Goal: Task Accomplishment & Management: Manage account settings

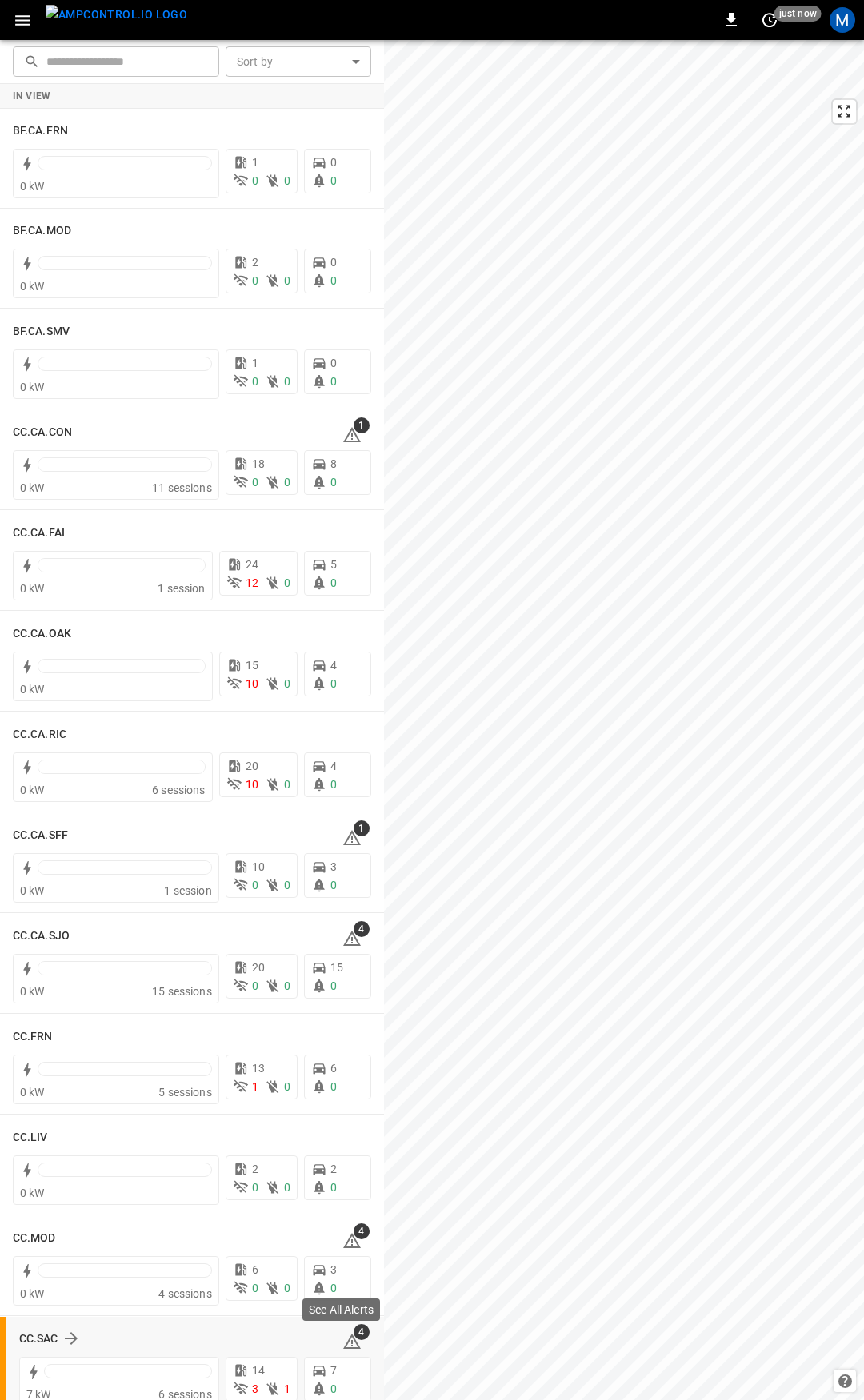
click at [348, 1343] on icon at bounding box center [352, 1342] width 20 height 20
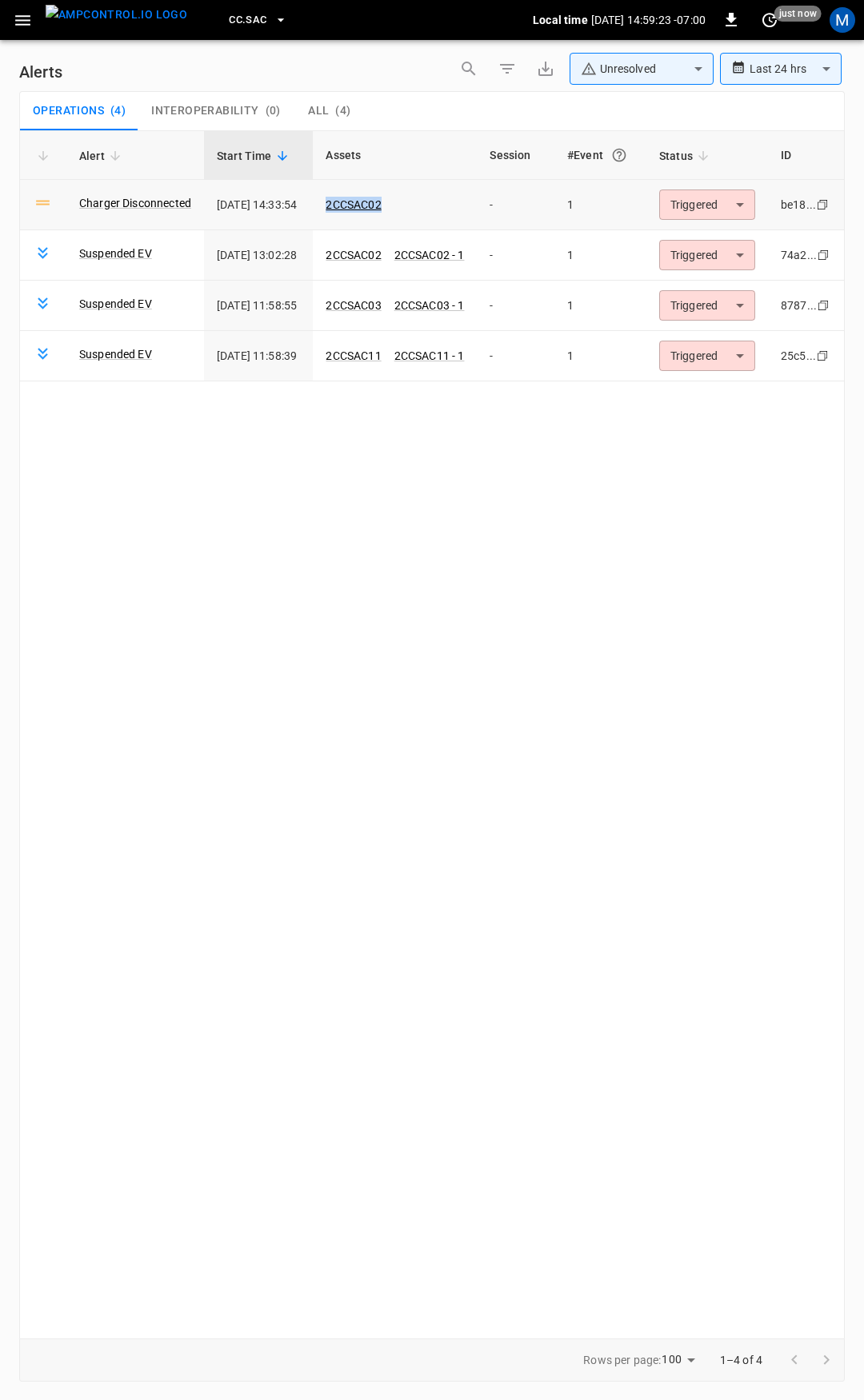
drag, startPoint x: 420, startPoint y: 205, endPoint x: 343, endPoint y: 204, distance: 77.0
click at [343, 204] on td "2CCSAC02" at bounding box center [395, 205] width 164 height 50
copy link "2CCSAC02"
click at [11, 17] on button "button" at bounding box center [23, 21] width 32 height 30
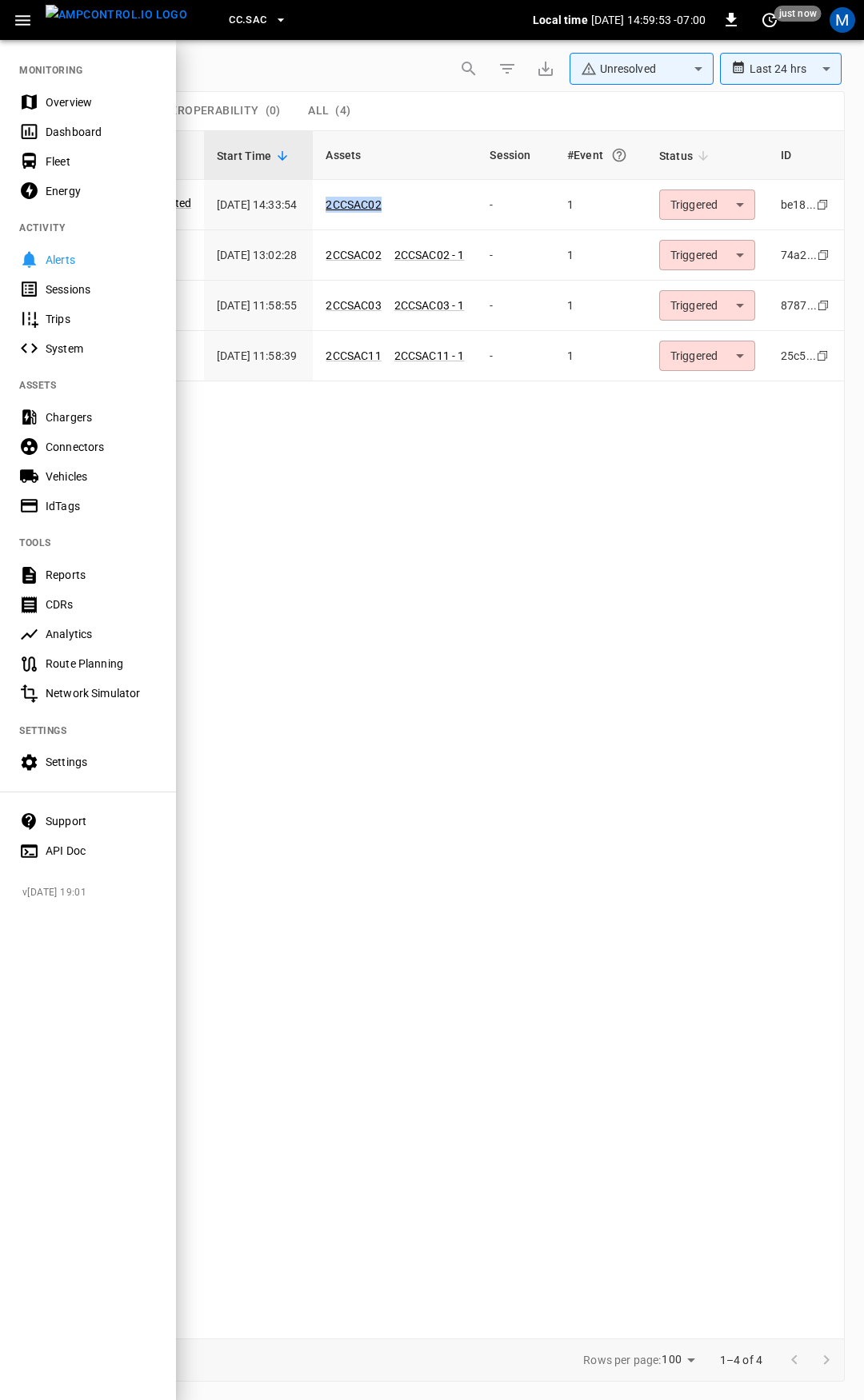
click at [76, 96] on div "Overview" at bounding box center [100, 102] width 111 height 16
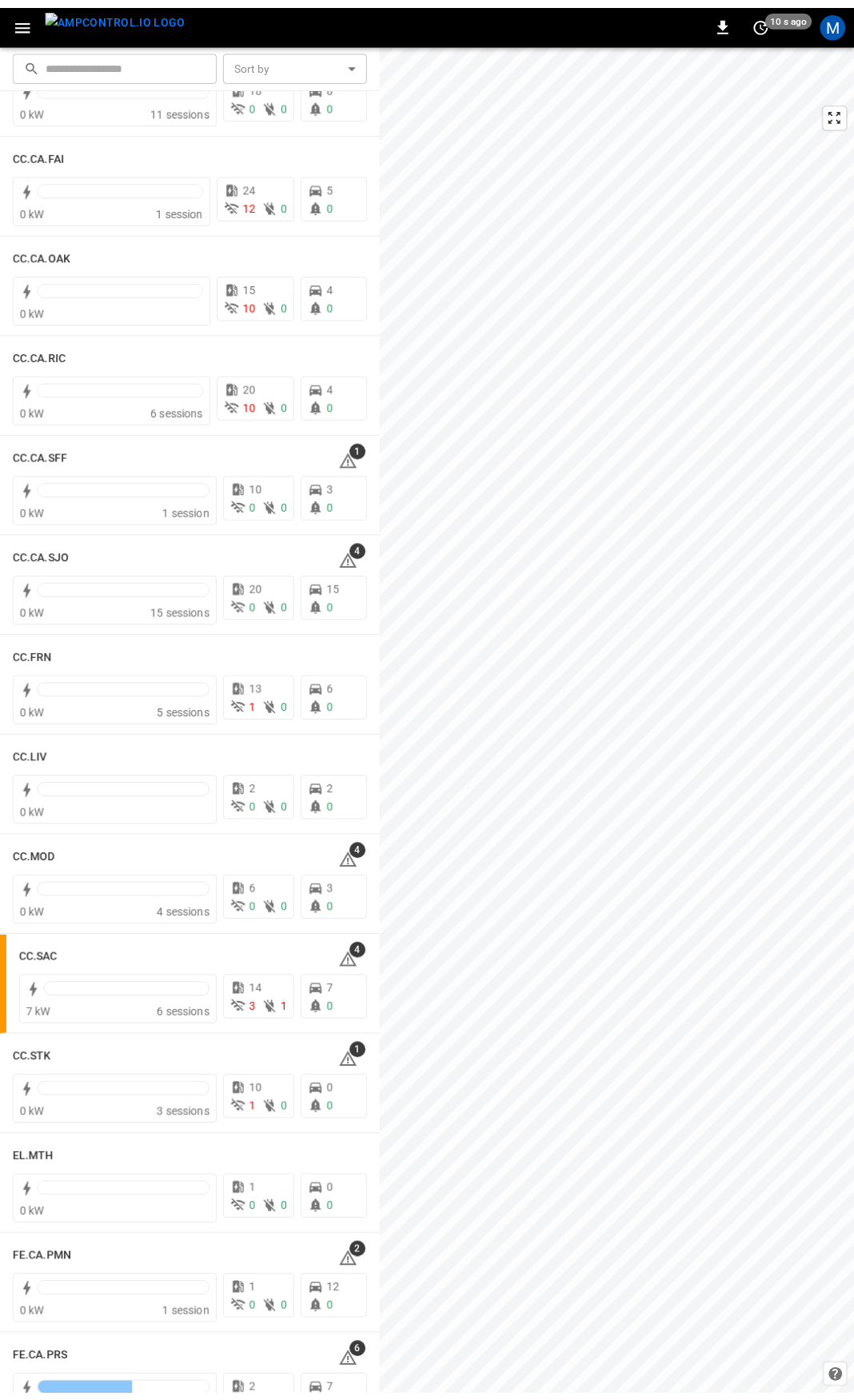
scroll to position [384, 0]
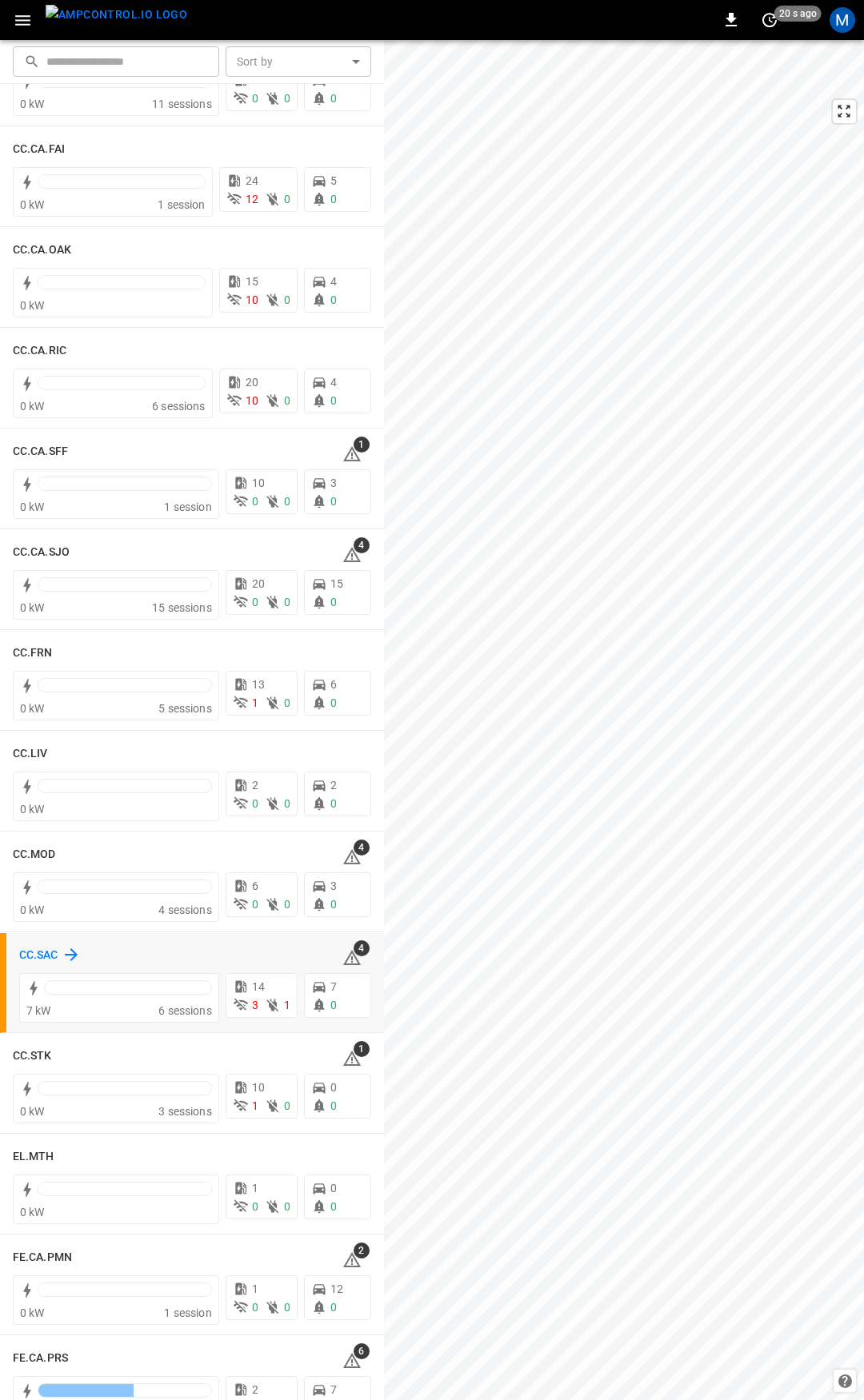
click at [38, 958] on h6 "CC.SAC" at bounding box center [39, 955] width 39 height 18
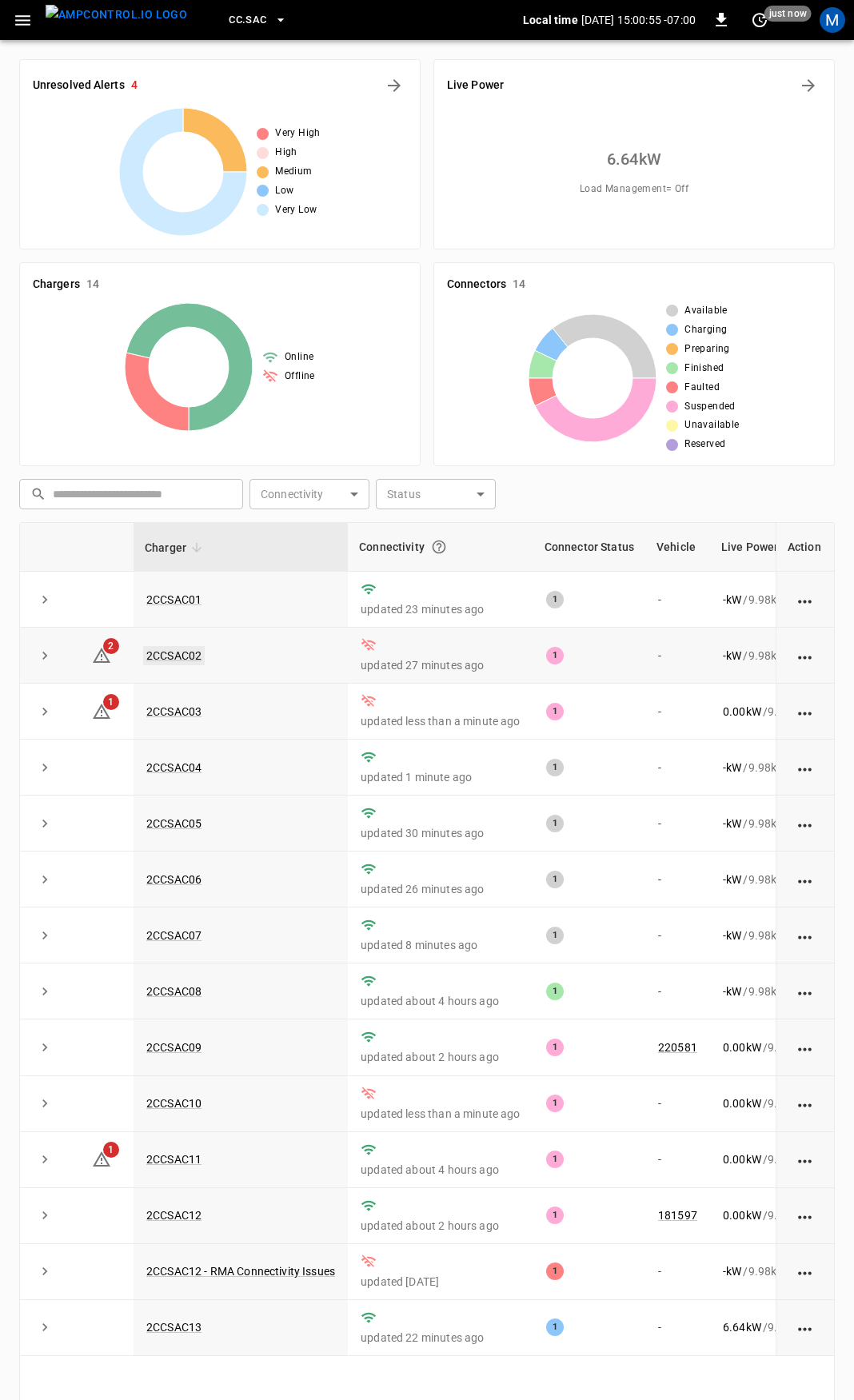
click at [164, 655] on link "2CCSAC02" at bounding box center [173, 656] width 62 height 20
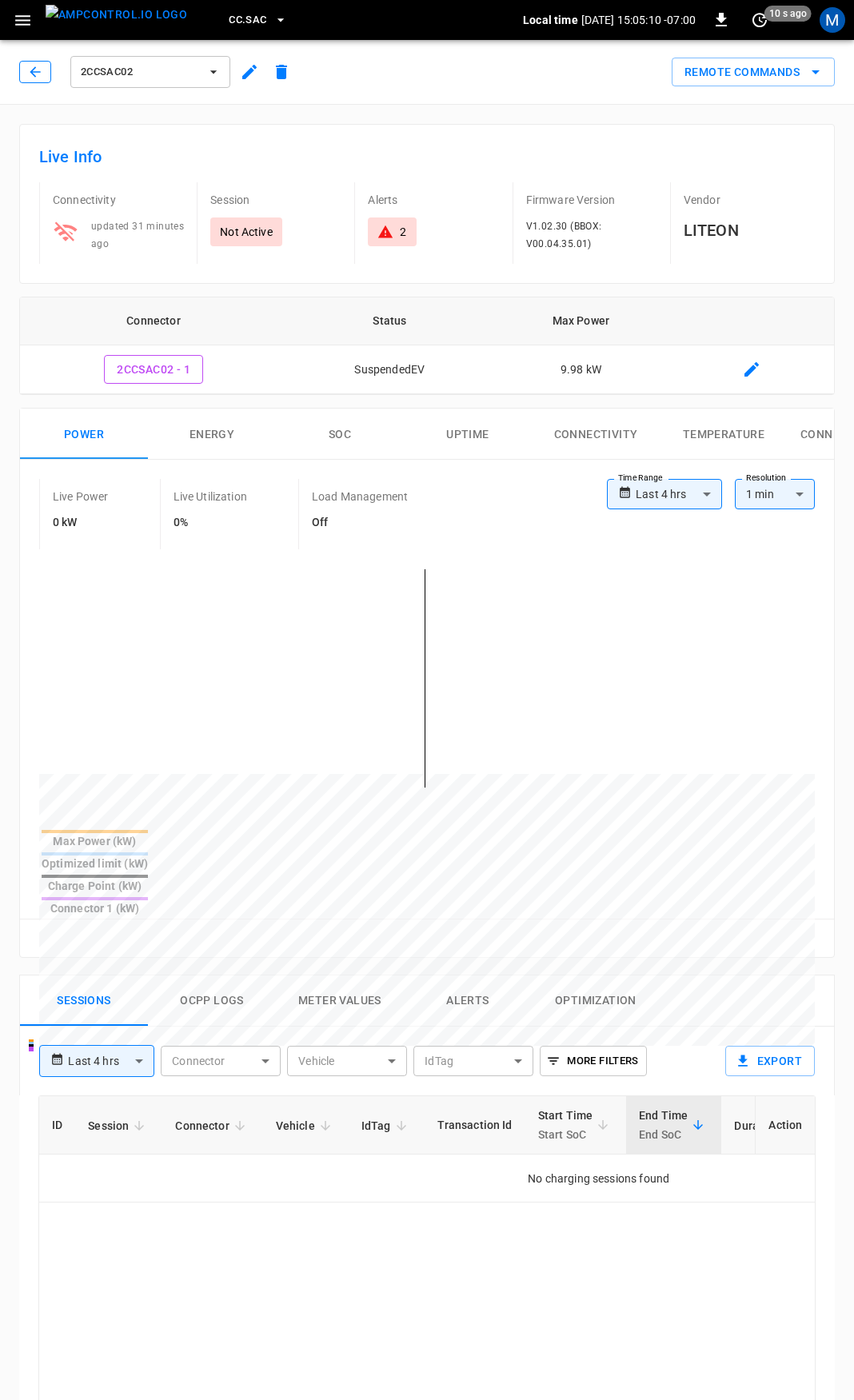
click at [46, 68] on button "button" at bounding box center [35, 72] width 32 height 23
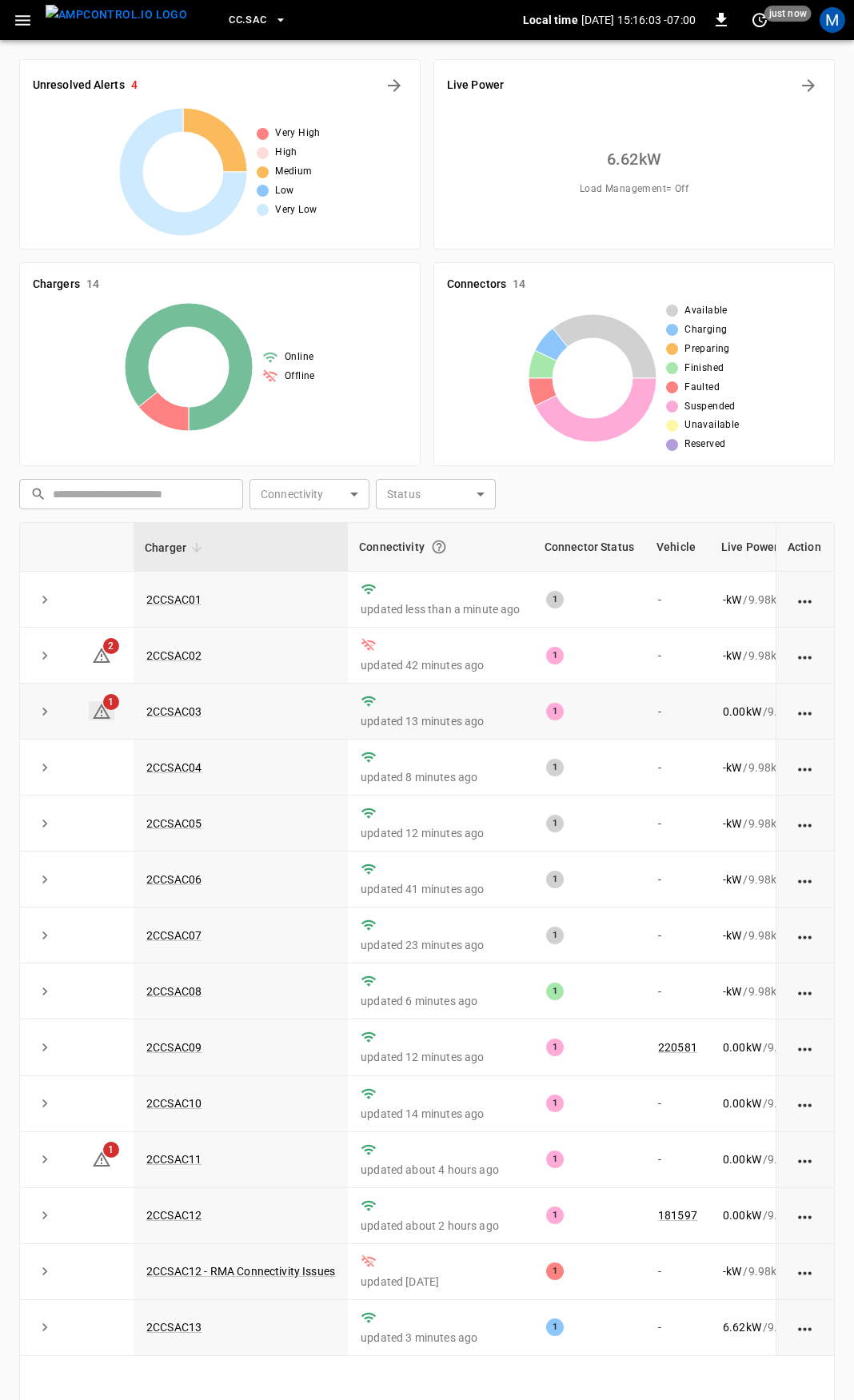
click at [108, 712] on icon at bounding box center [101, 712] width 20 height 20
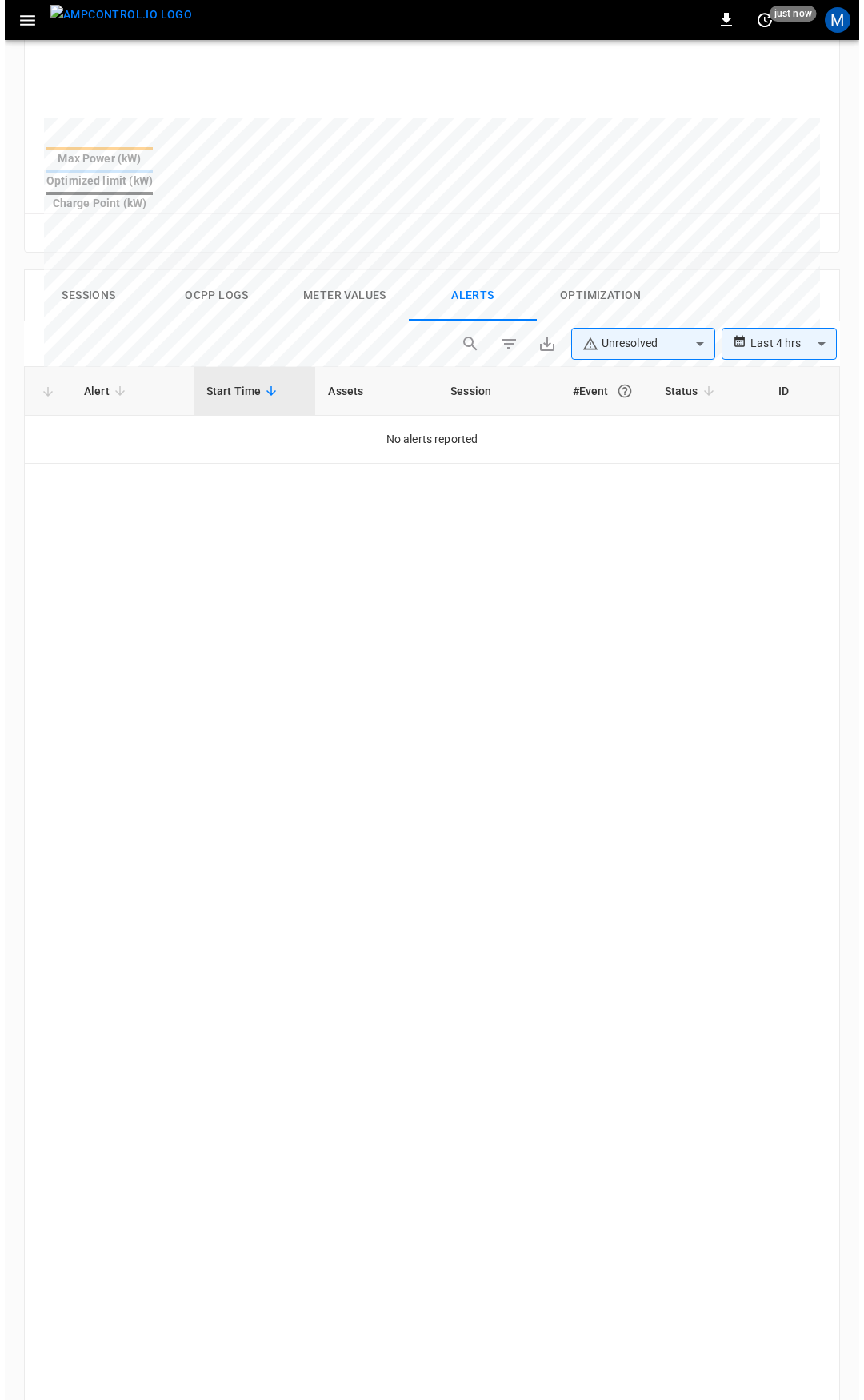
scroll to position [681, 0]
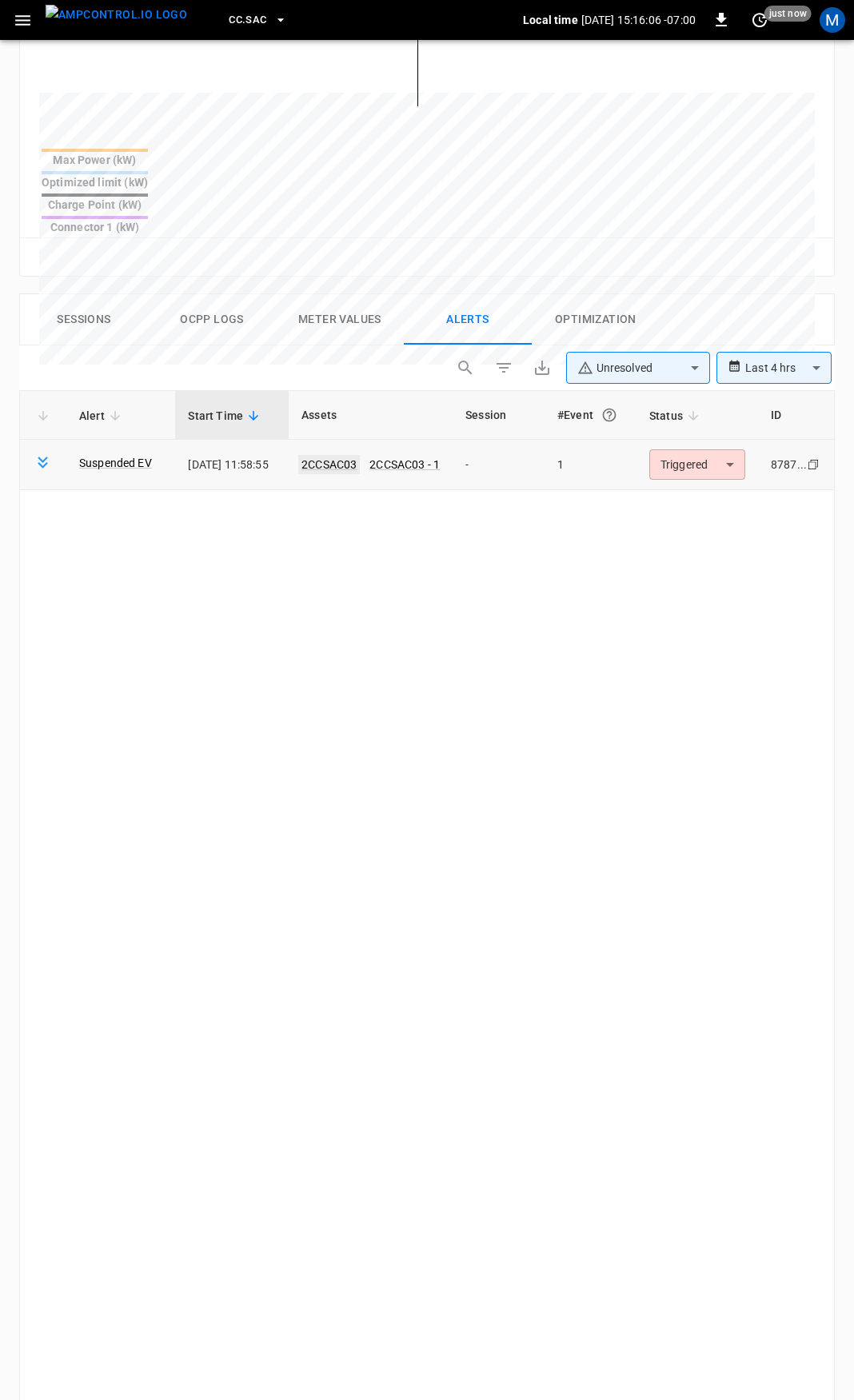
click at [351, 455] on link "2CCSAC03" at bounding box center [329, 464] width 62 height 20
type input "******"
click at [690, 412] on body "**********" at bounding box center [427, 496] width 854 height 2354
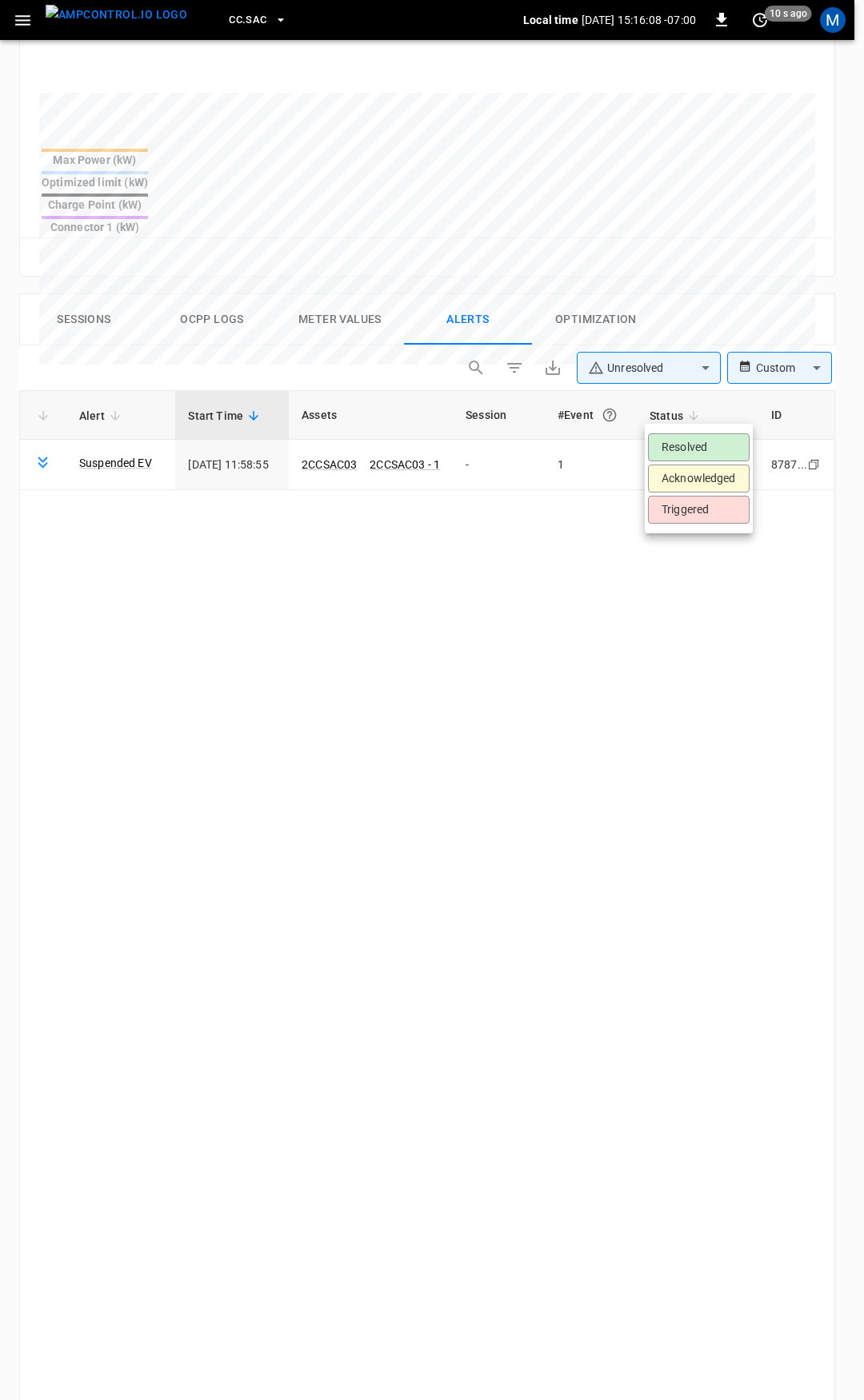
click at [693, 450] on li "Resolved" at bounding box center [698, 447] width 101 height 28
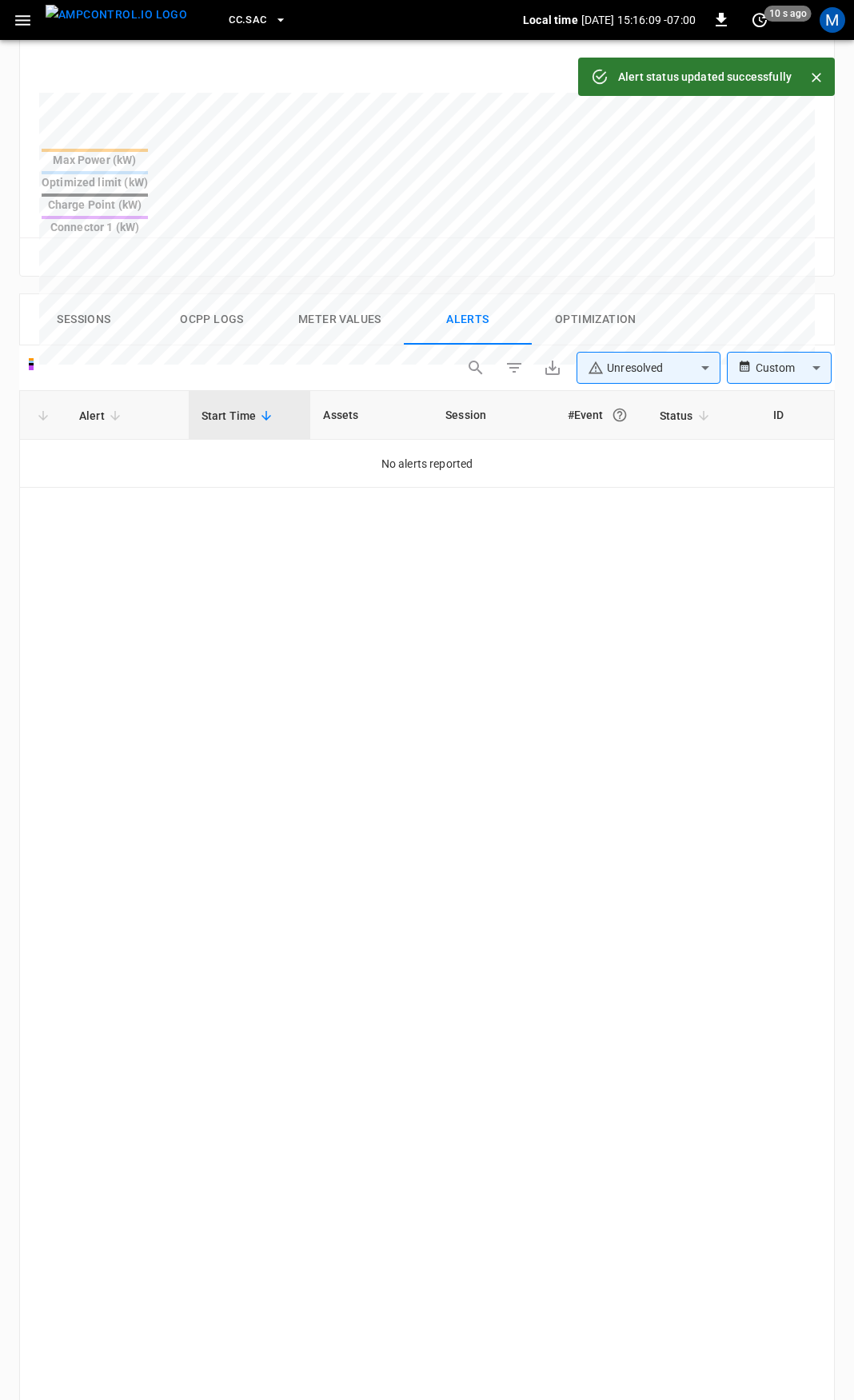
click at [20, 36] on div "CC.SAC Local time 2025-08-28 15:16:09 -07:00 0 10 s ago M" at bounding box center [427, 20] width 854 height 40
click at [24, 32] on button "button" at bounding box center [23, 21] width 32 height 30
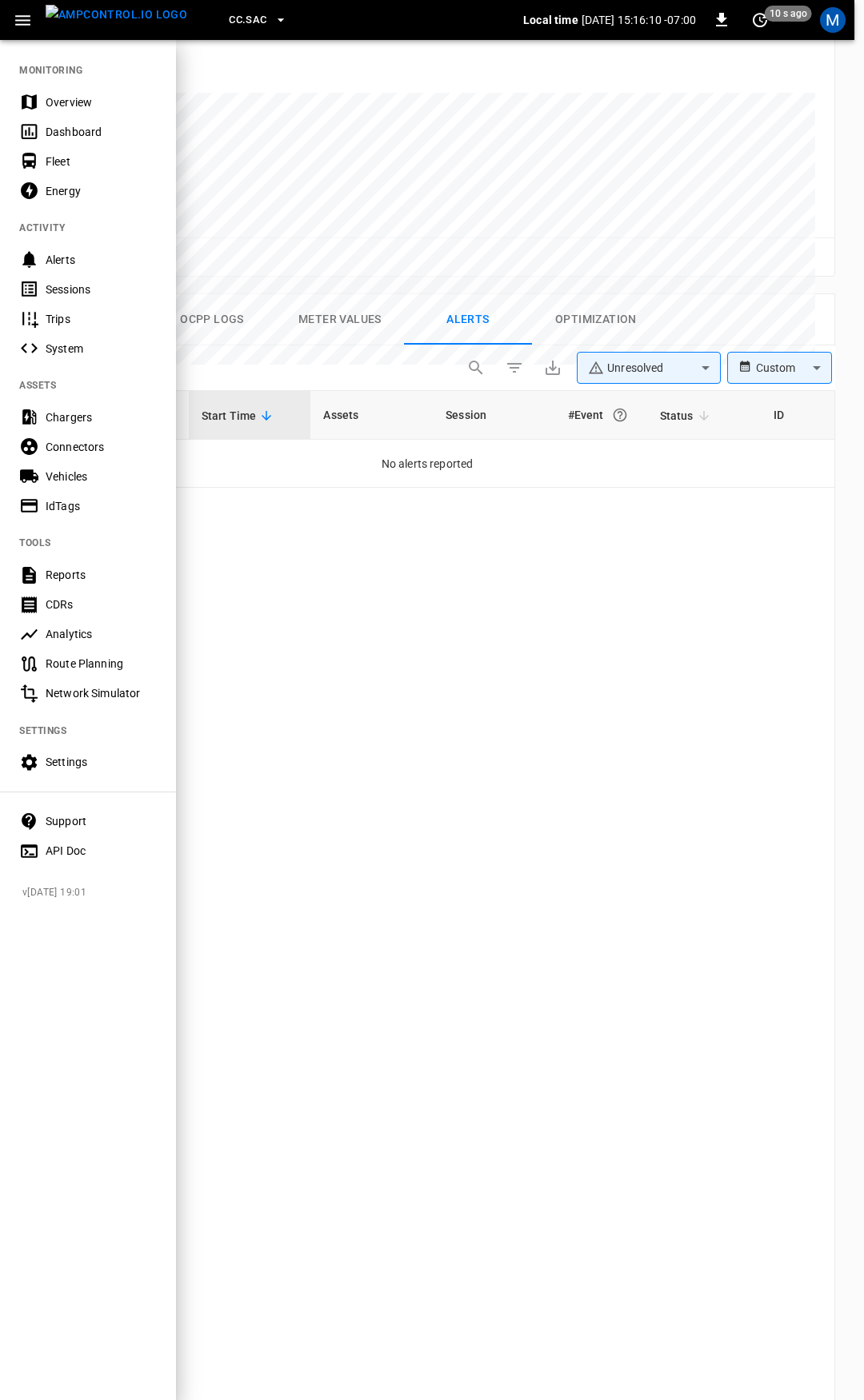
click at [49, 84] on nav "MONITORING Overview Dashboard Fleet Energy ACTIVITY Alerts Sessions Trips Syste…" at bounding box center [88, 456] width 176 height 834
click at [49, 100] on div "Overview" at bounding box center [100, 102] width 111 height 16
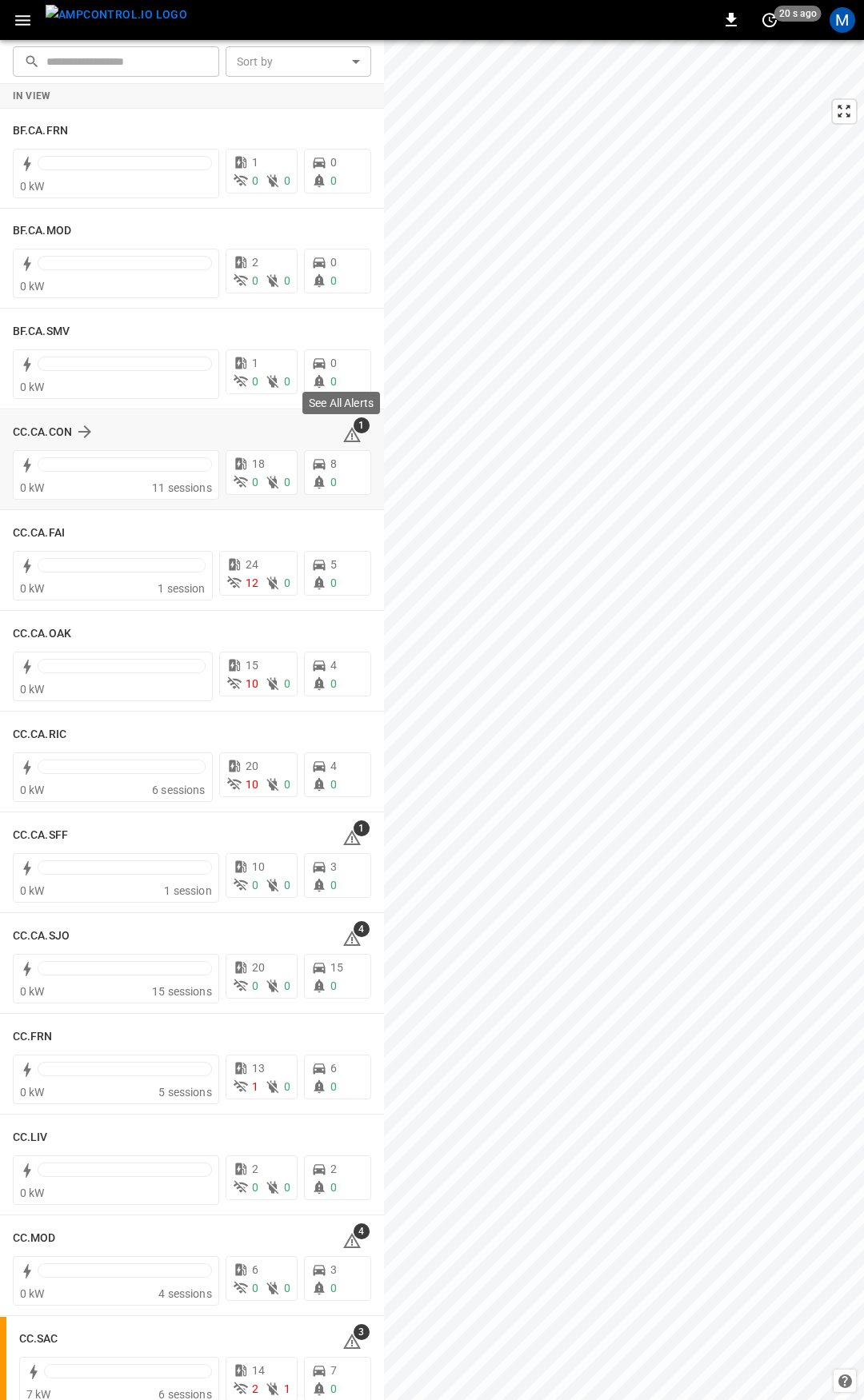
click at [343, 431] on icon at bounding box center [352, 434] width 18 height 15
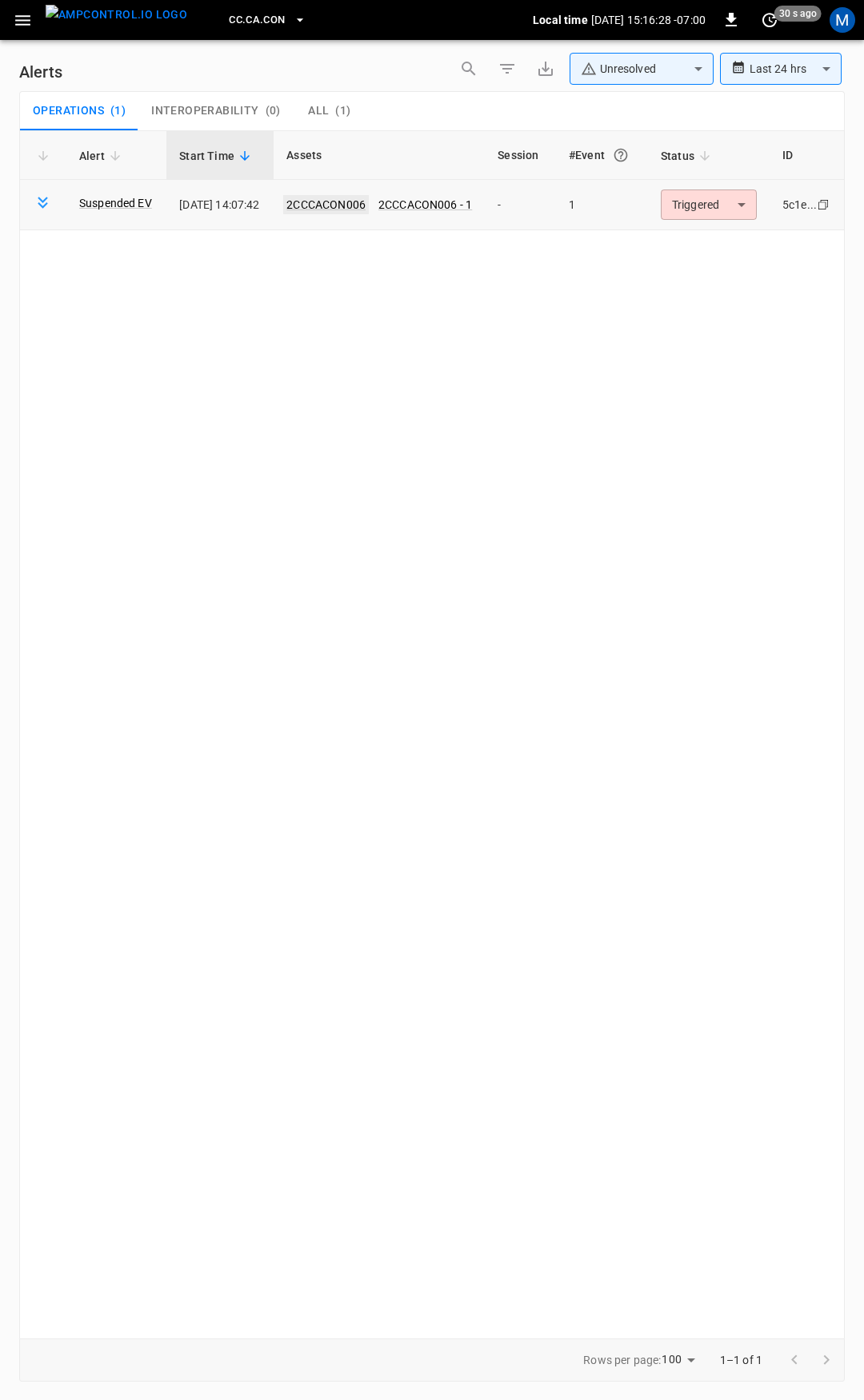
click at [329, 199] on link "2CCCACON006" at bounding box center [326, 205] width 86 height 20
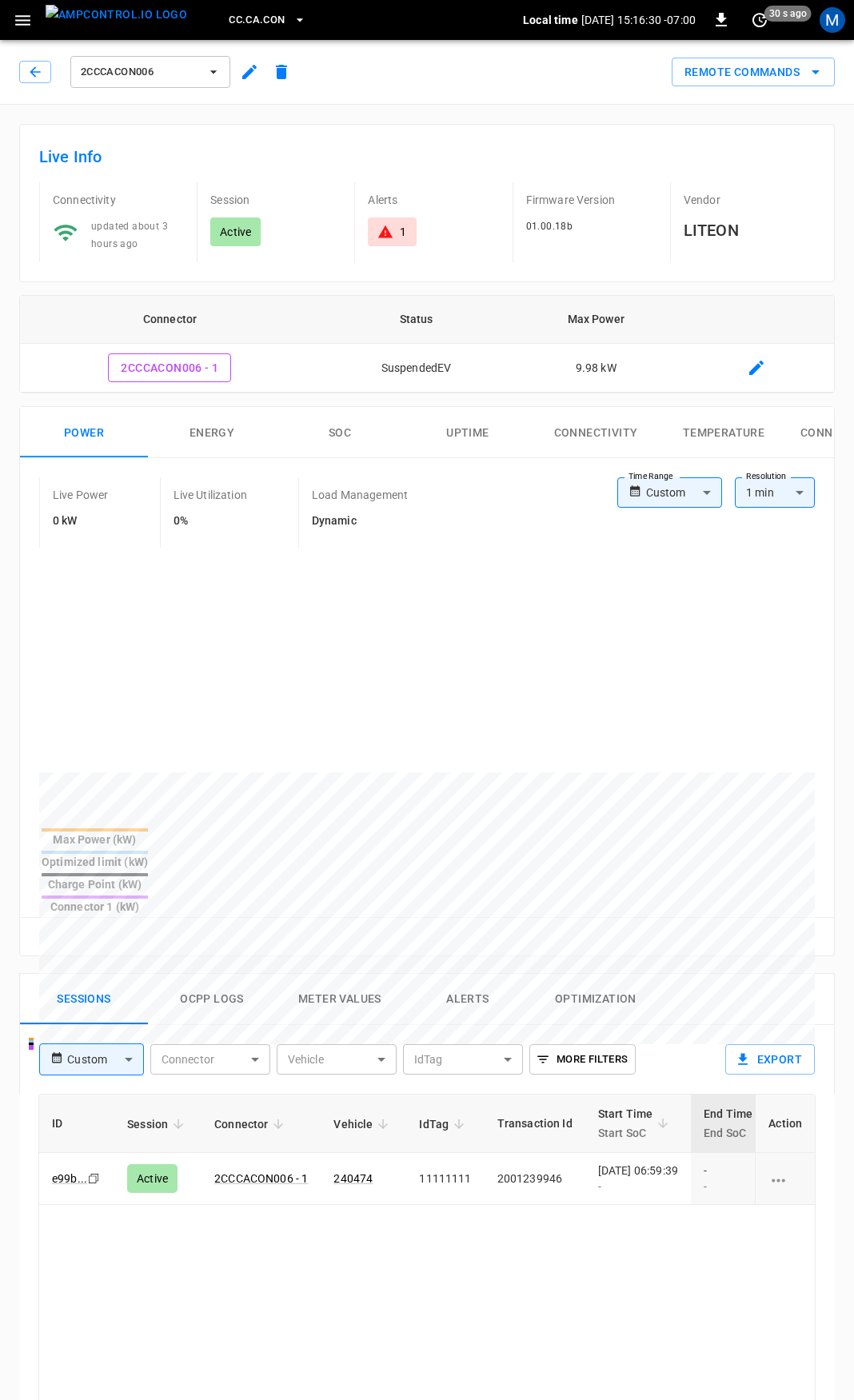
click at [686, 489] on body "CC.CA.CON Local time 2025-08-28 15:16:30 -07:00 0 30 s ago M 2CCCACON006 Remote…" at bounding box center [427, 1068] width 854 height 2137
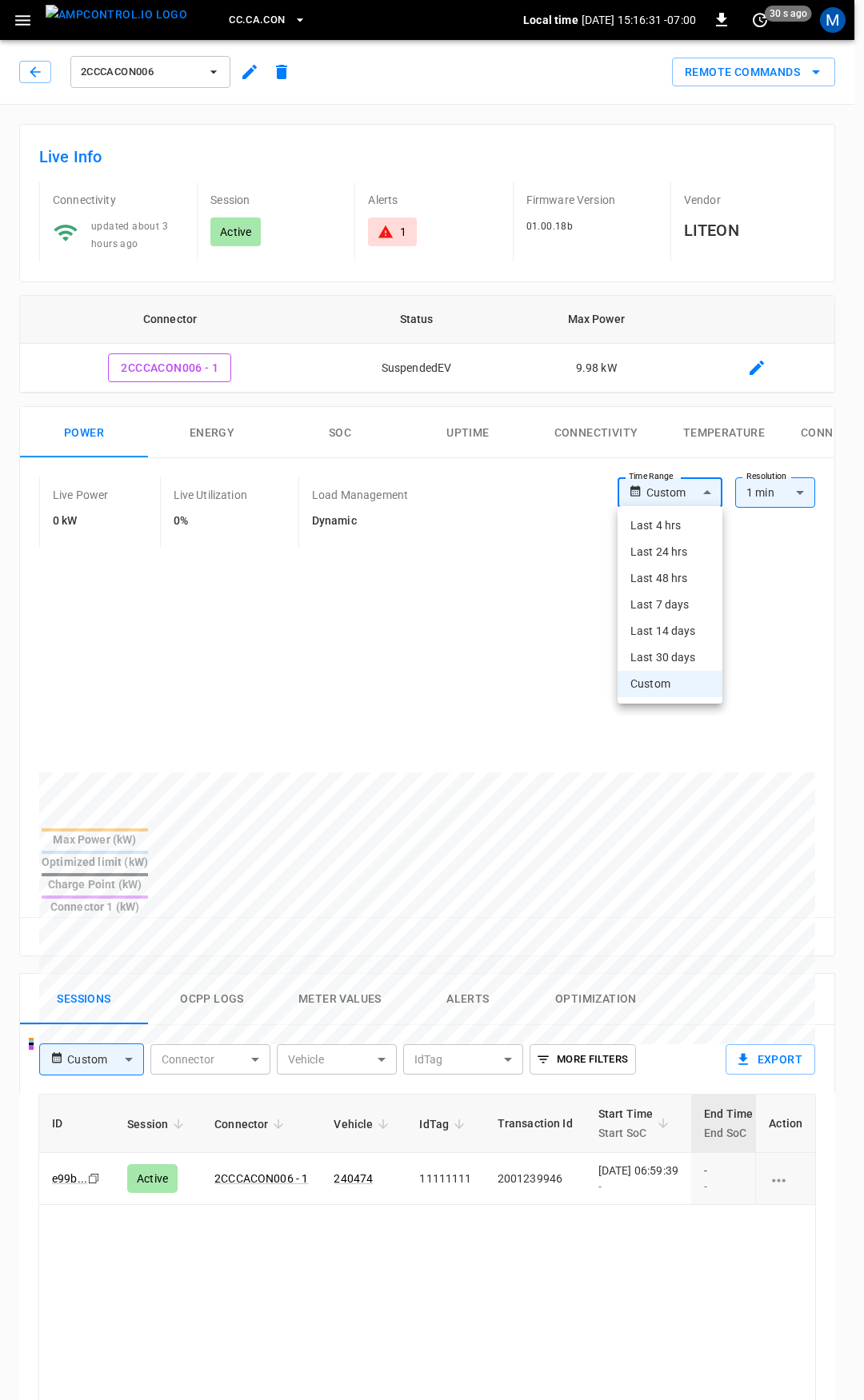
click at [681, 527] on li "Last 4 hrs" at bounding box center [669, 525] width 104 height 27
type input "**********"
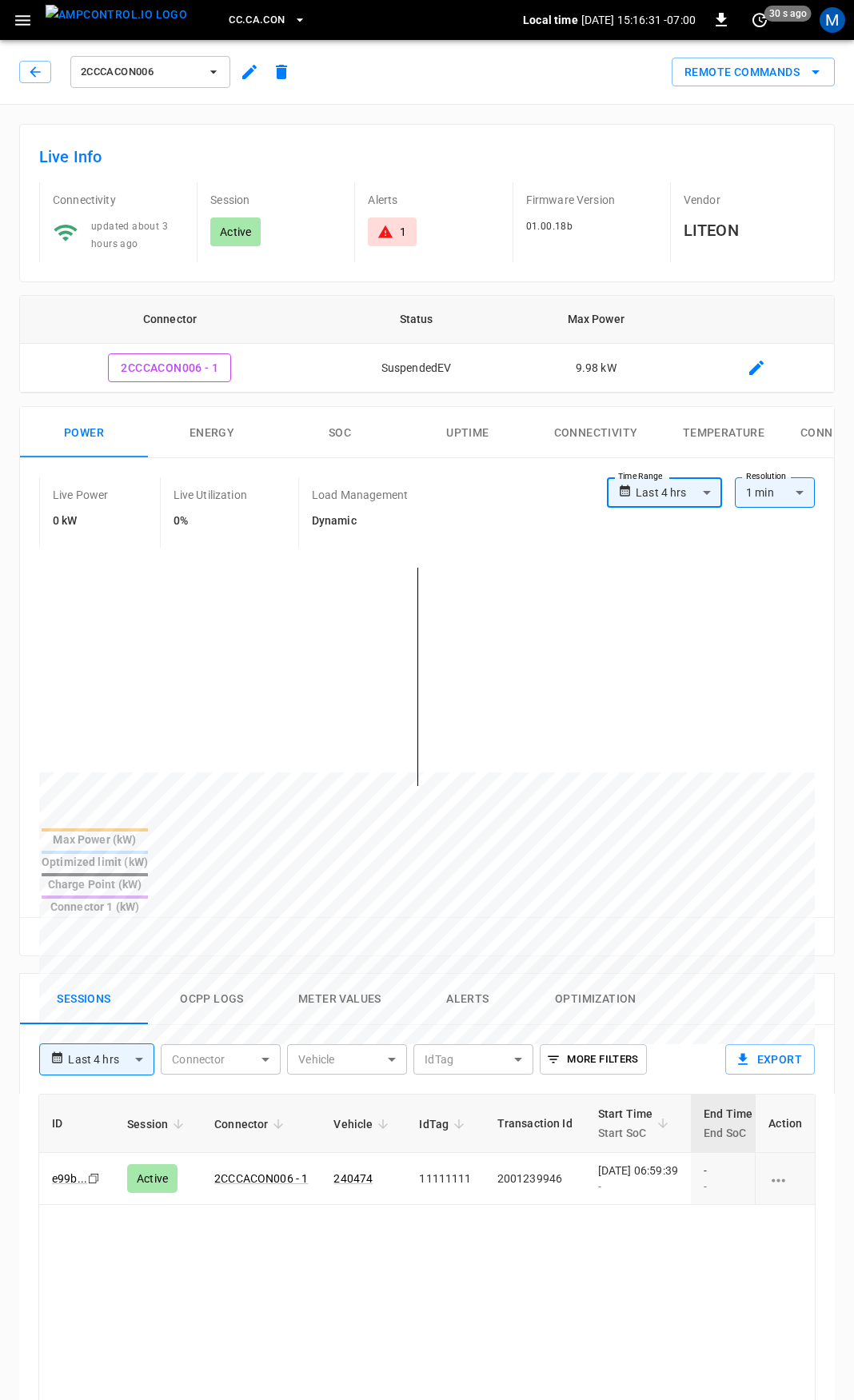
click at [472, 974] on button "Alerts" at bounding box center [467, 1000] width 128 height 51
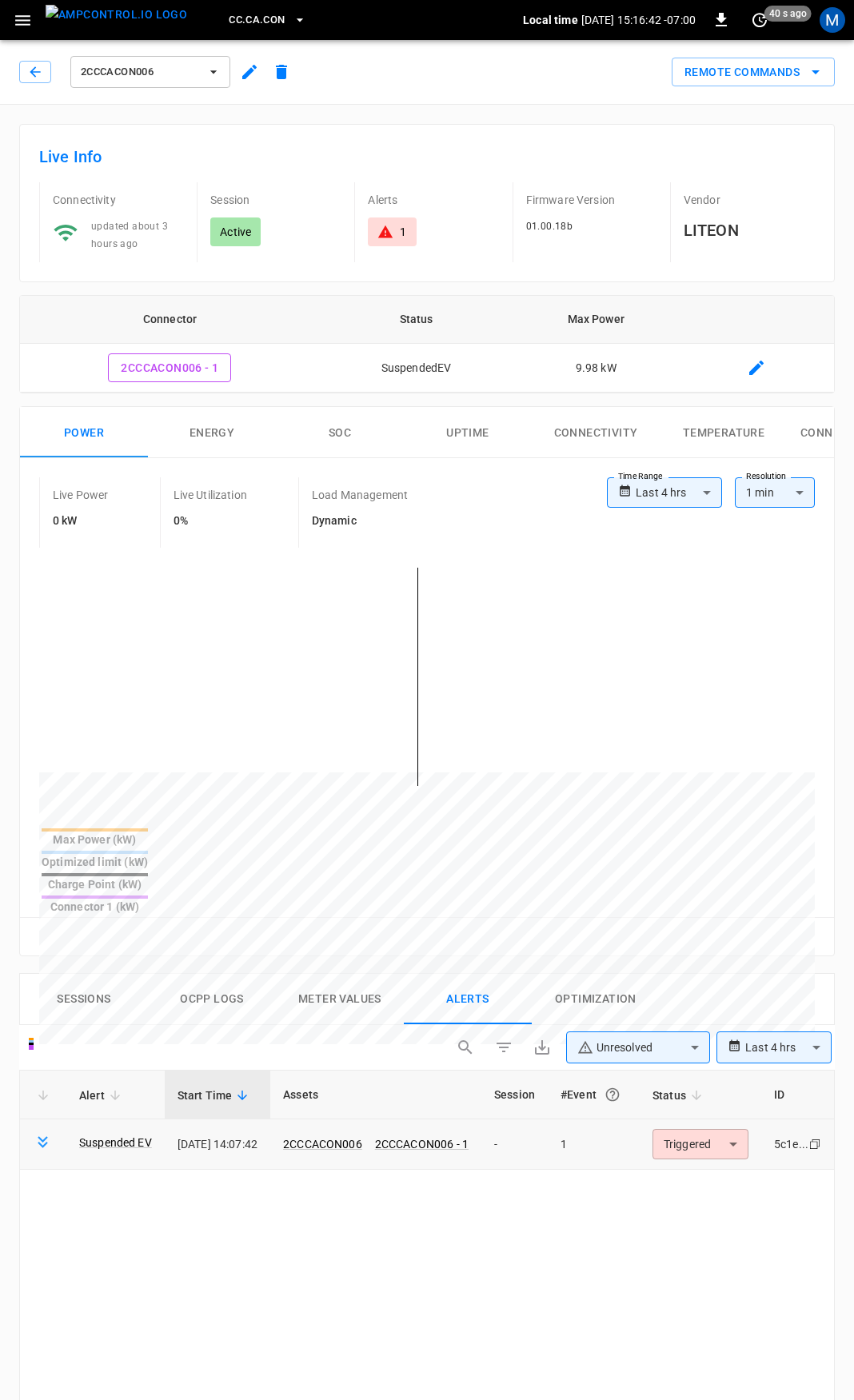
click at [705, 1086] on body "**********" at bounding box center [427, 1177] width 854 height 2353
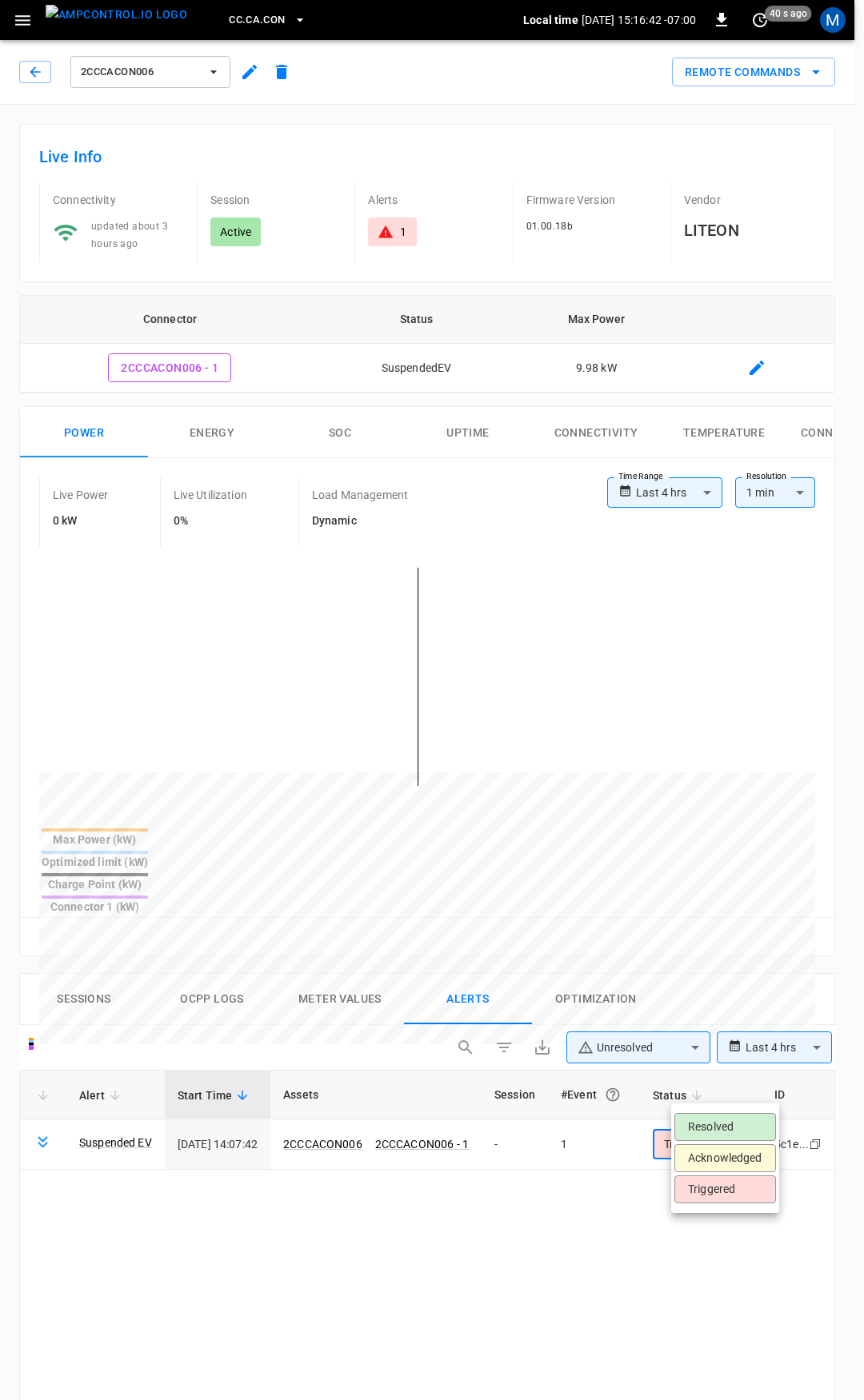
click at [729, 1126] on li "Resolved" at bounding box center [724, 1126] width 101 height 28
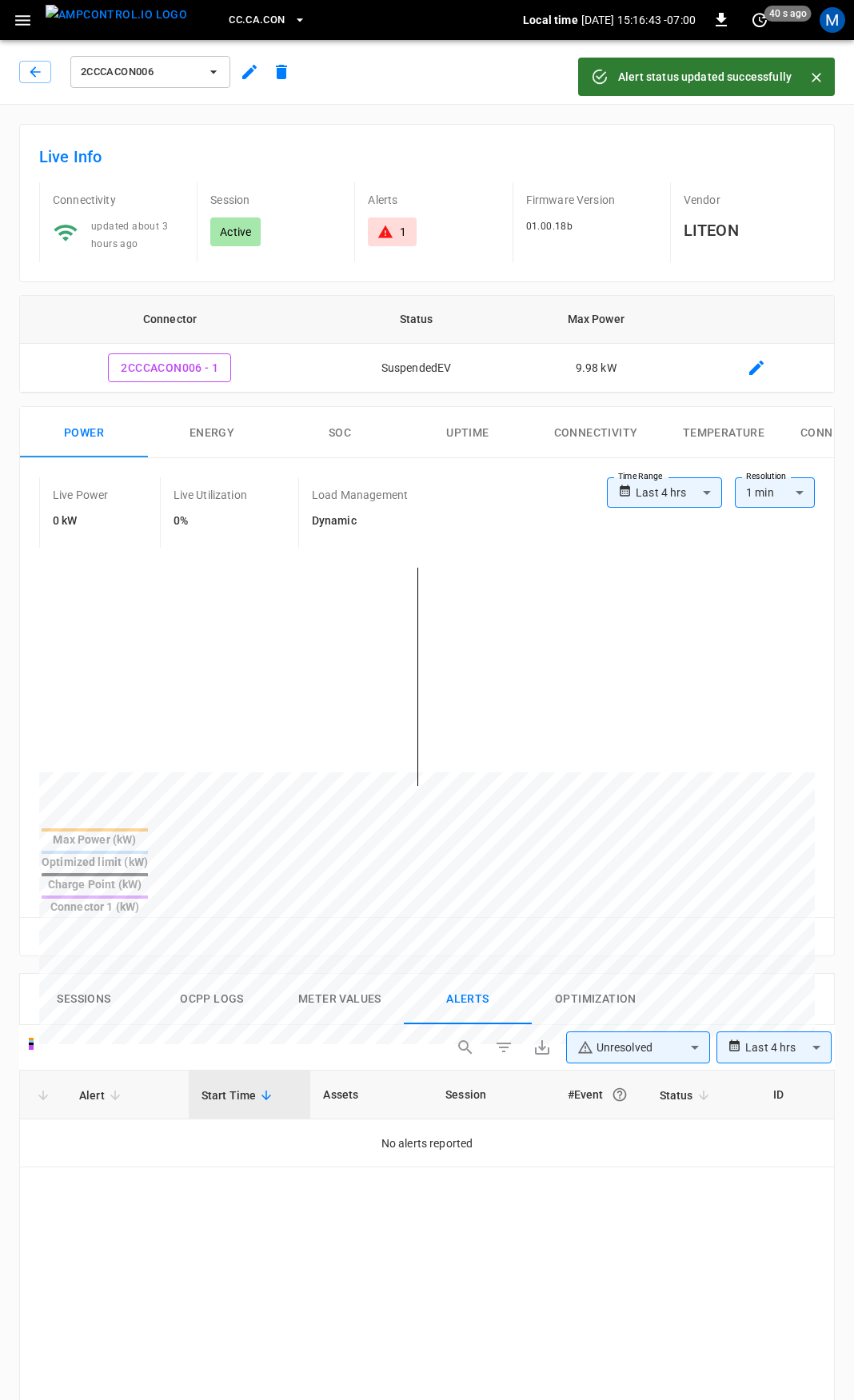
click at [39, 72] on icon "button" at bounding box center [35, 72] width 16 height 16
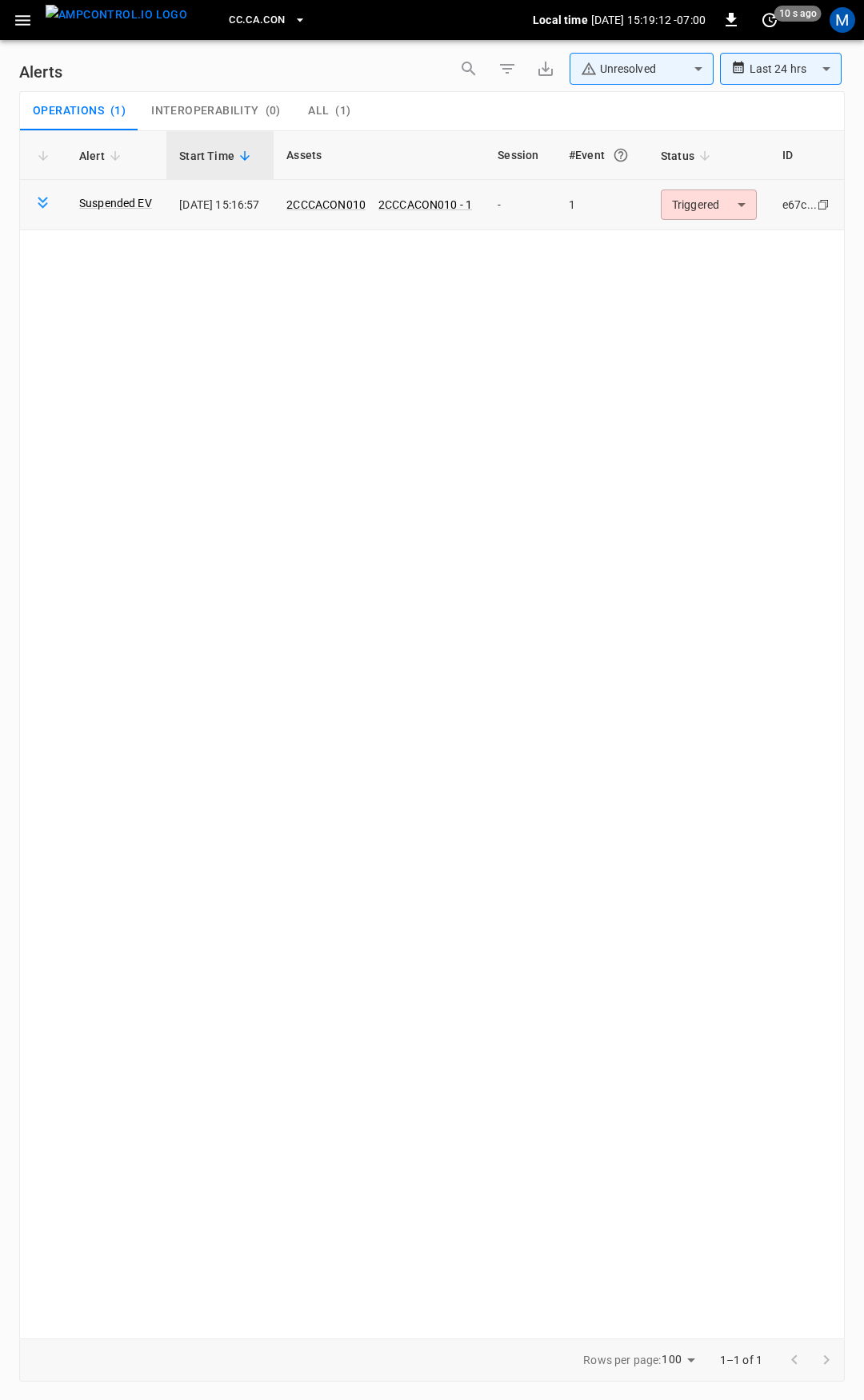
click at [719, 201] on body "**********" at bounding box center [432, 697] width 864 height 1394
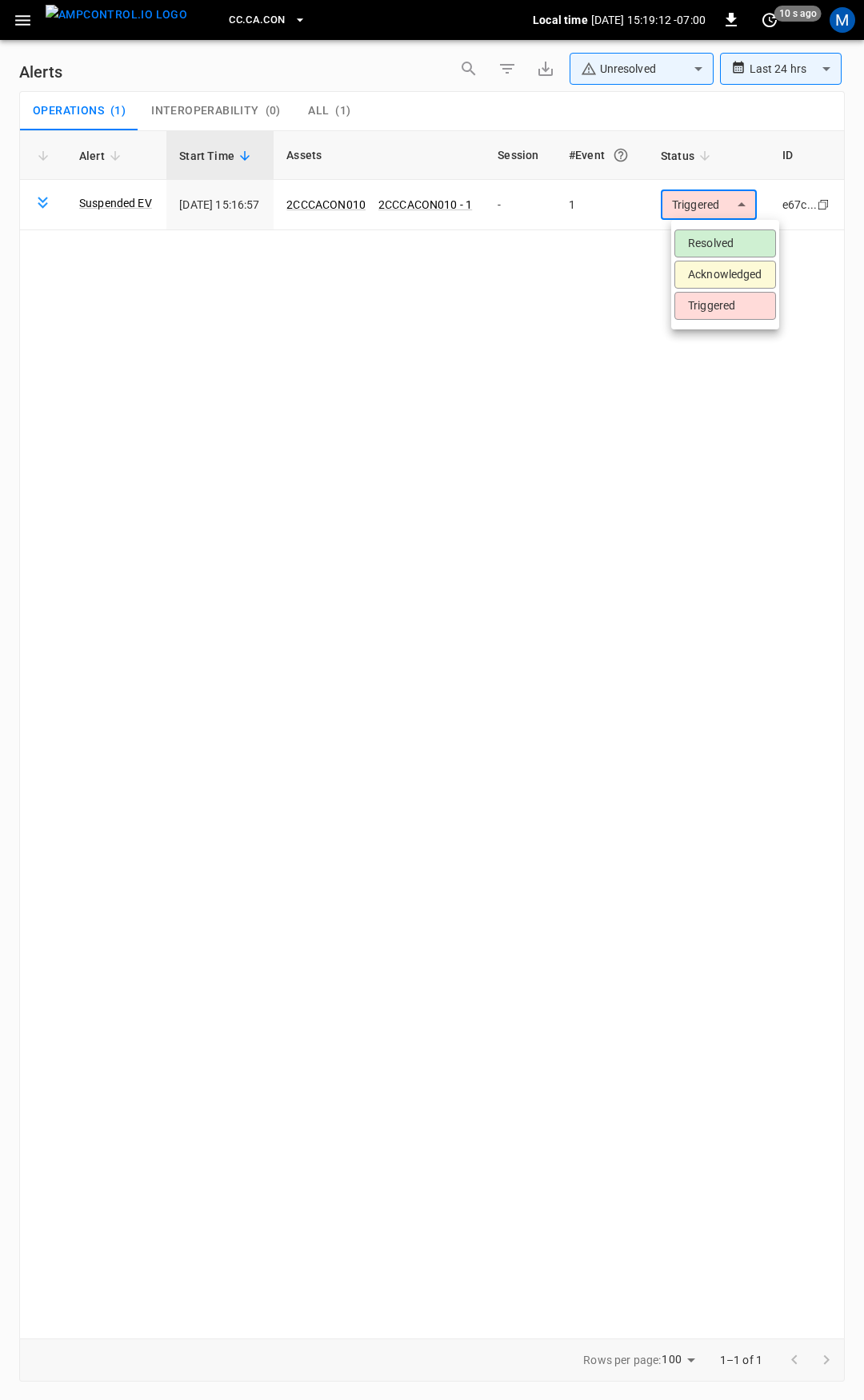
click at [723, 229] on li "Resolved" at bounding box center [724, 243] width 101 height 28
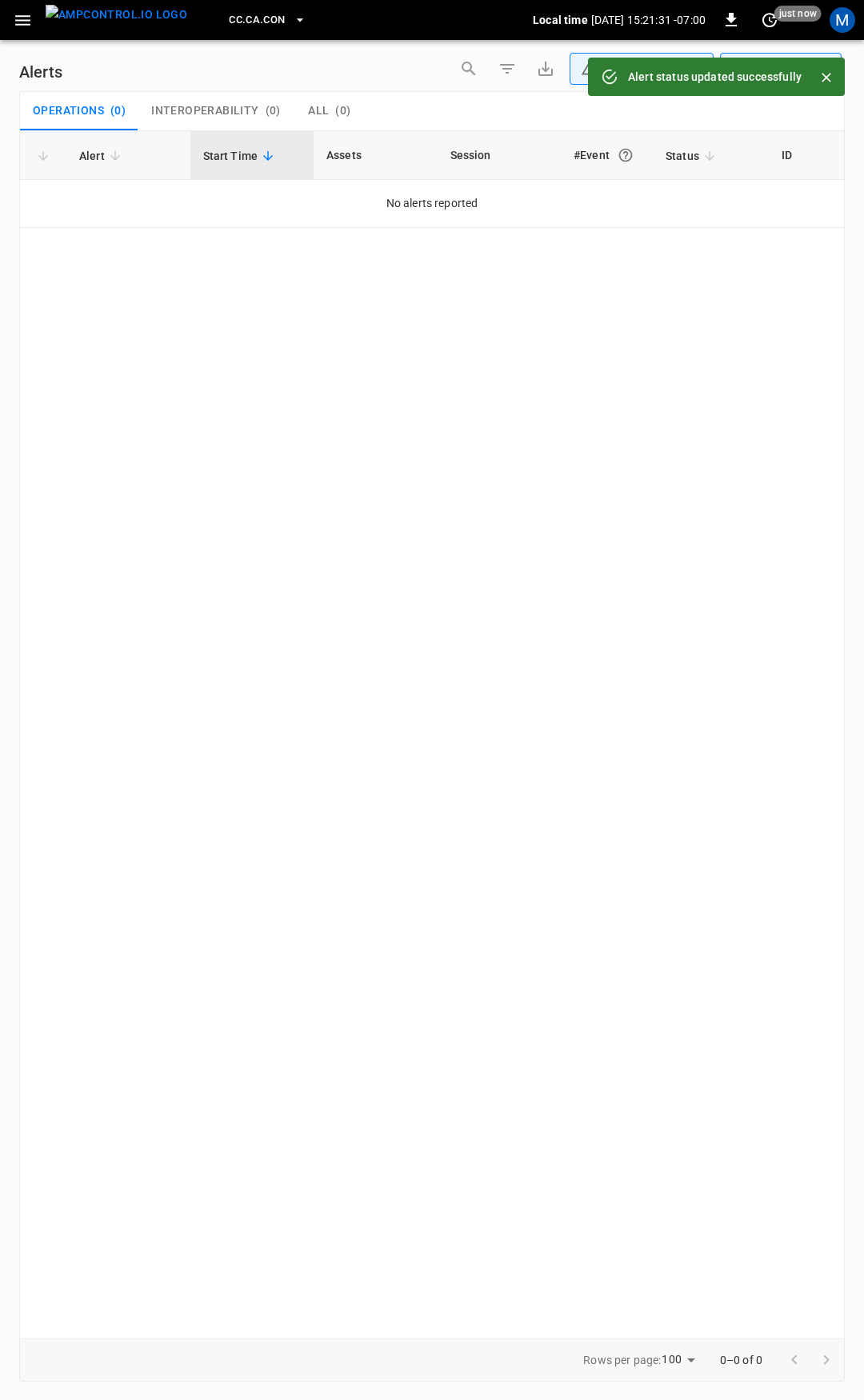
click at [31, 28] on icon "button" at bounding box center [23, 21] width 20 height 20
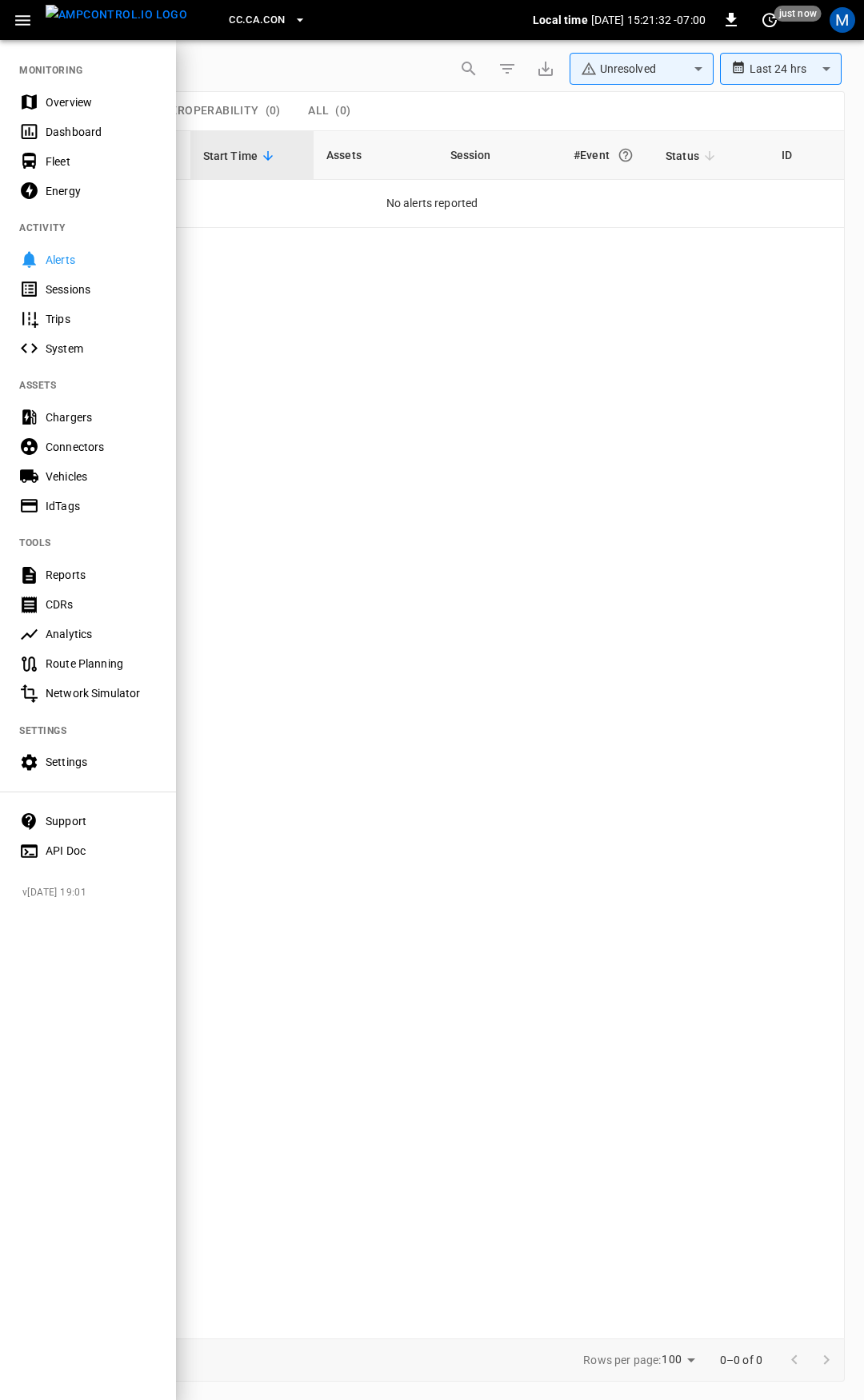
click at [68, 99] on div "Overview" at bounding box center [100, 102] width 111 height 16
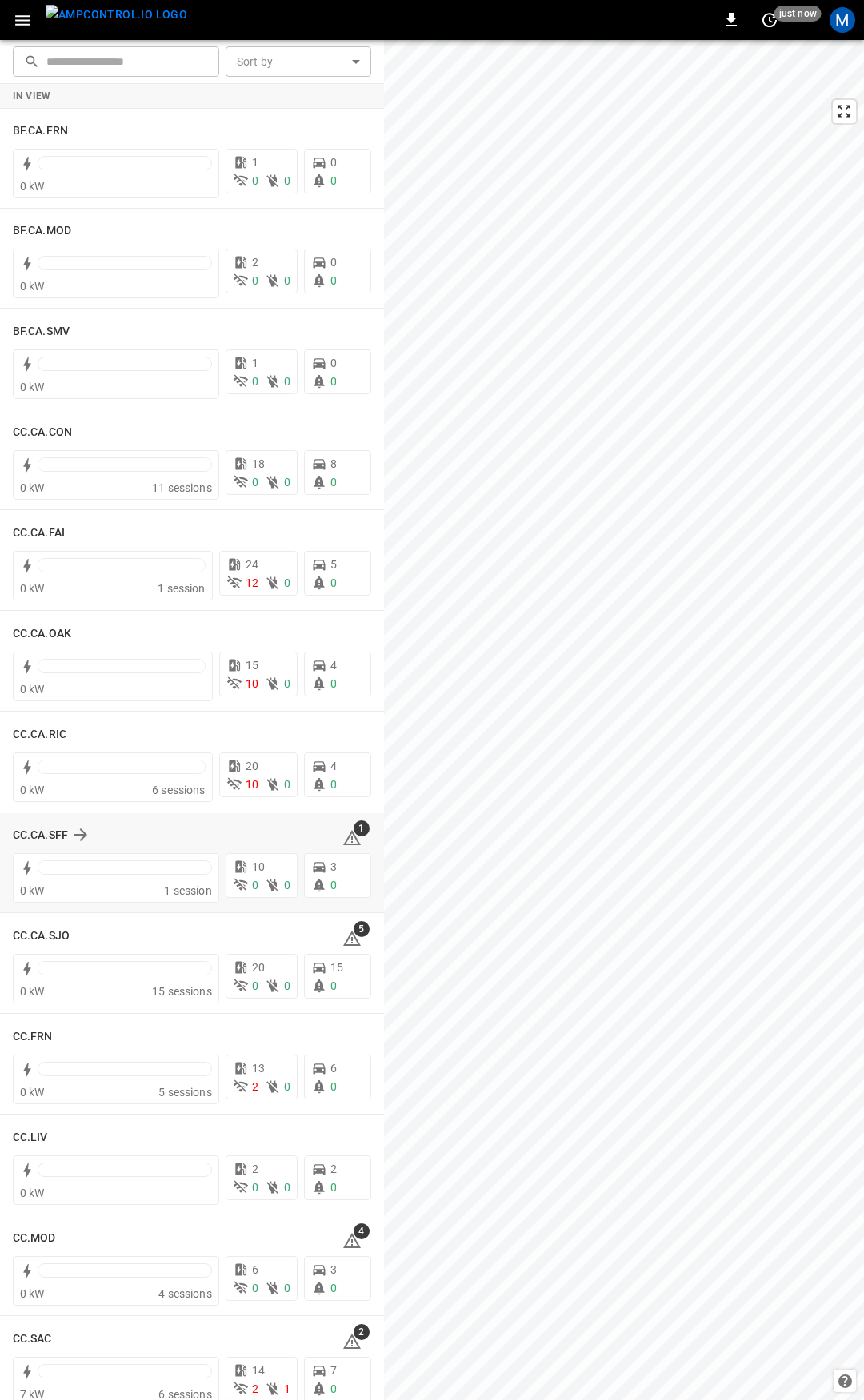
click at [343, 838] on icon at bounding box center [352, 837] width 18 height 15
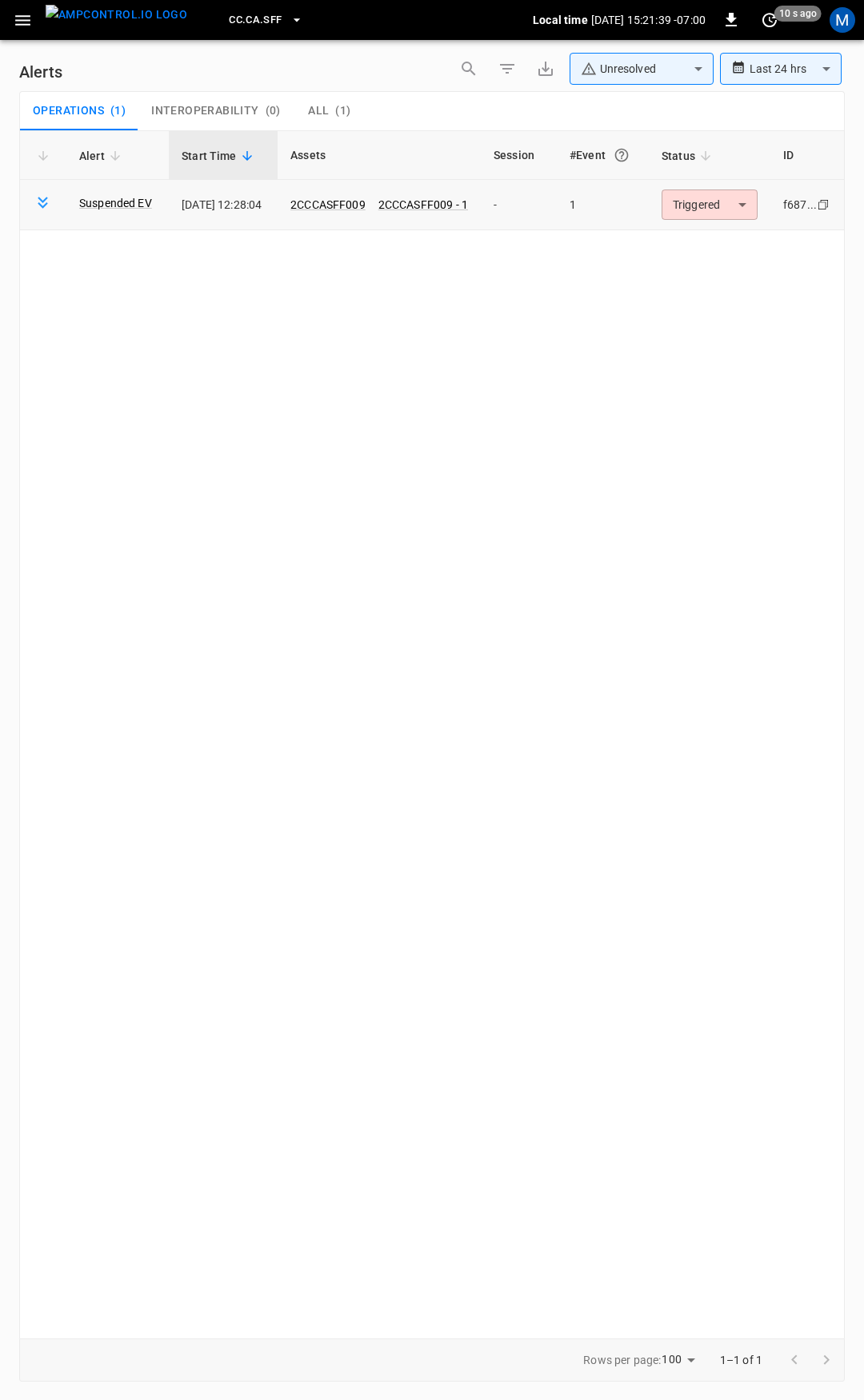
click at [718, 190] on body "**********" at bounding box center [432, 697] width 864 height 1394
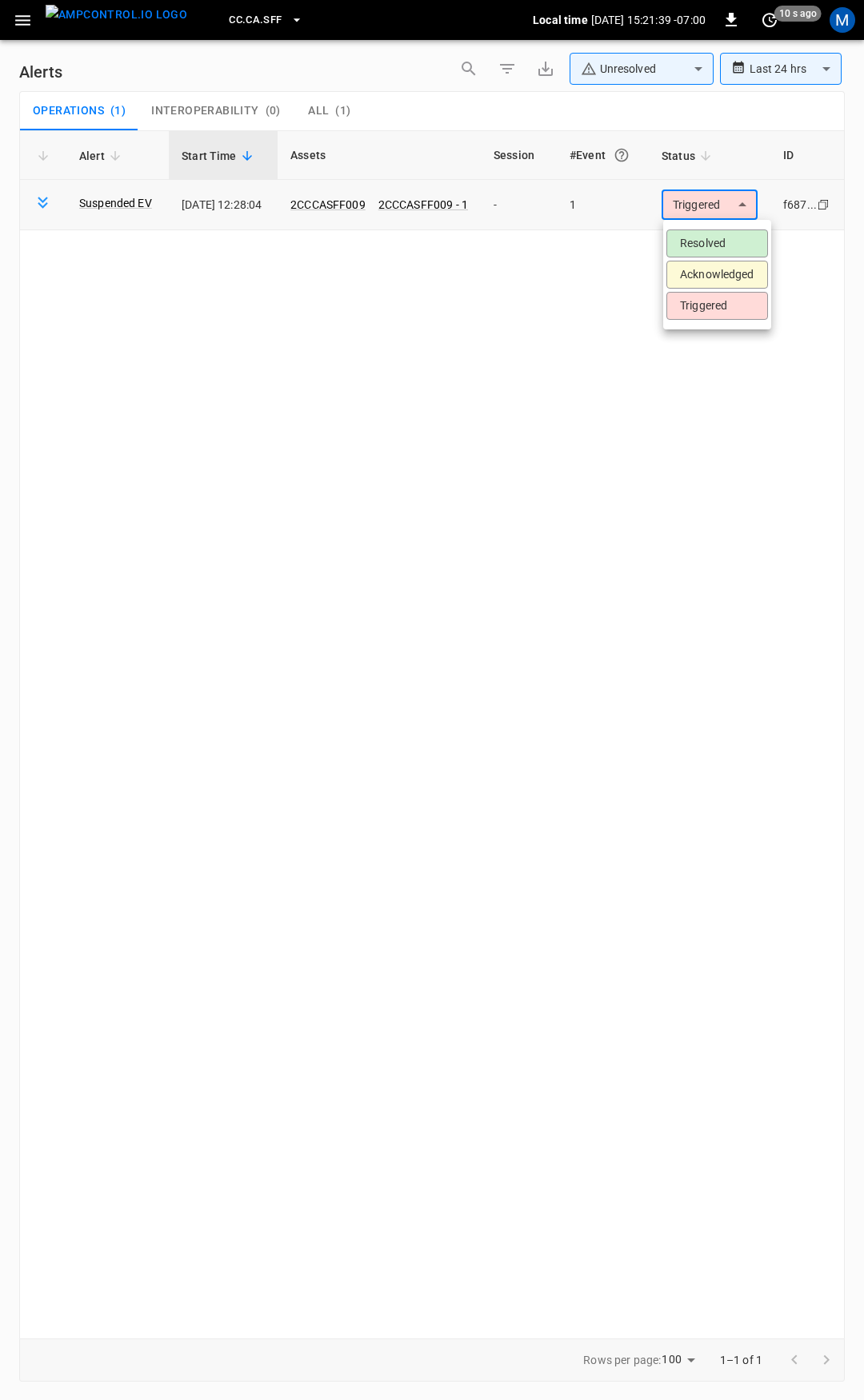
click at [715, 206] on div at bounding box center [432, 700] width 864 height 1400
click at [717, 249] on div "Alert Start Time Assets Session #Event Status ID Suspended EV 2025-08-28 12:28:…" at bounding box center [432, 734] width 826 height 1208
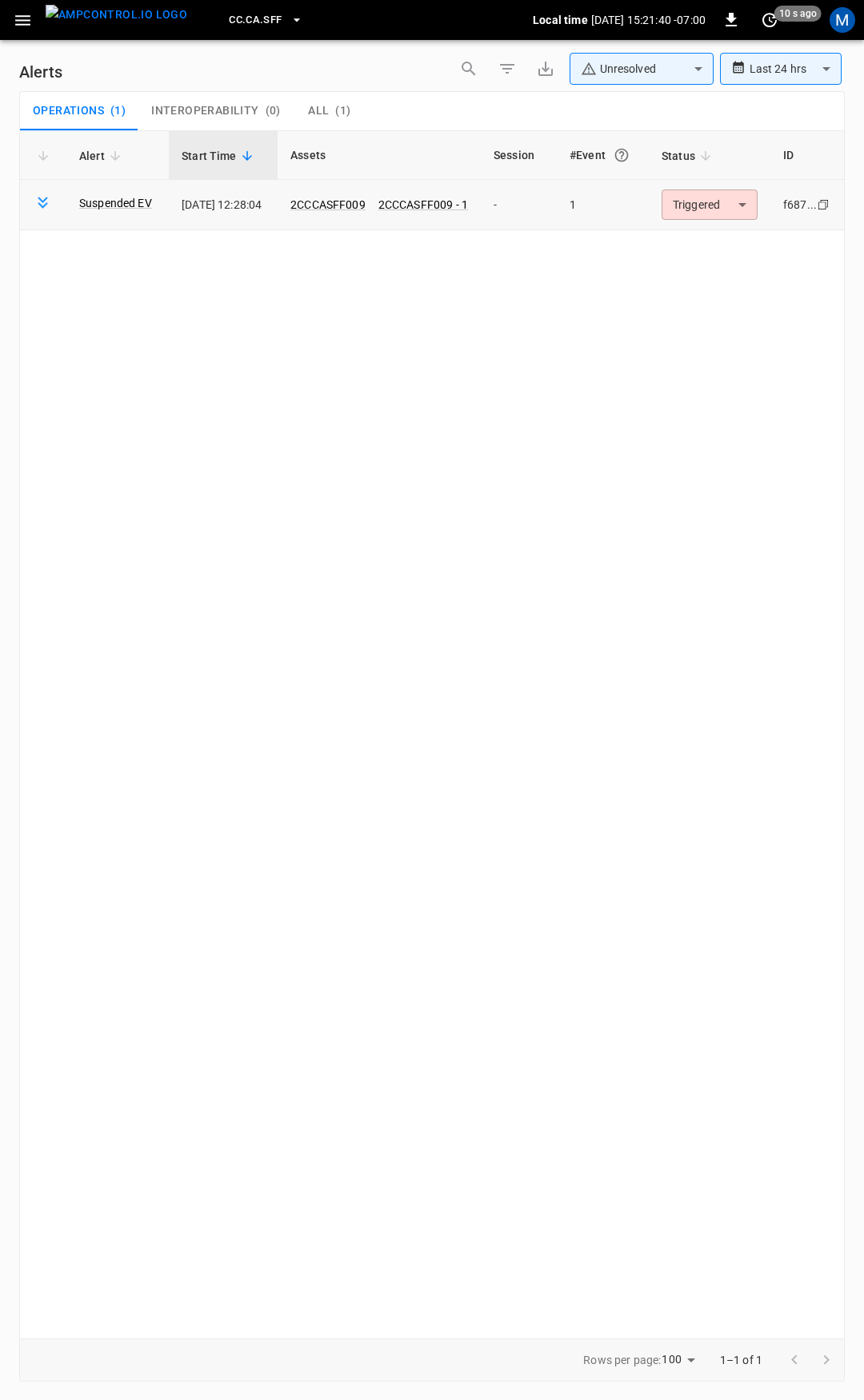
click at [720, 185] on td "Triggered ********* ​" at bounding box center [710, 205] width 122 height 50
click at [720, 233] on div "Alert Start Time Assets Session #Event Status ID Suspended EV 2025-08-28 12:28:…" at bounding box center [432, 734] width 826 height 1208
click at [726, 207] on body "**********" at bounding box center [432, 697] width 864 height 1394
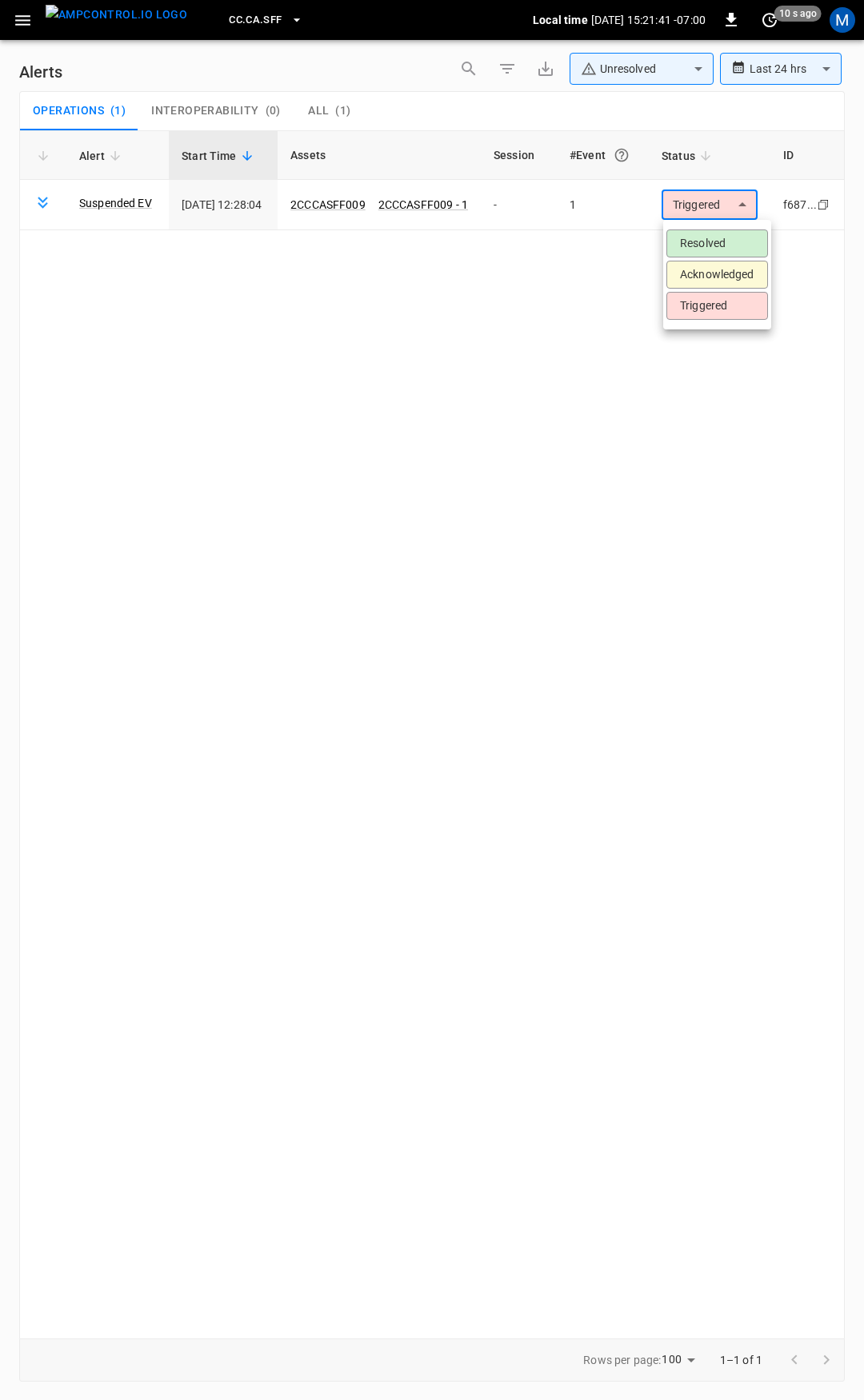
click at [720, 240] on li "Resolved" at bounding box center [716, 243] width 101 height 28
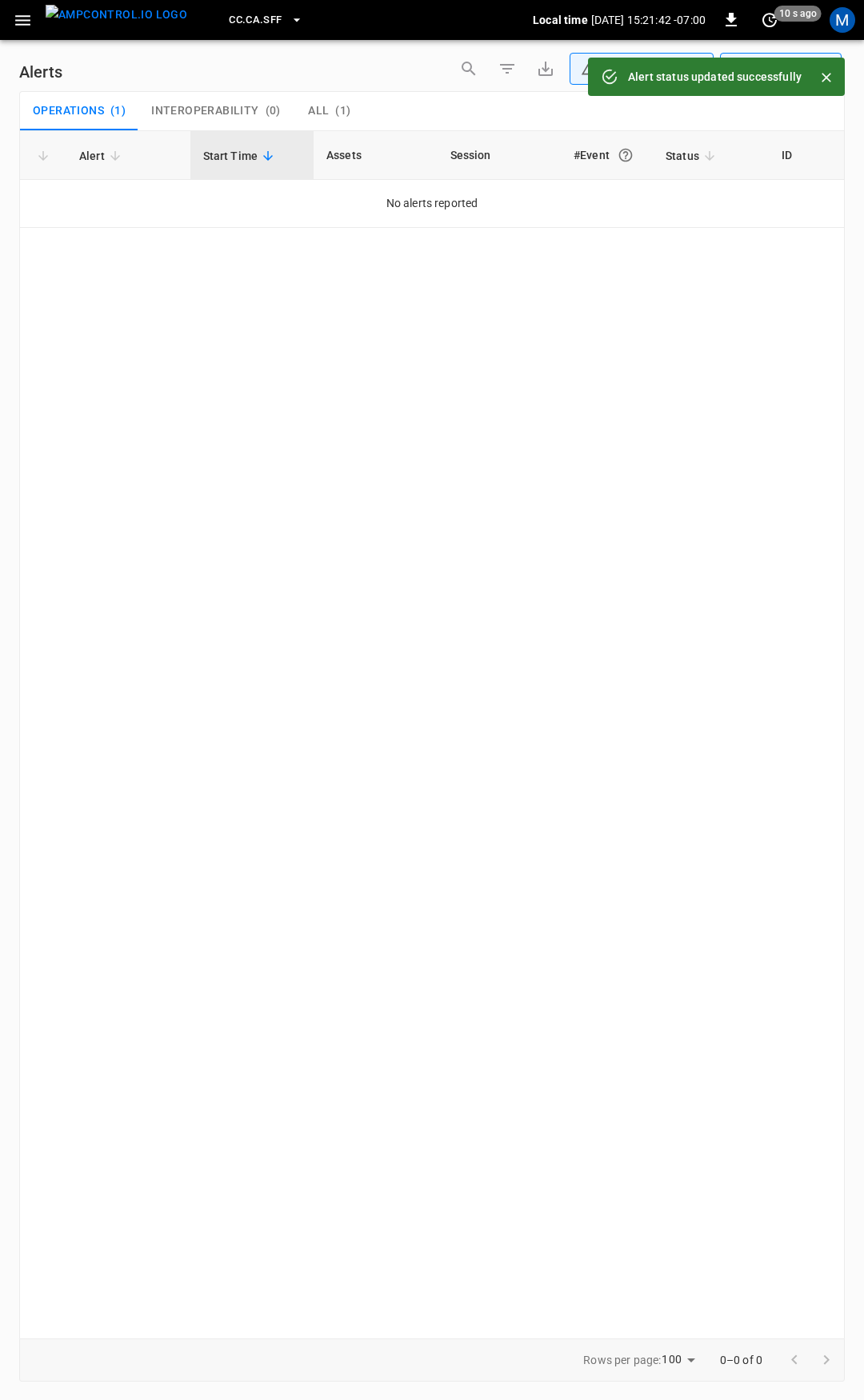
click at [8, 28] on button "button" at bounding box center [23, 21] width 32 height 30
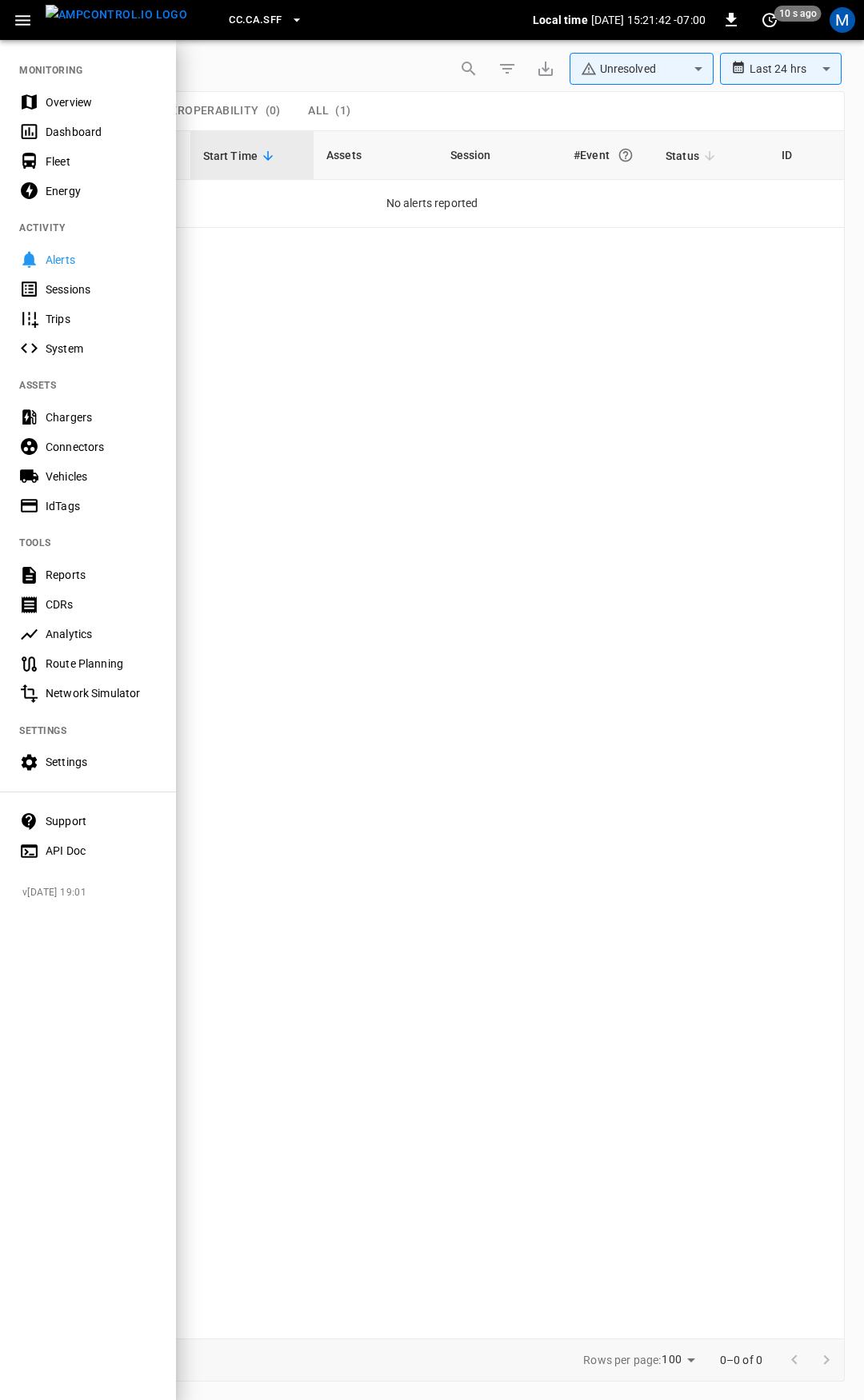
click at [58, 105] on div "Overview" at bounding box center [100, 102] width 111 height 16
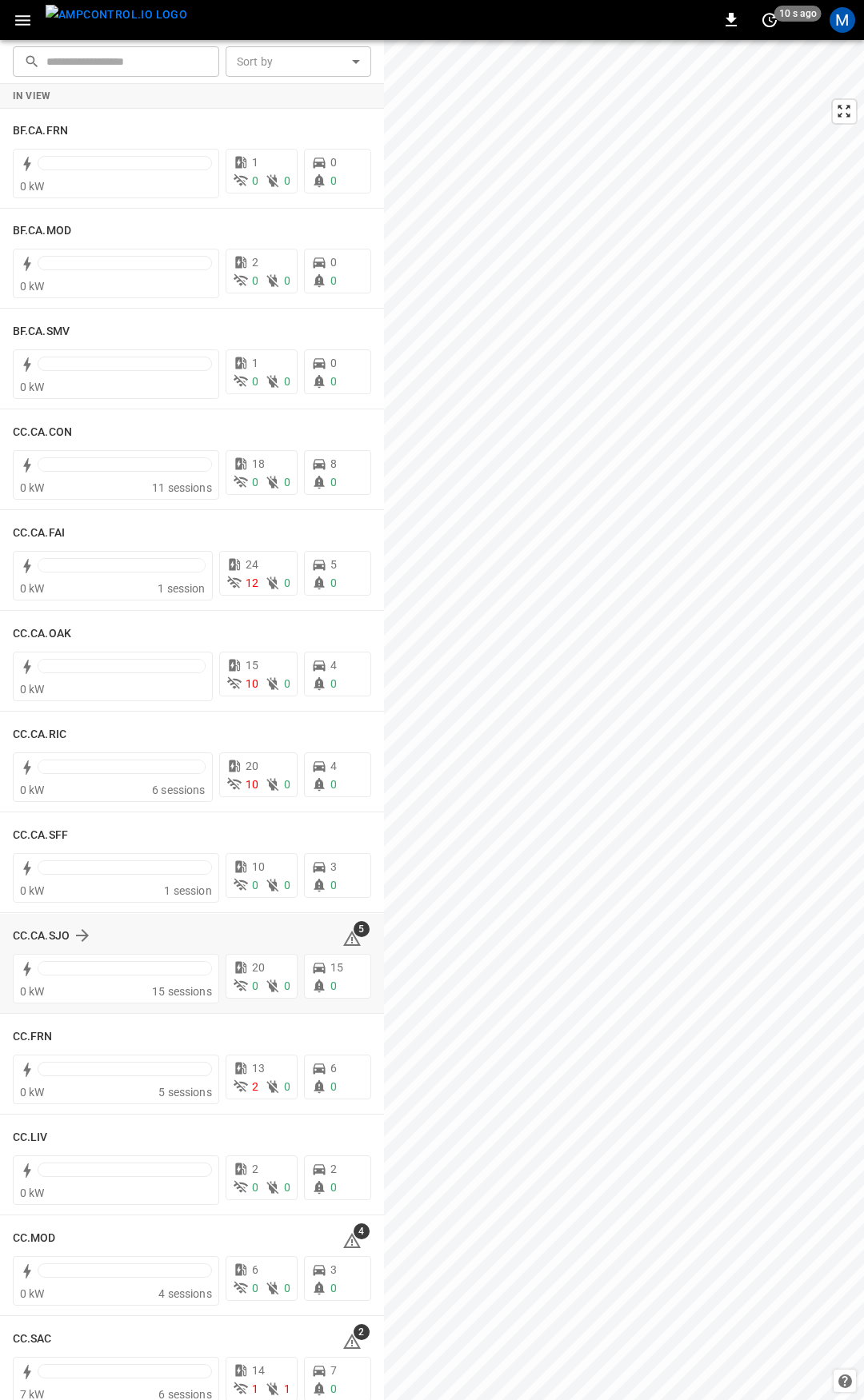
click at [345, 938] on icon at bounding box center [352, 938] width 18 height 15
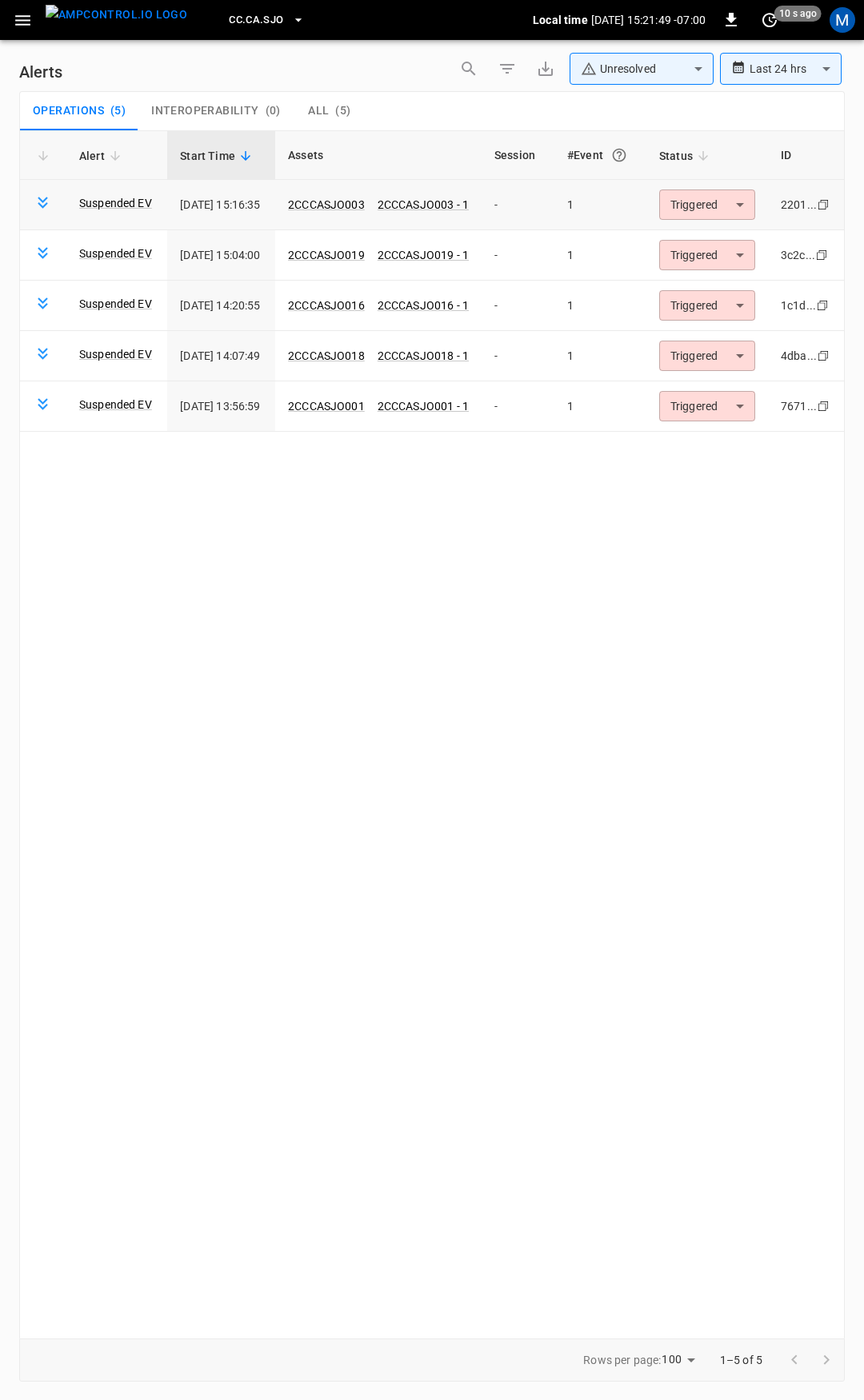
click at [716, 201] on body "**********" at bounding box center [432, 697] width 864 height 1394
click at [741, 234] on li "Resolved" at bounding box center [719, 243] width 101 height 28
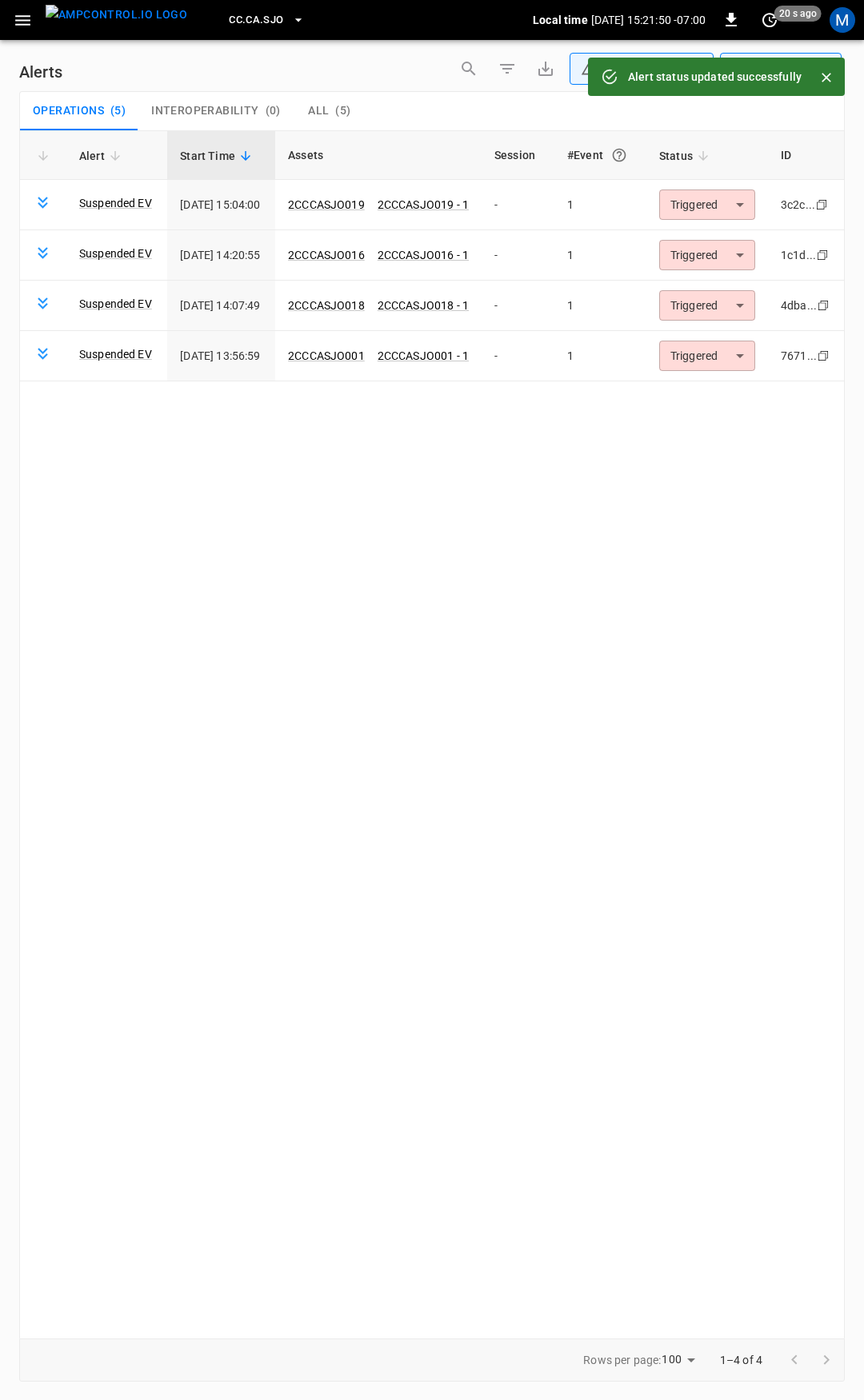
click at [725, 201] on body "**********" at bounding box center [432, 697] width 864 height 1394
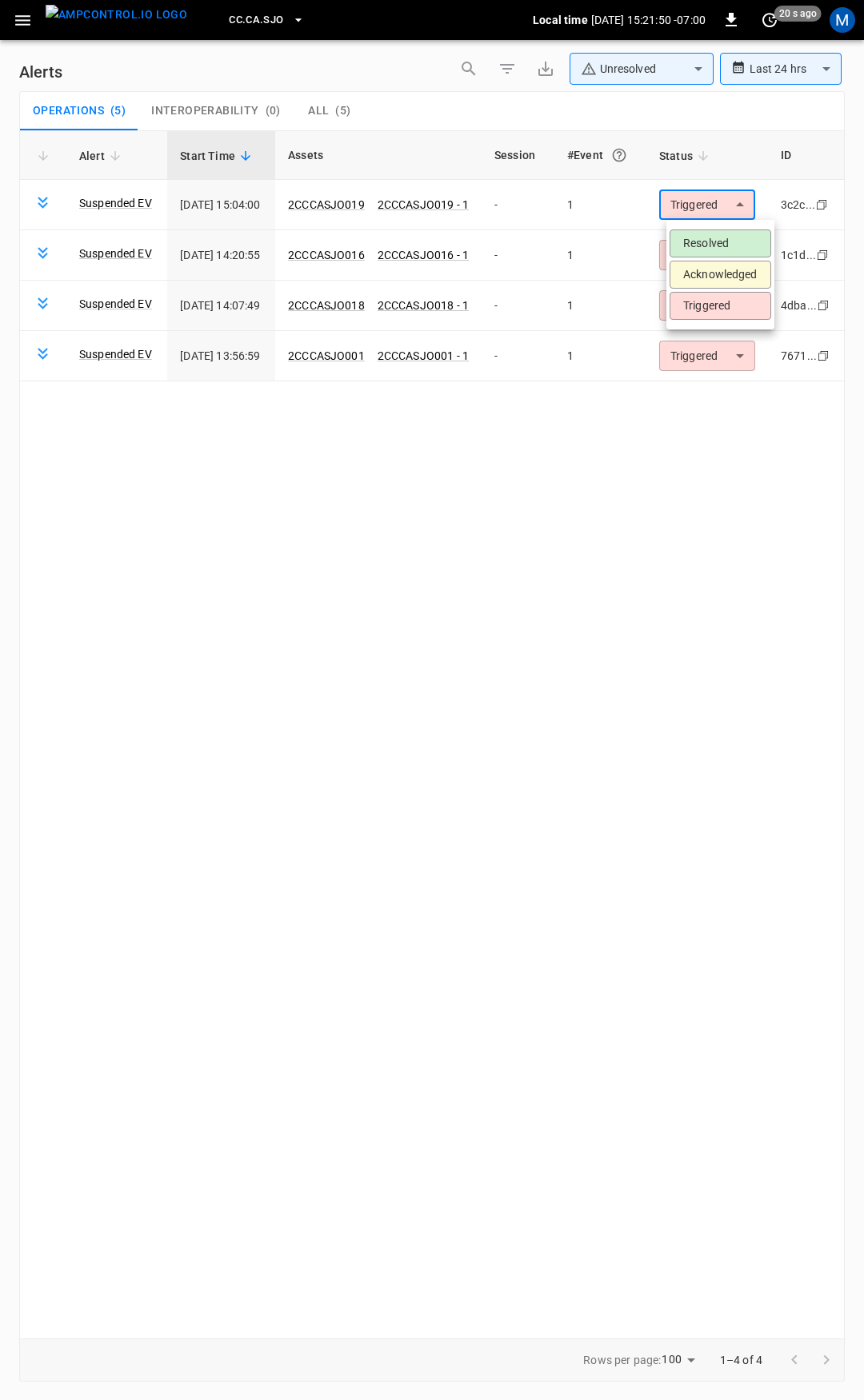
click at [726, 239] on li "Resolved" at bounding box center [719, 243] width 101 height 28
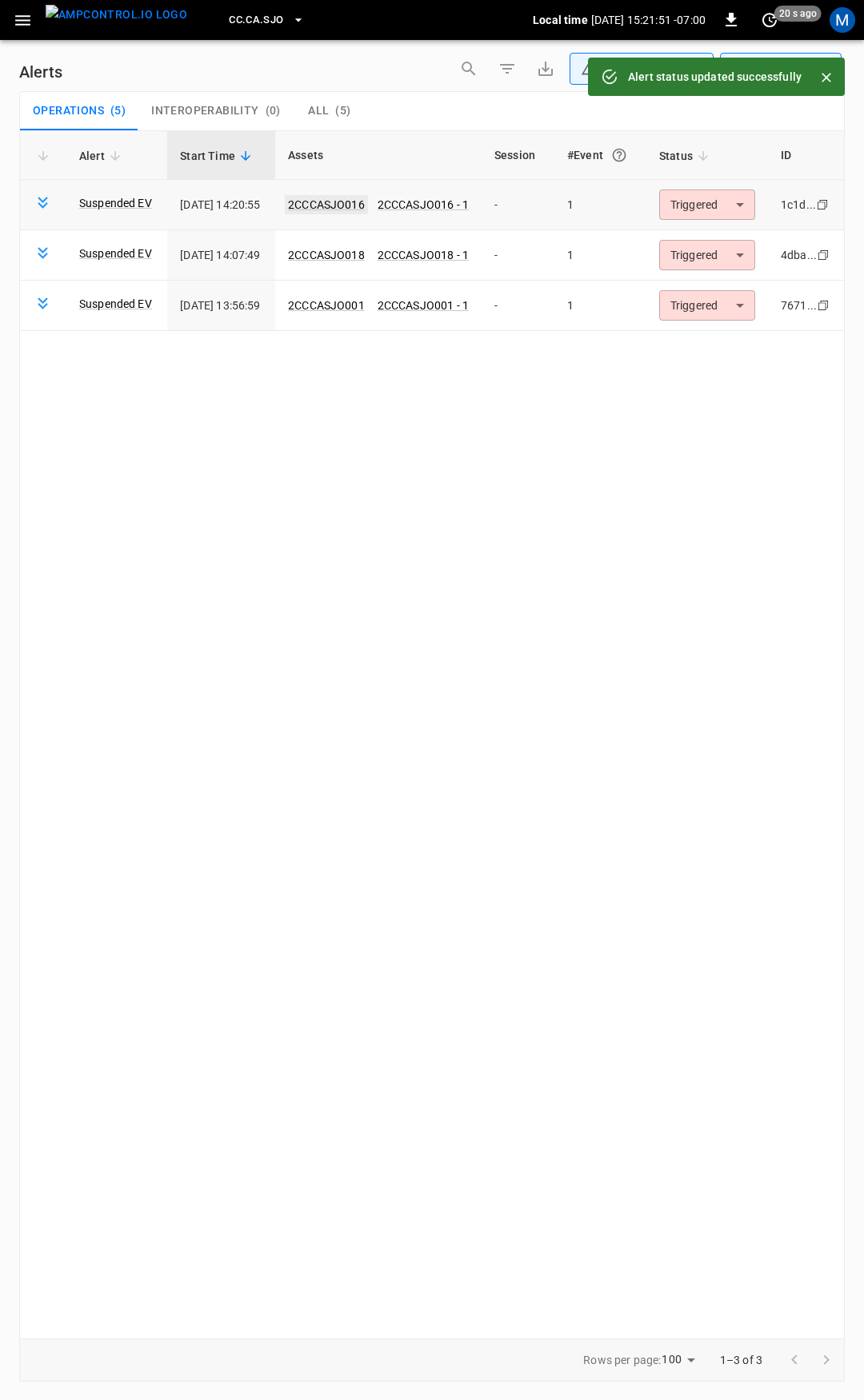
click at [352, 205] on link "2CCCASJO016" at bounding box center [326, 205] width 84 height 20
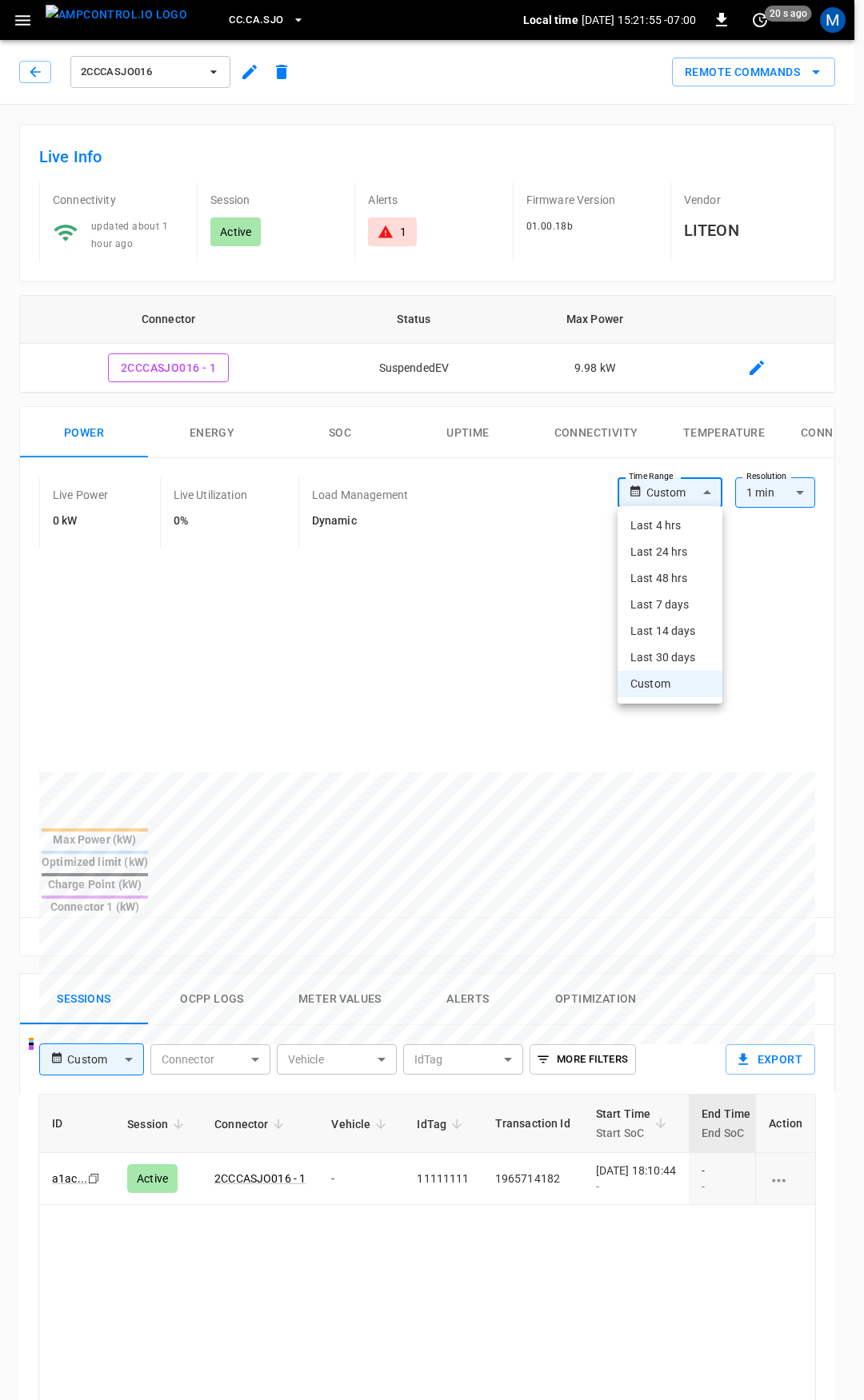
click at [663, 506] on body "CC.CA.SJO Local time 2025-08-28 15:21:55 -07:00 0 20 s ago M 2CCCASJO016 Remote…" at bounding box center [432, 1068] width 864 height 2137
click at [664, 535] on li "Last 4 hrs" at bounding box center [669, 525] width 104 height 27
type input "**********"
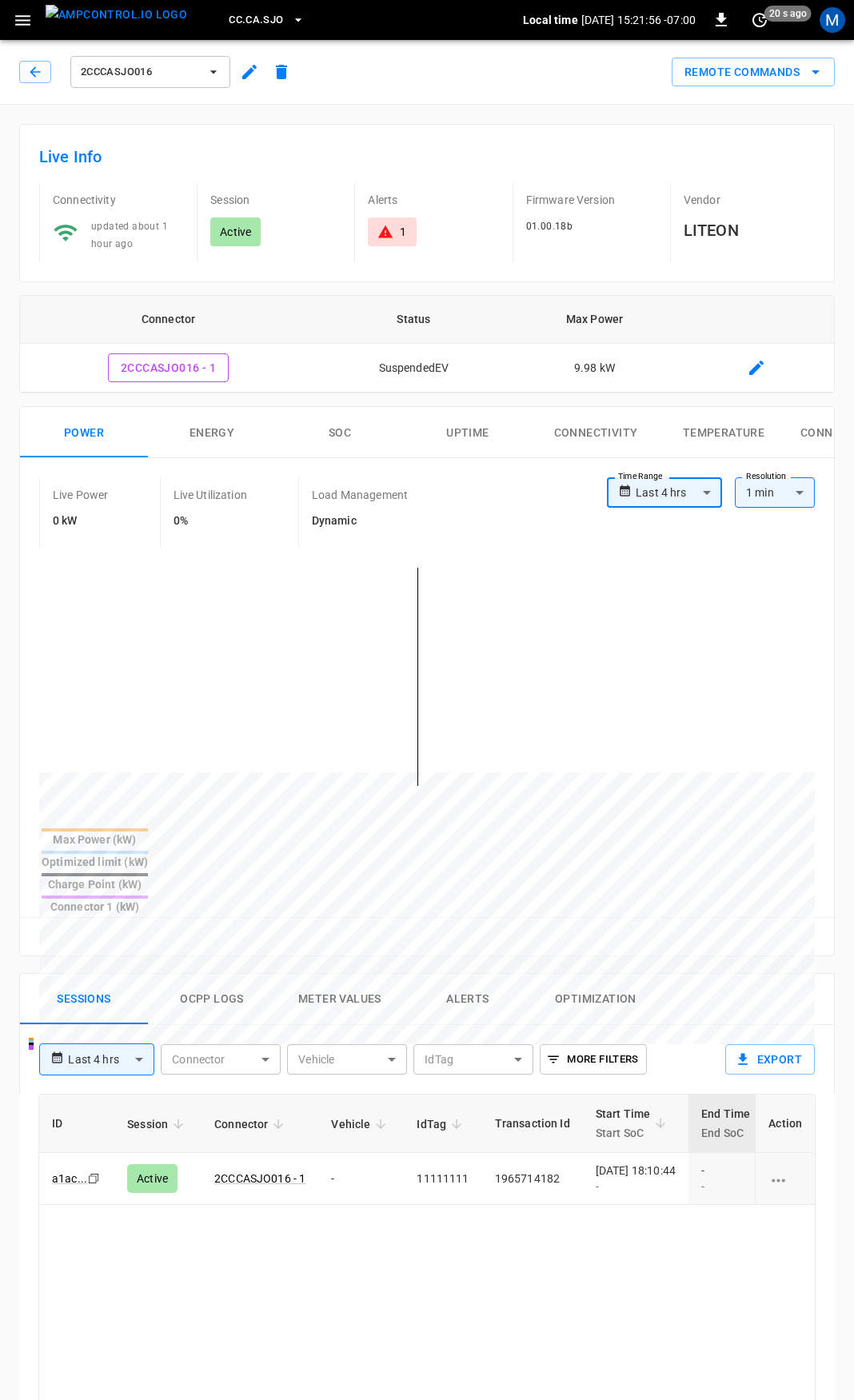
click at [493, 974] on button "Alerts" at bounding box center [467, 1000] width 128 height 51
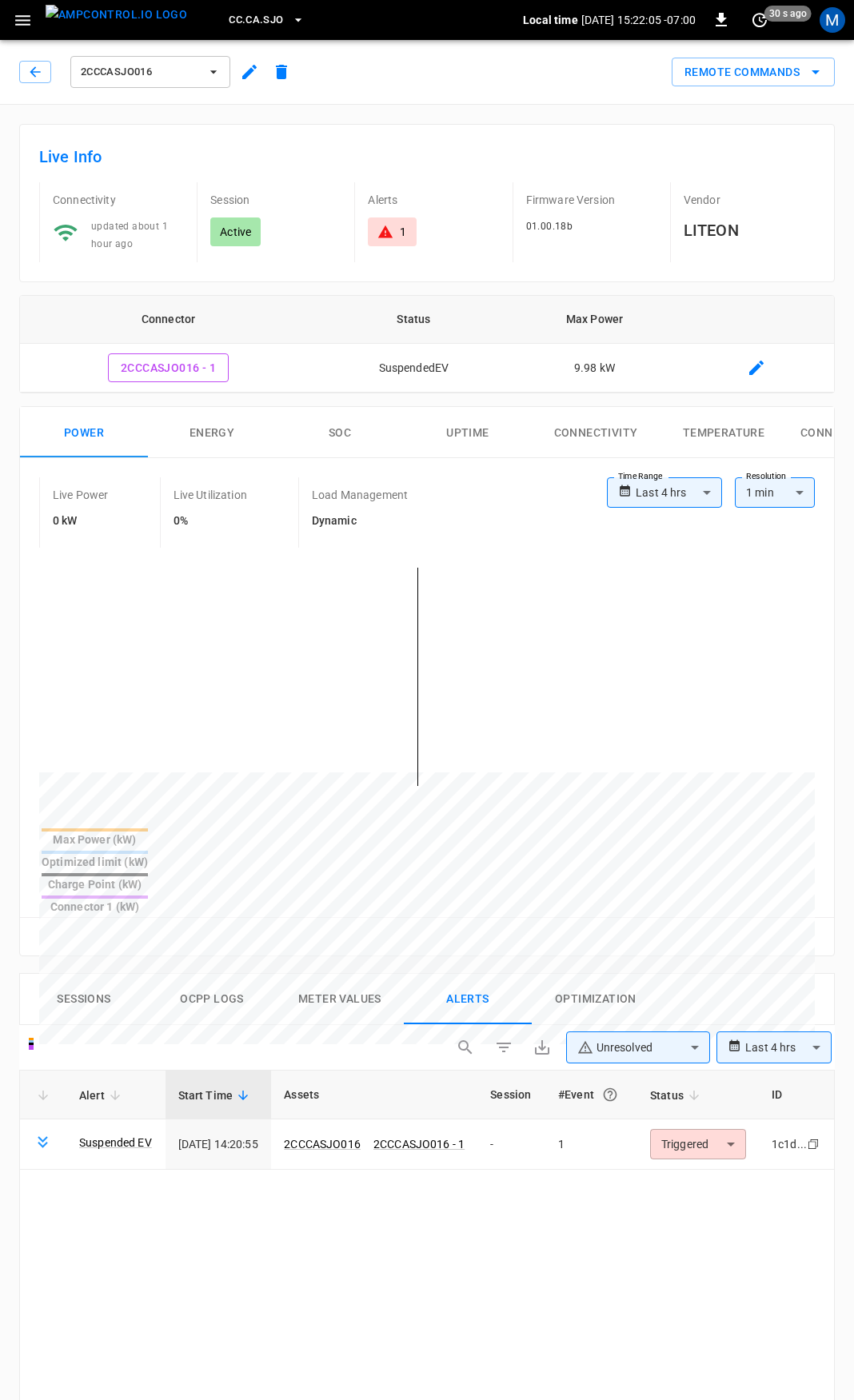
drag, startPoint x: 396, startPoint y: 230, endPoint x: 546, endPoint y: 413, distance: 236.6
click at [397, 231] on div "1" at bounding box center [392, 232] width 29 height 16
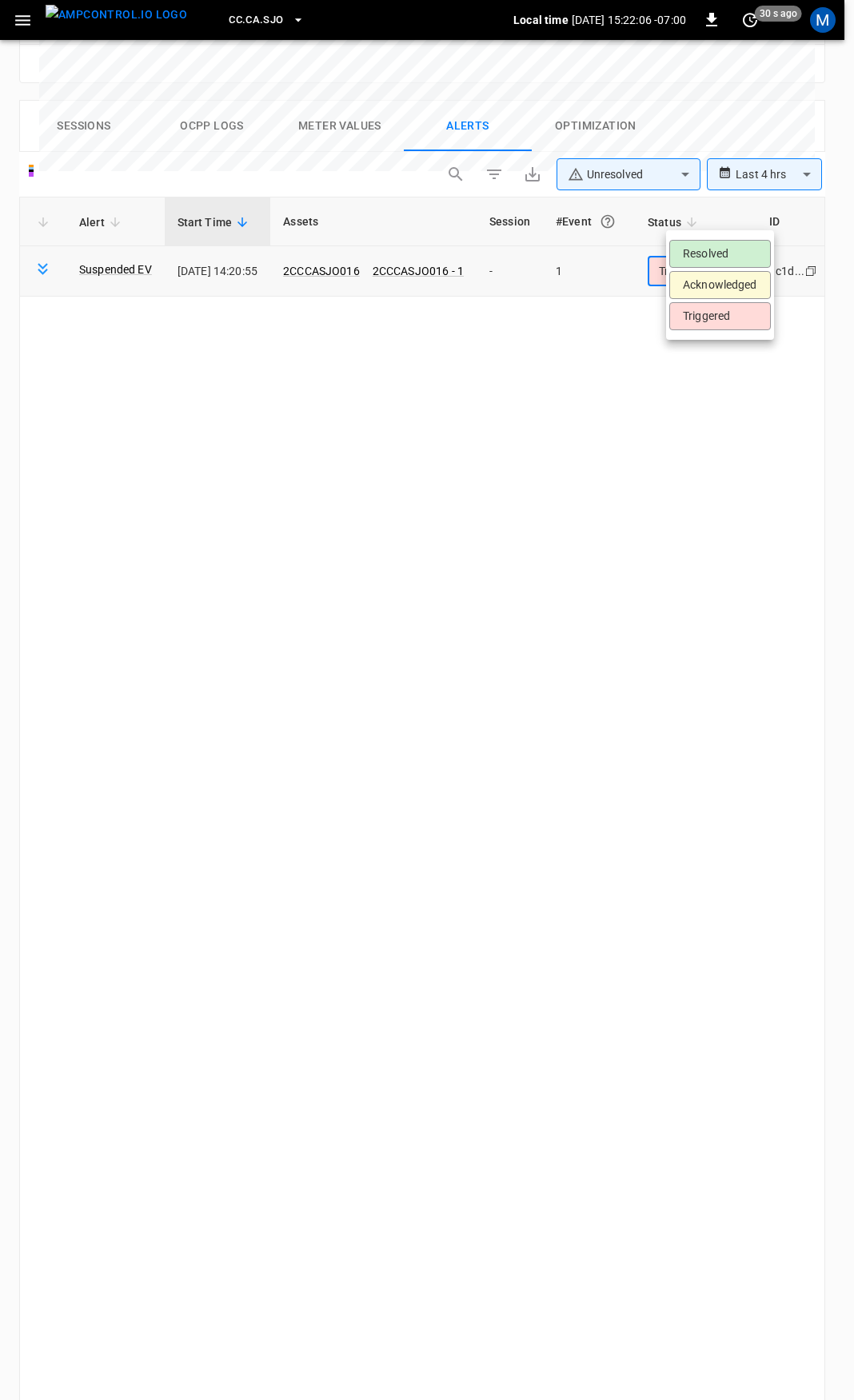
click at [723, 222] on body "**********" at bounding box center [427, 304] width 854 height 2353
drag, startPoint x: 717, startPoint y: 253, endPoint x: 637, endPoint y: 239, distance: 81.2
click at [716, 253] on li "Resolved" at bounding box center [719, 254] width 101 height 28
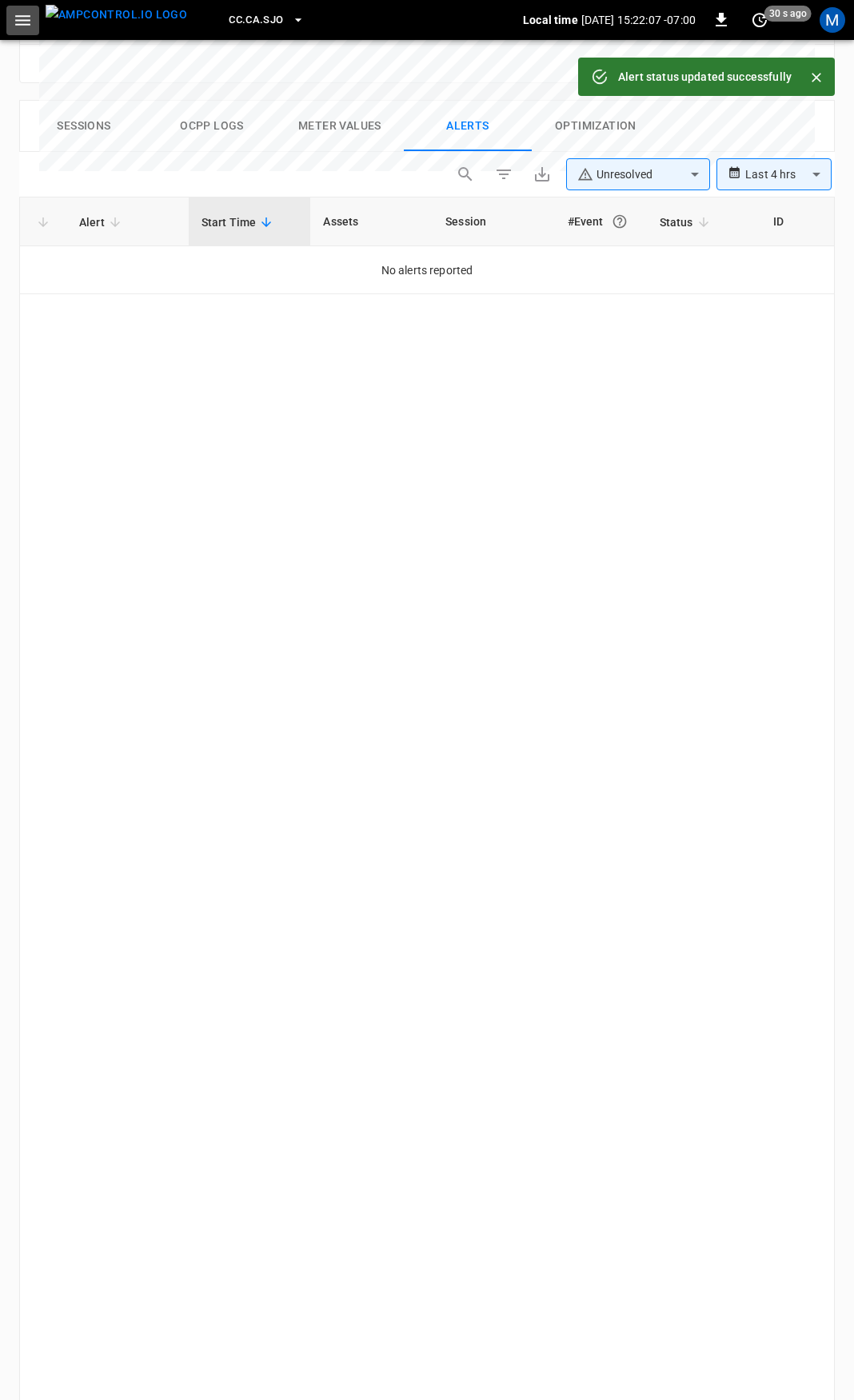
click at [31, 28] on icon "button" at bounding box center [23, 21] width 20 height 20
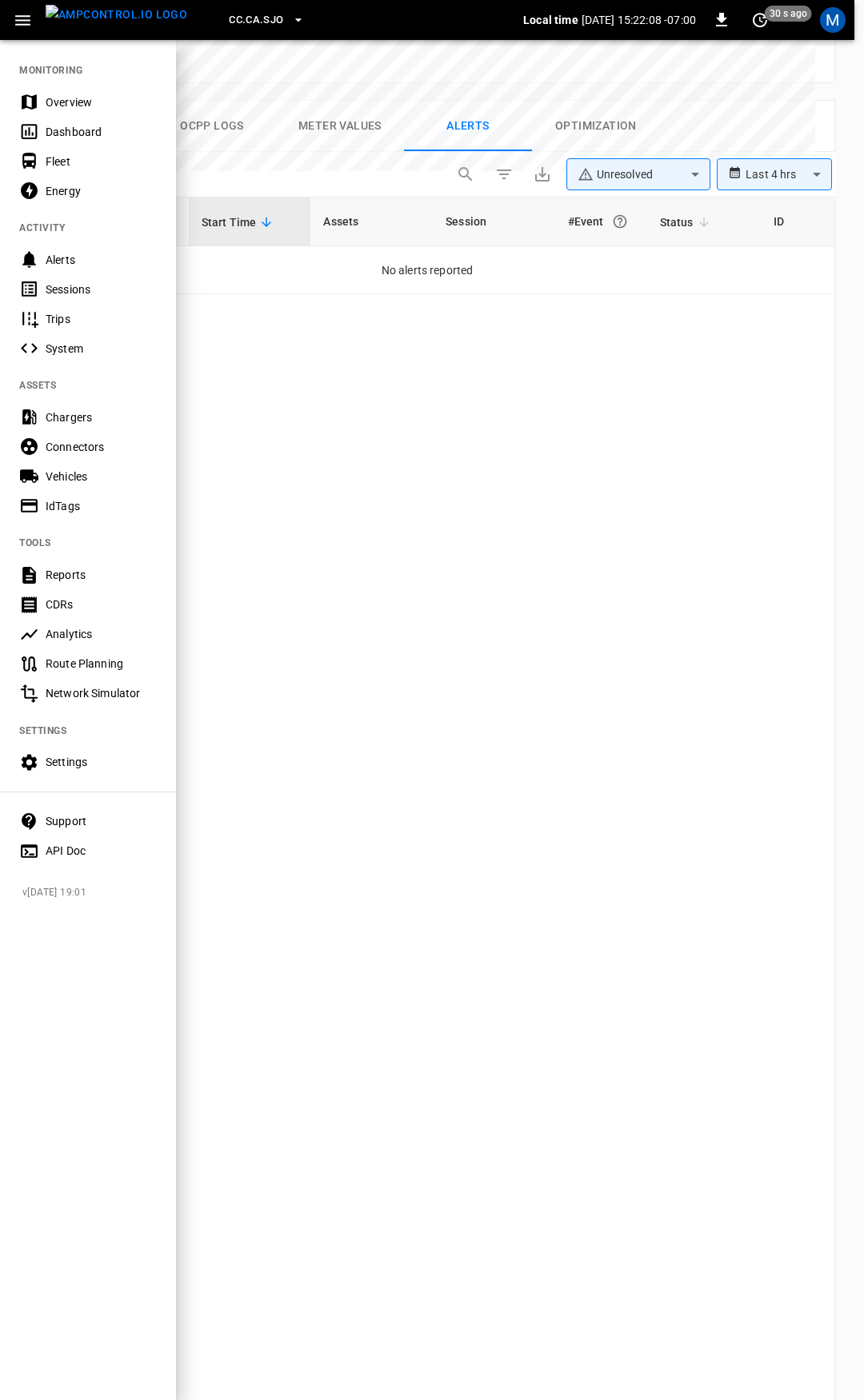
click at [69, 116] on div "Overview" at bounding box center [88, 102] width 176 height 30
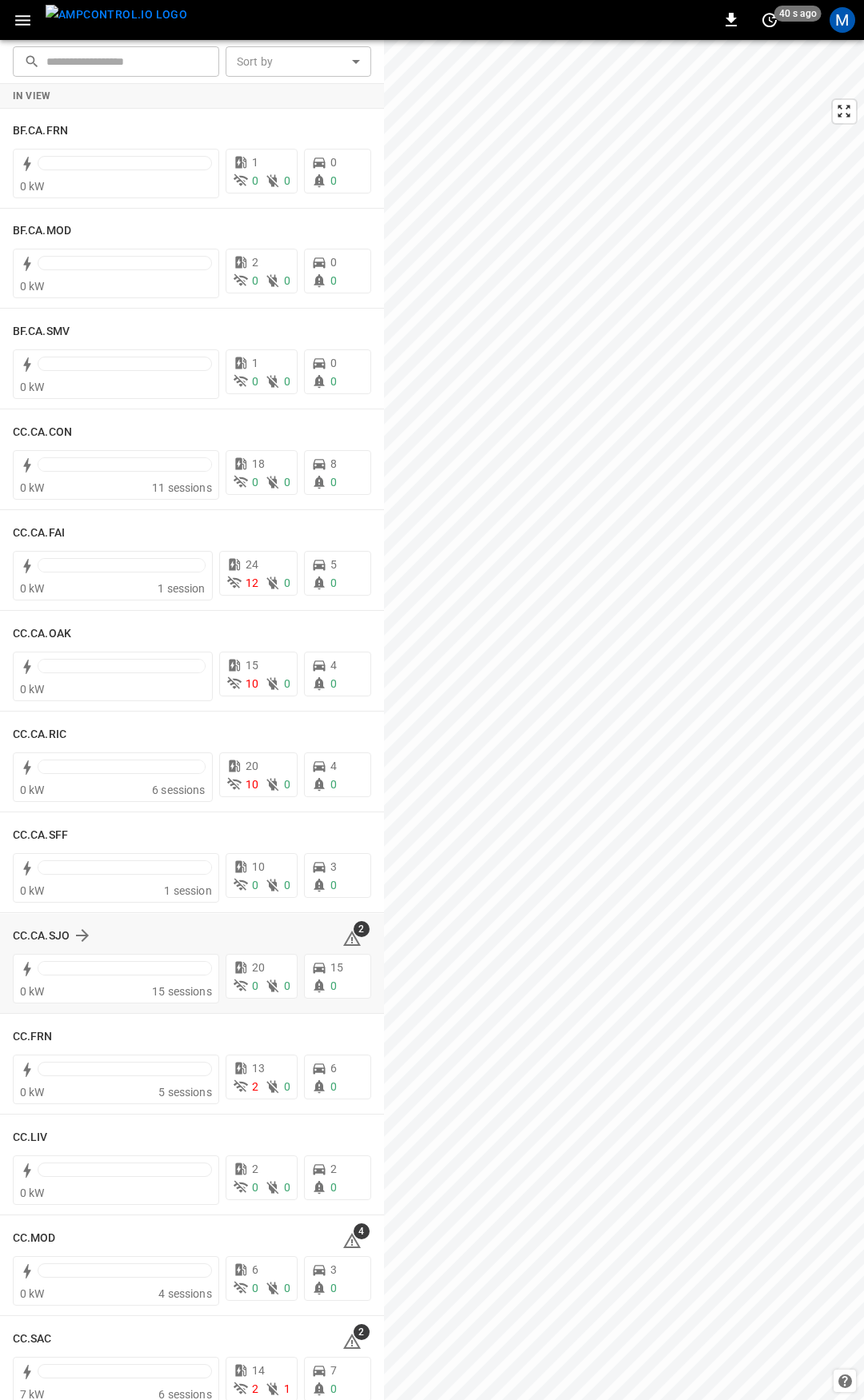
click at [344, 938] on icon at bounding box center [352, 938] width 18 height 15
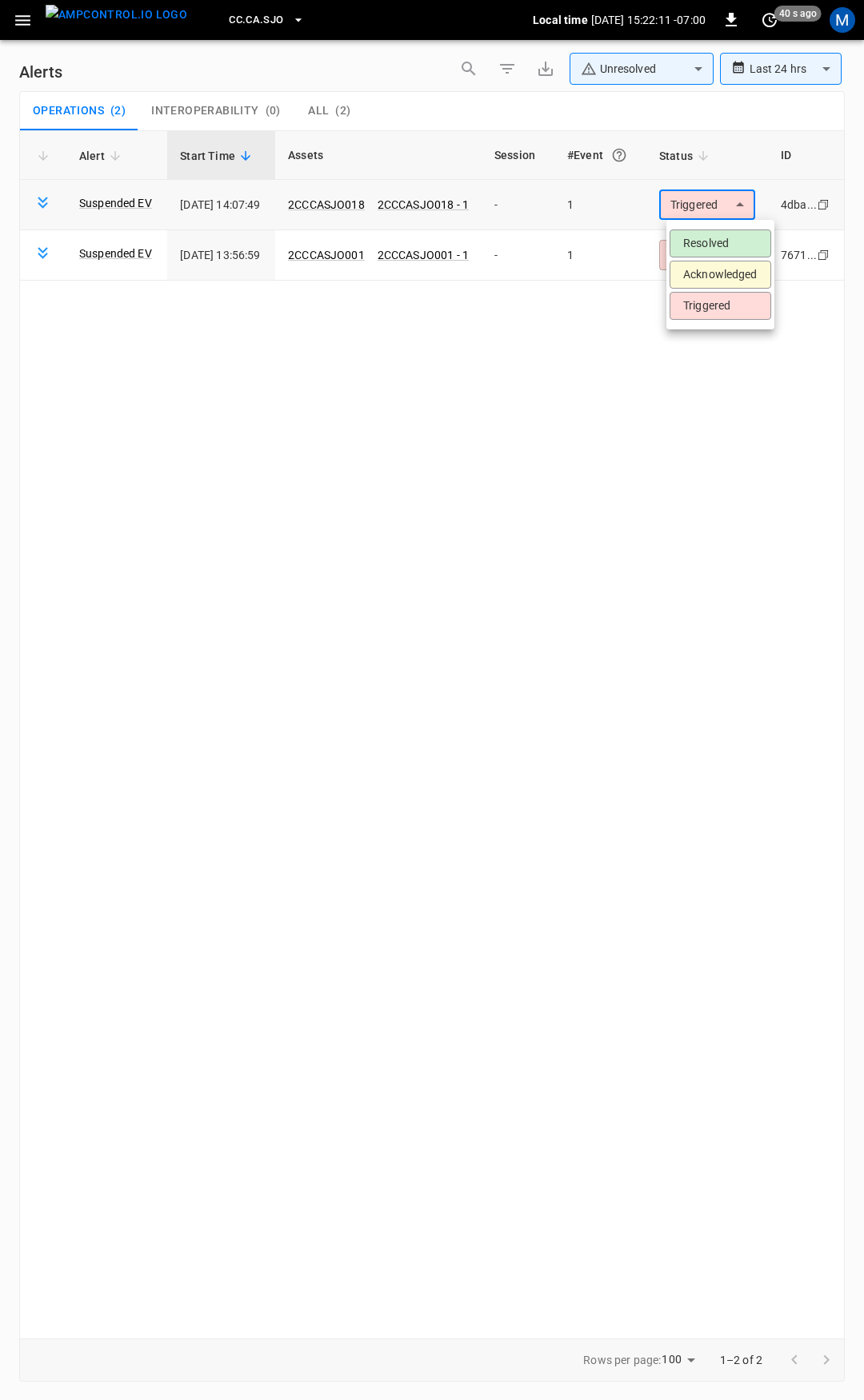
click at [699, 213] on body "**********" at bounding box center [432, 697] width 864 height 1394
click at [707, 255] on li "Resolved" at bounding box center [719, 243] width 101 height 28
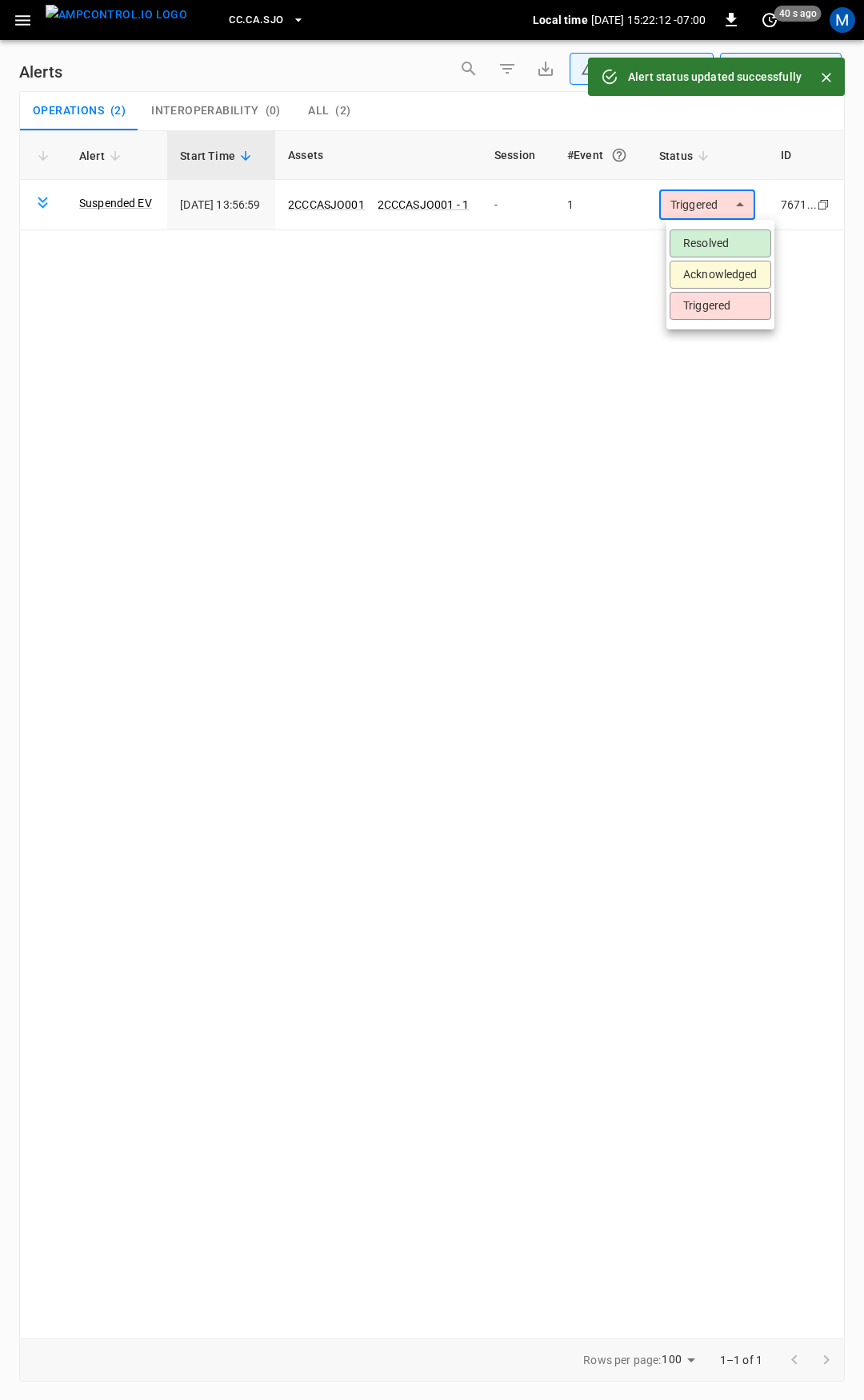
click at [723, 209] on body "**********" at bounding box center [432, 697] width 864 height 1394
click at [725, 243] on li "Resolved" at bounding box center [719, 243] width 101 height 28
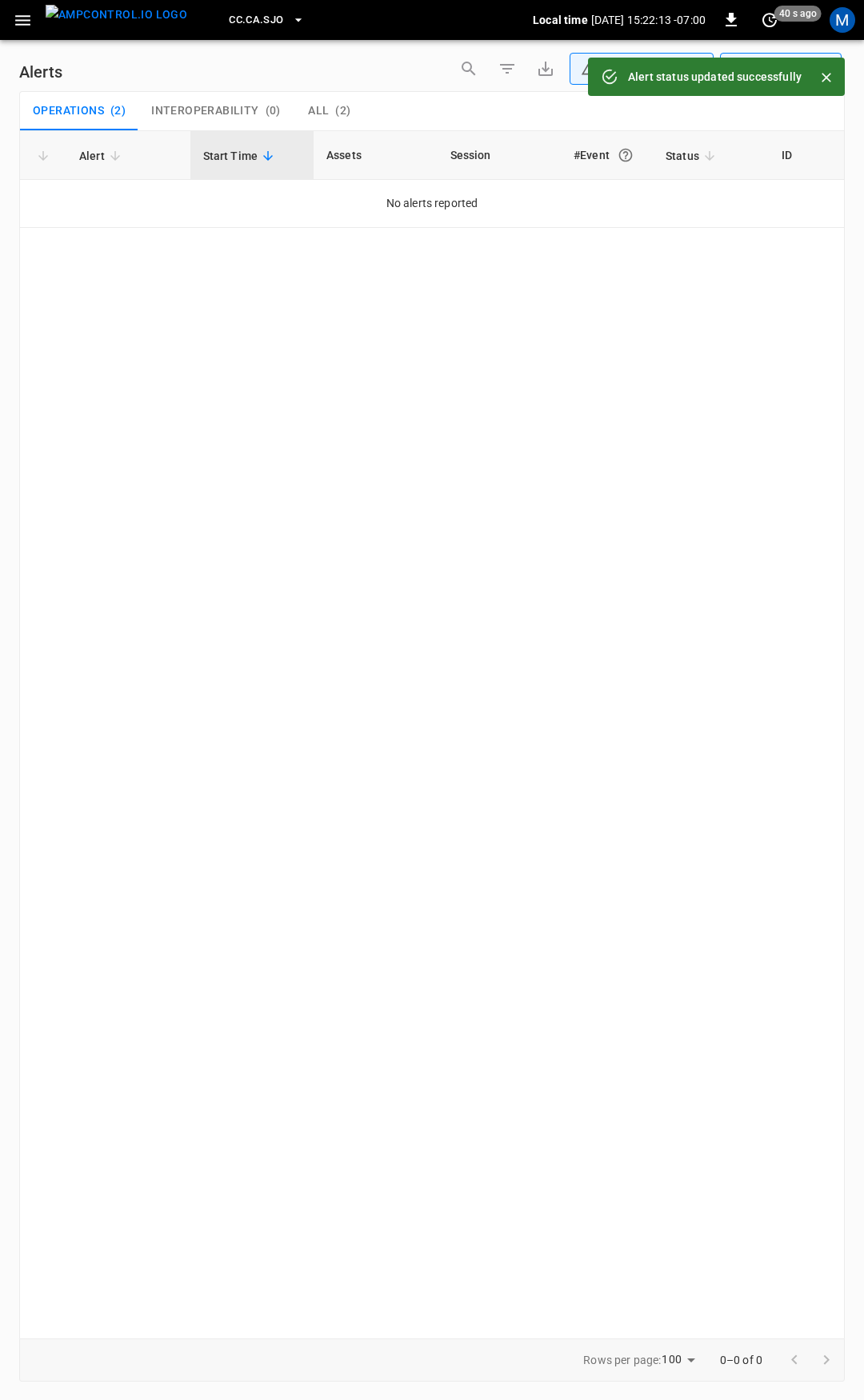
click at [21, 19] on icon "button" at bounding box center [23, 21] width 20 height 20
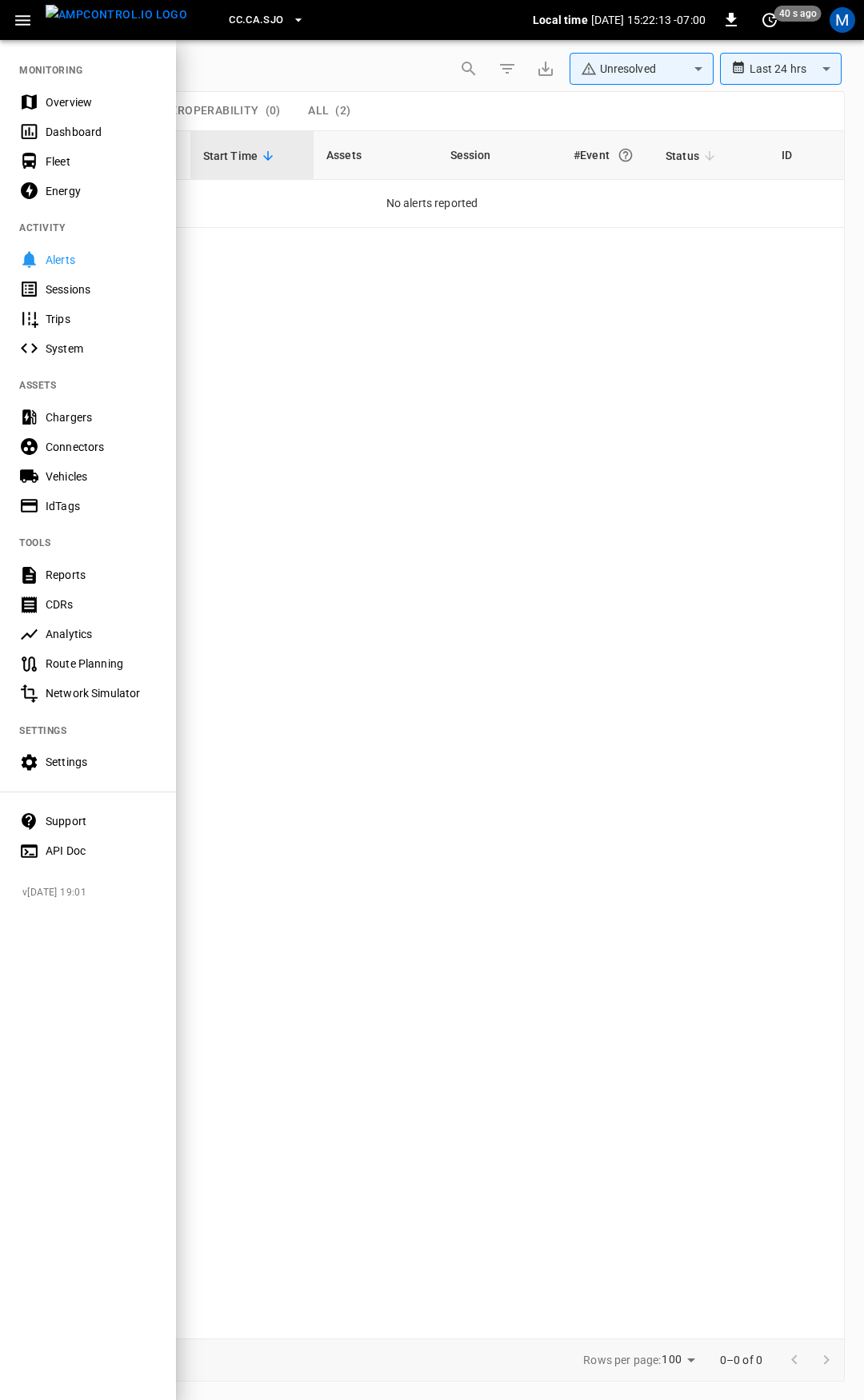
click at [52, 101] on div "Overview" at bounding box center [100, 102] width 111 height 16
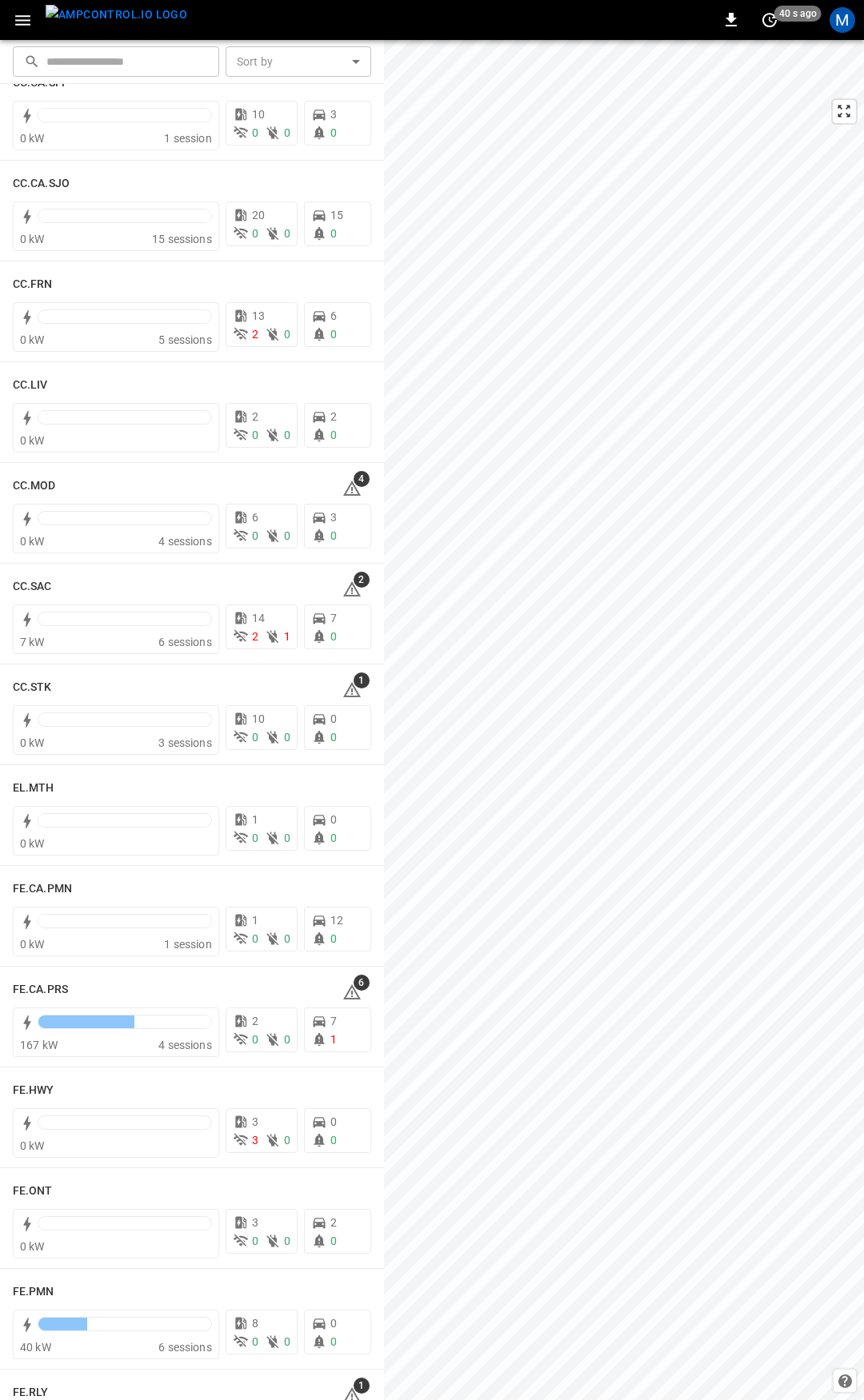
scroll to position [761, 0]
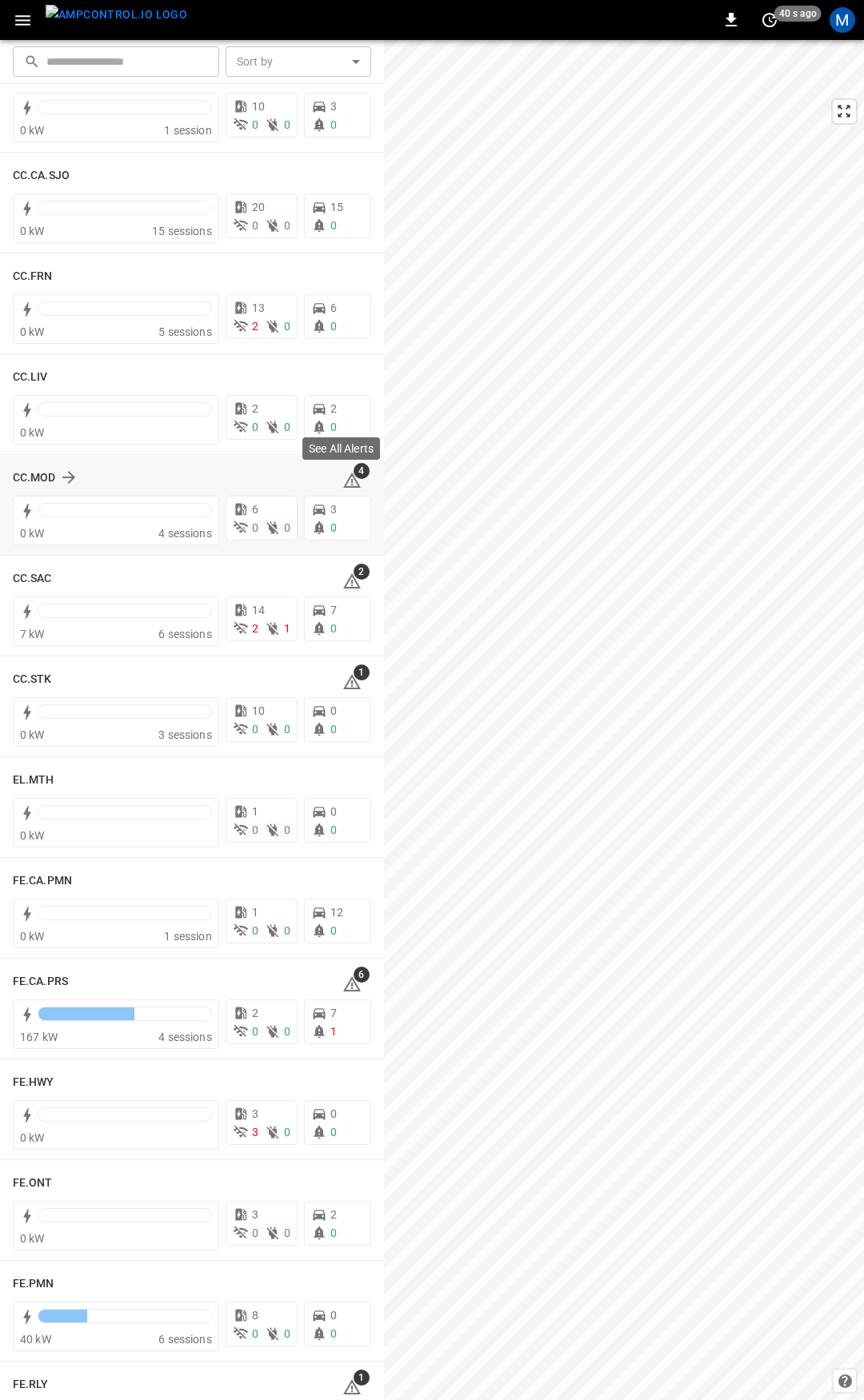
click at [342, 472] on icon at bounding box center [352, 481] width 20 height 20
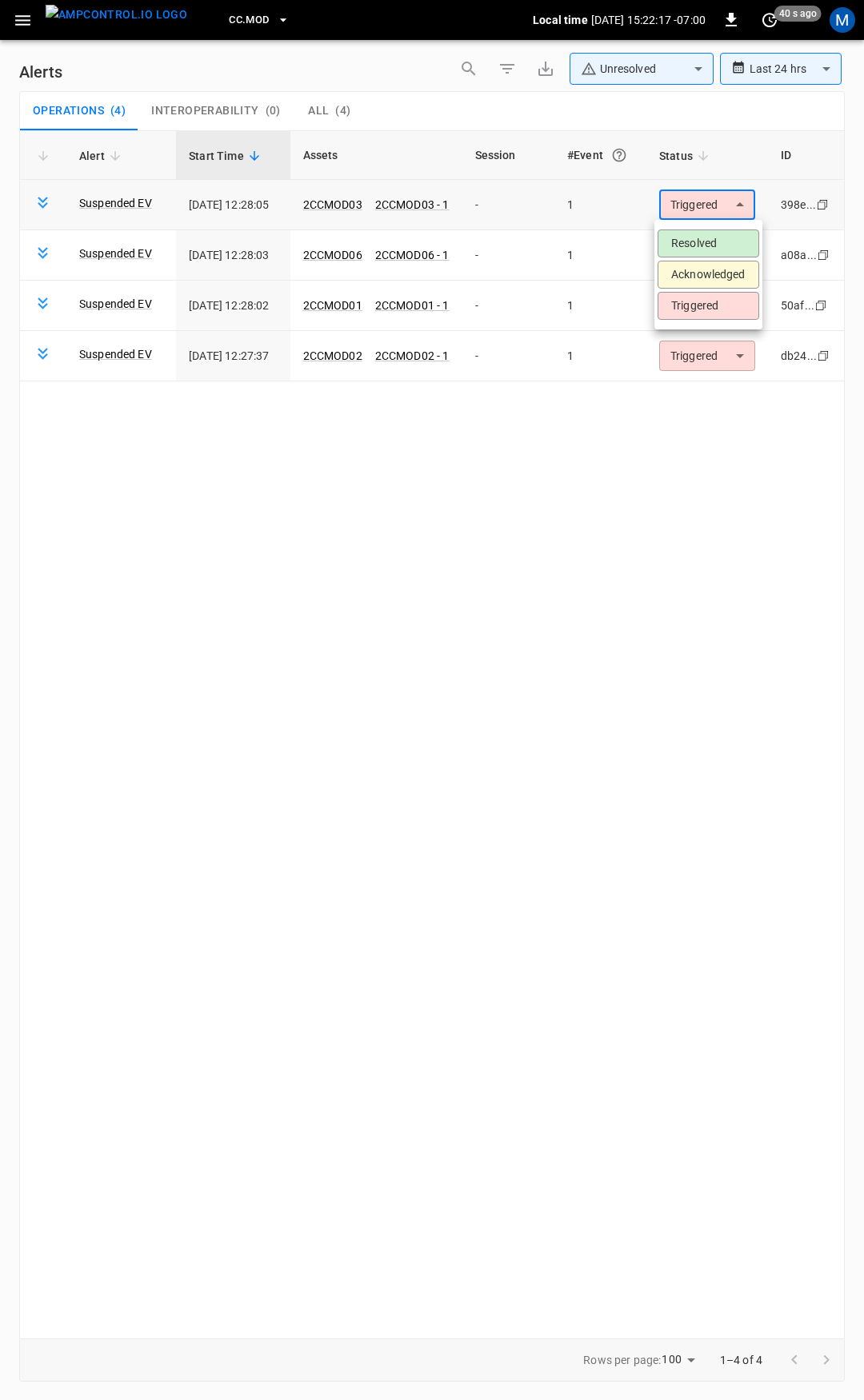
click at [685, 213] on body "**********" at bounding box center [432, 697] width 864 height 1394
click at [704, 249] on li "Resolved" at bounding box center [708, 243] width 101 height 28
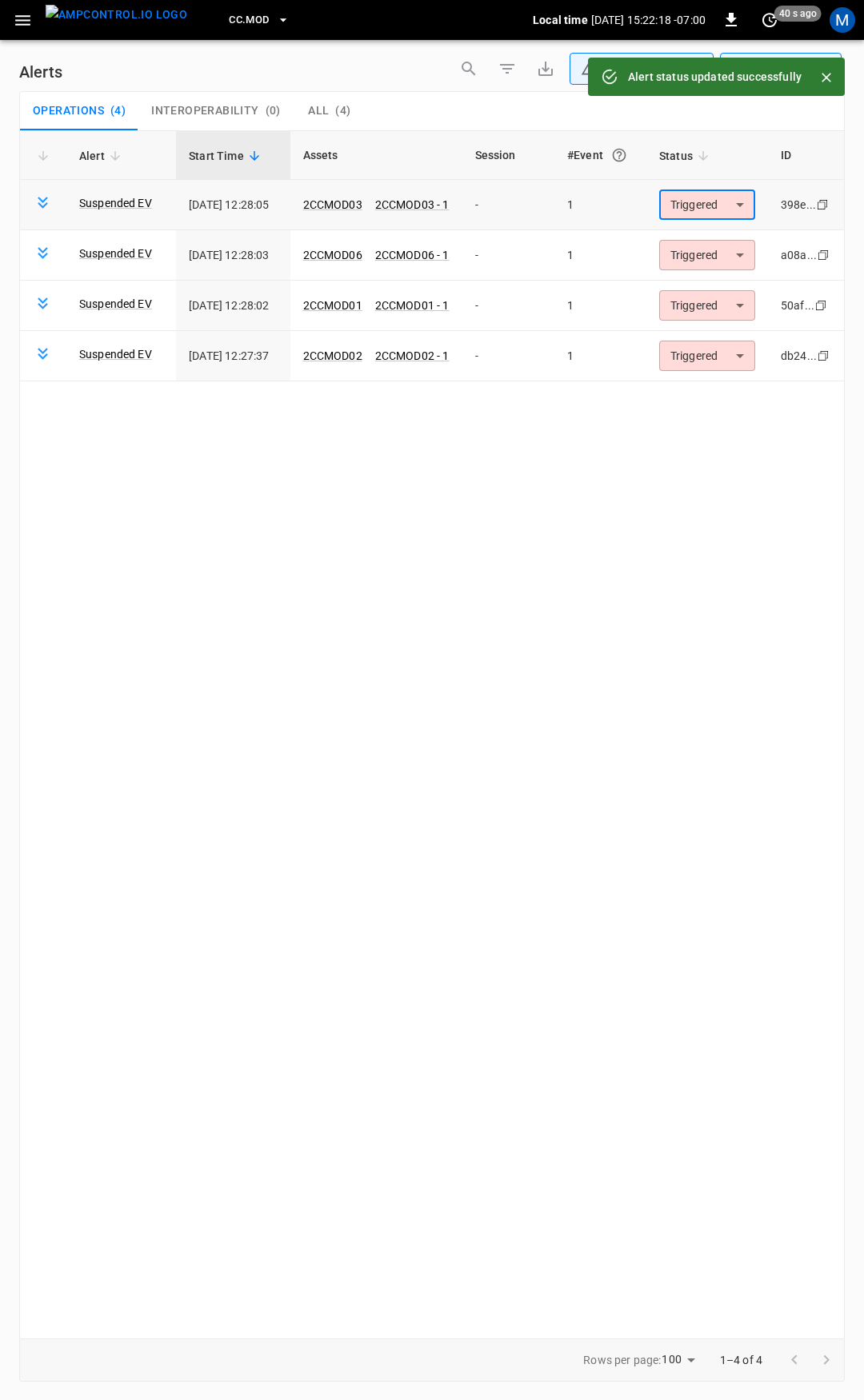
click at [703, 202] on body "**********" at bounding box center [432, 697] width 864 height 1394
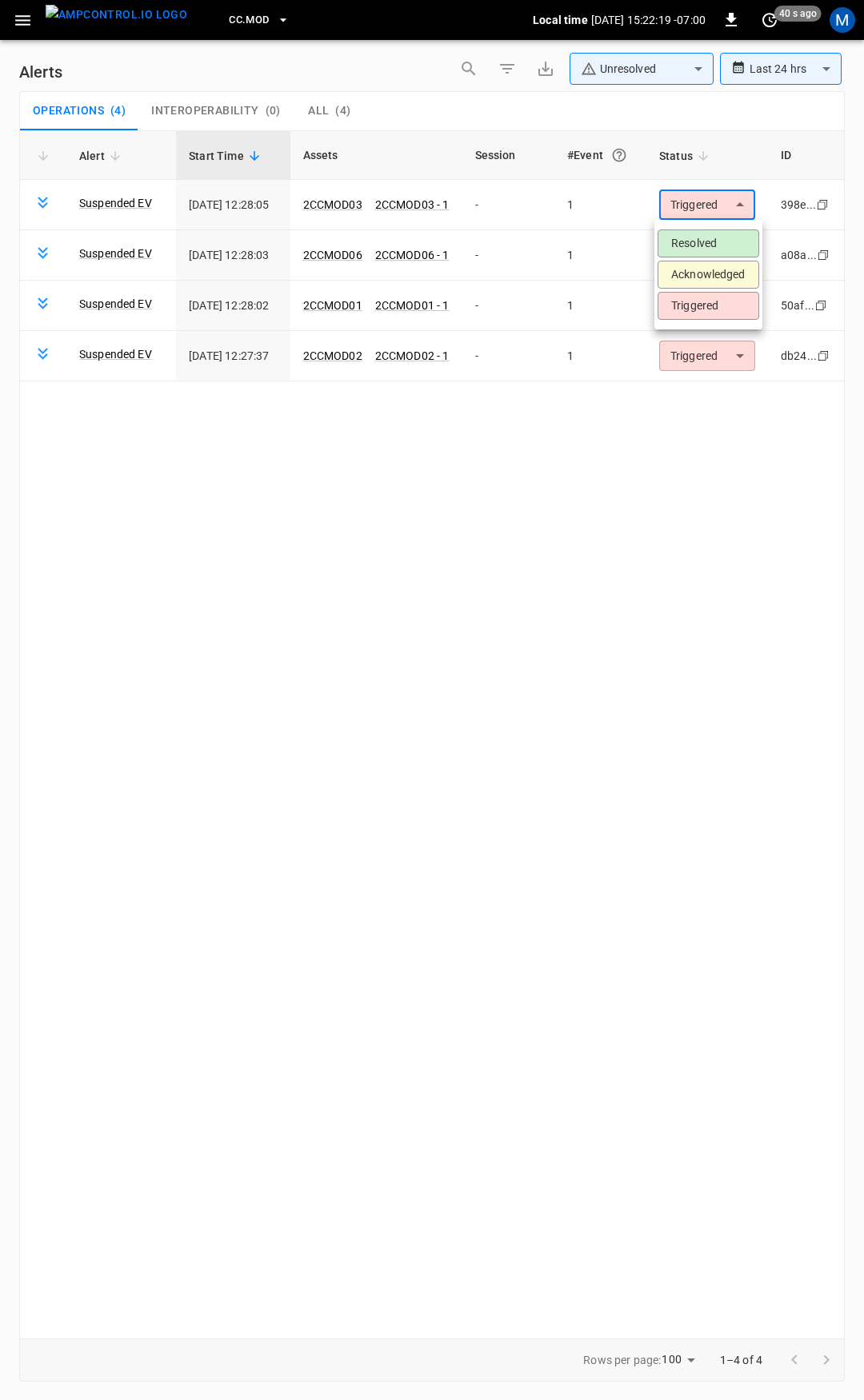
click at [713, 231] on li "Resolved" at bounding box center [708, 243] width 101 height 28
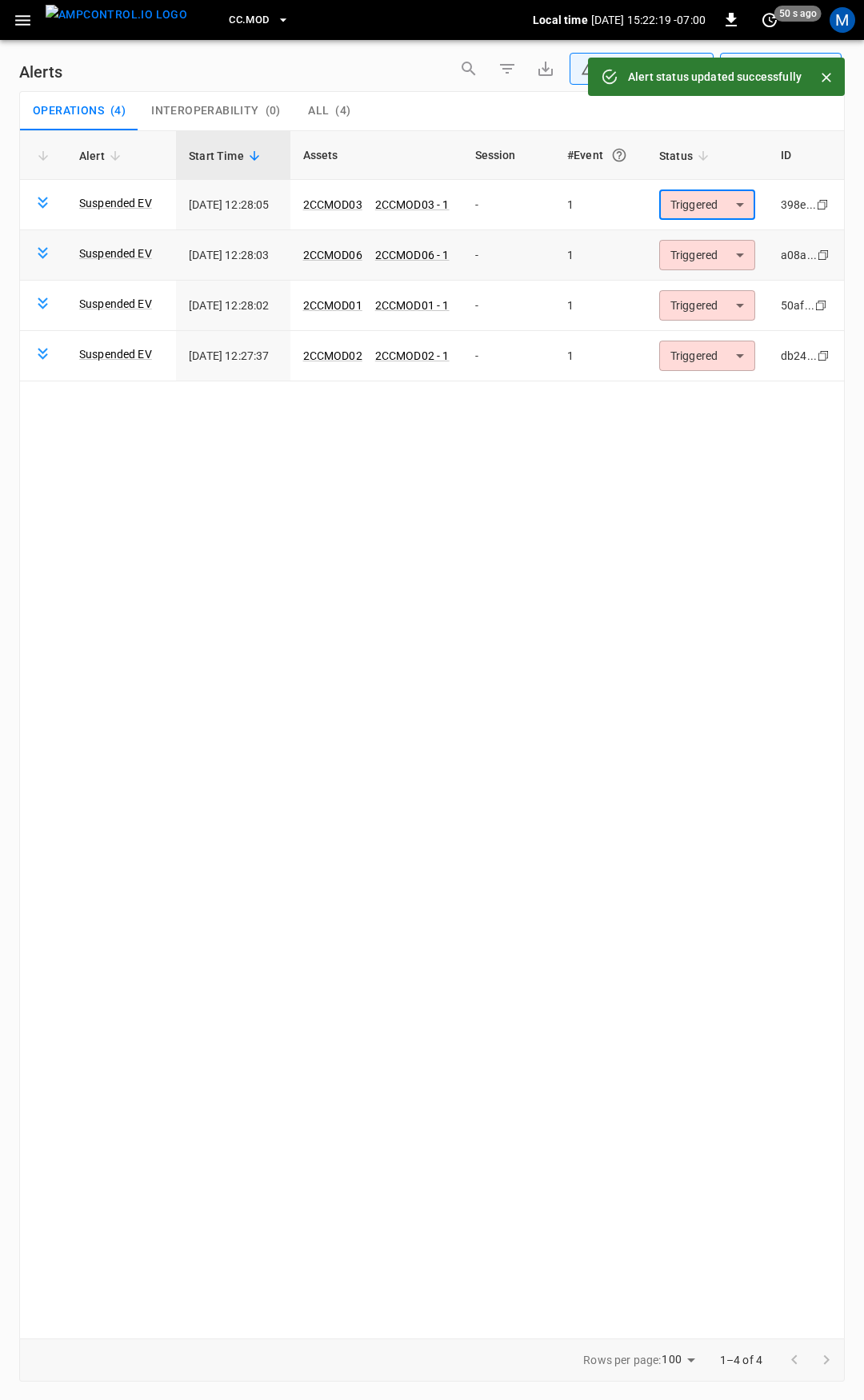
click at [715, 248] on body "**********" at bounding box center [432, 697] width 864 height 1394
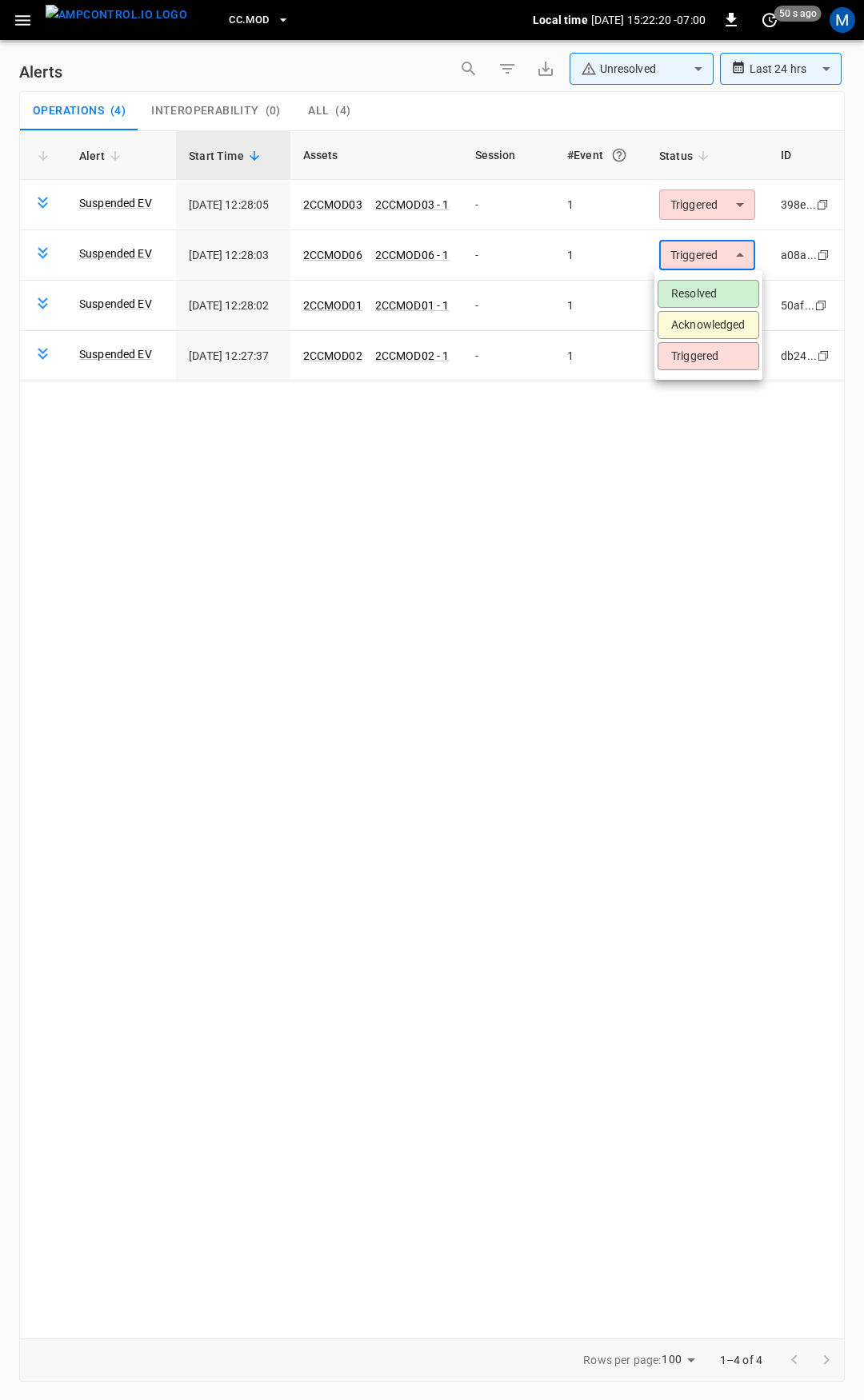
click at [719, 287] on li "Resolved" at bounding box center [708, 293] width 101 height 28
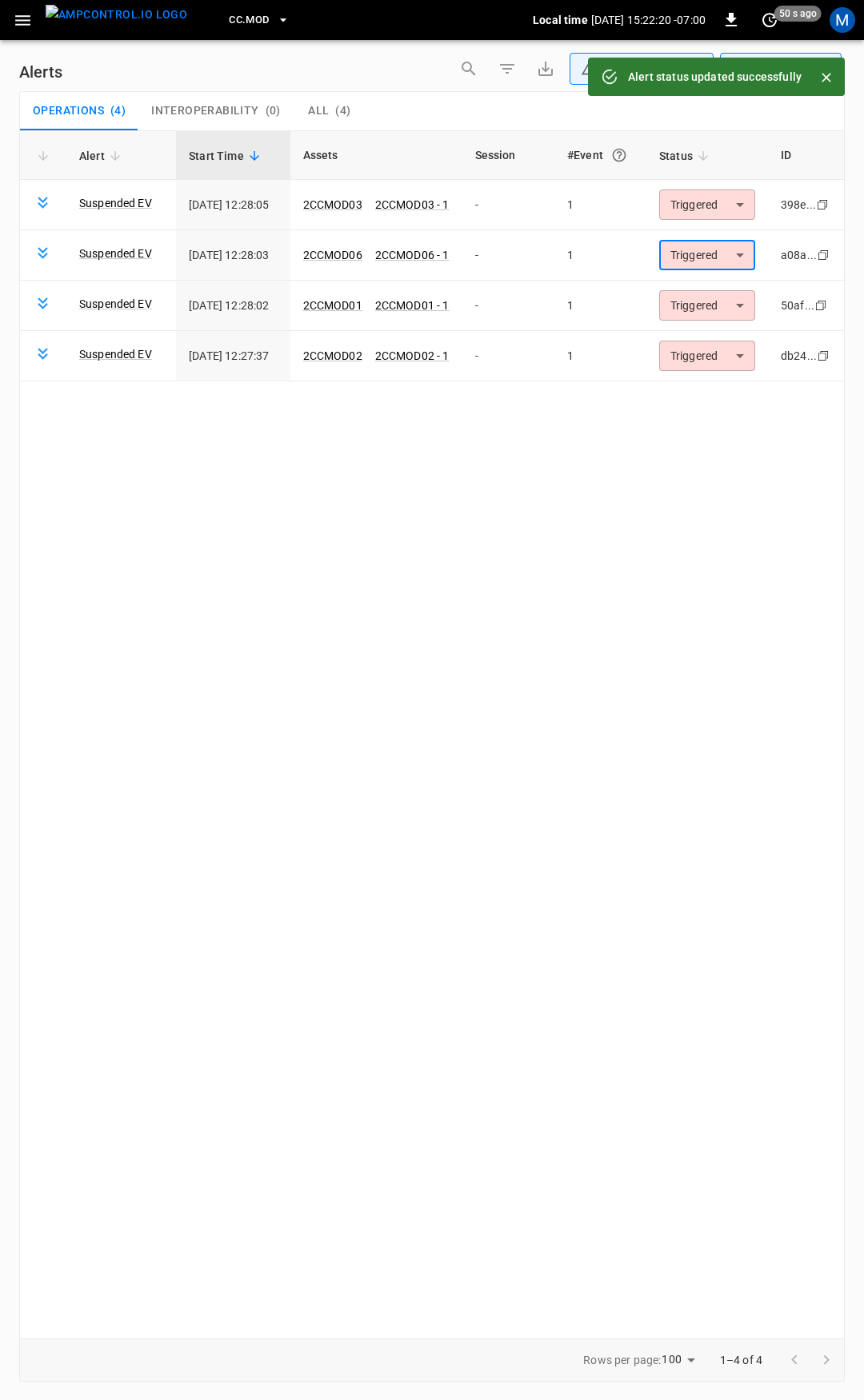
click at [711, 292] on body "**********" at bounding box center [432, 697] width 864 height 1394
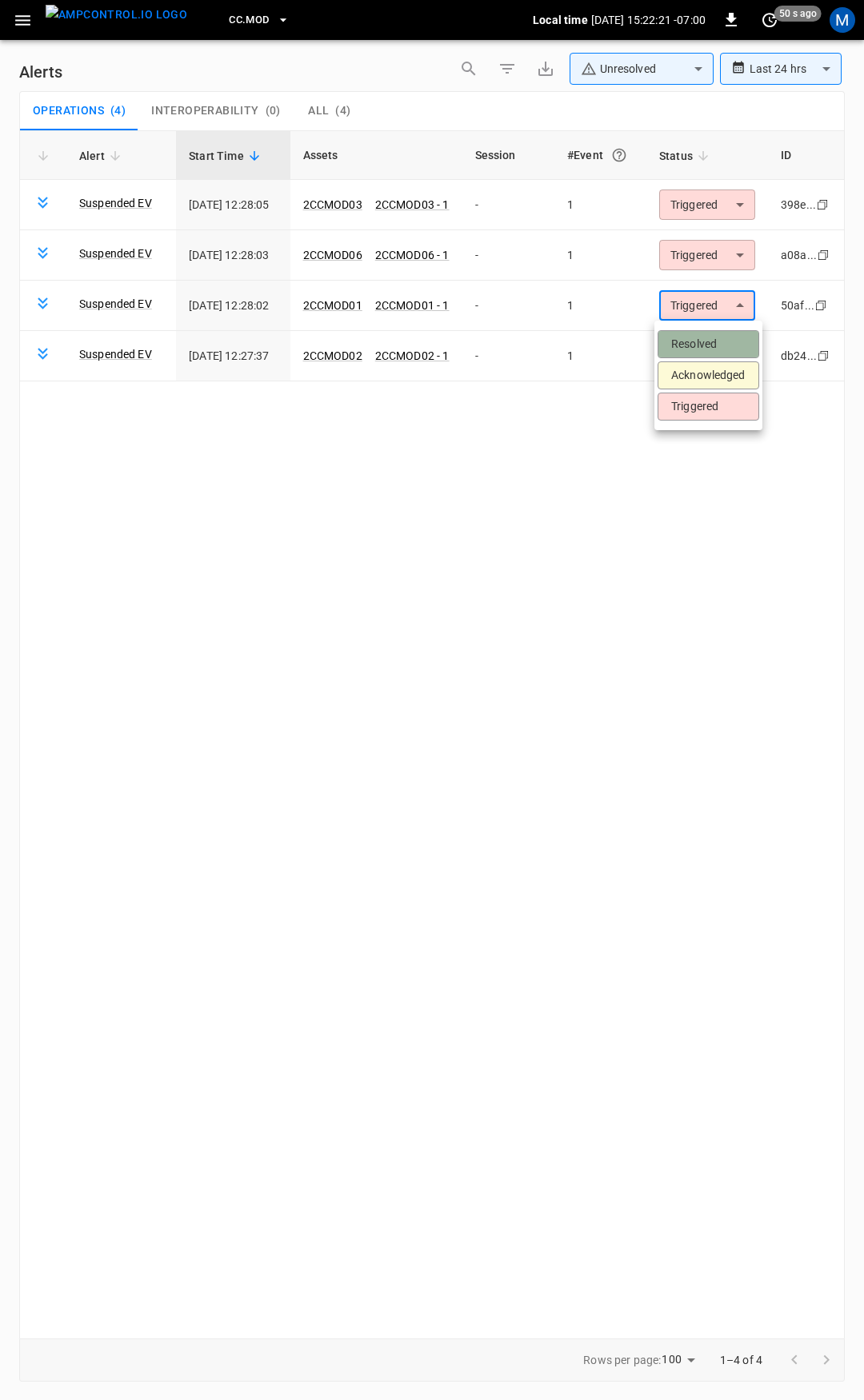
click at [704, 331] on li "Resolved" at bounding box center [708, 344] width 101 height 28
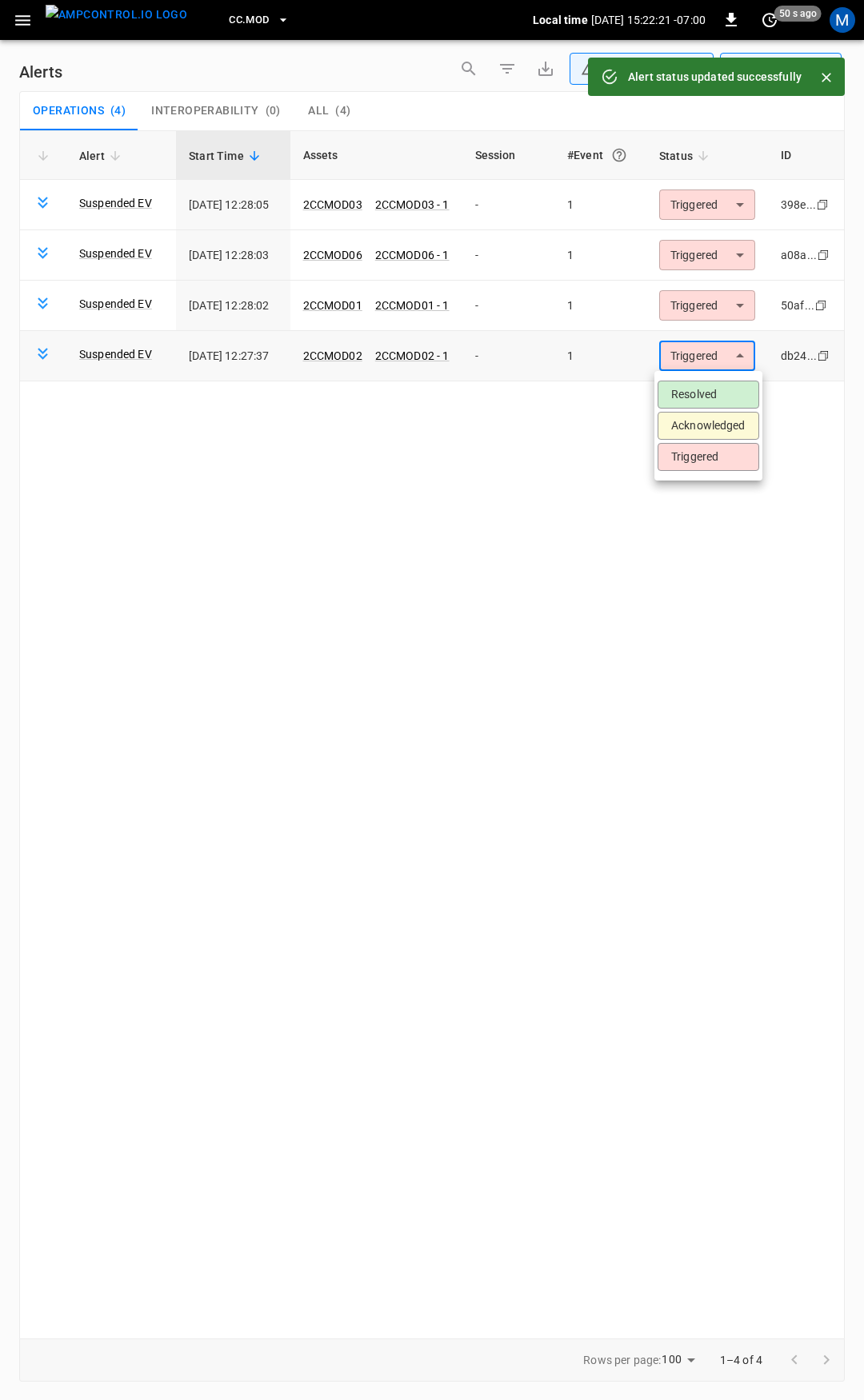
click at [701, 349] on body "**********" at bounding box center [432, 697] width 864 height 1394
click at [691, 390] on li "Resolved" at bounding box center [708, 395] width 101 height 28
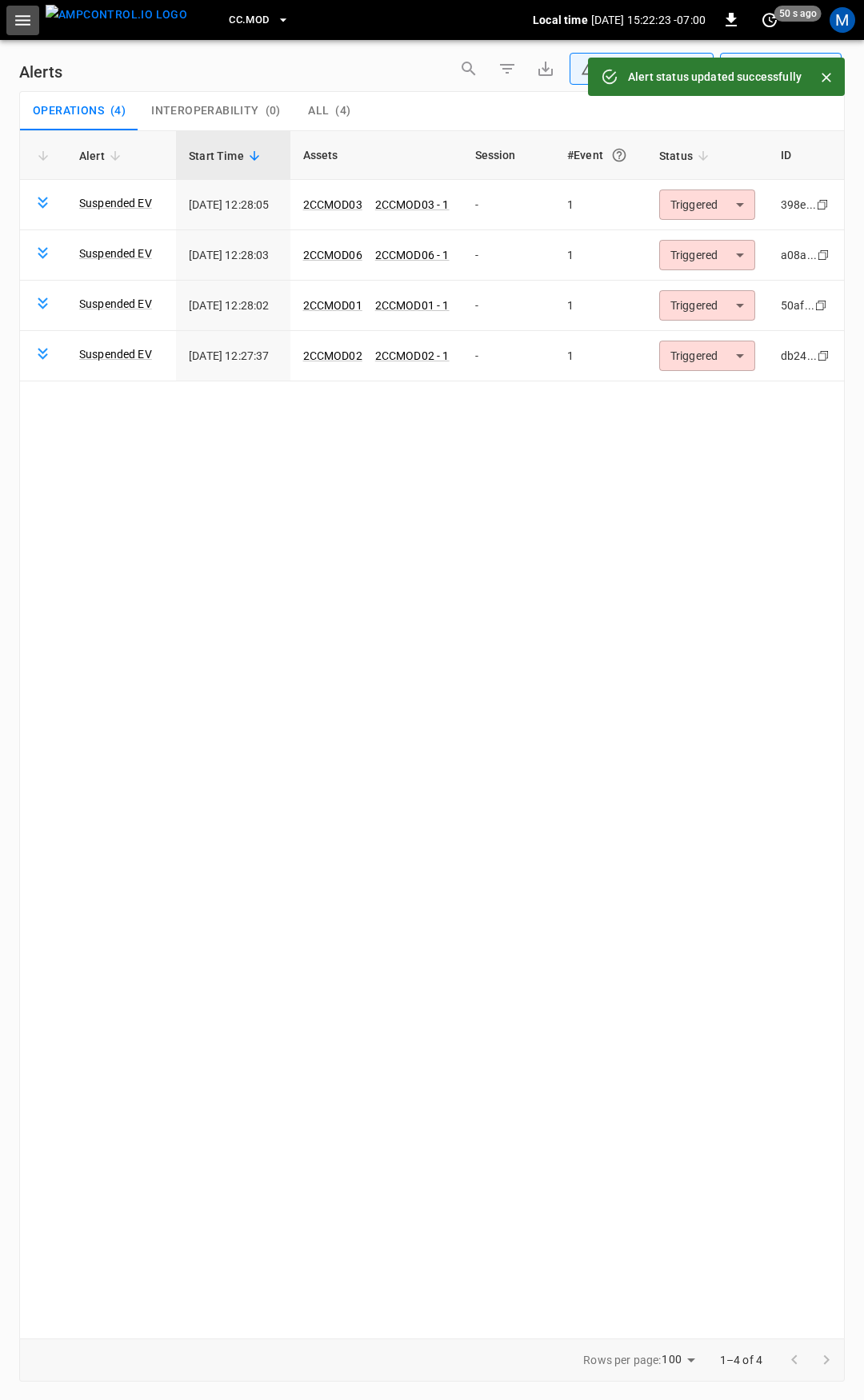
click at [20, 21] on icon "button" at bounding box center [22, 20] width 15 height 11
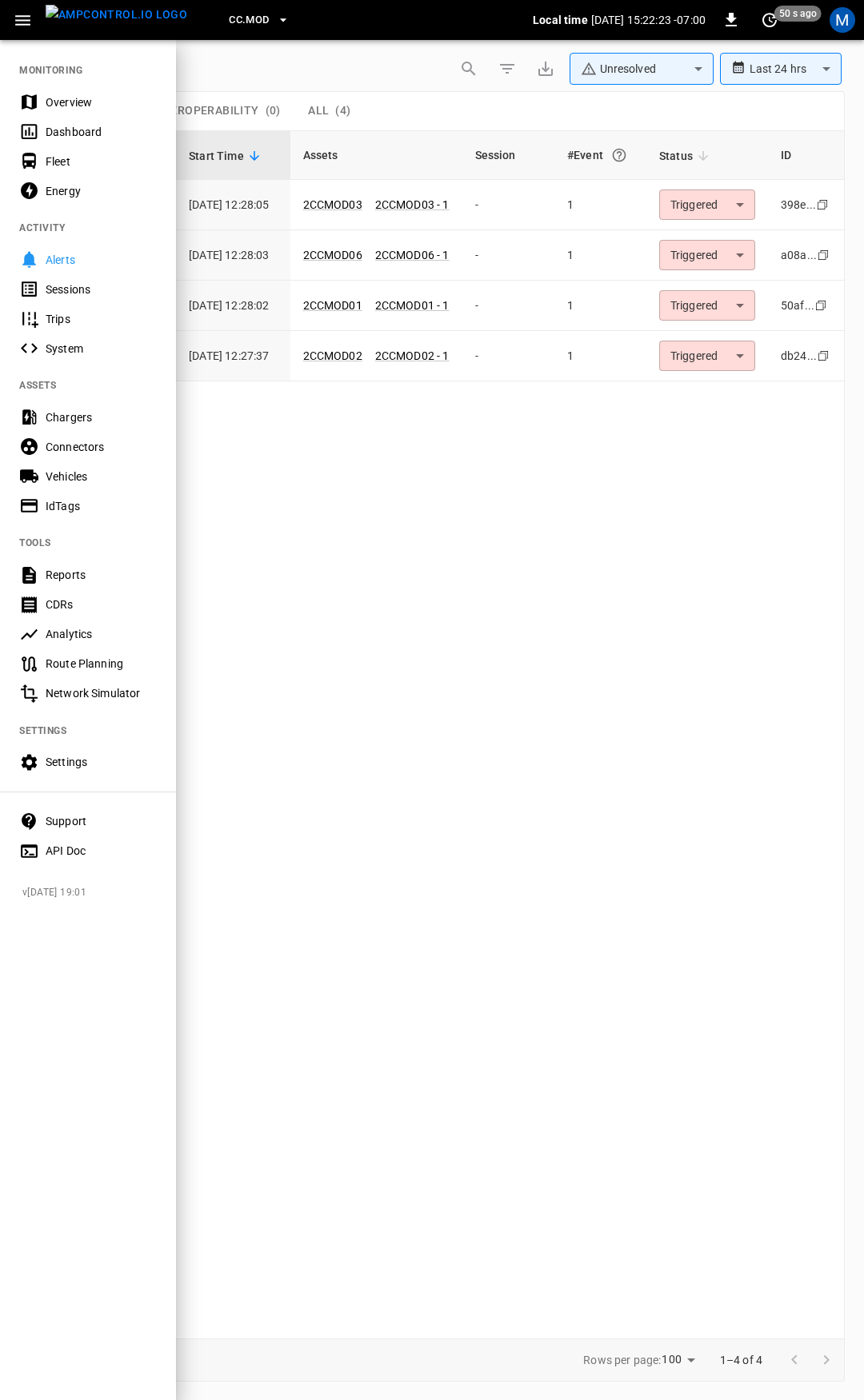
click at [68, 100] on div "Overview" at bounding box center [100, 102] width 111 height 16
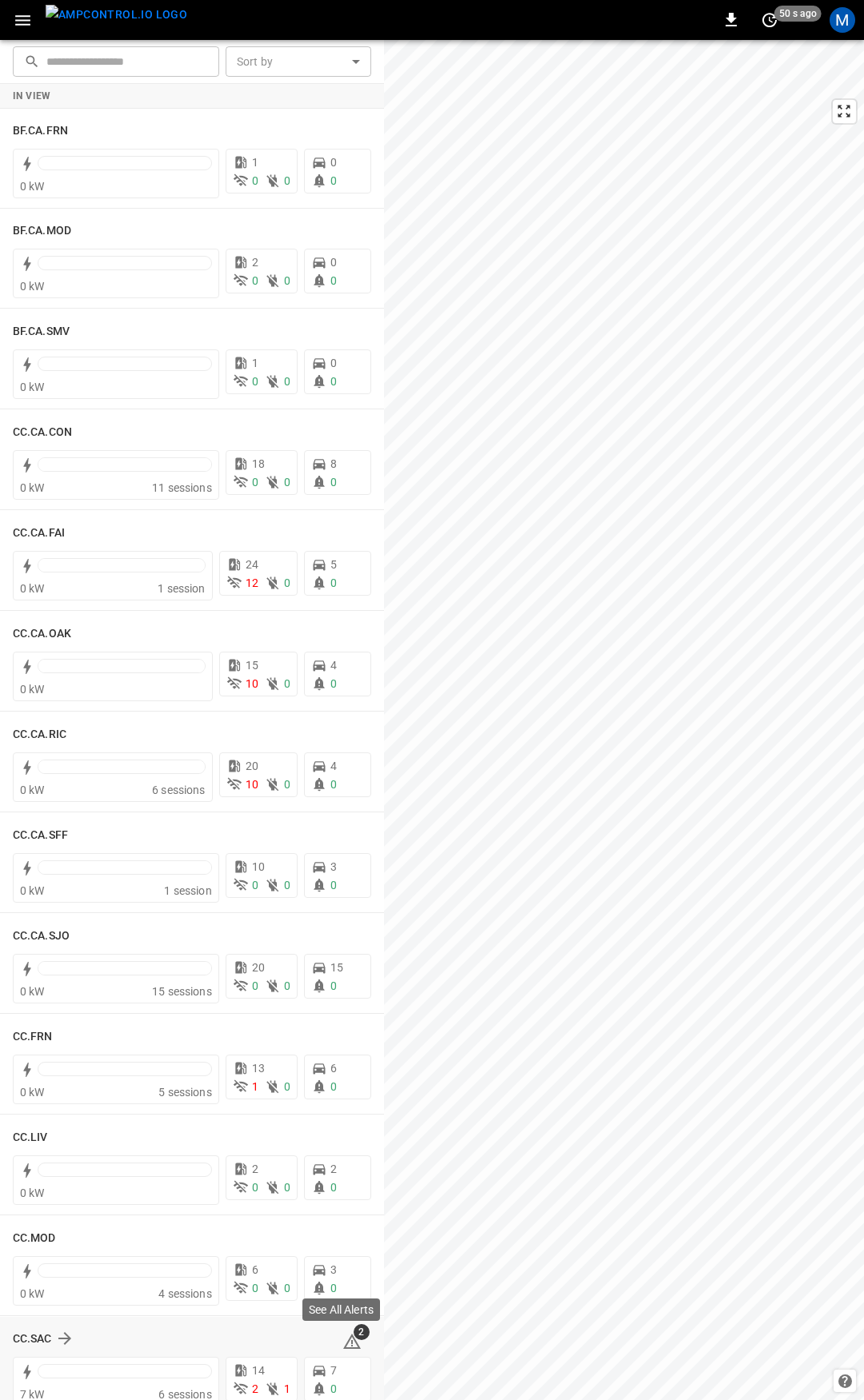
click at [353, 1336] on span "2" at bounding box center [361, 1332] width 16 height 16
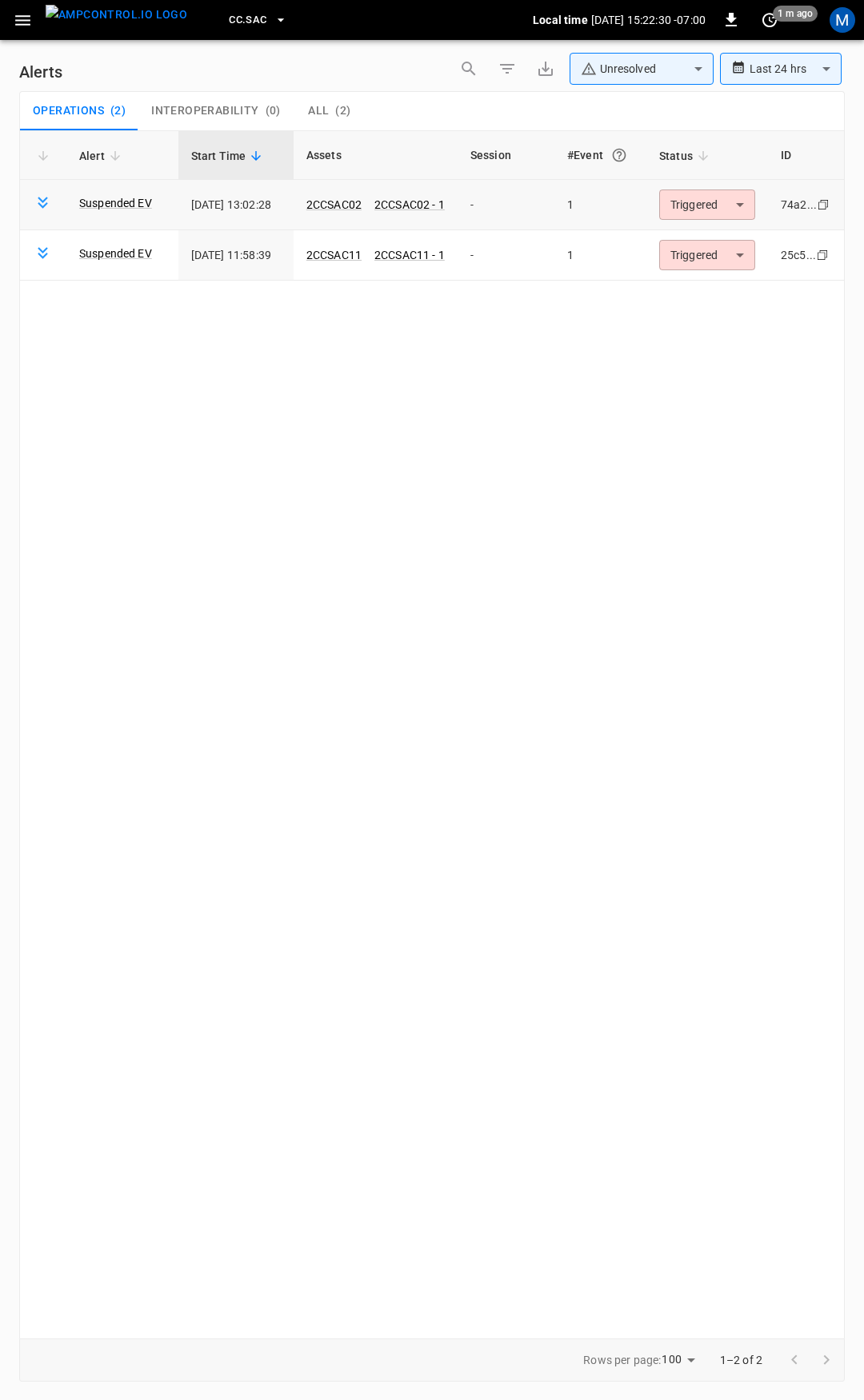
click at [715, 218] on body "**********" at bounding box center [432, 697] width 864 height 1394
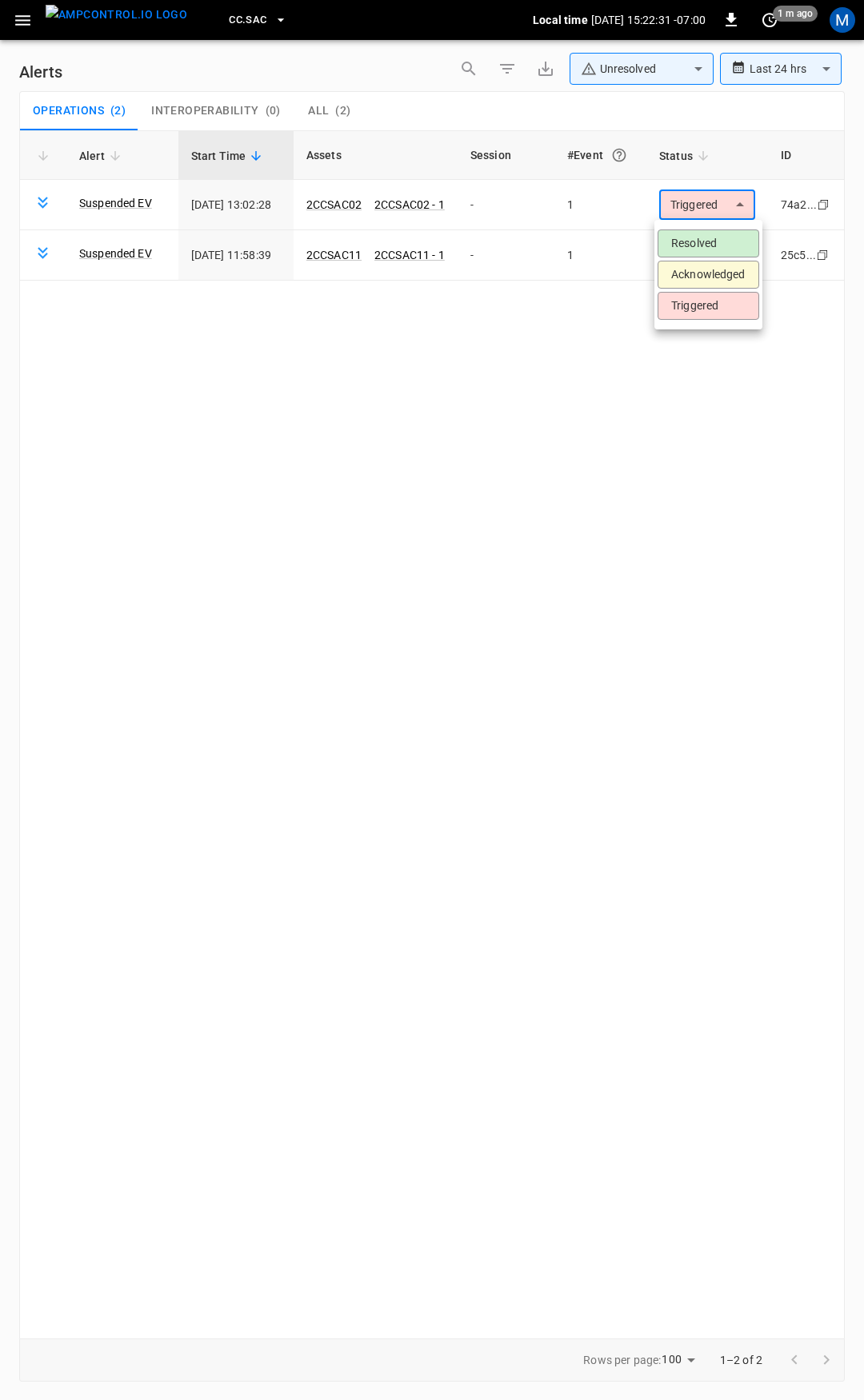
click at [711, 245] on li "Resolved" at bounding box center [708, 243] width 101 height 28
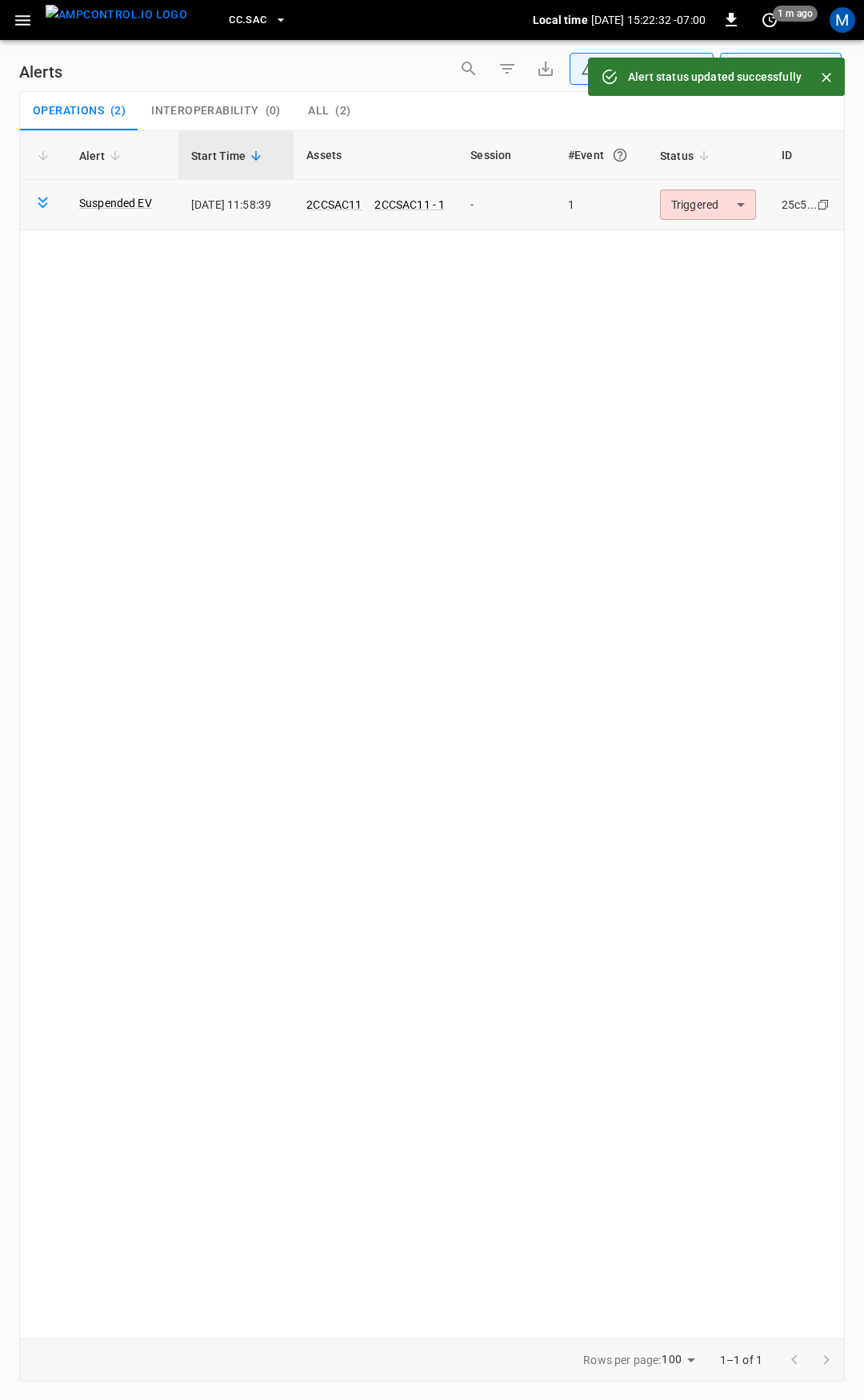
click at [712, 195] on body "**********" at bounding box center [432, 697] width 864 height 1394
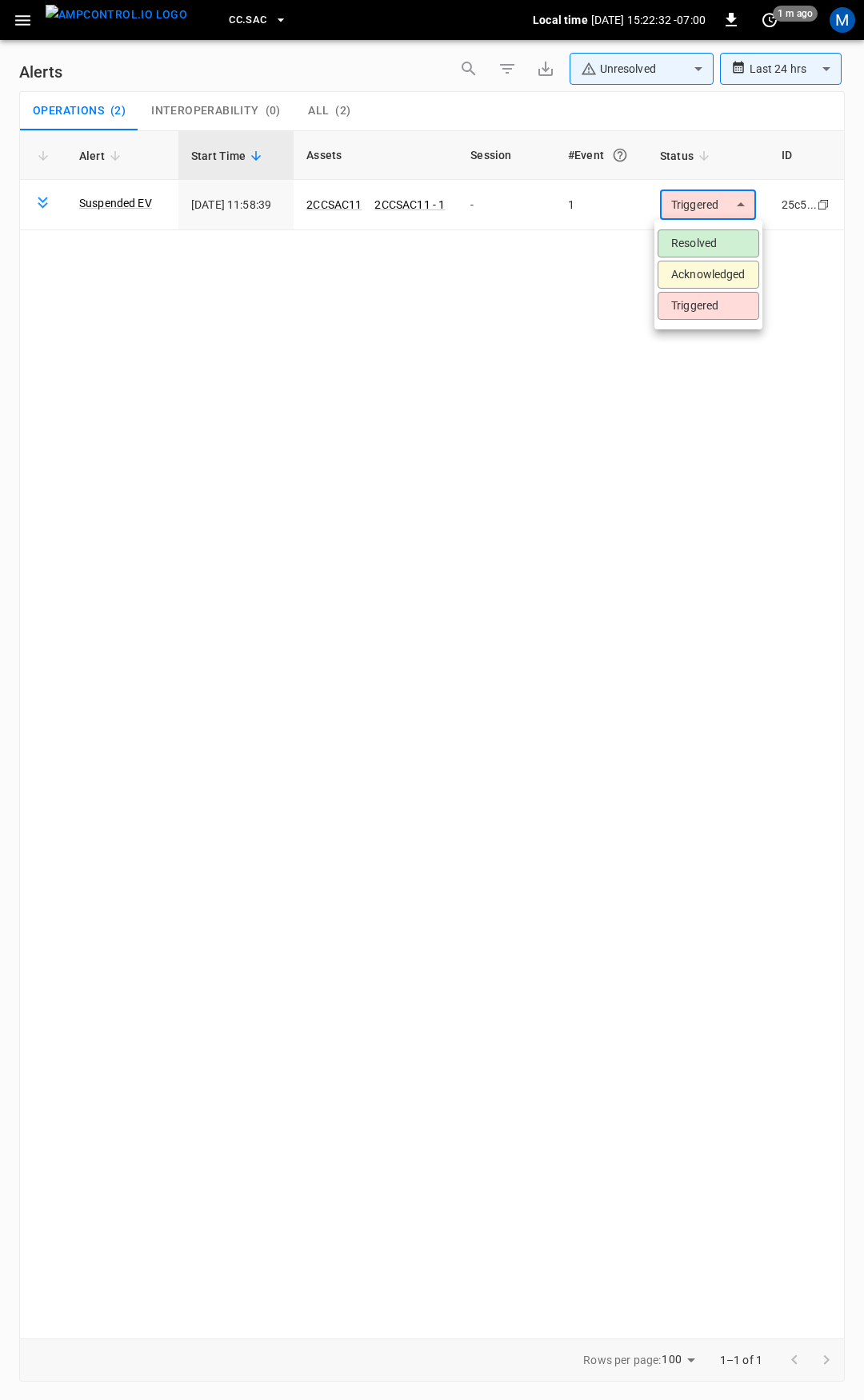
click at [713, 237] on li "Resolved" at bounding box center [708, 243] width 101 height 28
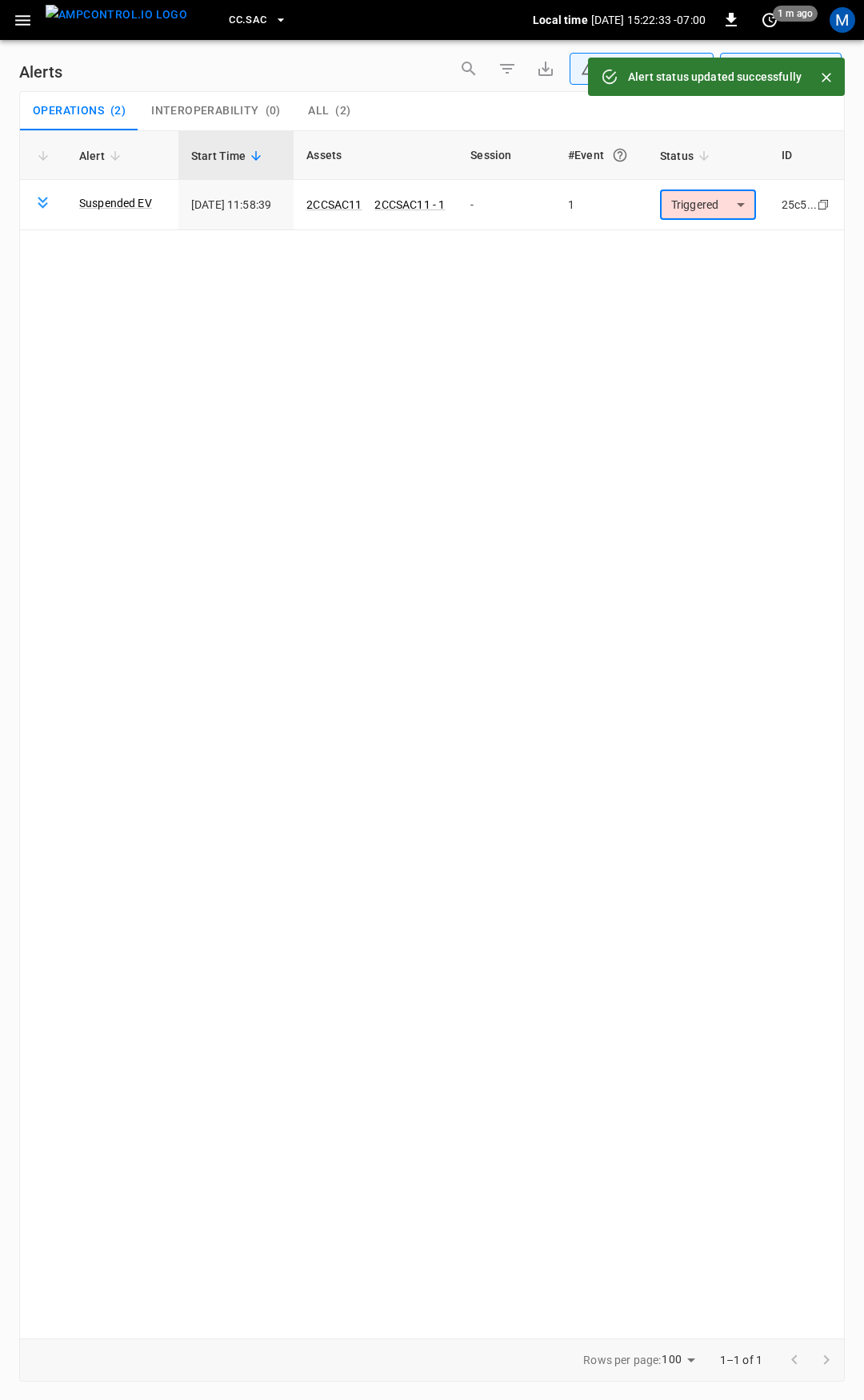
click at [22, 16] on icon "button" at bounding box center [22, 20] width 15 height 11
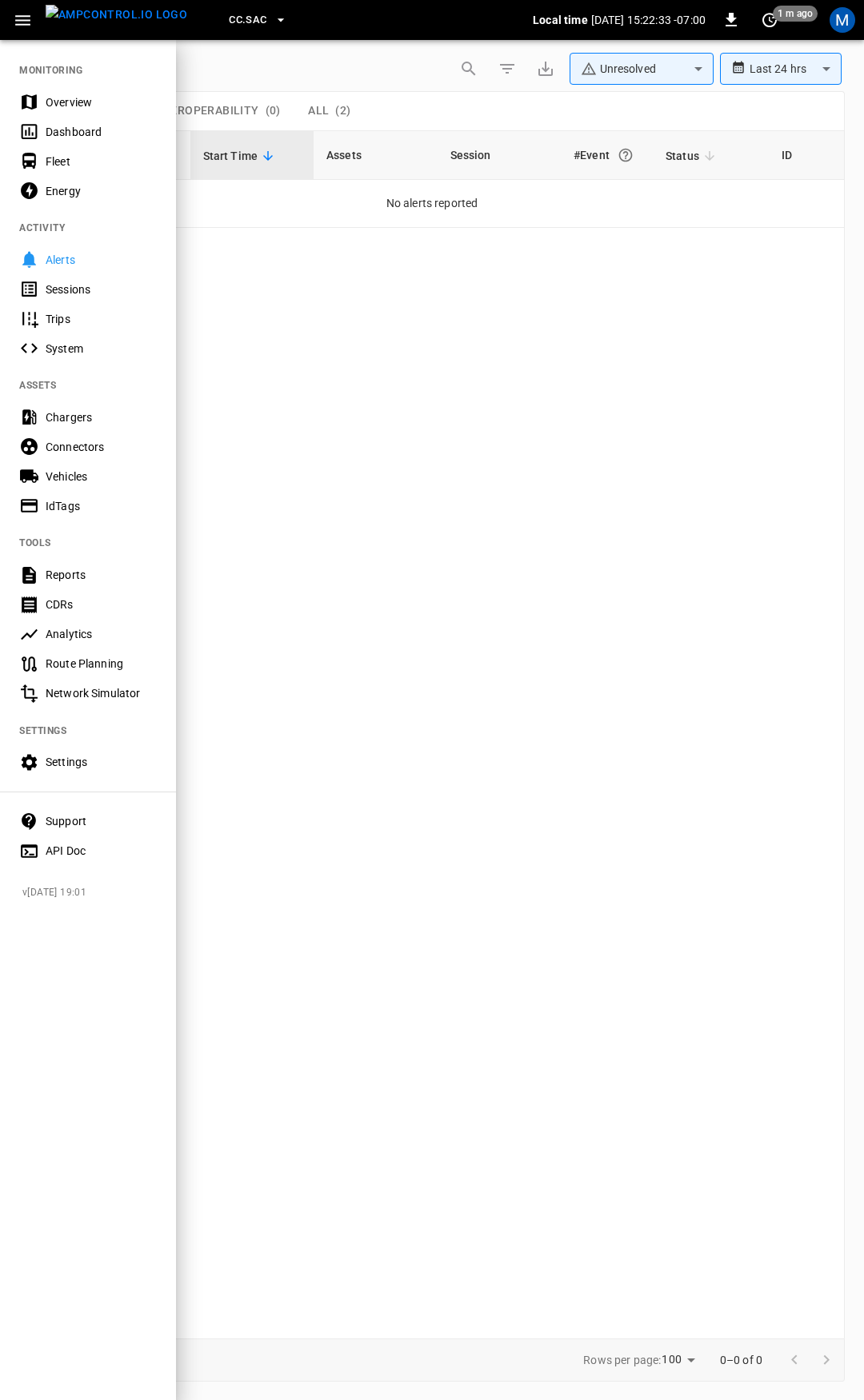
click at [61, 96] on div "Overview" at bounding box center [100, 102] width 111 height 16
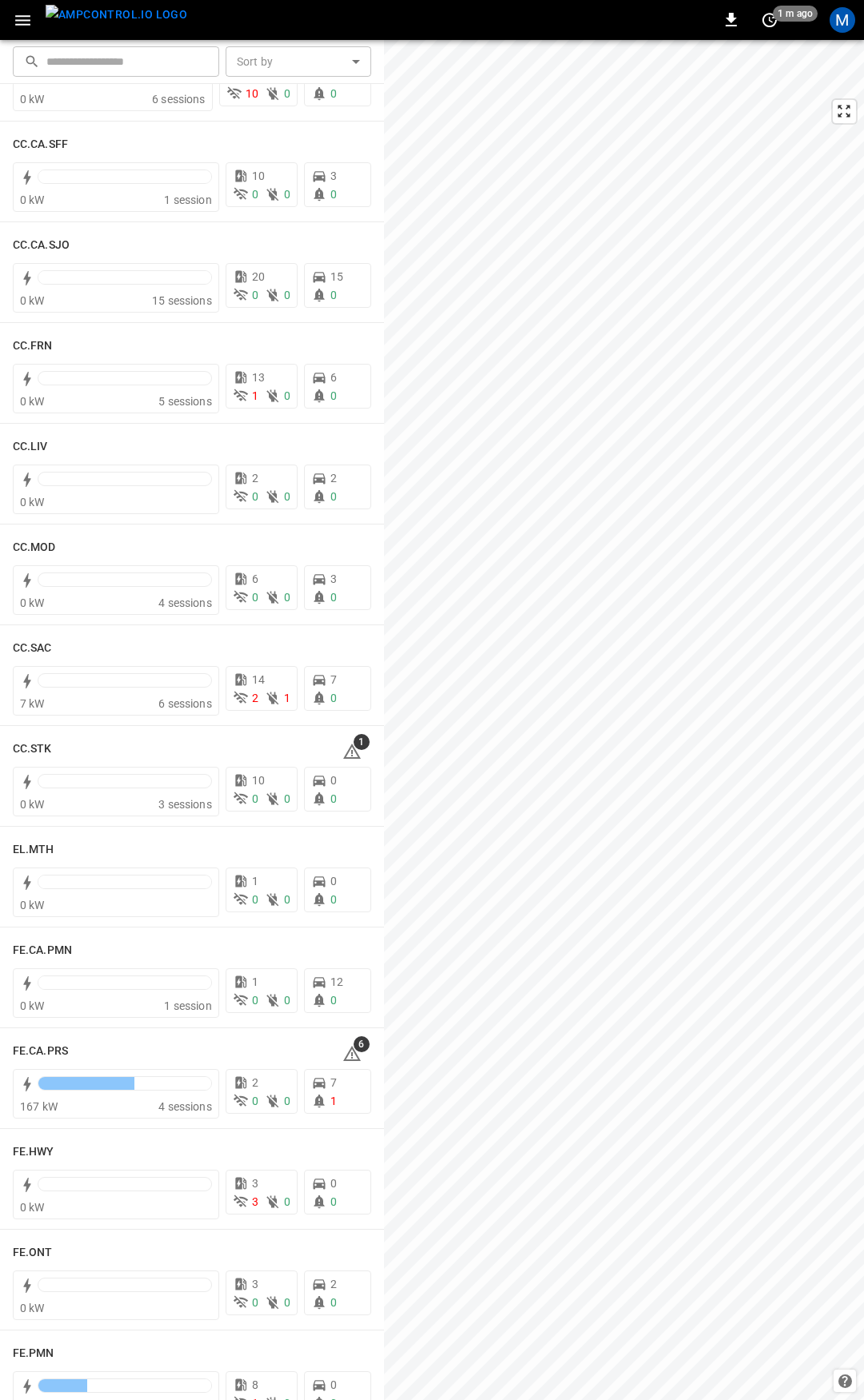
scroll to position [697, 0]
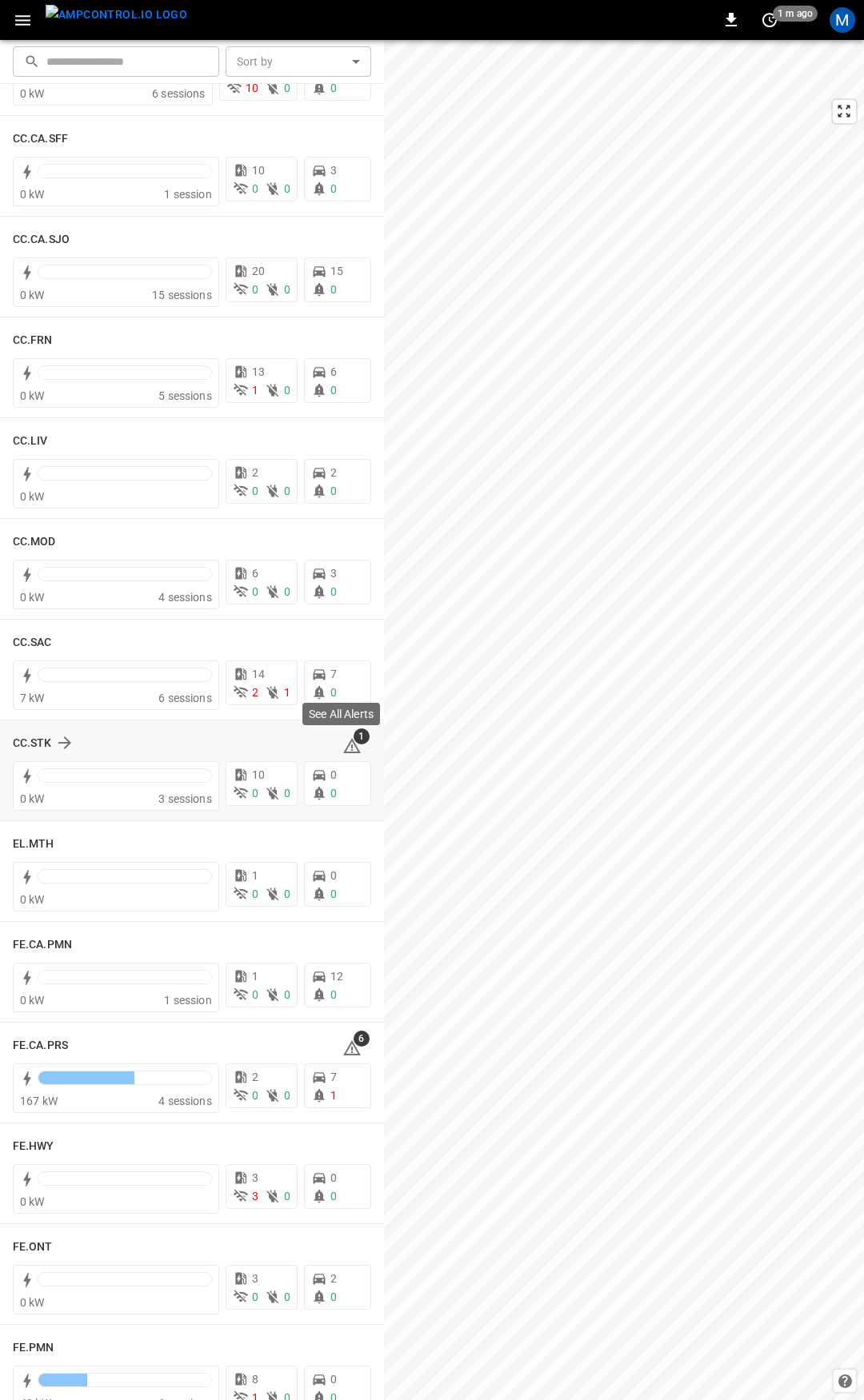
click at [353, 739] on span "1" at bounding box center [361, 736] width 16 height 16
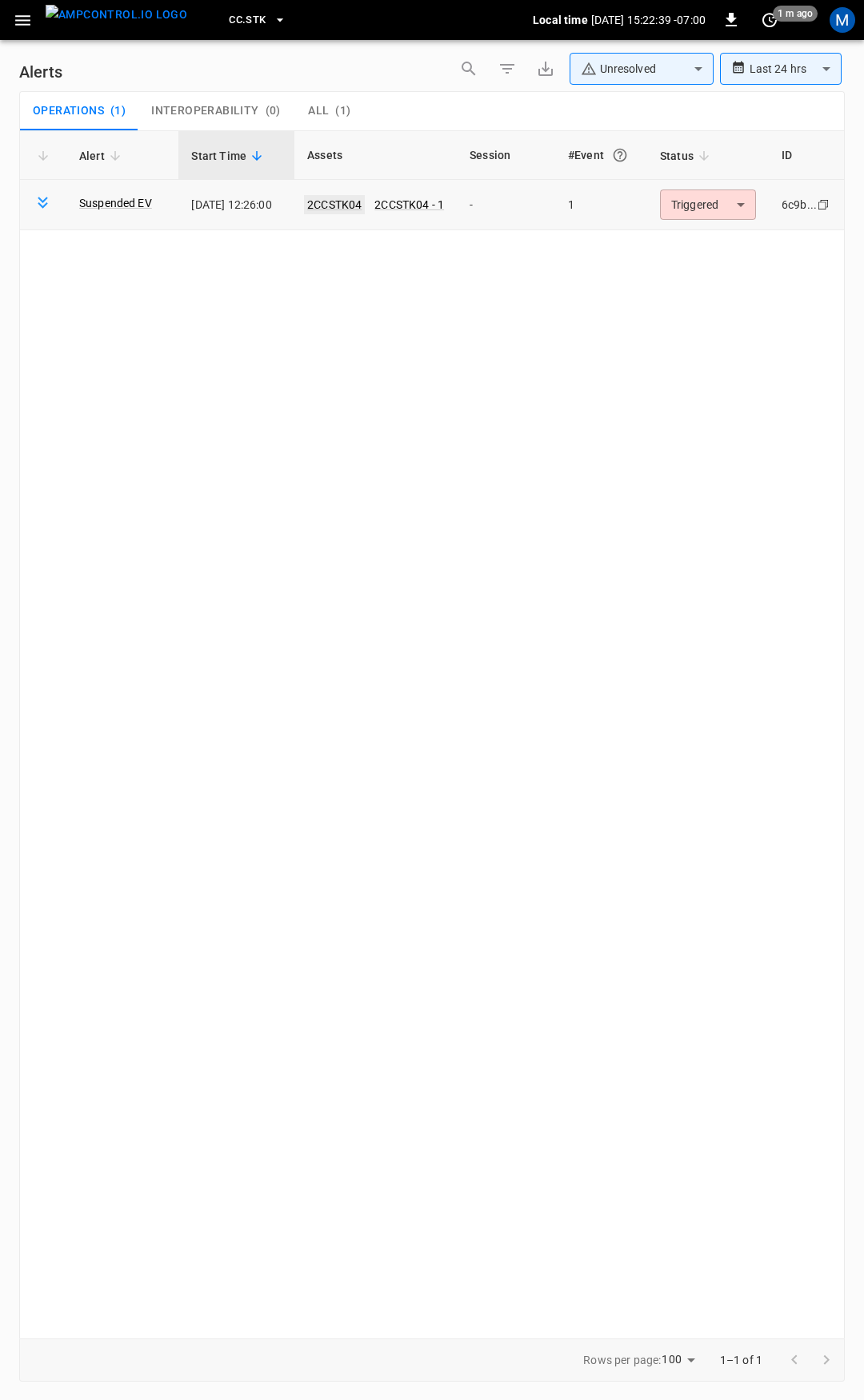
click at [334, 201] on link "2CCSTK04" at bounding box center [335, 205] width 61 height 20
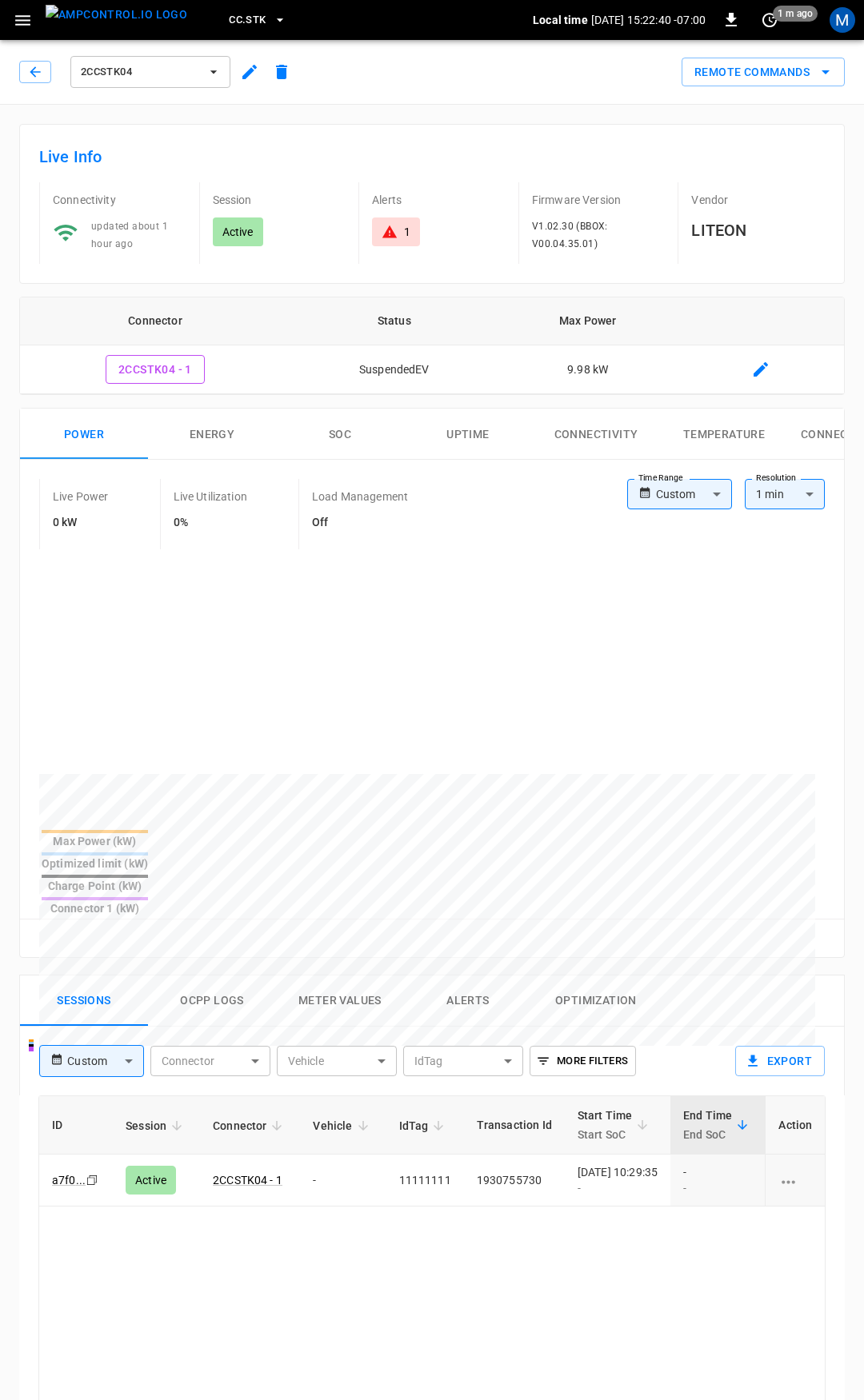
click at [674, 492] on body "CC.STK Local time 2025-08-28 15:22:40 -07:00 0 1 m ago M 2CCSTK04 Remote Comman…" at bounding box center [432, 1068] width 864 height 2138
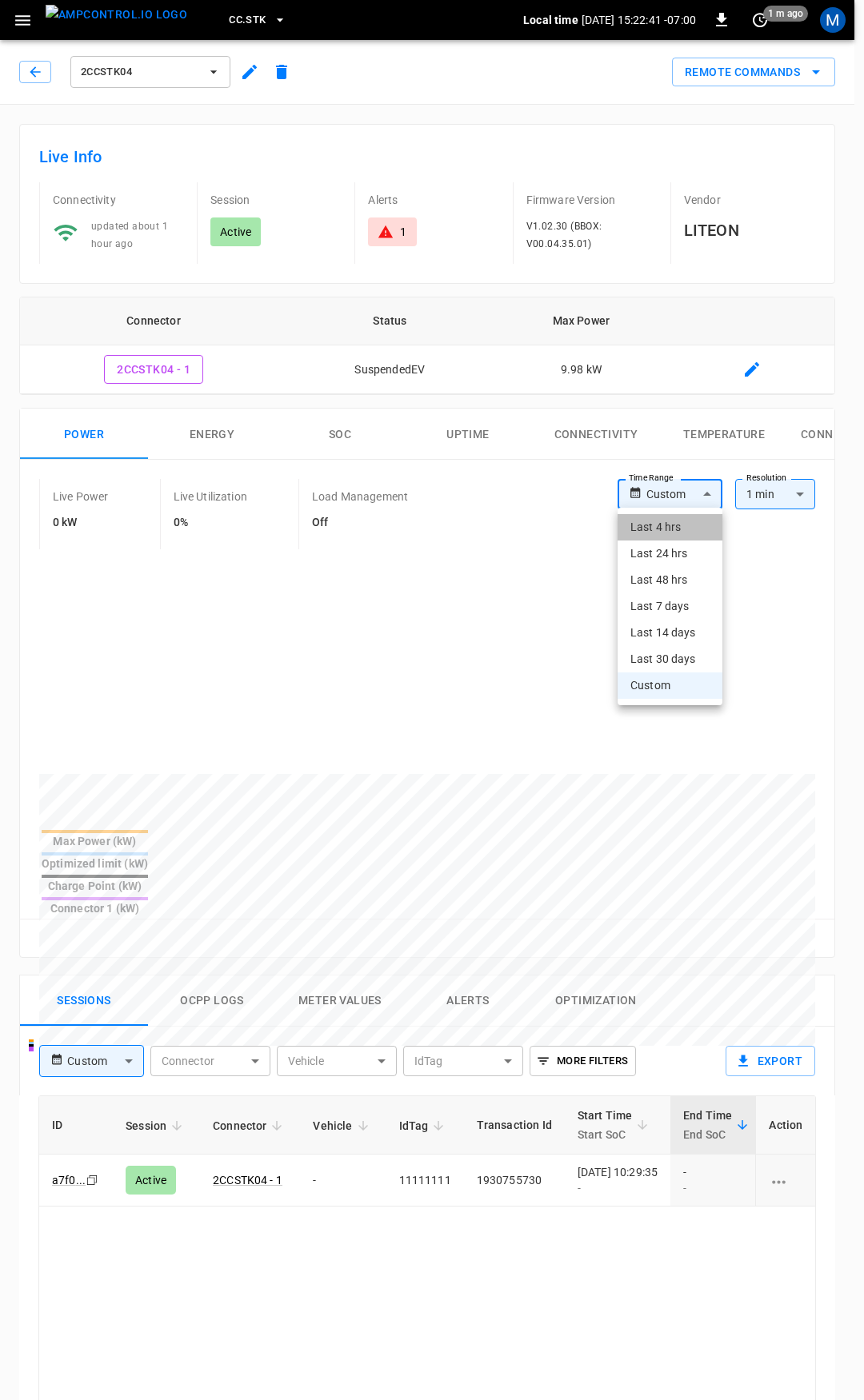
click at [681, 525] on li "Last 4 hrs" at bounding box center [669, 527] width 104 height 27
type input "**********"
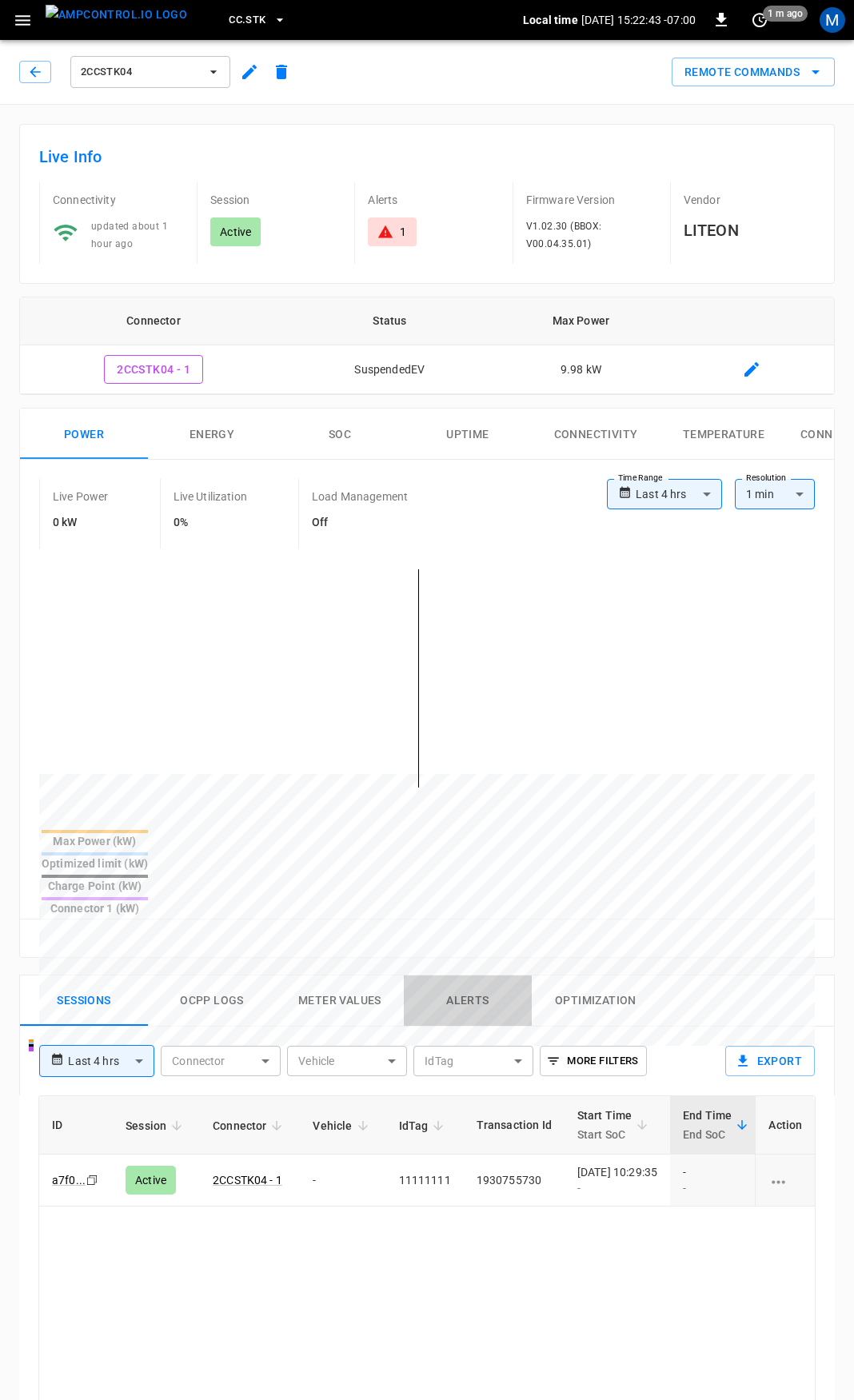
click at [468, 976] on button "Alerts" at bounding box center [467, 1002] width 128 height 51
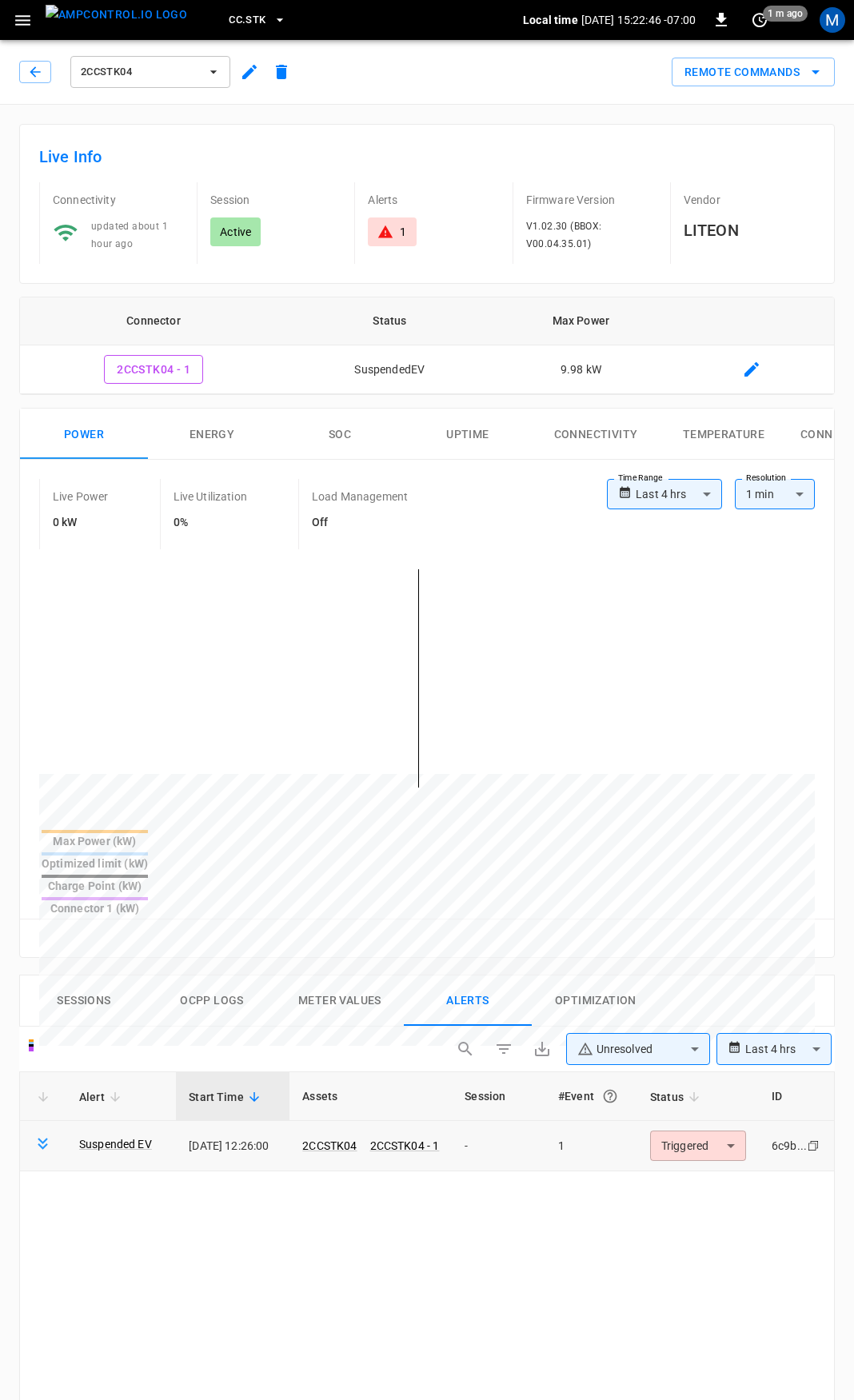
click at [715, 1121] on td "Triggered ********* ​" at bounding box center [699, 1145] width 122 height 50
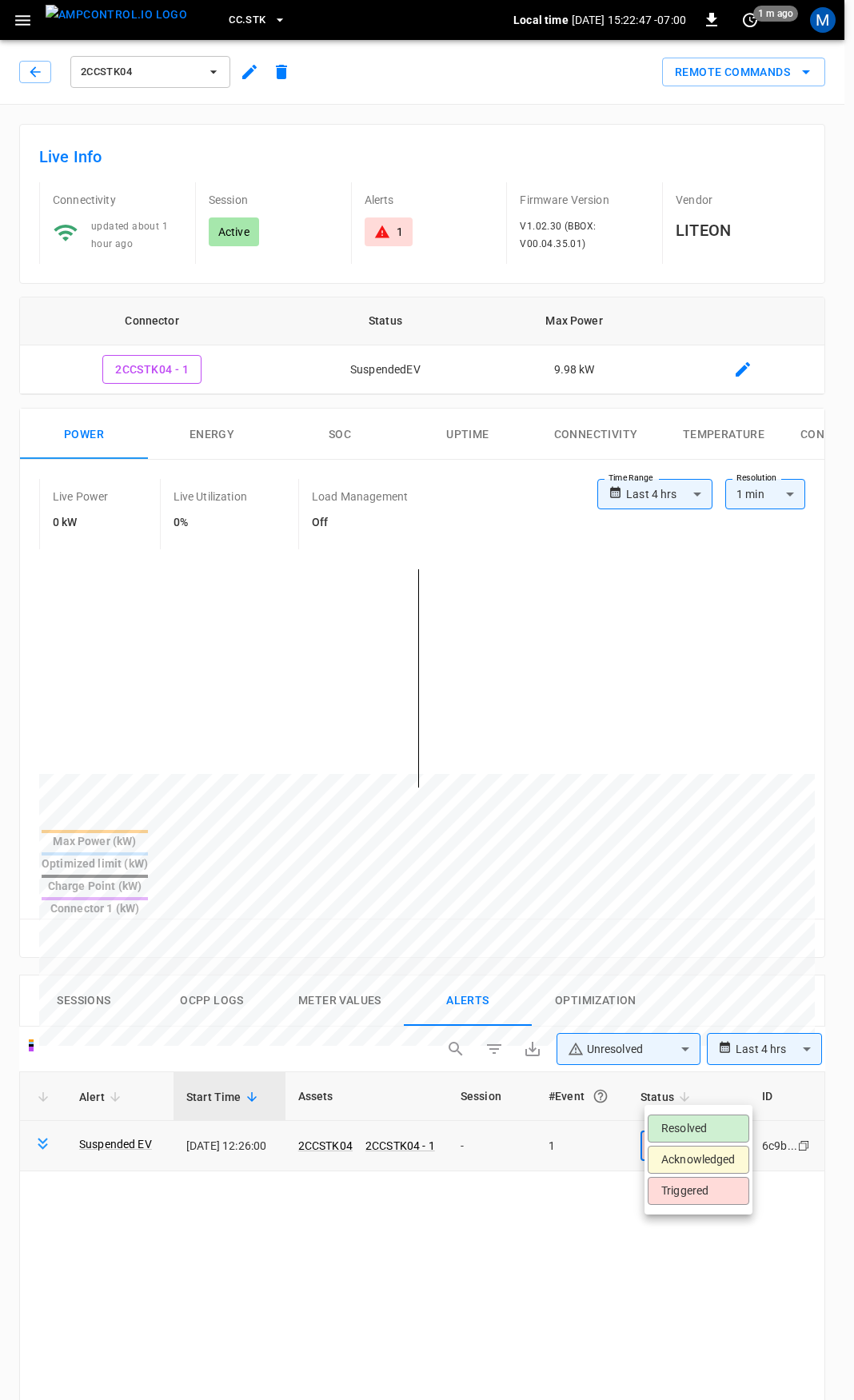
click at [710, 1095] on body "**********" at bounding box center [427, 1177] width 854 height 2354
click at [702, 1129] on li "Resolved" at bounding box center [698, 1128] width 101 height 28
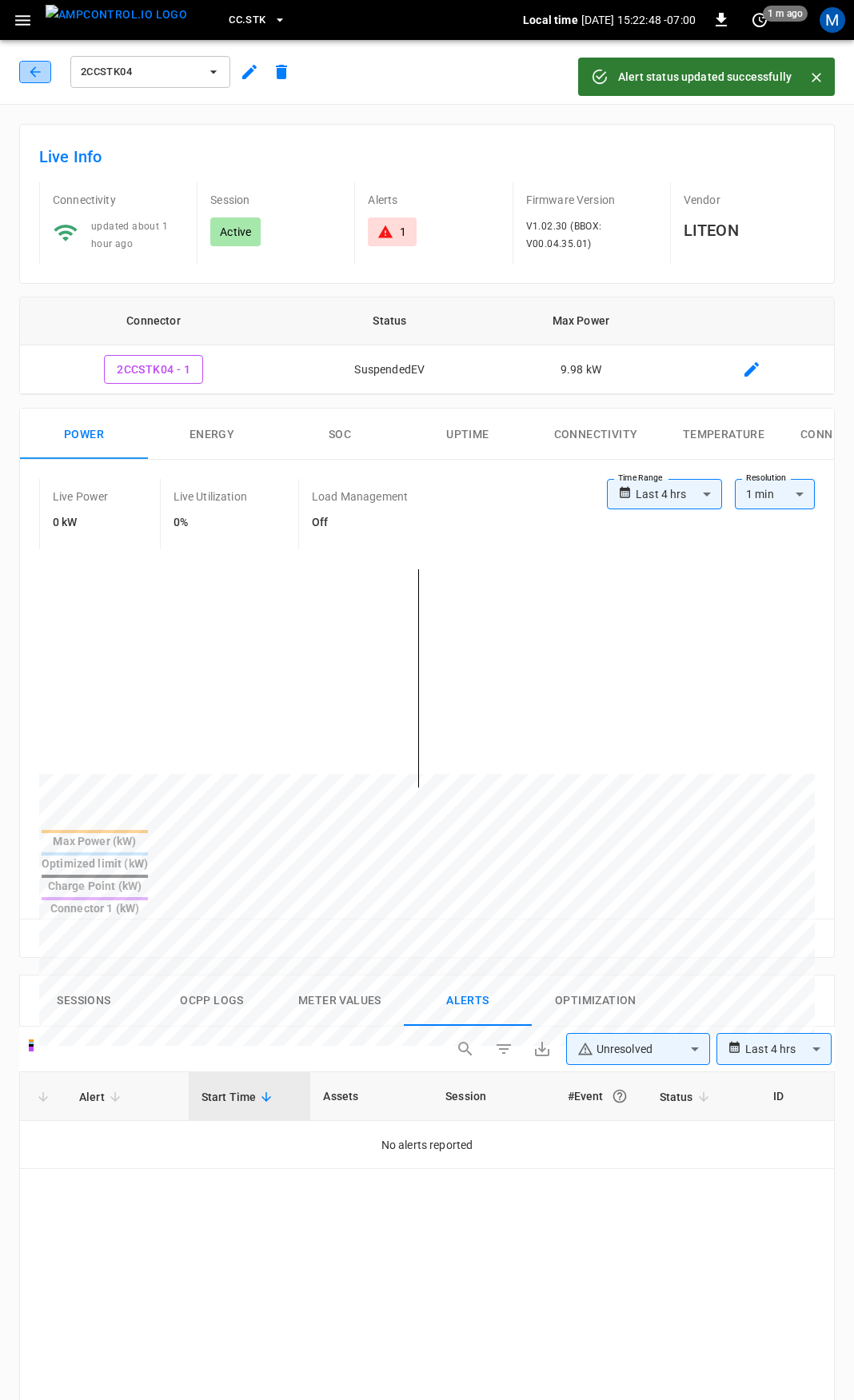
click at [32, 63] on button "button" at bounding box center [35, 72] width 32 height 23
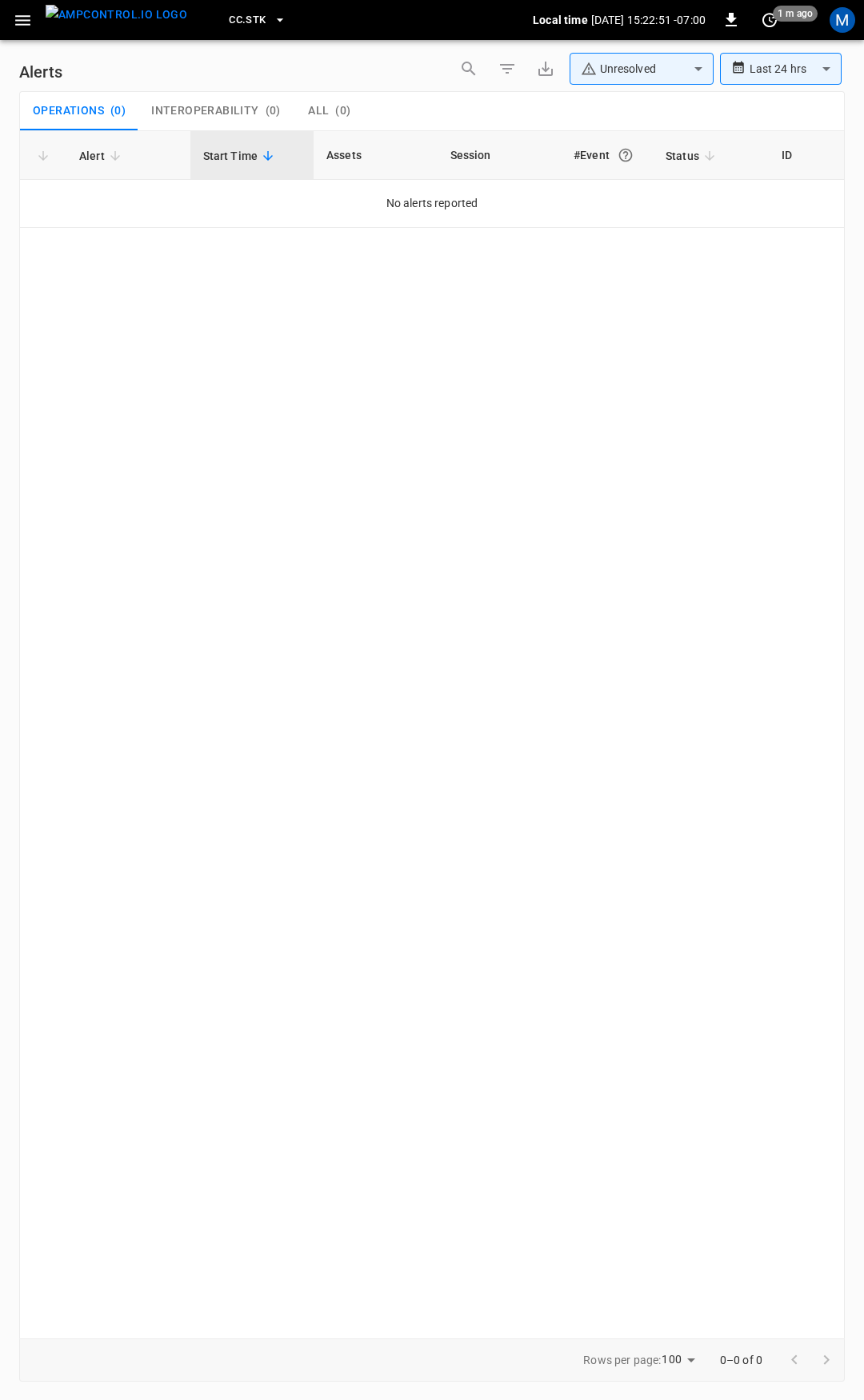
click at [21, 22] on icon "button" at bounding box center [23, 21] width 20 height 20
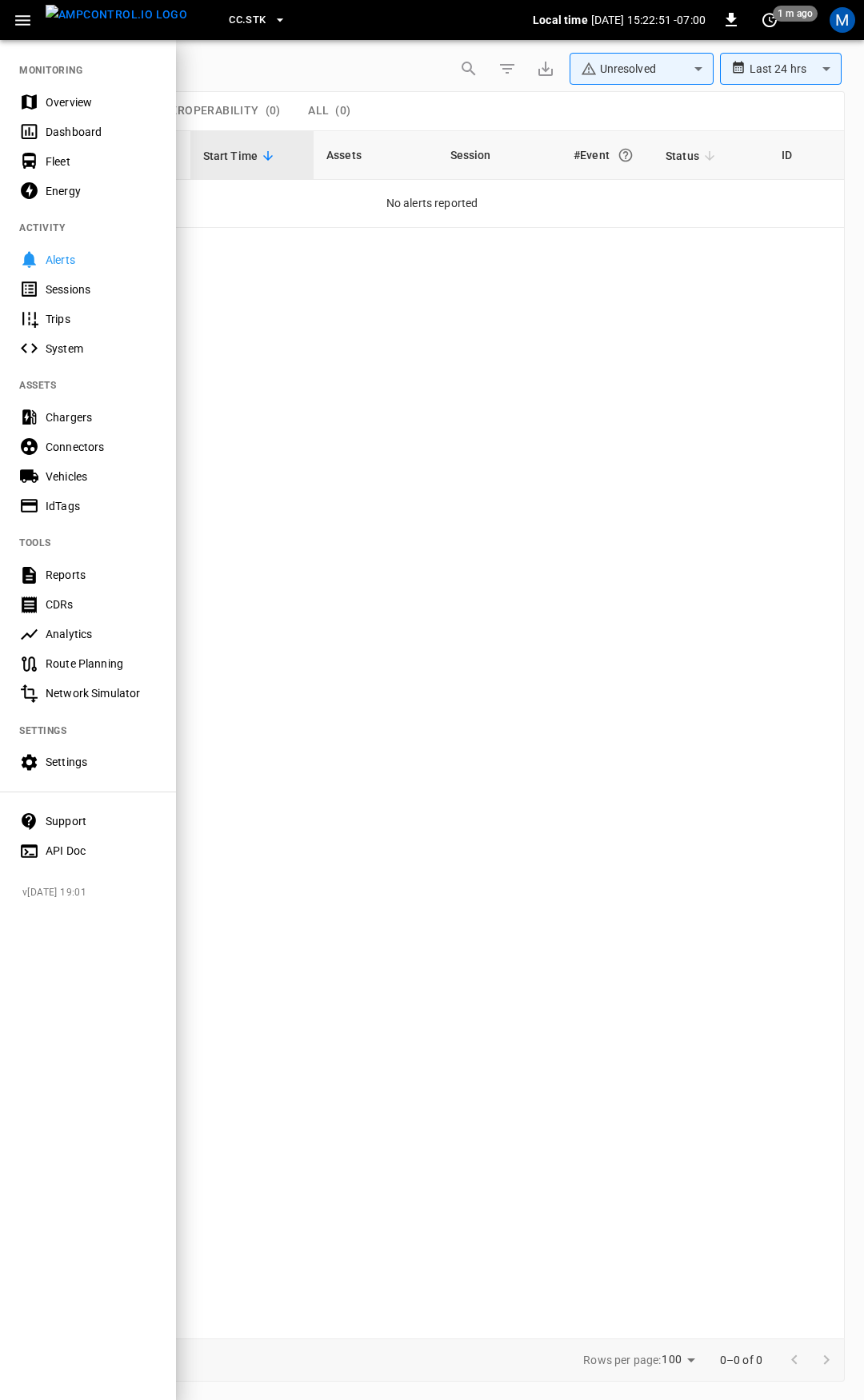
click at [62, 109] on div "Overview" at bounding box center [100, 102] width 111 height 16
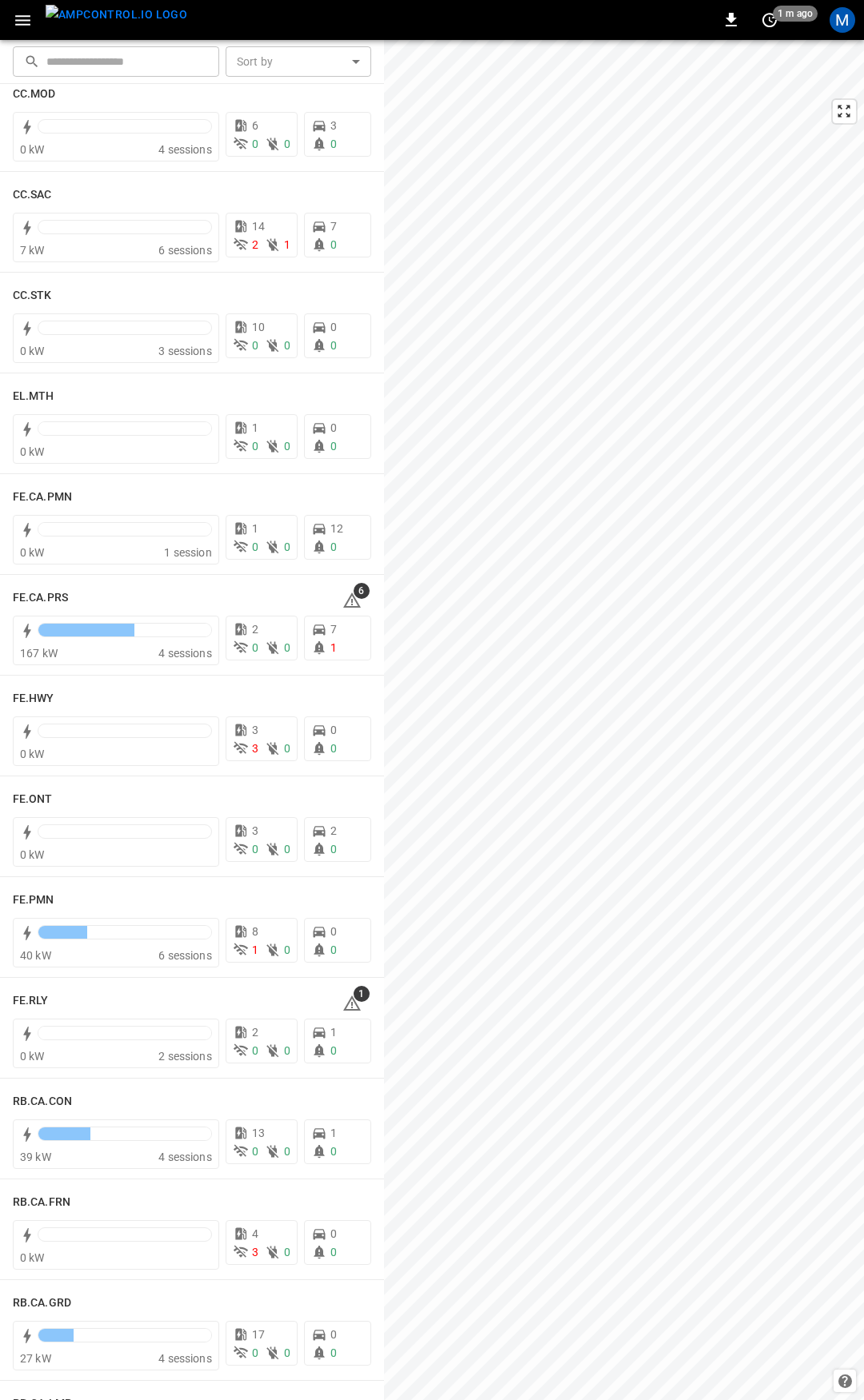
scroll to position [1148, 0]
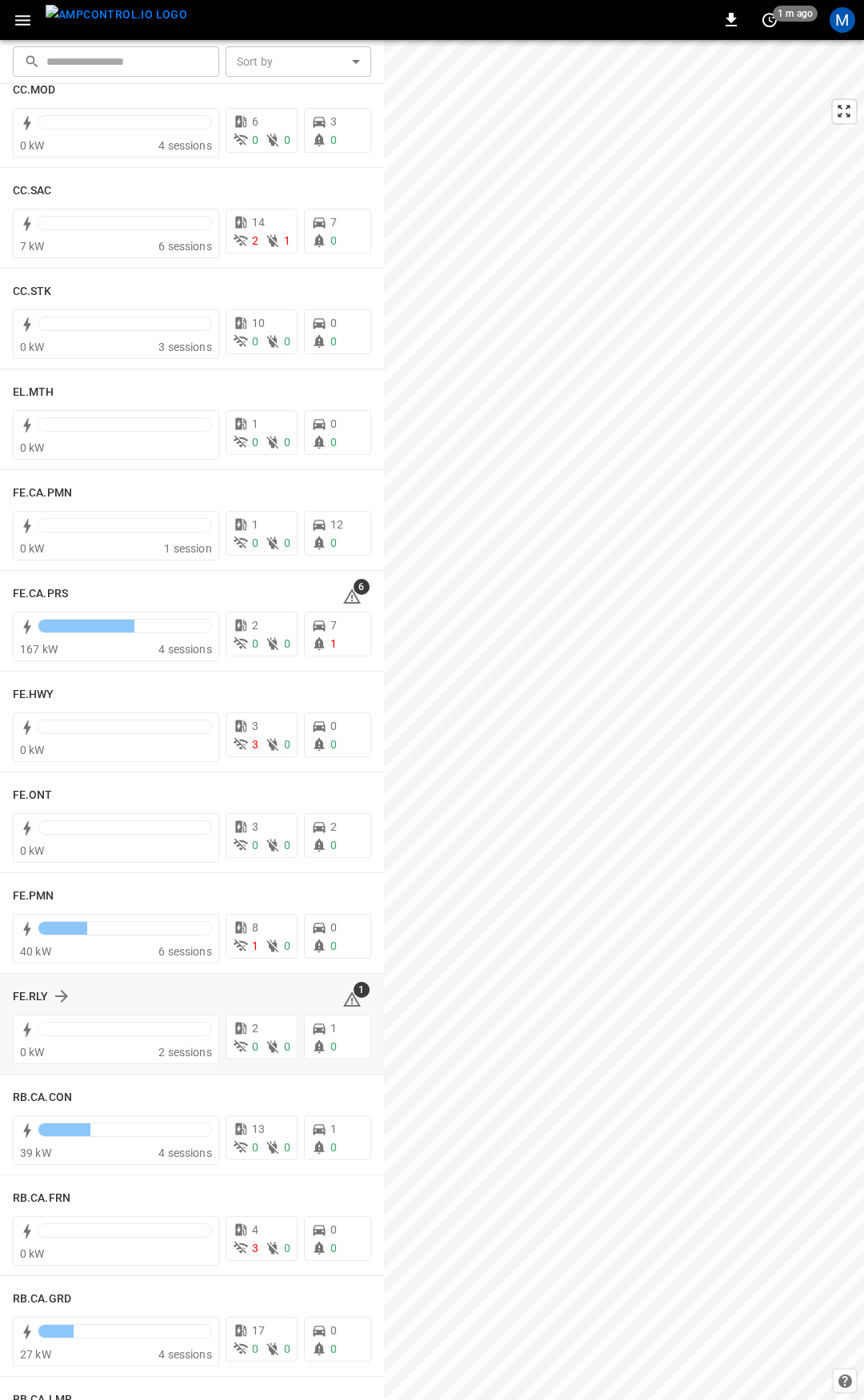
click at [351, 1000] on icon at bounding box center [352, 1001] width 2 height 7
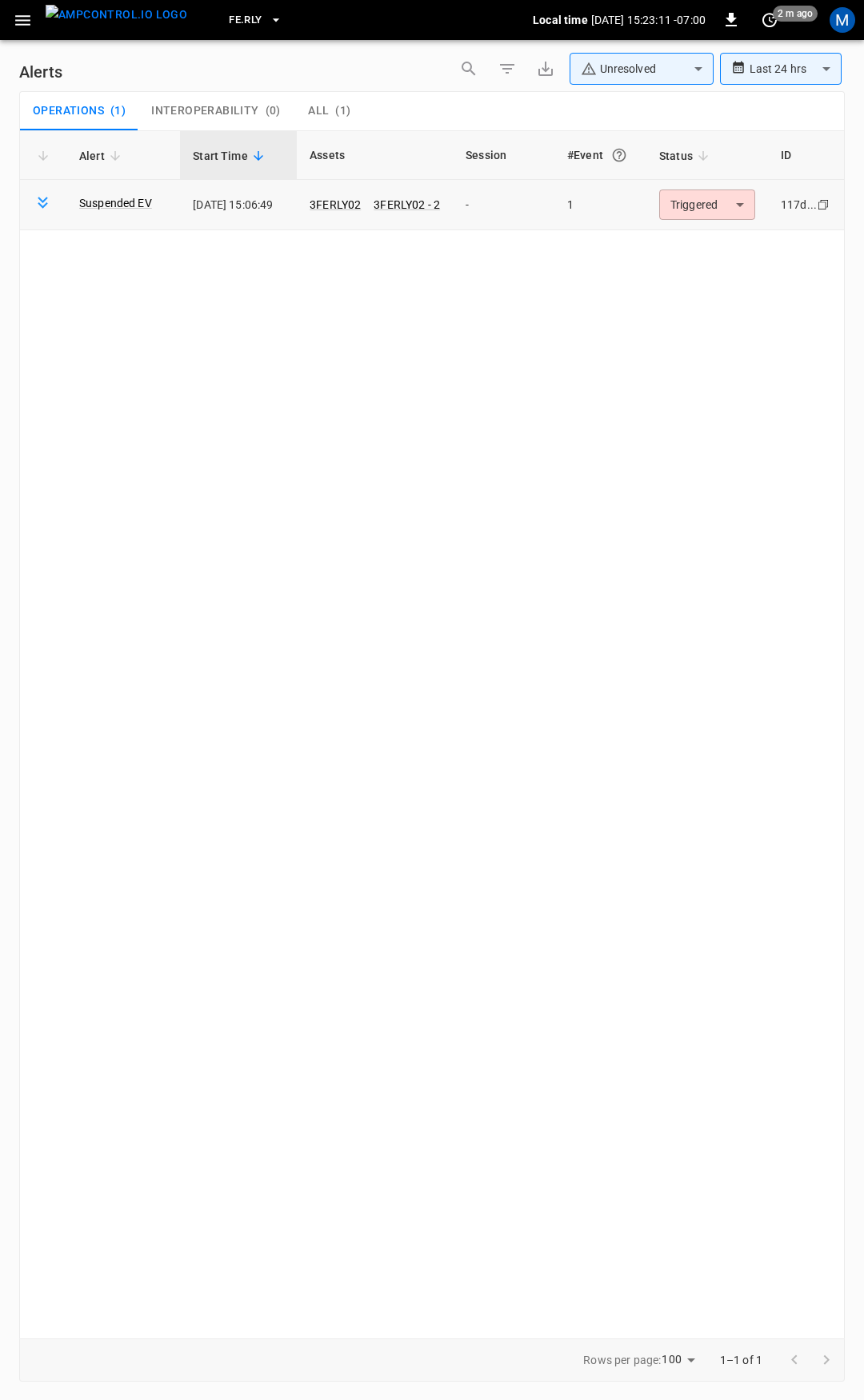
click at [713, 212] on body "**********" at bounding box center [432, 697] width 864 height 1394
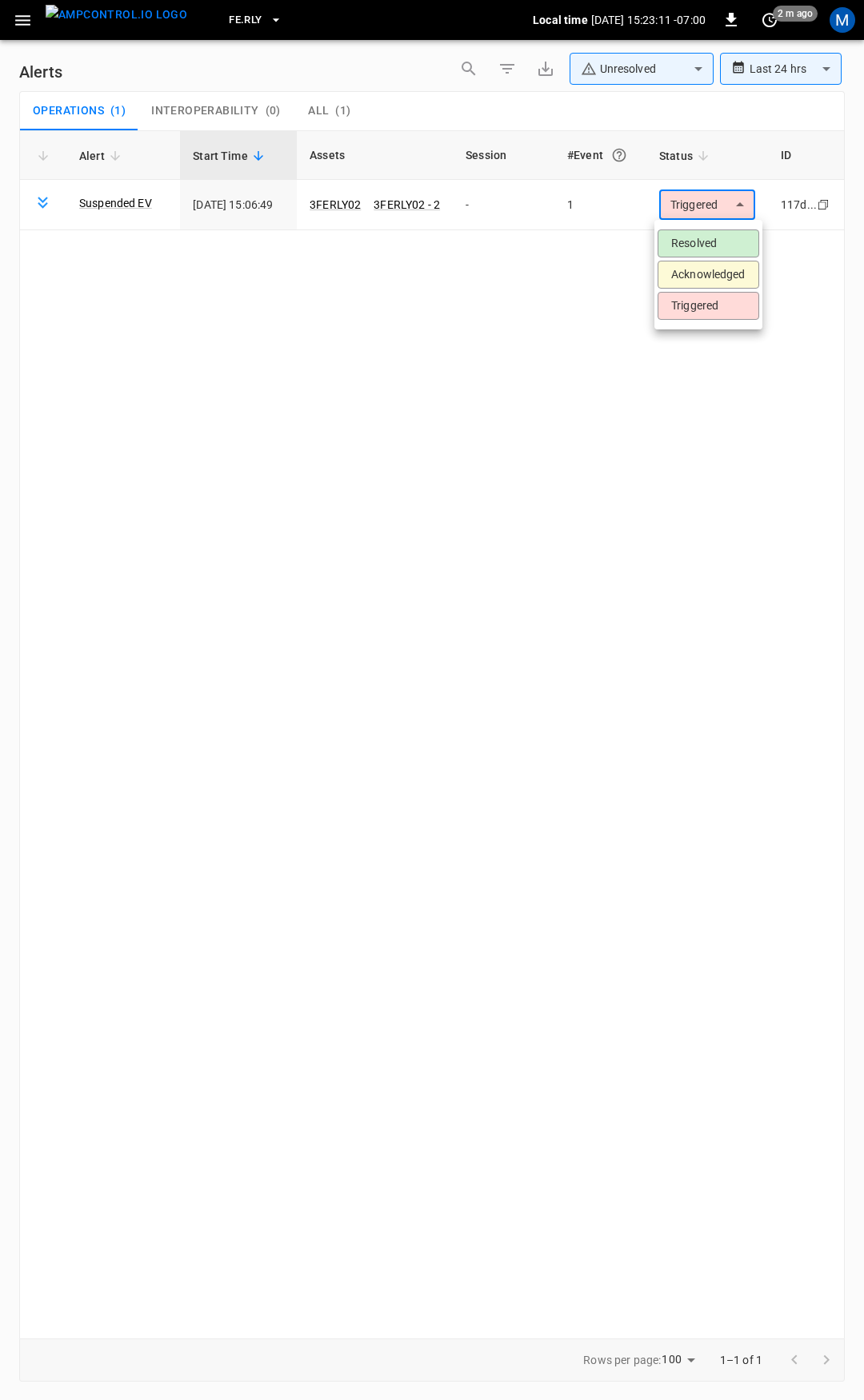
drag, startPoint x: 718, startPoint y: 250, endPoint x: 327, endPoint y: 131, distance: 408.7
click at [717, 250] on li "Resolved" at bounding box center [708, 243] width 101 height 28
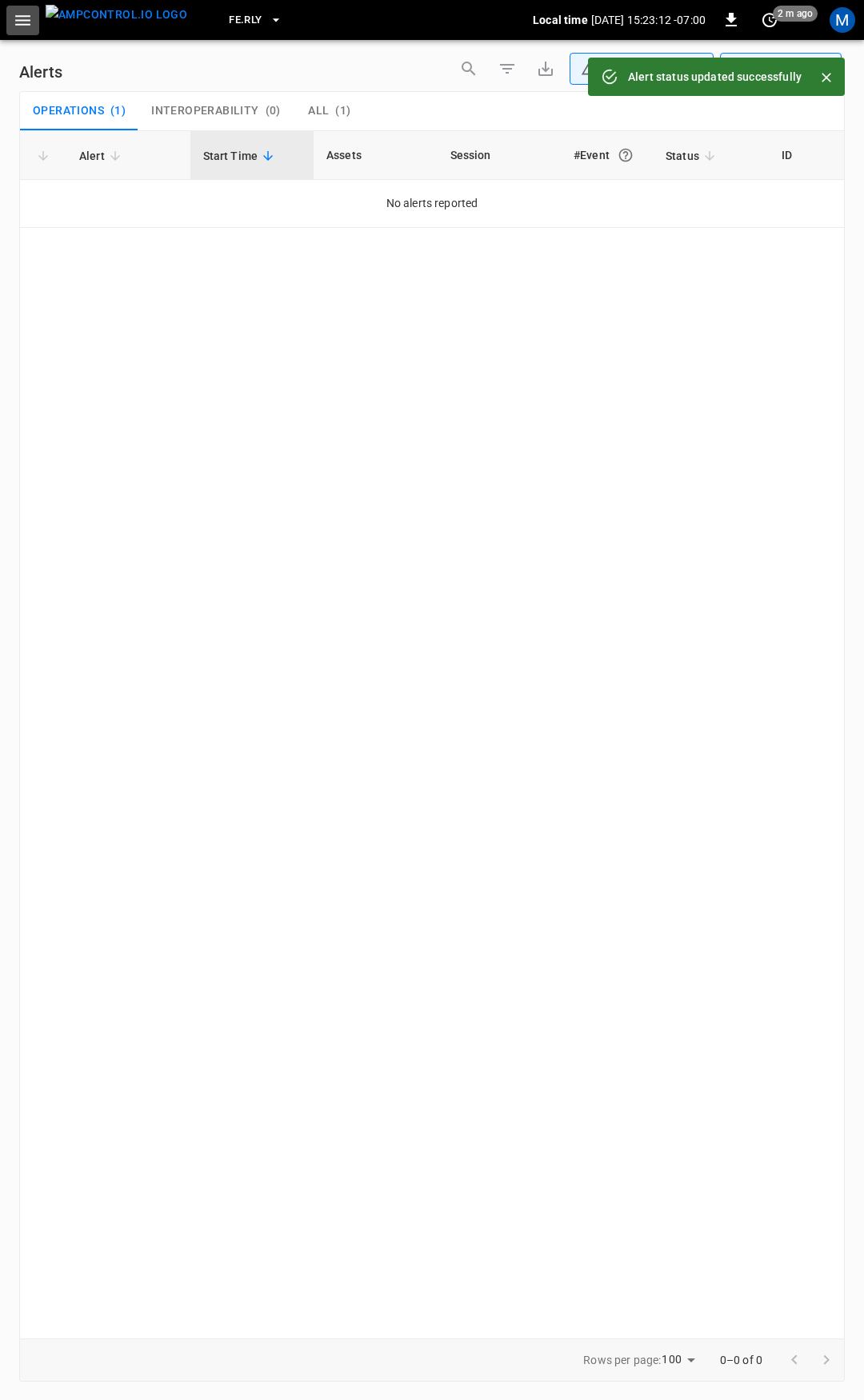
click at [17, 24] on icon "button" at bounding box center [22, 20] width 15 height 11
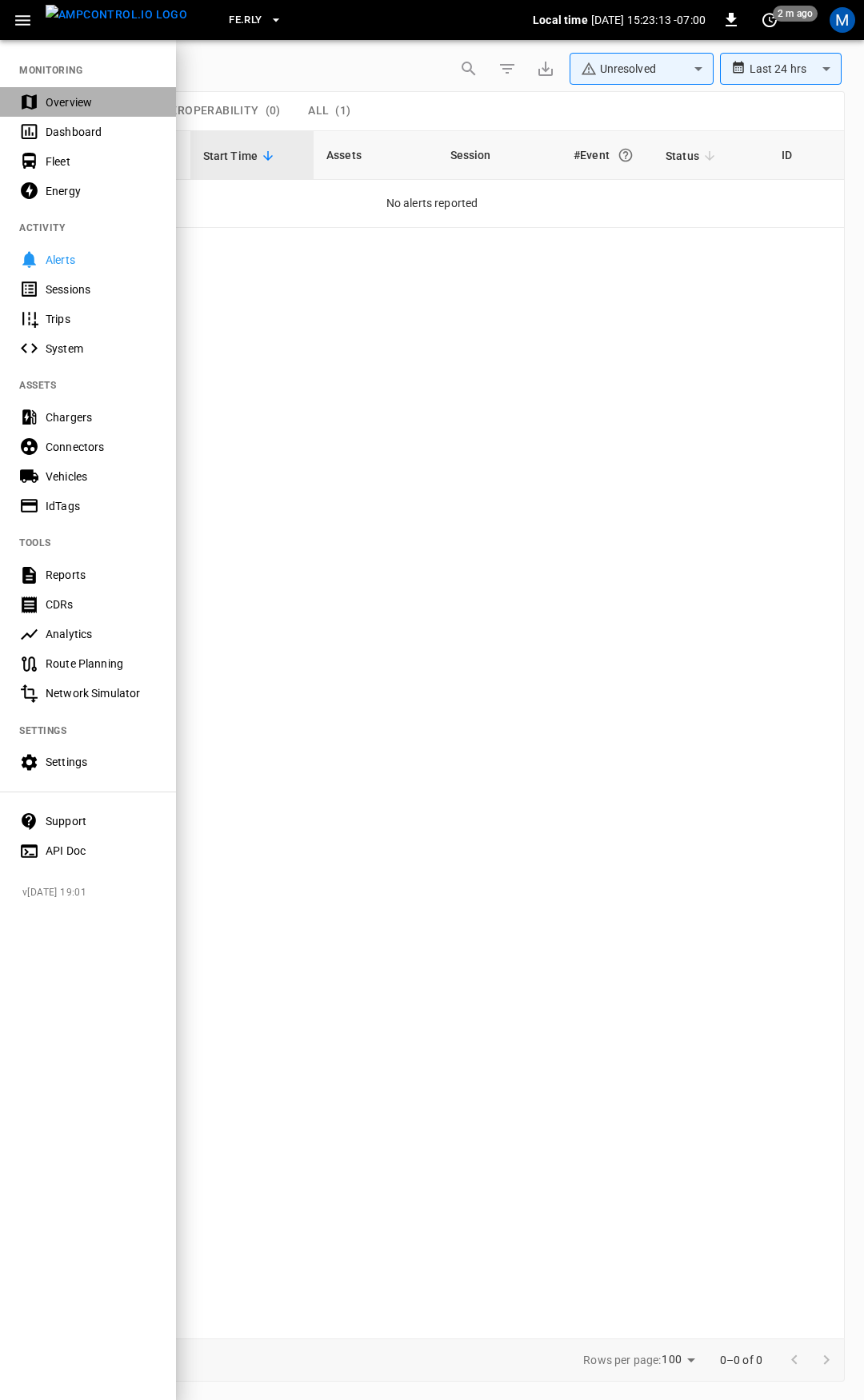
click at [89, 99] on div "Overview" at bounding box center [100, 102] width 111 height 16
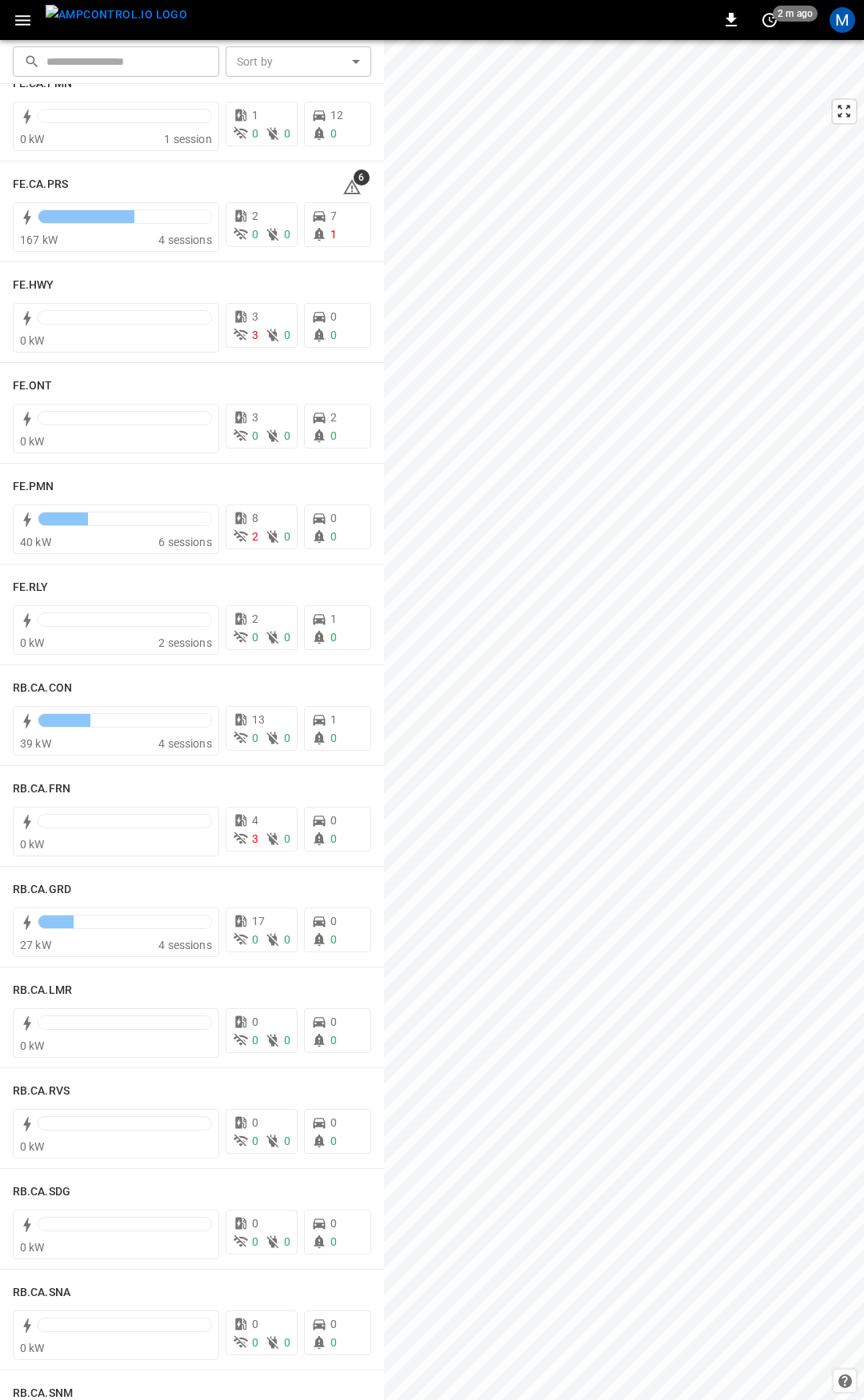
scroll to position [1566, 0]
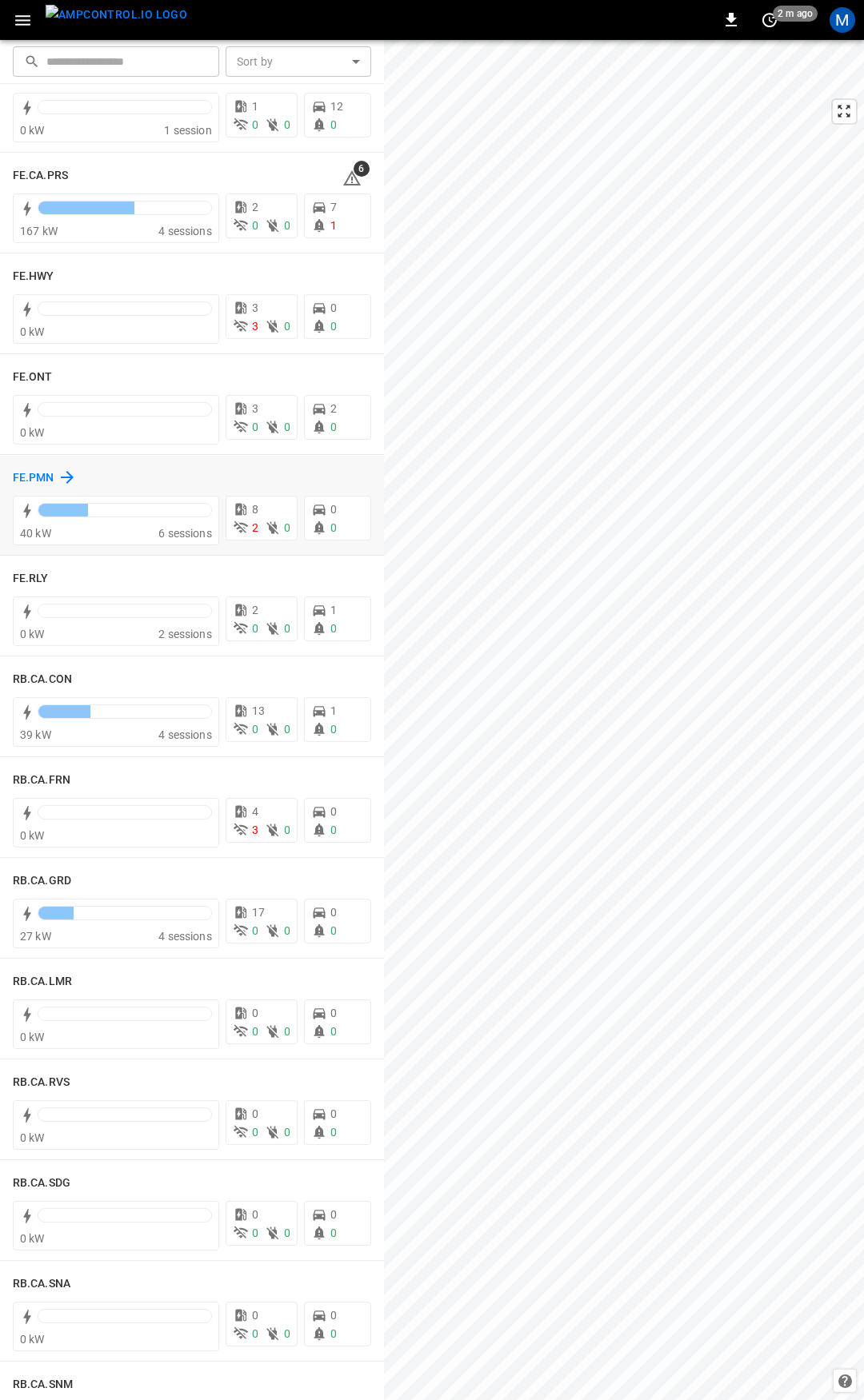
click at [40, 480] on h6 "FE.PMN" at bounding box center [33, 478] width 41 height 18
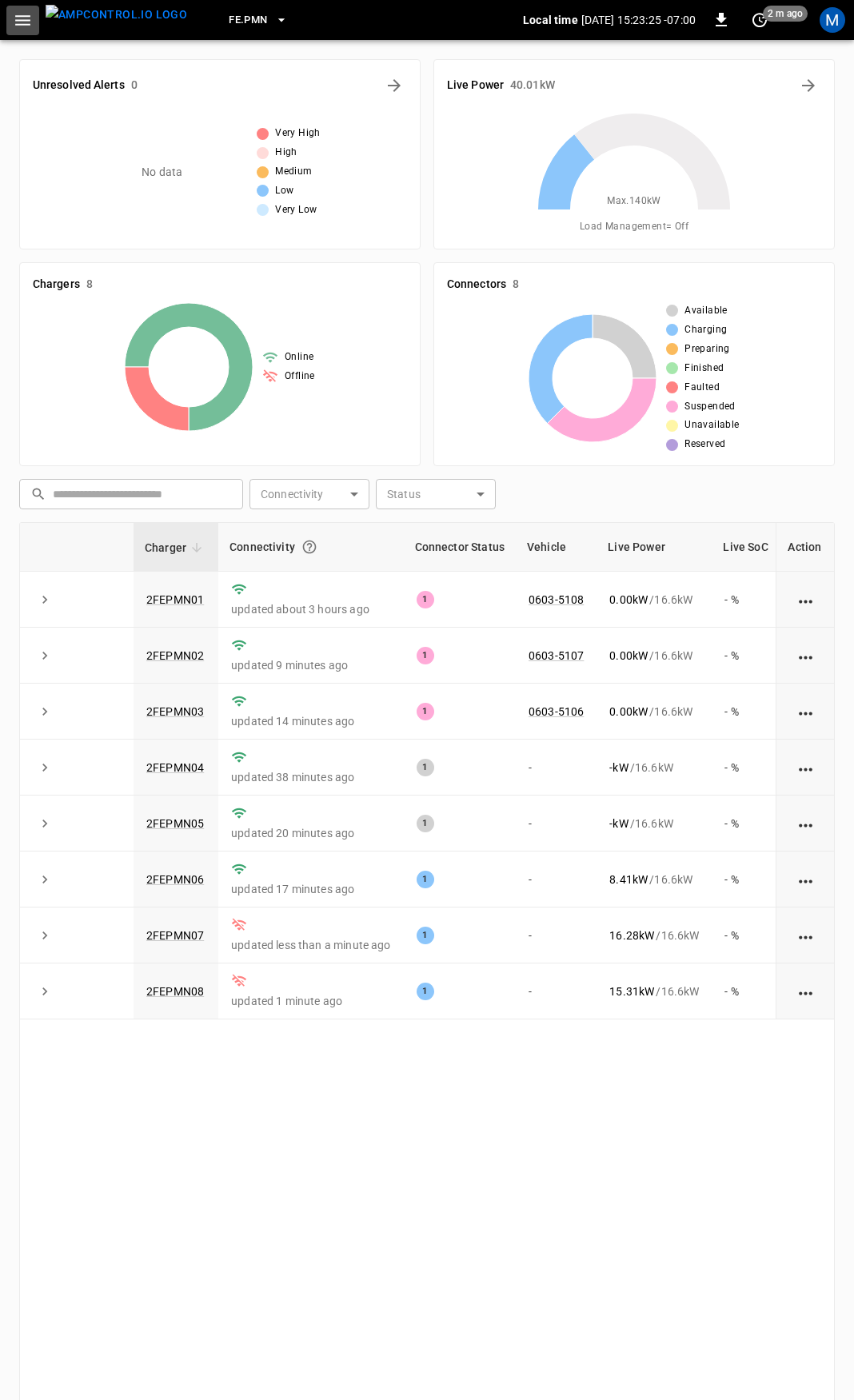
click at [27, 20] on icon "button" at bounding box center [22, 20] width 15 height 11
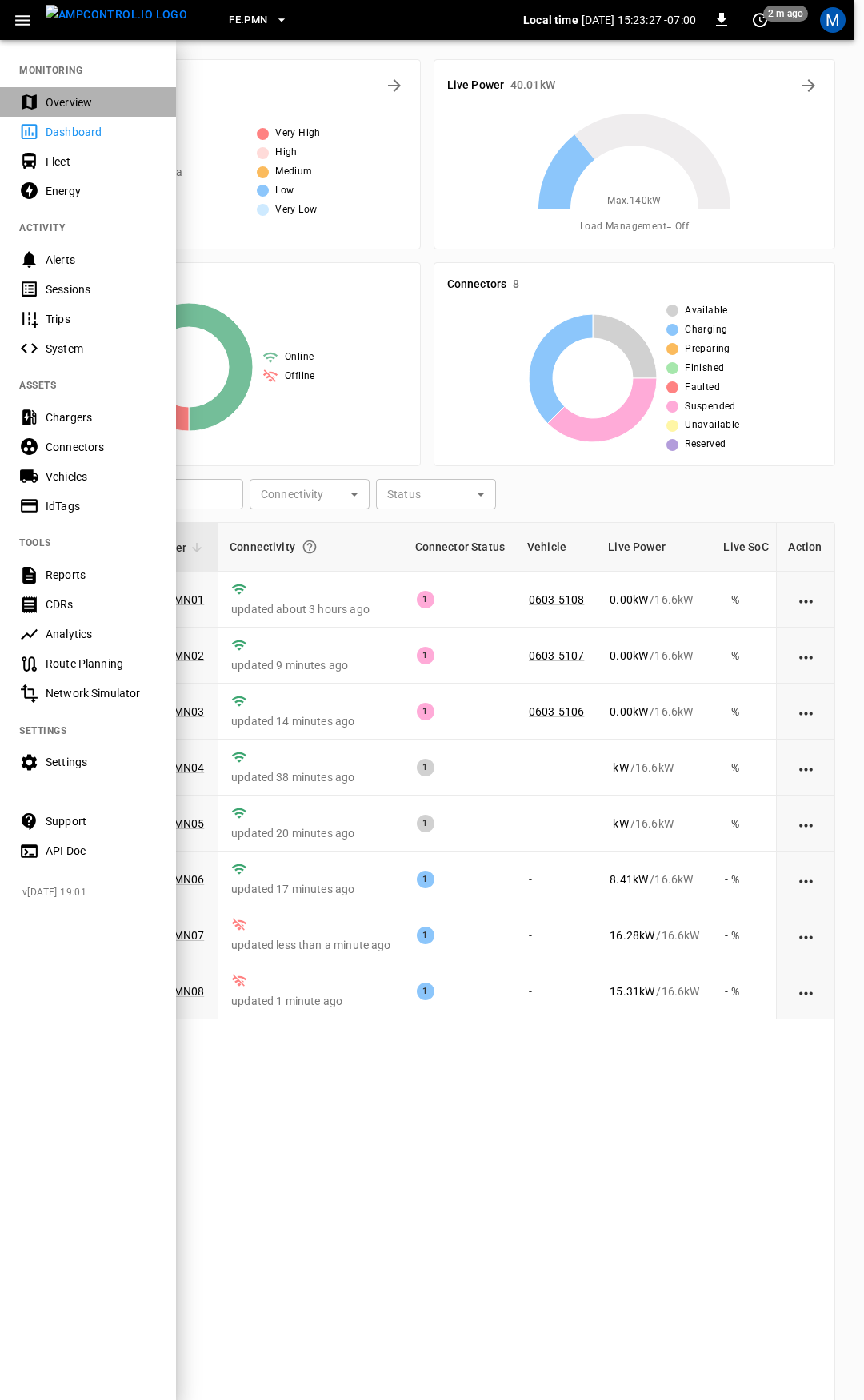
click at [65, 95] on div "Overview" at bounding box center [100, 102] width 111 height 16
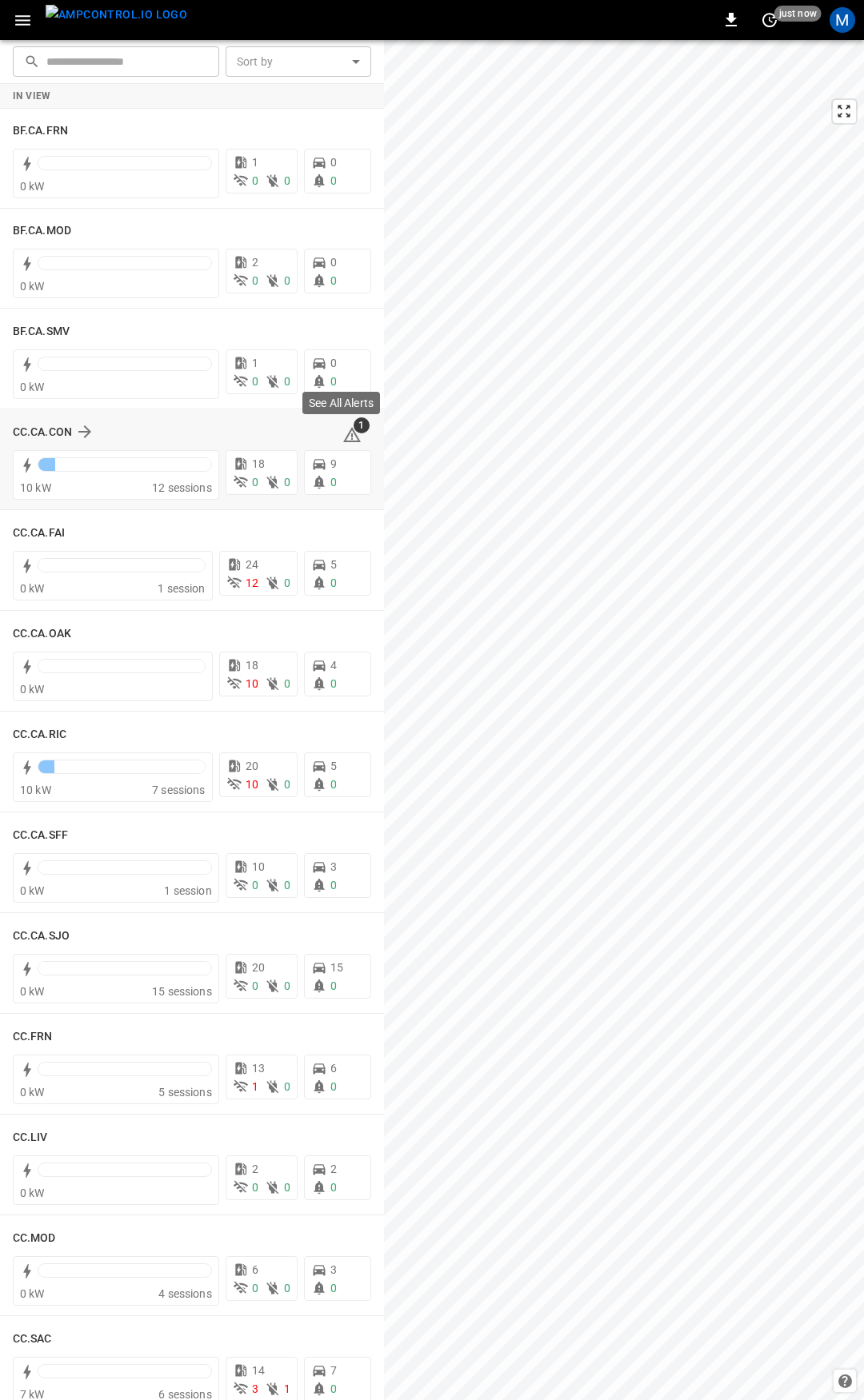
click at [353, 431] on span "1" at bounding box center [361, 425] width 16 height 16
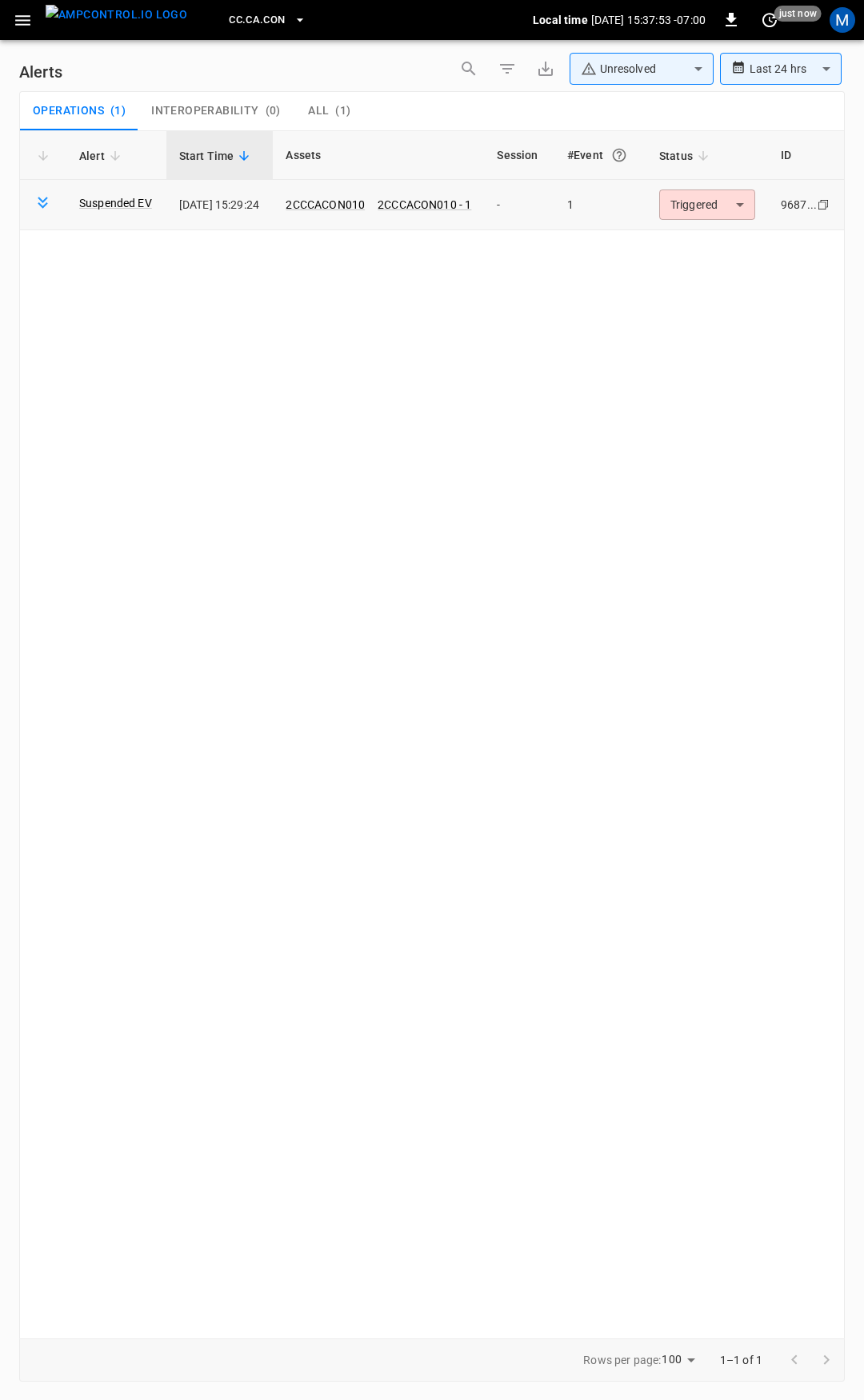
click at [724, 200] on body "**********" at bounding box center [432, 697] width 864 height 1394
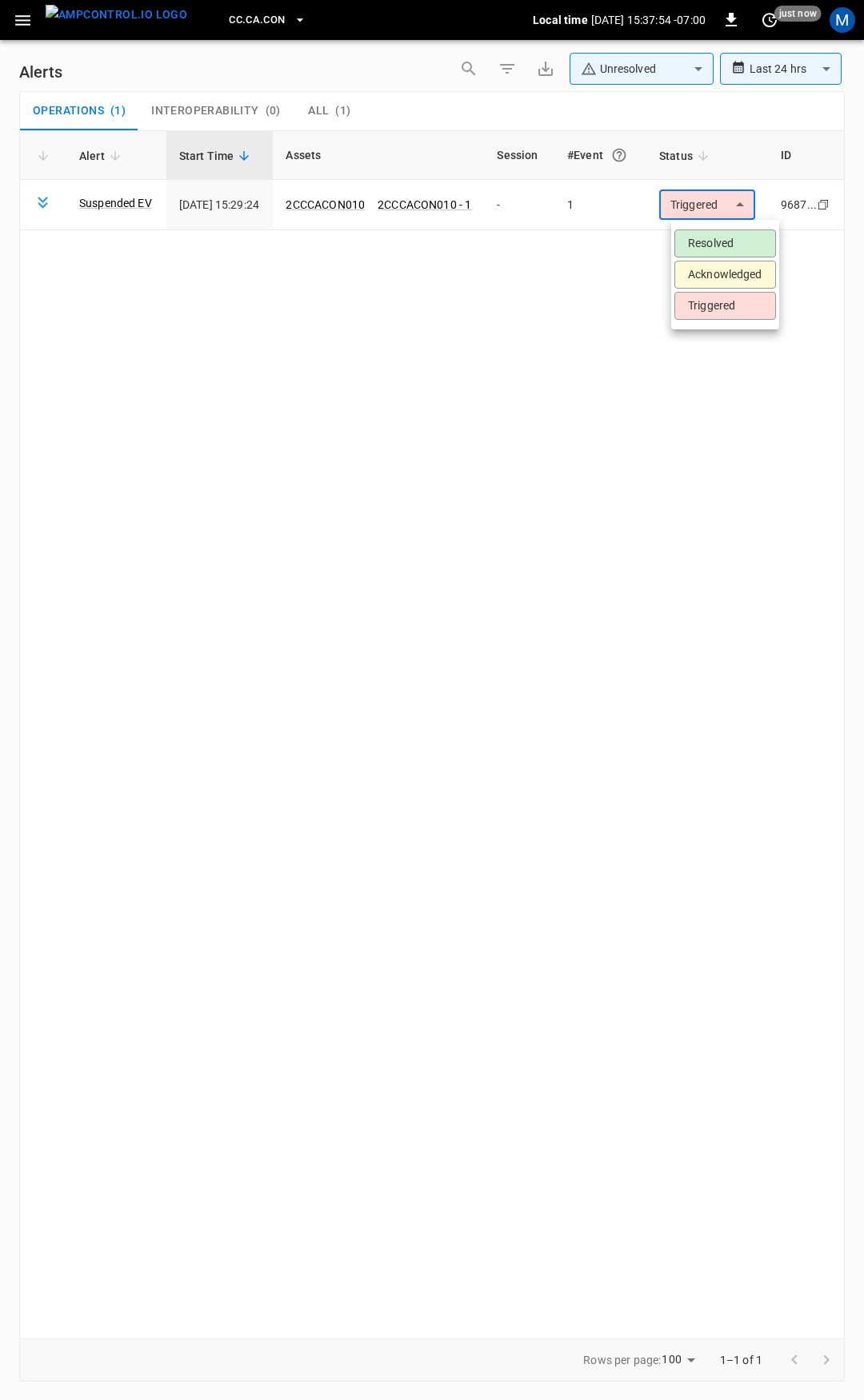
click at [730, 244] on li "Resolved" at bounding box center [724, 243] width 101 height 28
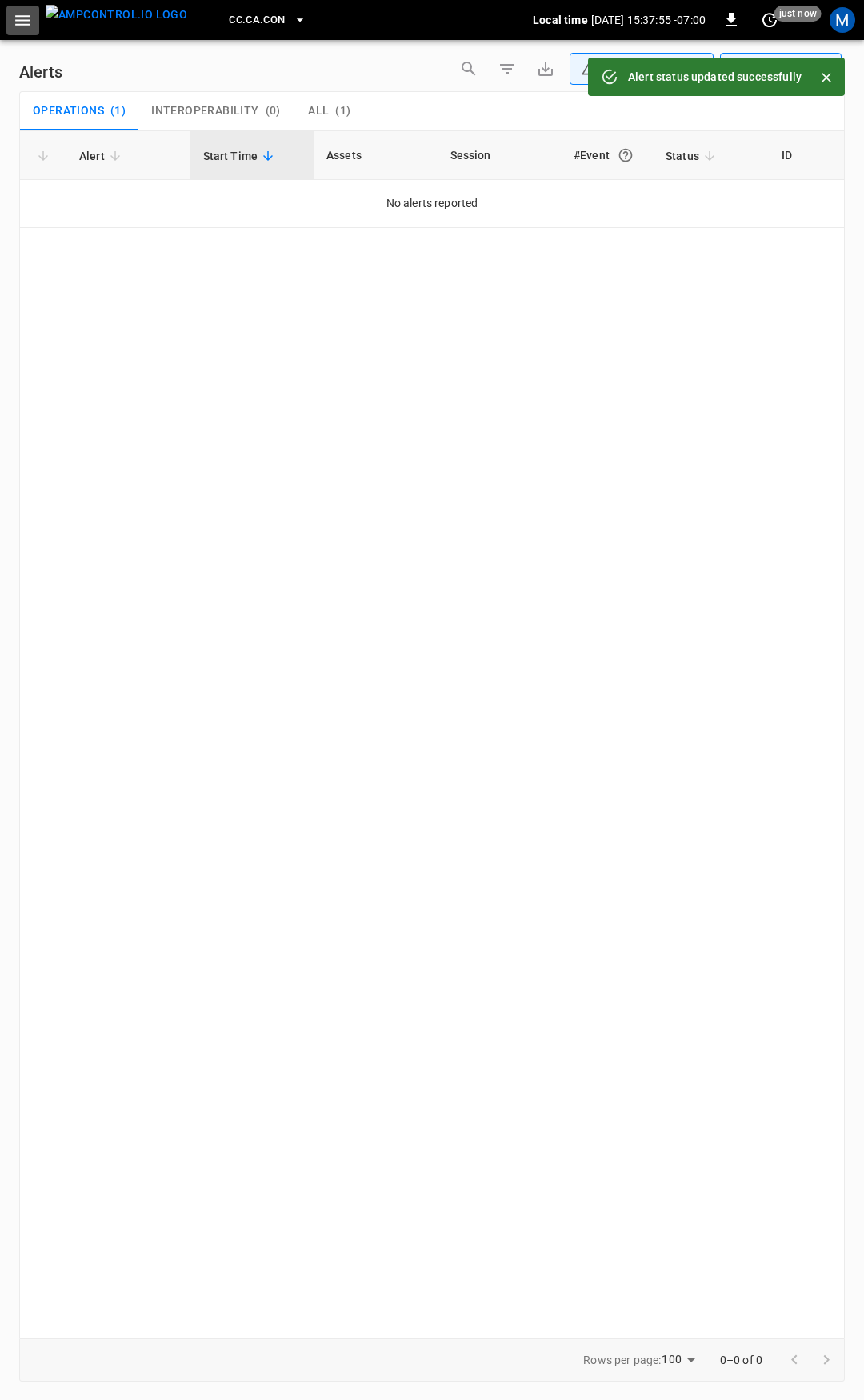
click at [17, 24] on icon "button" at bounding box center [23, 21] width 20 height 20
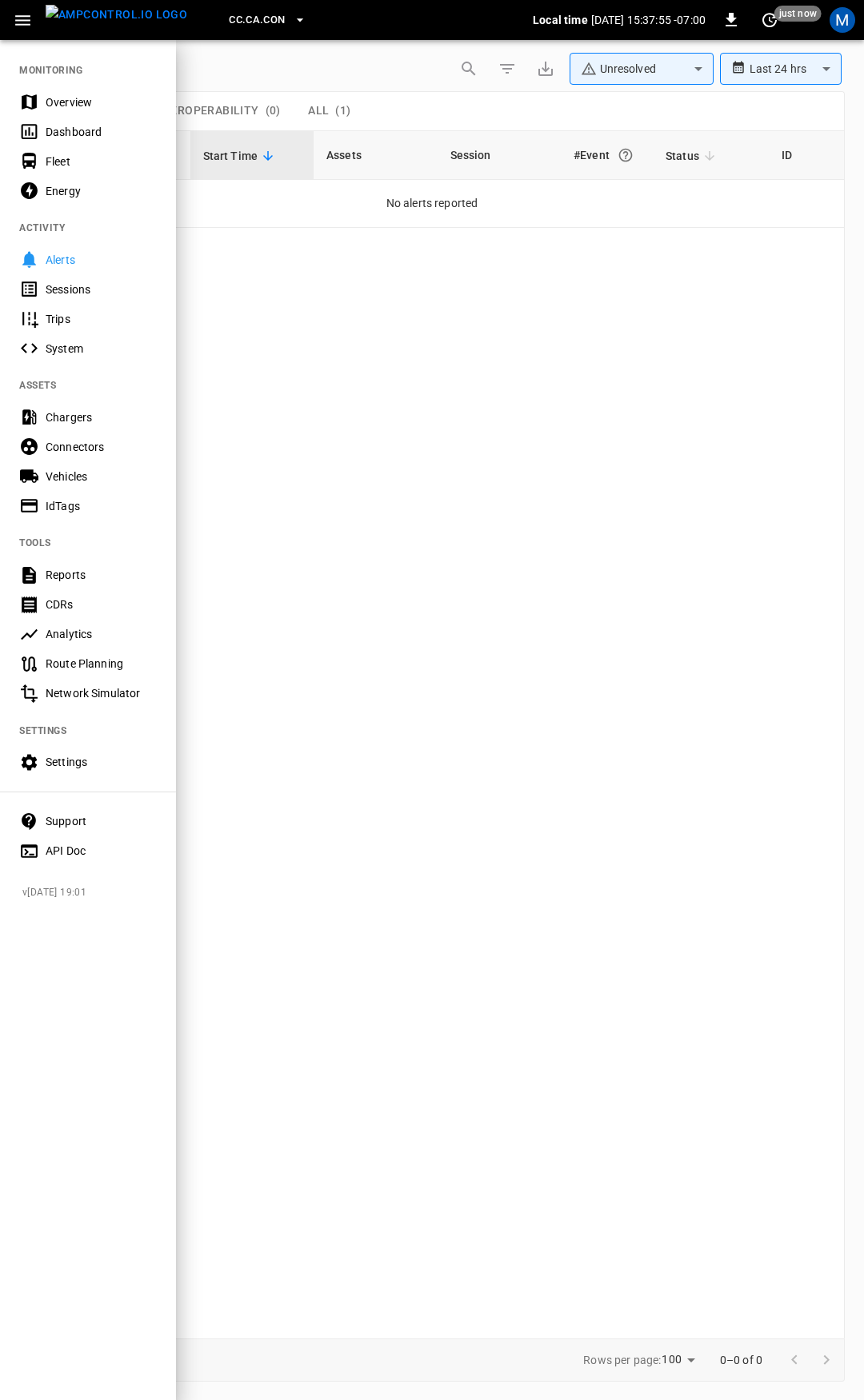
drag, startPoint x: 100, startPoint y: 95, endPoint x: 23, endPoint y: 129, distance: 84.2
click at [100, 95] on div "Overview" at bounding box center [100, 102] width 111 height 16
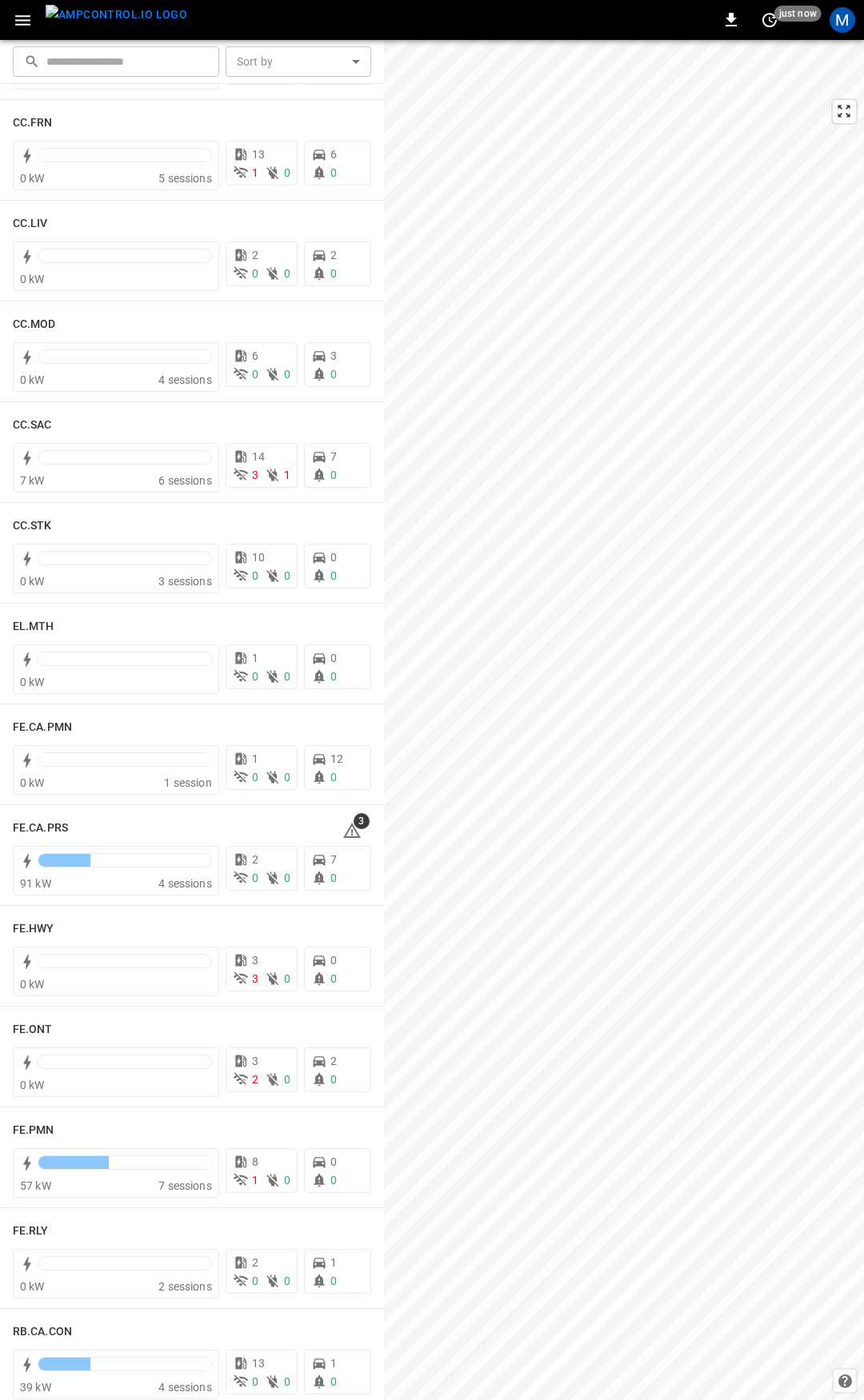
scroll to position [943, 0]
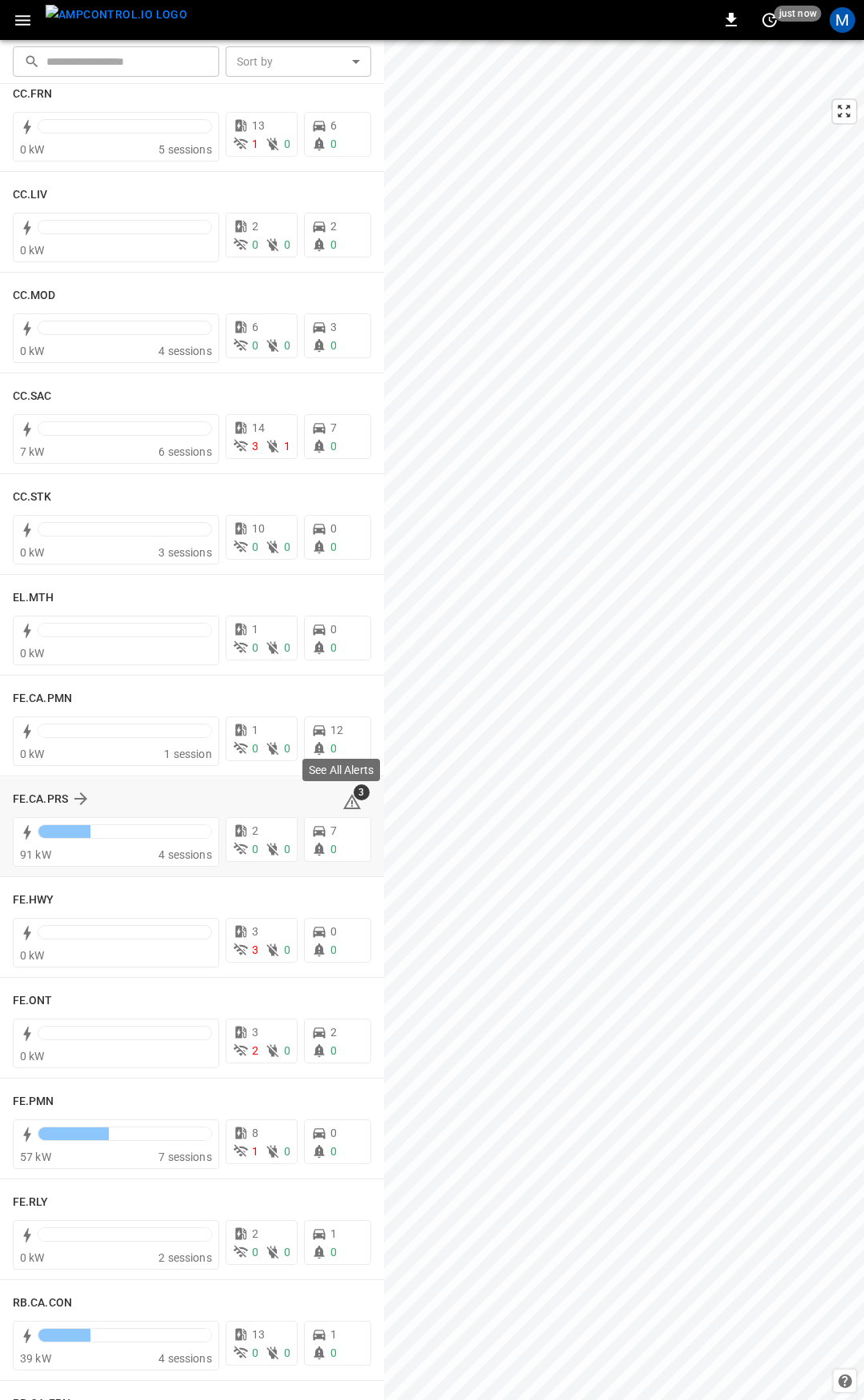
click at [342, 797] on icon at bounding box center [352, 802] width 20 height 20
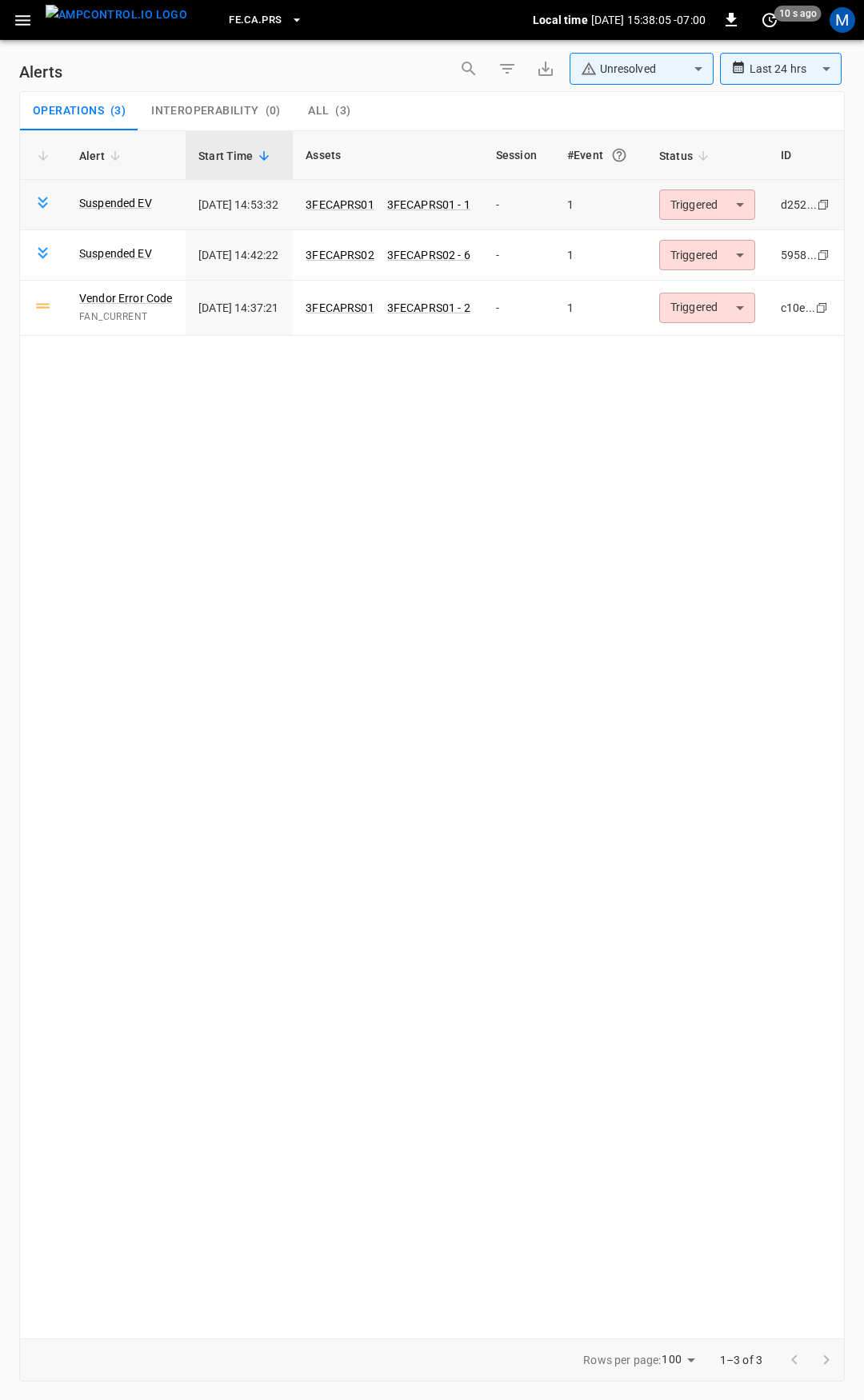
click at [727, 206] on body "**********" at bounding box center [432, 697] width 864 height 1394
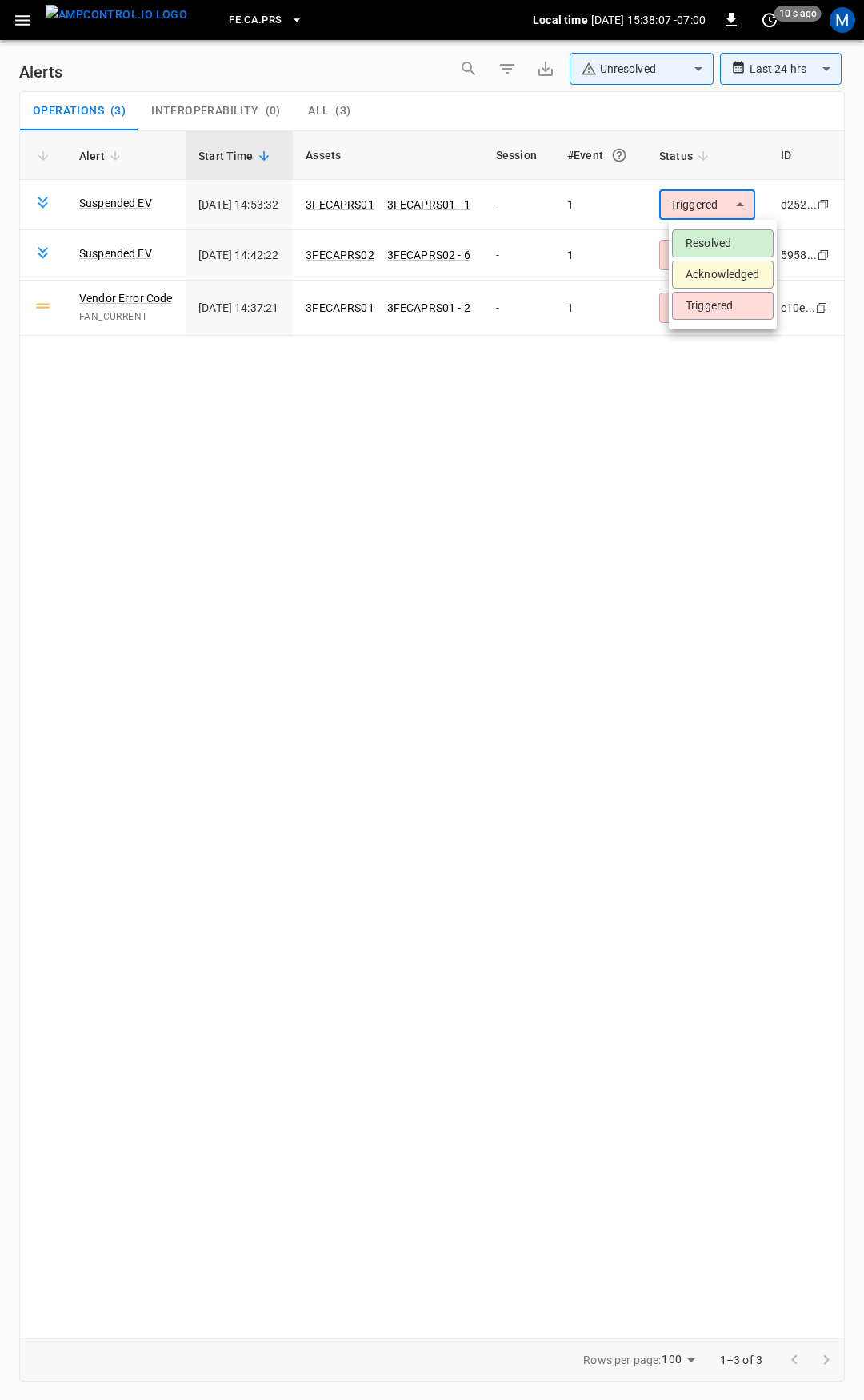
drag, startPoint x: 591, startPoint y: 659, endPoint x: 570, endPoint y: 644, distance: 25.8
click at [588, 658] on div at bounding box center [432, 700] width 864 height 1400
click at [11, 26] on button "button" at bounding box center [23, 21] width 32 height 30
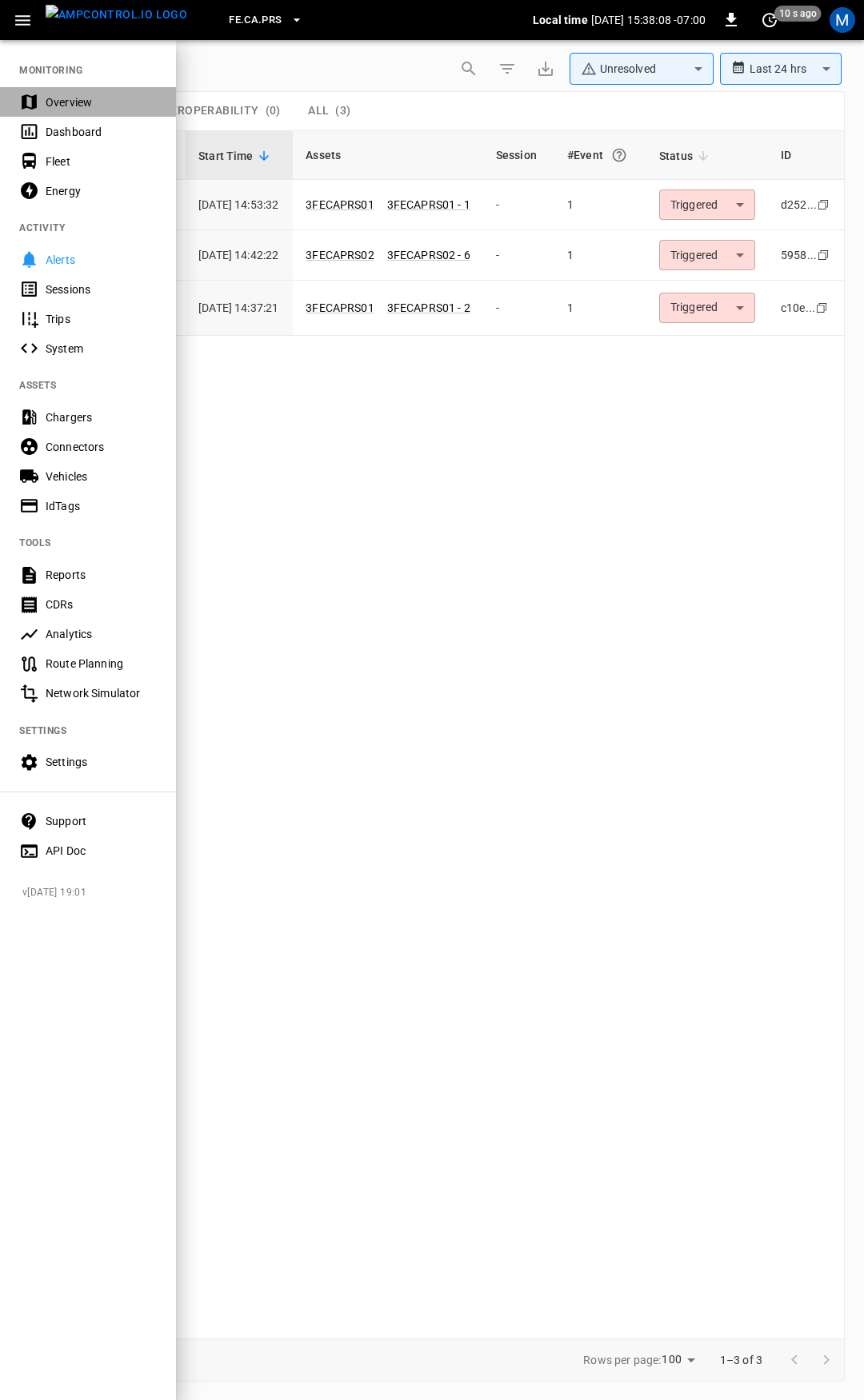
click at [75, 106] on div "Overview" at bounding box center [100, 102] width 111 height 16
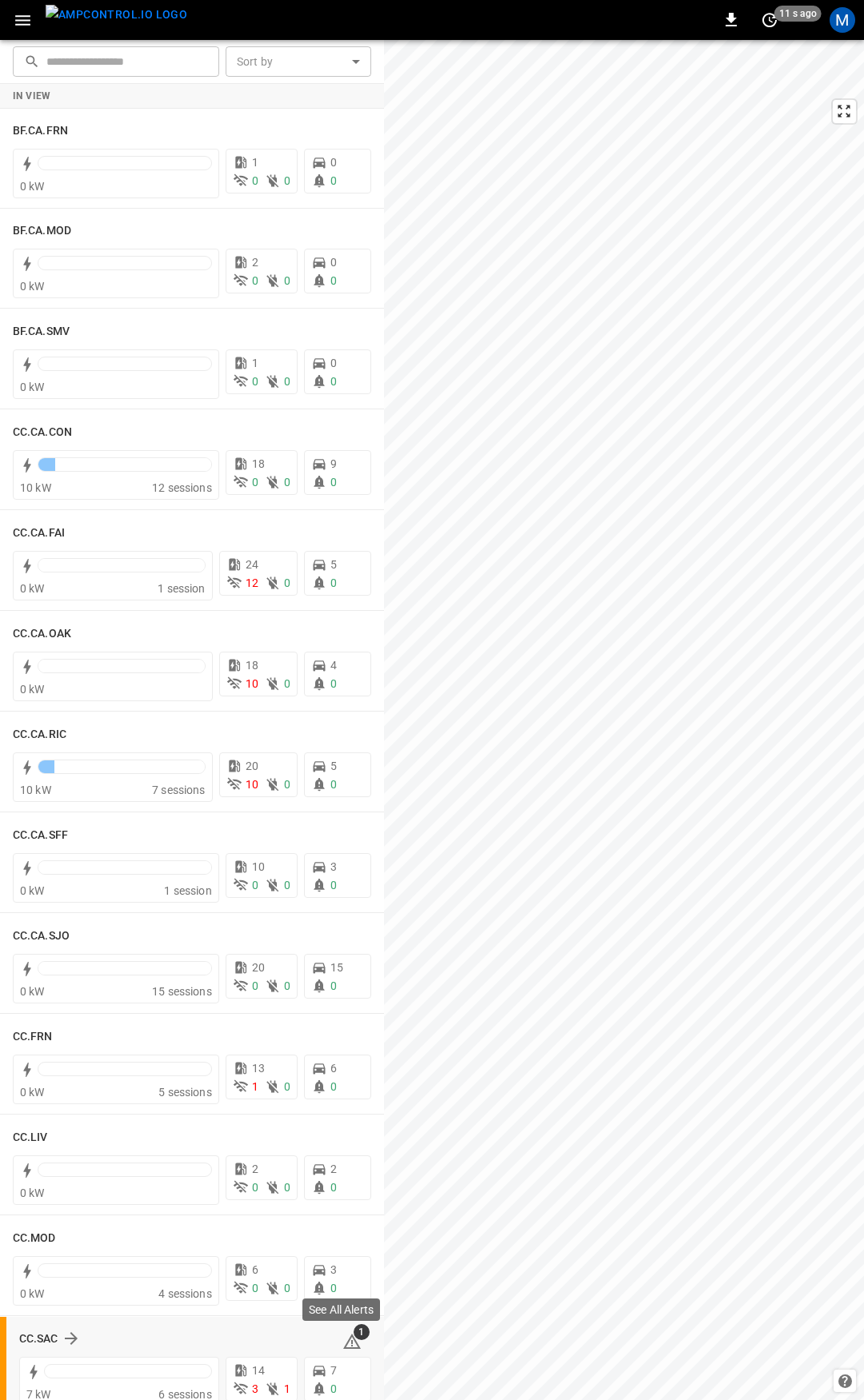
click at [343, 1339] on icon at bounding box center [352, 1341] width 18 height 15
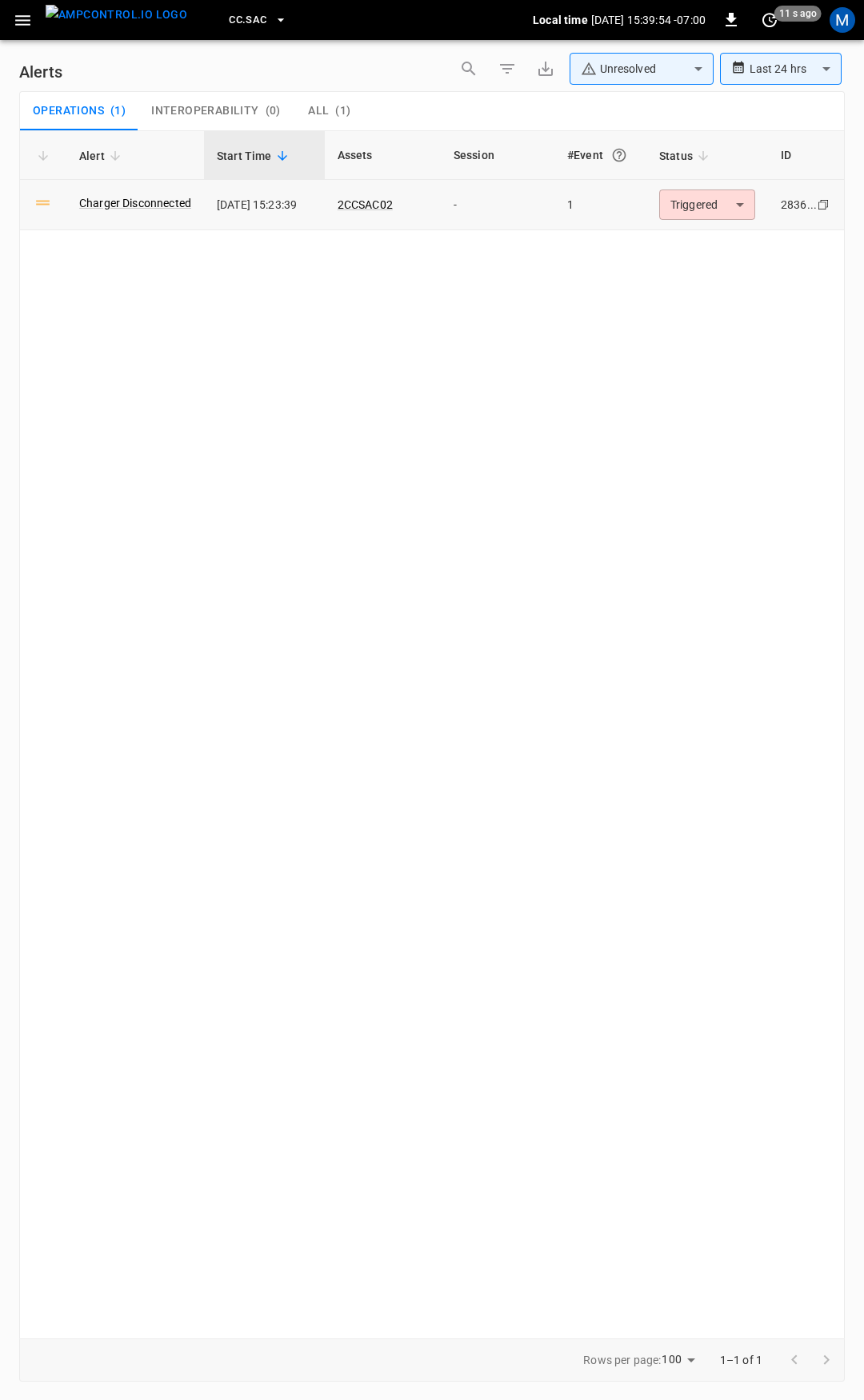
click at [677, 203] on body "**********" at bounding box center [432, 697] width 864 height 1394
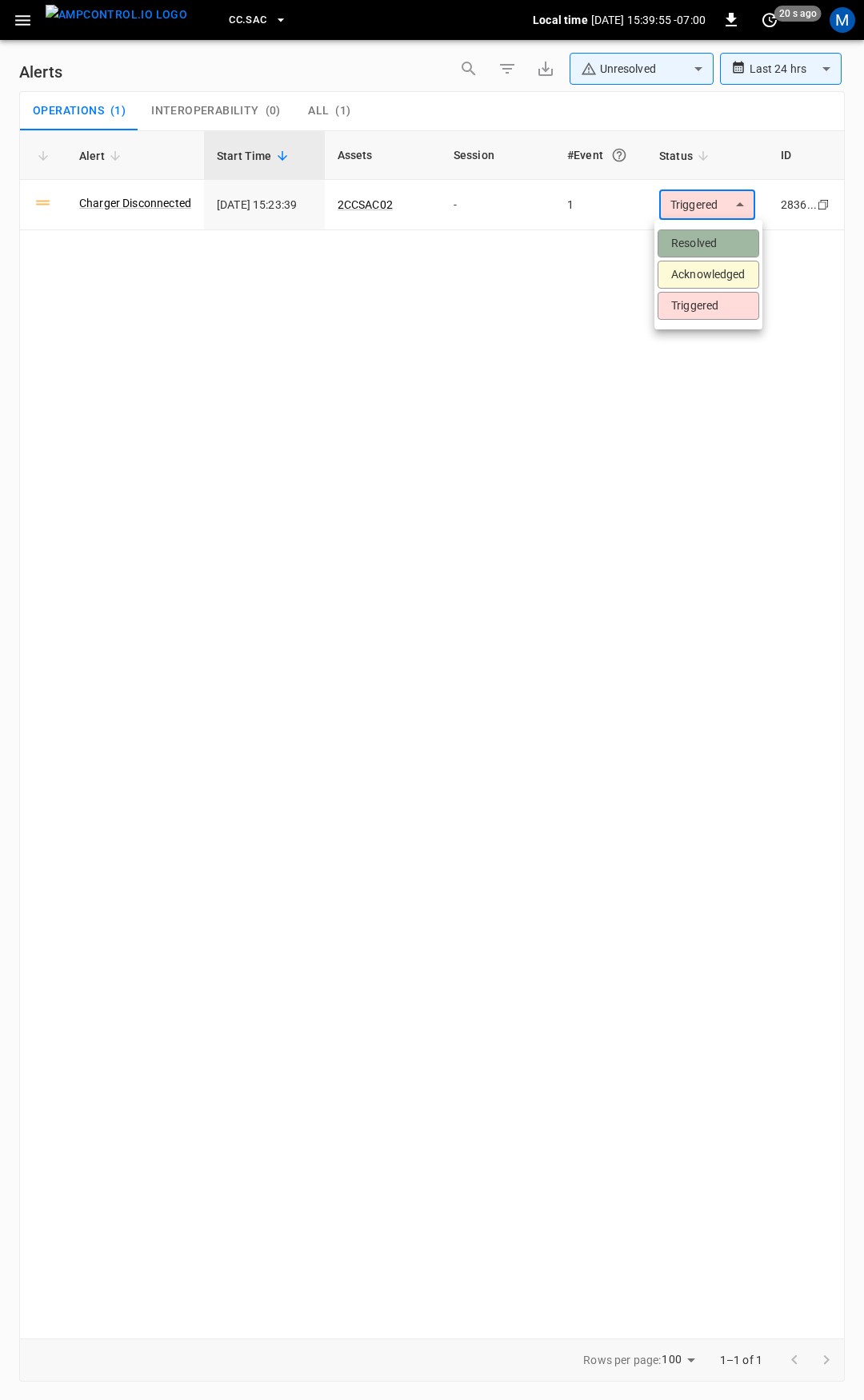
click at [713, 233] on li "Resolved" at bounding box center [708, 243] width 101 height 28
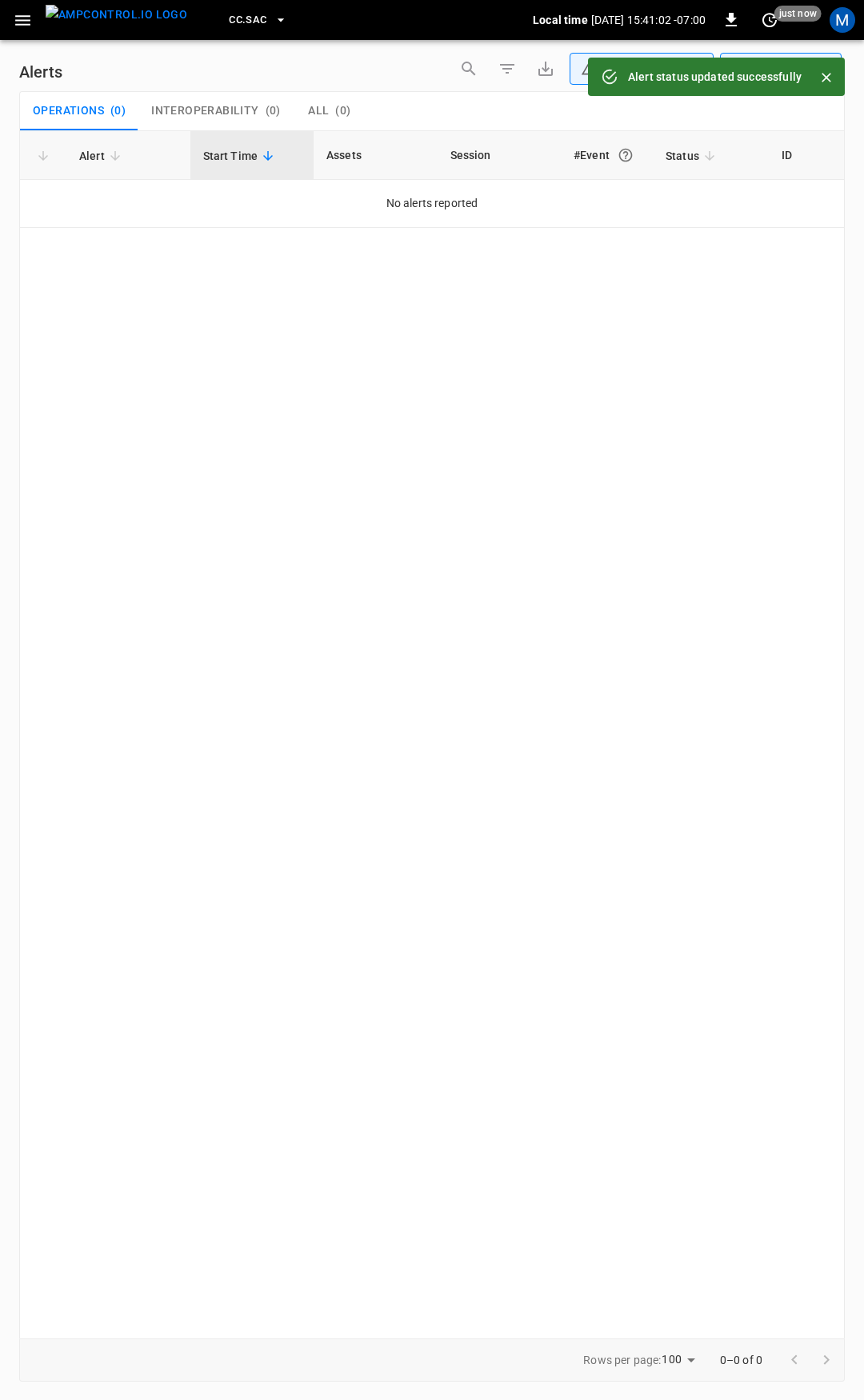
click at [2, 26] on div "CC.SAC Local time 2025-08-28 15:41:02 -07:00 0 just now M" at bounding box center [432, 20] width 864 height 40
click at [20, 25] on icon "button" at bounding box center [22, 20] width 15 height 11
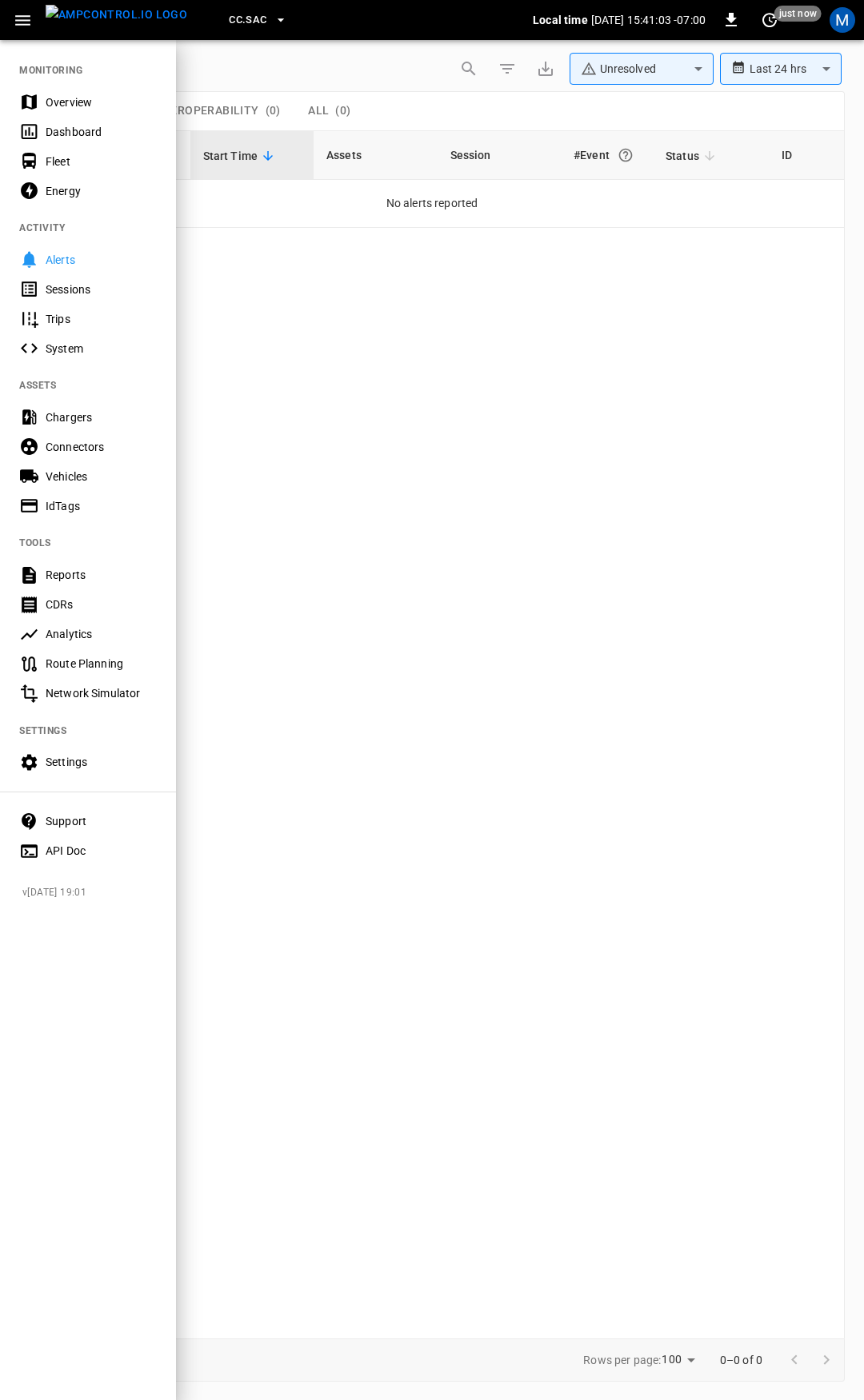
click at [72, 101] on div "Overview" at bounding box center [100, 102] width 111 height 16
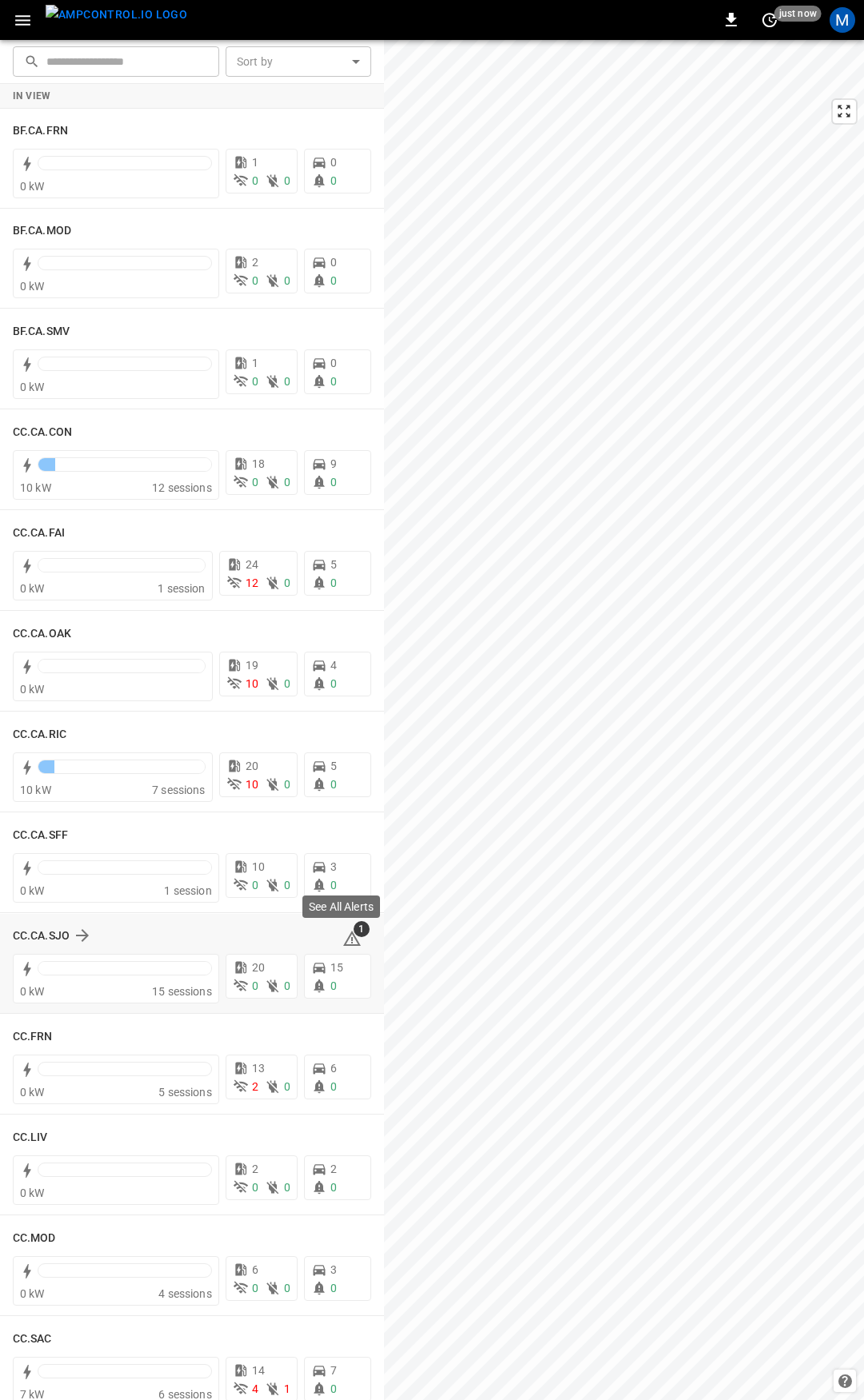
click at [346, 943] on icon at bounding box center [352, 939] width 20 height 20
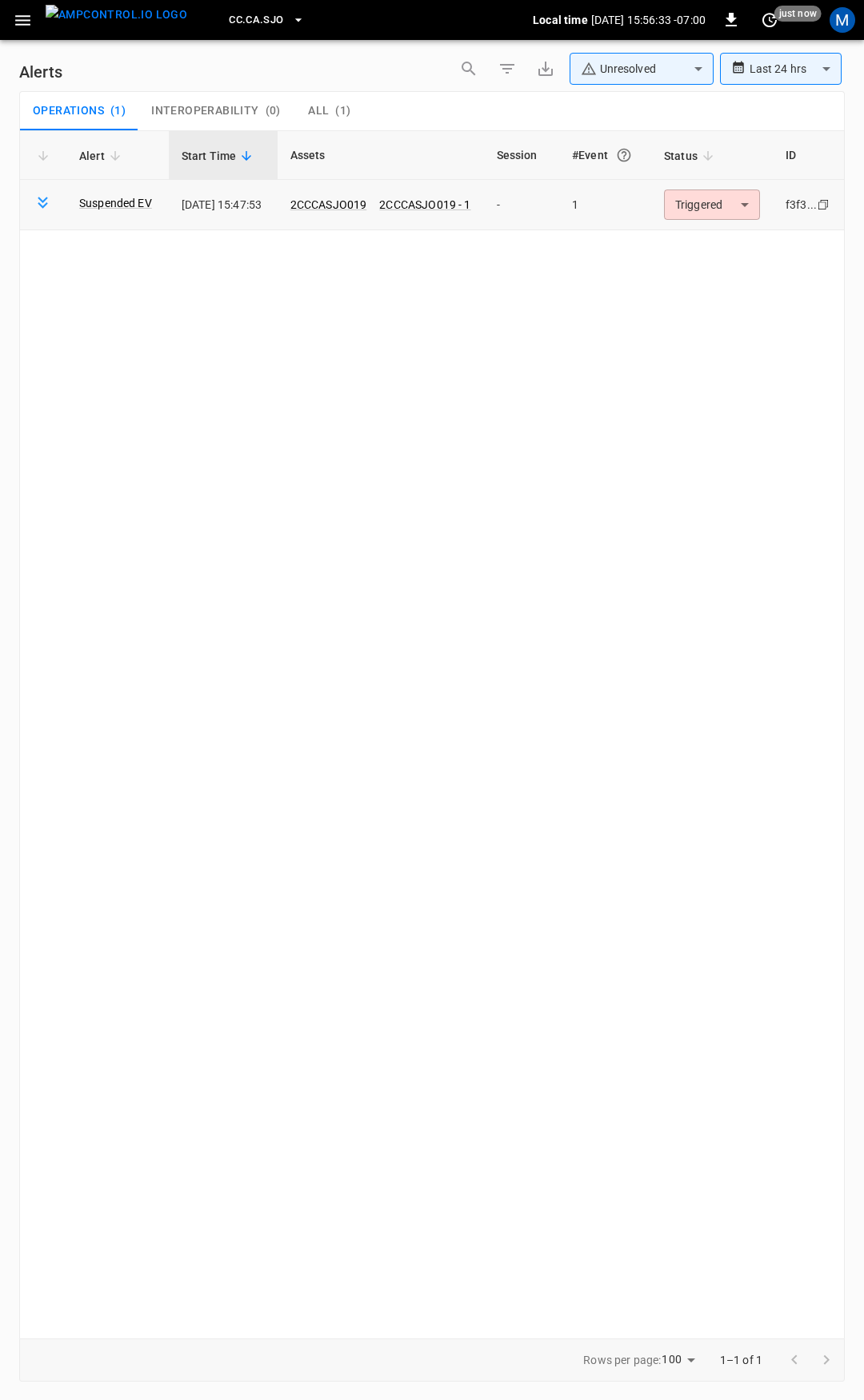
click at [733, 207] on body "**********" at bounding box center [432, 697] width 864 height 1394
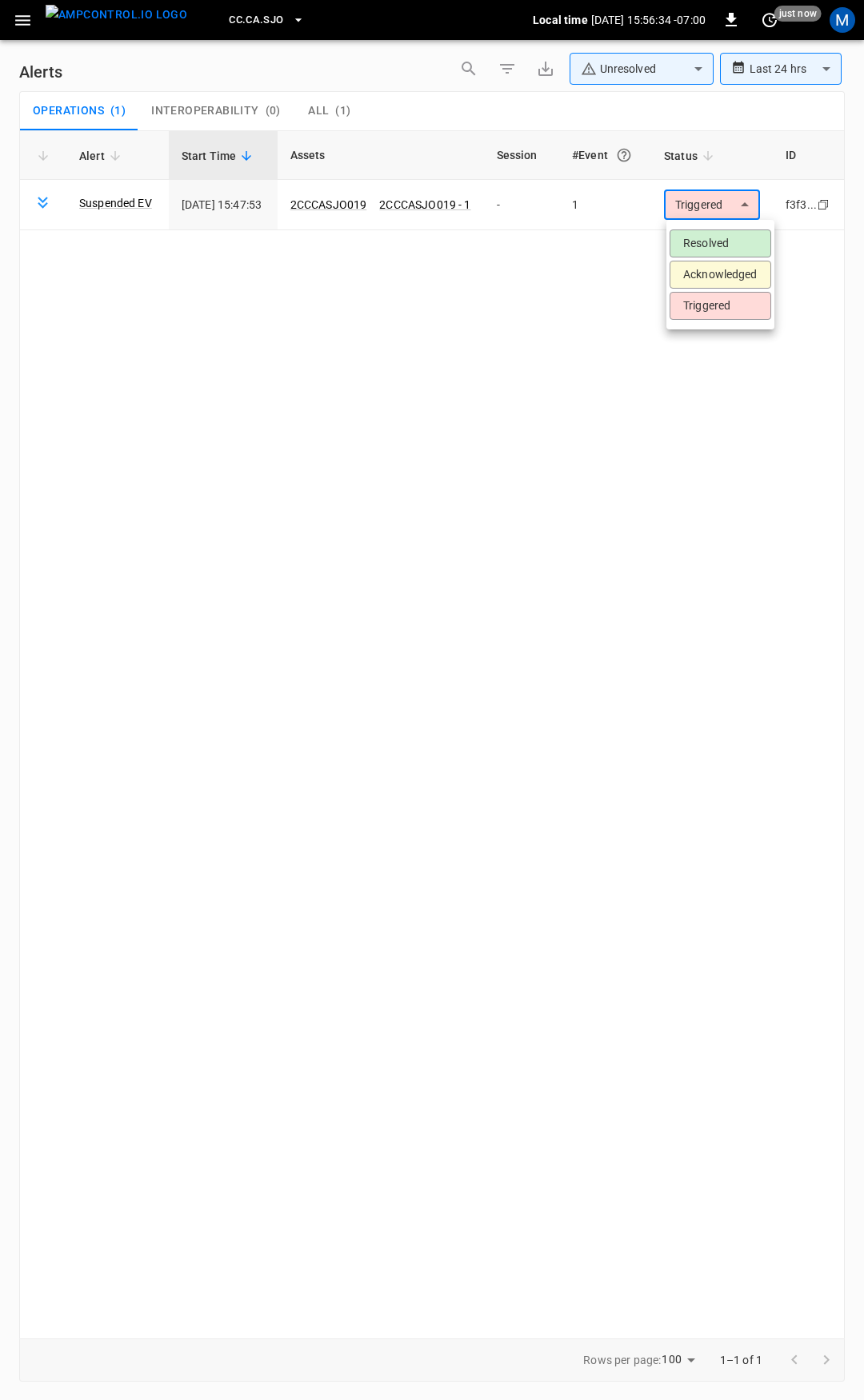
click at [736, 242] on li "Resolved" at bounding box center [719, 243] width 101 height 28
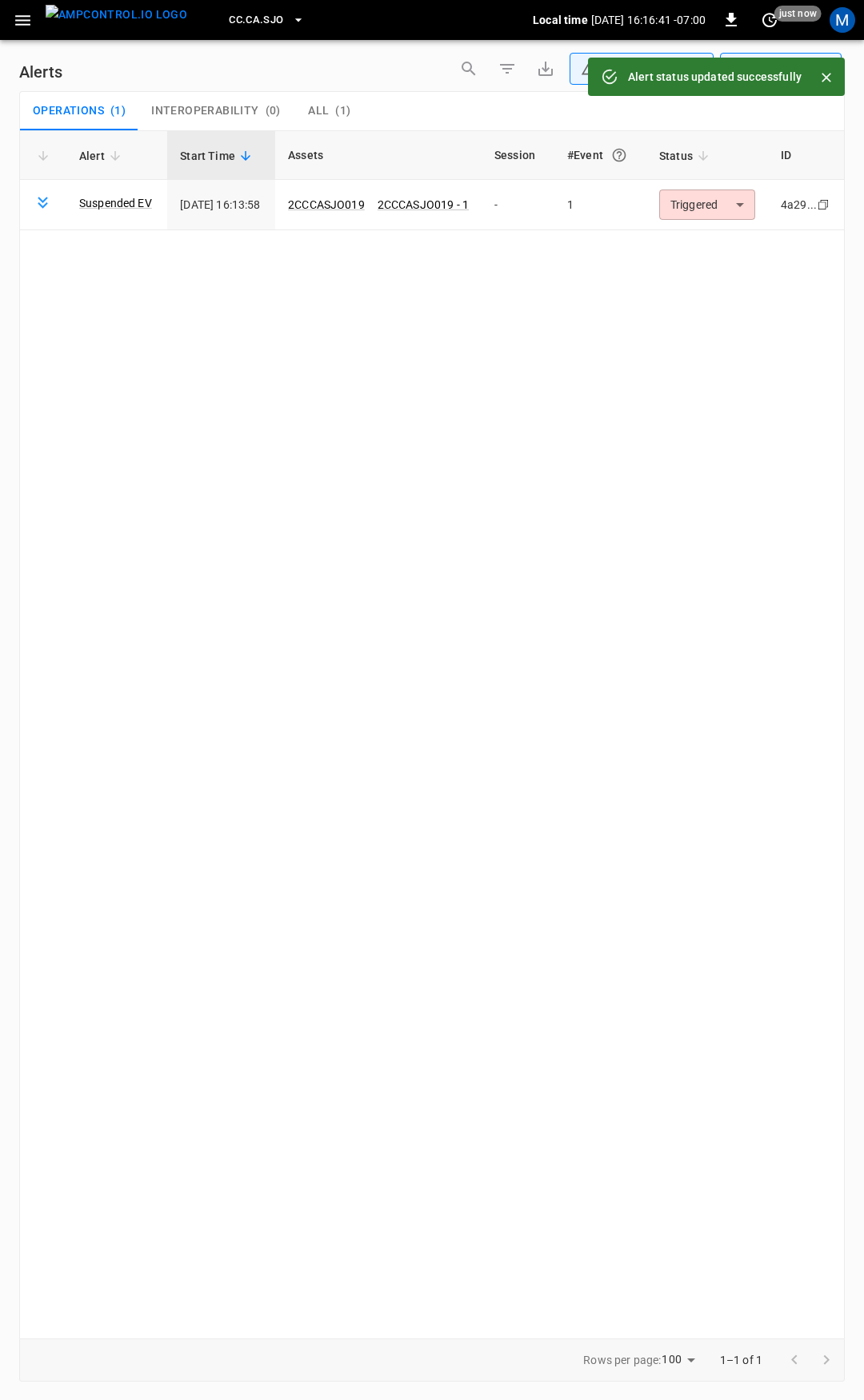
drag, startPoint x: 6, startPoint y: 20, endPoint x: 20, endPoint y: 25, distance: 14.9
click at [7, 19] on div "CC.CA.SJO Local time 2025-08-28 16:16:41 -07:00 0 just now M" at bounding box center [432, 20] width 864 height 40
click at [20, 24] on icon "button" at bounding box center [22, 20] width 15 height 11
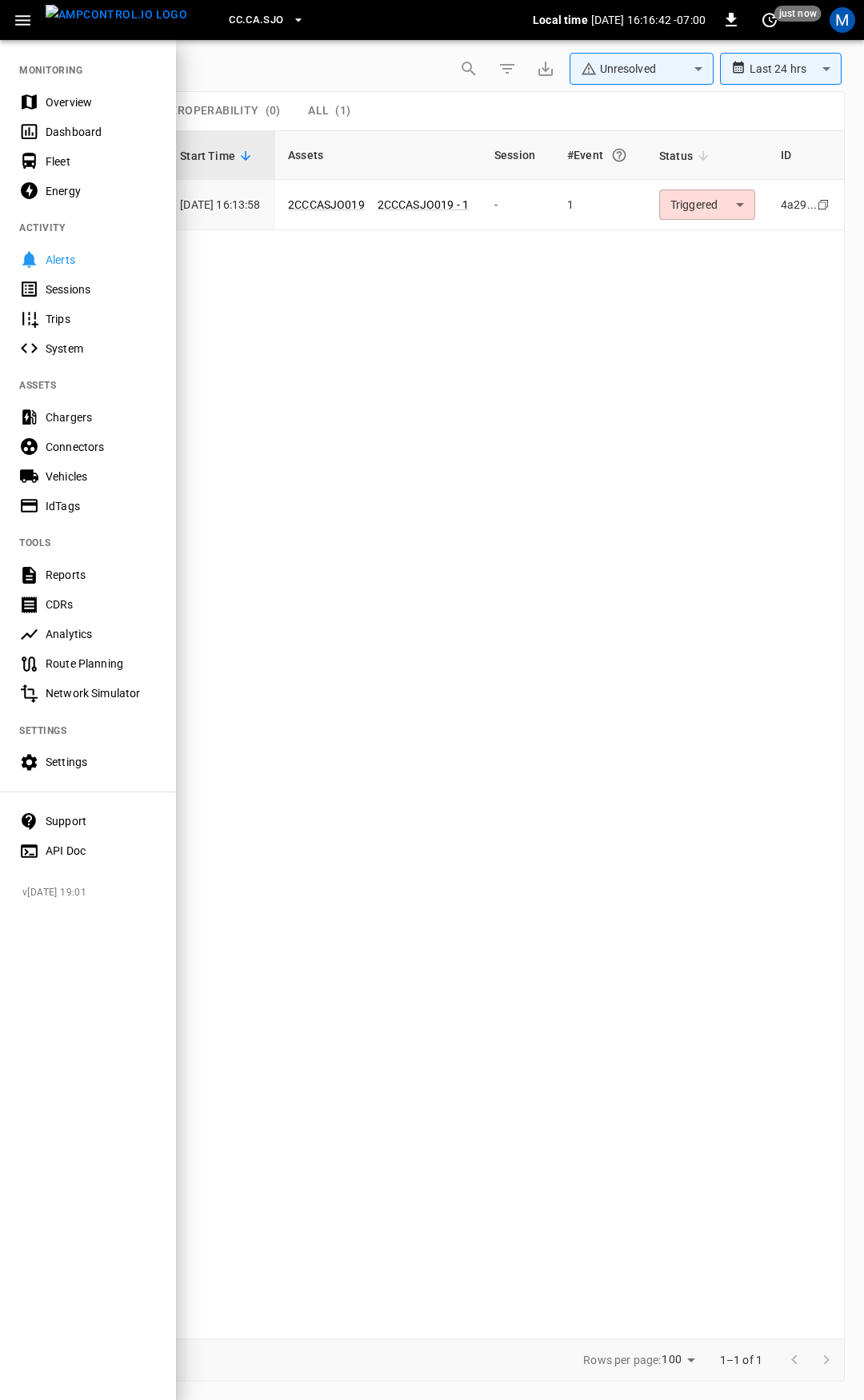
drag, startPoint x: 53, startPoint y: 93, endPoint x: 68, endPoint y: 100, distance: 16.6
click at [53, 92] on div "Overview" at bounding box center [88, 102] width 176 height 30
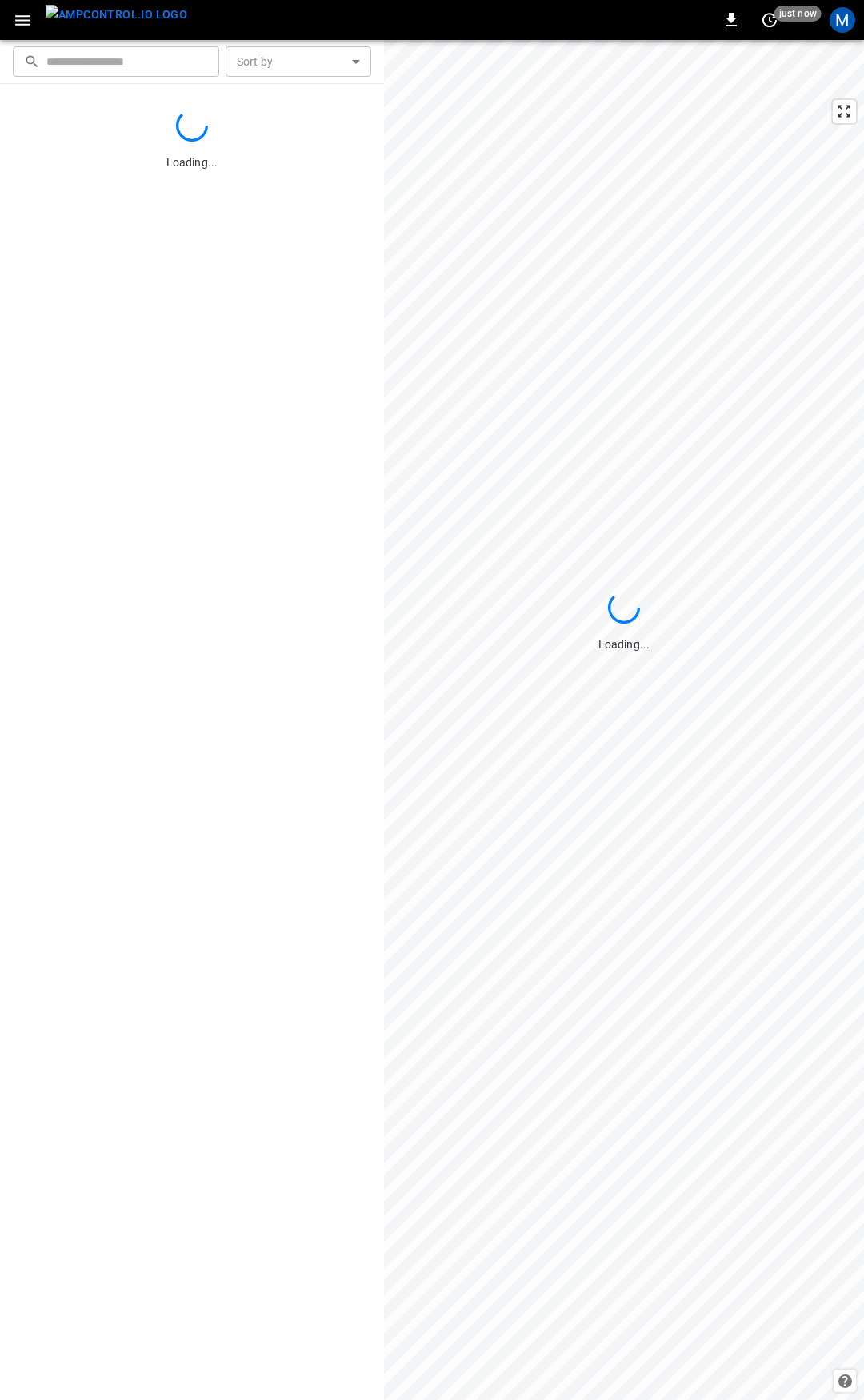
click at [237, 24] on div "0 just now M" at bounding box center [432, 20] width 864 height 40
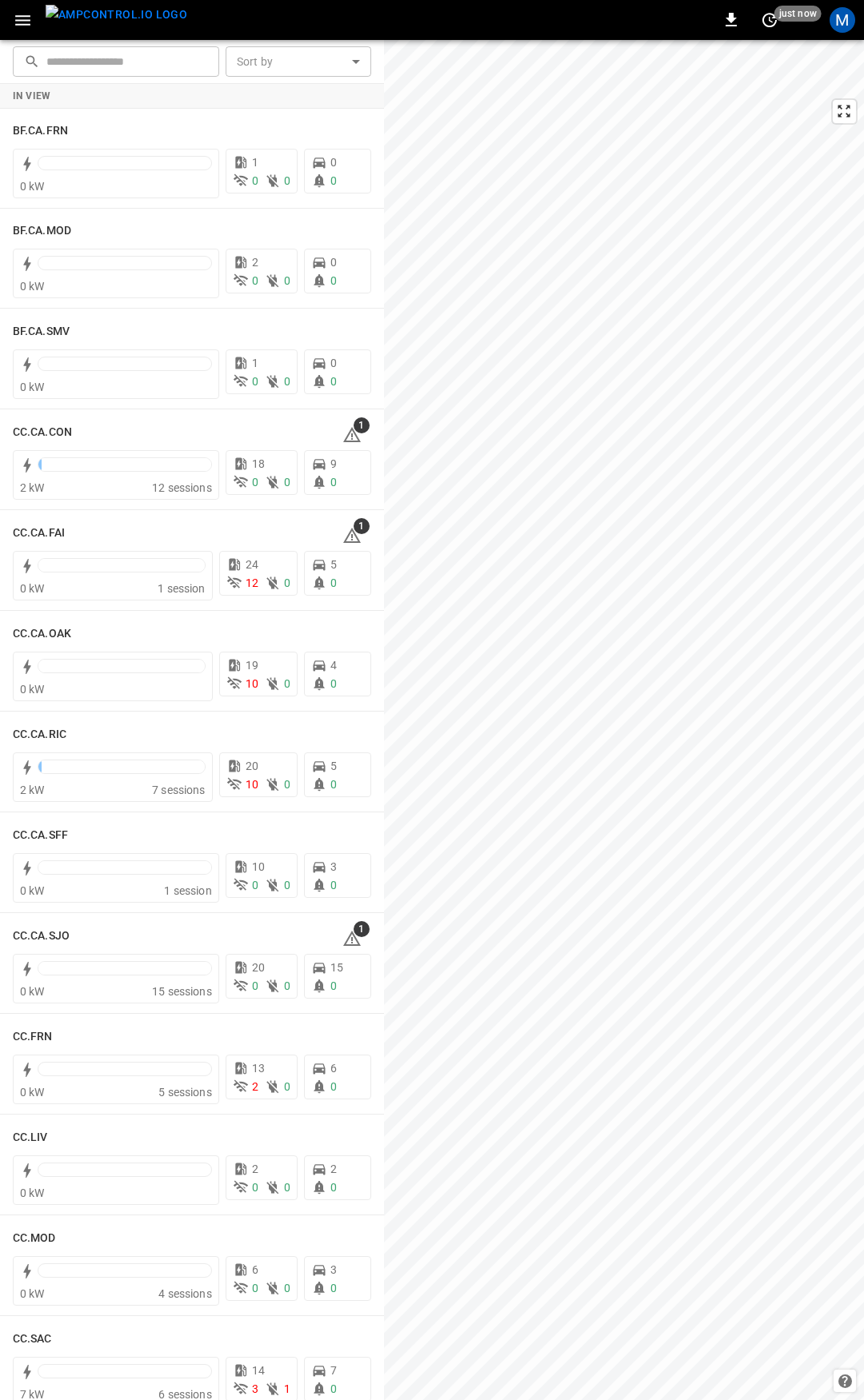
click at [230, 21] on div "0 just now M" at bounding box center [432, 20] width 864 height 40
click at [233, 24] on div "0 just now M" at bounding box center [432, 20] width 864 height 40
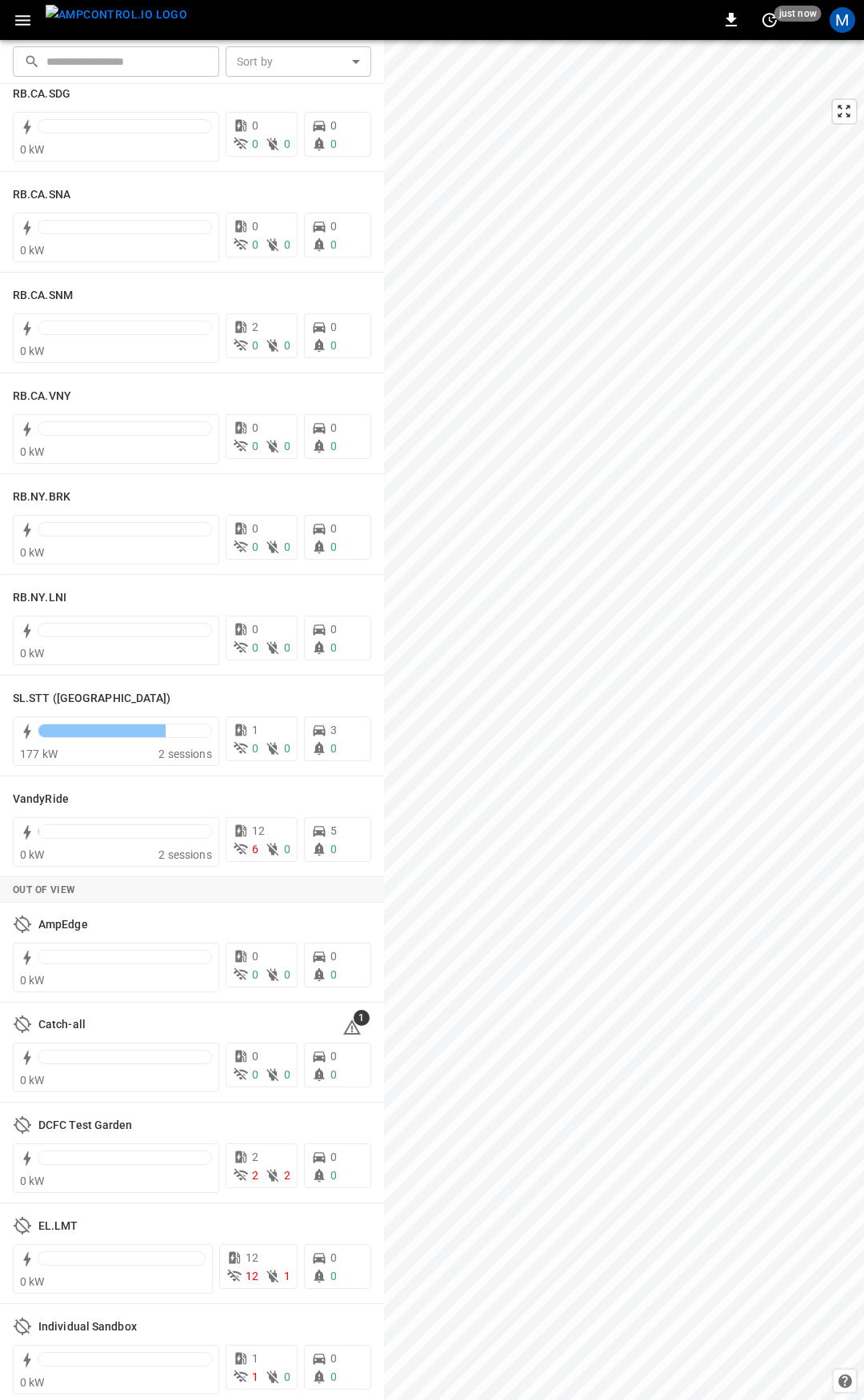
scroll to position [2762, 0]
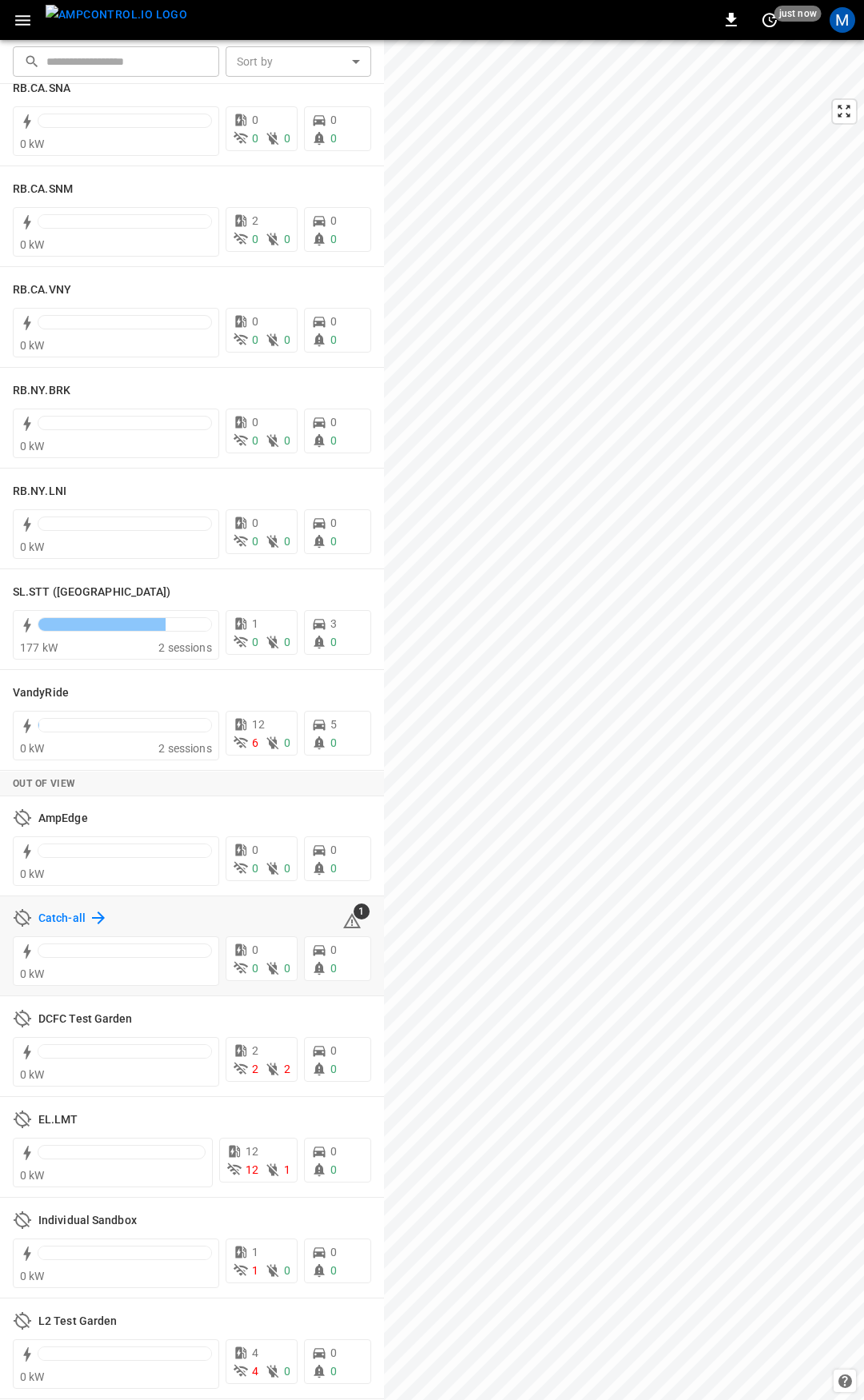
click at [58, 915] on h6 "Catch-all" at bounding box center [62, 919] width 47 height 18
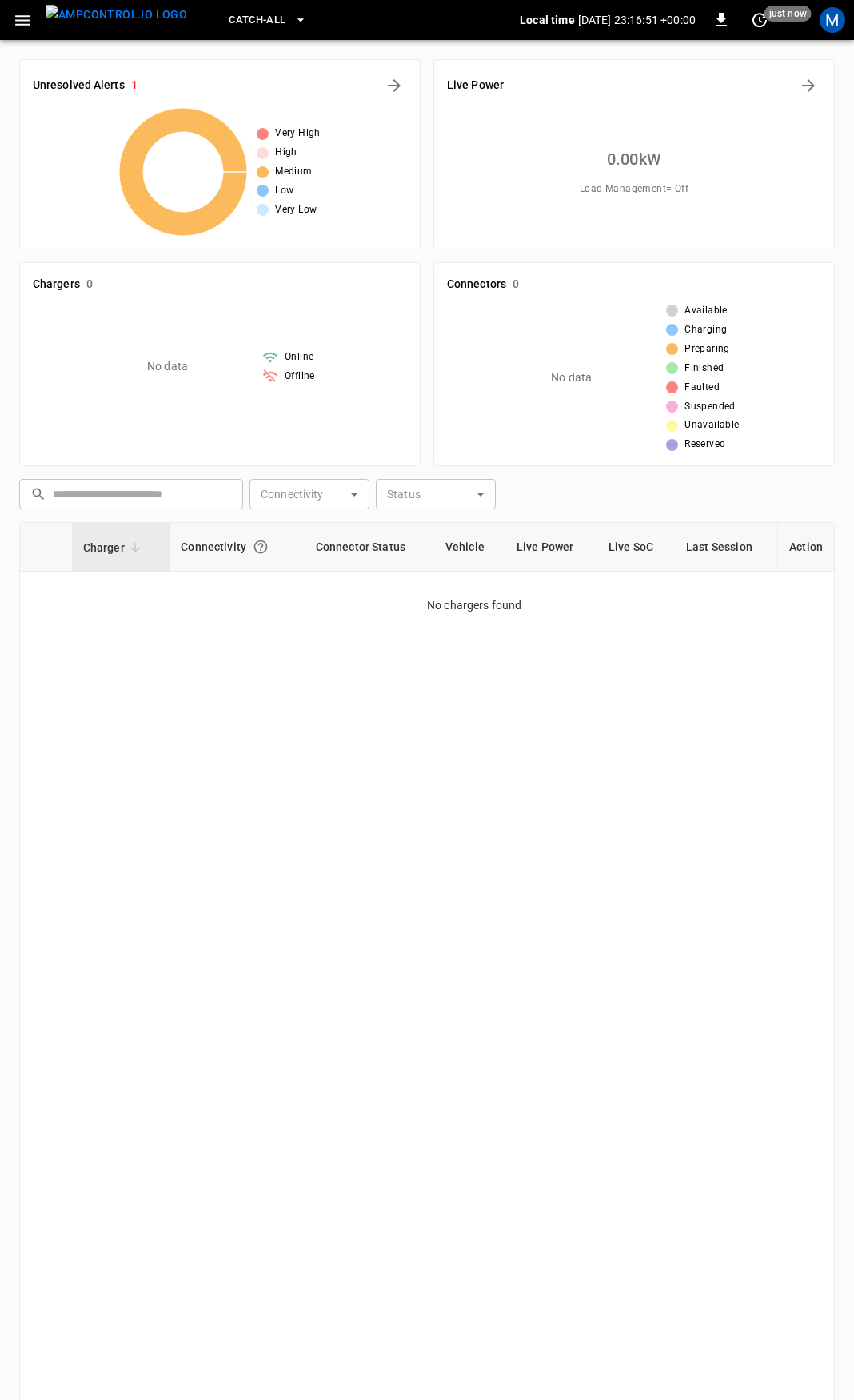
click at [228, 28] on span "Catch-all" at bounding box center [257, 20] width 57 height 19
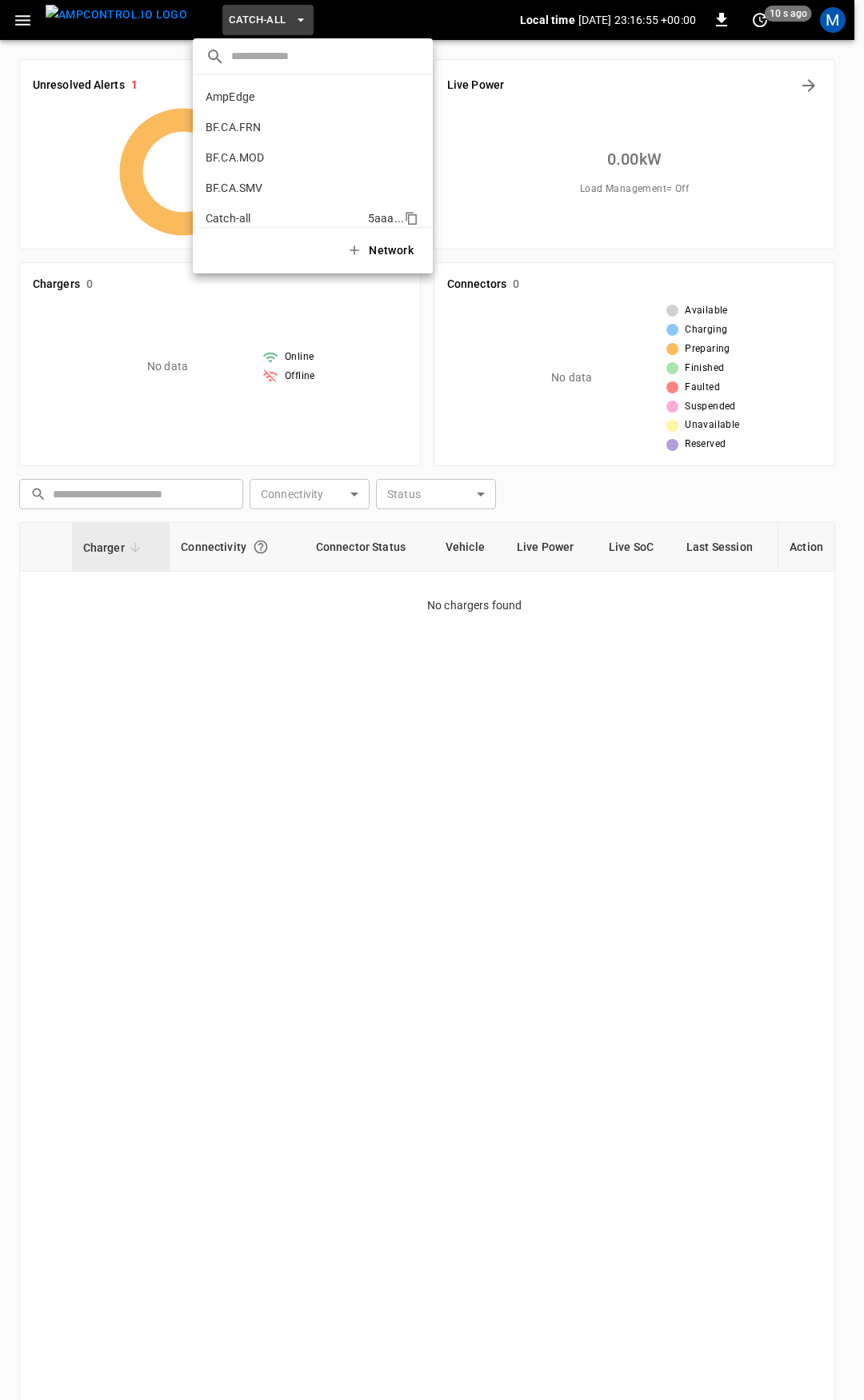
click at [239, 219] on p "Catch-all" at bounding box center [283, 218] width 155 height 16
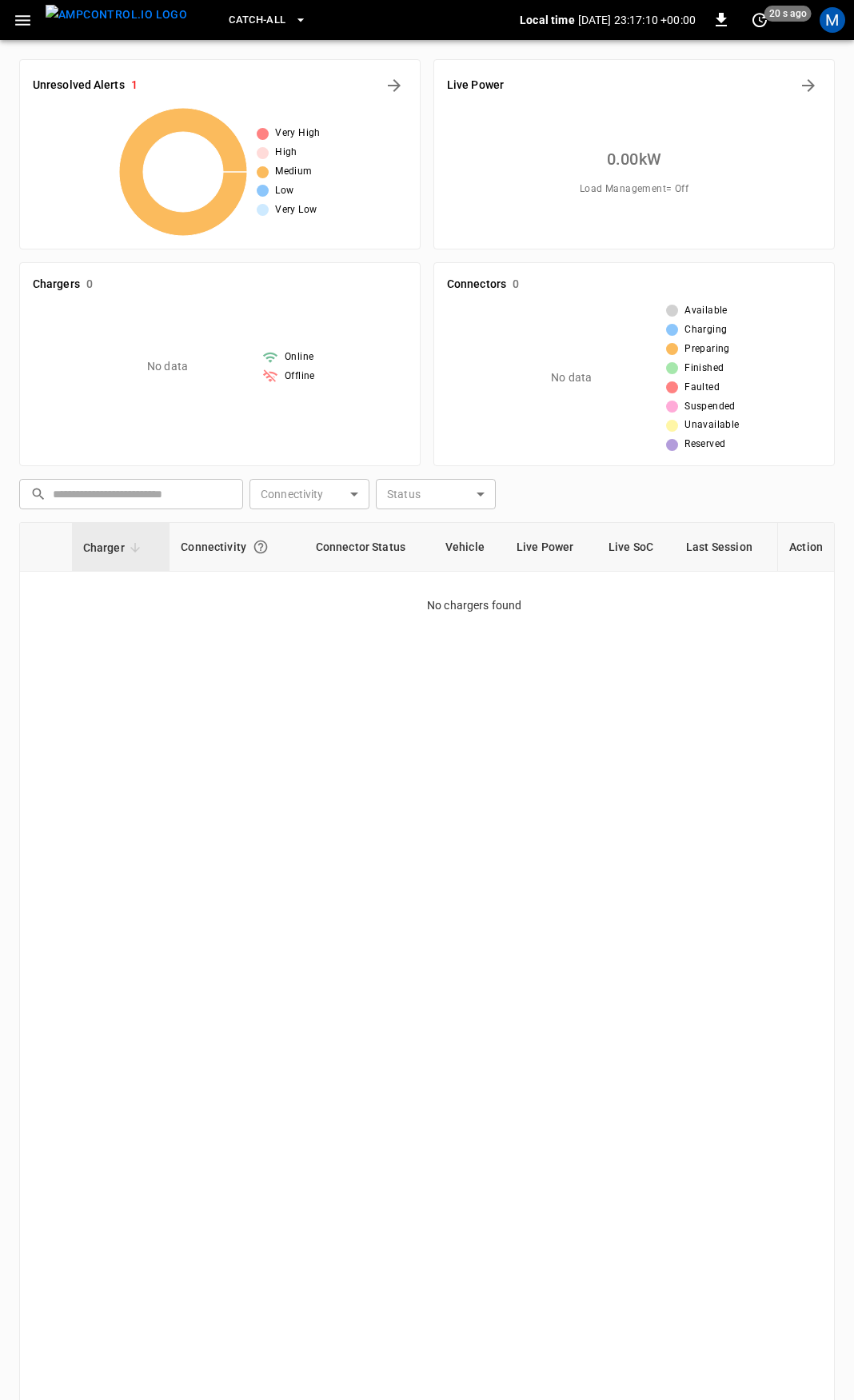
click at [239, 11] on span "Catch-all" at bounding box center [257, 20] width 57 height 19
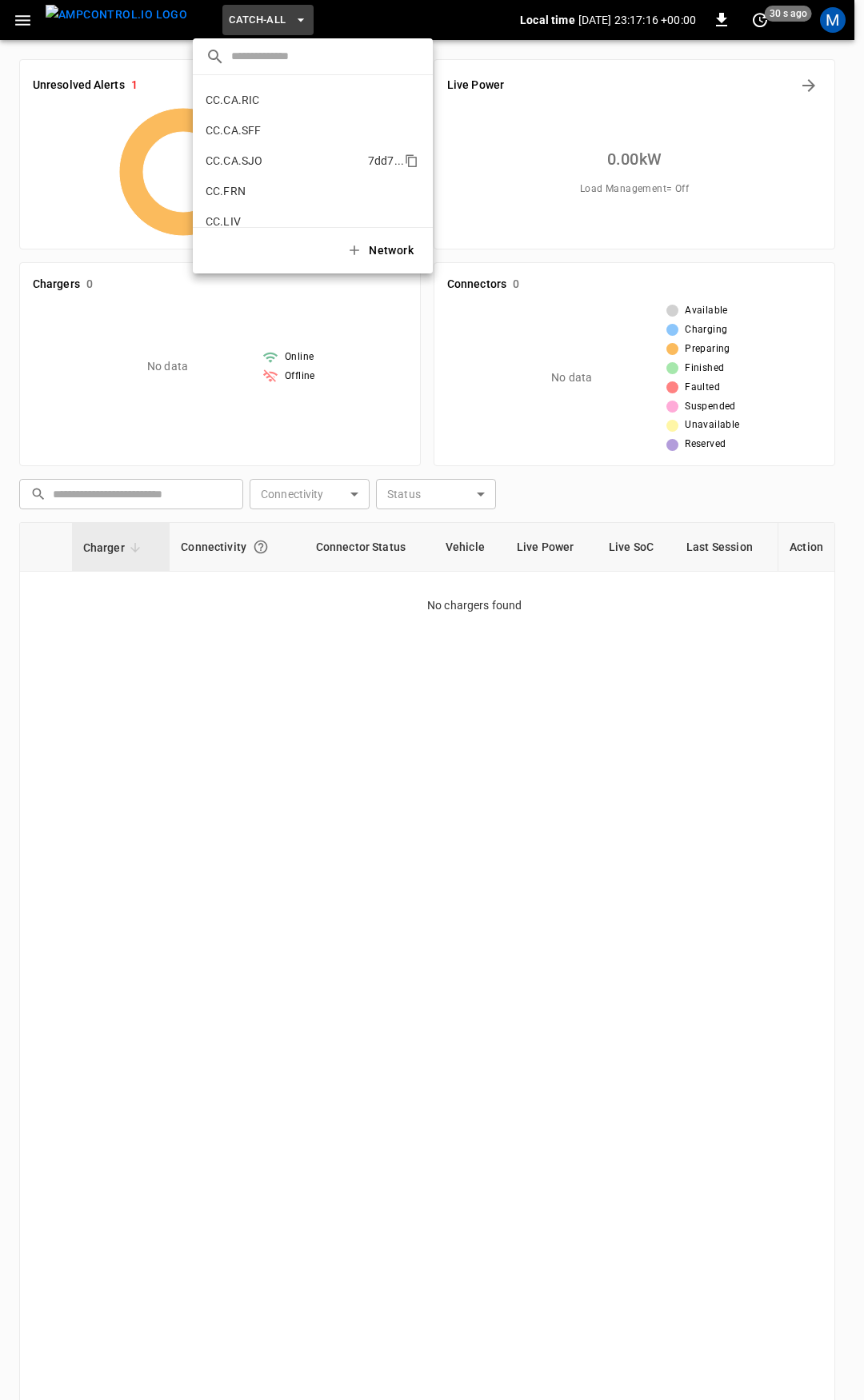
scroll to position [320, 0]
click at [262, 204] on p "CC.SAC" at bounding box center [283, 202] width 156 height 16
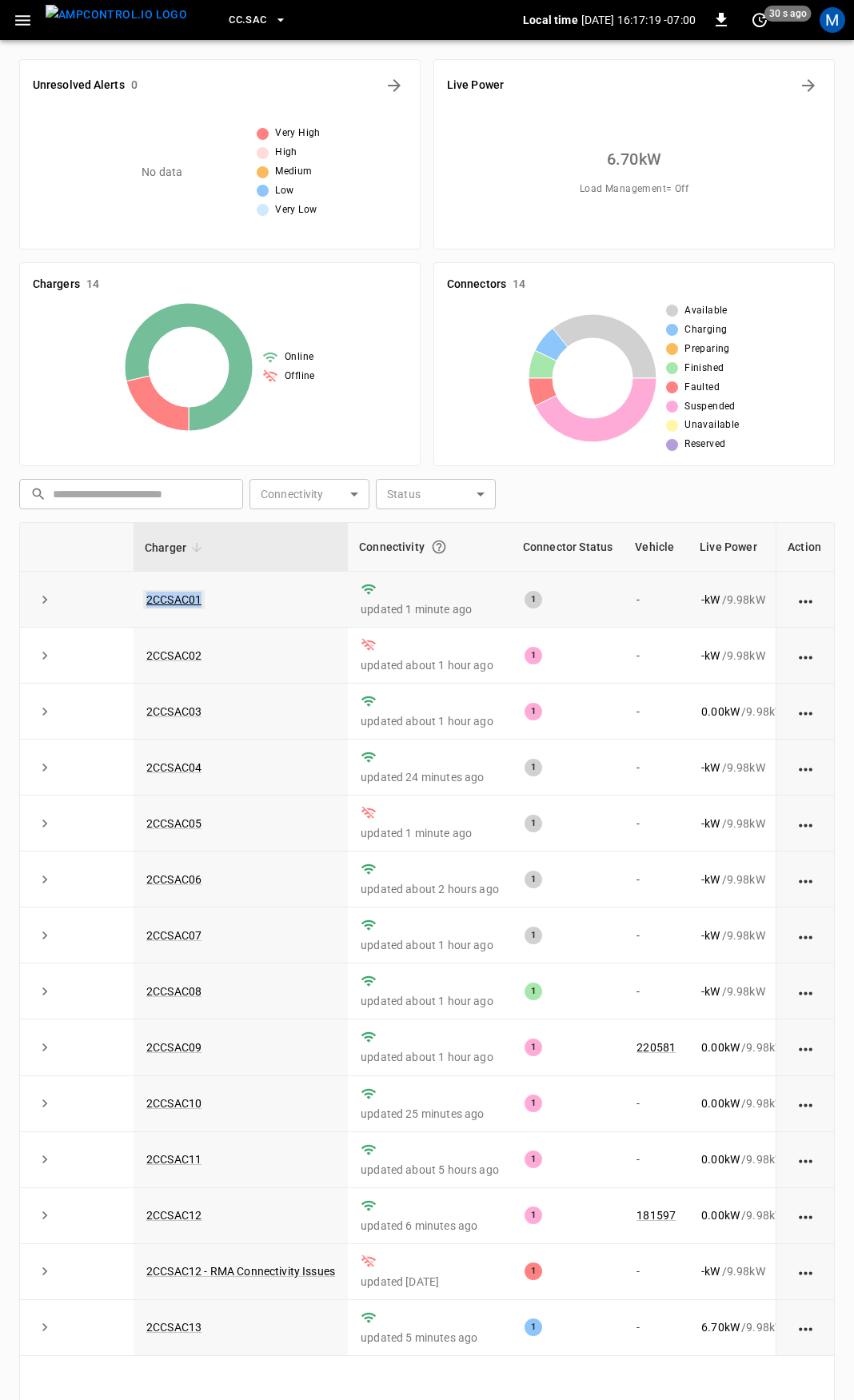
drag, startPoint x: 261, startPoint y: 604, endPoint x: 149, endPoint y: 600, distance: 112.1
click at [149, 600] on td "2CCSAC01" at bounding box center [241, 599] width 214 height 56
copy link "2CCSAC01"
click at [152, 598] on link "2CCSAC01" at bounding box center [173, 600] width 62 height 20
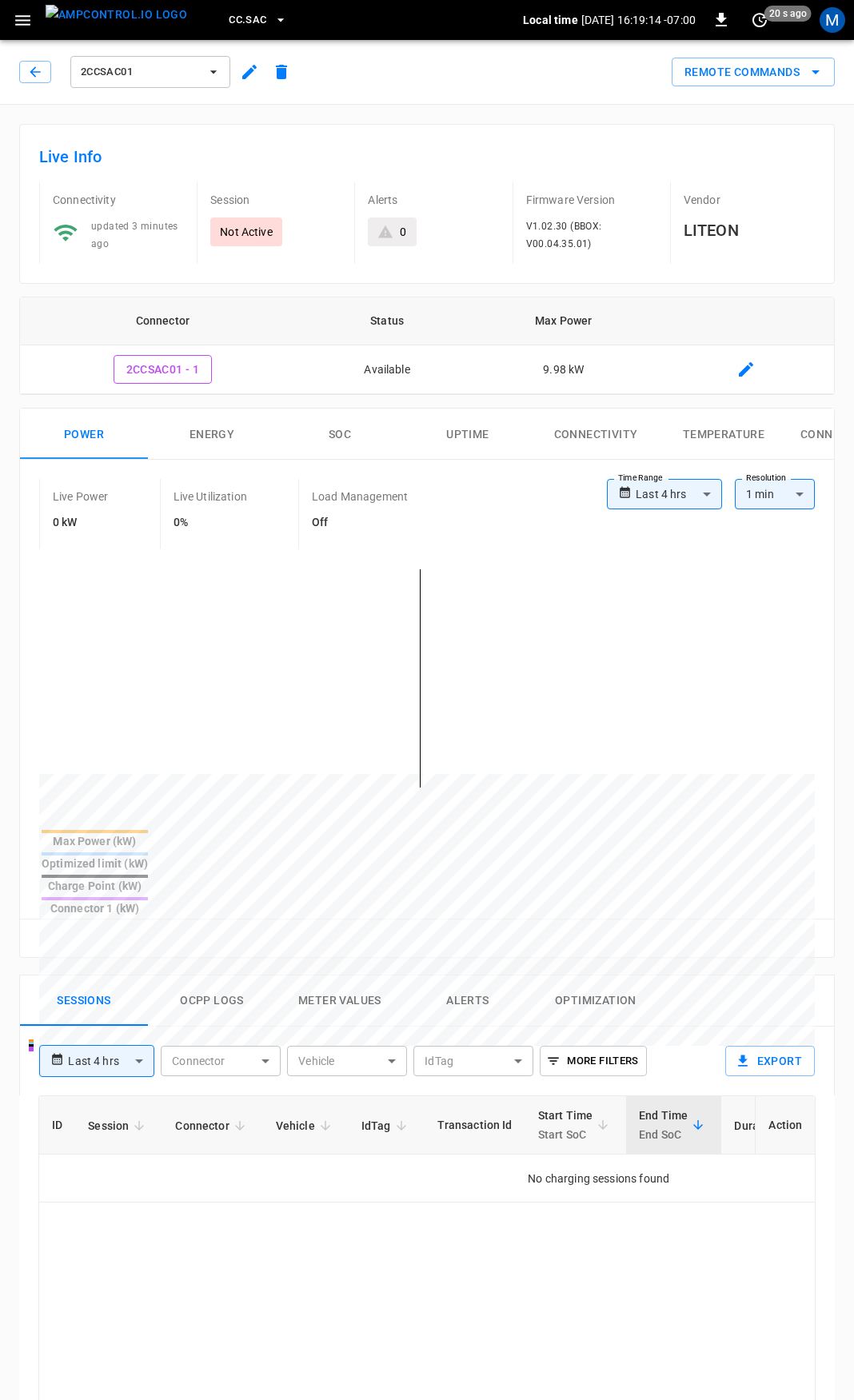
drag, startPoint x: 15, startPoint y: 19, endPoint x: 41, endPoint y: 36, distance: 31.1
click at [15, 19] on icon "button" at bounding box center [23, 21] width 20 height 20
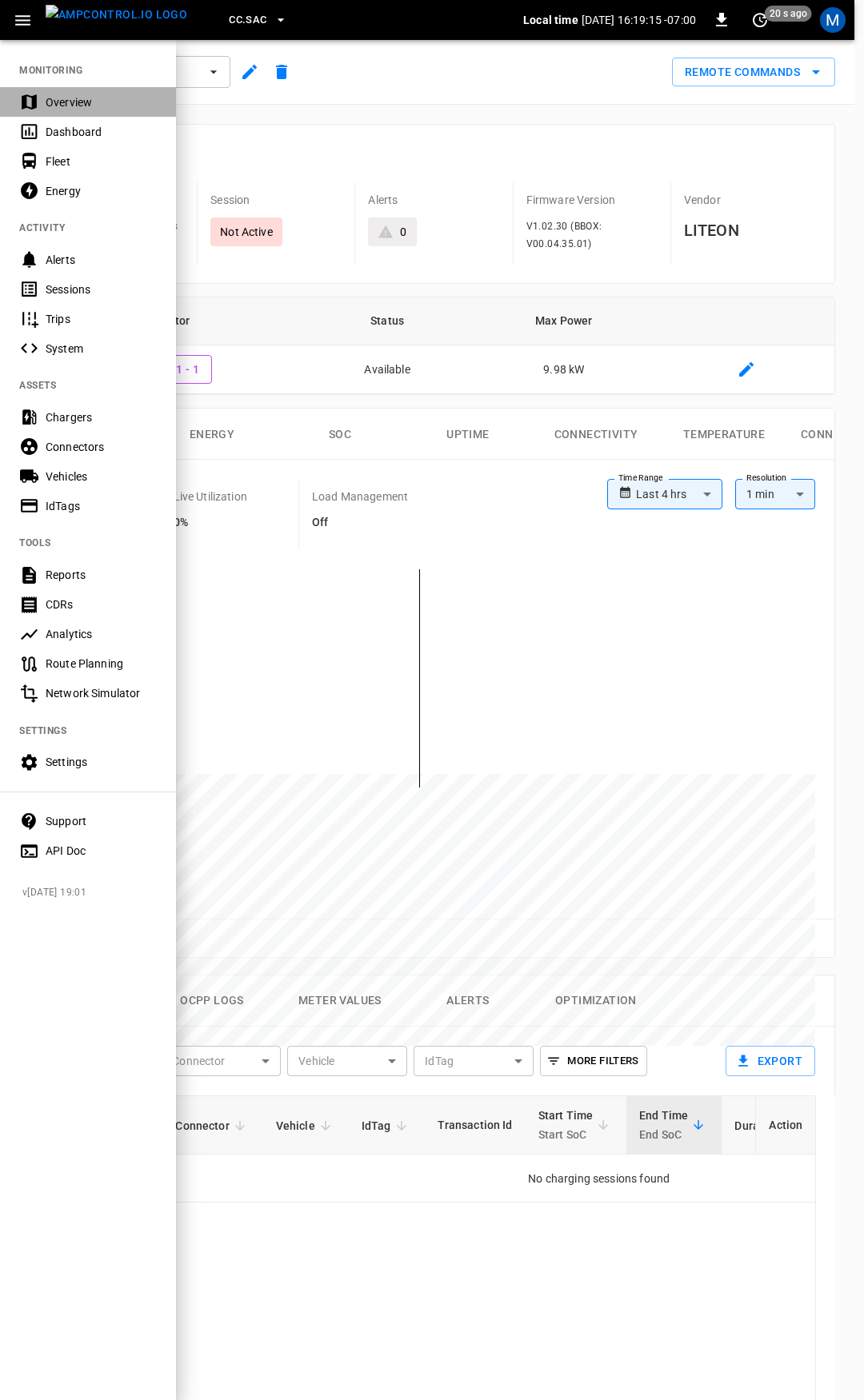
click at [104, 96] on div "Overview" at bounding box center [100, 102] width 111 height 16
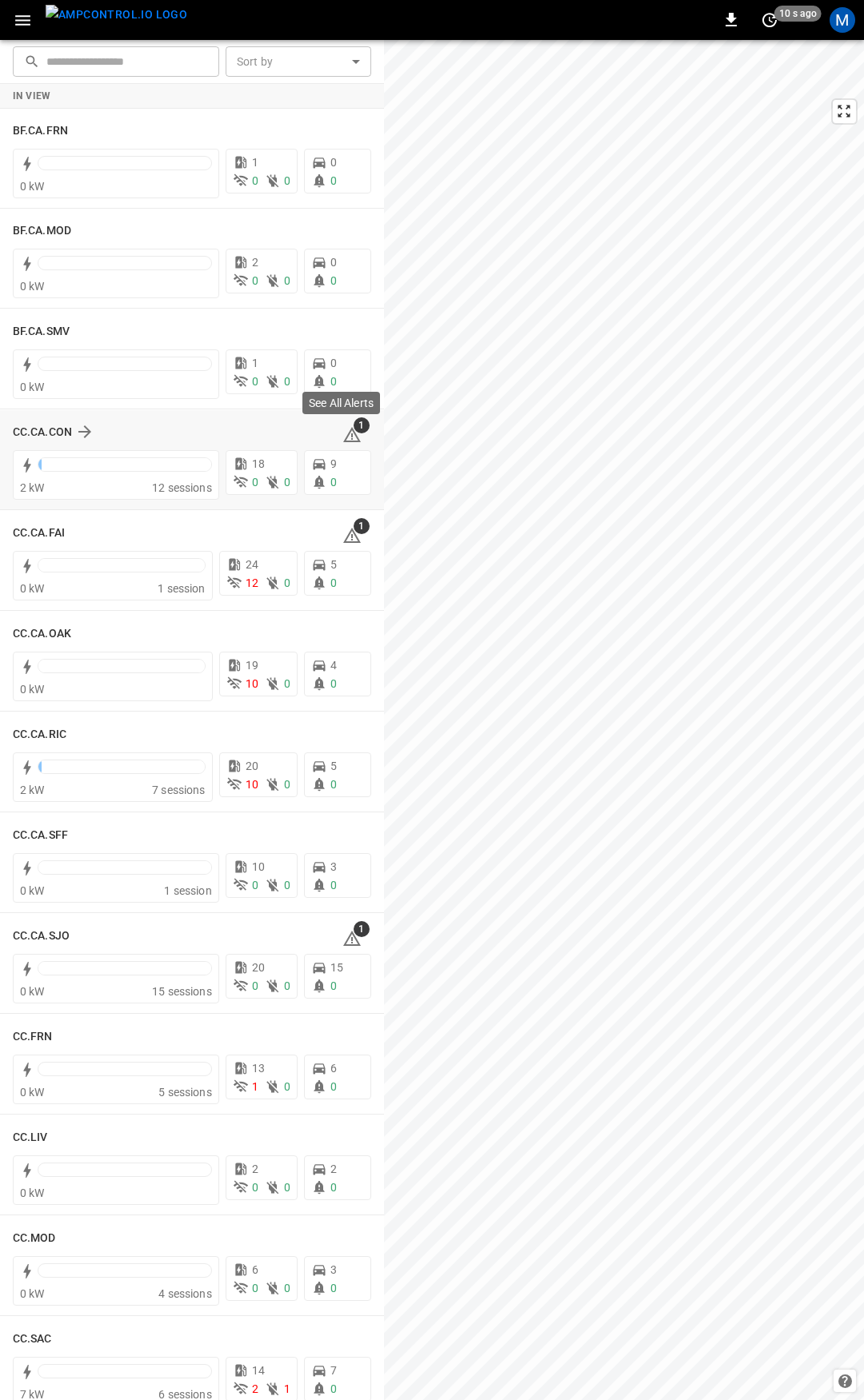
click at [351, 434] on icon at bounding box center [352, 436] width 2 height 7
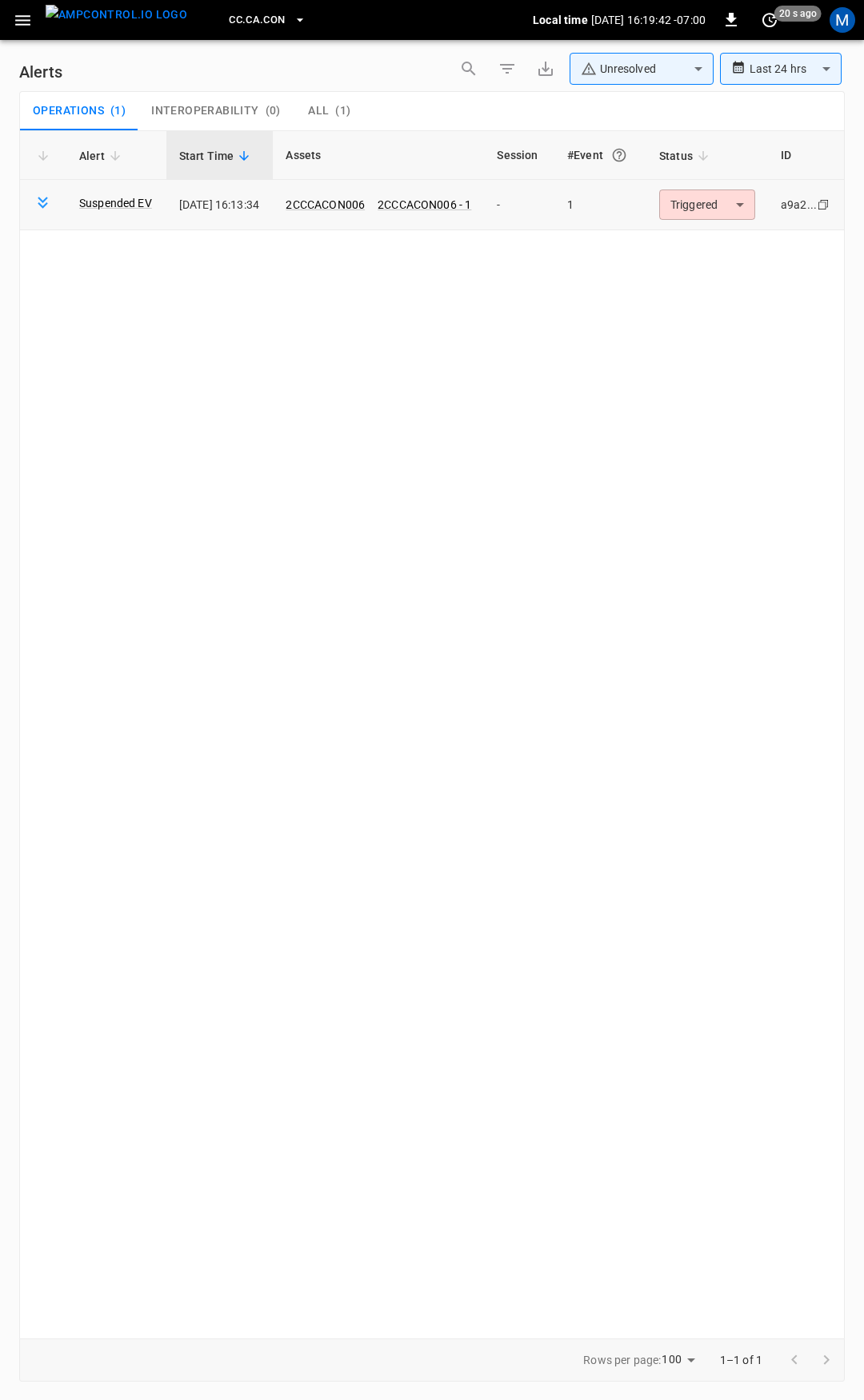
click at [724, 199] on body "**********" at bounding box center [432, 697] width 864 height 1394
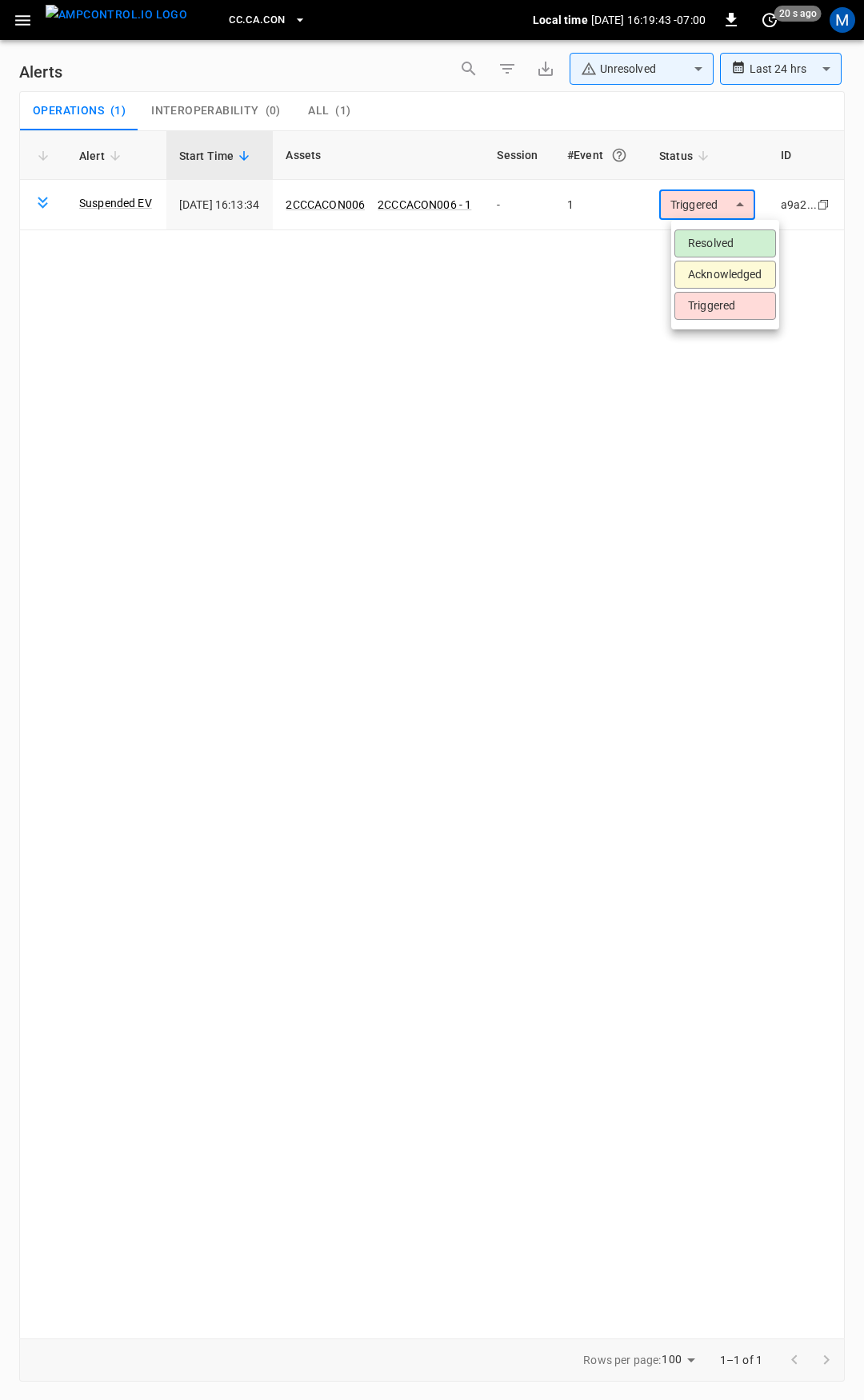
click at [710, 242] on li "Resolved" at bounding box center [724, 243] width 101 height 28
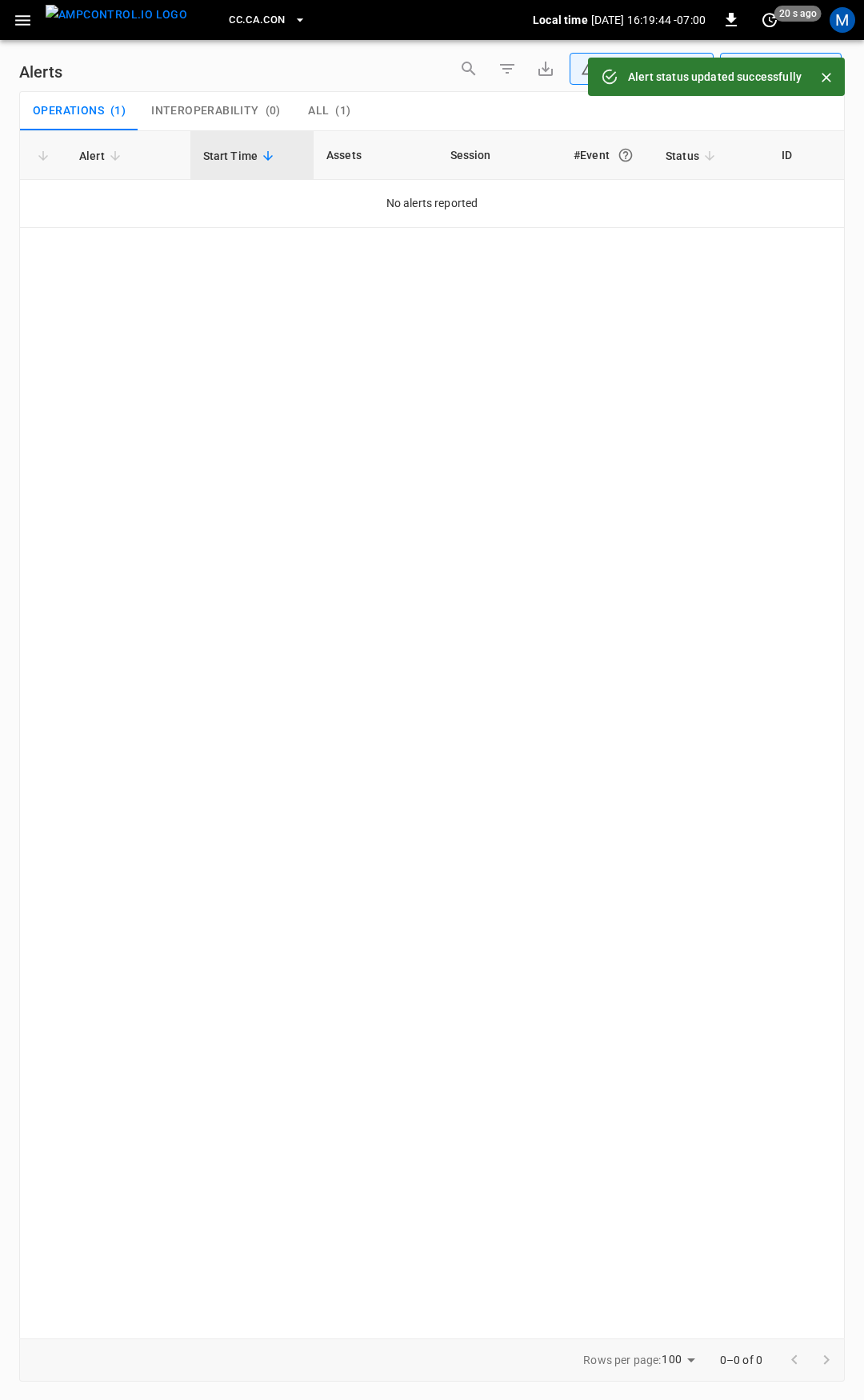
click at [20, 18] on icon "button" at bounding box center [23, 21] width 20 height 20
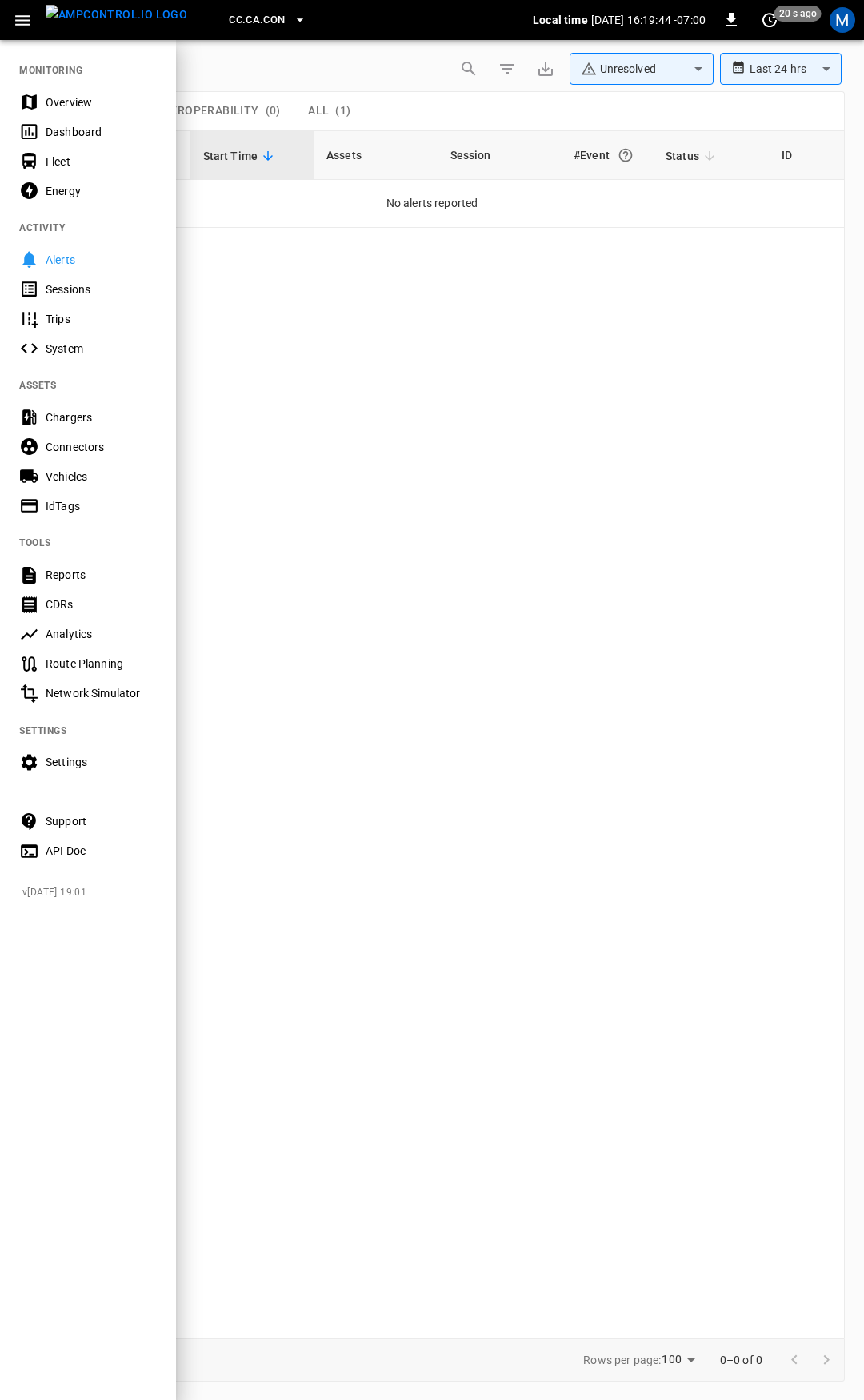
drag, startPoint x: 68, startPoint y: 105, endPoint x: 85, endPoint y: 153, distance: 50.9
click at [68, 105] on div "Overview" at bounding box center [100, 102] width 111 height 16
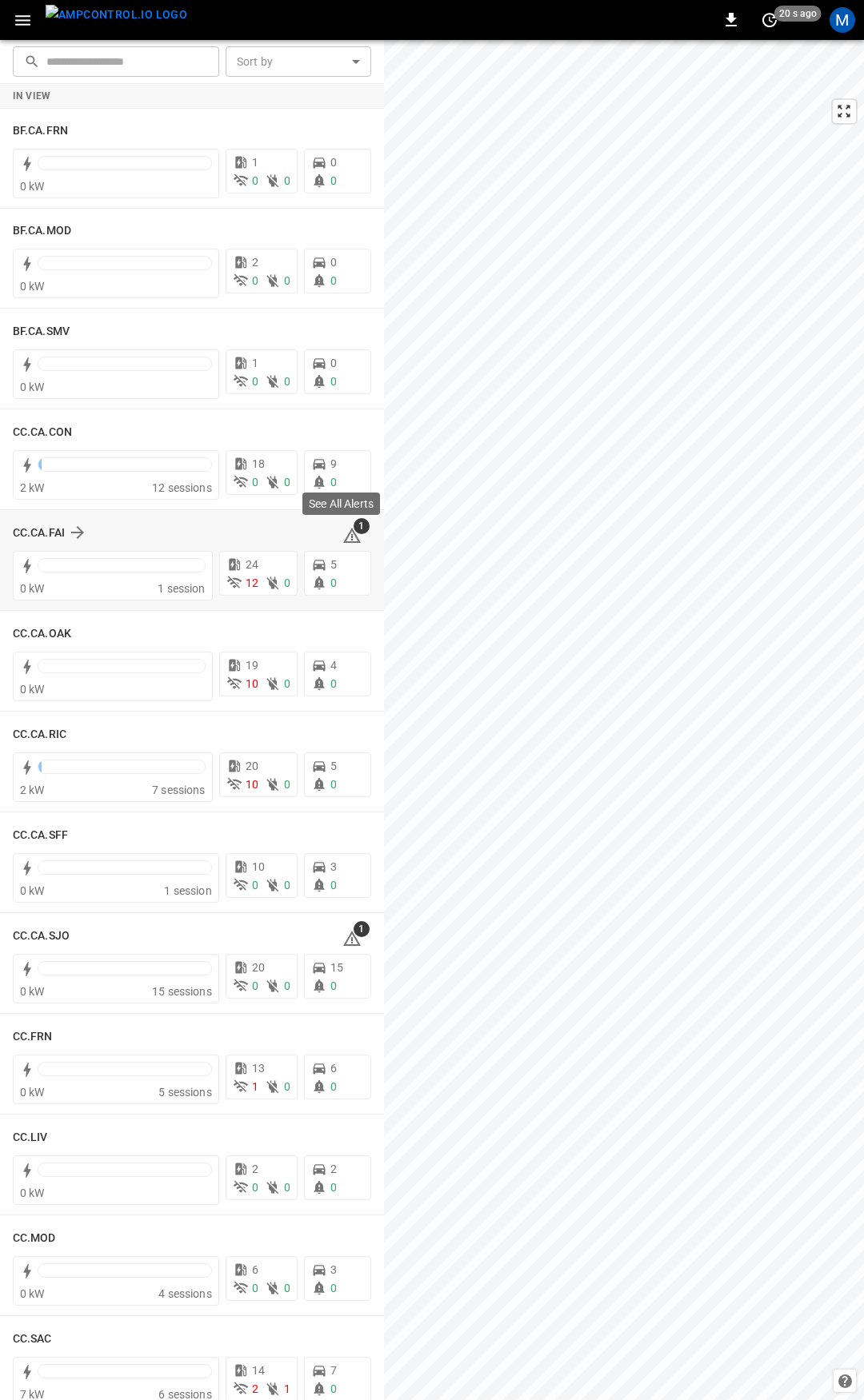
click at [343, 536] on icon at bounding box center [352, 534] width 18 height 15
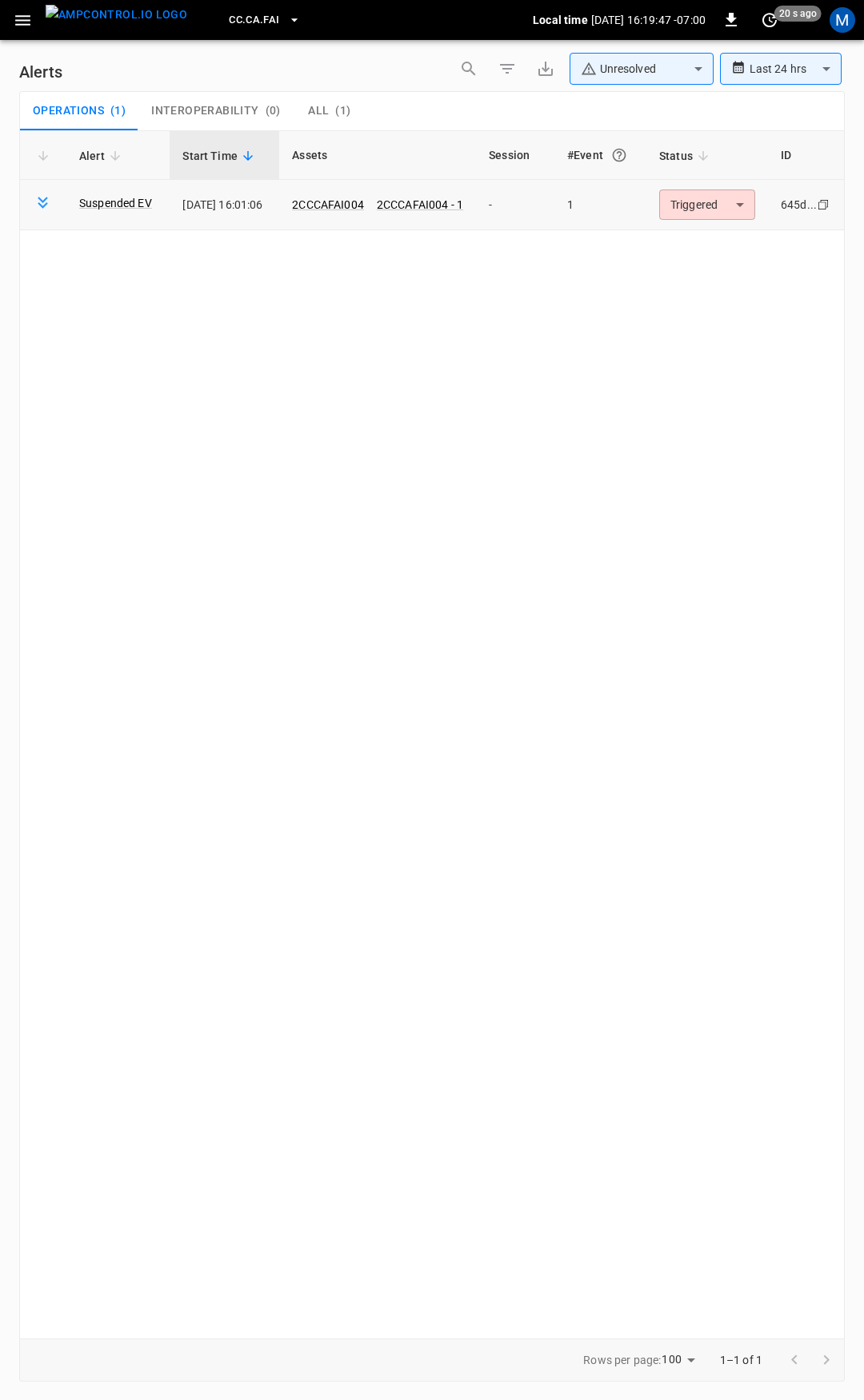
click at [686, 203] on body "**********" at bounding box center [432, 697] width 864 height 1394
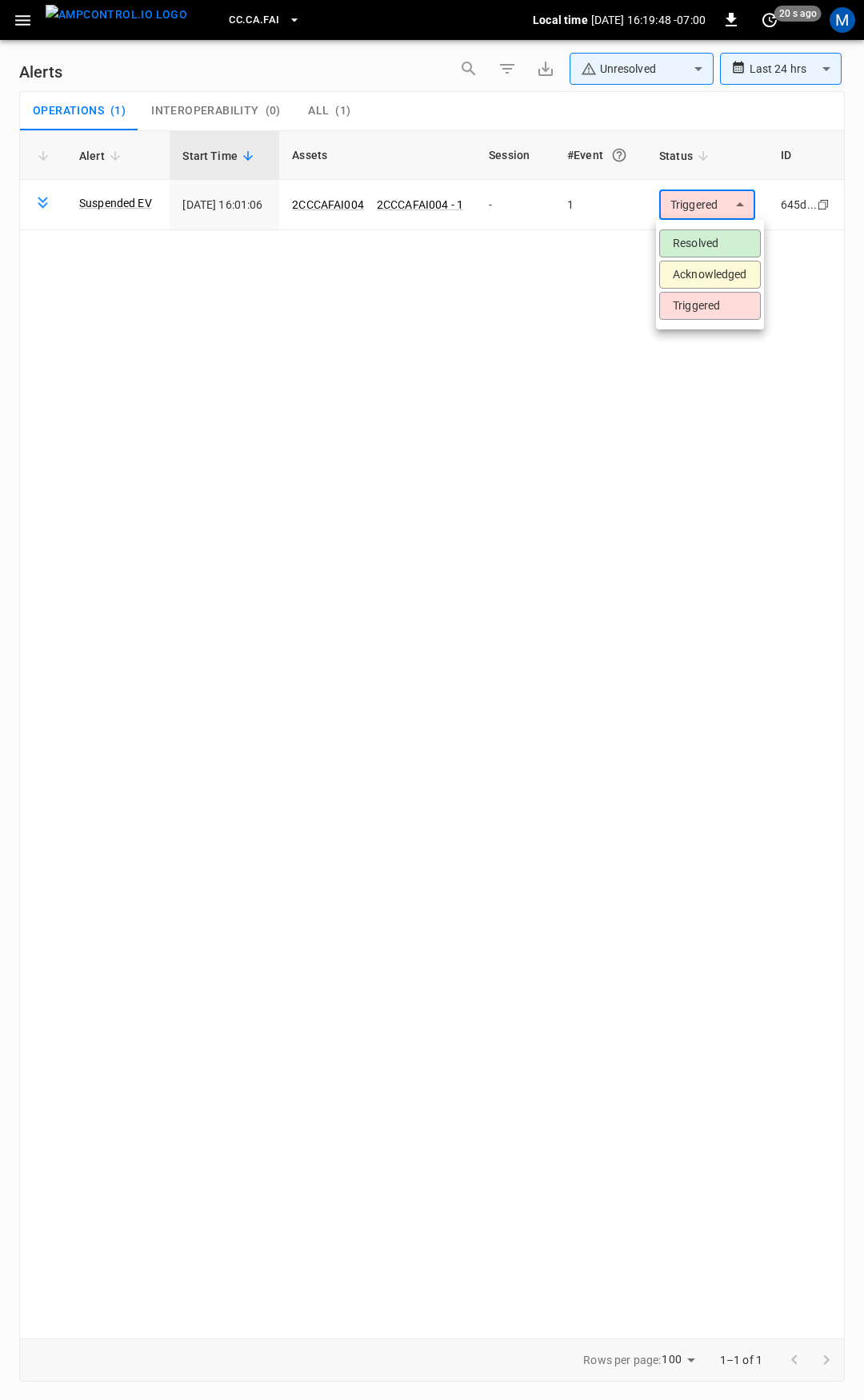
drag, startPoint x: 324, startPoint y: 195, endPoint x: 339, endPoint y: 219, distance: 28.3
click at [324, 199] on div at bounding box center [432, 700] width 864 height 1400
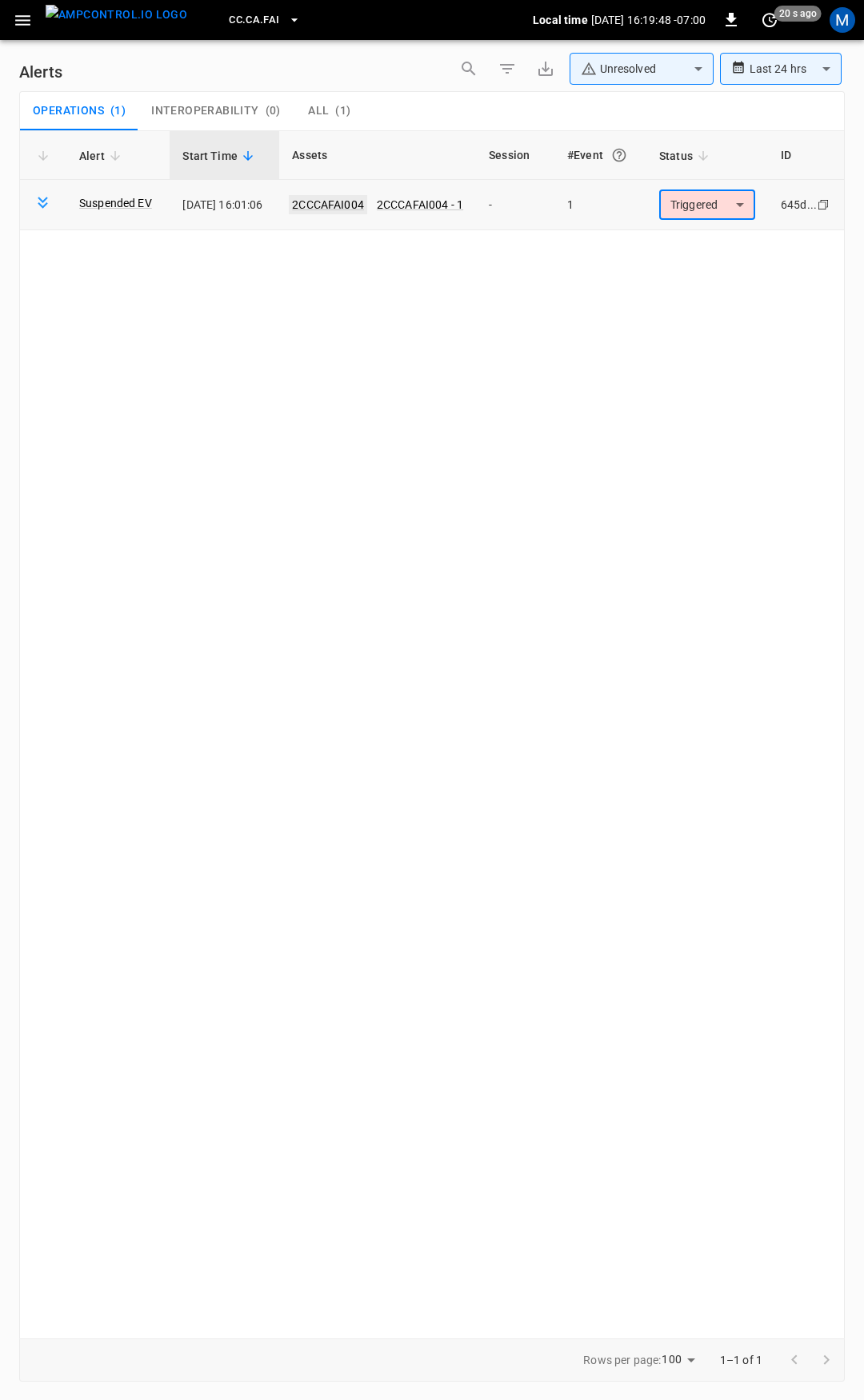
click at [342, 209] on link "2CCCAFAI004" at bounding box center [328, 205] width 79 height 20
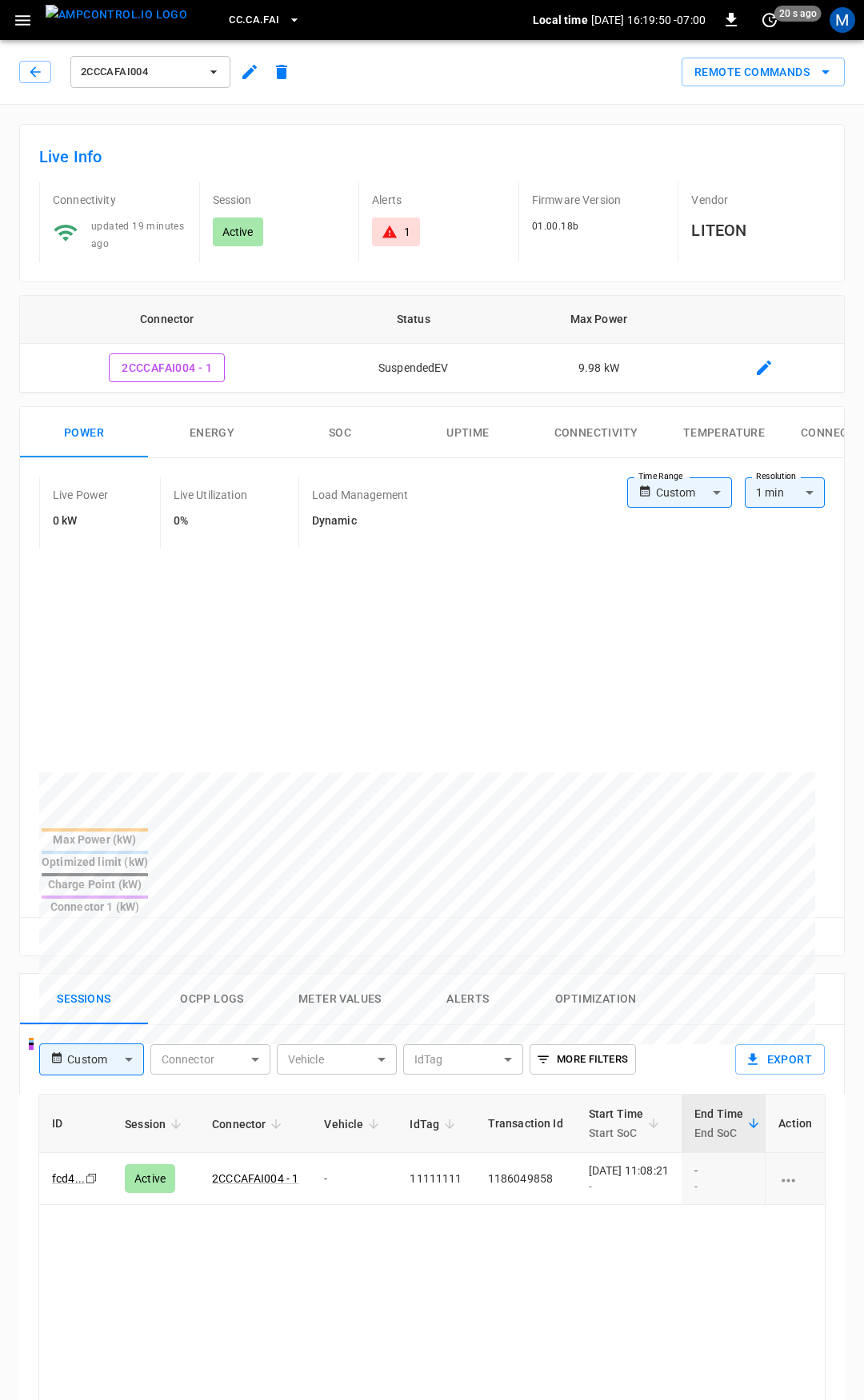
click at [676, 502] on body "CC.CA.FAI Local time 2025-08-28 16:19:50 -07:00 0 20 s ago M 2CCCAFAI004 Remote…" at bounding box center [432, 1068] width 864 height 2137
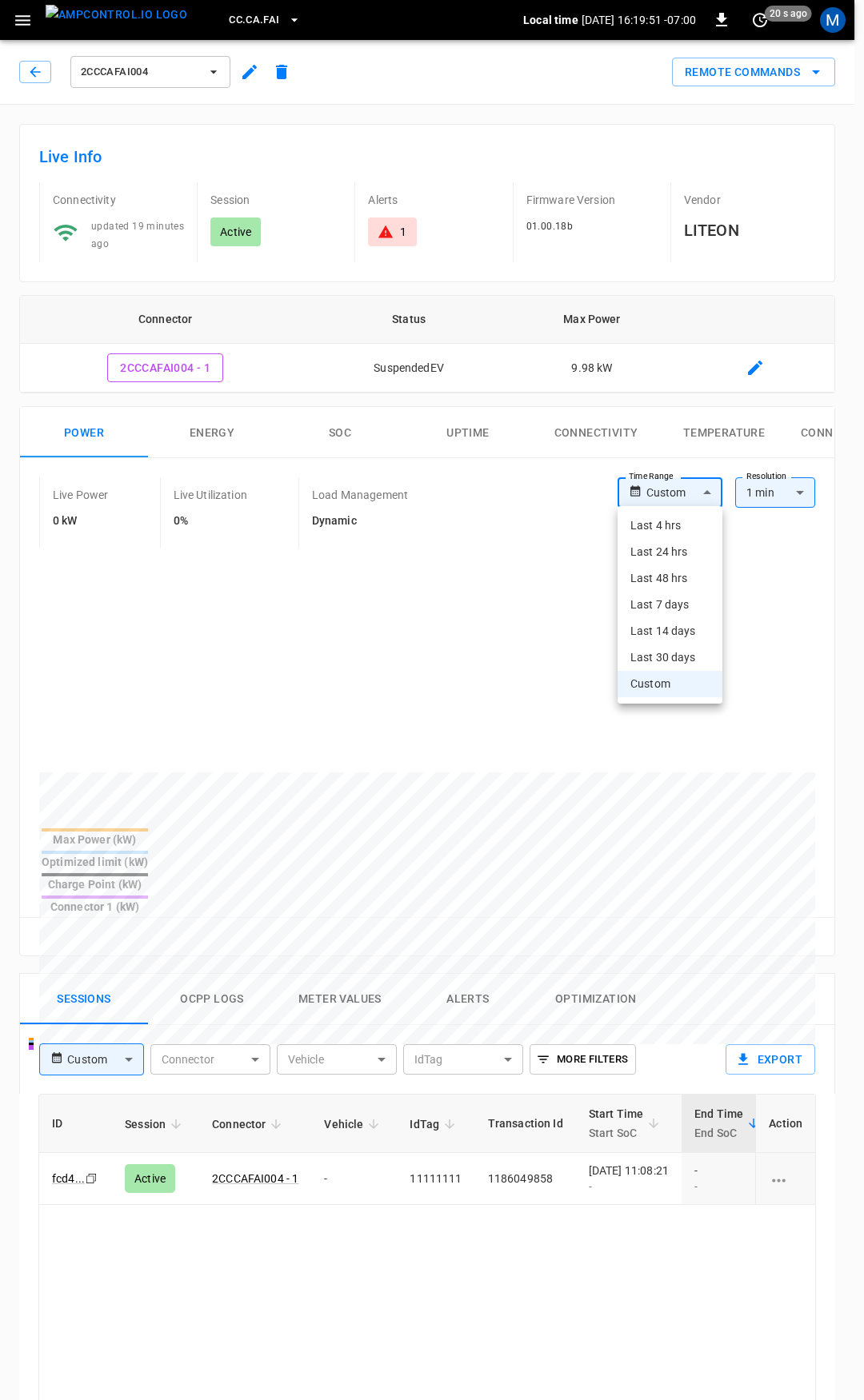
click at [670, 541] on li "Last 24 hrs" at bounding box center [669, 552] width 104 height 27
type input "**********"
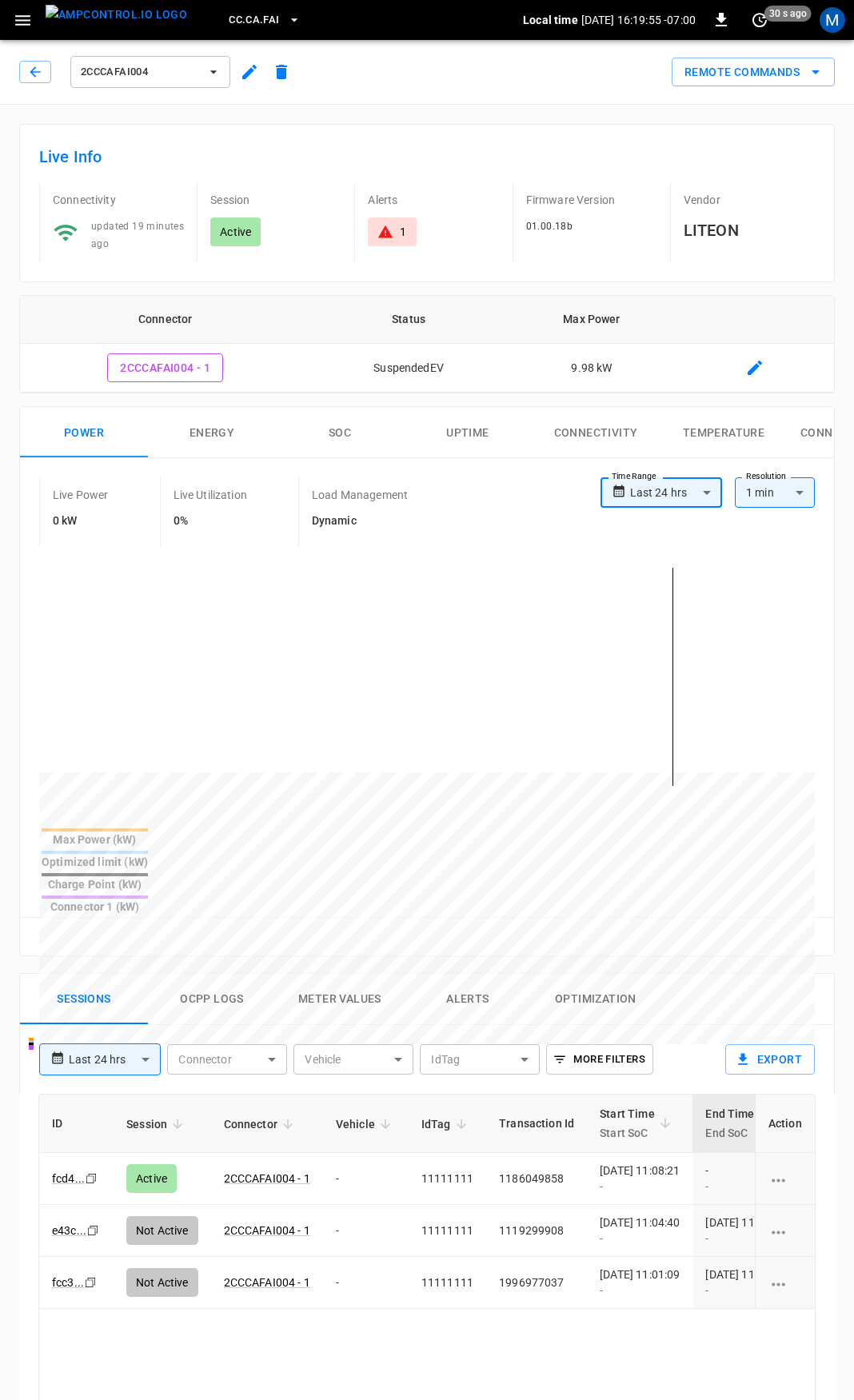
click at [459, 974] on button "Alerts" at bounding box center [467, 1000] width 128 height 51
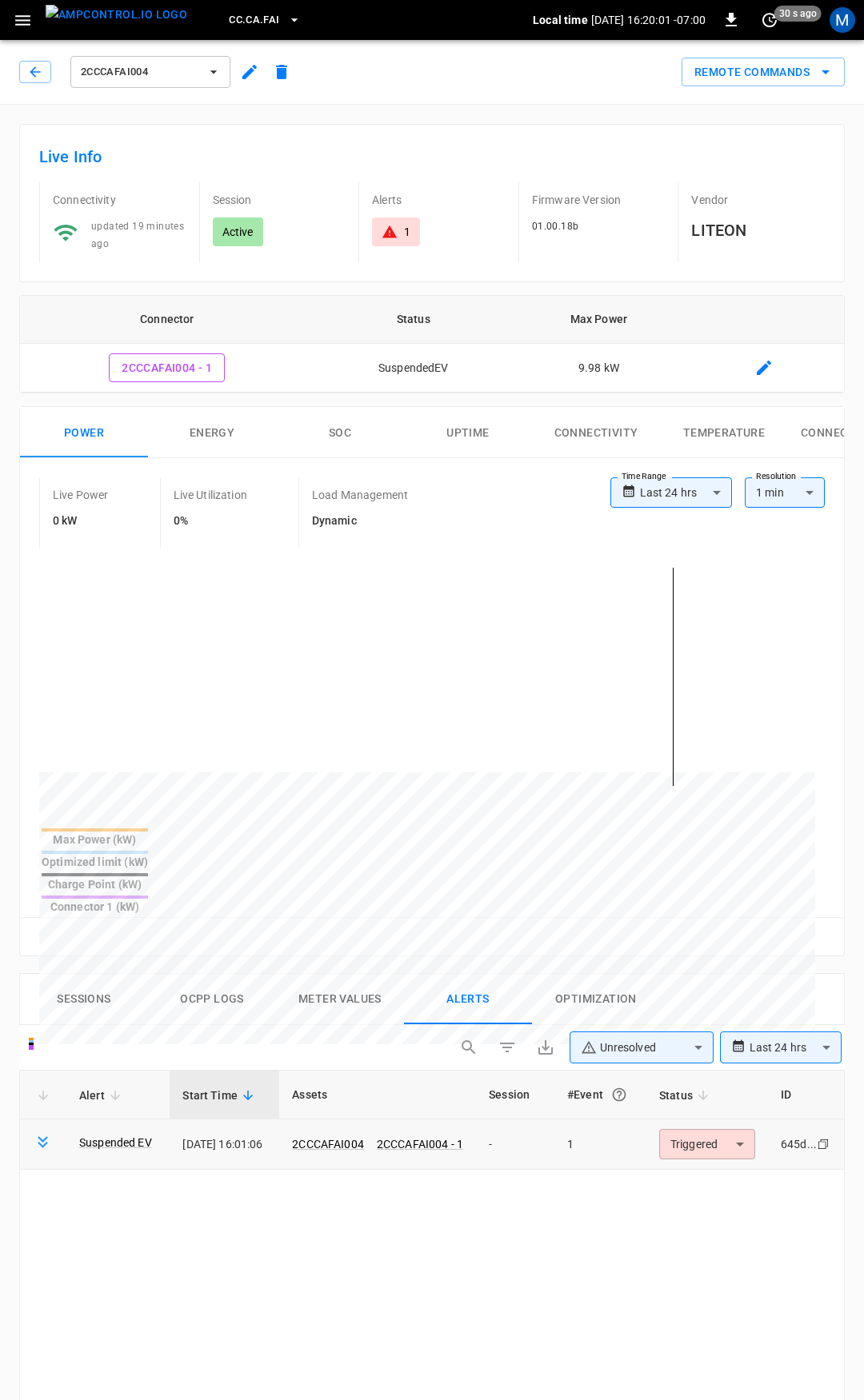
click at [718, 1082] on body "**********" at bounding box center [432, 1177] width 864 height 2353
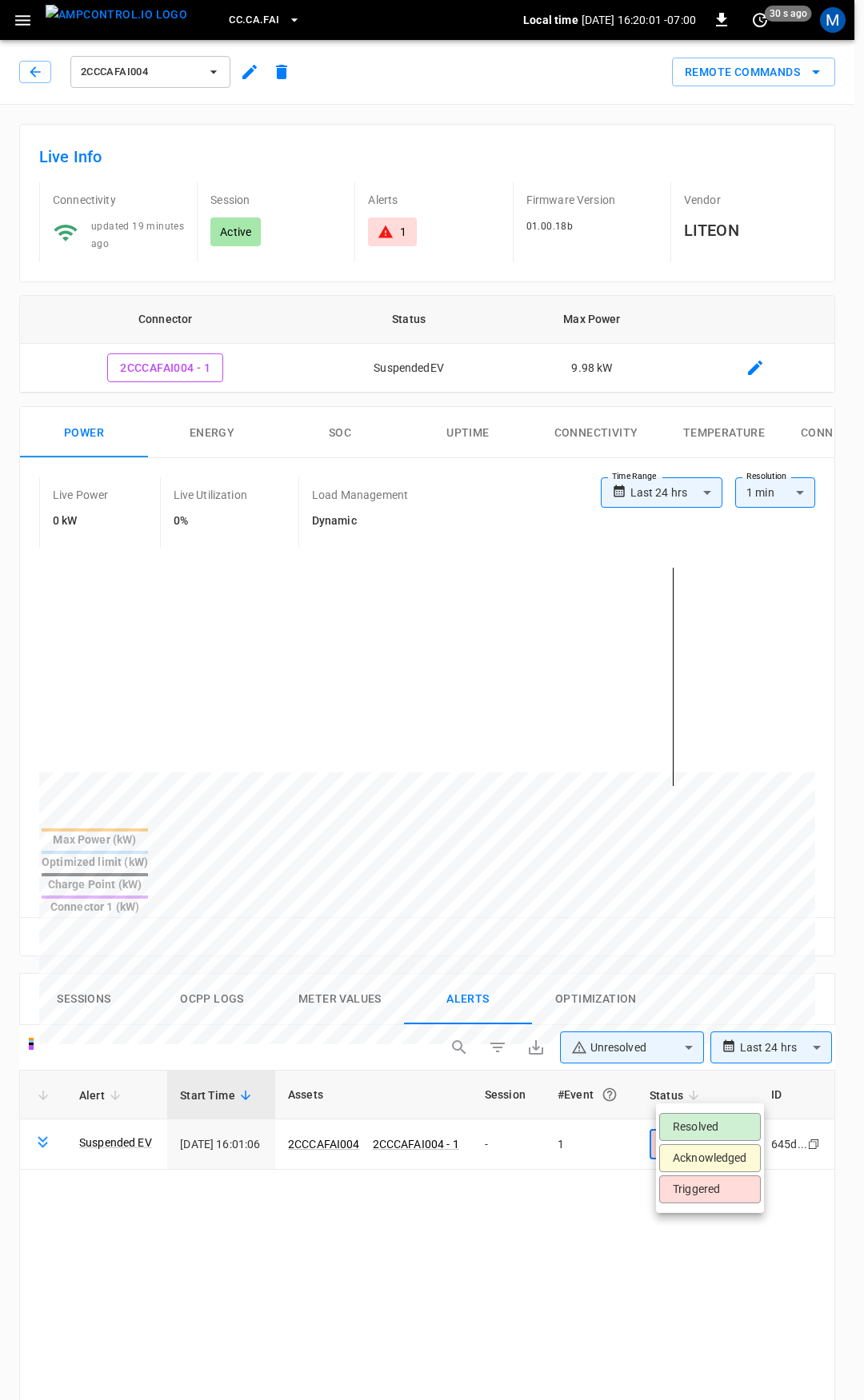
click at [716, 1121] on li "Resolved" at bounding box center [710, 1126] width 101 height 28
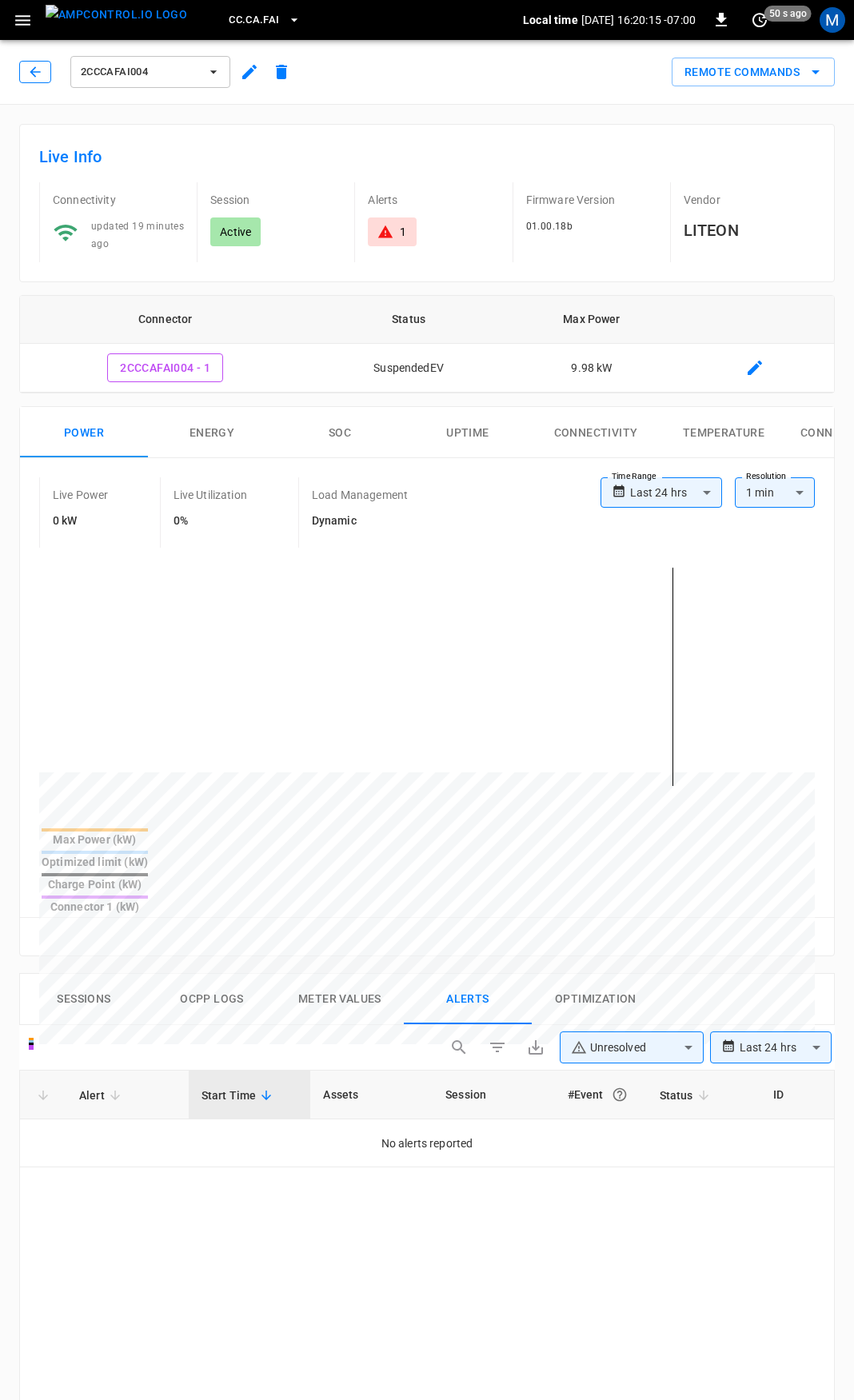
click at [32, 74] on icon "button" at bounding box center [34, 71] width 11 height 11
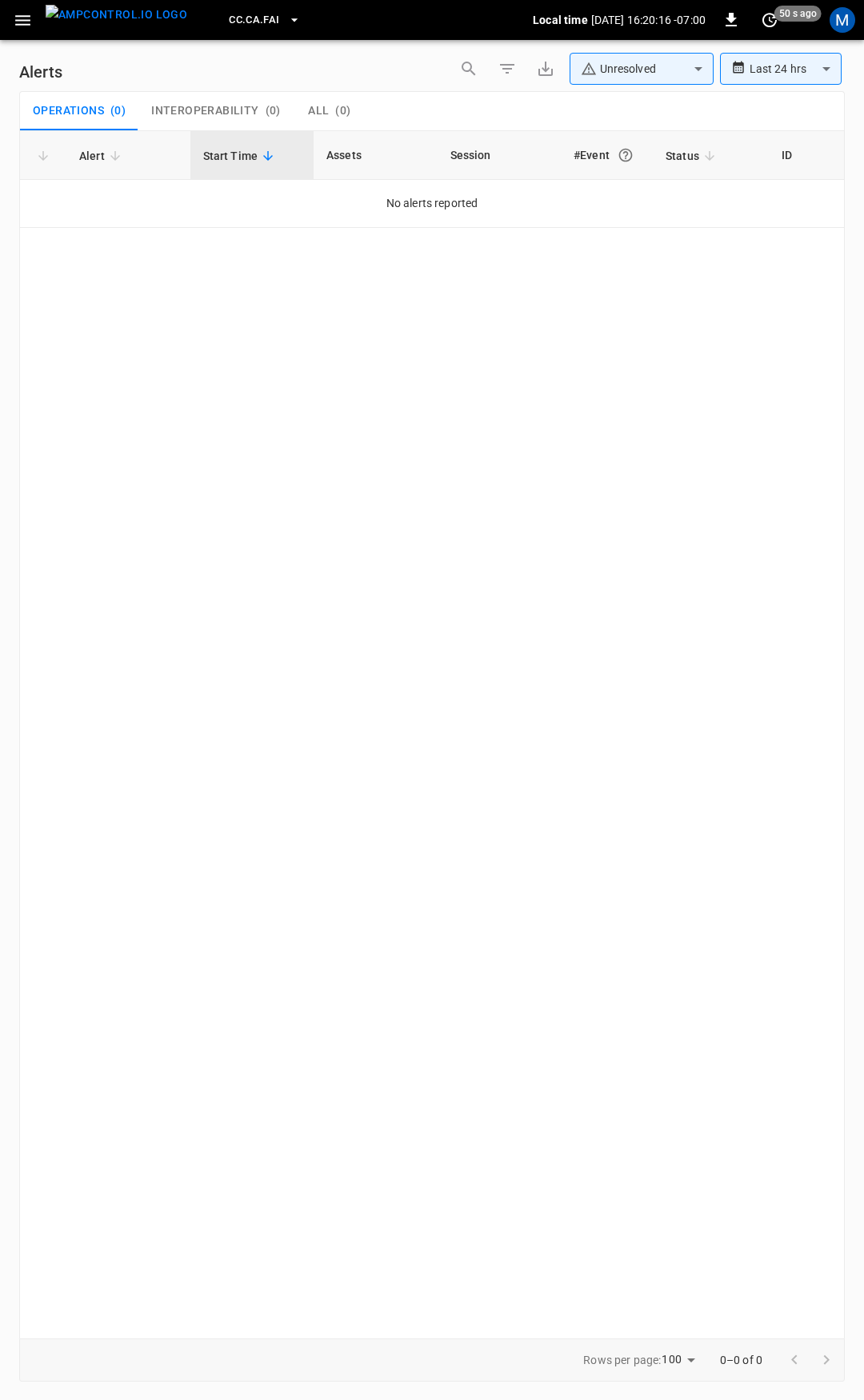
click at [18, 16] on icon "button" at bounding box center [23, 21] width 20 height 20
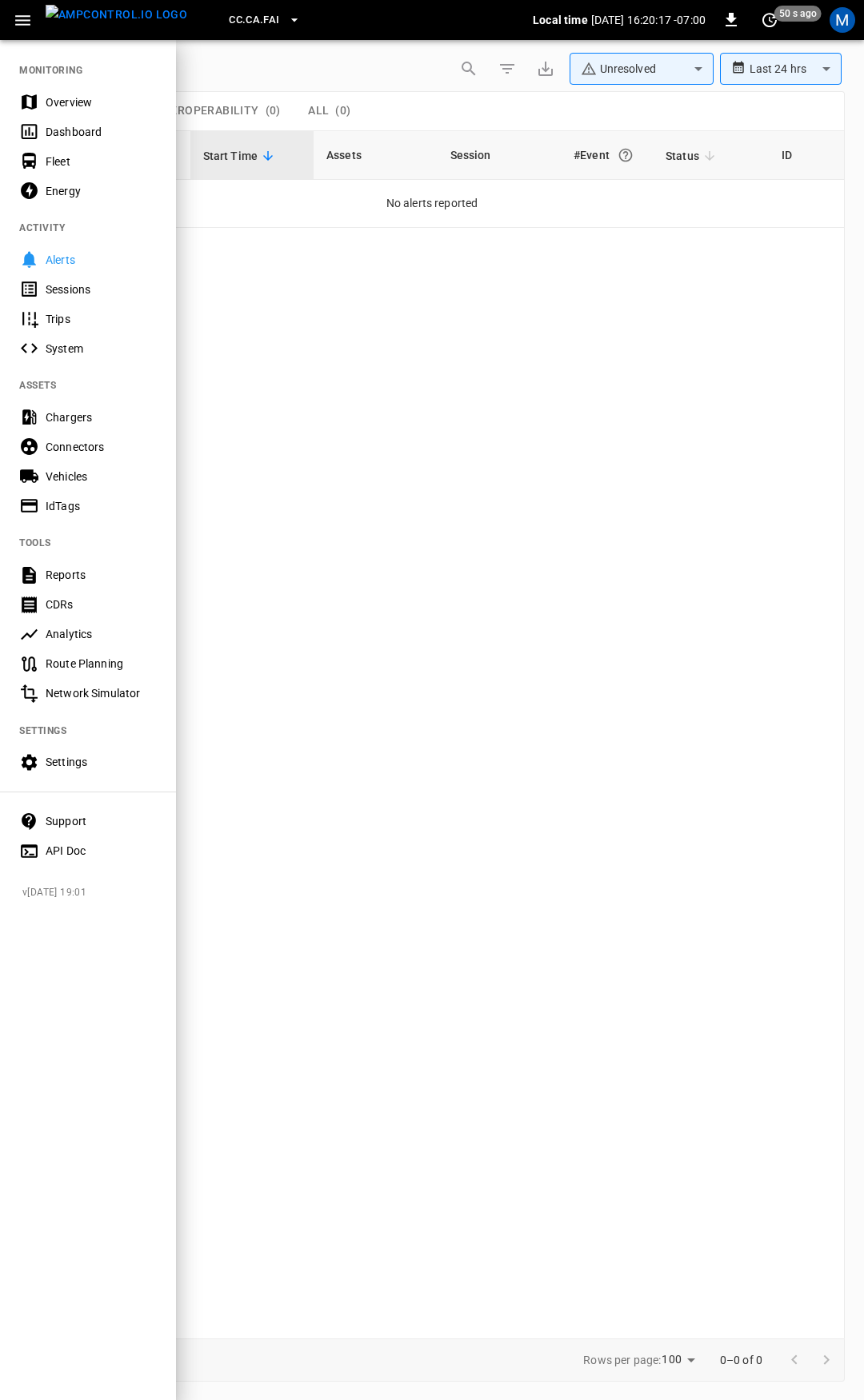
drag, startPoint x: 90, startPoint y: 100, endPoint x: 169, endPoint y: 173, distance: 107.6
click at [90, 100] on div "Overview" at bounding box center [100, 102] width 111 height 16
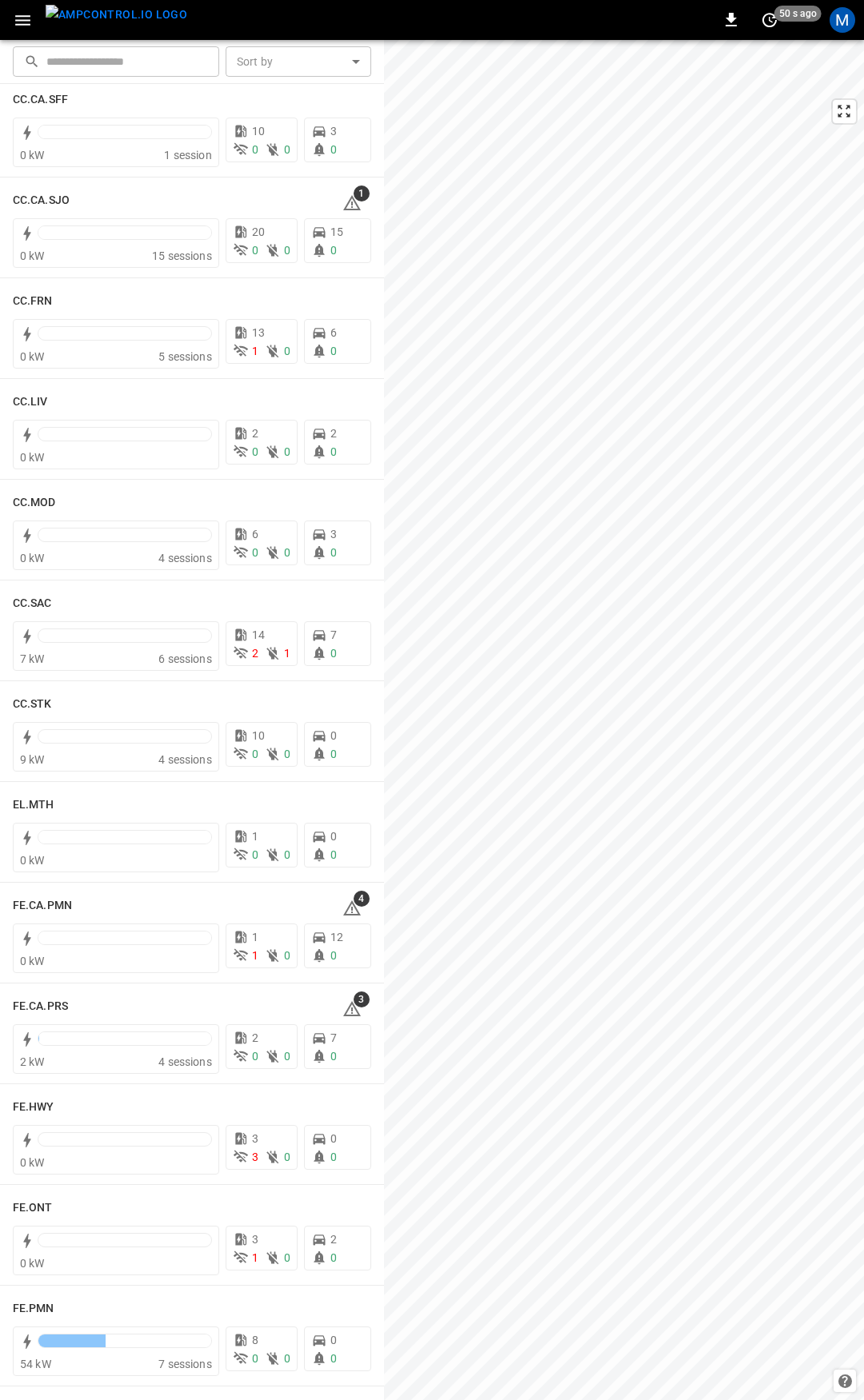
scroll to position [766, 0]
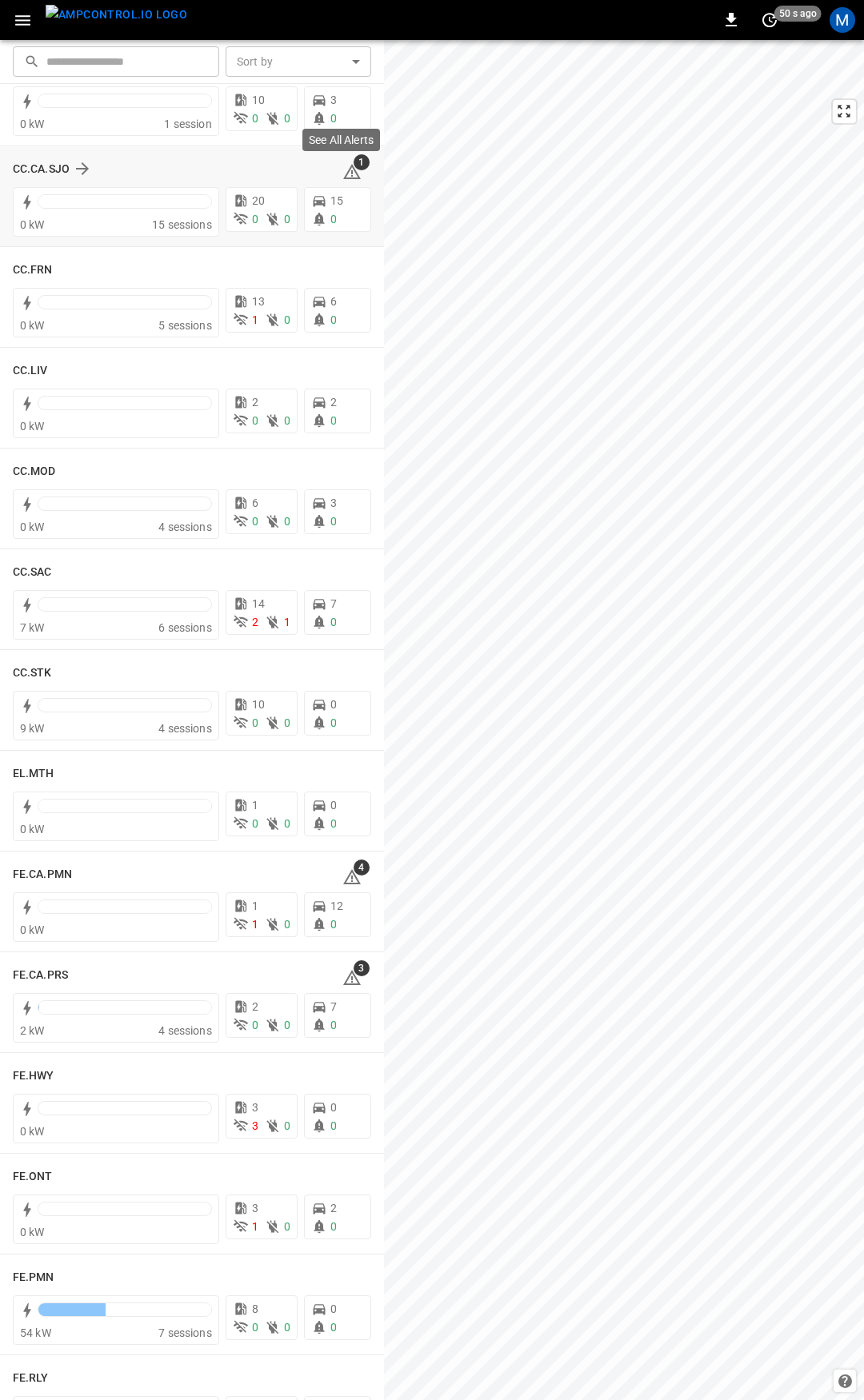
click at [353, 168] on span "1" at bounding box center [361, 162] width 16 height 16
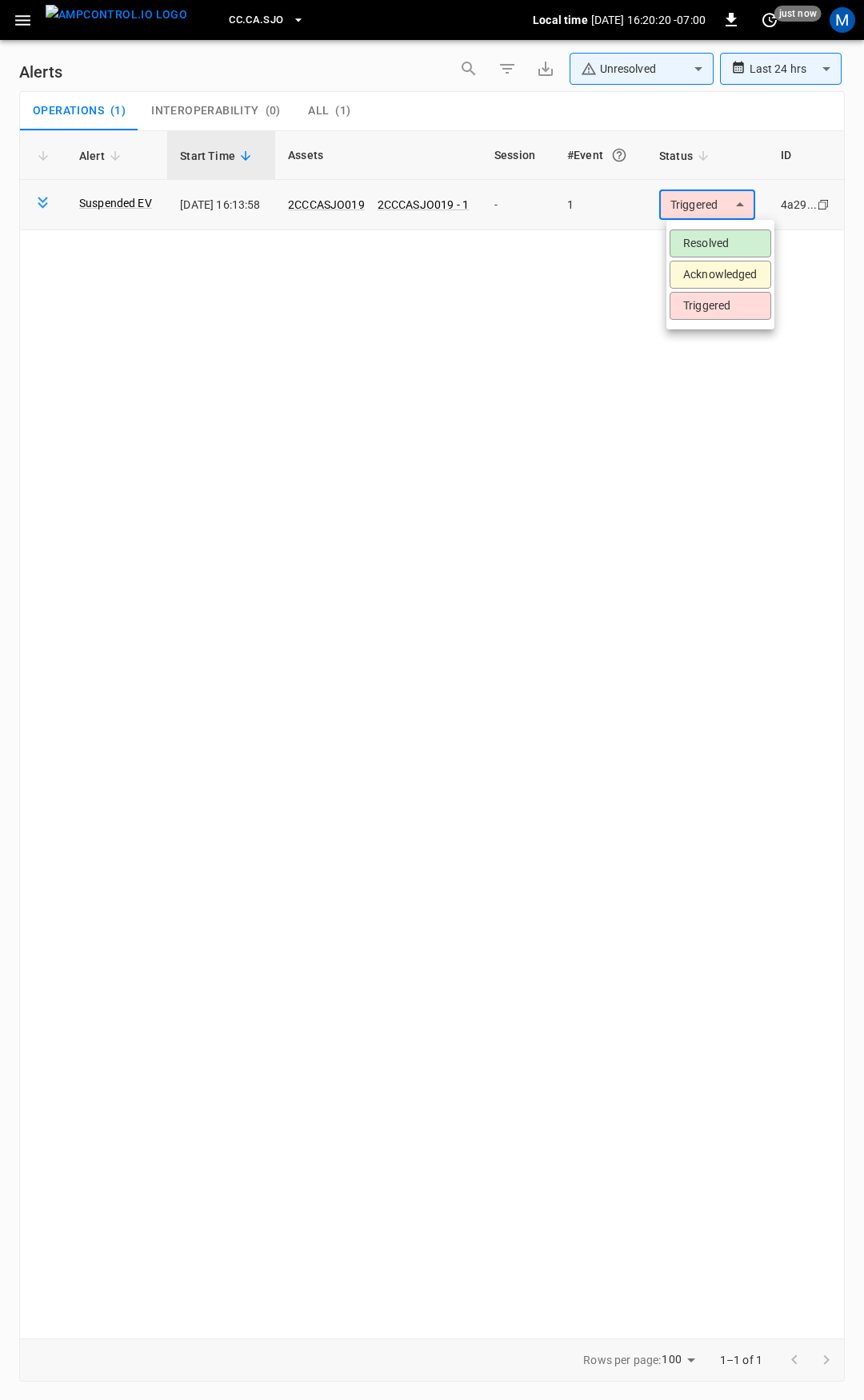
click at [728, 209] on body "**********" at bounding box center [432, 697] width 864 height 1394
drag, startPoint x: 725, startPoint y: 243, endPoint x: 536, endPoint y: 172, distance: 201.9
click at [724, 243] on li "Resolved" at bounding box center [719, 243] width 101 height 28
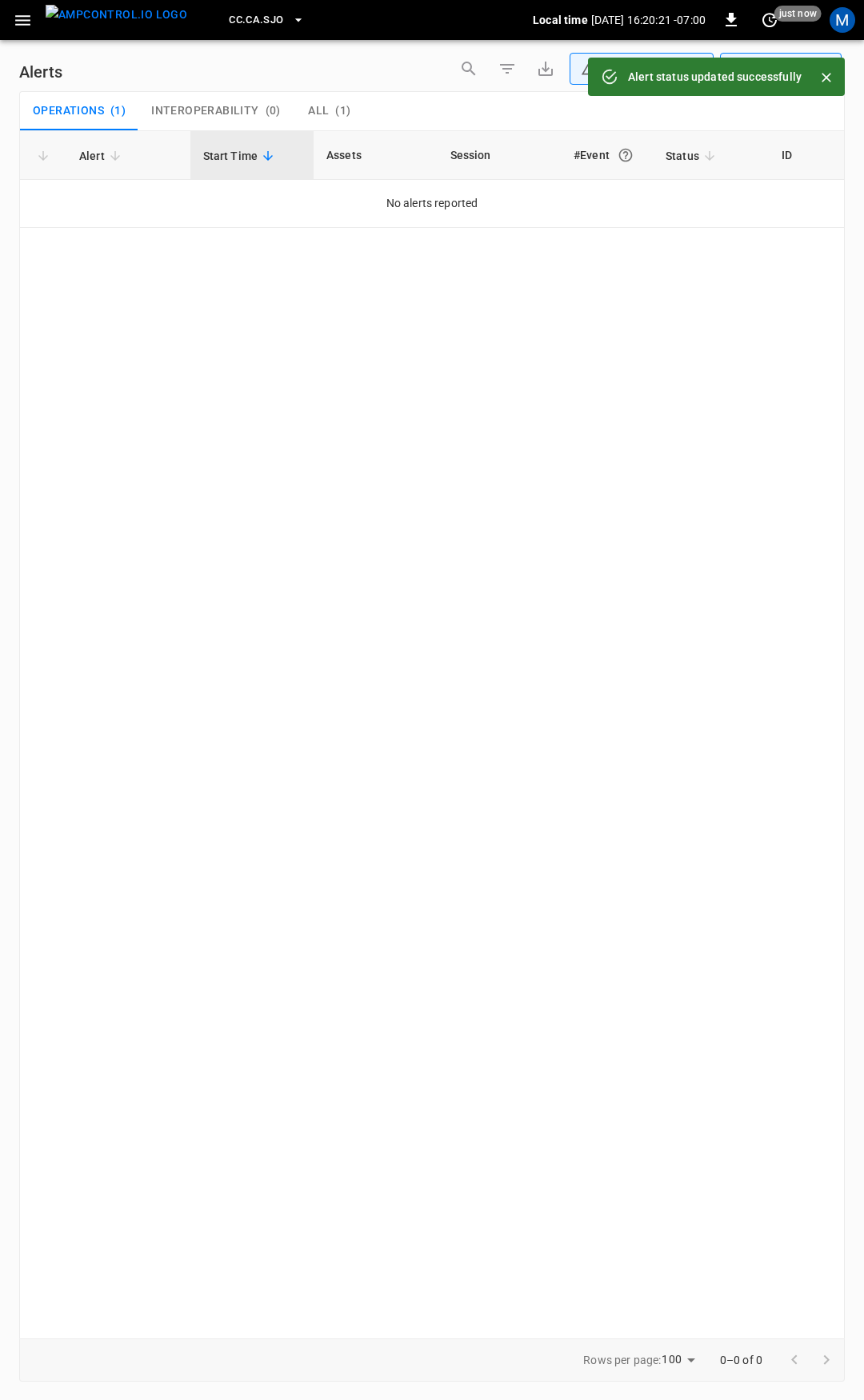
click at [28, 24] on icon "button" at bounding box center [23, 21] width 20 height 20
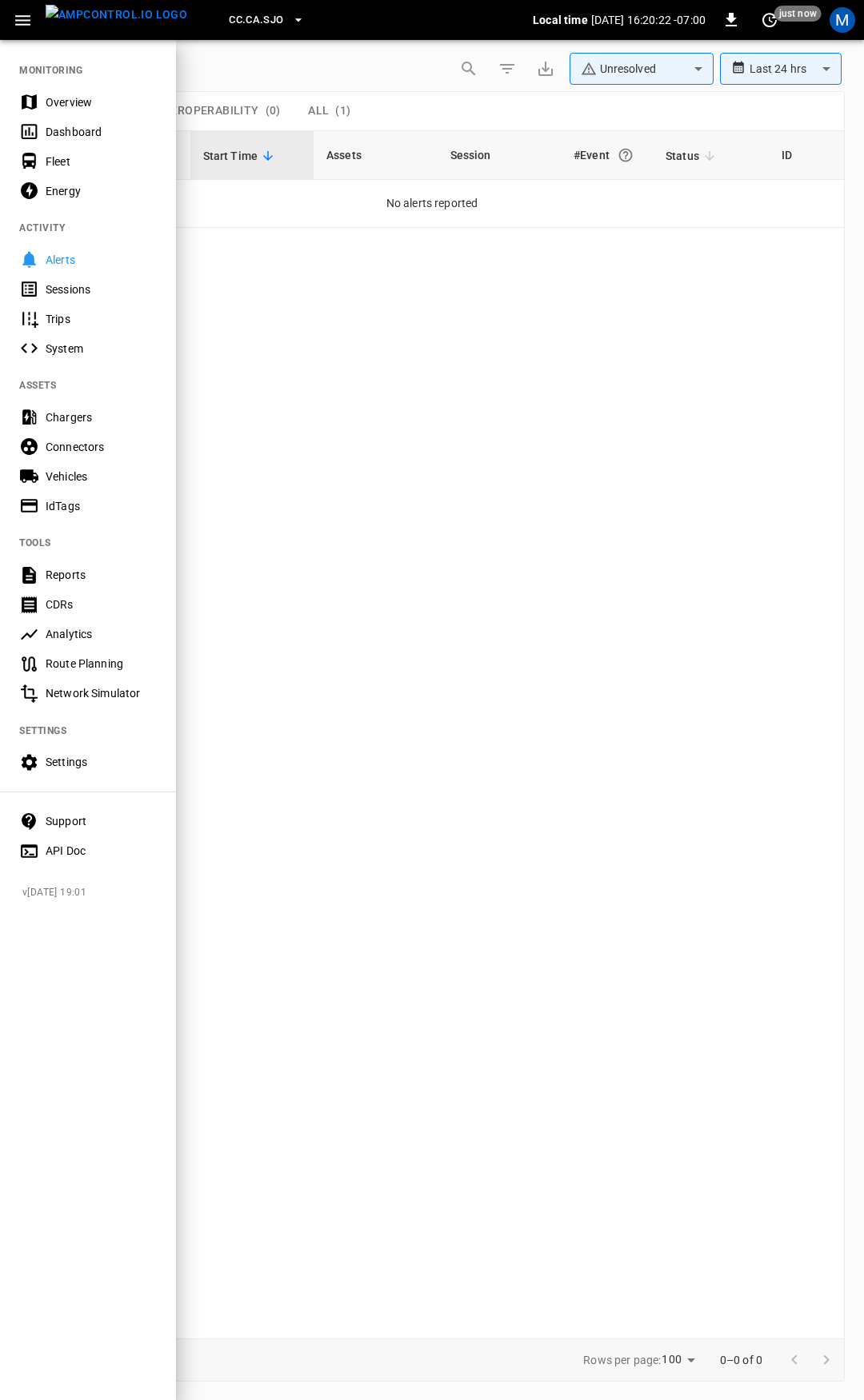
click at [71, 102] on div "Overview" at bounding box center [100, 102] width 111 height 16
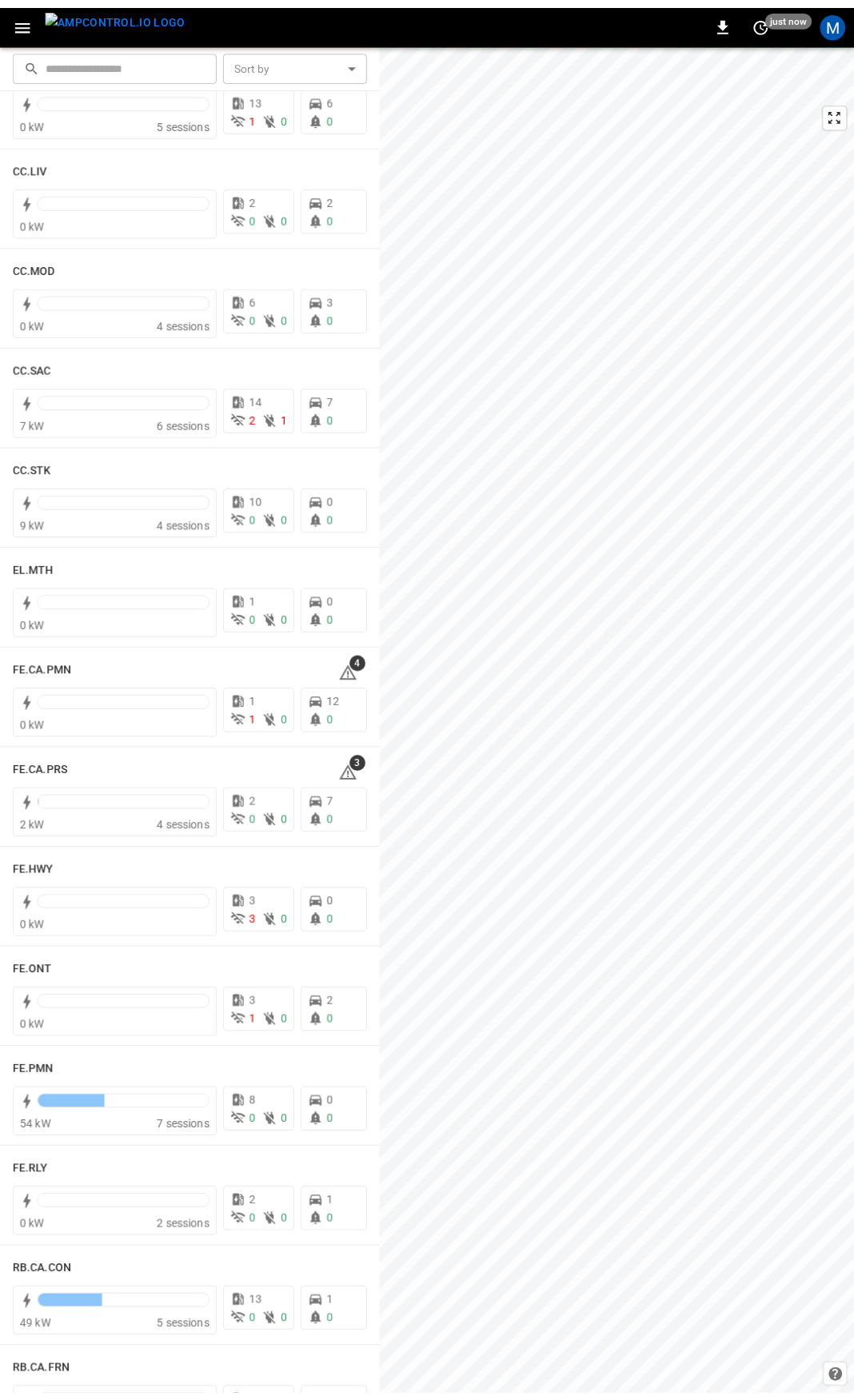
scroll to position [979, 0]
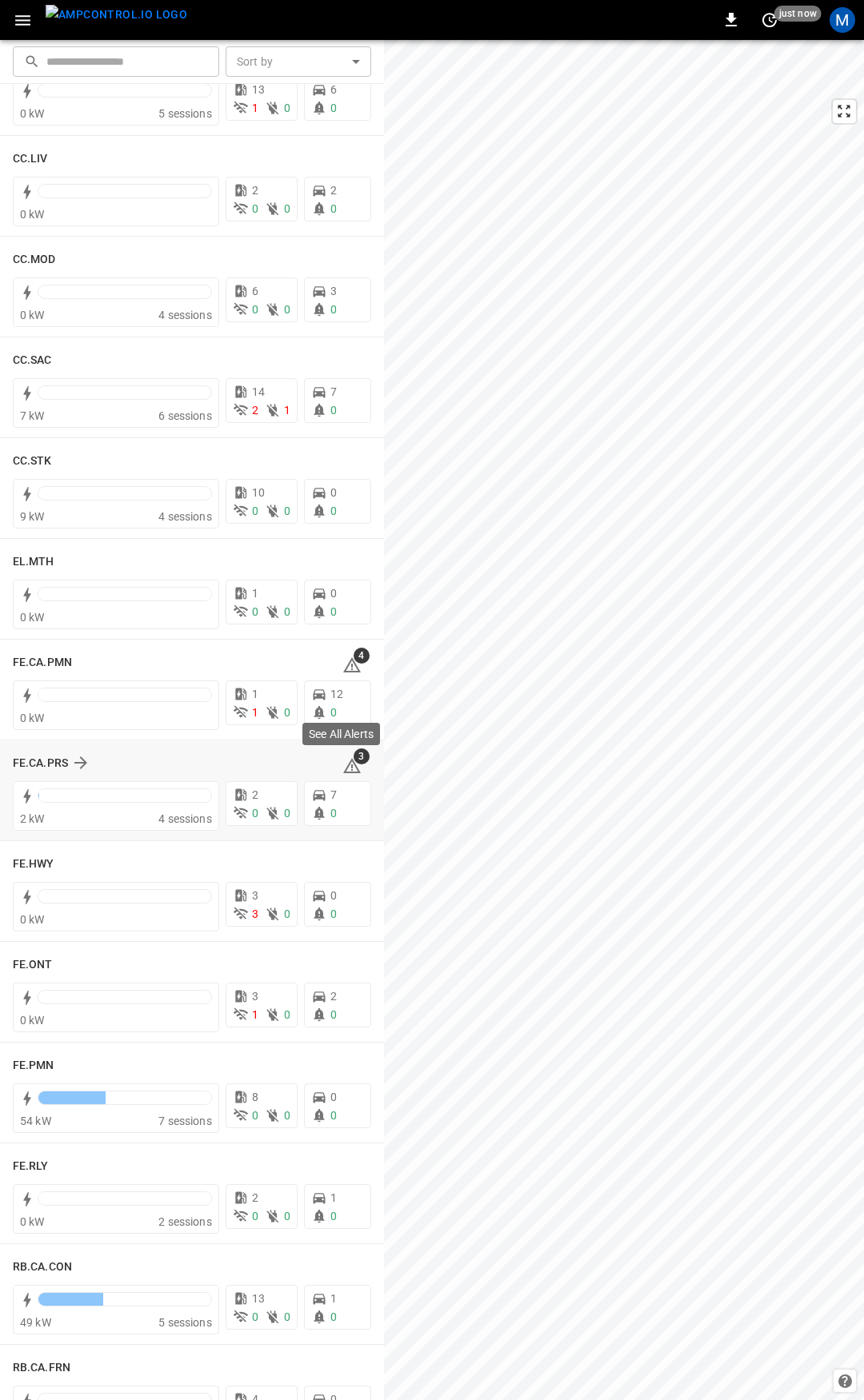
click at [343, 762] on icon at bounding box center [352, 764] width 18 height 15
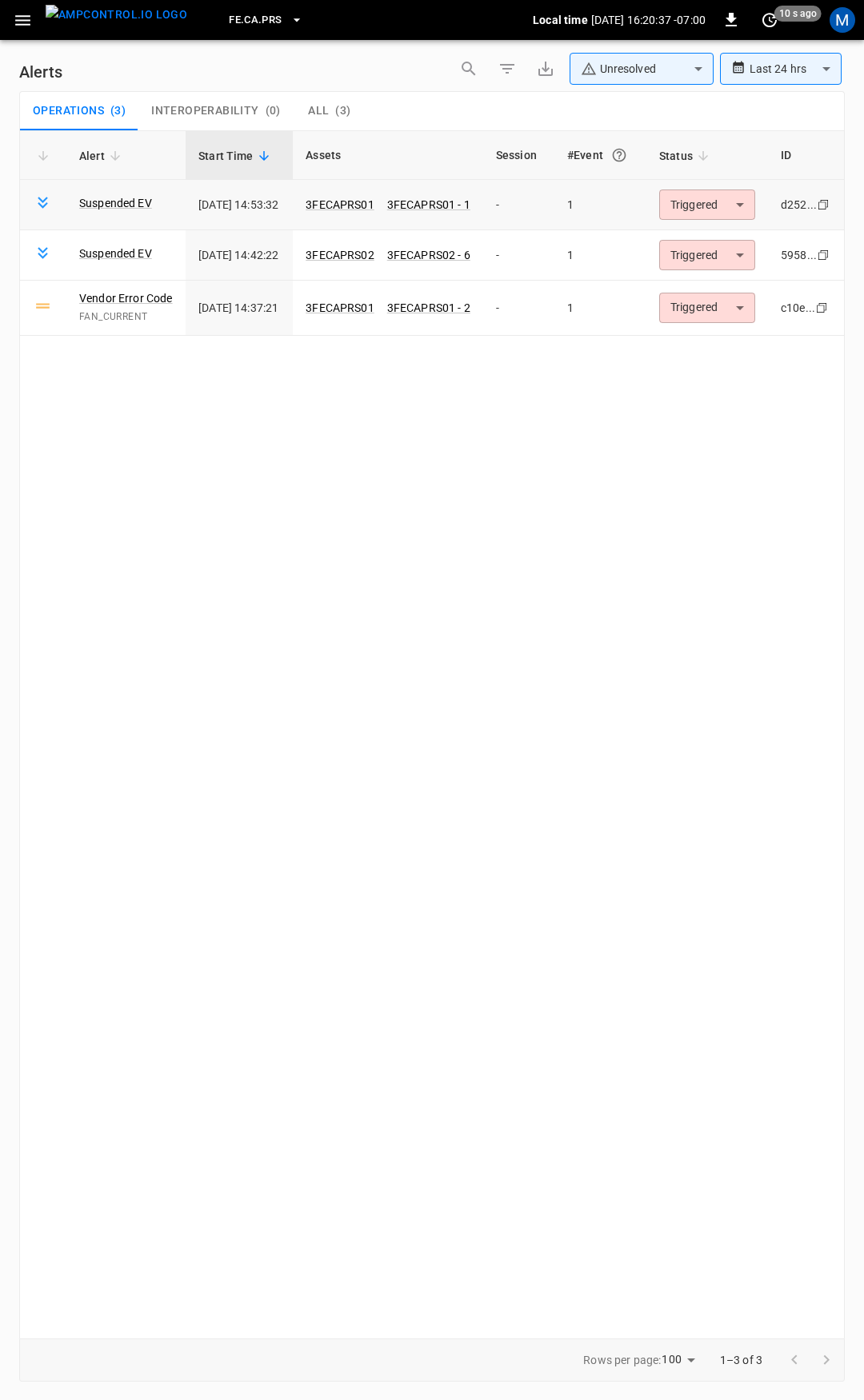
click at [706, 205] on body "**********" at bounding box center [432, 697] width 864 height 1394
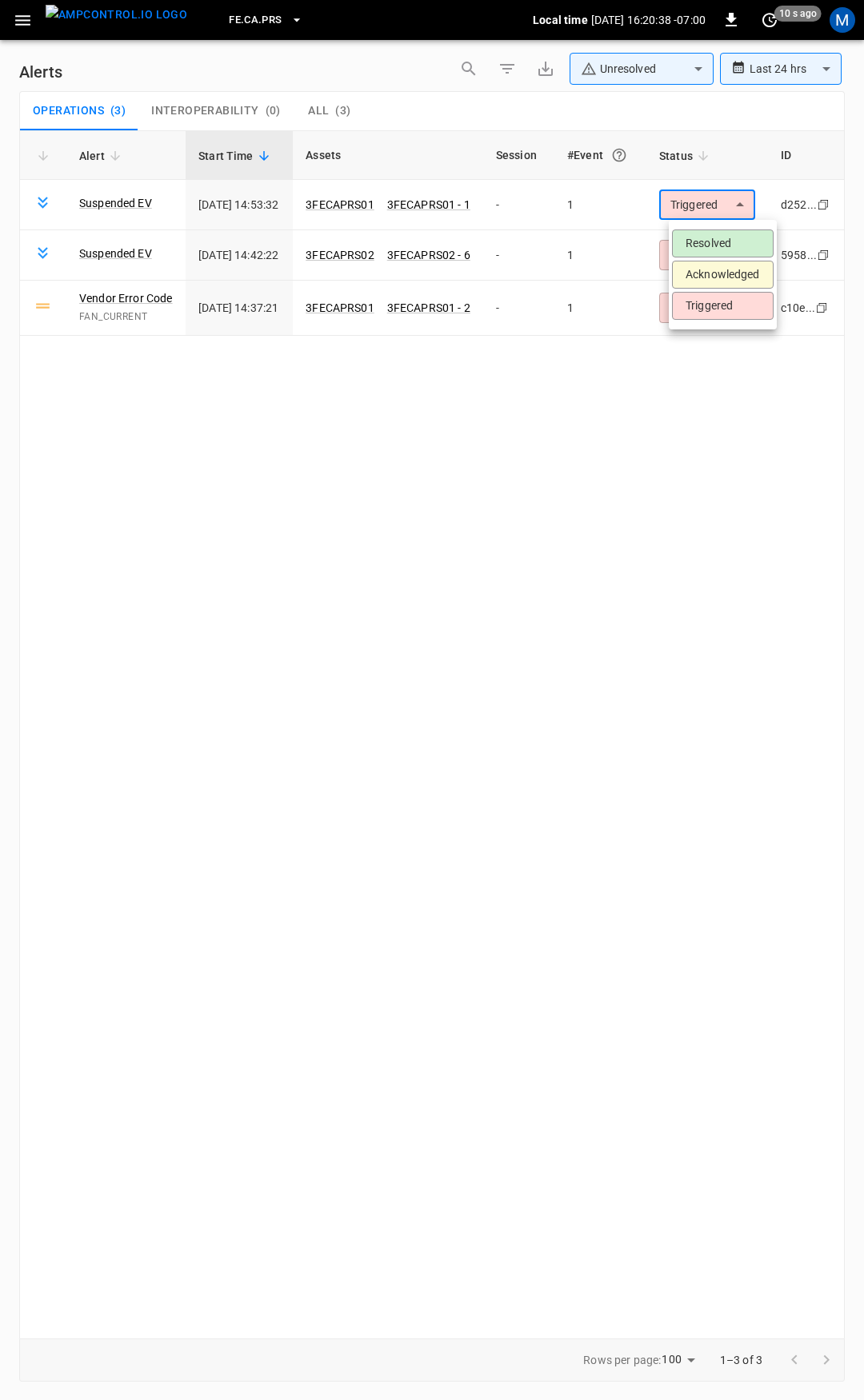
click at [716, 240] on li "Resolved" at bounding box center [722, 243] width 101 height 28
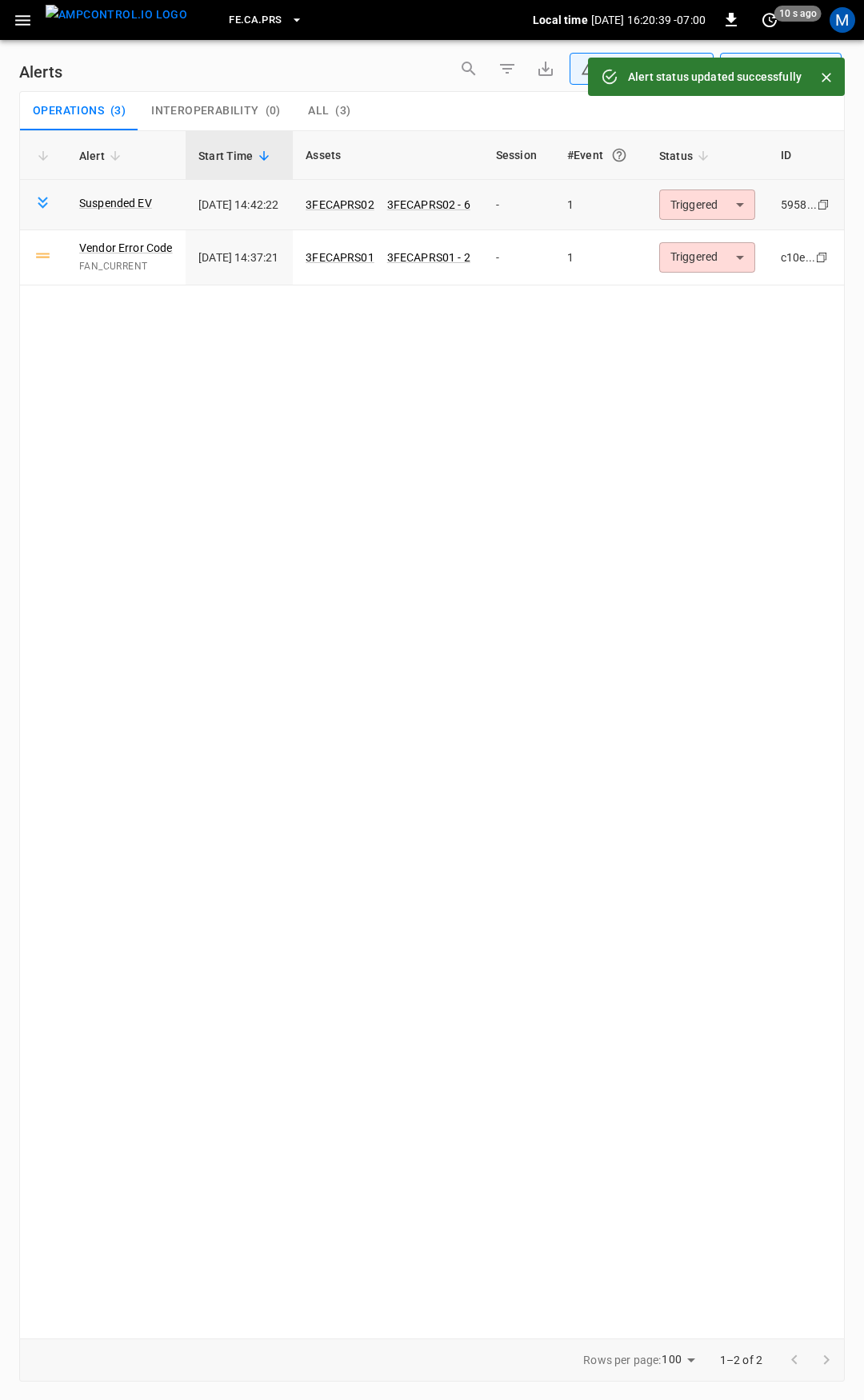
click at [729, 209] on body "**********" at bounding box center [432, 697] width 864 height 1394
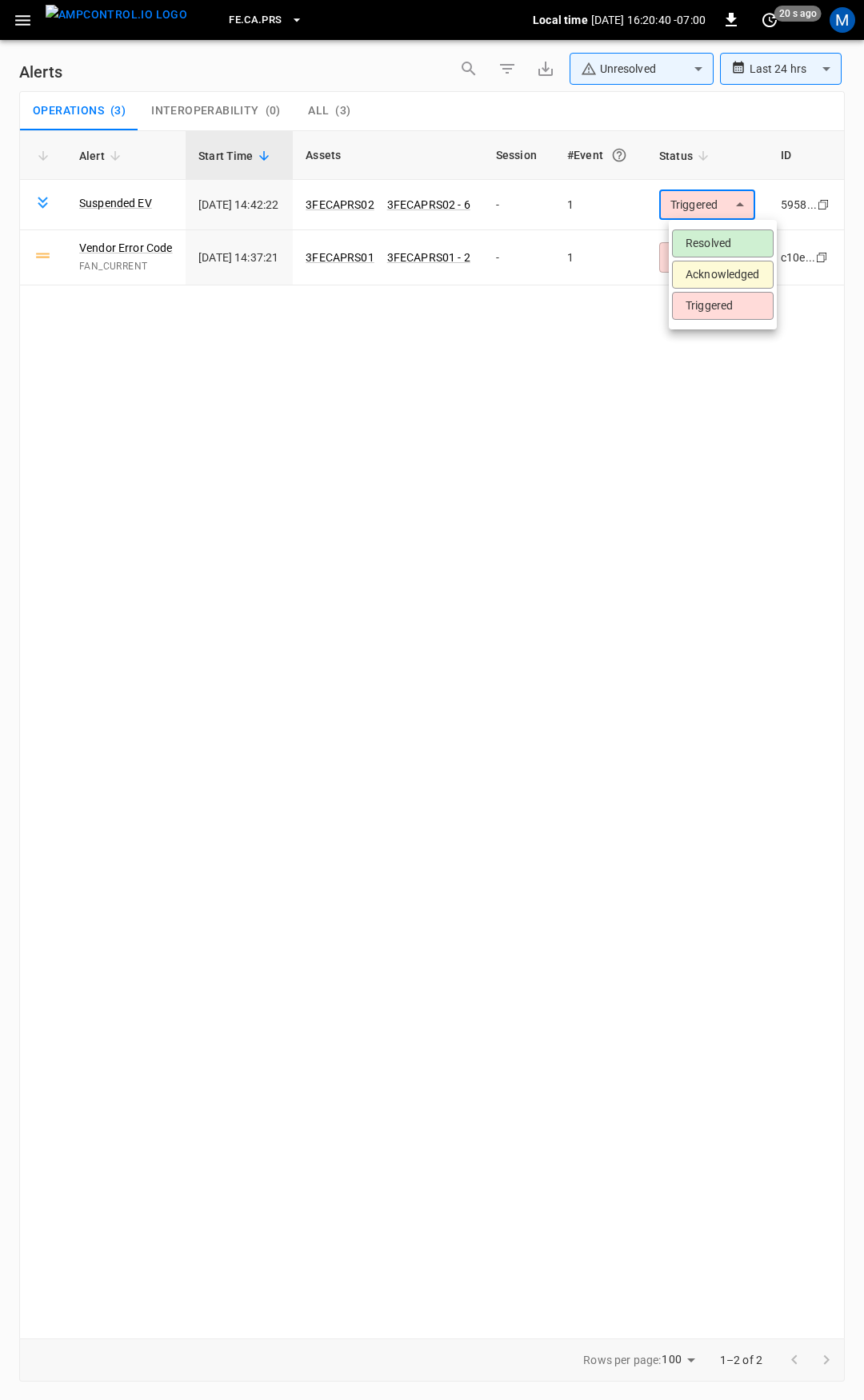
click at [719, 237] on li "Resolved" at bounding box center [722, 243] width 101 height 28
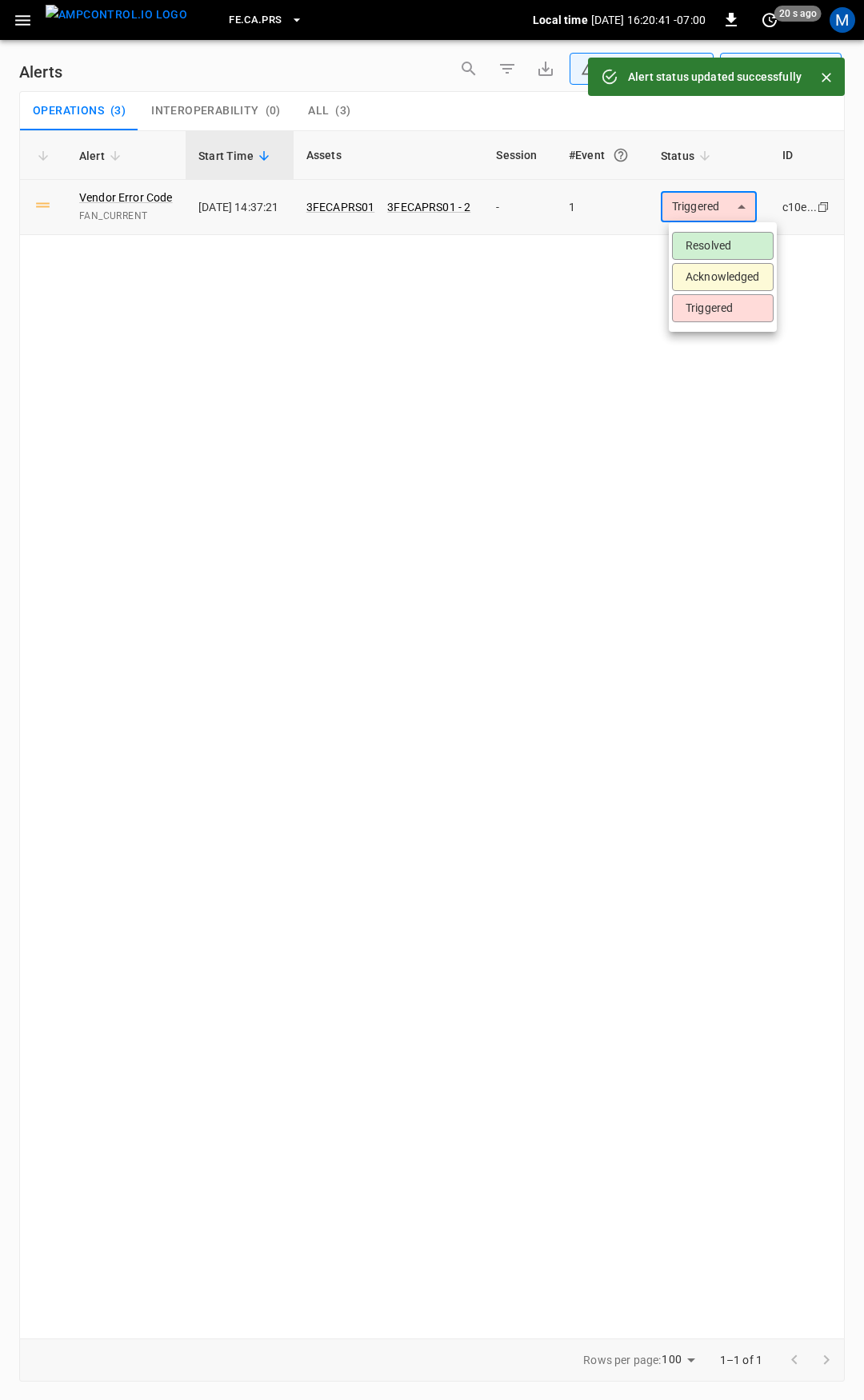
click at [715, 207] on body "**********" at bounding box center [432, 697] width 864 height 1394
click at [707, 240] on li "Resolved" at bounding box center [722, 246] width 101 height 28
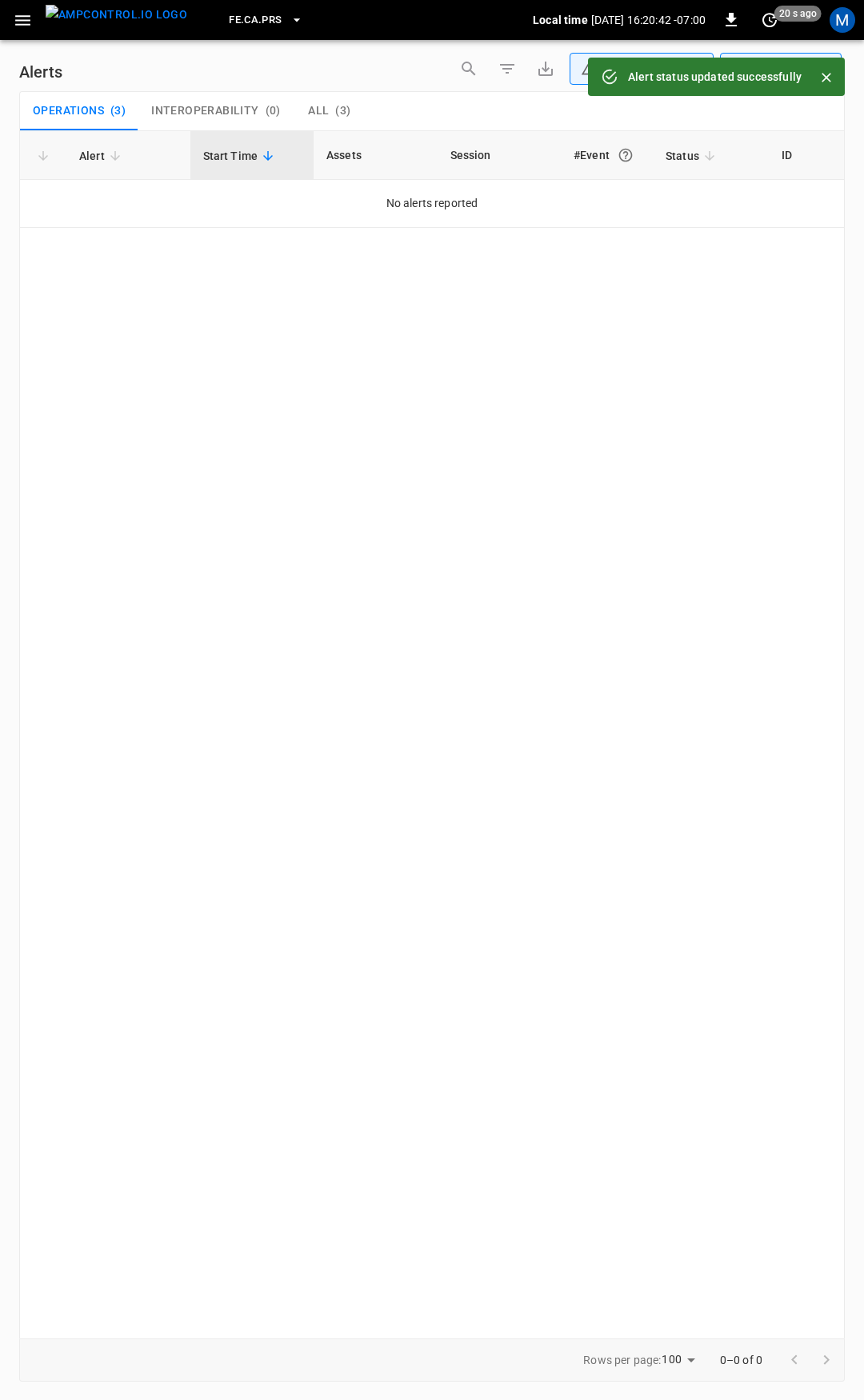
click at [21, 17] on icon "button" at bounding box center [23, 21] width 20 height 20
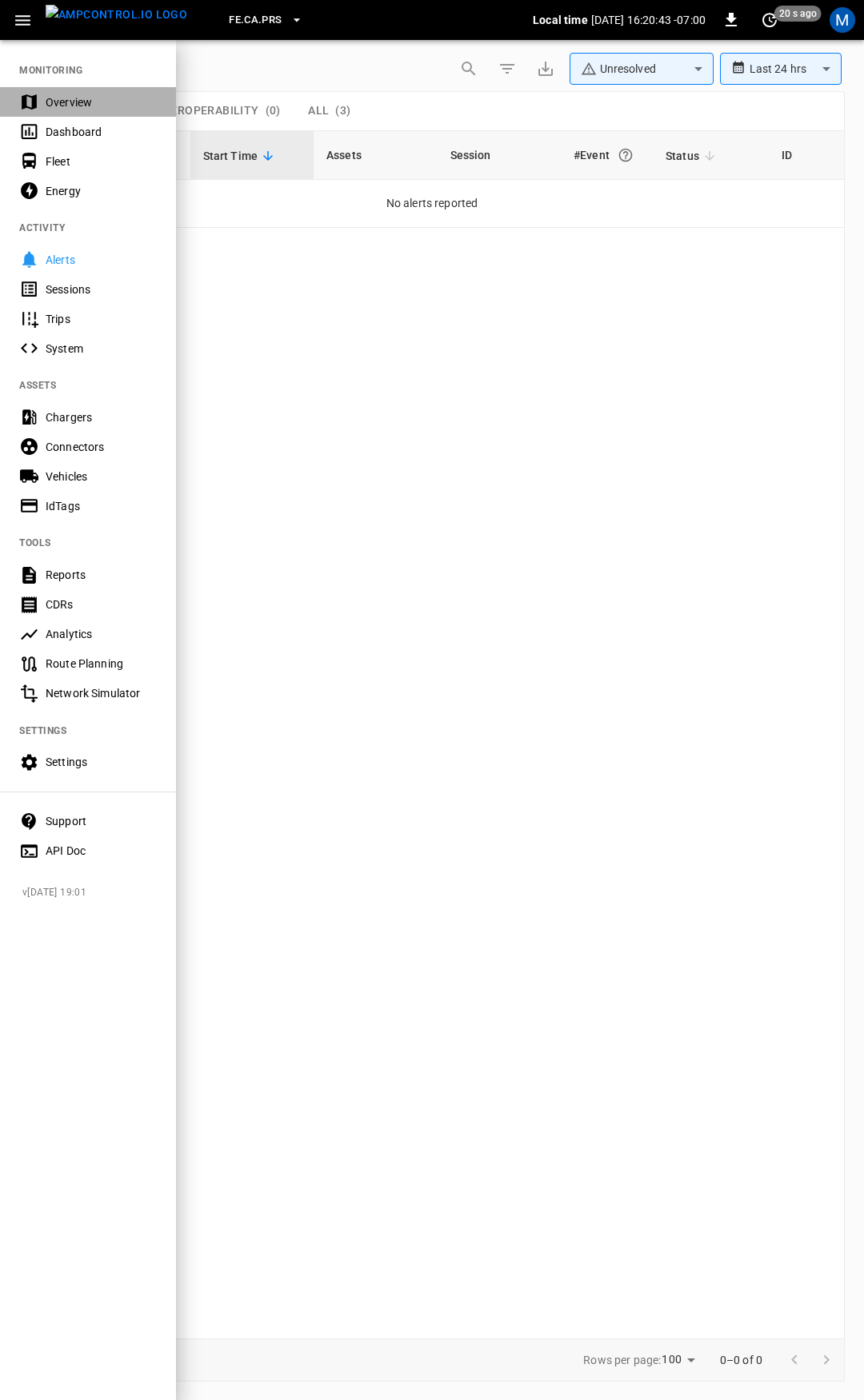
click at [75, 109] on div "Overview" at bounding box center [100, 102] width 111 height 16
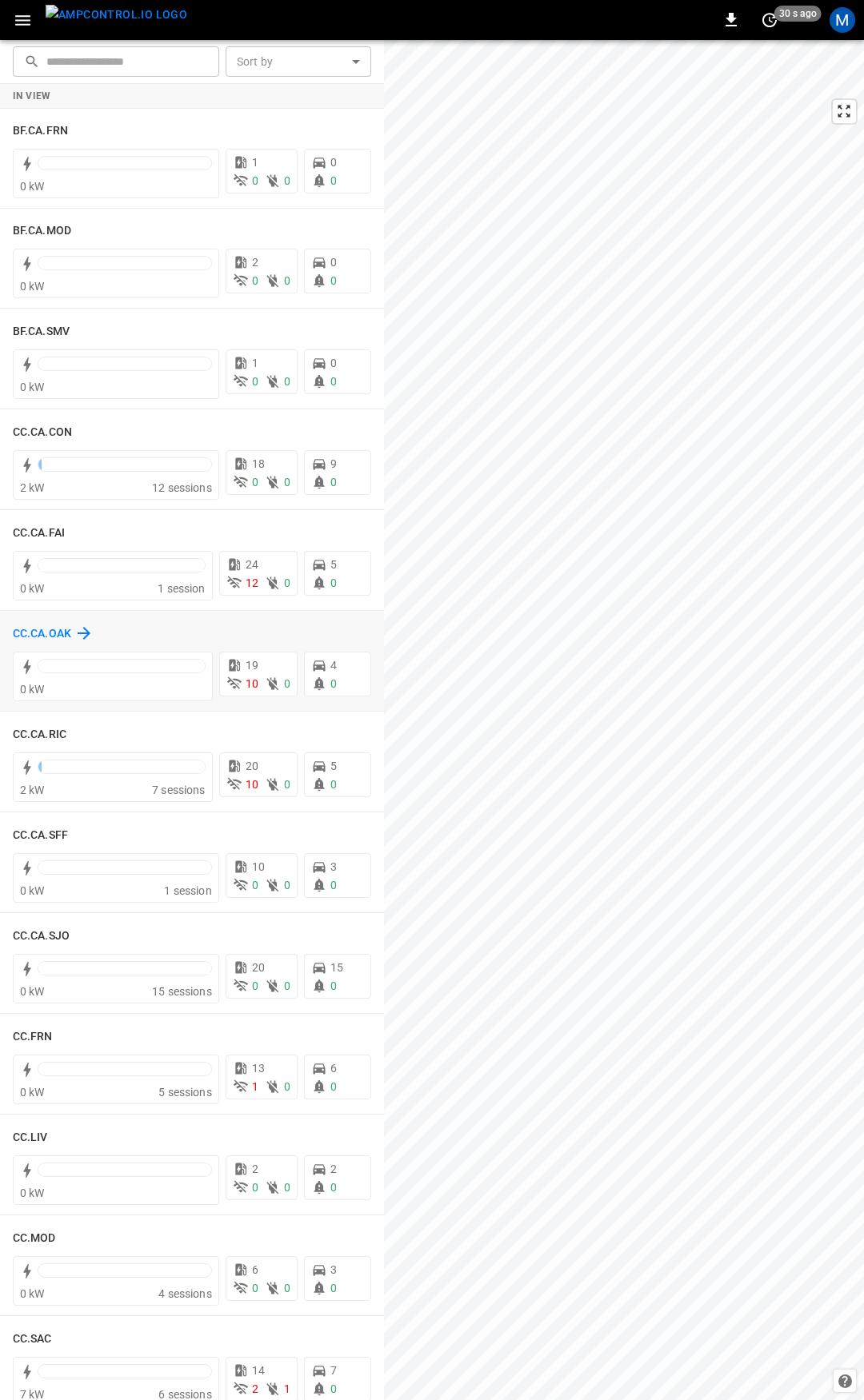
drag, startPoint x: 0, startPoint y: 632, endPoint x: 19, endPoint y: 630, distance: 19.1
click at [2, 631] on div "CC.CA.OAK 0 kW 19 10 0 4 0" at bounding box center [192, 662] width 384 height 100
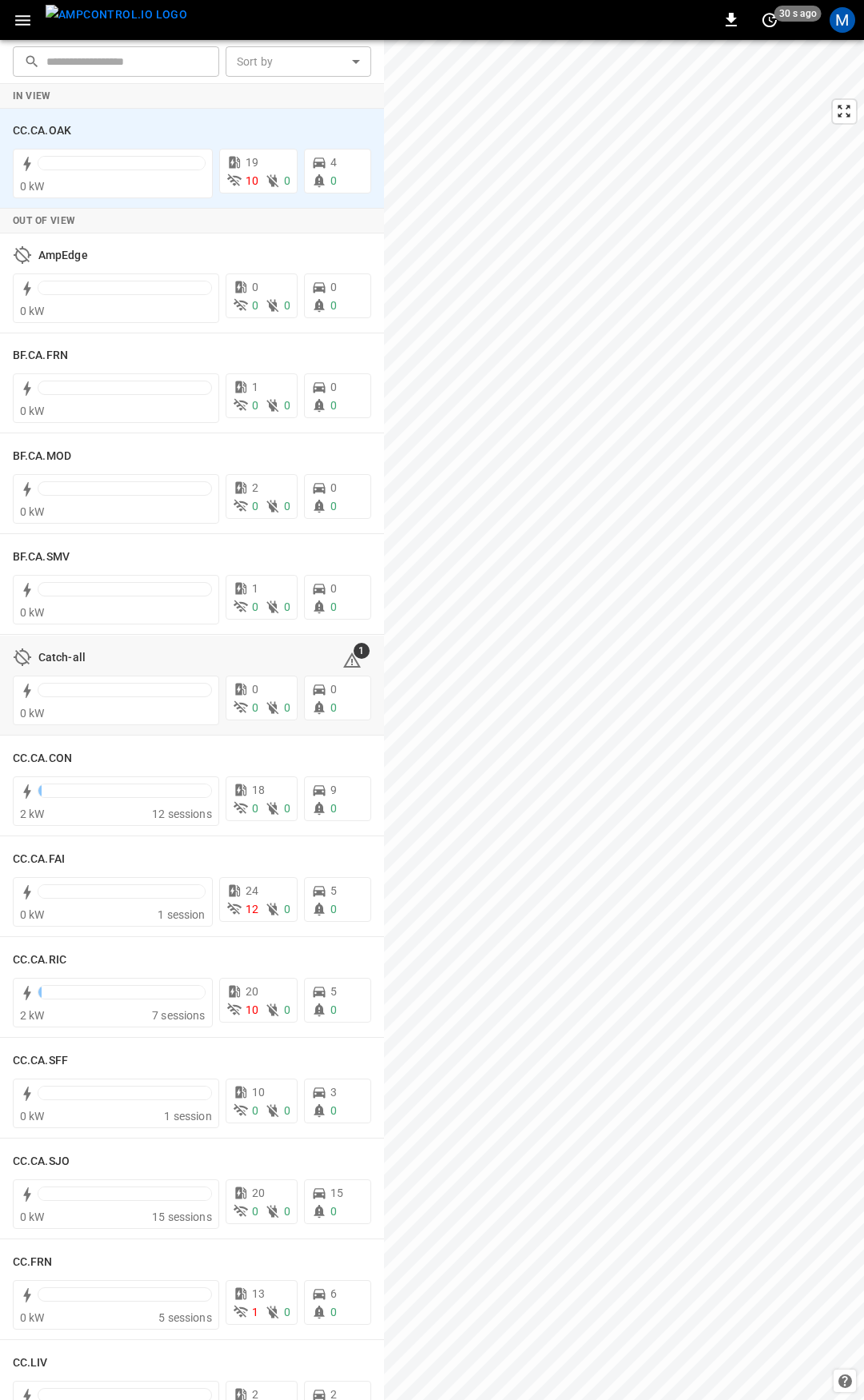
click at [30, 630] on body "0 30 s ago M ​ ​ Sort by ​ Sort by In View CC.CA.OAK 0 kW 19 10 0 4 0 Out of Vi…" at bounding box center [432, 700] width 864 height 1400
click at [32, 134] on h6 "CC.CA.OAK" at bounding box center [41, 131] width 58 height 18
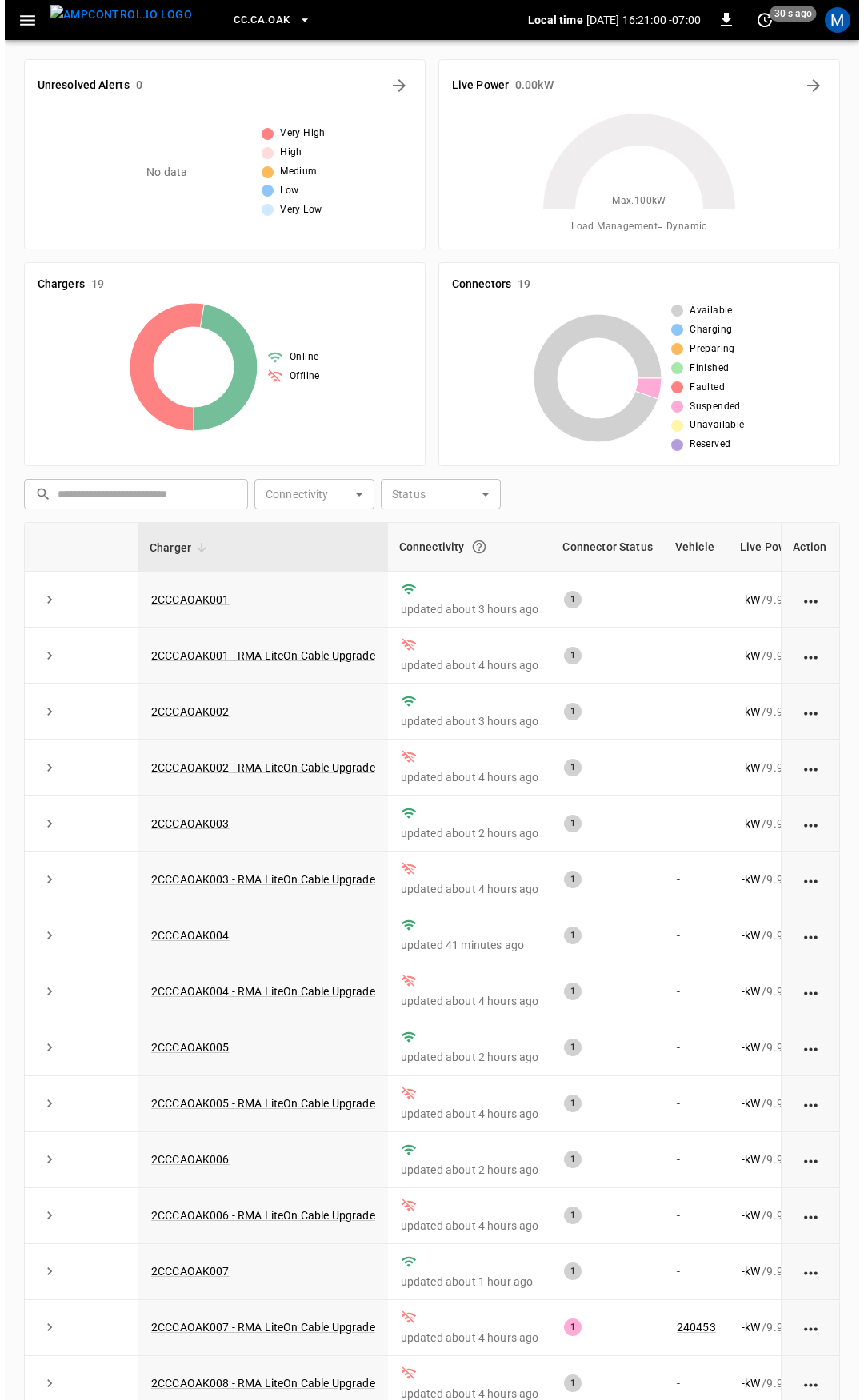
scroll to position [159, 0]
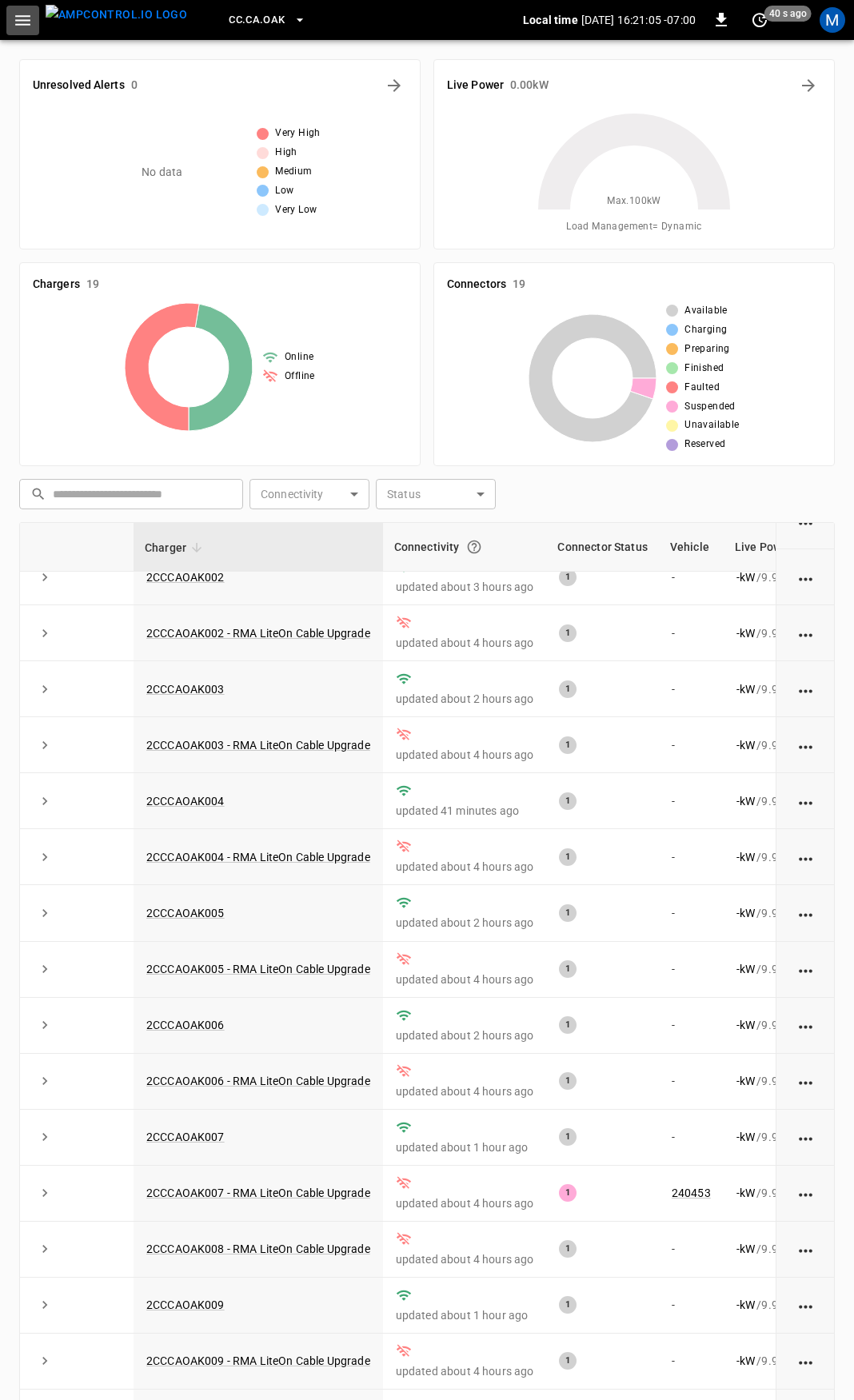
click at [26, 24] on icon "button" at bounding box center [23, 21] width 20 height 20
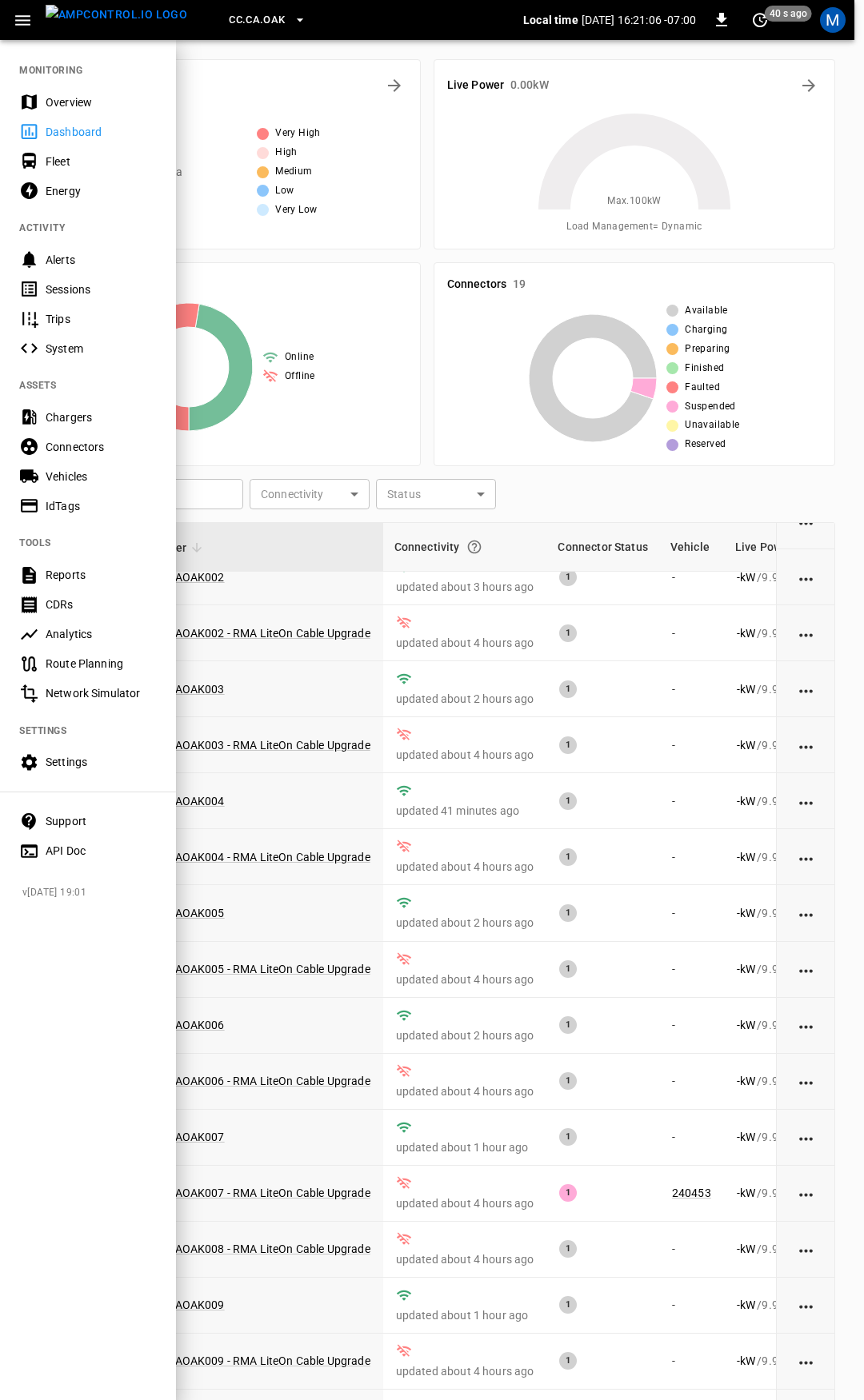
click at [70, 95] on div "Overview" at bounding box center [100, 102] width 111 height 16
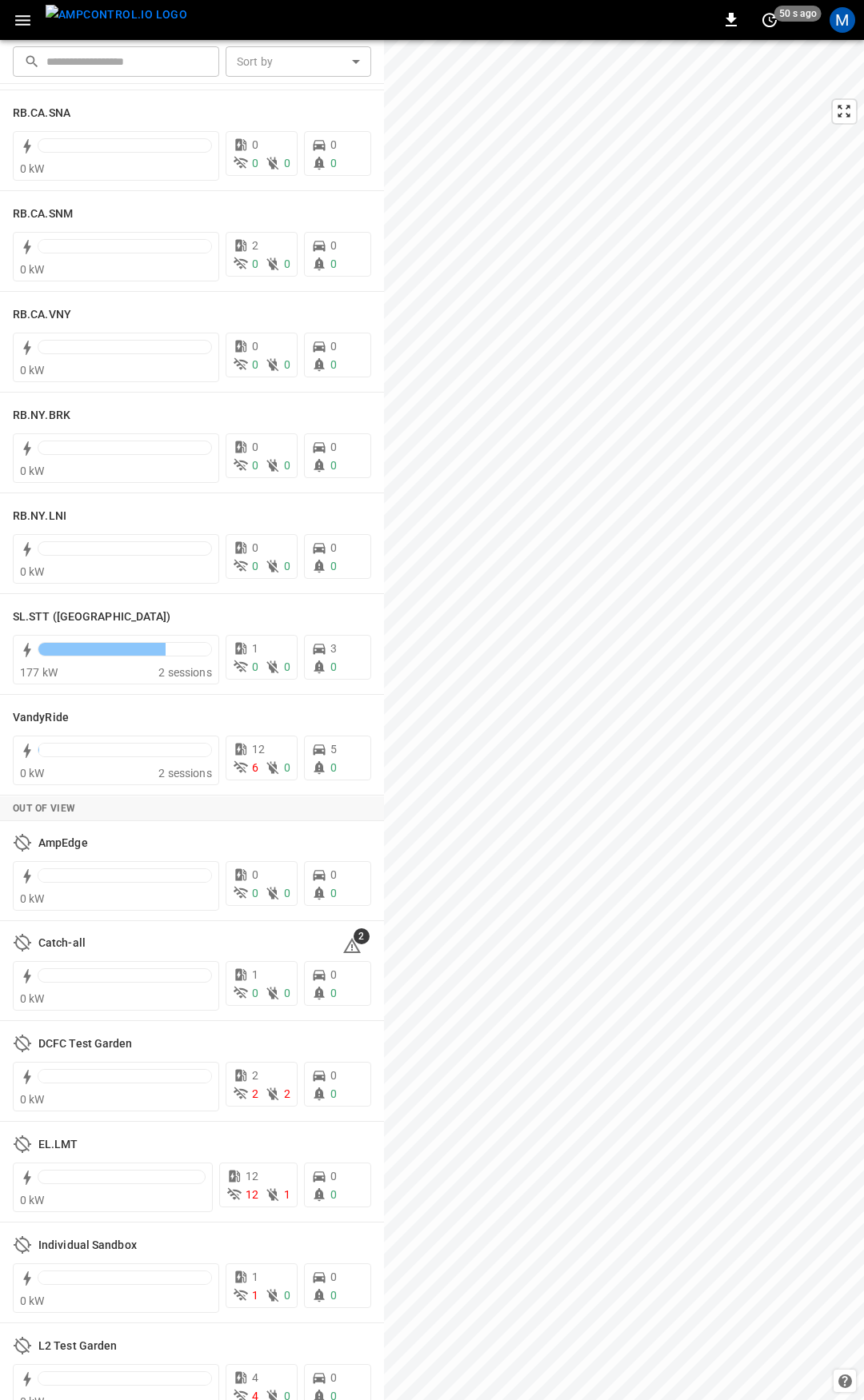
scroll to position [2762, 0]
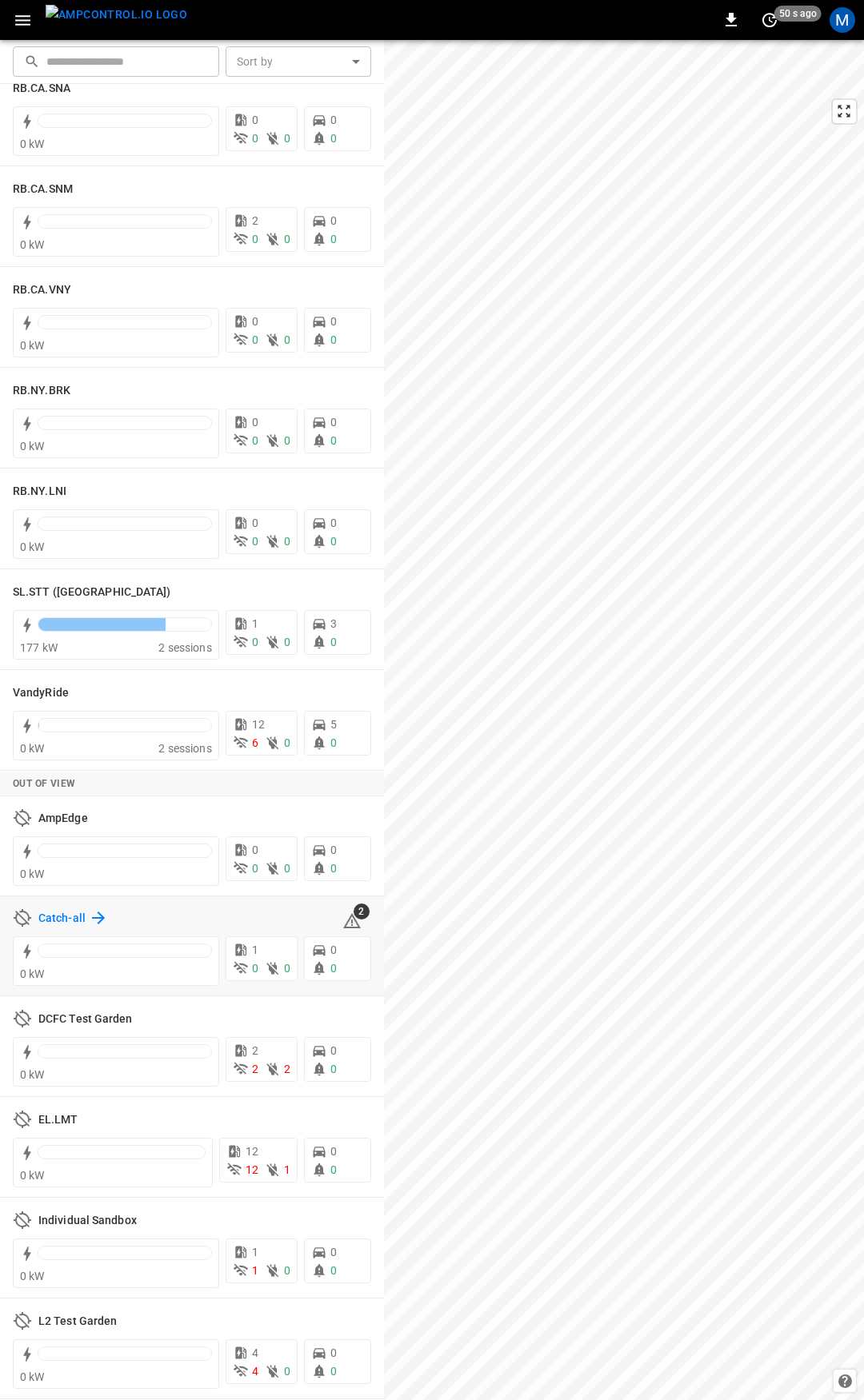
click at [63, 920] on h6 "Catch-all" at bounding box center [62, 919] width 47 height 18
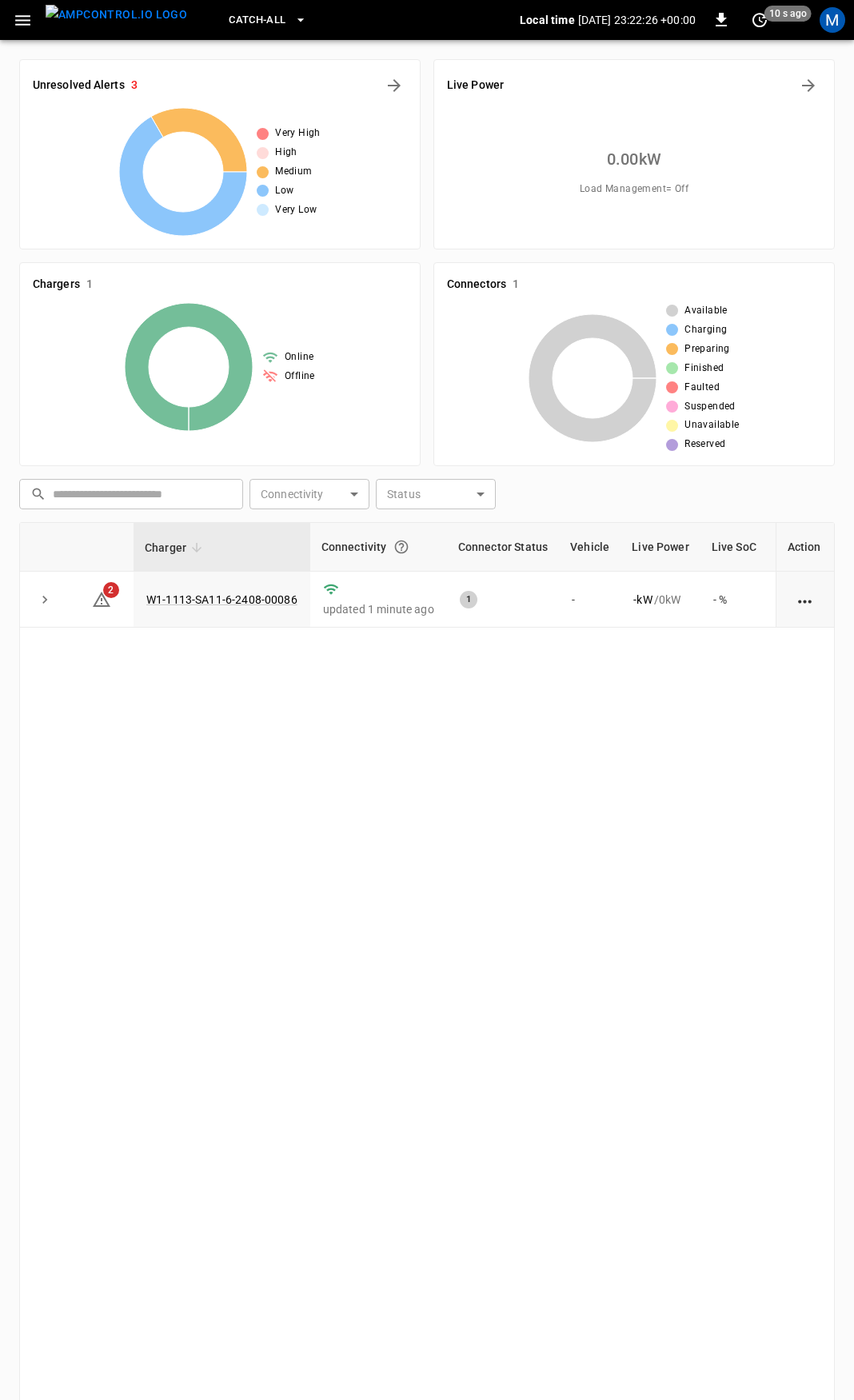
click at [14, 24] on button "button" at bounding box center [23, 21] width 32 height 30
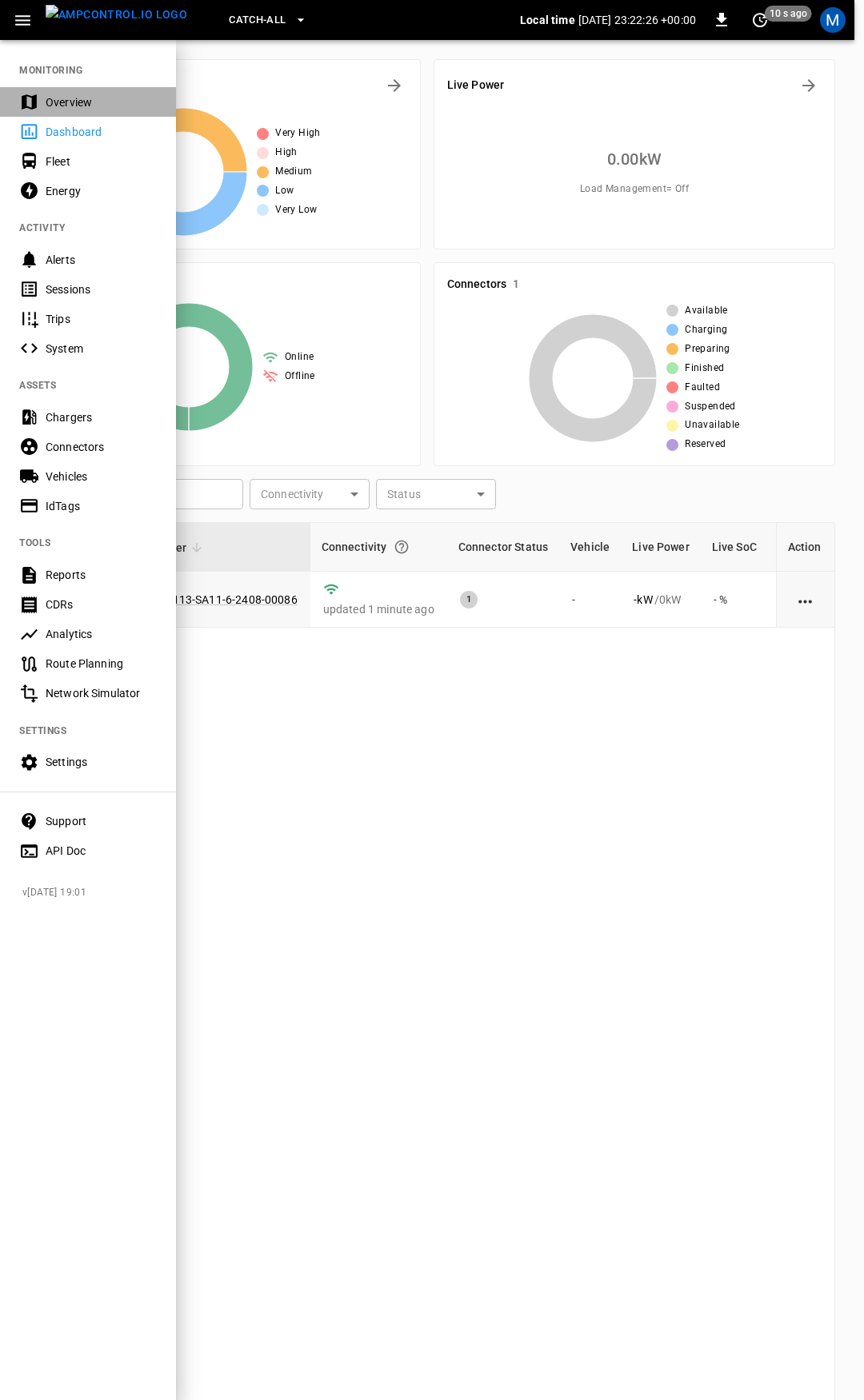
click at [86, 100] on div "Overview" at bounding box center [100, 102] width 111 height 16
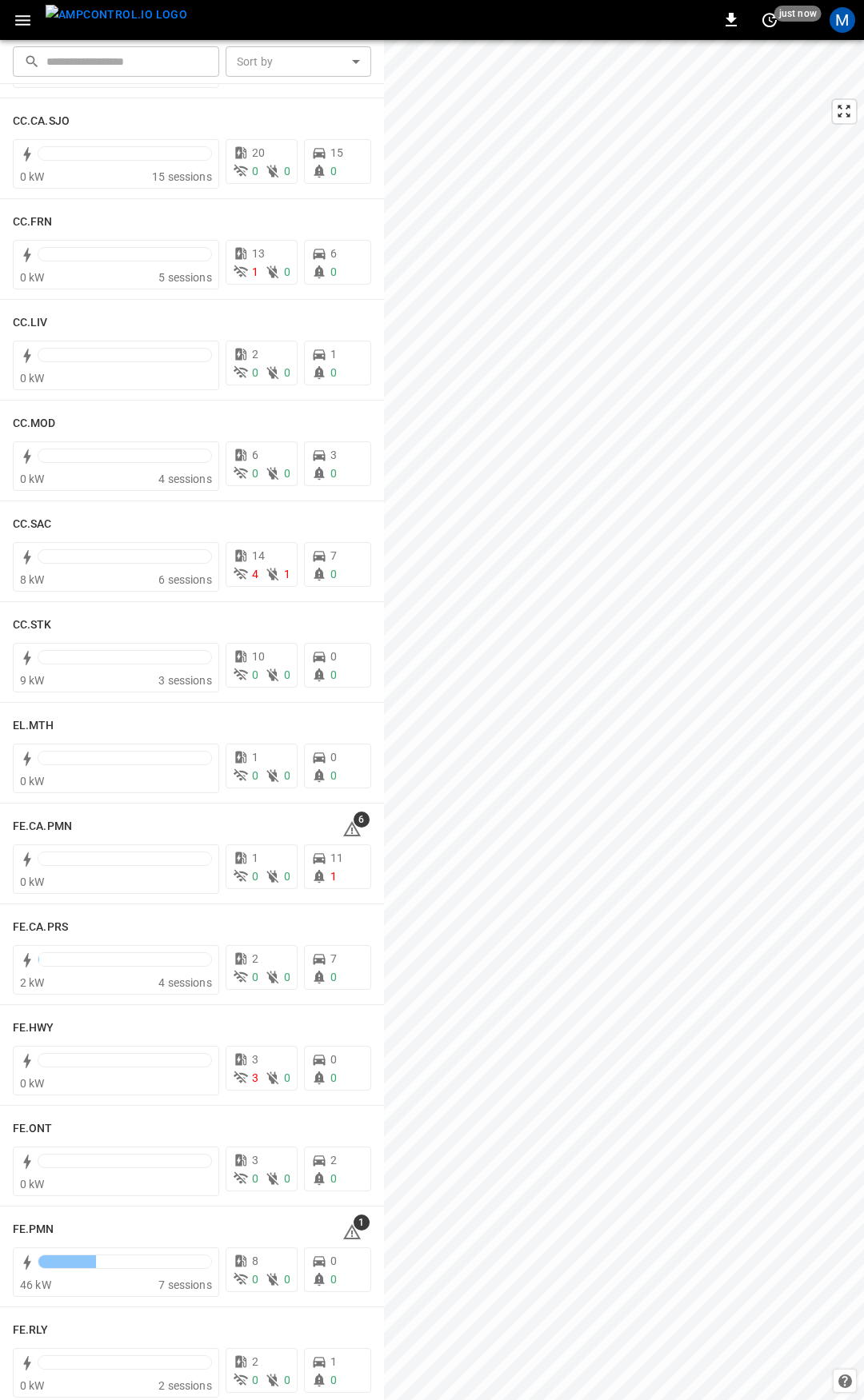
scroll to position [824, 0]
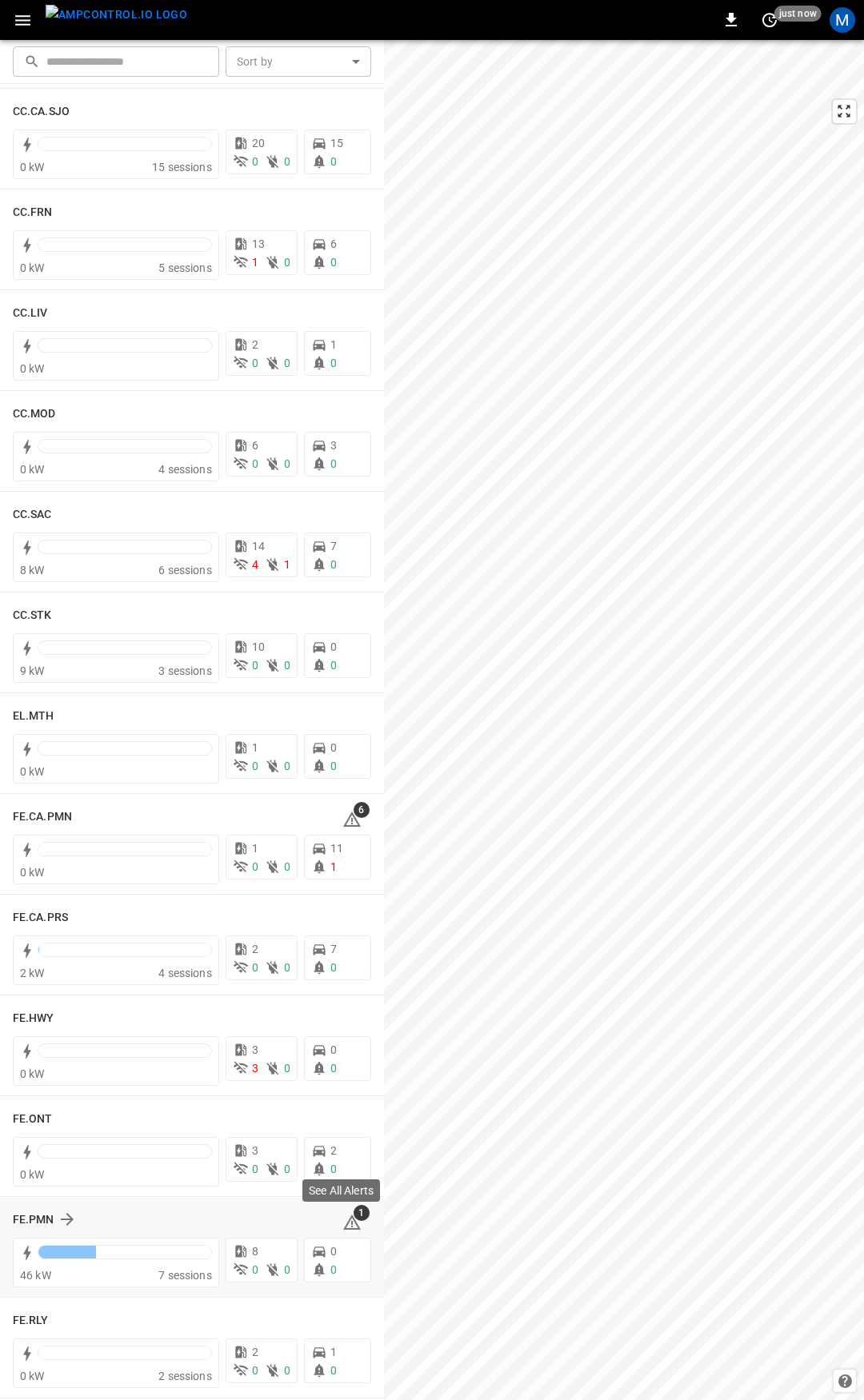
click at [344, 1220] on icon at bounding box center [352, 1222] width 18 height 15
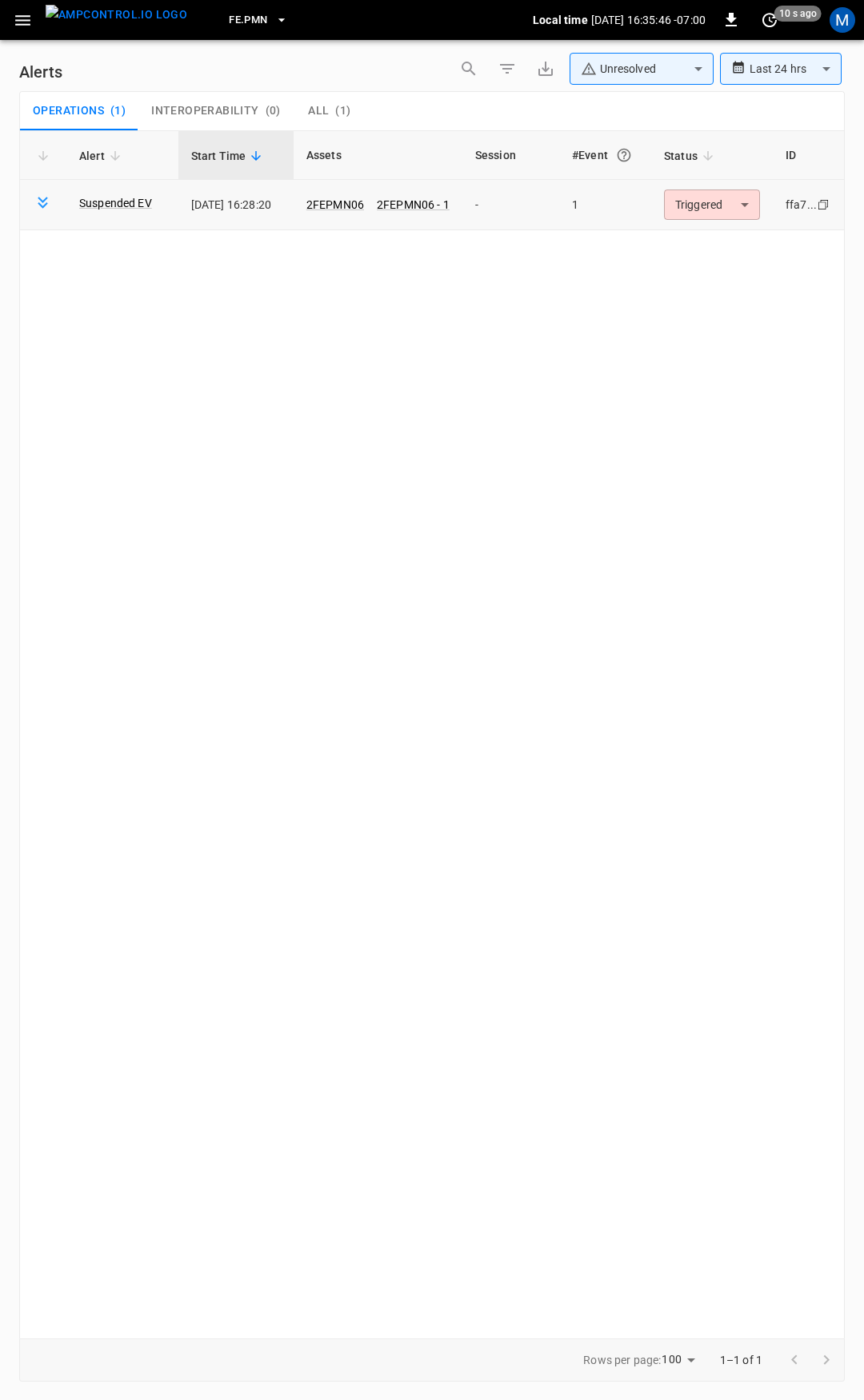
click at [714, 208] on body "**********" at bounding box center [432, 697] width 864 height 1394
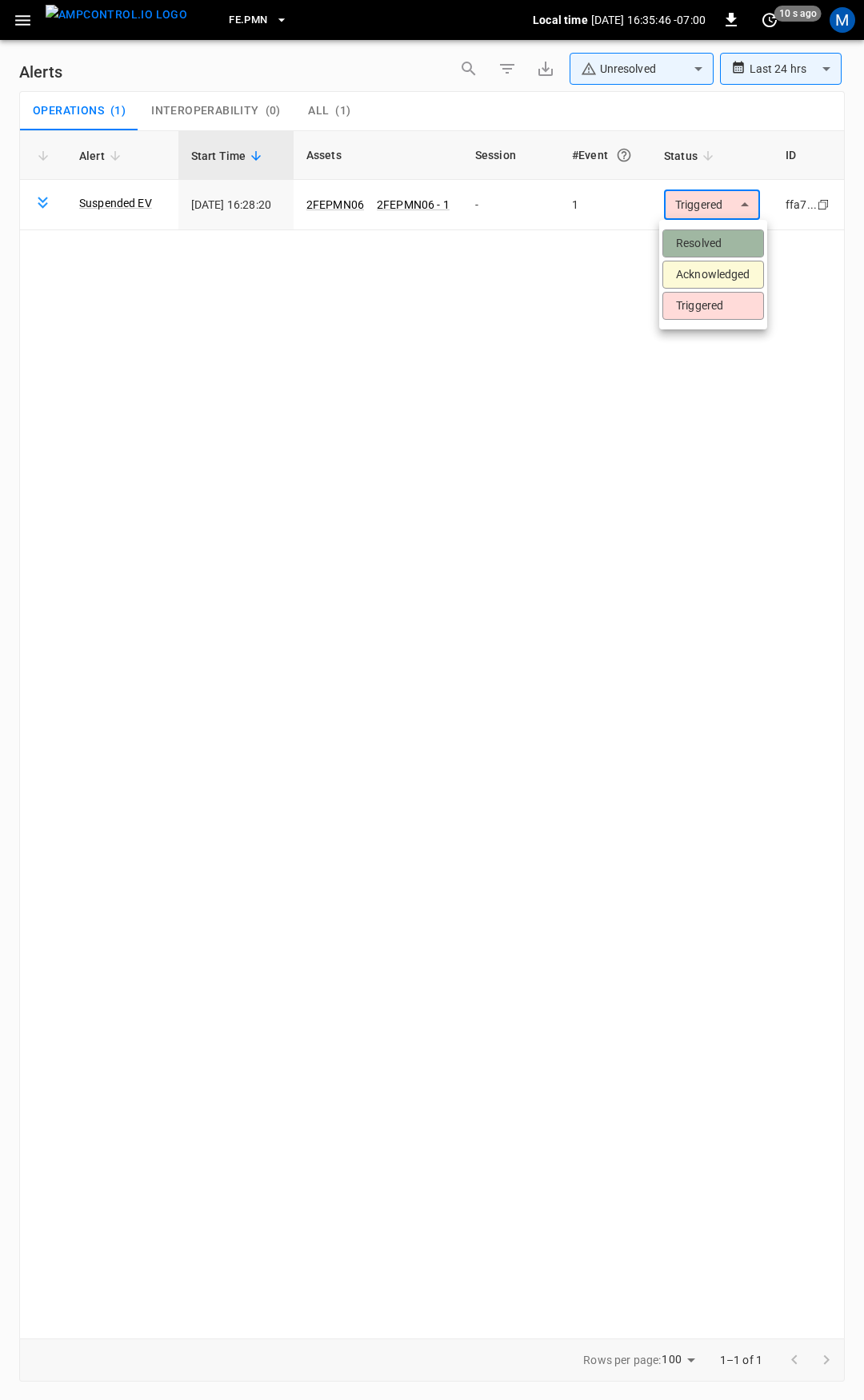
click at [724, 237] on li "Resolved" at bounding box center [712, 243] width 101 height 28
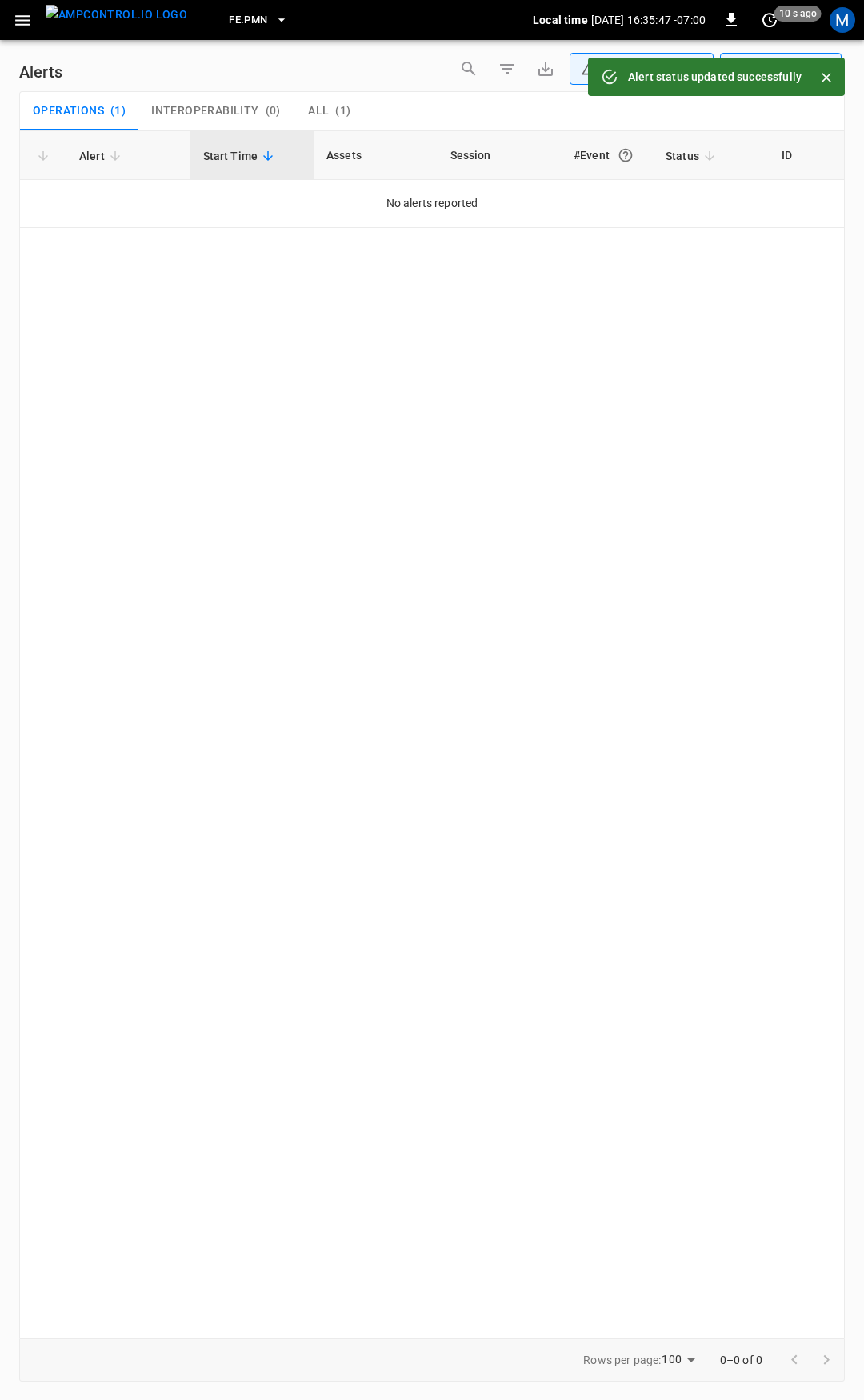
click at [20, 22] on icon "button" at bounding box center [23, 21] width 20 height 20
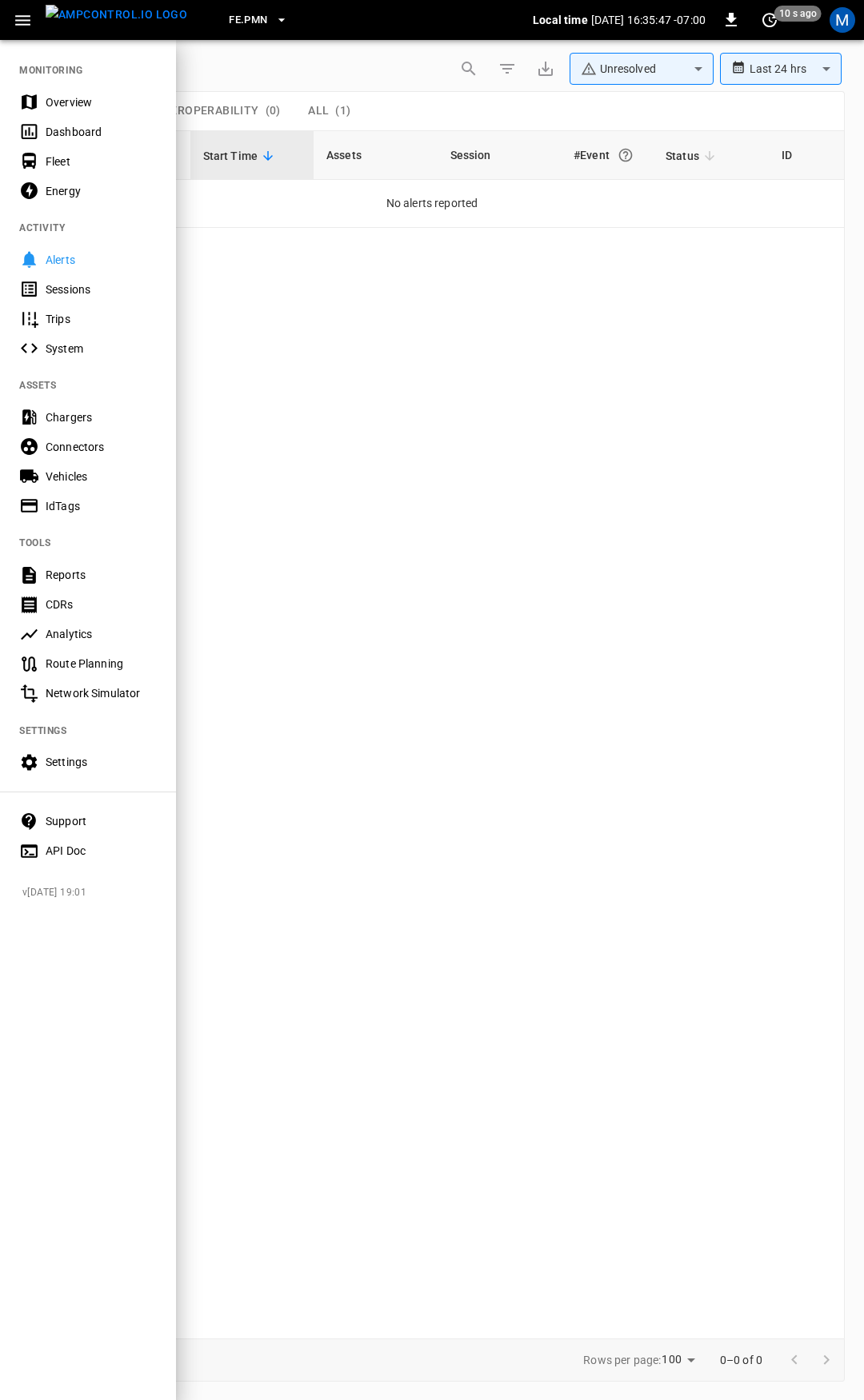
click at [100, 124] on div "Dashboard" at bounding box center [100, 132] width 111 height 16
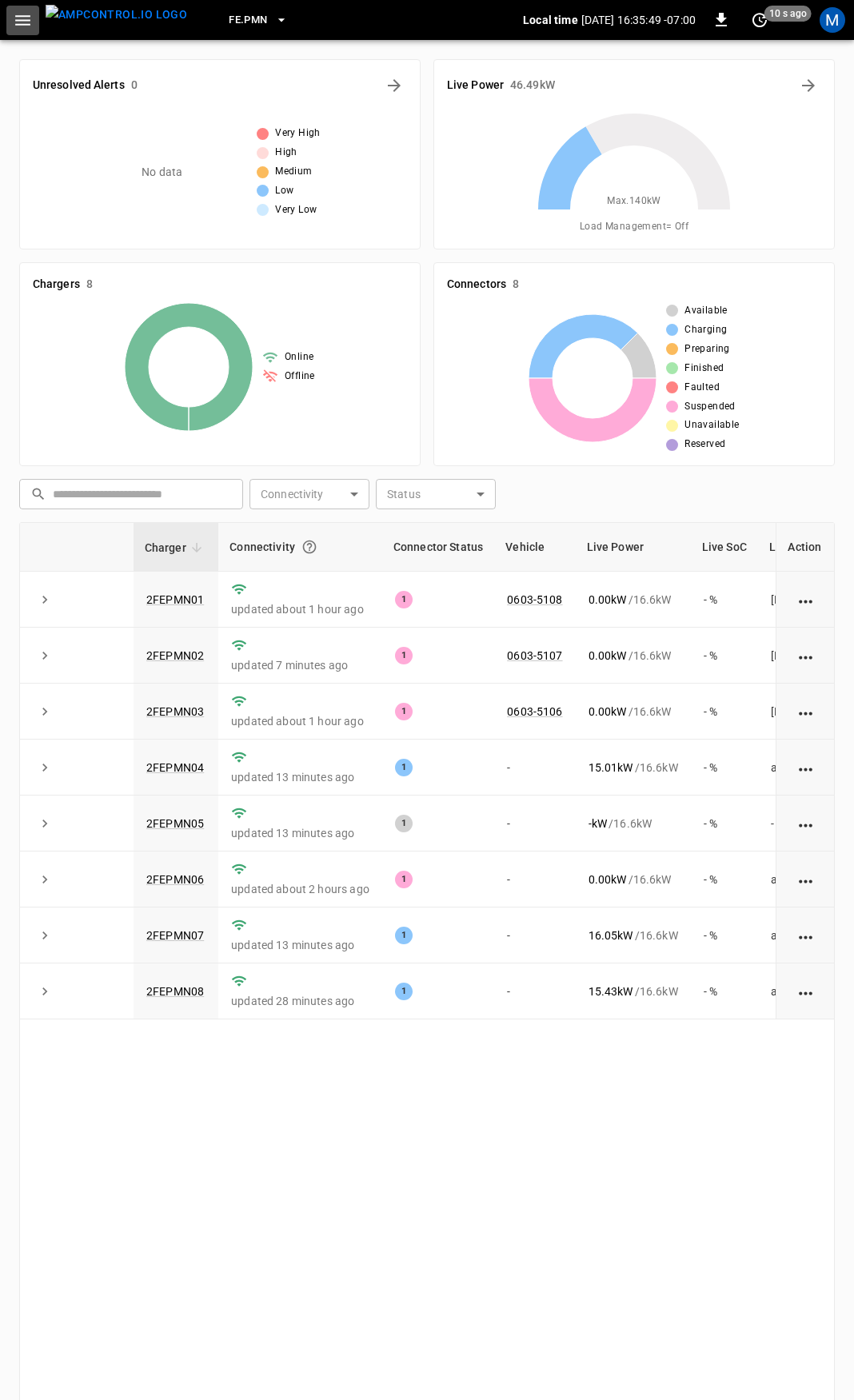
click at [28, 26] on icon "button" at bounding box center [23, 21] width 20 height 20
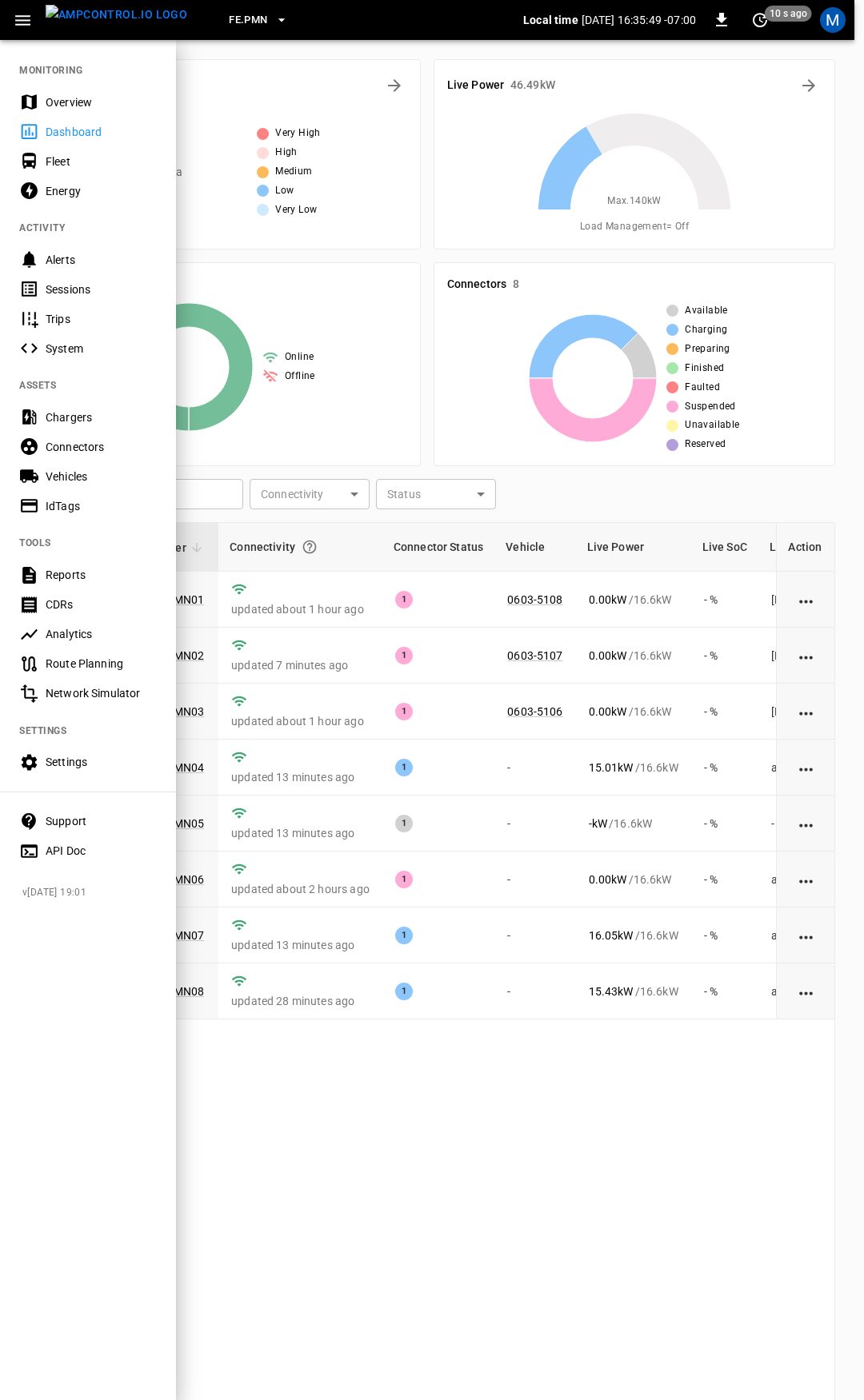
click at [96, 94] on div "Overview" at bounding box center [100, 102] width 111 height 16
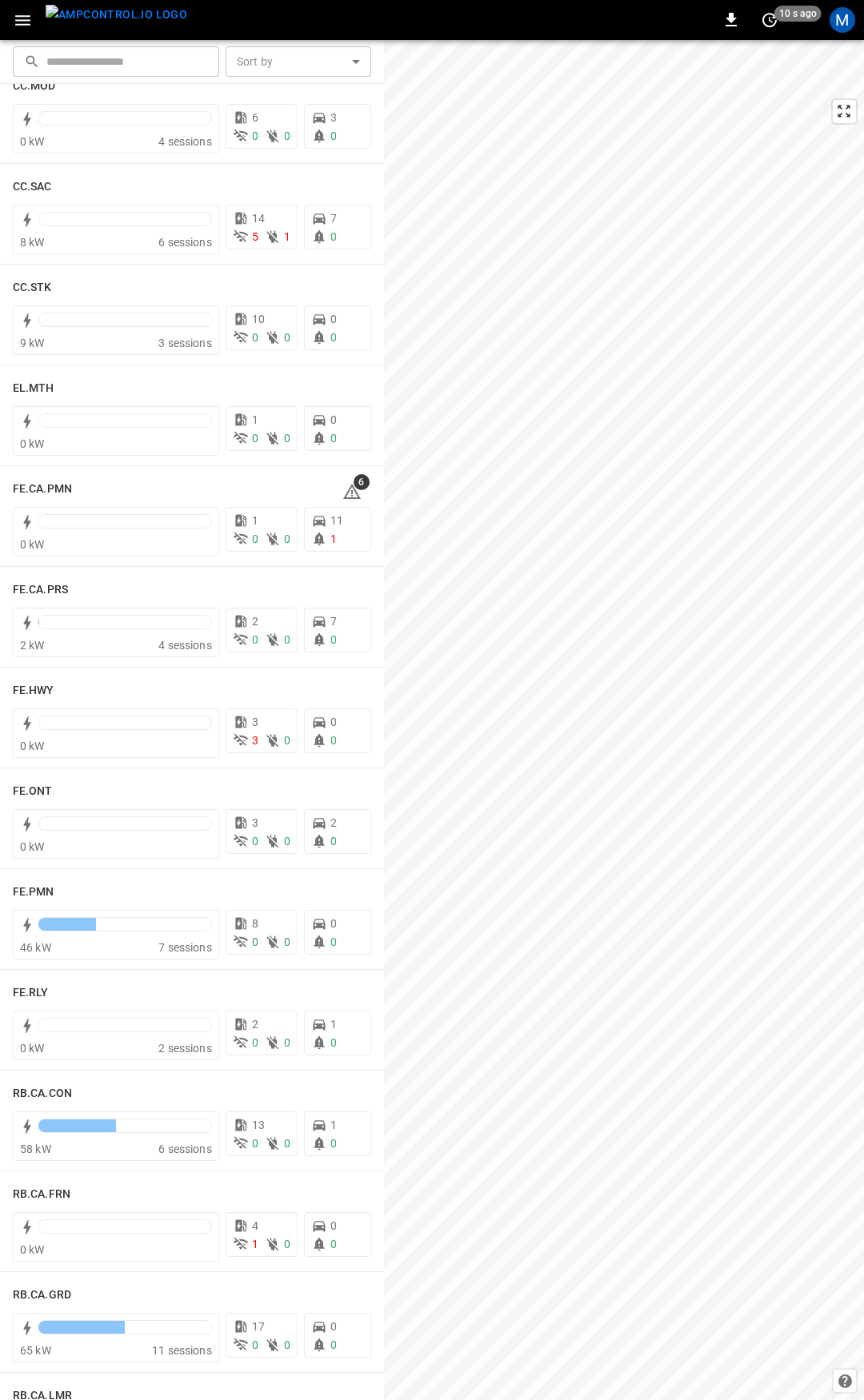
scroll to position [1155, 0]
click at [353, 485] on span "6" at bounding box center [361, 480] width 16 height 16
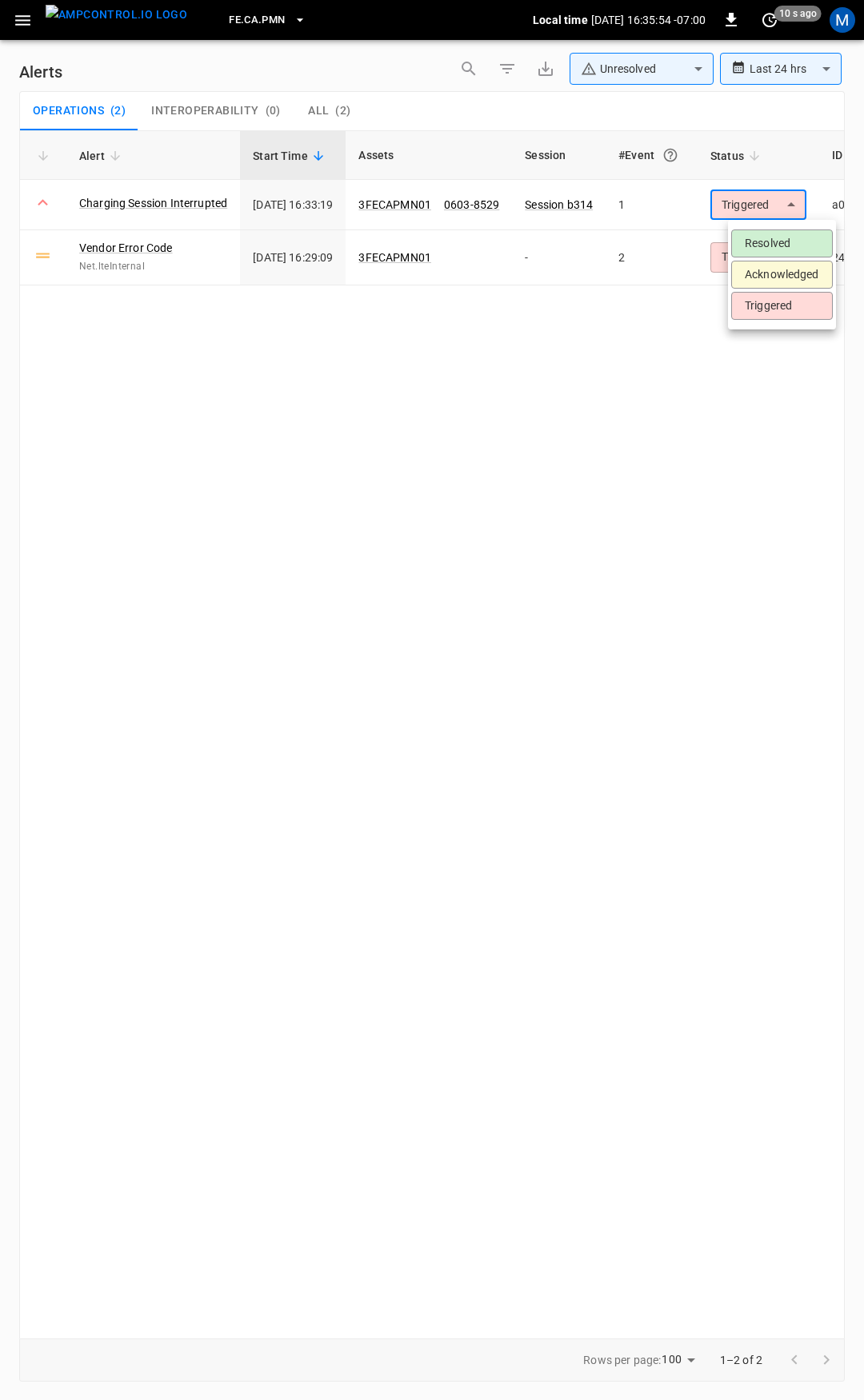
drag, startPoint x: 771, startPoint y: 200, endPoint x: 774, endPoint y: 223, distance: 23.2
click at [771, 199] on body "**********" at bounding box center [432, 697] width 864 height 1394
click at [774, 235] on li "Resolved" at bounding box center [781, 243] width 101 height 28
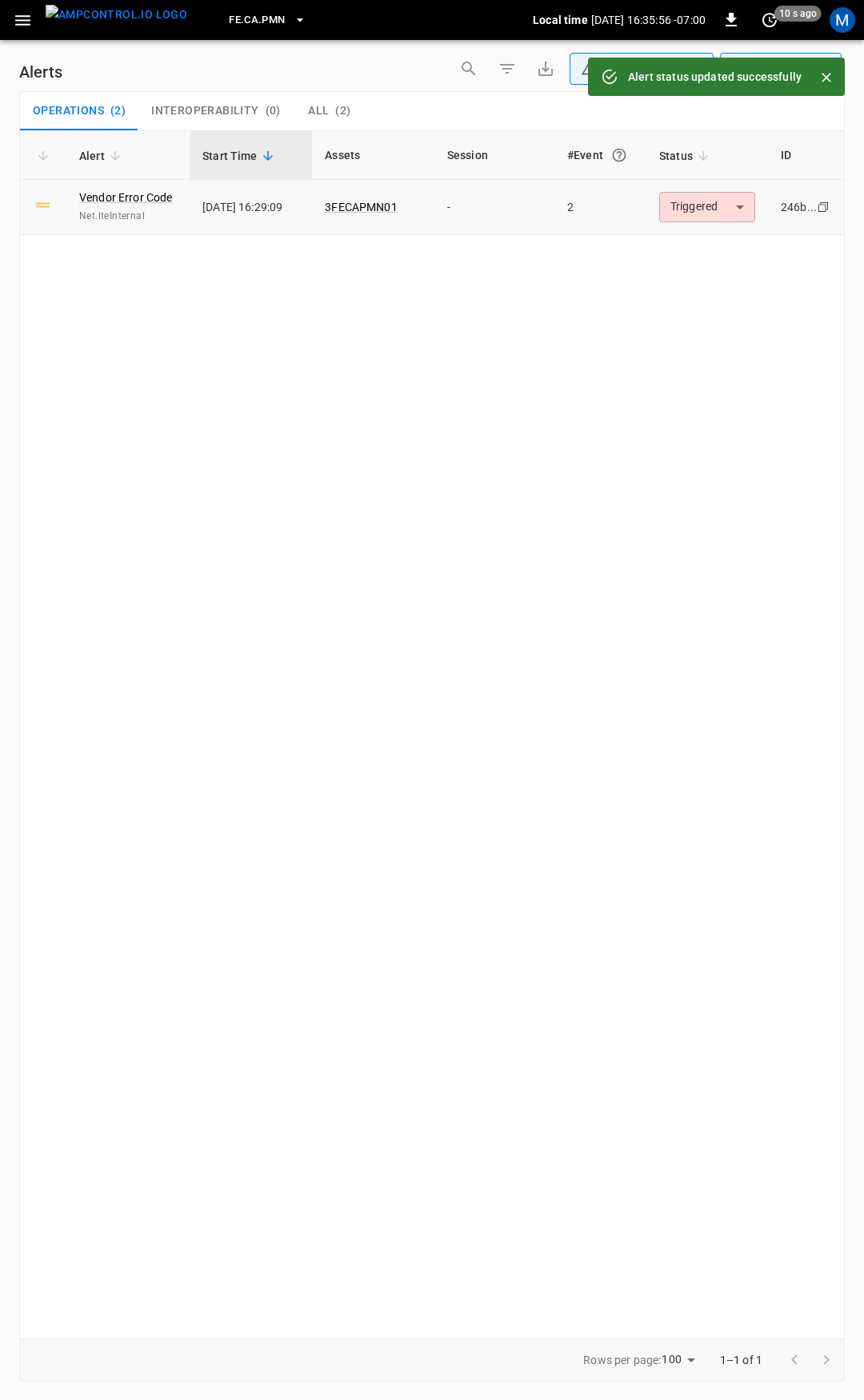
click at [771, 205] on td "246b... Copy" at bounding box center [805, 208] width 76 height 55
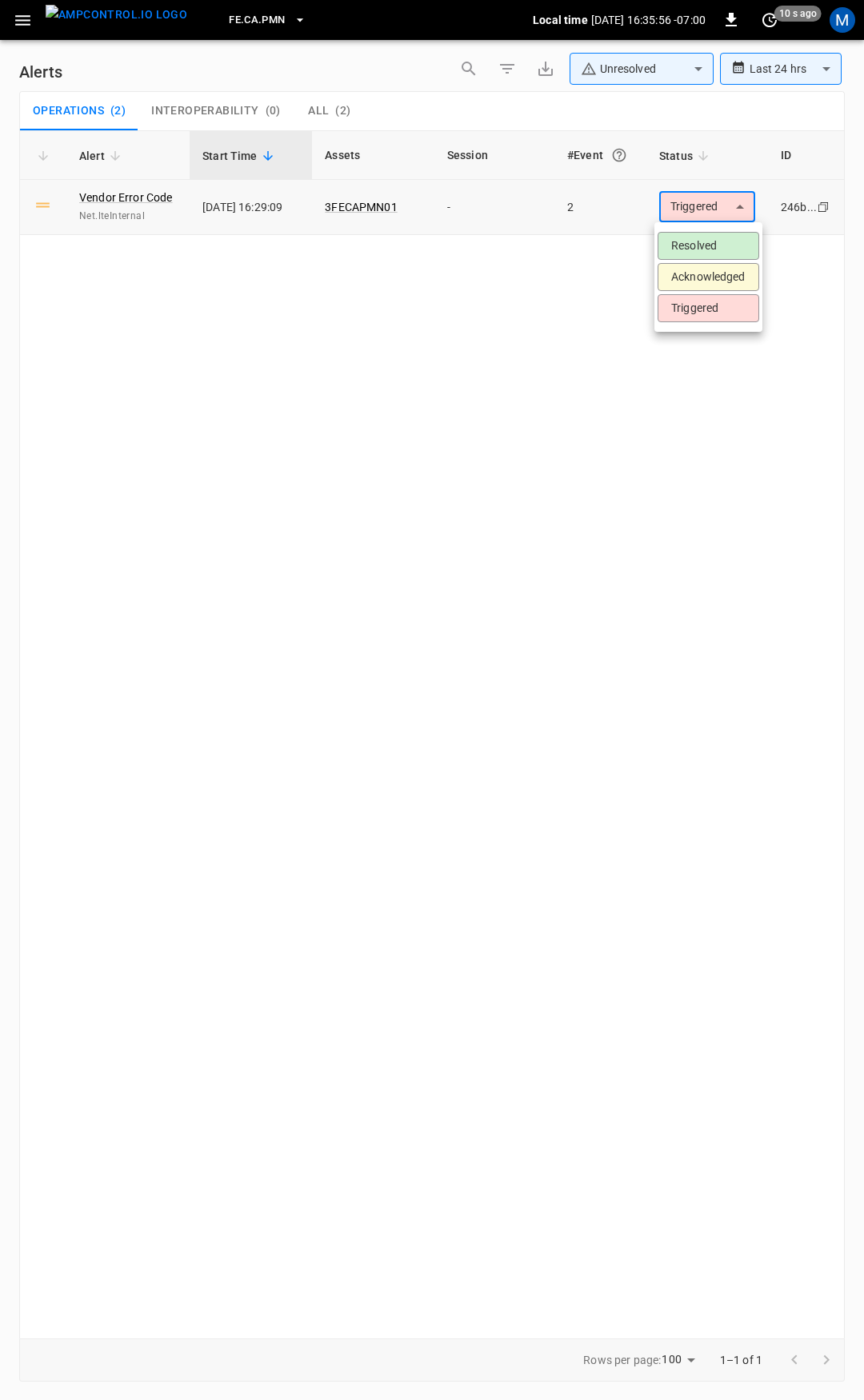
click at [727, 211] on body "**********" at bounding box center [432, 697] width 864 height 1394
click at [732, 246] on li "Resolved" at bounding box center [708, 246] width 101 height 28
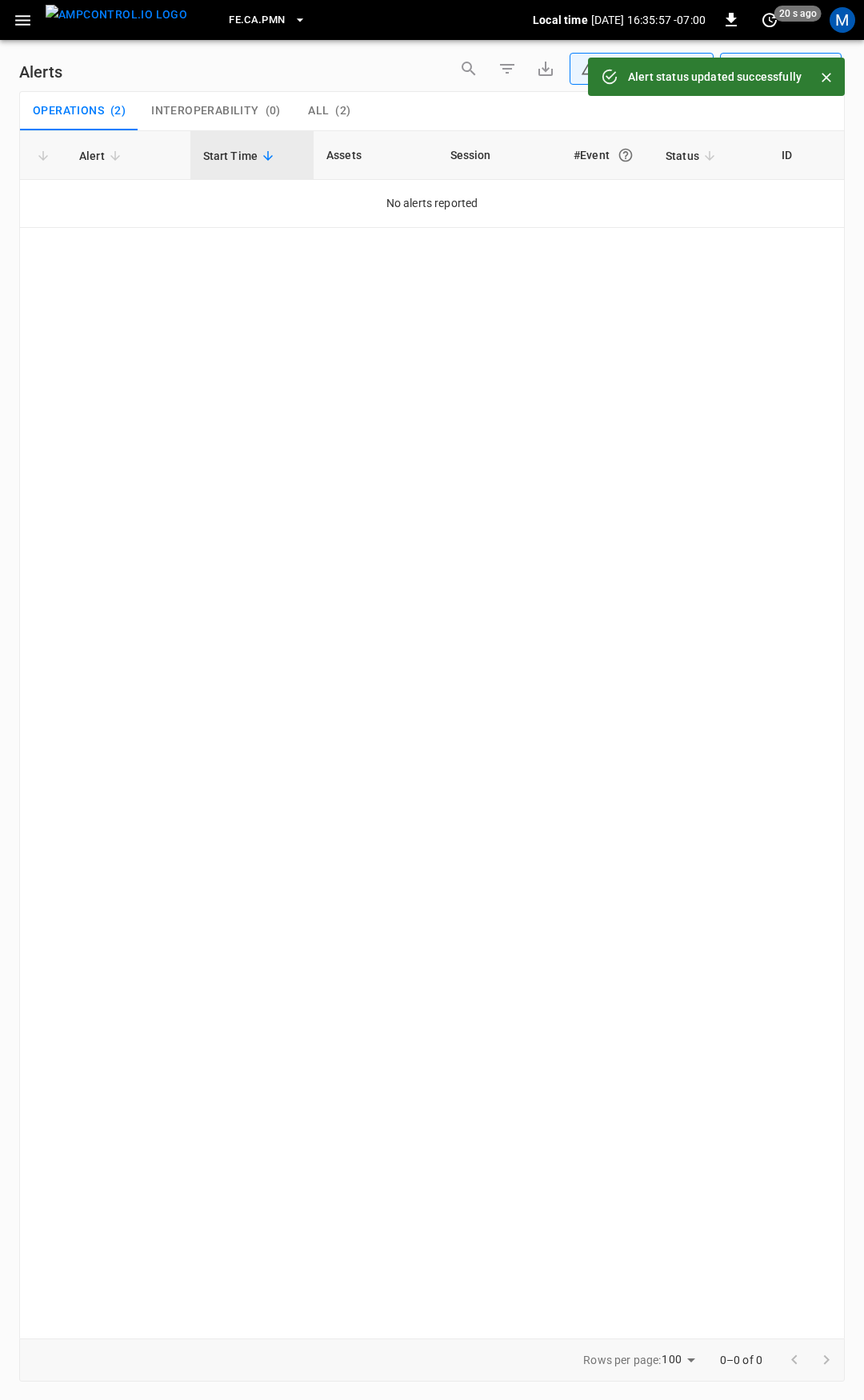
click at [24, 32] on button "button" at bounding box center [23, 21] width 32 height 30
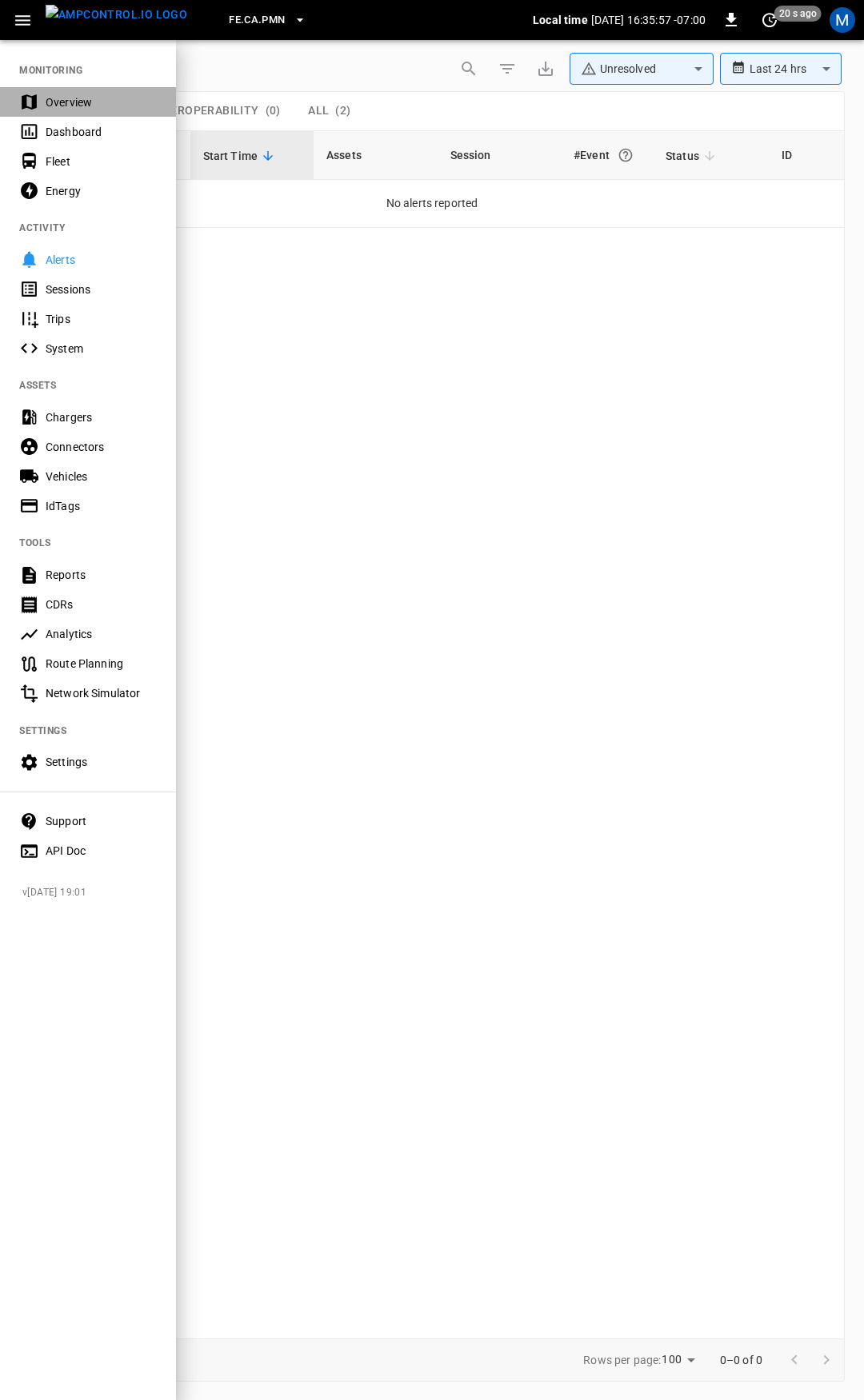
click at [65, 105] on div "Overview" at bounding box center [100, 102] width 111 height 16
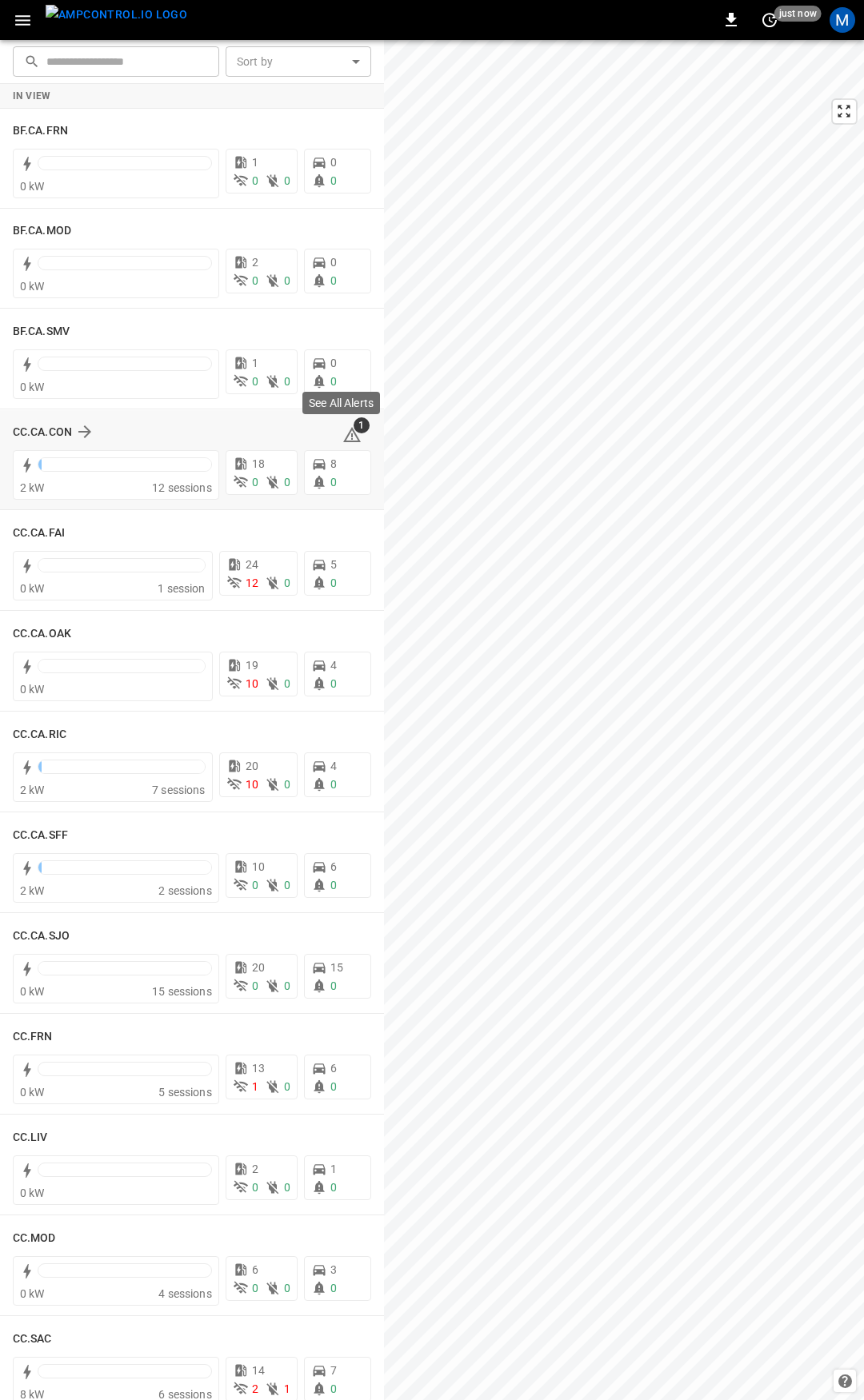
click at [343, 432] on icon at bounding box center [352, 435] width 20 height 20
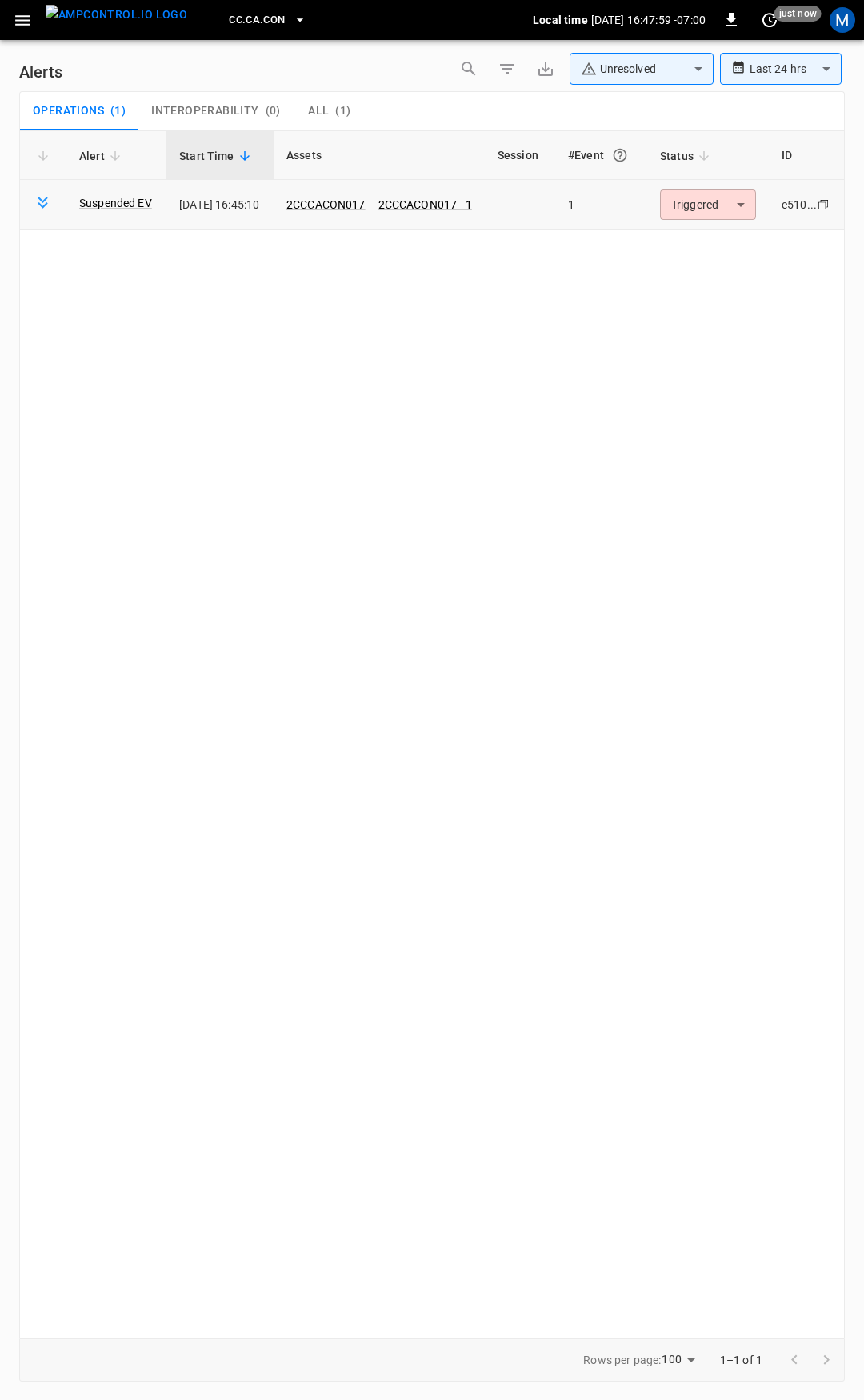
click at [733, 211] on body "**********" at bounding box center [432, 697] width 864 height 1394
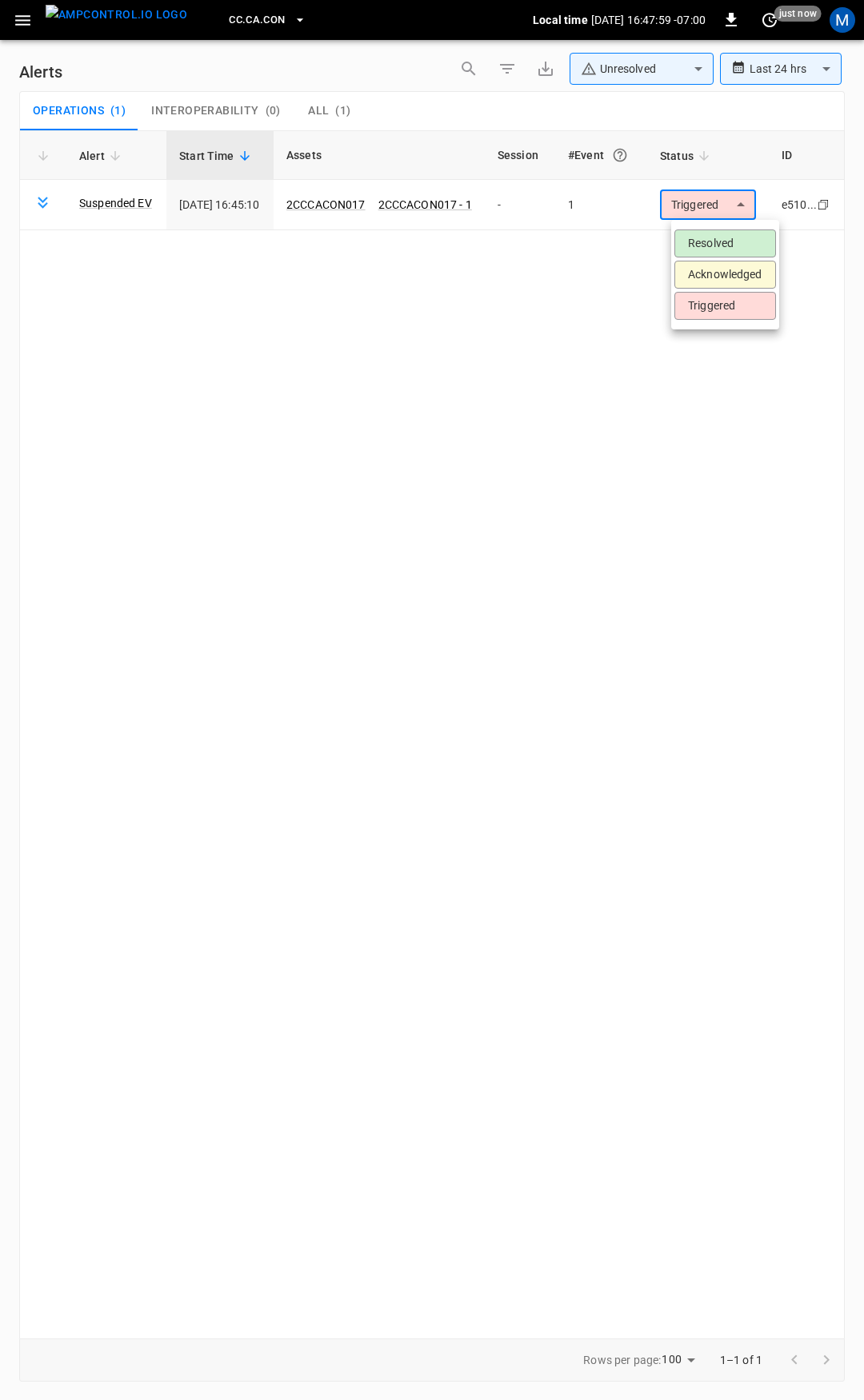
click at [728, 246] on li "Resolved" at bounding box center [724, 243] width 101 height 28
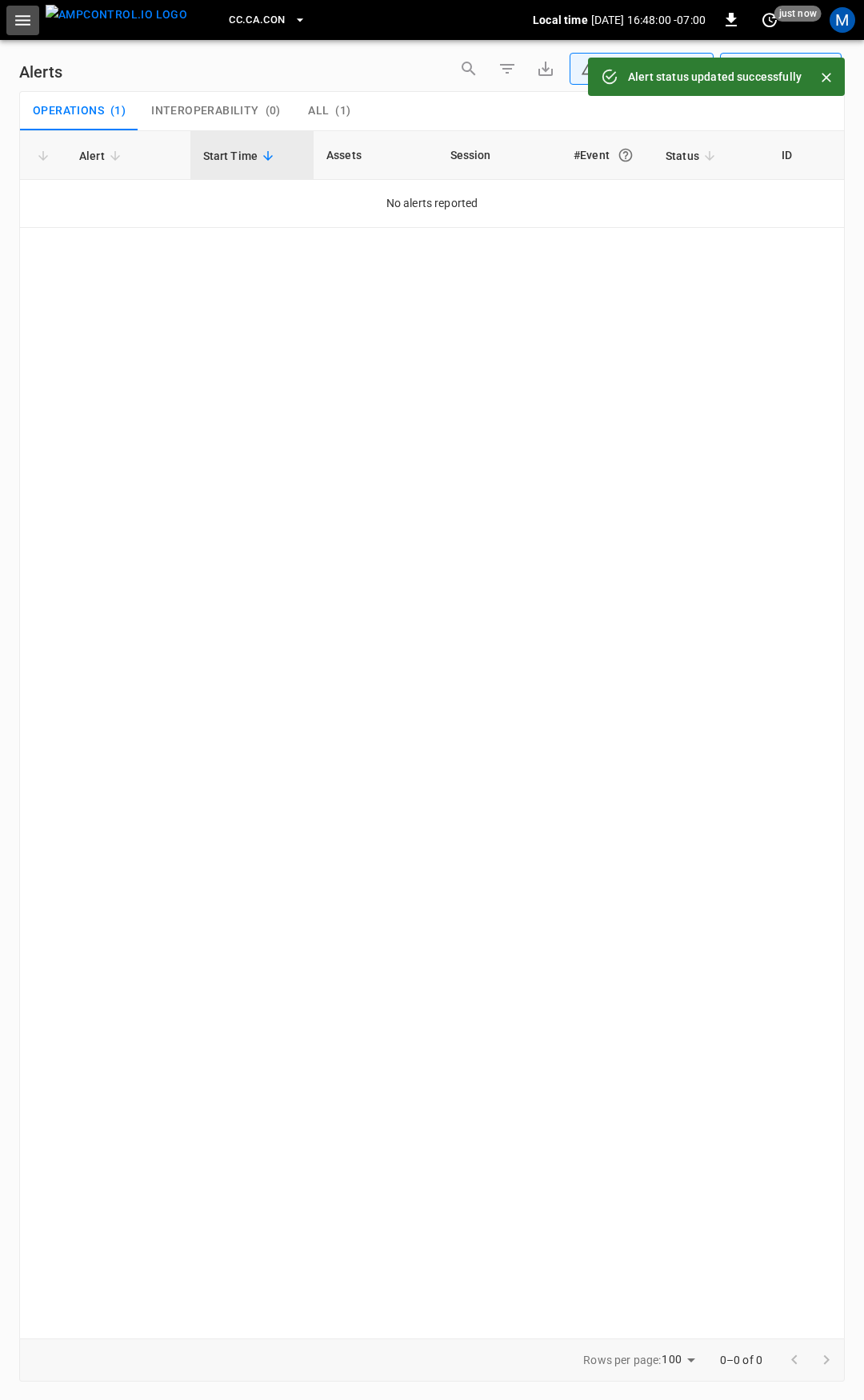
click at [18, 28] on icon "button" at bounding box center [23, 21] width 20 height 20
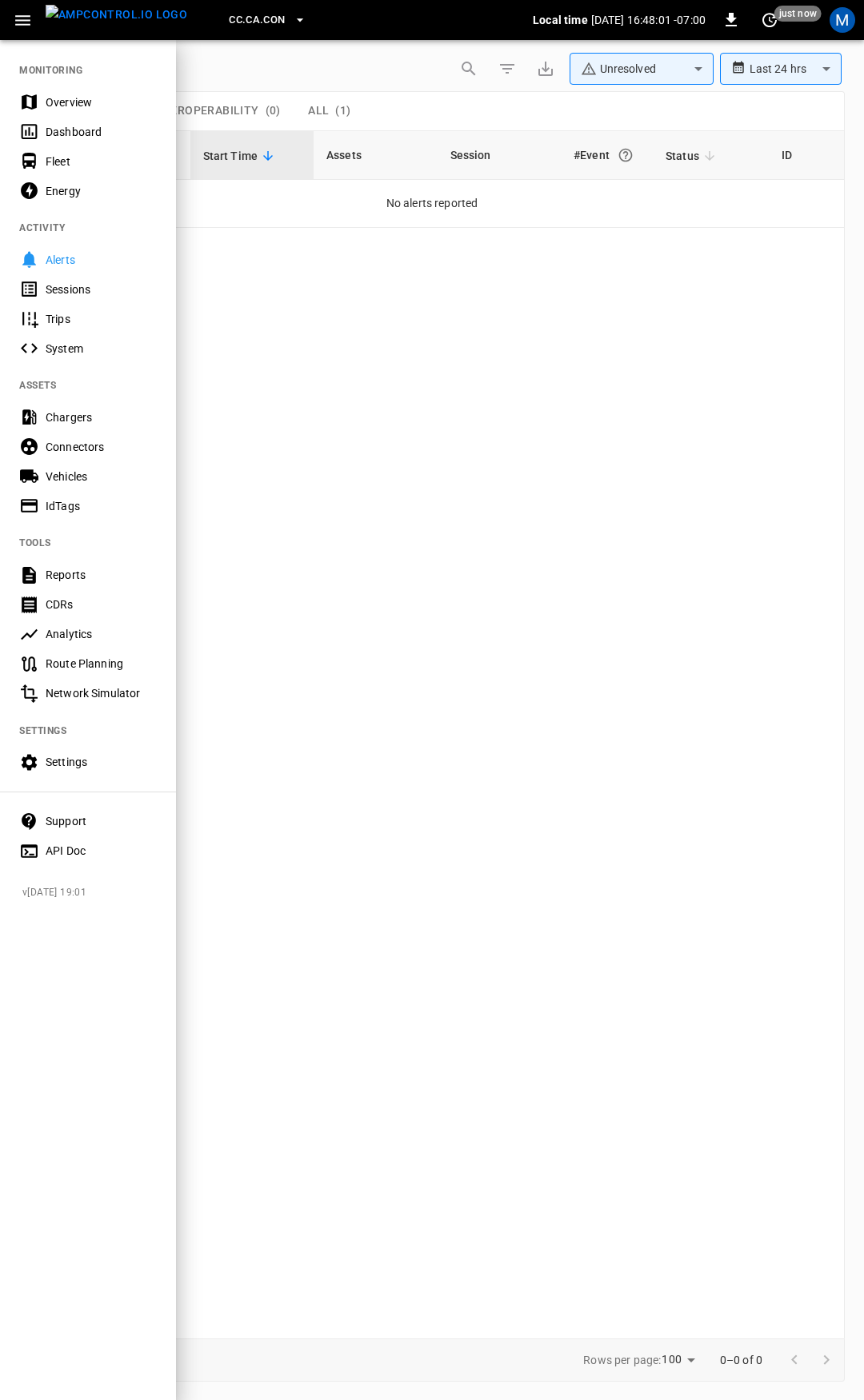
click at [73, 105] on div "Overview" at bounding box center [100, 102] width 111 height 16
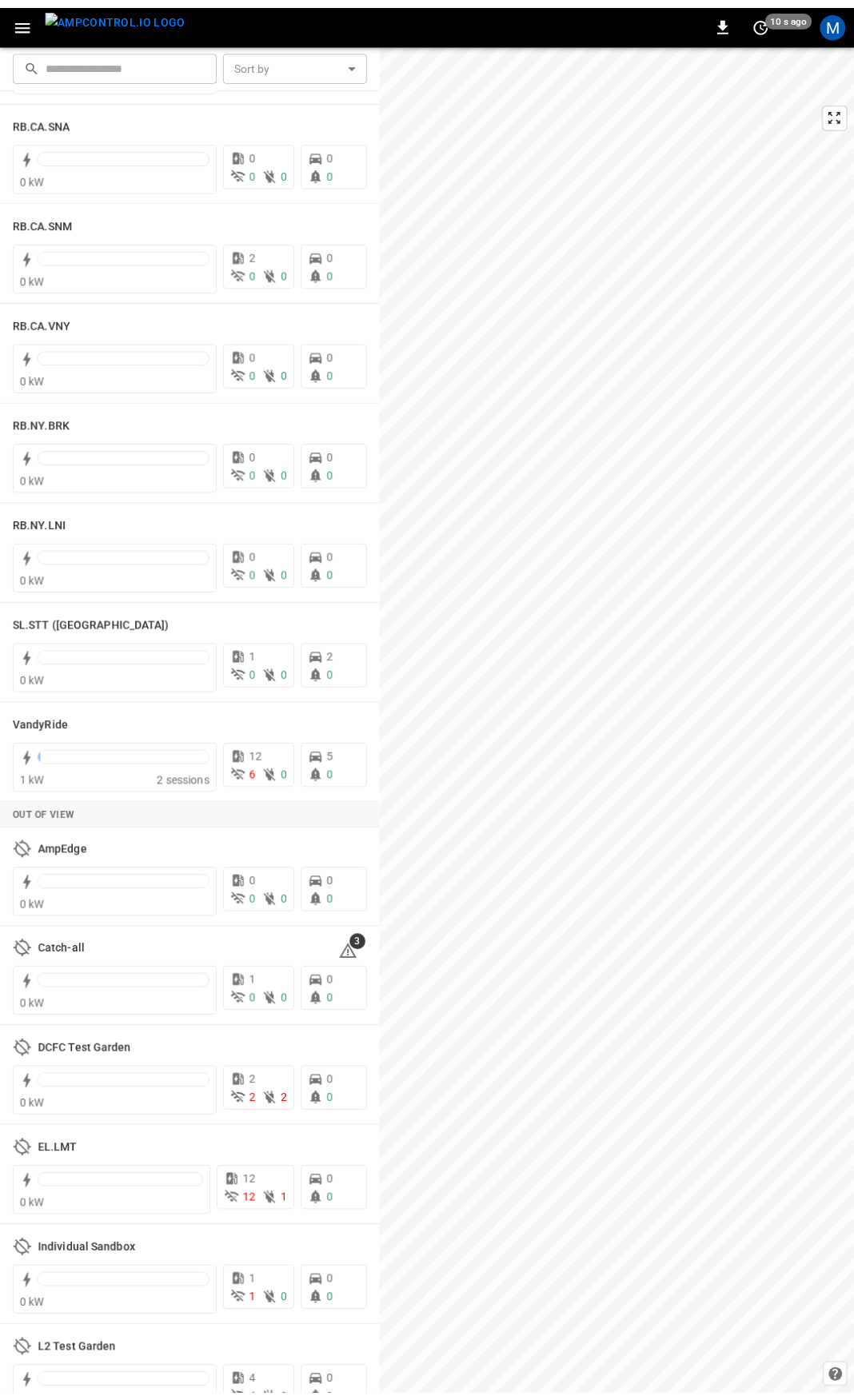
scroll to position [2726, 0]
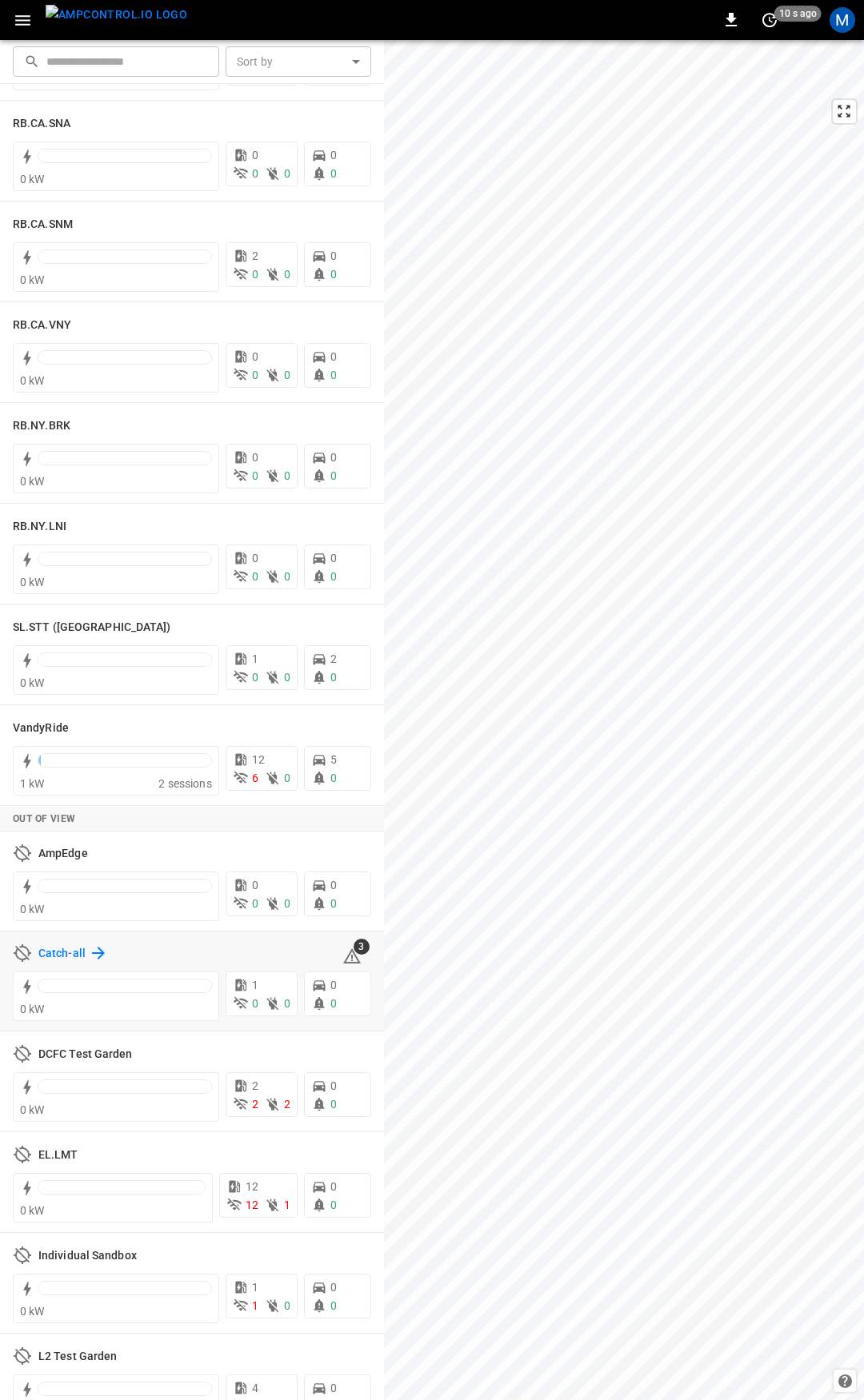
click at [66, 952] on h6 "Catch-all" at bounding box center [62, 954] width 47 height 18
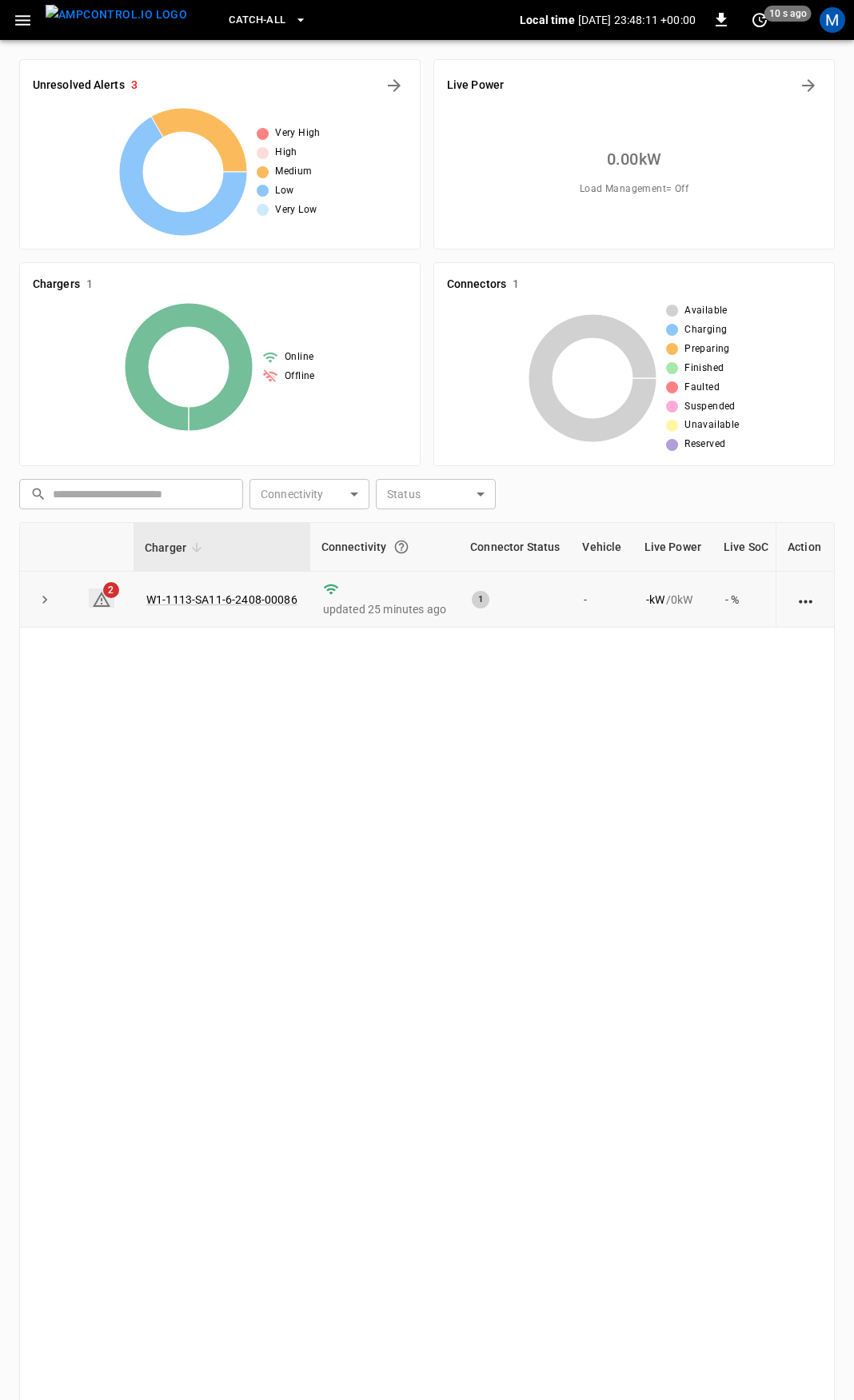
click at [98, 598] on icon at bounding box center [101, 598] width 18 height 15
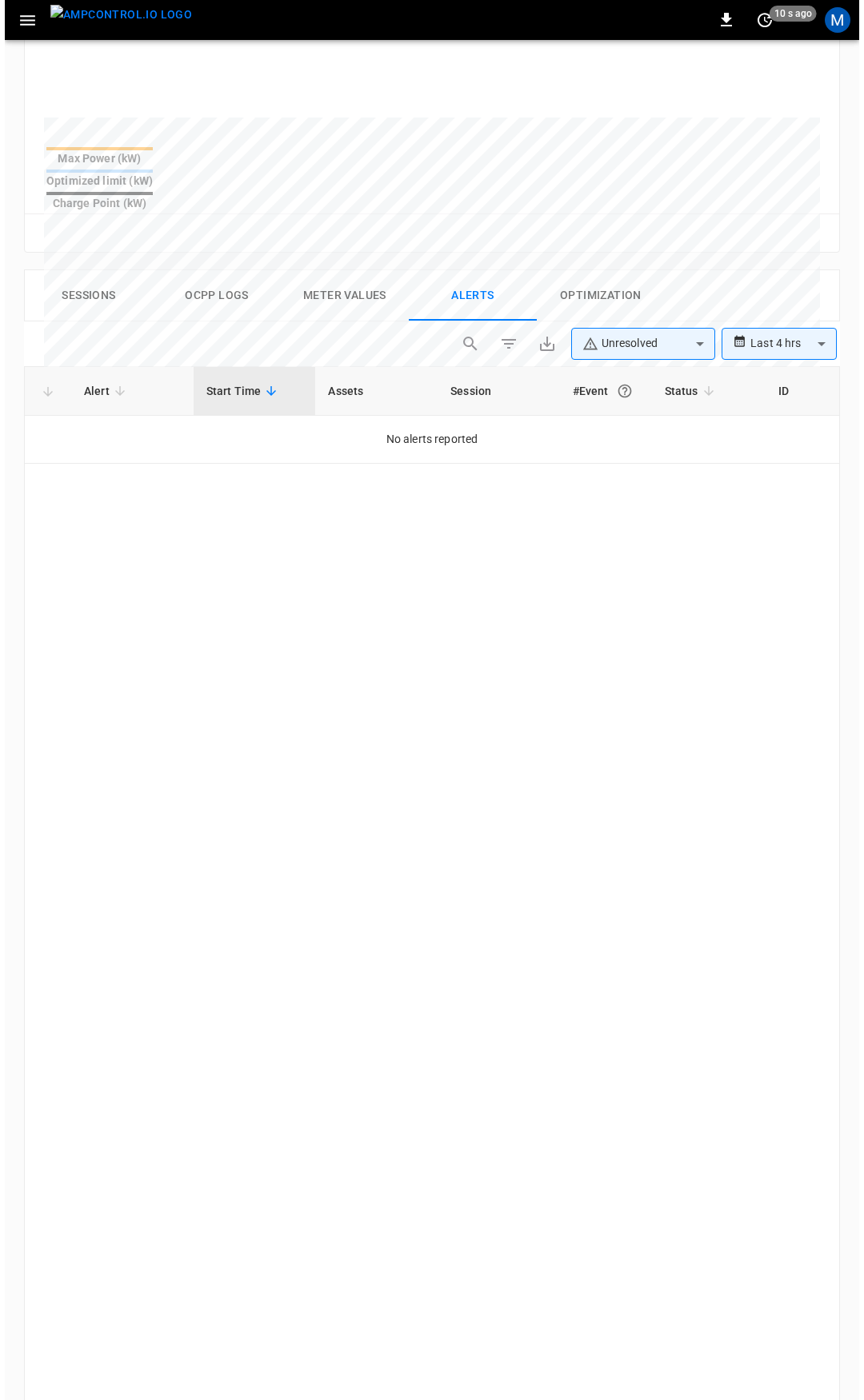
scroll to position [680, 0]
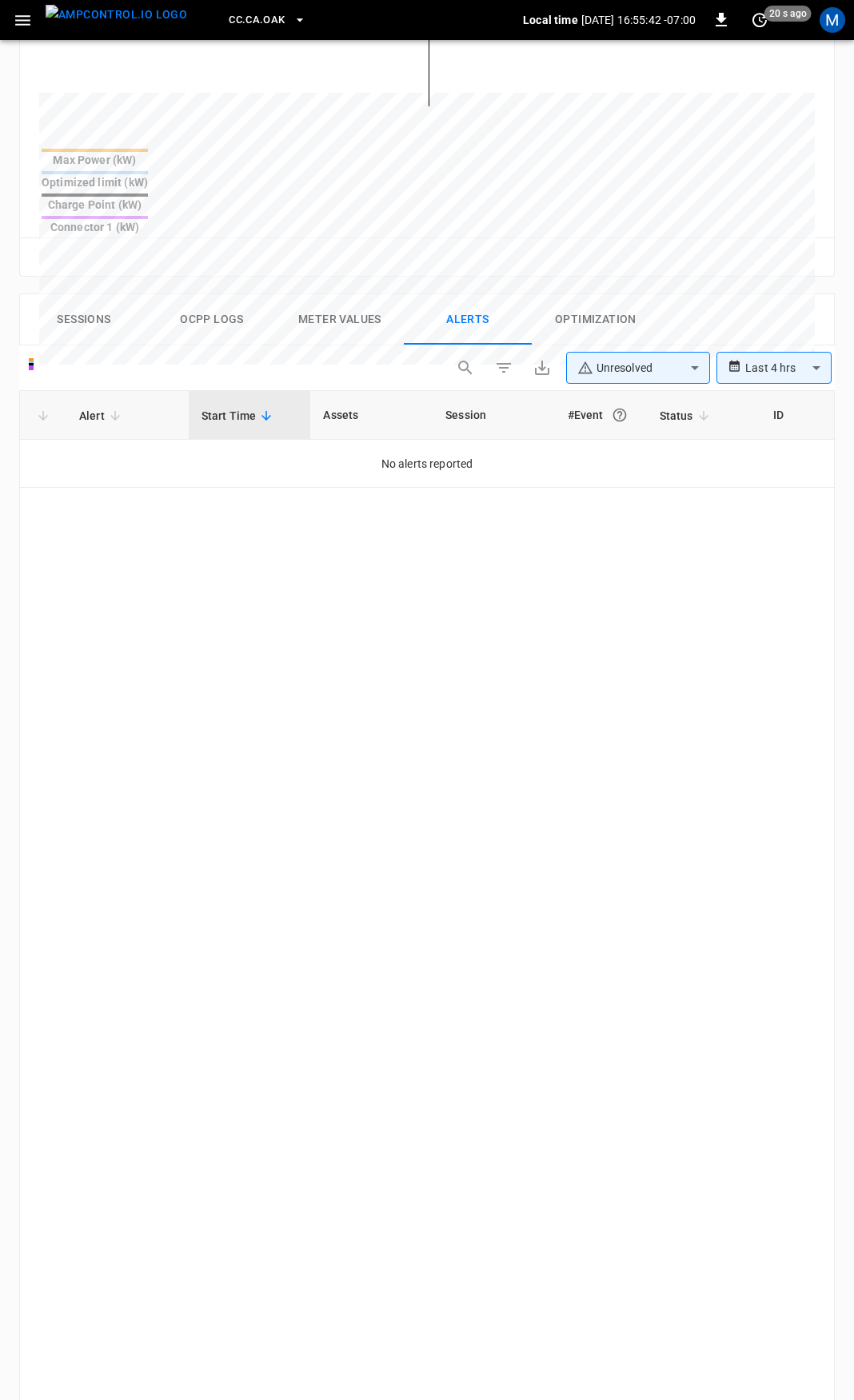
click at [21, 36] on div "CC.CA.OAK Local time 2025-08-28 16:55:42 -07:00 0 20 s ago M" at bounding box center [427, 20] width 854 height 40
click at [21, 27] on icon "button" at bounding box center [23, 21] width 20 height 20
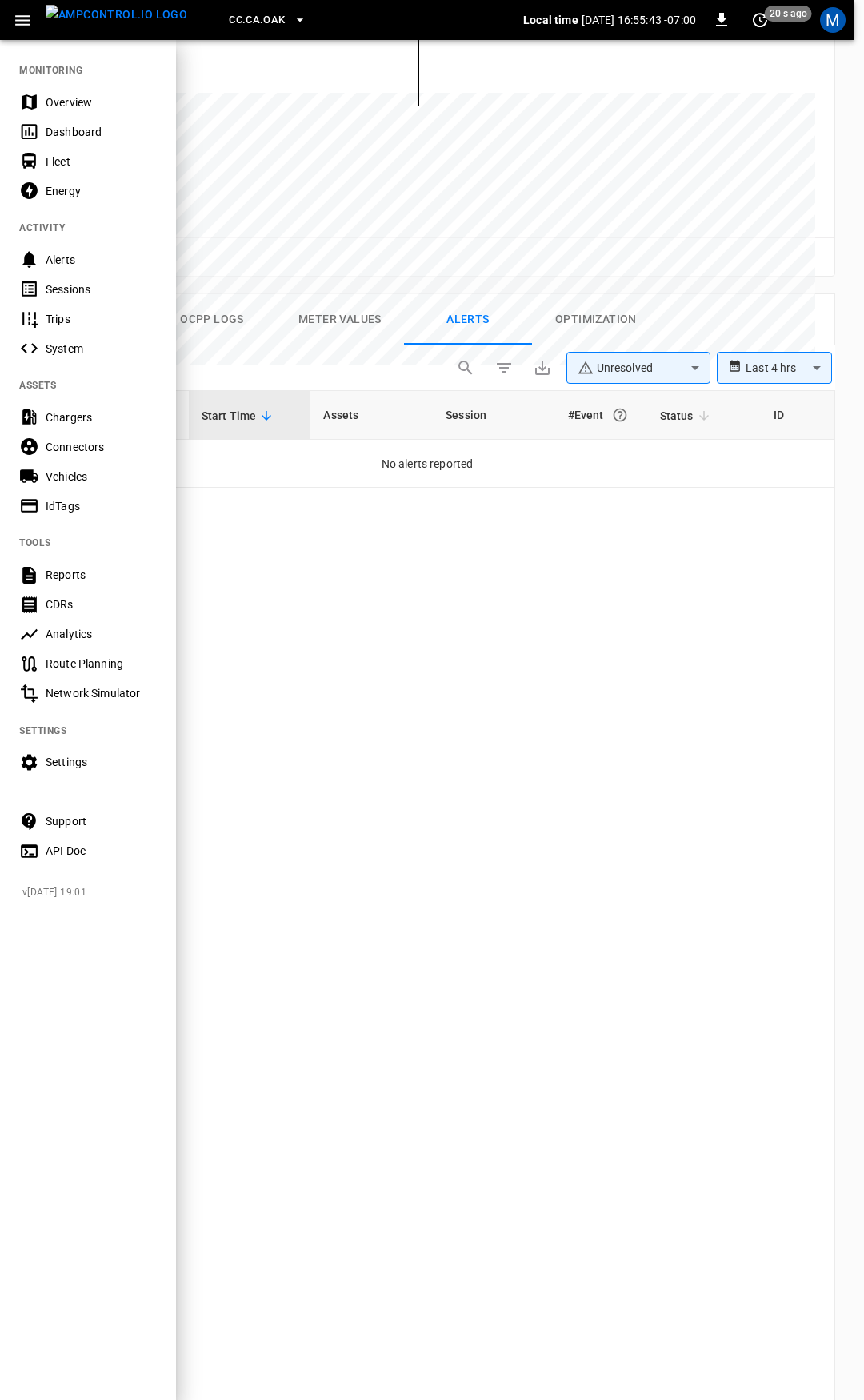
click at [60, 90] on div "Overview" at bounding box center [88, 102] width 176 height 30
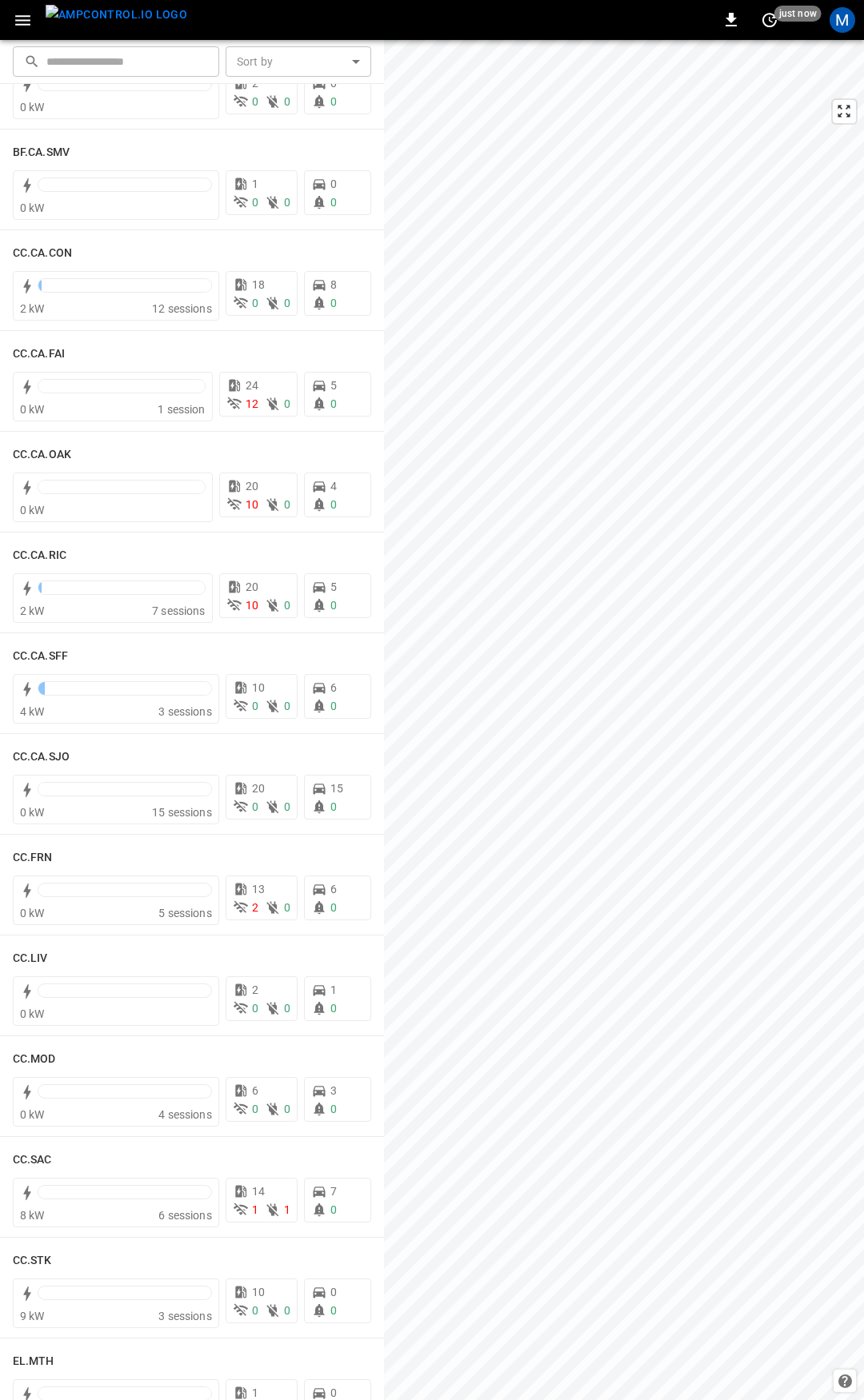
scroll to position [208, 0]
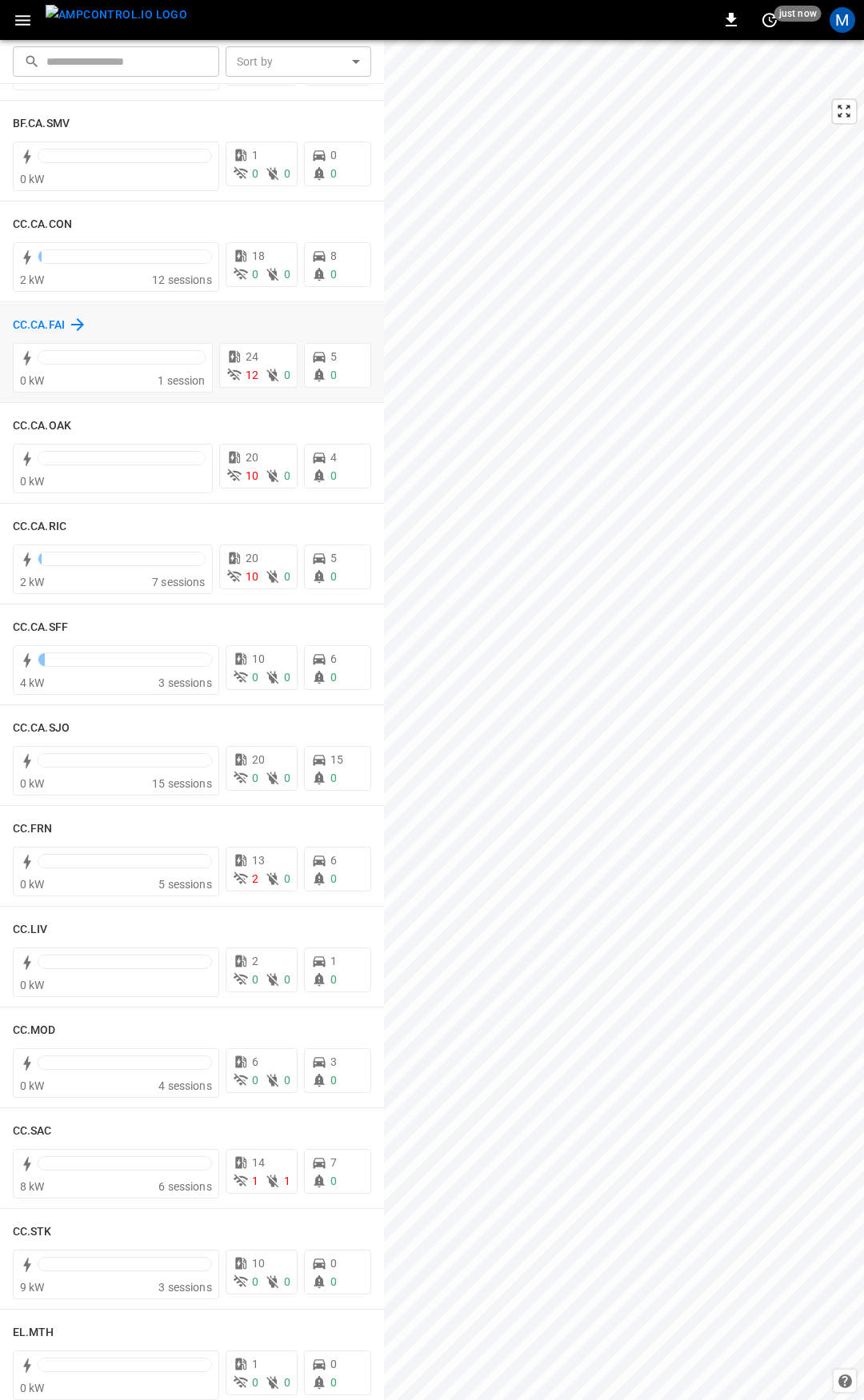
click at [25, 323] on h6 "CC.CA.FAI" at bounding box center [38, 326] width 52 height 18
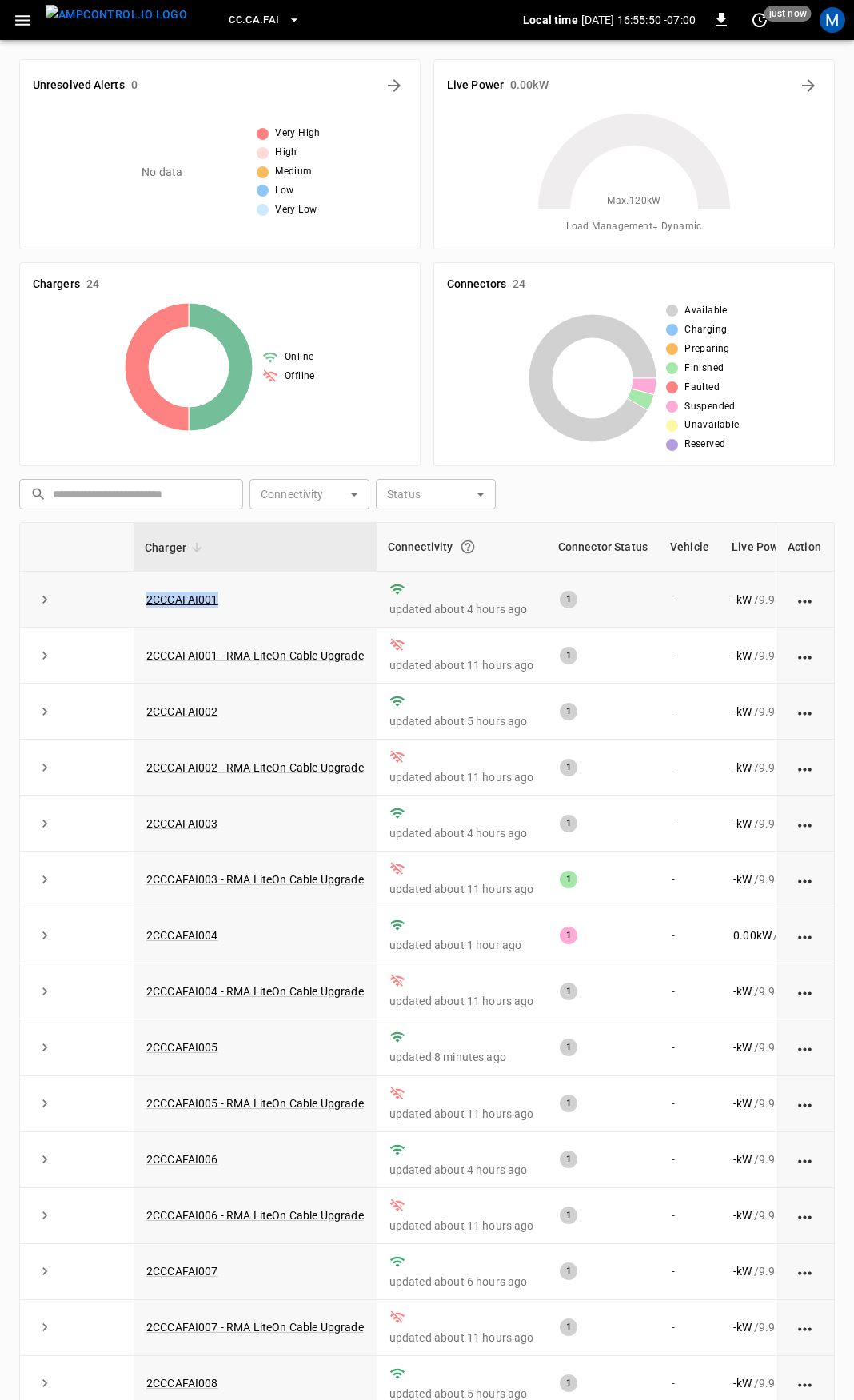
drag, startPoint x: 254, startPoint y: 601, endPoint x: 117, endPoint y: 601, distance: 137.0
click at [117, 601] on tr "2CCCAFAI001 updated about 4 hours ago 1 - - kW / 9.98 kW - % about 4 hours ago" at bounding box center [550, 599] width 1061 height 56
drag, startPoint x: 258, startPoint y: 1044, endPoint x: 104, endPoint y: 1065, distance: 155.4
click at [104, 1065] on tr "2CCCAFAI005 updated 8 minutes ago 1 - - kW / 9.98 kW - % -" at bounding box center [550, 1047] width 1061 height 56
copy tr "2CCCAFAI005"
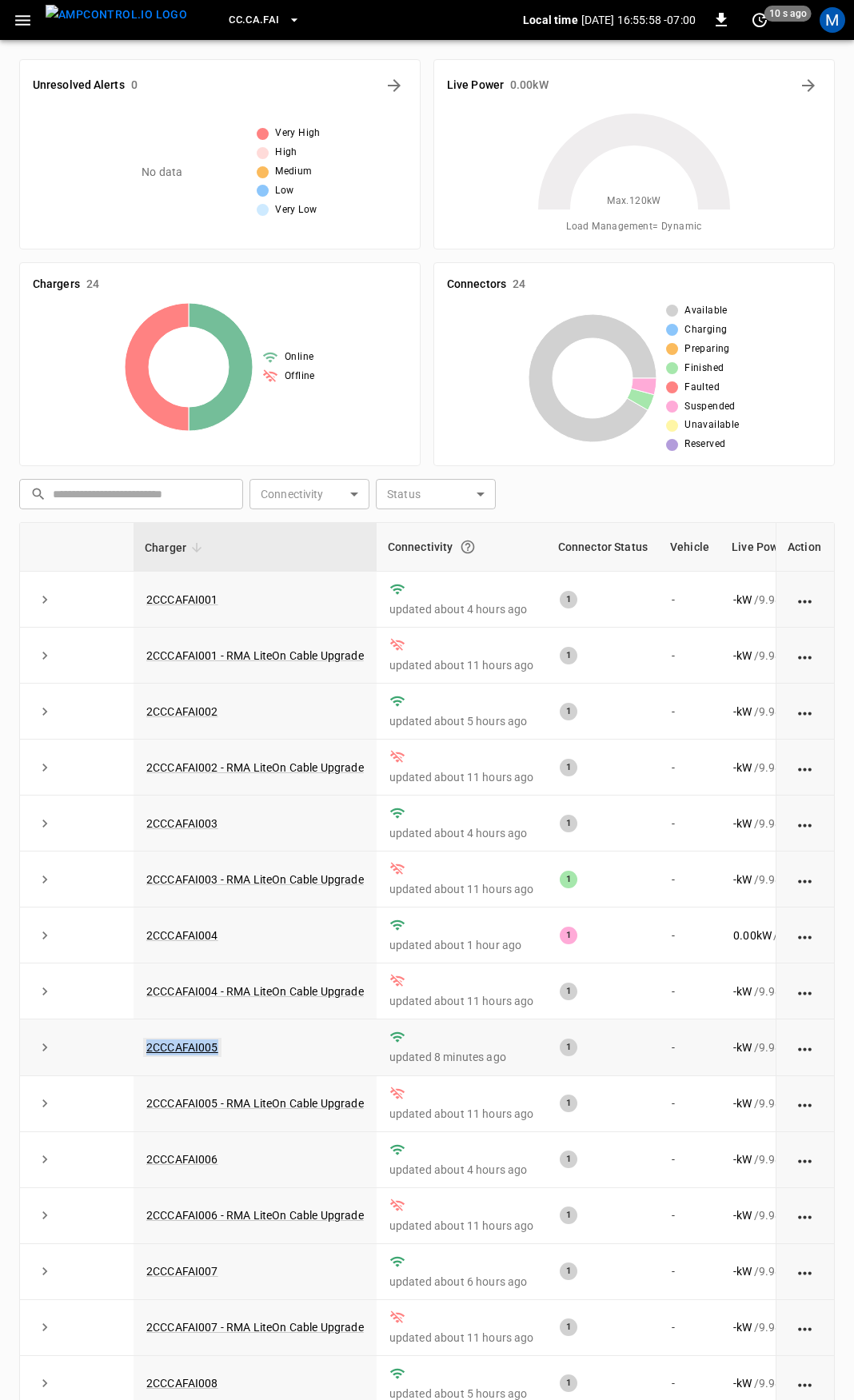
click at [181, 1051] on link "2CCCAFAI005" at bounding box center [182, 1048] width 79 height 20
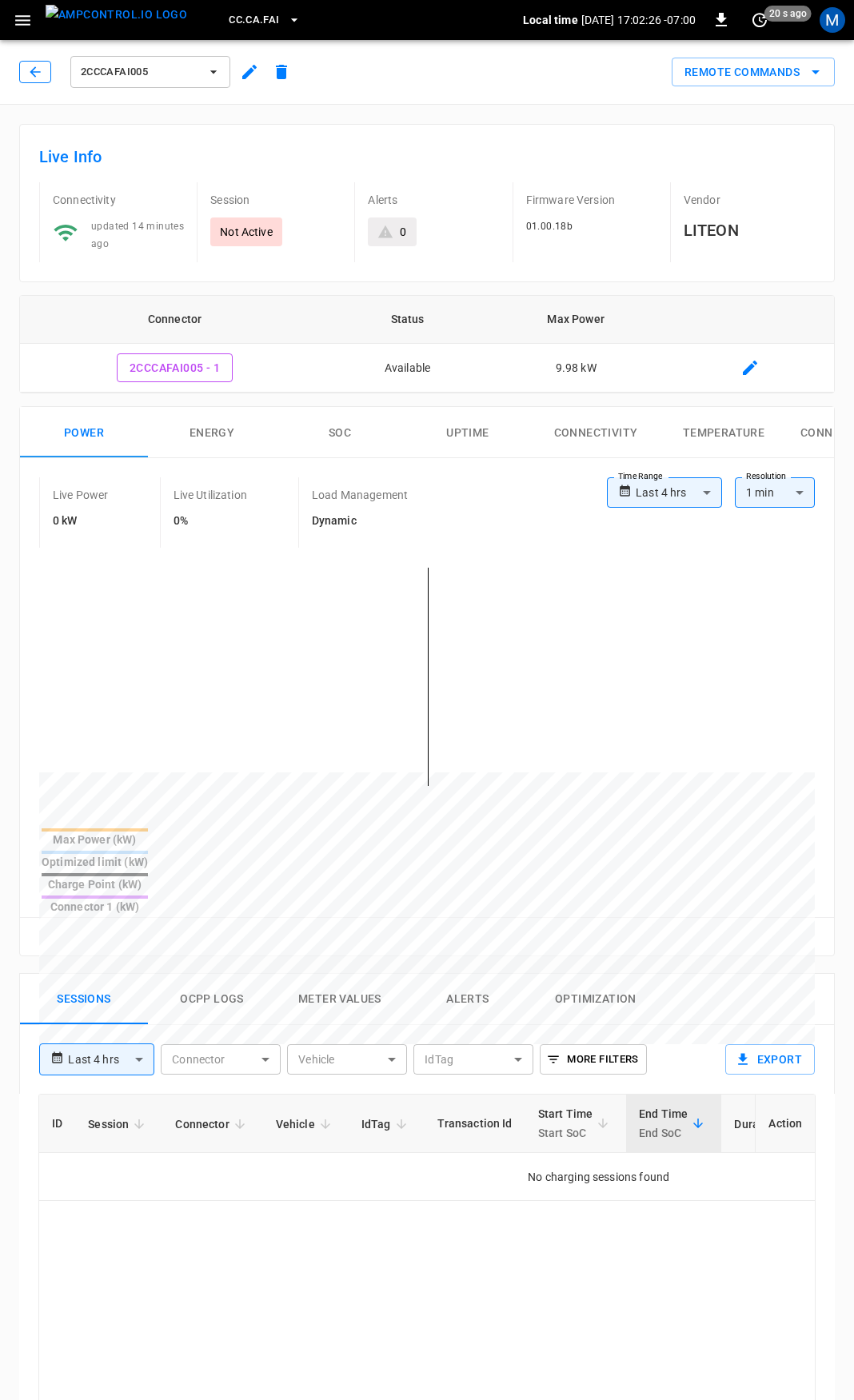
click at [40, 70] on icon "button" at bounding box center [35, 72] width 16 height 16
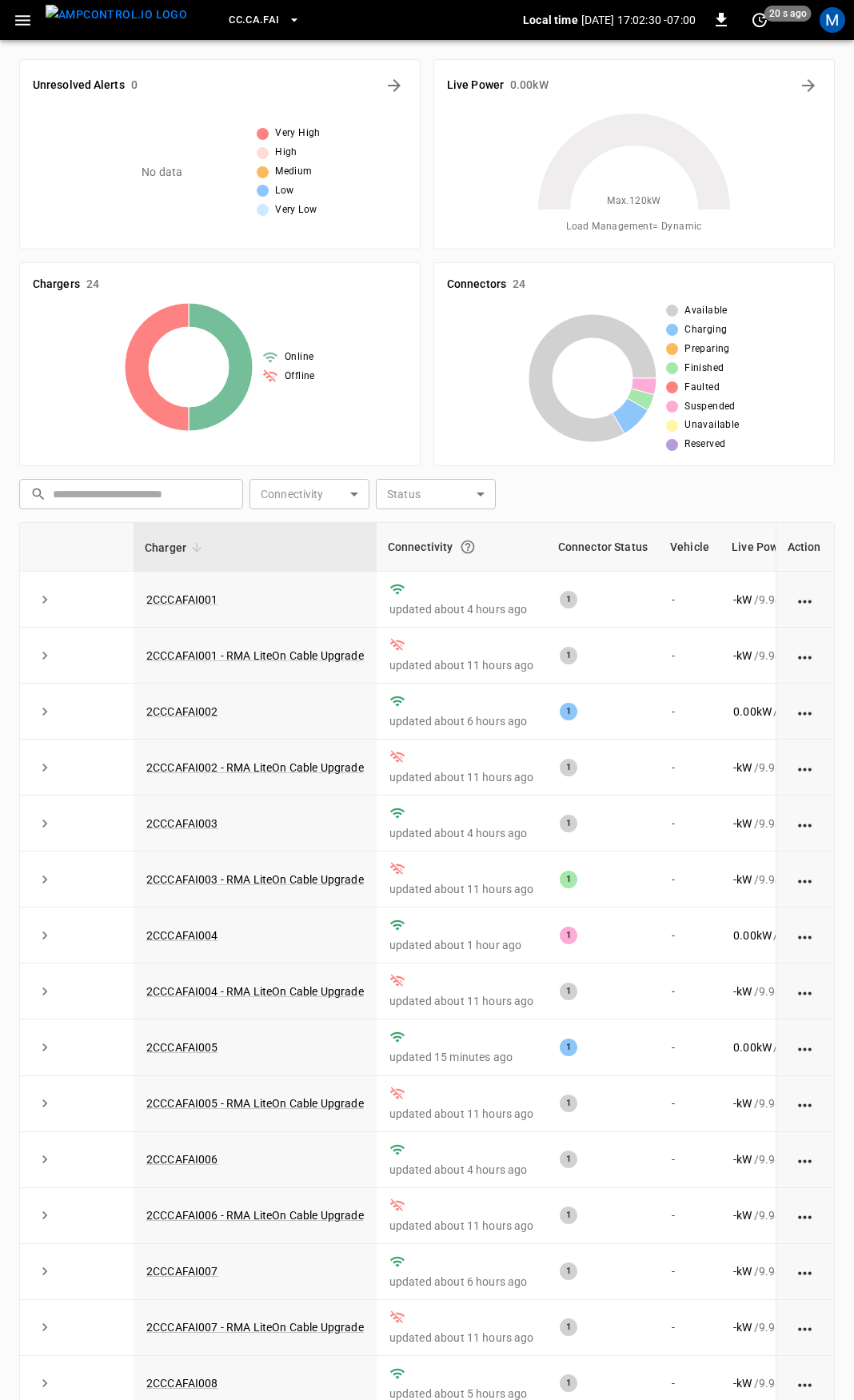
drag, startPoint x: 23, startPoint y: 27, endPoint x: 15, endPoint y: 21, distance: 10.0
click at [20, 24] on icon "button" at bounding box center [23, 21] width 20 height 20
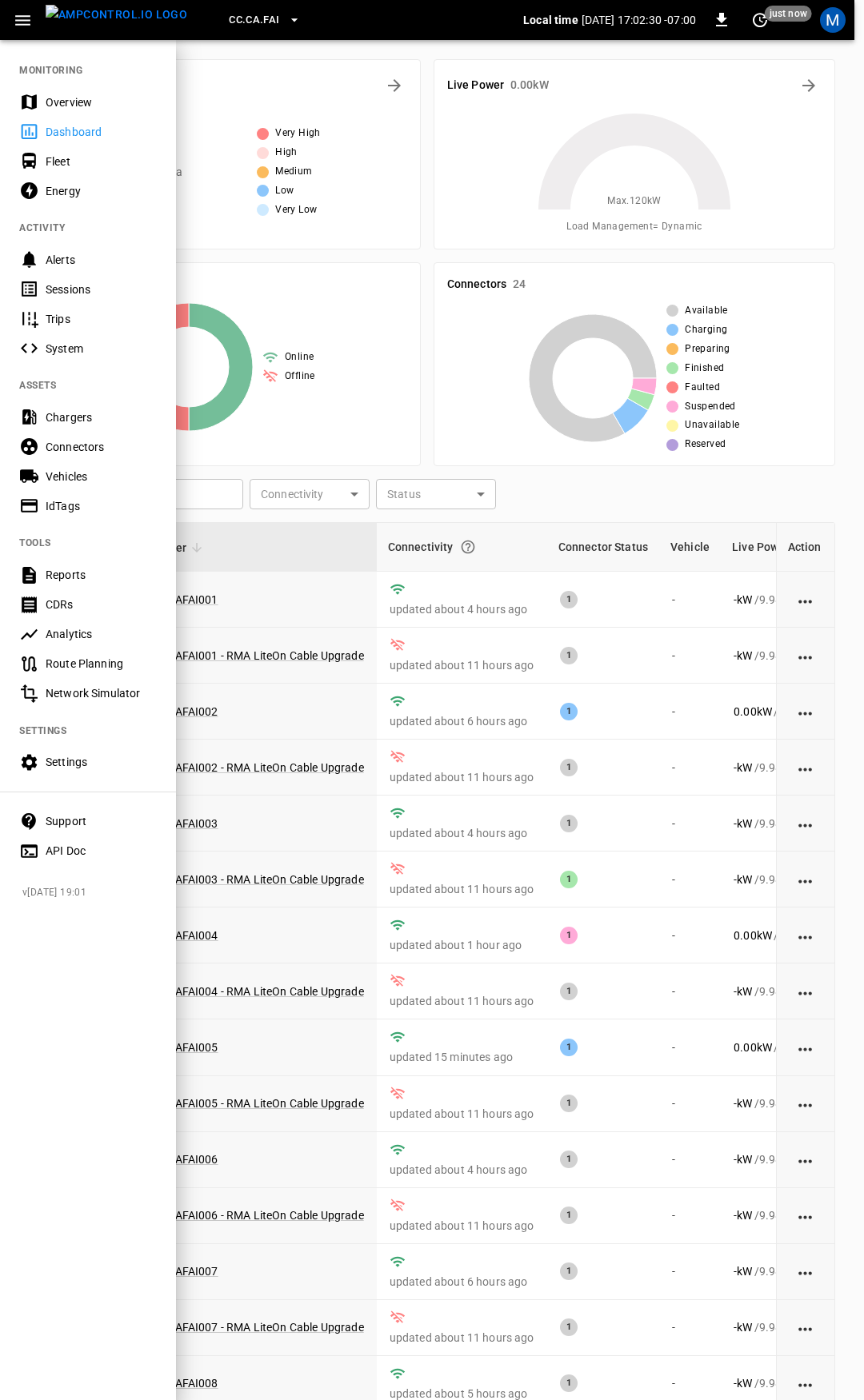
click at [71, 99] on div "Overview" at bounding box center [100, 102] width 111 height 16
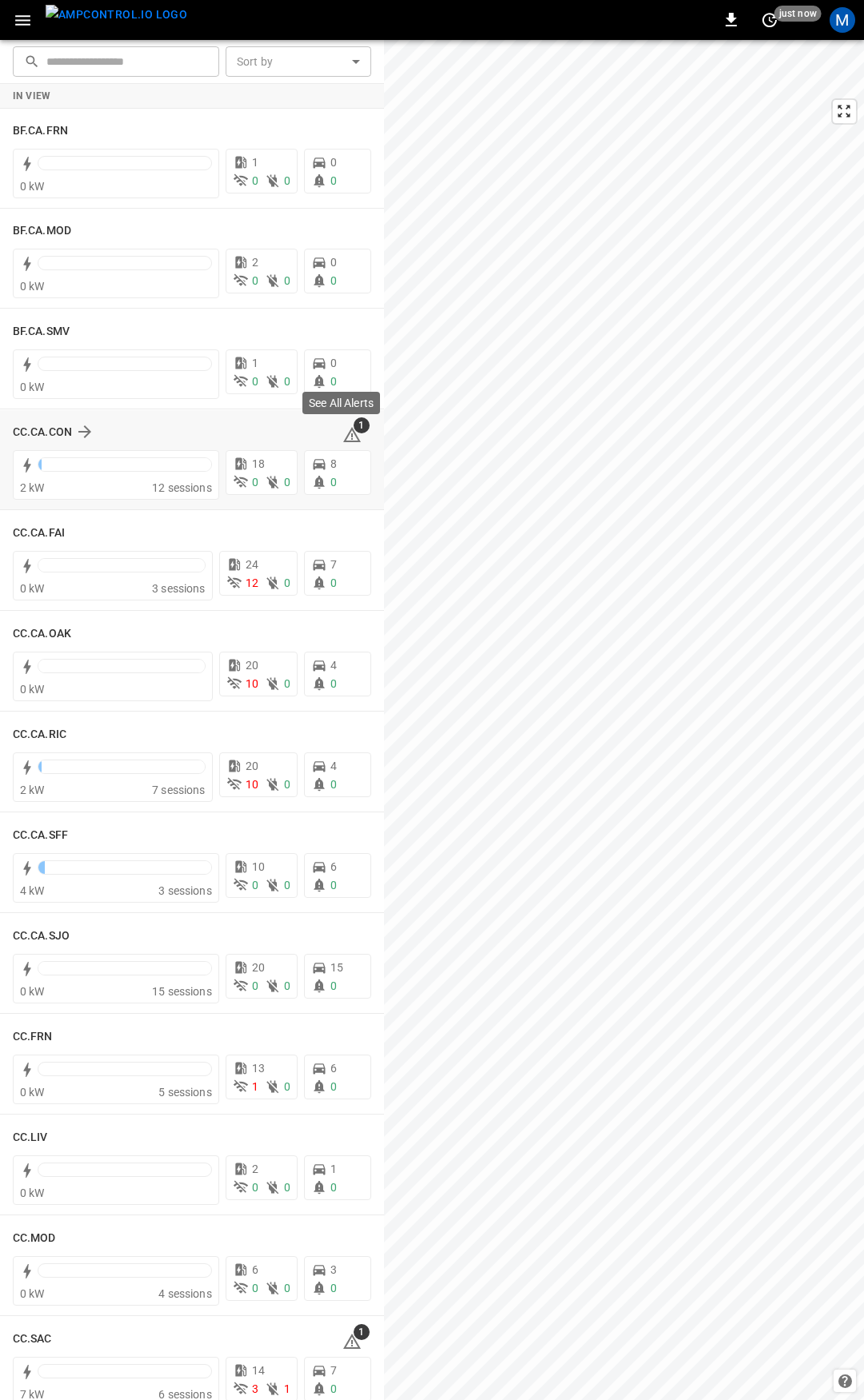
click at [342, 431] on icon at bounding box center [352, 435] width 20 height 20
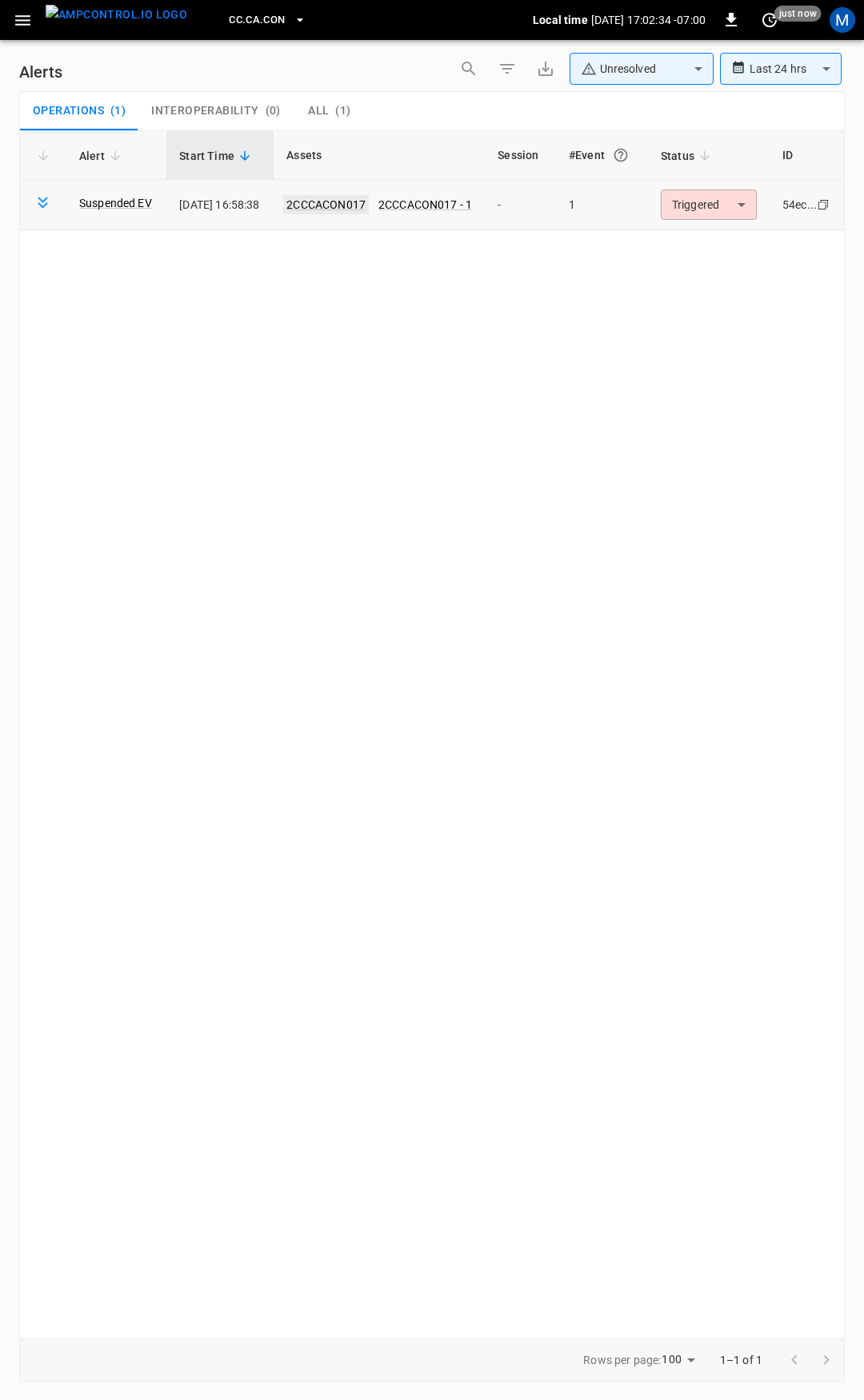
click at [339, 207] on link "2CCCACON017" at bounding box center [326, 205] width 86 height 20
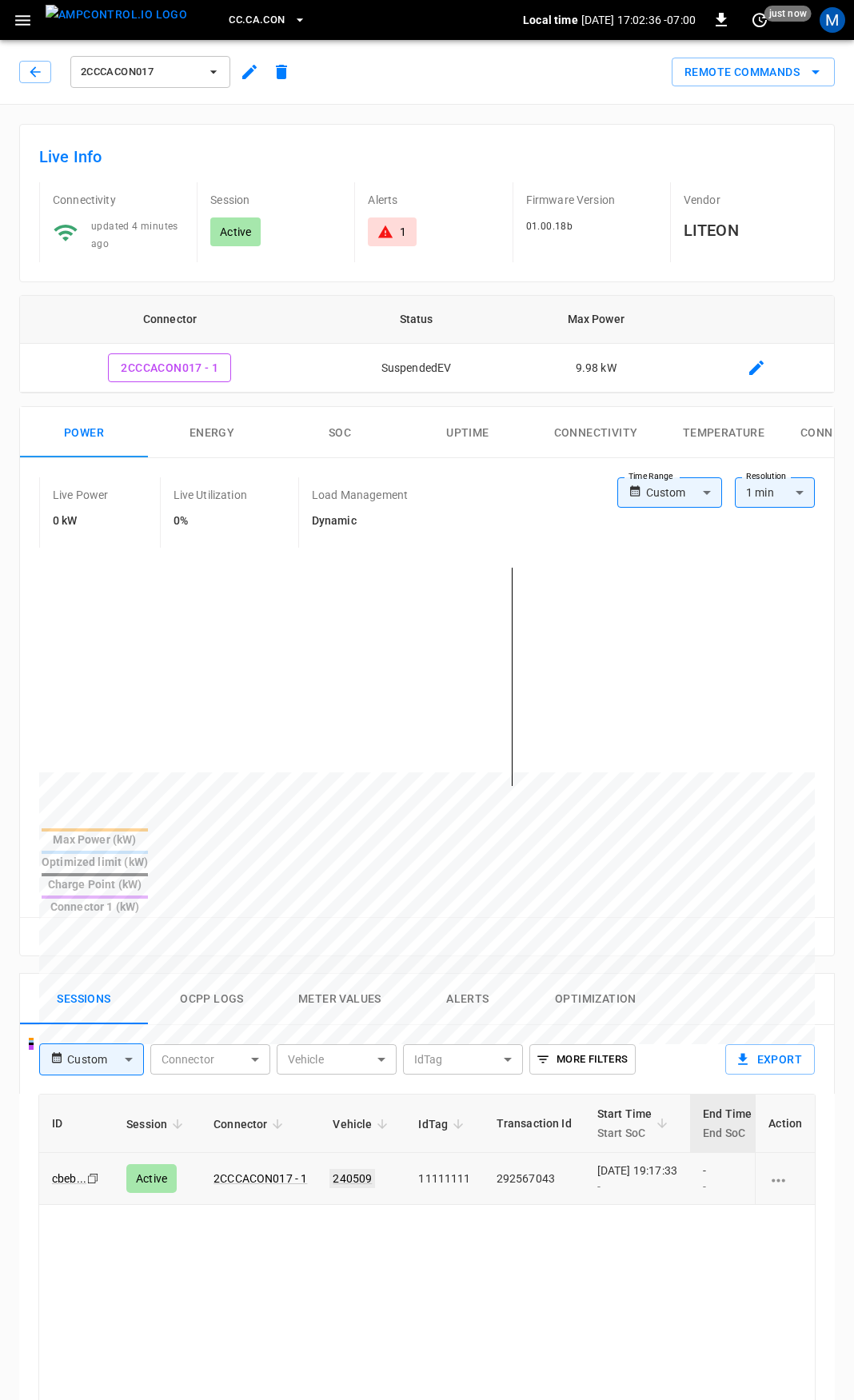
click at [362, 1169] on link "240509" at bounding box center [352, 1179] width 45 height 20
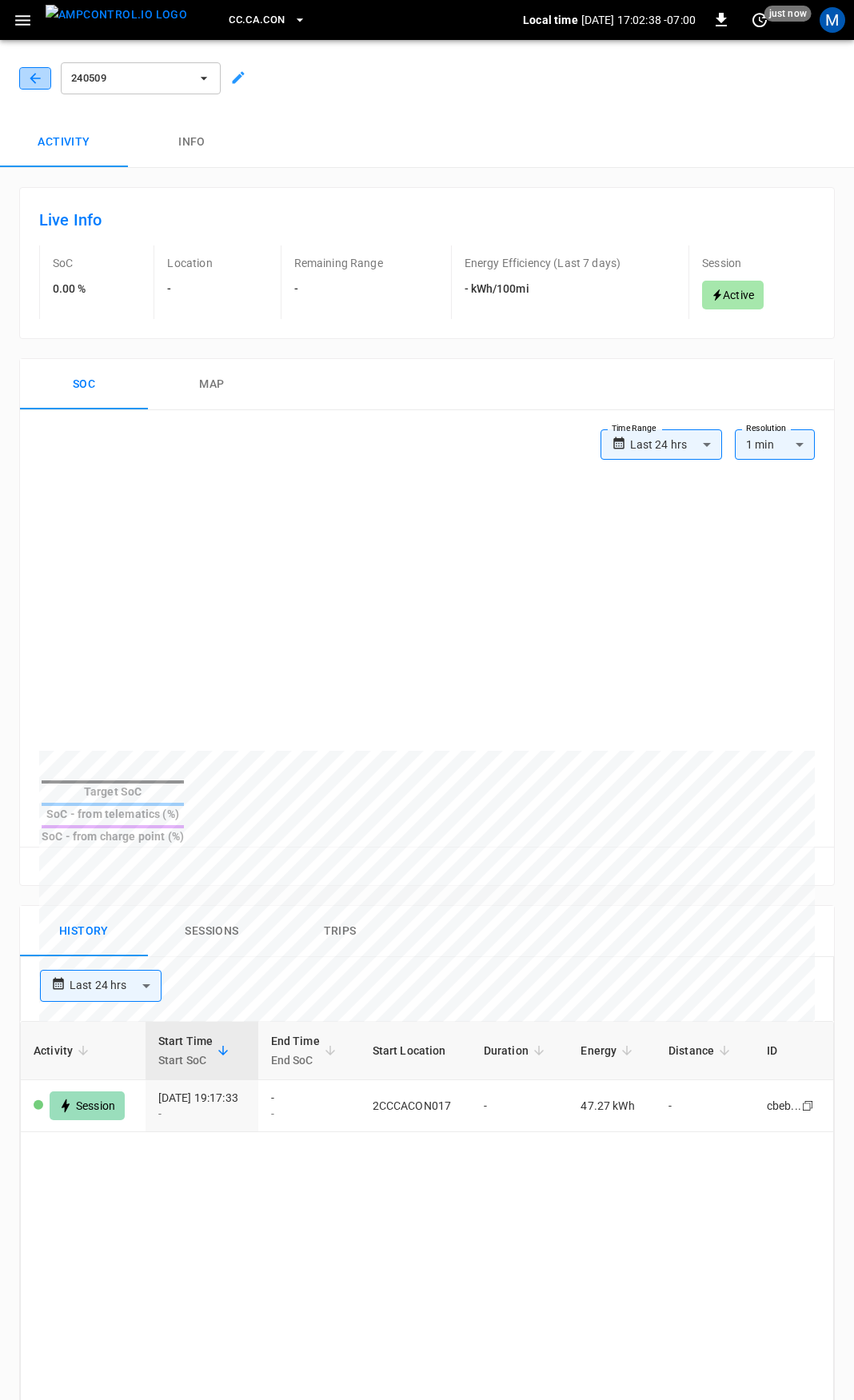
click at [35, 74] on icon "button" at bounding box center [35, 79] width 16 height 16
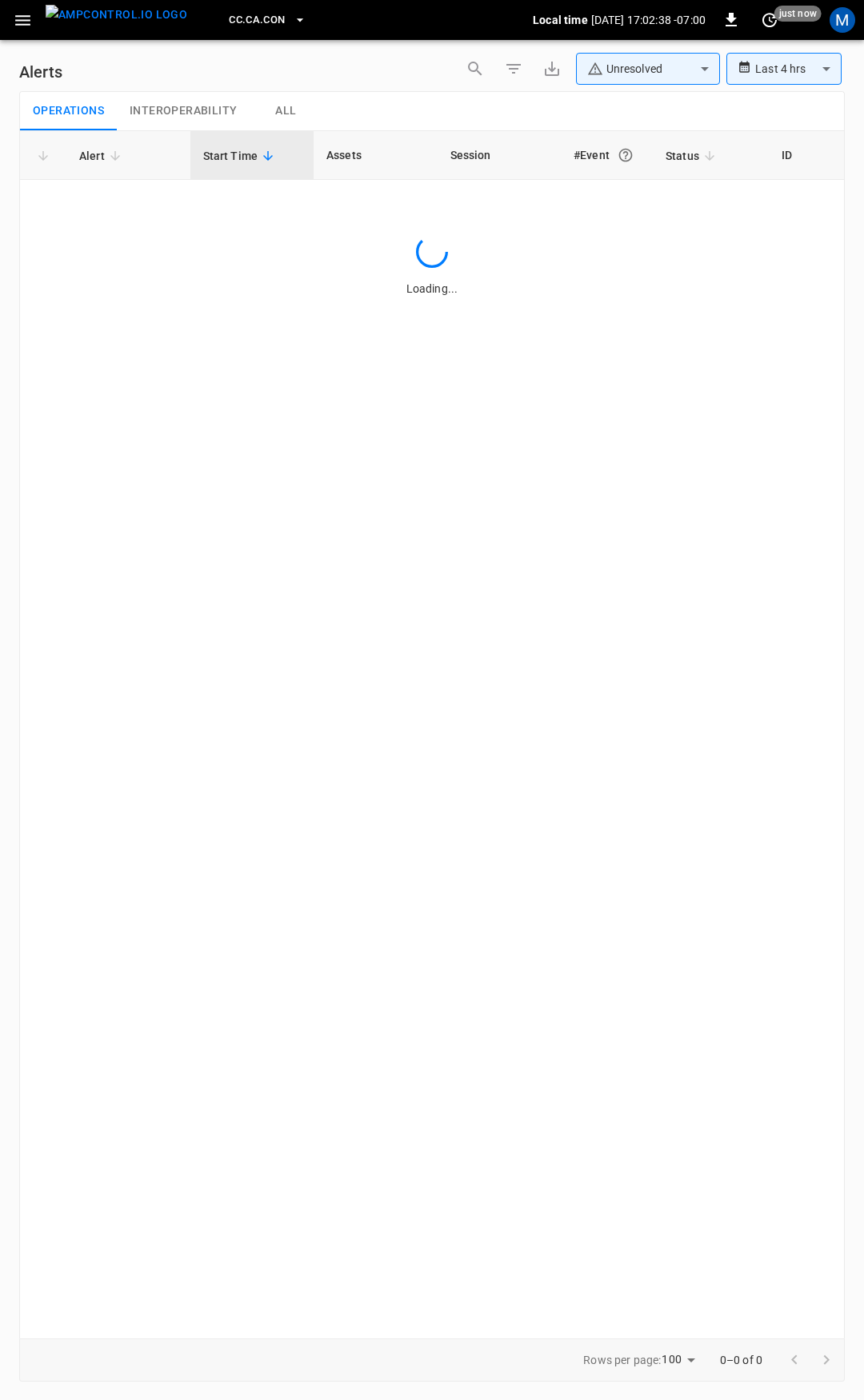
type input "**********"
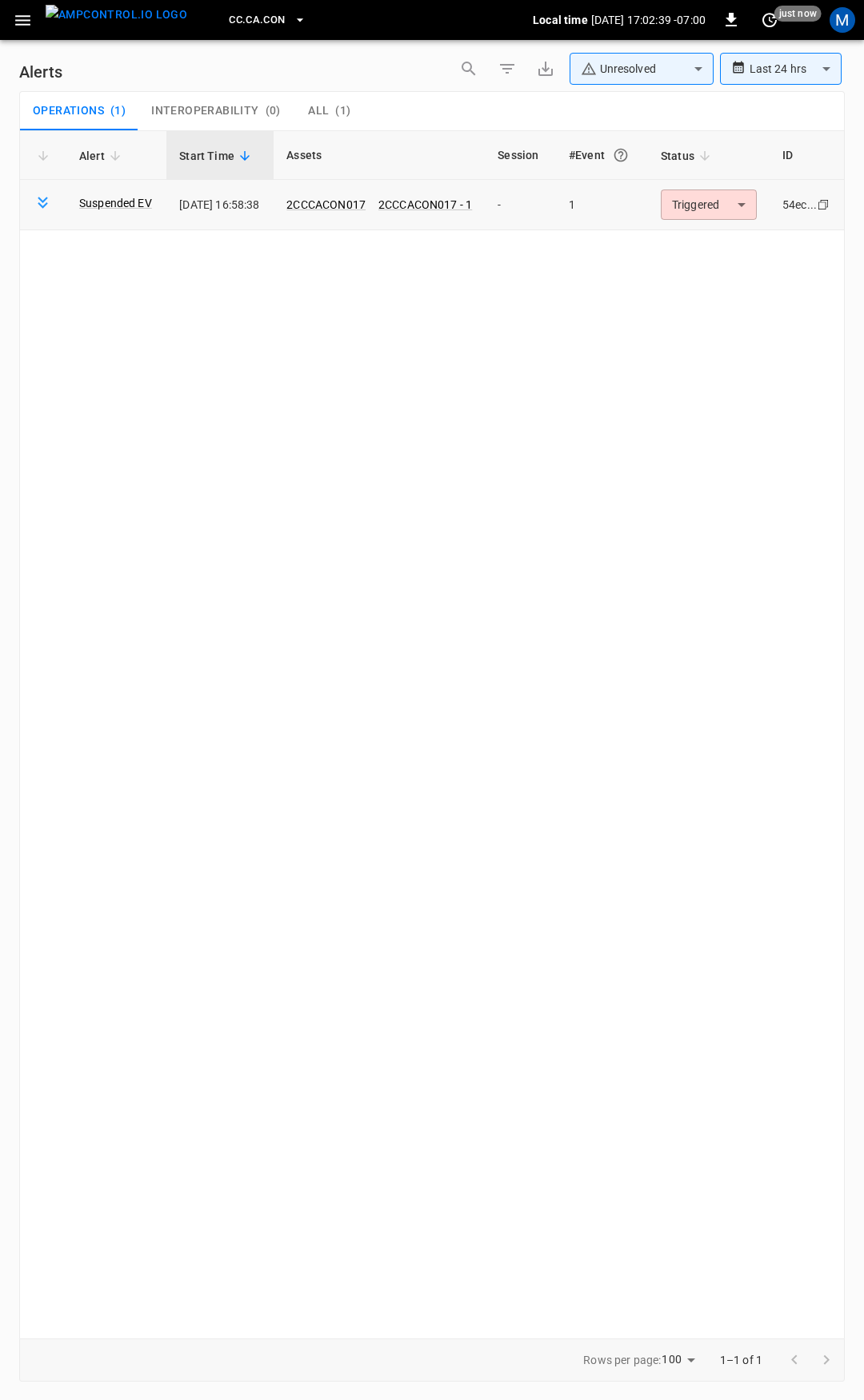
click at [673, 205] on td "Triggered ********* ​" at bounding box center [709, 205] width 122 height 50
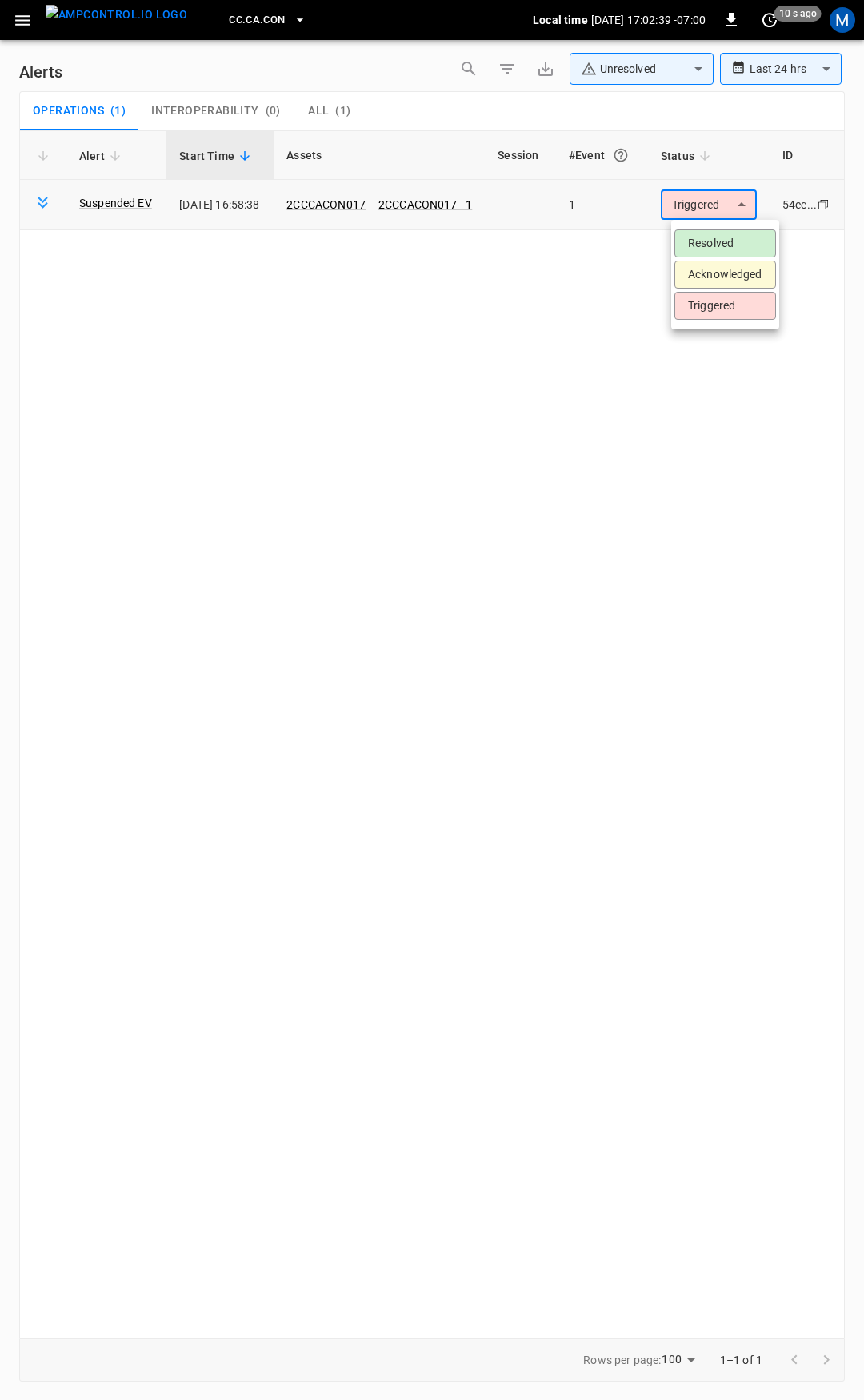
click at [699, 210] on body "**********" at bounding box center [432, 697] width 864 height 1394
click at [706, 232] on li "Resolved" at bounding box center [724, 243] width 101 height 28
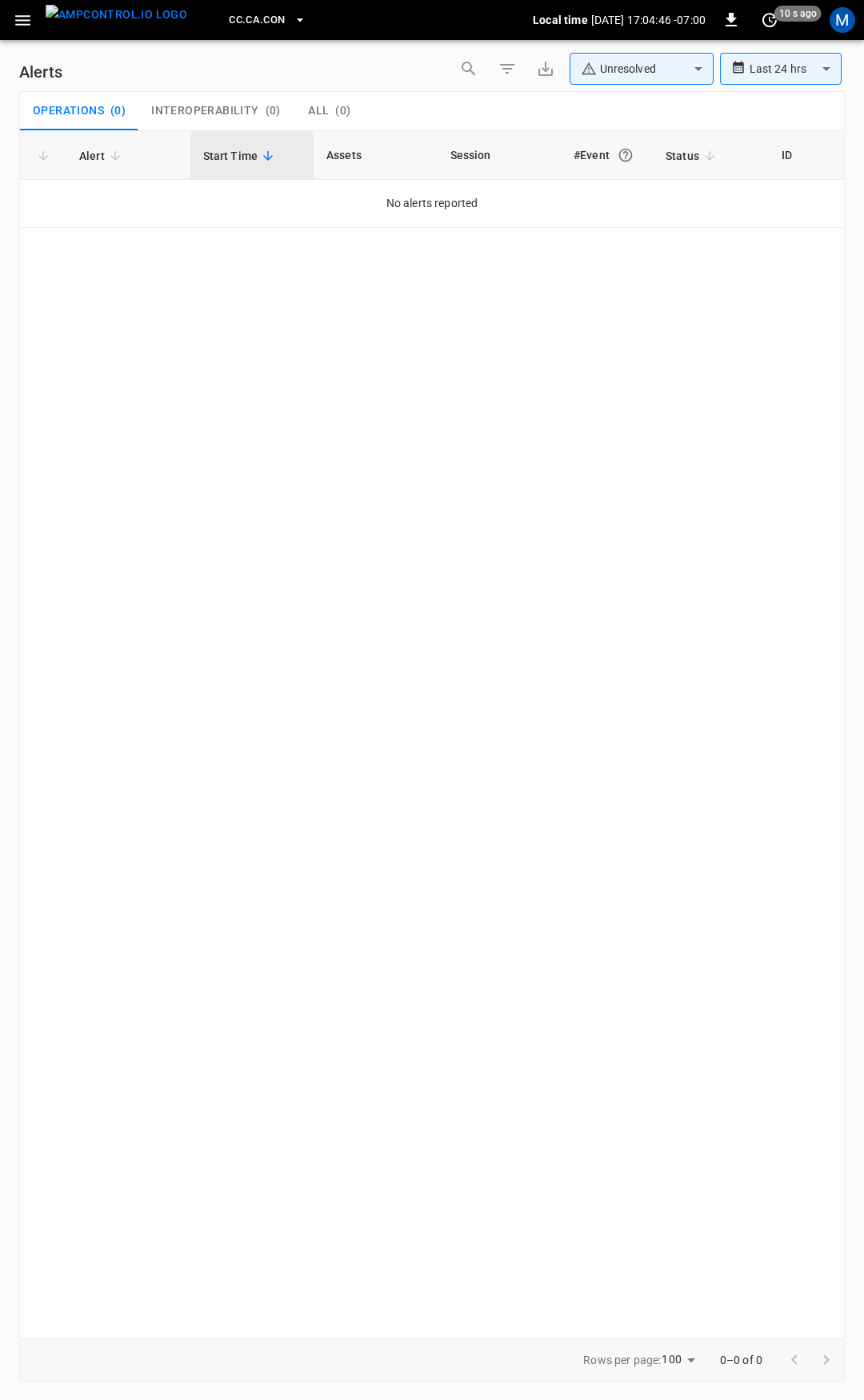
click at [28, 25] on icon "button" at bounding box center [23, 21] width 20 height 20
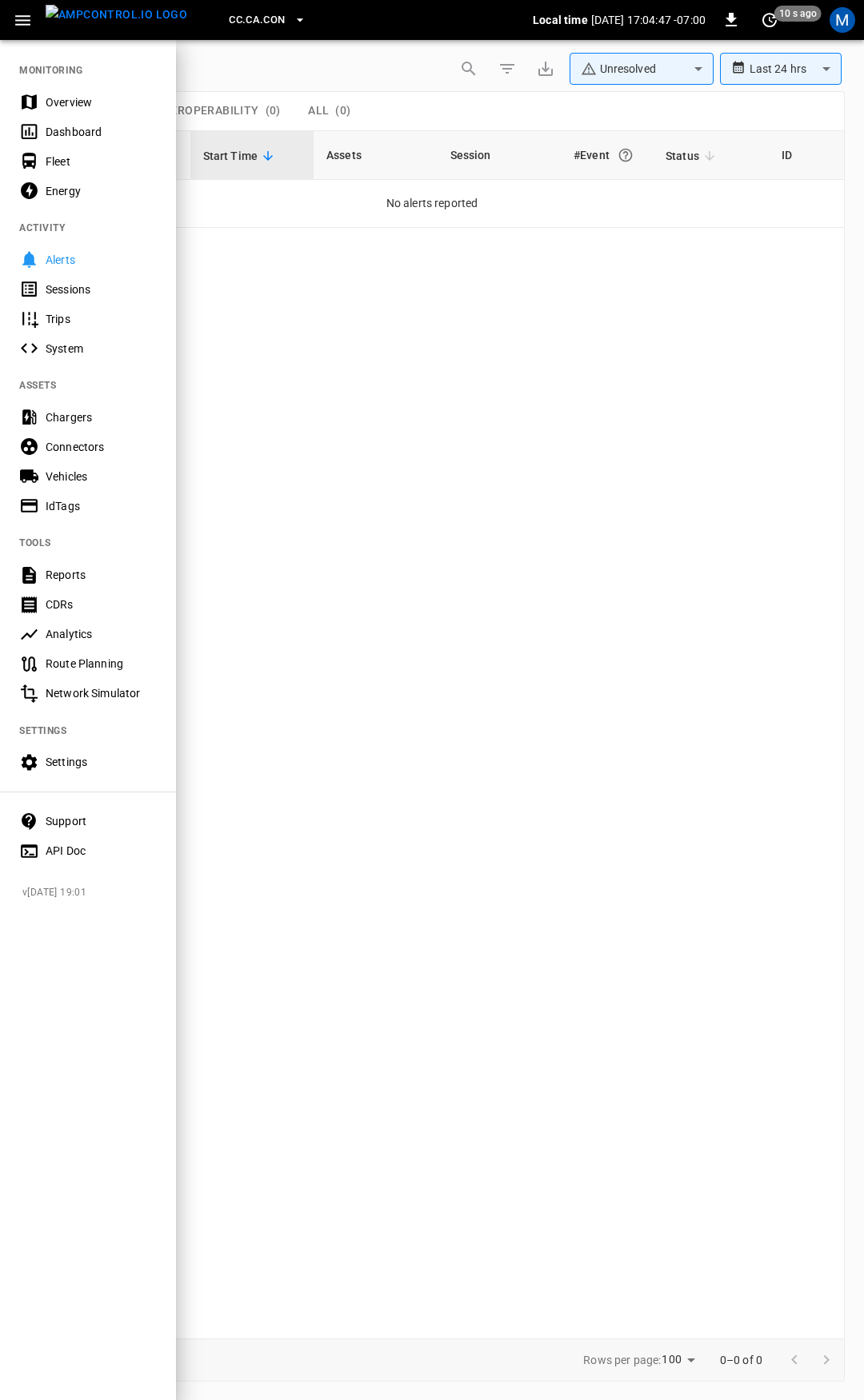
drag, startPoint x: 126, startPoint y: 101, endPoint x: 127, endPoint y: 36, distance: 65.0
click at [126, 101] on div "Overview" at bounding box center [100, 102] width 111 height 16
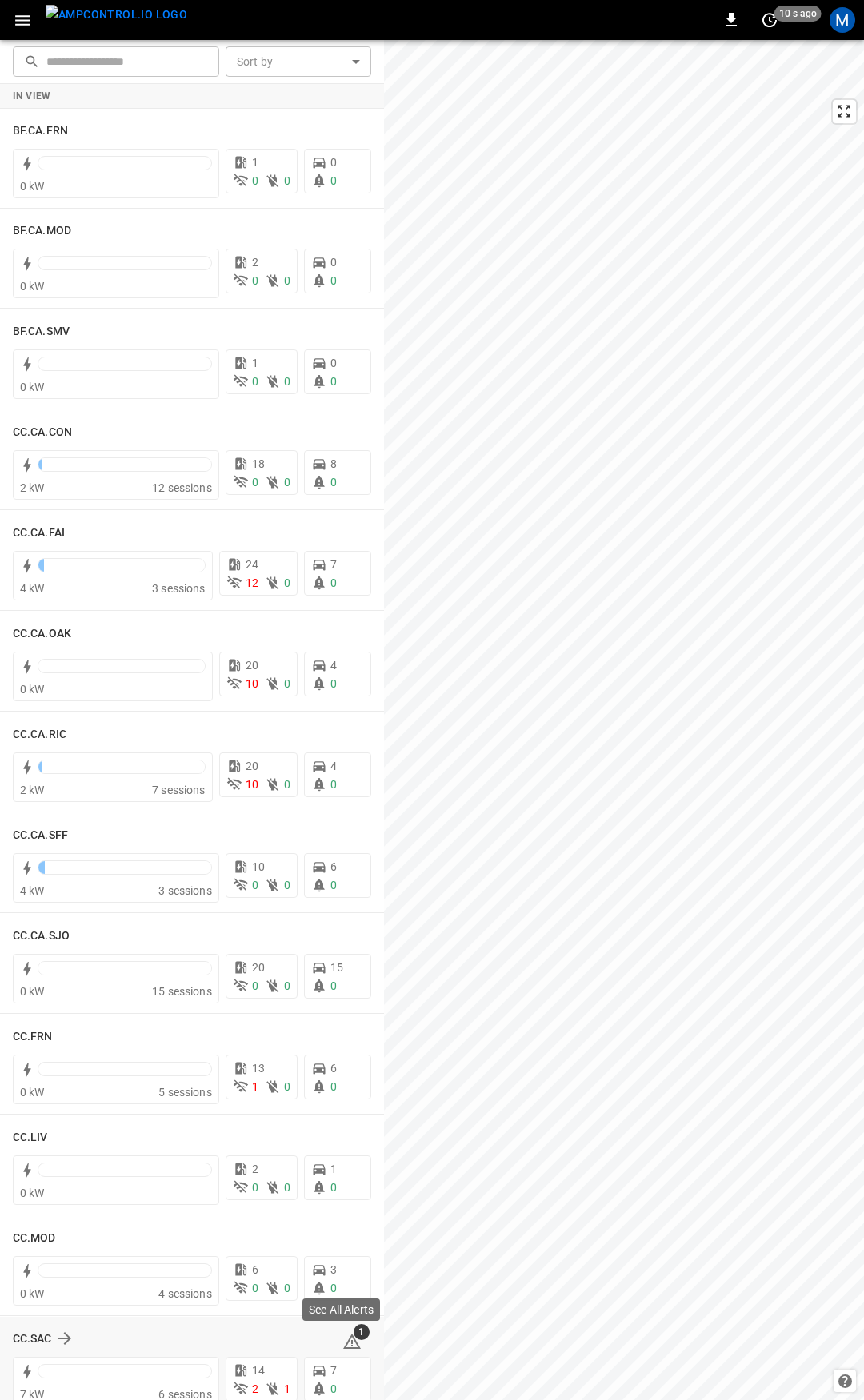
click at [343, 1336] on icon at bounding box center [352, 1341] width 18 height 15
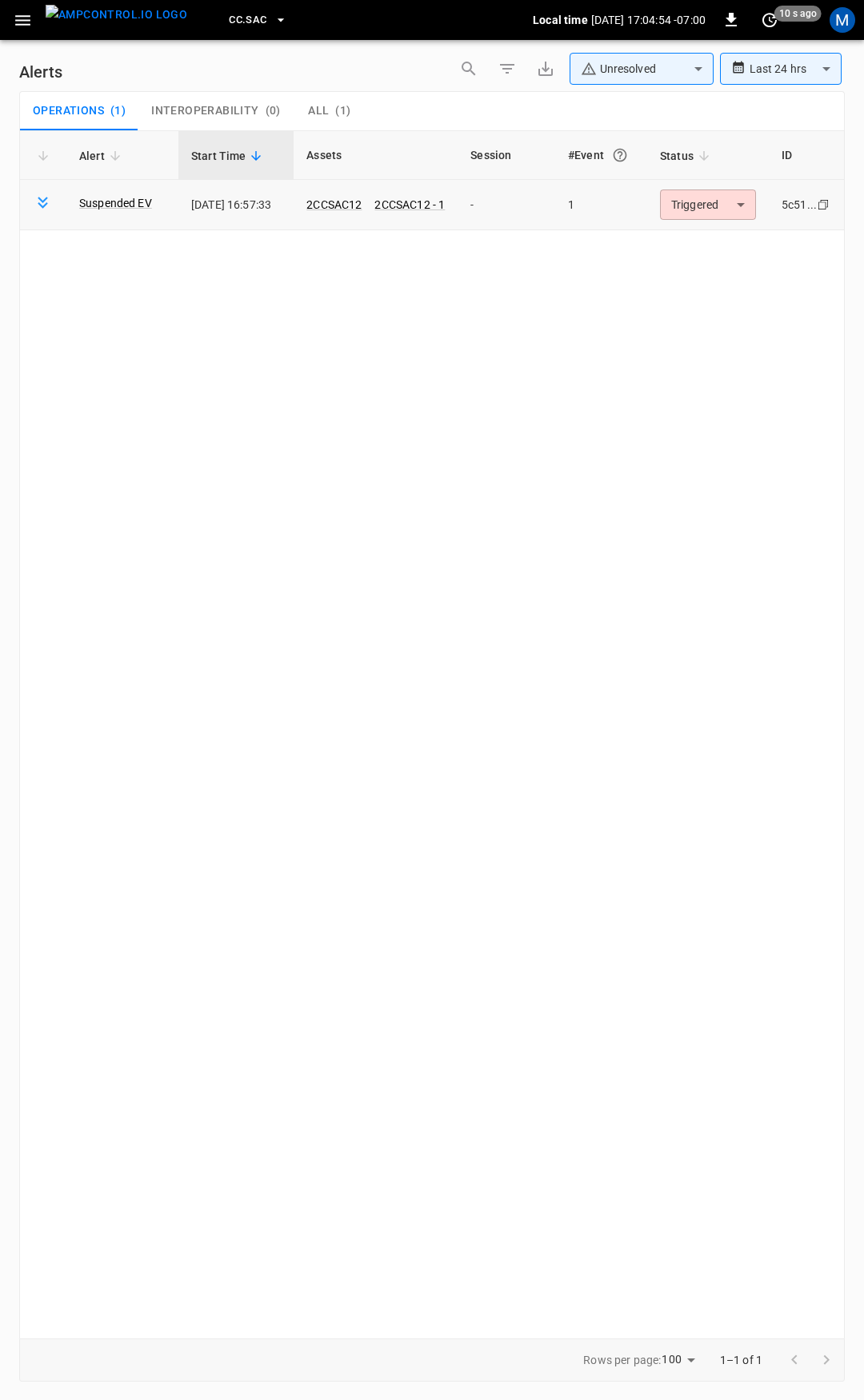
click at [704, 205] on body "**********" at bounding box center [432, 697] width 864 height 1394
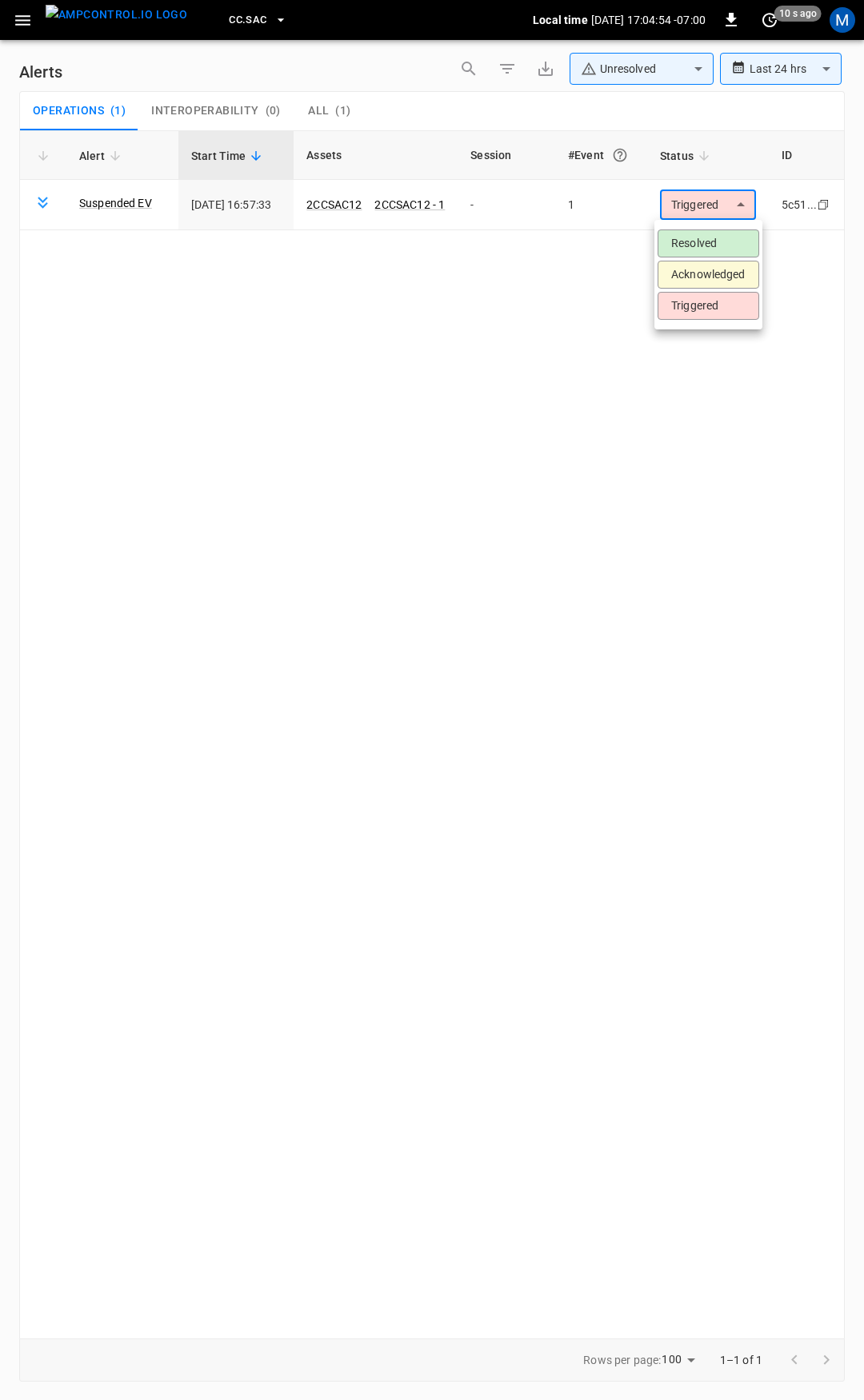
click at [706, 247] on li "Resolved" at bounding box center [708, 243] width 101 height 28
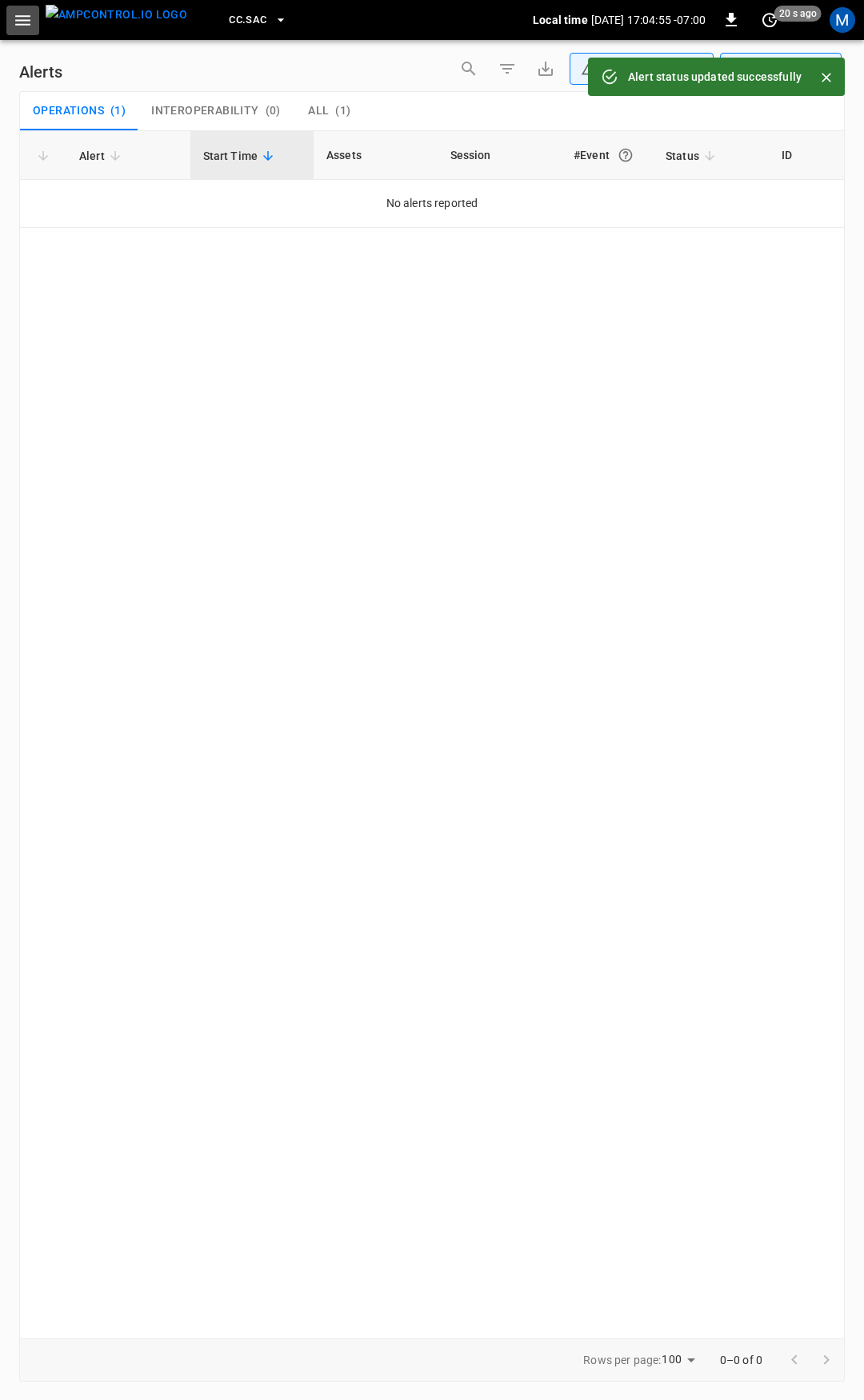
click at [24, 20] on icon "button" at bounding box center [22, 20] width 15 height 11
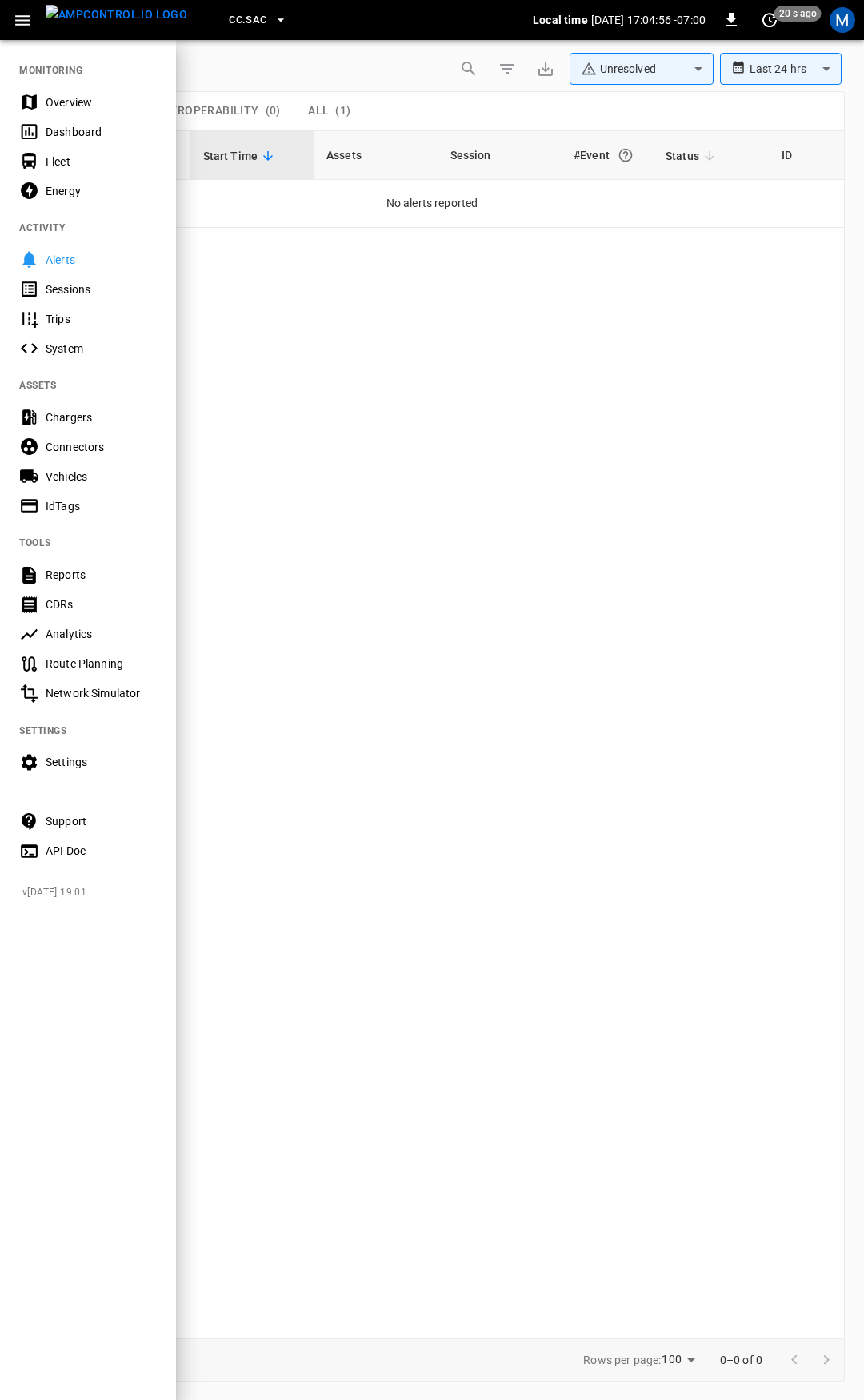
click at [64, 103] on div "Overview" at bounding box center [100, 102] width 111 height 16
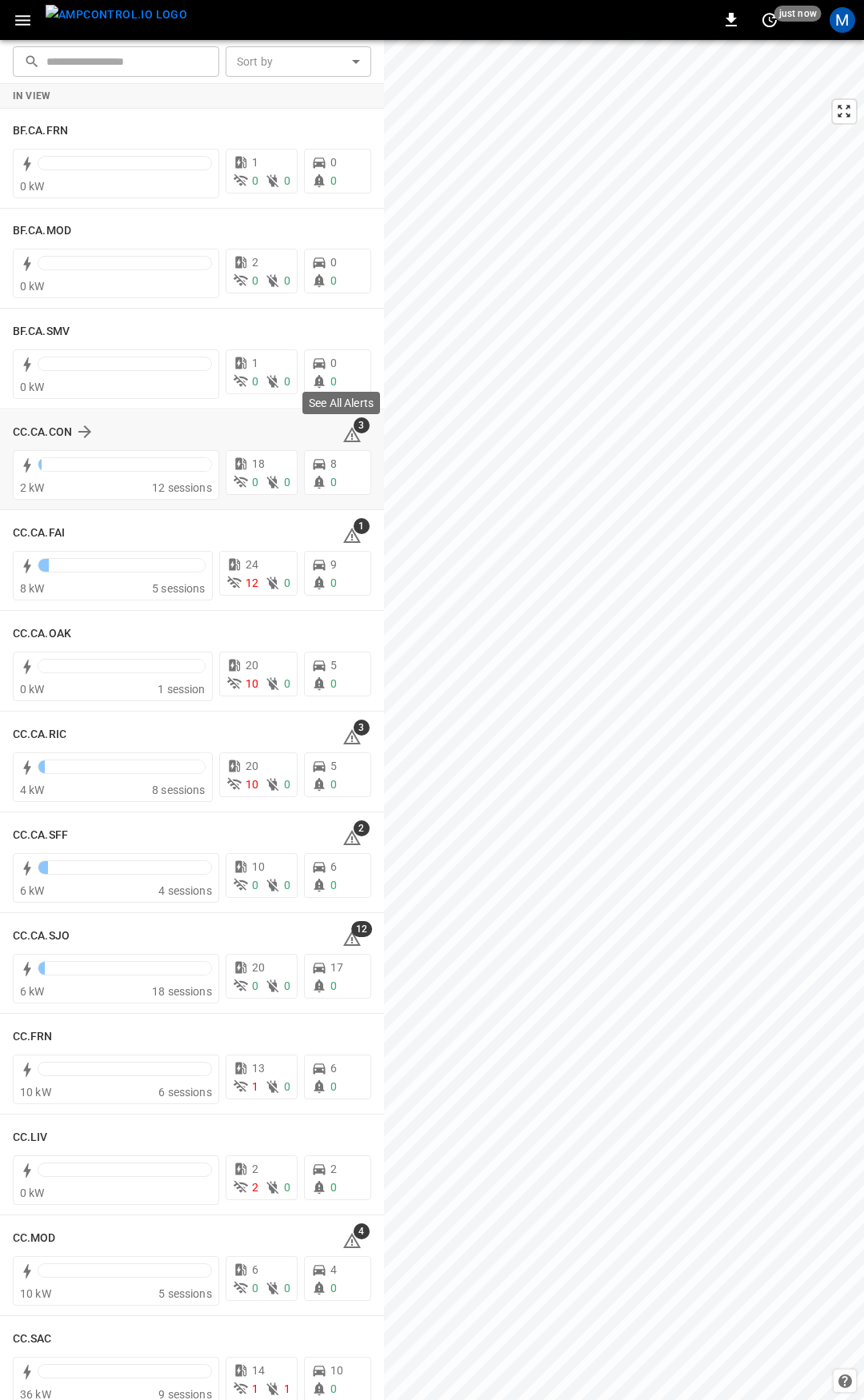
click at [346, 433] on icon at bounding box center [352, 435] width 20 height 20
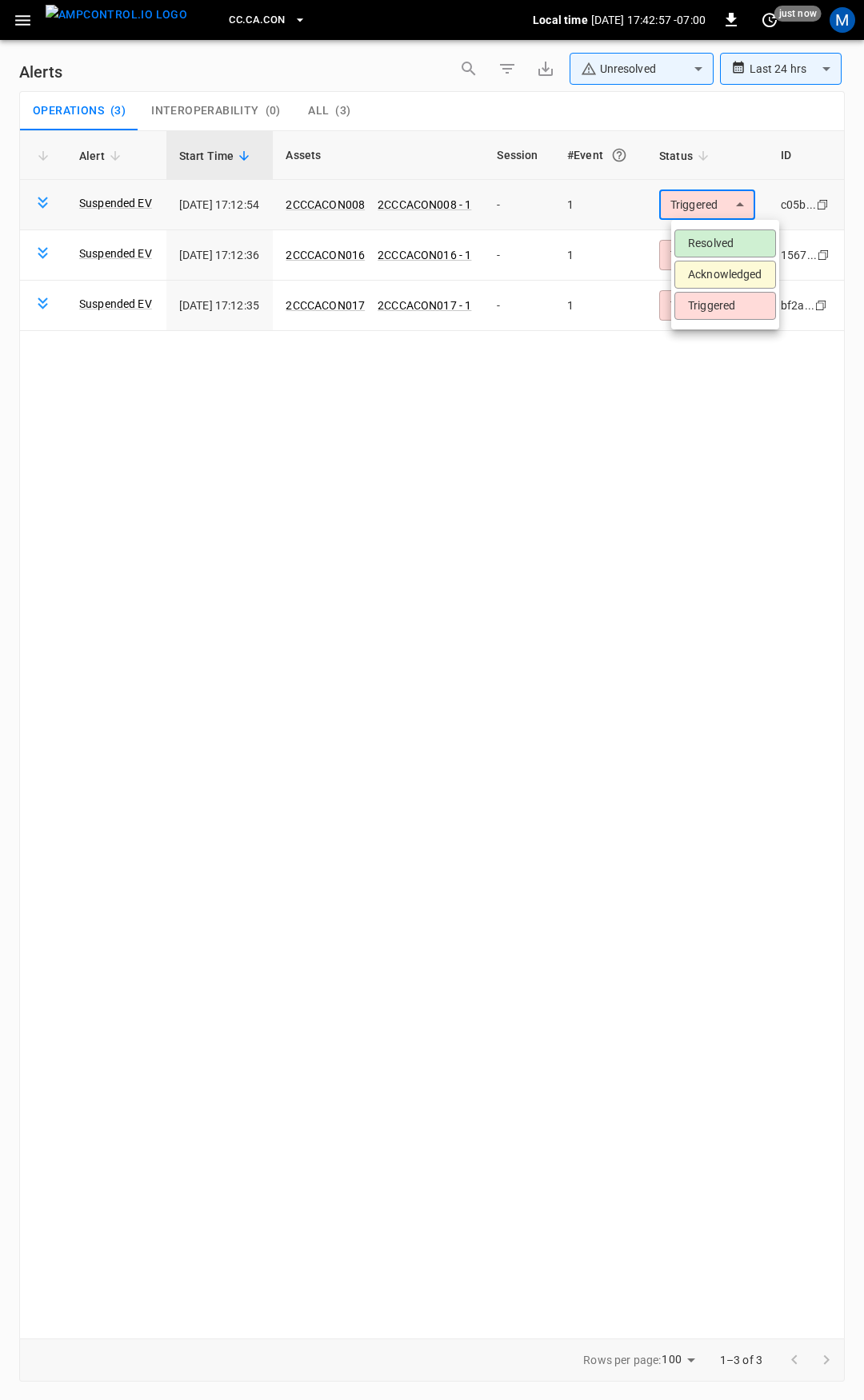
click at [738, 195] on body "**********" at bounding box center [432, 697] width 864 height 1394
click at [736, 237] on li "Resolved" at bounding box center [724, 243] width 101 height 28
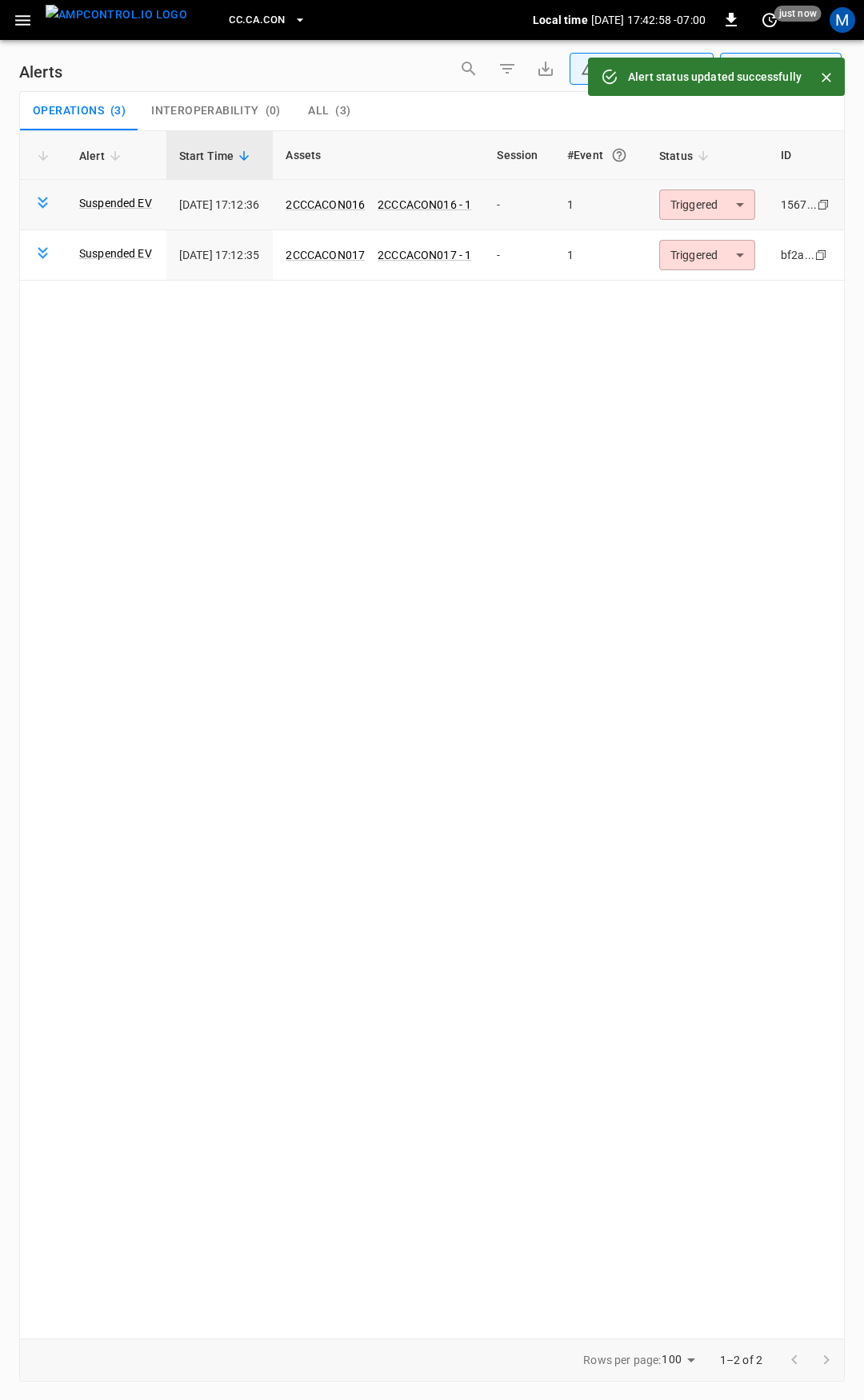
click at [732, 206] on body "**********" at bounding box center [432, 697] width 864 height 1394
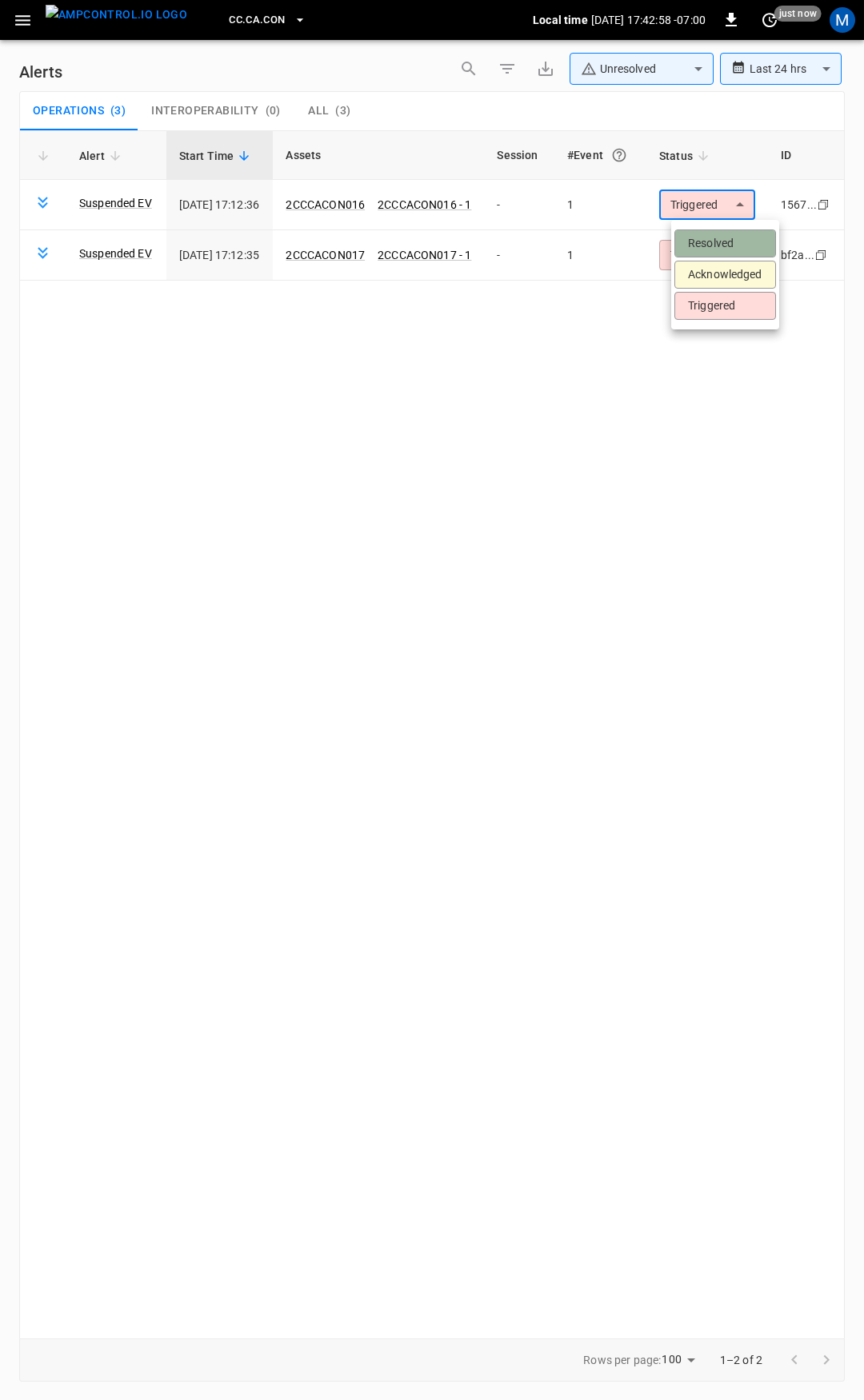
click at [732, 250] on li "Resolved" at bounding box center [724, 243] width 101 height 28
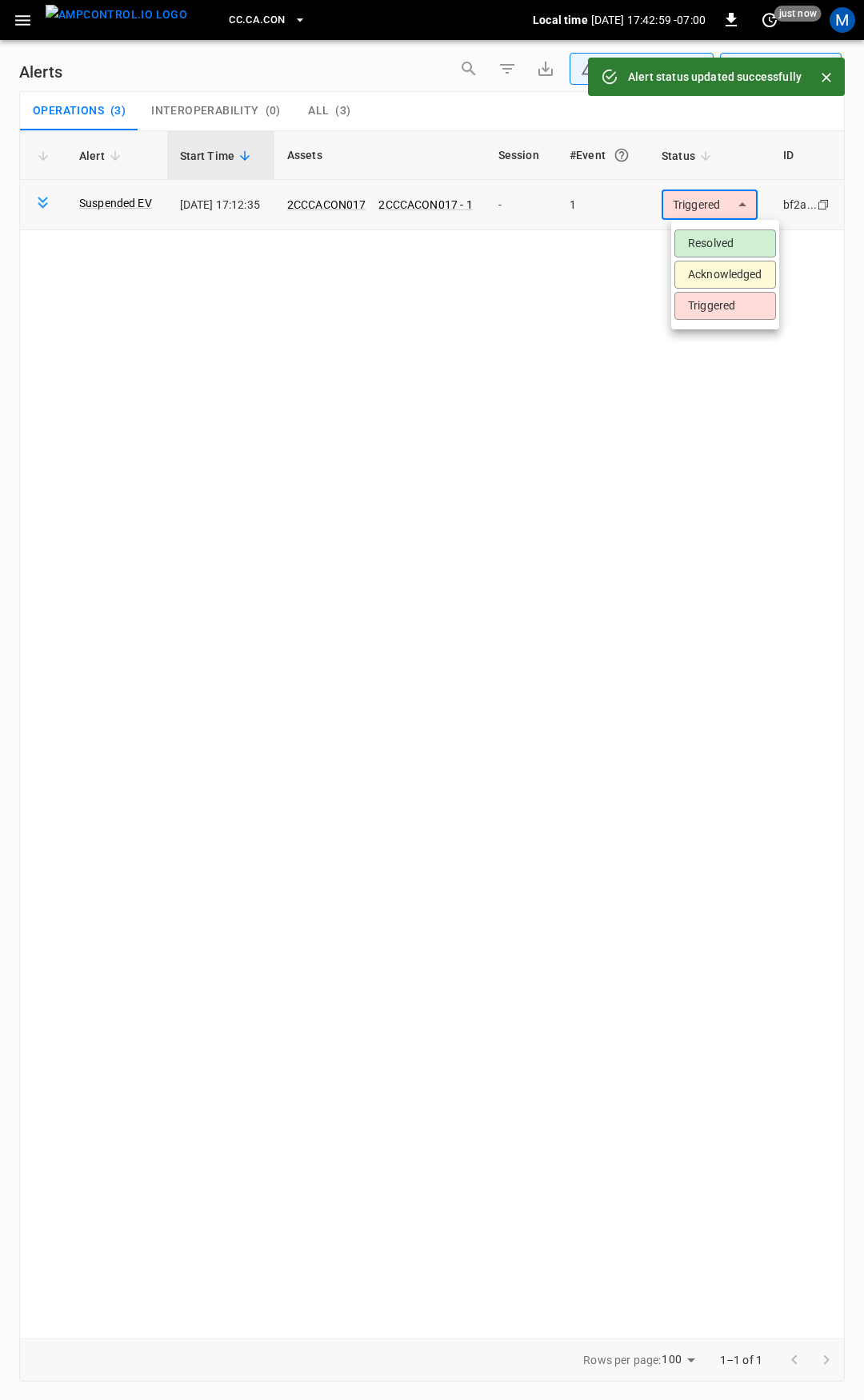
click at [736, 207] on body "**********" at bounding box center [432, 697] width 864 height 1394
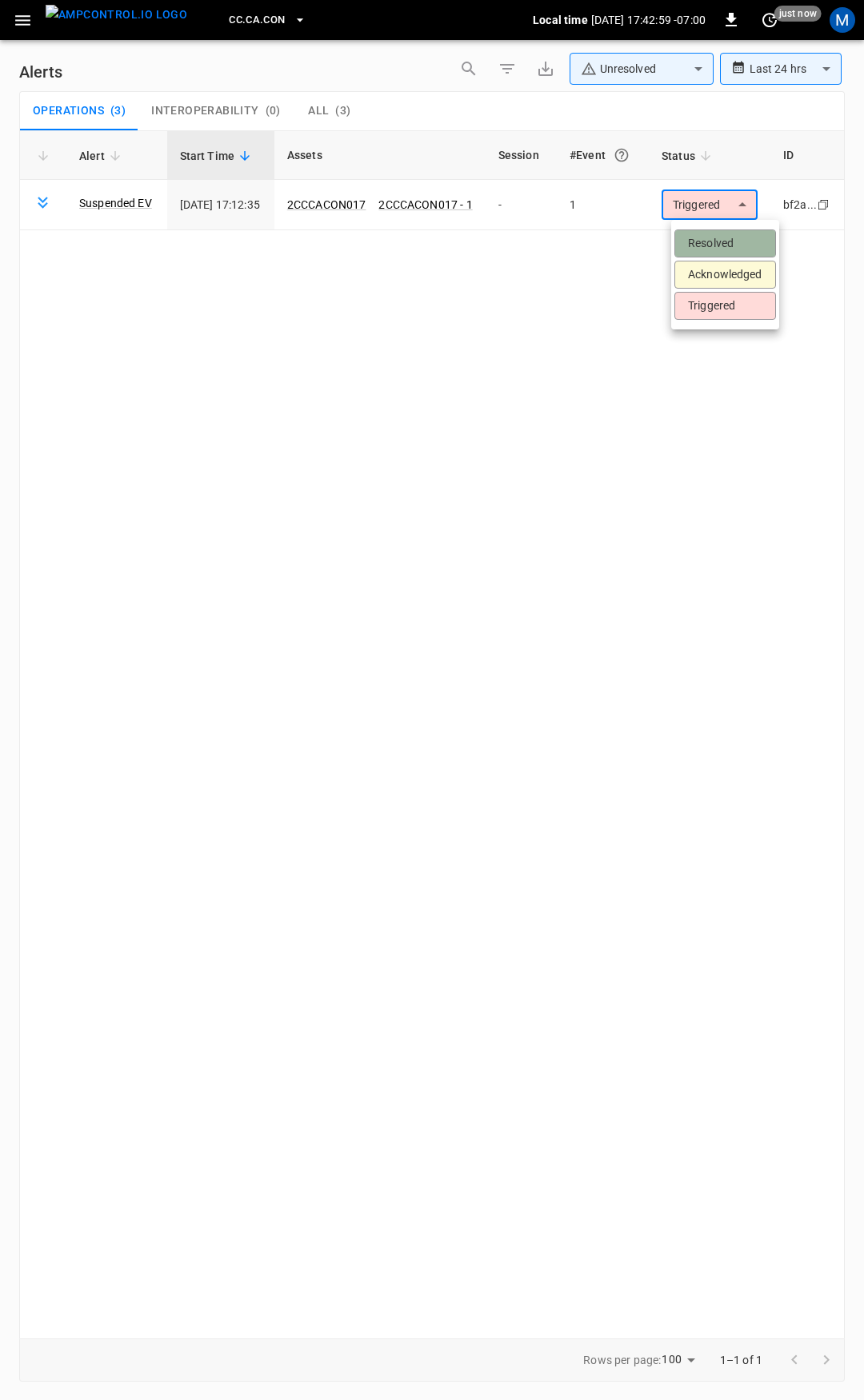
click at [732, 230] on li "Resolved" at bounding box center [724, 243] width 101 height 28
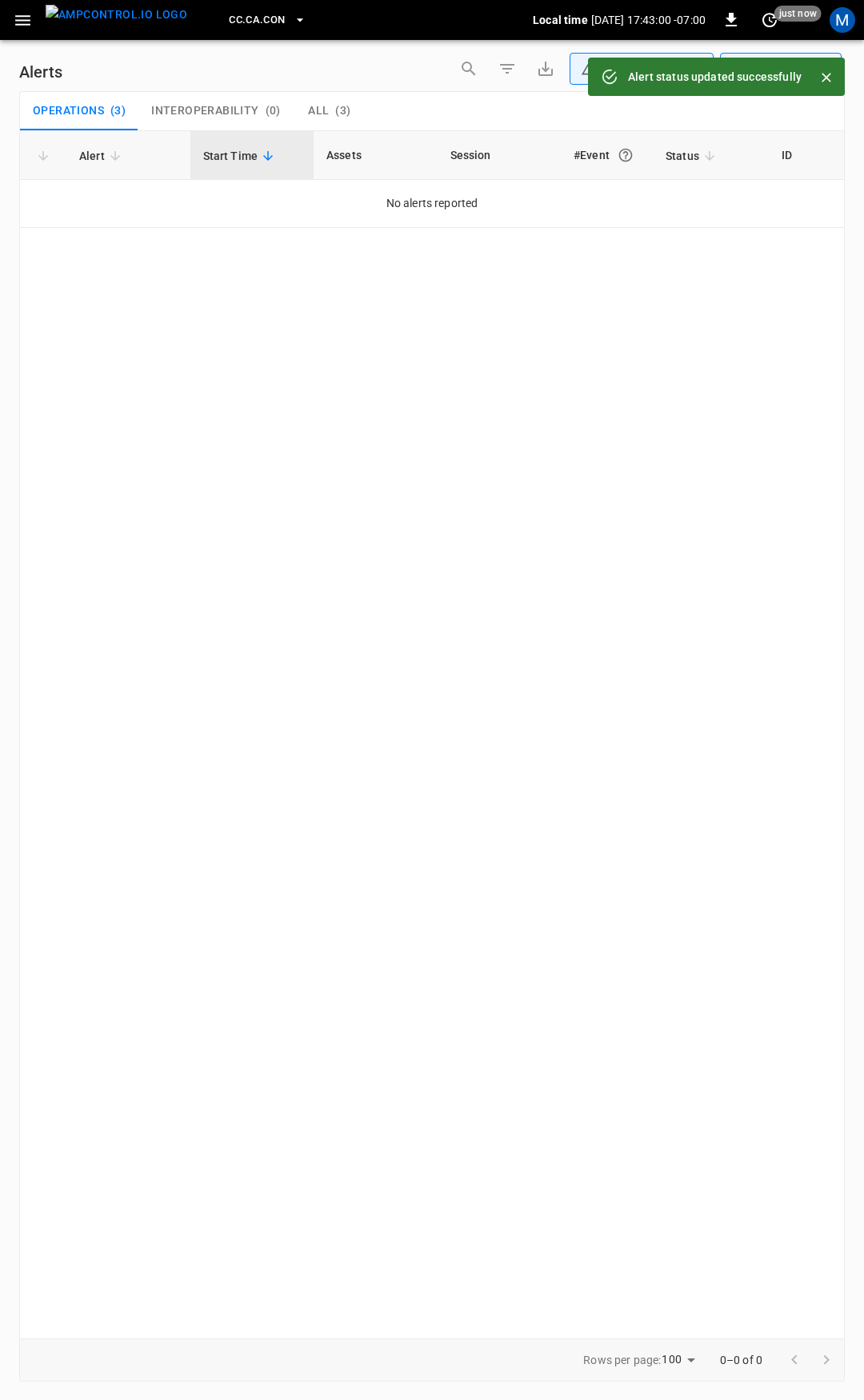
click at [6, 25] on div "CC.CA.CON Local time 2025-08-28 17:43:00 -07:00 0 just now M" at bounding box center [432, 20] width 864 height 40
click at [23, 12] on icon "button" at bounding box center [23, 21] width 20 height 20
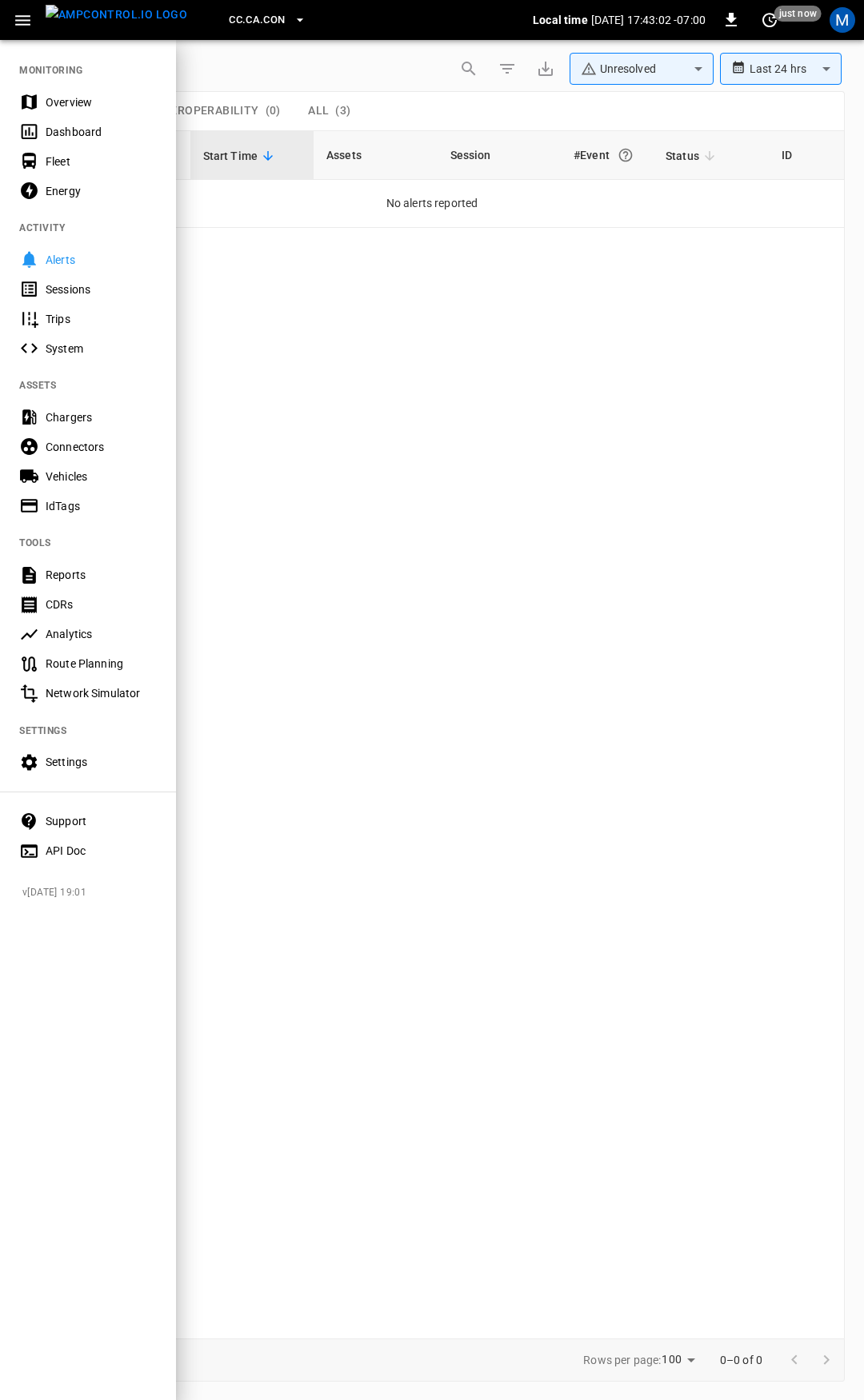
click at [77, 91] on div "Overview" at bounding box center [88, 102] width 176 height 30
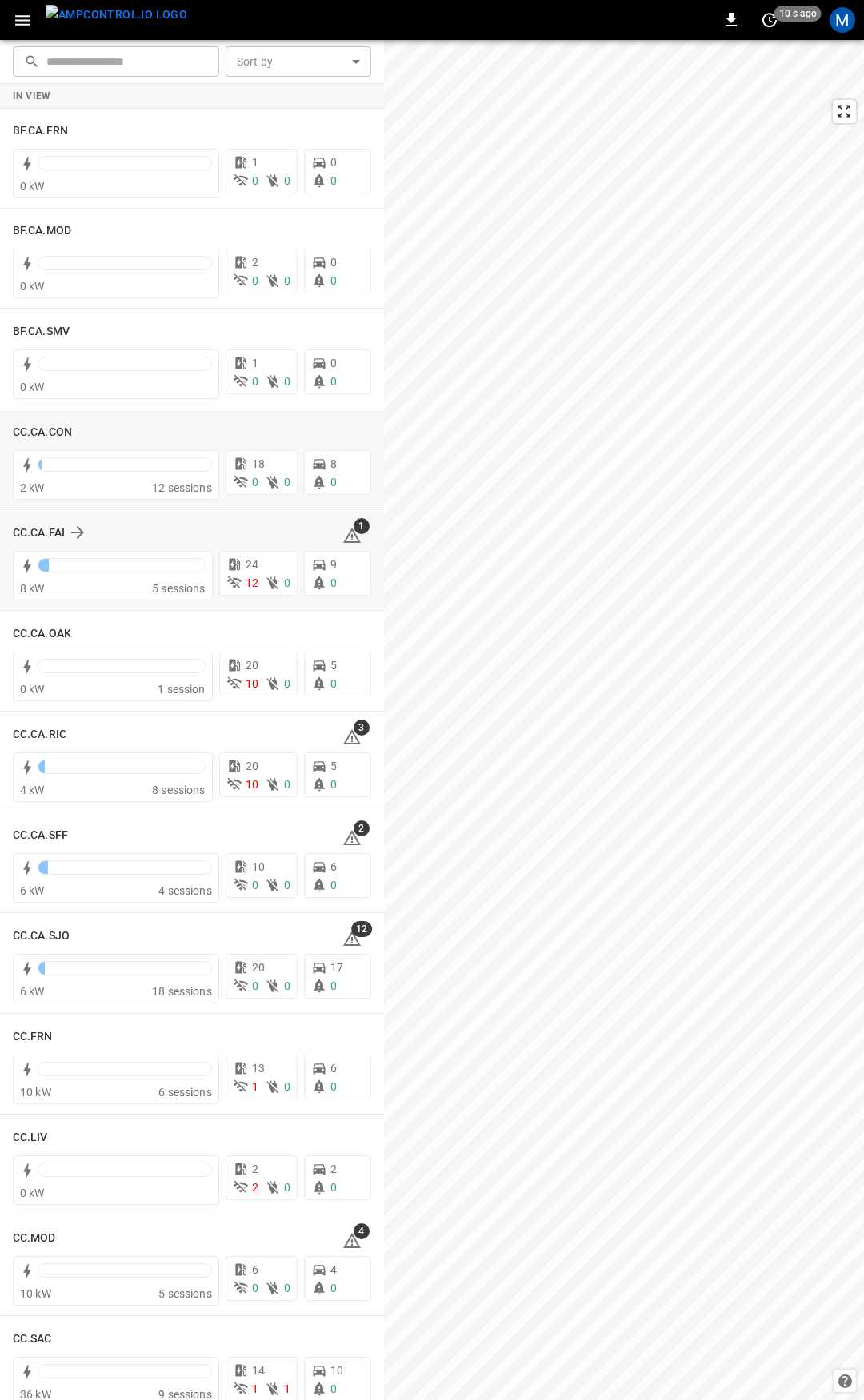
click at [348, 537] on icon at bounding box center [352, 536] width 20 height 20
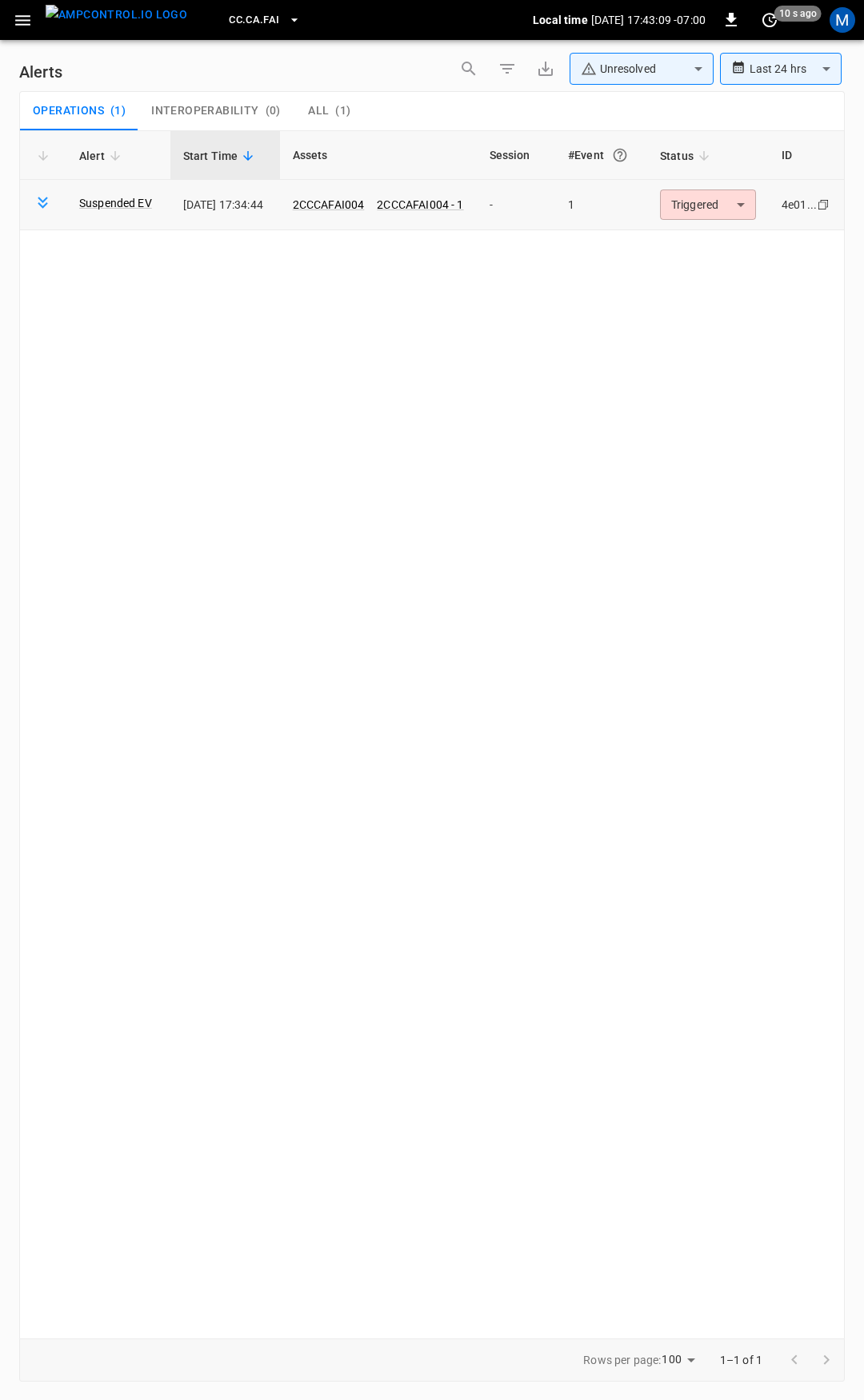
click at [733, 204] on body "**********" at bounding box center [432, 697] width 864 height 1394
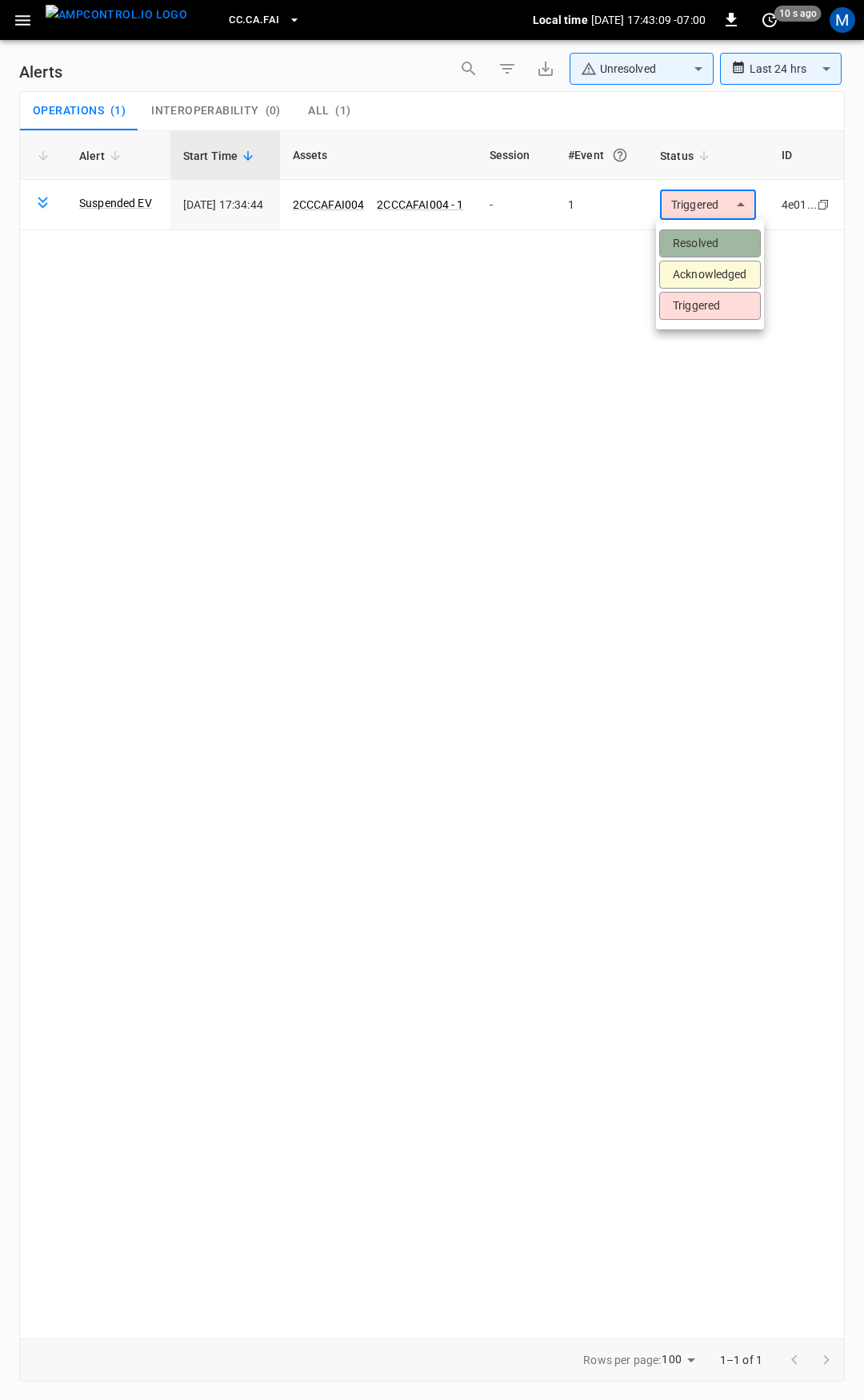
click at [725, 234] on li "Resolved" at bounding box center [710, 243] width 101 height 28
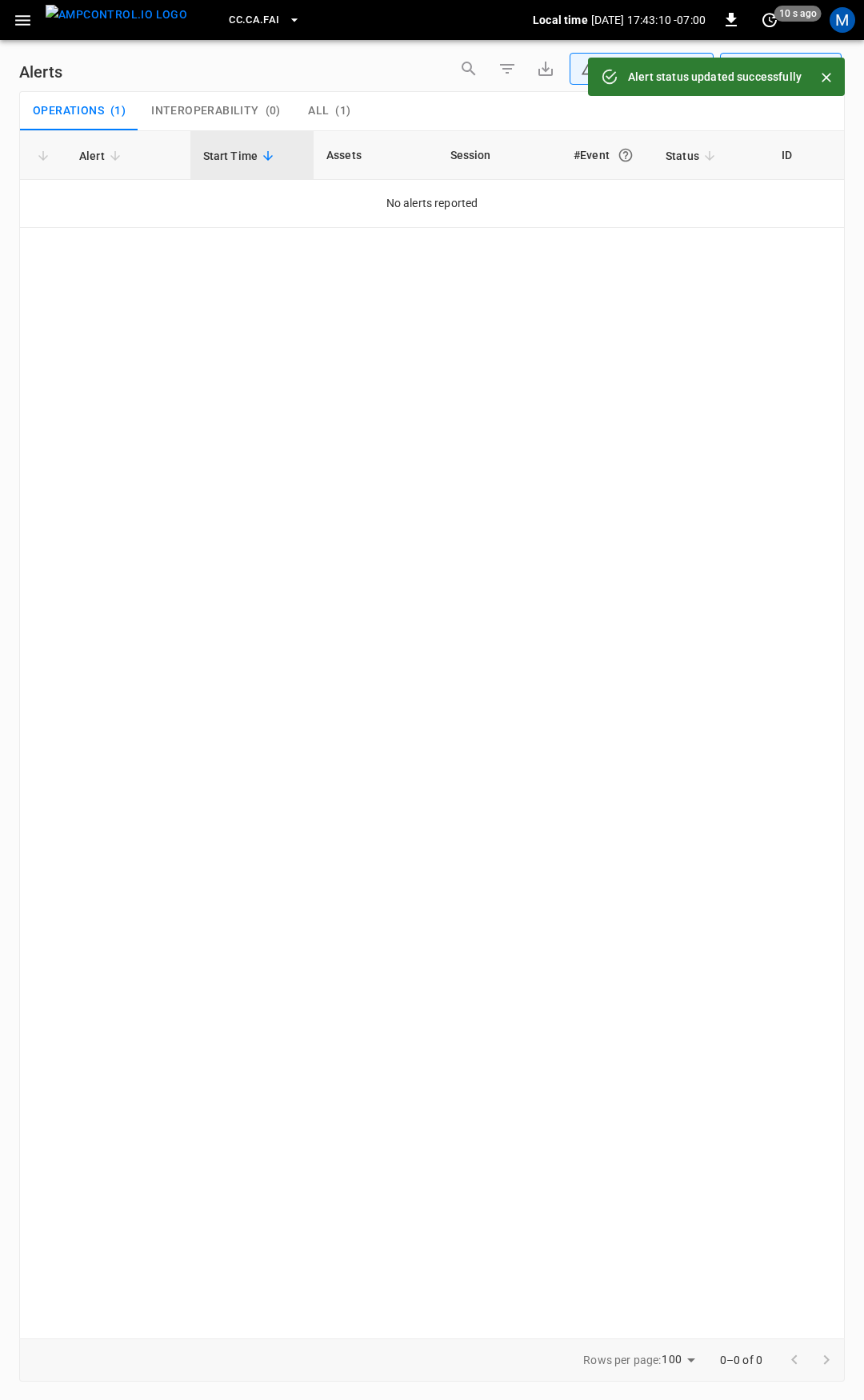
click at [23, 22] on icon "button" at bounding box center [23, 21] width 20 height 20
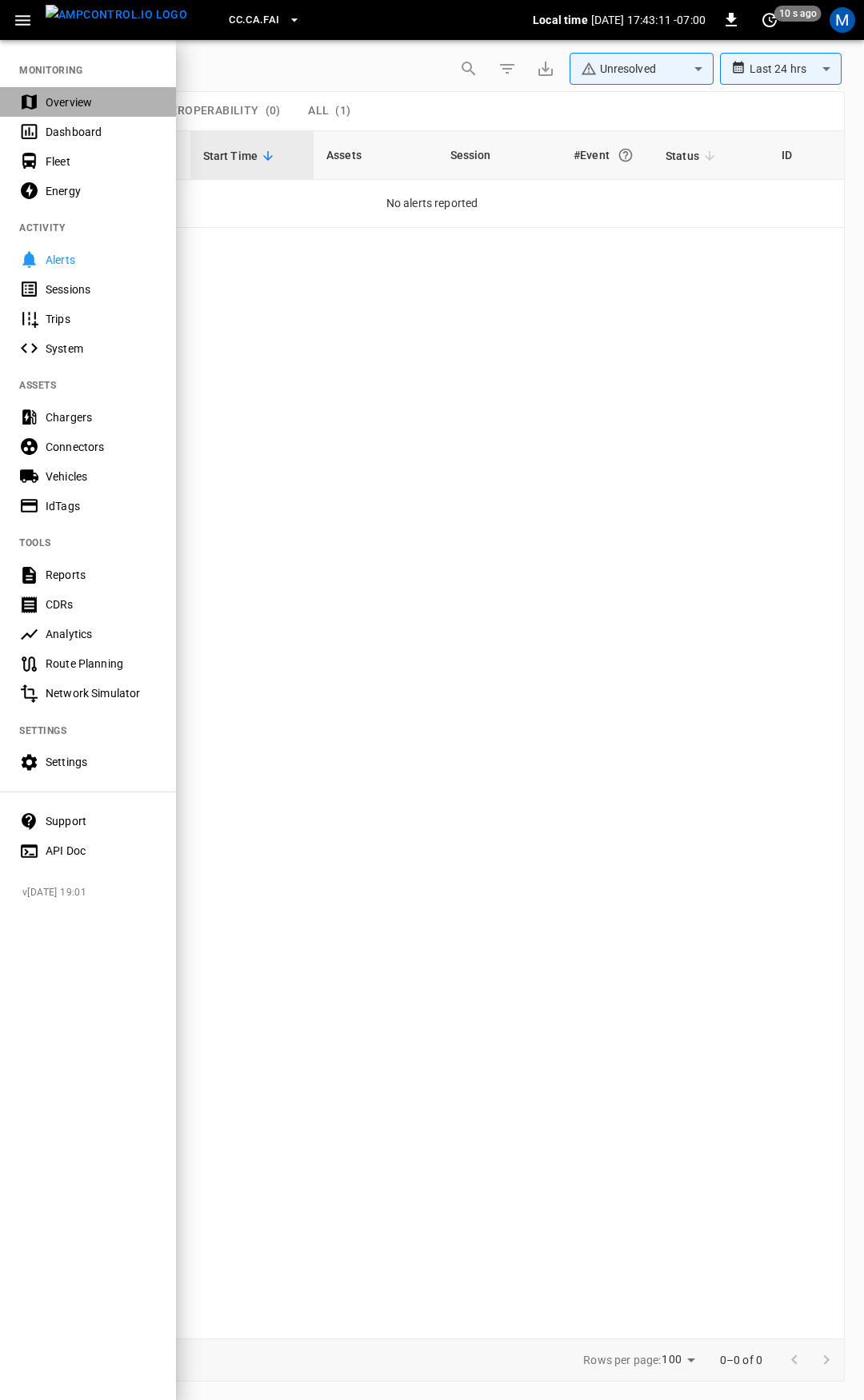
click at [68, 101] on div "Overview" at bounding box center [100, 102] width 111 height 16
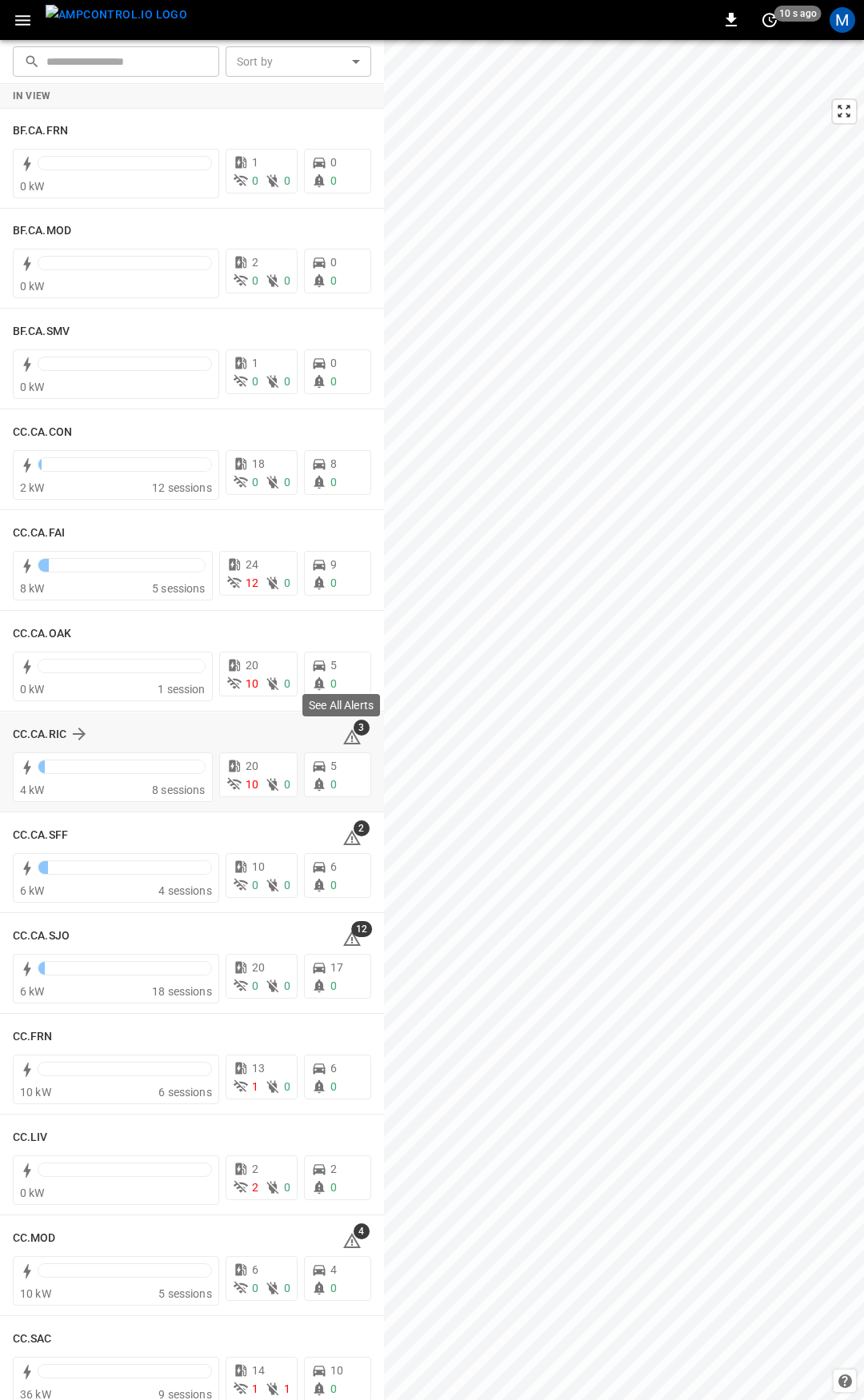
click at [349, 740] on icon at bounding box center [352, 738] width 20 height 20
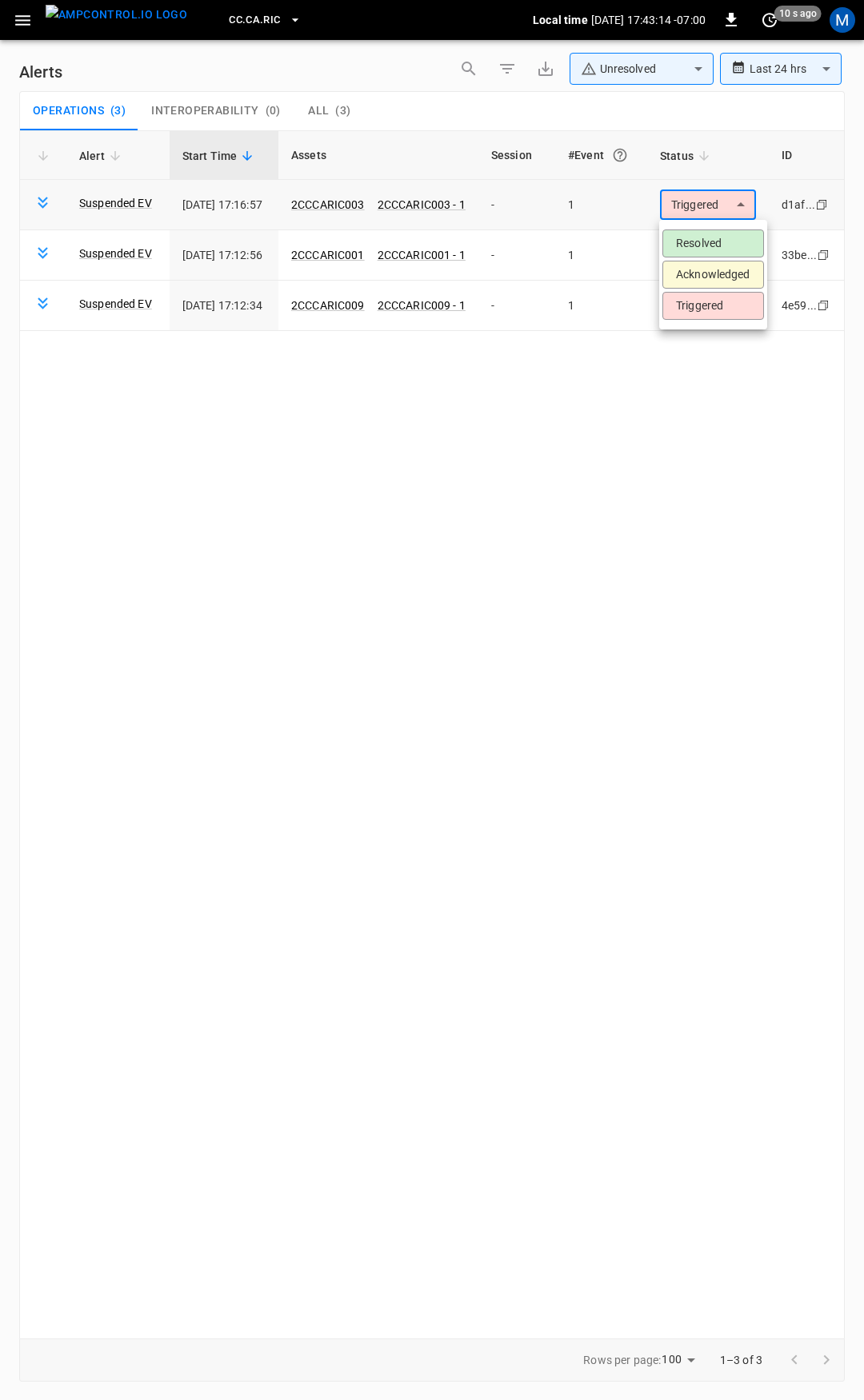
click at [719, 206] on body "**********" at bounding box center [432, 697] width 864 height 1394
click at [710, 253] on li "Resolved" at bounding box center [712, 243] width 101 height 28
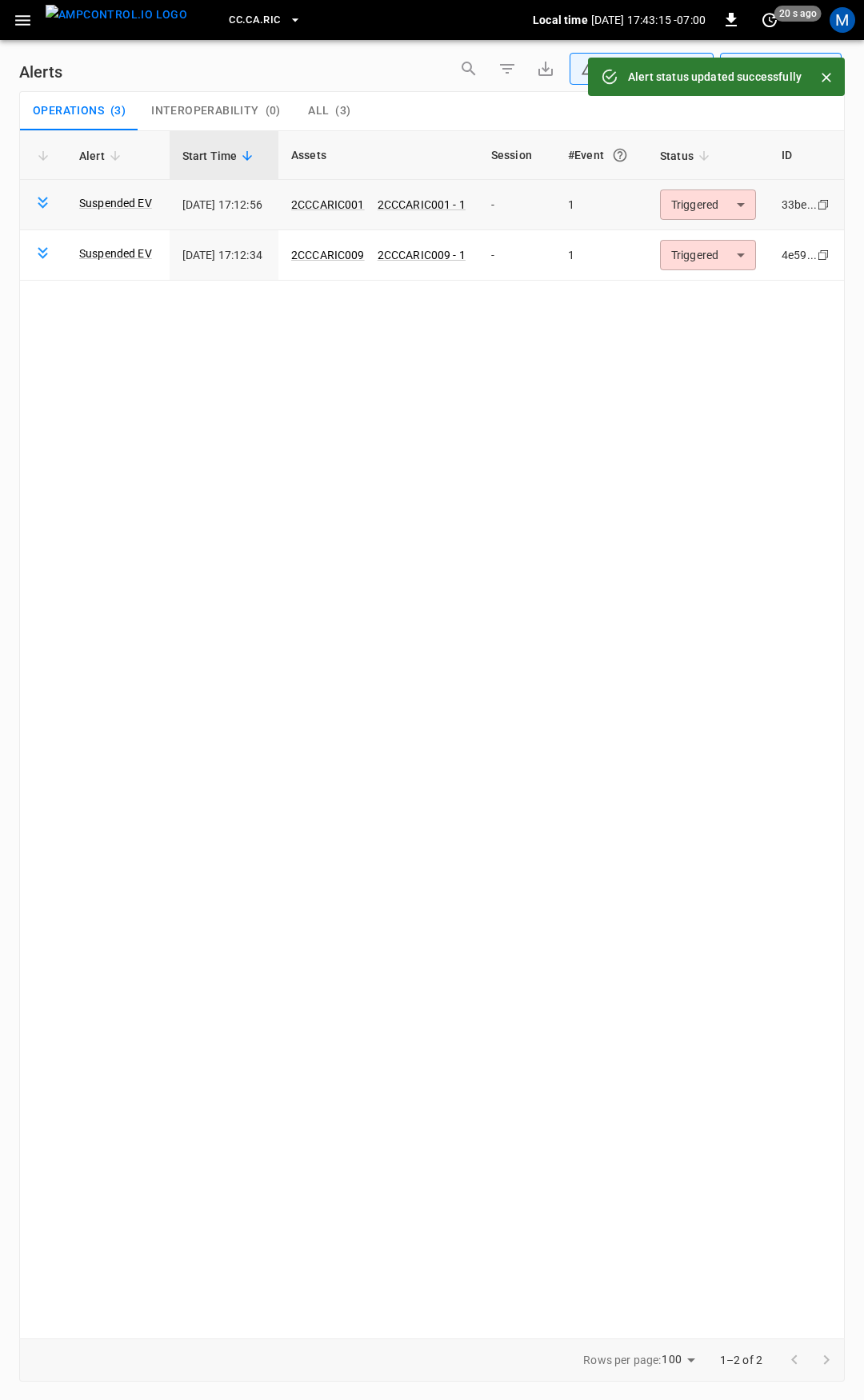
click at [712, 212] on body "**********" at bounding box center [432, 697] width 864 height 1394
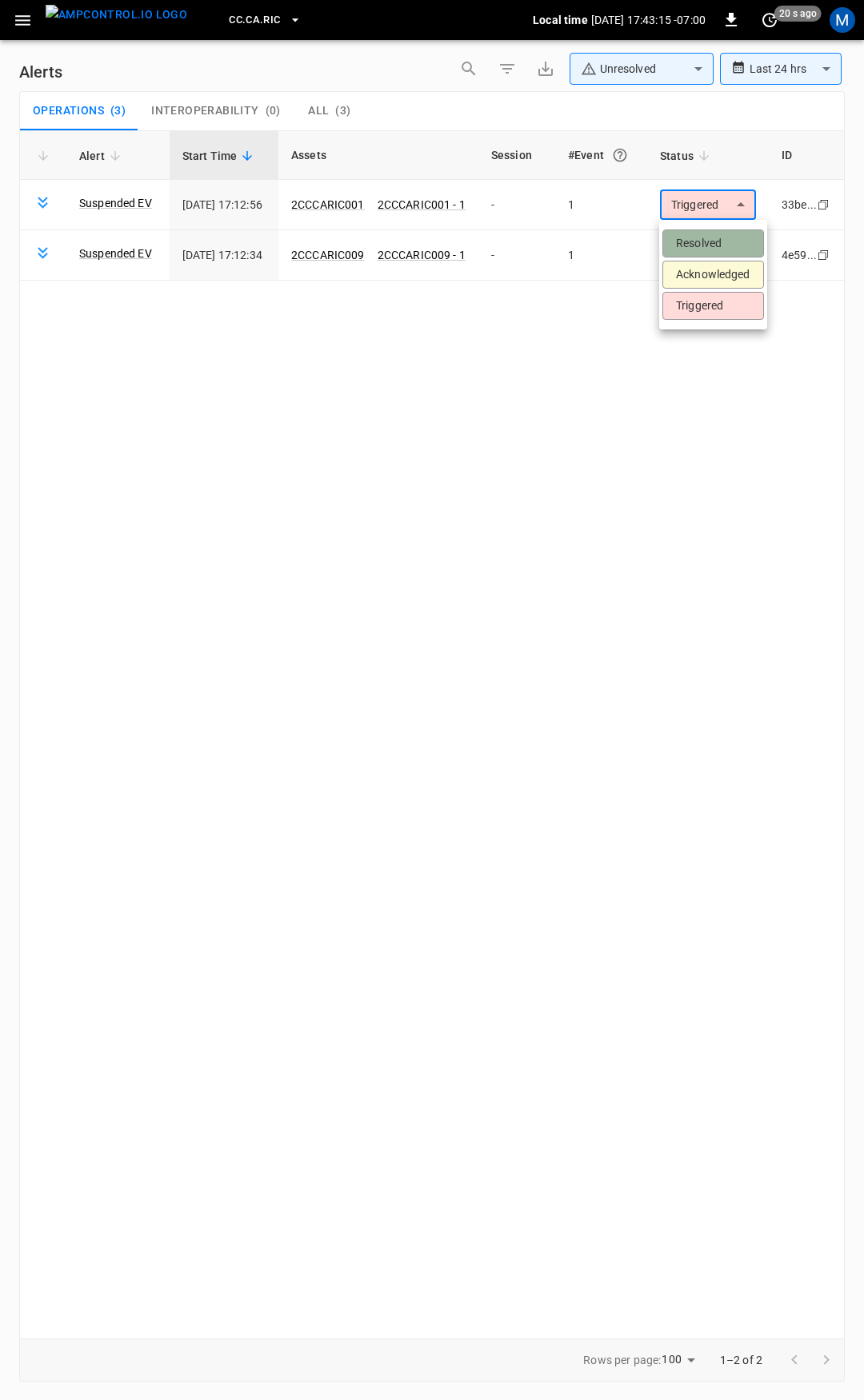
click at [712, 233] on li "Resolved" at bounding box center [712, 243] width 101 height 28
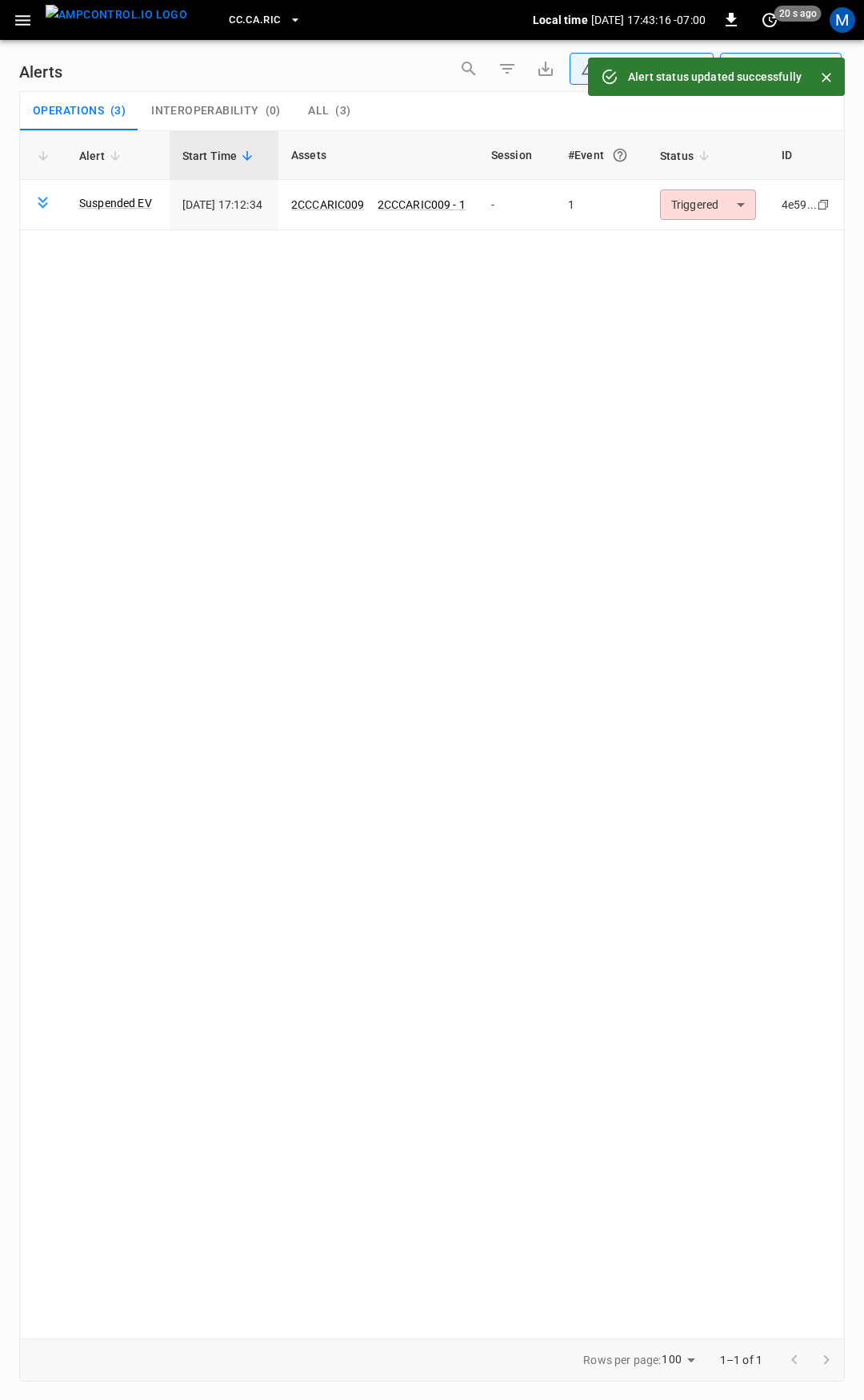
click at [710, 210] on body "**********" at bounding box center [432, 697] width 864 height 1394
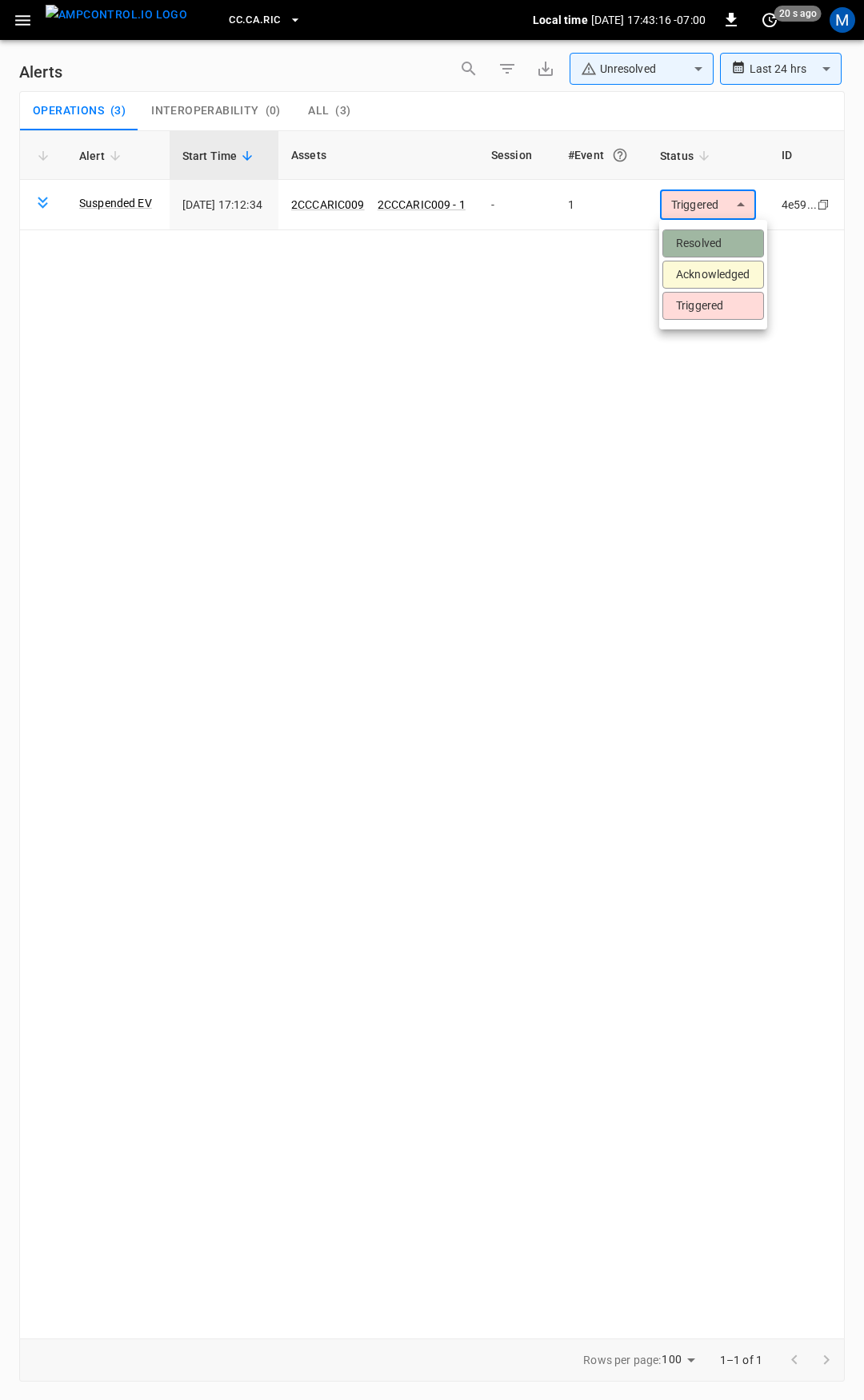
click at [710, 238] on li "Resolved" at bounding box center [712, 243] width 101 height 28
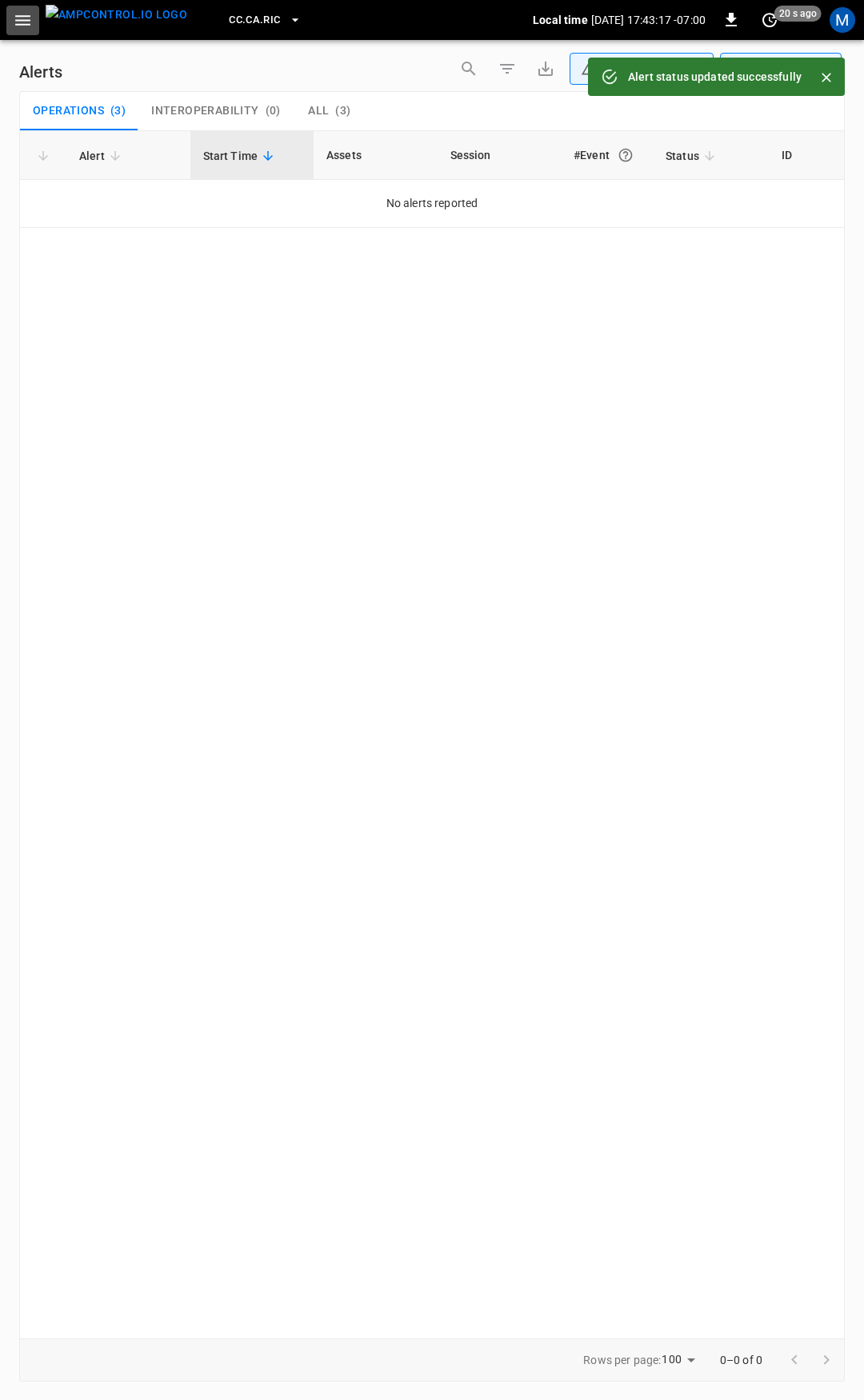
click at [15, 23] on icon "button" at bounding box center [23, 21] width 20 height 20
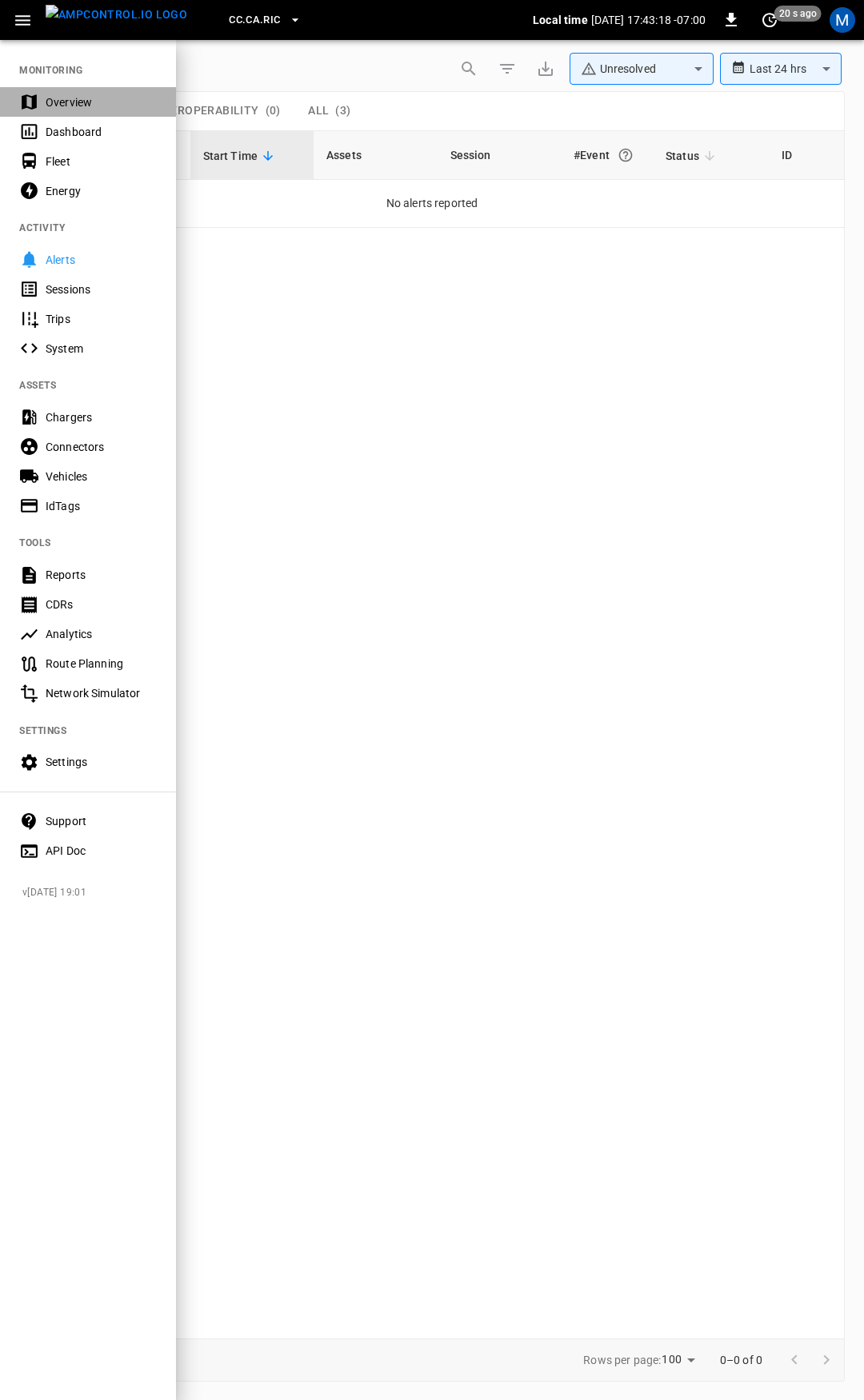
click at [51, 103] on div "Overview" at bounding box center [100, 102] width 111 height 16
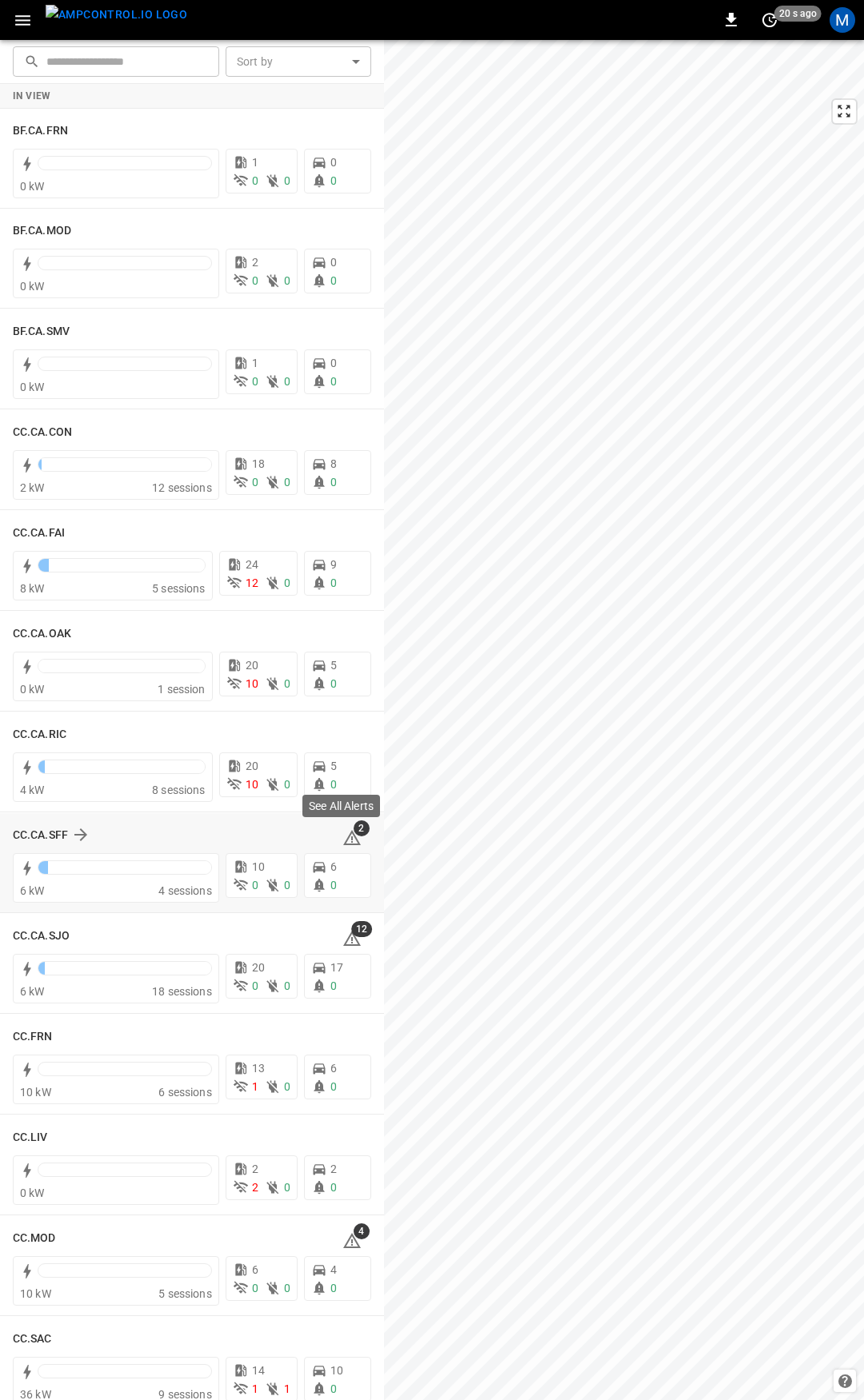
click at [346, 836] on icon at bounding box center [352, 838] width 20 height 20
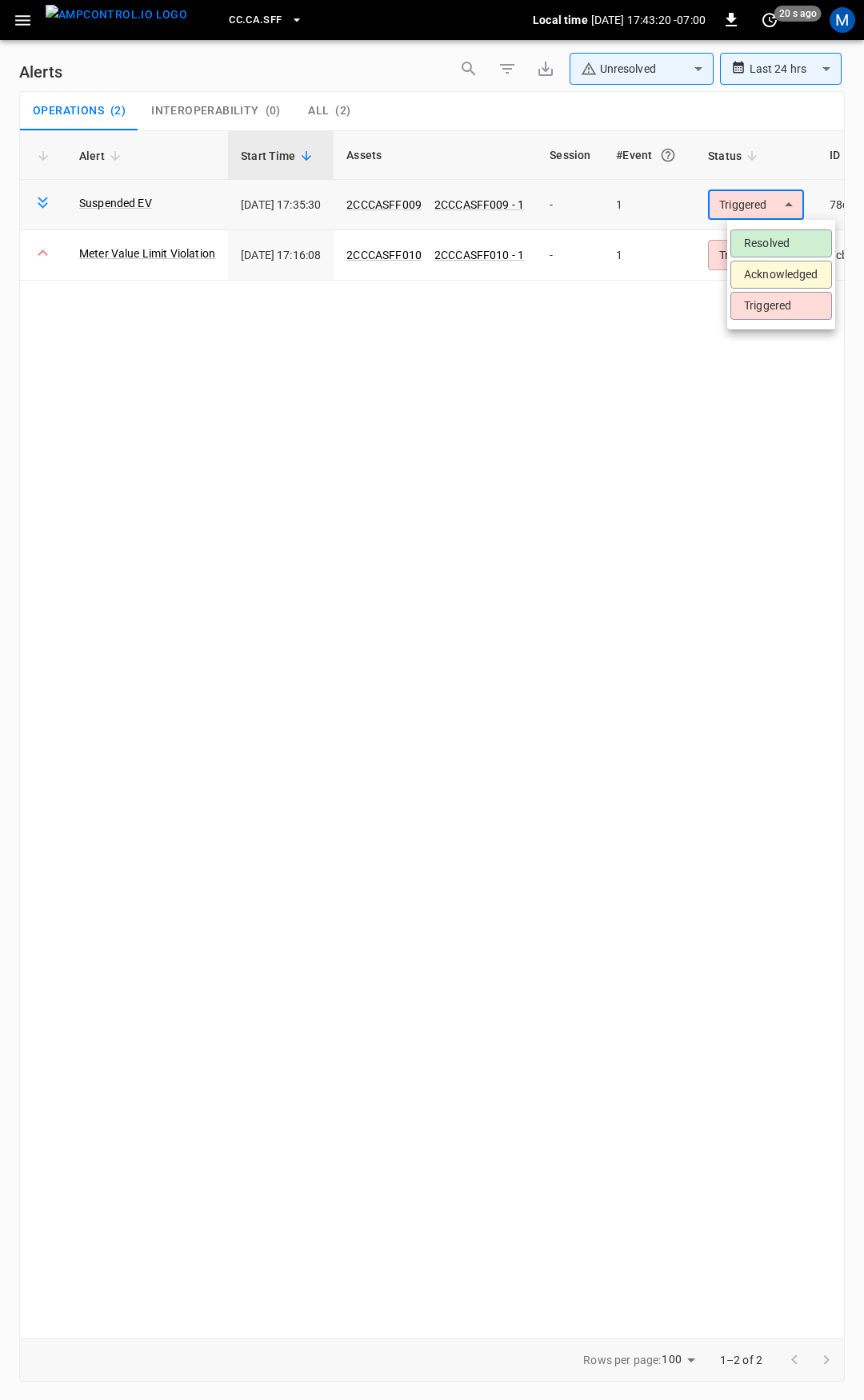
click at [754, 206] on body "**********" at bounding box center [432, 697] width 864 height 1394
click at [761, 237] on li "Resolved" at bounding box center [780, 243] width 101 height 28
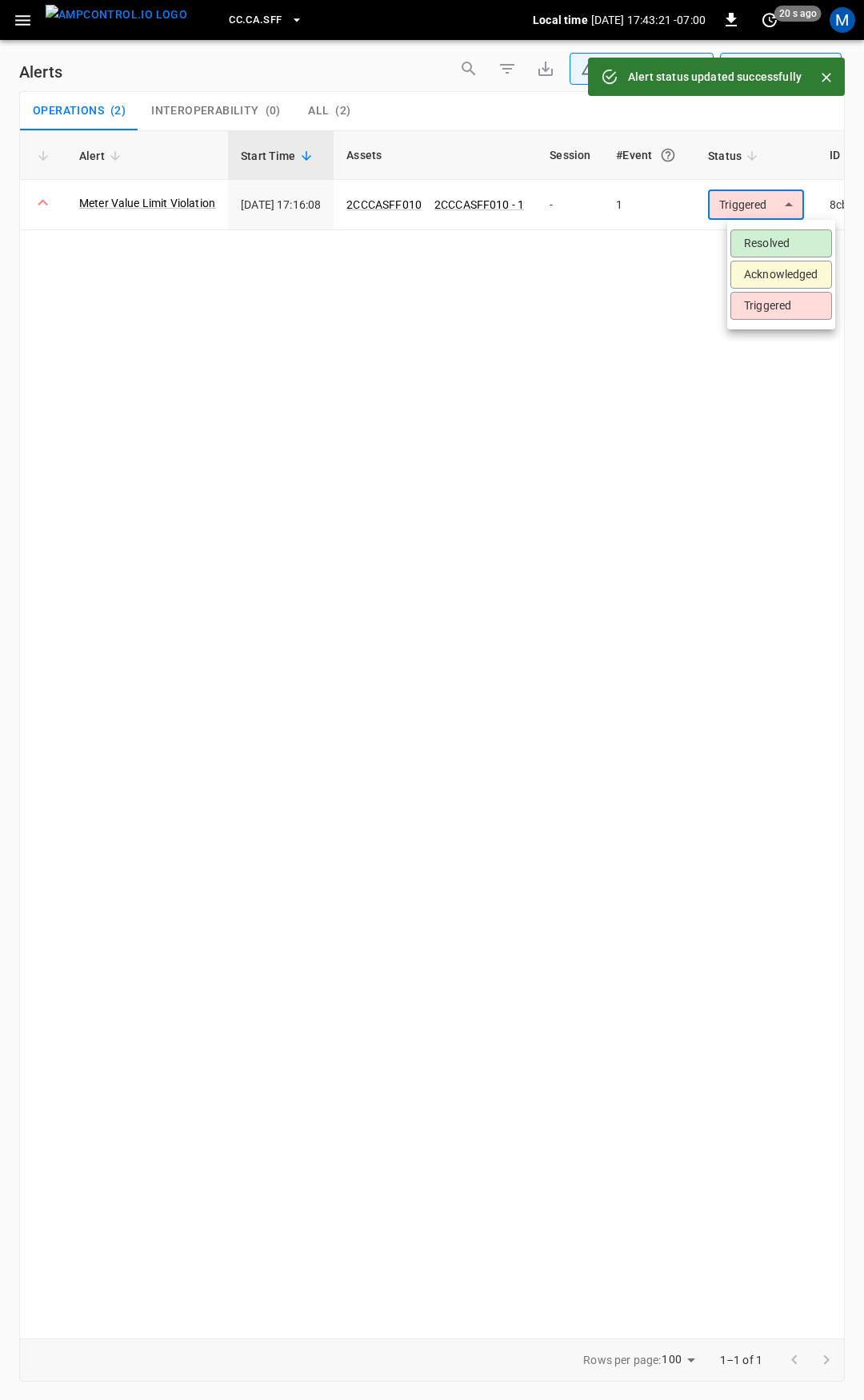
click at [772, 203] on body "**********" at bounding box center [432, 697] width 864 height 1394
drag, startPoint x: 781, startPoint y: 250, endPoint x: 413, endPoint y: 143, distance: 383.2
click at [780, 248] on li "Resolved" at bounding box center [780, 243] width 101 height 28
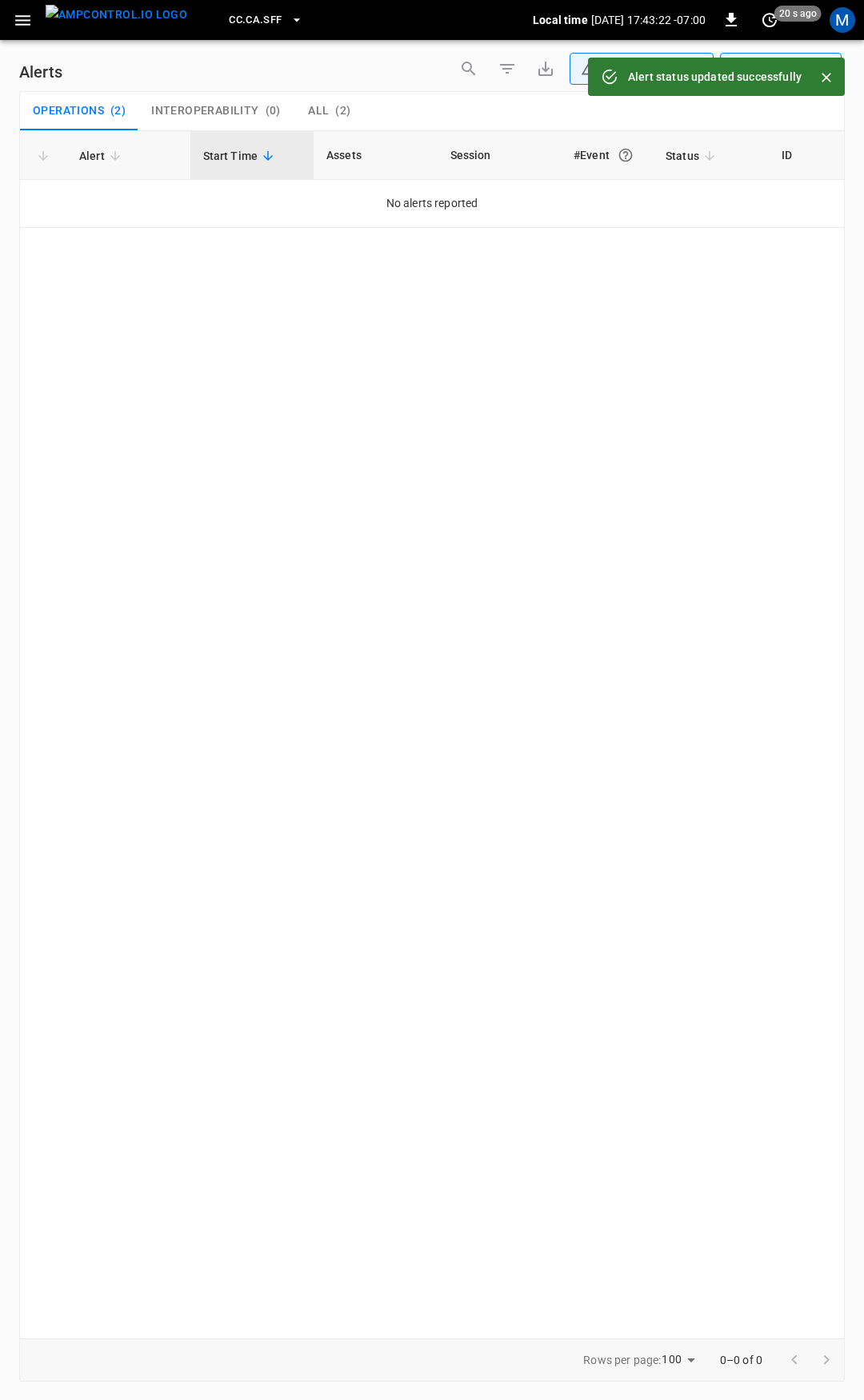
click at [26, 23] on icon "button" at bounding box center [23, 21] width 20 height 20
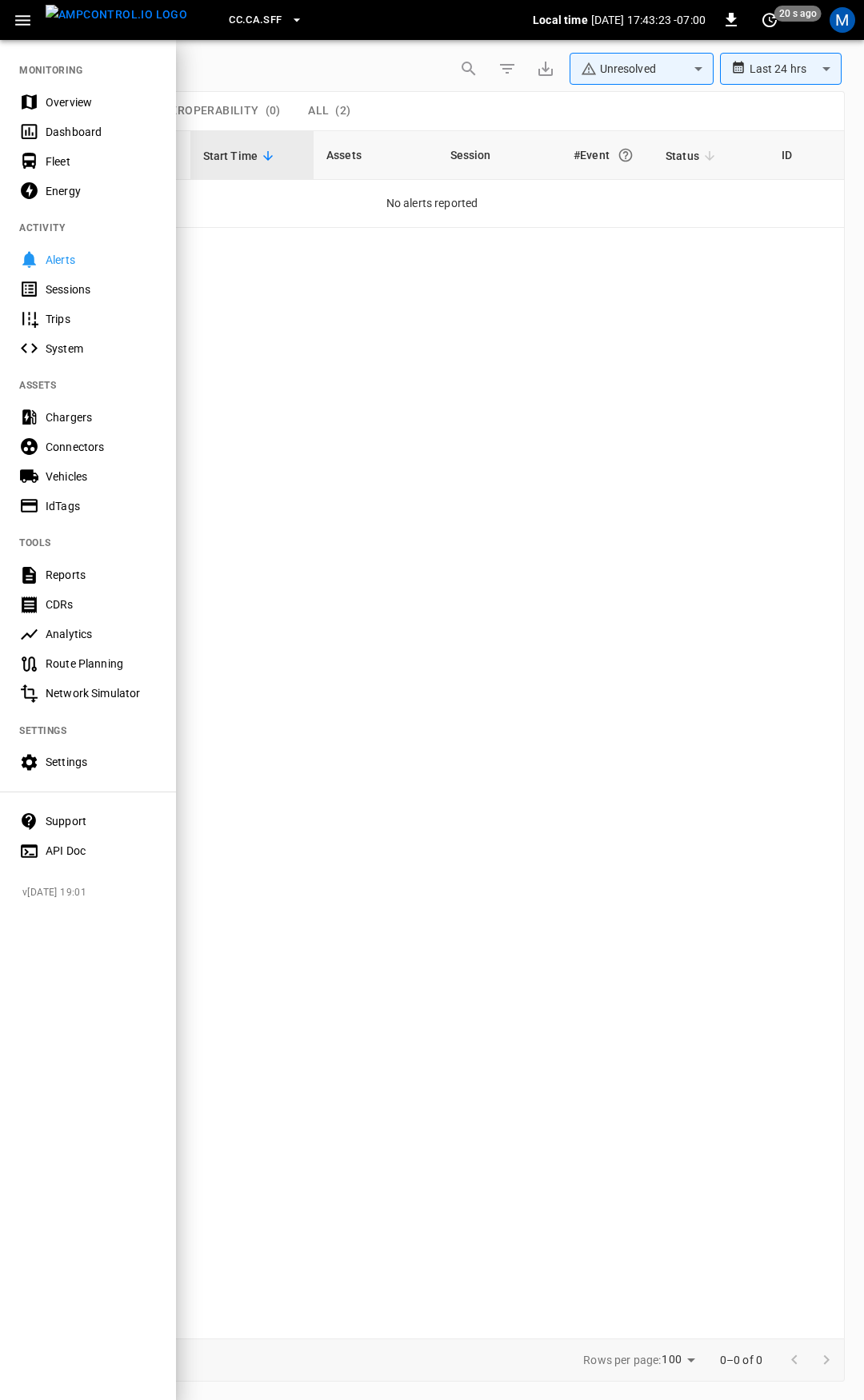
click at [62, 100] on div "Overview" at bounding box center [100, 102] width 111 height 16
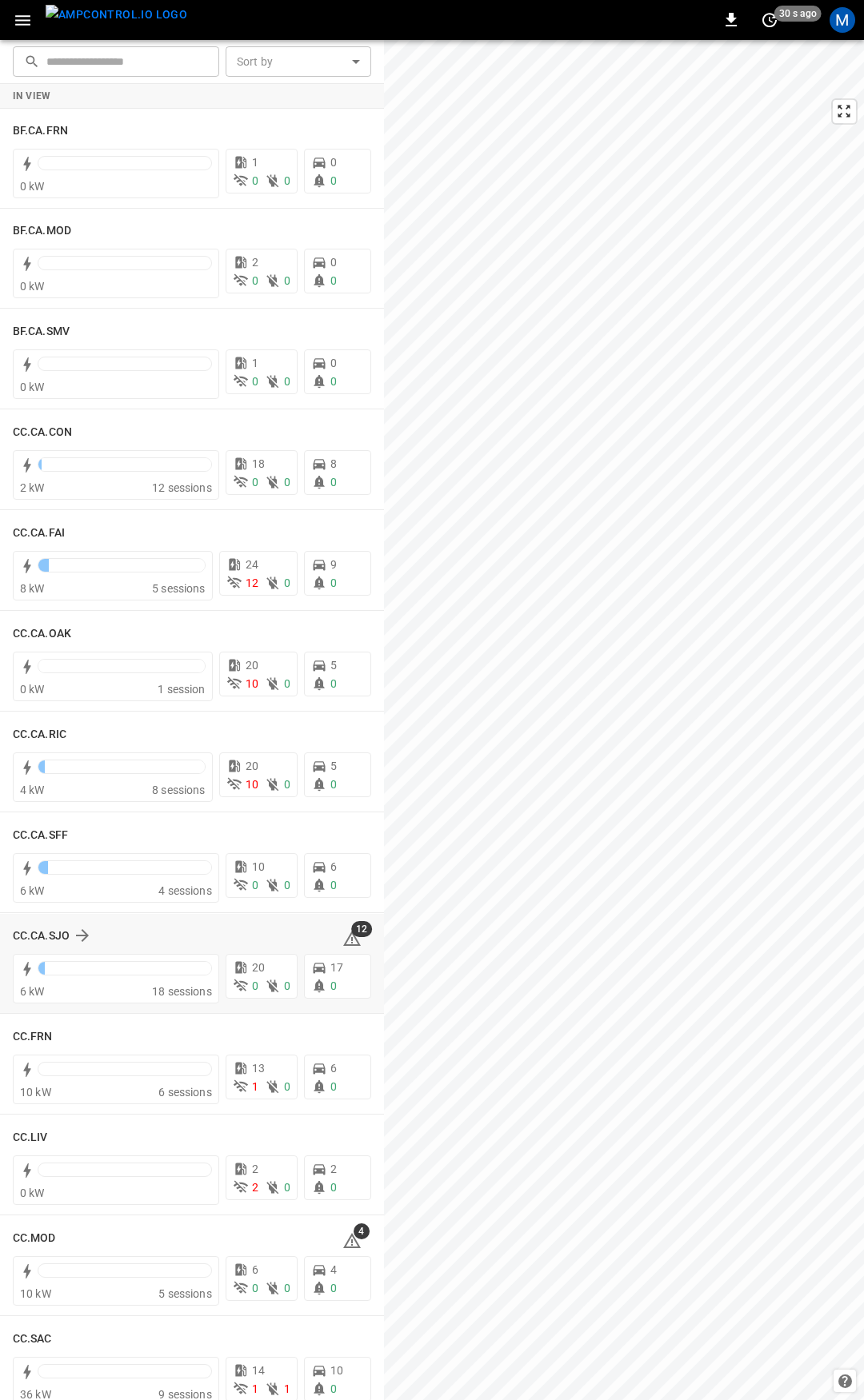
click at [315, 940] on div "CC.CA.SJO 12" at bounding box center [192, 935] width 358 height 30
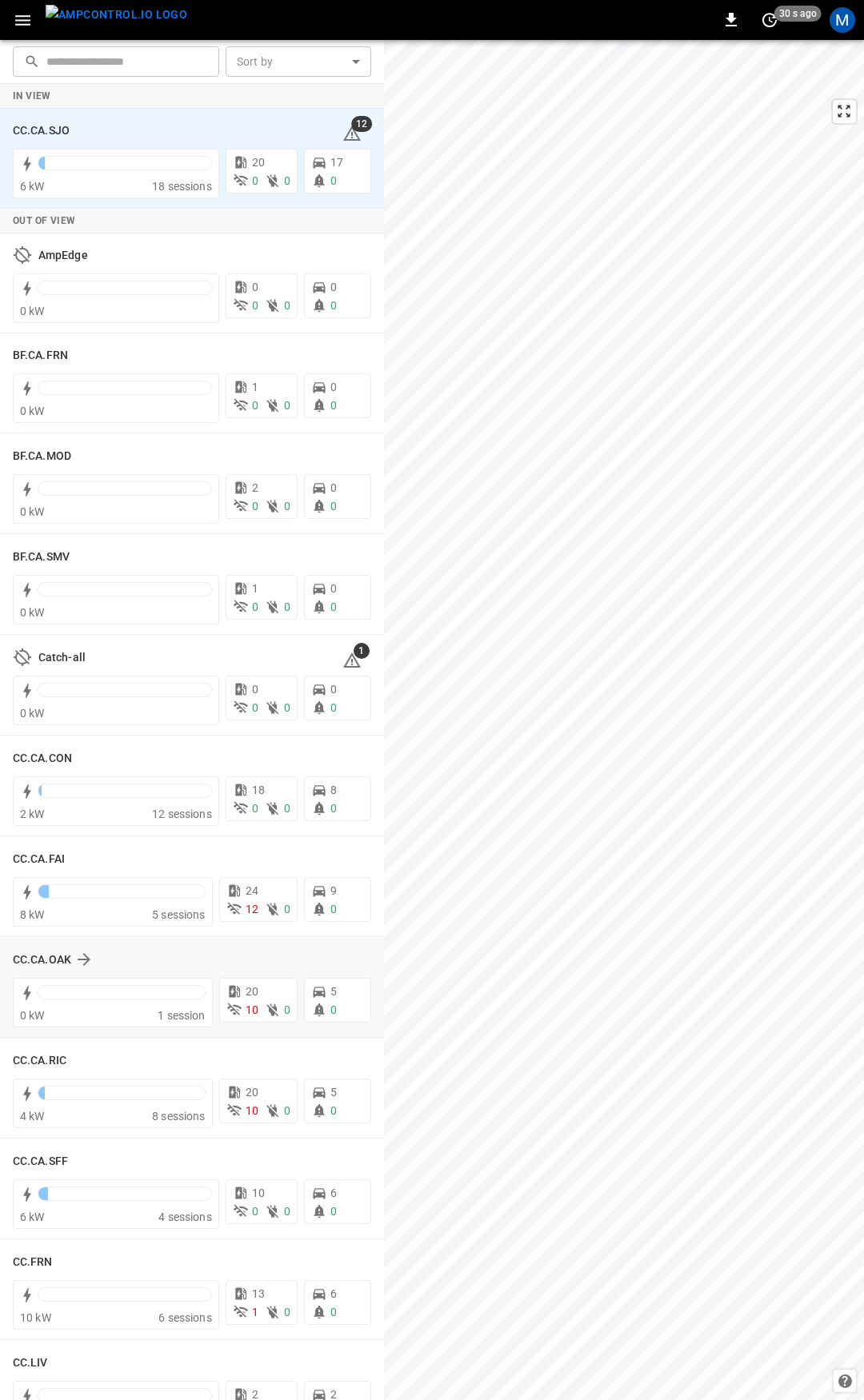
drag, startPoint x: 319, startPoint y: 938, endPoint x: 338, endPoint y: 938, distance: 19.0
click at [338, 937] on div "CC.CA.FAI 8 kW 5 sessions 24 12 0 9 0" at bounding box center [192, 887] width 384 height 100
click at [351, 1155] on span "12" at bounding box center [361, 1154] width 21 height 16
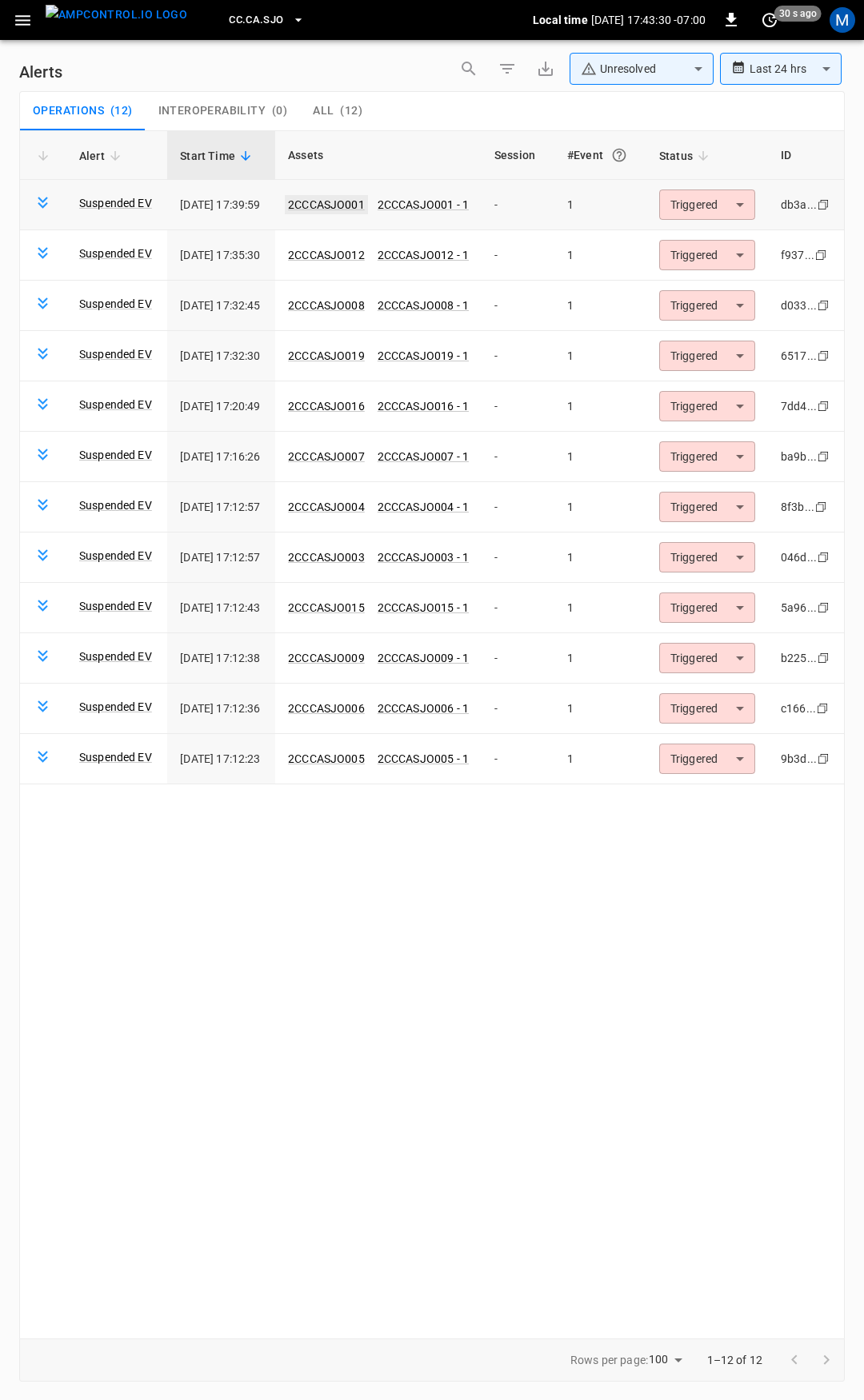
click at [360, 205] on link "2CCCASJO001" at bounding box center [326, 205] width 84 height 20
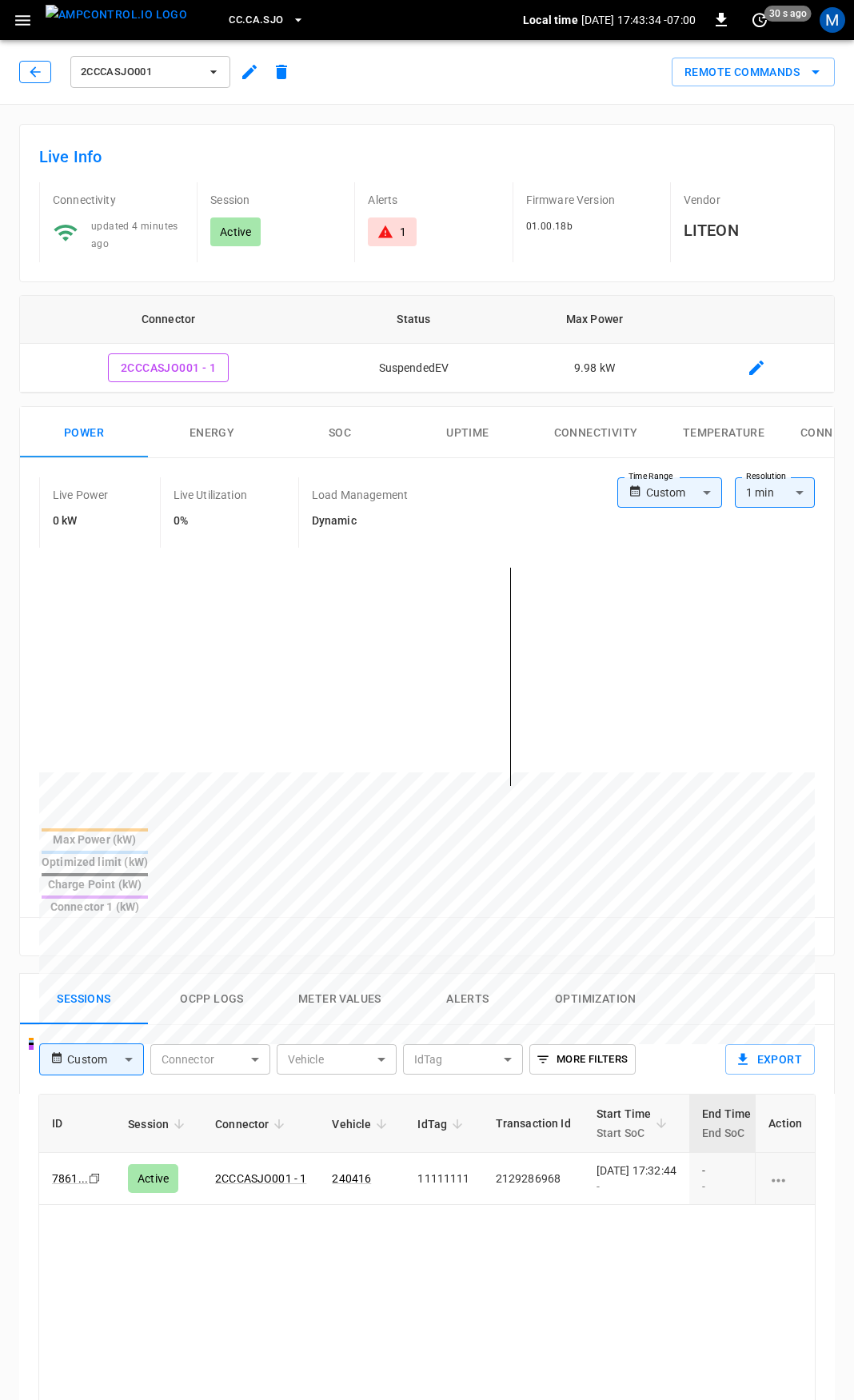
click at [31, 63] on button "button" at bounding box center [35, 72] width 32 height 23
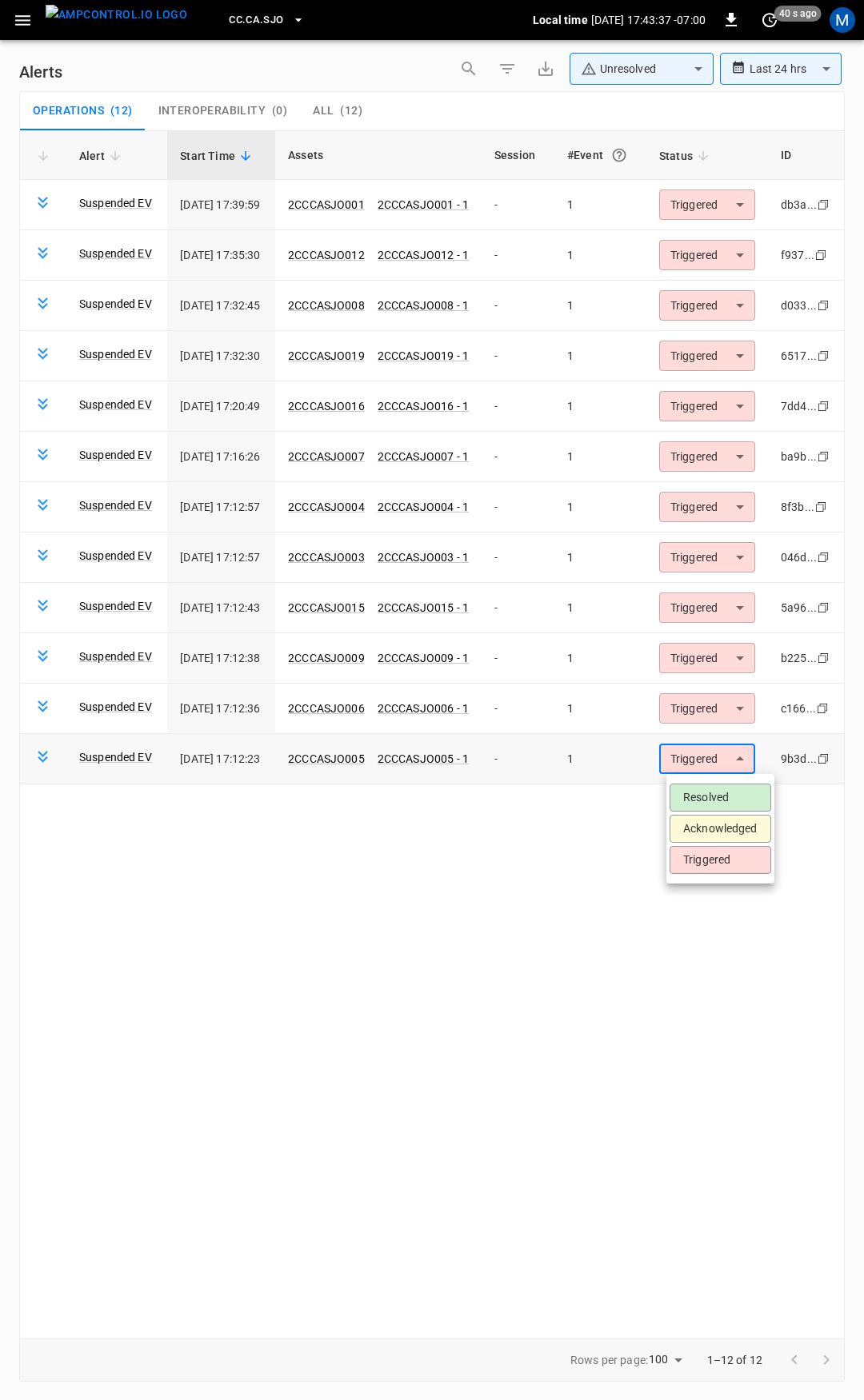
click at [745, 761] on body "**********" at bounding box center [432, 697] width 864 height 1394
click at [732, 809] on li "Resolved" at bounding box center [719, 797] width 101 height 28
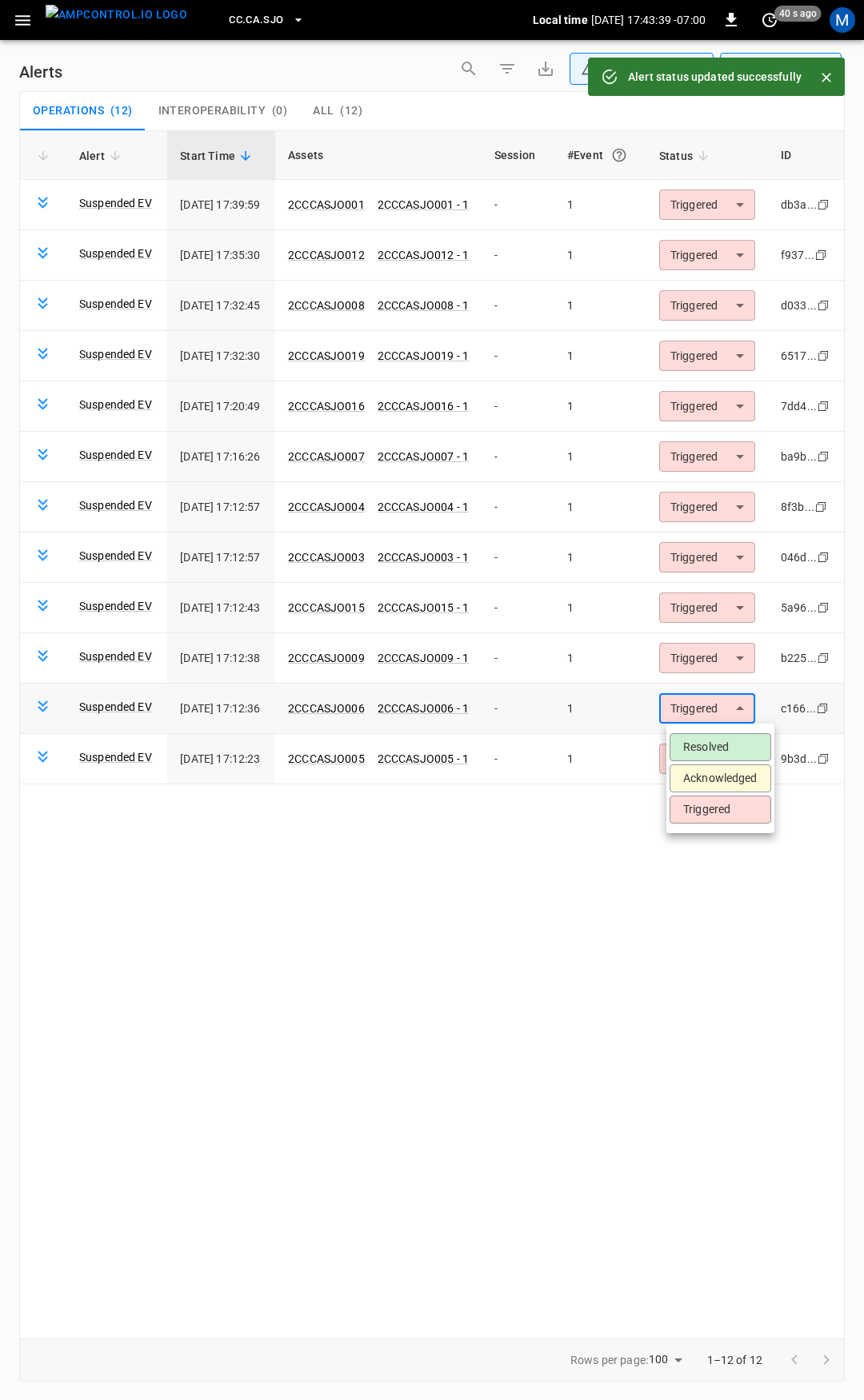
click at [725, 709] on body "**********" at bounding box center [432, 697] width 864 height 1394
click at [722, 743] on li "Resolved" at bounding box center [719, 747] width 101 height 28
click at [720, 663] on body "**********" at bounding box center [432, 697] width 864 height 1394
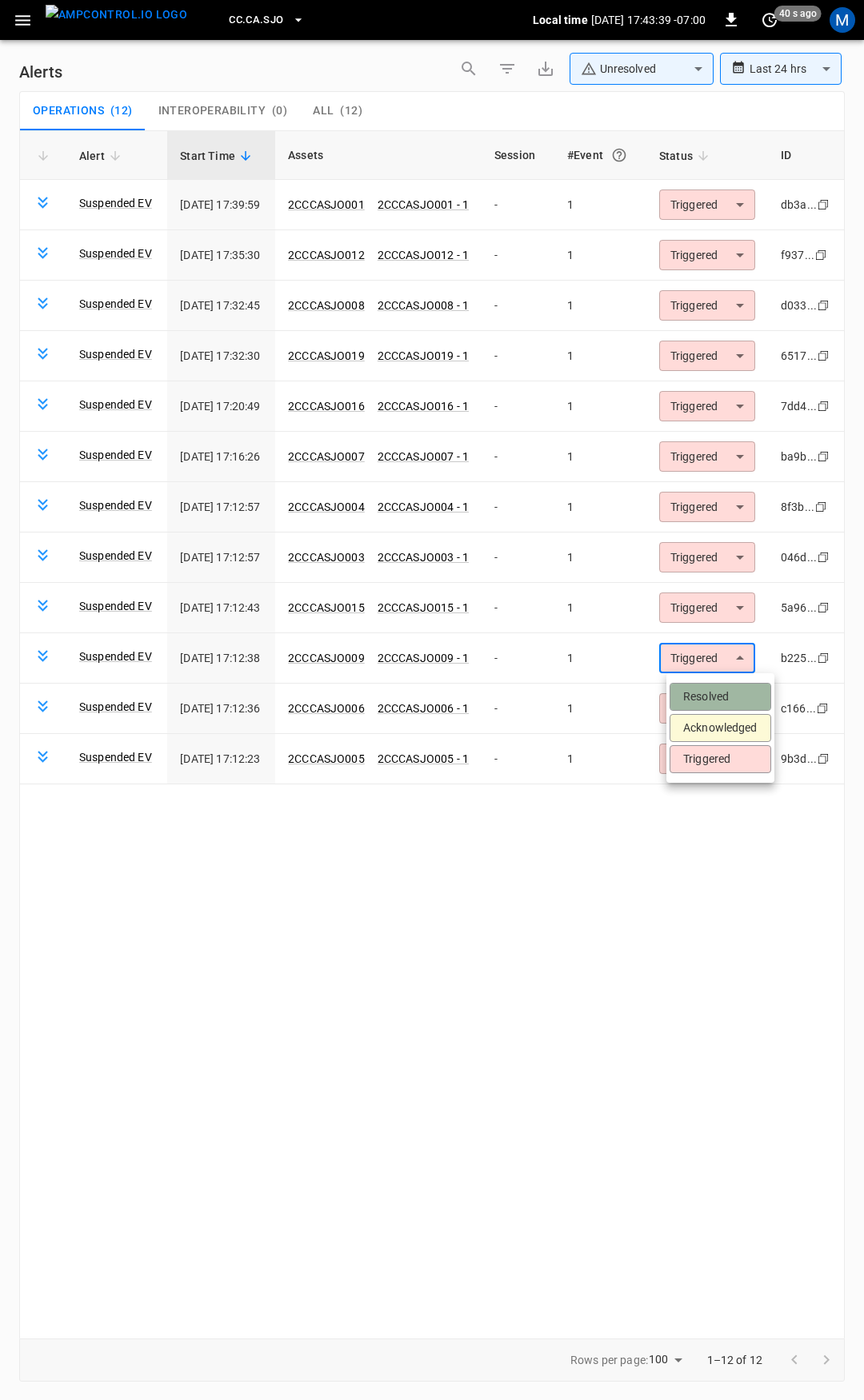
click at [715, 696] on li "Resolved" at bounding box center [719, 697] width 101 height 28
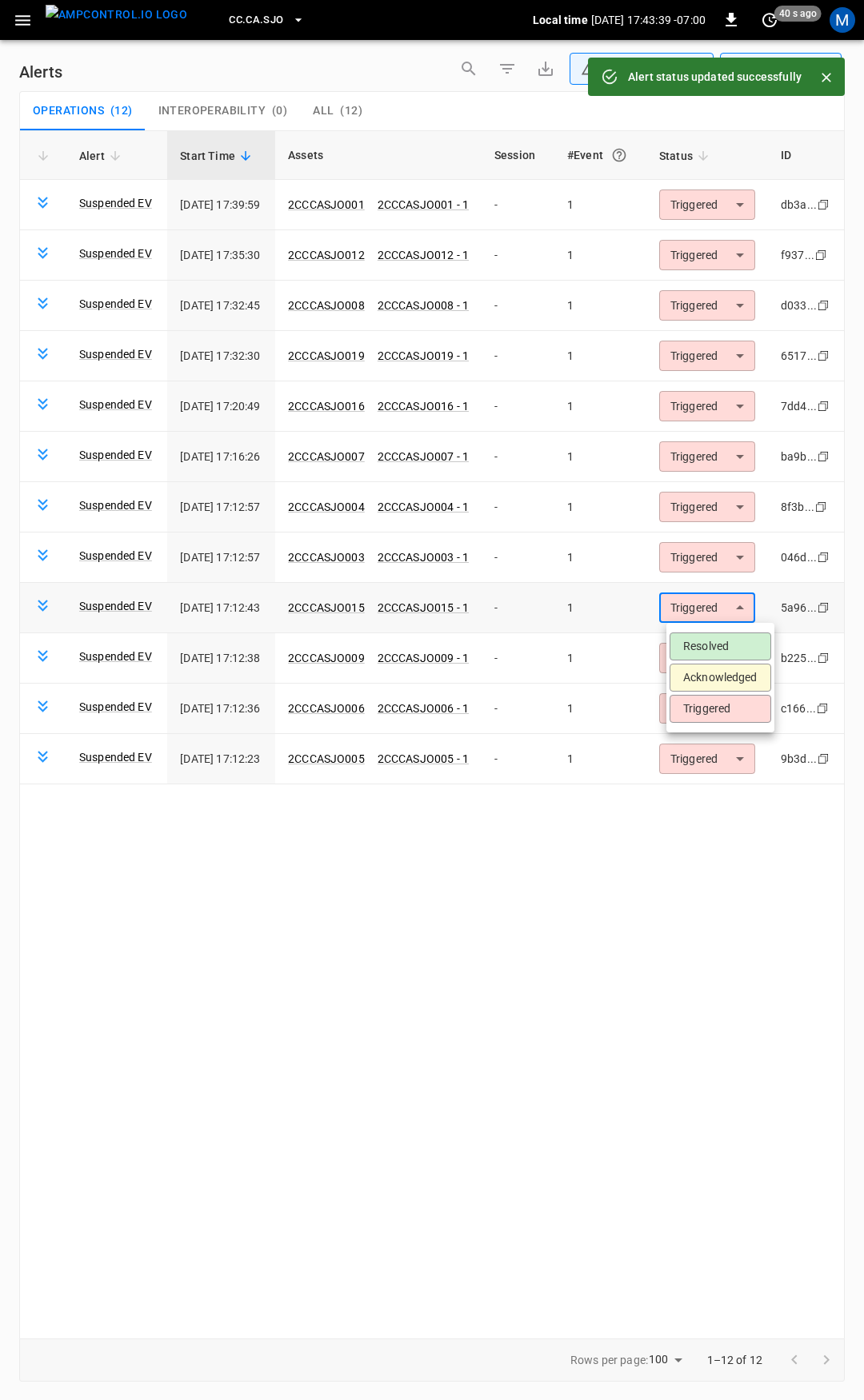
click at [719, 600] on body "**********" at bounding box center [432, 697] width 864 height 1394
click at [703, 644] on li "Resolved" at bounding box center [719, 646] width 101 height 28
click at [704, 553] on body "**********" at bounding box center [432, 697] width 864 height 1394
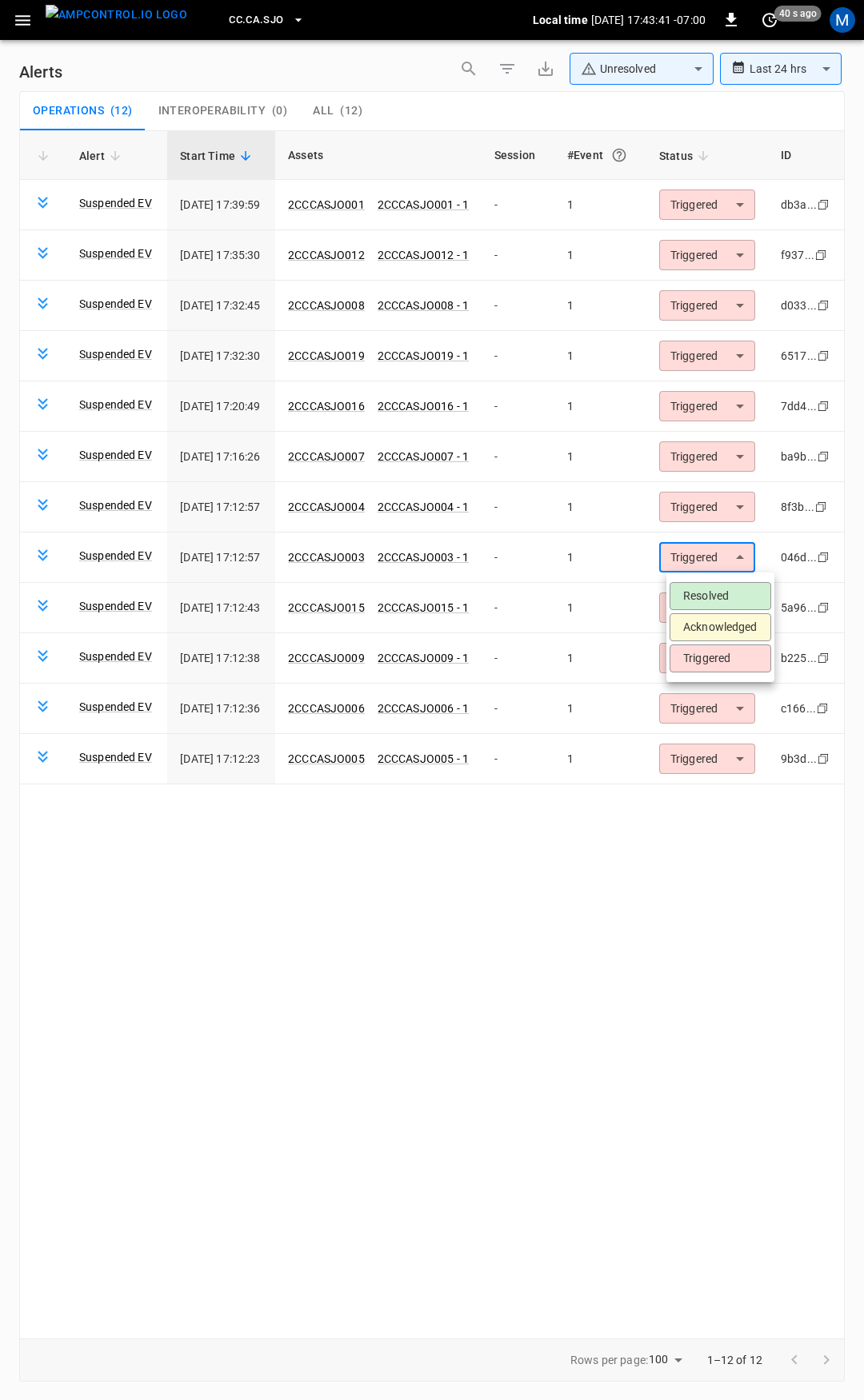
click at [699, 585] on li "Resolved" at bounding box center [719, 596] width 101 height 28
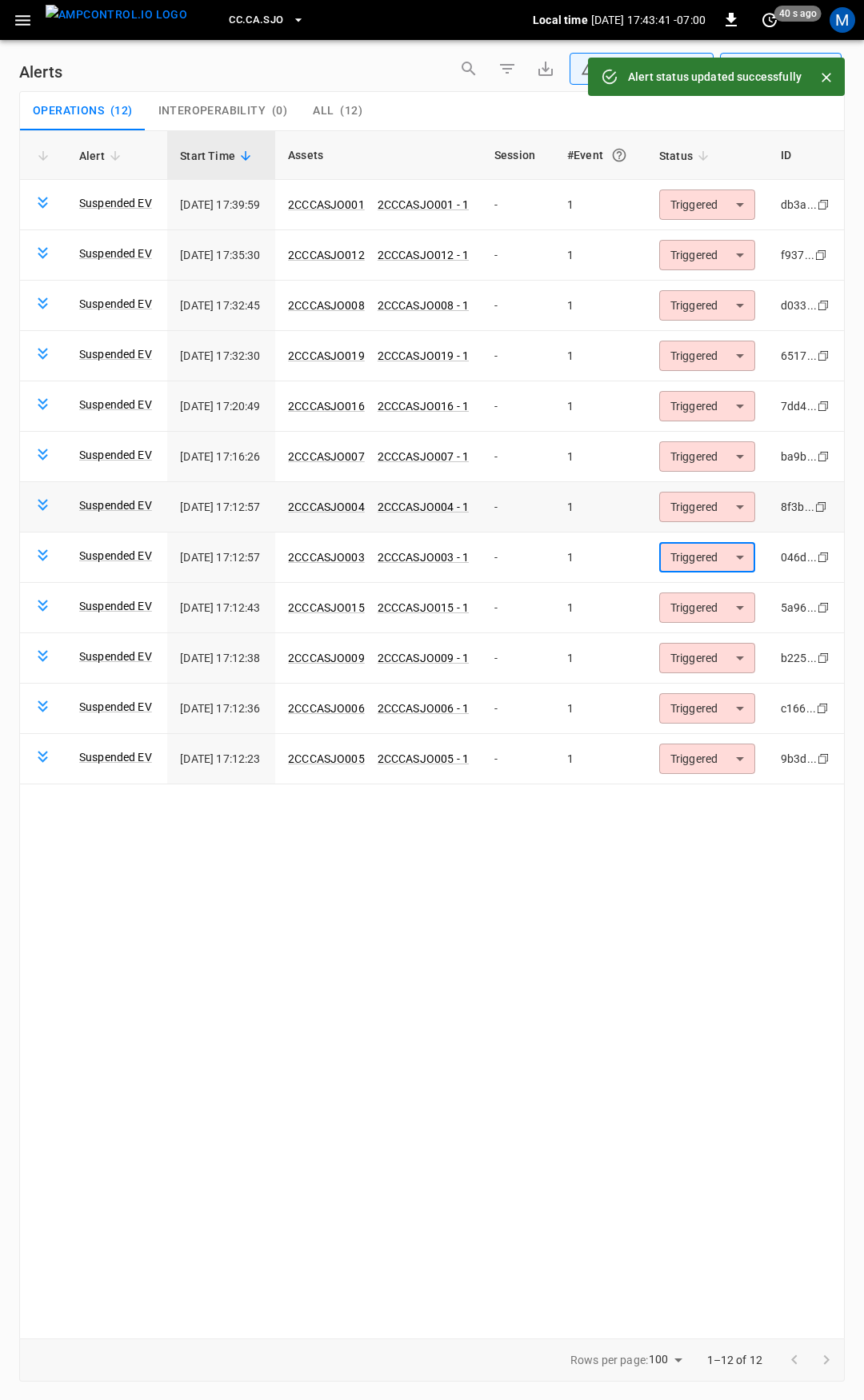
click at [700, 495] on body "**********" at bounding box center [432, 697] width 864 height 1394
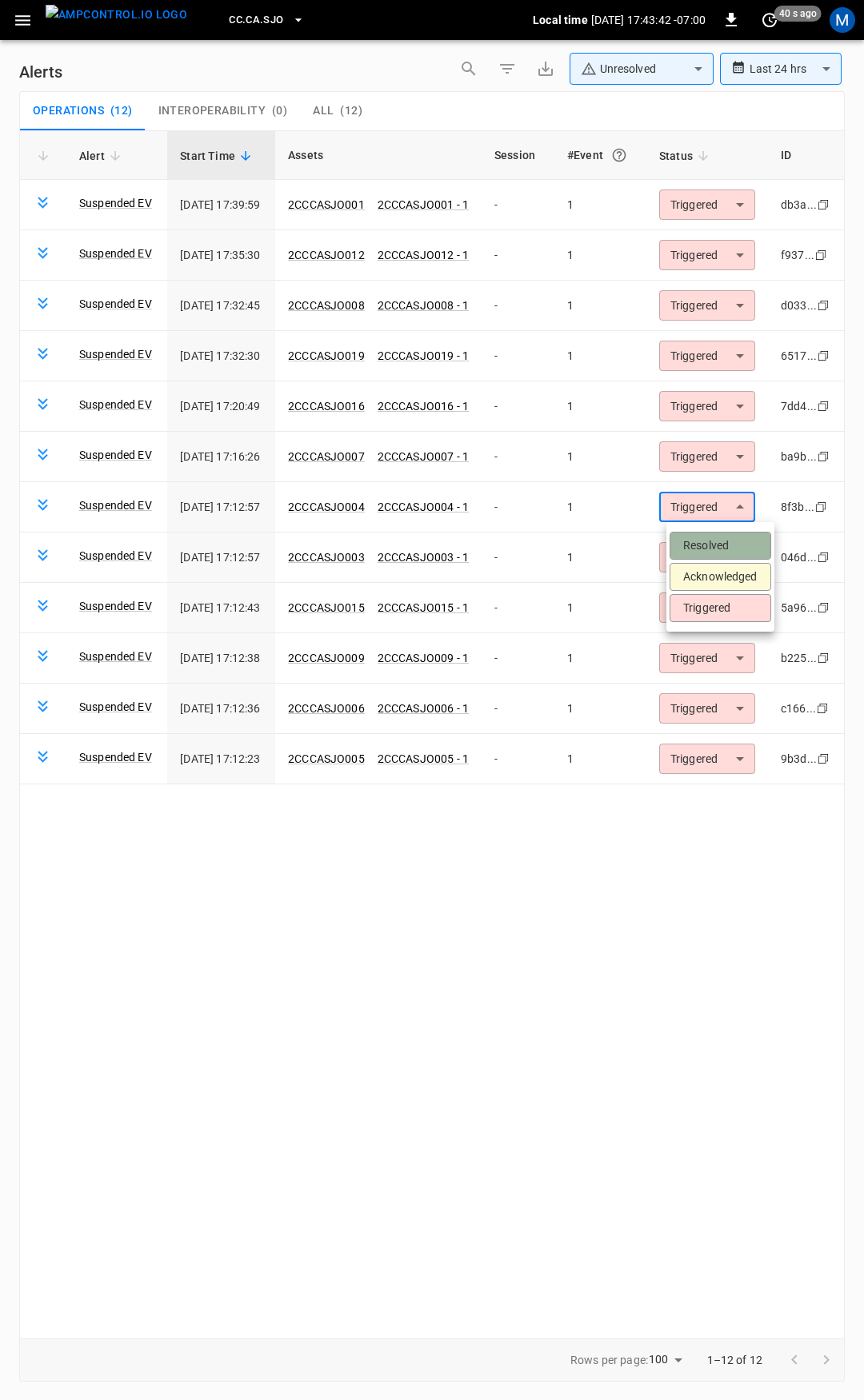
click at [695, 534] on li "Resolved" at bounding box center [719, 545] width 101 height 28
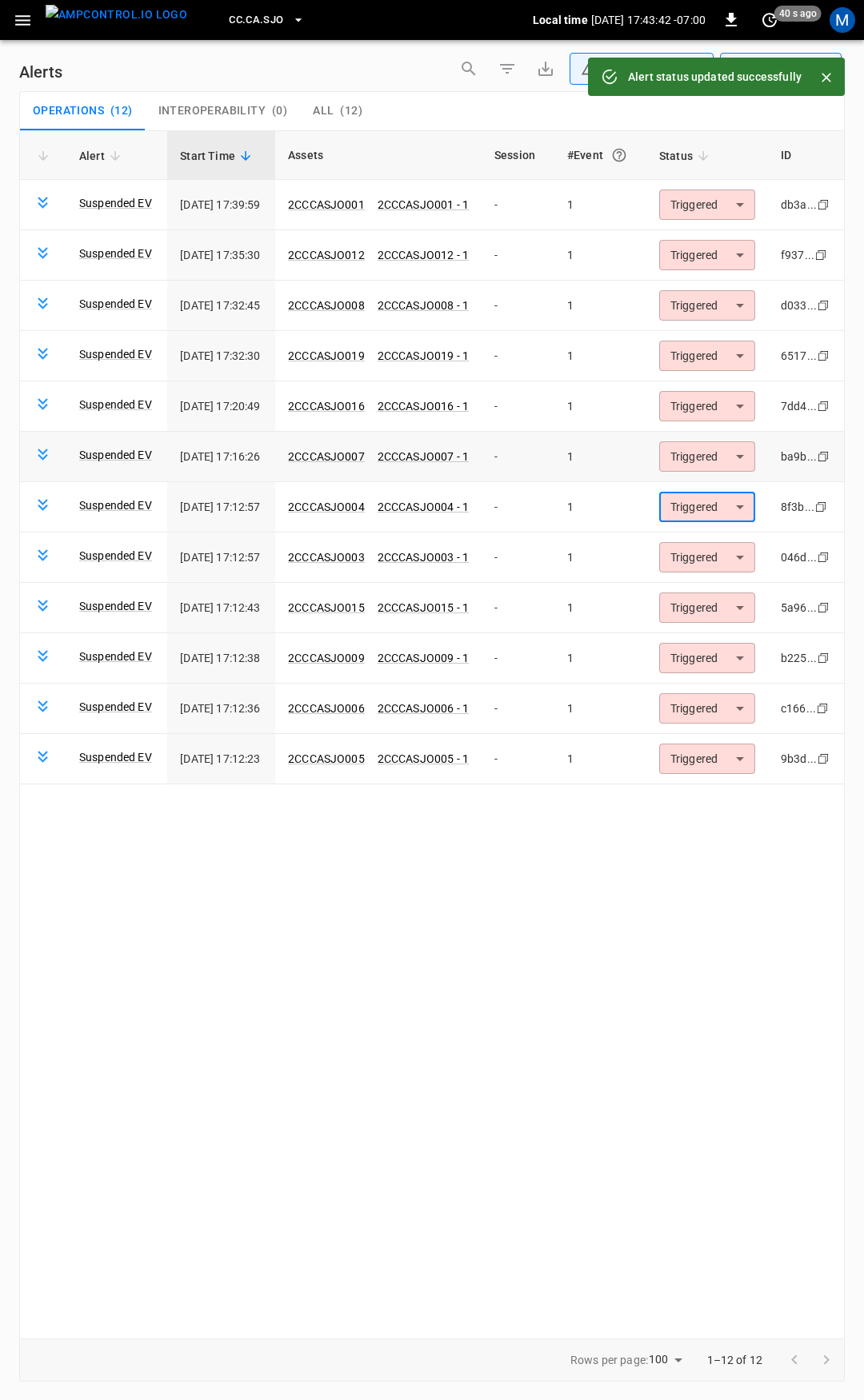
click at [702, 459] on body "**********" at bounding box center [432, 697] width 864 height 1394
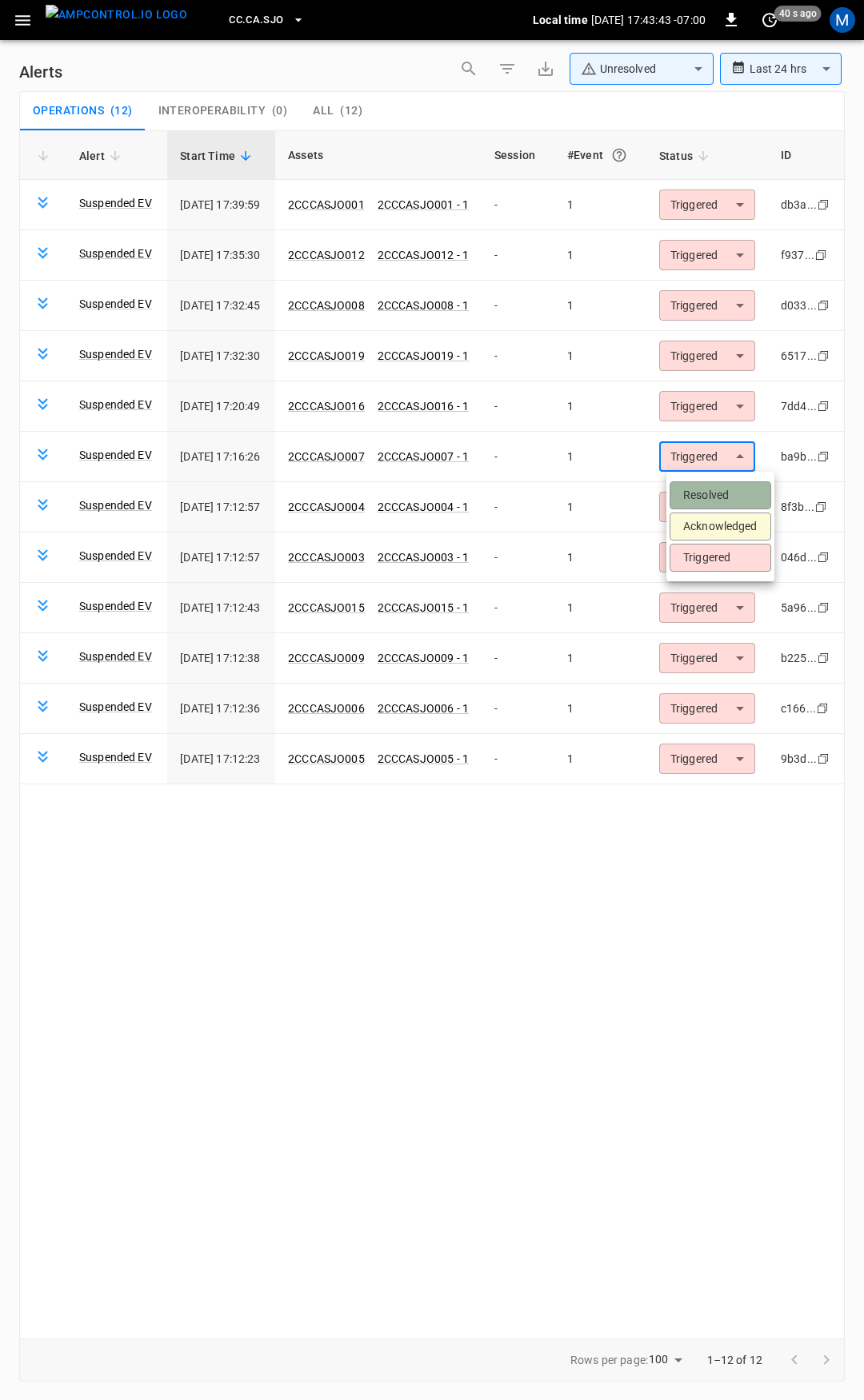
click at [703, 501] on li "Resolved" at bounding box center [719, 495] width 101 height 28
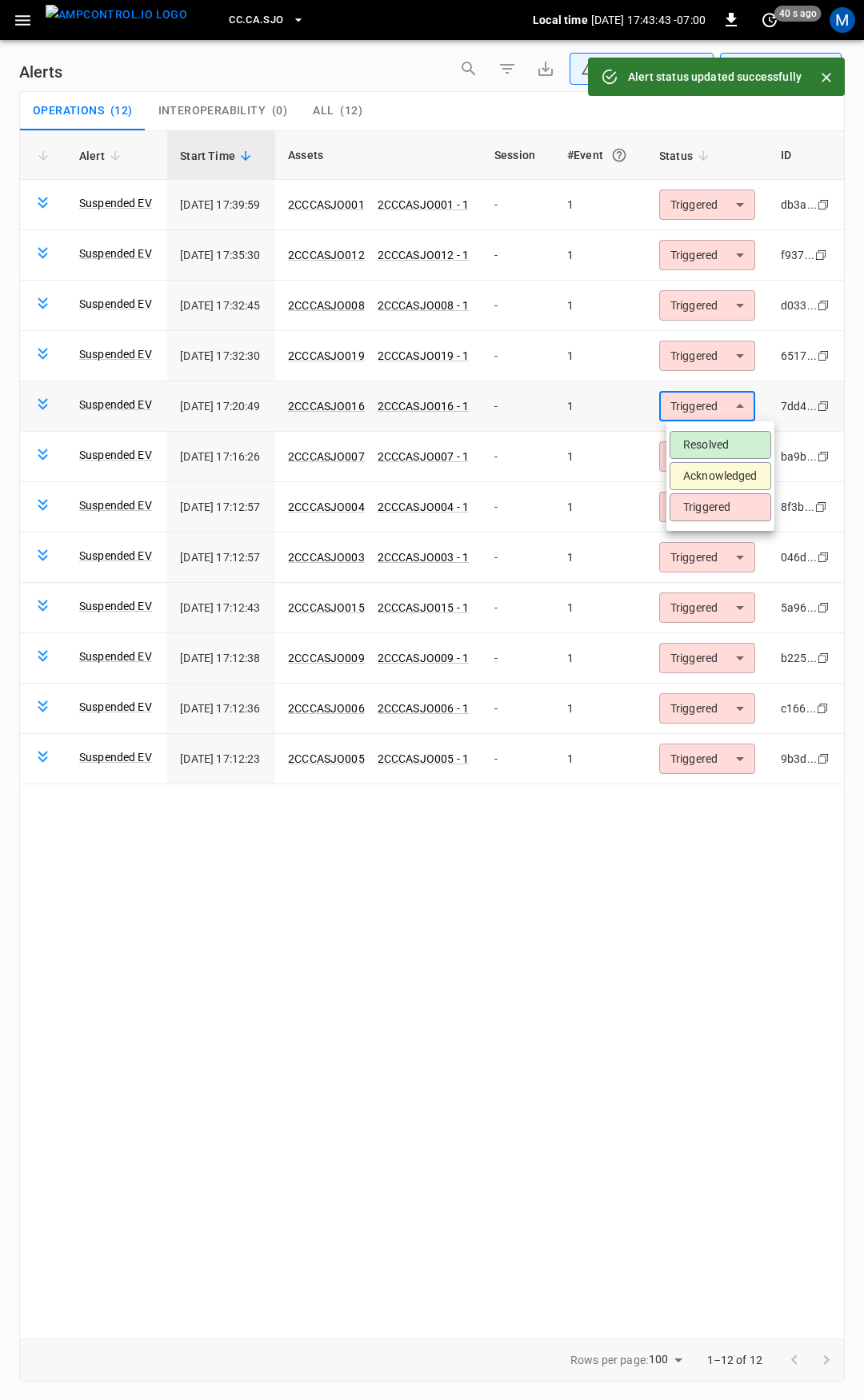
click at [703, 407] on body "**********" at bounding box center [432, 697] width 864 height 1394
click at [697, 444] on li "Resolved" at bounding box center [719, 445] width 101 height 28
click at [704, 358] on body "**********" at bounding box center [432, 697] width 864 height 1394
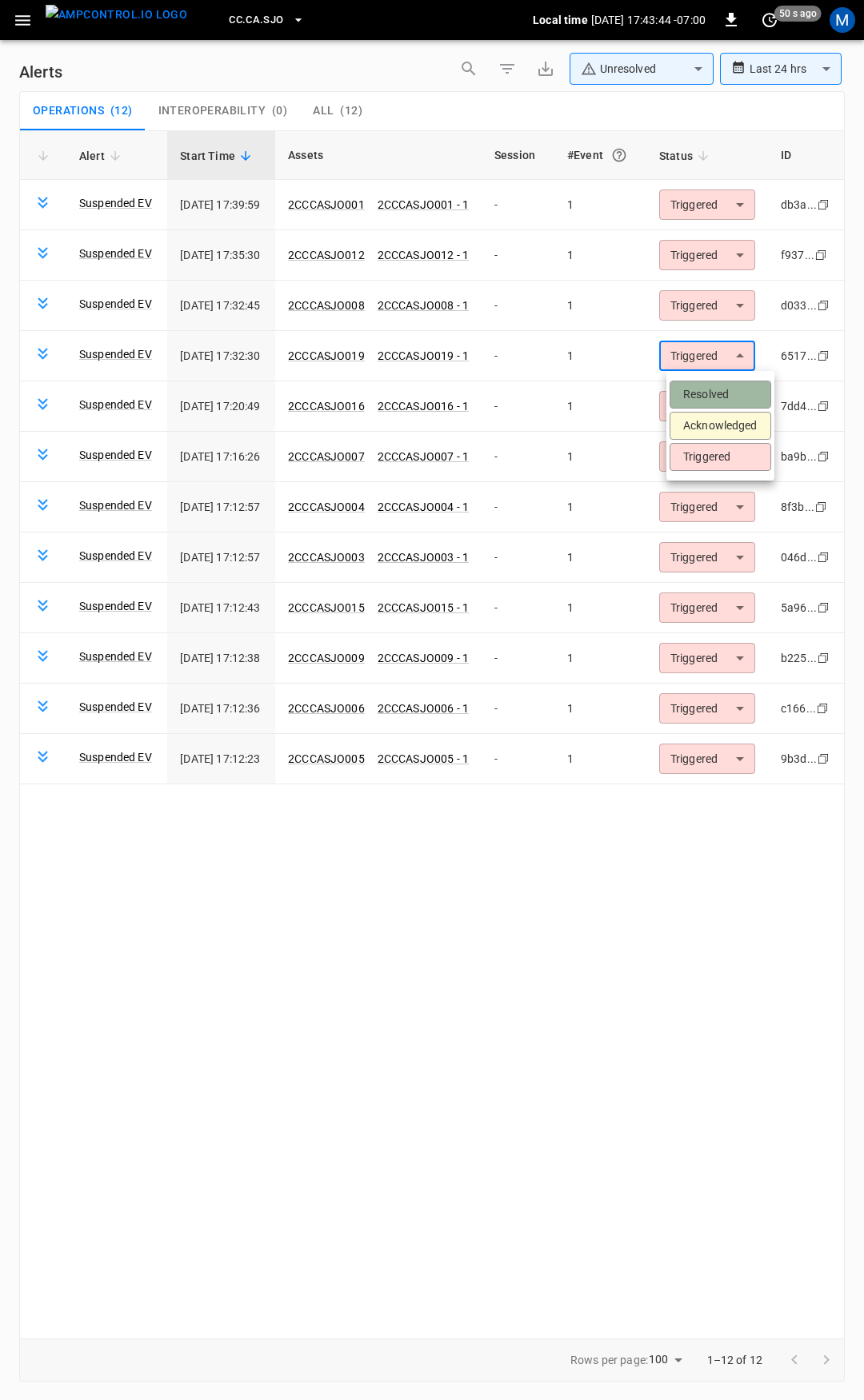
click at [705, 392] on li "Resolved" at bounding box center [719, 395] width 101 height 28
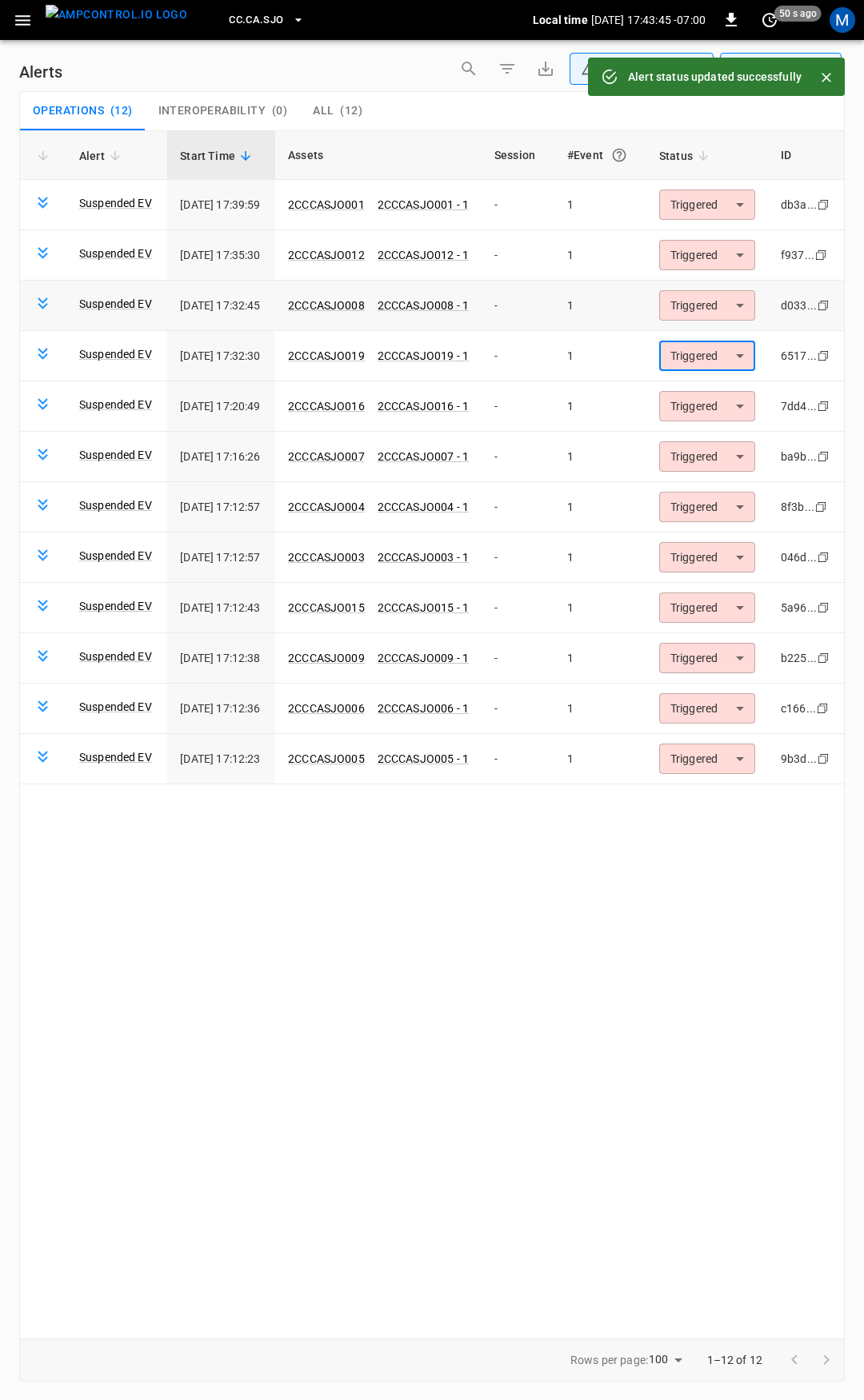
click at [708, 314] on body "**********" at bounding box center [432, 697] width 864 height 1394
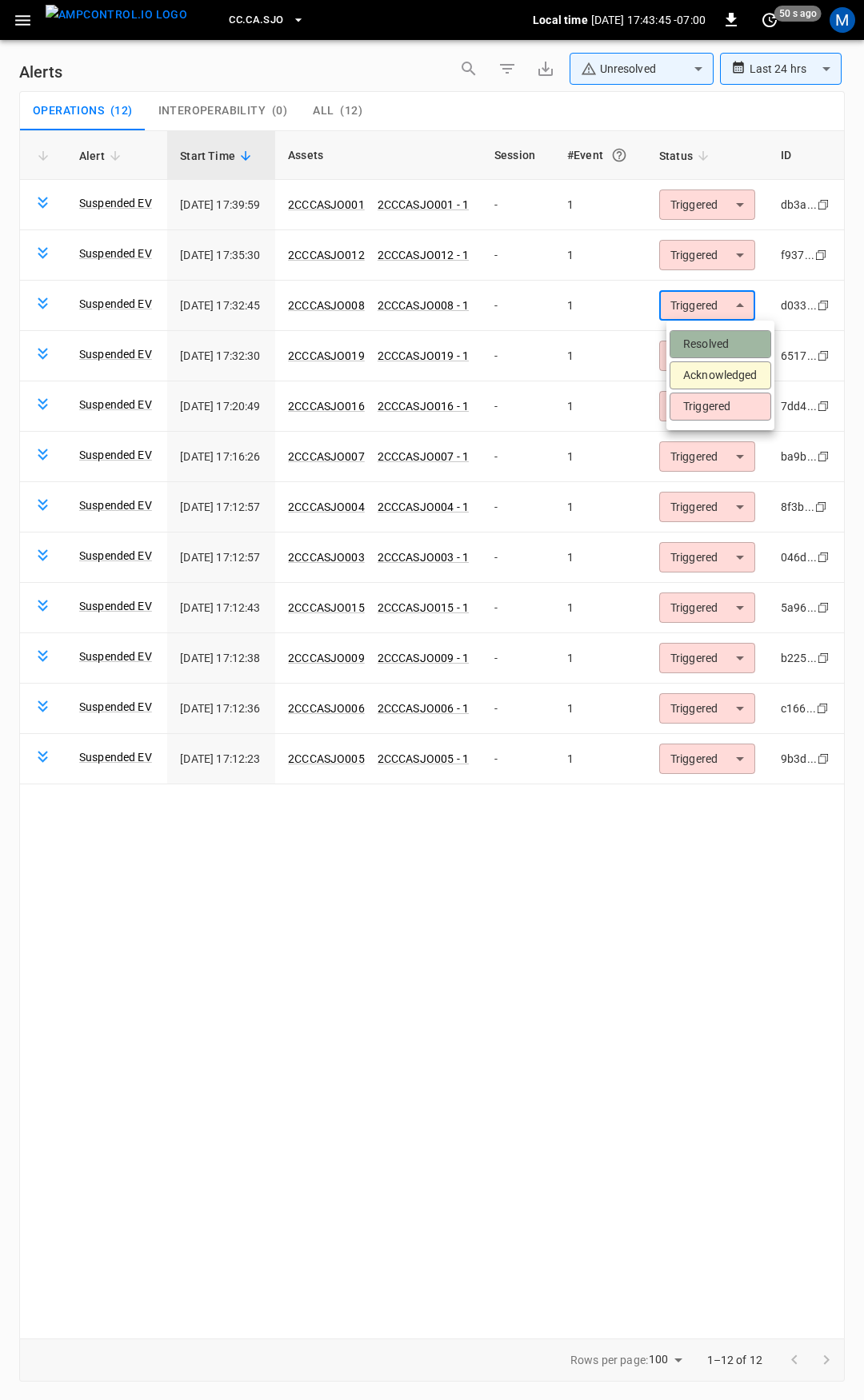
click at [707, 343] on li "Resolved" at bounding box center [719, 344] width 101 height 28
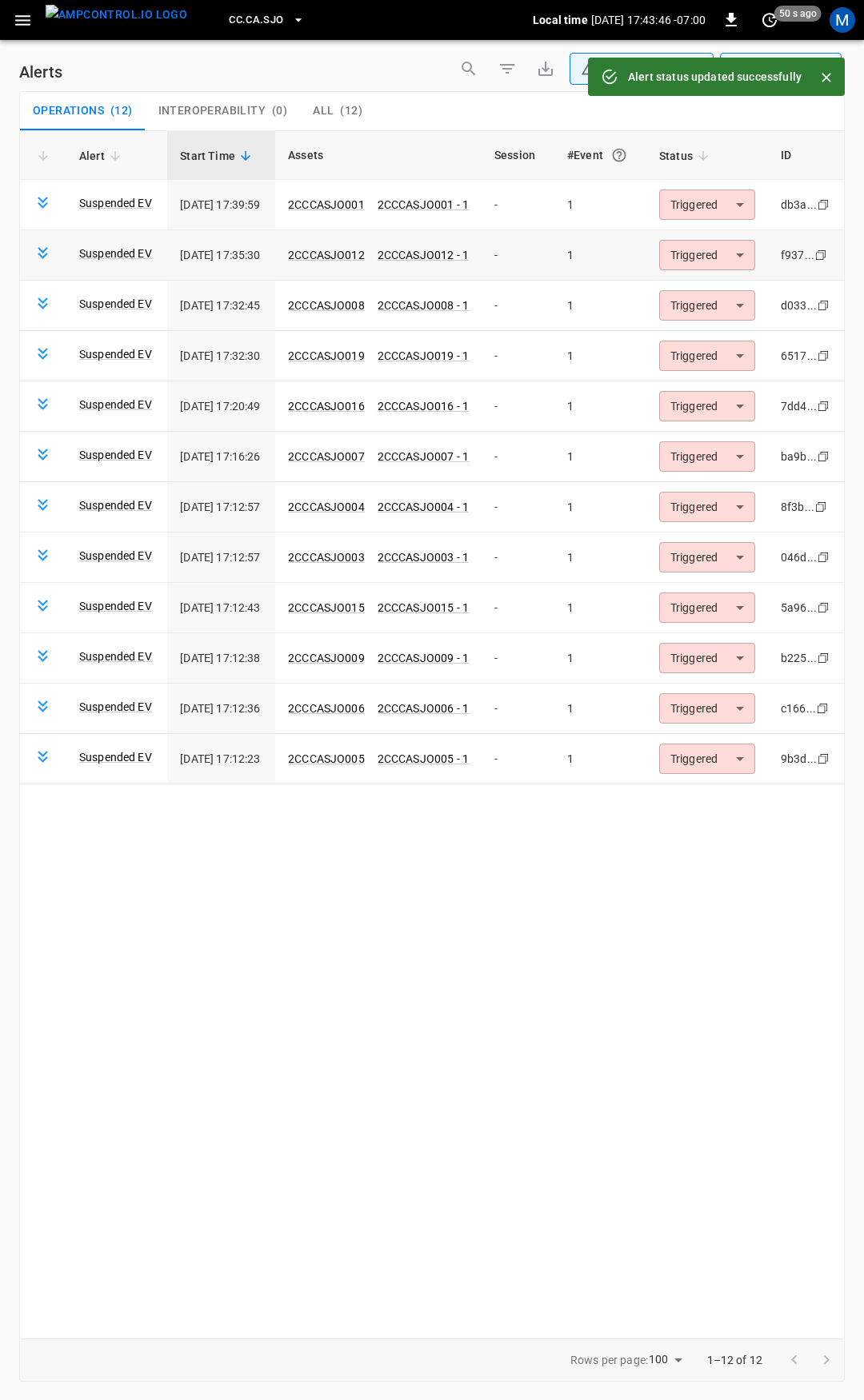
click at [710, 251] on body "**********" at bounding box center [432, 697] width 864 height 1394
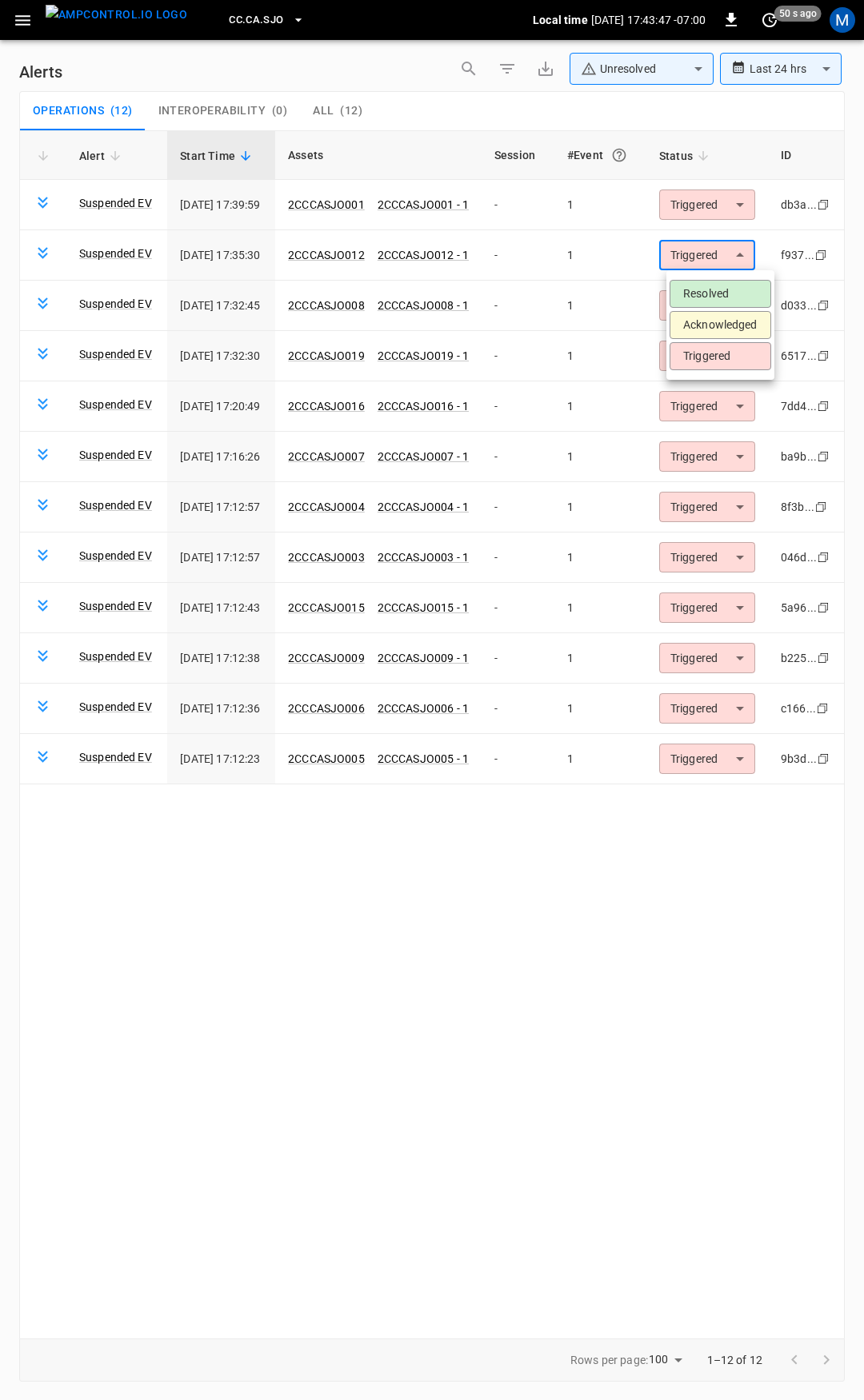
click at [711, 284] on li "Resolved" at bounding box center [719, 293] width 101 height 28
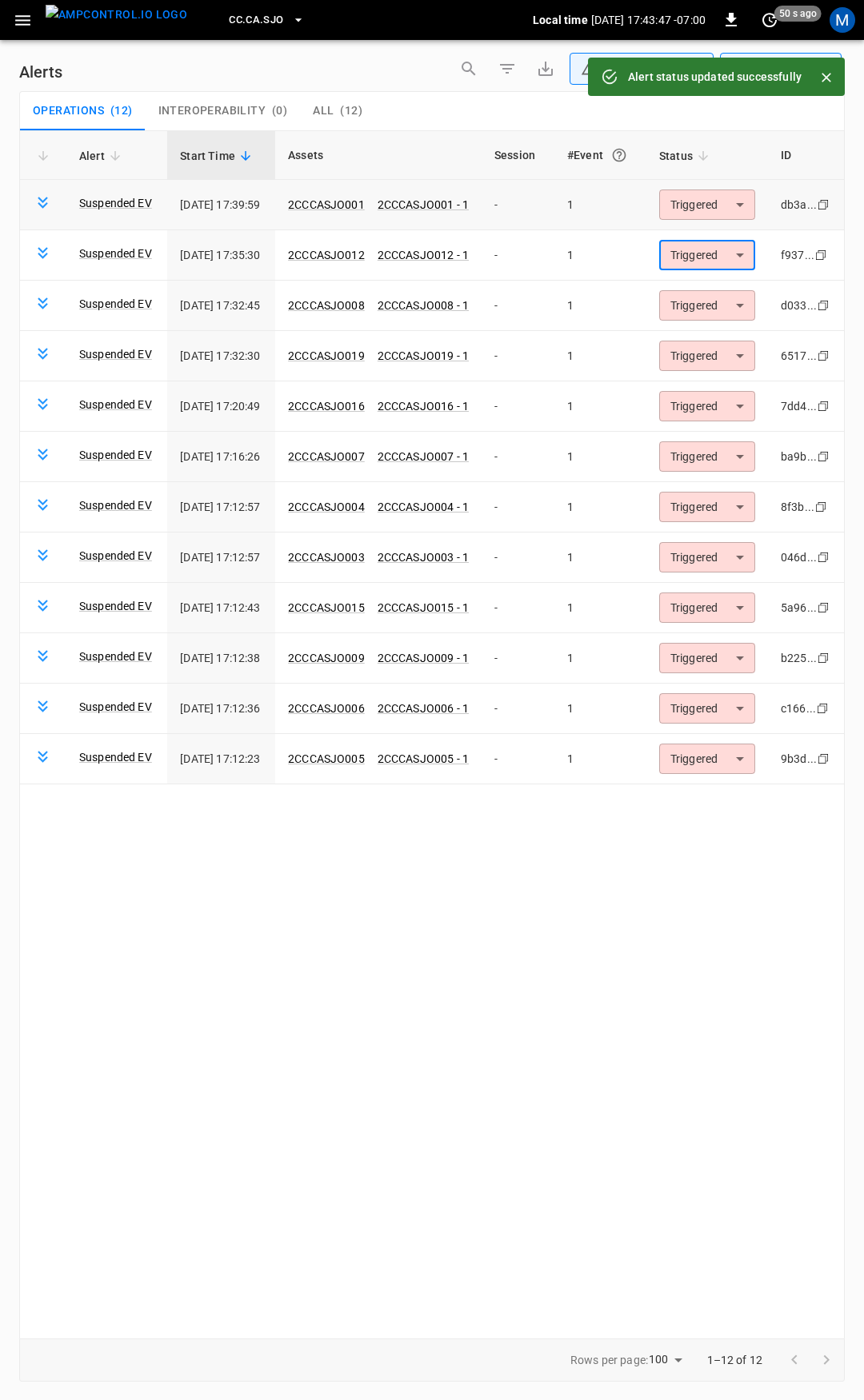
click at [710, 203] on body "**********" at bounding box center [432, 697] width 864 height 1394
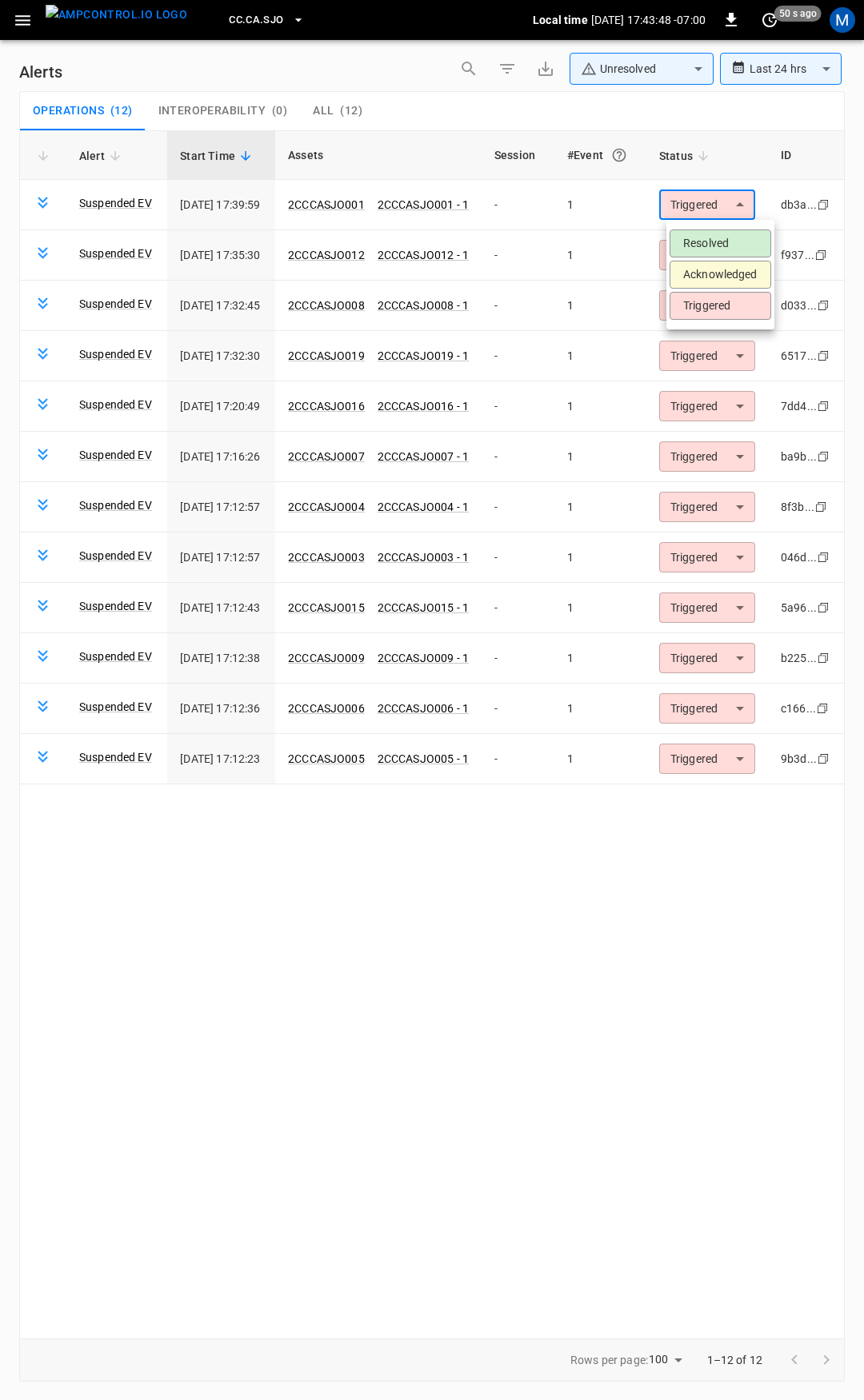
click at [723, 238] on li "Resolved" at bounding box center [719, 243] width 101 height 28
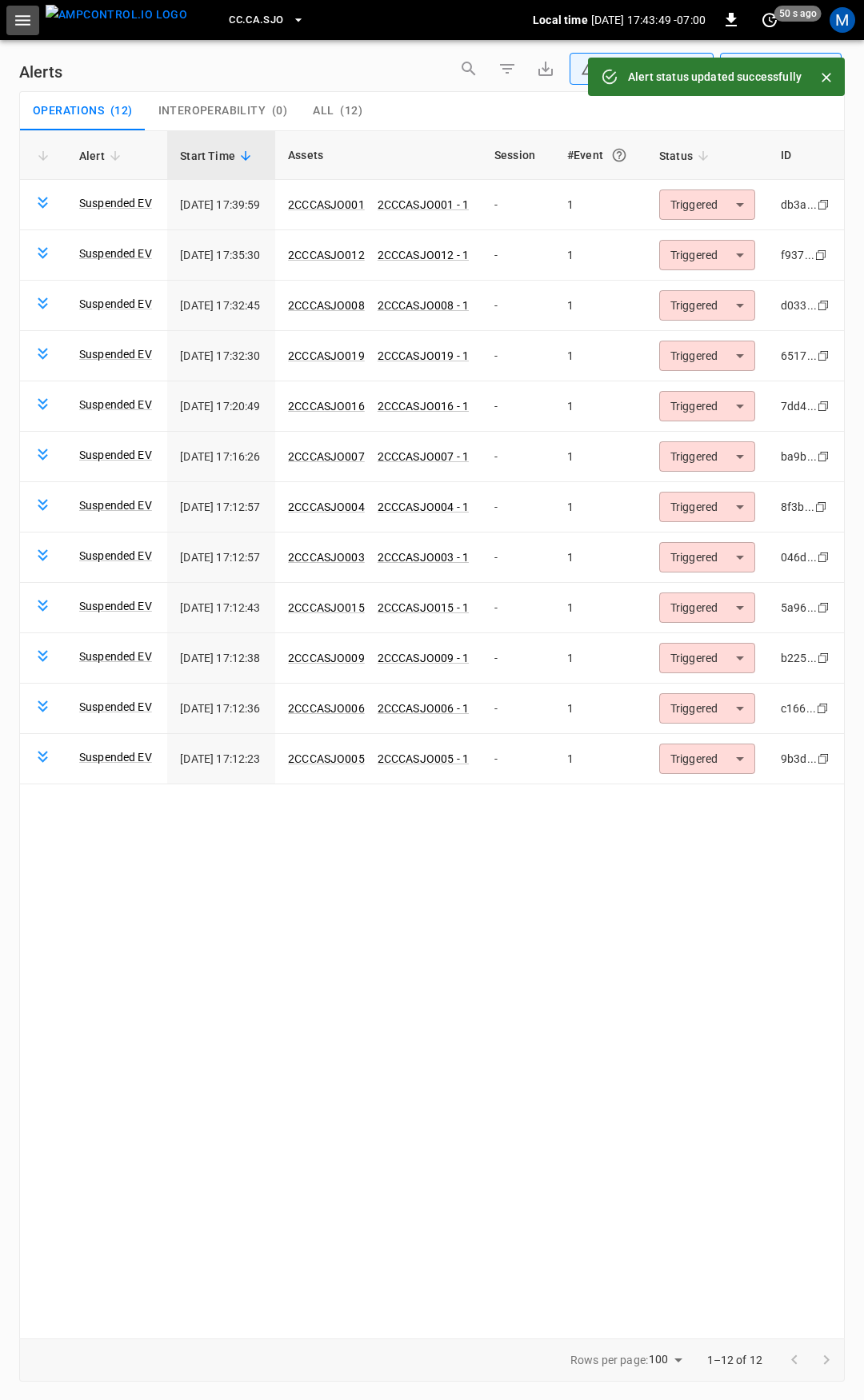
click at [28, 16] on icon "button" at bounding box center [22, 20] width 15 height 11
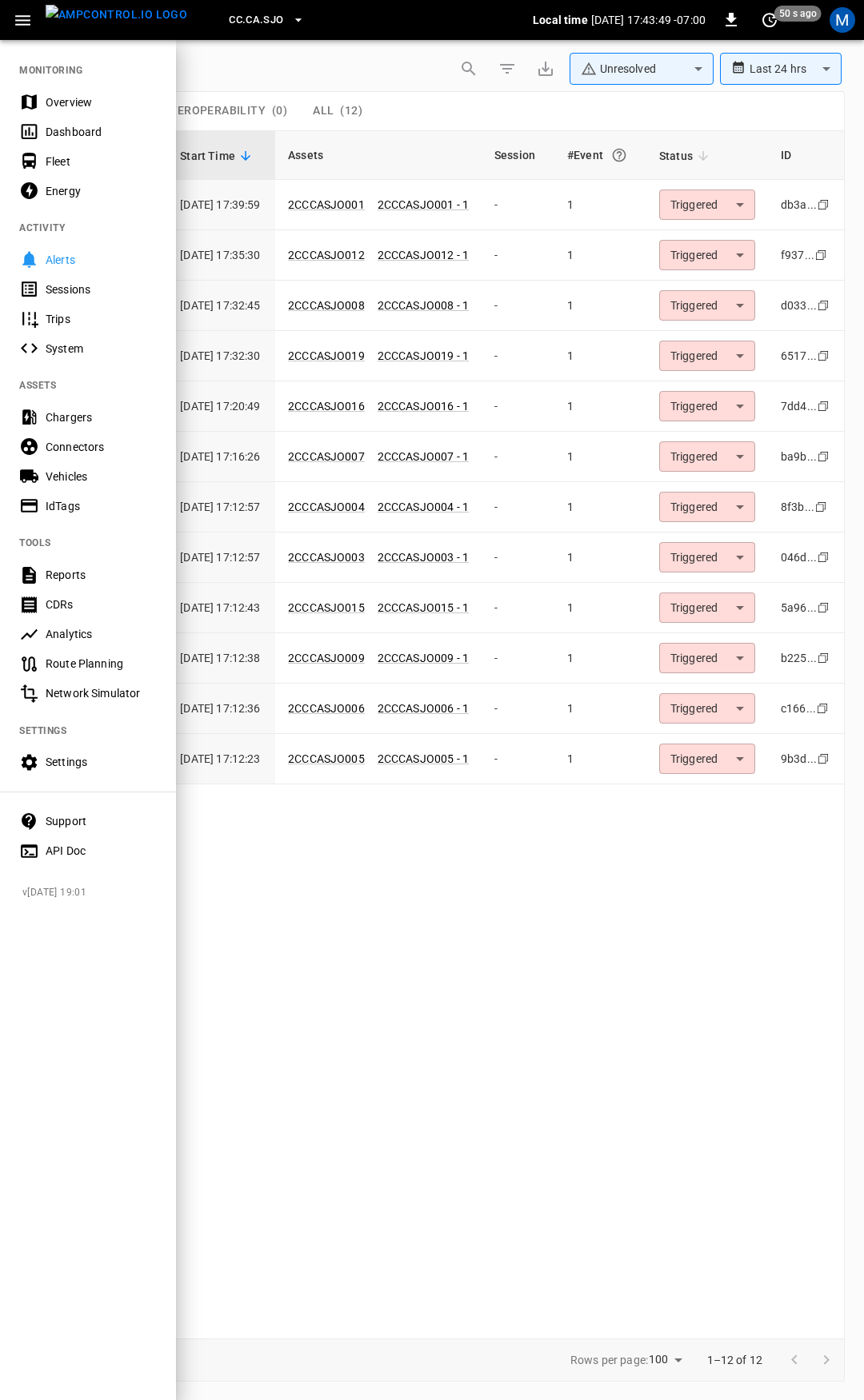
drag, startPoint x: 71, startPoint y: 102, endPoint x: 88, endPoint y: 301, distance: 199.7
click at [71, 102] on div "Overview" at bounding box center [100, 102] width 111 height 16
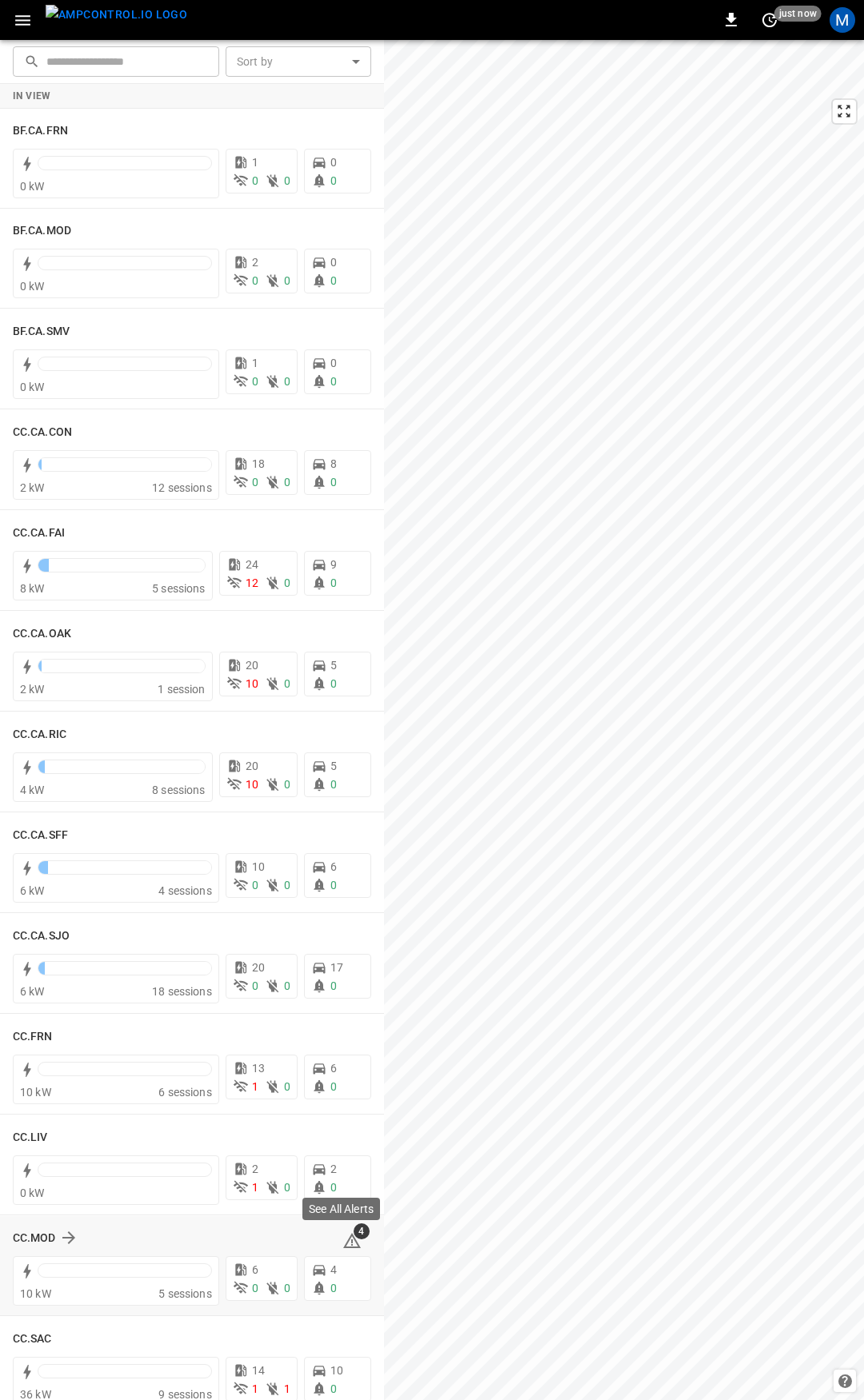
click at [342, 1233] on icon at bounding box center [352, 1242] width 20 height 20
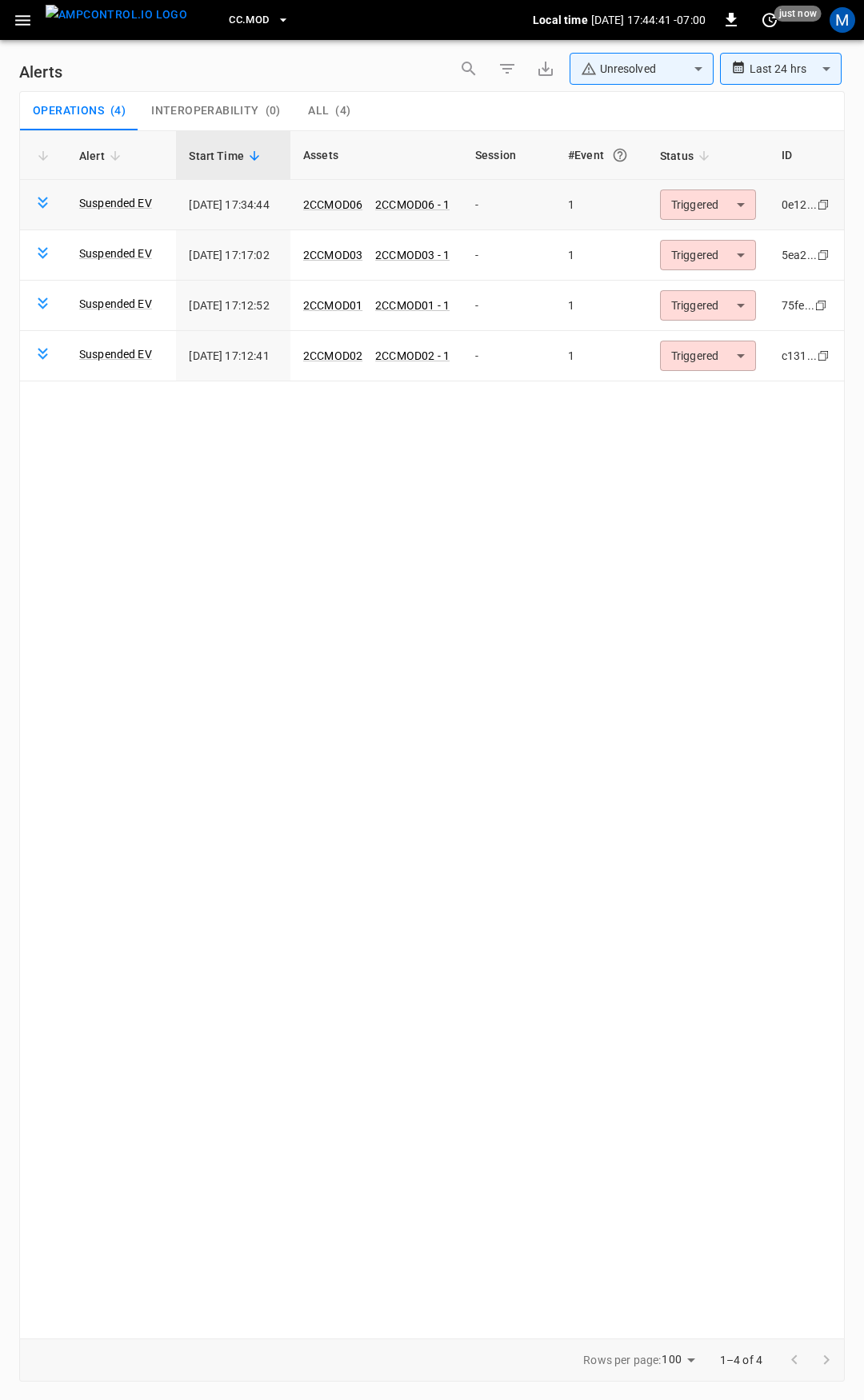
click at [723, 207] on body "**********" at bounding box center [432, 697] width 864 height 1394
click at [722, 233] on li "Resolved" at bounding box center [708, 243] width 101 height 28
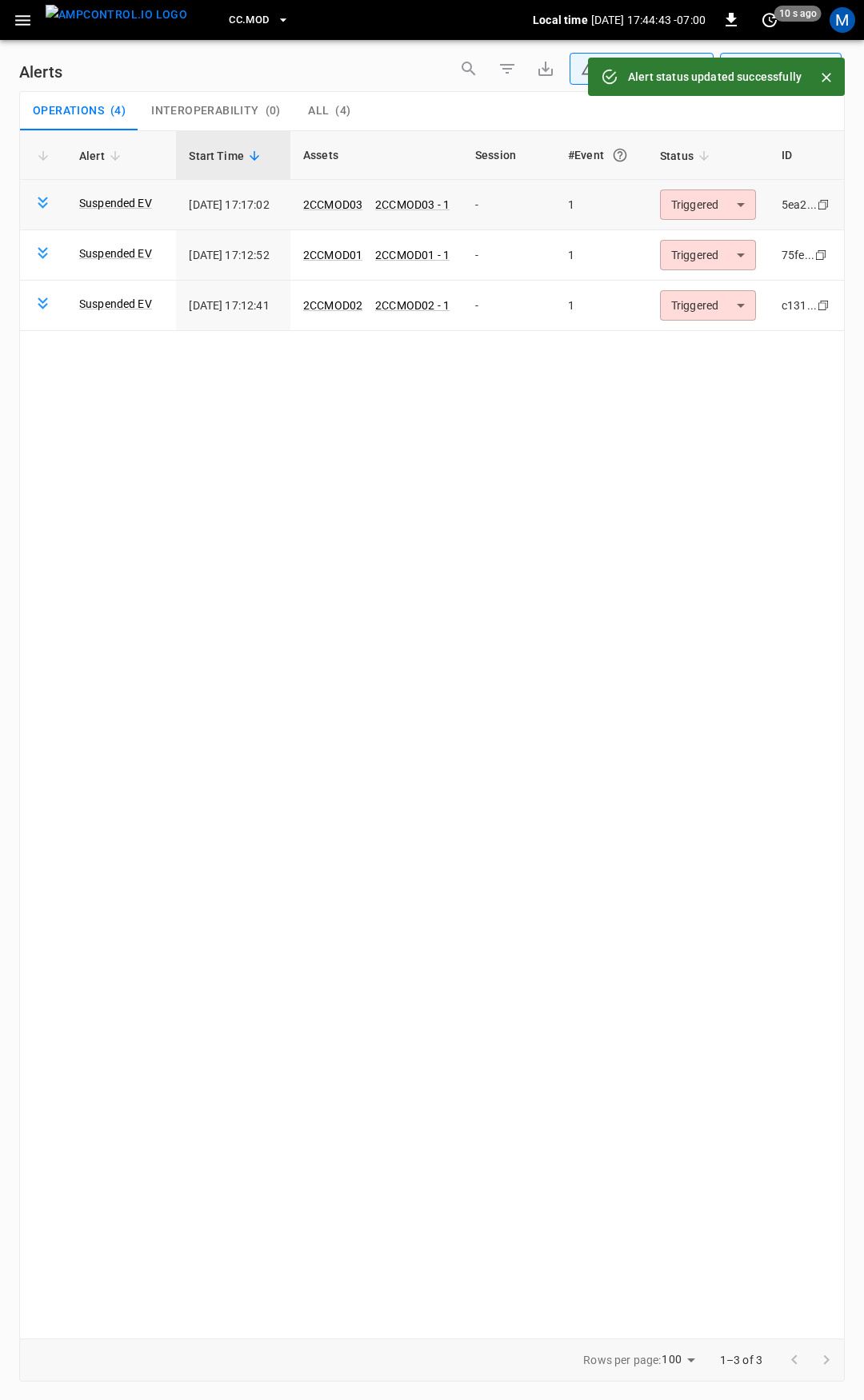
click at [709, 203] on body "**********" at bounding box center [432, 697] width 864 height 1394
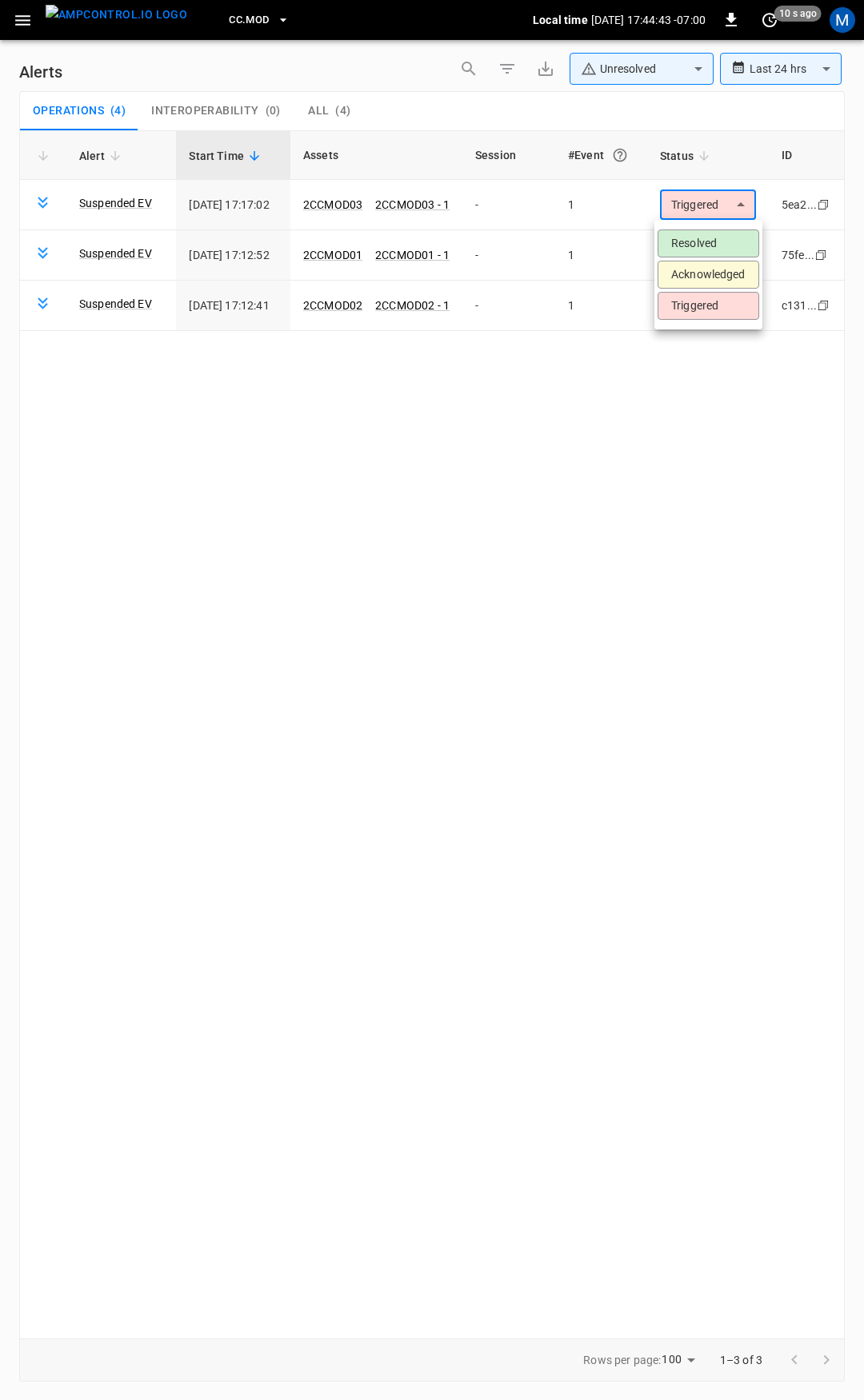
click at [705, 241] on li "Resolved" at bounding box center [708, 243] width 101 height 28
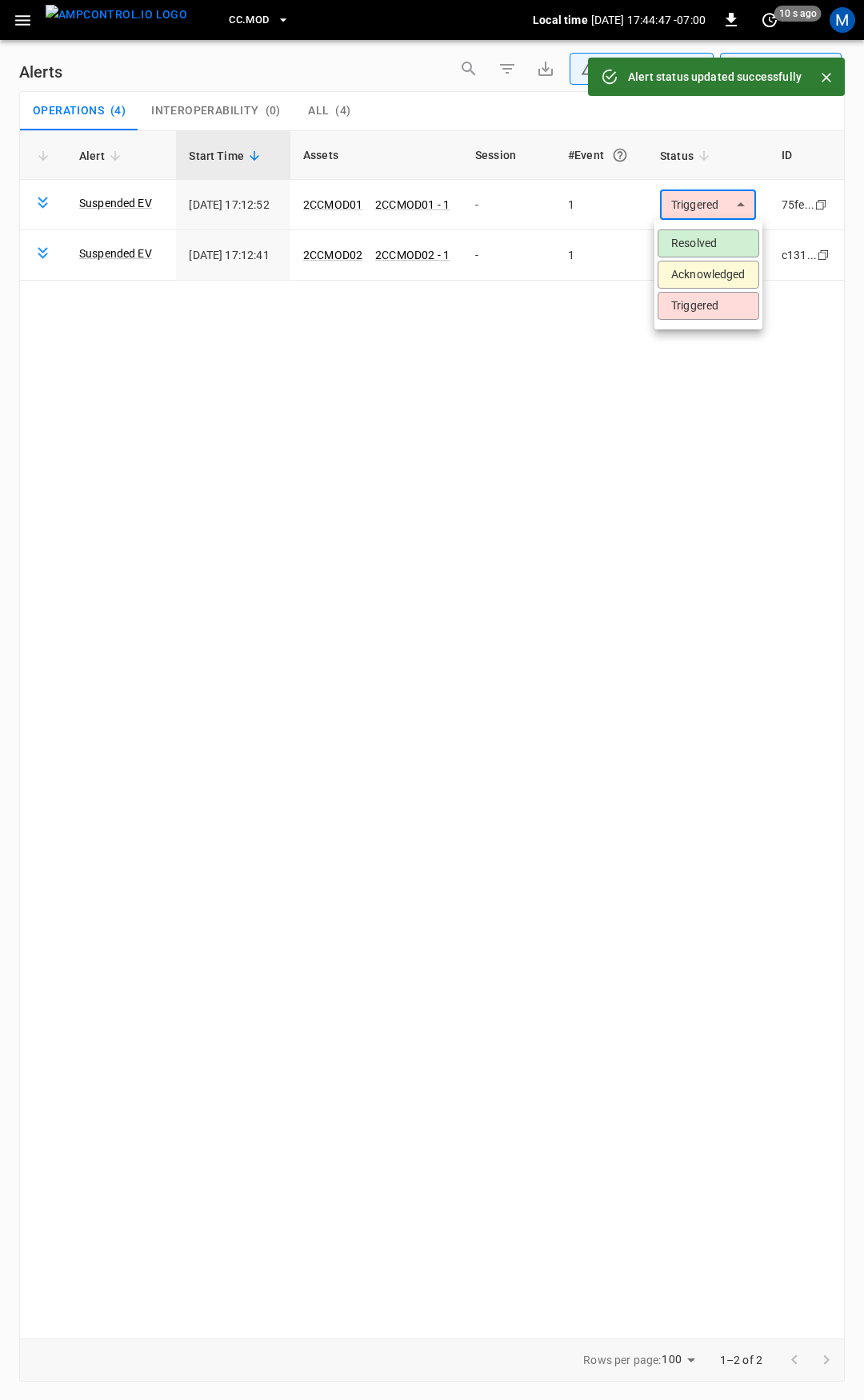
drag, startPoint x: 699, startPoint y: 211, endPoint x: 699, endPoint y: 239, distance: 28.0
click at [699, 210] on body "**********" at bounding box center [432, 697] width 864 height 1394
click at [700, 254] on li "Resolved" at bounding box center [708, 243] width 101 height 28
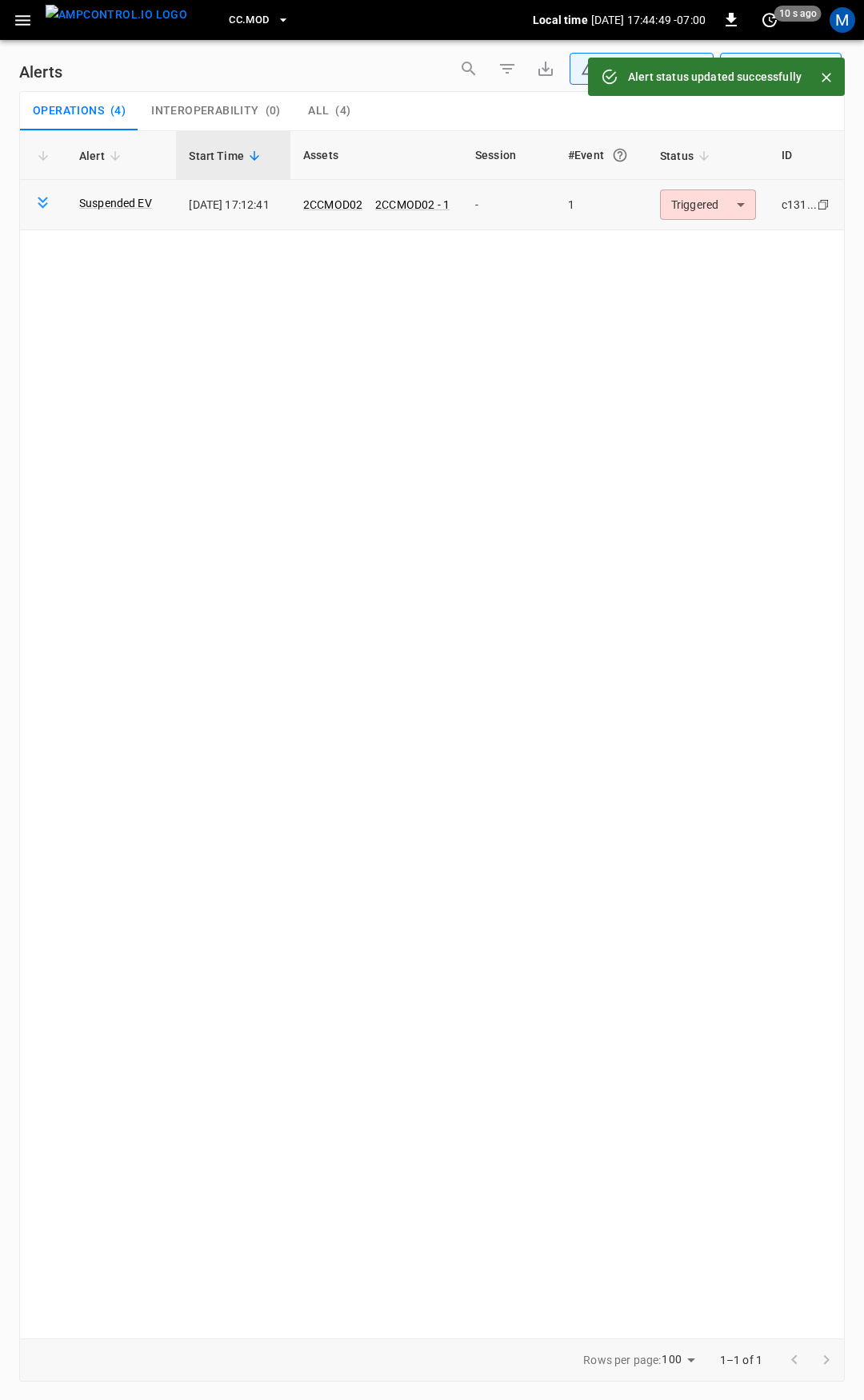
click at [704, 201] on body "**********" at bounding box center [432, 697] width 864 height 1394
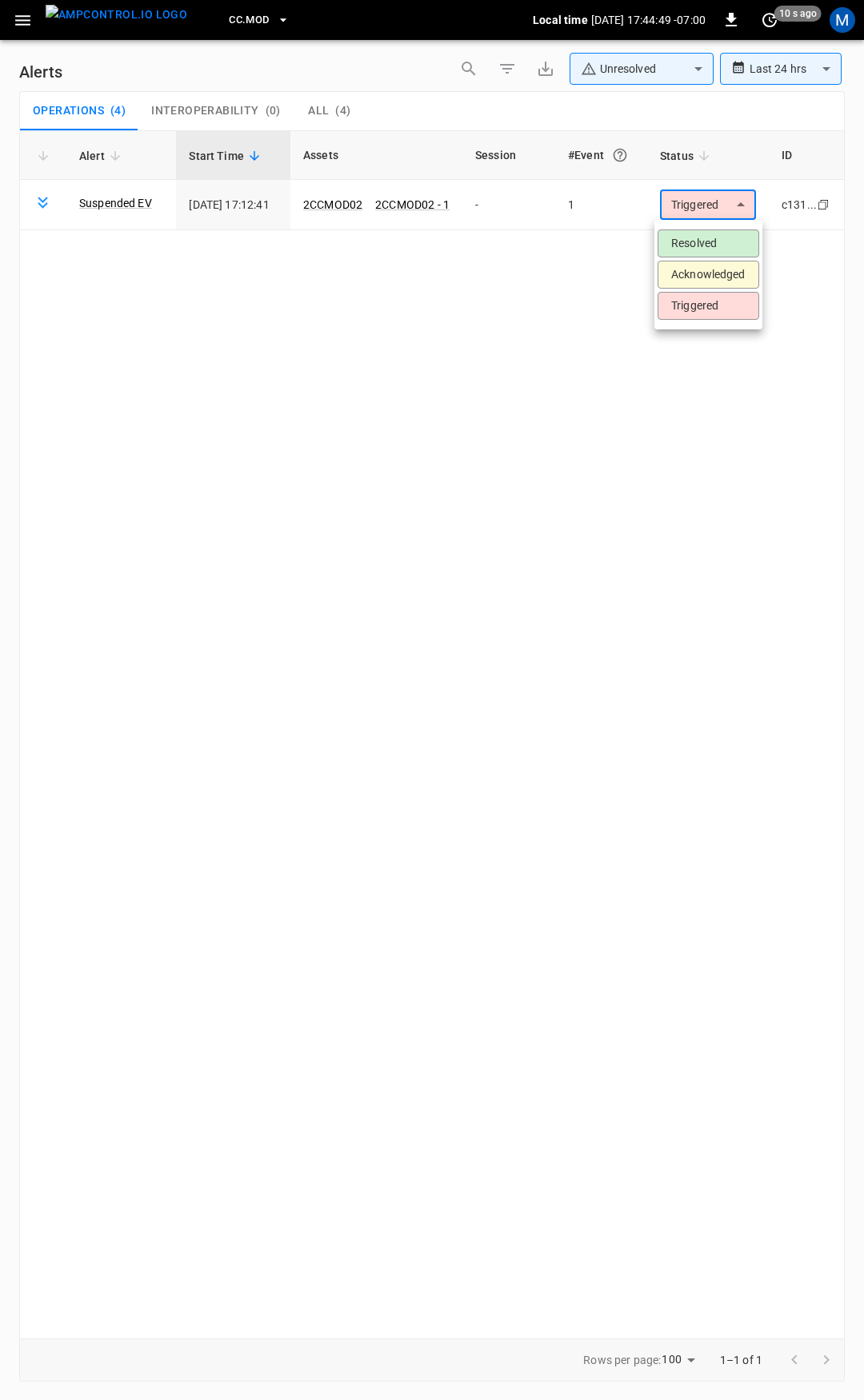
click at [707, 245] on li "Resolved" at bounding box center [708, 243] width 101 height 28
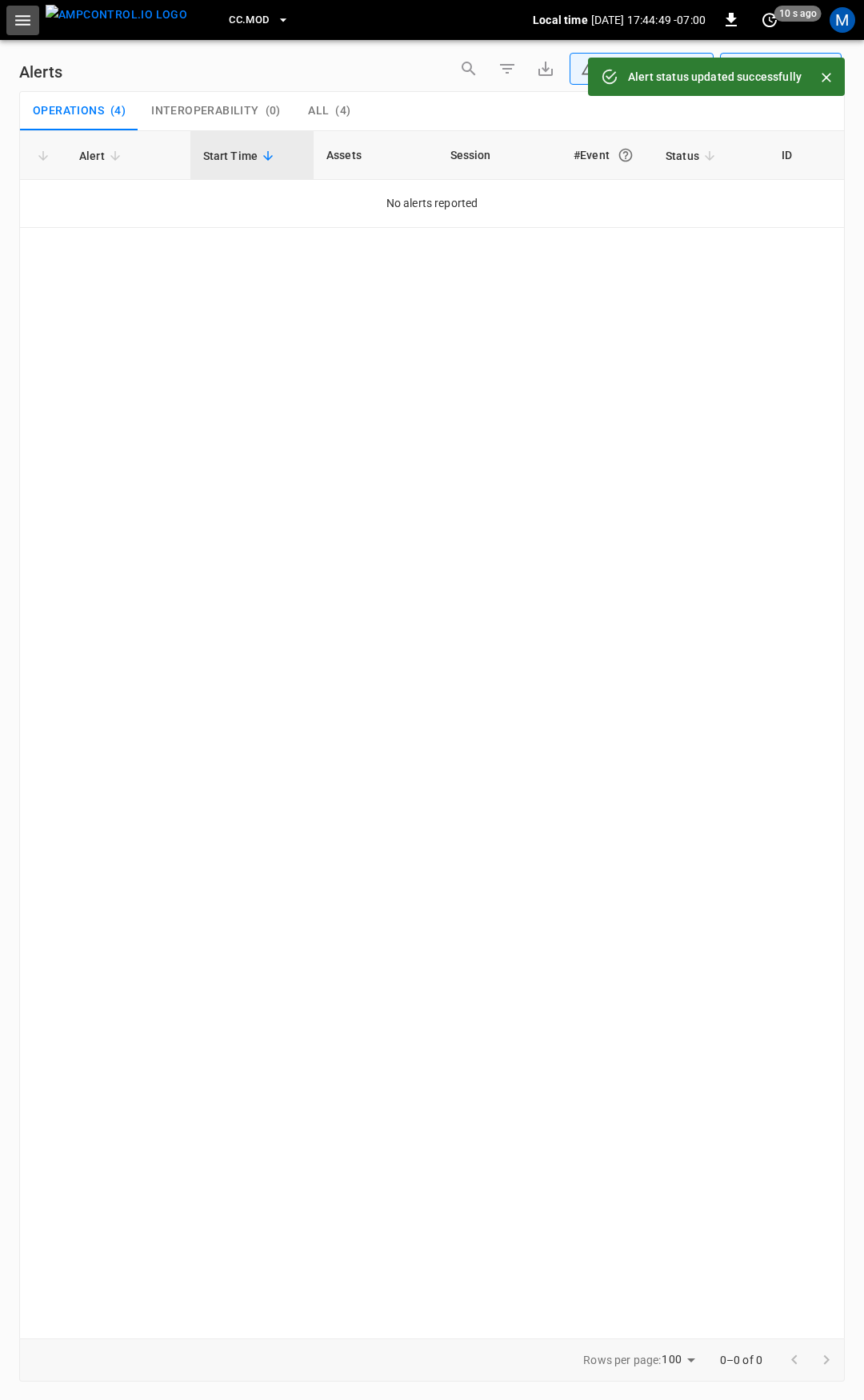
click at [15, 6] on button "button" at bounding box center [23, 21] width 32 height 30
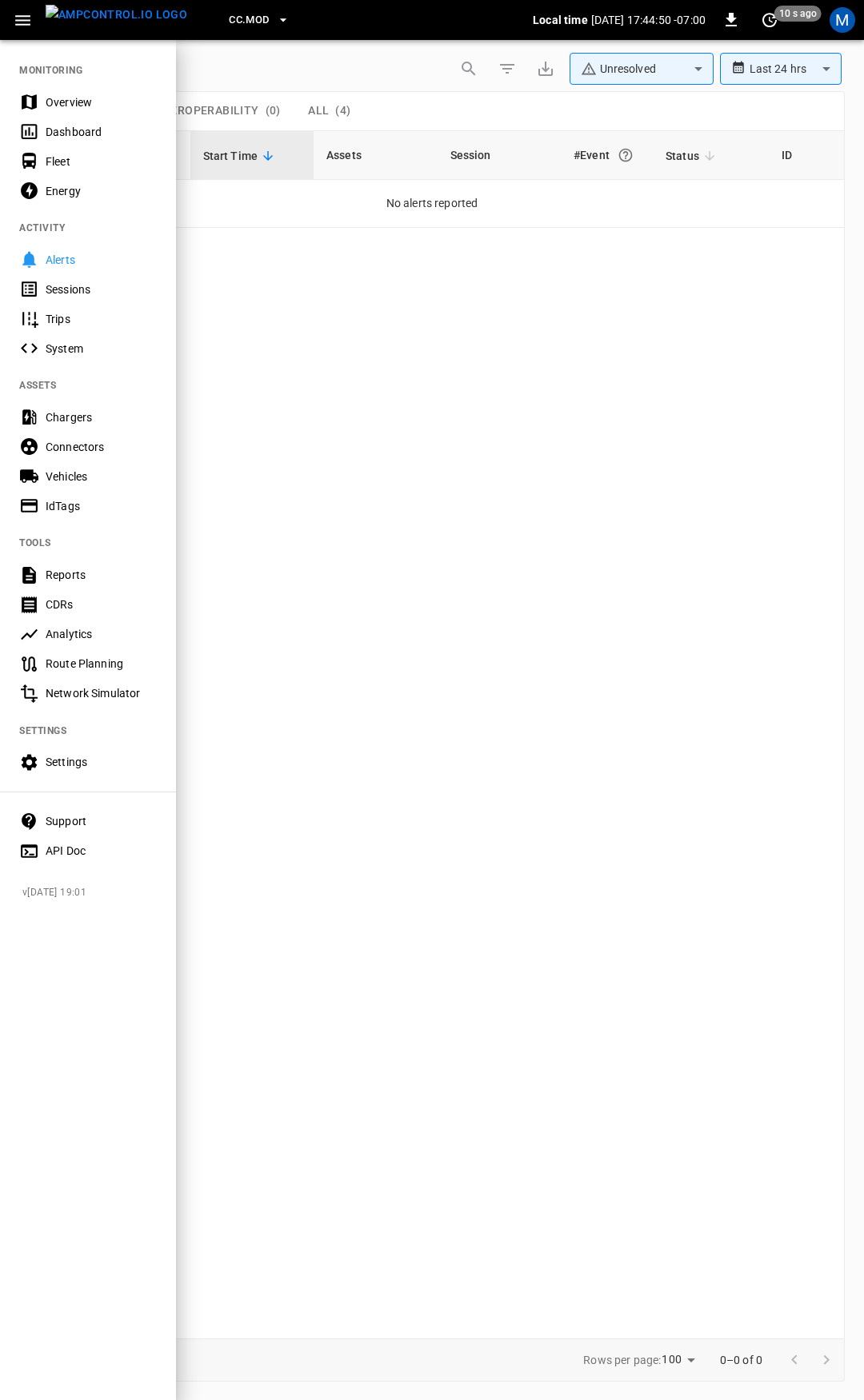
click at [66, 102] on div "Overview" at bounding box center [100, 102] width 111 height 16
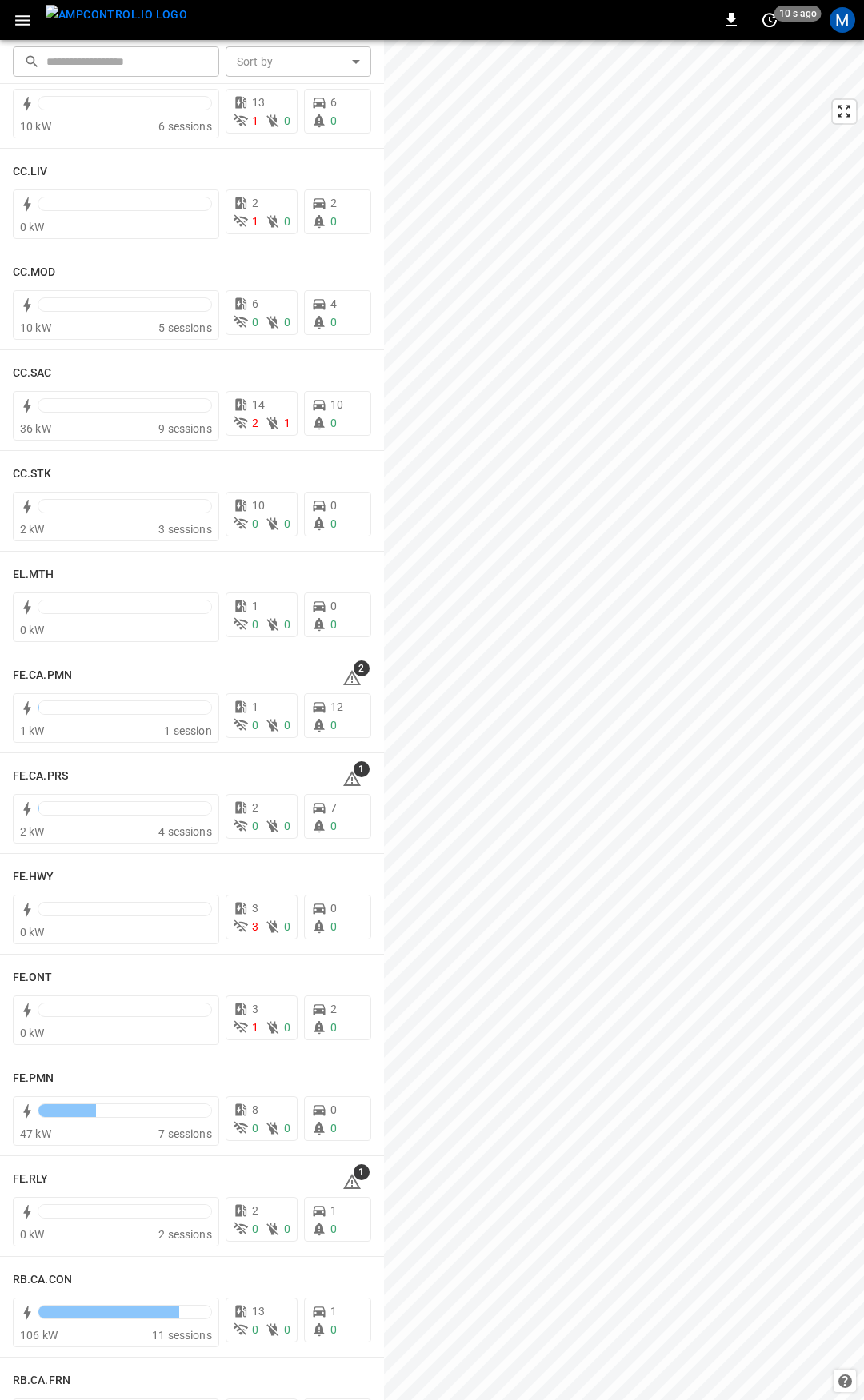
scroll to position [984, 0]
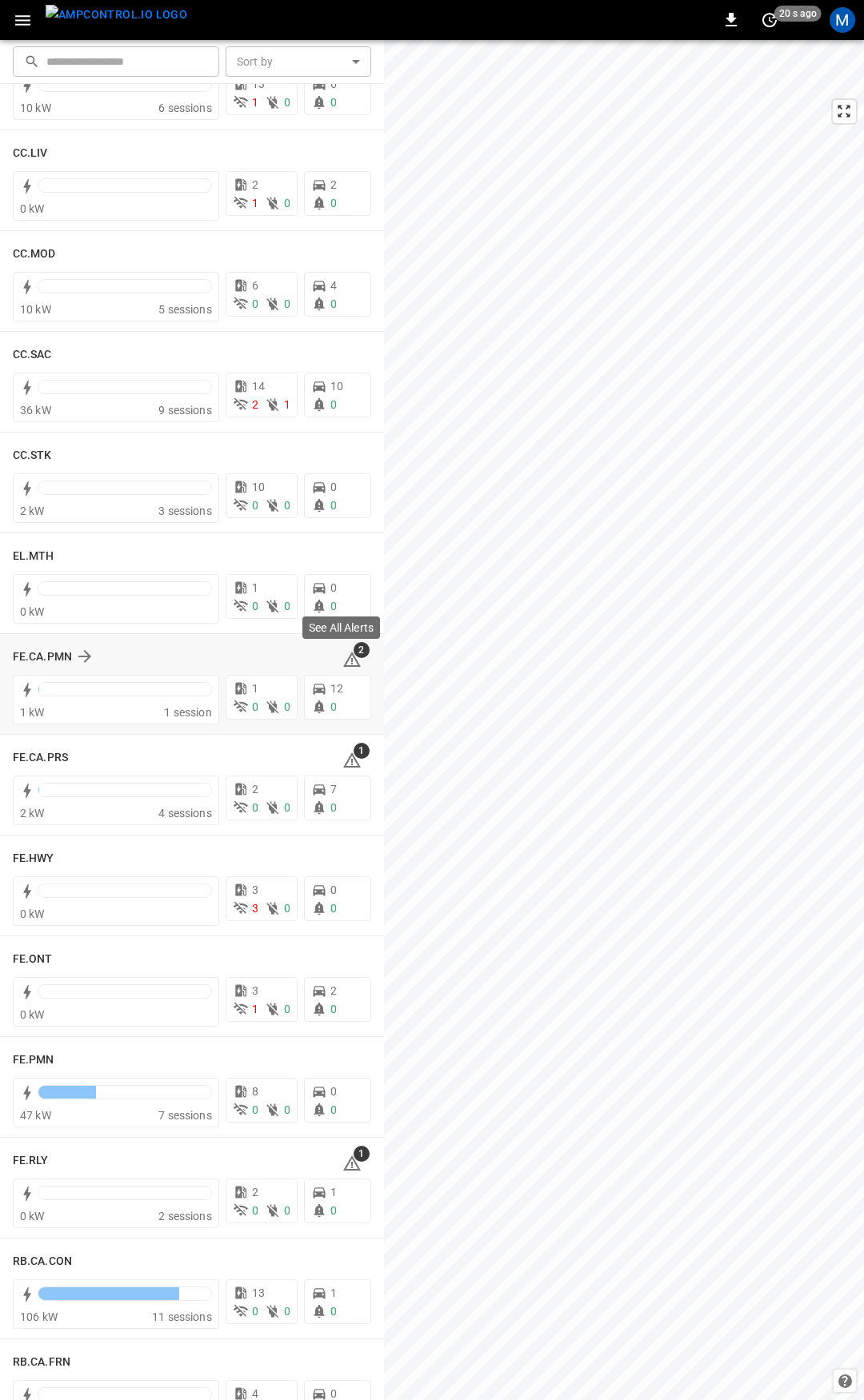
click at [343, 657] on icon at bounding box center [352, 660] width 20 height 20
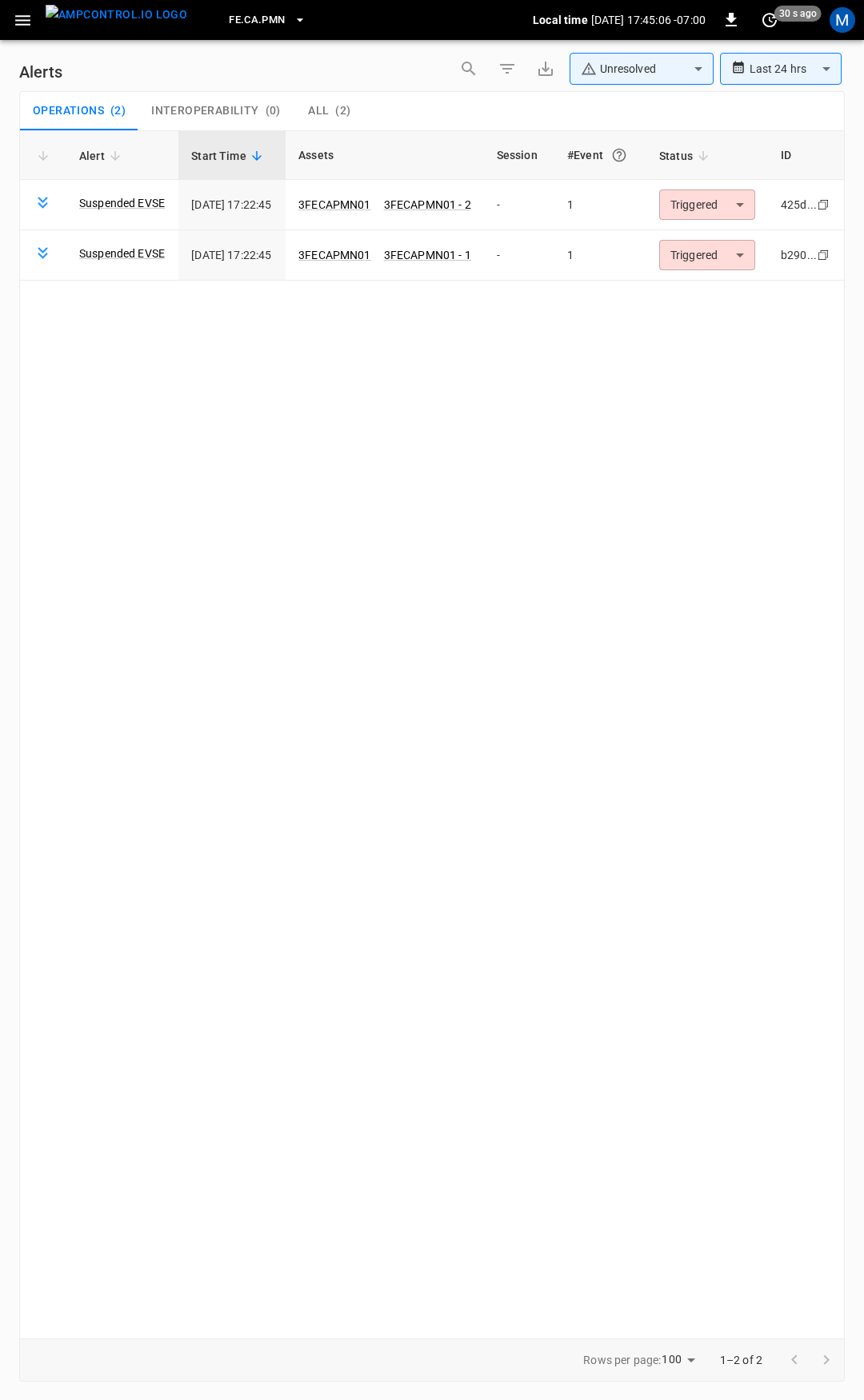
click at [26, 22] on icon "button" at bounding box center [23, 21] width 20 height 20
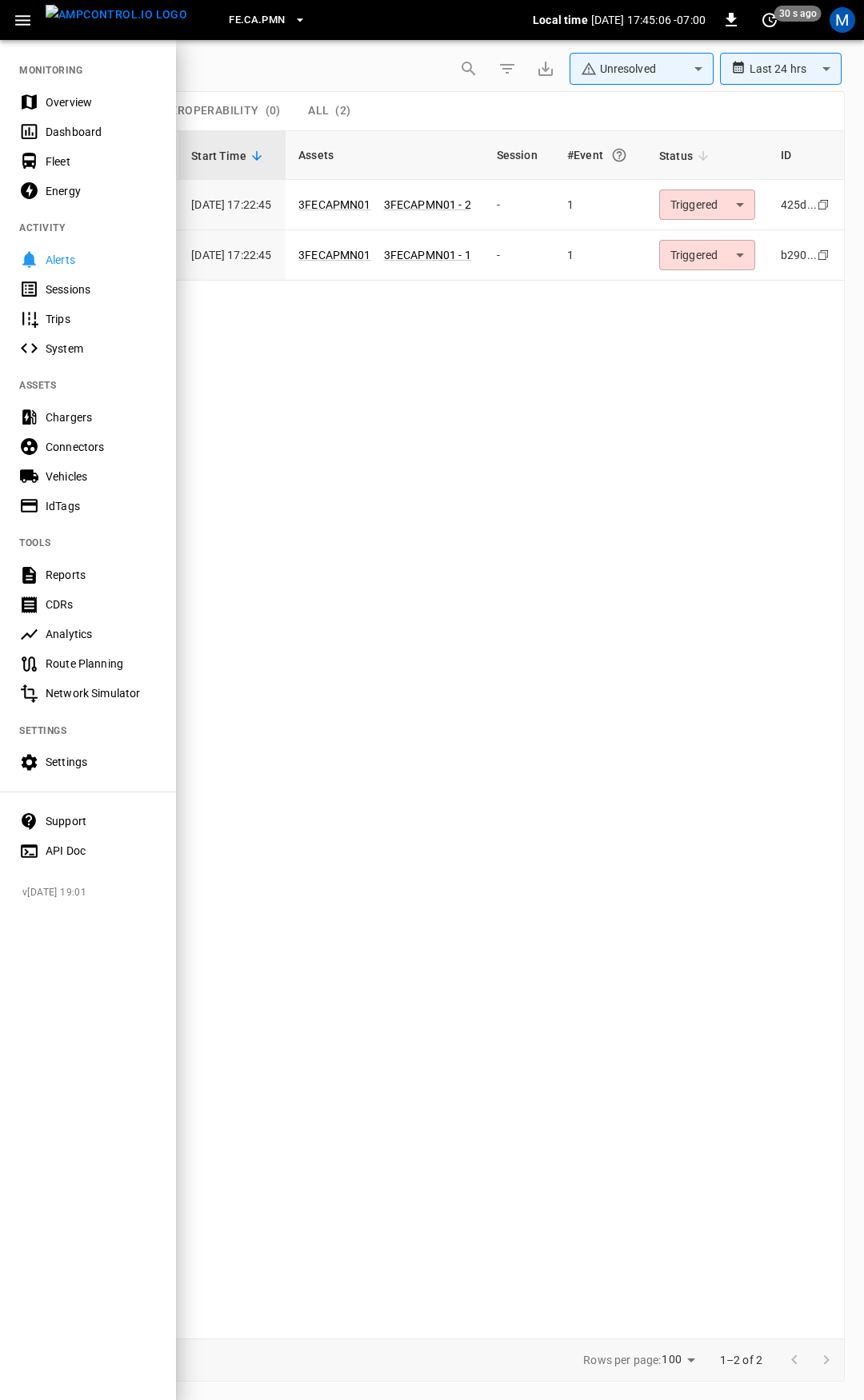
drag, startPoint x: 63, startPoint y: 103, endPoint x: 207, endPoint y: 219, distance: 184.9
click at [63, 103] on div "Overview" at bounding box center [100, 102] width 111 height 16
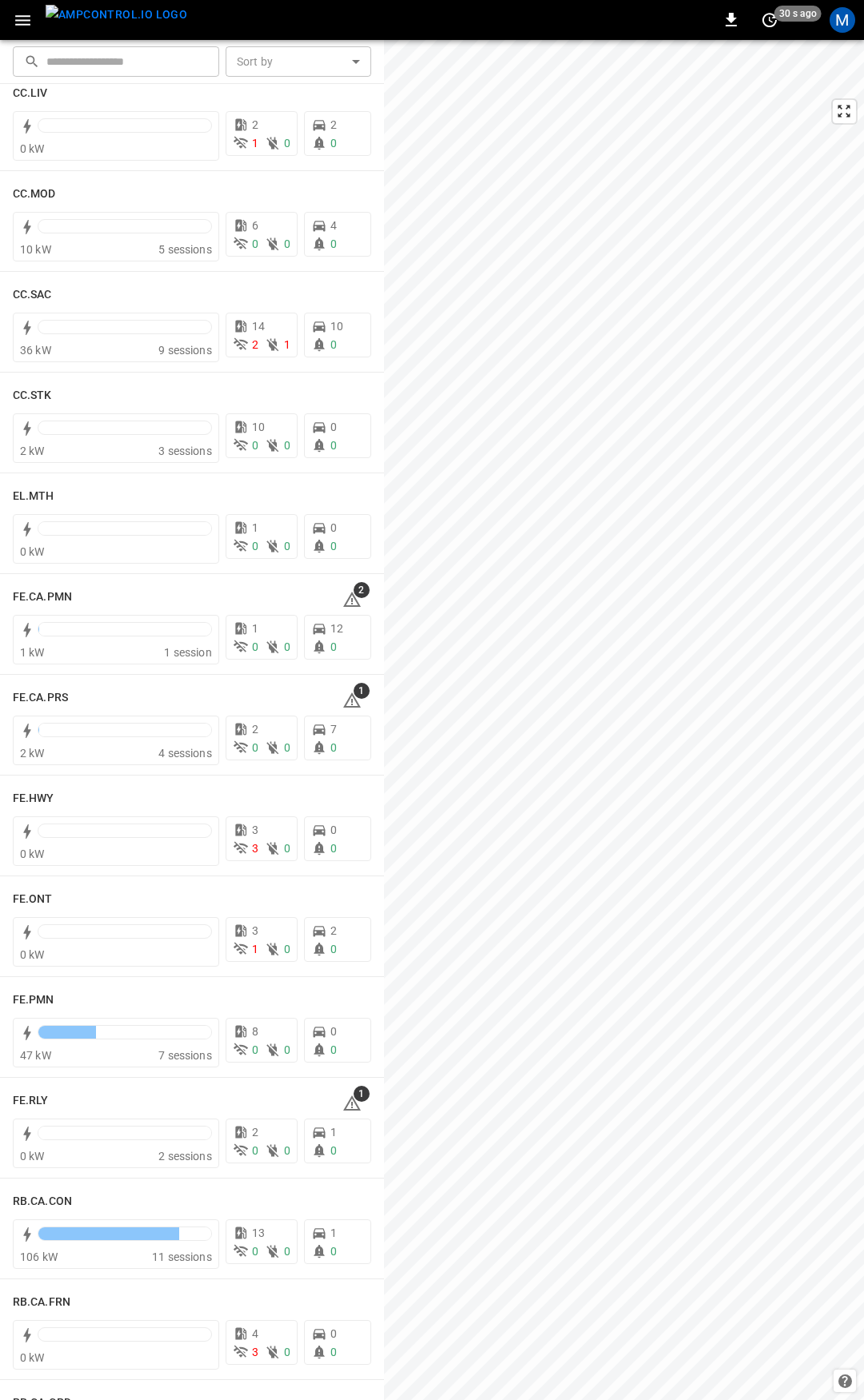
scroll to position [1055, 0]
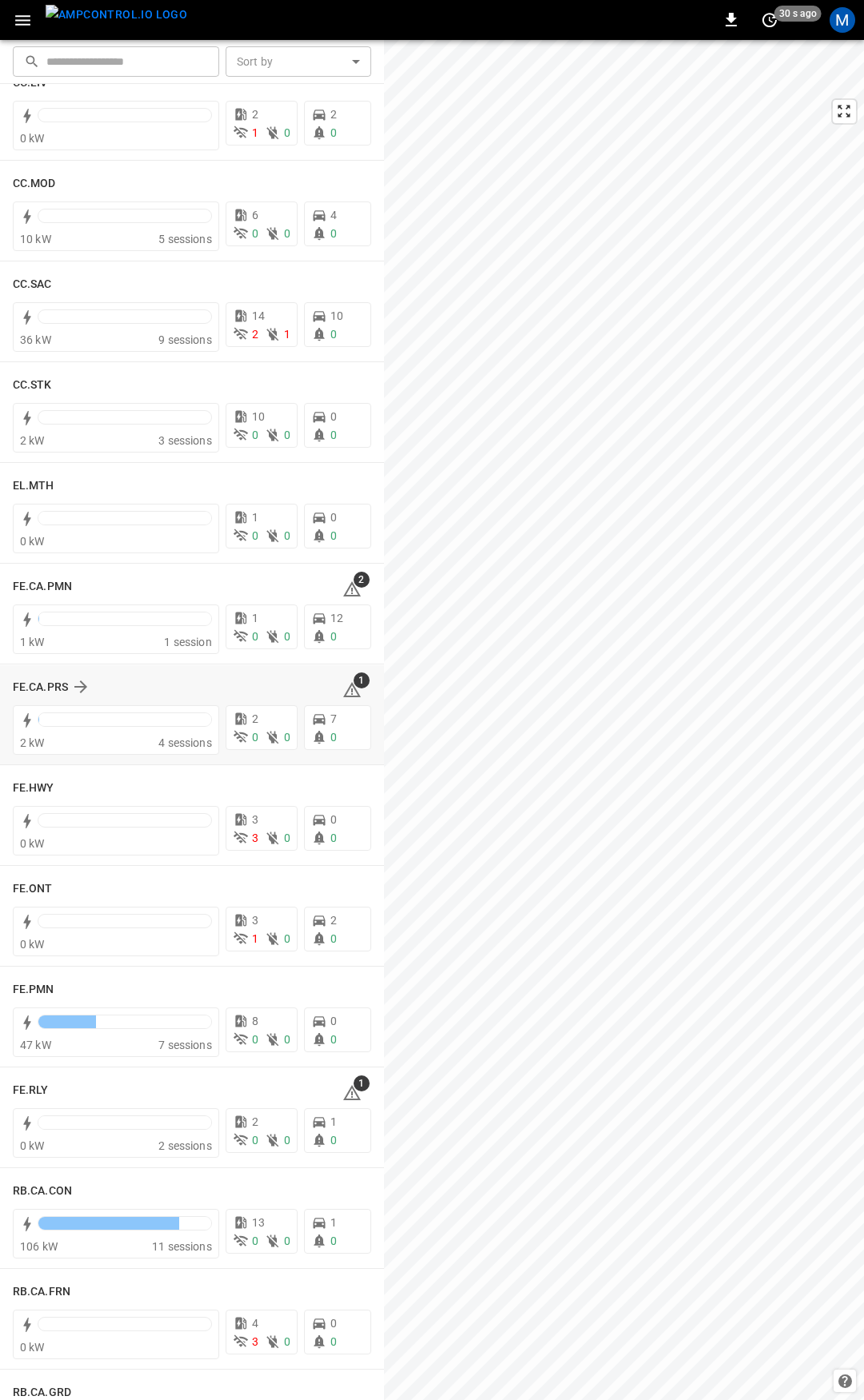
click at [353, 681] on span "1" at bounding box center [361, 681] width 16 height 16
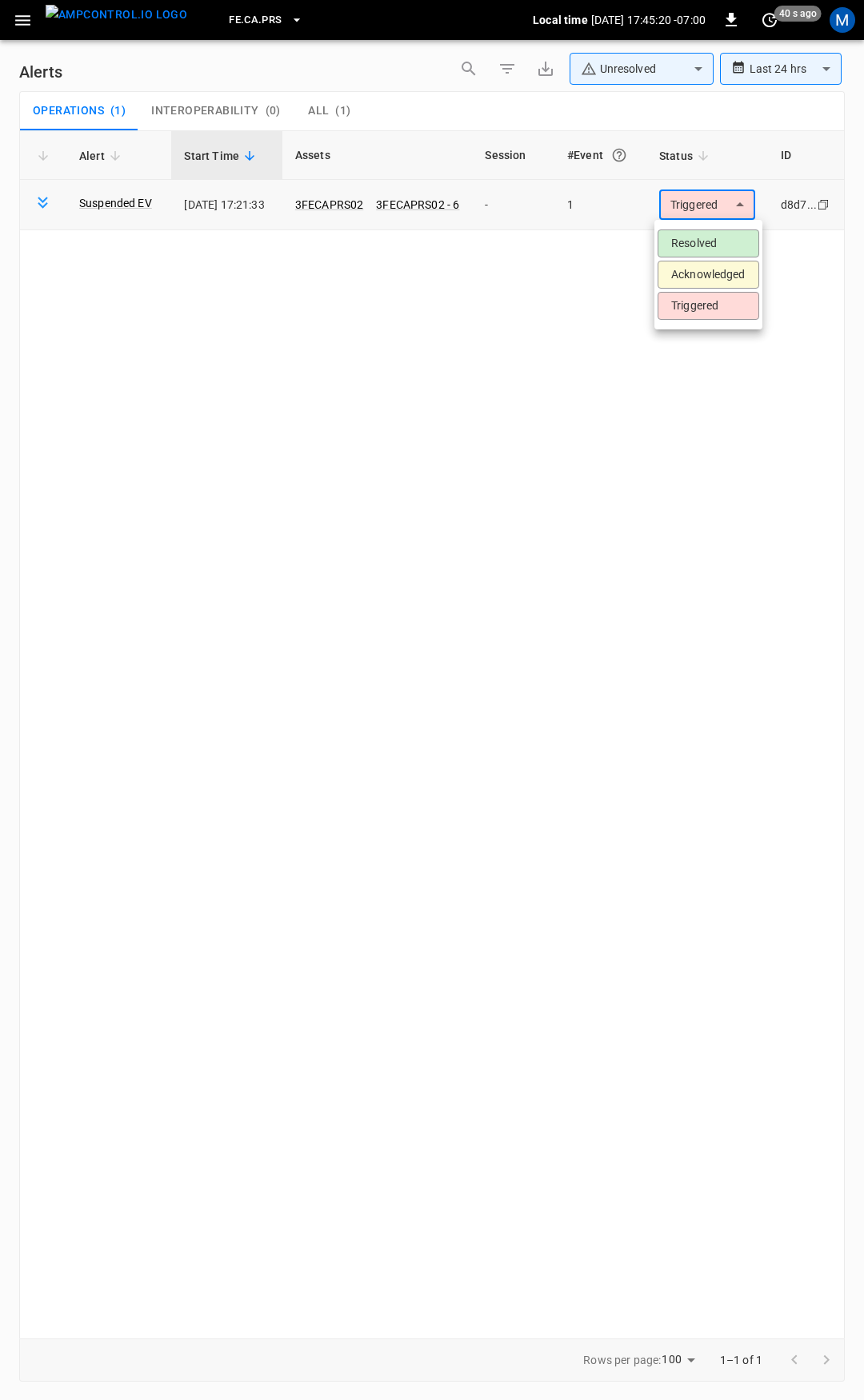
click at [724, 203] on body "**********" at bounding box center [432, 697] width 864 height 1394
click at [723, 232] on li "Resolved" at bounding box center [708, 243] width 101 height 28
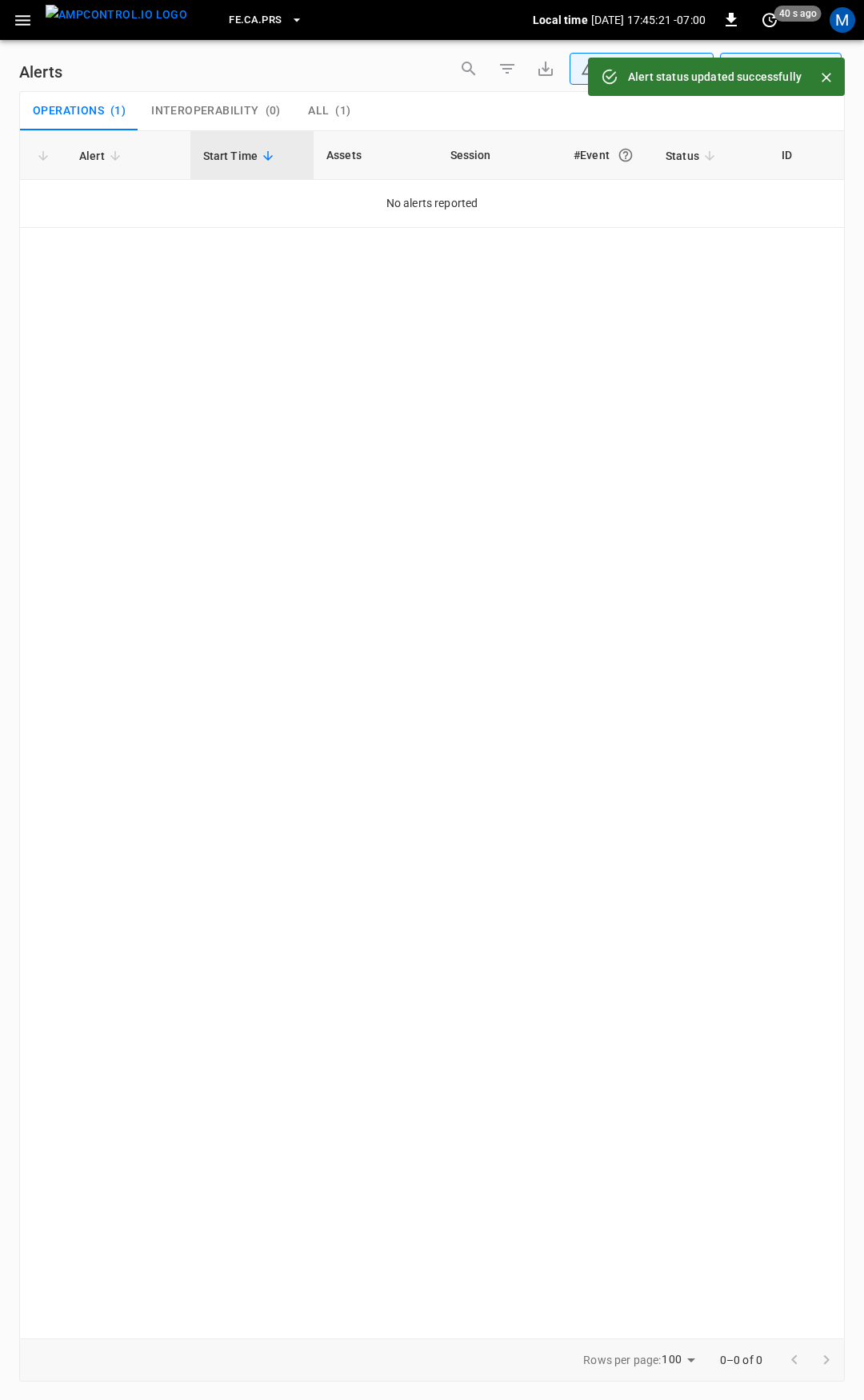
click at [29, 20] on icon "button" at bounding box center [22, 20] width 15 height 11
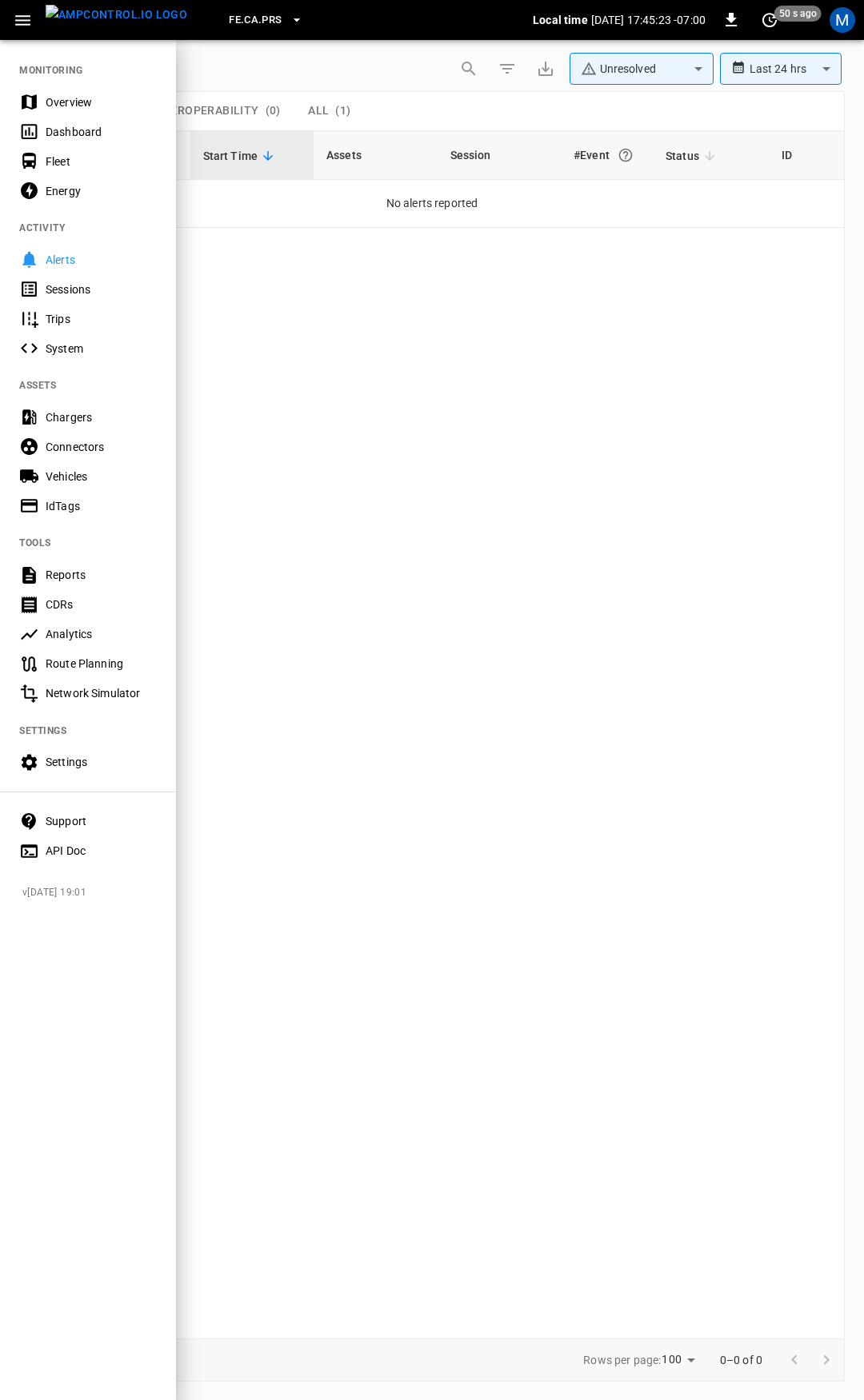
drag, startPoint x: 48, startPoint y: 91, endPoint x: 216, endPoint y: 351, distance: 309.6
click at [48, 91] on div "Overview" at bounding box center [88, 102] width 176 height 30
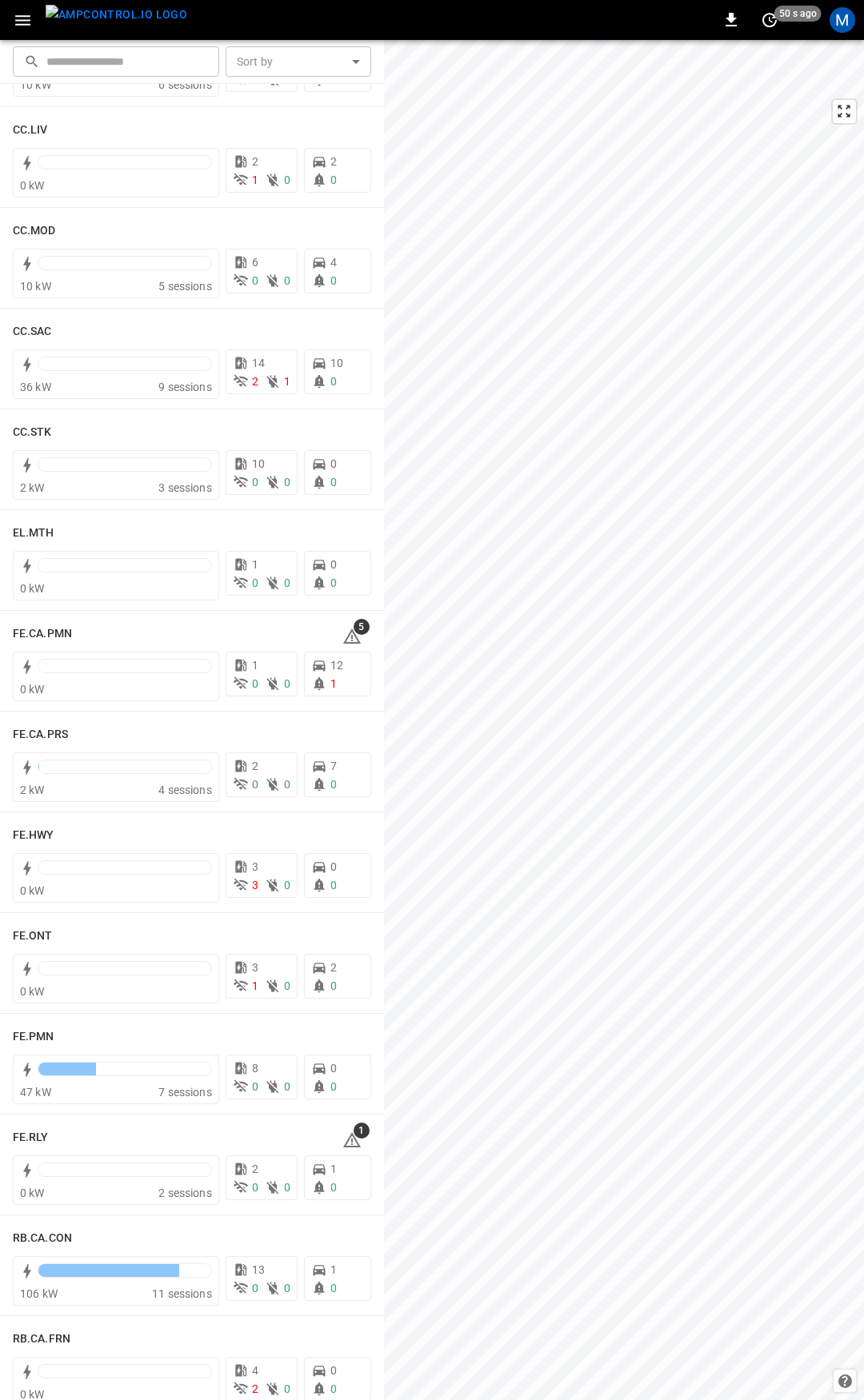
scroll to position [1113, 0]
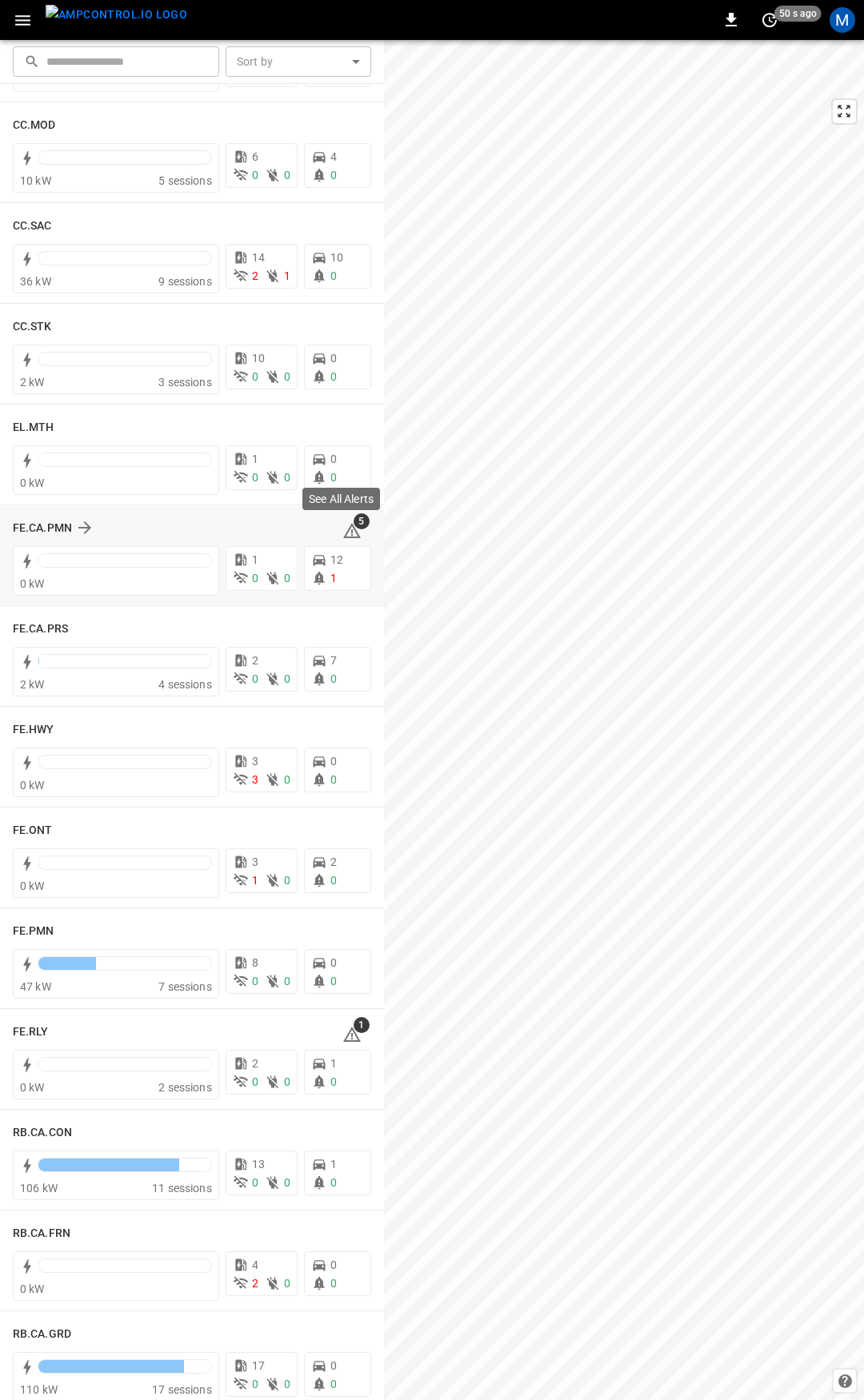
click at [353, 527] on span "5" at bounding box center [361, 521] width 16 height 16
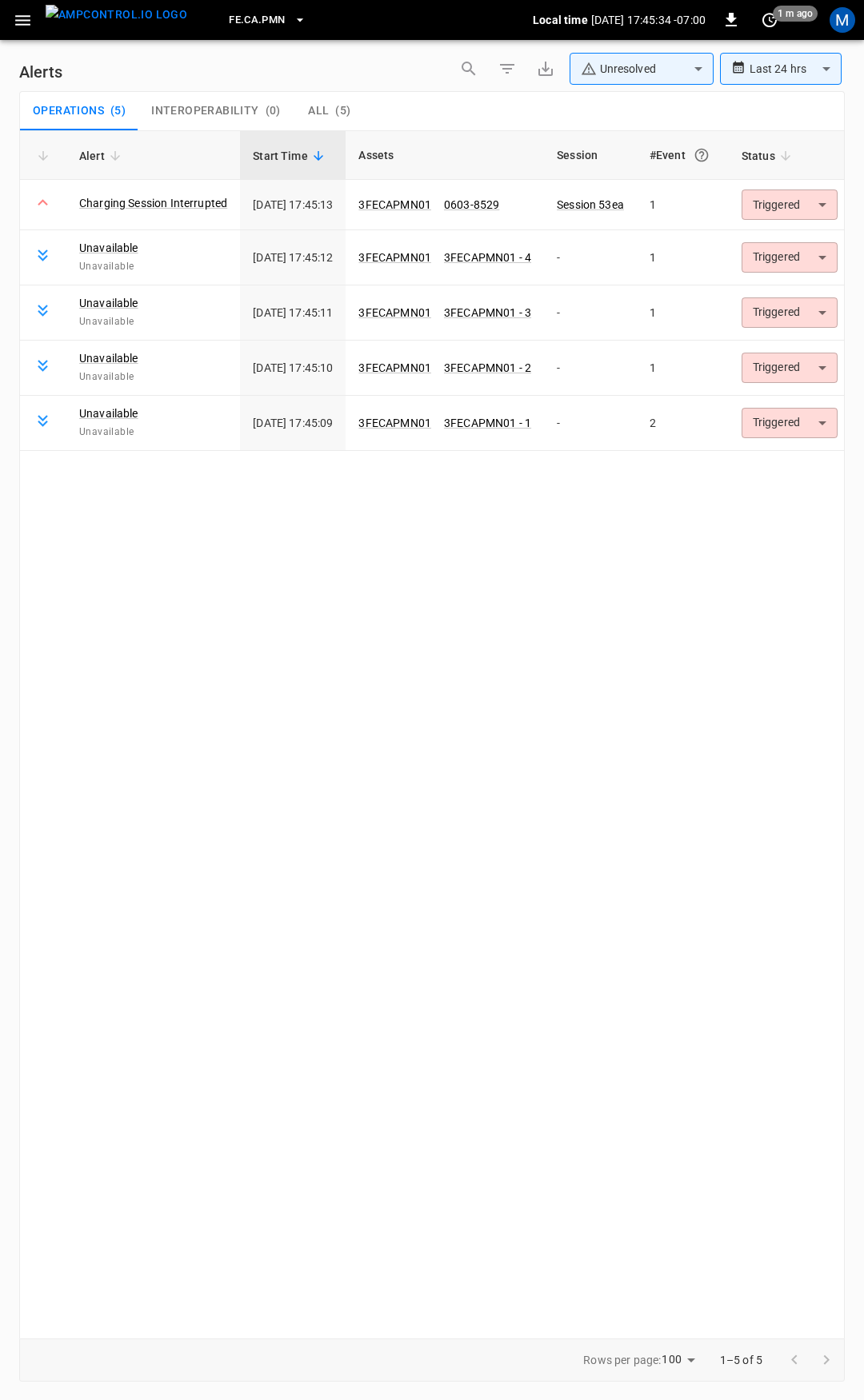
click at [27, 19] on icon "button" at bounding box center [23, 21] width 20 height 20
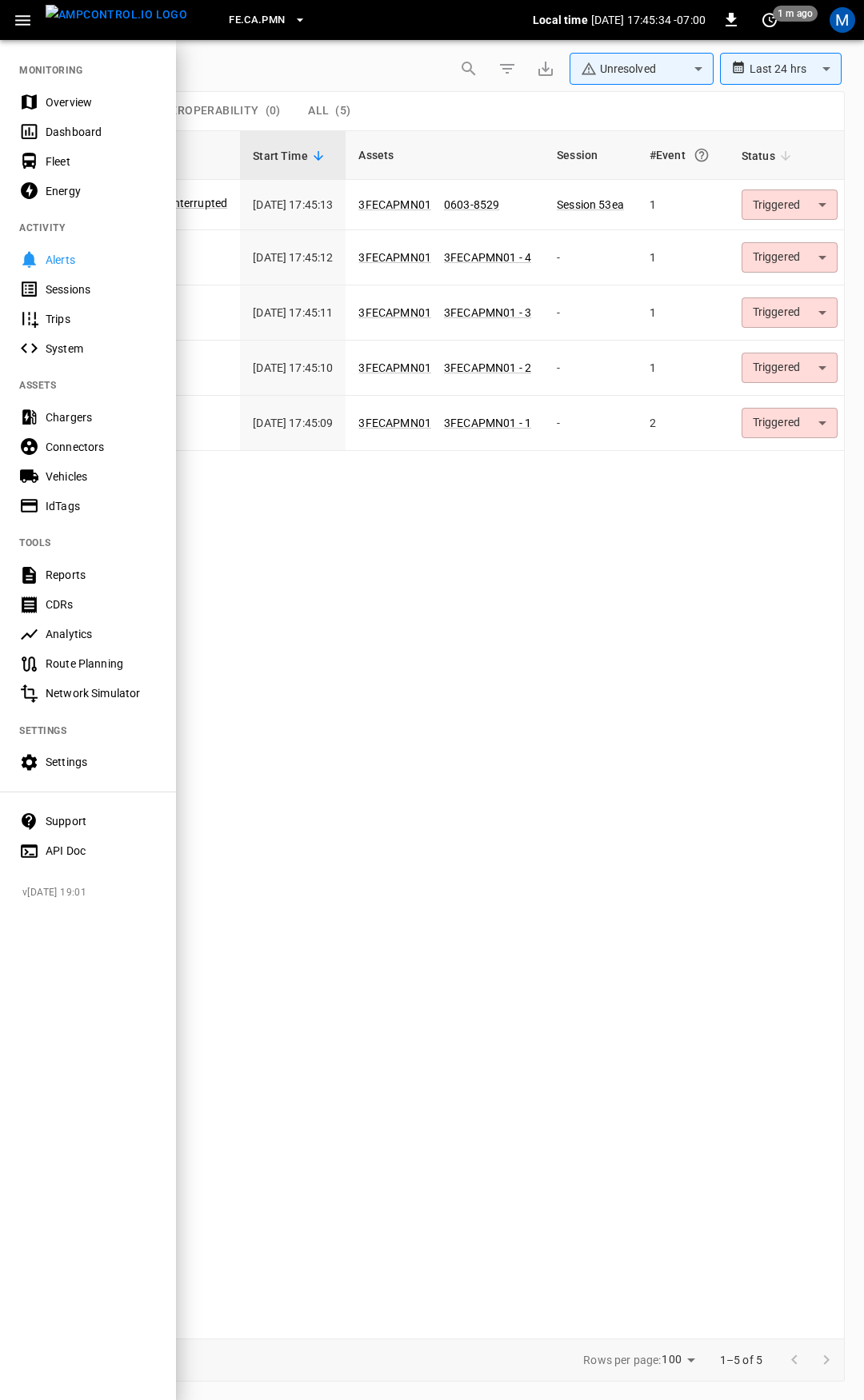
drag, startPoint x: 62, startPoint y: 98, endPoint x: 266, endPoint y: 249, distance: 253.8
click at [62, 98] on div "Overview" at bounding box center [100, 102] width 111 height 16
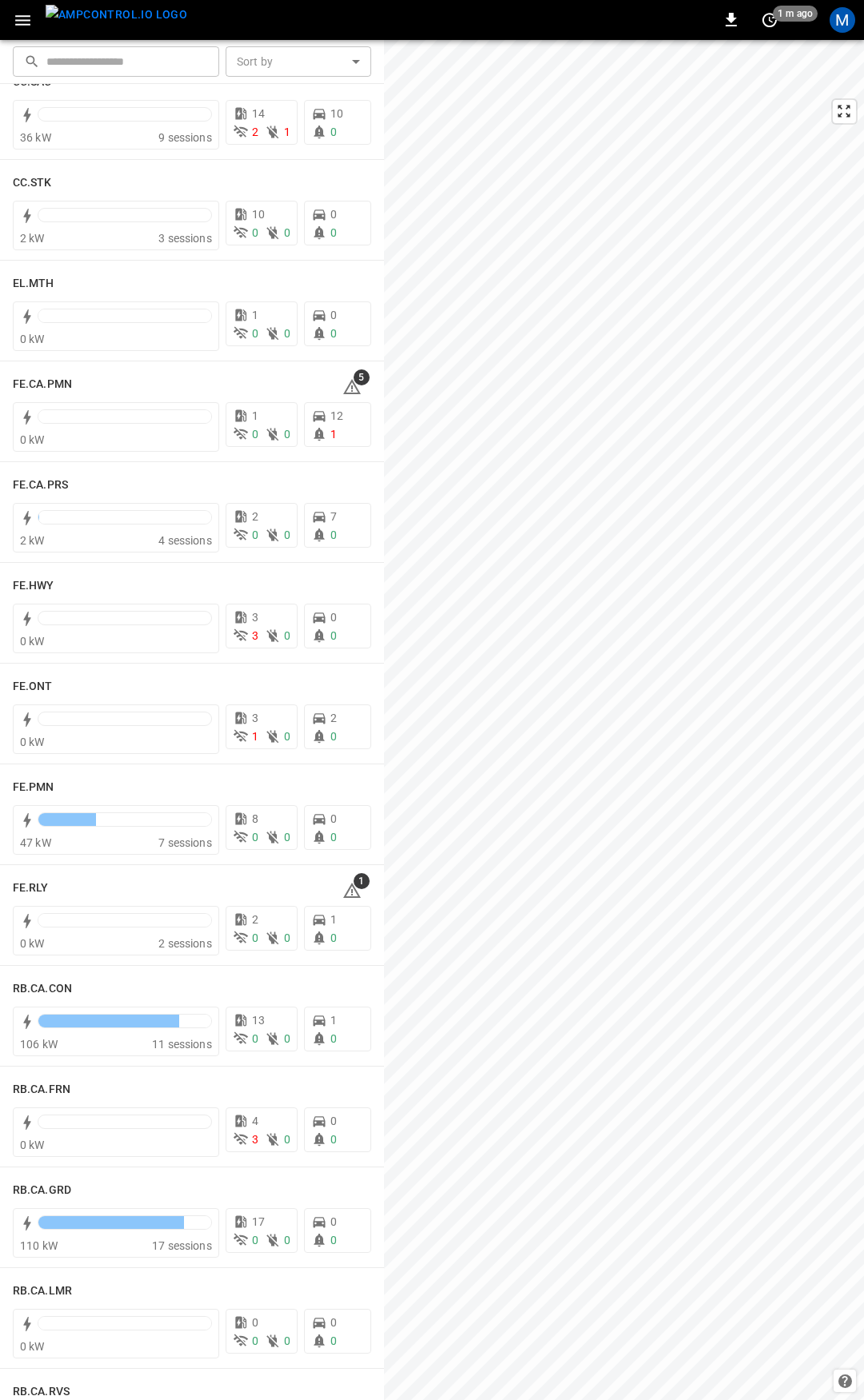
scroll to position [1346, 0]
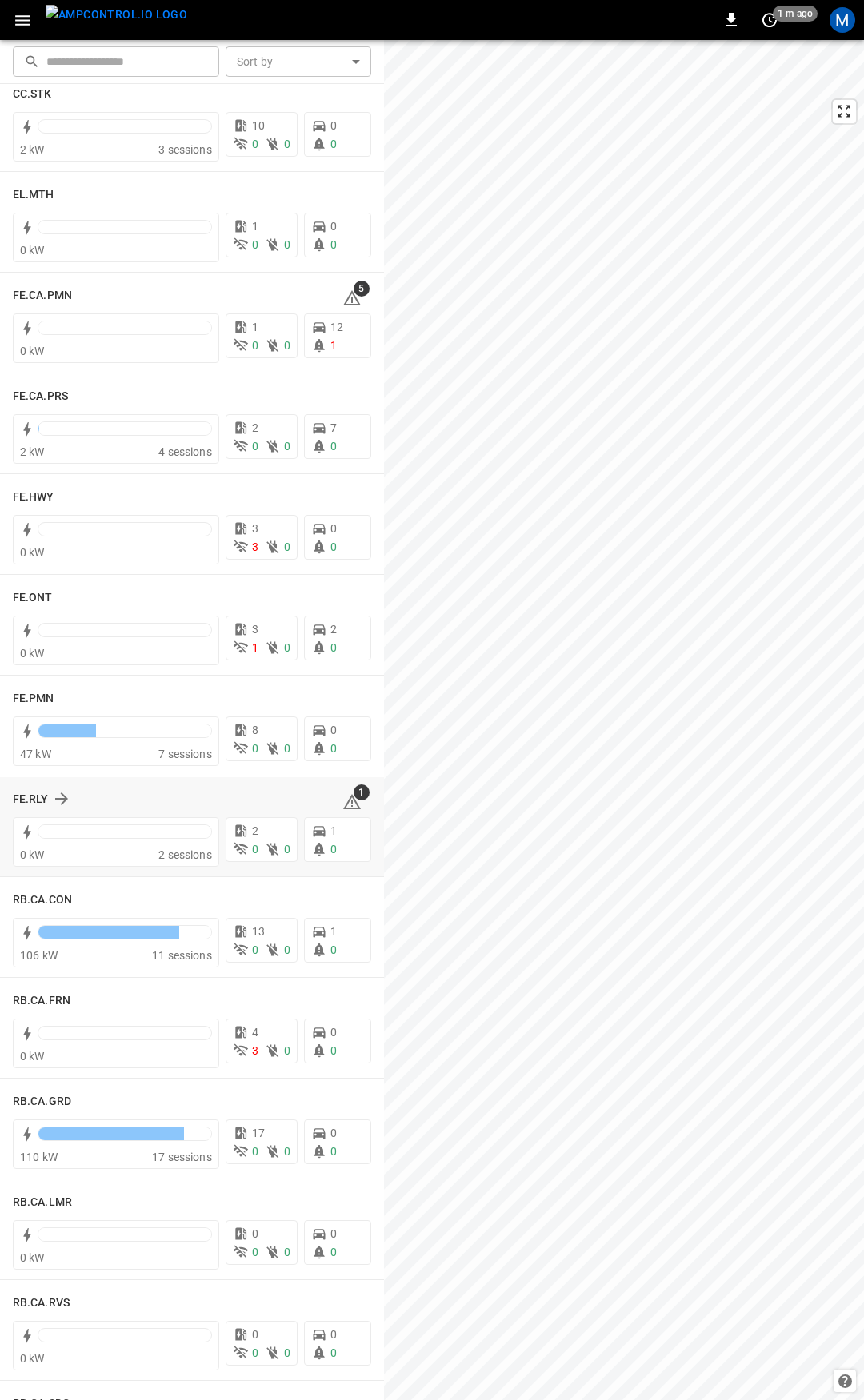
click at [344, 798] on icon at bounding box center [352, 802] width 20 height 20
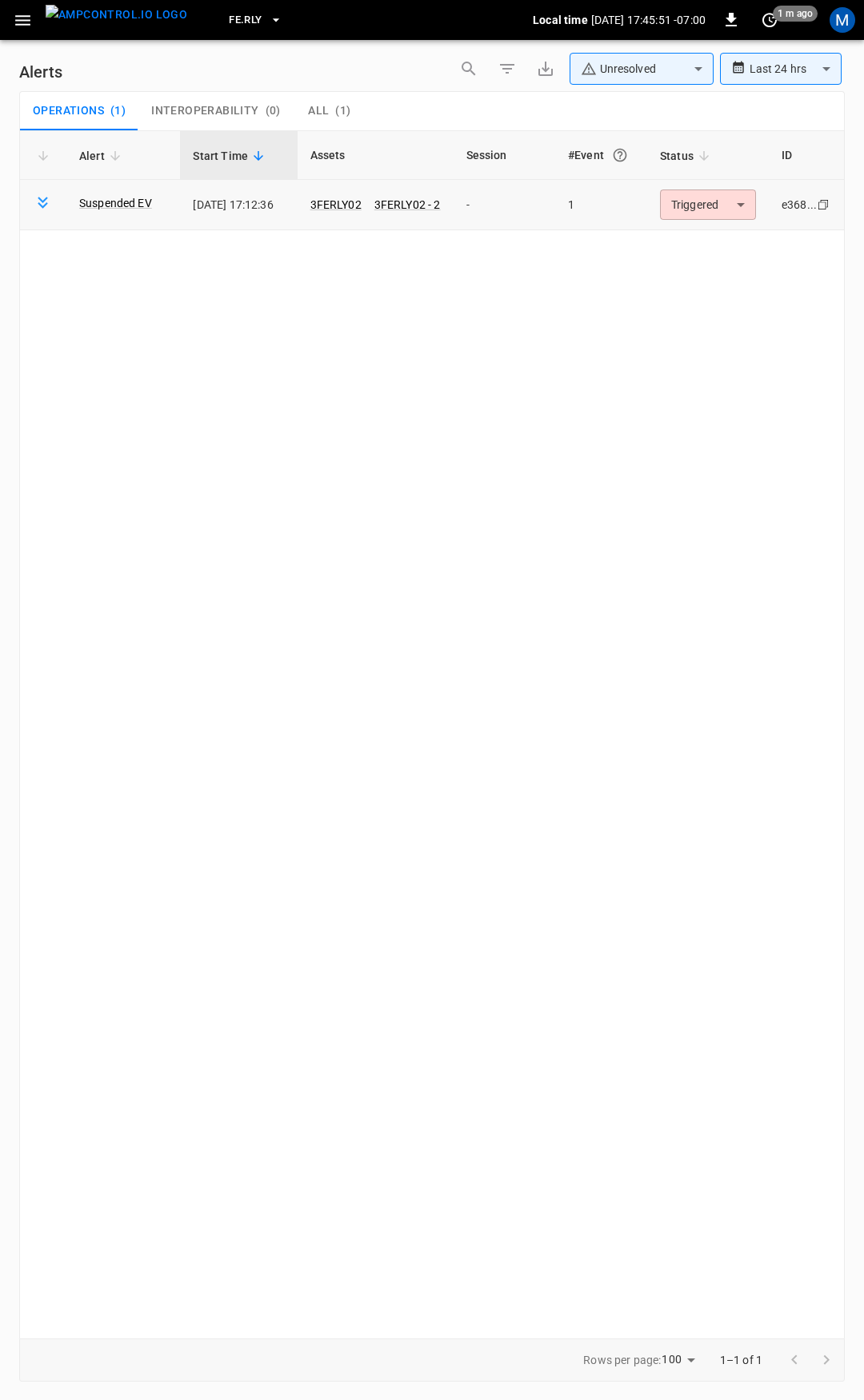
click at [736, 207] on body "**********" at bounding box center [432, 697] width 864 height 1394
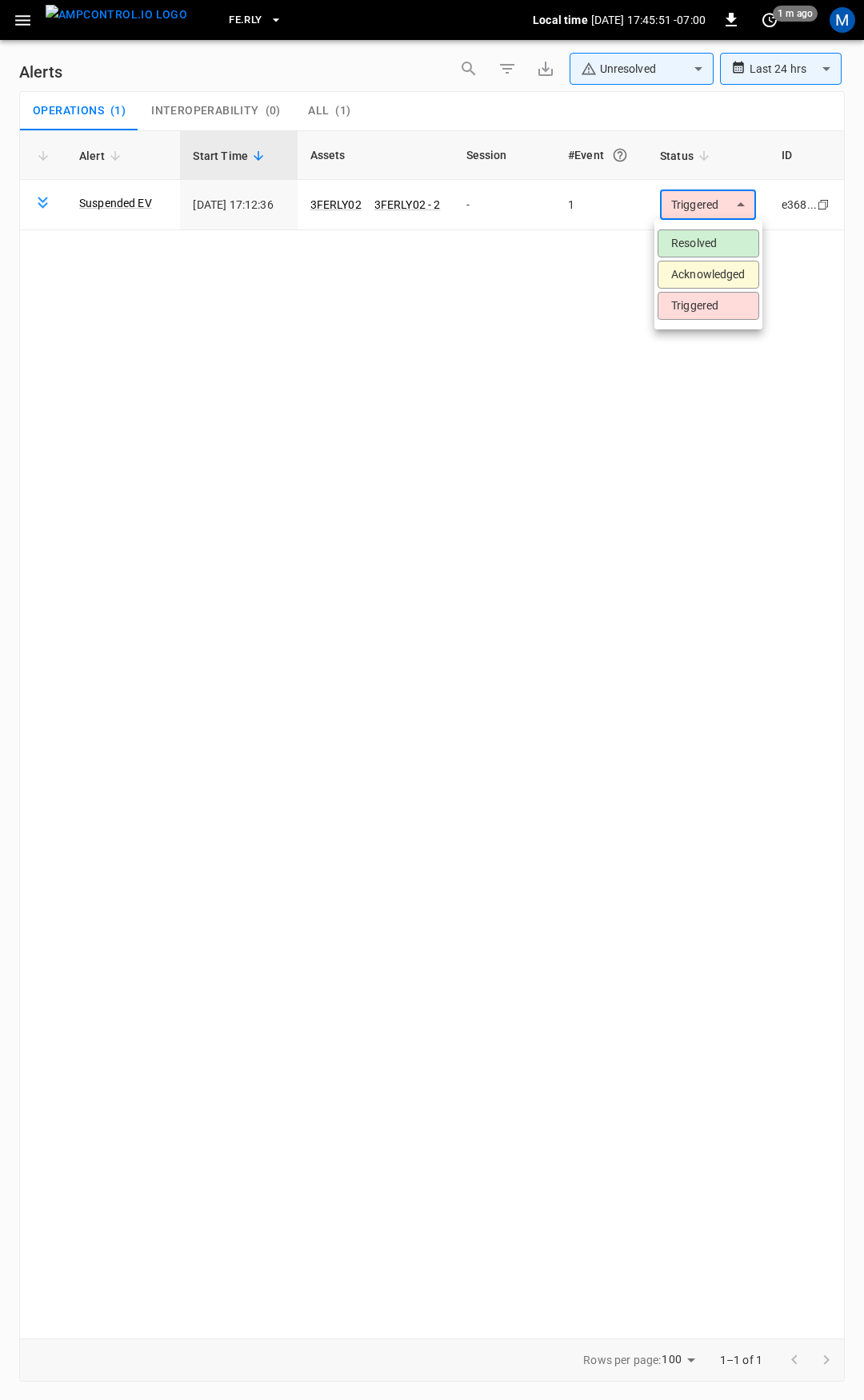
click at [722, 236] on li "Resolved" at bounding box center [708, 243] width 101 height 28
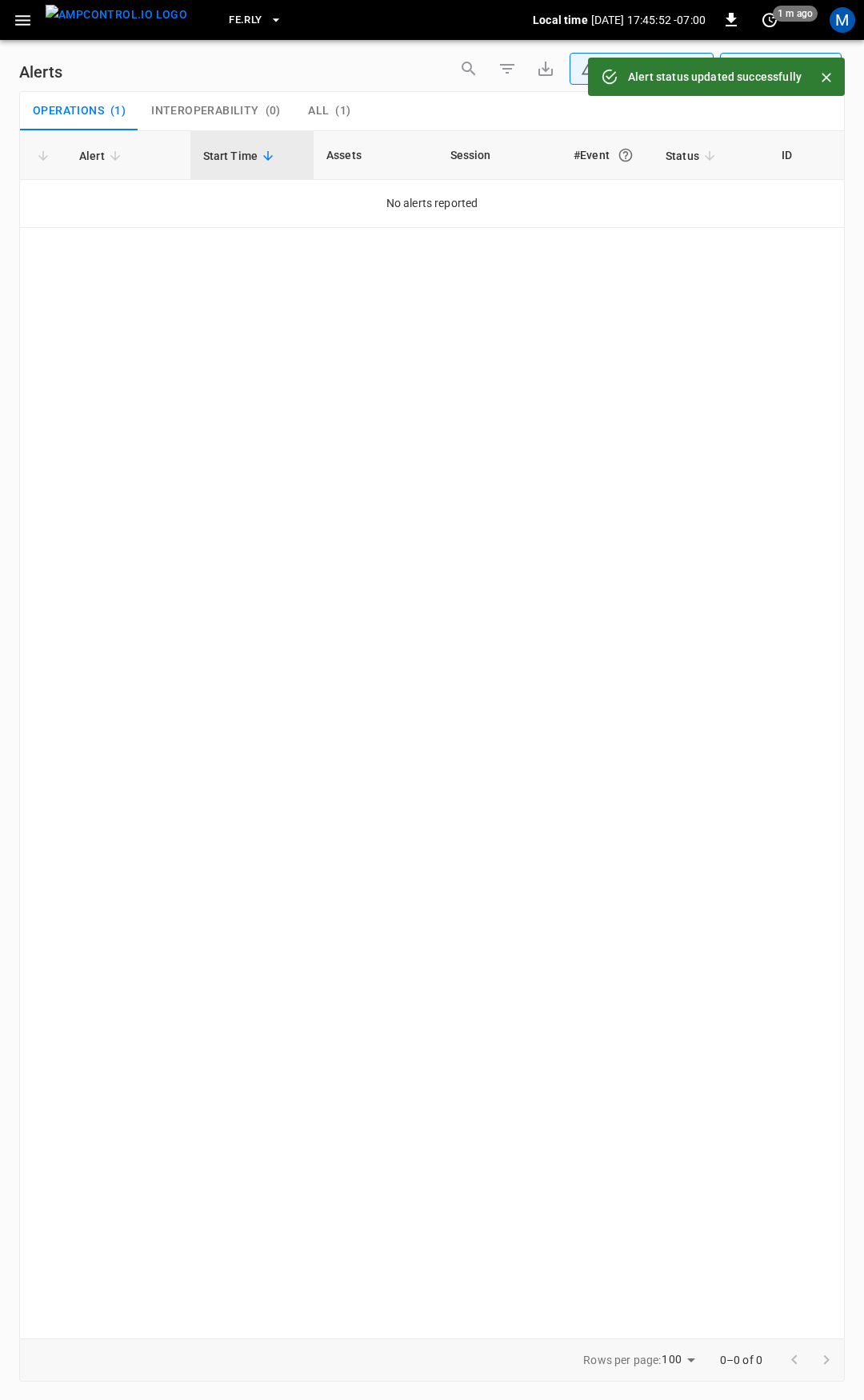
click at [19, 26] on icon "button" at bounding box center [23, 21] width 20 height 20
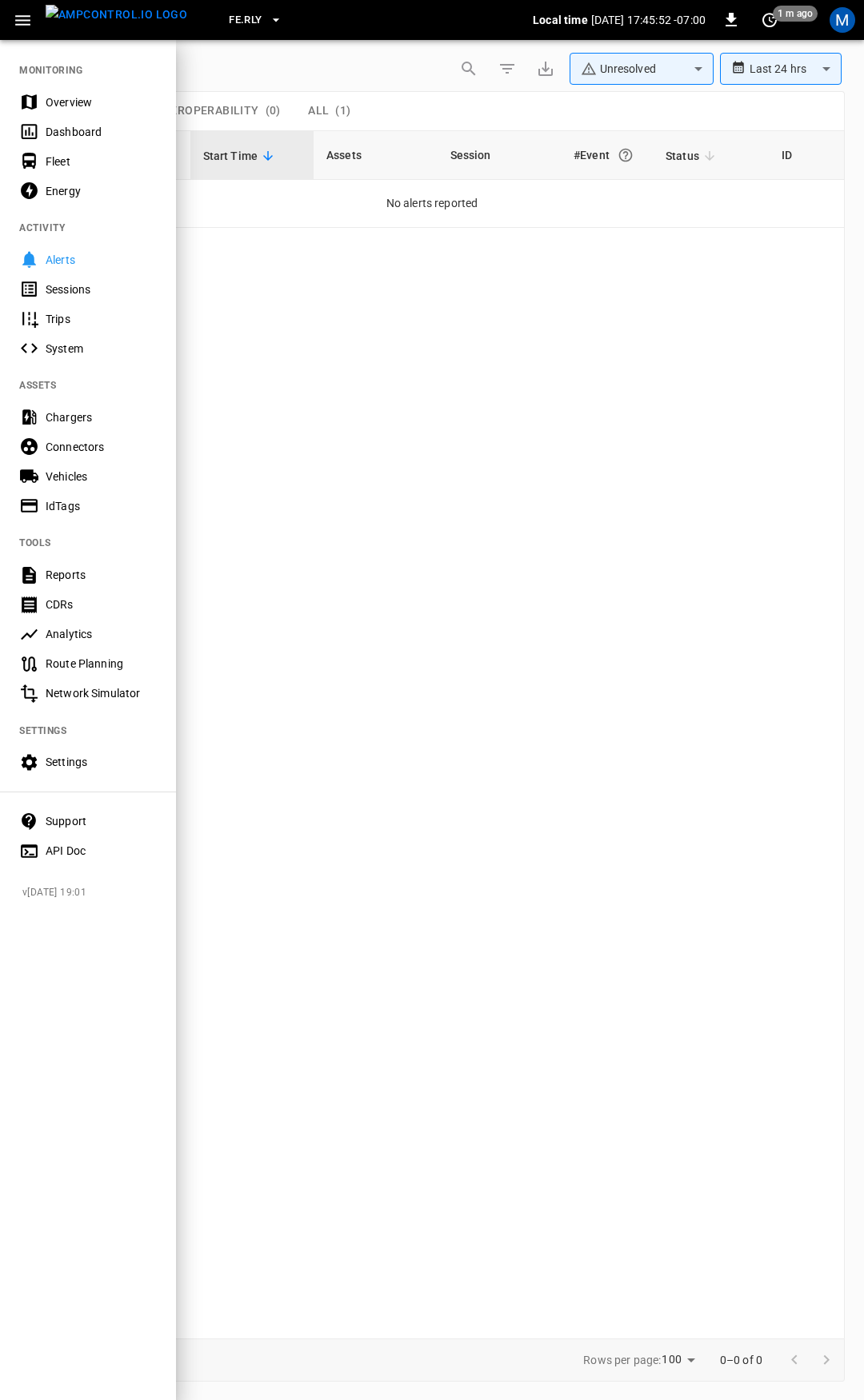
click at [77, 85] on nav "MONITORING Overview Dashboard Fleet Energy ACTIVITY Alerts Sessions Trips Syste…" at bounding box center [88, 456] width 176 height 834
click at [79, 100] on div "Overview" at bounding box center [100, 102] width 111 height 16
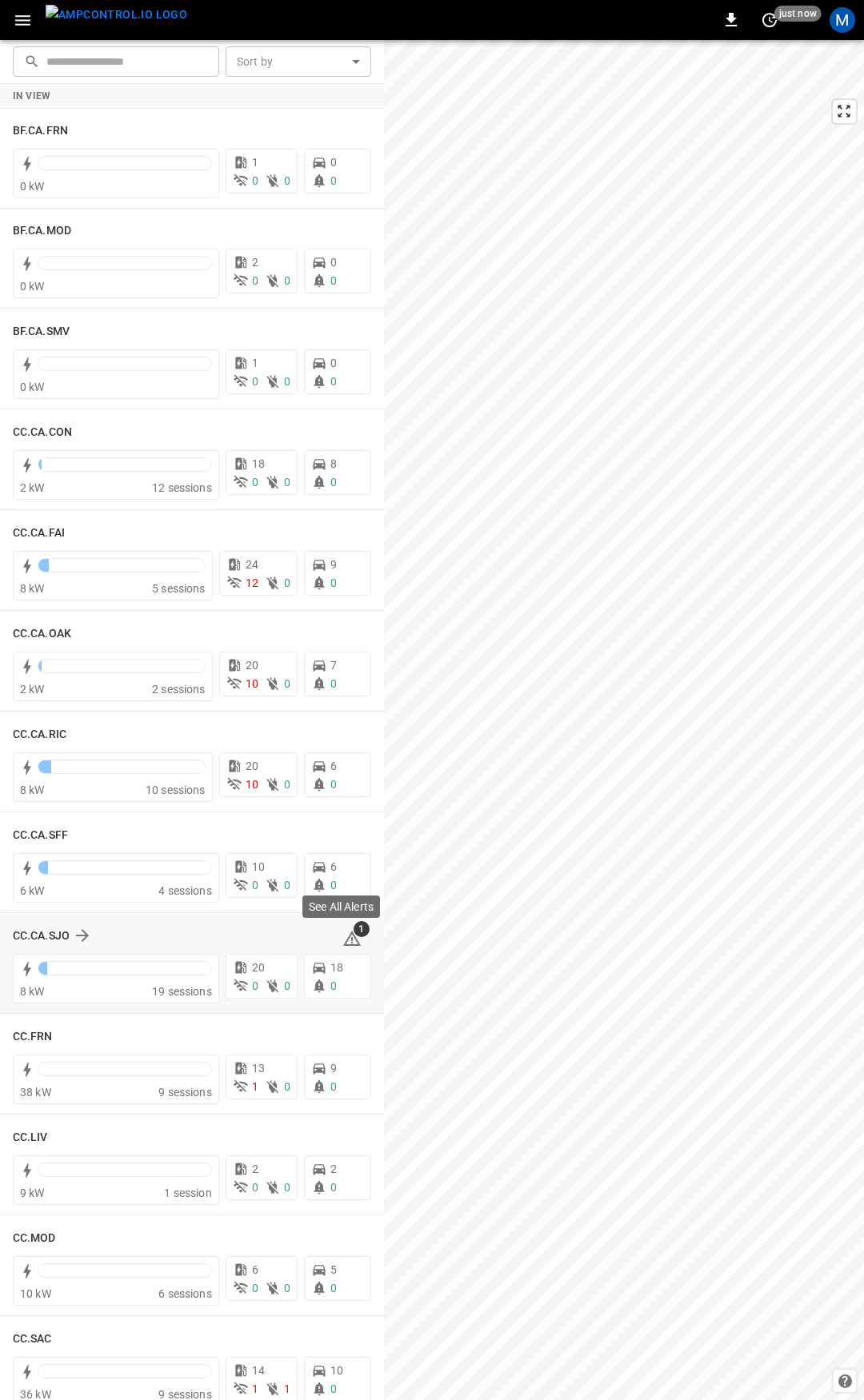
click at [351, 938] on icon at bounding box center [352, 941] width 2 height 7
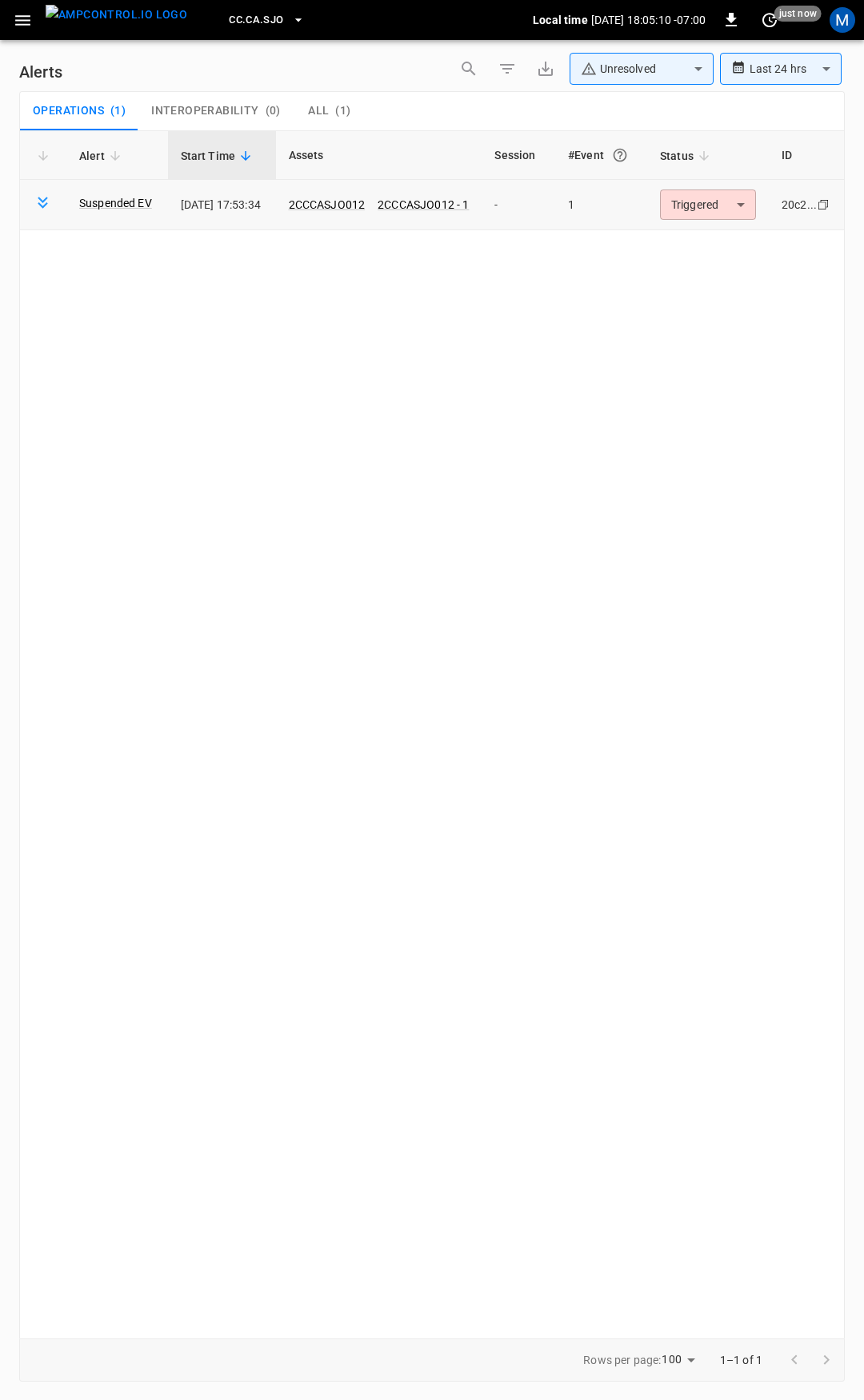
click at [698, 204] on body "**********" at bounding box center [432, 697] width 864 height 1394
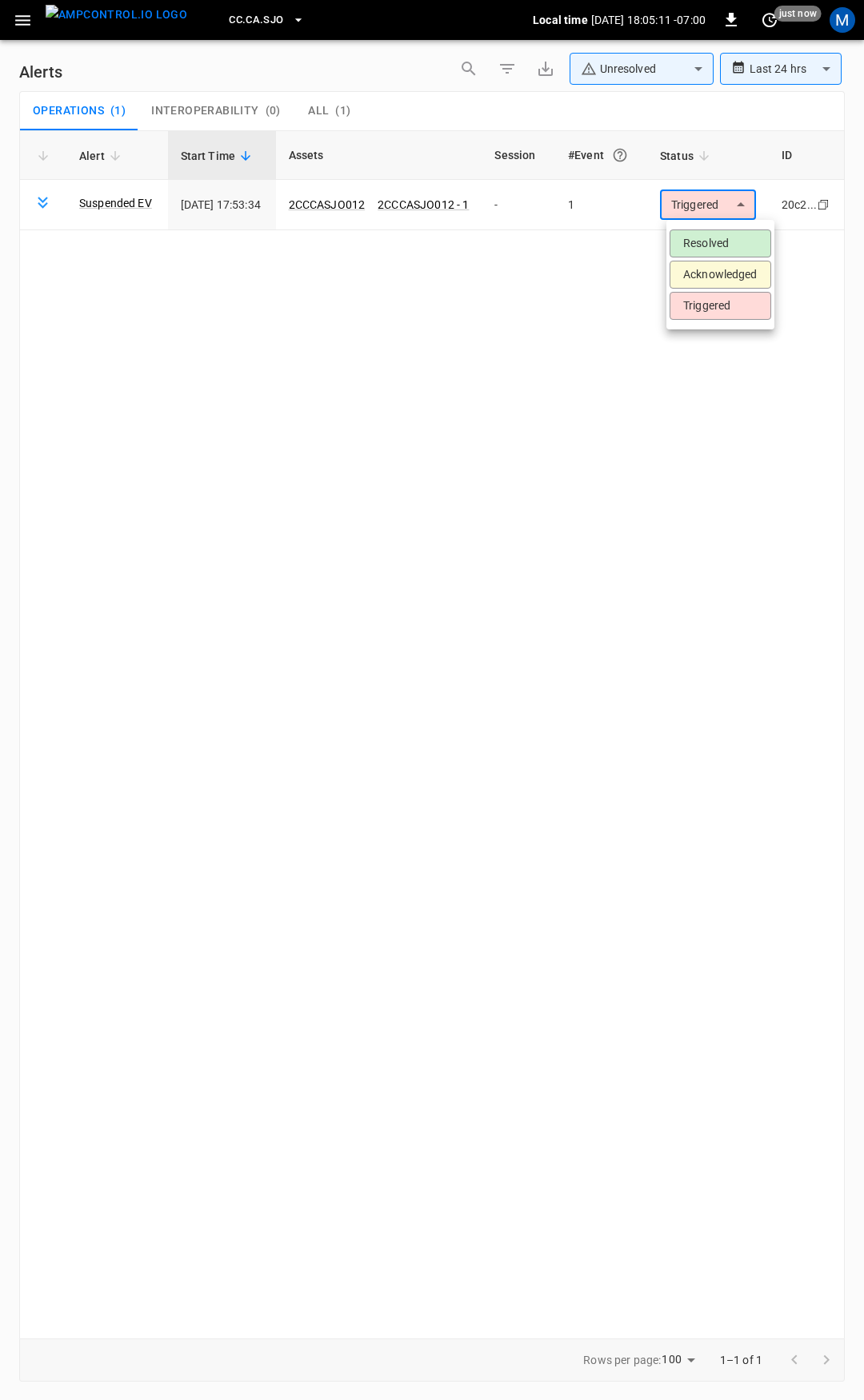
drag, startPoint x: 361, startPoint y: 213, endPoint x: 353, endPoint y: 212, distance: 8.1
click at [360, 213] on div at bounding box center [432, 700] width 864 height 1400
click at [347, 210] on link "2CCCASJO012" at bounding box center [327, 205] width 84 height 20
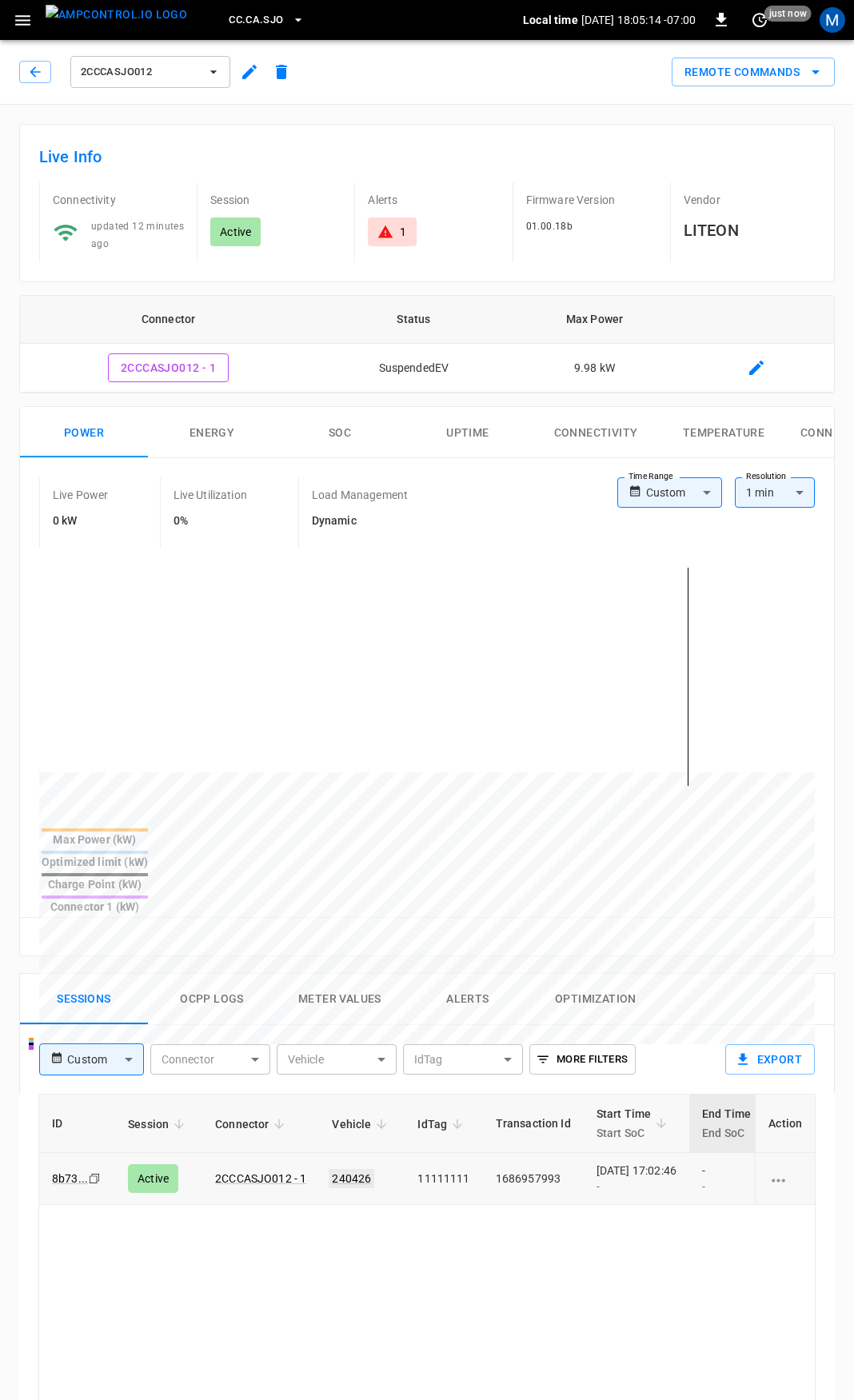
click at [352, 1169] on link "240426" at bounding box center [351, 1179] width 45 height 20
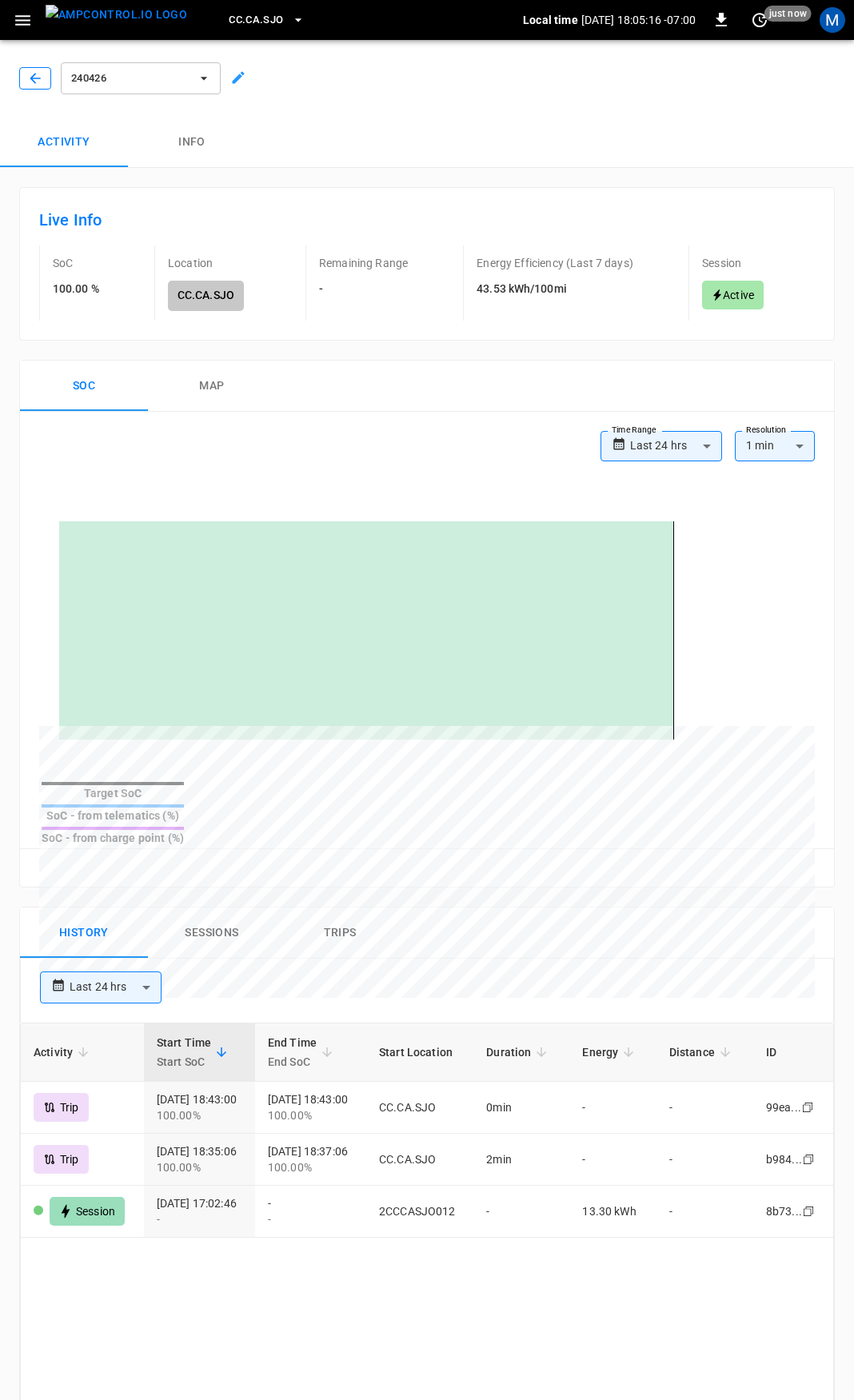
click at [31, 79] on icon "button" at bounding box center [35, 79] width 16 height 16
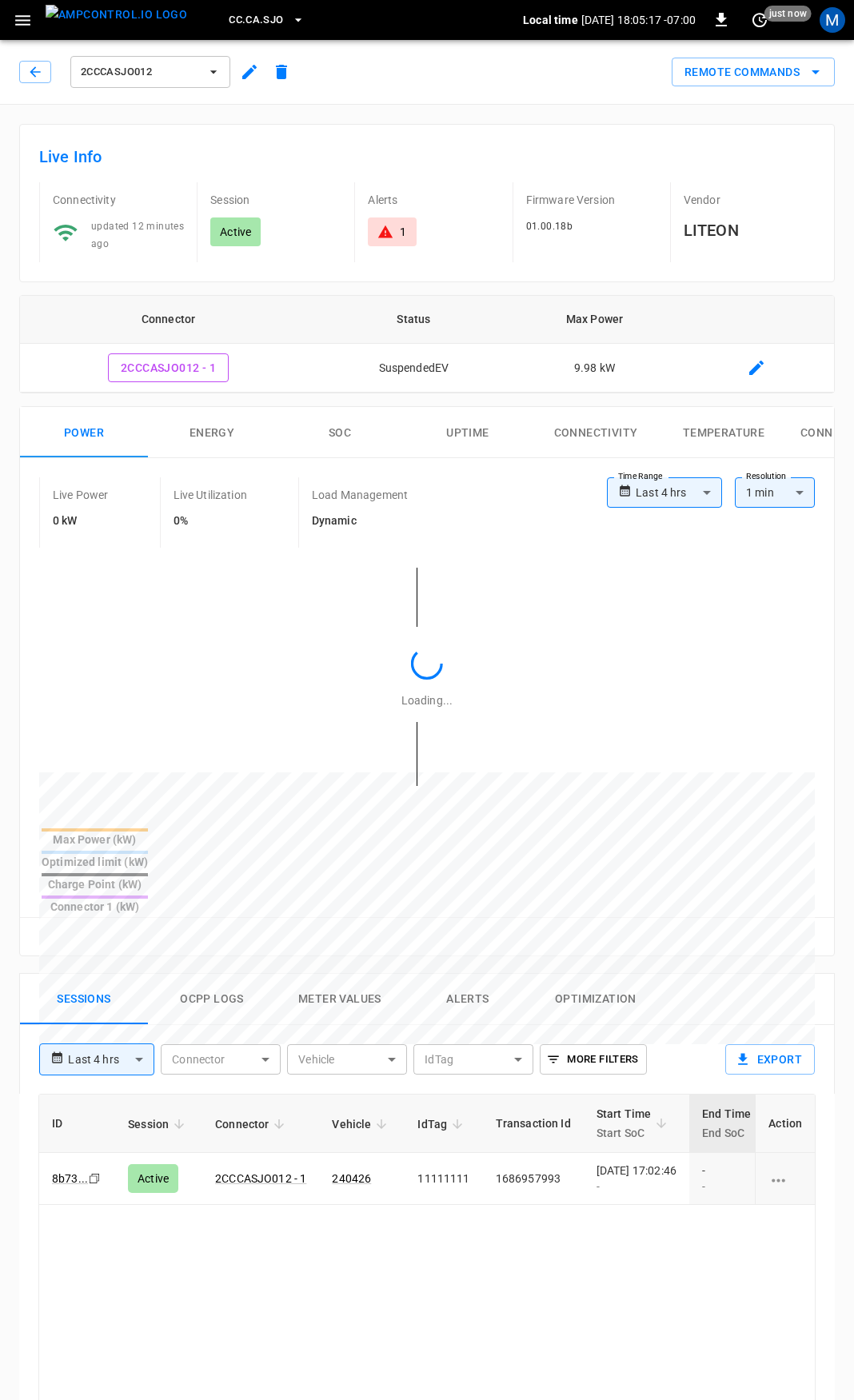
click at [31, 79] on icon "button" at bounding box center [35, 72] width 16 height 16
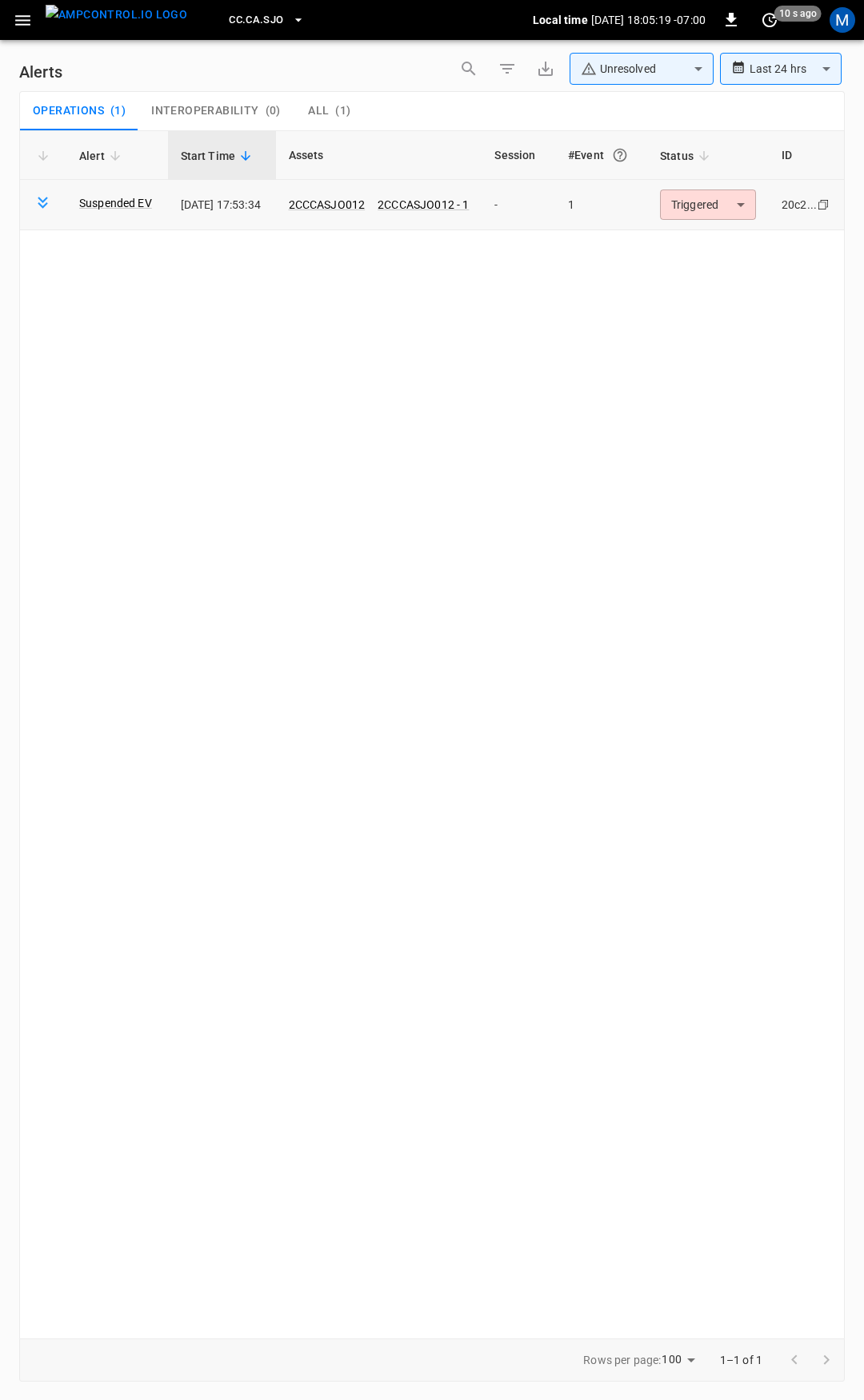
click at [718, 206] on body "**********" at bounding box center [432, 697] width 864 height 1394
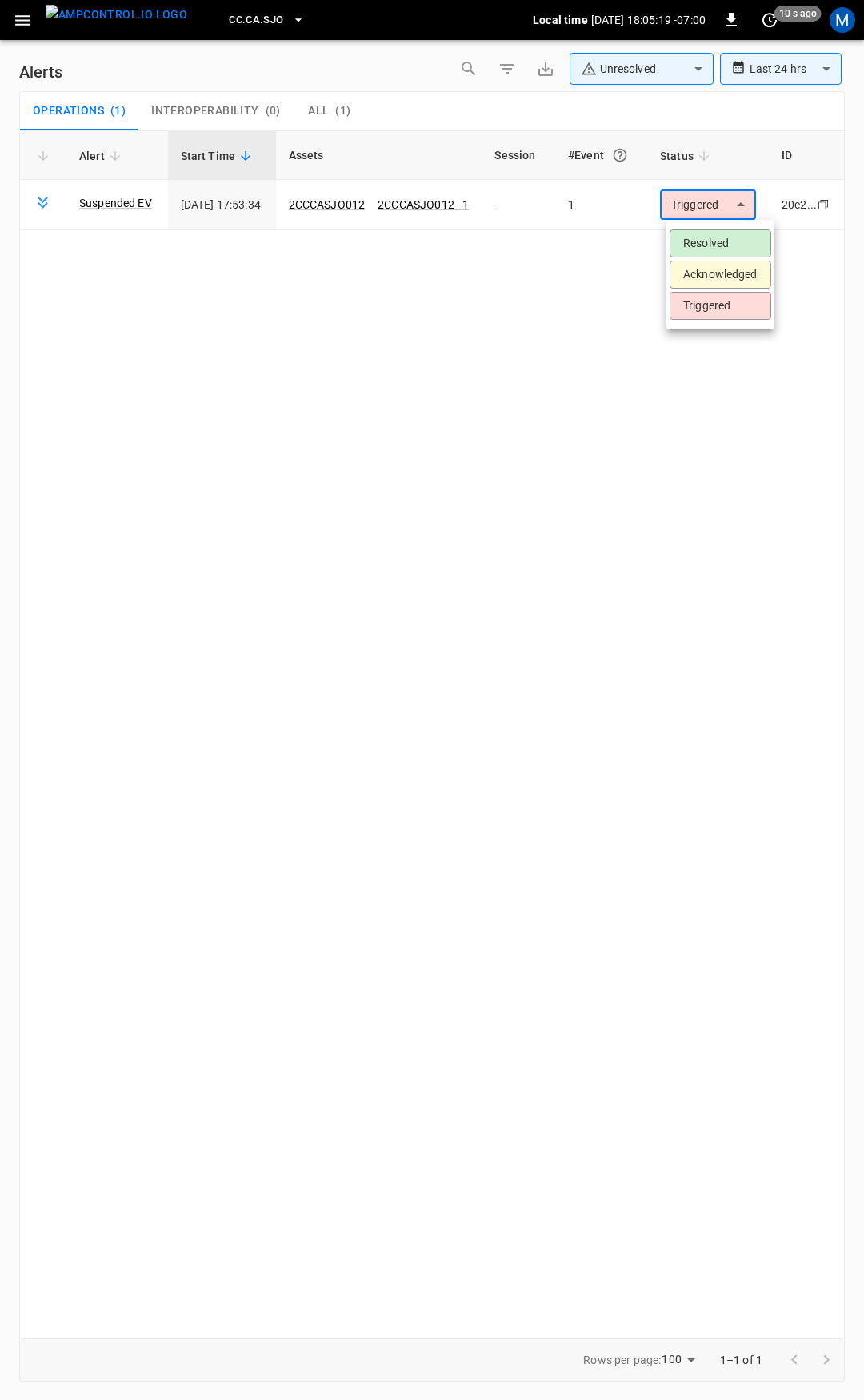
drag, startPoint x: 724, startPoint y: 244, endPoint x: 438, endPoint y: 7, distance: 371.4
click at [724, 243] on li "Resolved" at bounding box center [719, 243] width 101 height 28
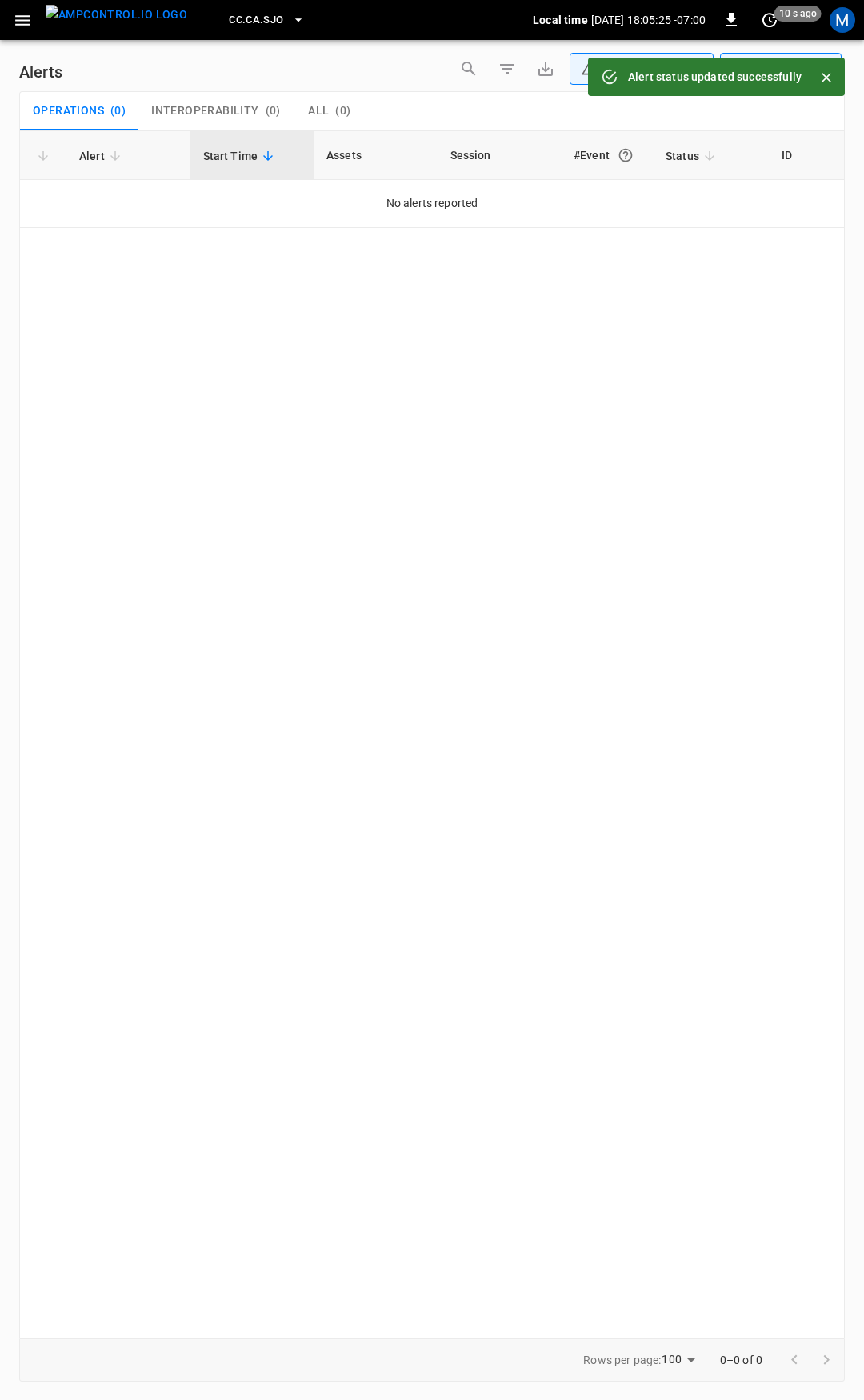
click at [28, 17] on icon "button" at bounding box center [23, 21] width 20 height 20
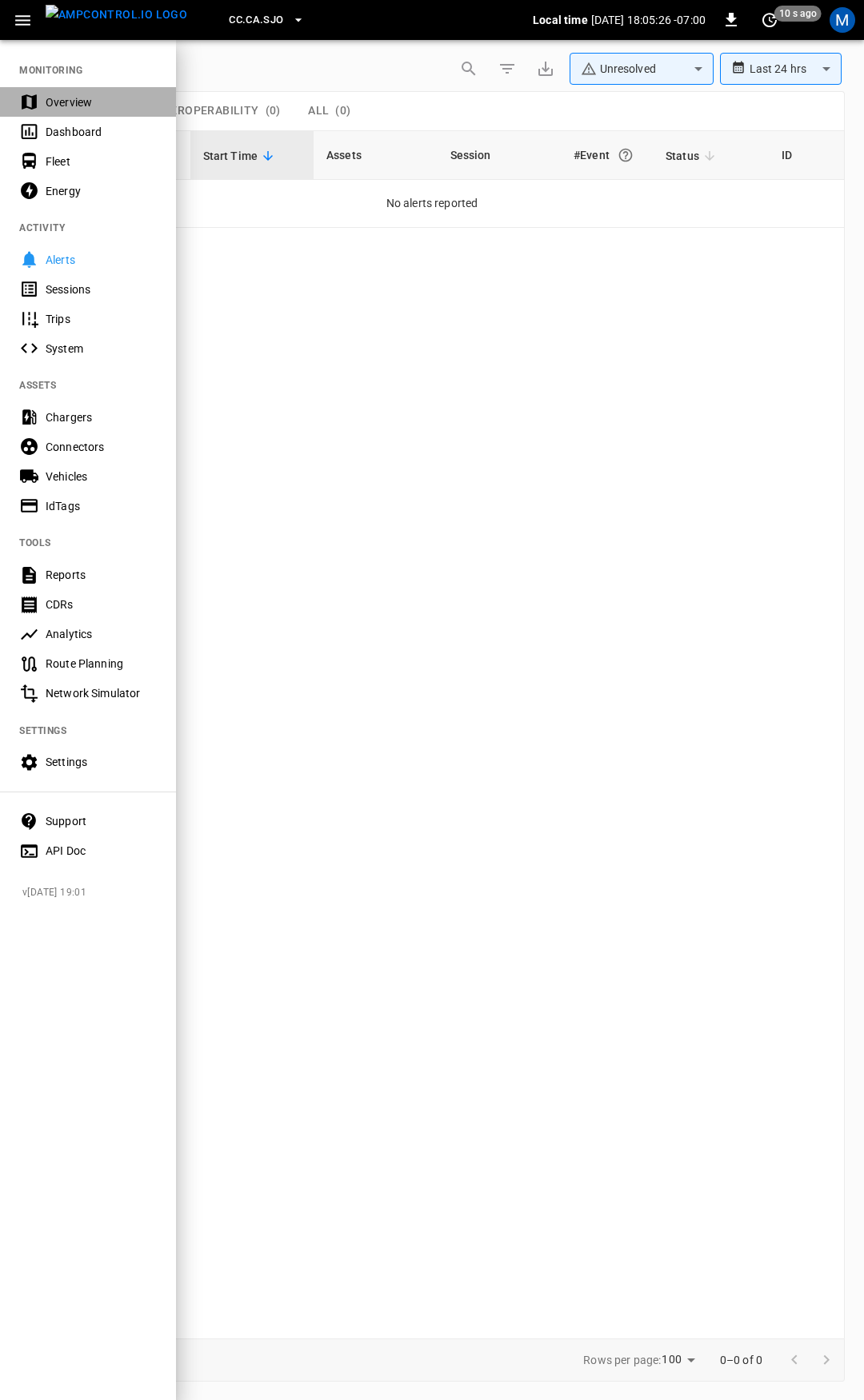
click at [73, 102] on div "Overview" at bounding box center [100, 102] width 111 height 16
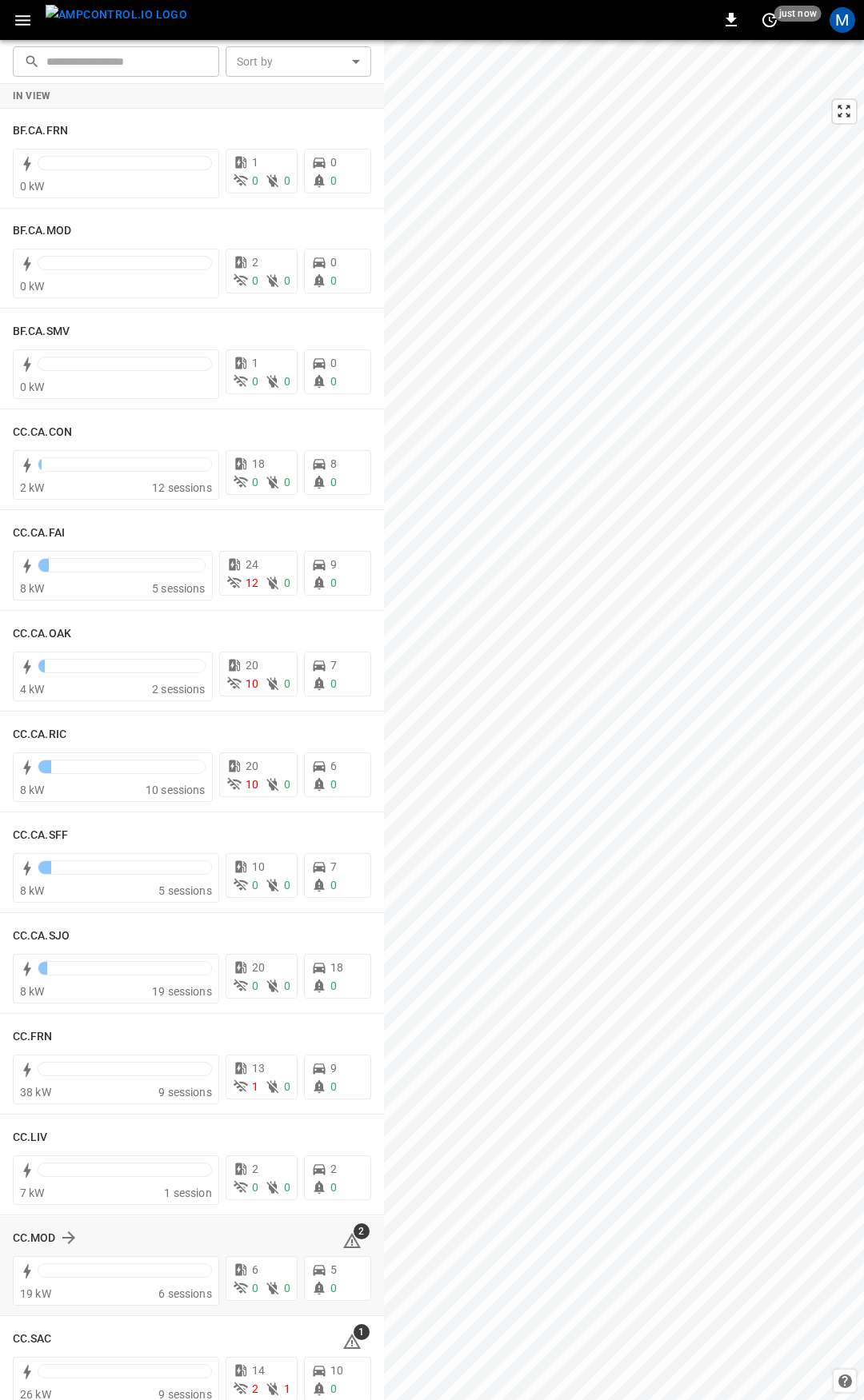
click at [342, 1238] on icon at bounding box center [352, 1242] width 20 height 20
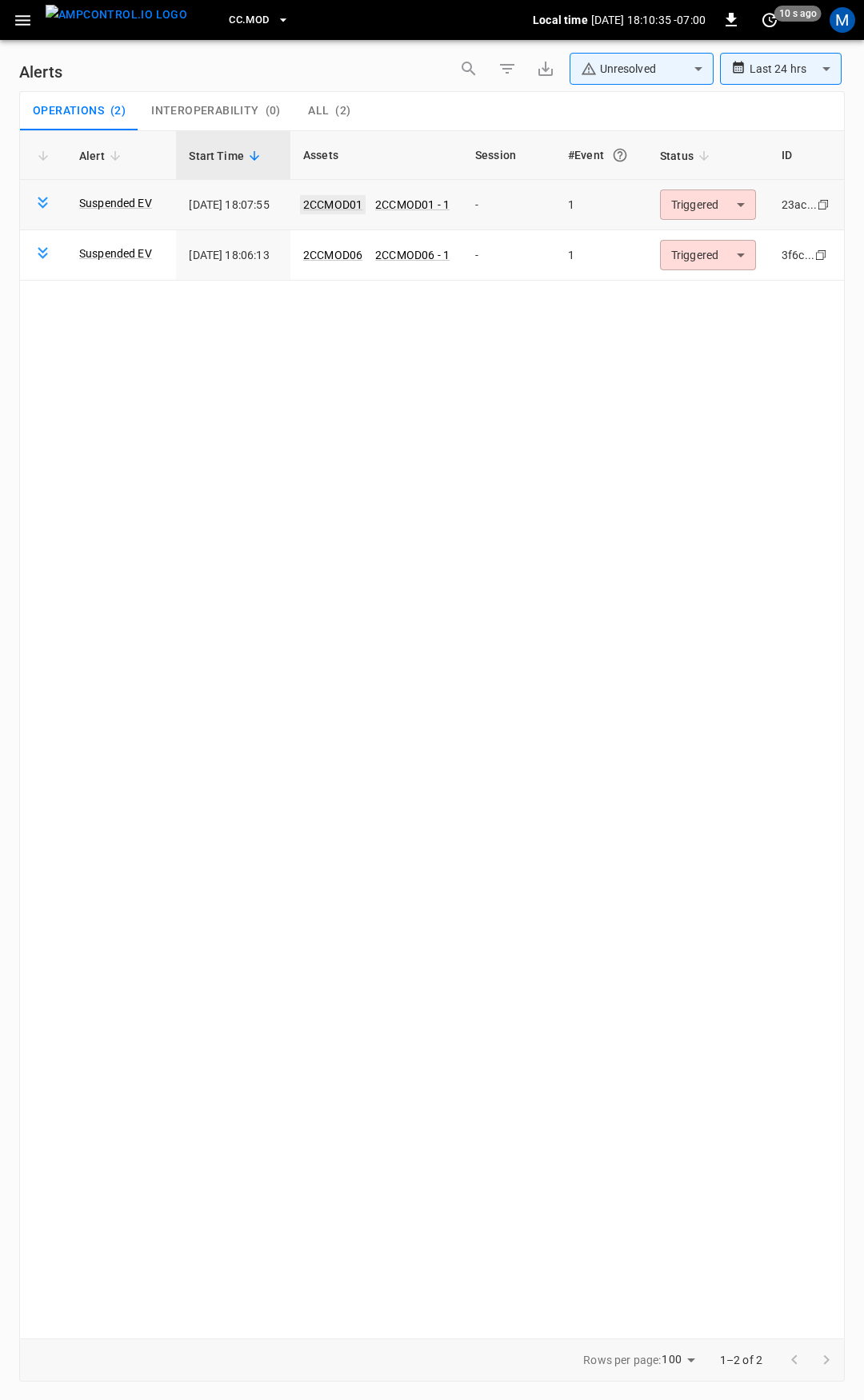
click at [343, 203] on link "2CCMOD01" at bounding box center [333, 205] width 66 height 20
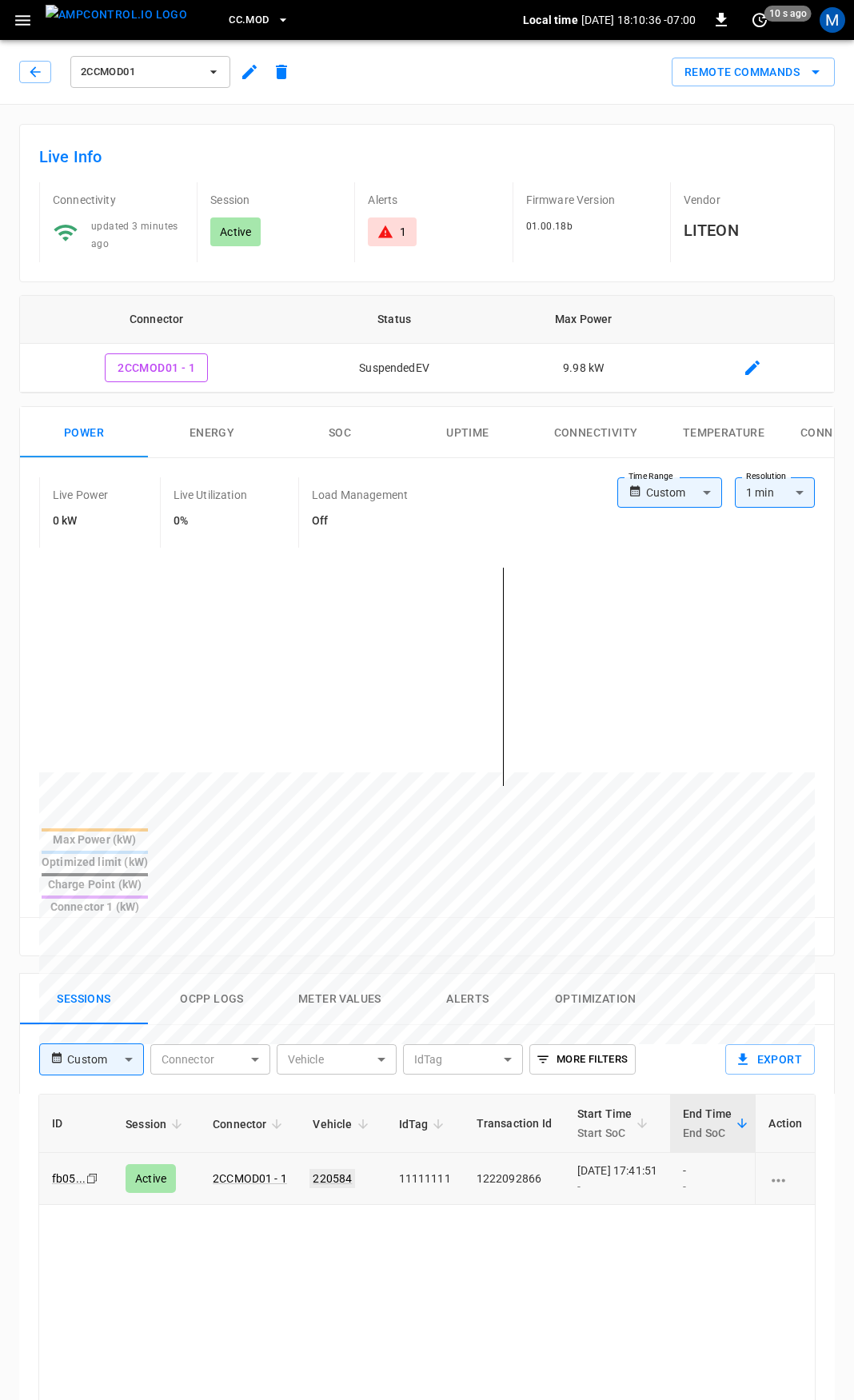
click at [339, 1169] on link "220584" at bounding box center [333, 1179] width 45 height 20
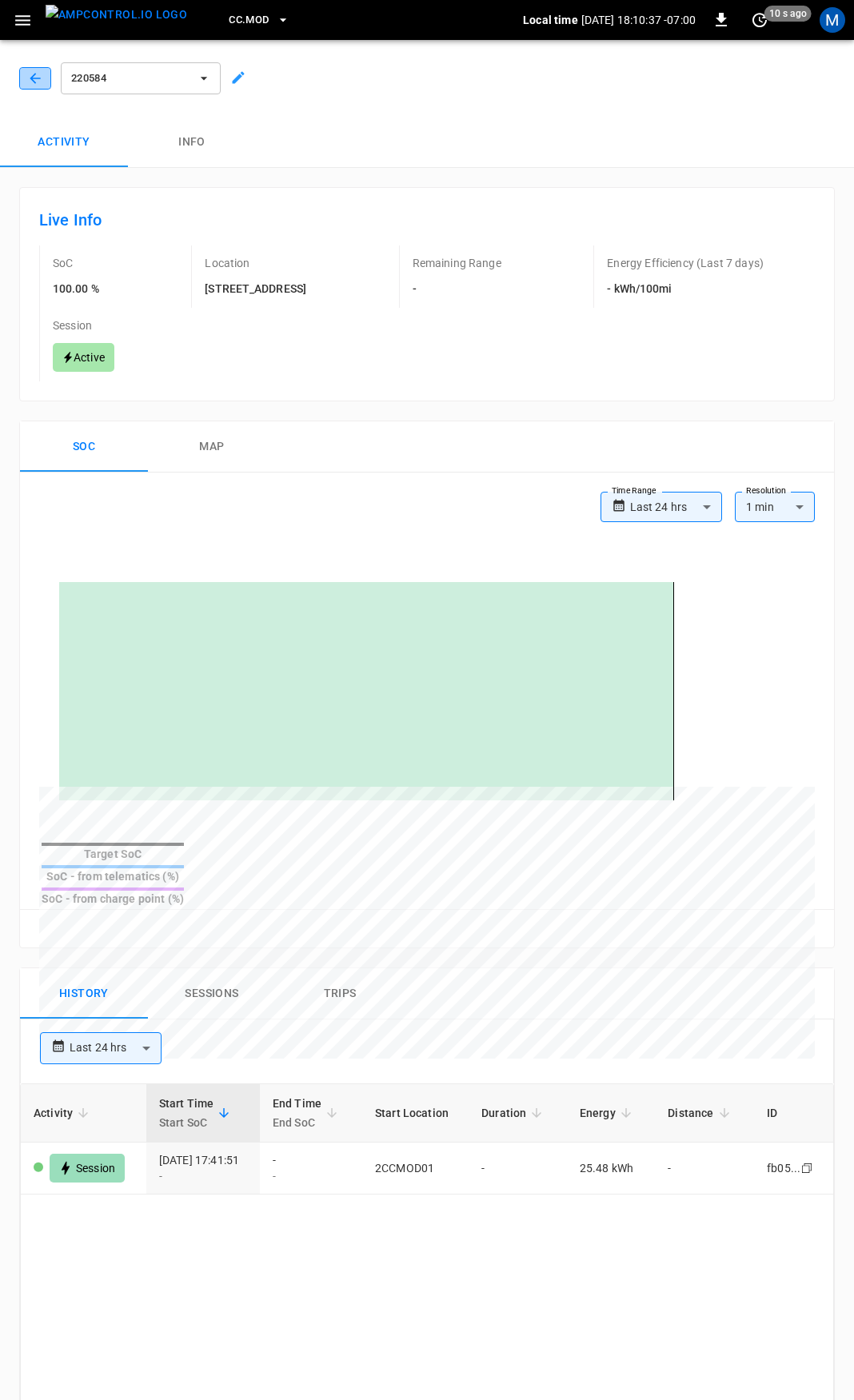
click at [32, 72] on icon "button" at bounding box center [35, 79] width 16 height 16
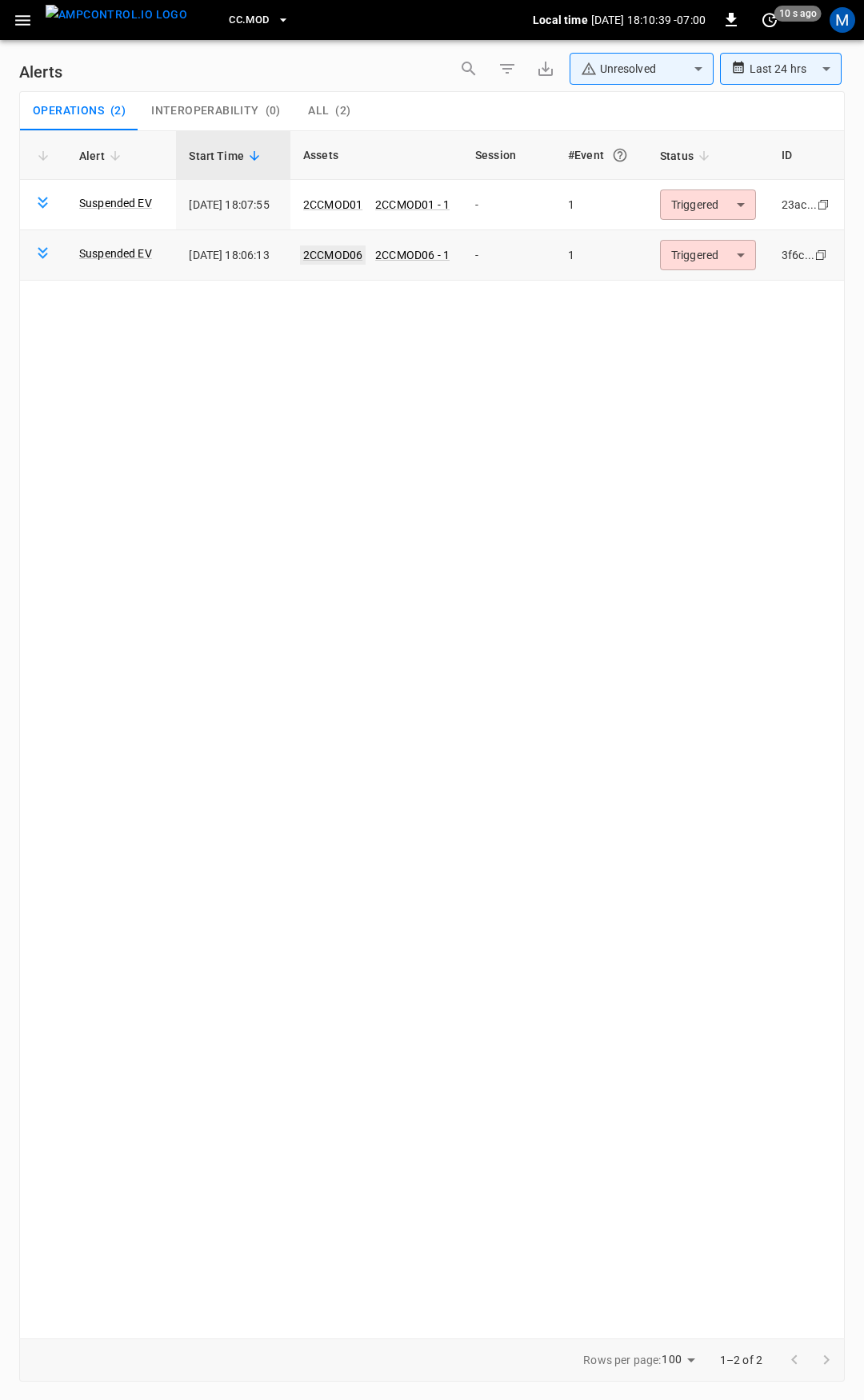
click at [361, 256] on link "2CCMOD06" at bounding box center [333, 256] width 66 height 20
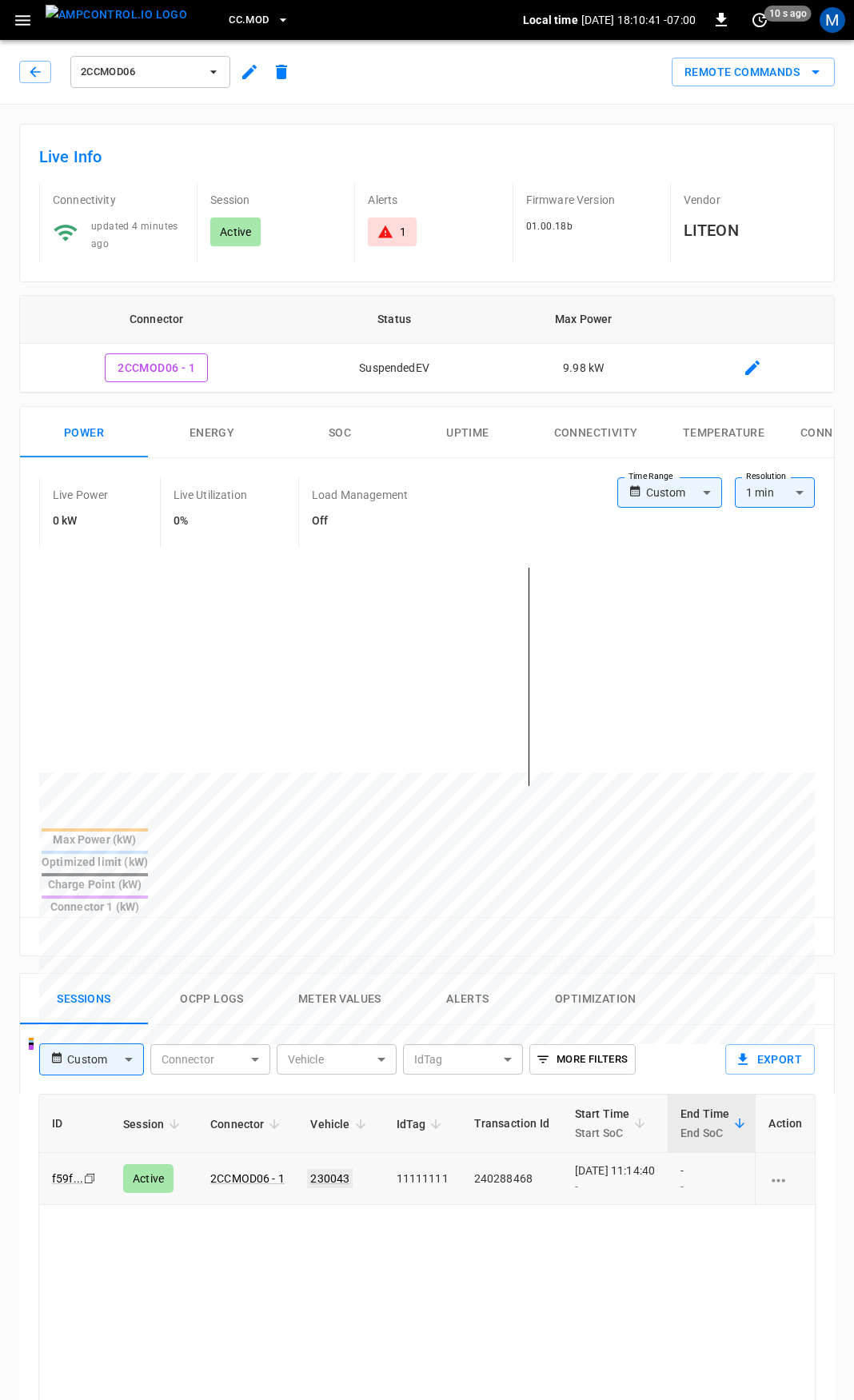
click at [325, 1169] on link "230043" at bounding box center [330, 1179] width 45 height 20
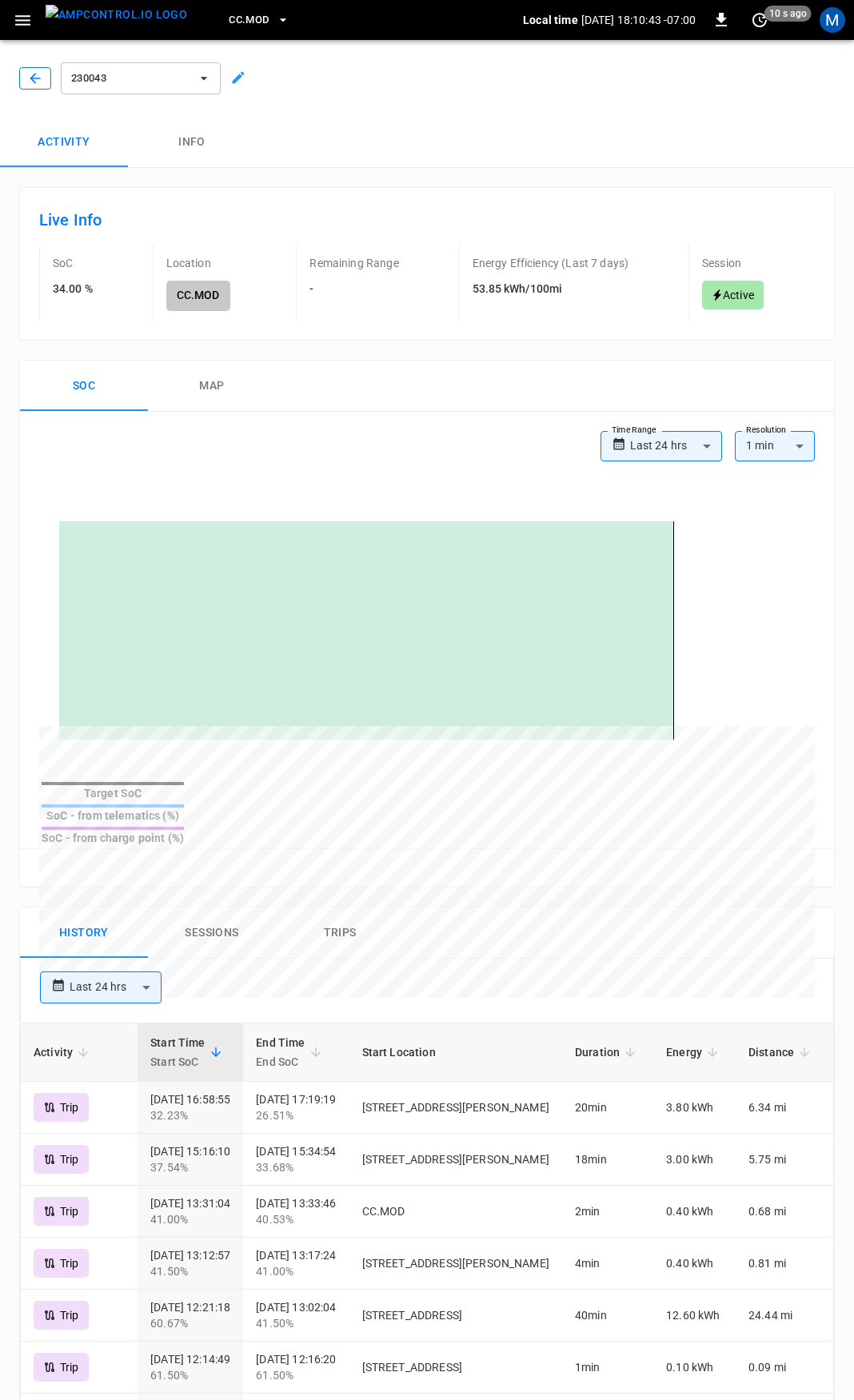
click at [35, 73] on icon "button" at bounding box center [35, 79] width 16 height 16
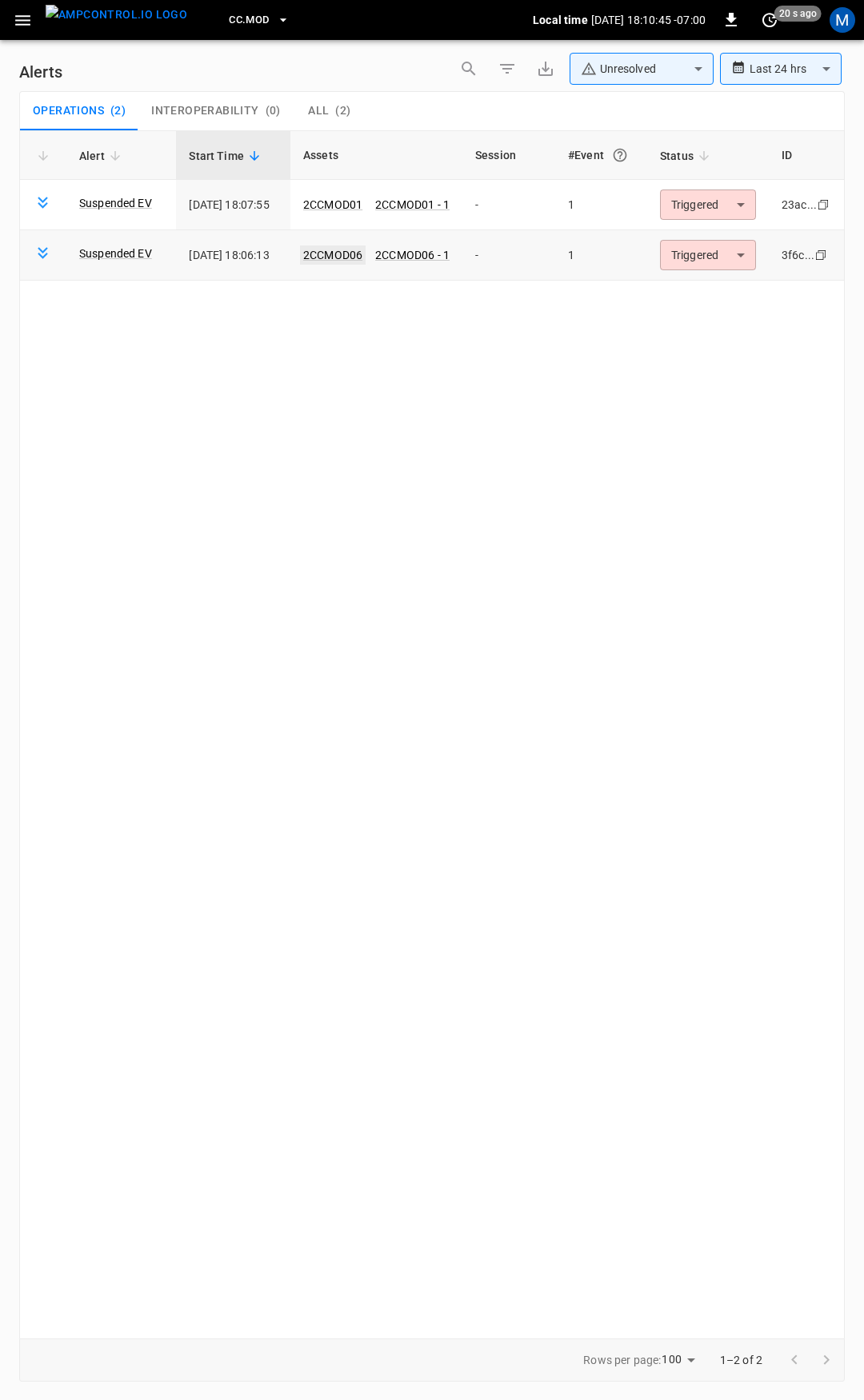
click at [350, 261] on link "2CCMOD06" at bounding box center [333, 256] width 66 height 20
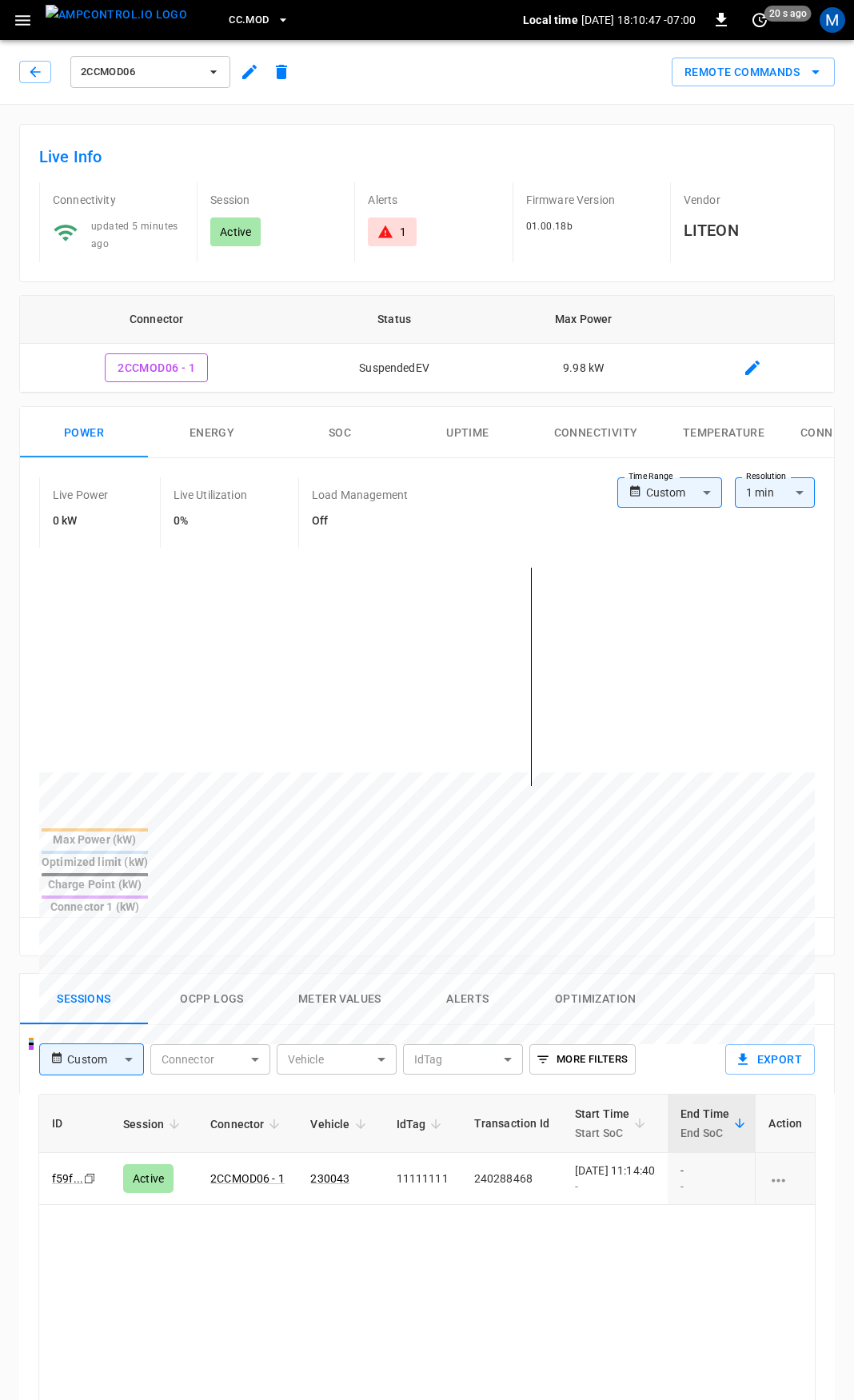
click at [671, 496] on body "CC.MOD Local time 2025-08-28 18:10:47 -07:00 0 20 s ago M 2CCMOD06 Remote Comma…" at bounding box center [427, 1068] width 854 height 2137
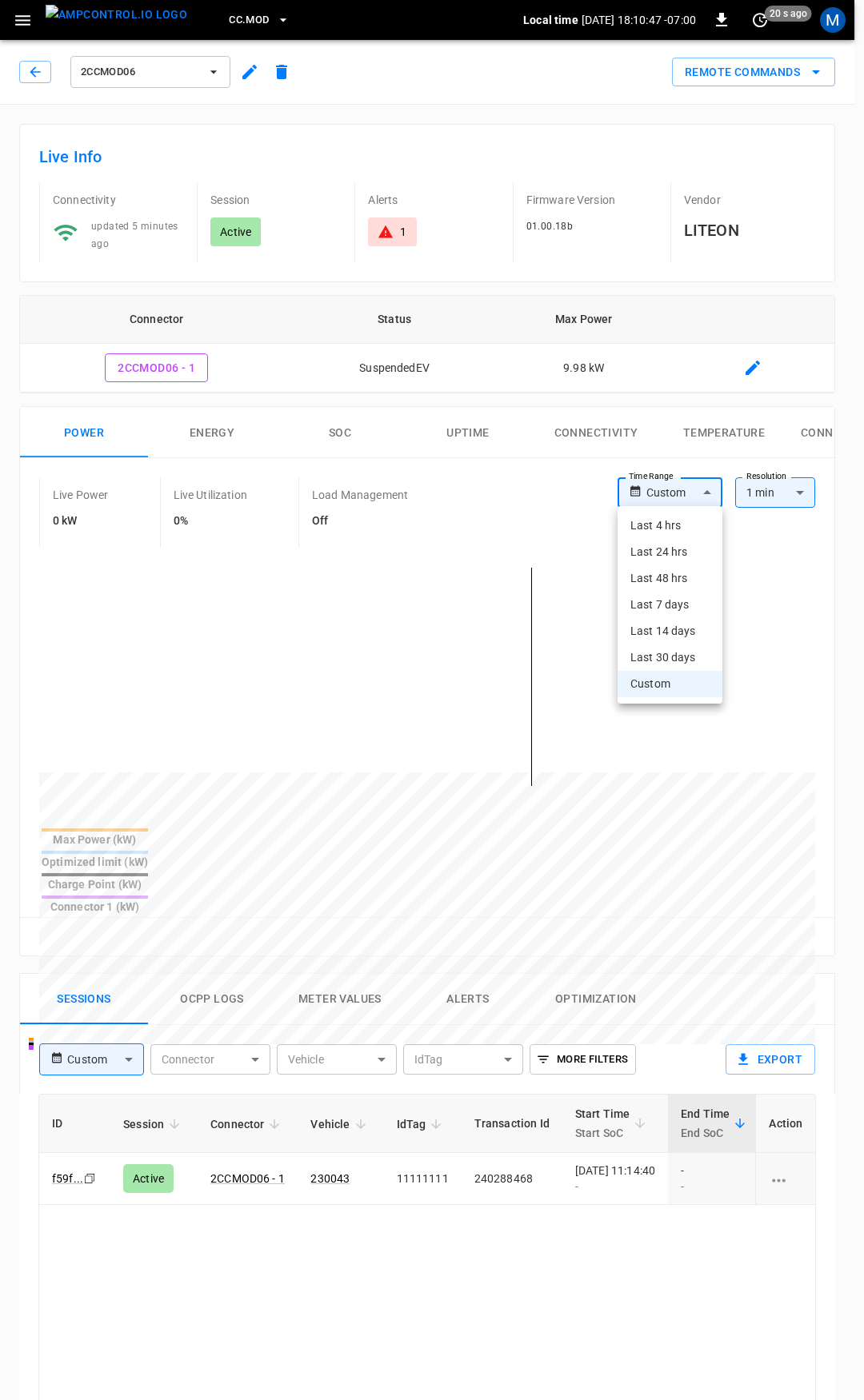
click at [674, 539] on li "Last 24 hrs" at bounding box center [669, 552] width 104 height 27
type input "**********"
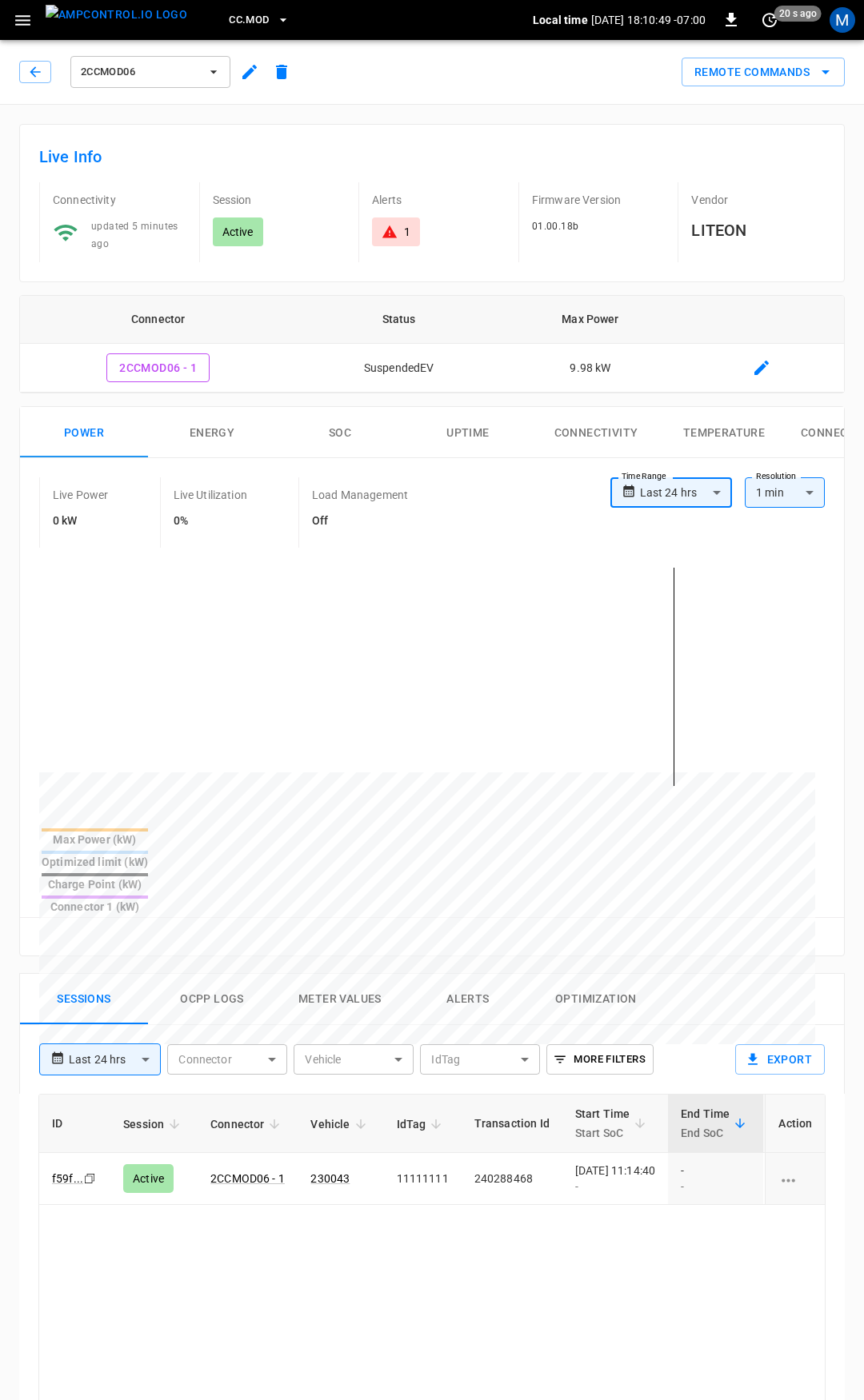
click at [673, 481] on body "**********" at bounding box center [432, 1068] width 864 height 2137
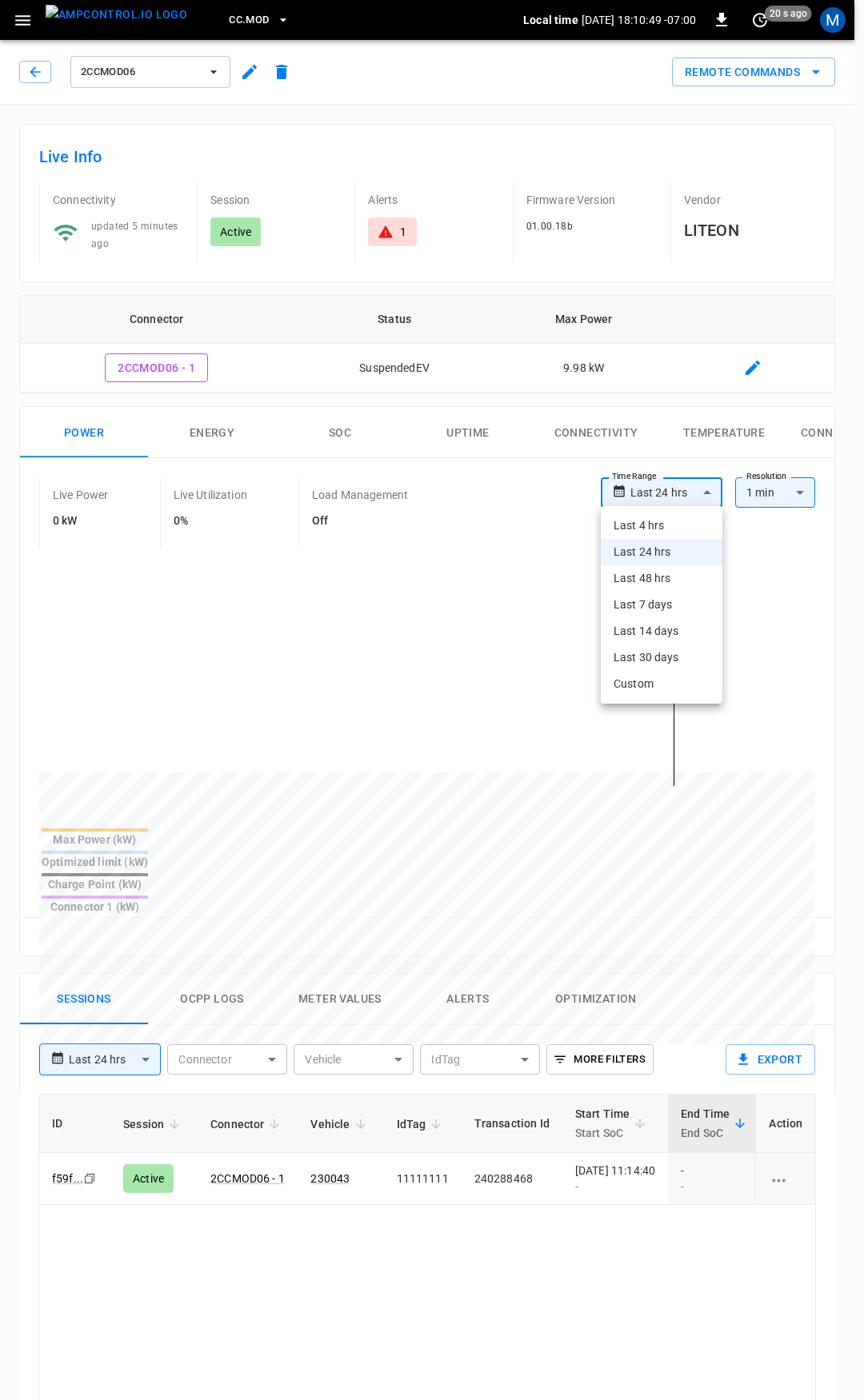
click at [671, 580] on li "Last 48 hrs" at bounding box center [661, 578] width 122 height 27
type input "**********"
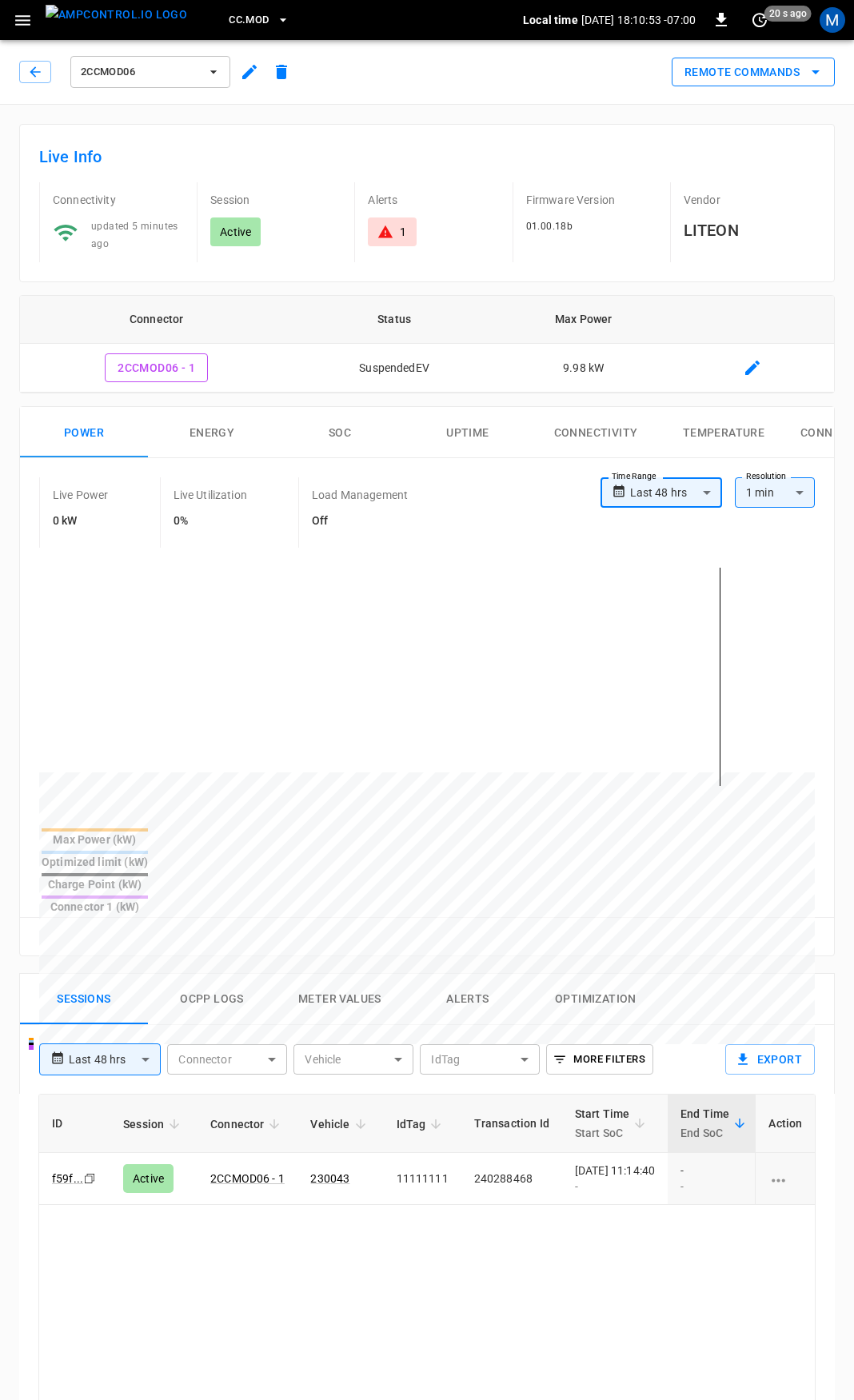
click at [719, 60] on button "Remote Commands" at bounding box center [754, 73] width 163 height 30
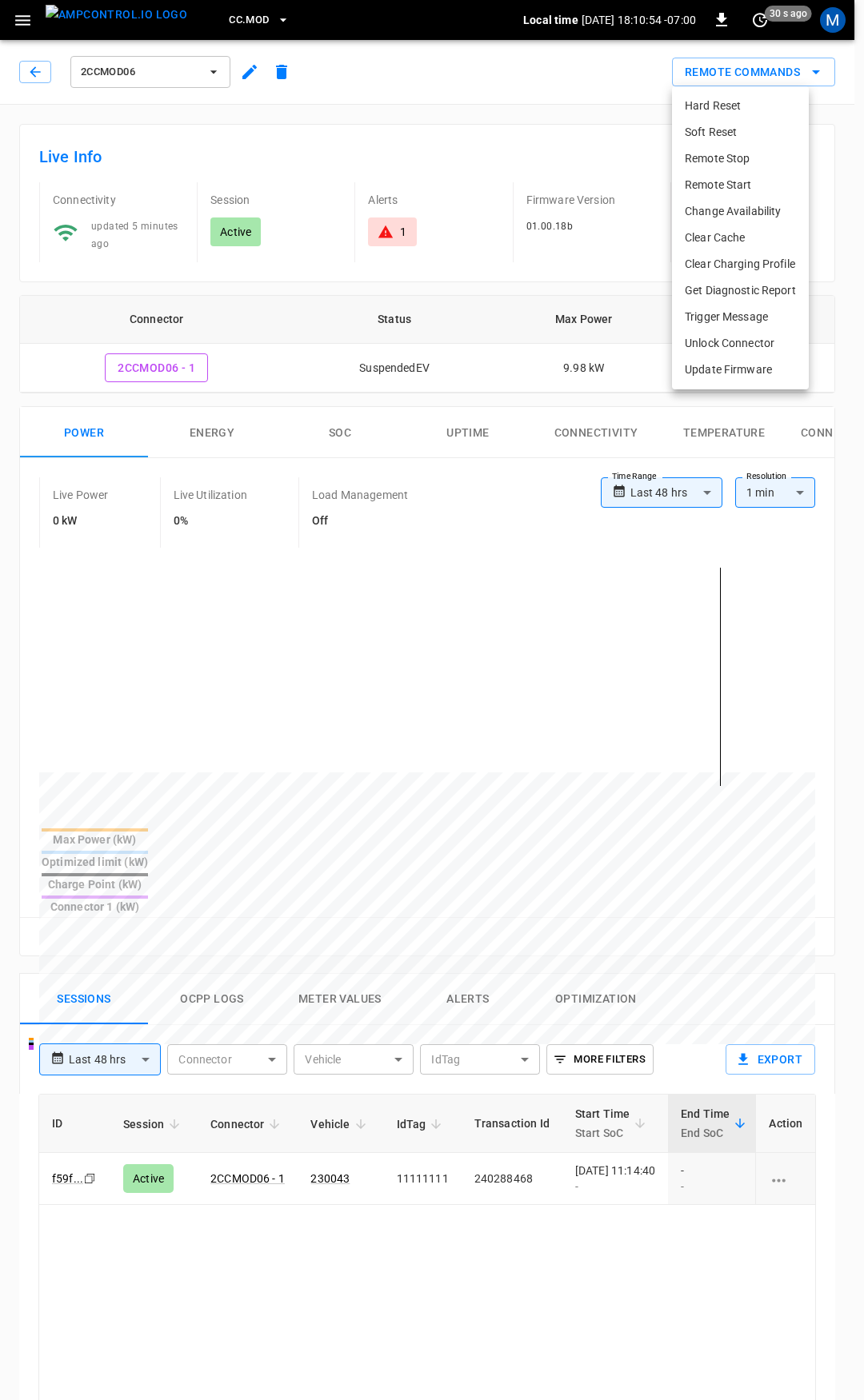
click at [745, 137] on li "Soft Reset" at bounding box center [740, 132] width 137 height 27
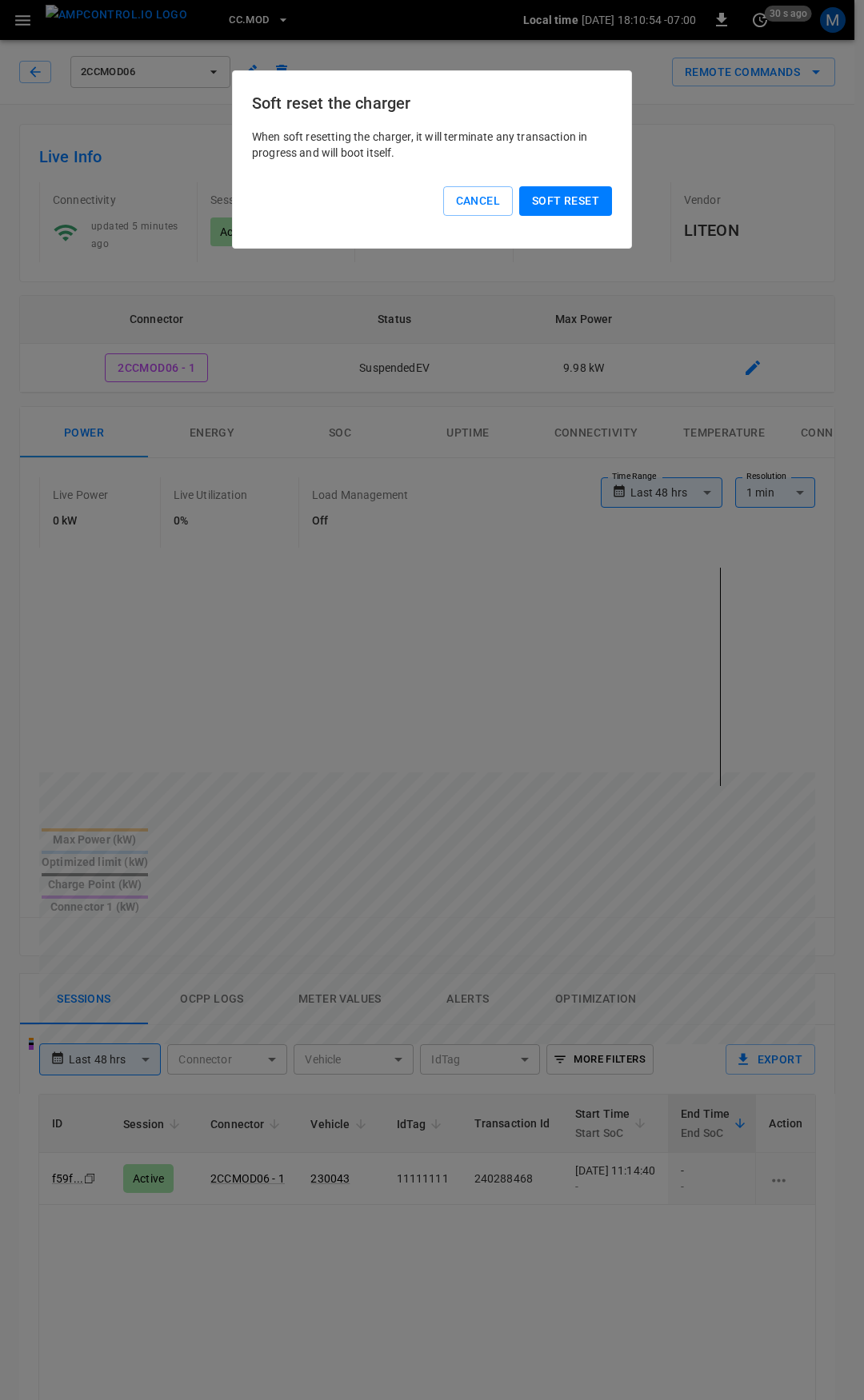
click at [575, 207] on button "Soft reset" at bounding box center [565, 201] width 93 height 30
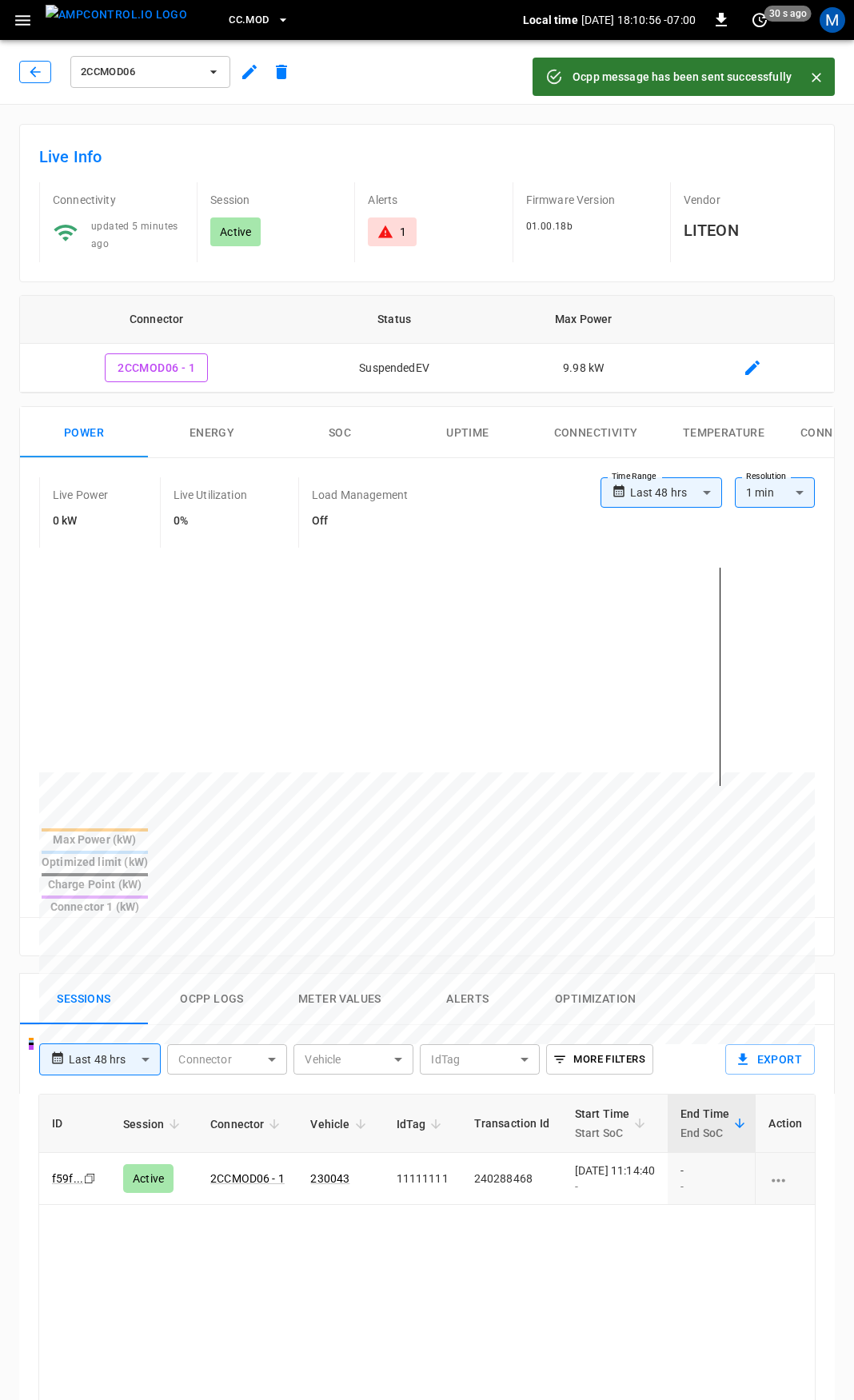
click at [28, 76] on icon "button" at bounding box center [35, 72] width 16 height 16
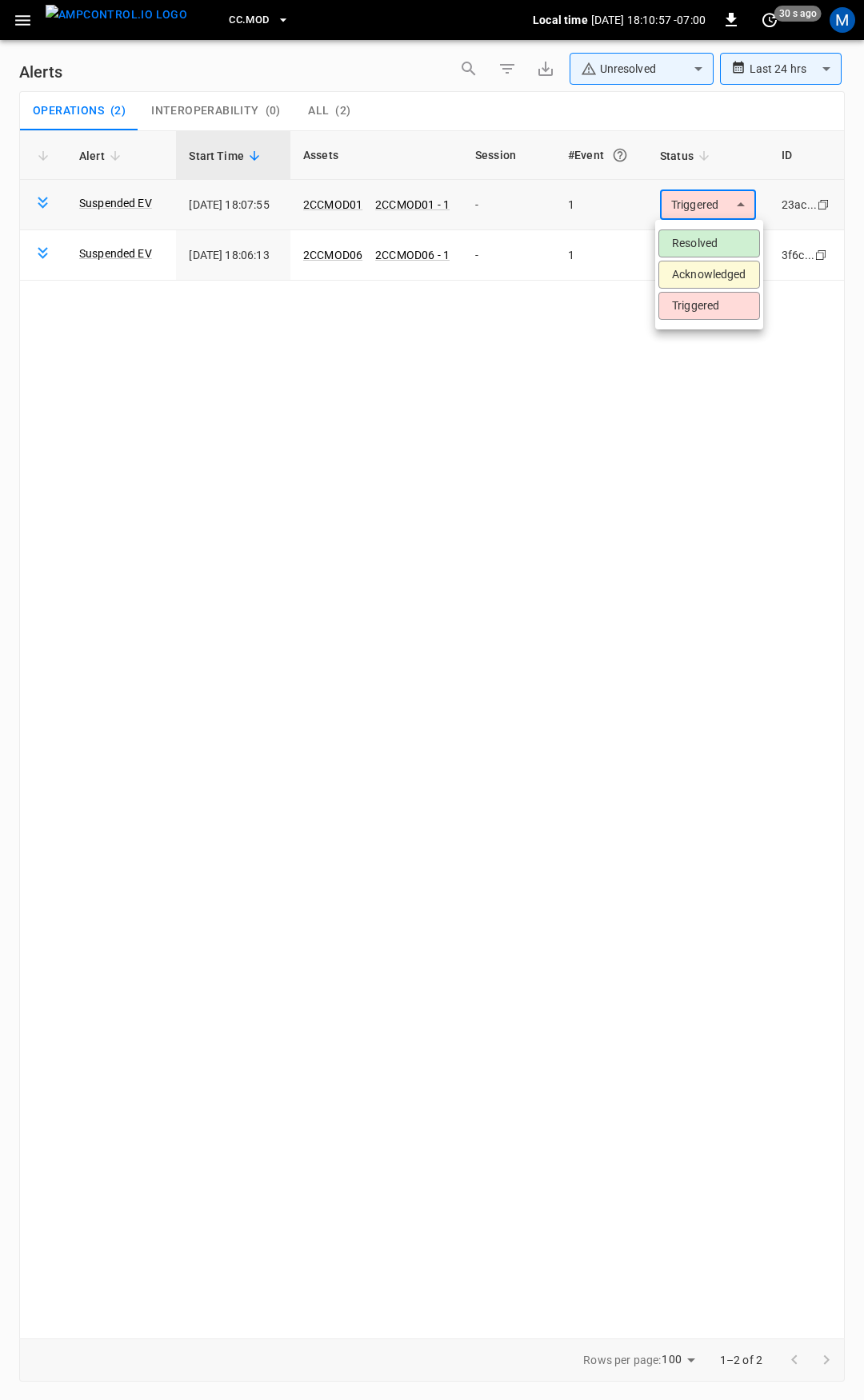
drag, startPoint x: 699, startPoint y: 210, endPoint x: 709, endPoint y: 246, distance: 37.4
click at [699, 210] on body "**********" at bounding box center [432, 697] width 864 height 1394
click at [709, 246] on li "Resolved" at bounding box center [709, 243] width 101 height 28
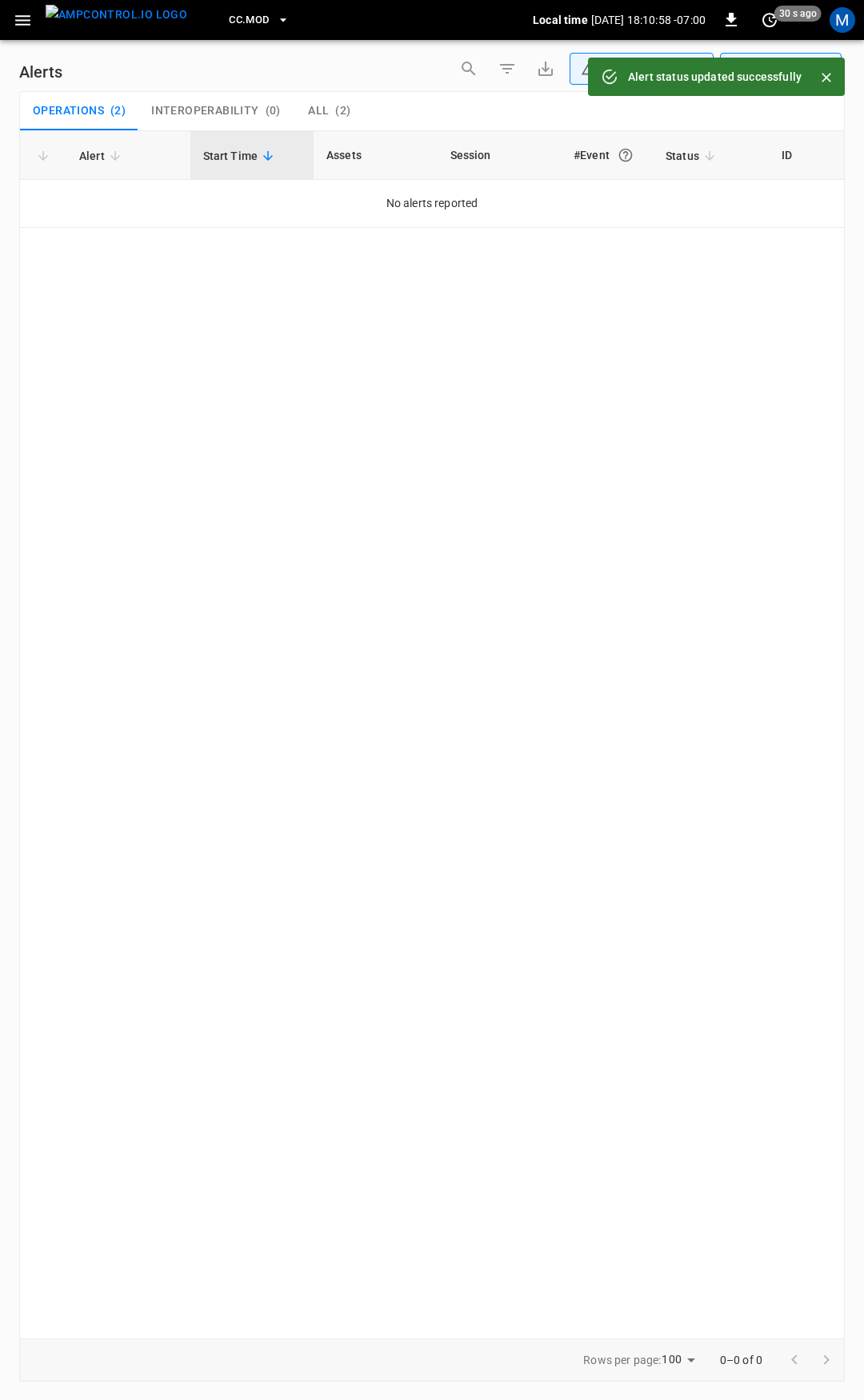
click at [715, 212] on td "No alerts reported" at bounding box center [431, 204] width 824 height 48
click at [318, 116] on span "All" at bounding box center [318, 111] width 21 height 15
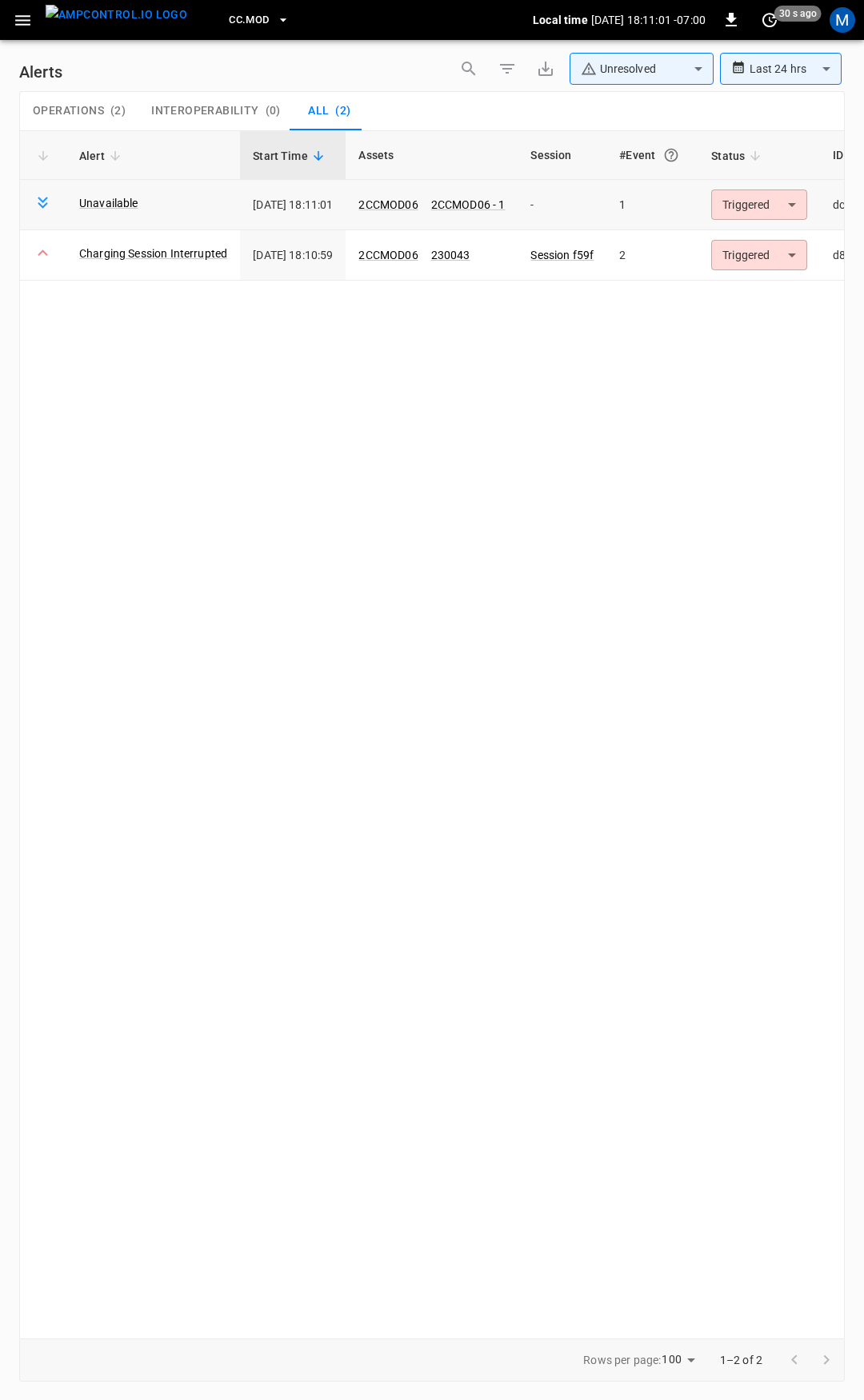
click at [792, 212] on body "**********" at bounding box center [432, 697] width 864 height 1394
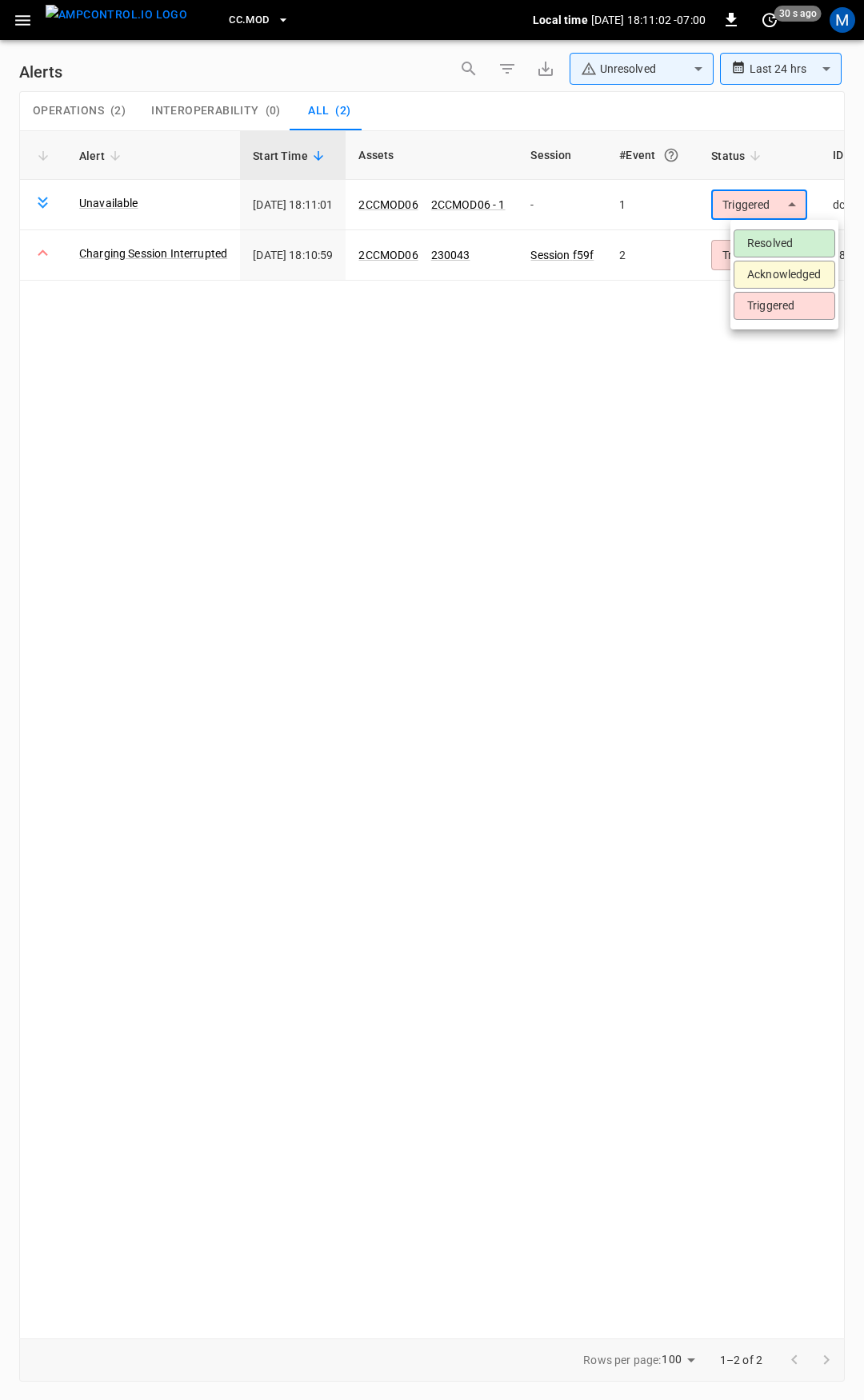
click at [771, 241] on li "Resolved" at bounding box center [783, 243] width 101 height 28
click at [775, 196] on body "**********" at bounding box center [432, 697] width 864 height 1394
click at [782, 250] on li "Resolved" at bounding box center [783, 243] width 101 height 28
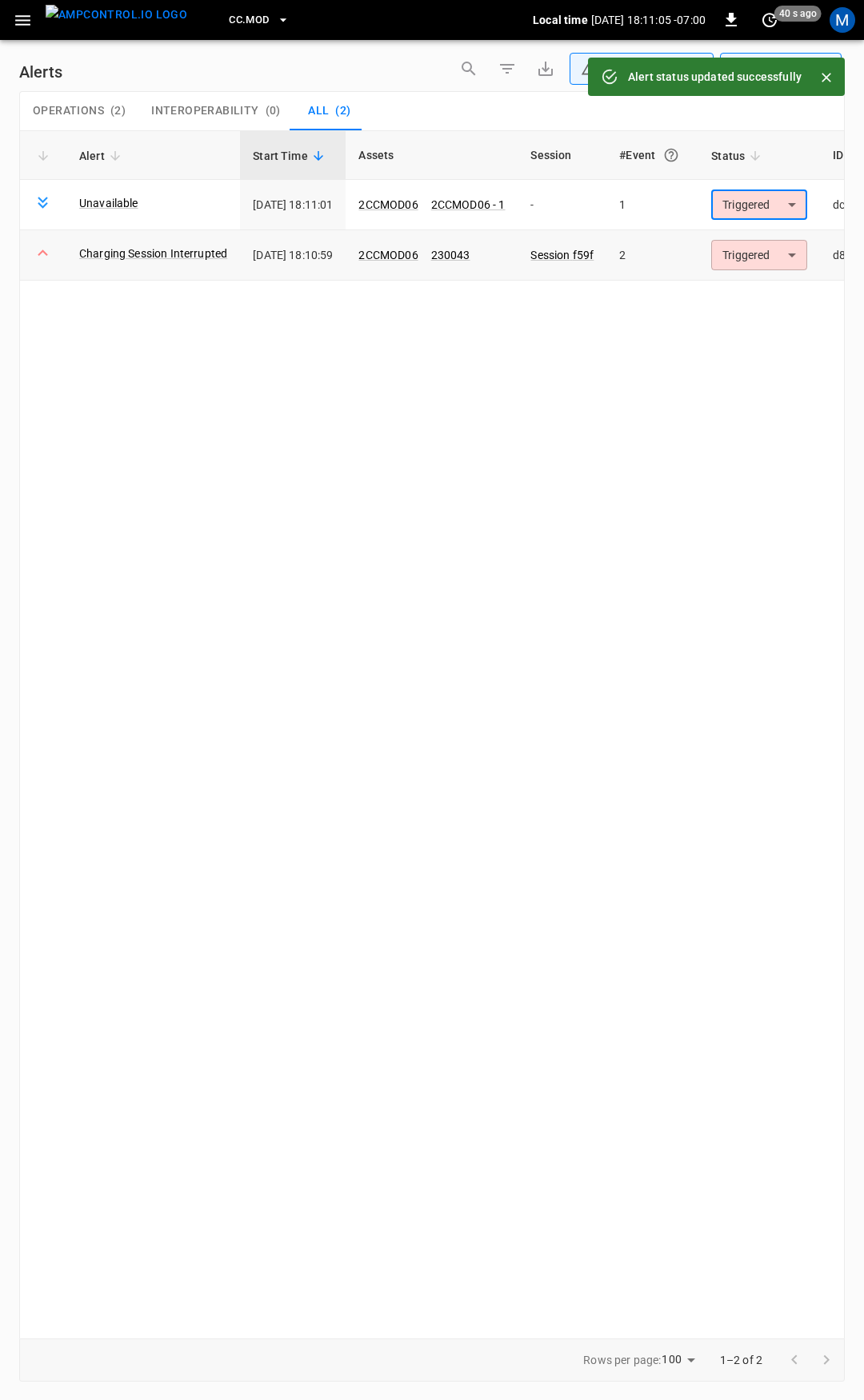
click at [801, 252] on body "**********" at bounding box center [432, 697] width 864 height 1394
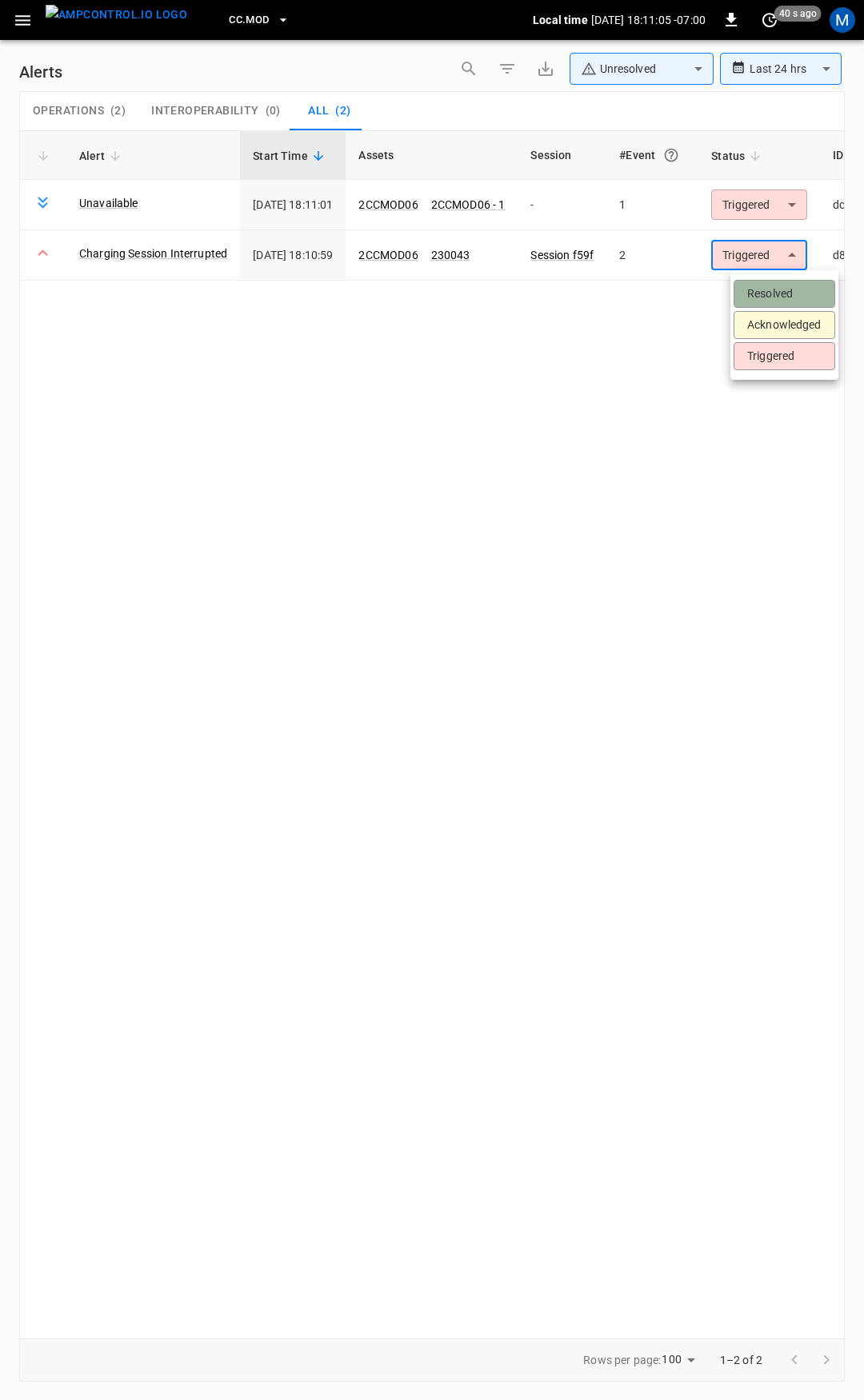
click at [771, 297] on li "Resolved" at bounding box center [783, 293] width 101 height 28
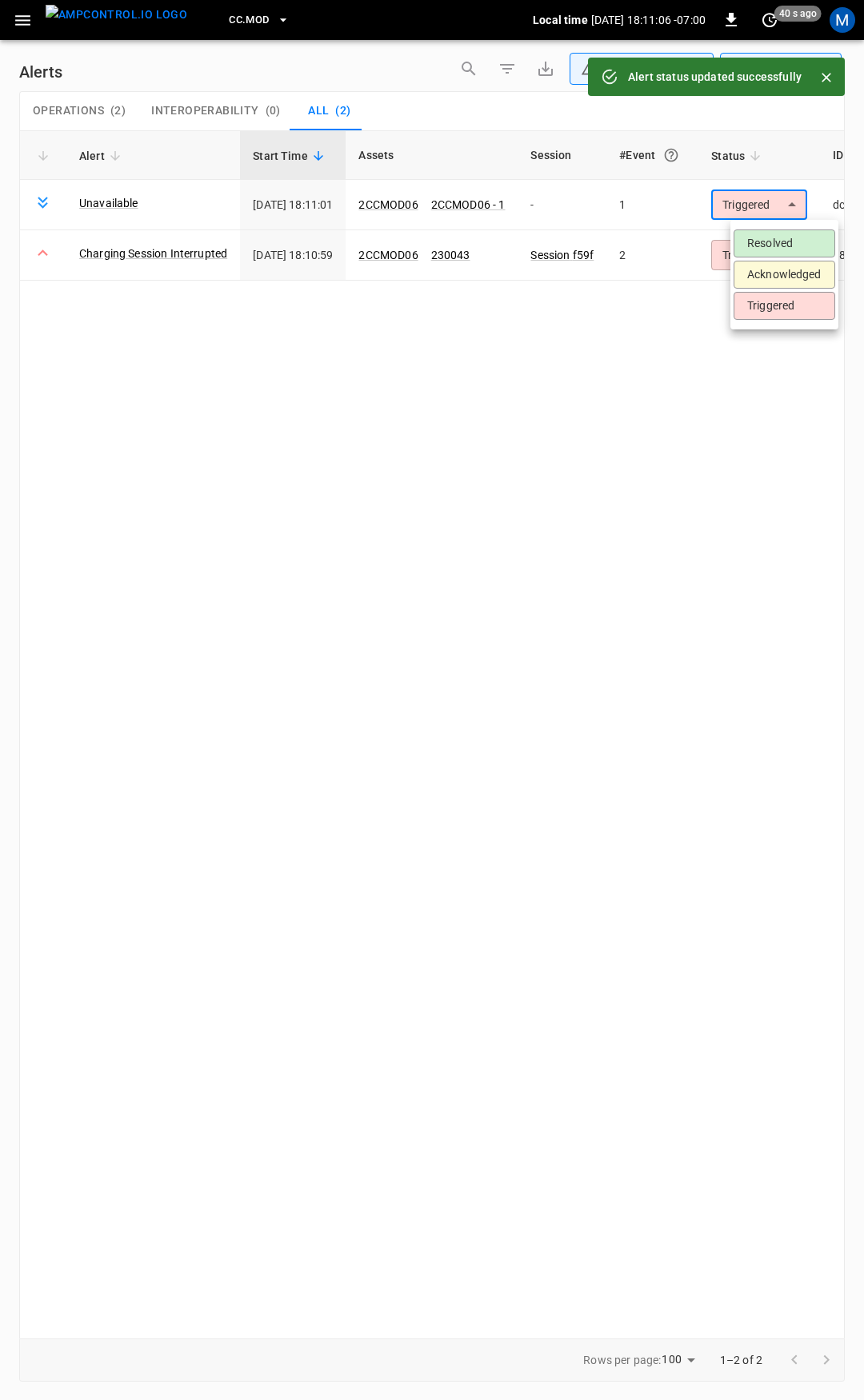
drag, startPoint x: 762, startPoint y: 208, endPoint x: 761, endPoint y: 216, distance: 8.1
click at [762, 207] on body "**********" at bounding box center [432, 697] width 864 height 1394
click at [760, 239] on li "Resolved" at bounding box center [783, 243] width 101 height 28
click at [22, 23] on icon "button" at bounding box center [23, 21] width 20 height 20
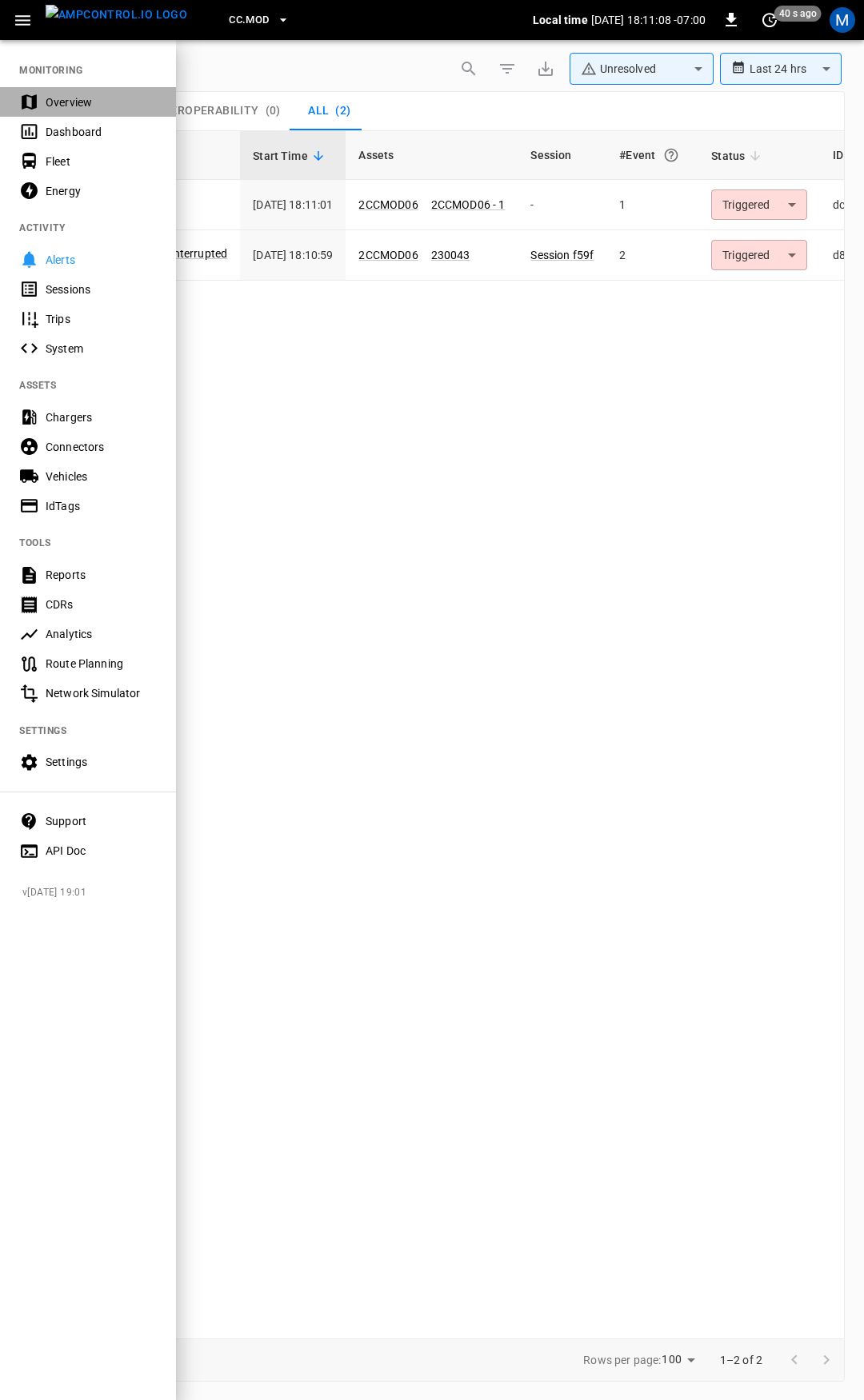
click at [56, 96] on div "Overview" at bounding box center [100, 102] width 111 height 16
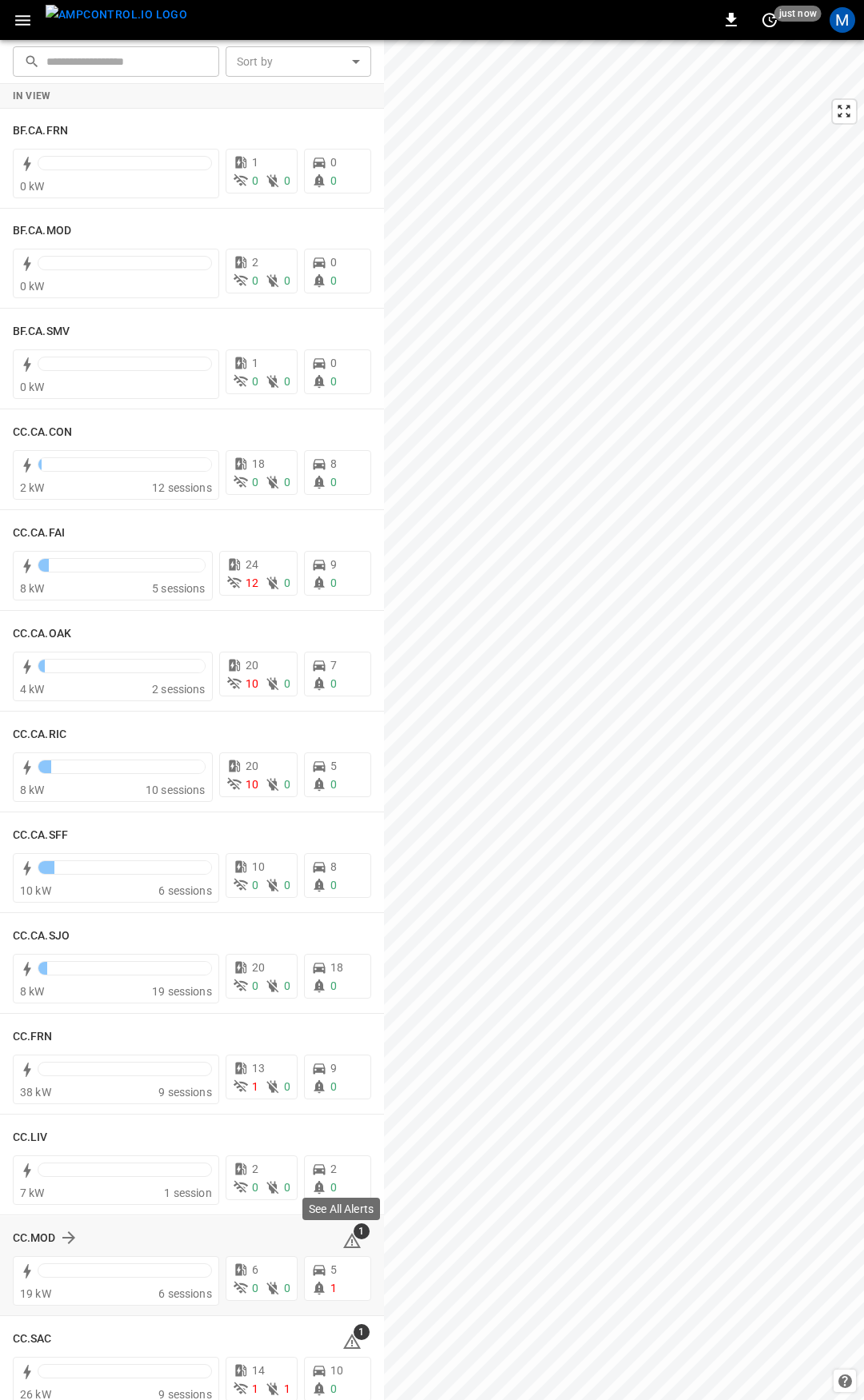
click at [344, 1239] on icon at bounding box center [352, 1240] width 18 height 15
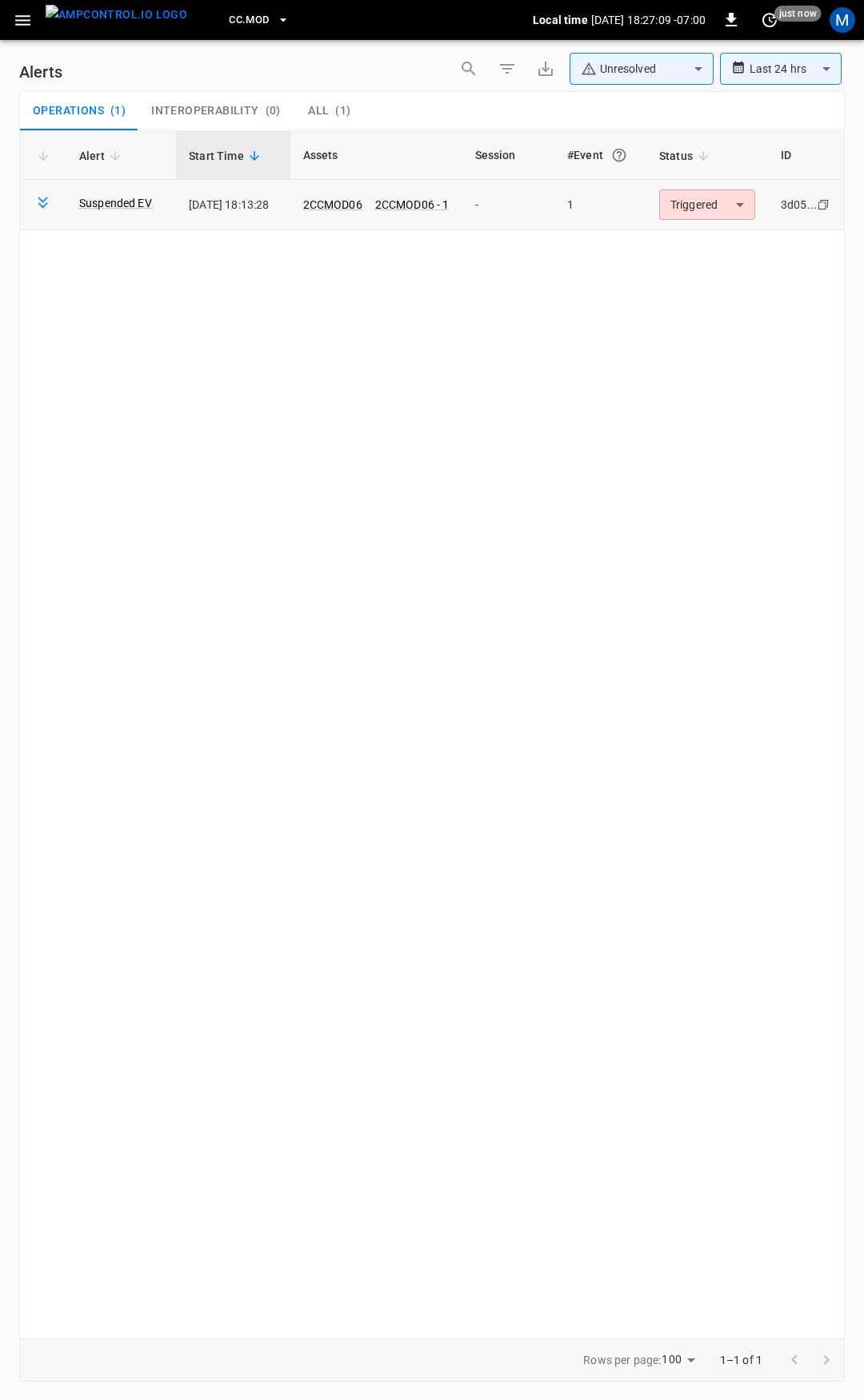
click at [691, 194] on body "**********" at bounding box center [432, 697] width 864 height 1394
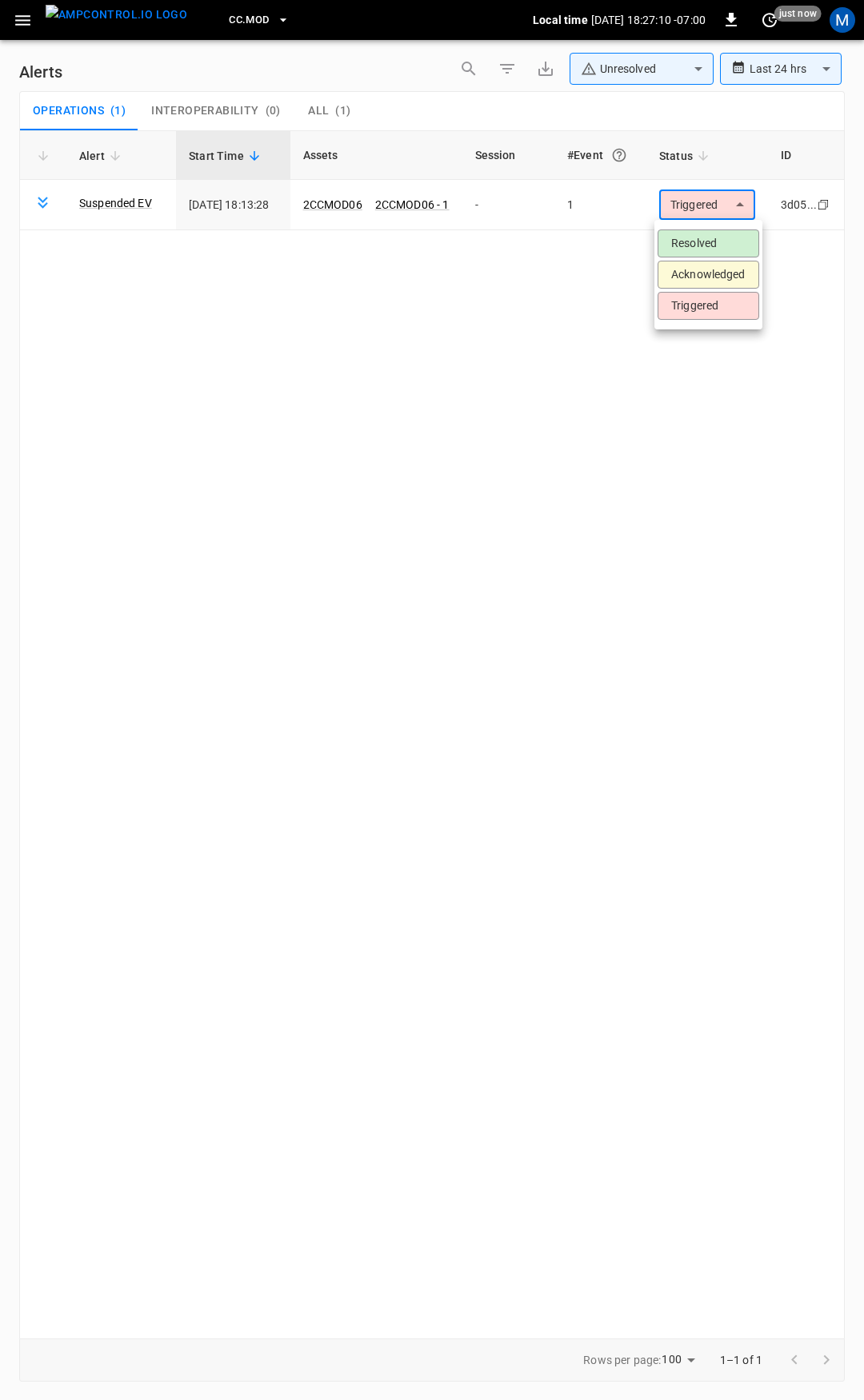
click at [697, 229] on li "Resolved" at bounding box center [708, 243] width 101 height 28
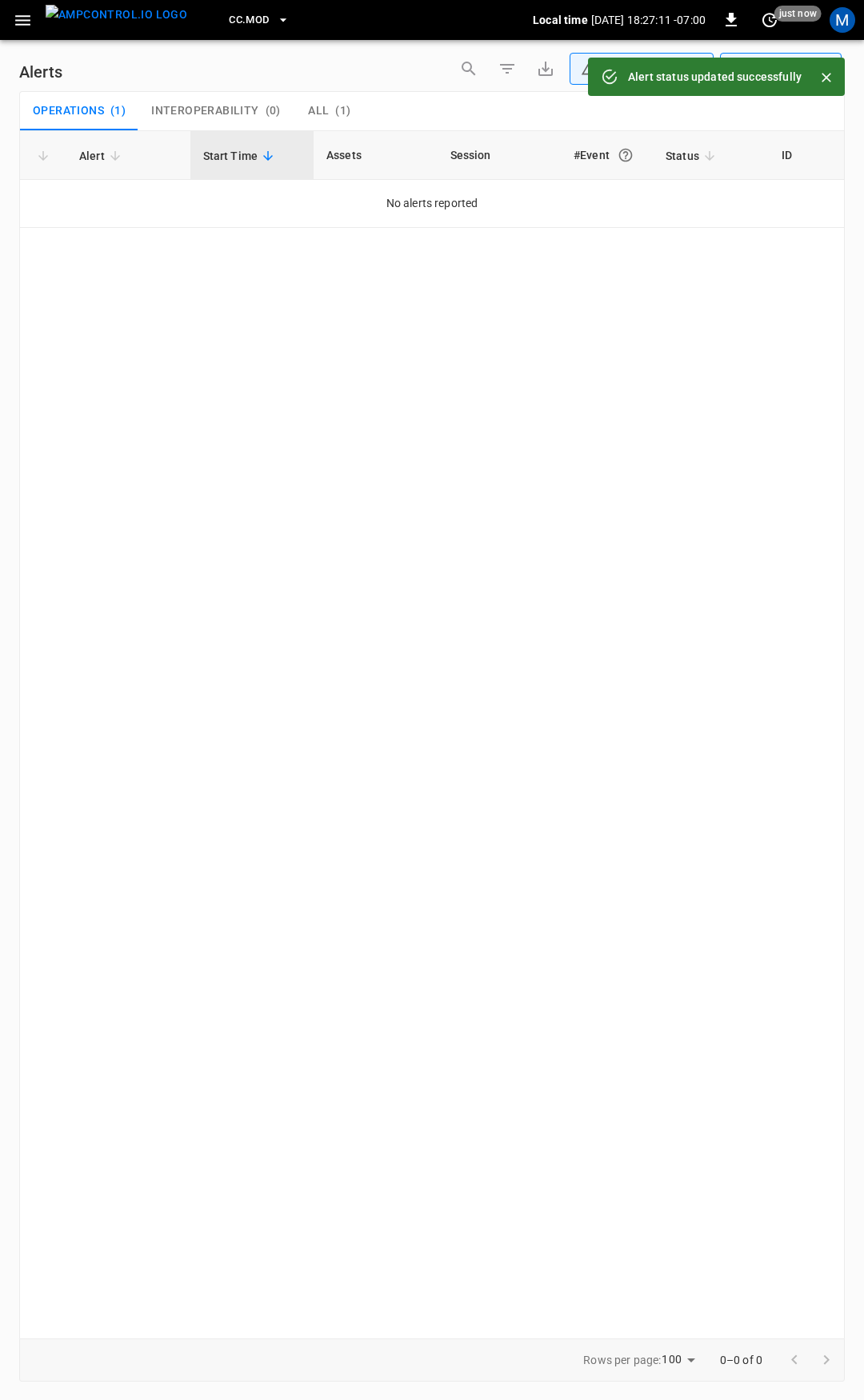
drag, startPoint x: 28, startPoint y: 20, endPoint x: 35, endPoint y: 34, distance: 15.7
click at [28, 20] on icon "button" at bounding box center [22, 20] width 15 height 11
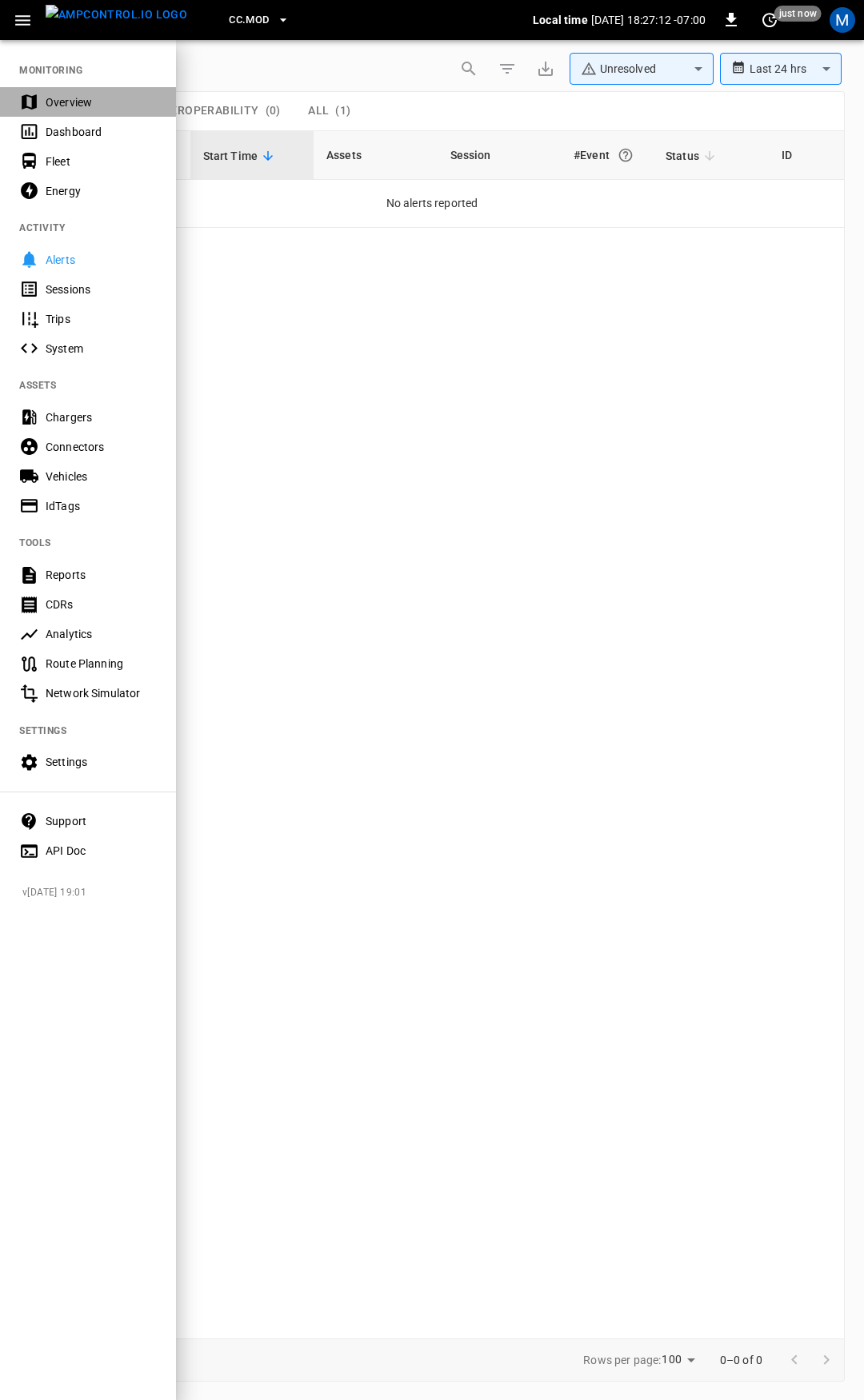
click at [74, 96] on div "Overview" at bounding box center [100, 102] width 111 height 16
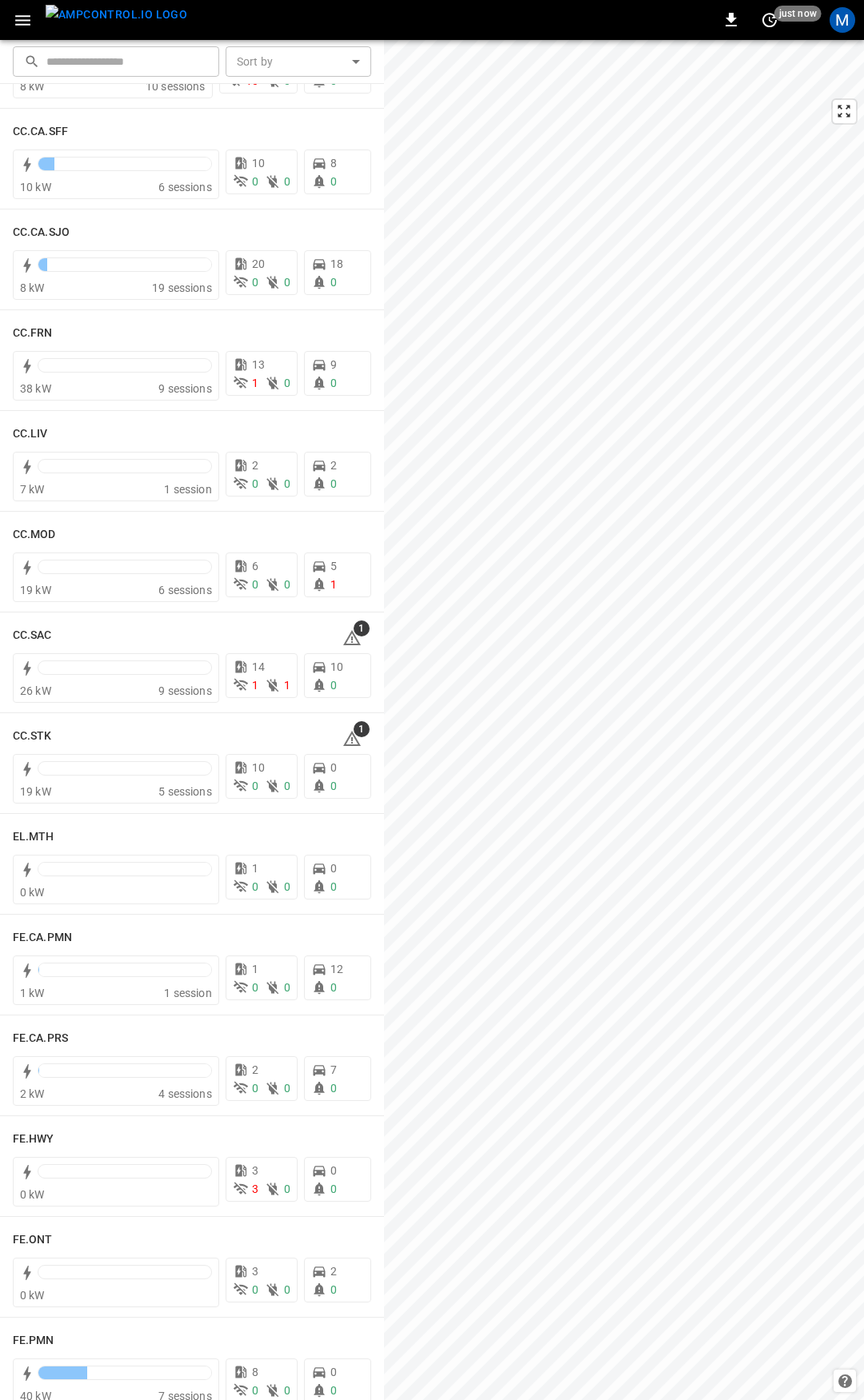
scroll to position [809, 0]
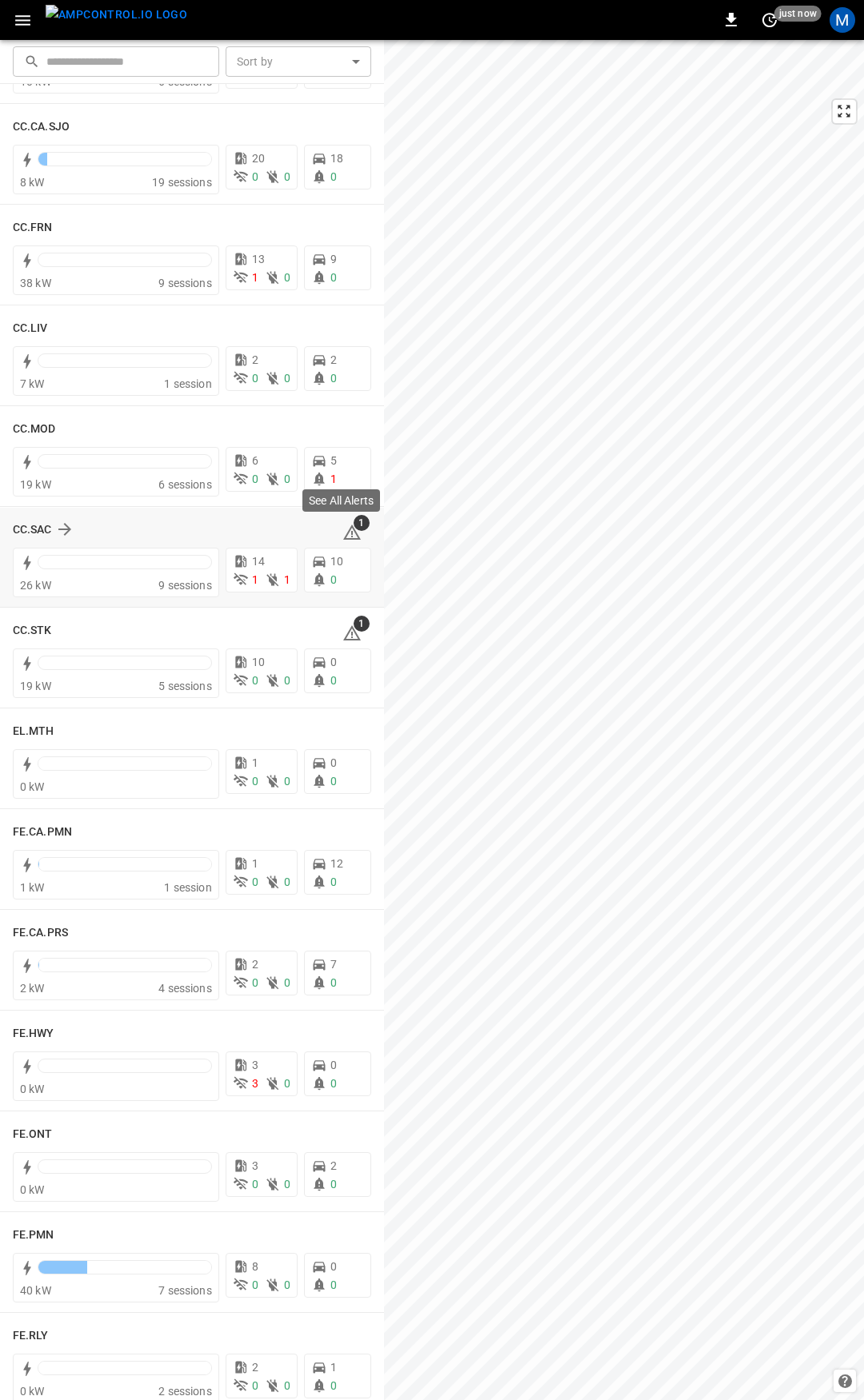
click at [353, 527] on span "1" at bounding box center [361, 522] width 16 height 16
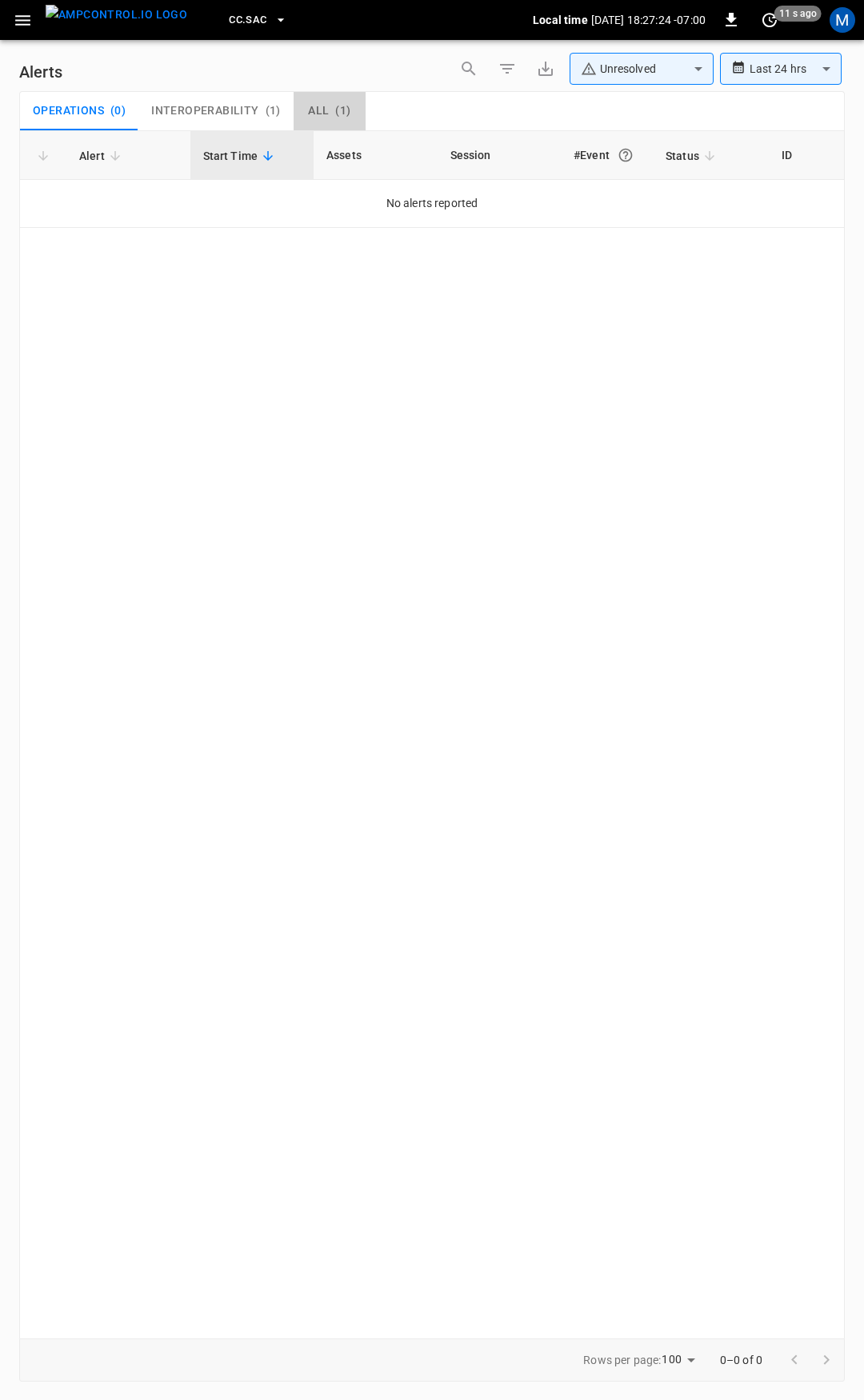
click at [315, 116] on span "All" at bounding box center [318, 111] width 21 height 15
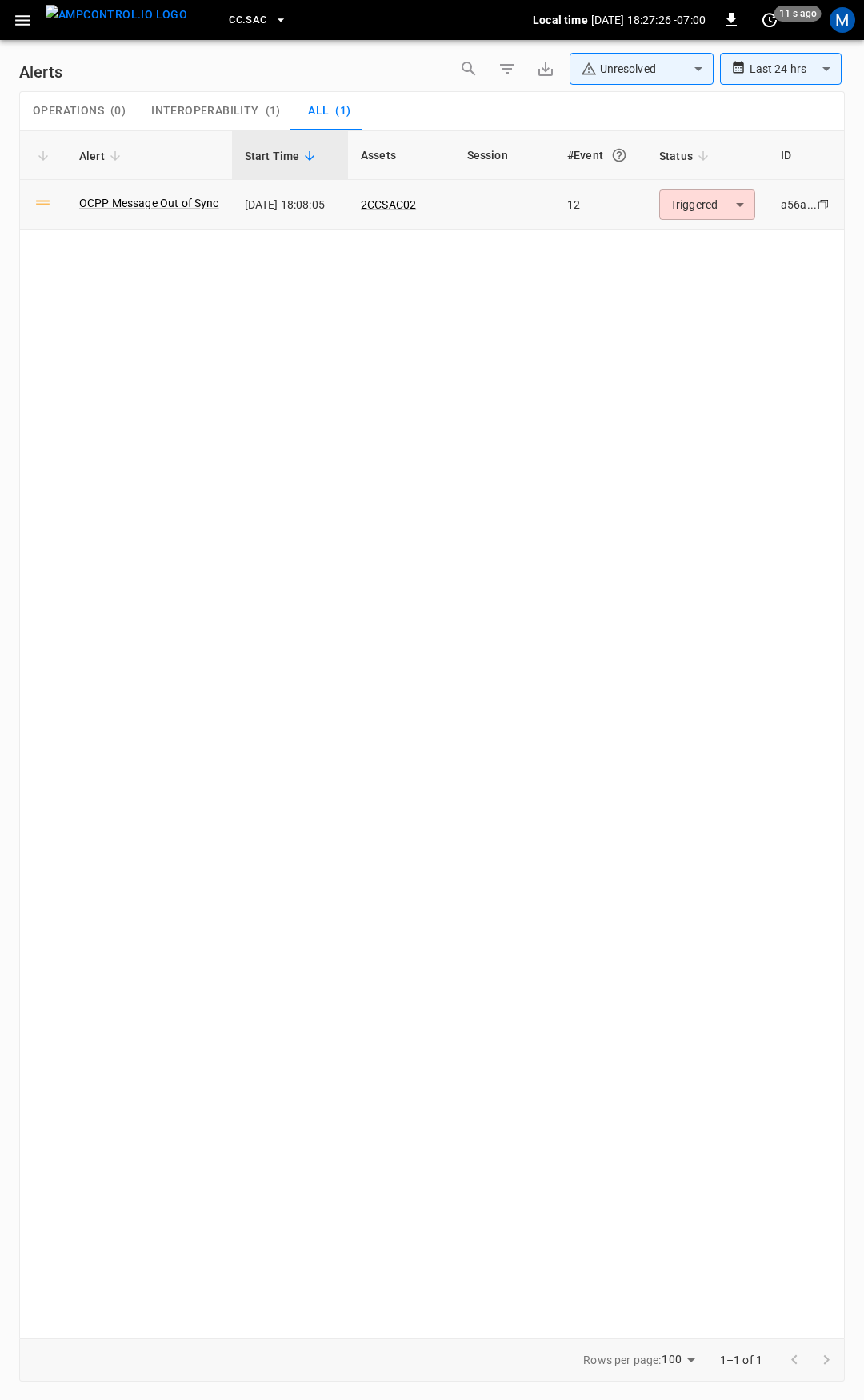
click at [710, 201] on body "**********" at bounding box center [432, 697] width 864 height 1394
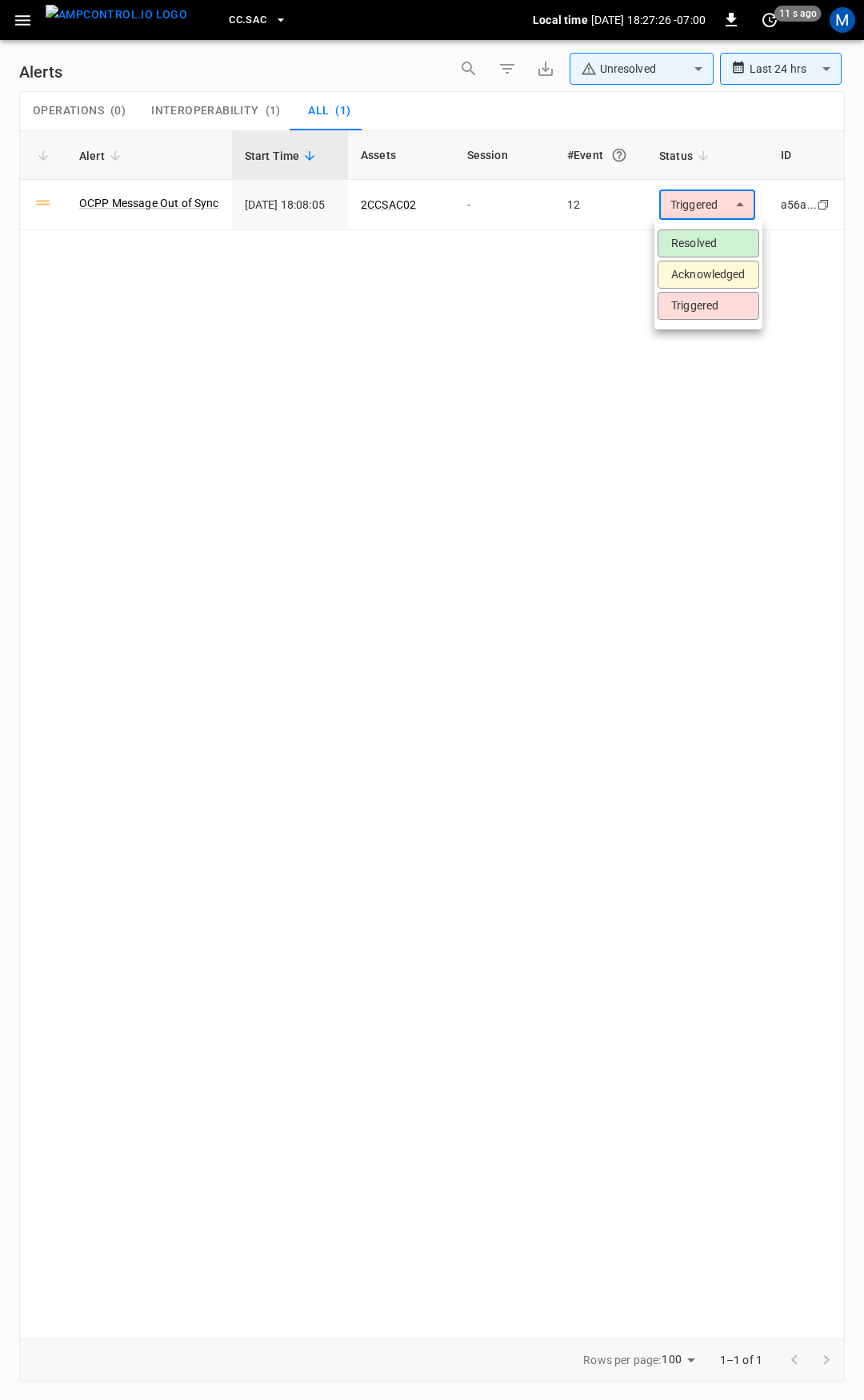
click at [712, 230] on li "Resolved" at bounding box center [708, 243] width 101 height 28
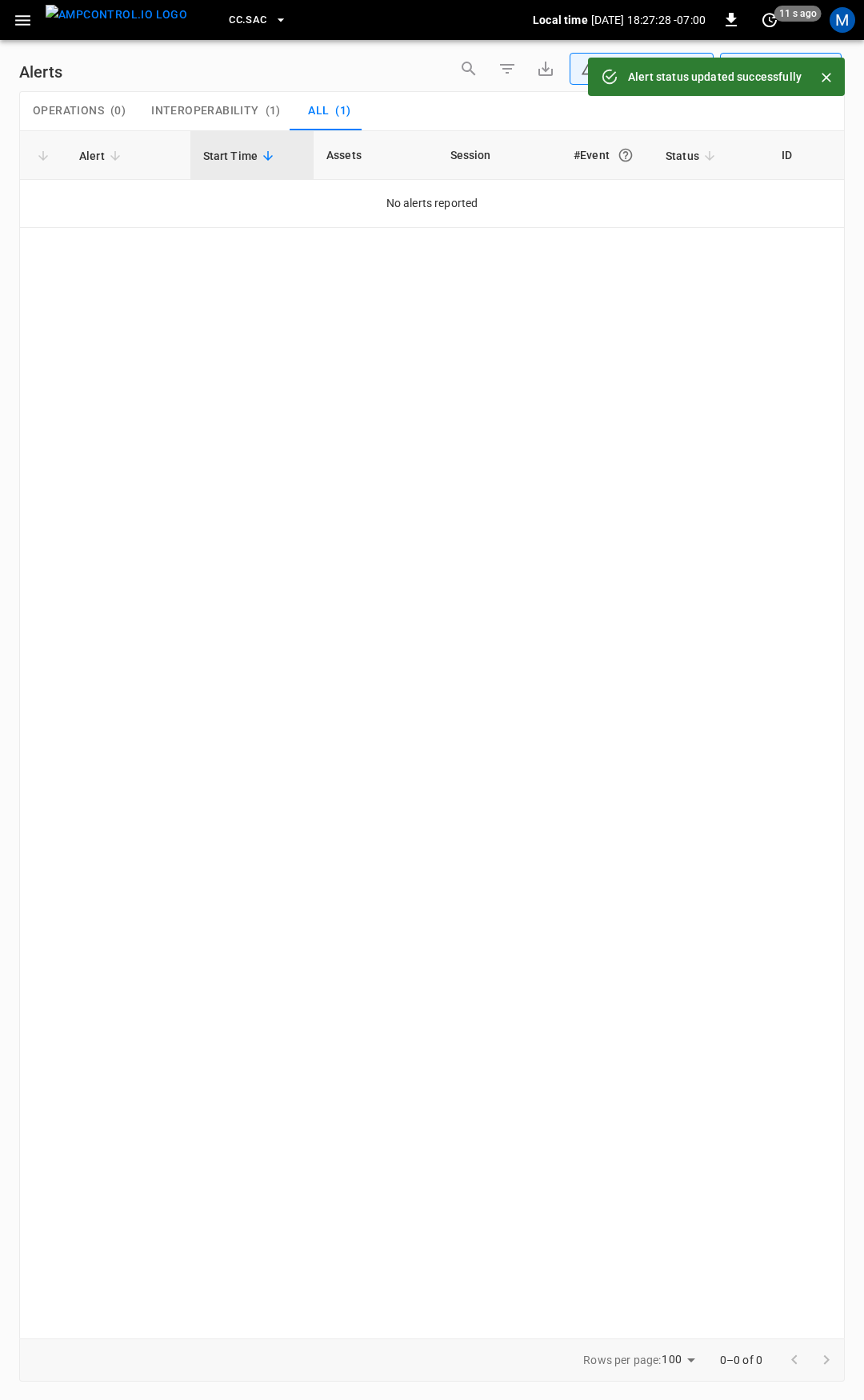
click at [16, 30] on icon "button" at bounding box center [23, 21] width 20 height 20
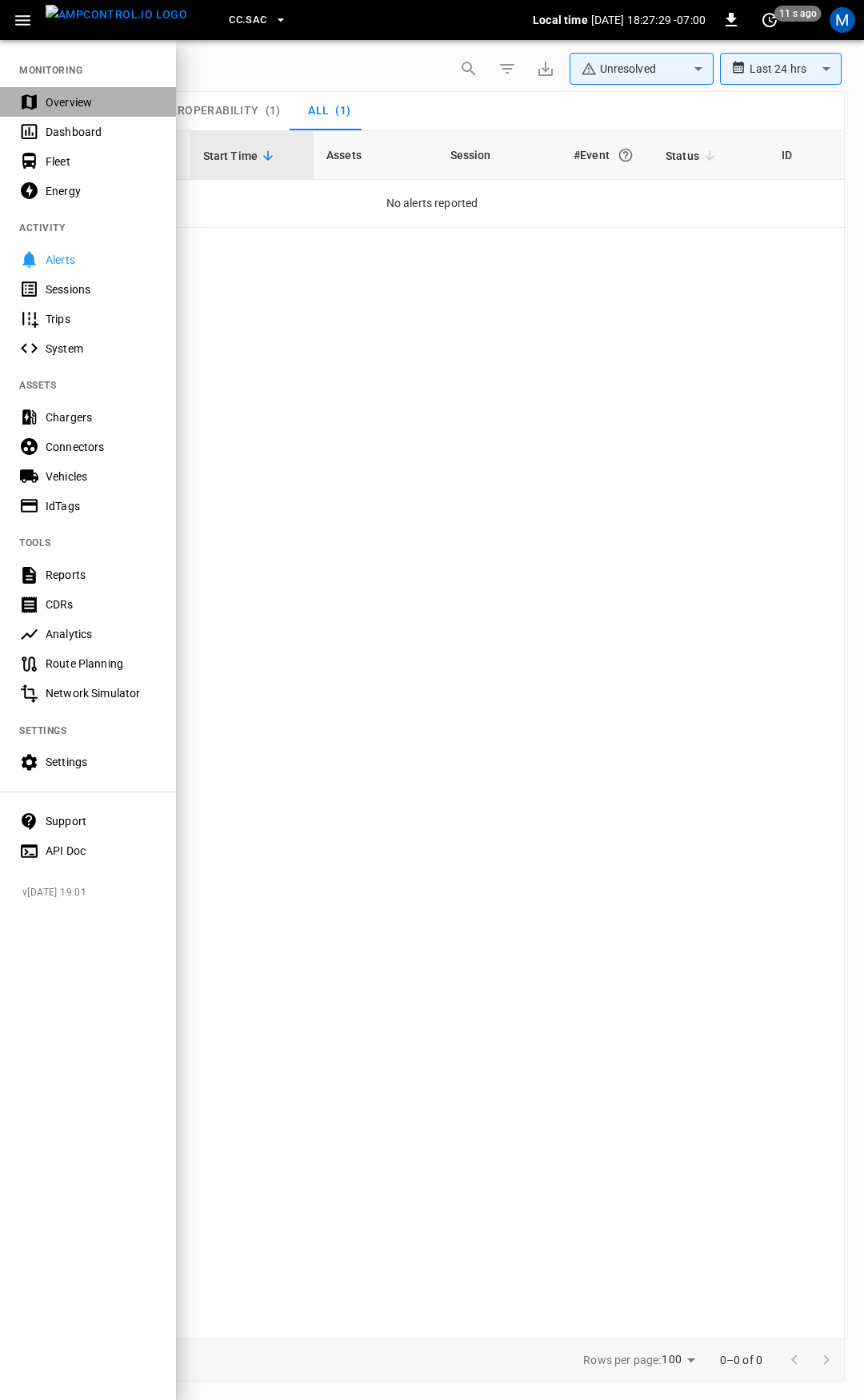
click at [65, 95] on div "Overview" at bounding box center [100, 102] width 111 height 16
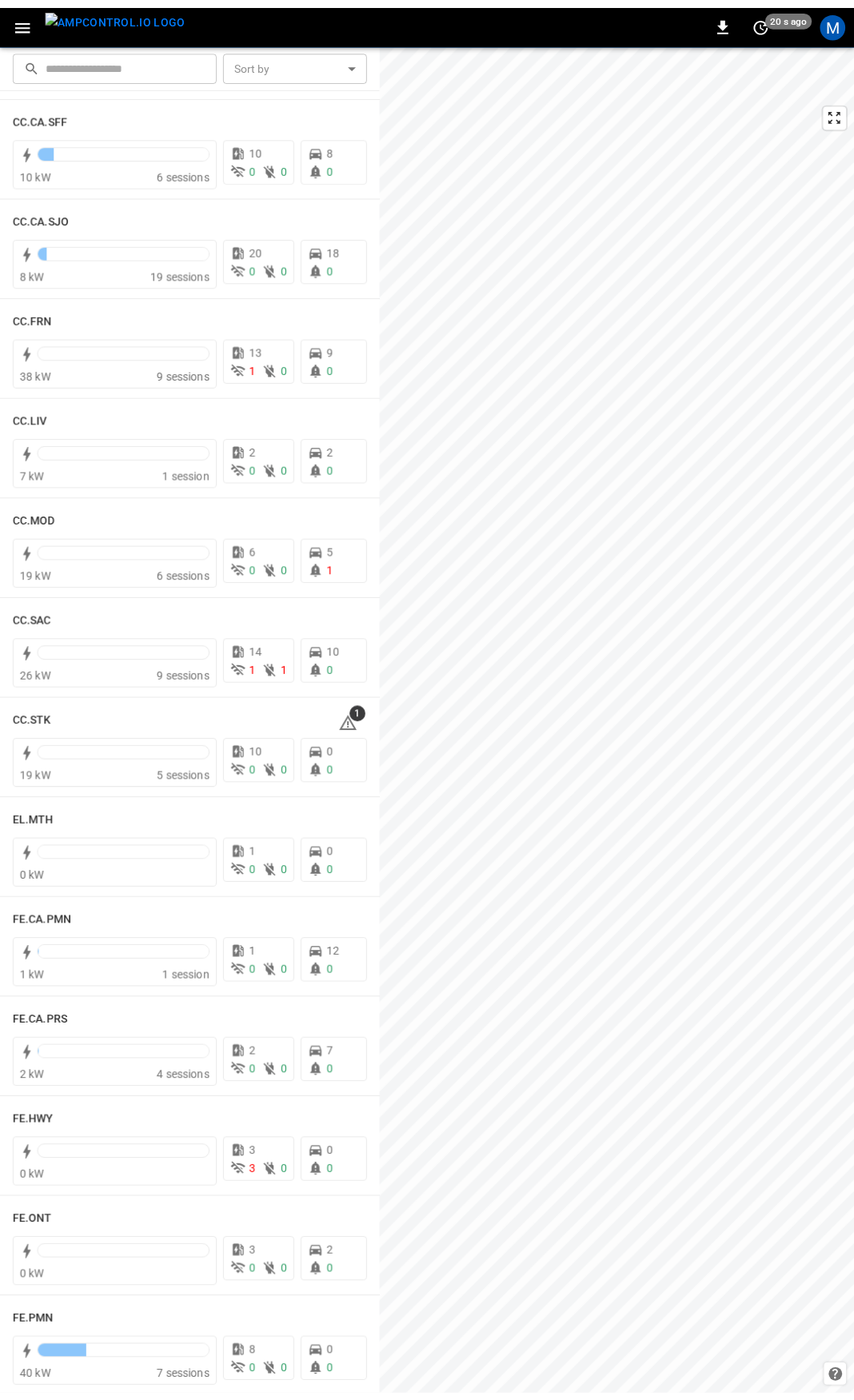
scroll to position [896, 0]
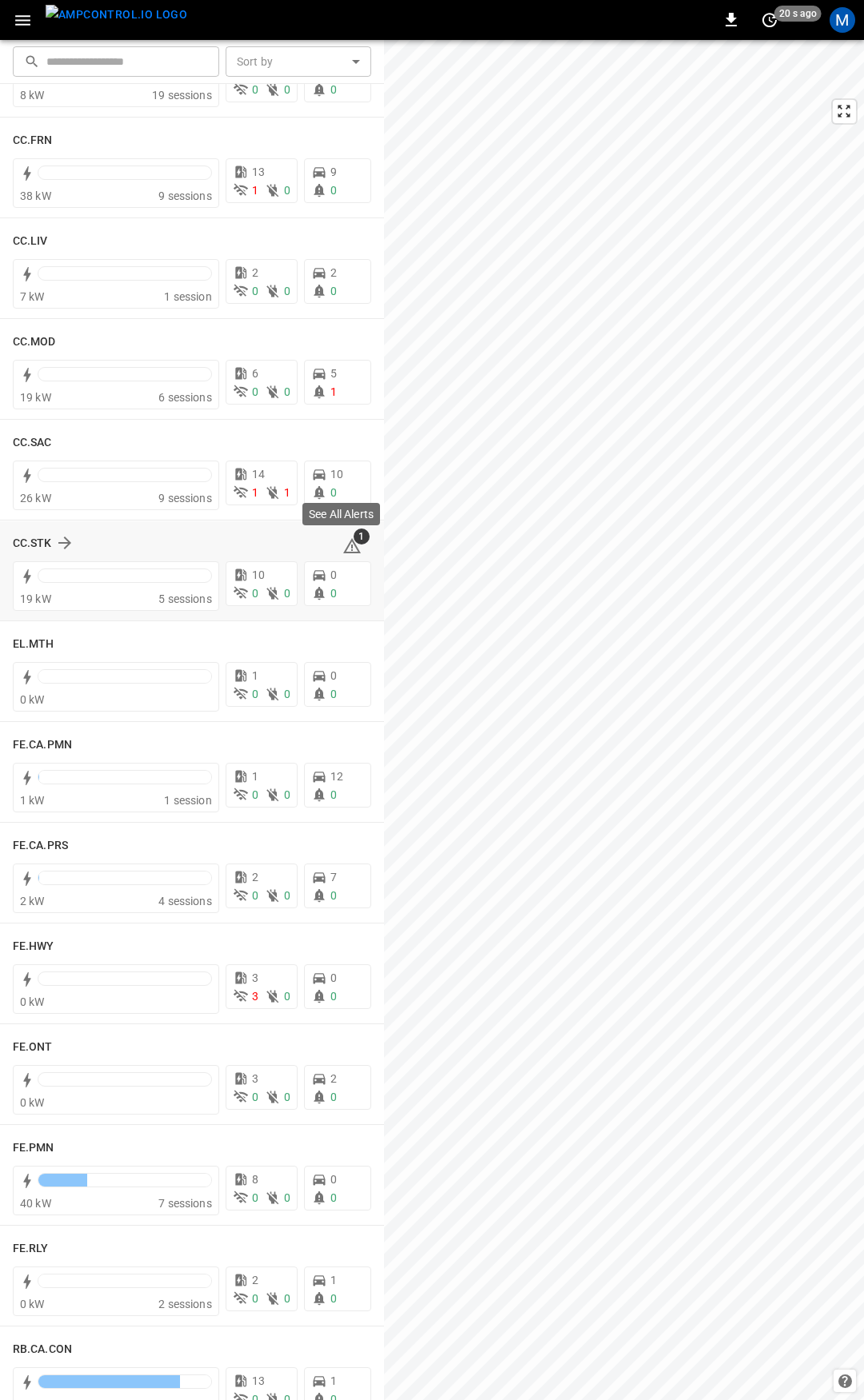
click at [353, 543] on span "1" at bounding box center [361, 536] width 16 height 16
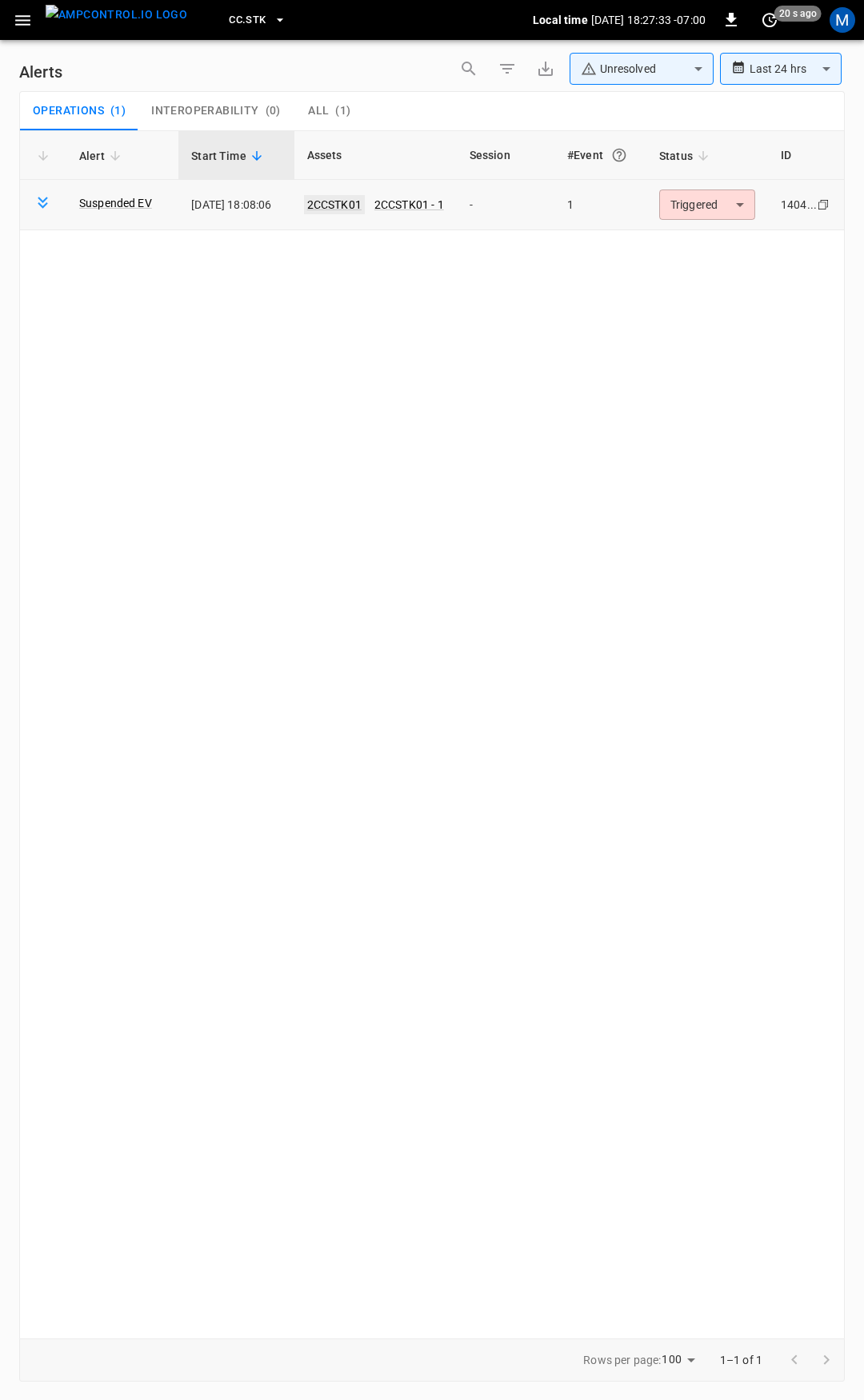
click at [329, 201] on link "2CCSTK01" at bounding box center [335, 205] width 61 height 20
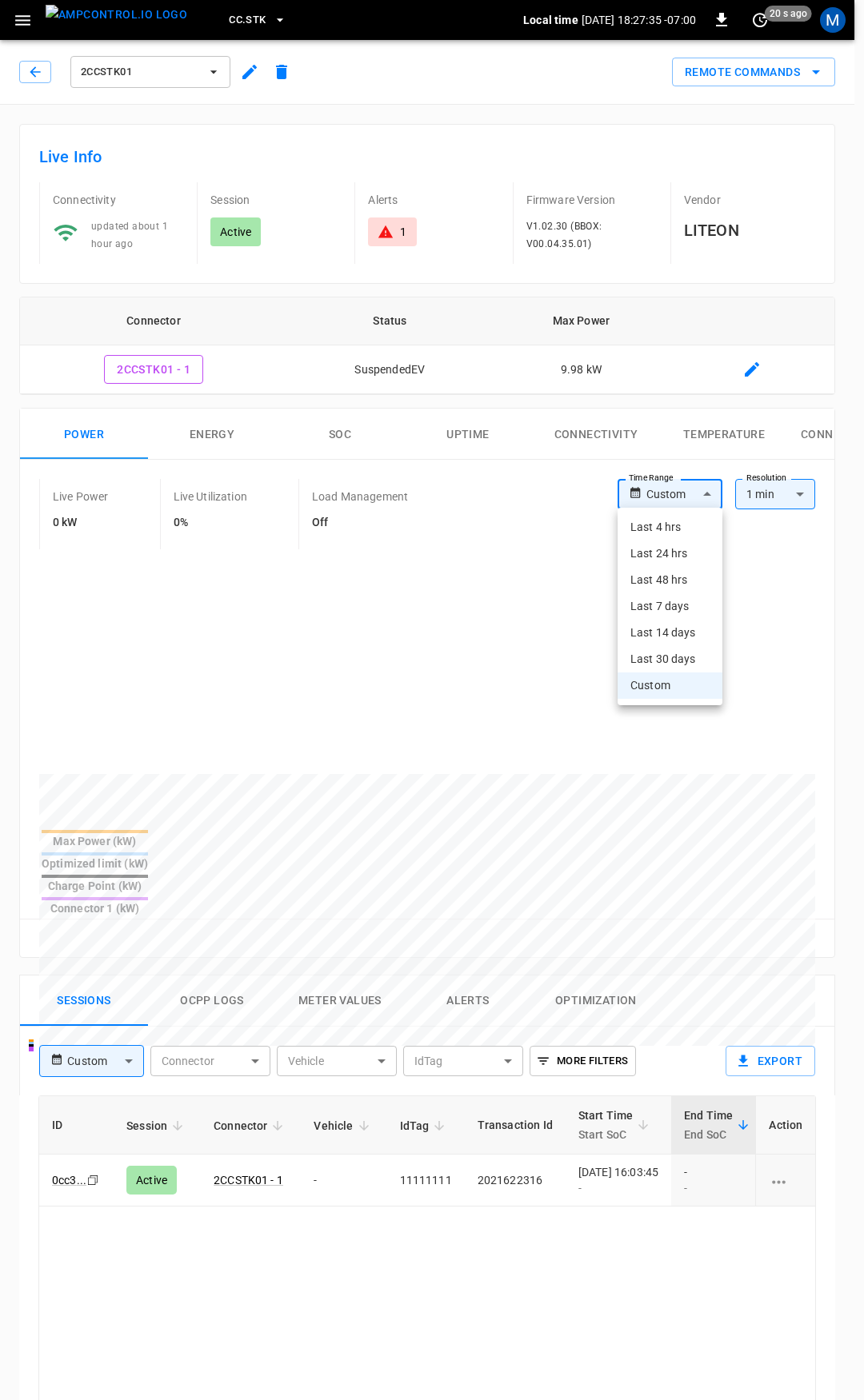
drag, startPoint x: 672, startPoint y: 485, endPoint x: 678, endPoint y: 527, distance: 42.4
click at [673, 486] on body "CC.STK Local time 2025-08-28 18:27:35 -07:00 0 20 s ago M 2CCSTK01 Remote Comma…" at bounding box center [432, 1068] width 864 height 2138
click at [679, 540] on li "Last 4 hrs" at bounding box center [669, 527] width 104 height 27
type input "**********"
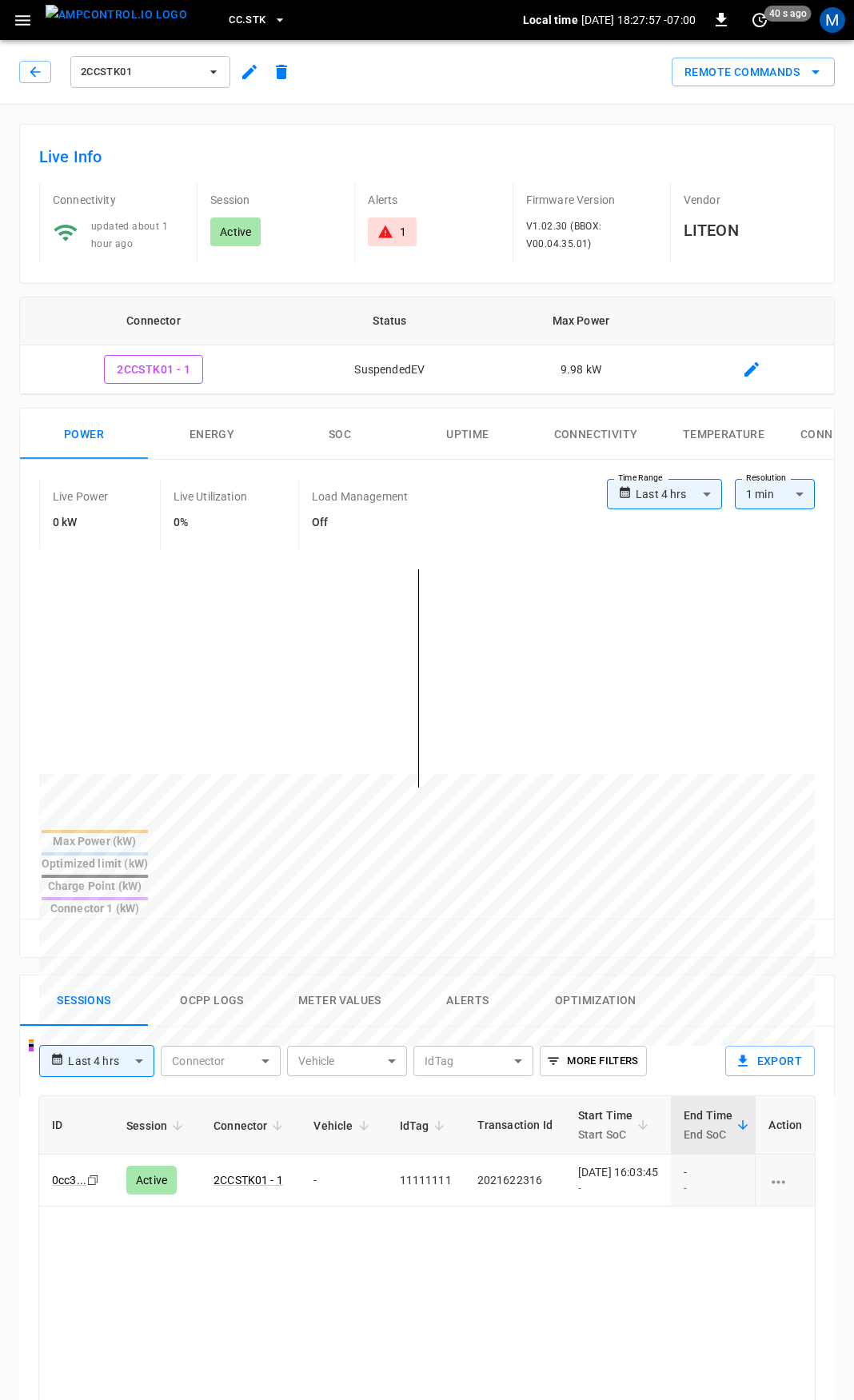
drag, startPoint x: 397, startPoint y: 237, endPoint x: 403, endPoint y: 254, distance: 18.0
click at [397, 237] on div "1" at bounding box center [392, 232] width 29 height 16
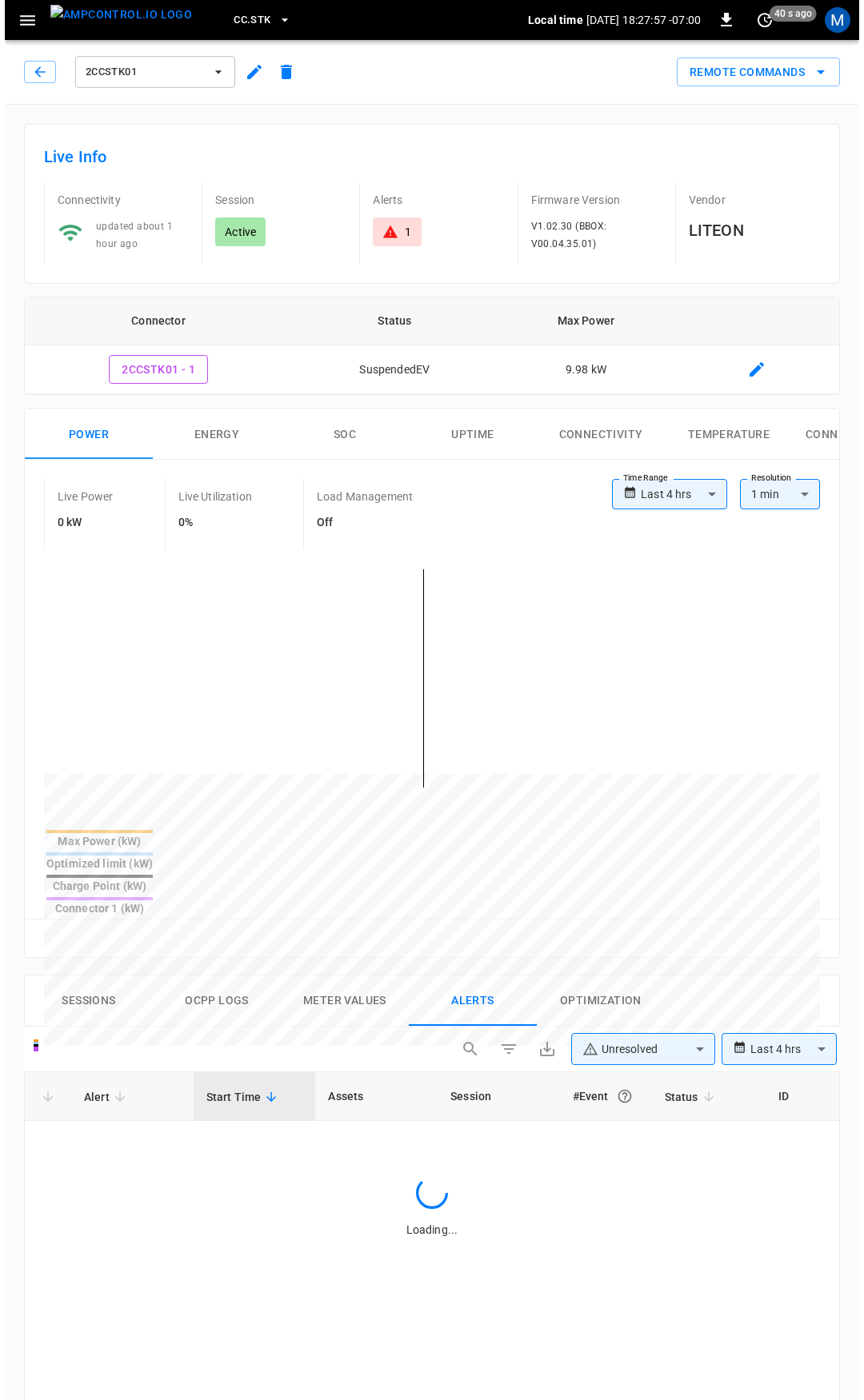
scroll to position [682, 0]
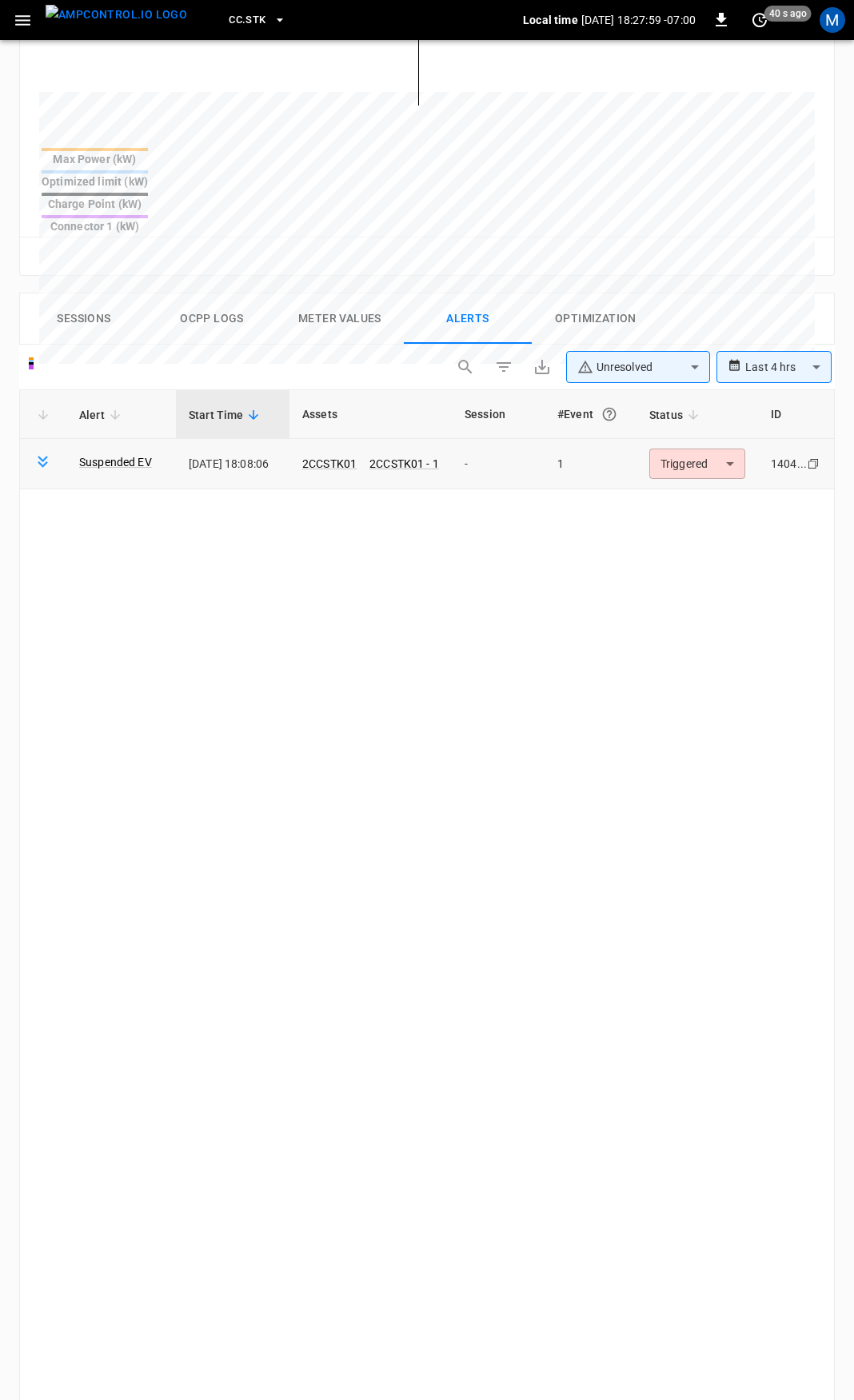
click at [738, 406] on body "**********" at bounding box center [427, 495] width 854 height 2354
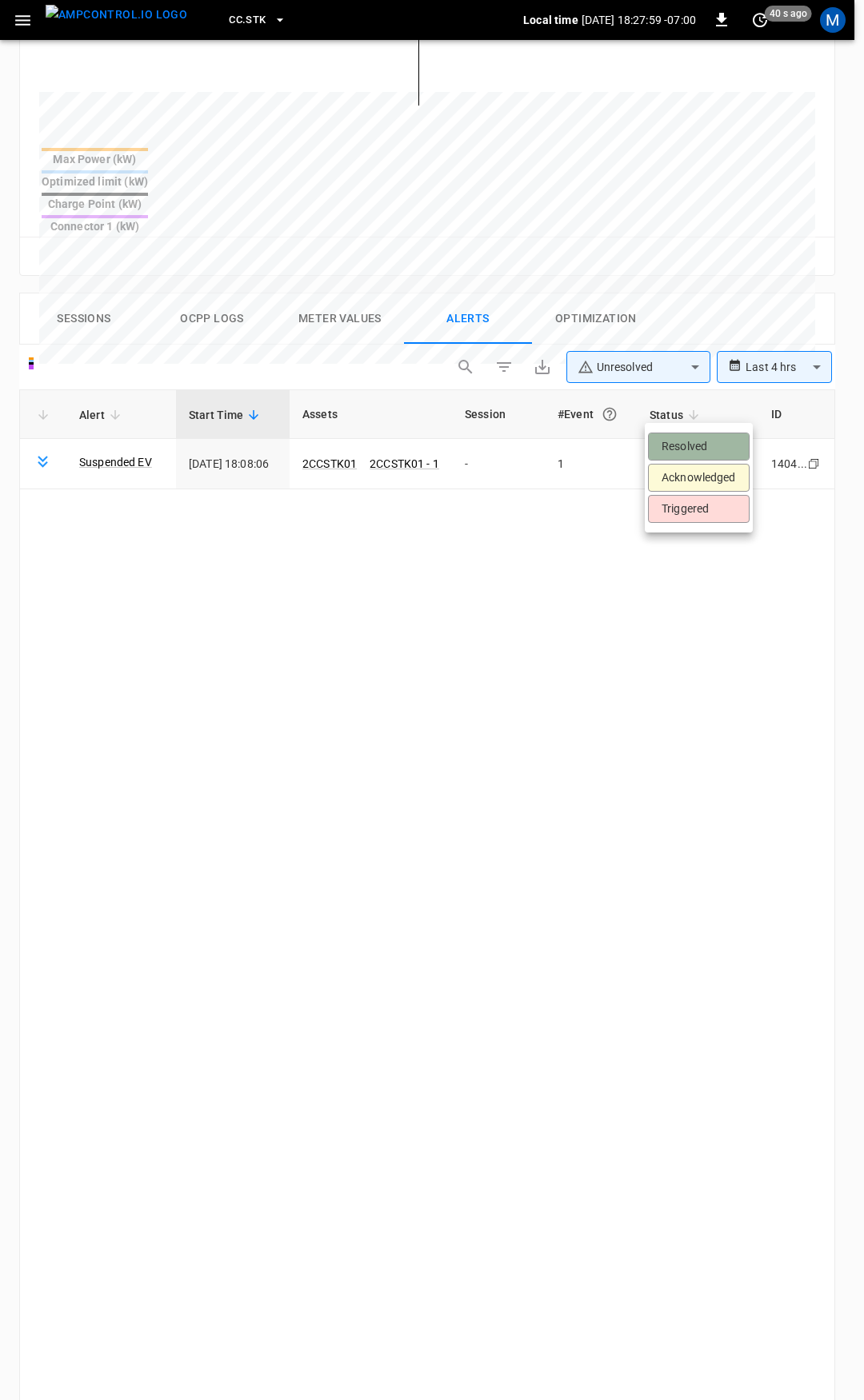
click at [704, 446] on li "Resolved" at bounding box center [698, 447] width 101 height 28
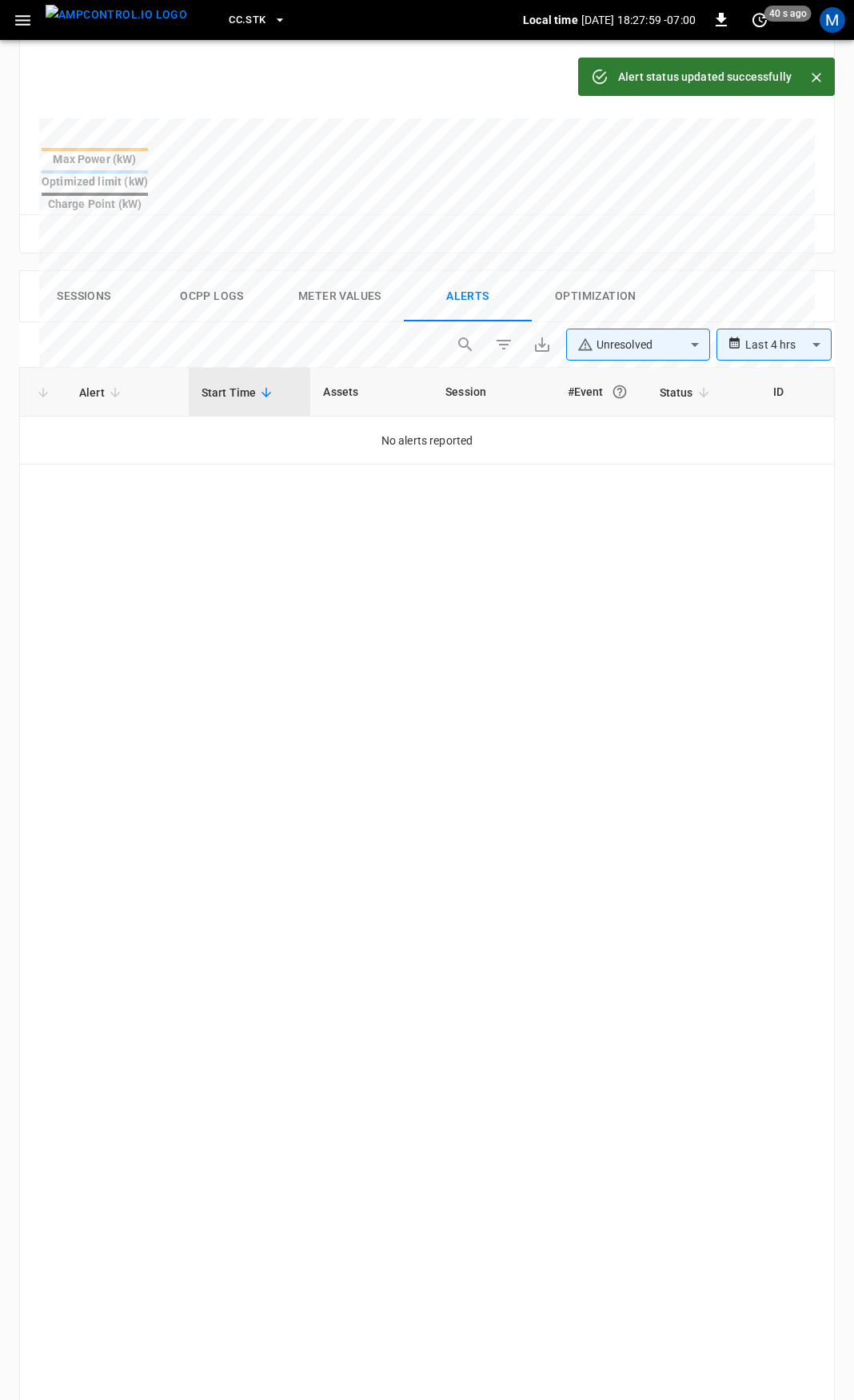
click at [17, 20] on icon "button" at bounding box center [22, 20] width 15 height 11
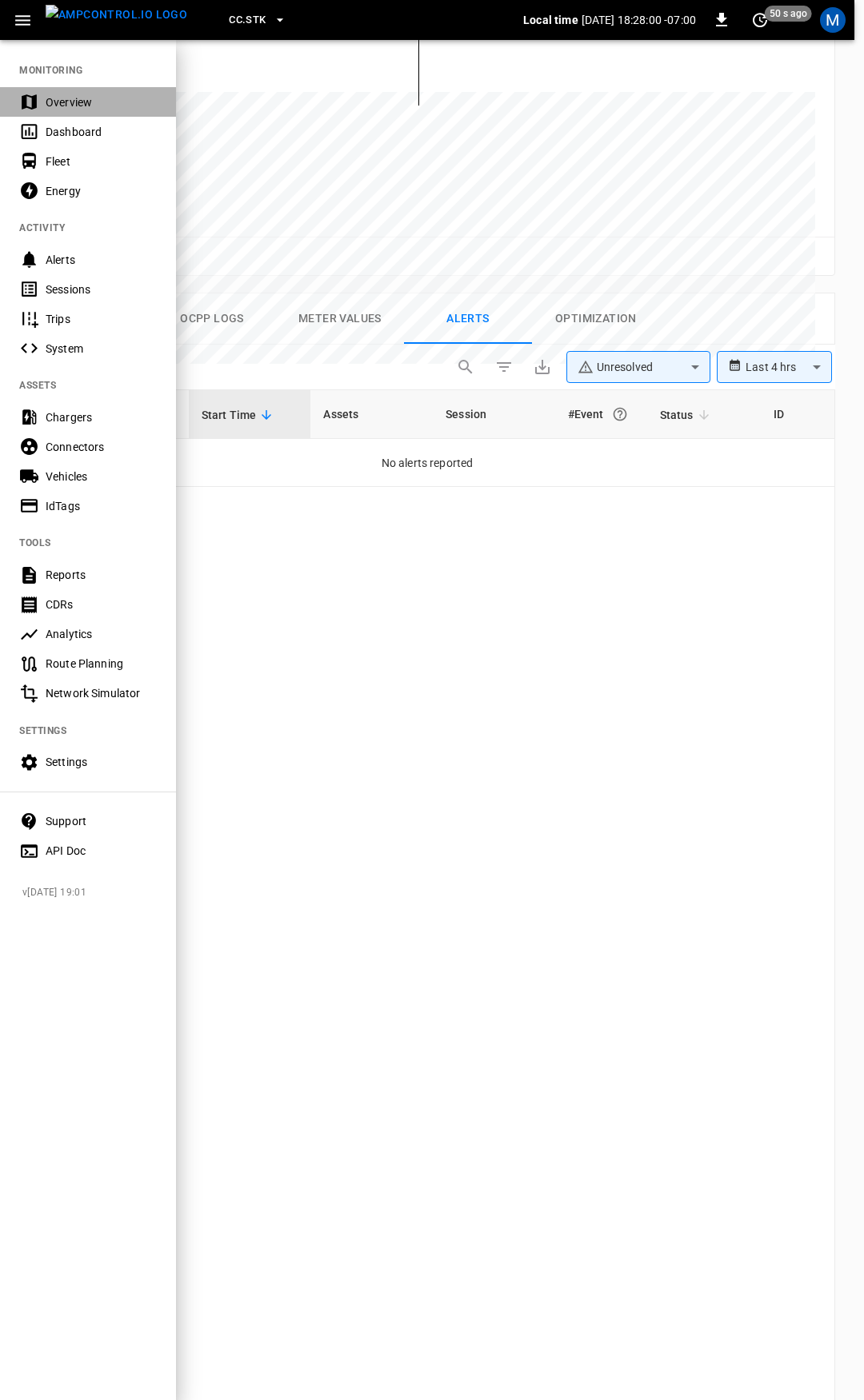
click at [78, 109] on div "Overview" at bounding box center [100, 102] width 111 height 16
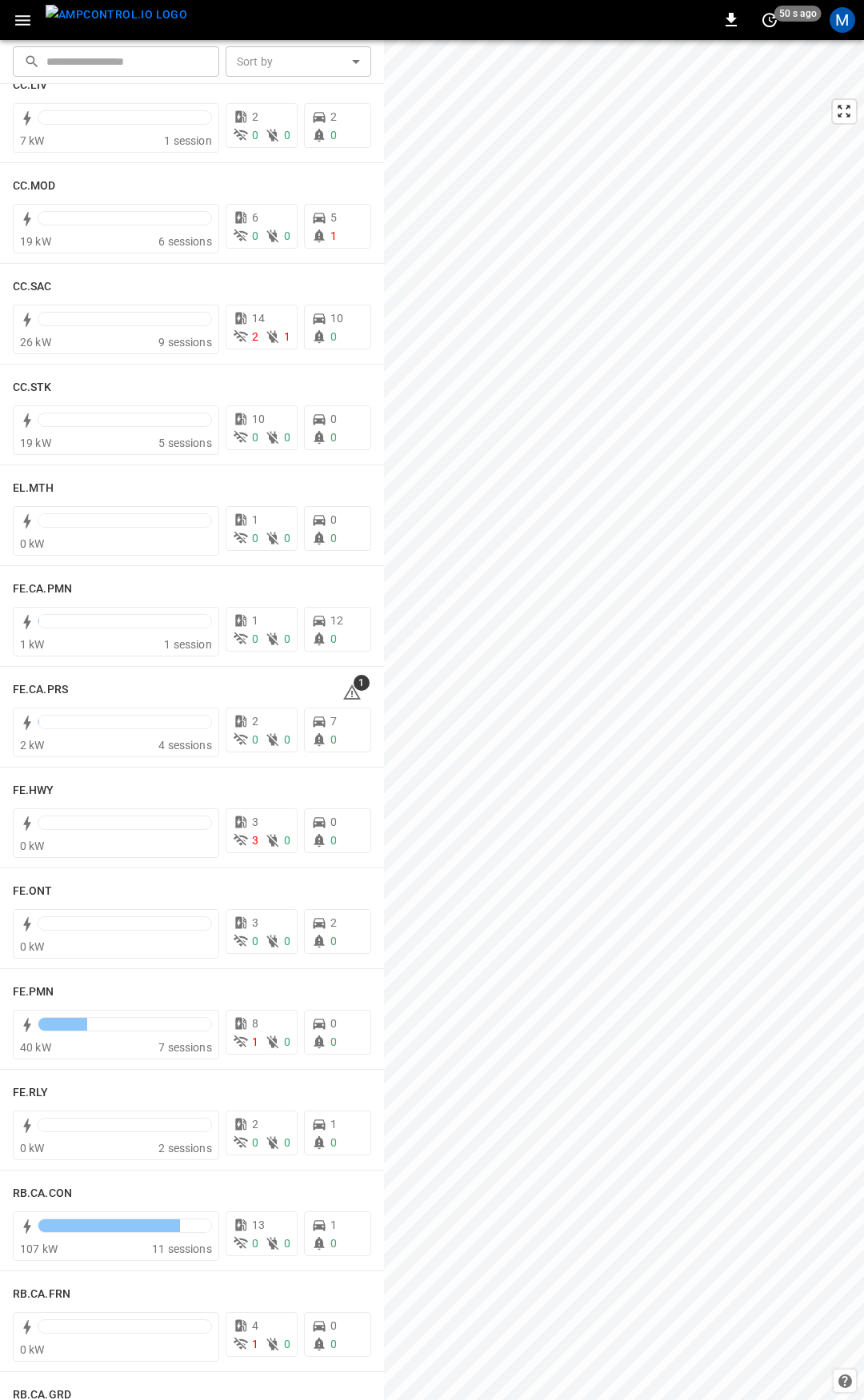
scroll to position [1055, 0]
click at [342, 683] on icon at bounding box center [352, 691] width 20 height 20
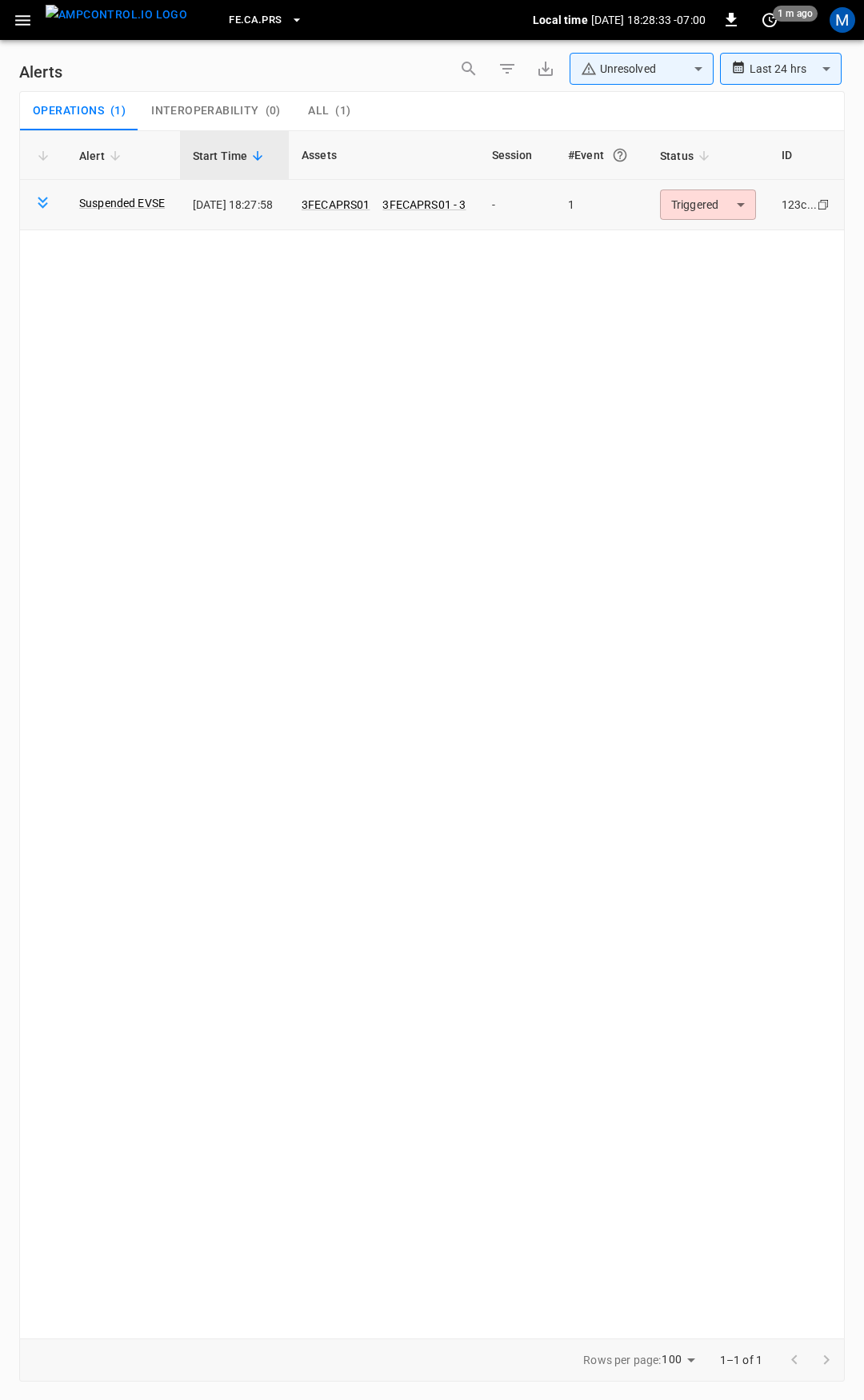
click at [718, 198] on body "**********" at bounding box center [432, 697] width 864 height 1394
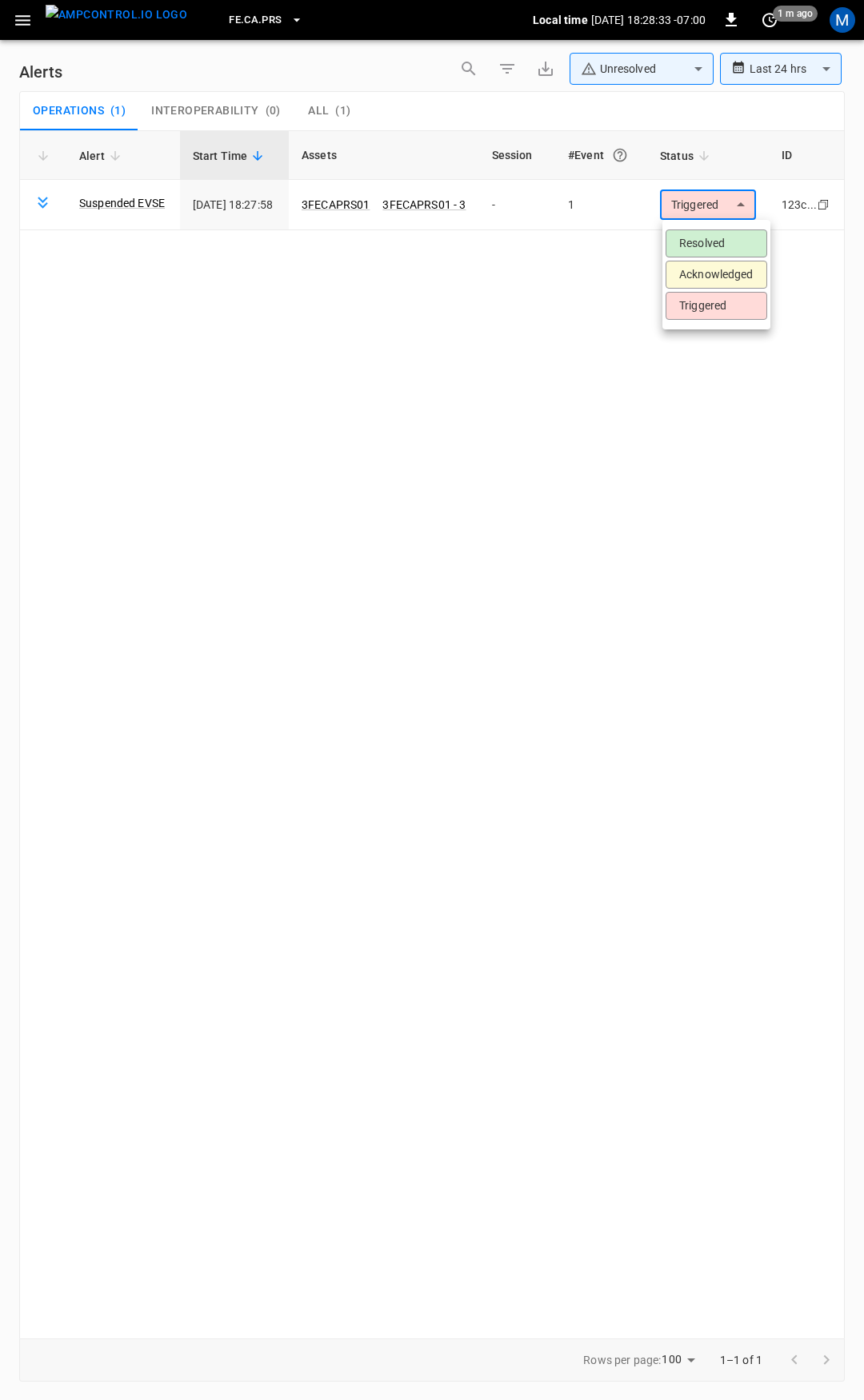
click at [726, 239] on li "Resolved" at bounding box center [715, 243] width 101 height 28
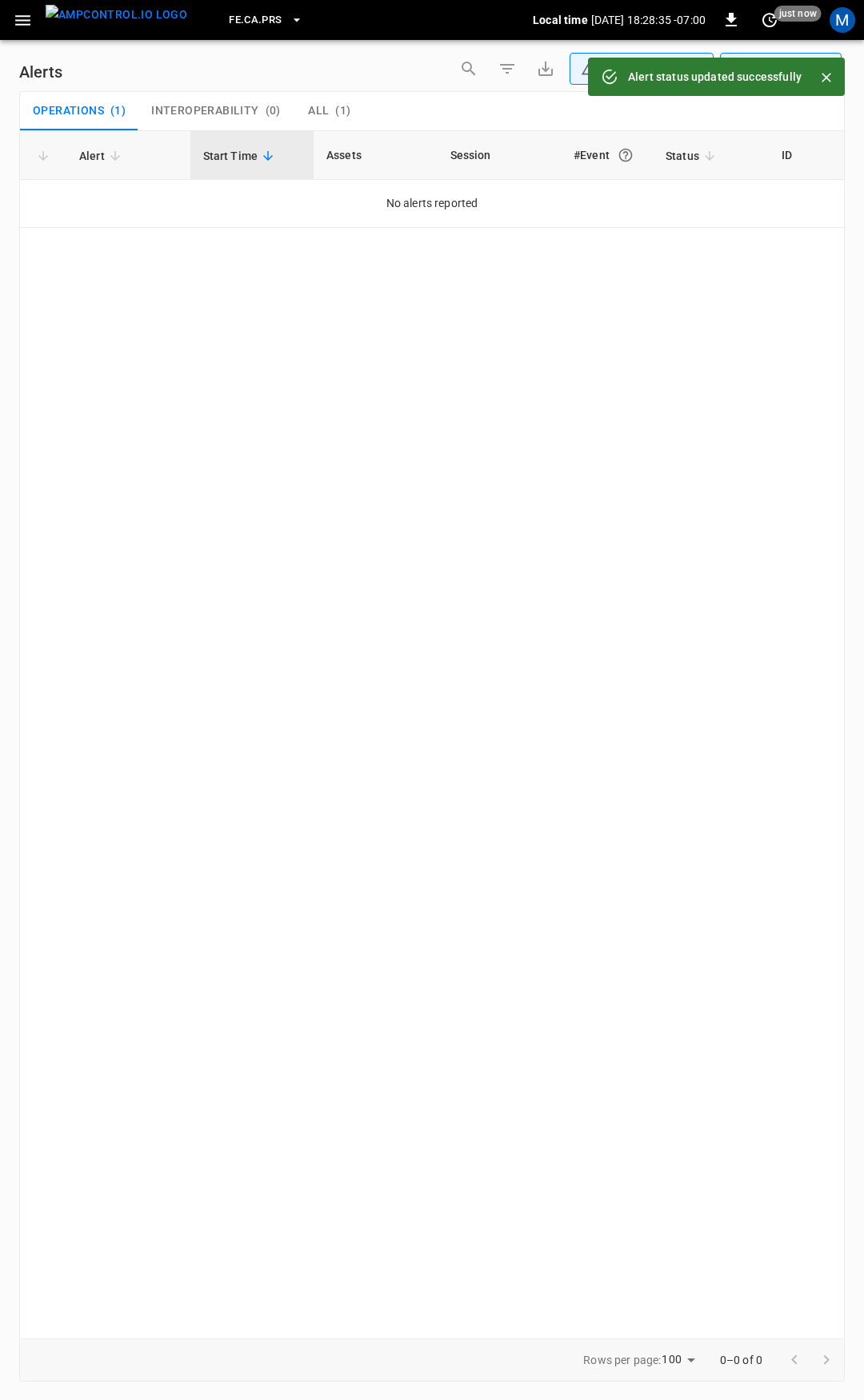
click at [22, 26] on icon "button" at bounding box center [23, 21] width 20 height 20
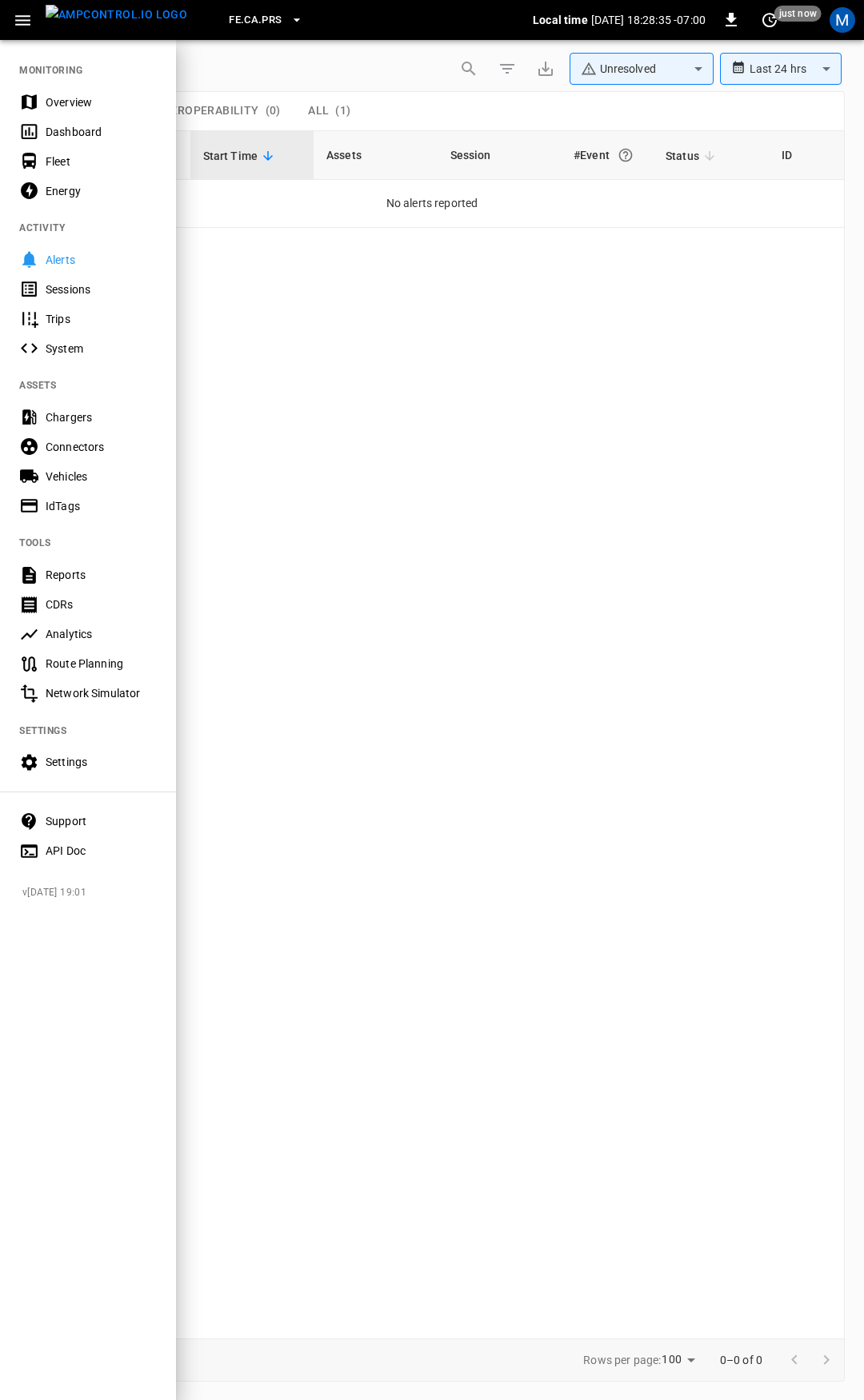
click at [86, 107] on div "Overview" at bounding box center [100, 102] width 111 height 16
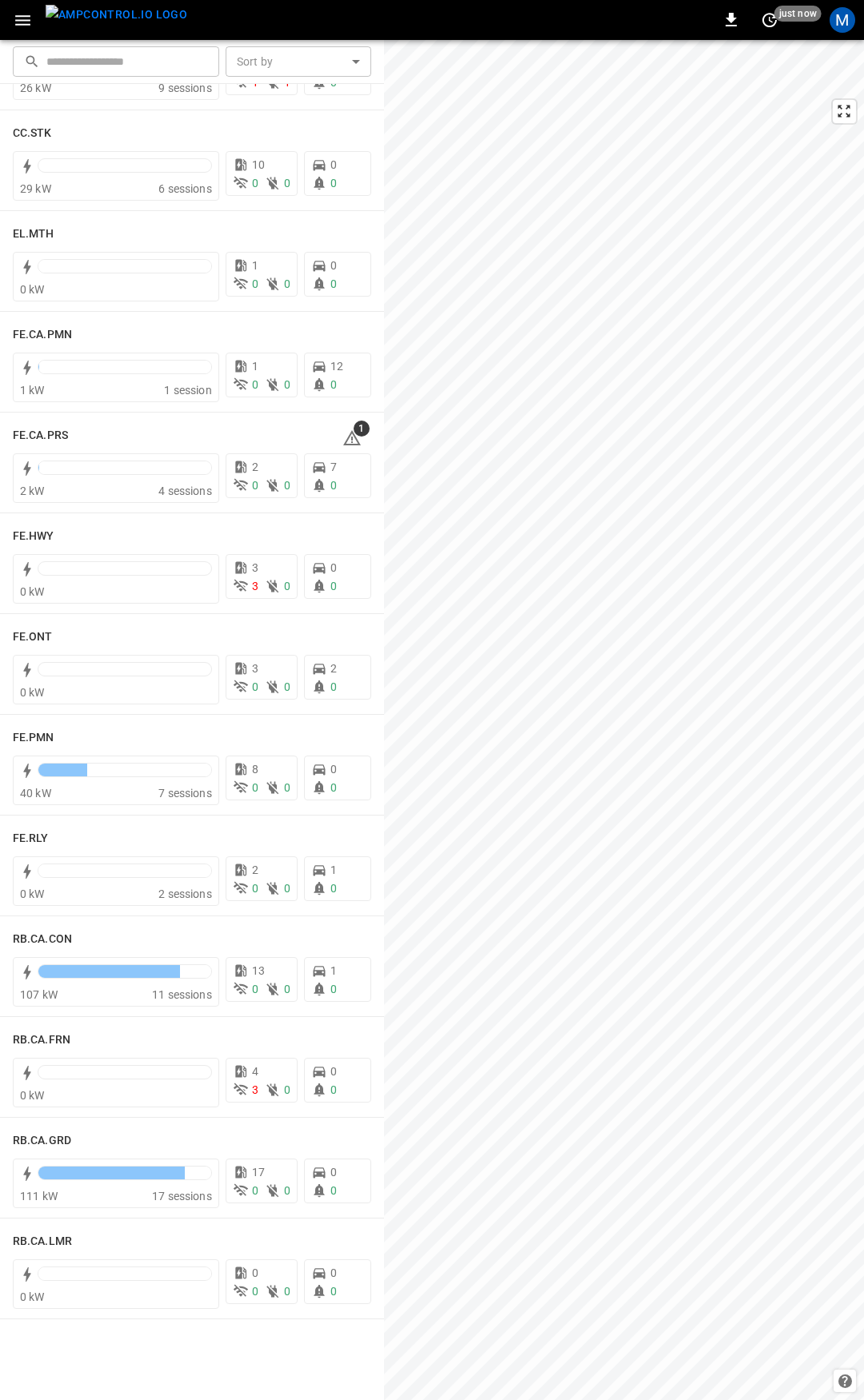
scroll to position [1043, 0]
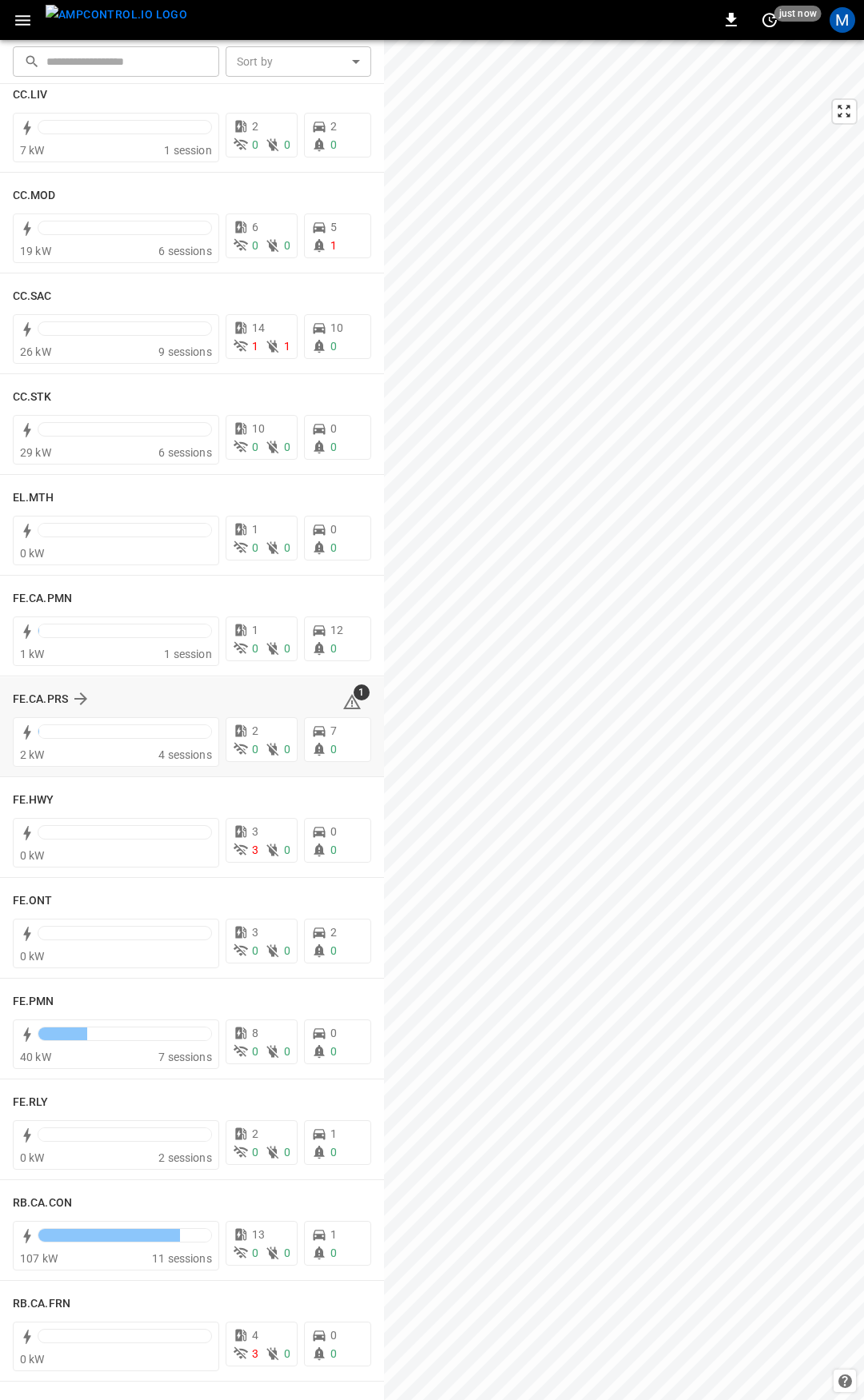
click at [344, 703] on icon at bounding box center [352, 702] width 20 height 20
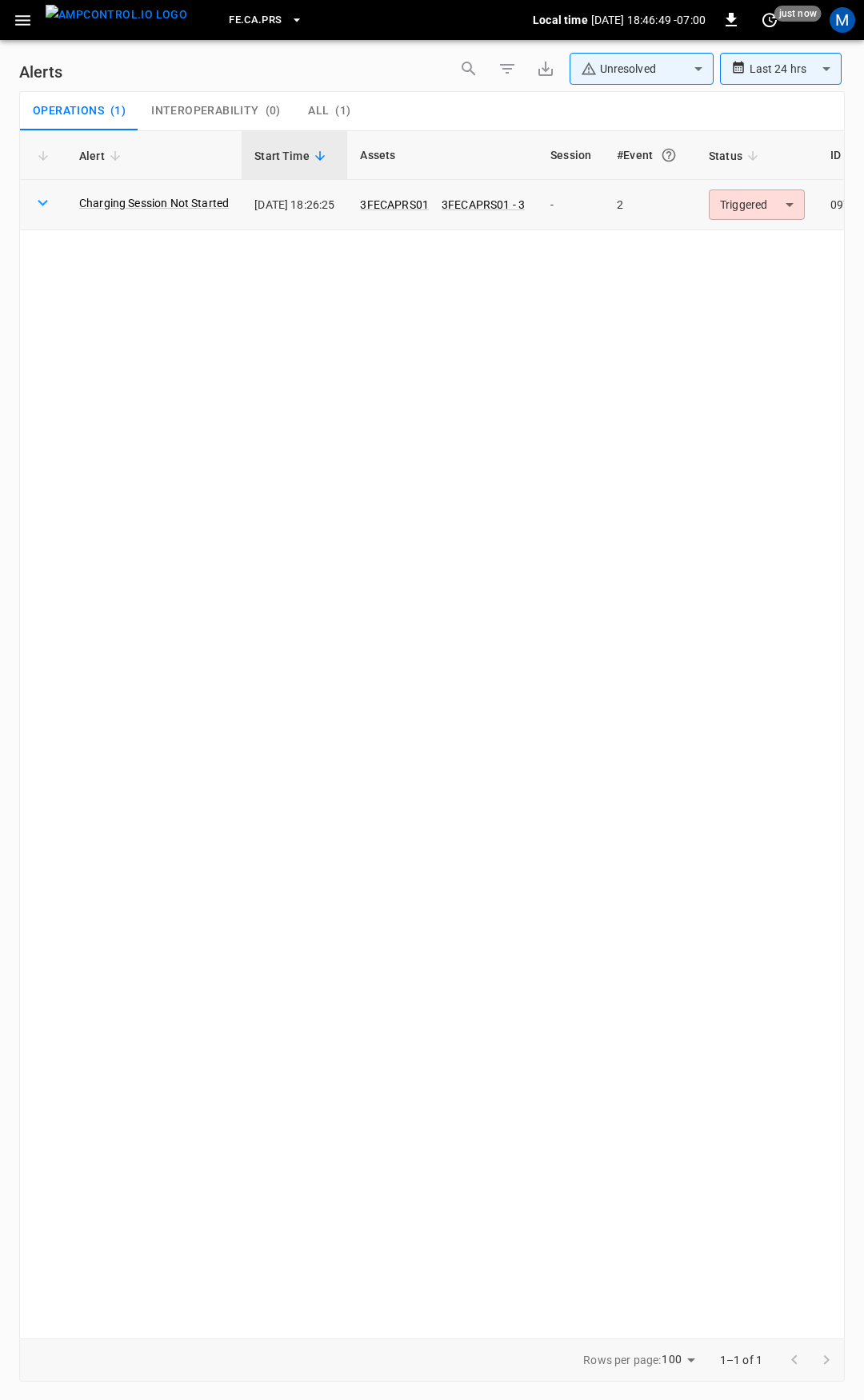
click at [761, 205] on body "**********" at bounding box center [432, 697] width 864 height 1394
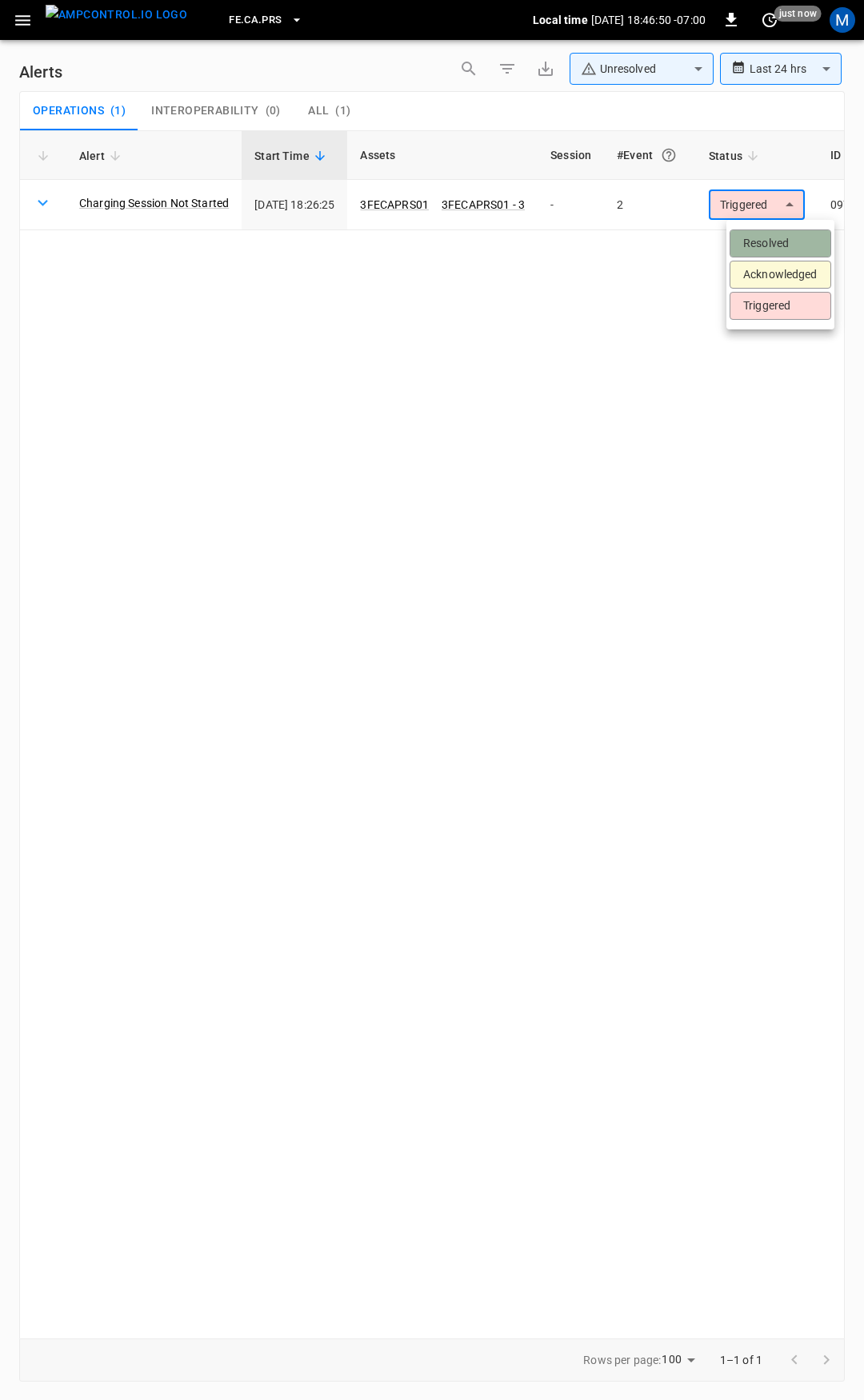
click at [775, 237] on li "Resolved" at bounding box center [779, 243] width 101 height 28
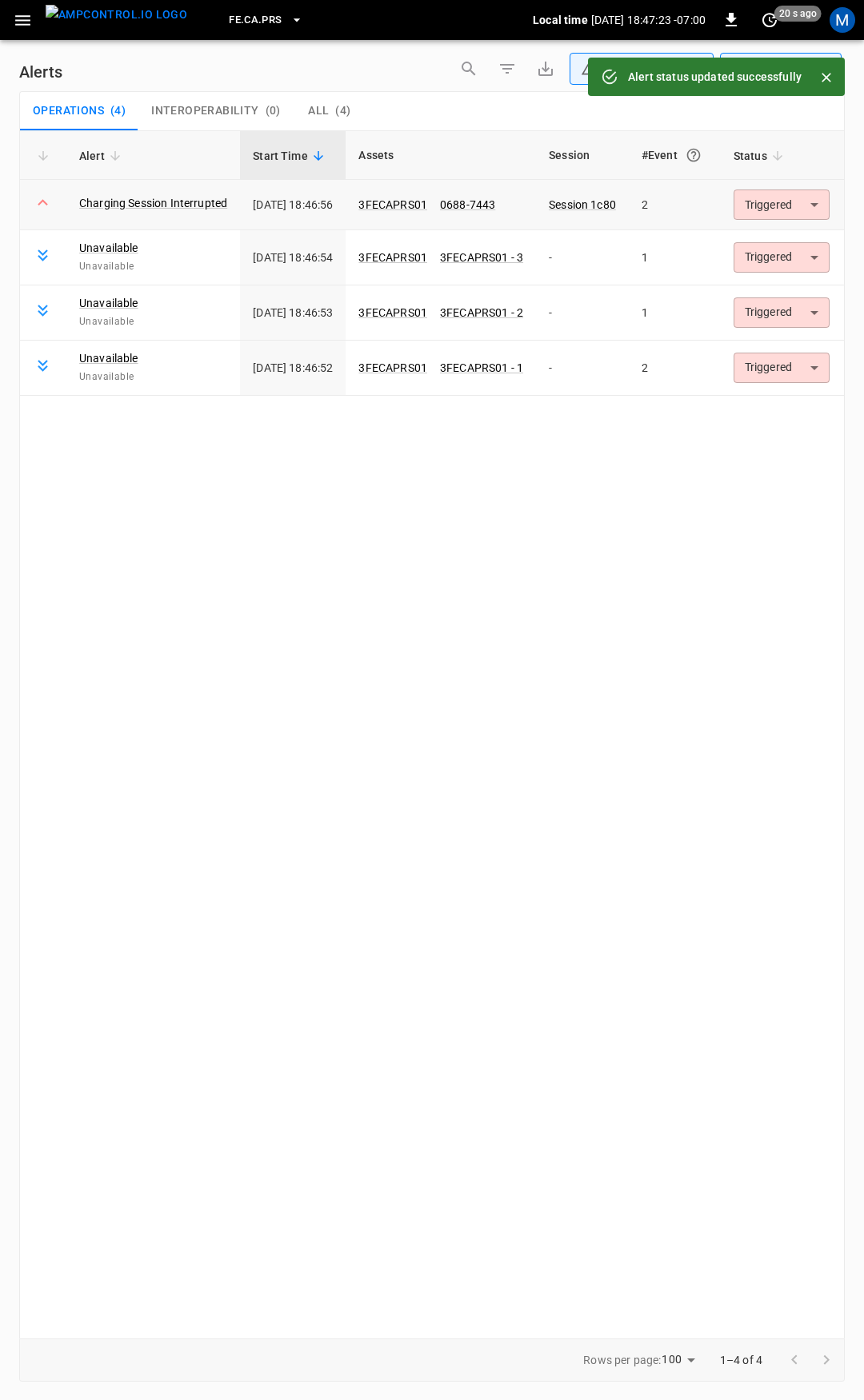
click at [786, 199] on body "**********" at bounding box center [432, 697] width 864 height 1394
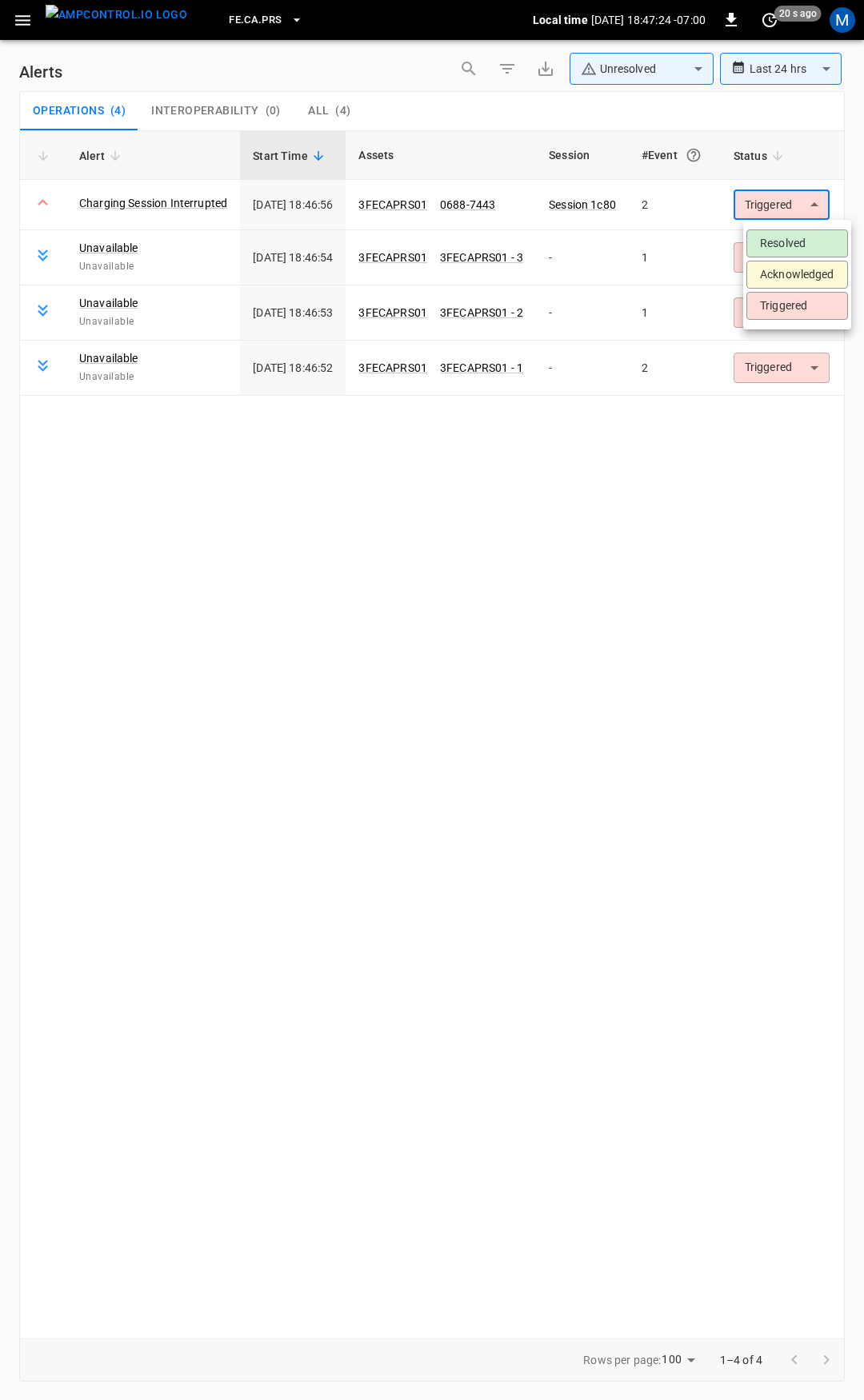
click at [788, 246] on li "Resolved" at bounding box center [796, 243] width 101 height 28
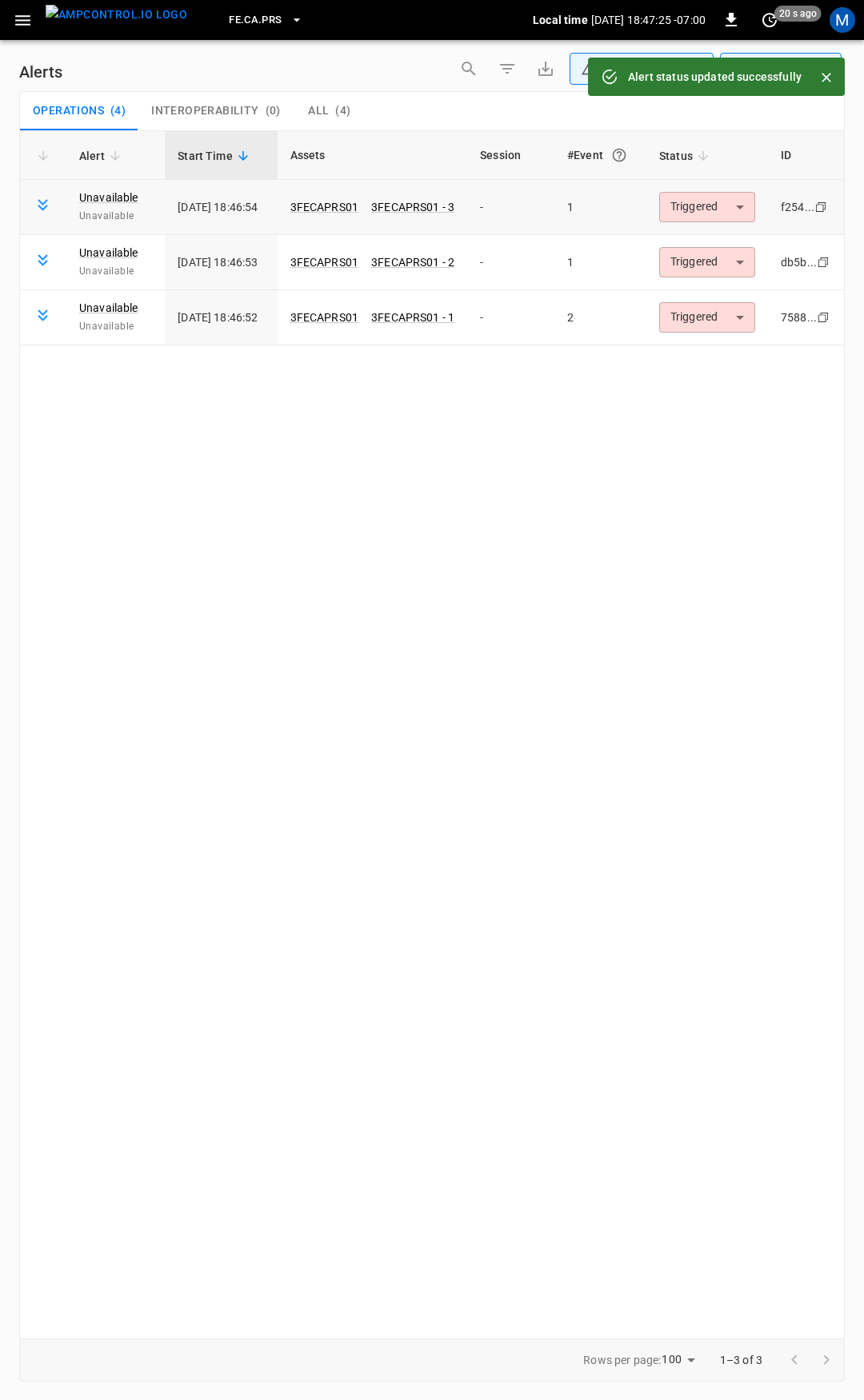
click at [734, 203] on body "**********" at bounding box center [432, 697] width 864 height 1394
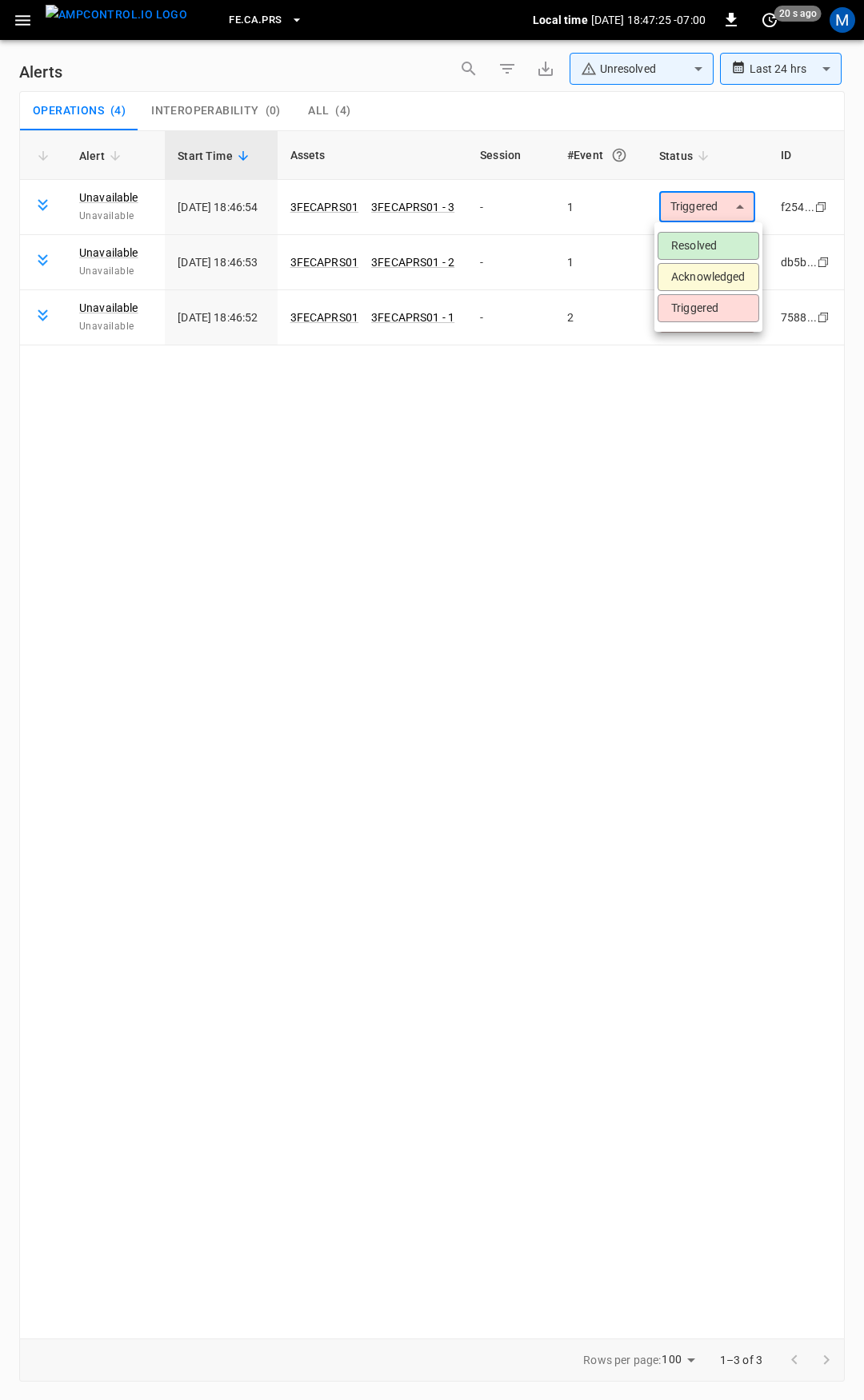
click at [728, 244] on li "Resolved" at bounding box center [708, 246] width 101 height 28
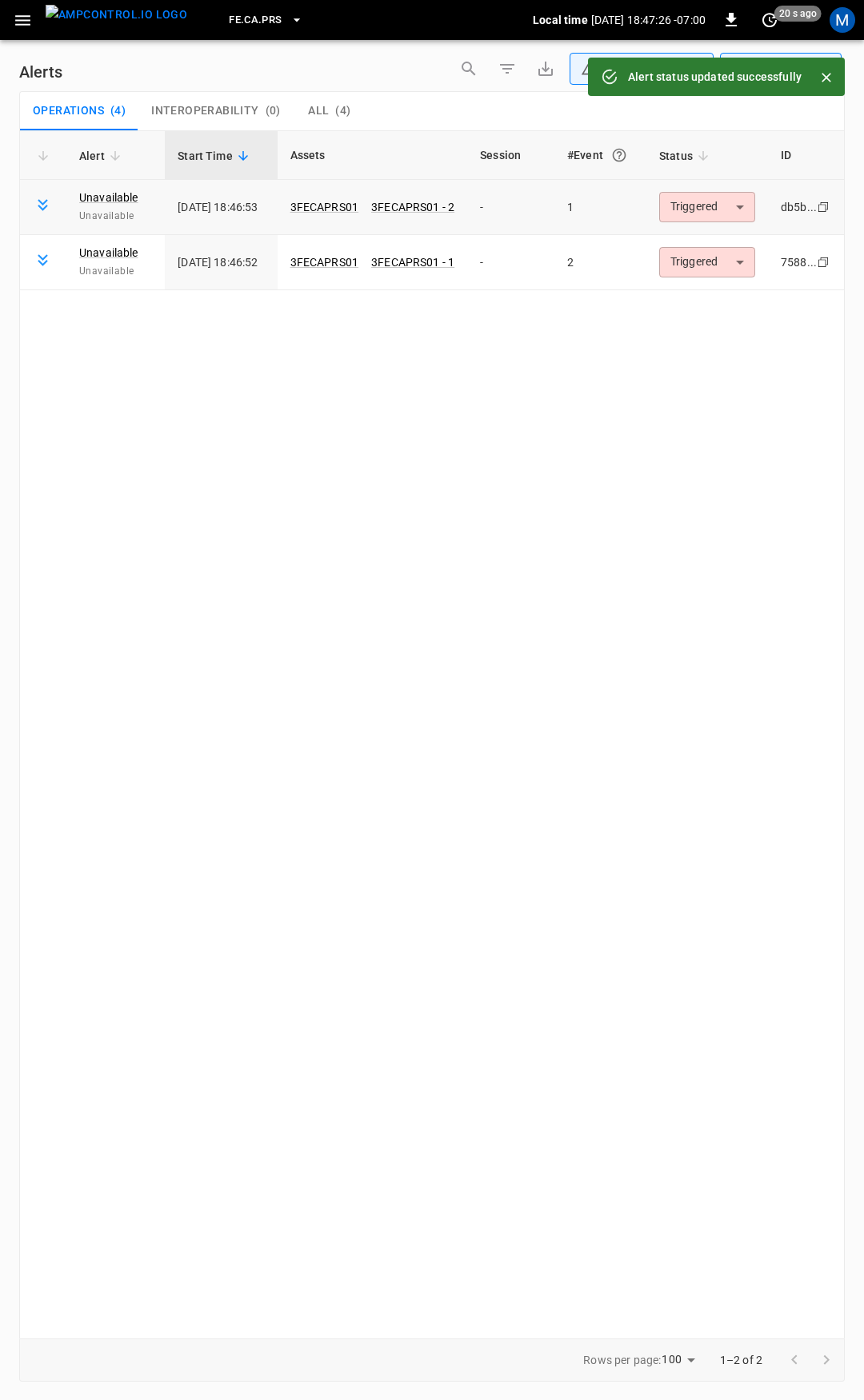
click at [704, 215] on body "**********" at bounding box center [432, 697] width 864 height 1394
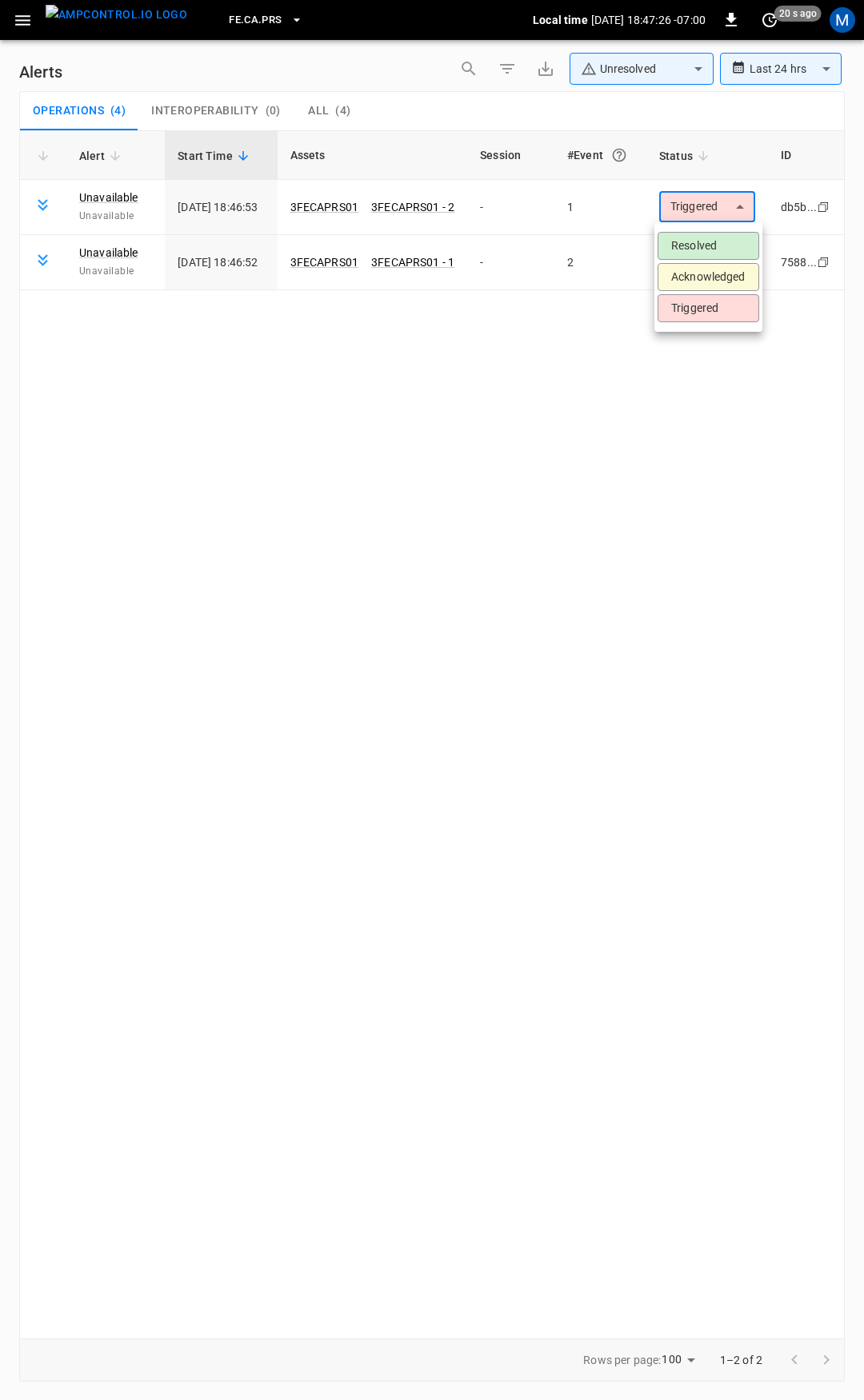
click at [711, 258] on li "Resolved" at bounding box center [708, 246] width 101 height 28
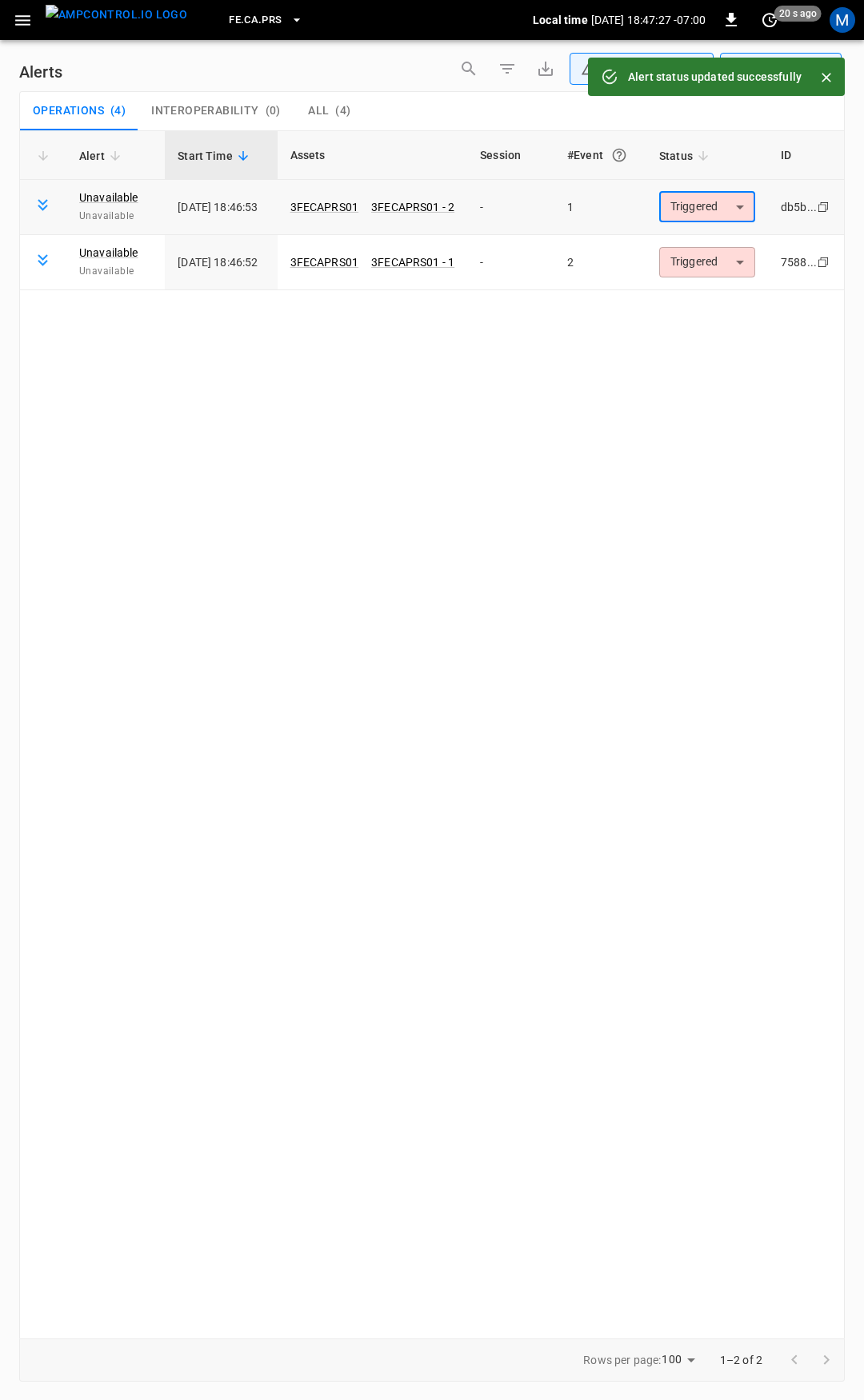
click at [708, 200] on body "**********" at bounding box center [432, 697] width 864 height 1394
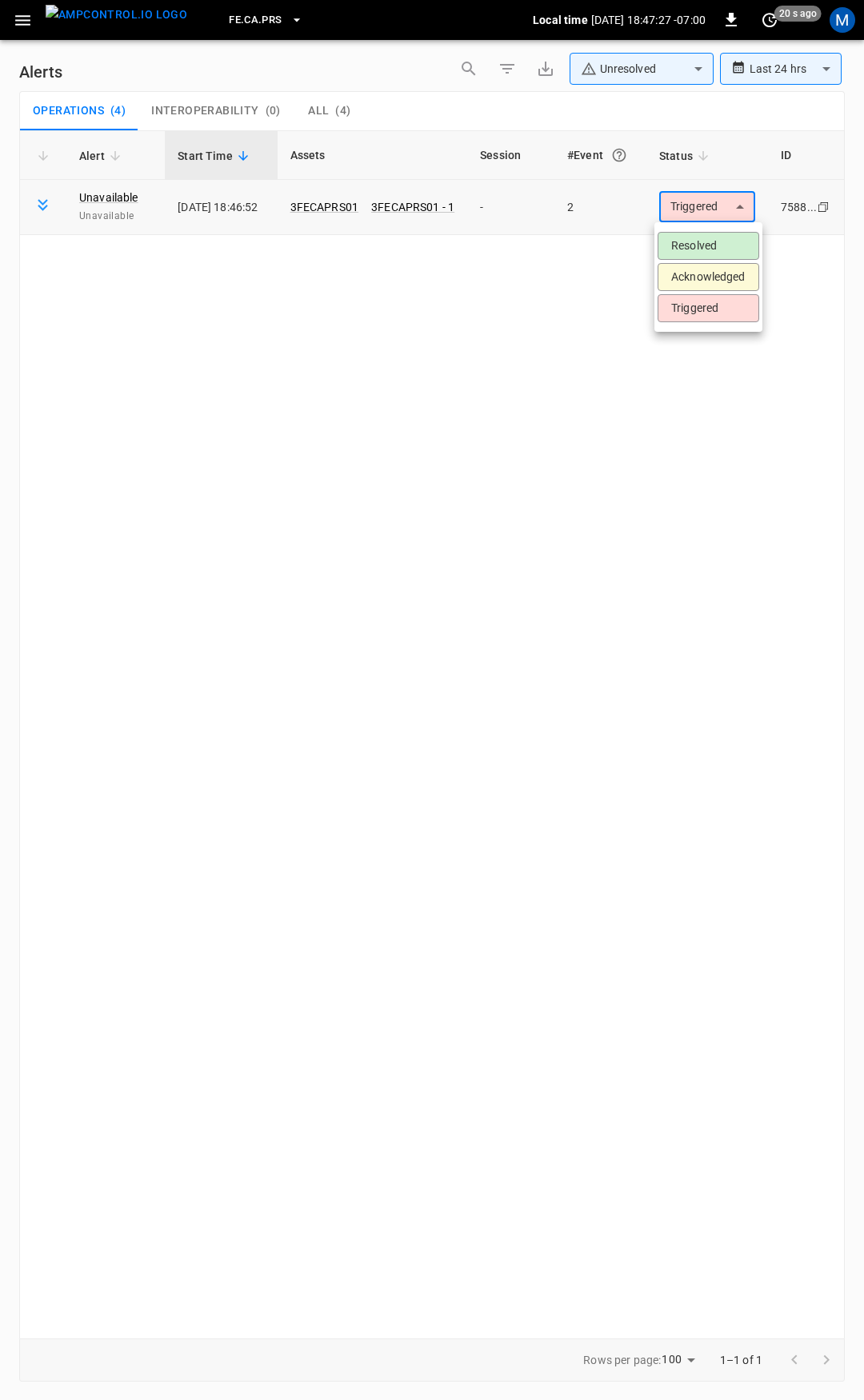
click at [705, 242] on li "Resolved" at bounding box center [708, 246] width 101 height 28
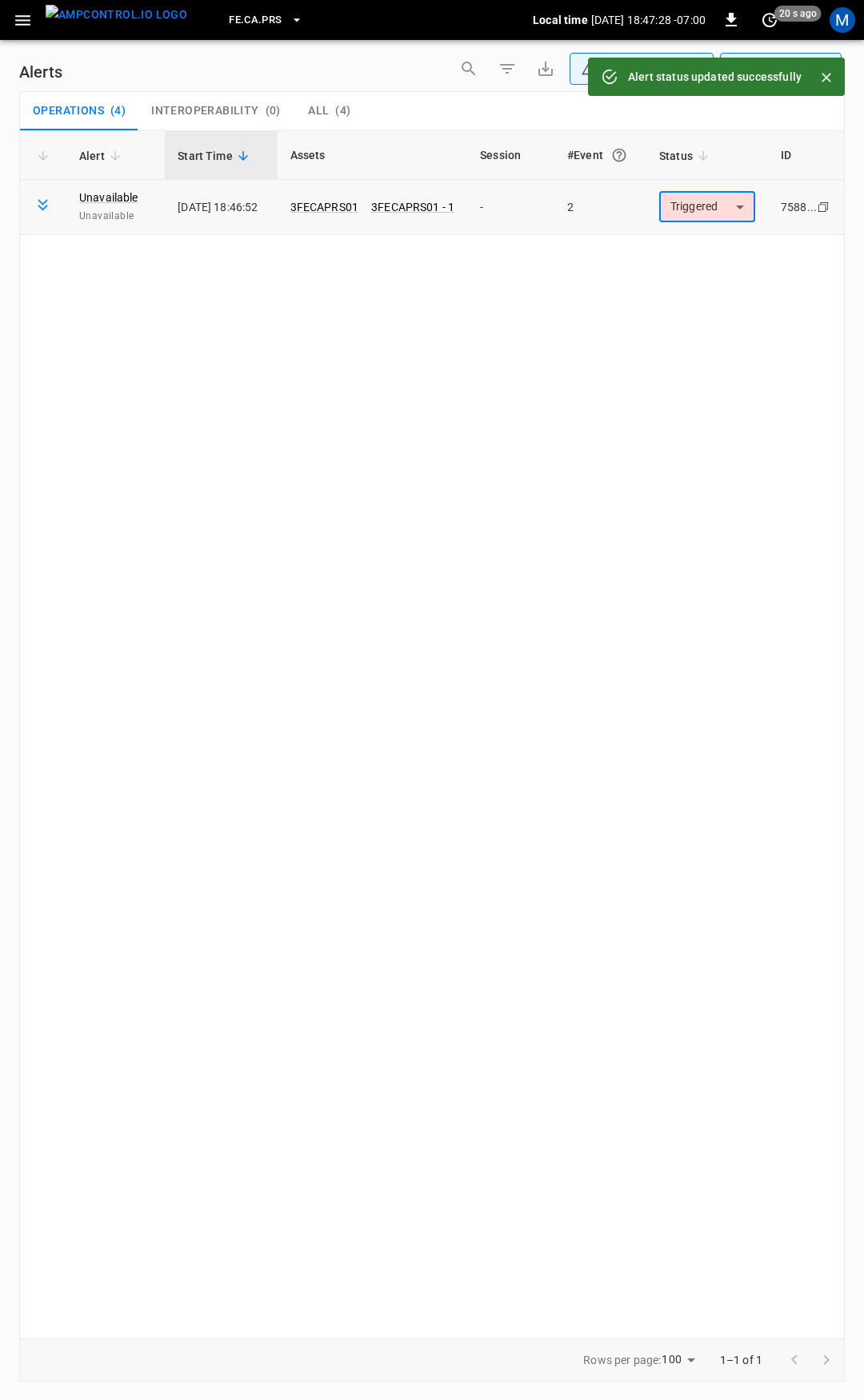
click at [709, 204] on body "**********" at bounding box center [432, 697] width 864 height 1394
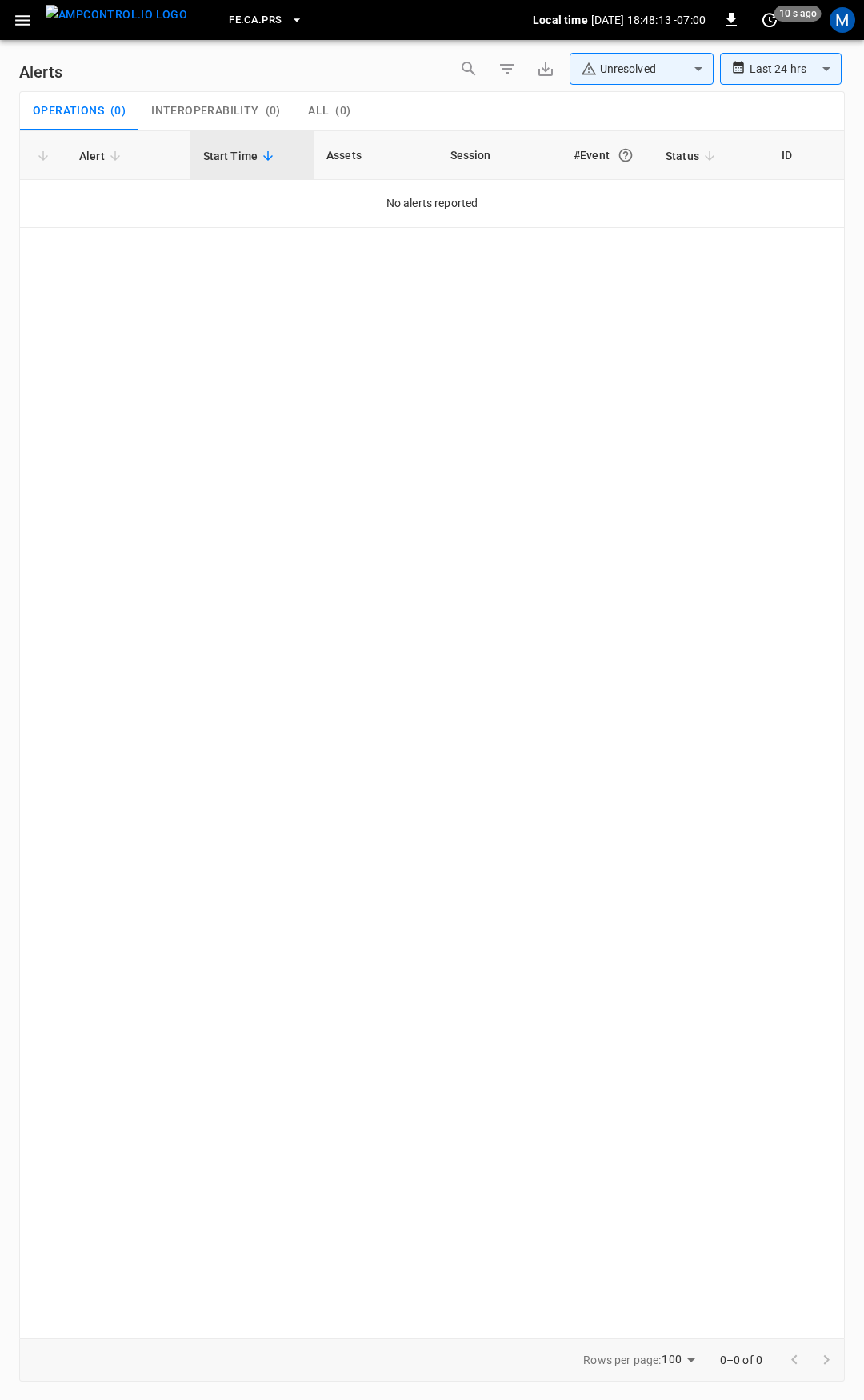
click at [14, 20] on icon "button" at bounding box center [23, 21] width 20 height 20
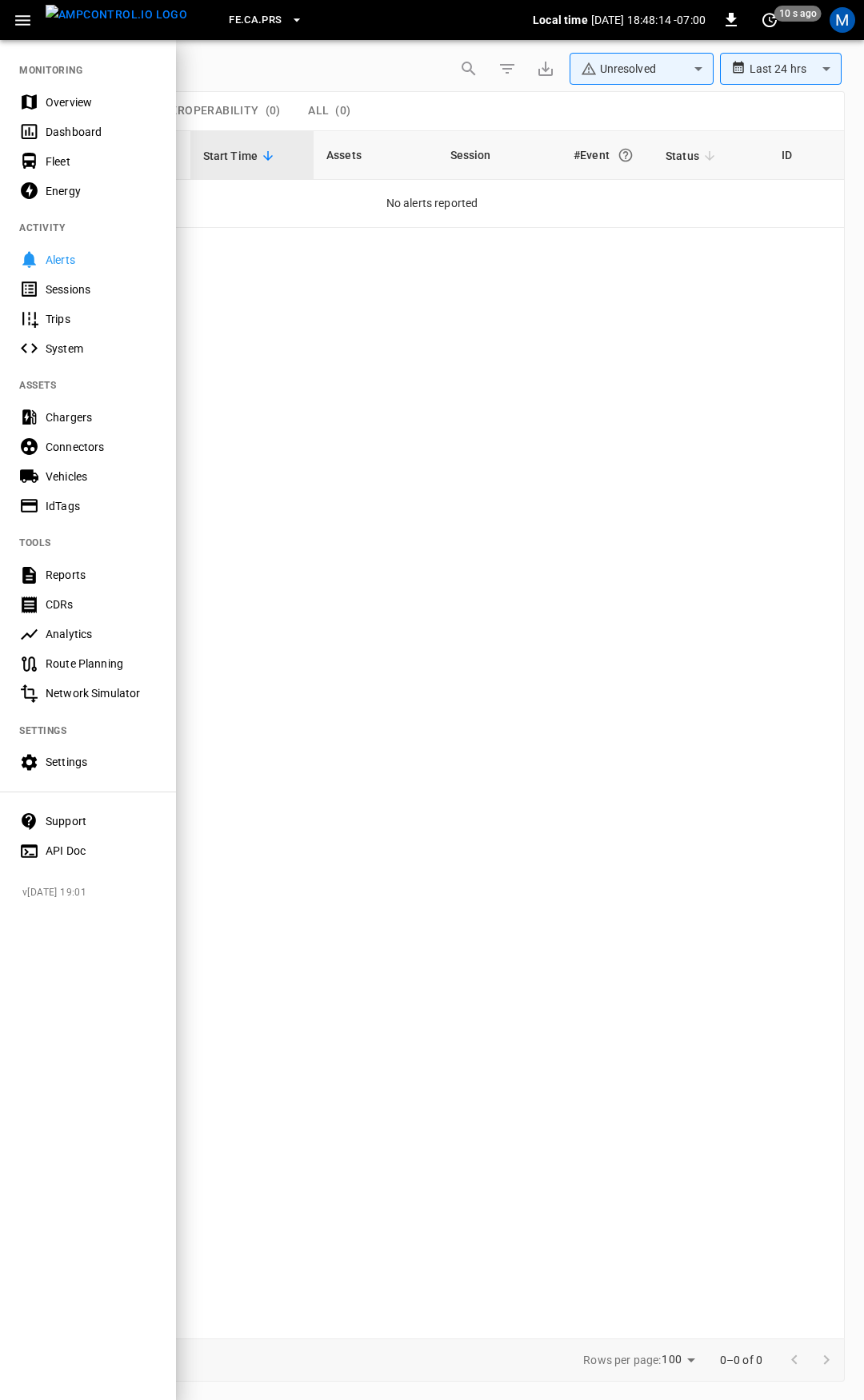
click at [74, 152] on div "Fleet" at bounding box center [88, 161] width 176 height 30
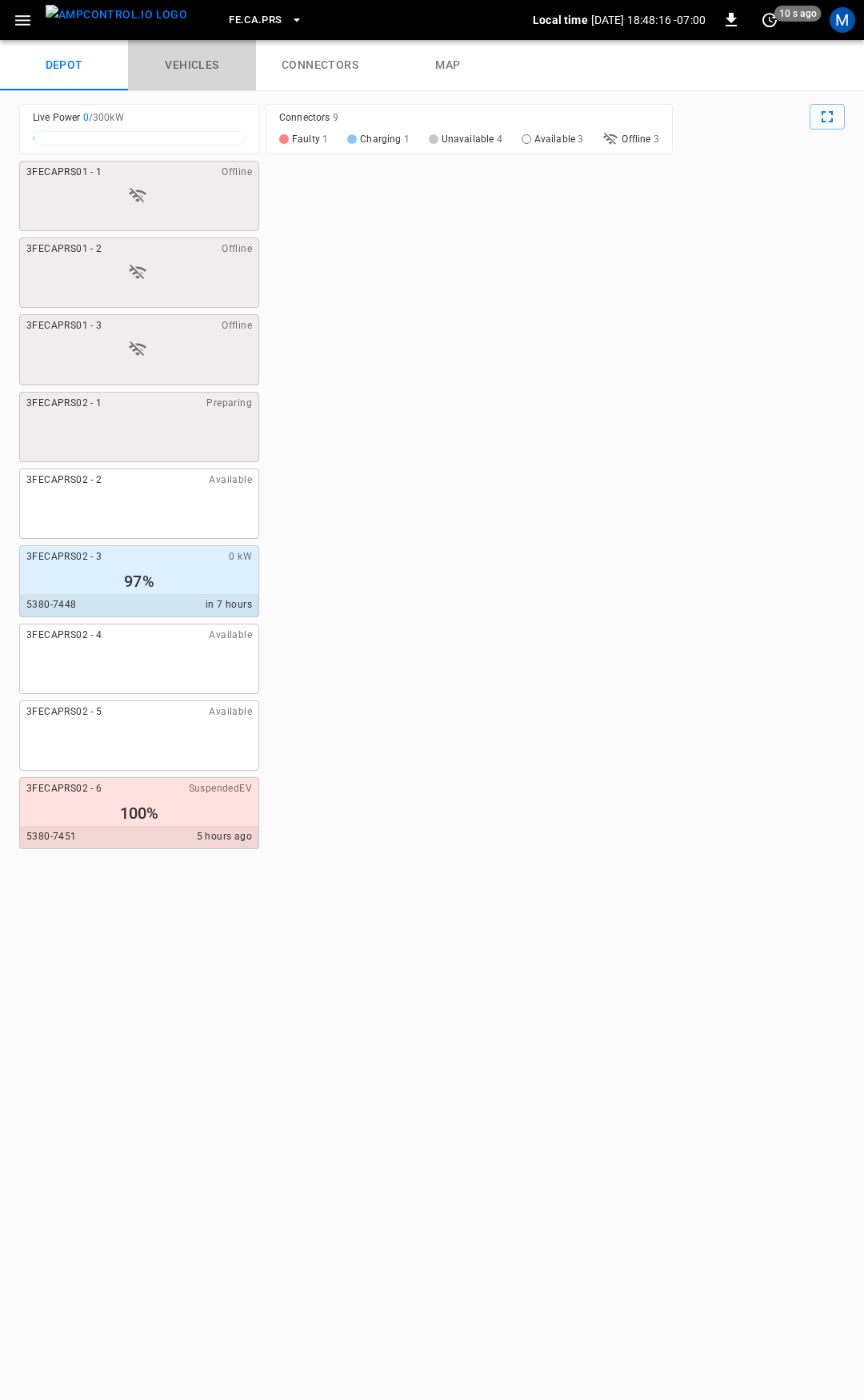
click at [199, 62] on link "vehicles" at bounding box center [192, 66] width 128 height 51
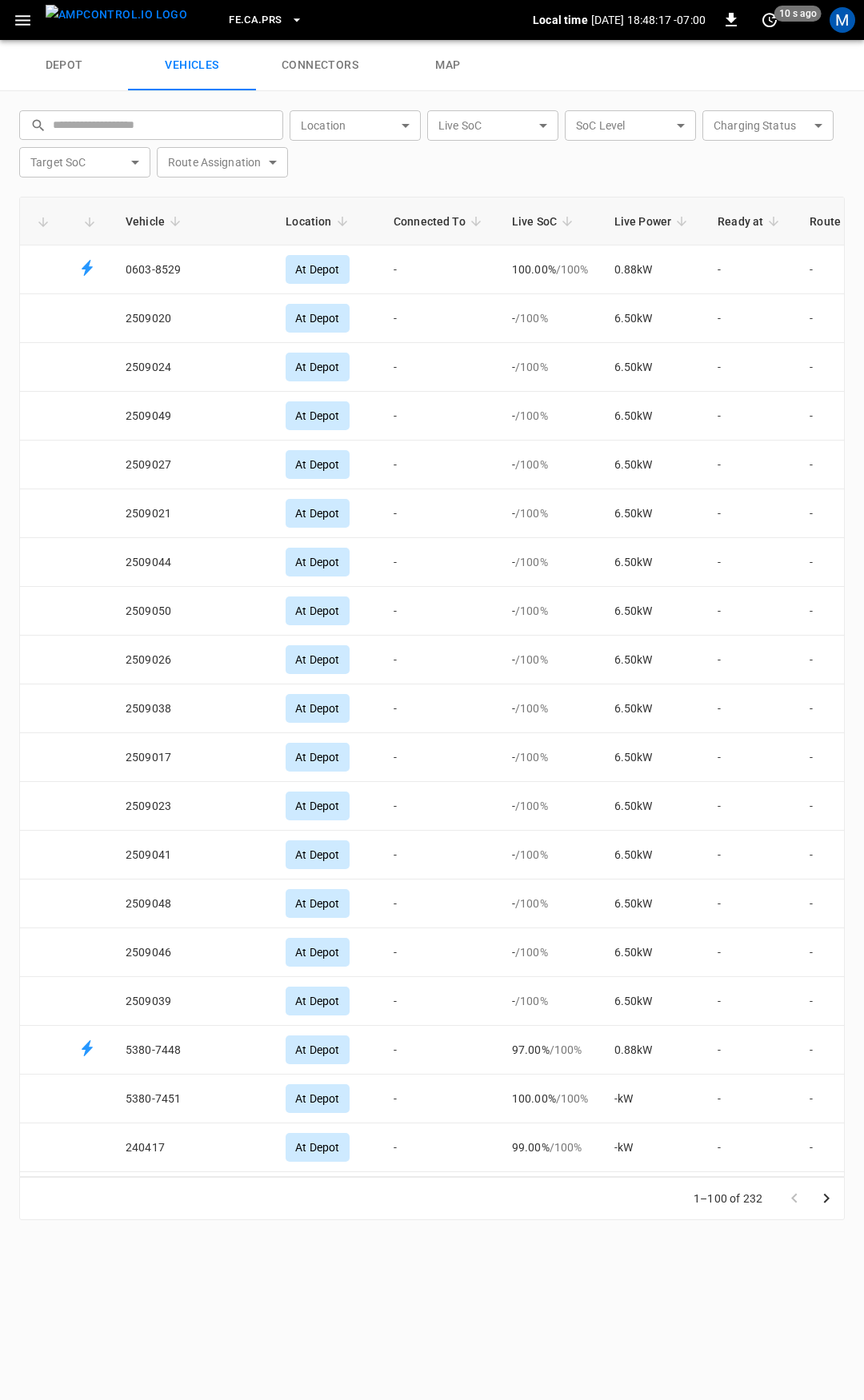
click at [143, 118] on input "text" at bounding box center [162, 125] width 219 height 30
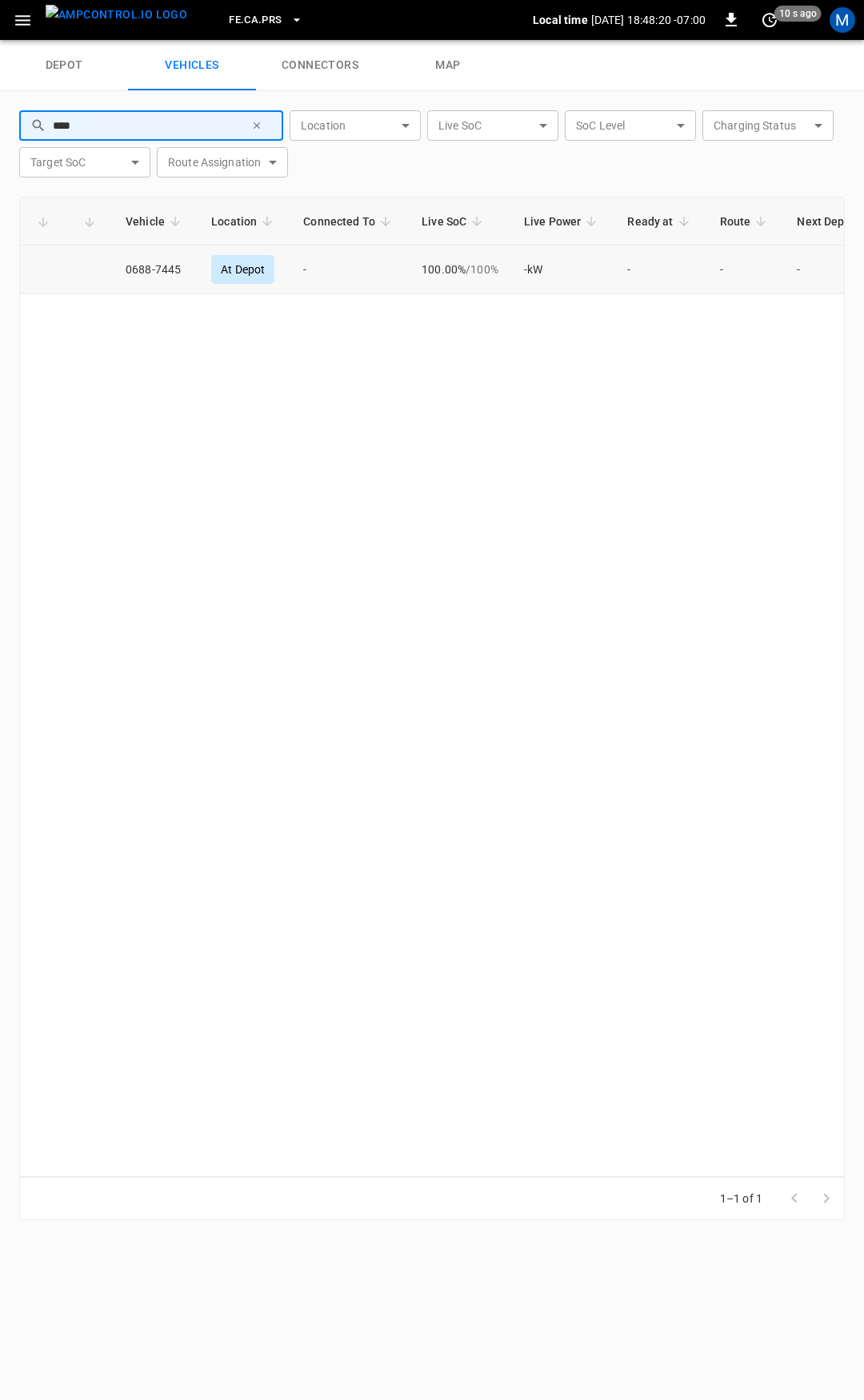
click at [370, 277] on td "-" at bounding box center [349, 271] width 118 height 49
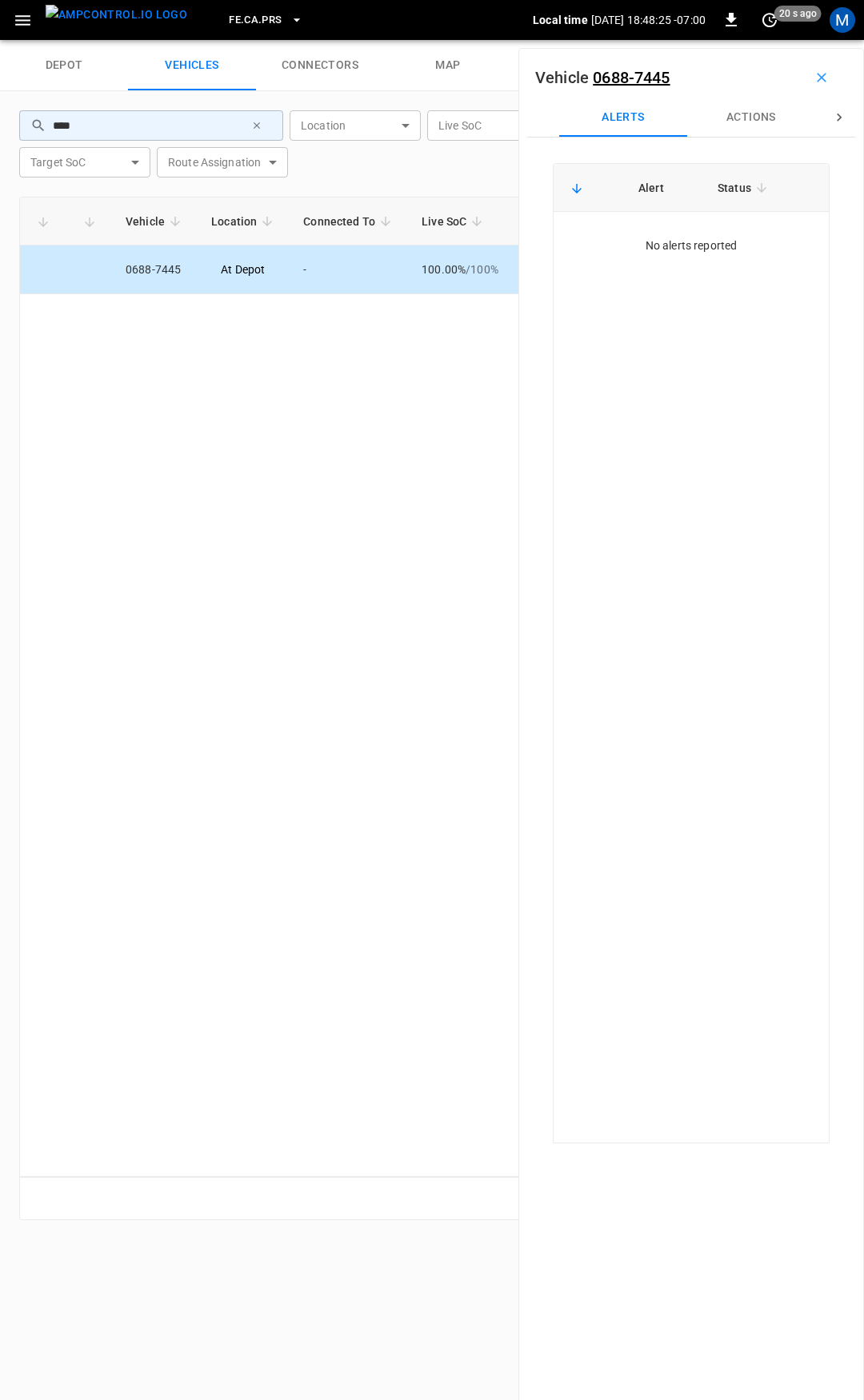
click at [141, 126] on input "****" at bounding box center [148, 125] width 189 height 30
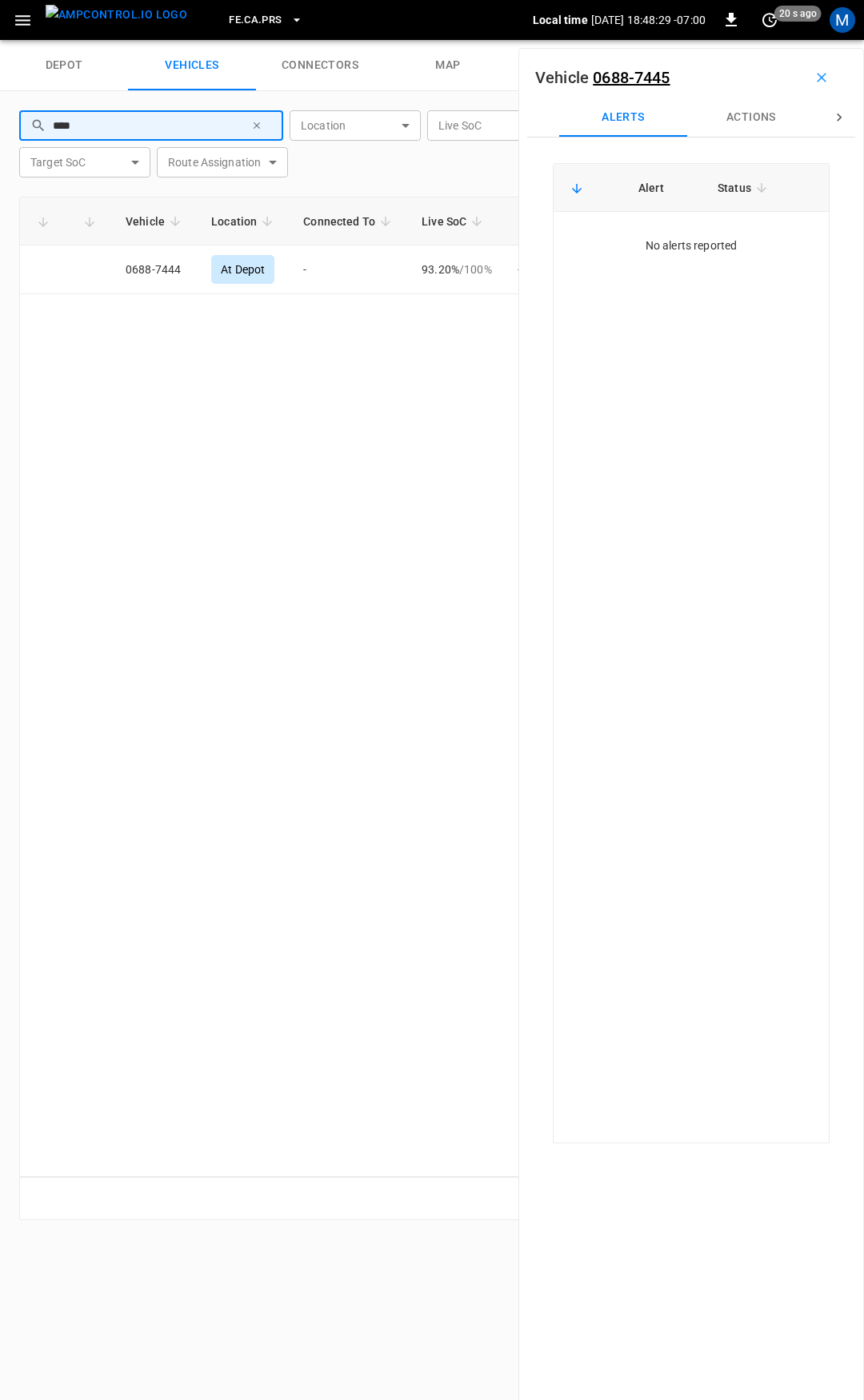
click at [141, 126] on input "****" at bounding box center [148, 125] width 189 height 30
type input "****"
click at [170, 615] on div "Vehicle Location Connected To Live SoC Live Power Ready at Route Next Departure…" at bounding box center [432, 687] width 826 height 980
click at [20, 29] on icon "button" at bounding box center [23, 21] width 20 height 20
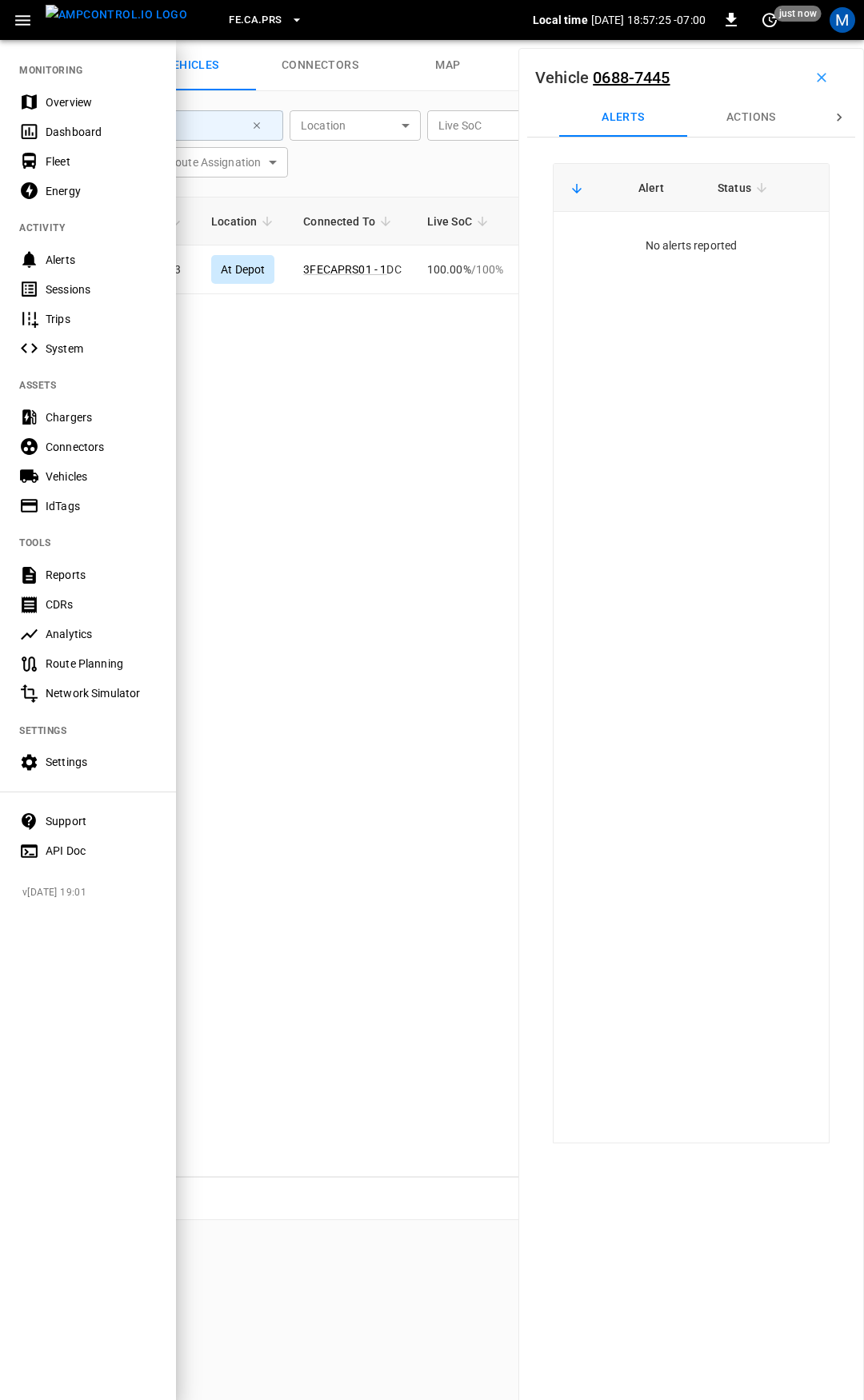
click at [71, 94] on div "Overview" at bounding box center [100, 102] width 111 height 16
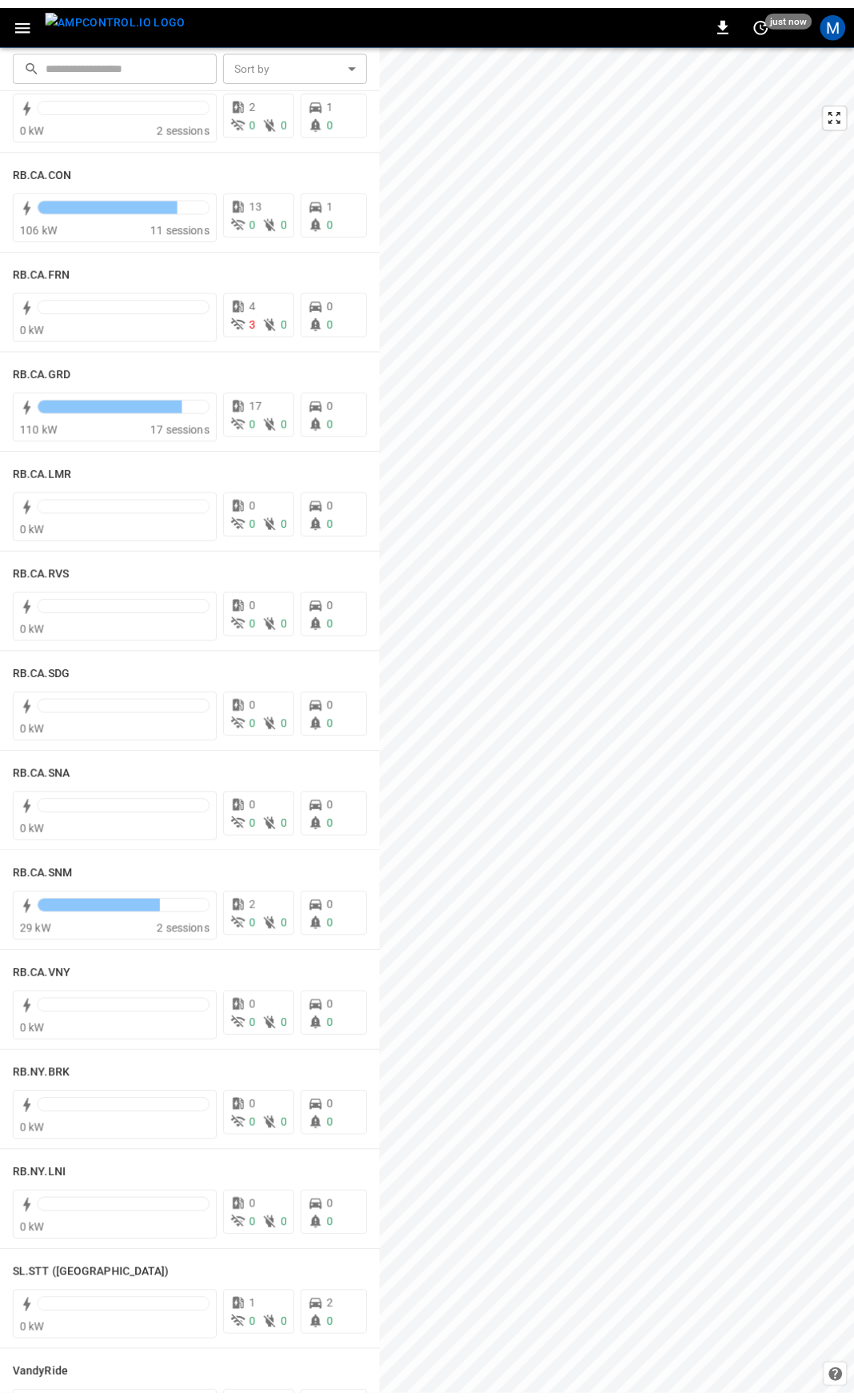
scroll to position [2081, 0]
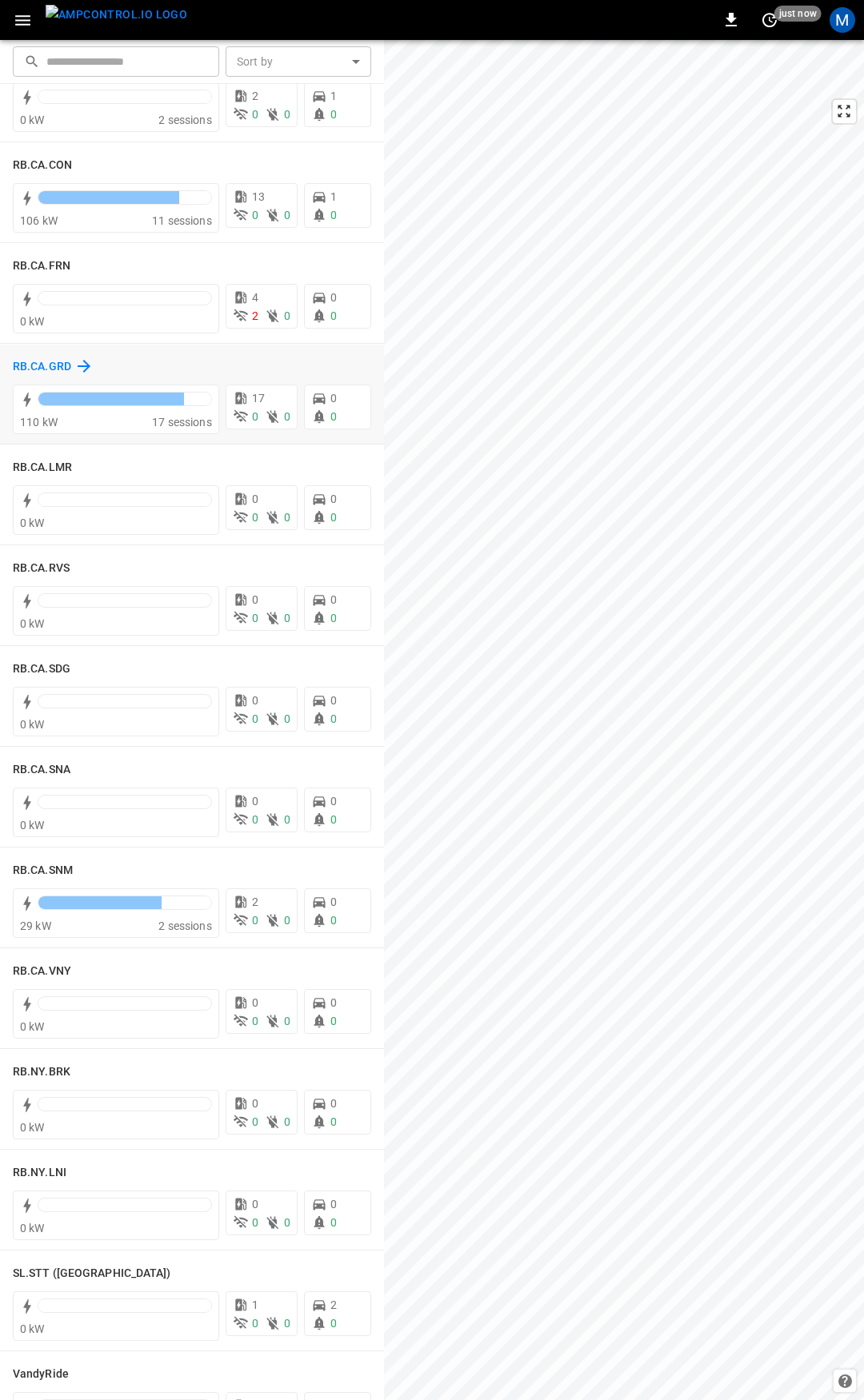
click at [34, 361] on h6 "RB.CA.GRD" at bounding box center [41, 367] width 58 height 18
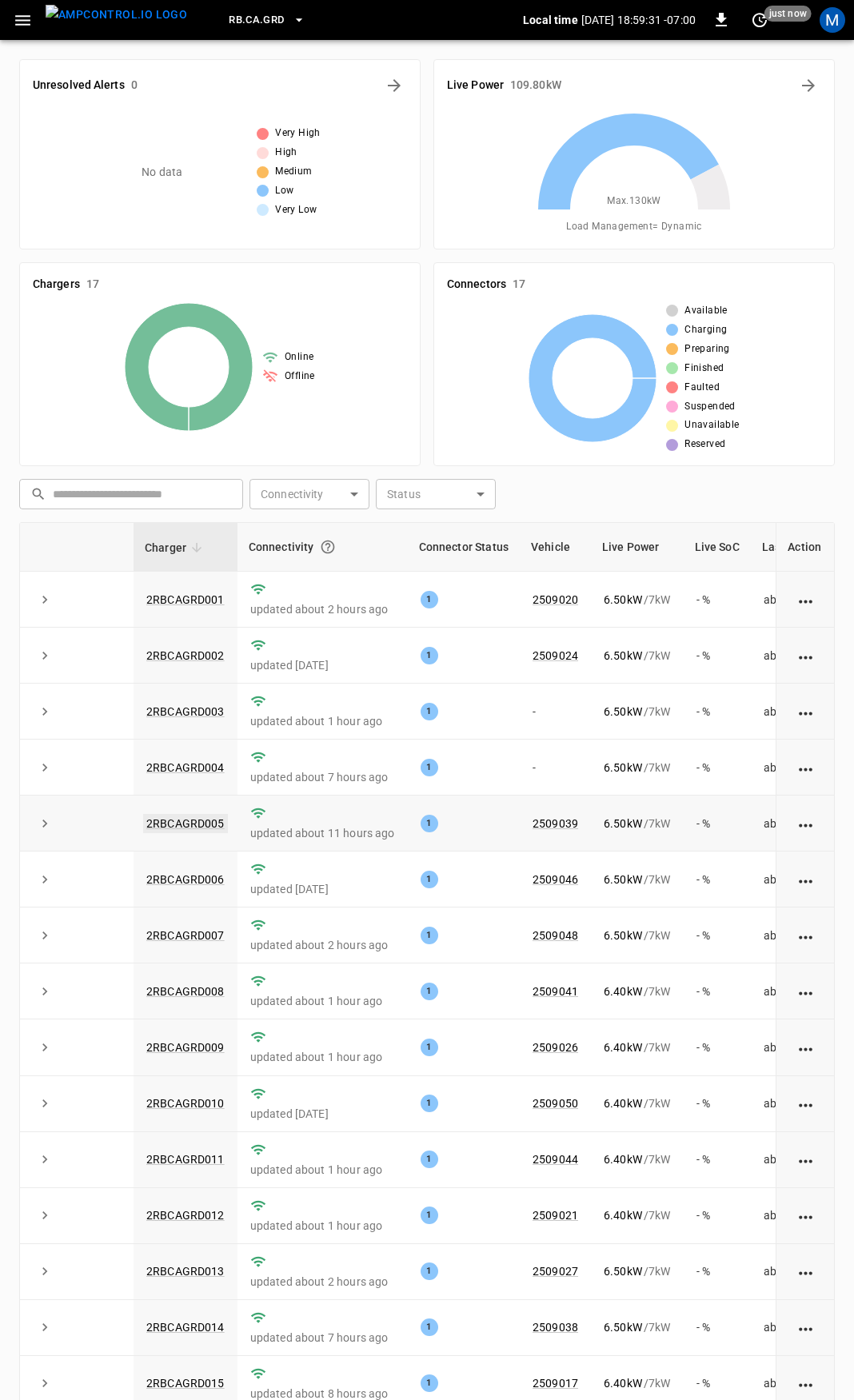
click at [204, 820] on link "2RBCAGRD005" at bounding box center [185, 823] width 85 height 20
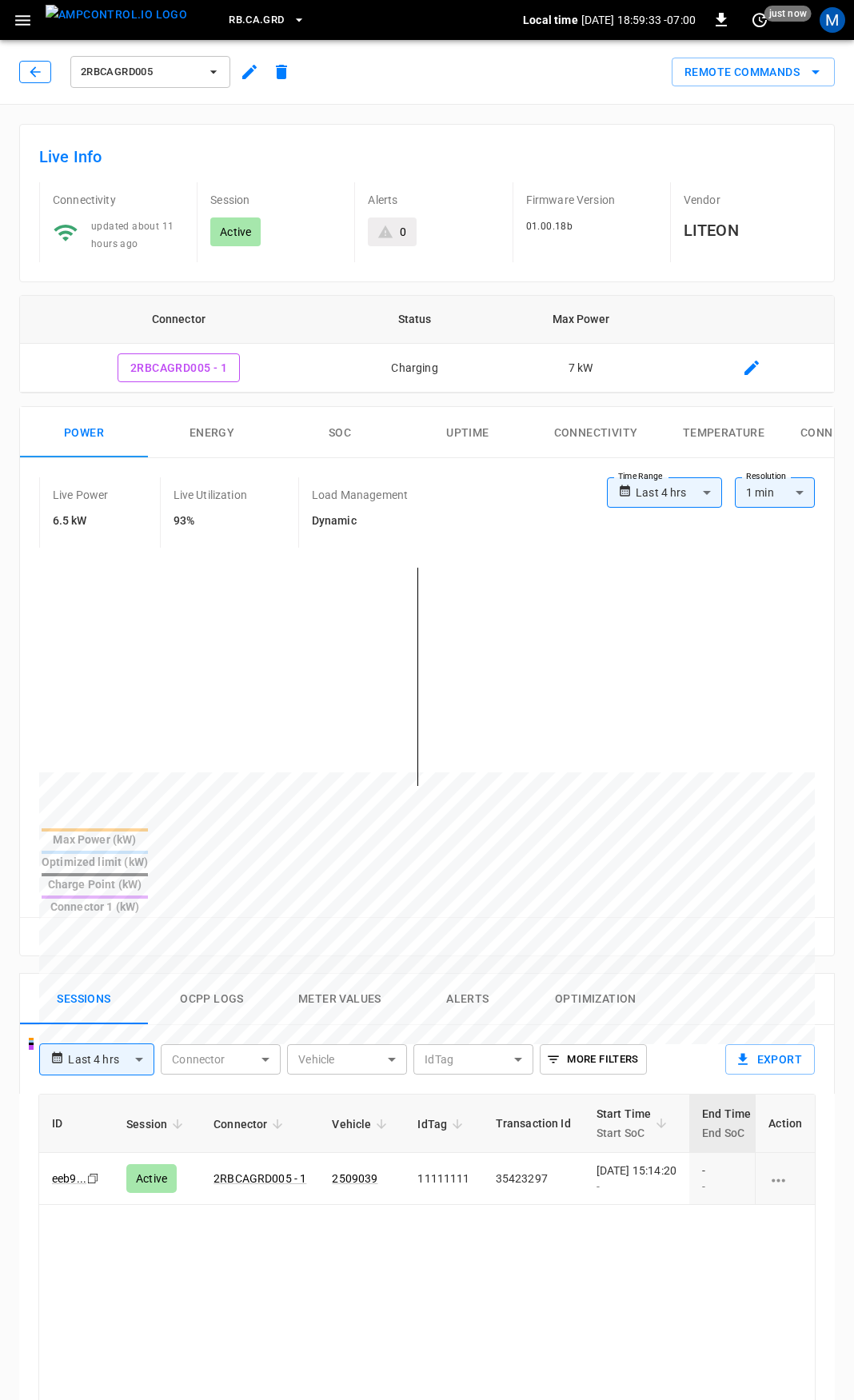
click at [35, 71] on icon "button" at bounding box center [35, 72] width 16 height 16
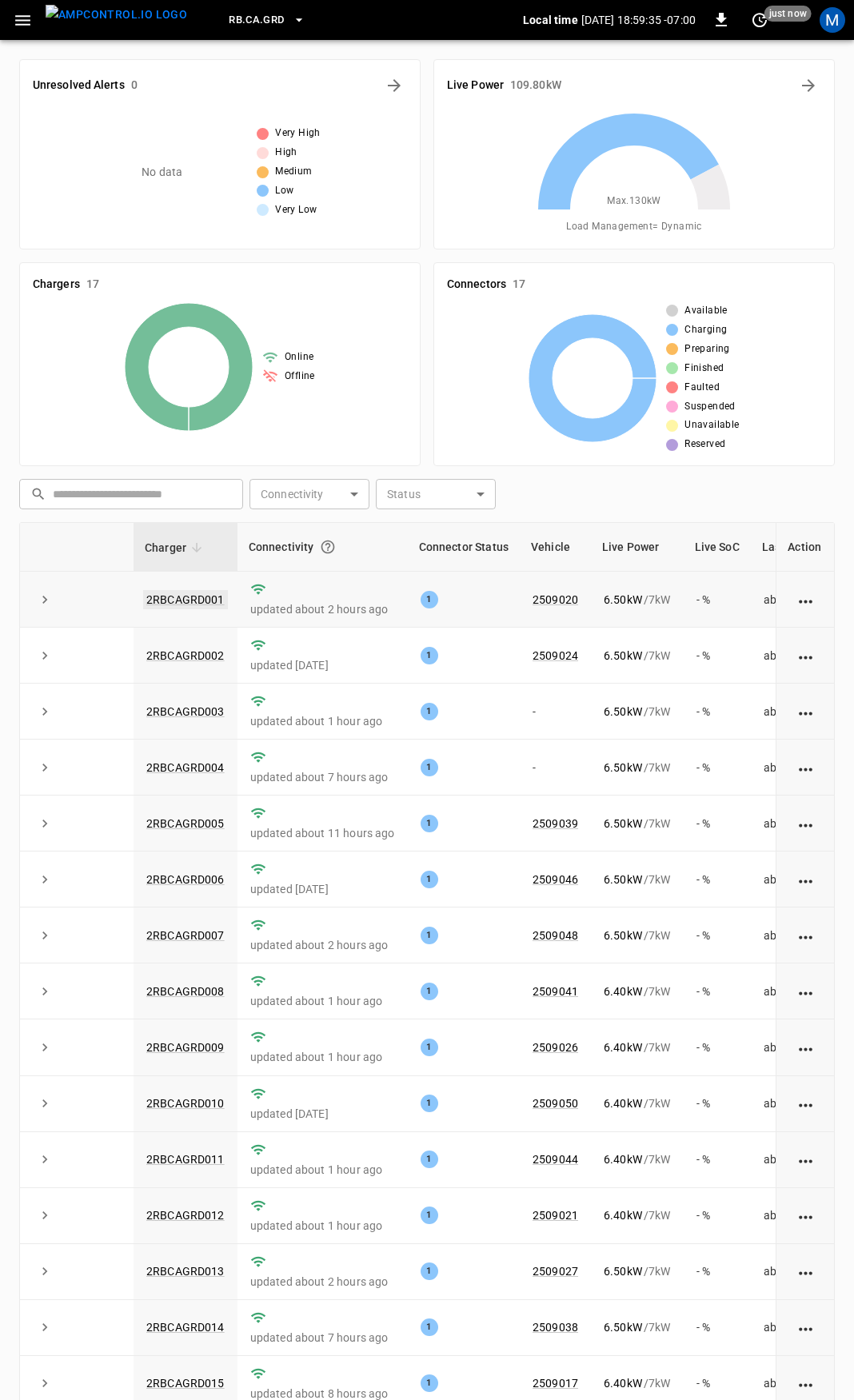
click at [188, 599] on link "2RBCAGRD001" at bounding box center [185, 600] width 85 height 20
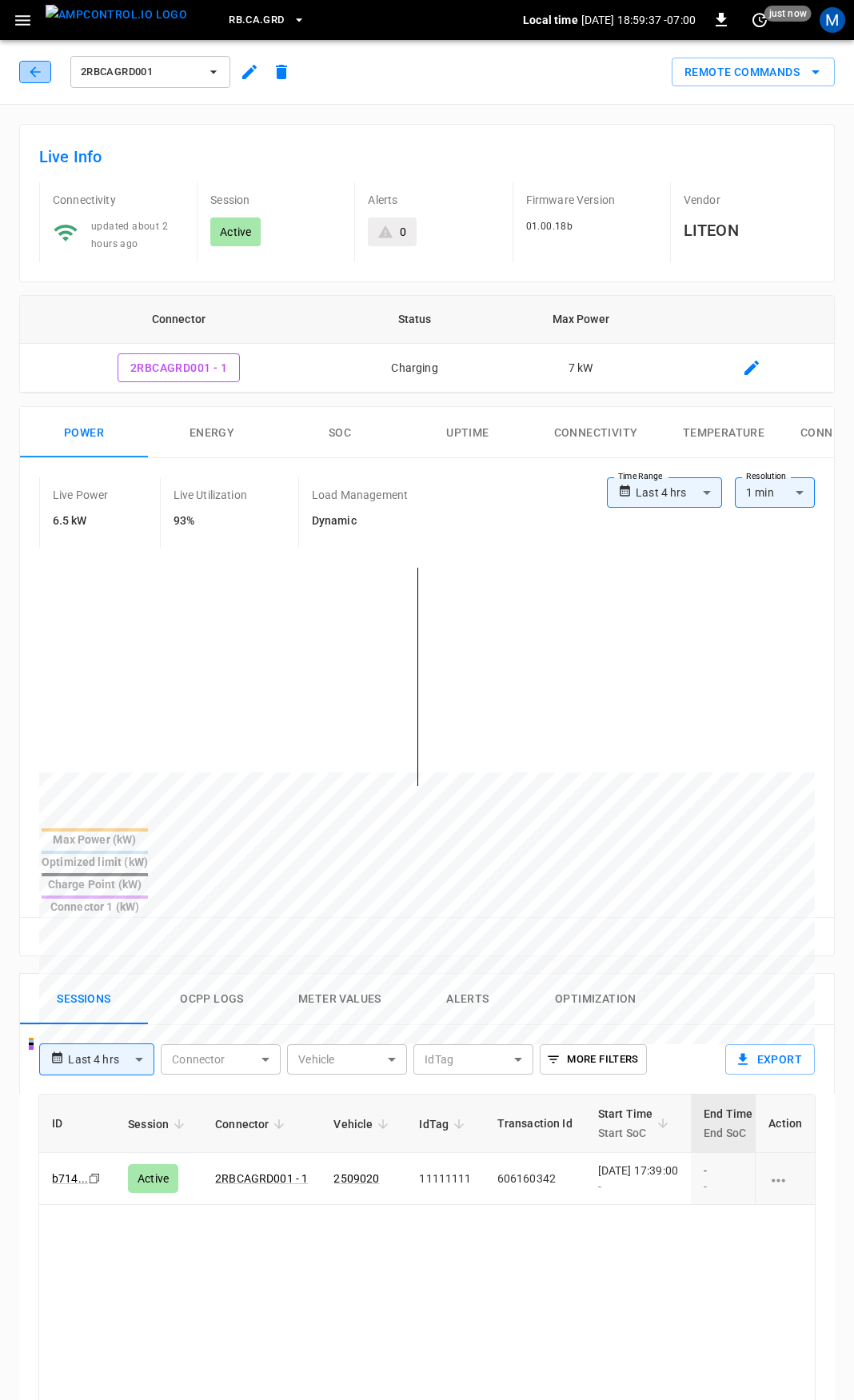
click at [39, 71] on icon "button" at bounding box center [35, 72] width 16 height 16
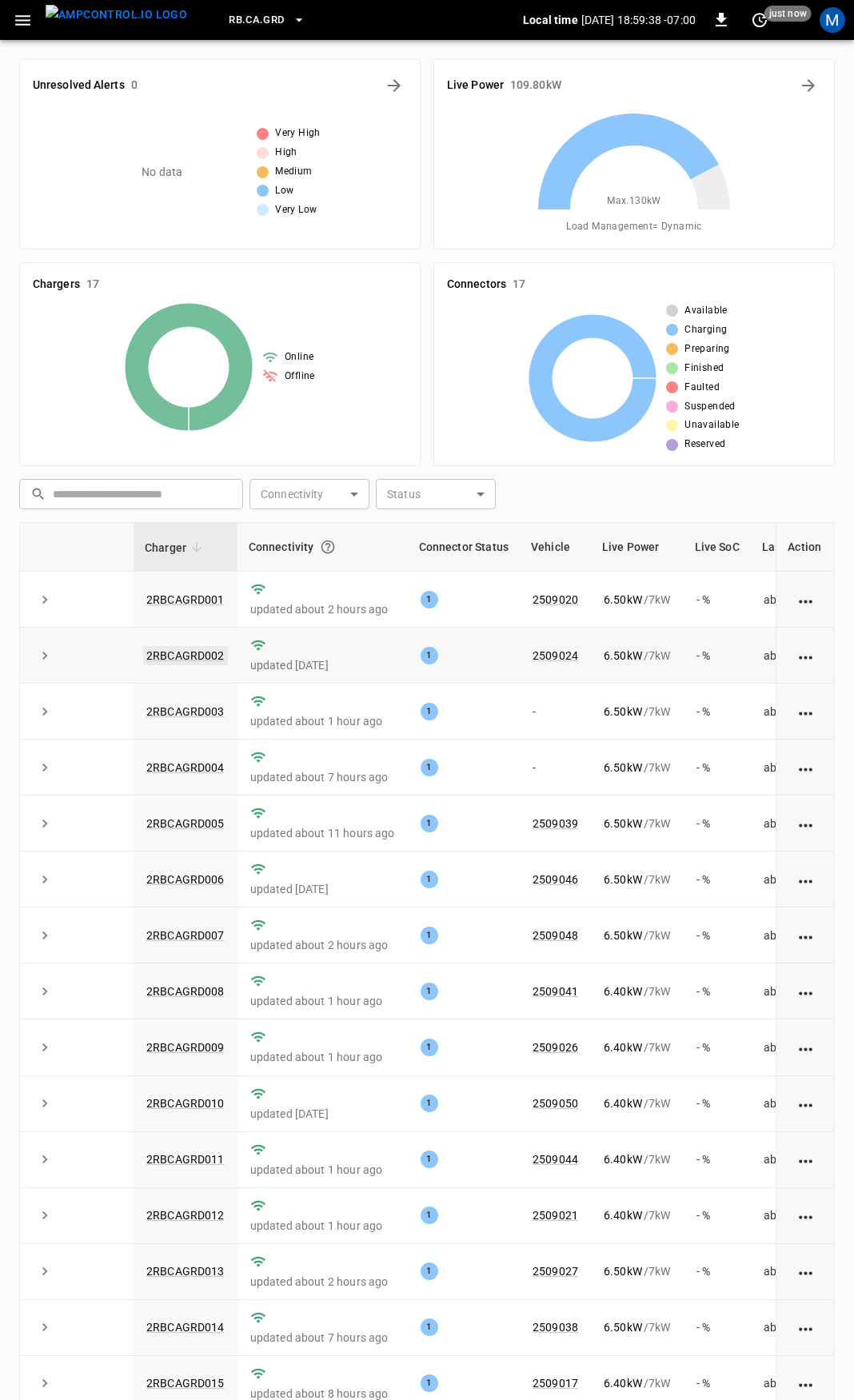
click at [203, 655] on link "2RBCAGRD002" at bounding box center [185, 656] width 85 height 20
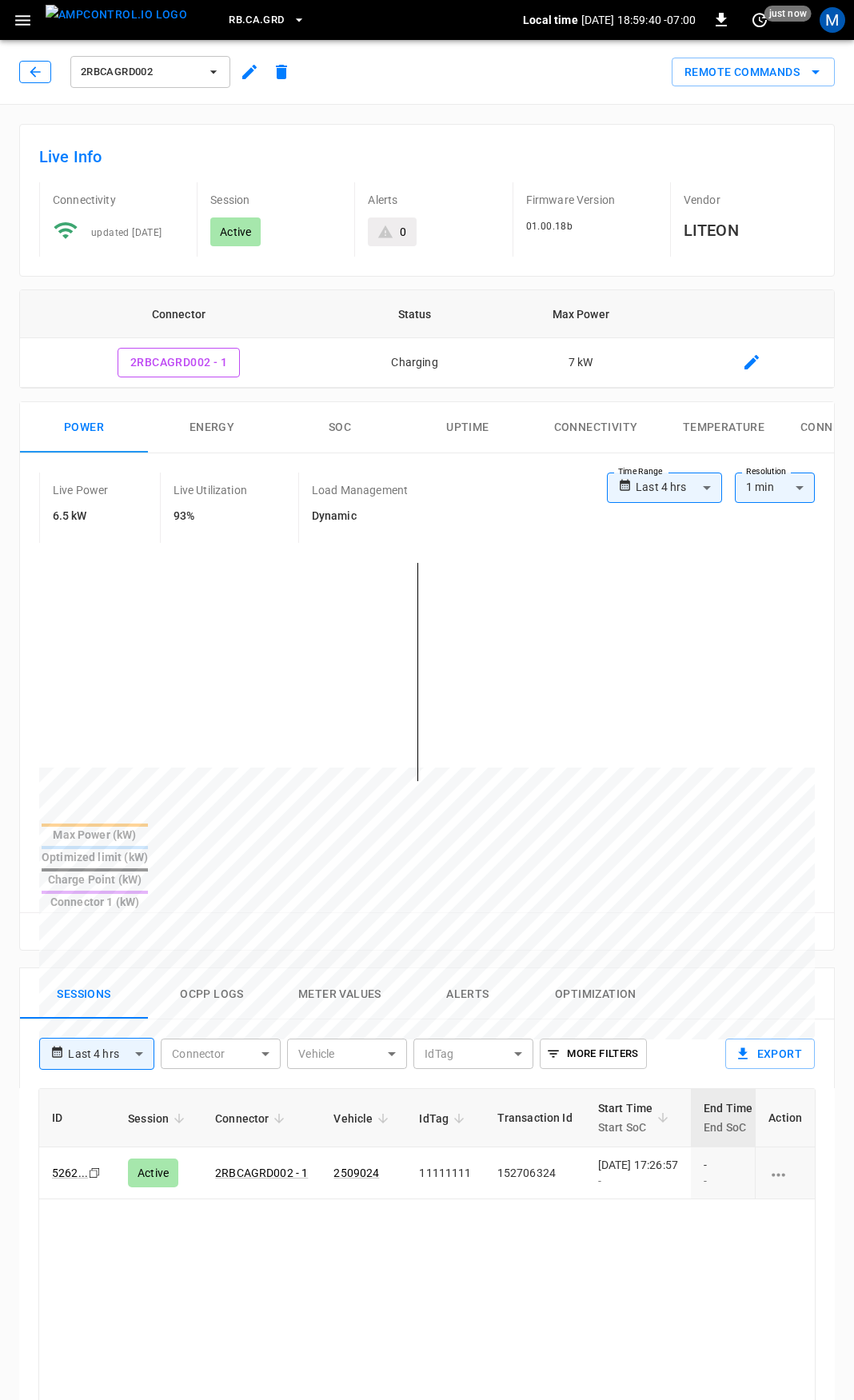
click at [35, 74] on icon "button" at bounding box center [35, 72] width 16 height 16
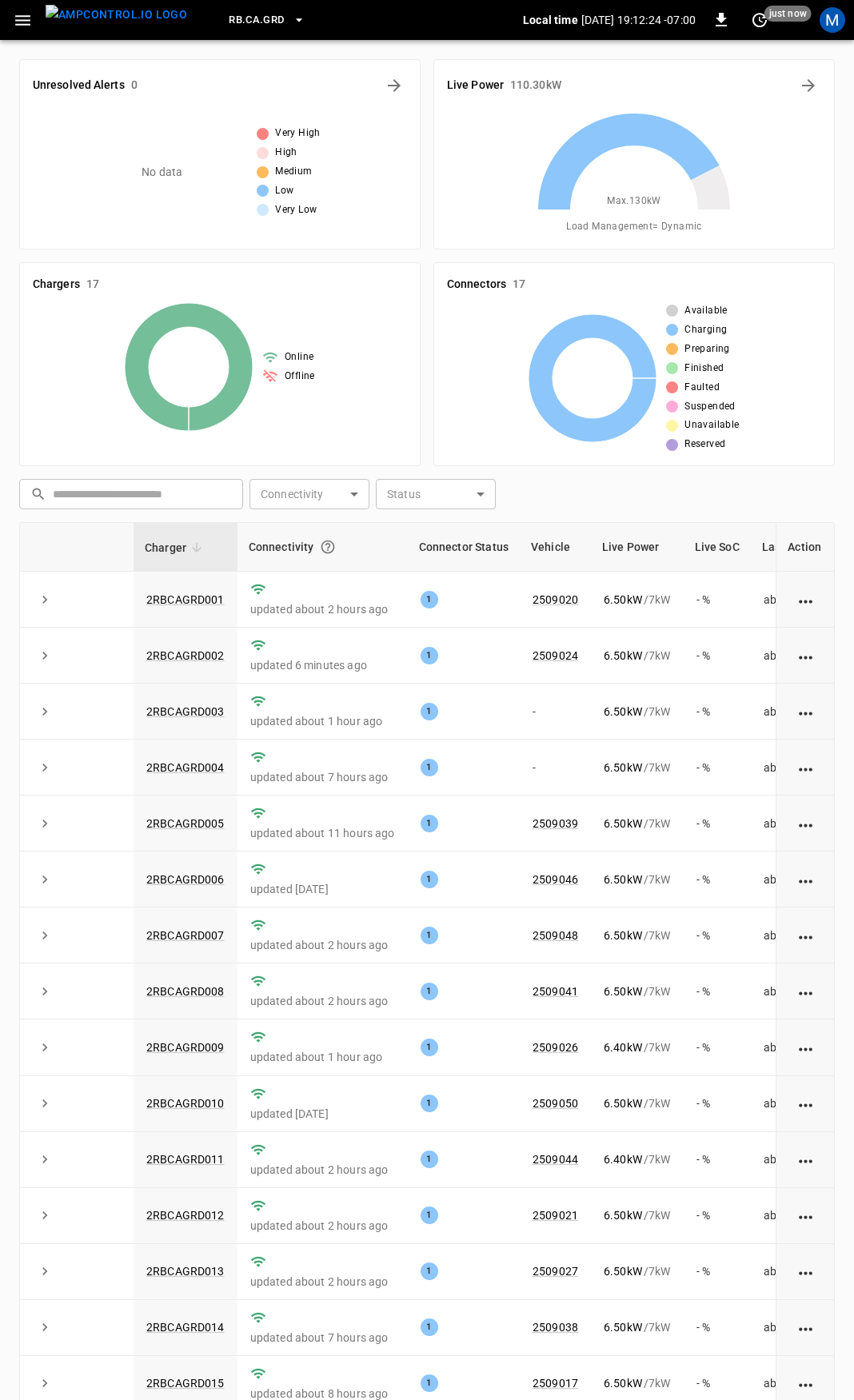
scroll to position [45, 0]
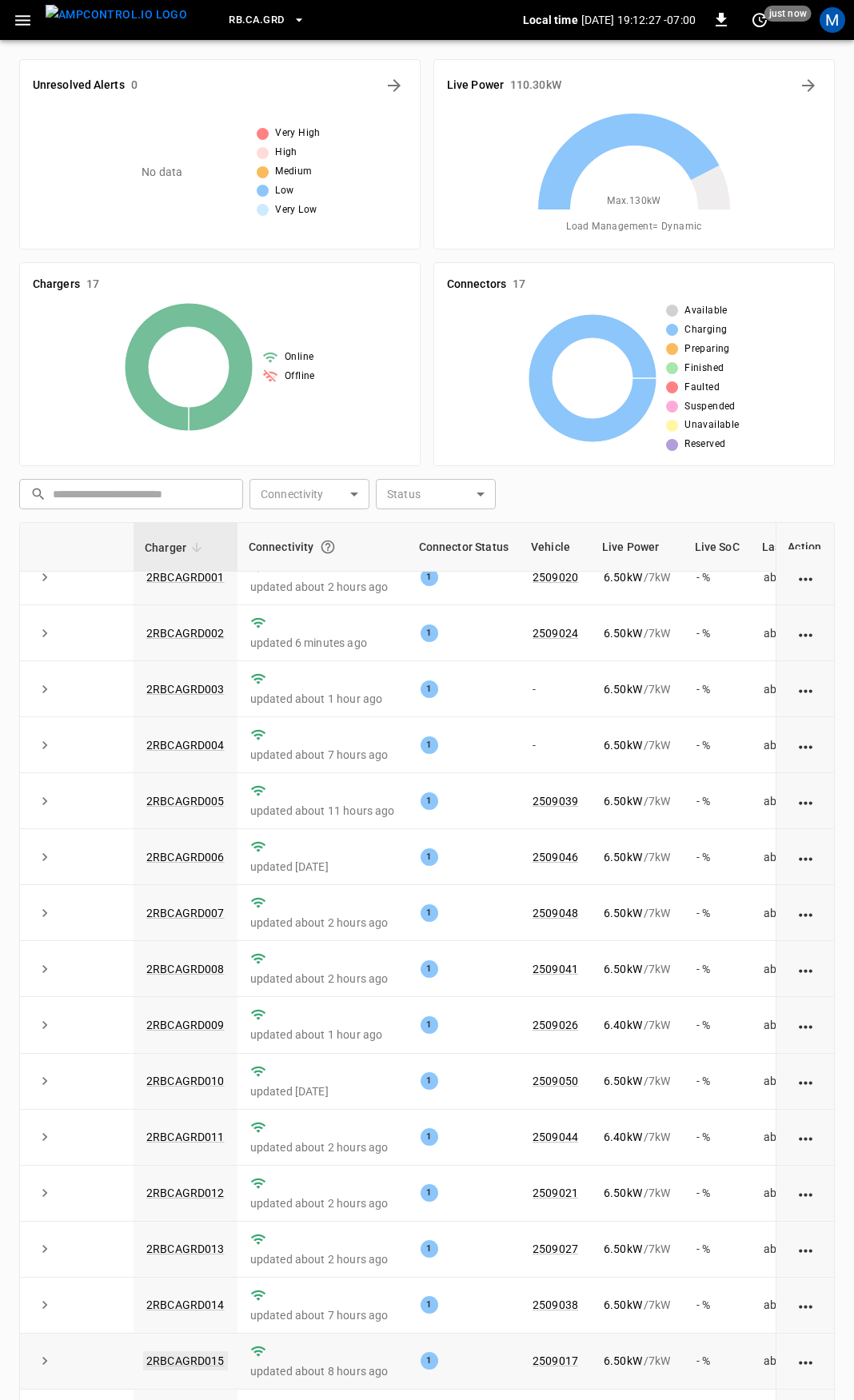
click at [180, 1352] on link "2RBCAGRD015" at bounding box center [185, 1362] width 85 height 20
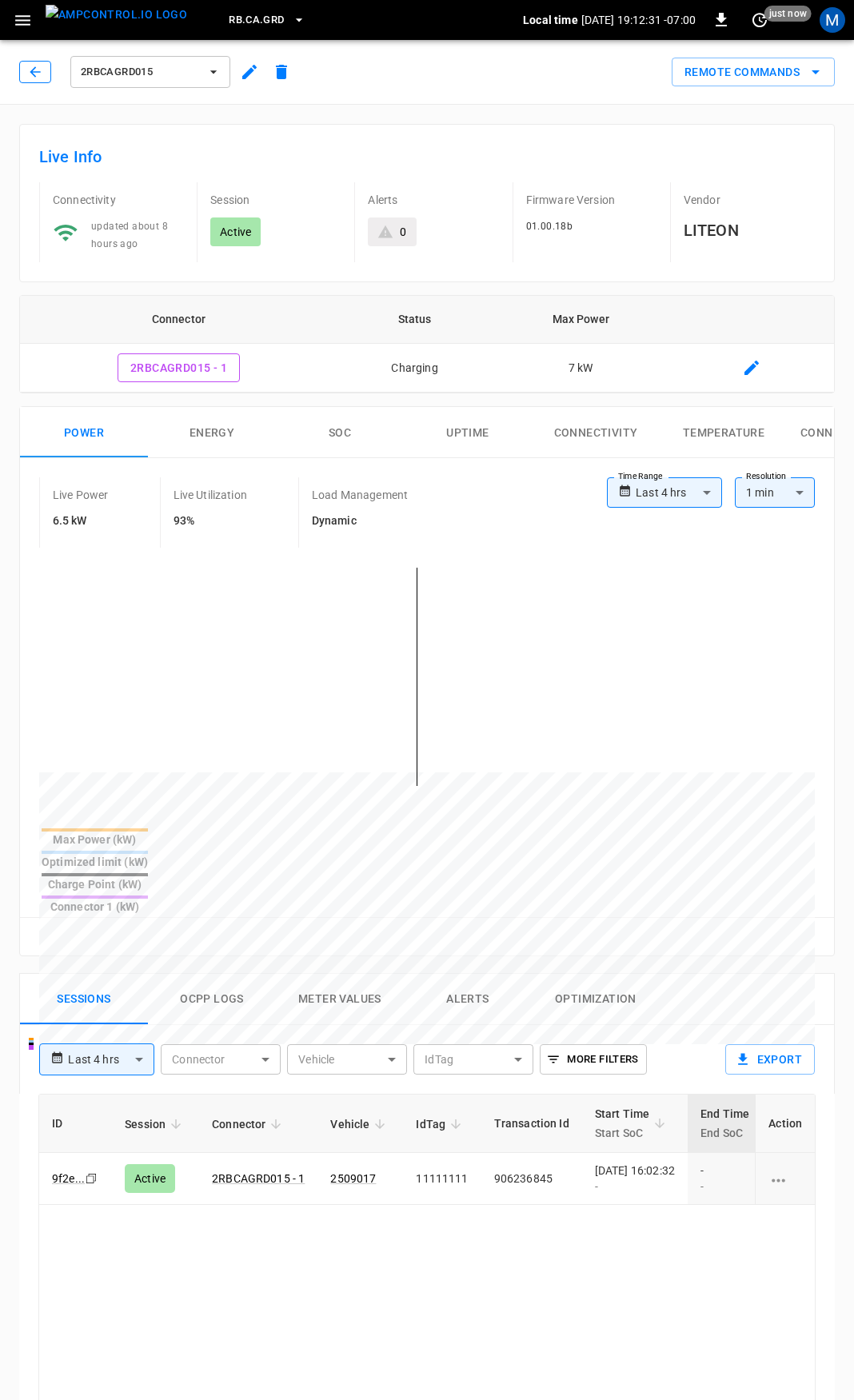
click at [41, 66] on icon "button" at bounding box center [35, 72] width 16 height 16
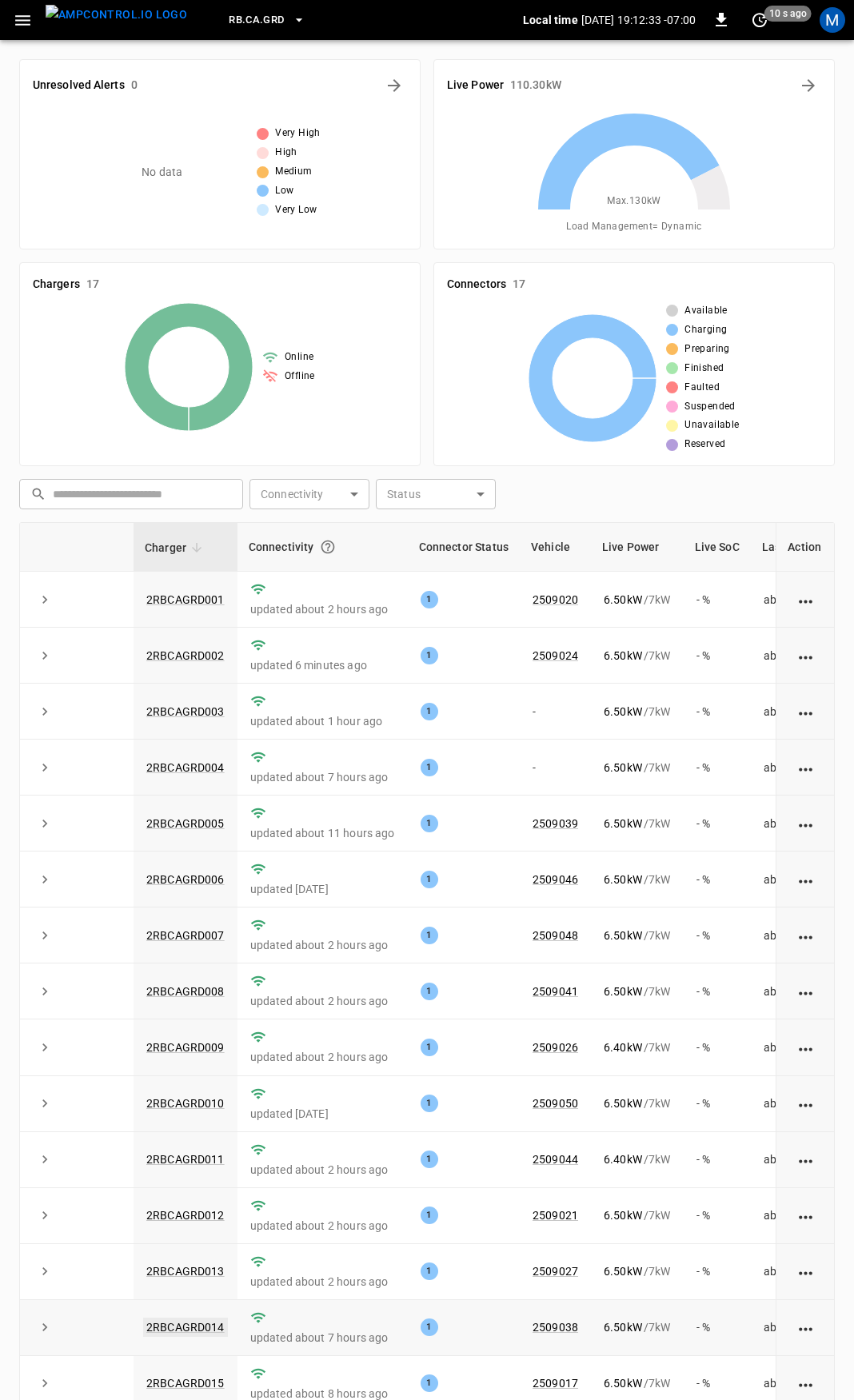
click at [209, 1336] on link "2RBCAGRD014" at bounding box center [185, 1327] width 85 height 20
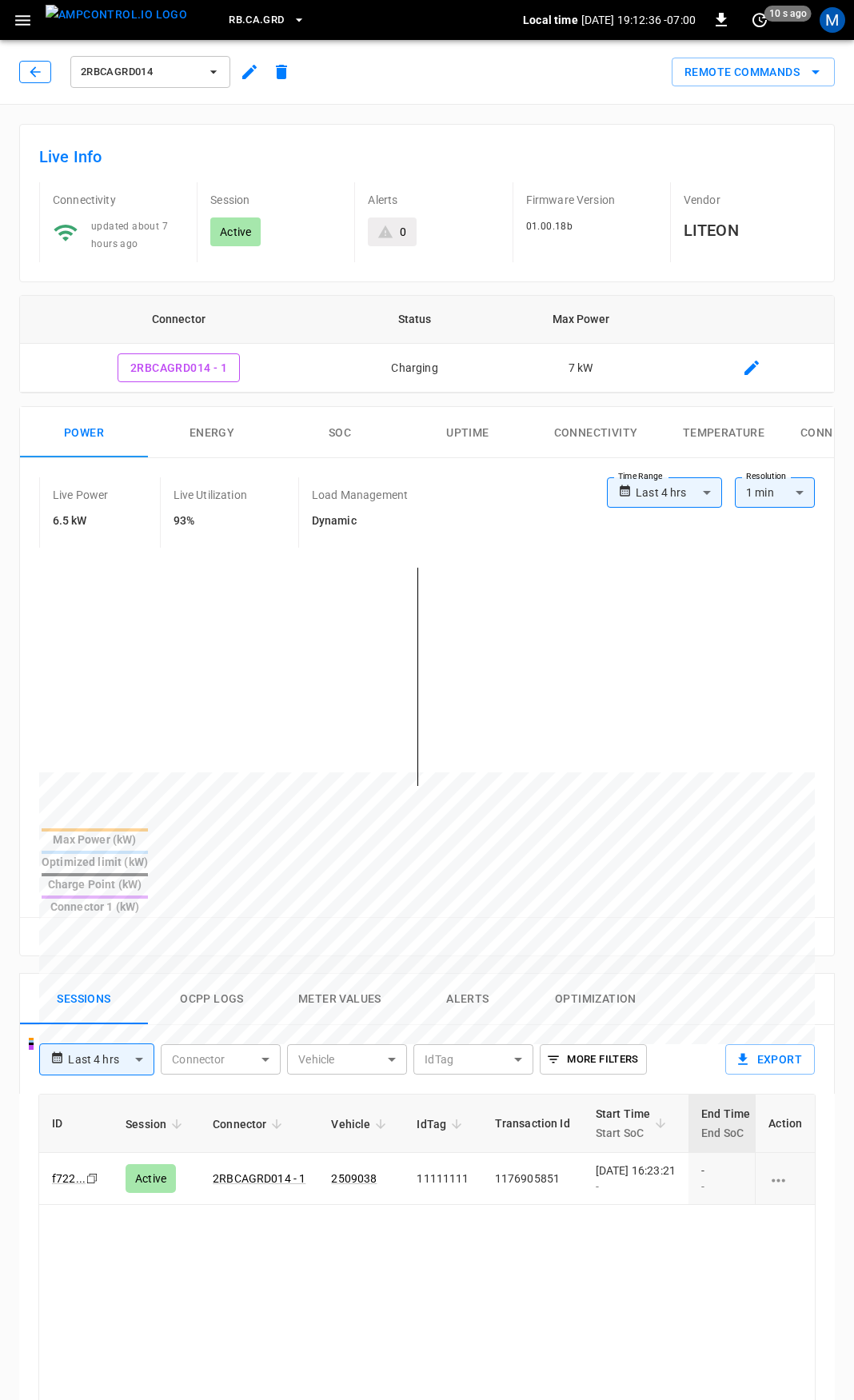
click at [30, 71] on icon "button" at bounding box center [35, 72] width 16 height 16
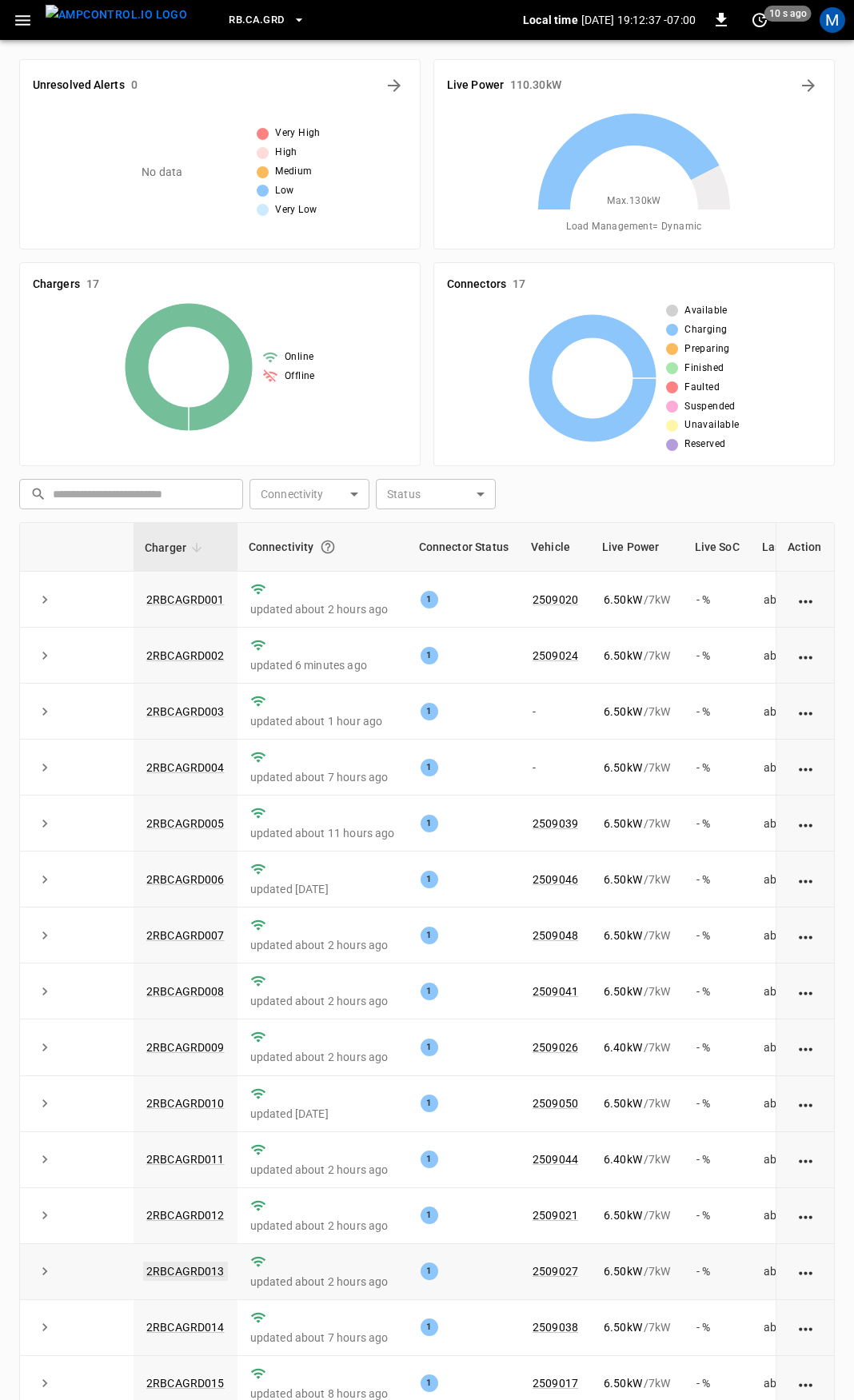
click at [190, 1280] on link "2RBCAGRD013" at bounding box center [185, 1271] width 85 height 20
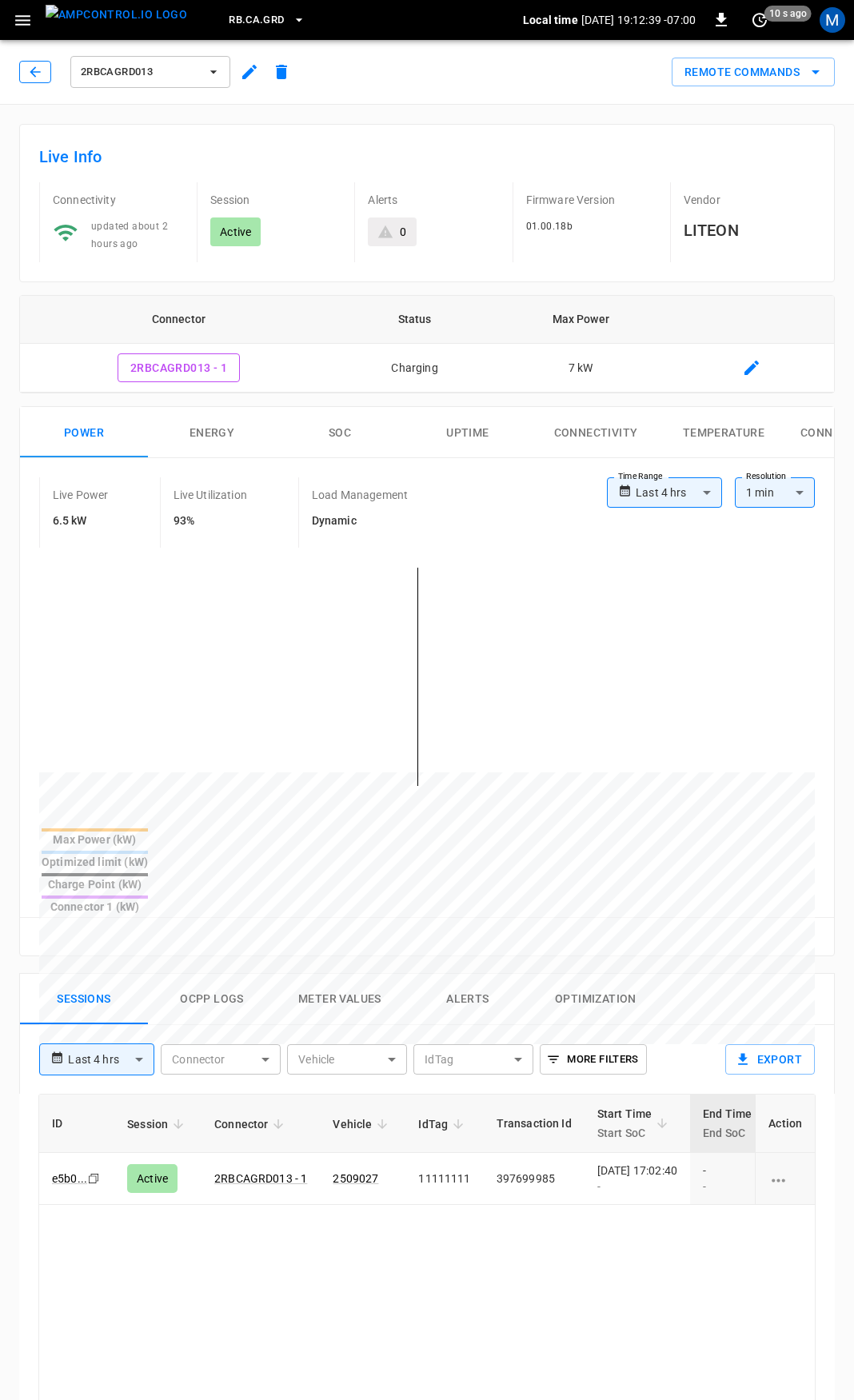
click at [31, 78] on icon "button" at bounding box center [35, 72] width 16 height 16
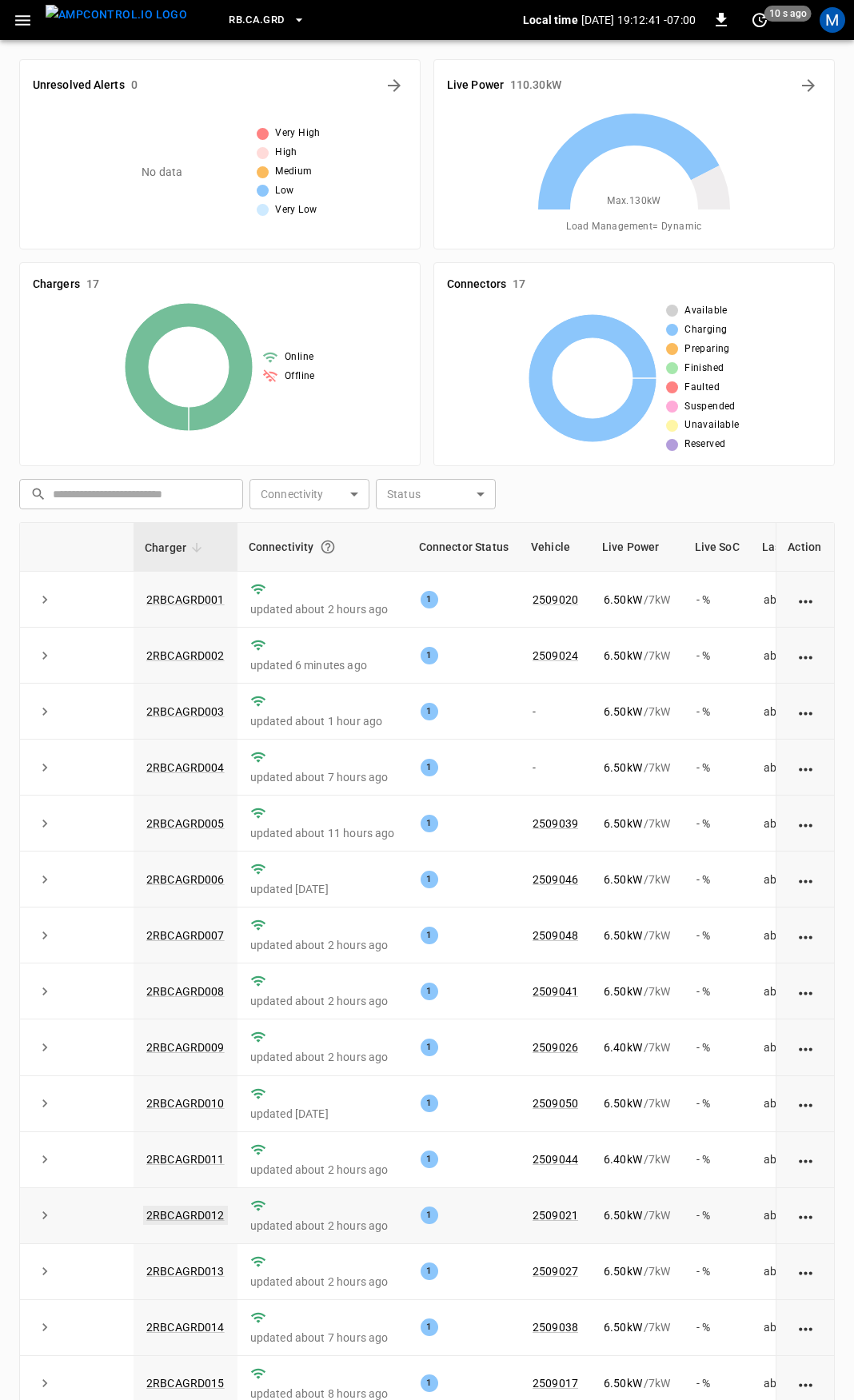
click at [198, 1215] on link "2RBCAGRD012" at bounding box center [185, 1216] width 85 height 20
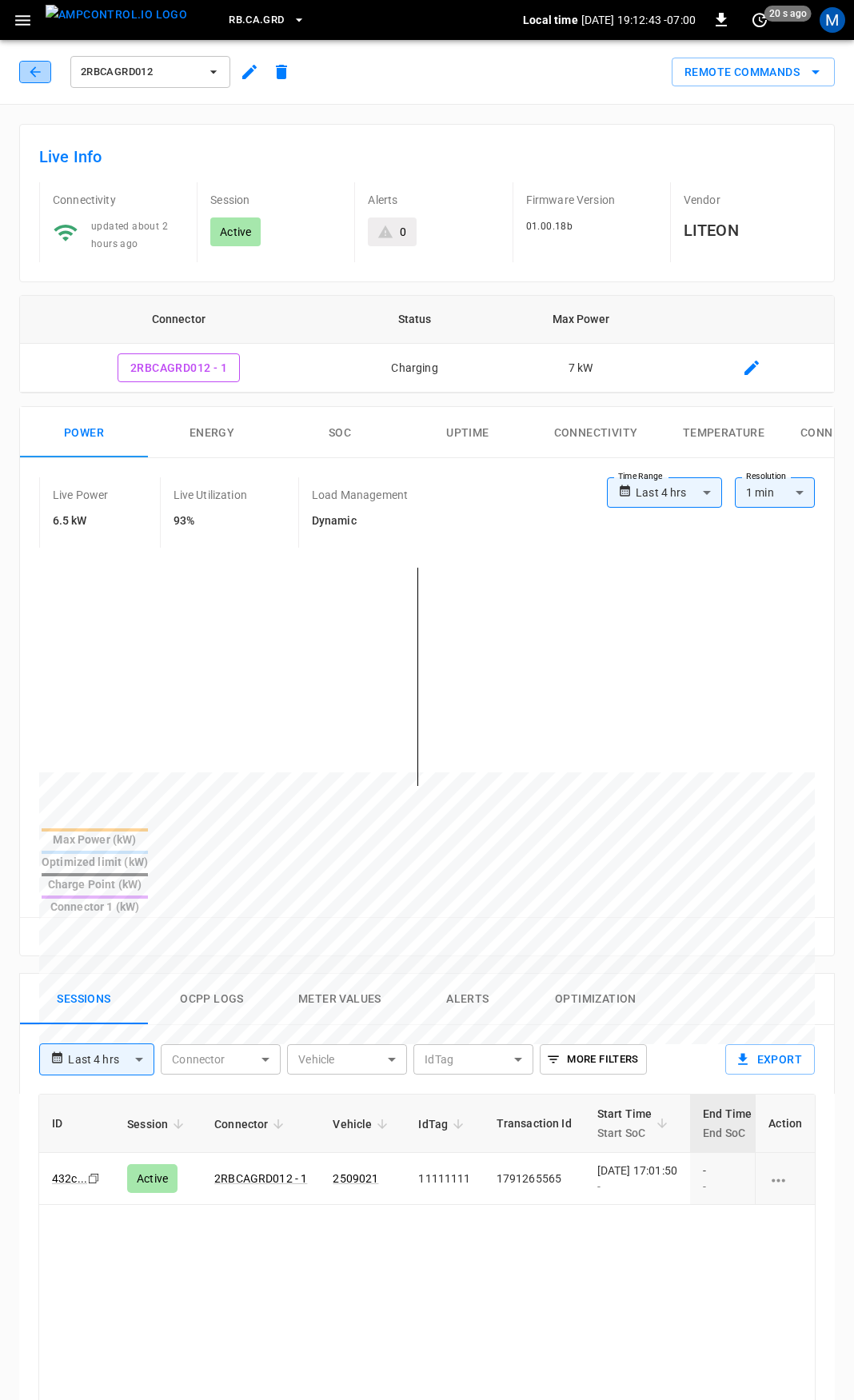
click at [32, 75] on icon "button" at bounding box center [35, 72] width 16 height 16
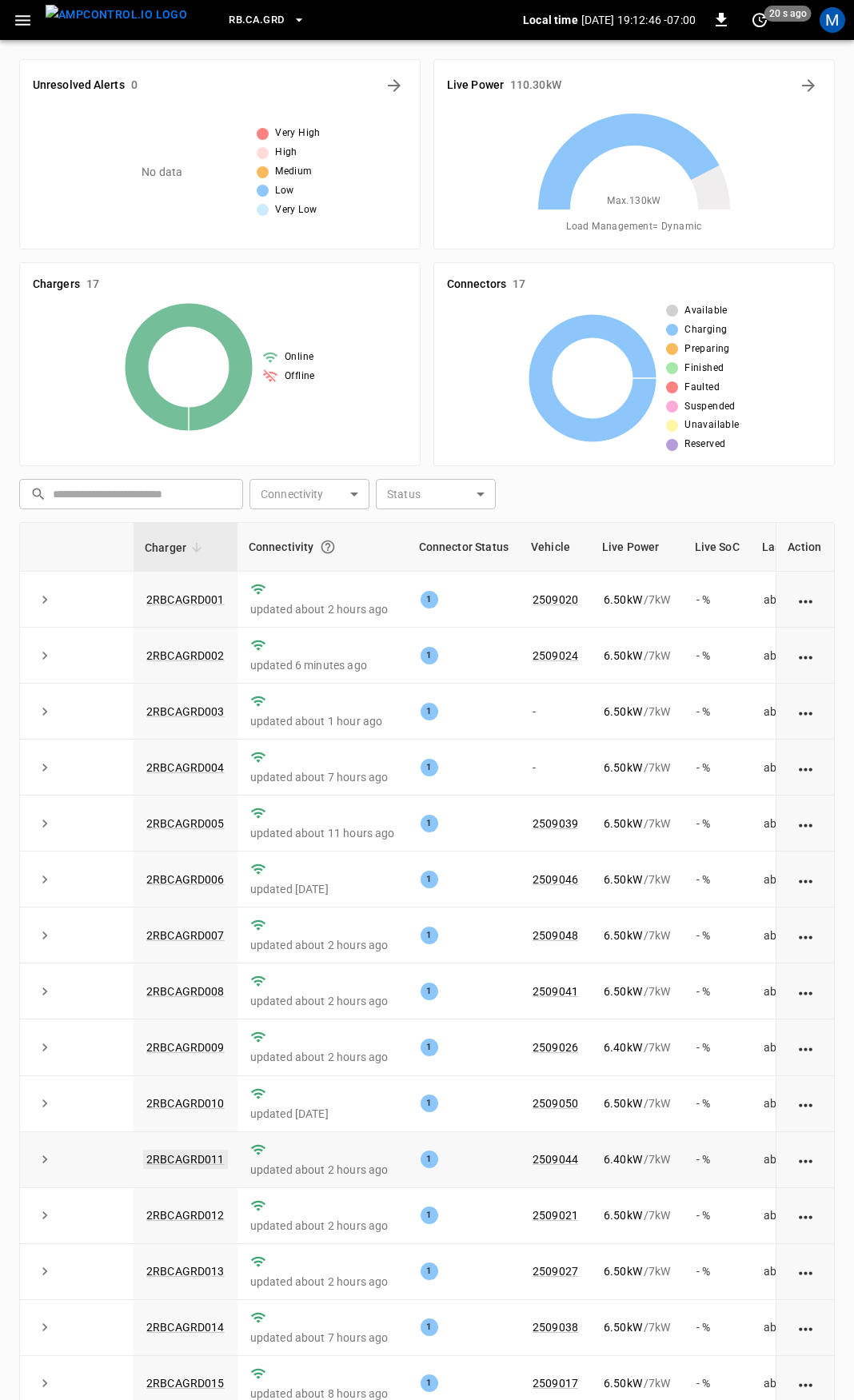
click at [195, 1168] on link "2RBCAGRD011" at bounding box center [185, 1160] width 85 height 20
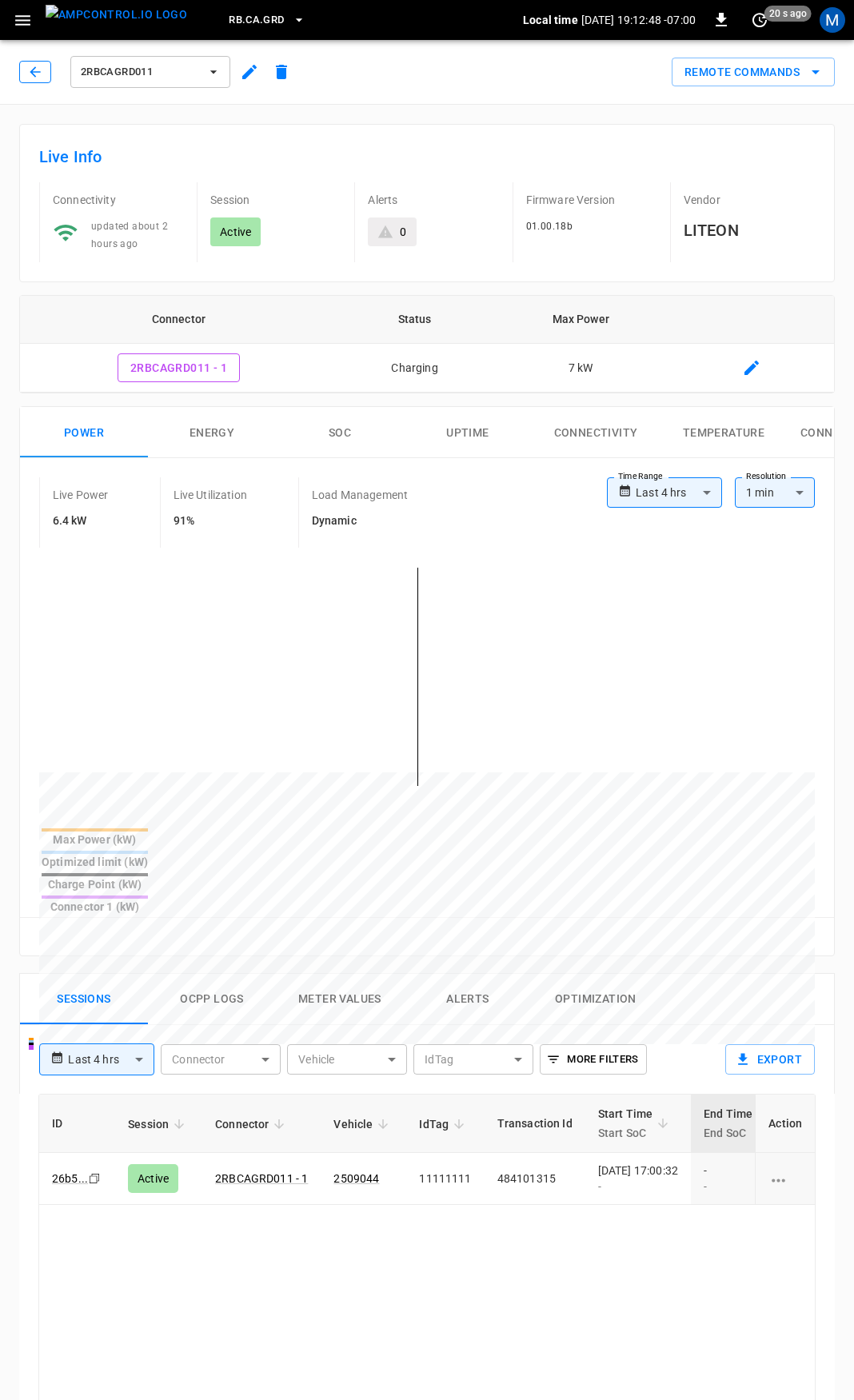
click at [35, 69] on icon "button" at bounding box center [35, 72] width 16 height 16
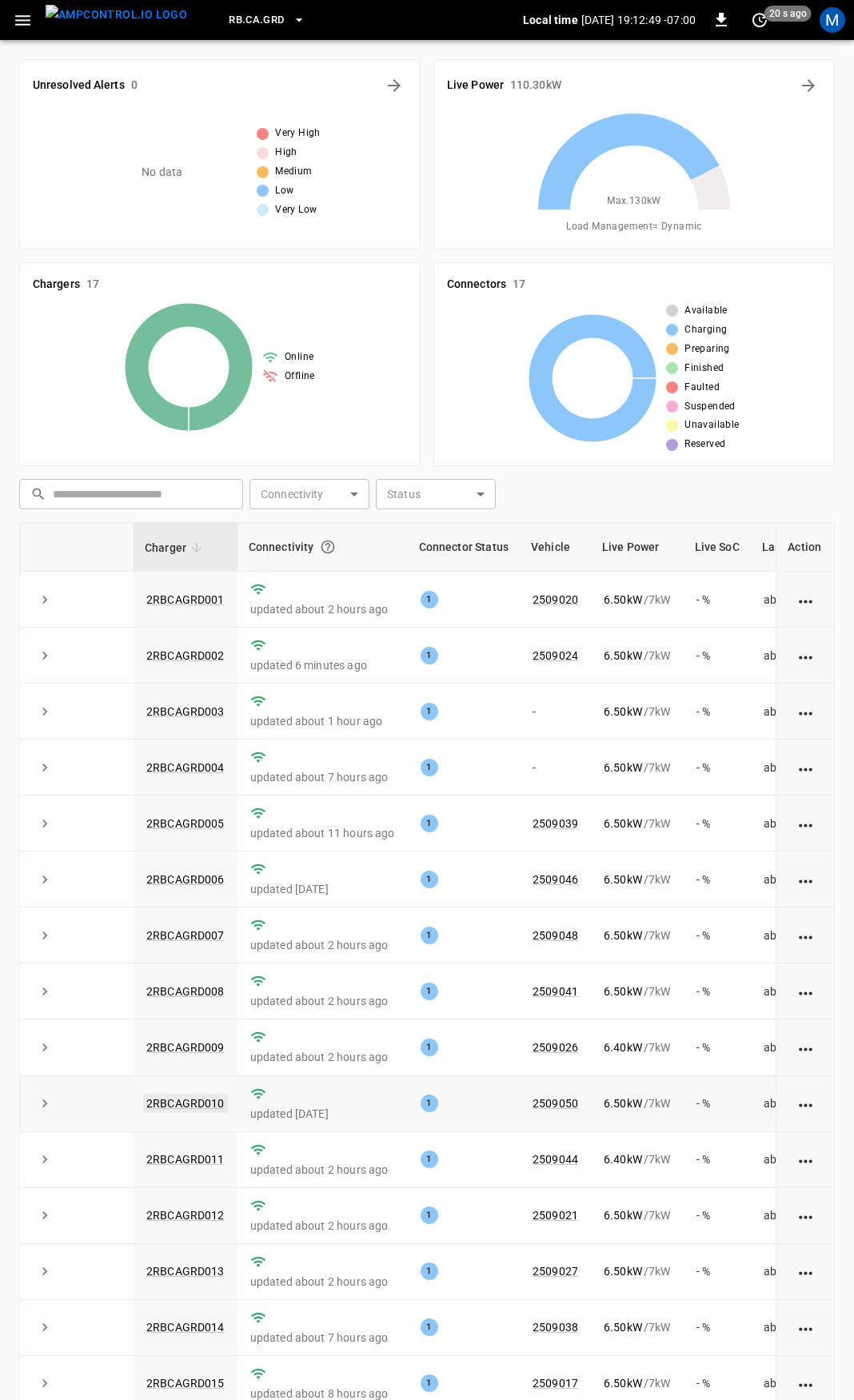
click at [194, 1104] on link "2RBCAGRD010" at bounding box center [185, 1104] width 85 height 20
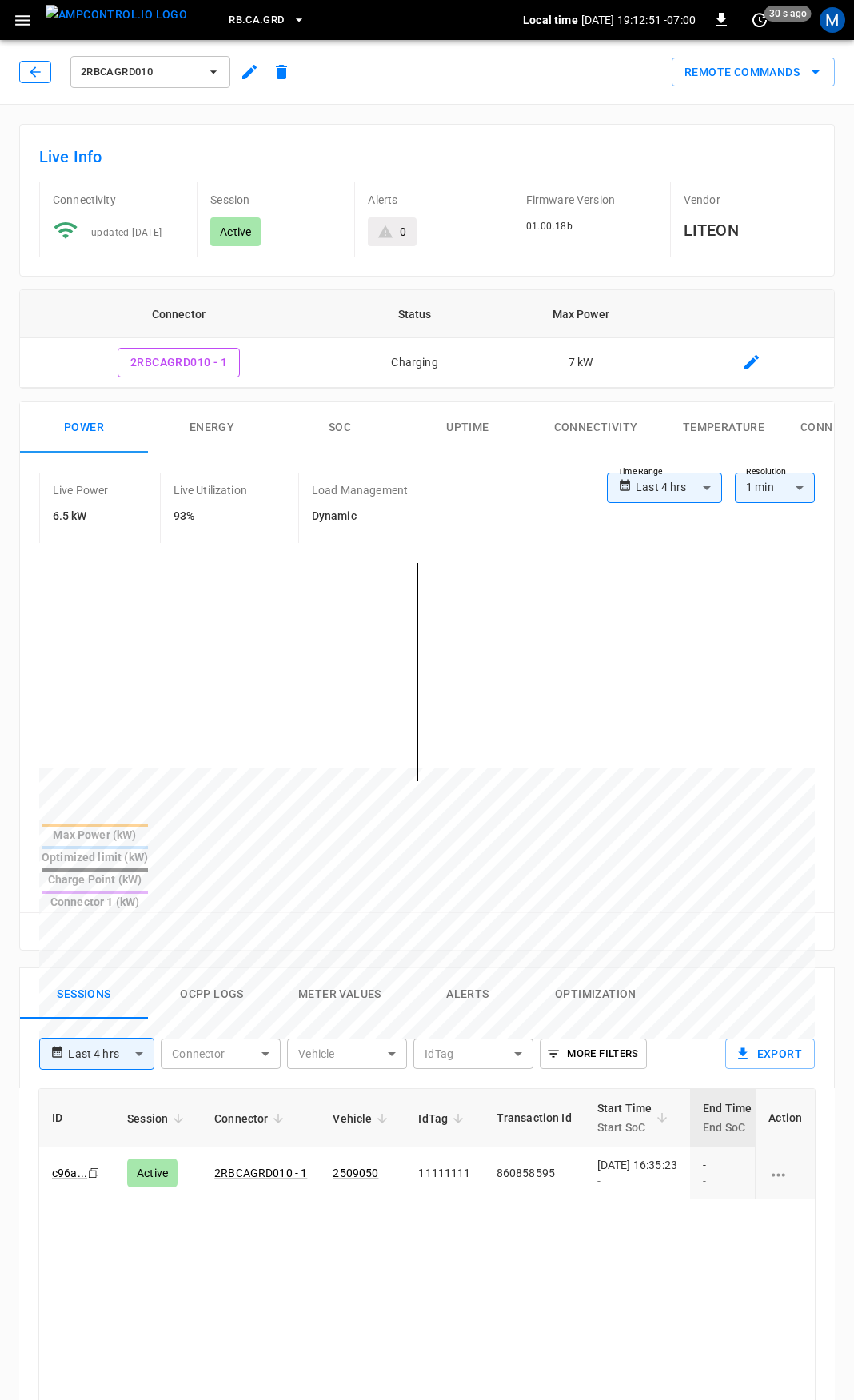
click at [24, 62] on button "button" at bounding box center [35, 72] width 32 height 23
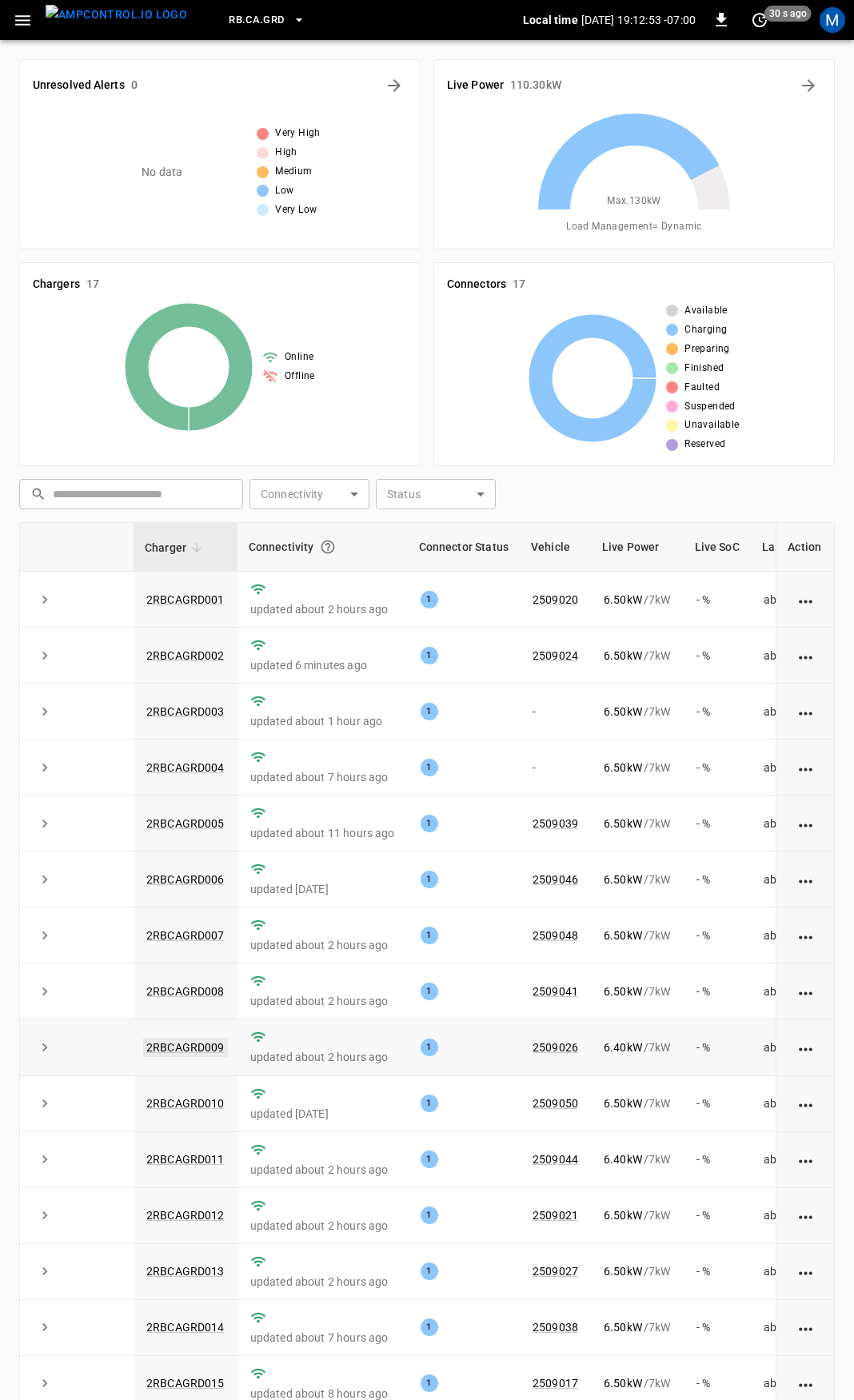
click at [186, 1054] on link "2RBCAGRD009" at bounding box center [185, 1048] width 85 height 20
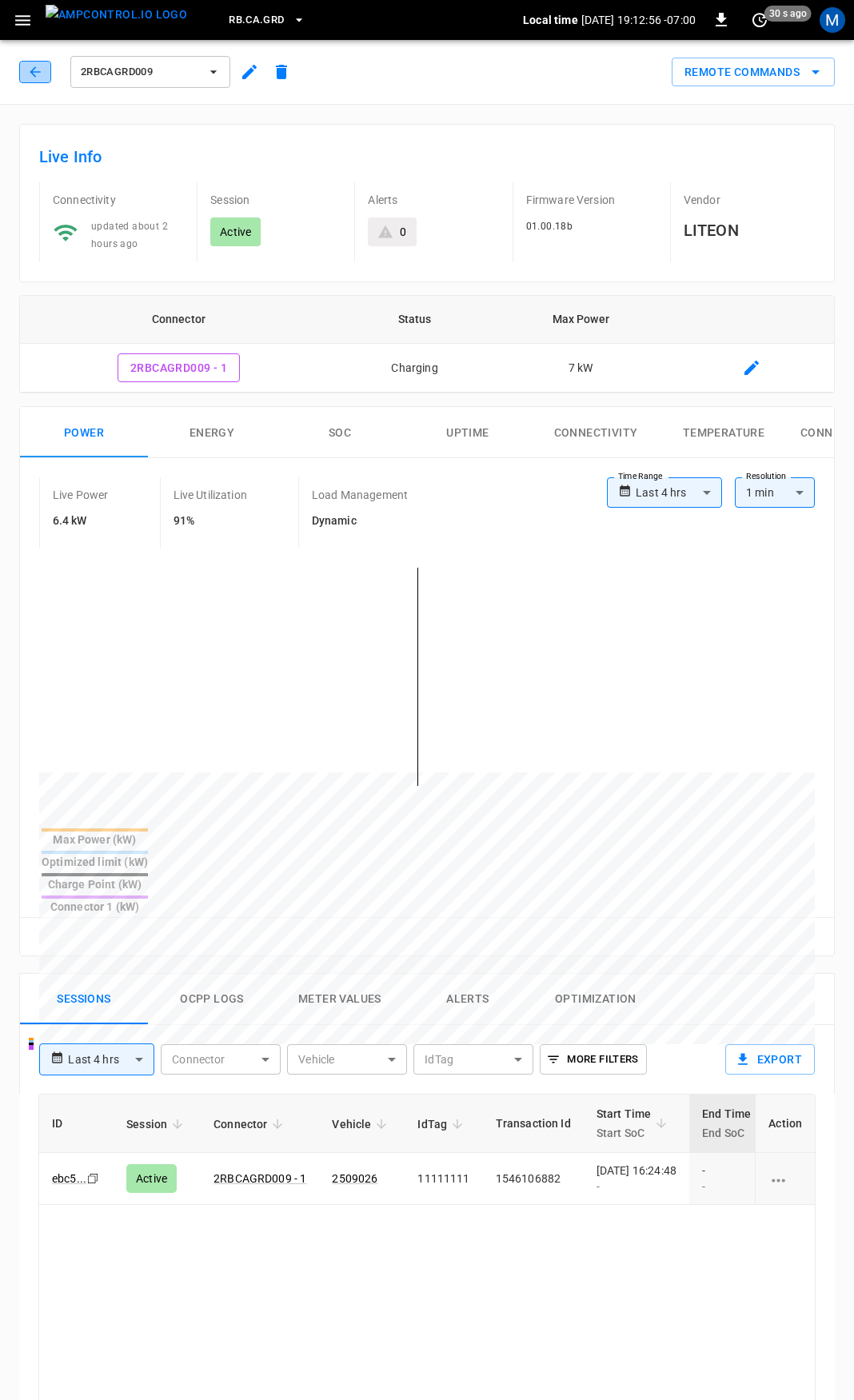
click at [30, 66] on icon "button" at bounding box center [35, 72] width 16 height 16
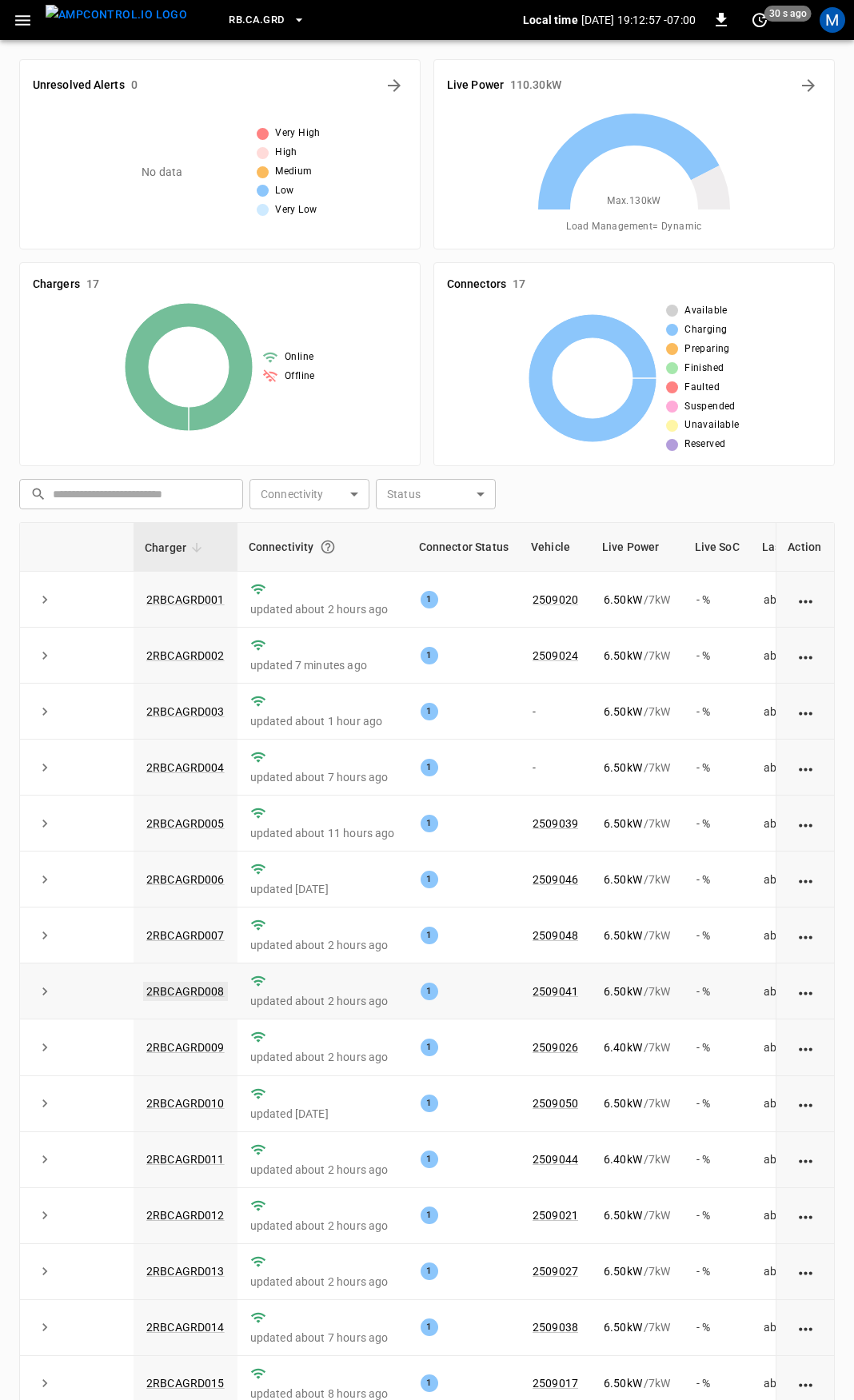
click at [196, 998] on link "2RBCAGRD008" at bounding box center [185, 992] width 85 height 20
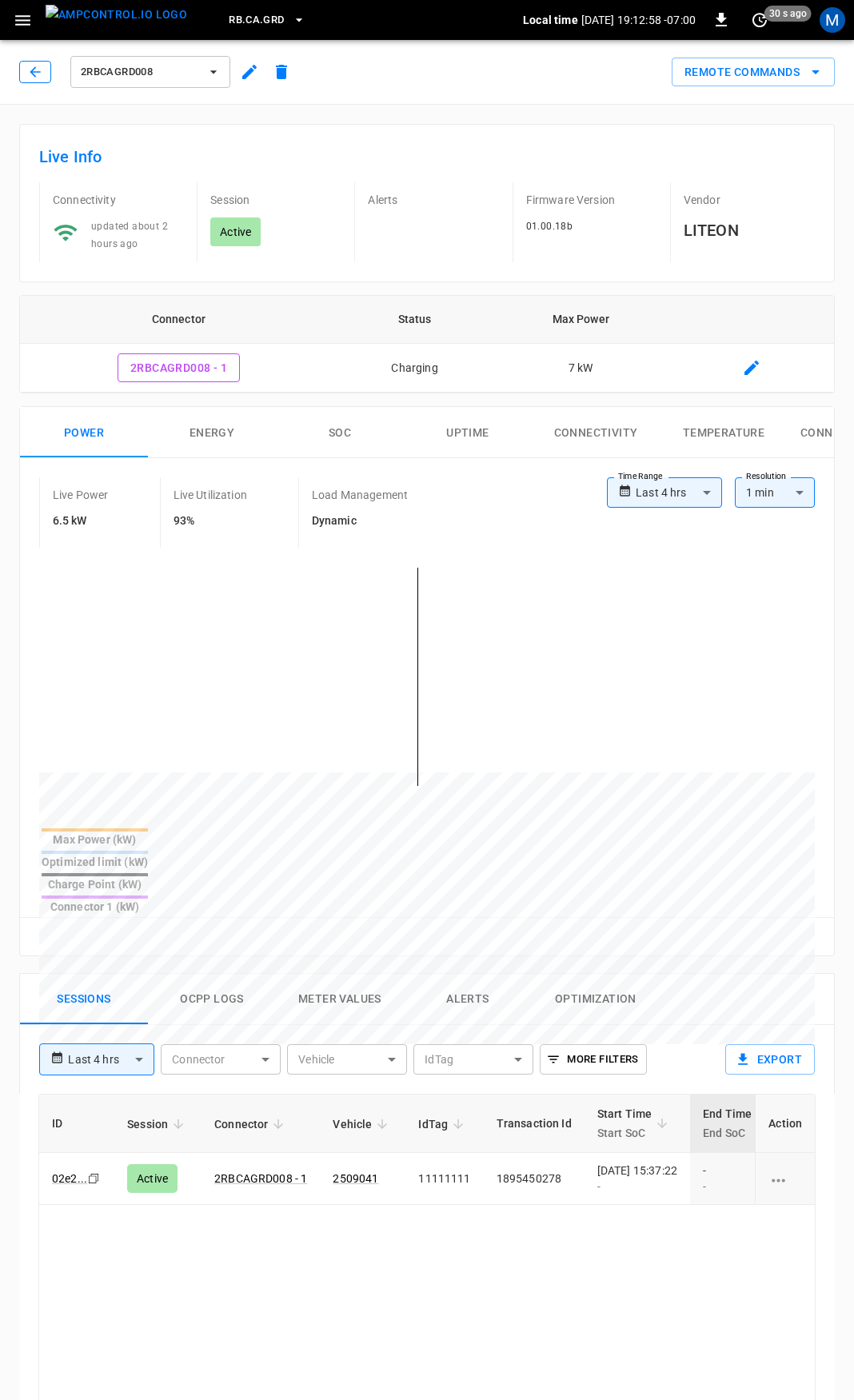
click at [28, 72] on icon "button" at bounding box center [35, 72] width 16 height 16
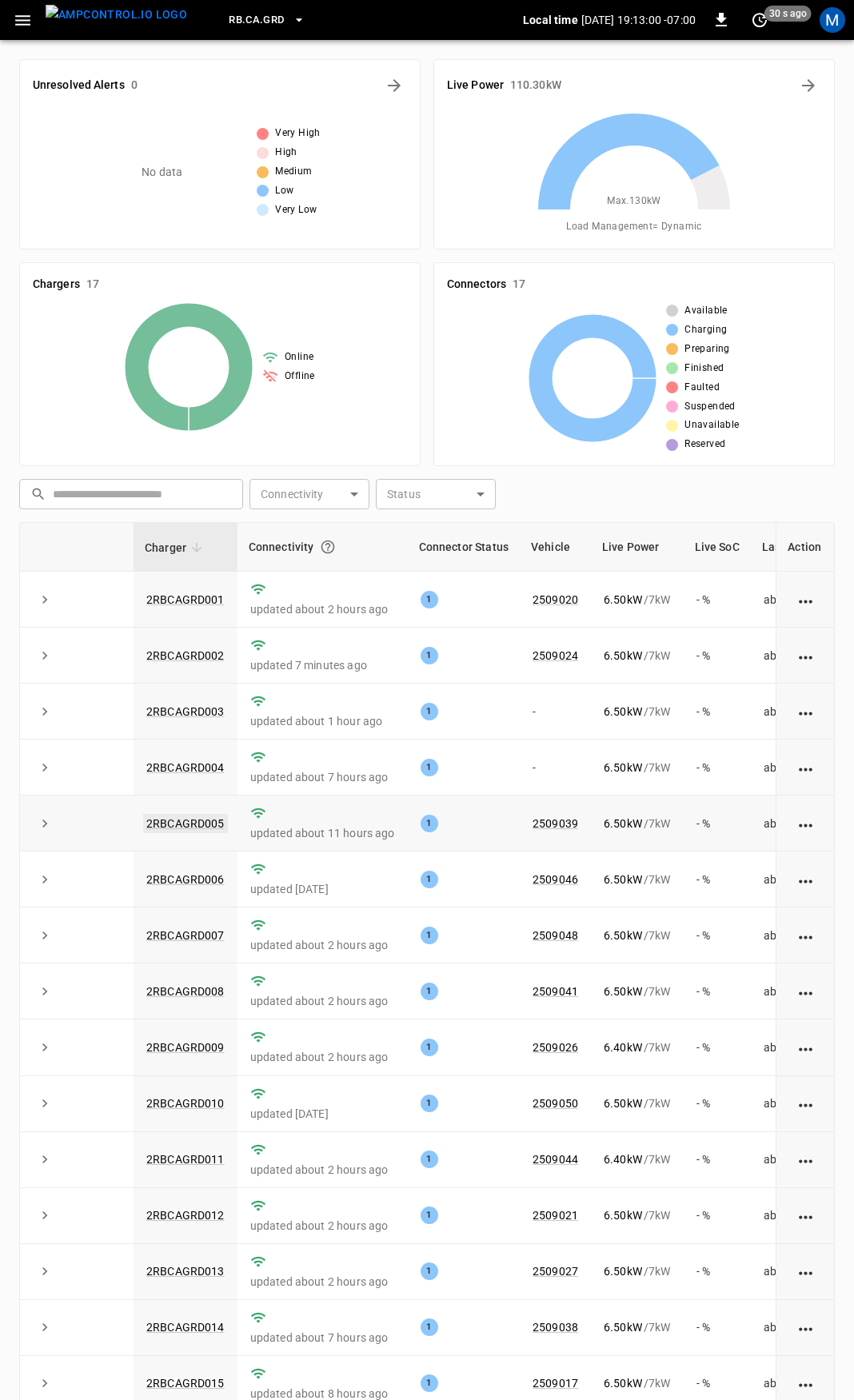
click at [187, 822] on link "2RBCAGRD005" at bounding box center [185, 823] width 85 height 20
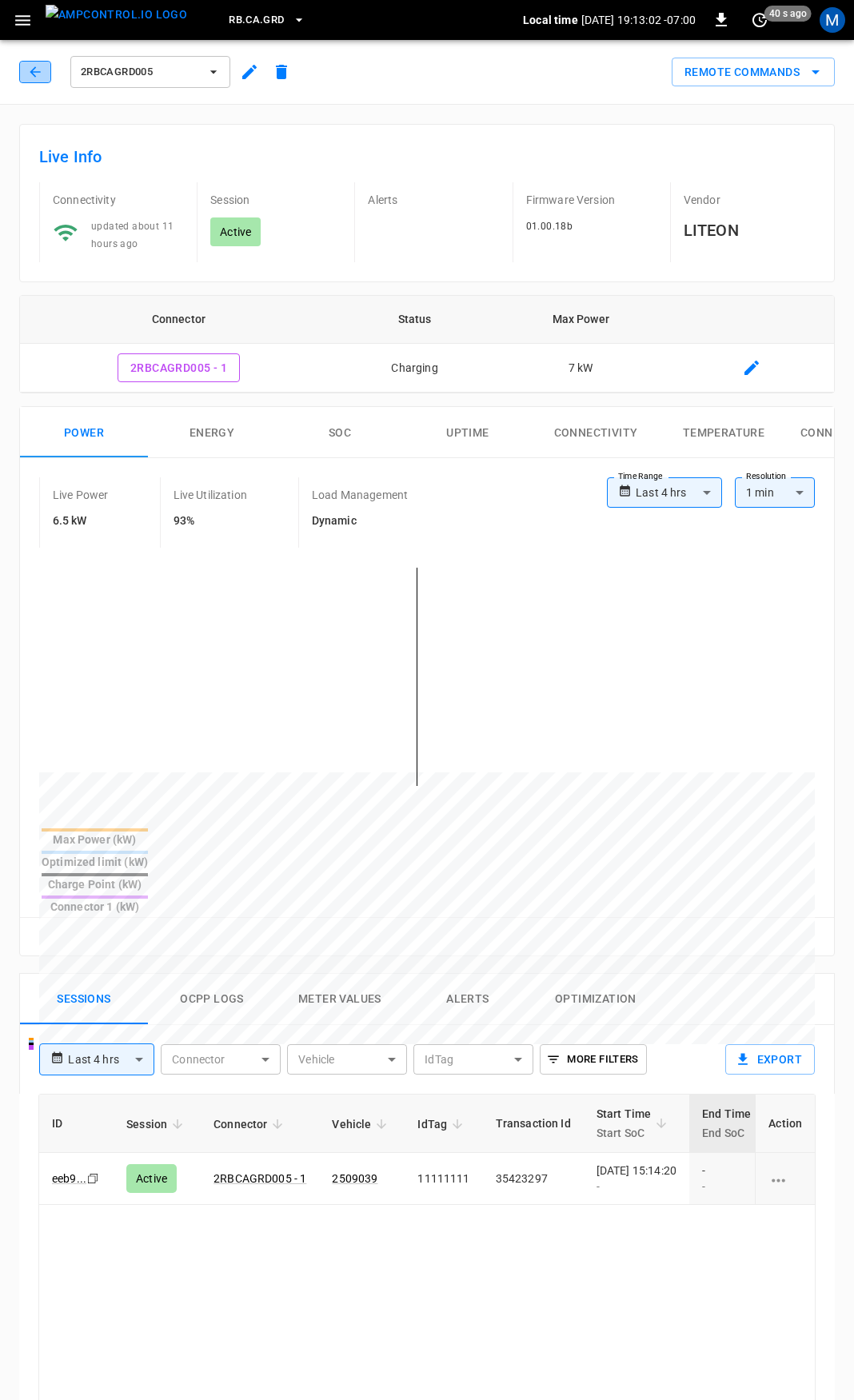
click at [26, 66] on button "button" at bounding box center [35, 72] width 32 height 23
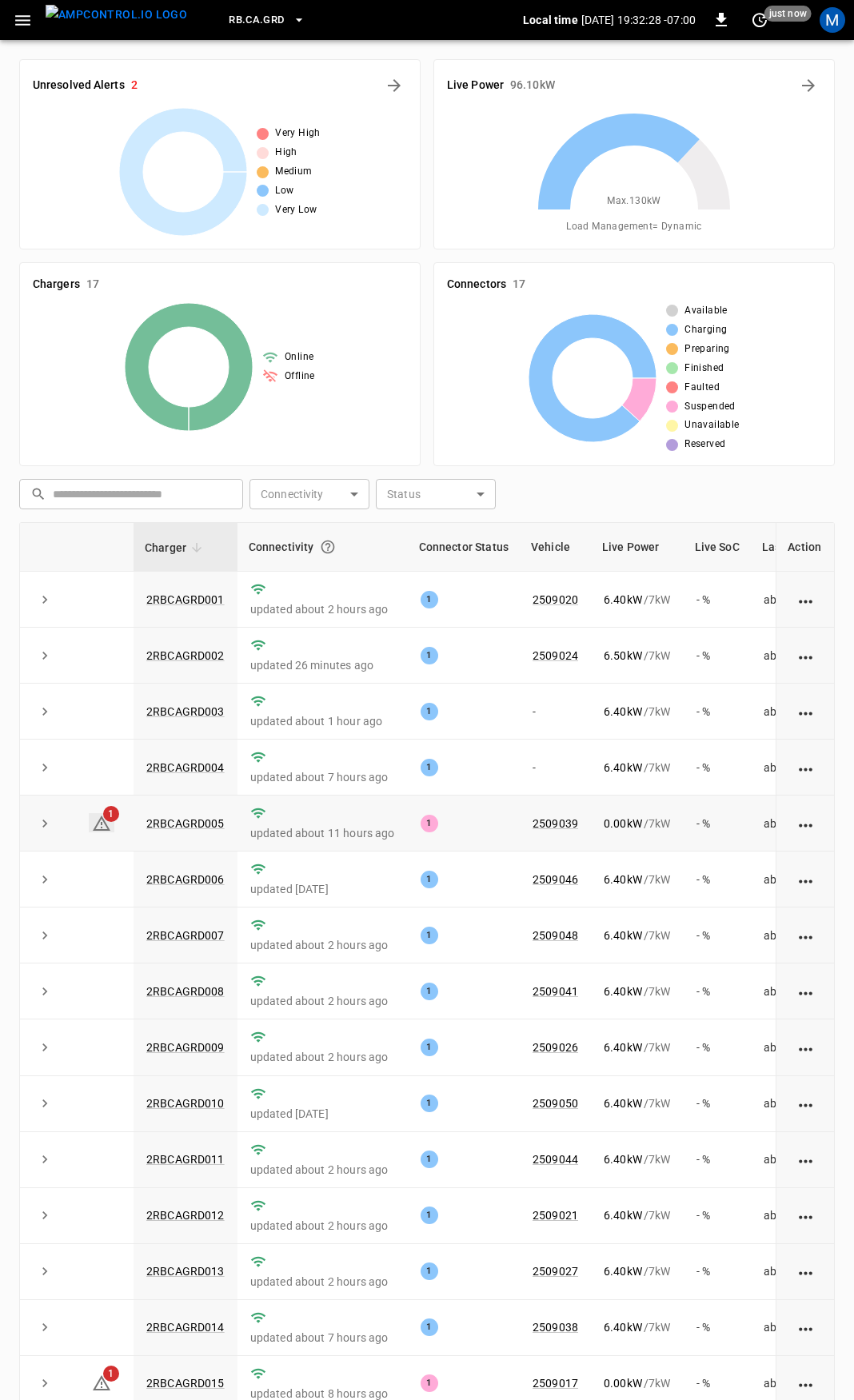
click at [104, 826] on icon at bounding box center [101, 822] width 18 height 15
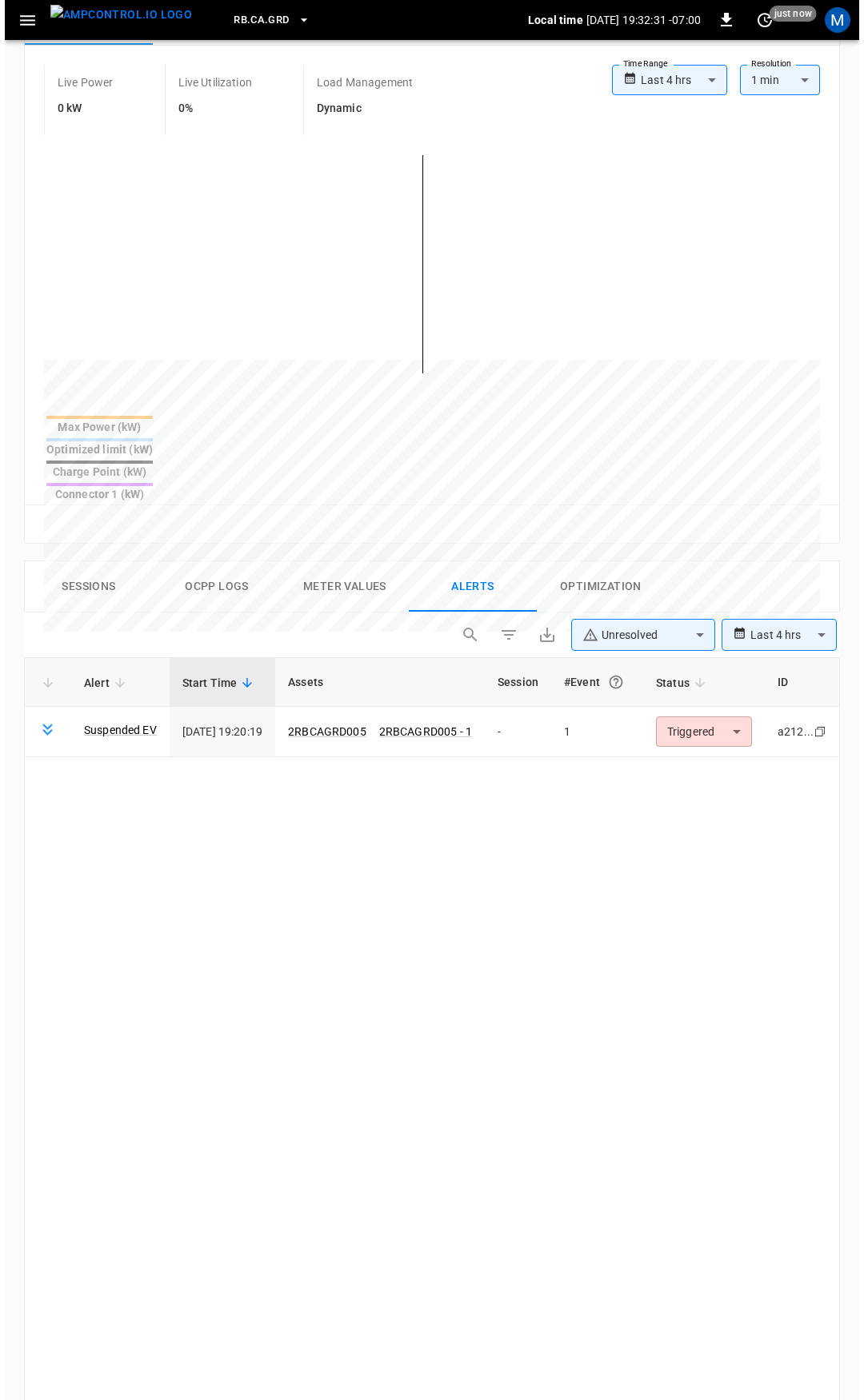
scroll to position [410, 0]
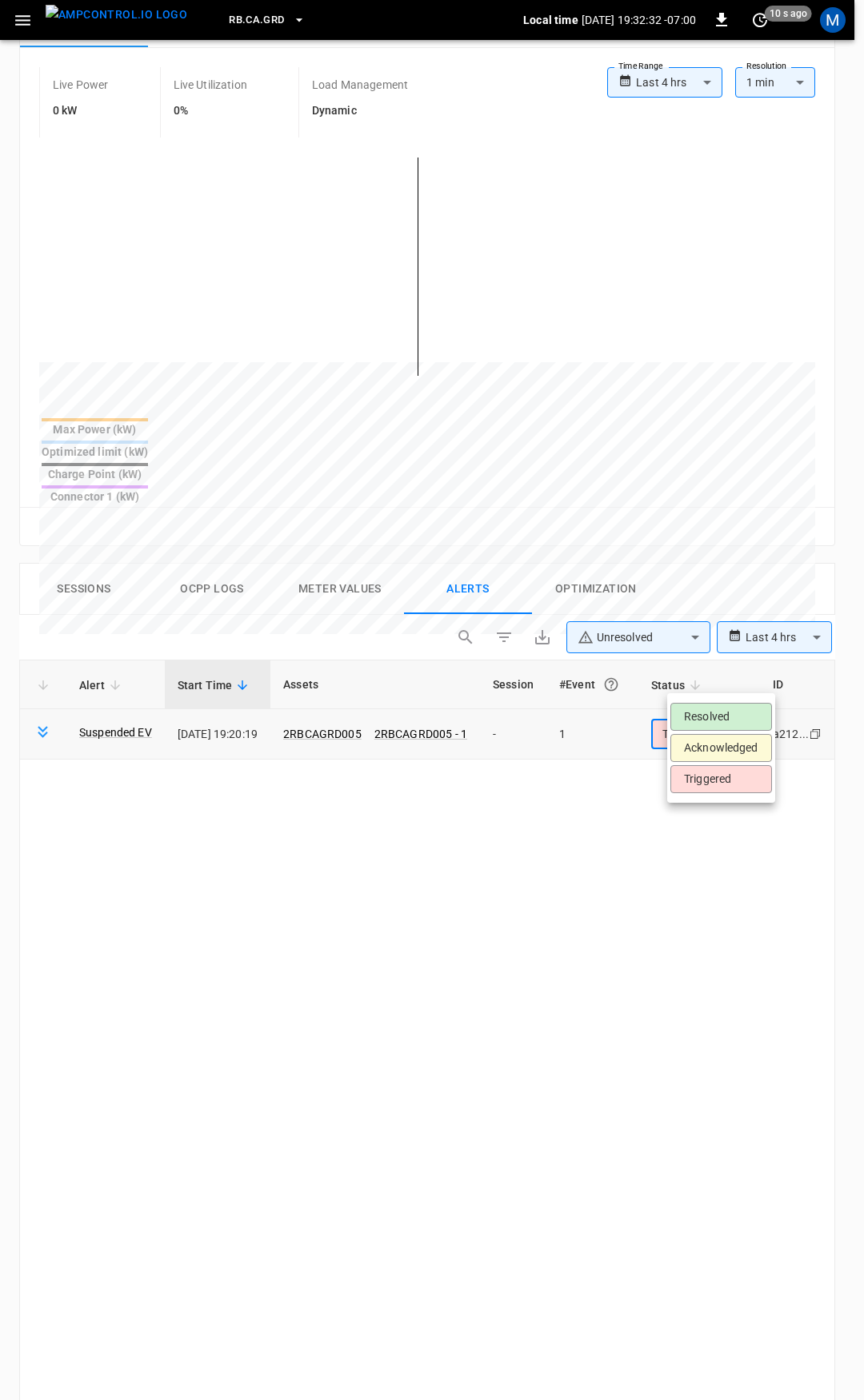
click at [723, 676] on body "**********" at bounding box center [432, 766] width 864 height 2353
click at [747, 705] on li "Resolved" at bounding box center [720, 716] width 101 height 28
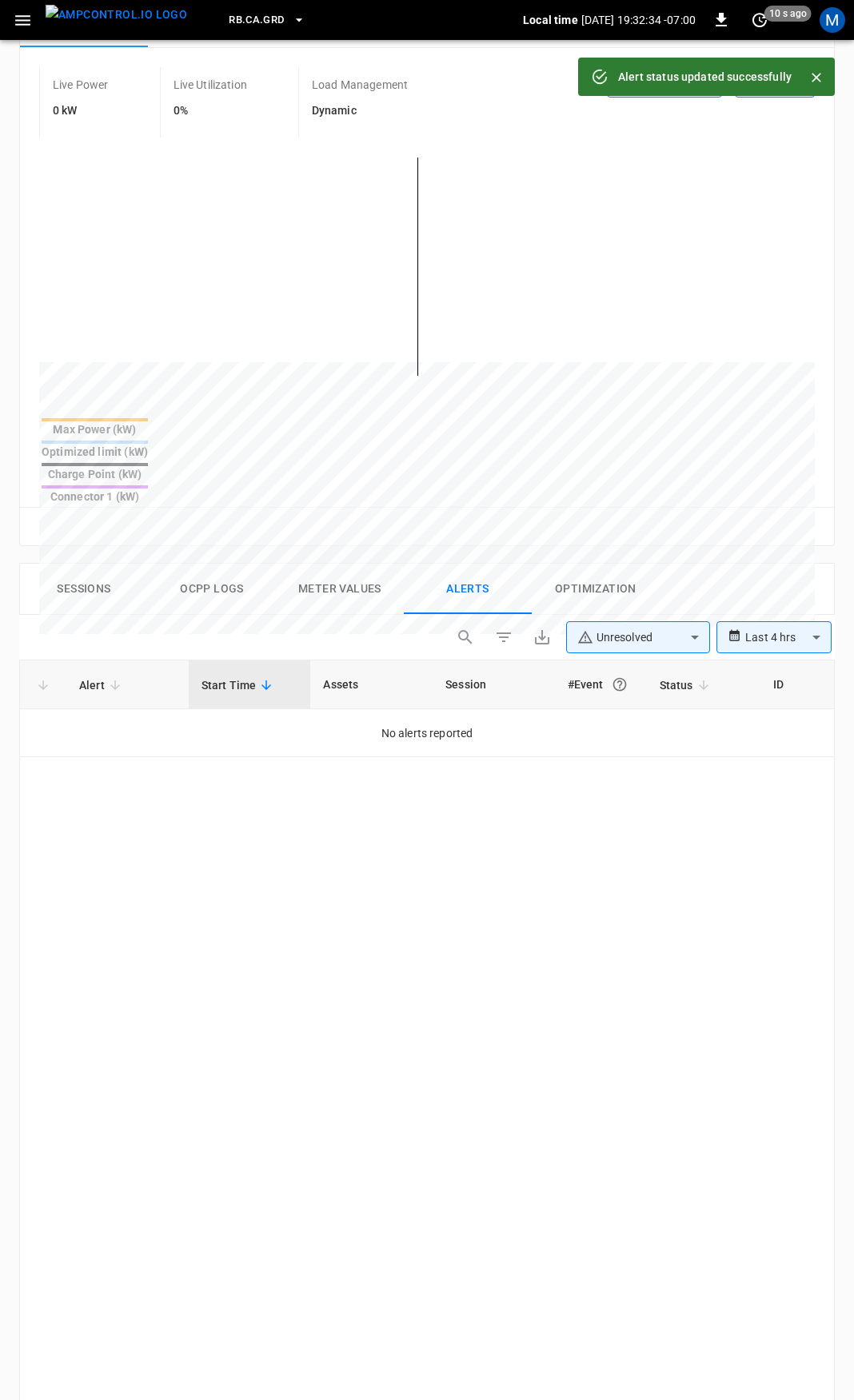
click at [10, 19] on button "button" at bounding box center [23, 21] width 32 height 30
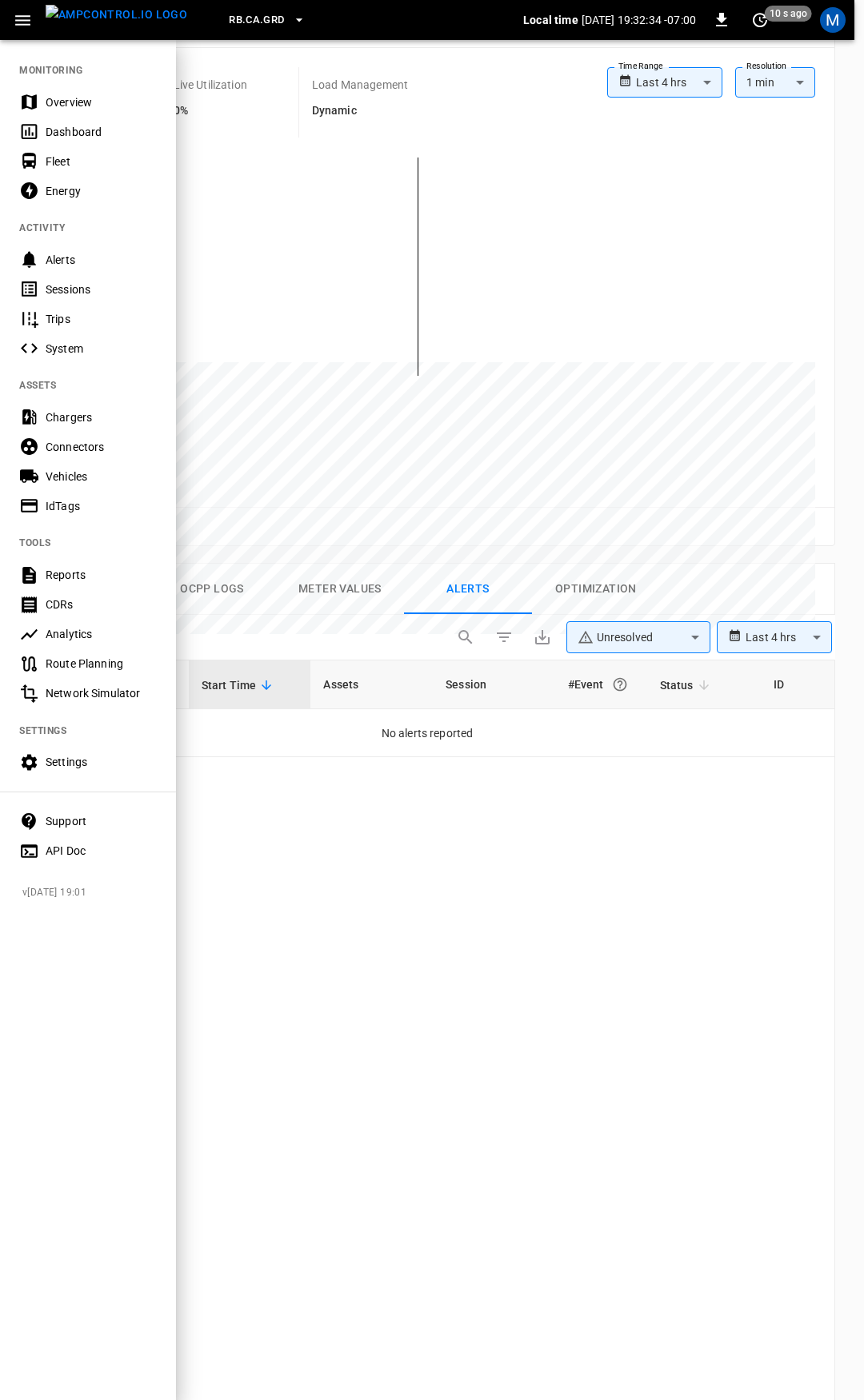
click at [90, 116] on div "Overview" at bounding box center [88, 102] width 176 height 30
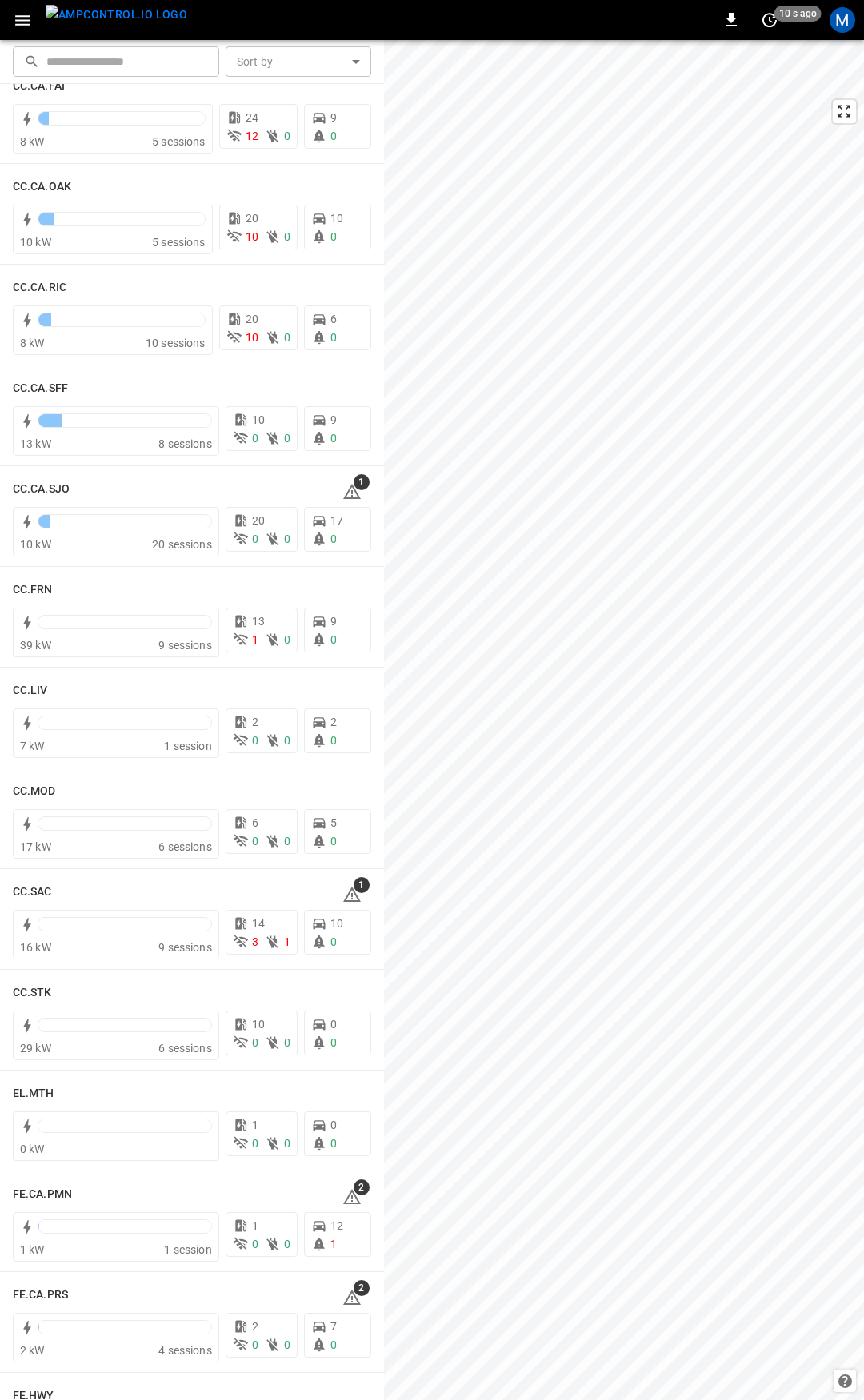
scroll to position [445, 0]
click at [353, 489] on span "1" at bounding box center [361, 484] width 16 height 16
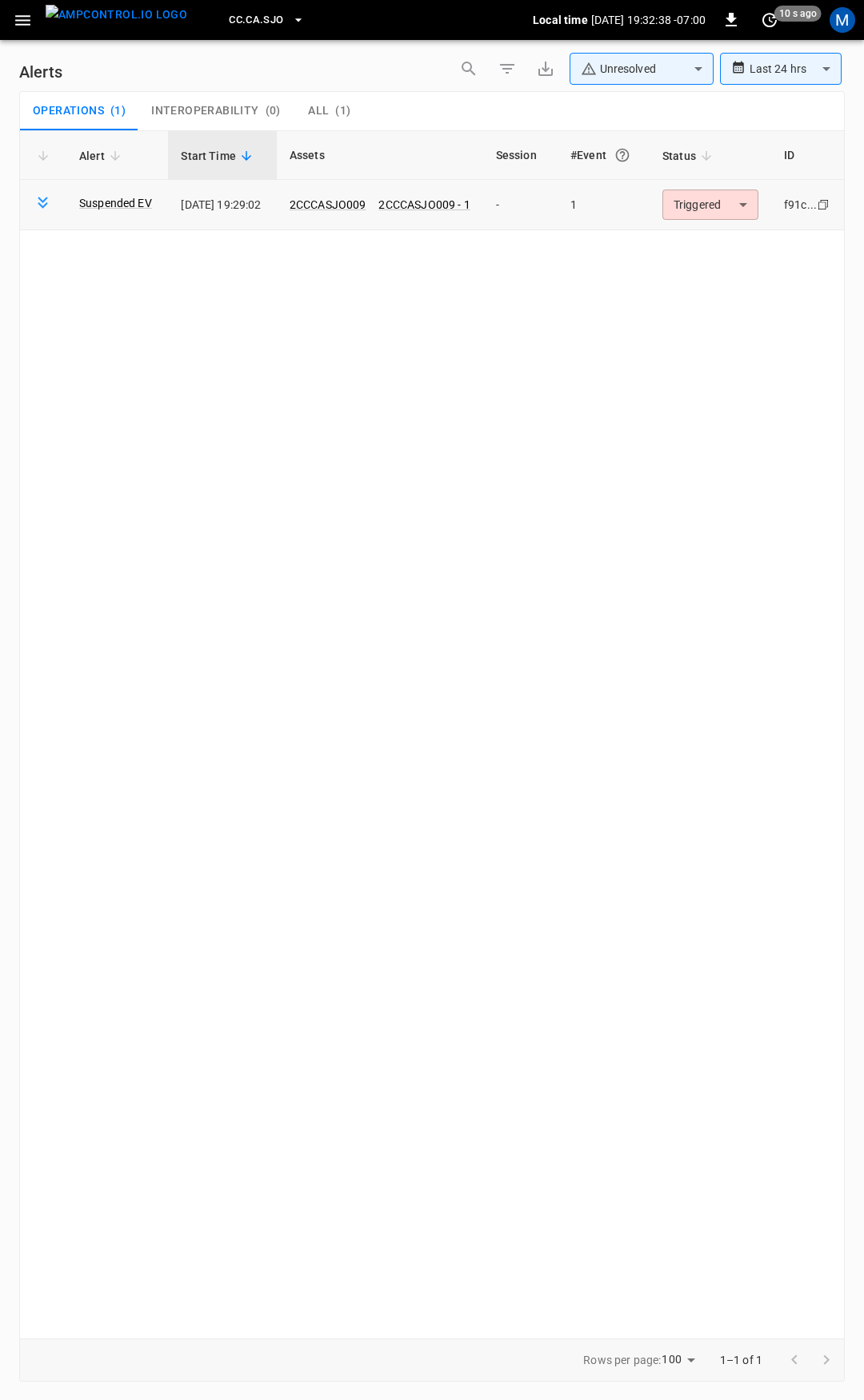
click at [701, 201] on body "**********" at bounding box center [432, 697] width 864 height 1394
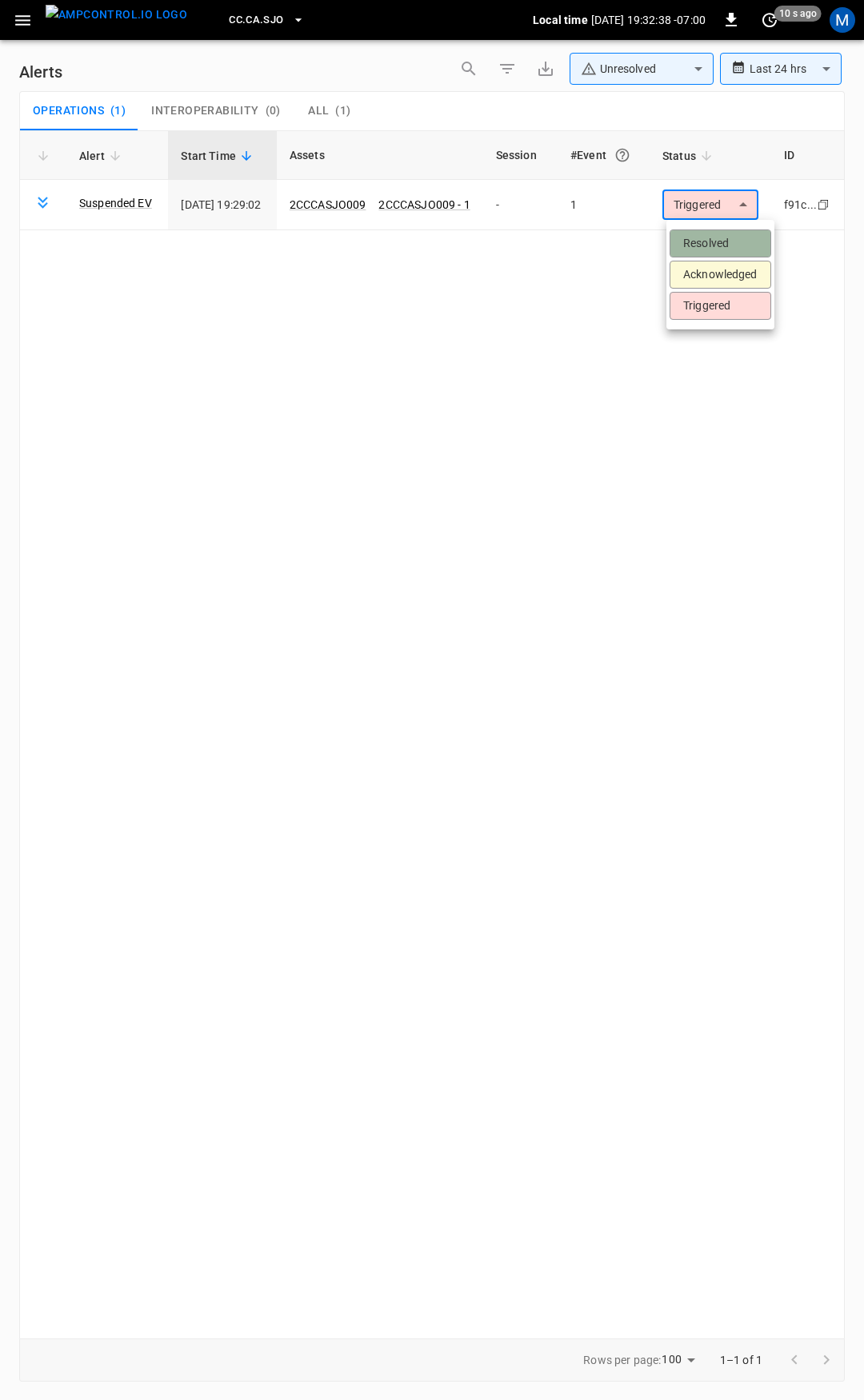
click at [699, 238] on li "Resolved" at bounding box center [719, 243] width 101 height 28
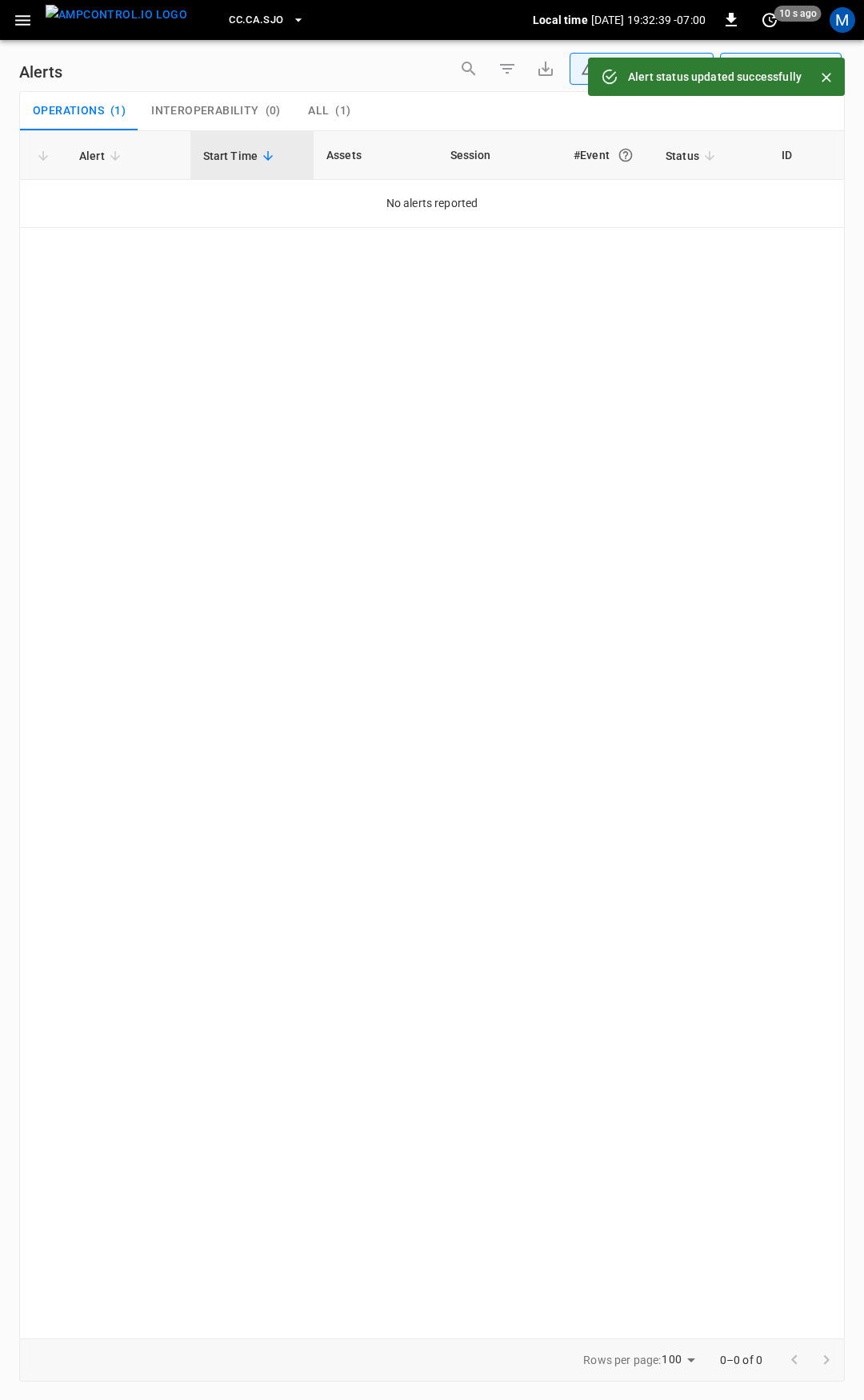
click at [22, 28] on icon "button" at bounding box center [23, 21] width 20 height 20
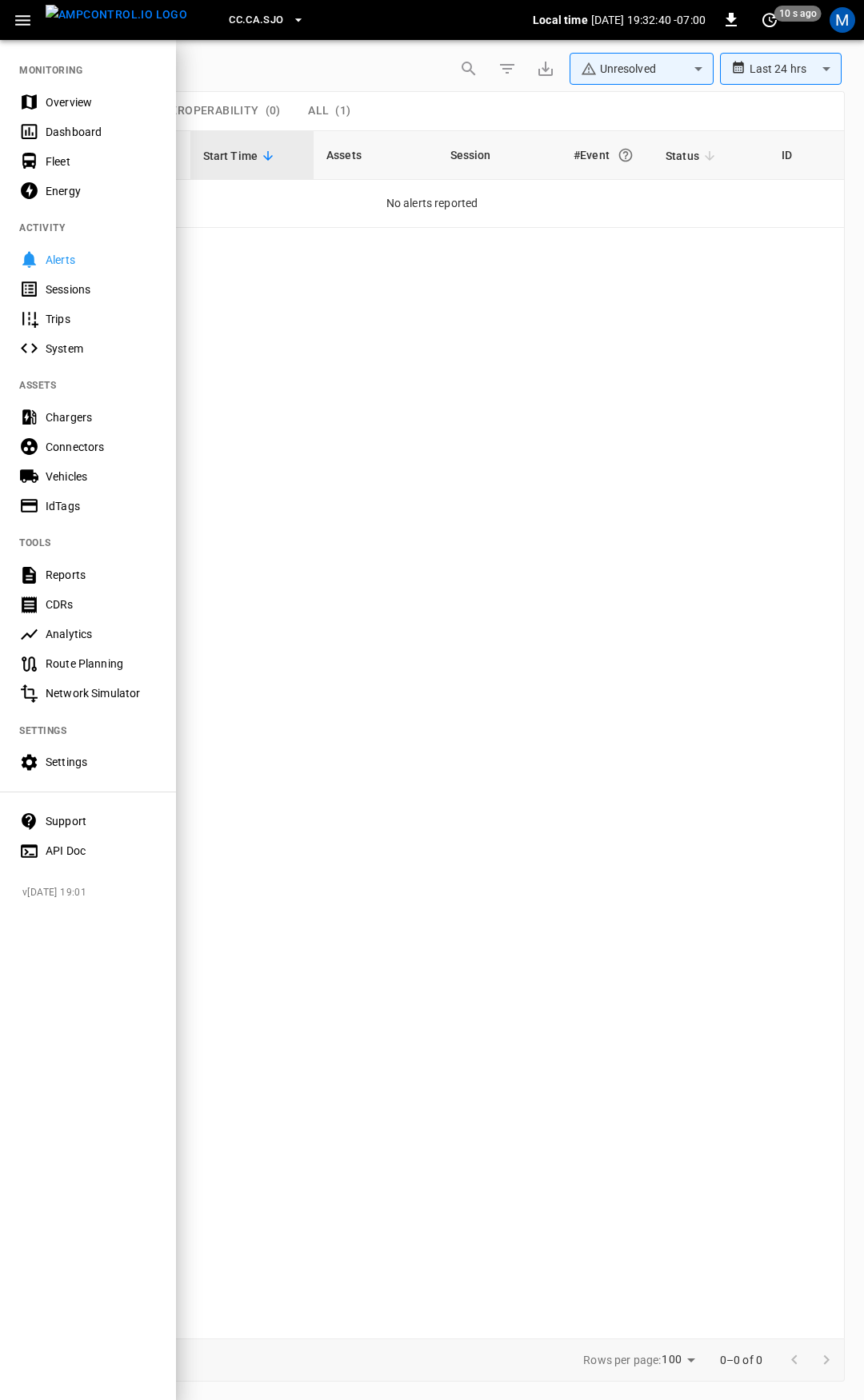
click at [79, 112] on div "Overview" at bounding box center [88, 102] width 176 height 30
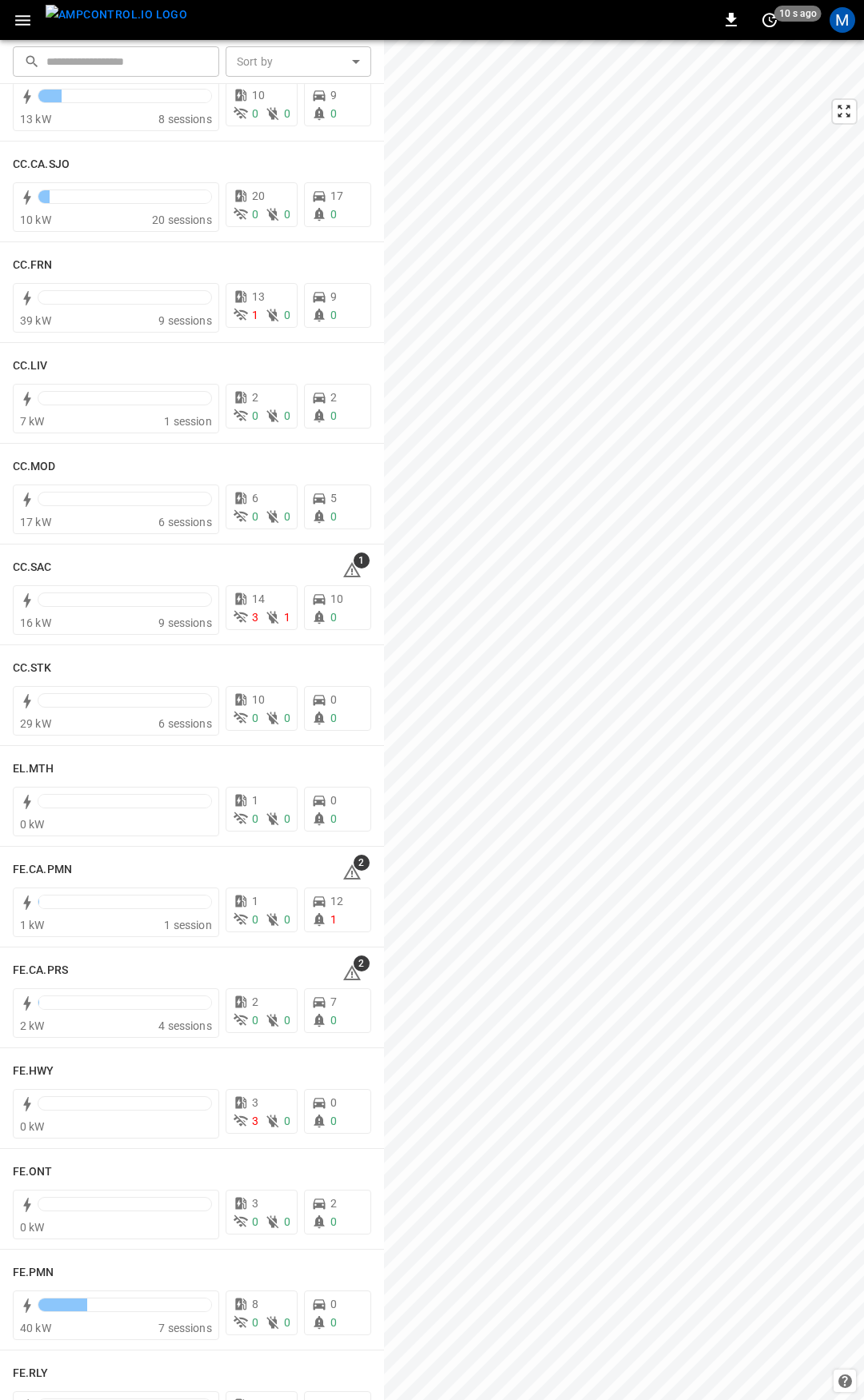
scroll to position [857, 0]
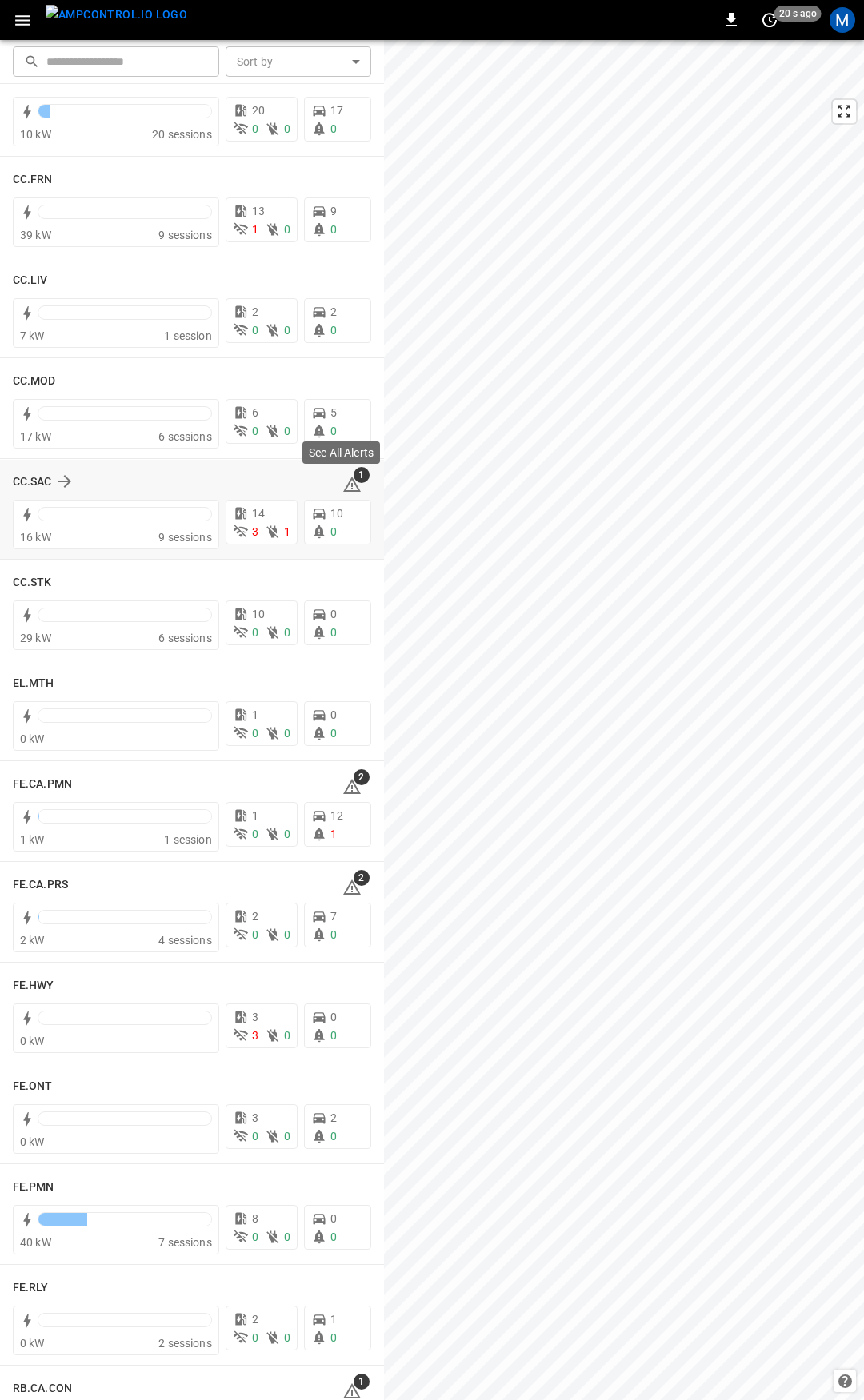
click at [353, 481] on span "1" at bounding box center [361, 475] width 16 height 16
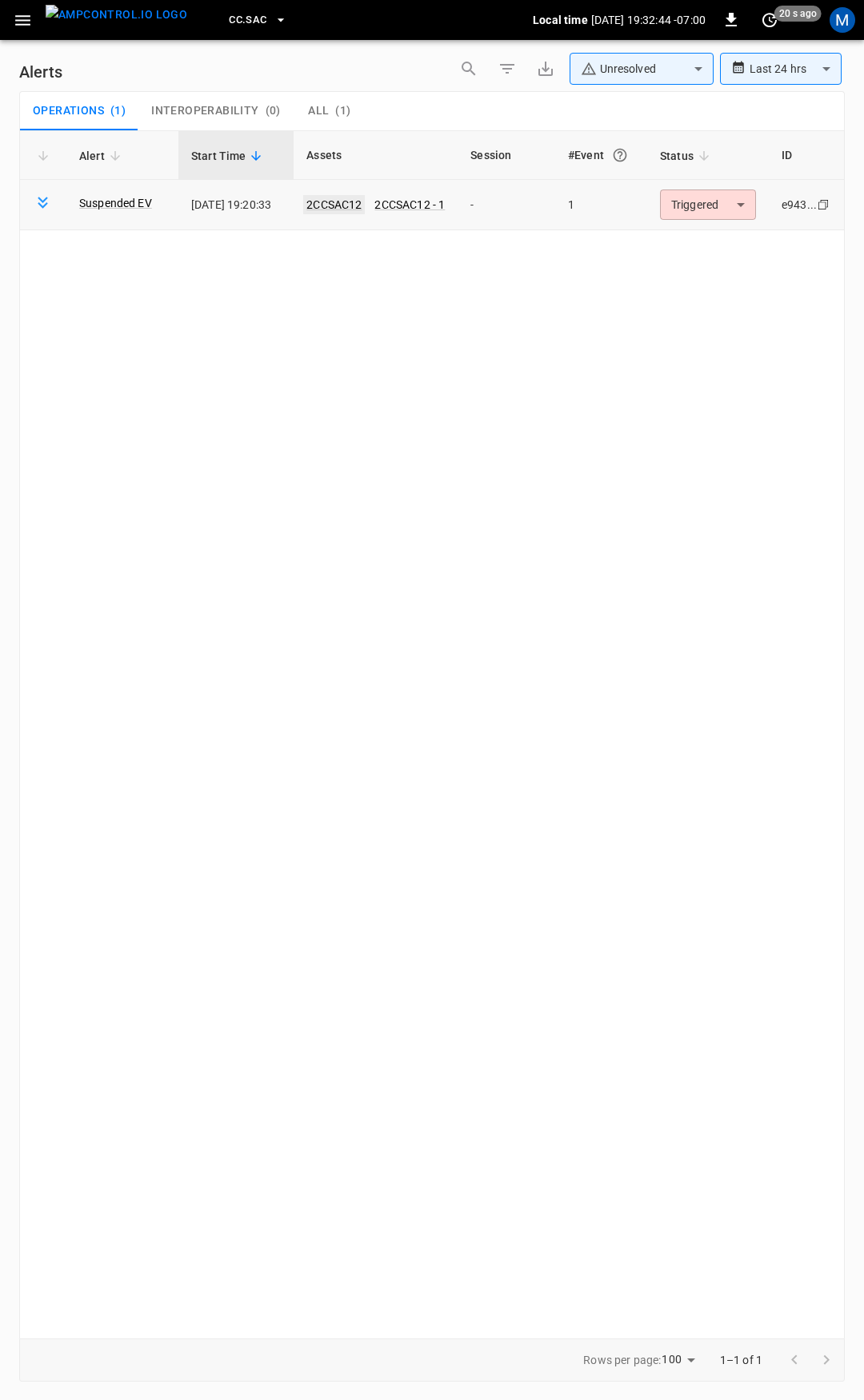
click at [347, 204] on link "2CCSAC12" at bounding box center [334, 205] width 62 height 20
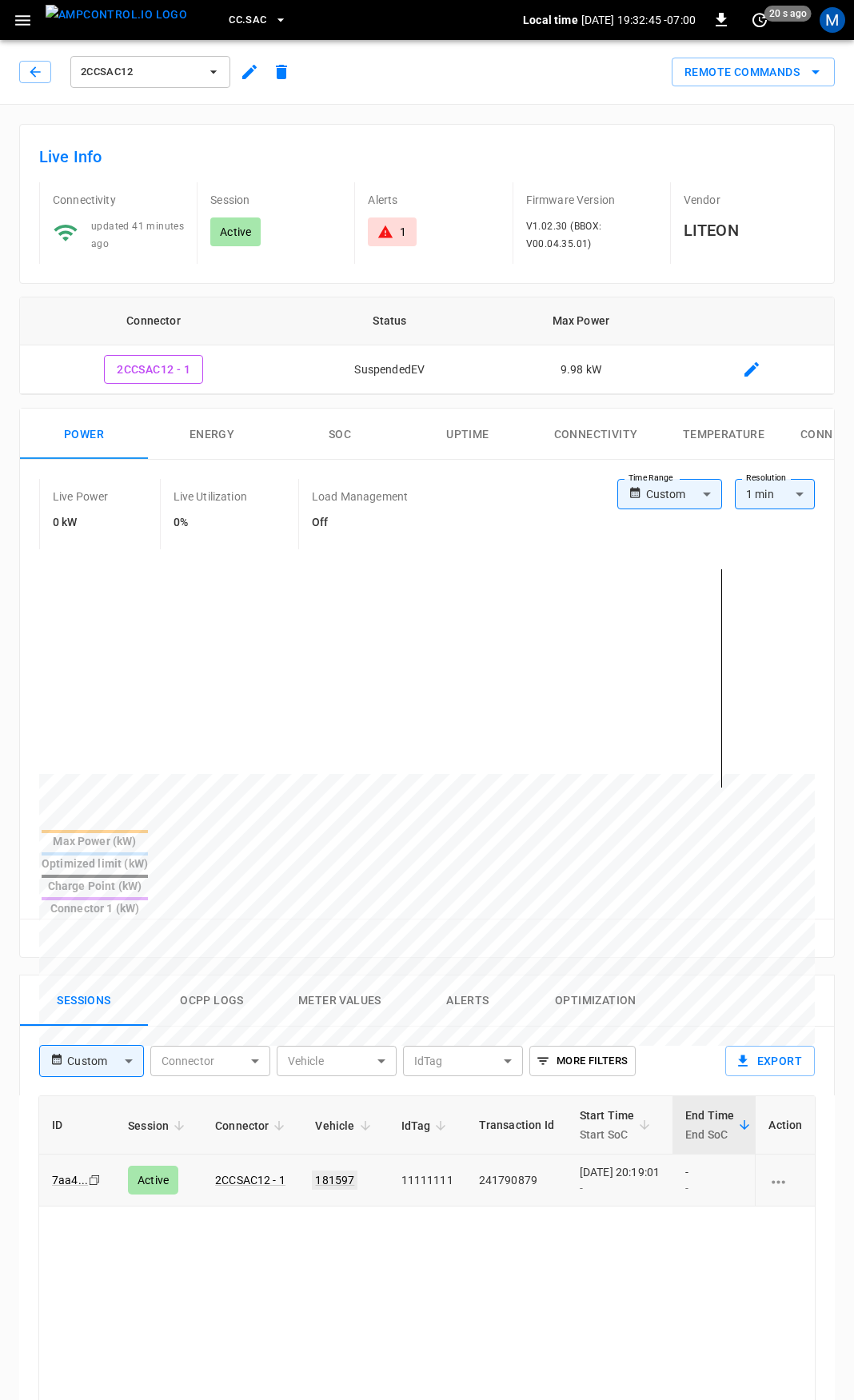
click at [329, 1171] on link "181597" at bounding box center [335, 1181] width 45 height 20
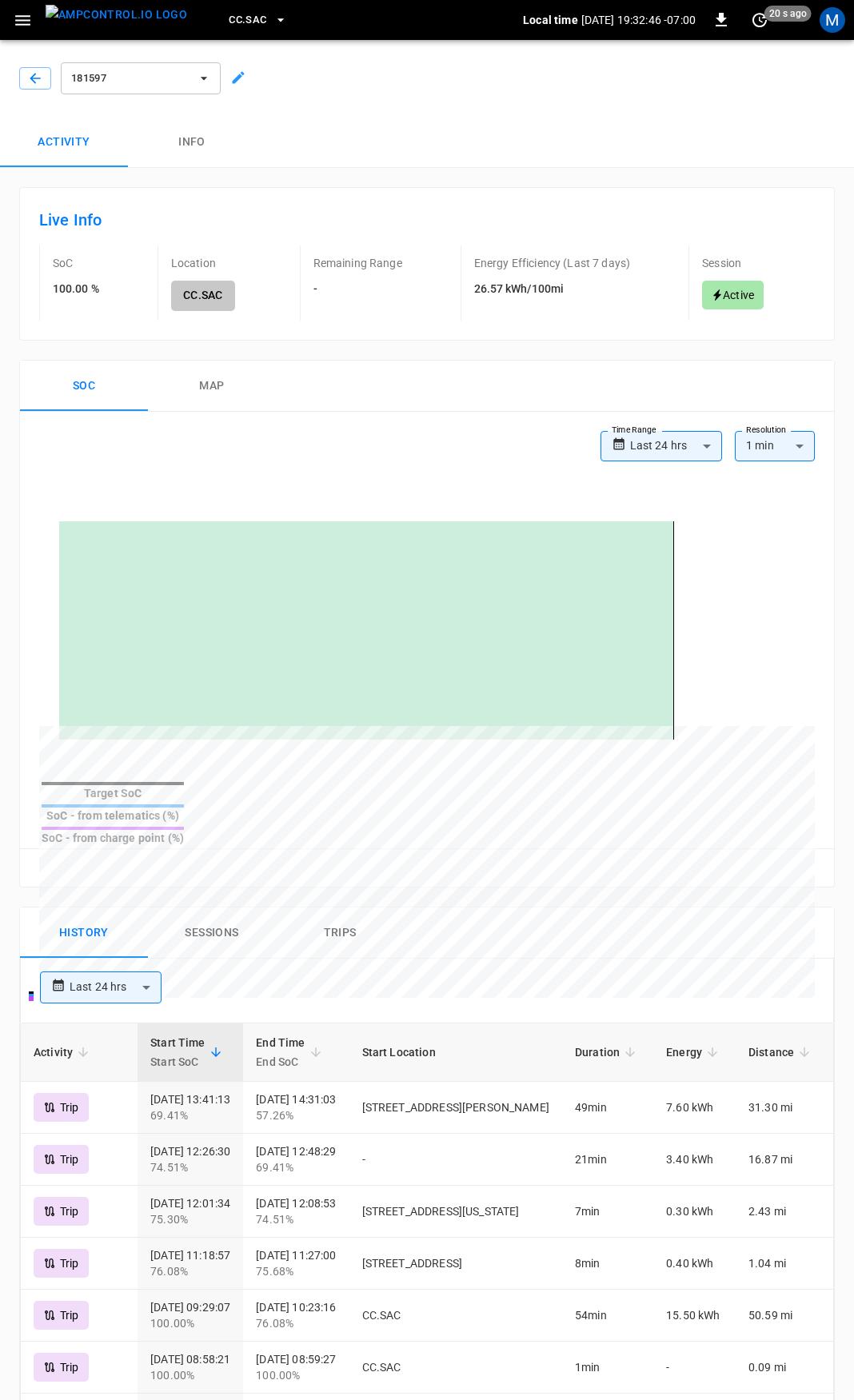
click at [665, 441] on body "**********" at bounding box center [427, 1032] width 854 height 2065
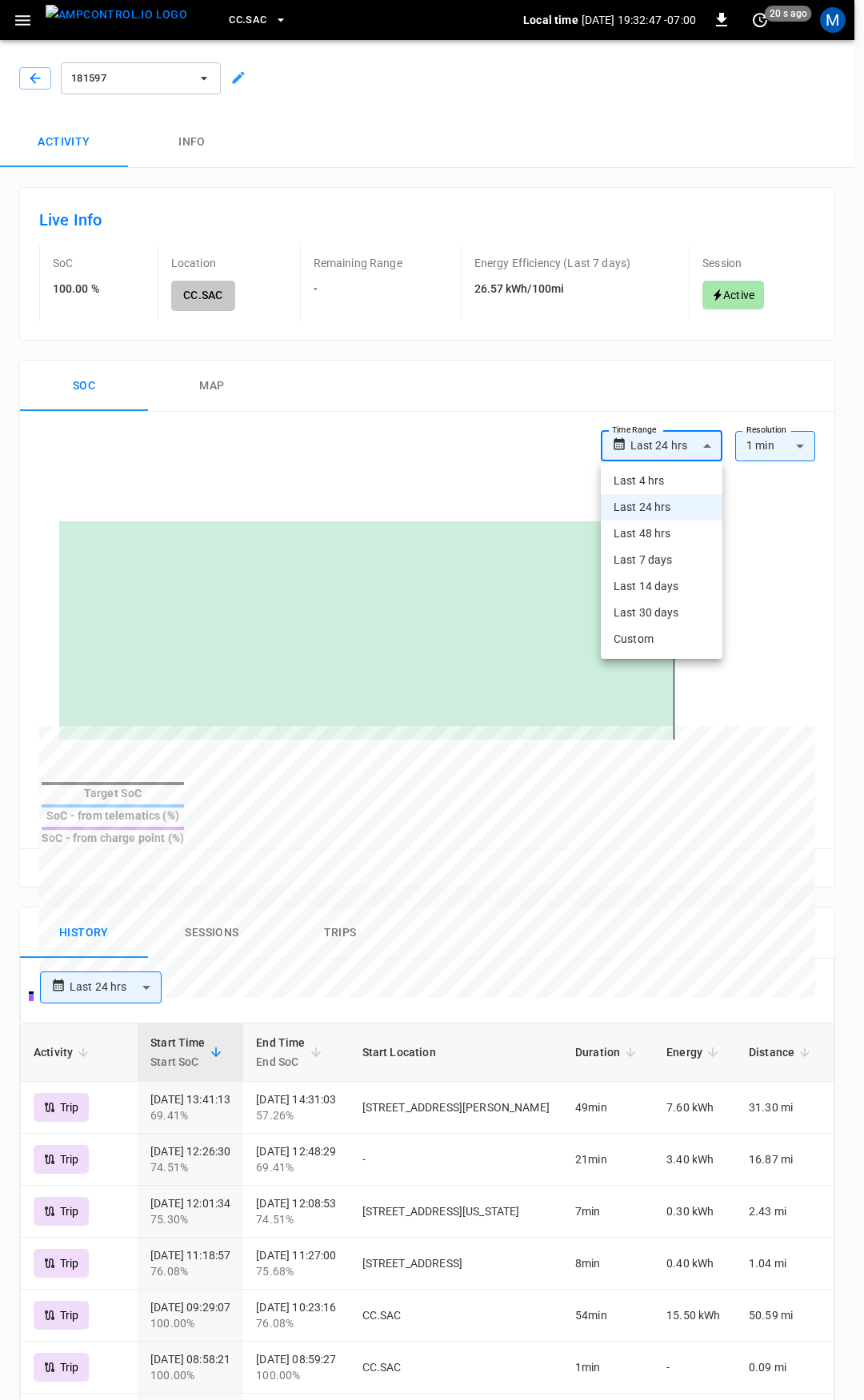
click at [668, 473] on li "Last 4 hrs" at bounding box center [661, 480] width 122 height 27
type input "**********"
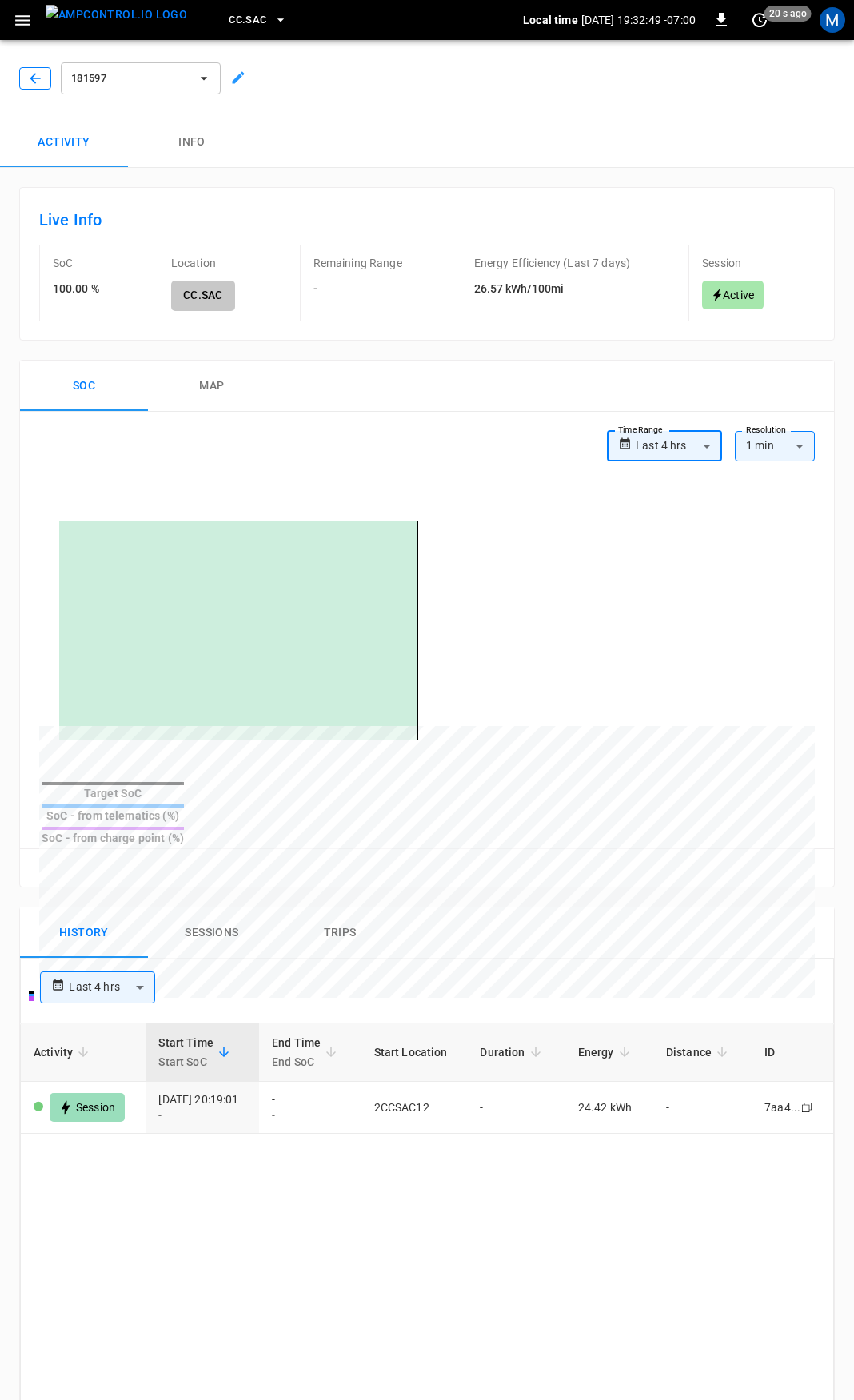
click at [28, 82] on icon "button" at bounding box center [35, 79] width 16 height 16
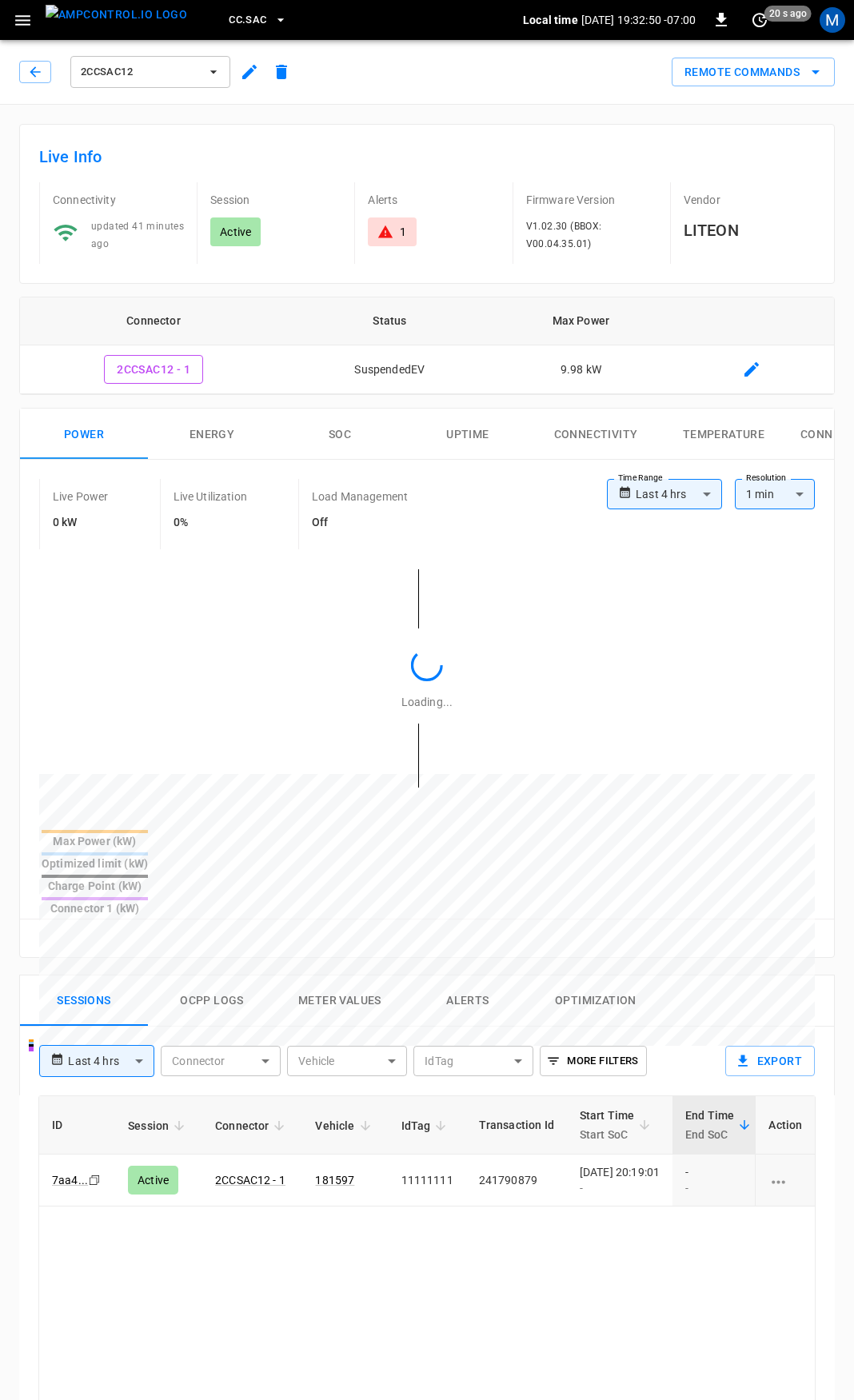
click at [664, 488] on body "**********" at bounding box center [427, 1068] width 854 height 2138
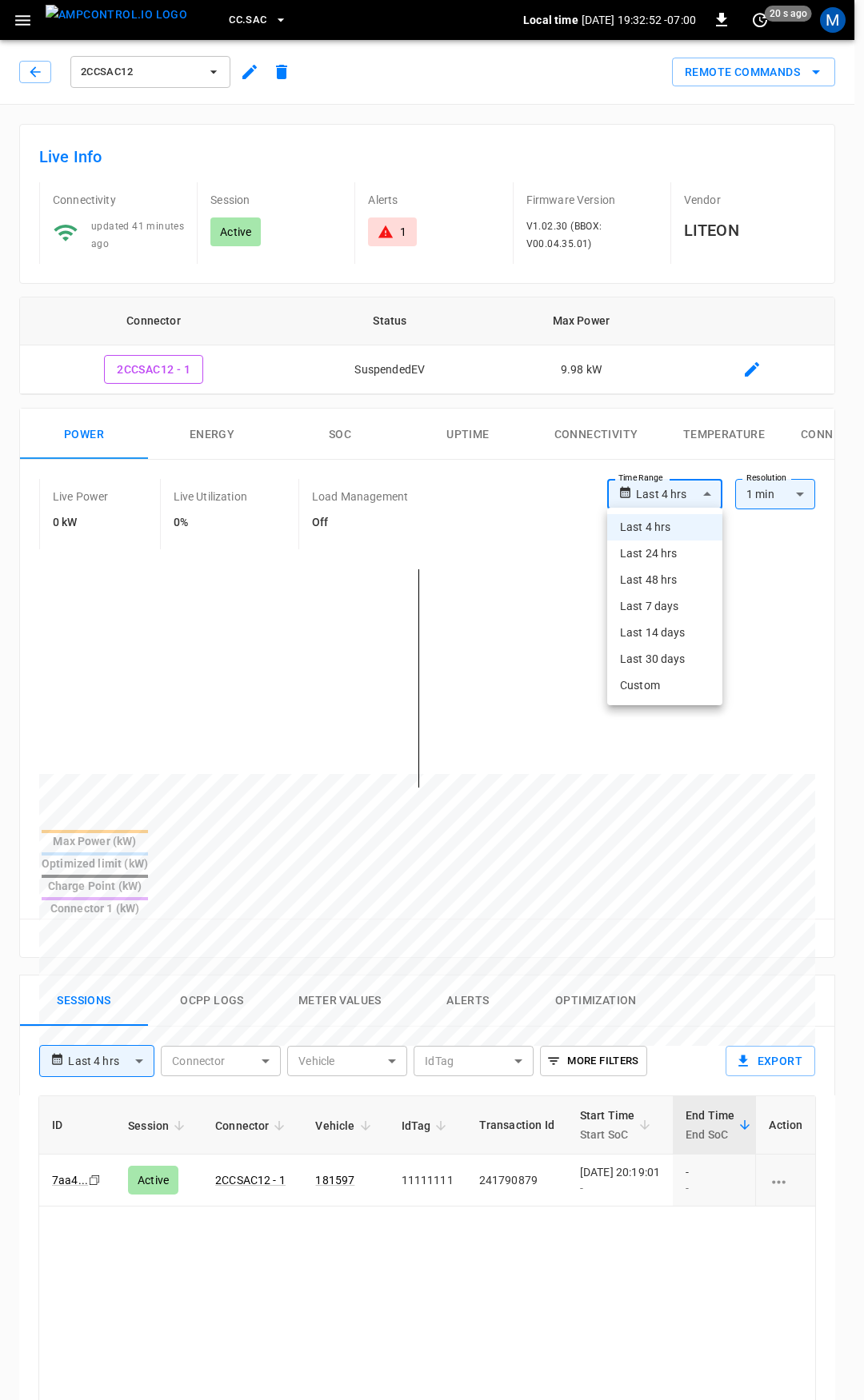
click at [23, 70] on div at bounding box center [432, 700] width 864 height 1400
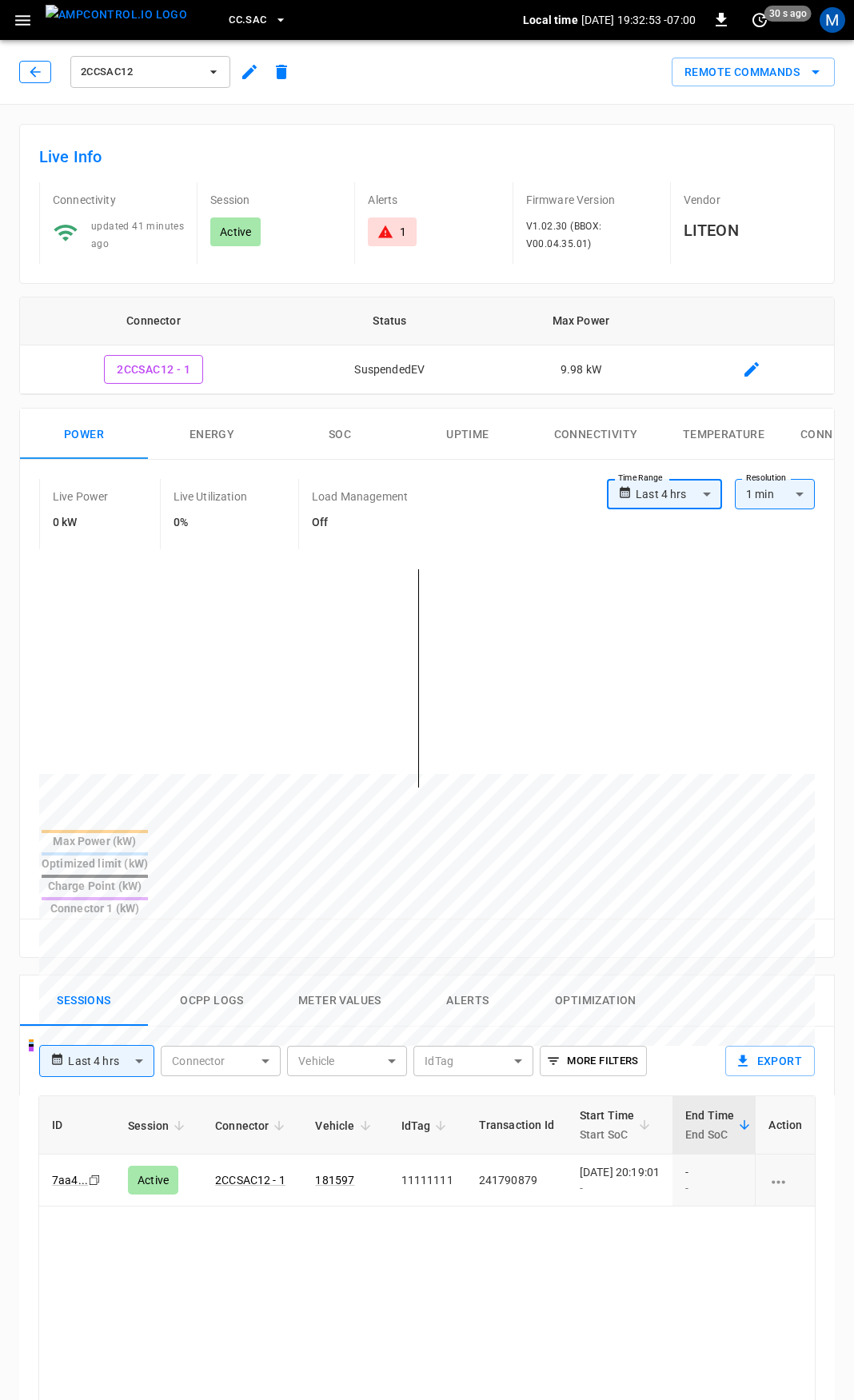
click at [28, 83] on button "button" at bounding box center [35, 72] width 32 height 23
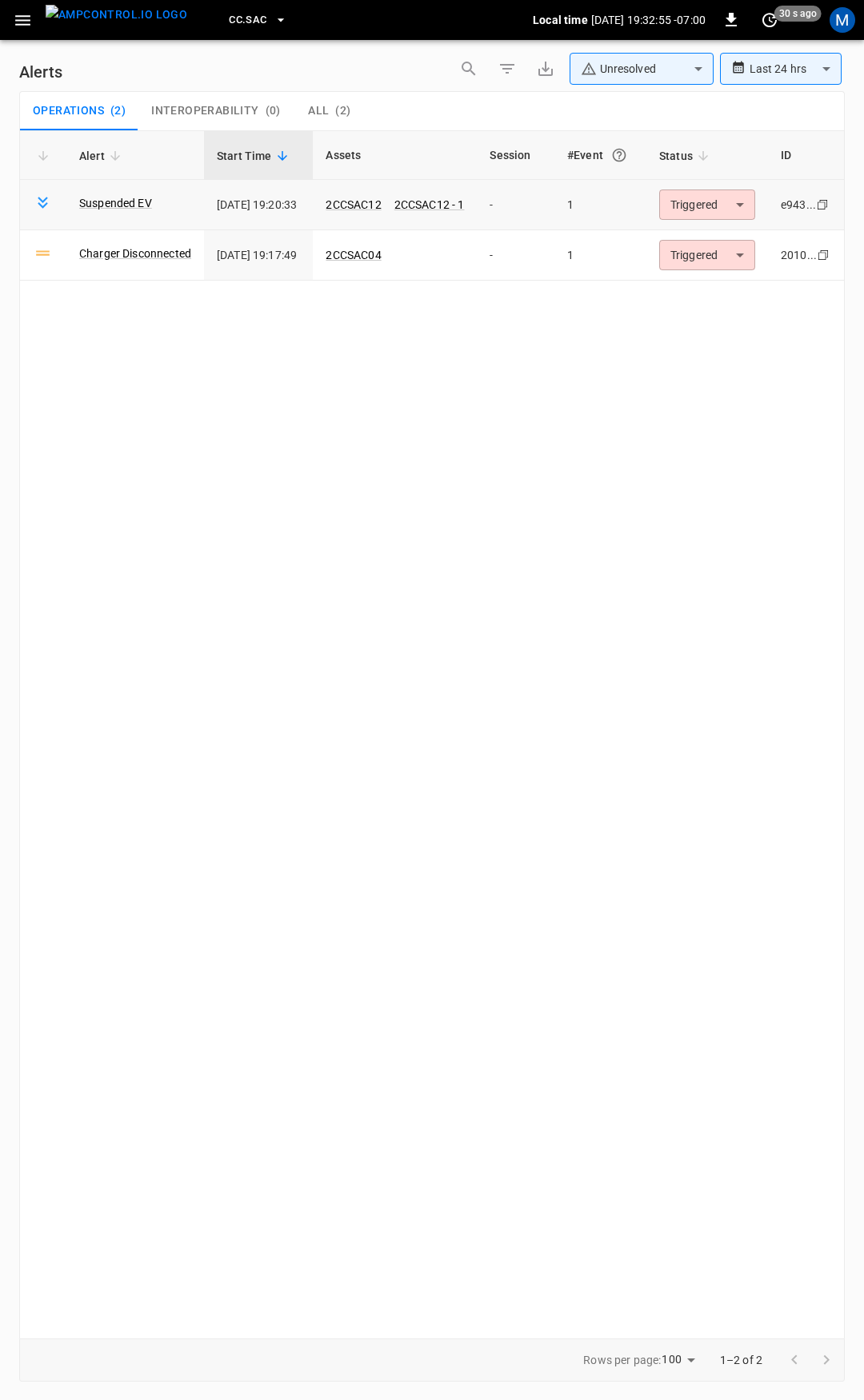
click at [694, 213] on body "**********" at bounding box center [432, 697] width 864 height 1394
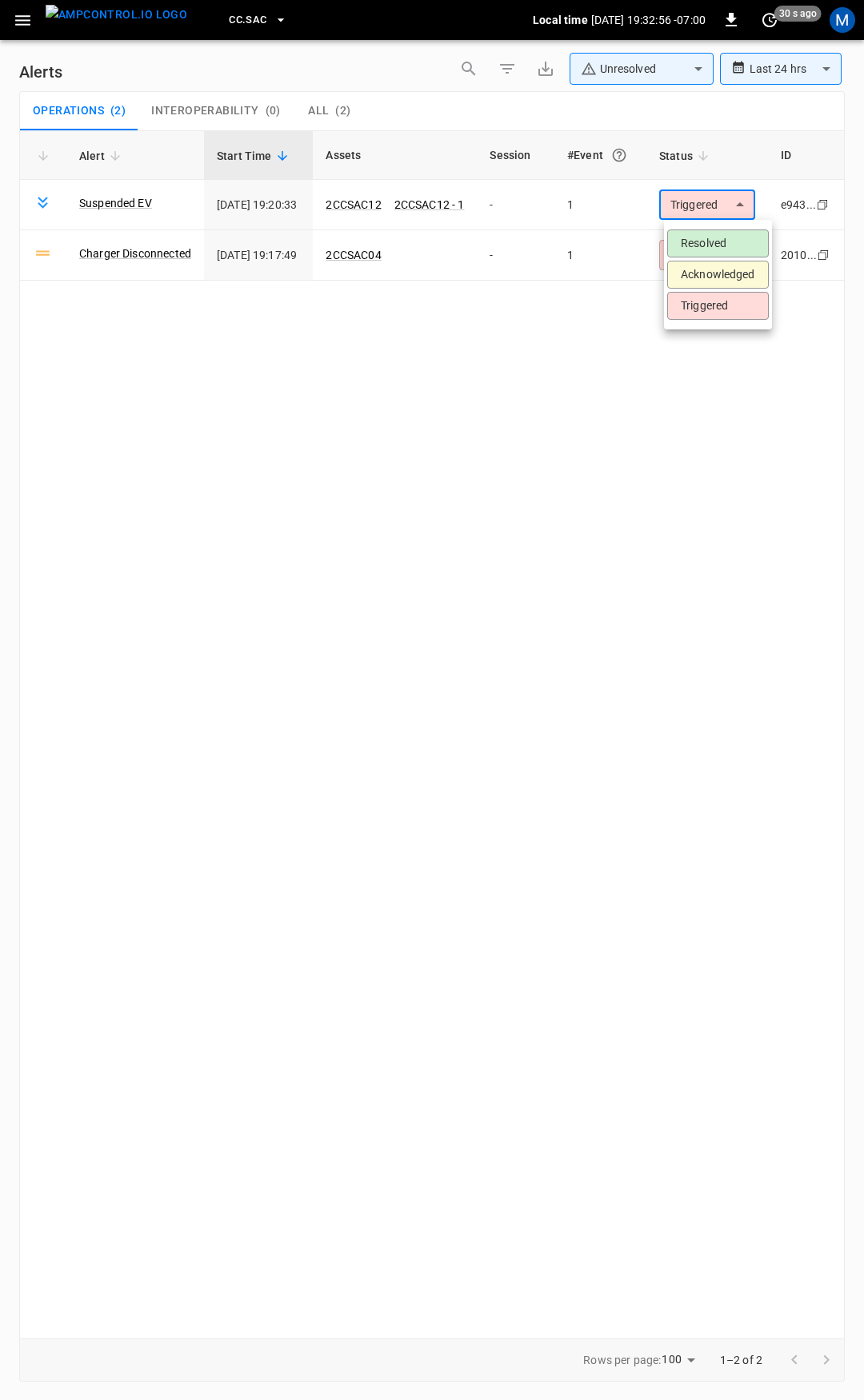
click at [707, 248] on li "Resolved" at bounding box center [717, 243] width 101 height 28
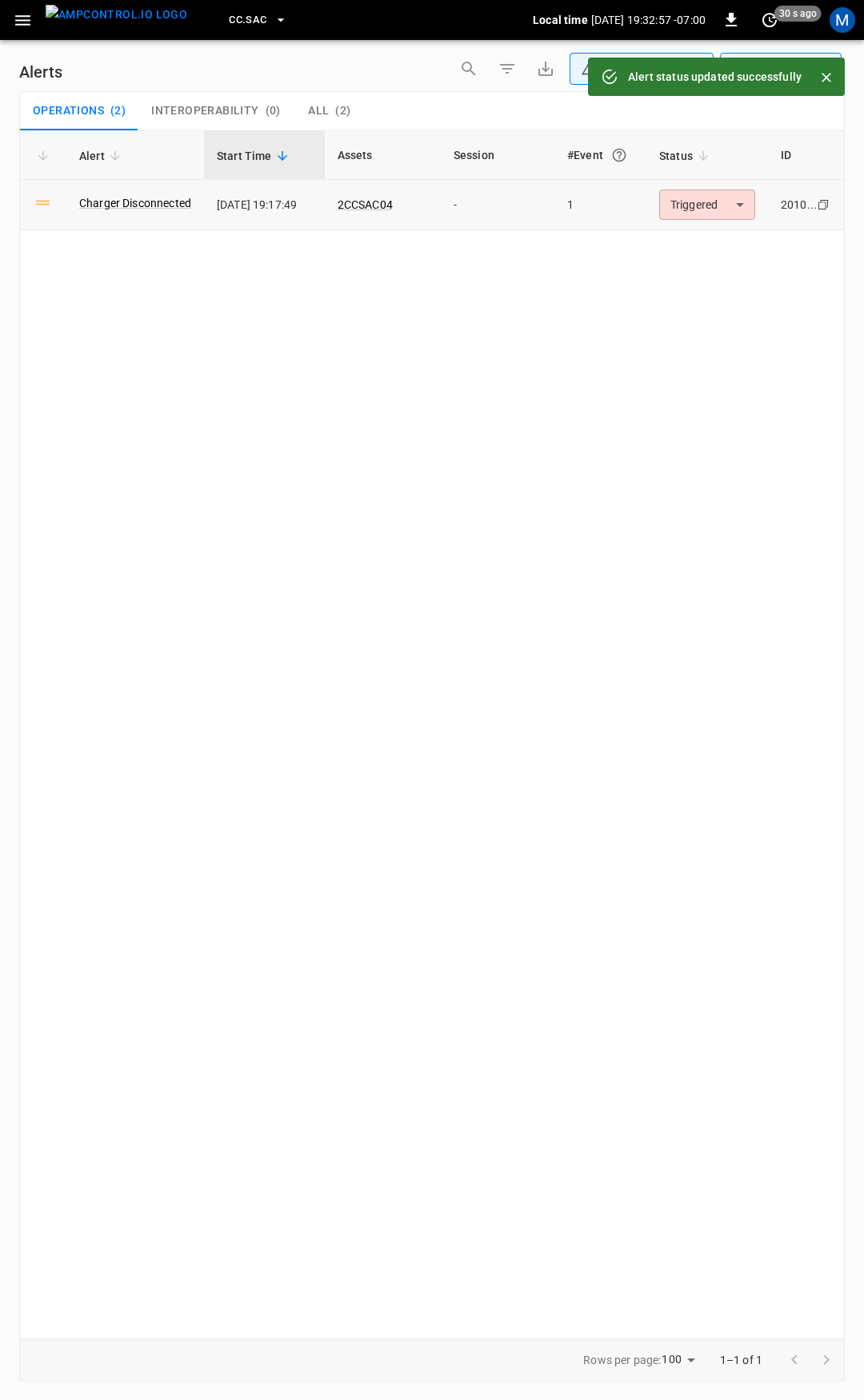
drag, startPoint x: 427, startPoint y: 207, endPoint x: 326, endPoint y: 204, distance: 101.0
click at [326, 204] on tr "Charger Disconnected 2025-08-28 19:17:49 2CCSAC04 - 1 Triggered ********* ​ 201…" at bounding box center [431, 205] width 824 height 50
copy tr "2CCSAC04"
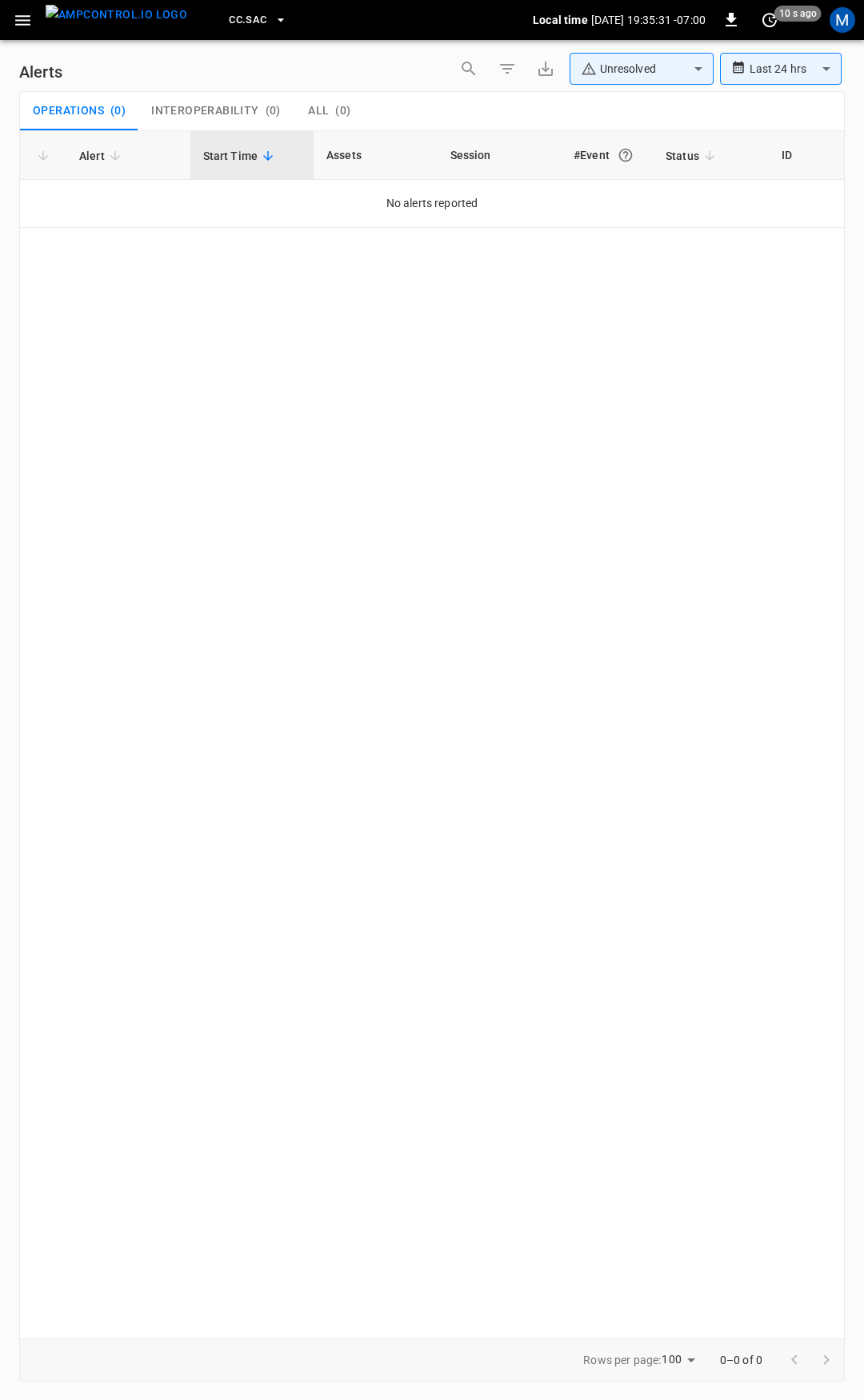
click at [25, 24] on icon "button" at bounding box center [22, 20] width 15 height 11
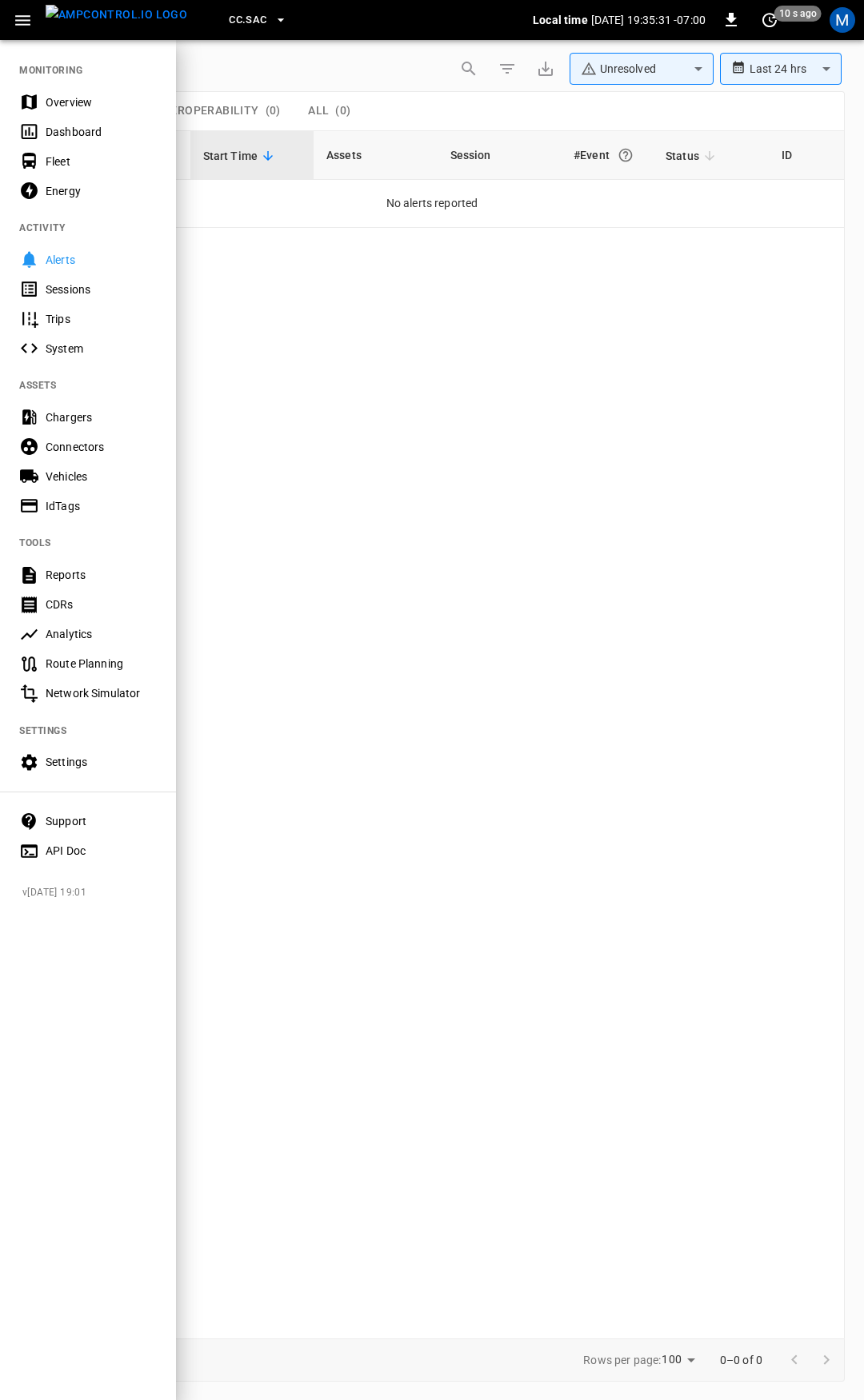
drag, startPoint x: 84, startPoint y: 96, endPoint x: 87, endPoint y: 107, distance: 11.4
click at [84, 98] on div "Overview" at bounding box center [100, 102] width 111 height 16
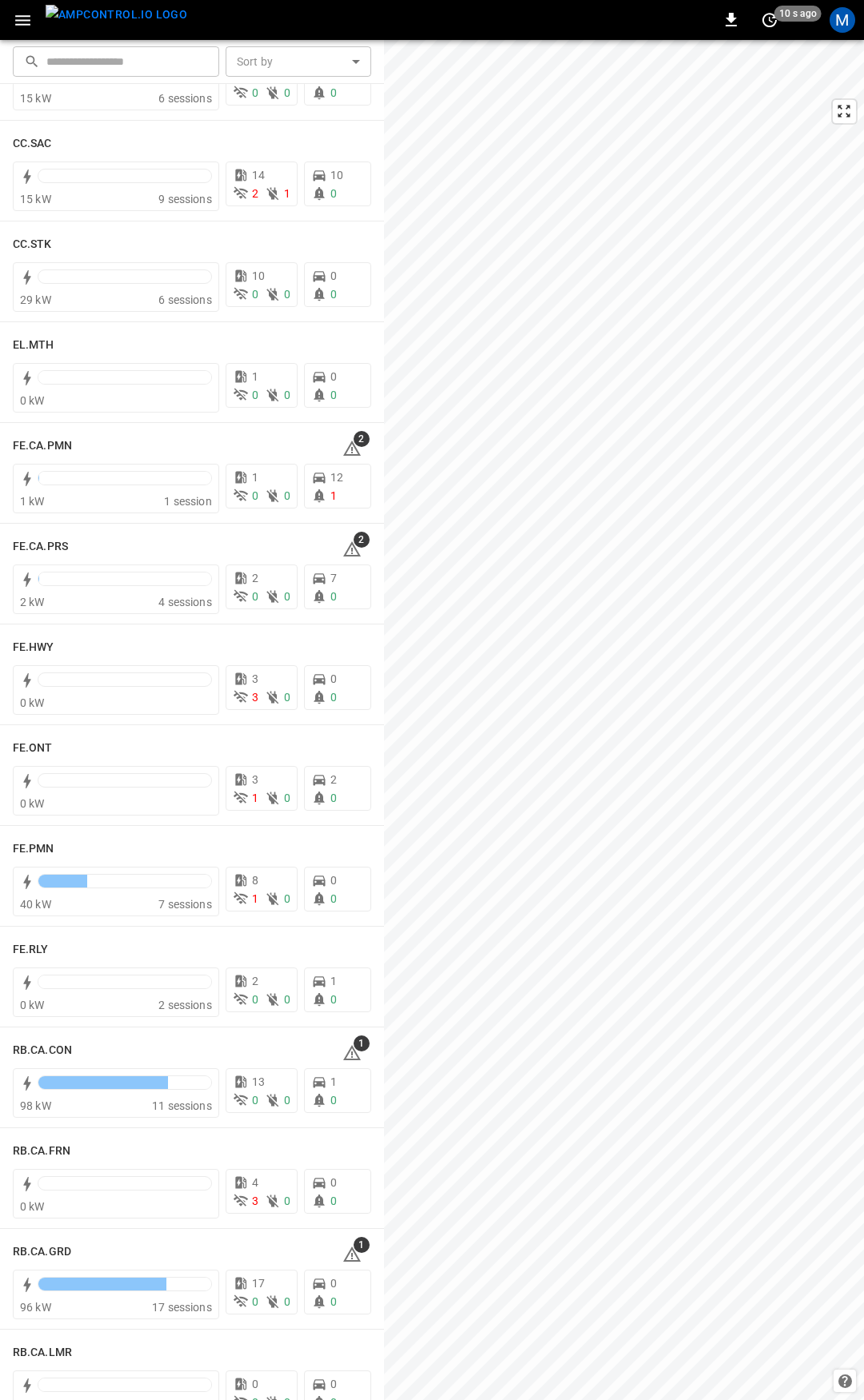
scroll to position [1202, 0]
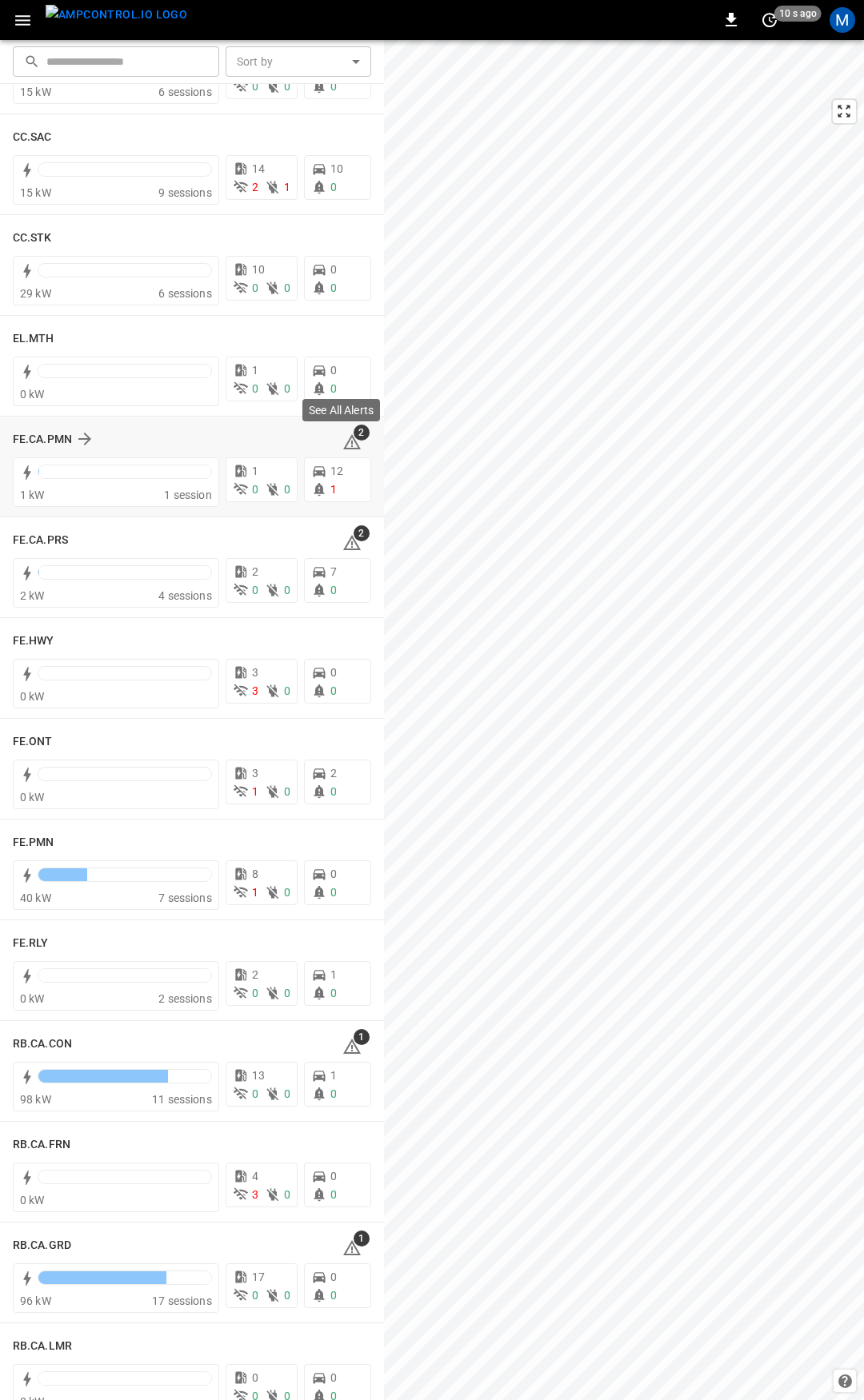
click at [343, 438] on icon at bounding box center [352, 441] width 18 height 15
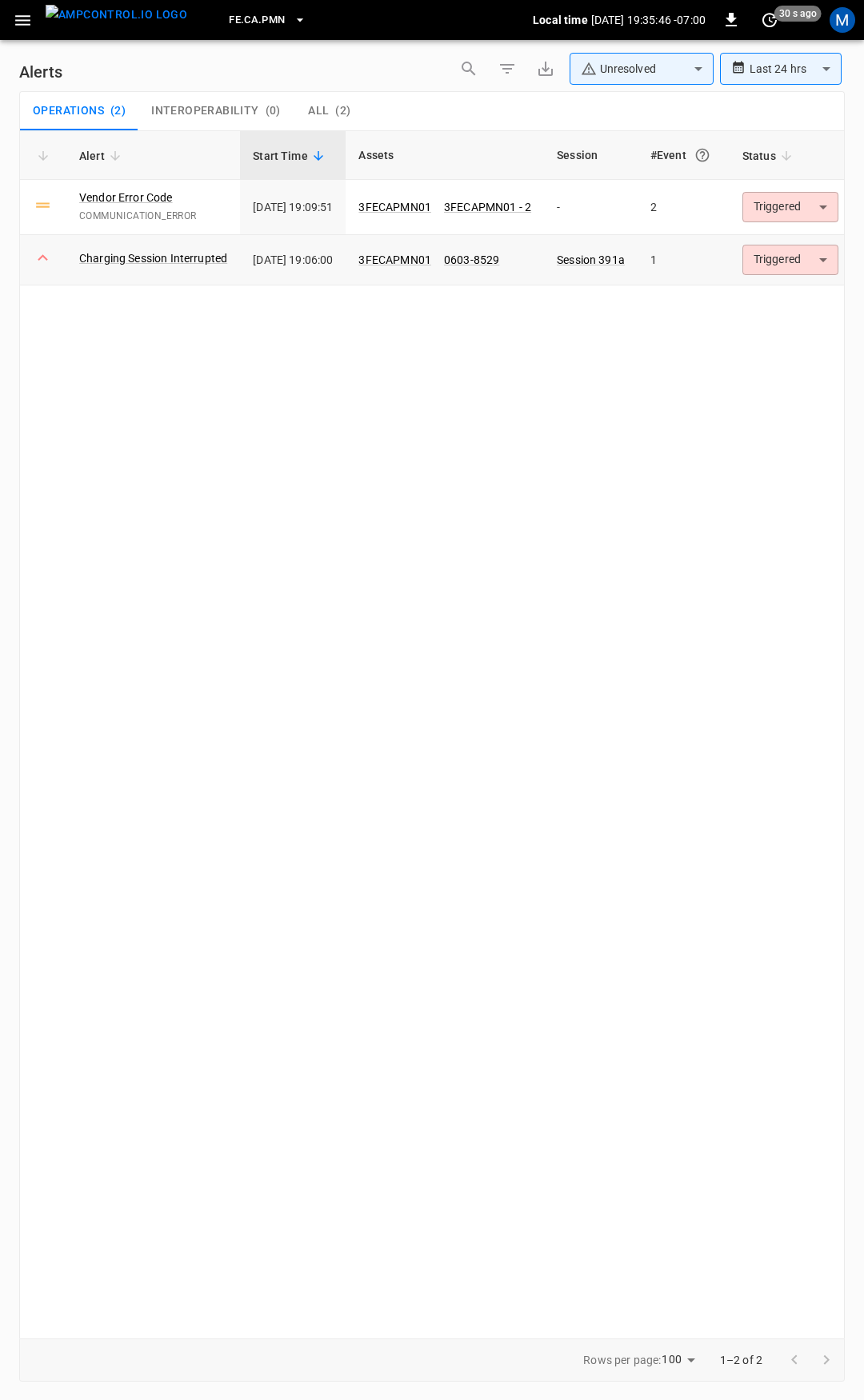
click at [784, 250] on body "**********" at bounding box center [432, 697] width 864 height 1394
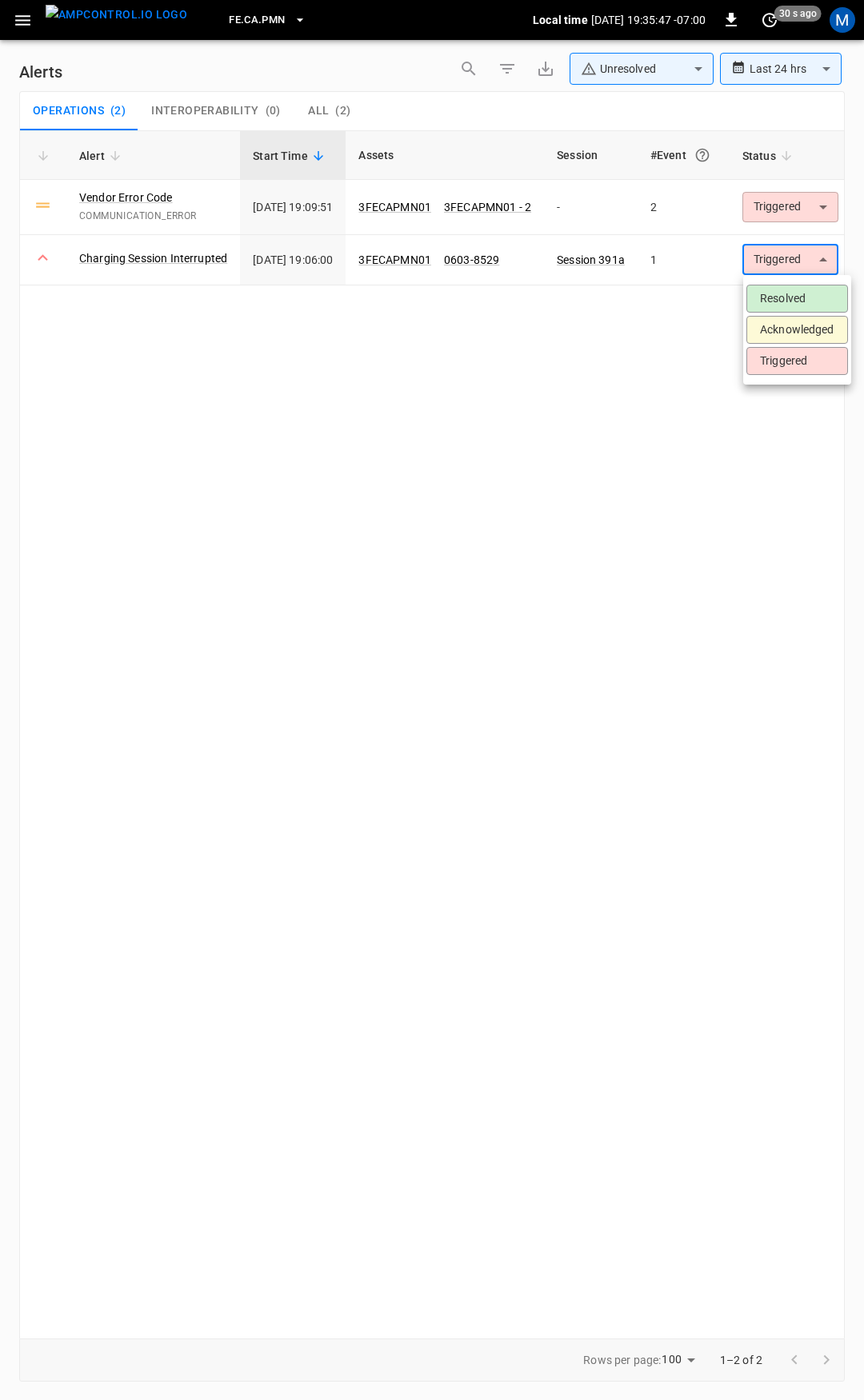
click at [792, 305] on li "Resolved" at bounding box center [796, 298] width 101 height 28
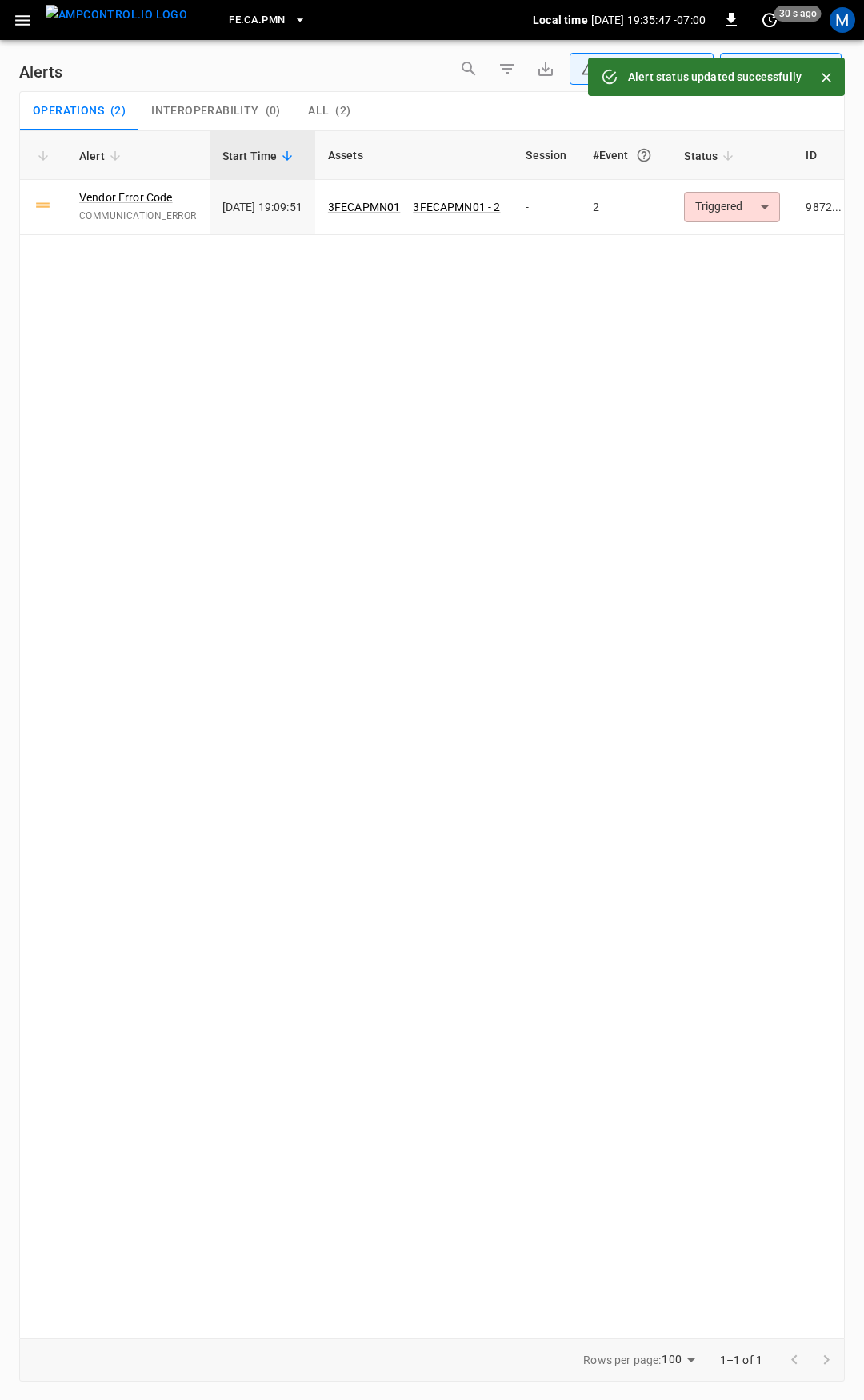
click at [796, 212] on body "**********" at bounding box center [432, 697] width 864 height 1394
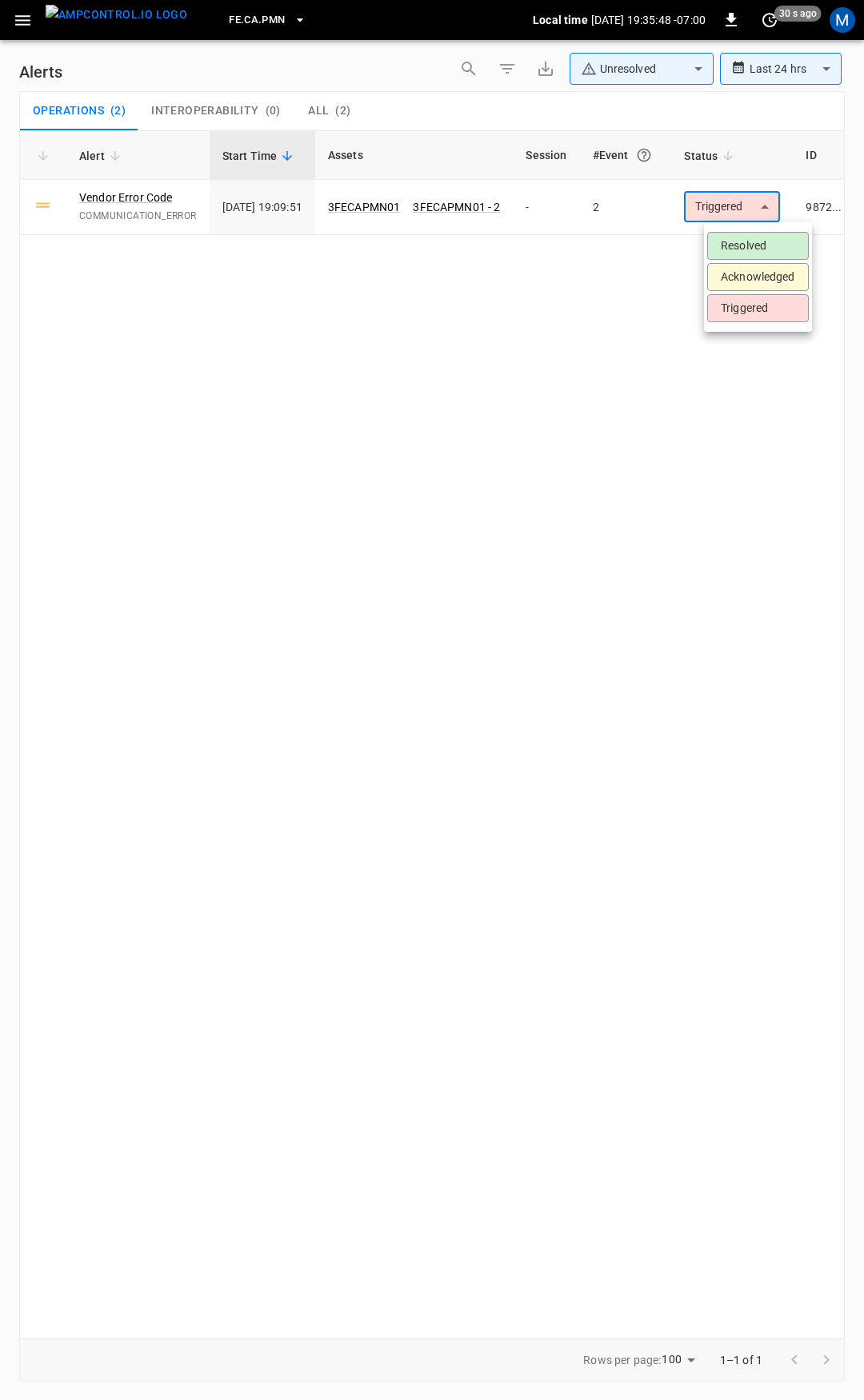
click at [761, 234] on li "Resolved" at bounding box center [757, 246] width 101 height 28
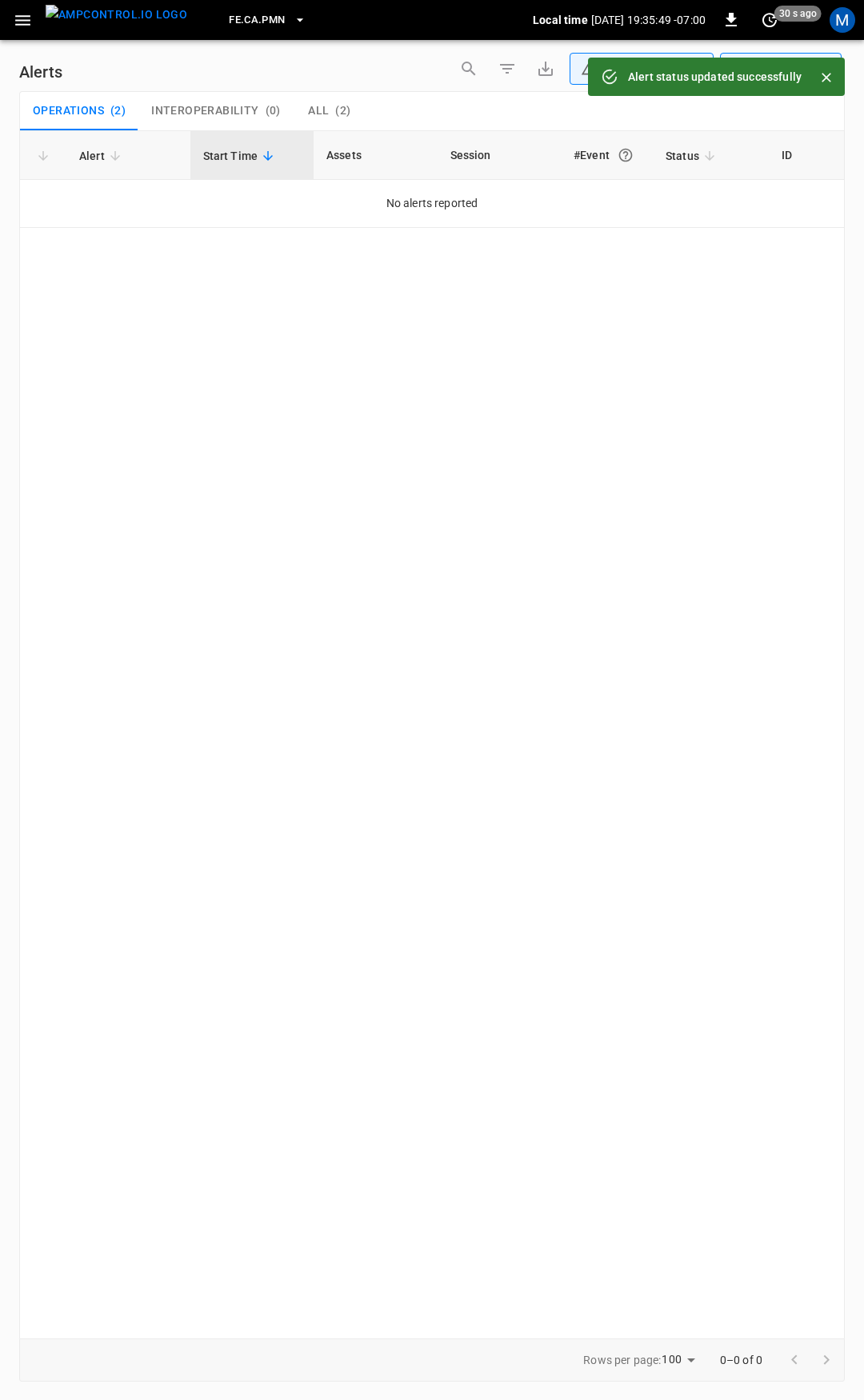
click at [15, 7] on button "button" at bounding box center [23, 21] width 32 height 30
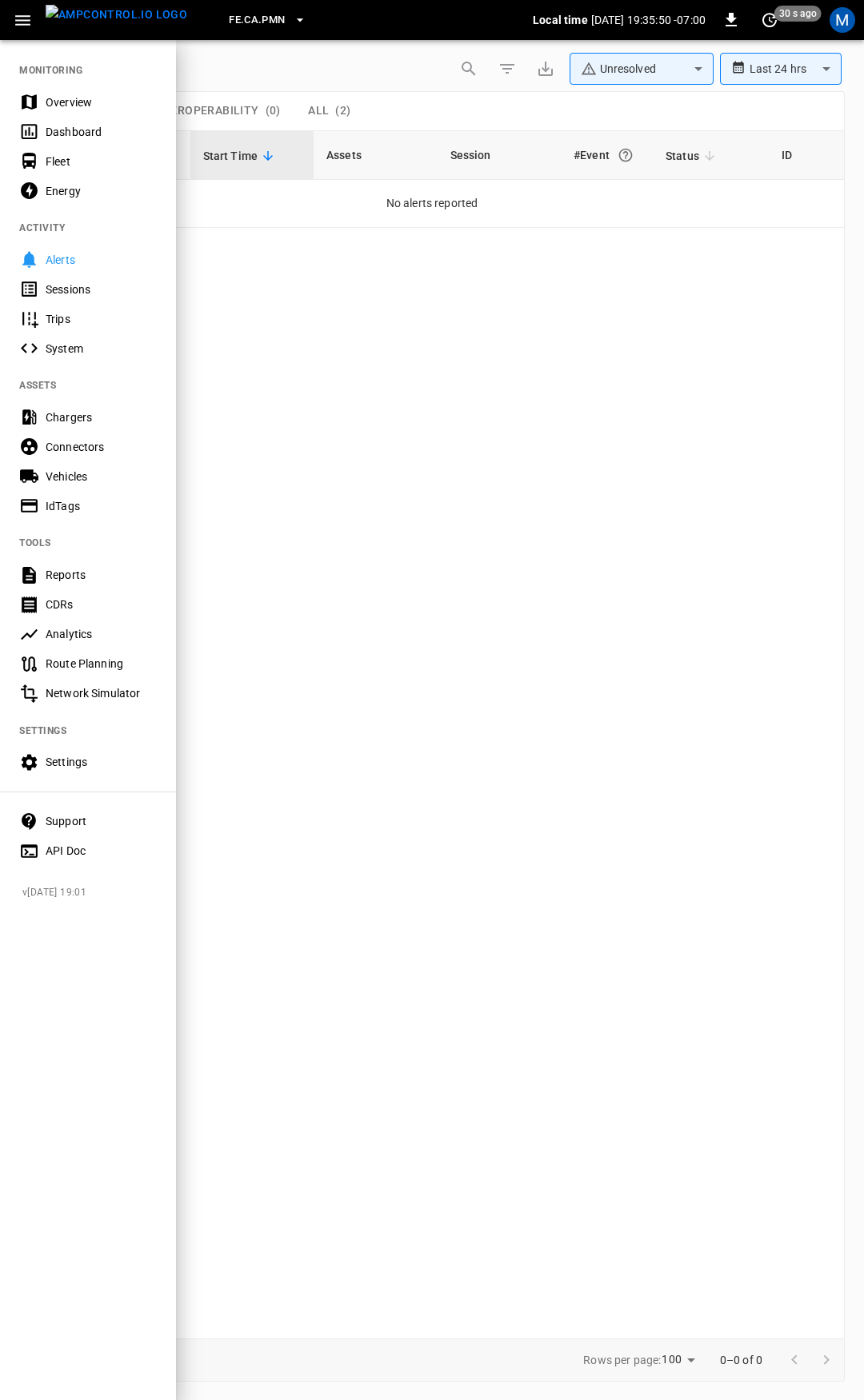
click at [58, 96] on div "Overview" at bounding box center [100, 102] width 111 height 16
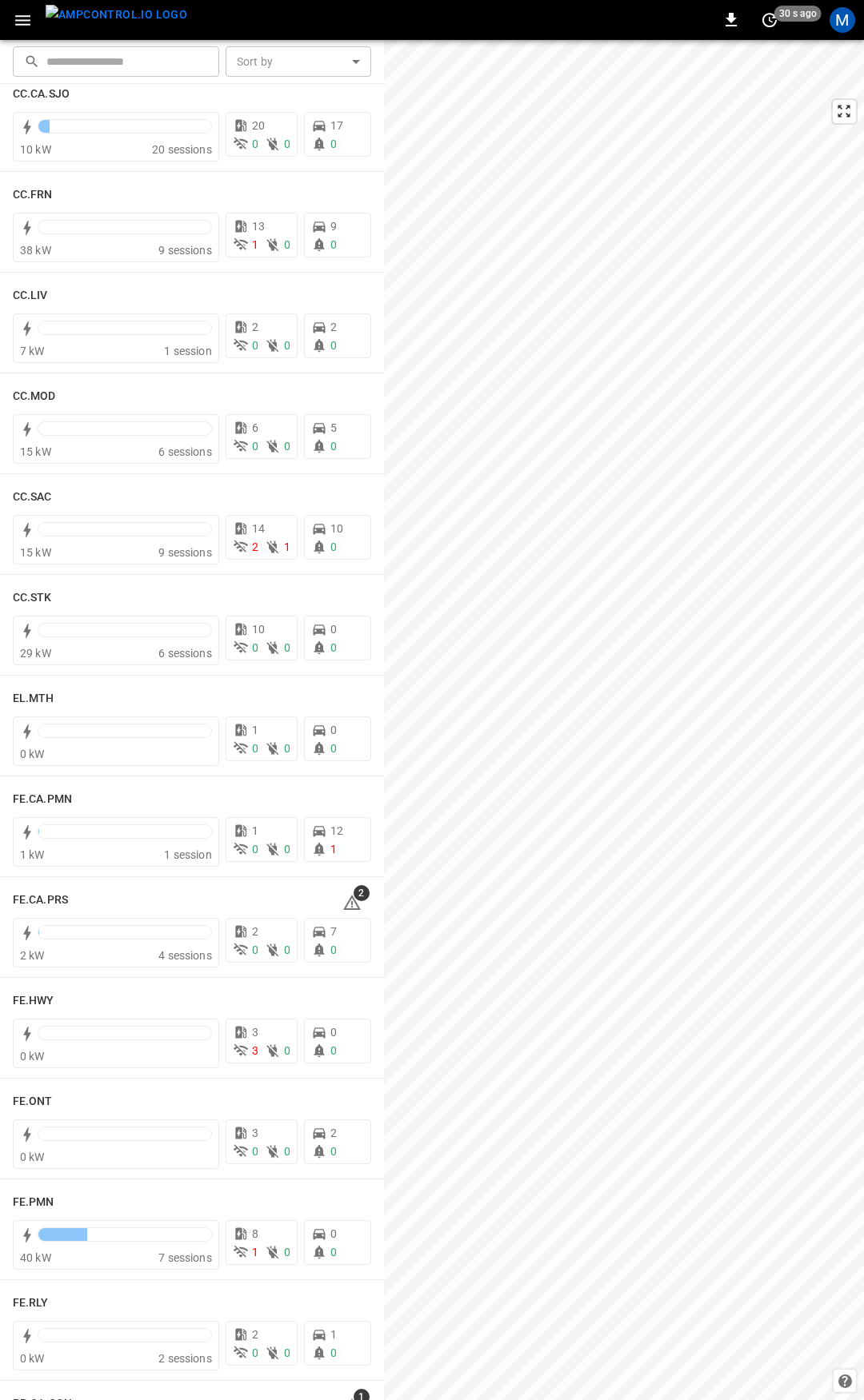
scroll to position [1123, 0]
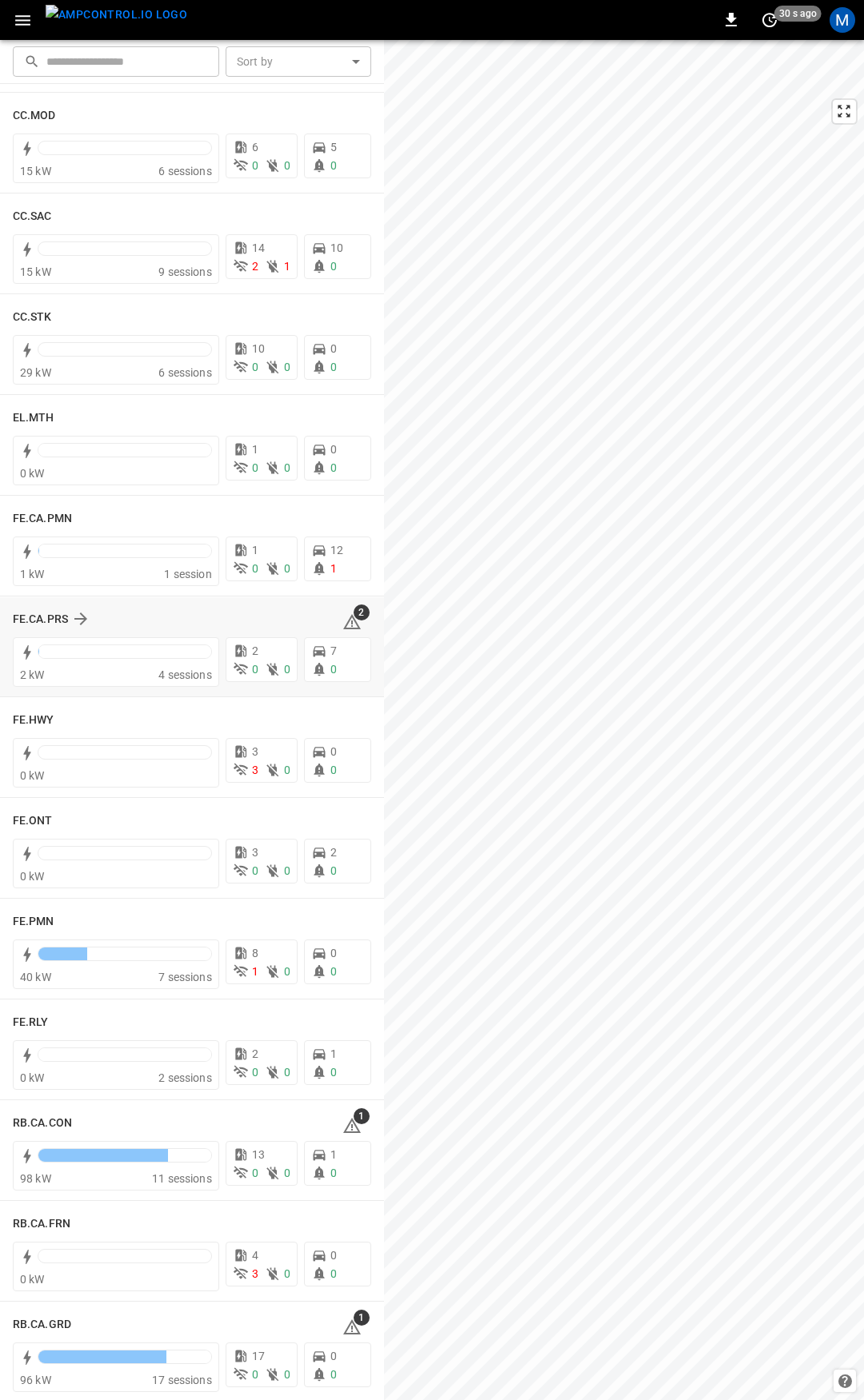
click at [351, 625] on icon at bounding box center [352, 624] width 2 height 7
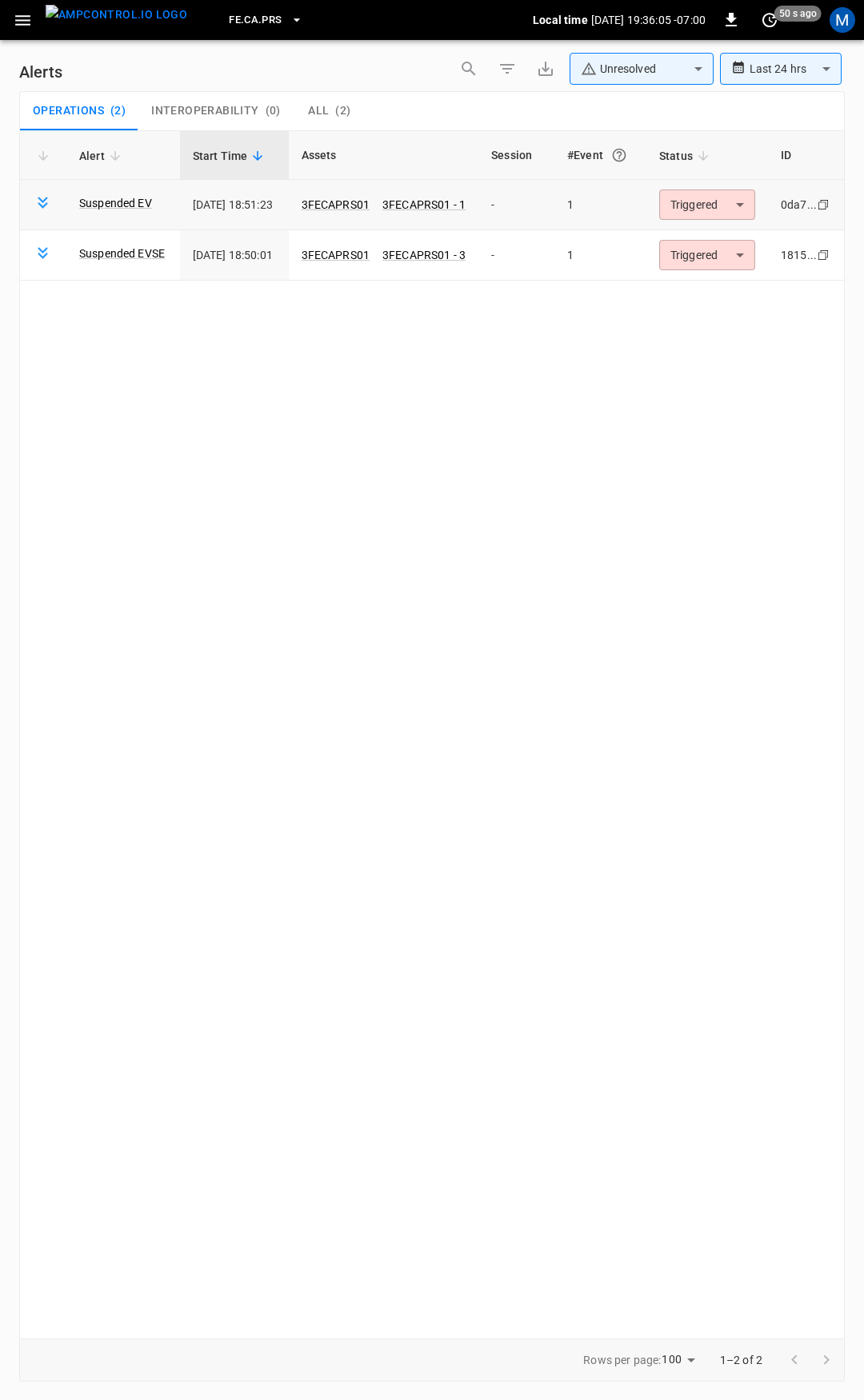
click at [740, 199] on body "**********" at bounding box center [432, 697] width 864 height 1394
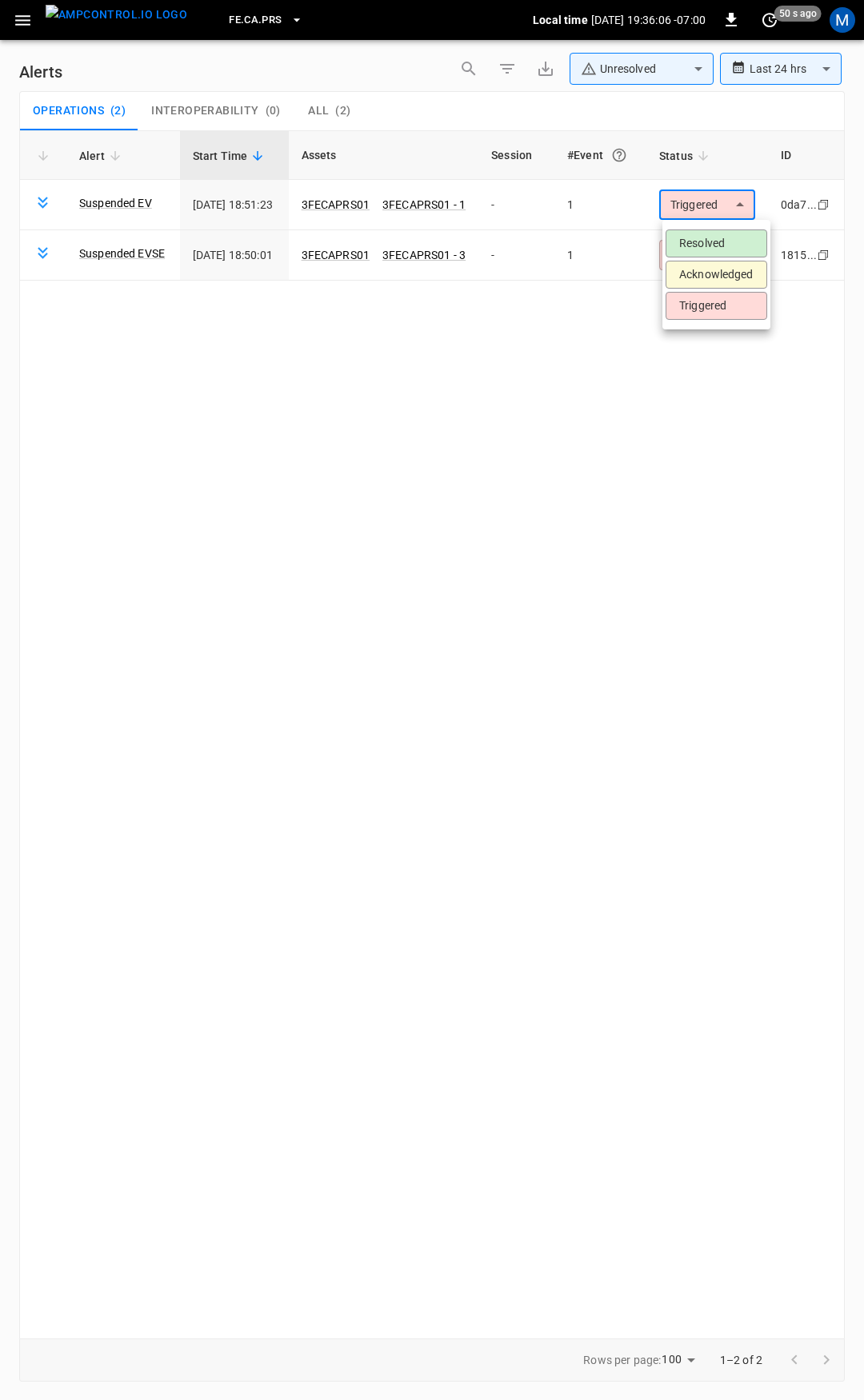
click at [717, 246] on li "Resolved" at bounding box center [715, 243] width 101 height 28
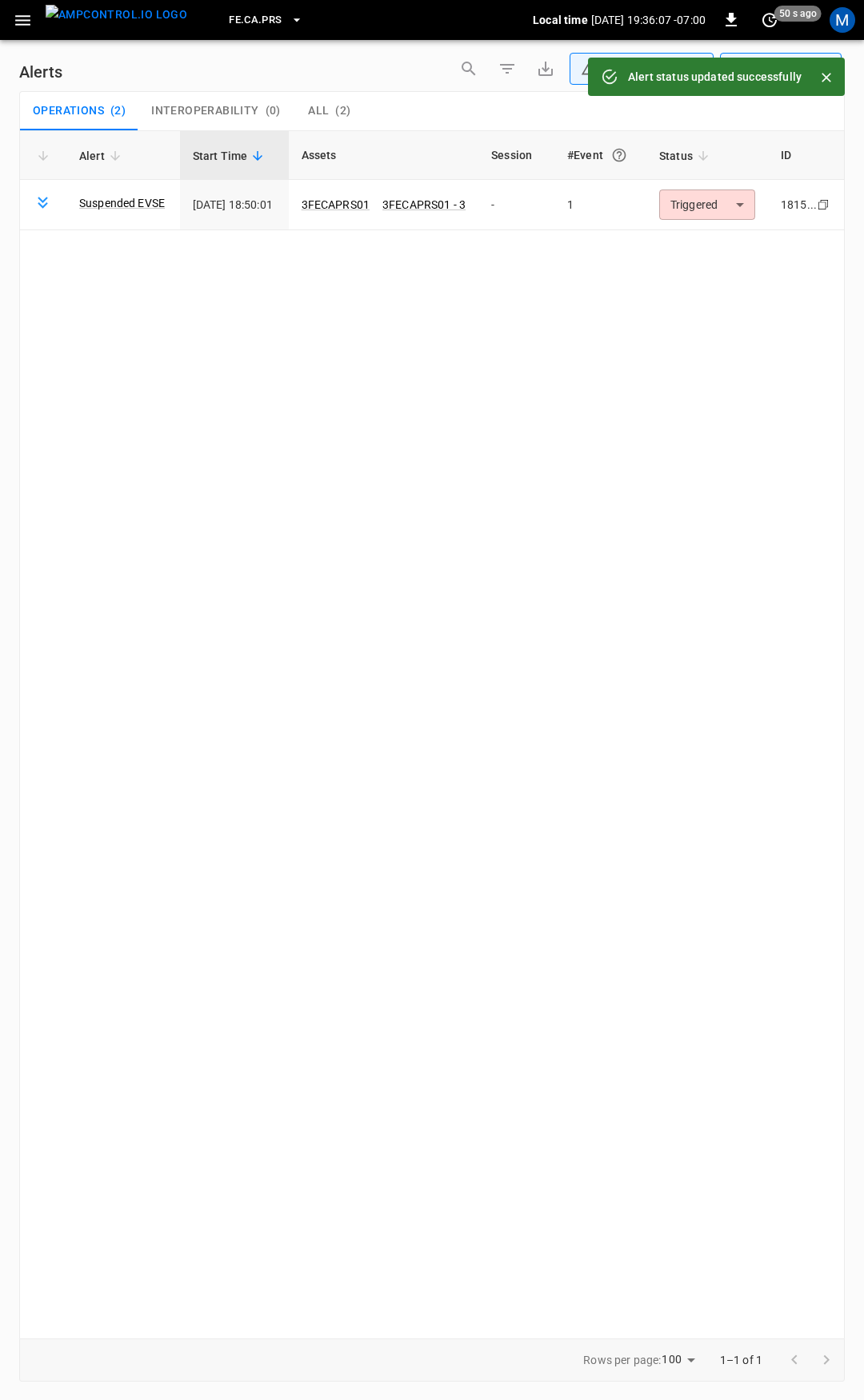
click at [19, 21] on icon "button" at bounding box center [22, 20] width 15 height 11
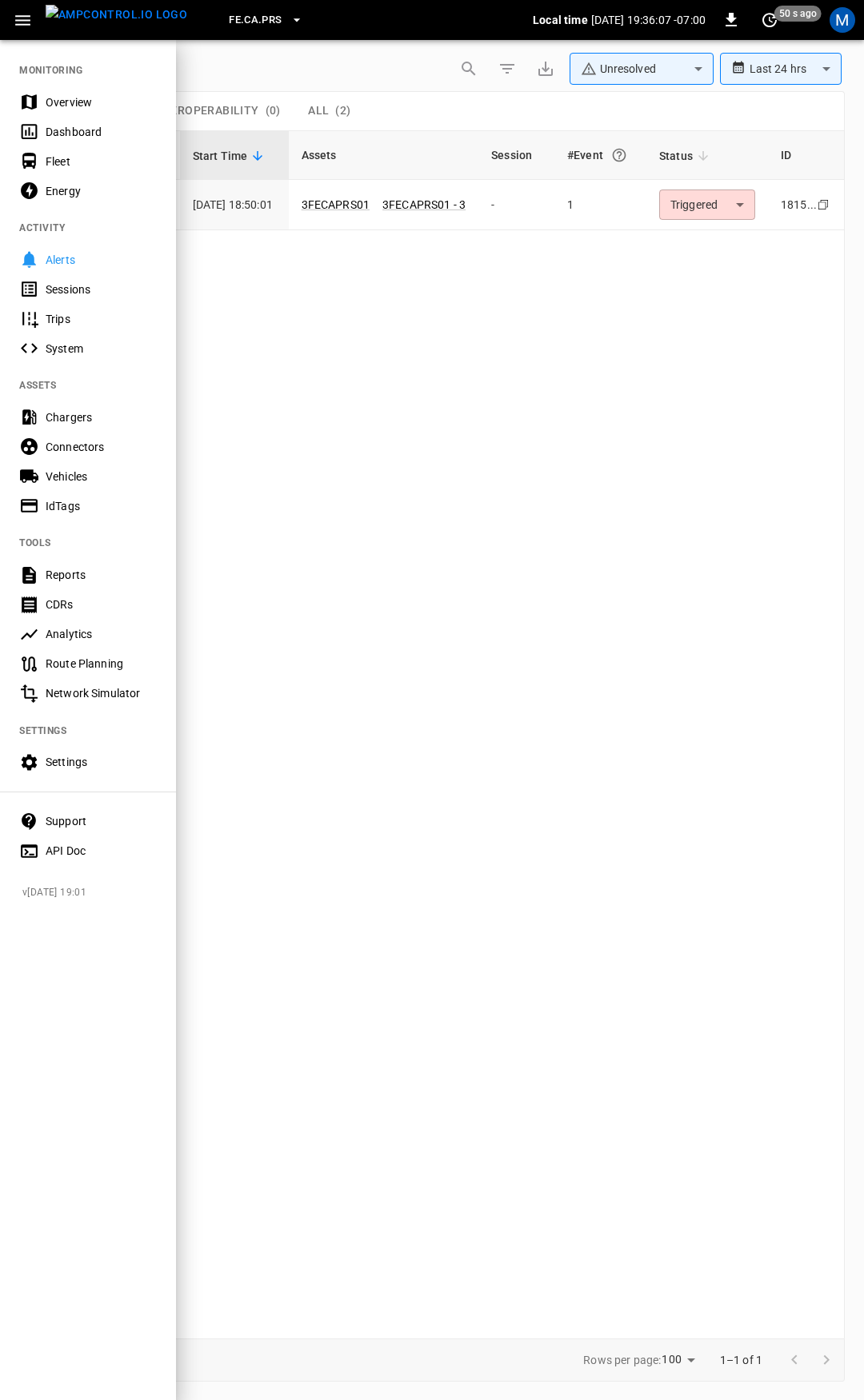
drag, startPoint x: 76, startPoint y: 97, endPoint x: 245, endPoint y: 334, distance: 291.1
click at [76, 97] on div "Overview" at bounding box center [100, 102] width 111 height 16
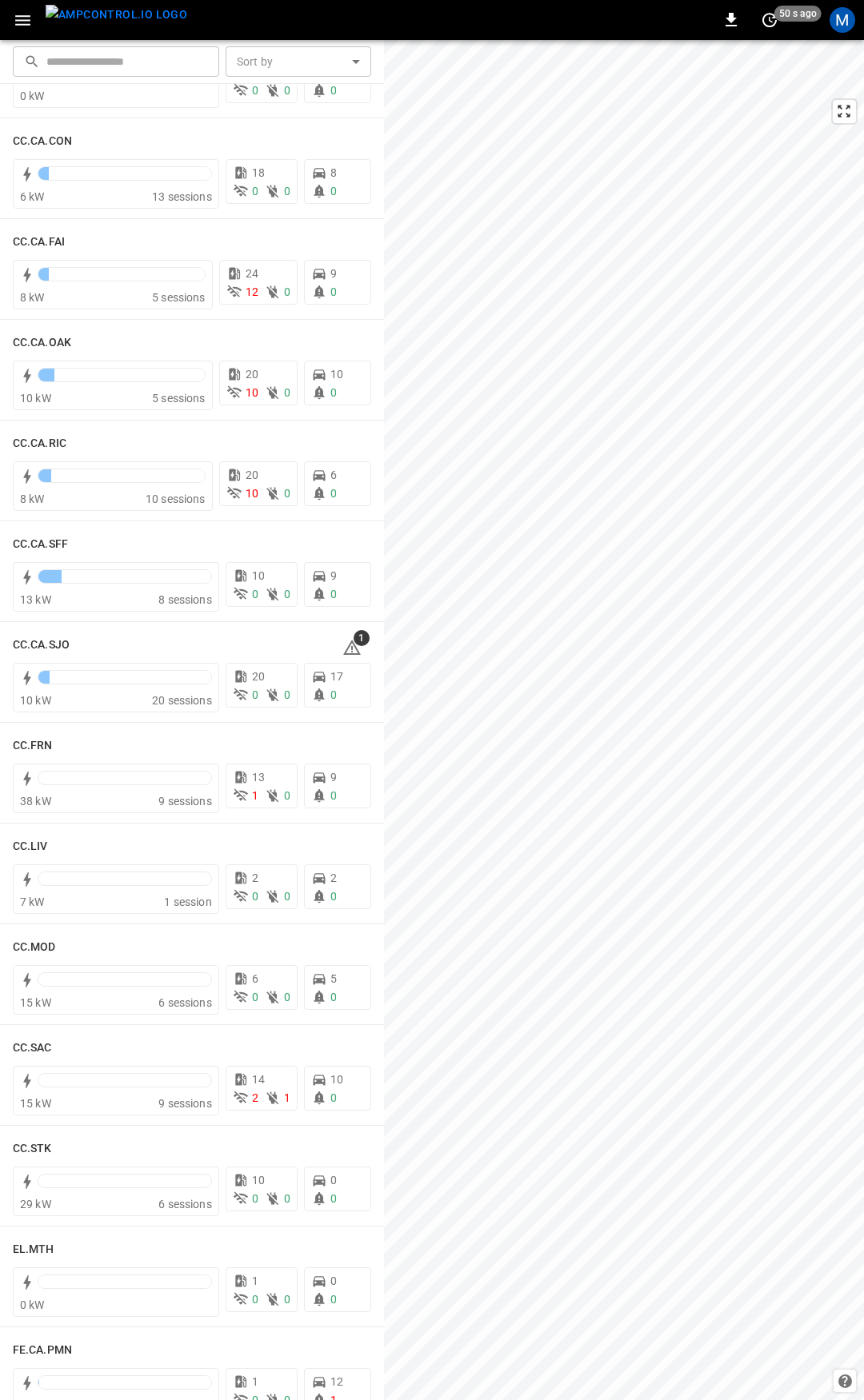
scroll to position [392, 0]
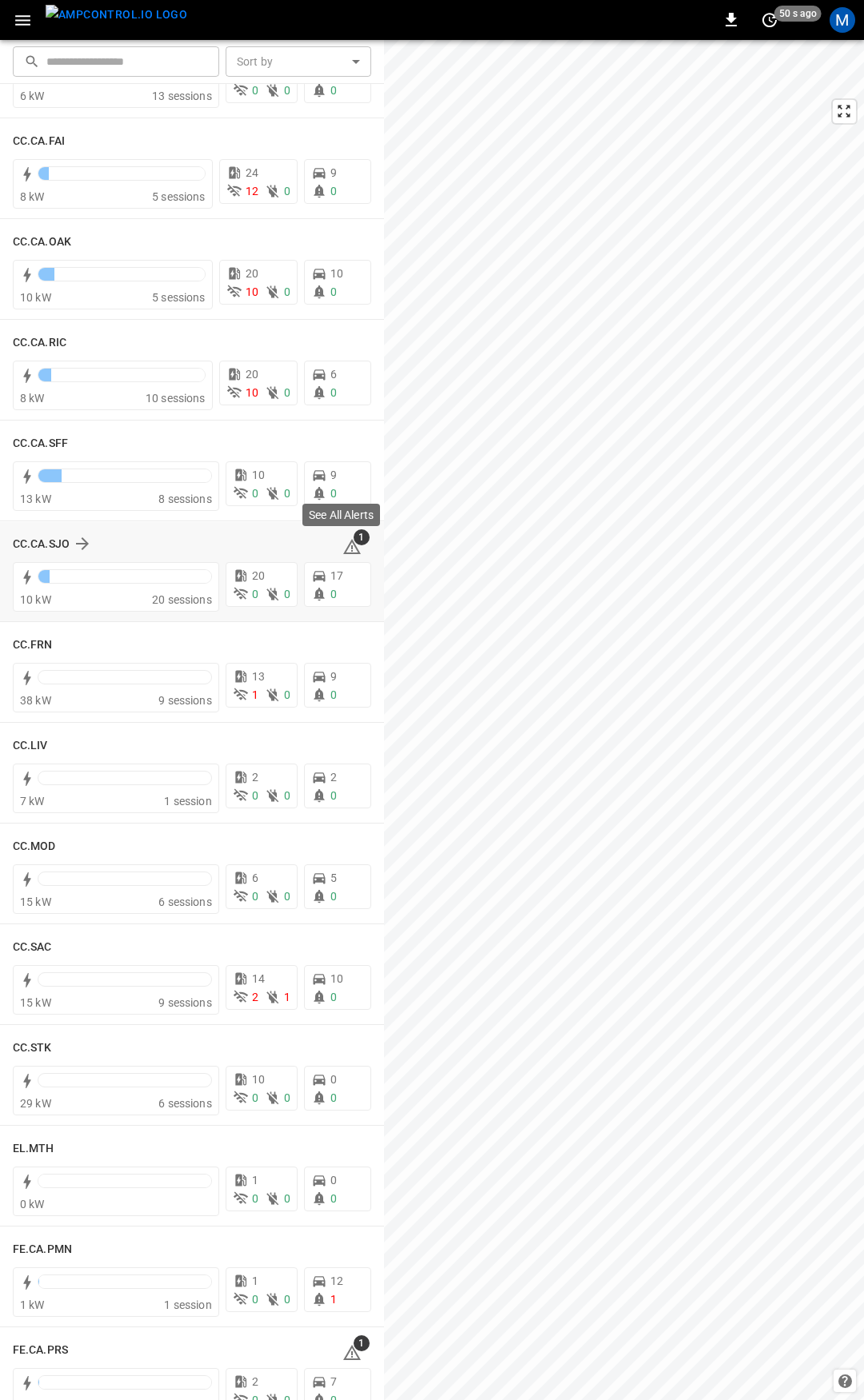
click at [349, 545] on icon at bounding box center [352, 547] width 20 height 20
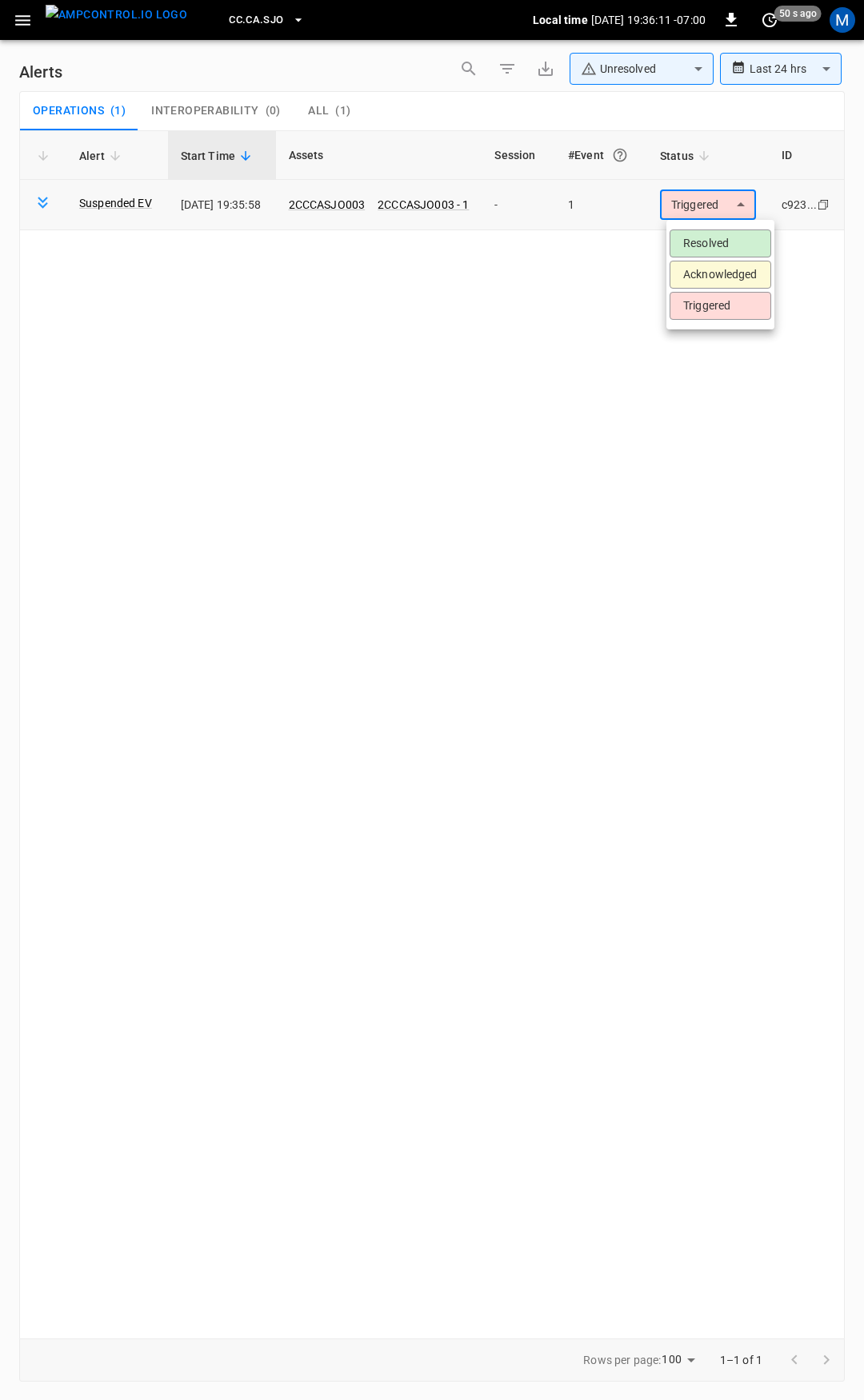
click at [724, 215] on body "**********" at bounding box center [432, 697] width 864 height 1394
click at [719, 236] on li "Resolved" at bounding box center [719, 243] width 101 height 28
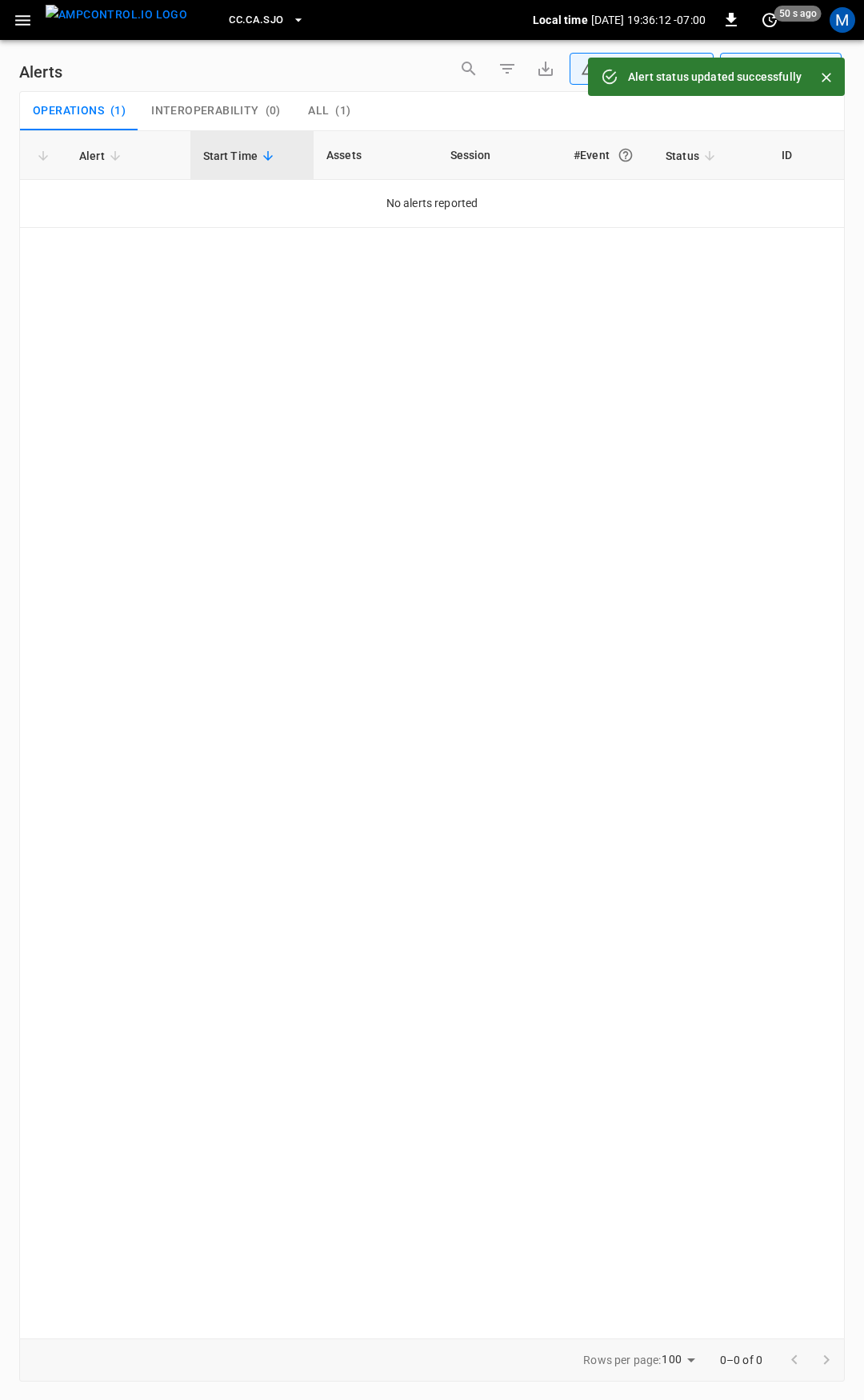
click at [28, 24] on icon "button" at bounding box center [23, 21] width 20 height 20
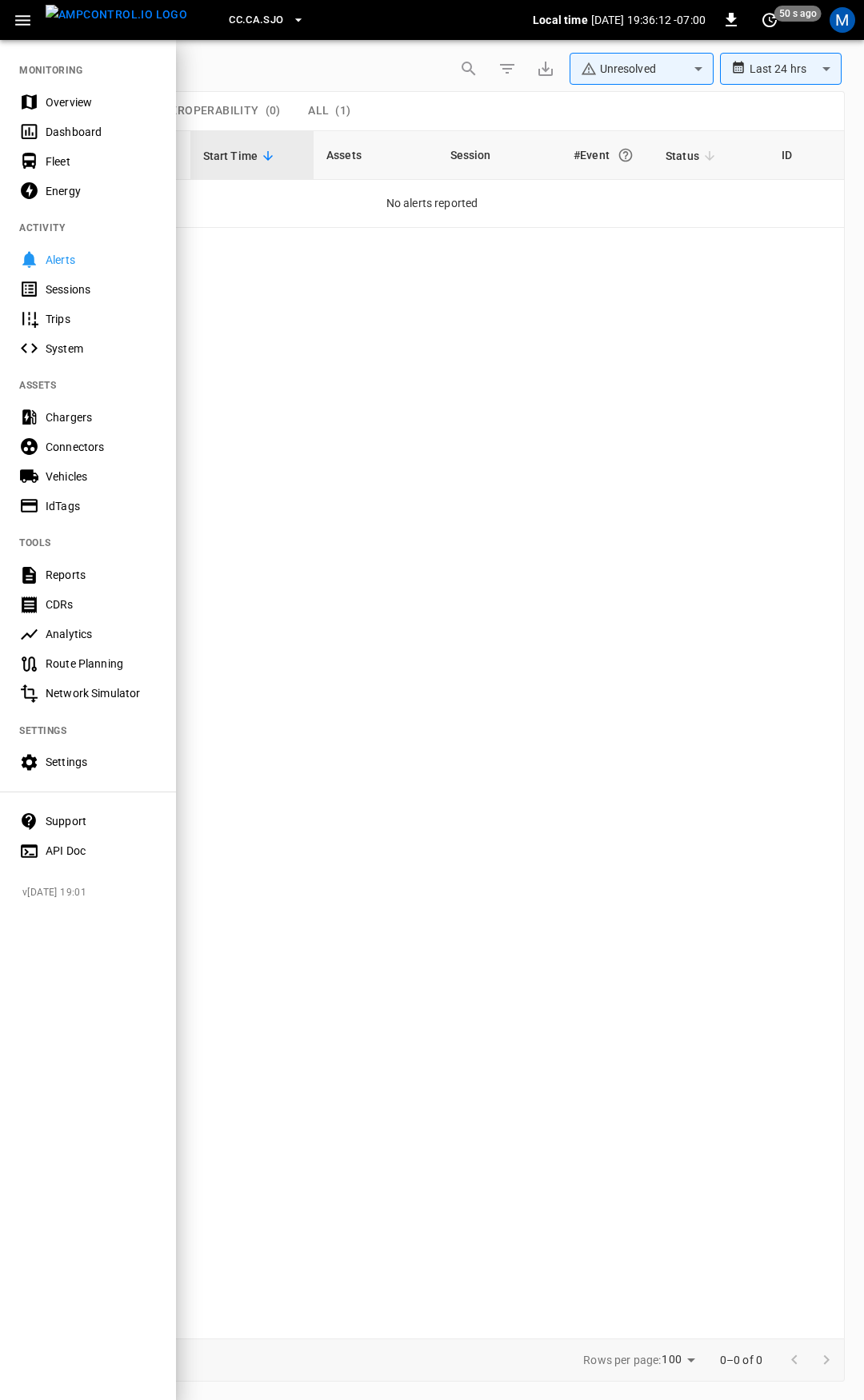
click at [90, 94] on div "Overview" at bounding box center [100, 102] width 111 height 16
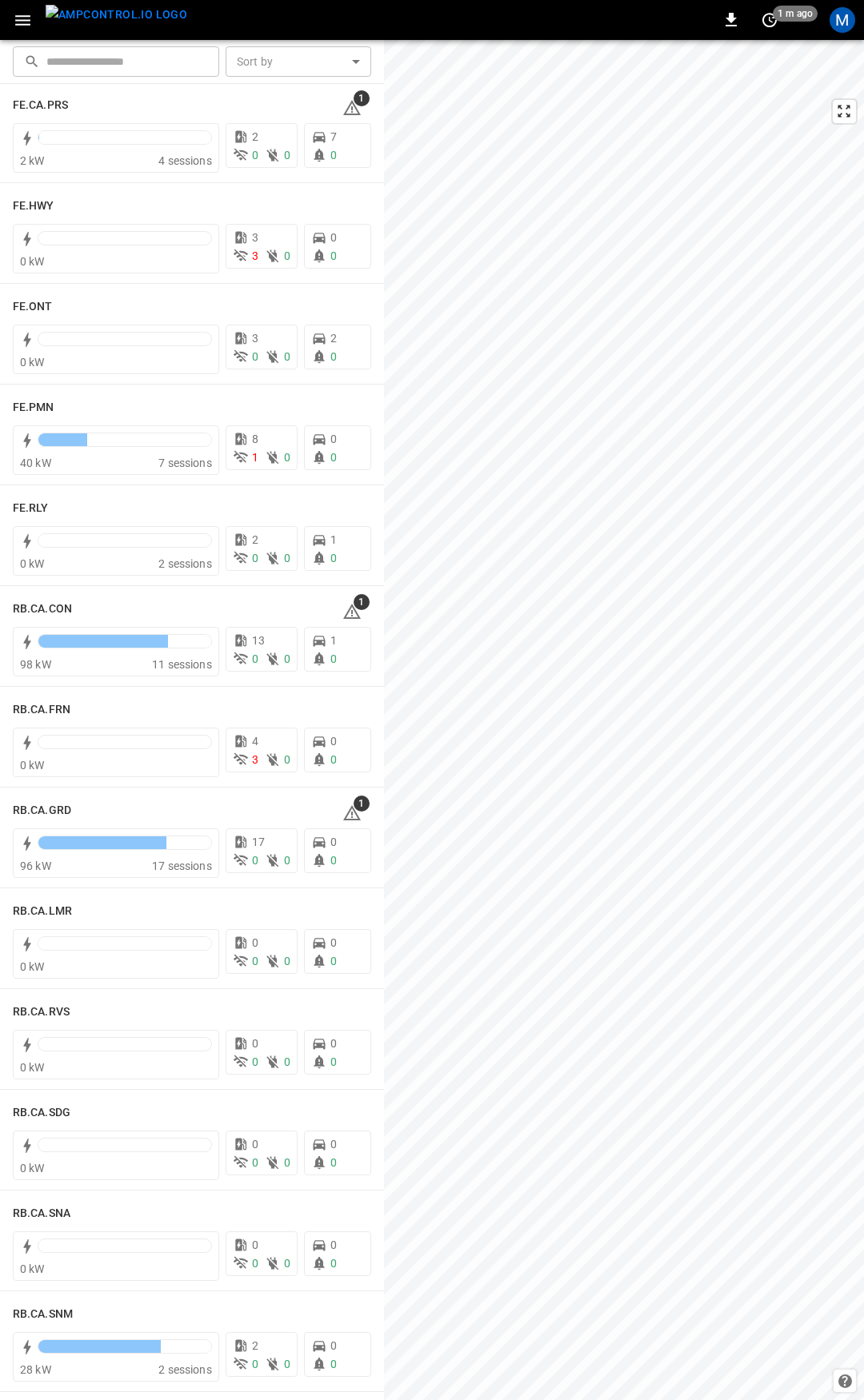
scroll to position [1650, 0]
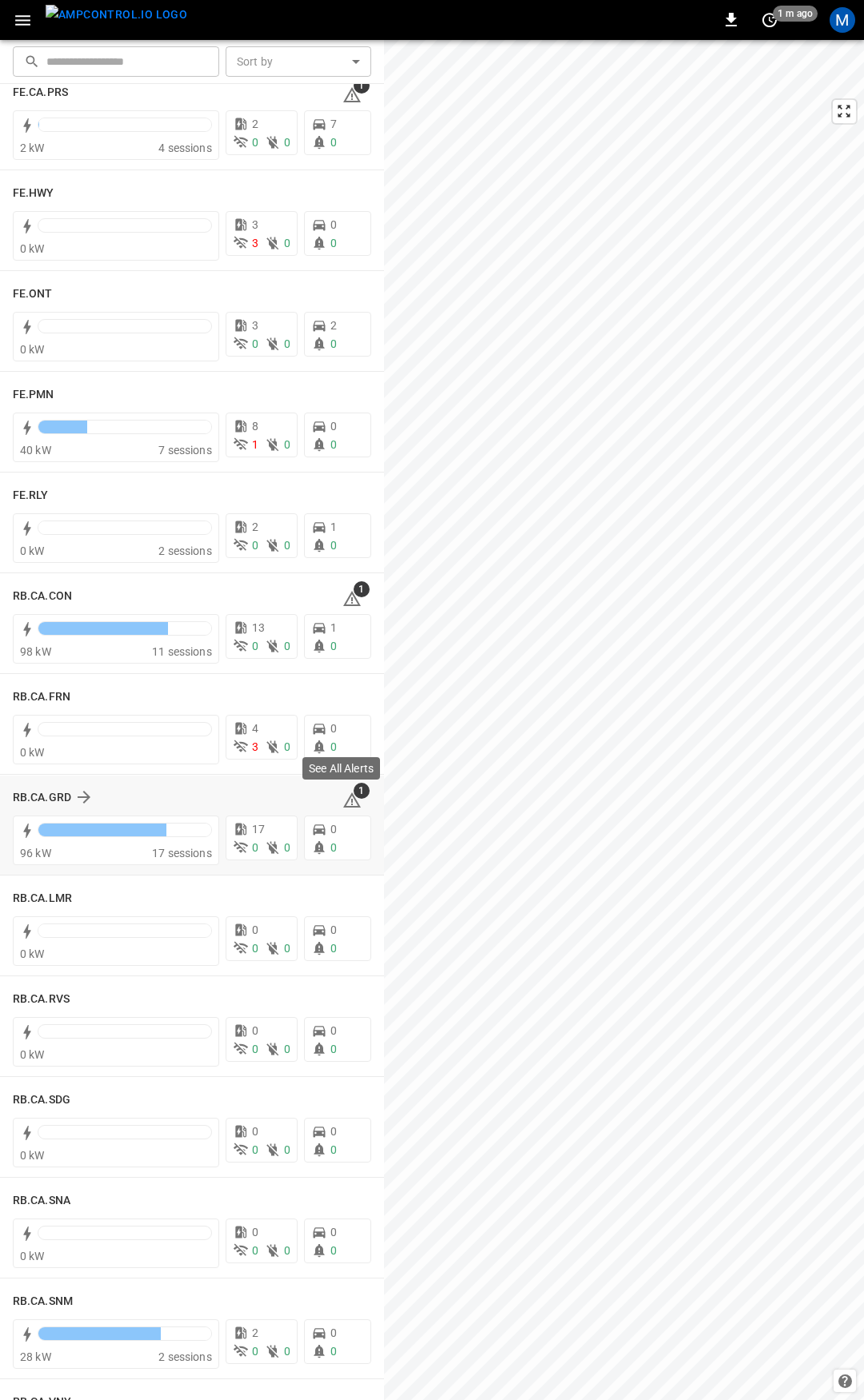
click at [343, 795] on icon at bounding box center [352, 801] width 20 height 20
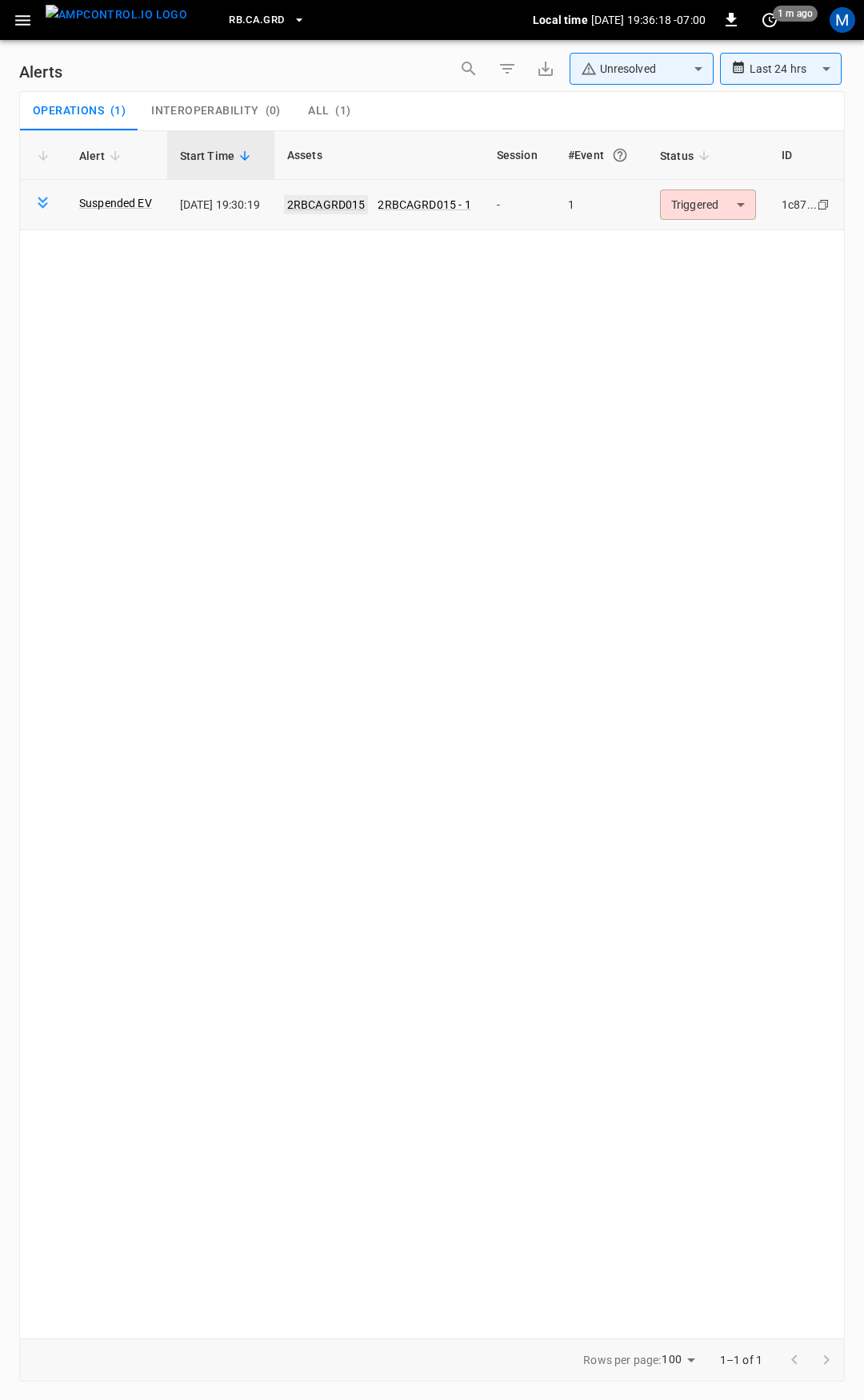
click at [351, 210] on link "2RBCAGRD015" at bounding box center [327, 205] width 85 height 20
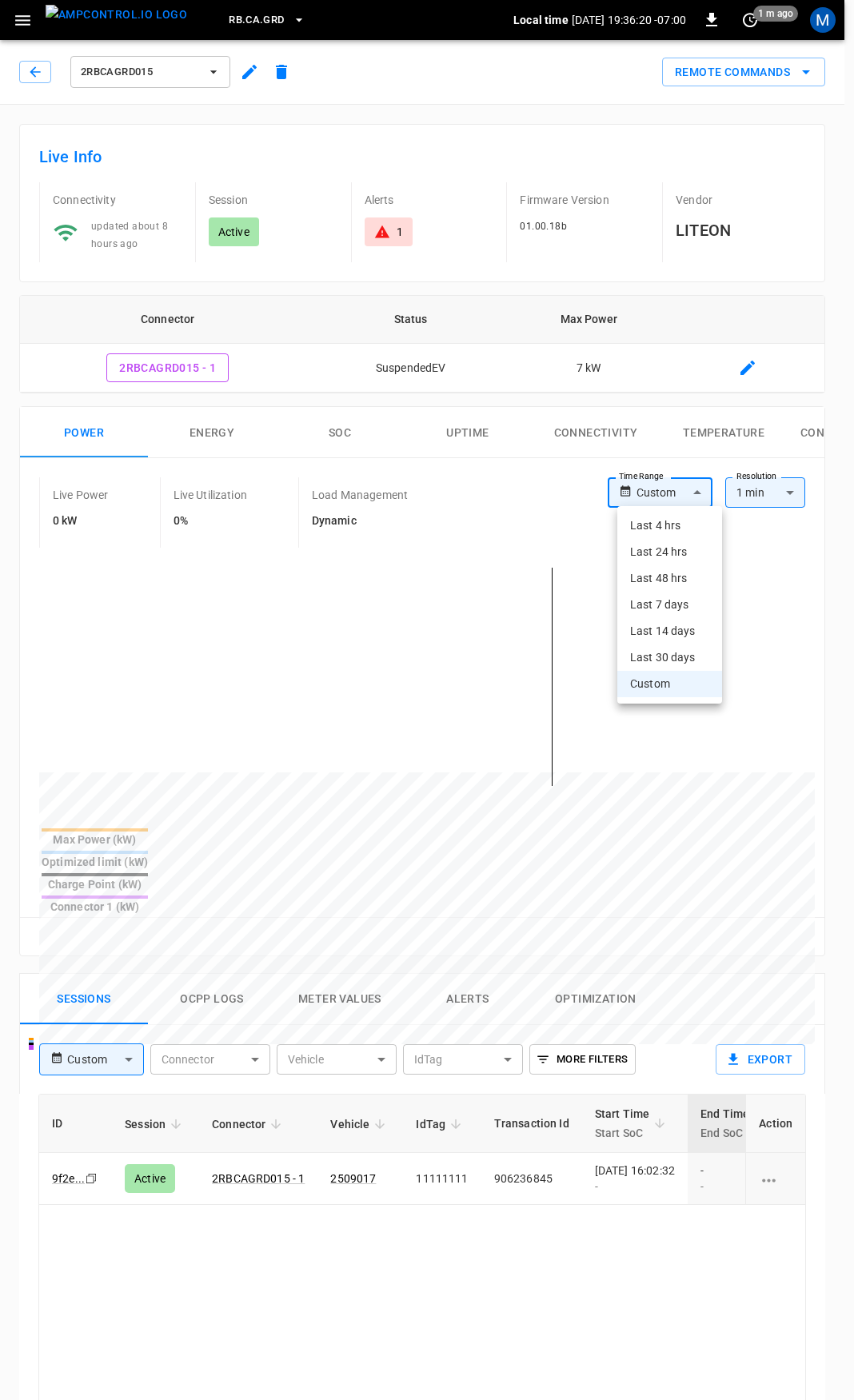
click at [660, 498] on body "RB.CA.GRD Local time 2025-08-28 19:36:20 -07:00 0 1 m ago M 2RBCAGRD015 Remote …" at bounding box center [427, 1068] width 854 height 2137
click at [676, 558] on li "Last 24 hrs" at bounding box center [669, 552] width 104 height 27
type input "**********"
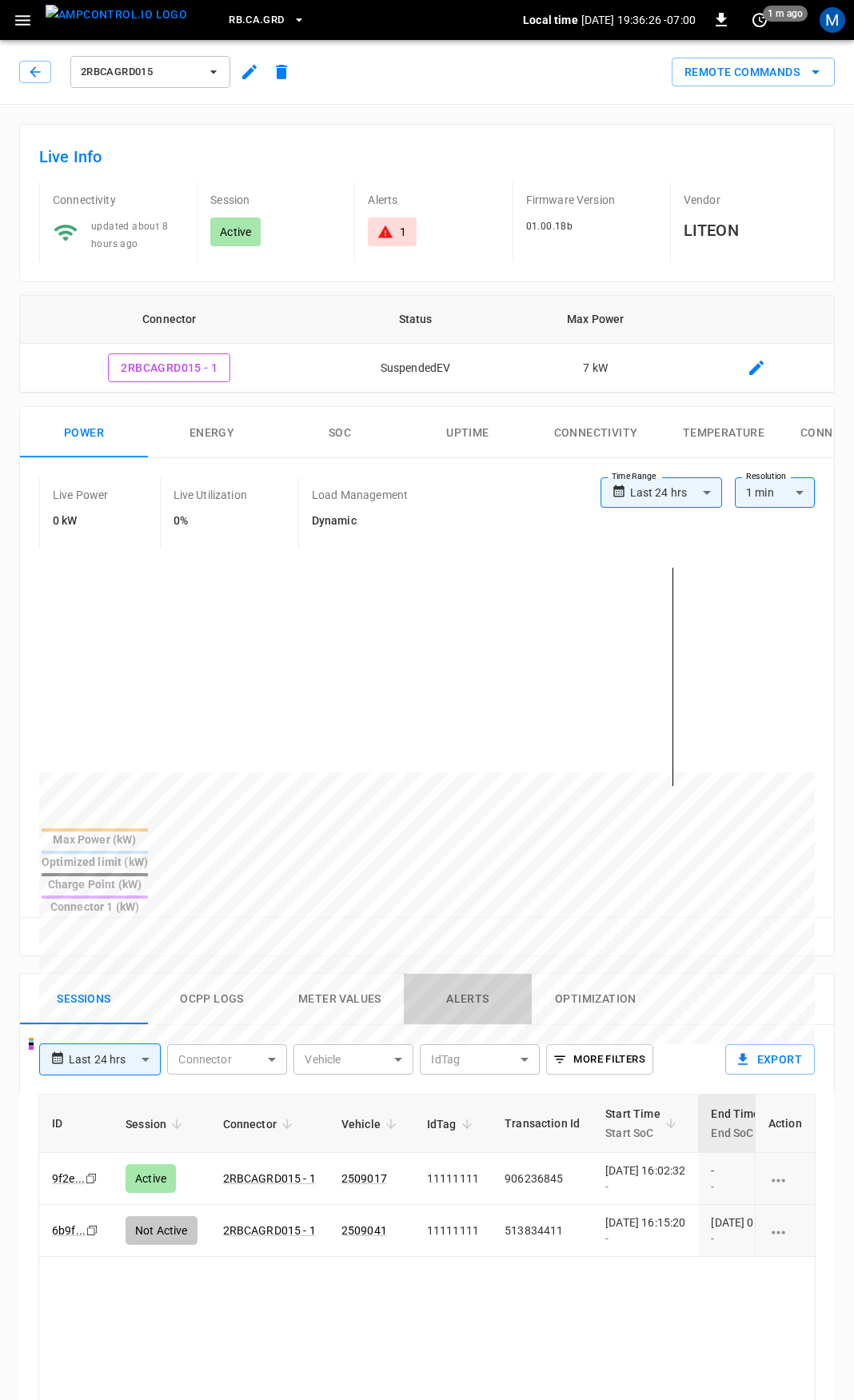
click at [472, 974] on button "Alerts" at bounding box center [467, 1000] width 128 height 51
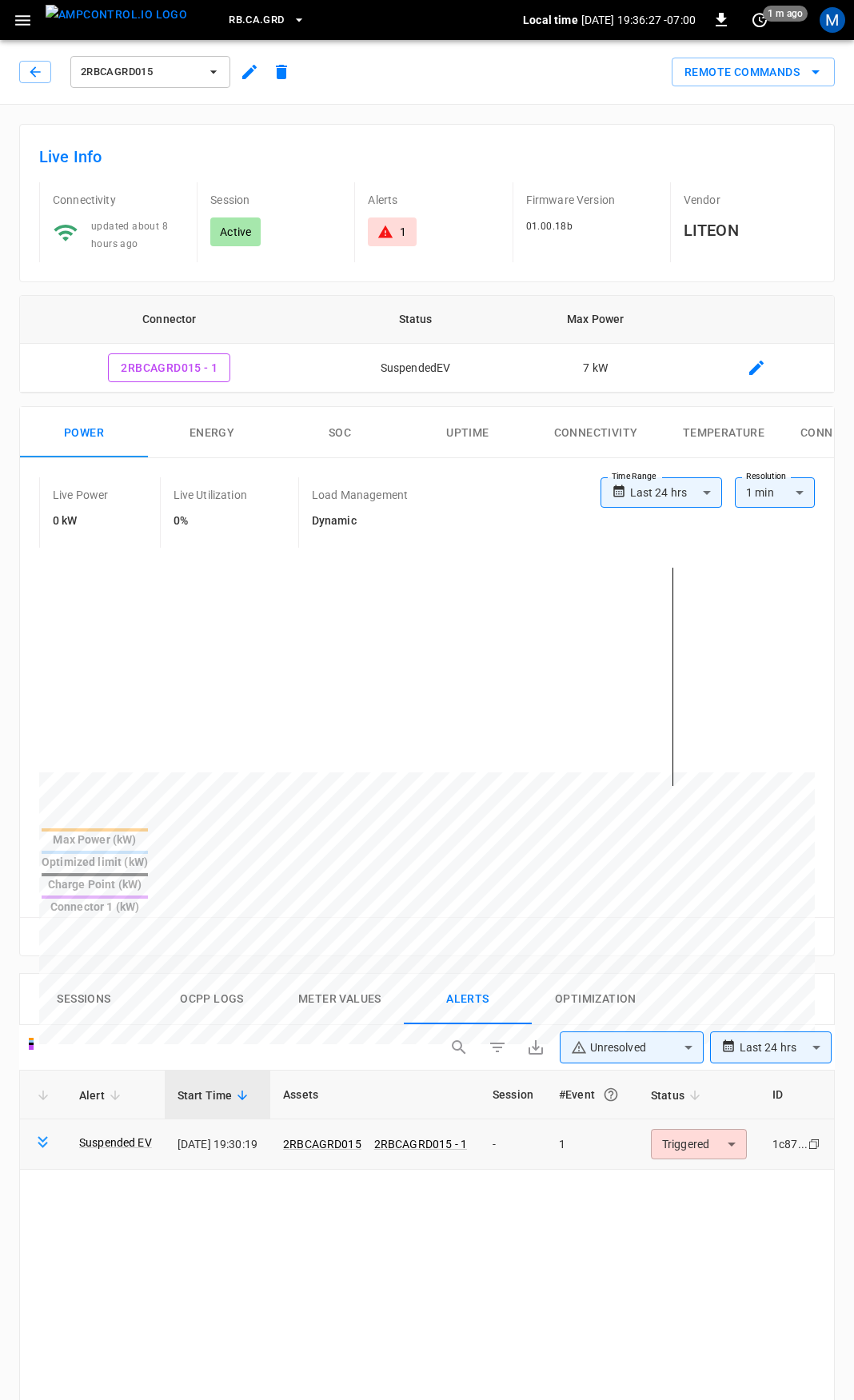
click at [753, 1097] on body "**********" at bounding box center [427, 1177] width 854 height 2353
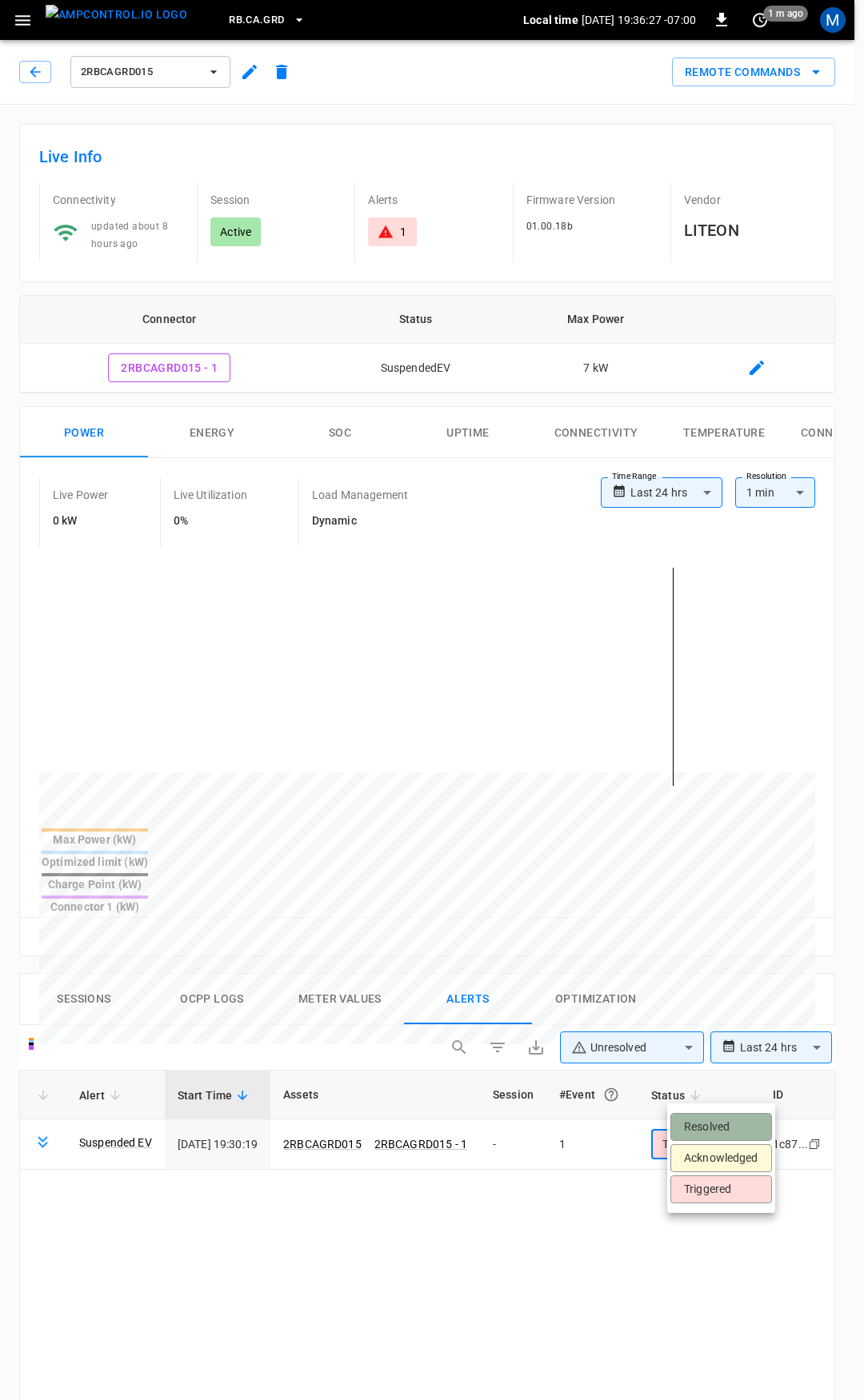
click at [722, 1120] on li "Resolved" at bounding box center [720, 1126] width 101 height 28
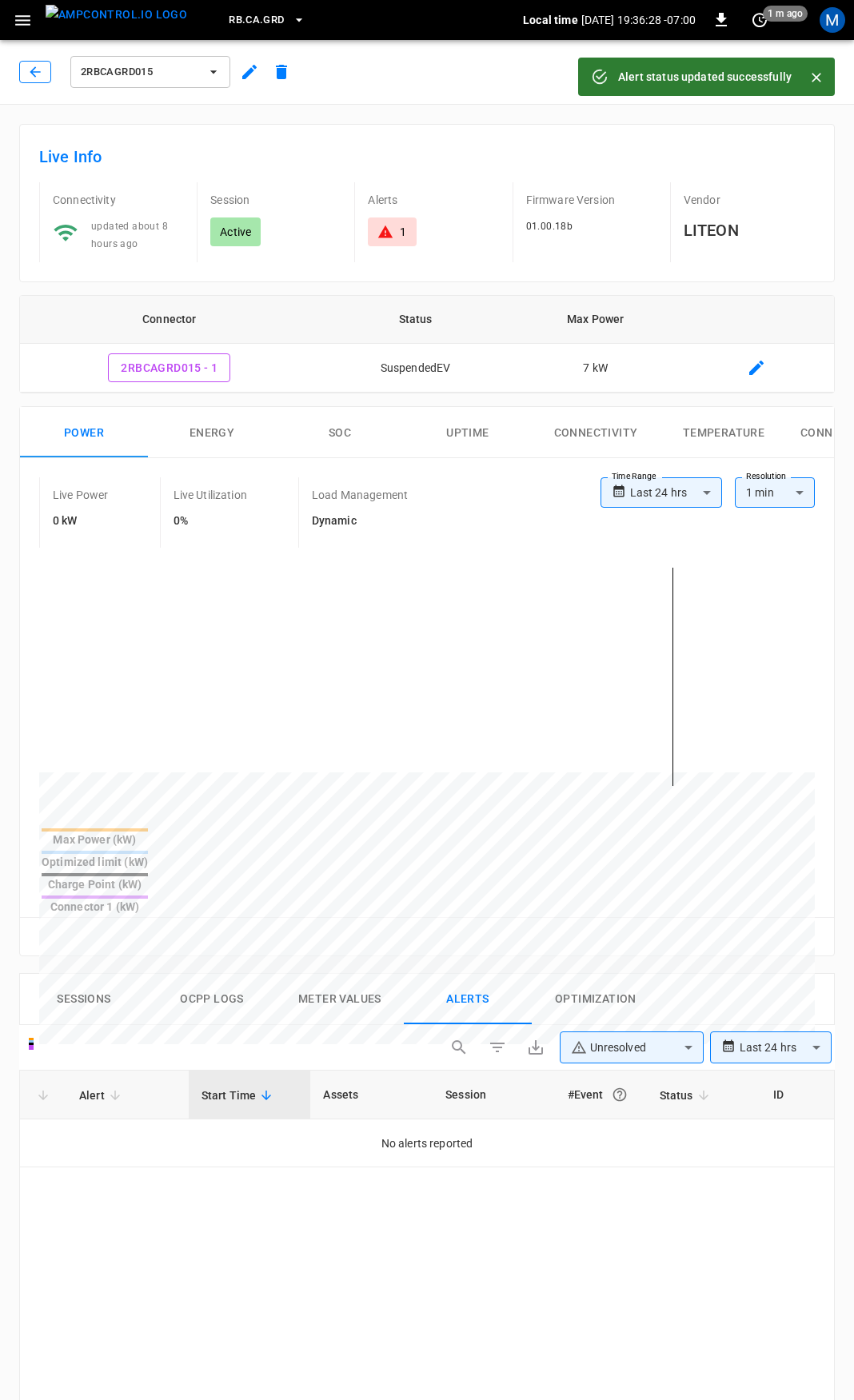
click at [29, 69] on icon "button" at bounding box center [35, 72] width 16 height 16
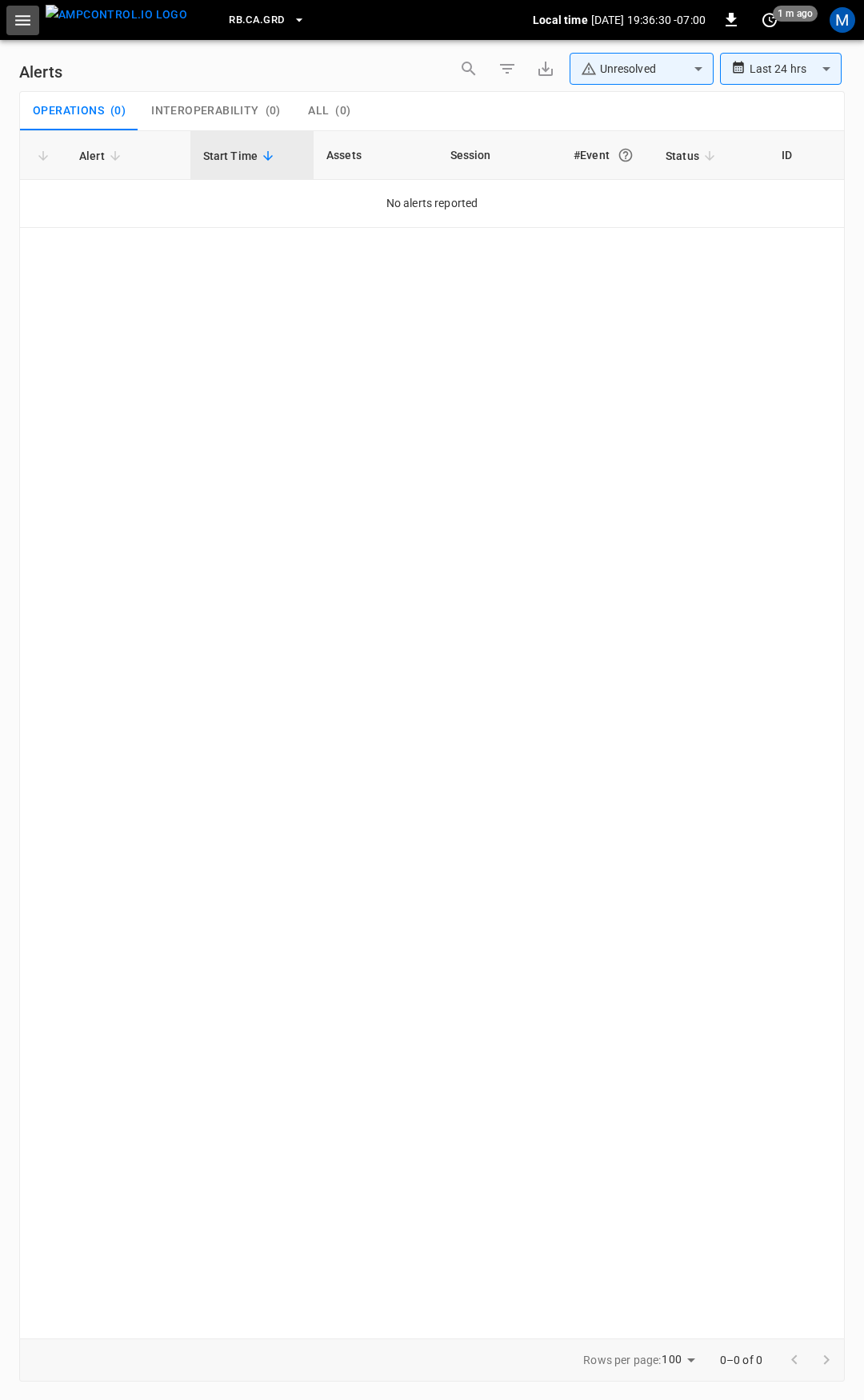
click at [28, 20] on icon "button" at bounding box center [22, 20] width 15 height 11
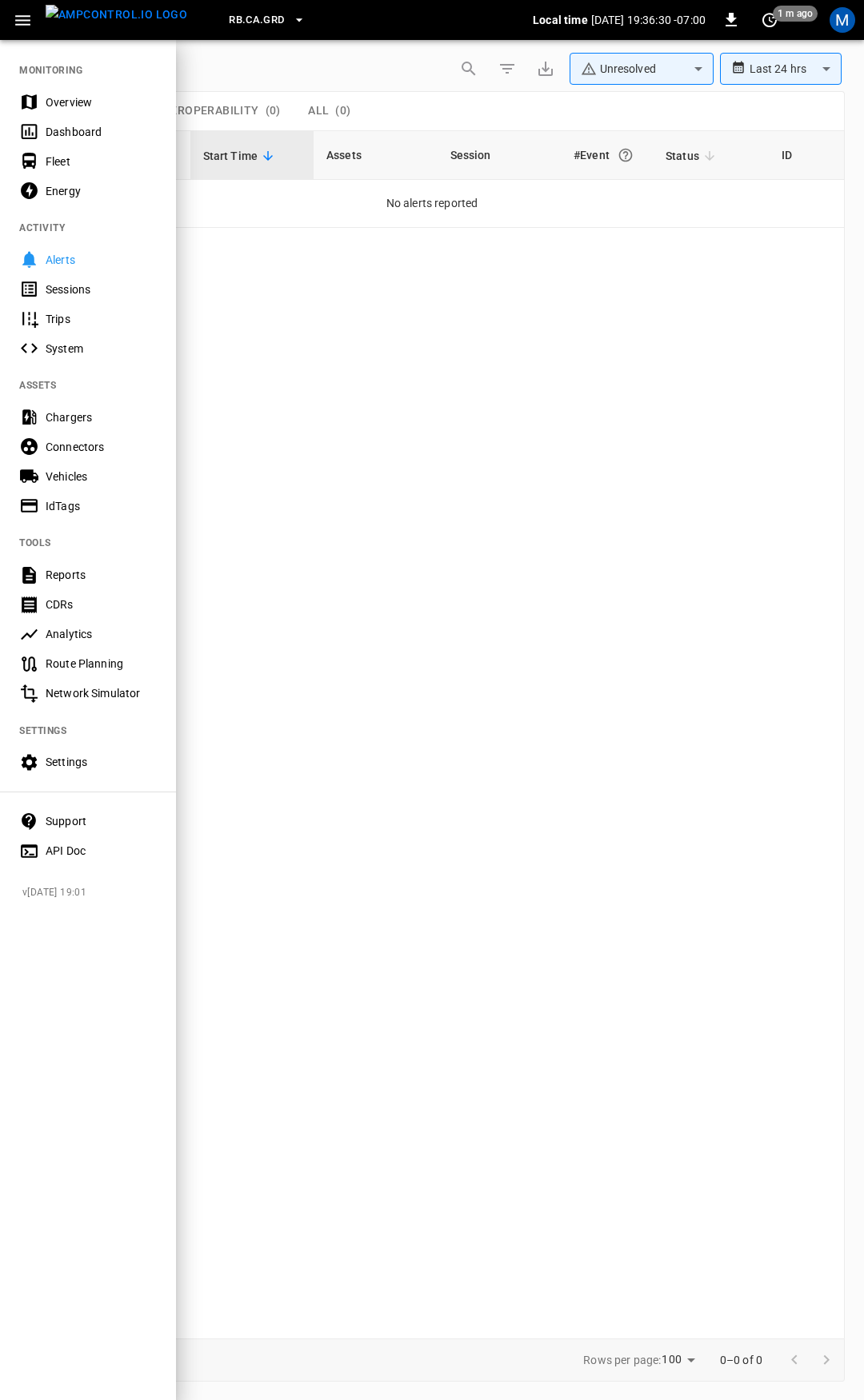
click at [71, 100] on div "Overview" at bounding box center [100, 102] width 111 height 16
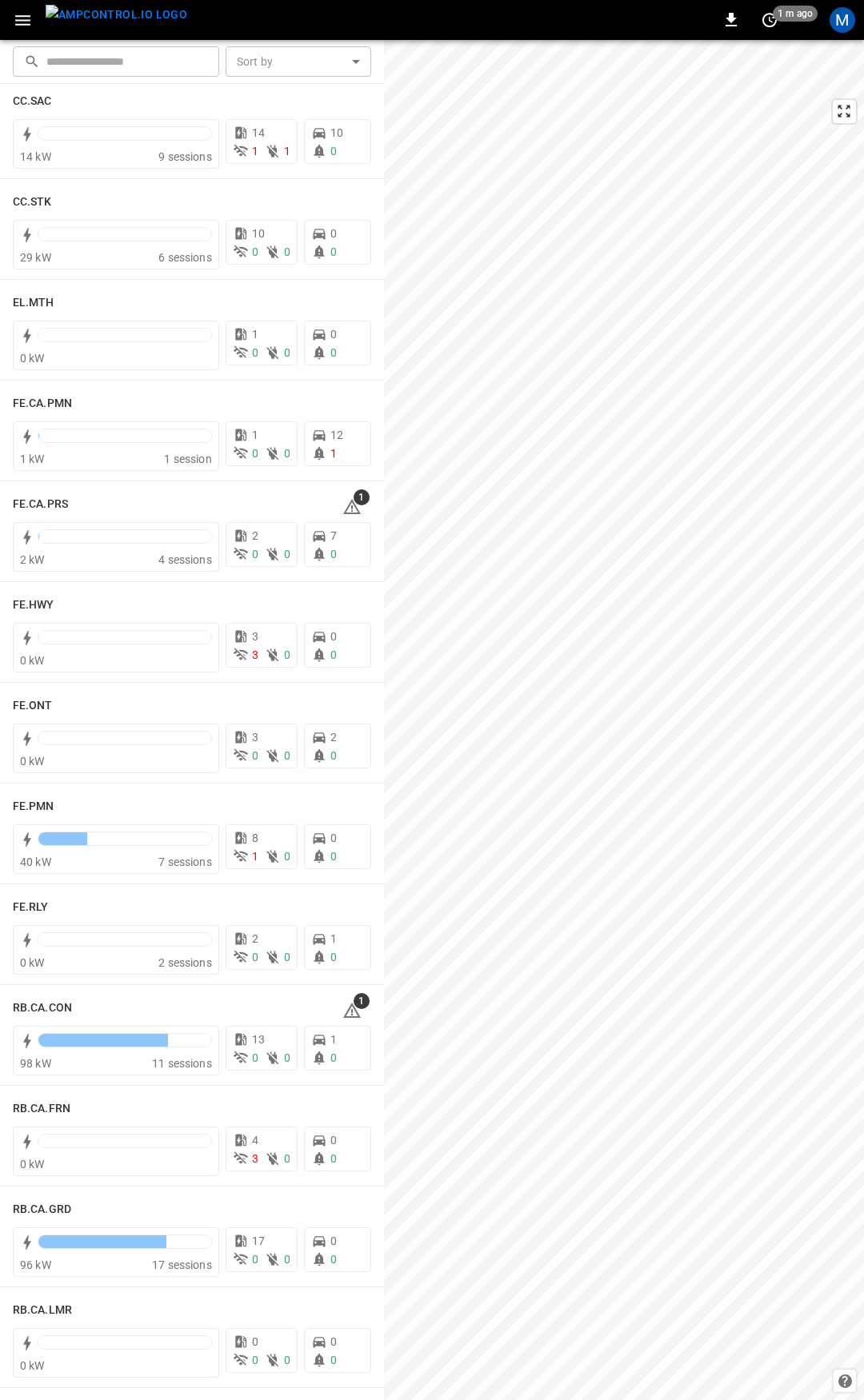
scroll to position [1245, 0]
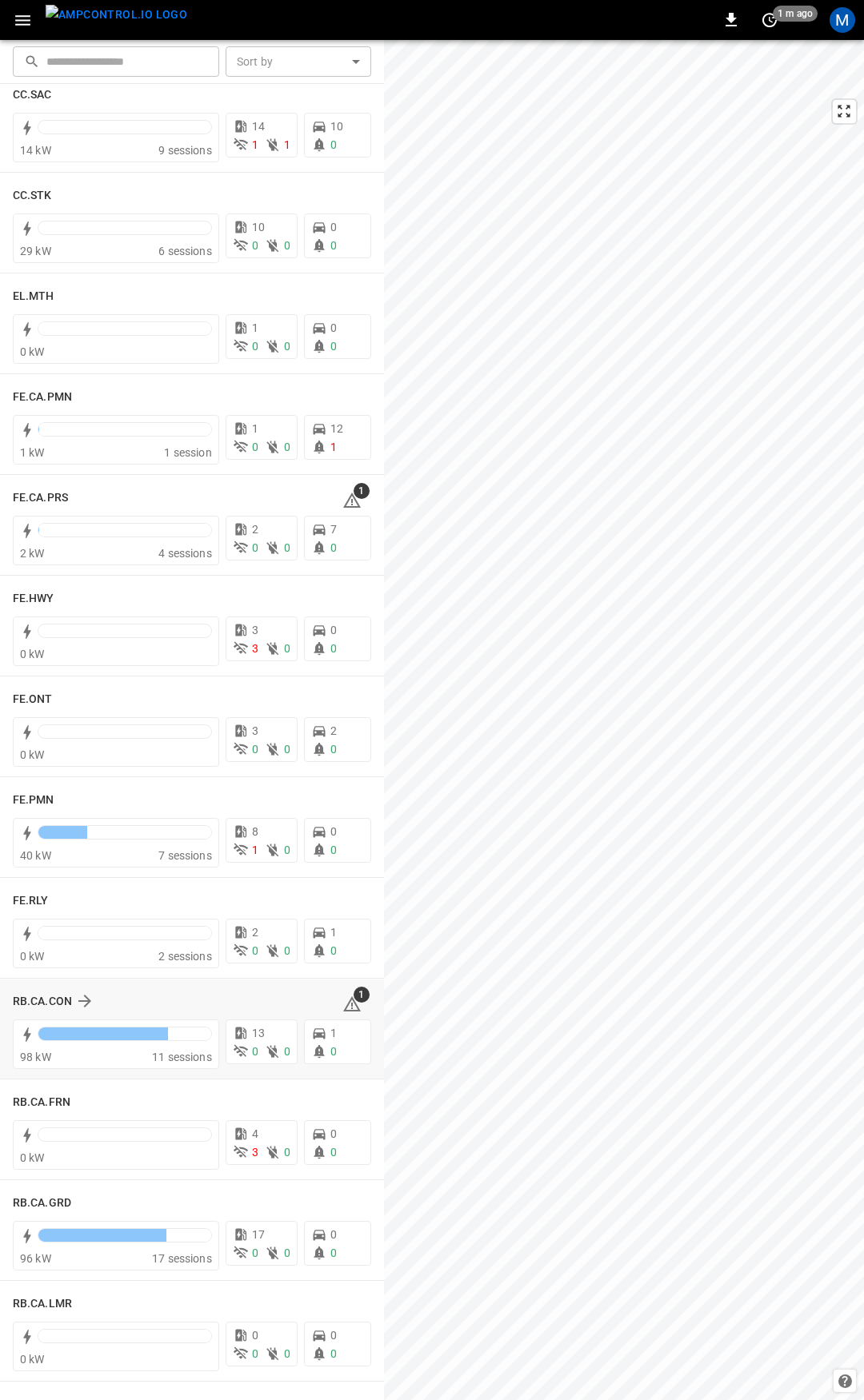
click at [342, 1001] on icon at bounding box center [352, 1004] width 20 height 20
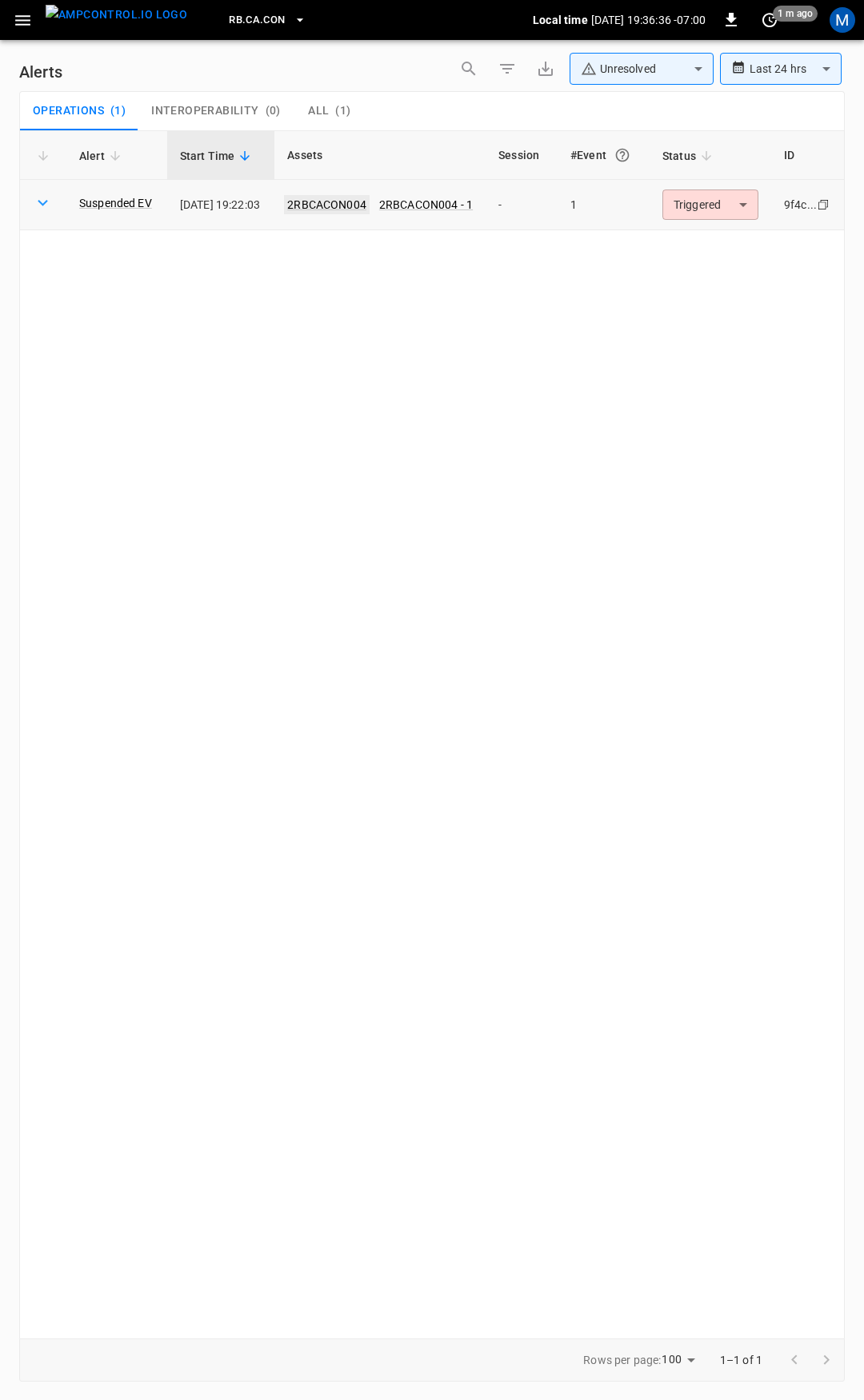
click at [358, 204] on link "2RBCACON004" at bounding box center [327, 205] width 86 height 20
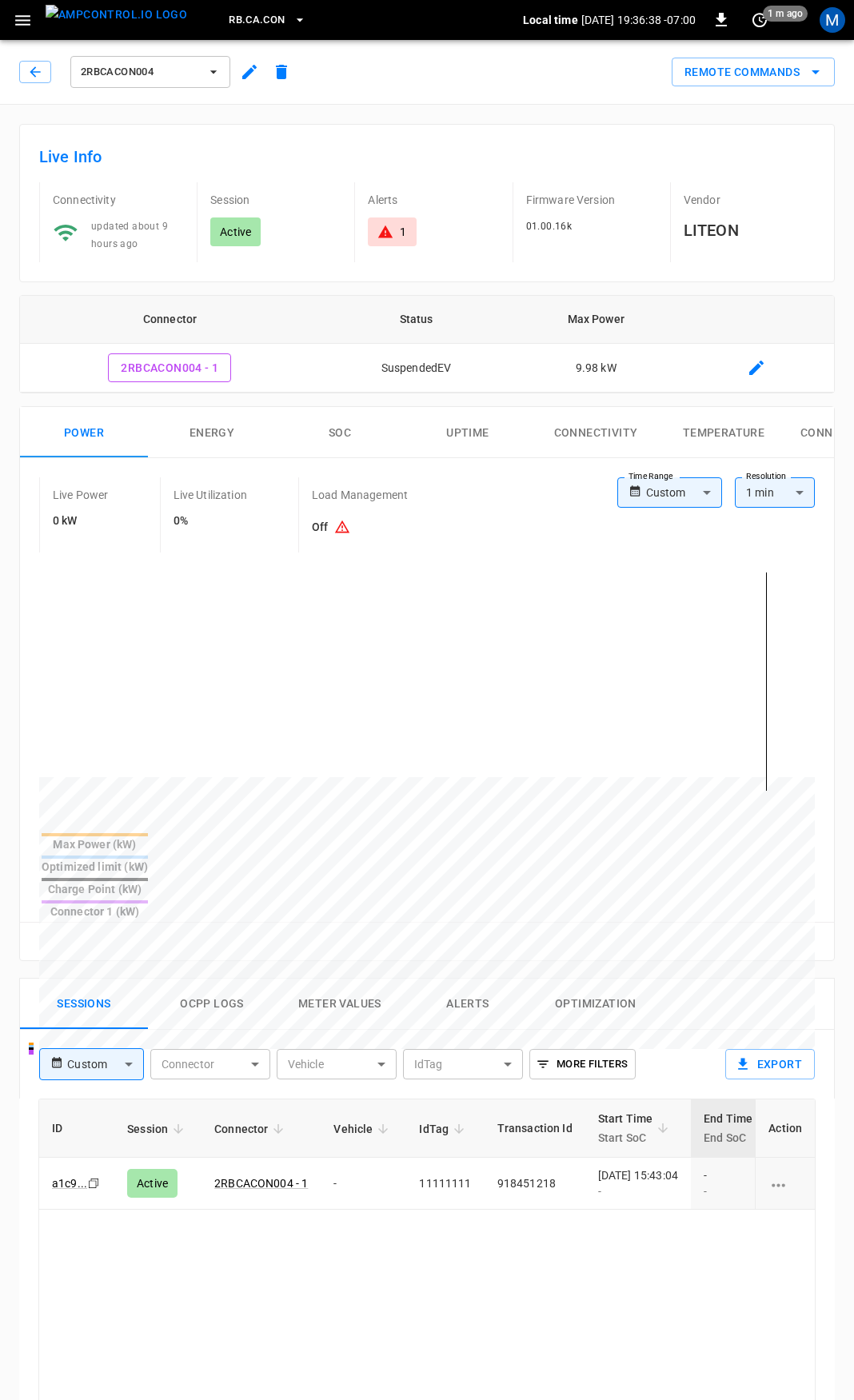
click at [453, 979] on button "Alerts" at bounding box center [467, 1004] width 128 height 51
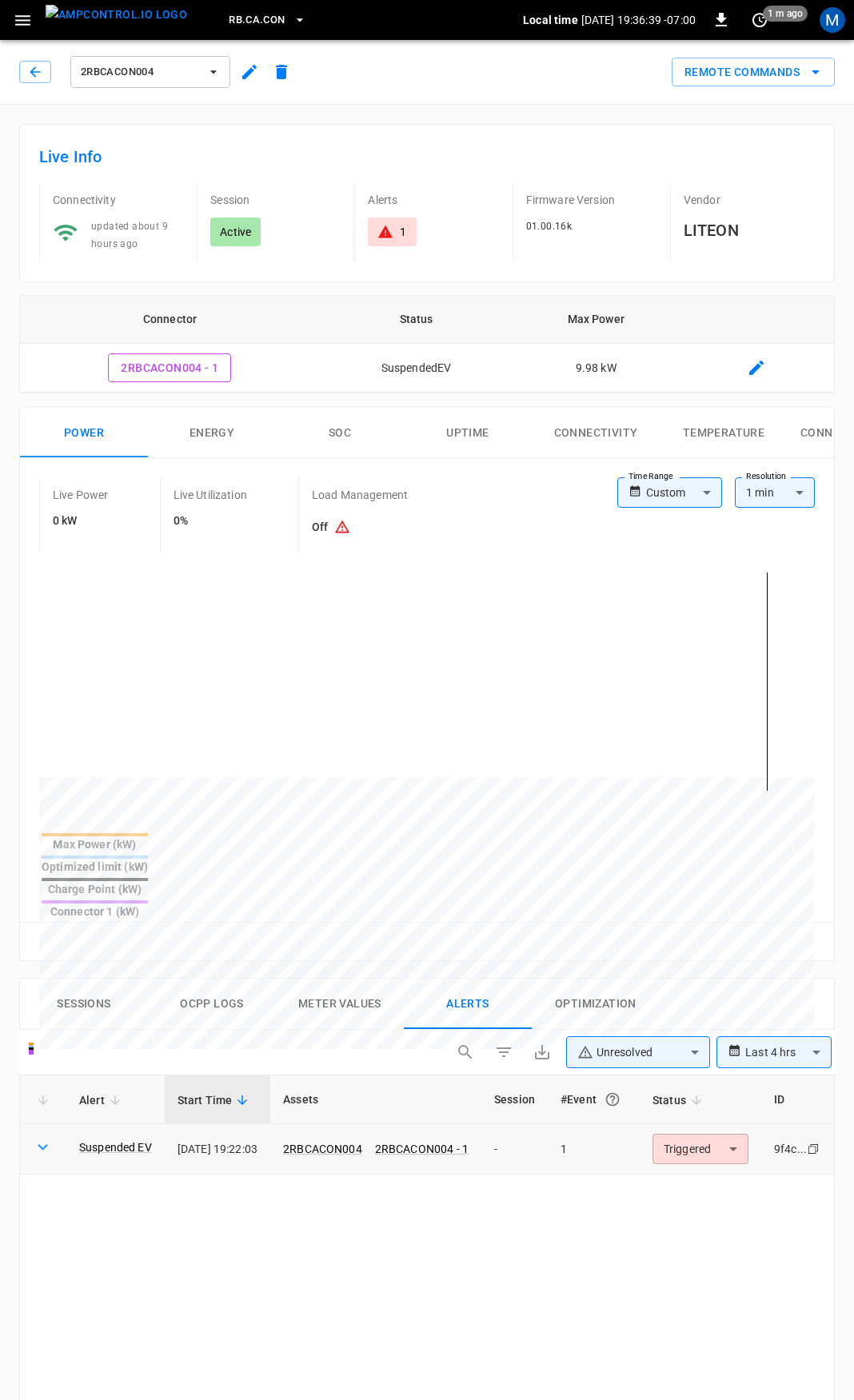
click at [726, 1084] on body "**********" at bounding box center [427, 1179] width 854 height 2358
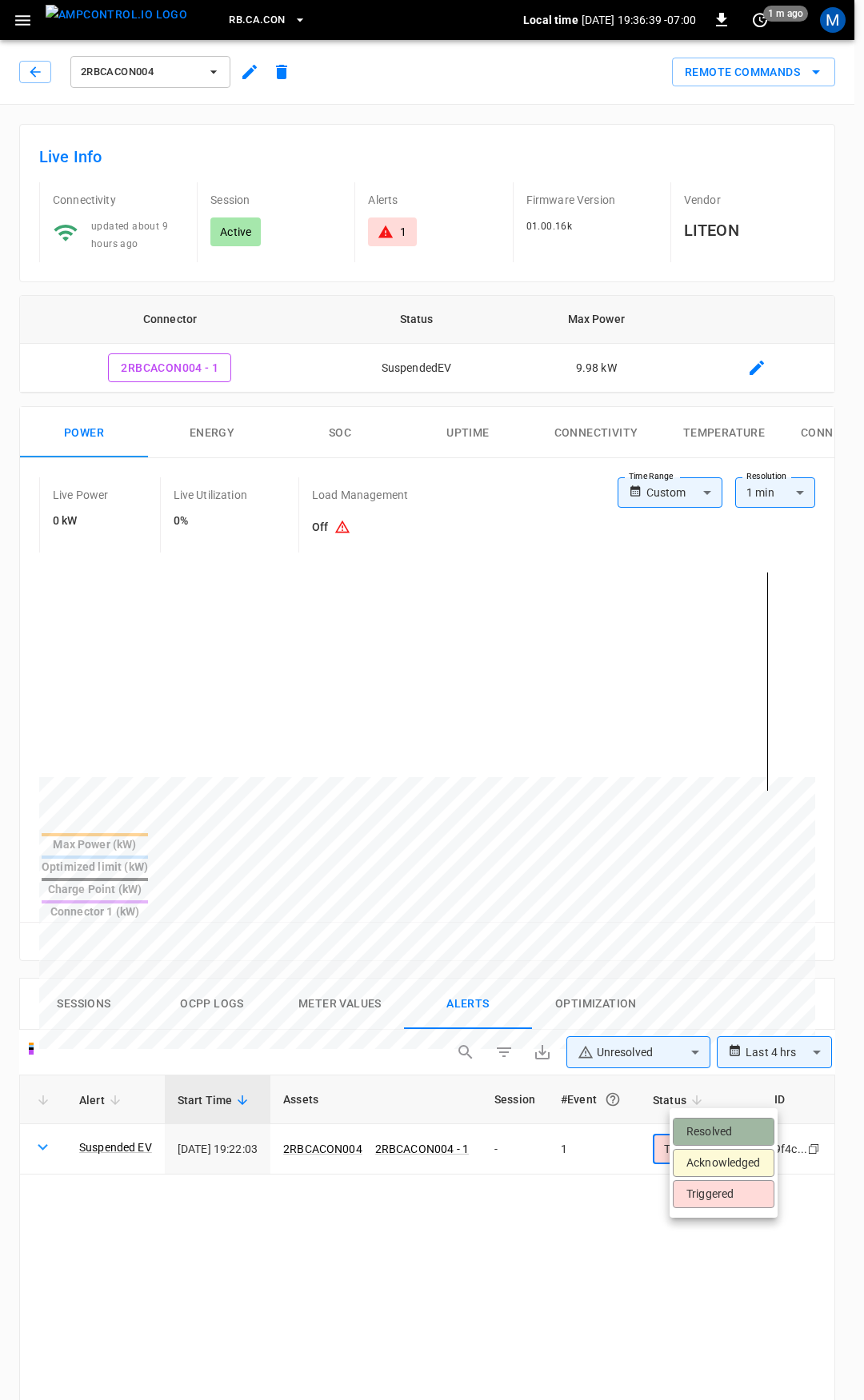
click at [726, 1124] on li "Resolved" at bounding box center [723, 1131] width 101 height 28
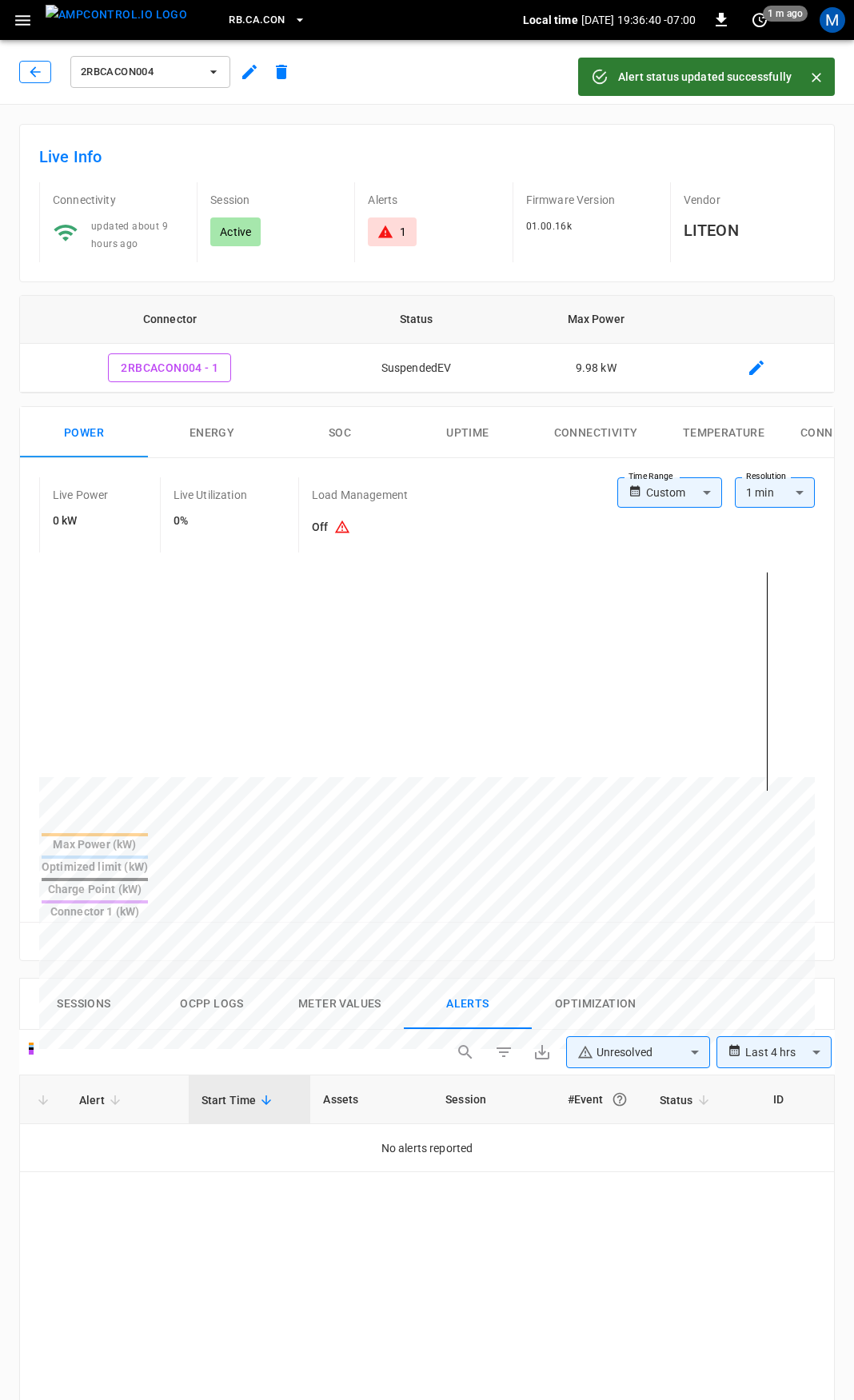
click at [37, 71] on icon "button" at bounding box center [35, 72] width 16 height 16
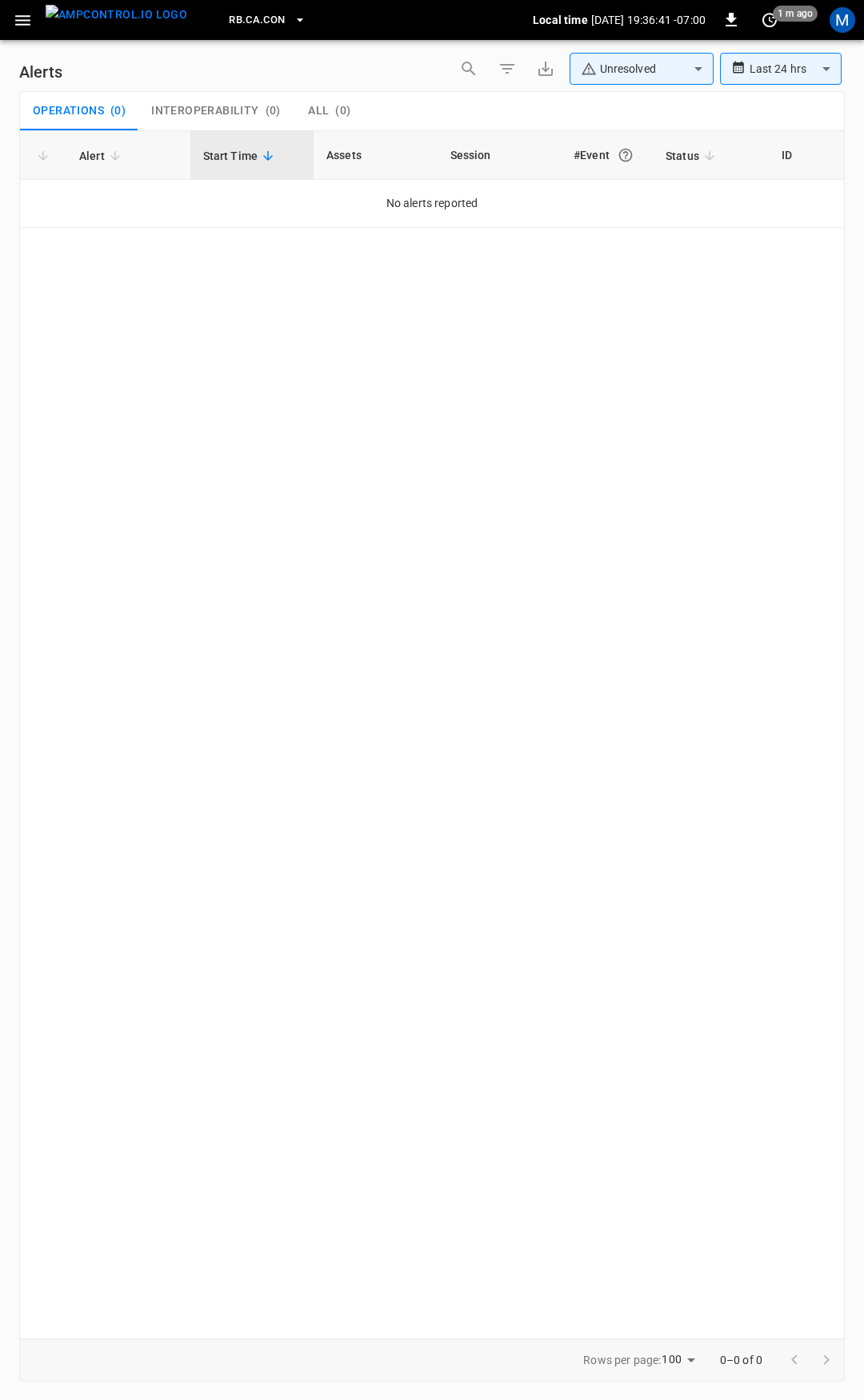
click at [31, 9] on button "button" at bounding box center [23, 21] width 32 height 30
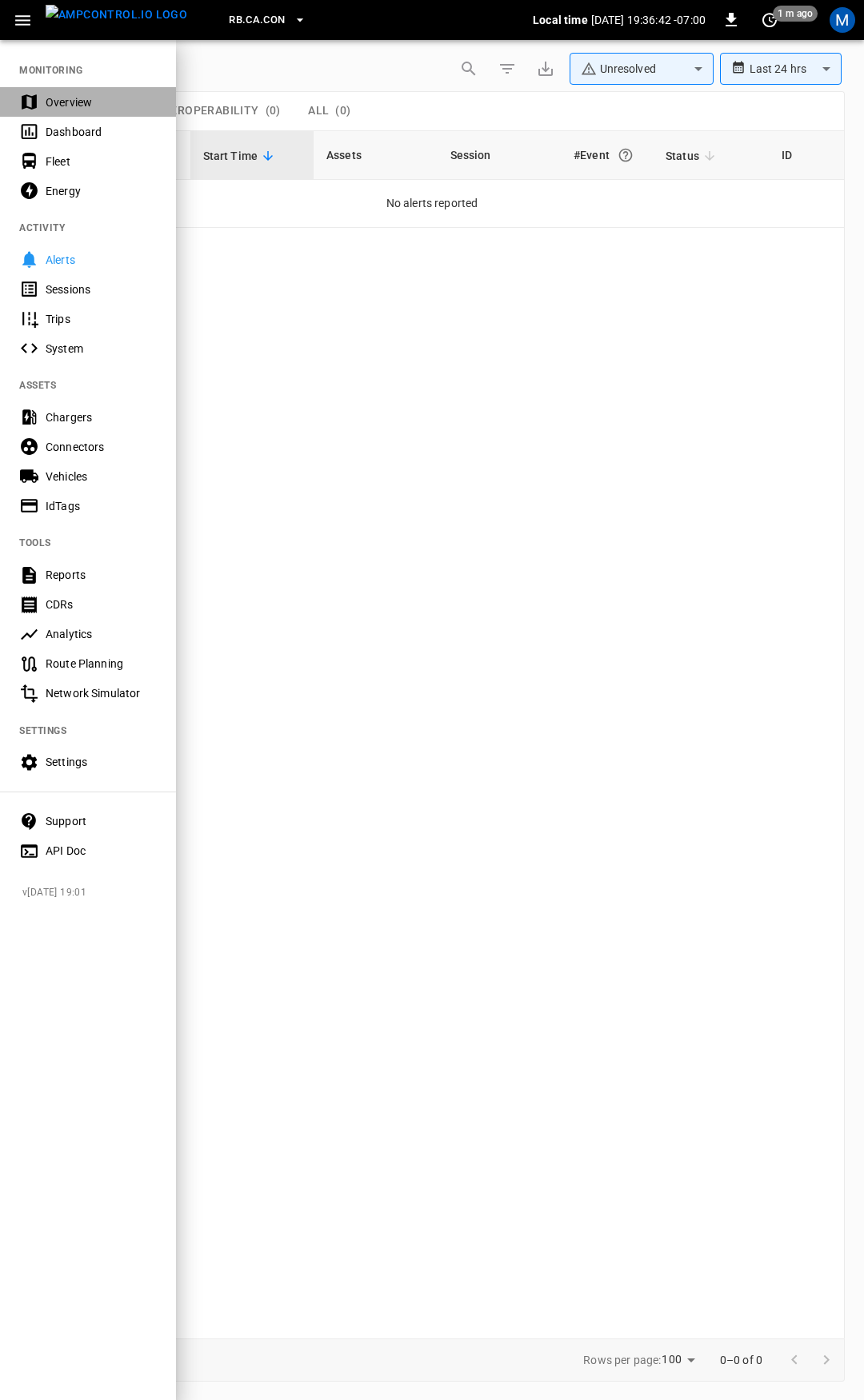
click at [66, 99] on div "Overview" at bounding box center [100, 102] width 111 height 16
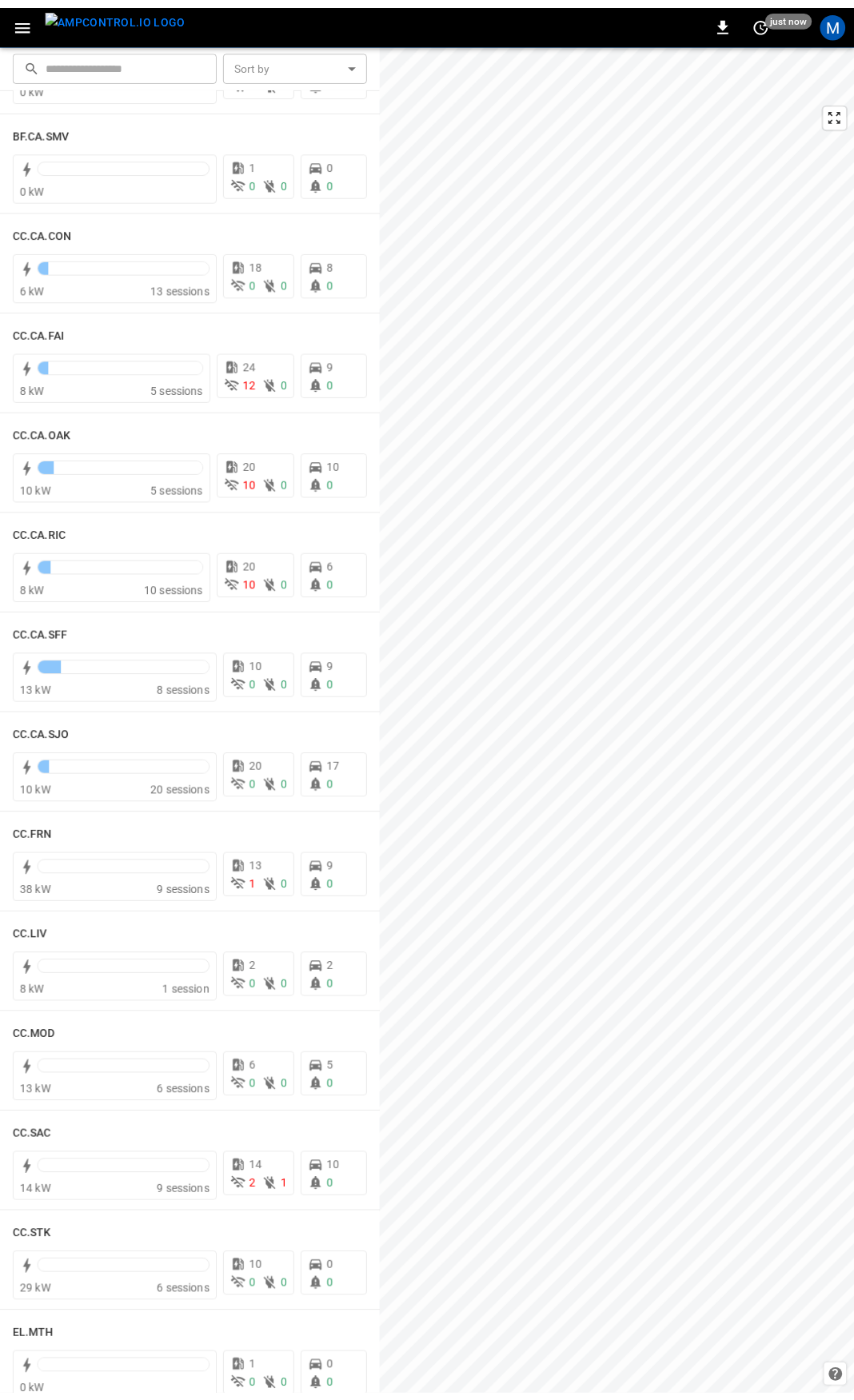
scroll to position [203, 0]
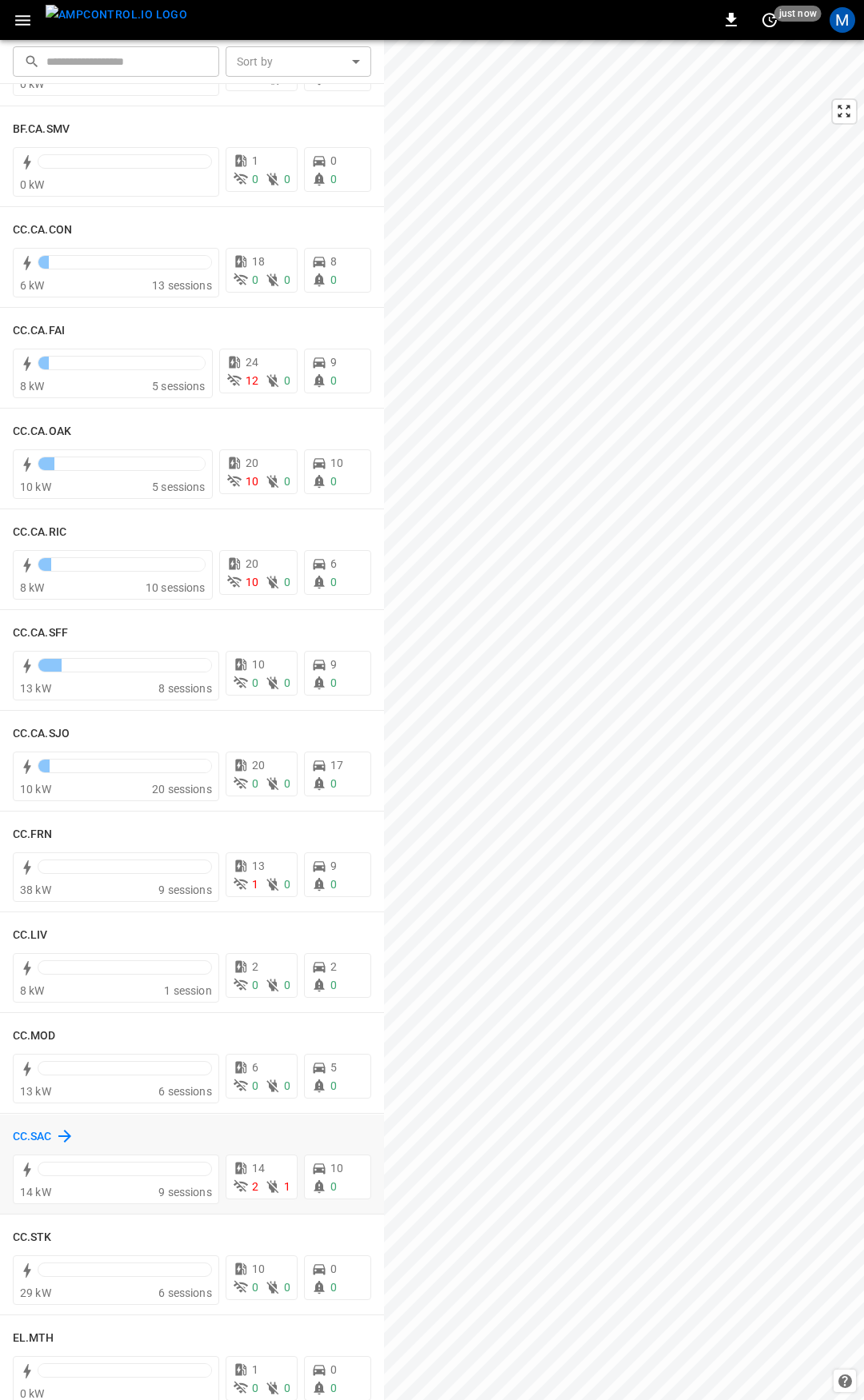
click at [41, 1133] on h6 "CC.SAC" at bounding box center [32, 1137] width 39 height 18
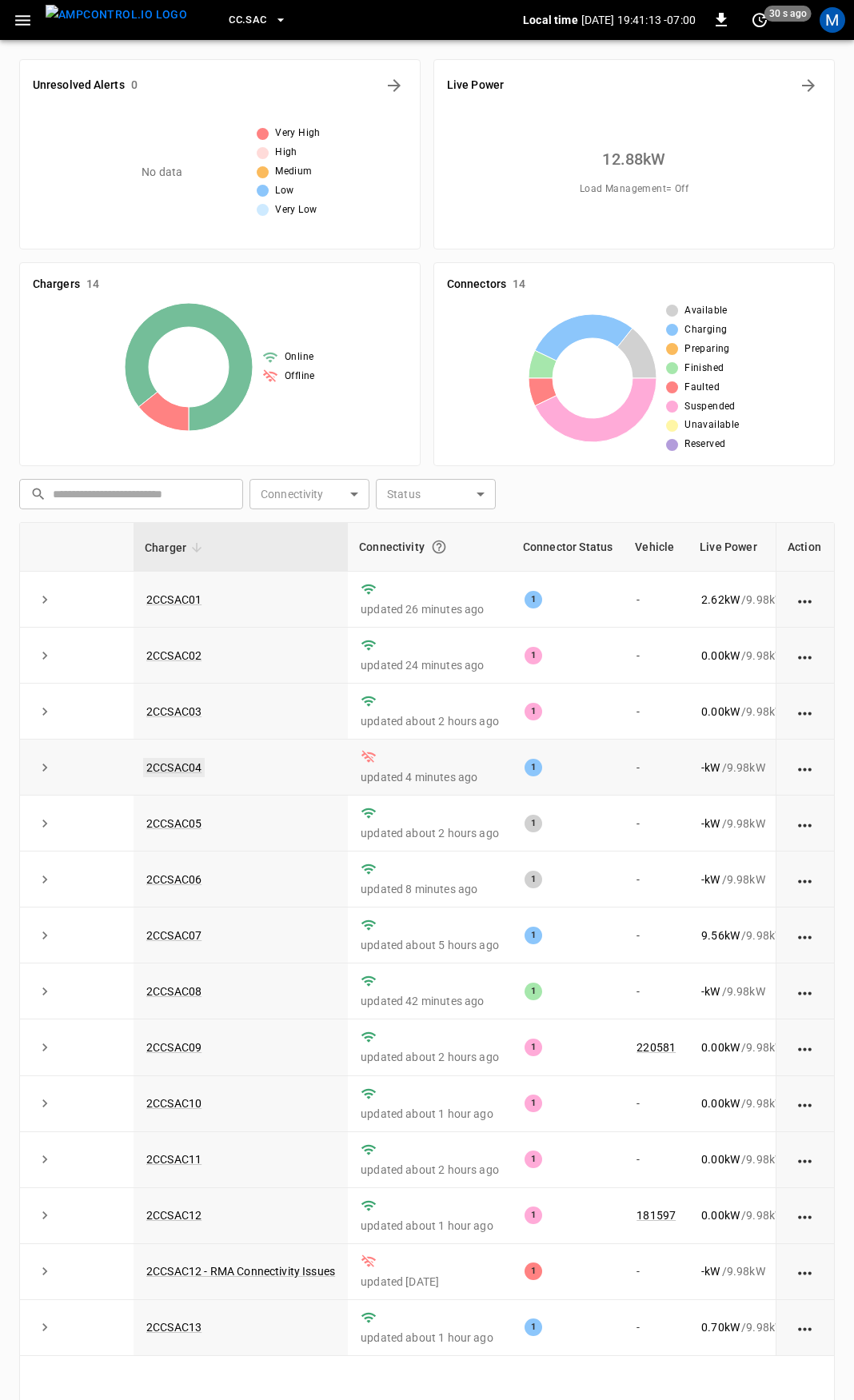
click at [186, 770] on link "2CCSAC04" at bounding box center [173, 767] width 62 height 20
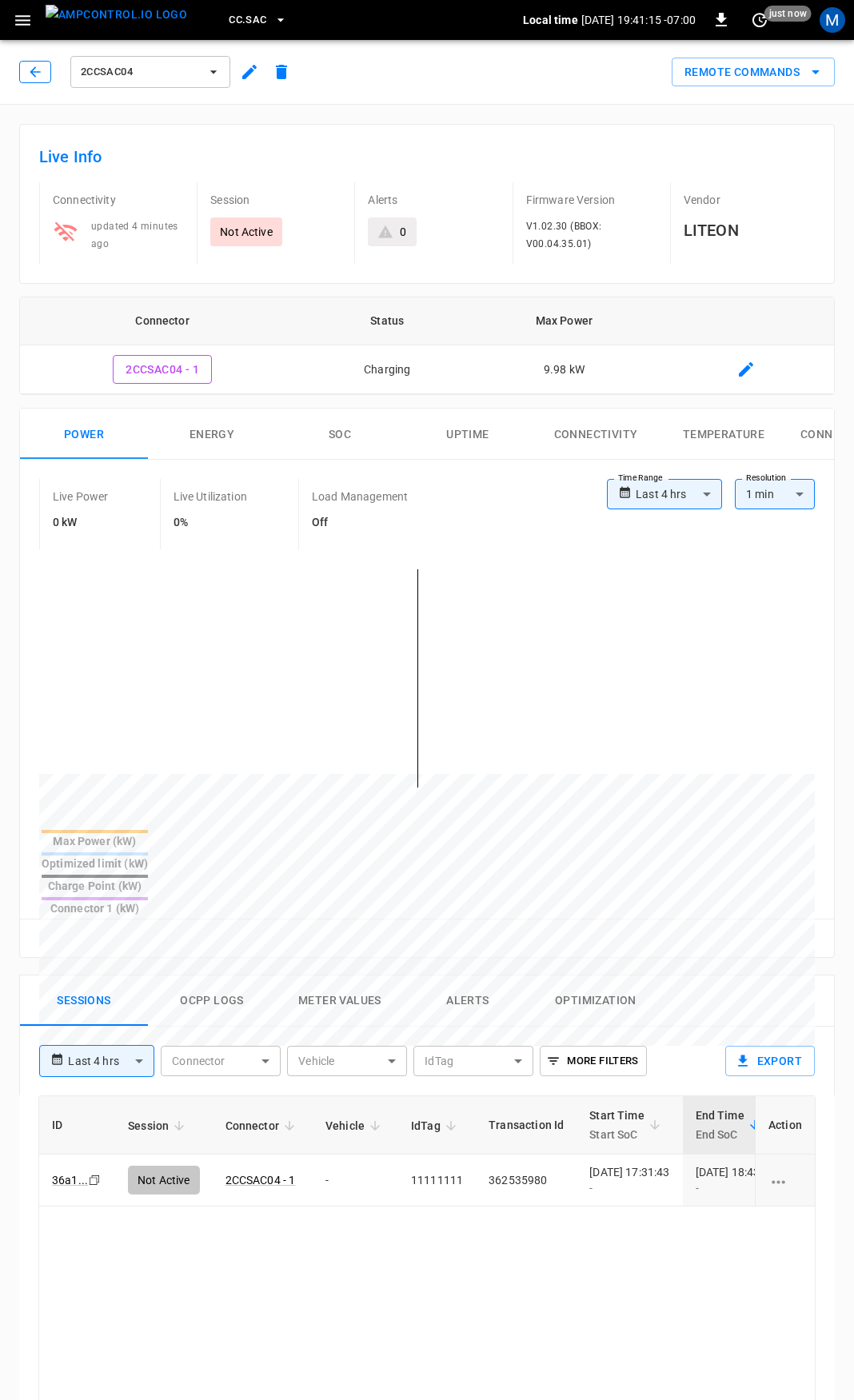
click at [30, 83] on button "button" at bounding box center [35, 72] width 32 height 23
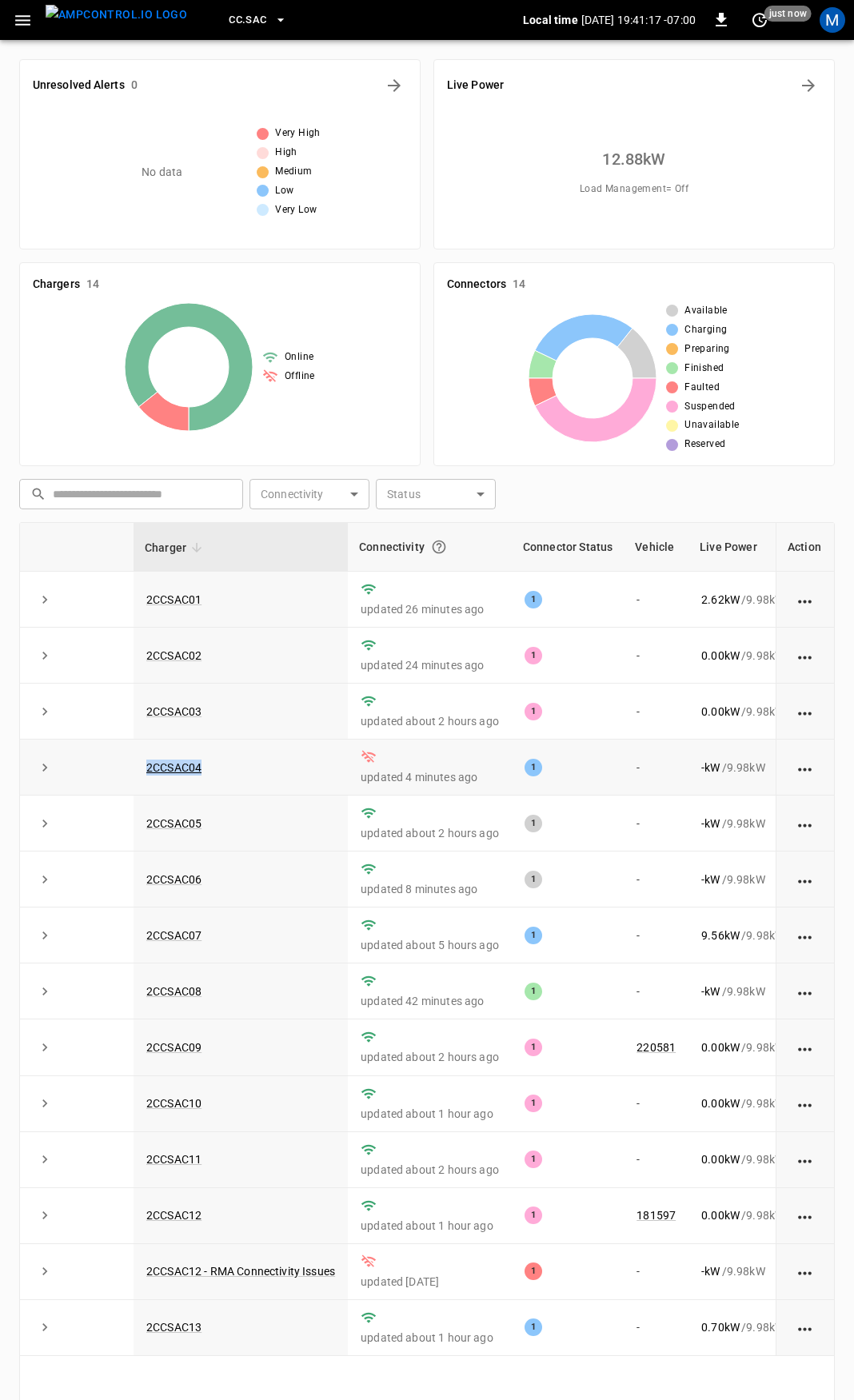
drag, startPoint x: 227, startPoint y: 779, endPoint x: 138, endPoint y: 765, distance: 90.1
click at [144, 776] on td "2CCSAC04" at bounding box center [241, 767] width 214 height 56
copy link "2CCSAC04"
click at [188, 770] on link "2CCSAC04" at bounding box center [173, 767] width 62 height 20
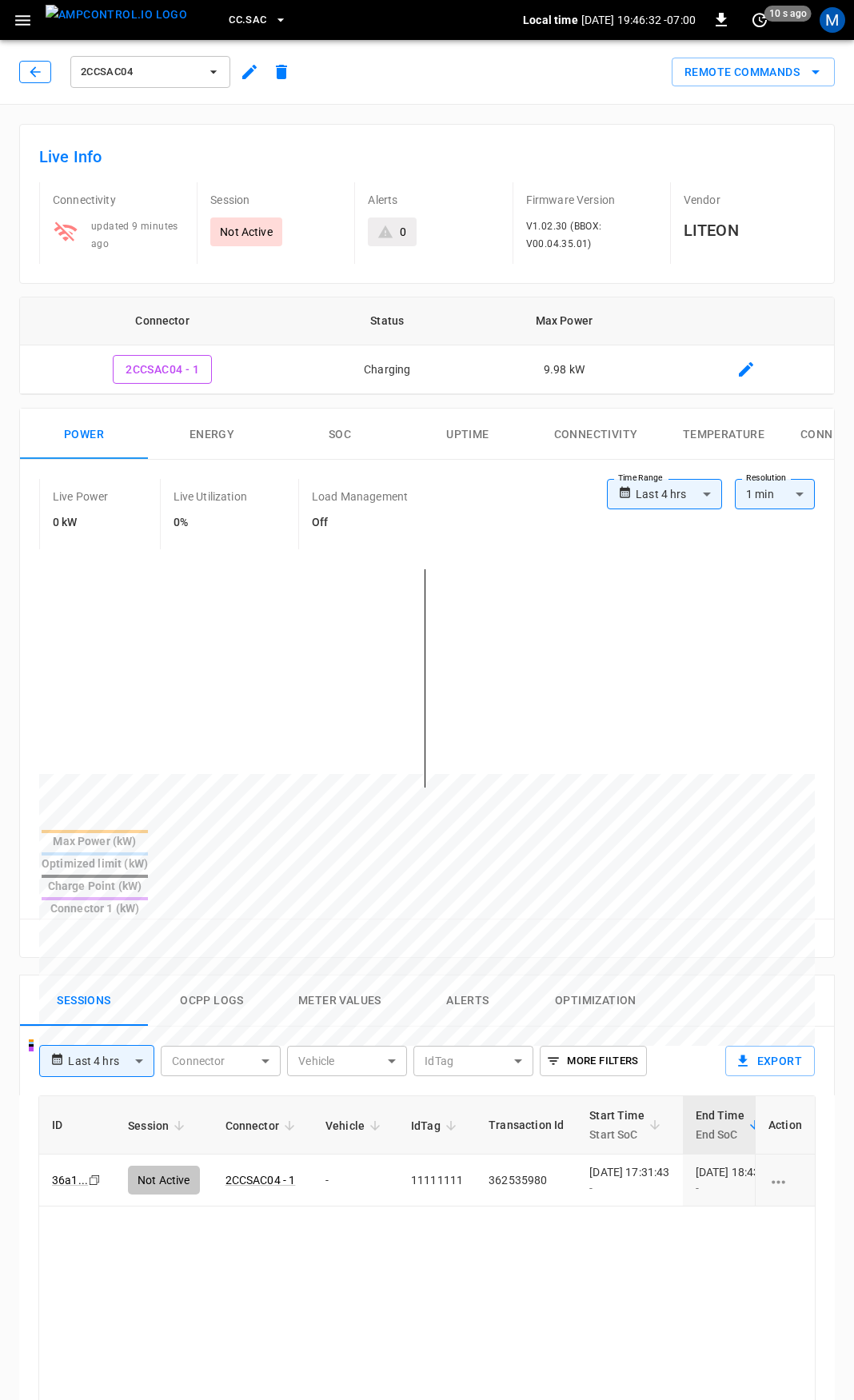
click at [26, 77] on button "button" at bounding box center [35, 72] width 32 height 23
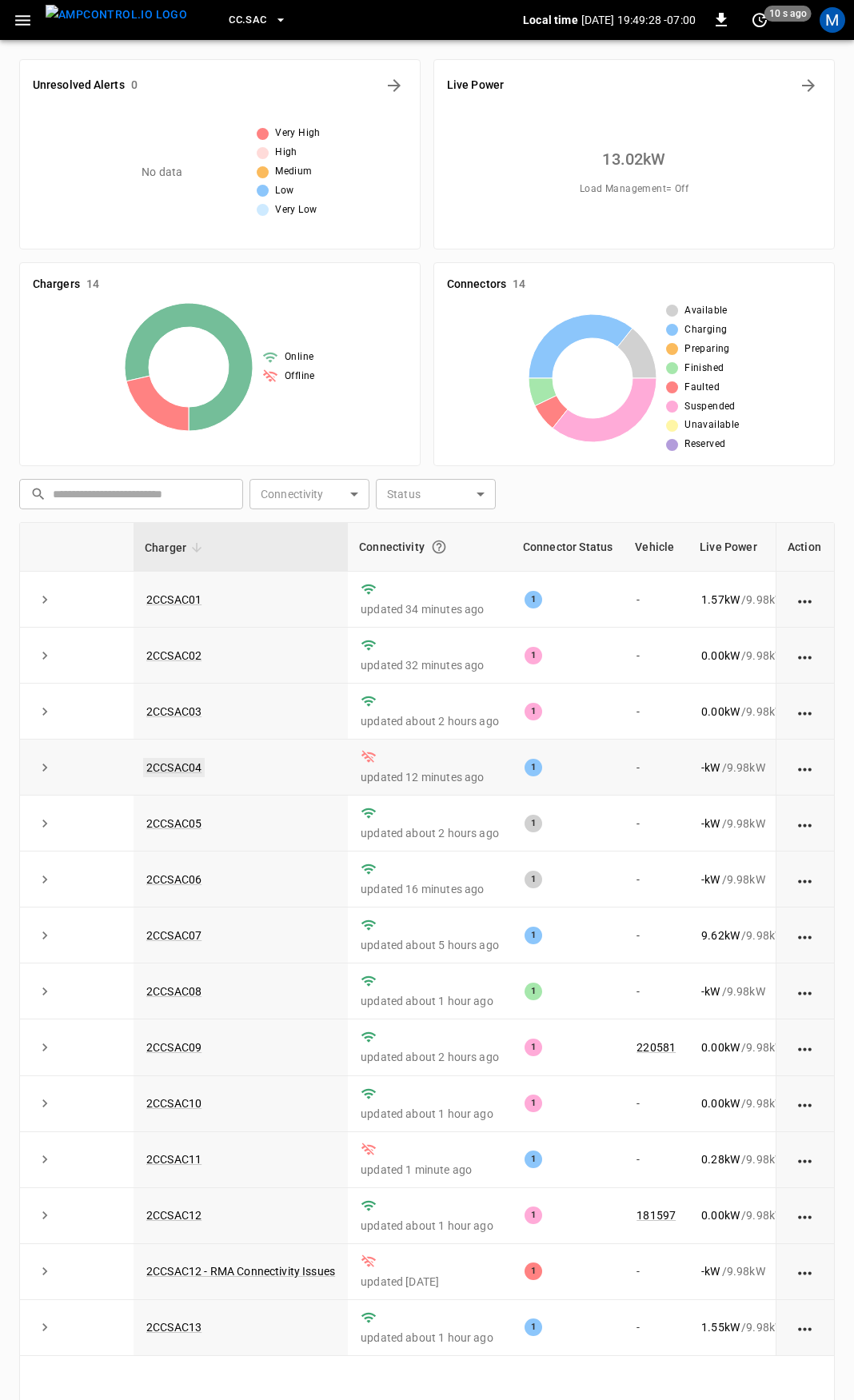
click at [181, 765] on link "2CCSAC04" at bounding box center [173, 767] width 62 height 20
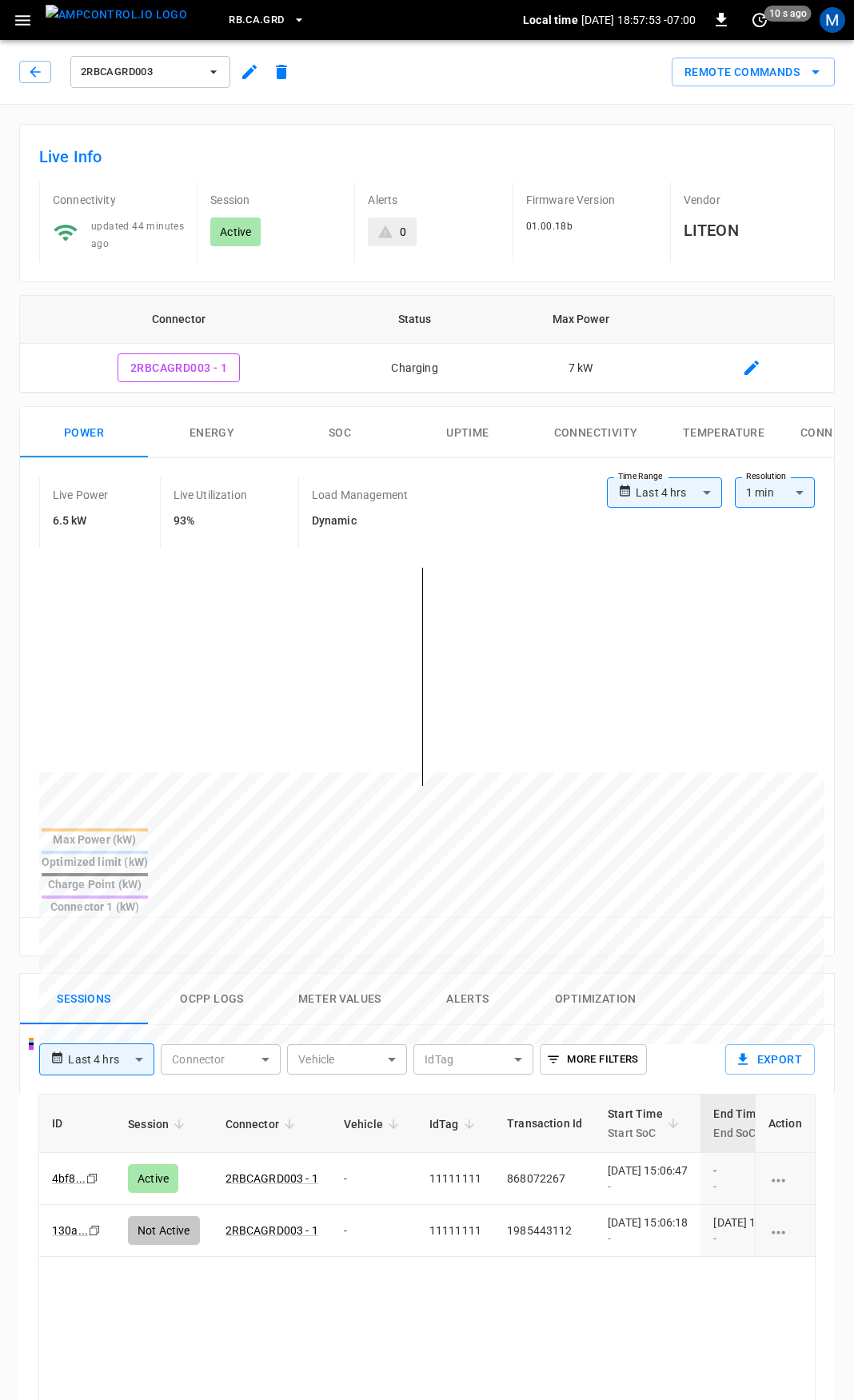
click at [452, 974] on button "Alerts" at bounding box center [467, 1000] width 128 height 51
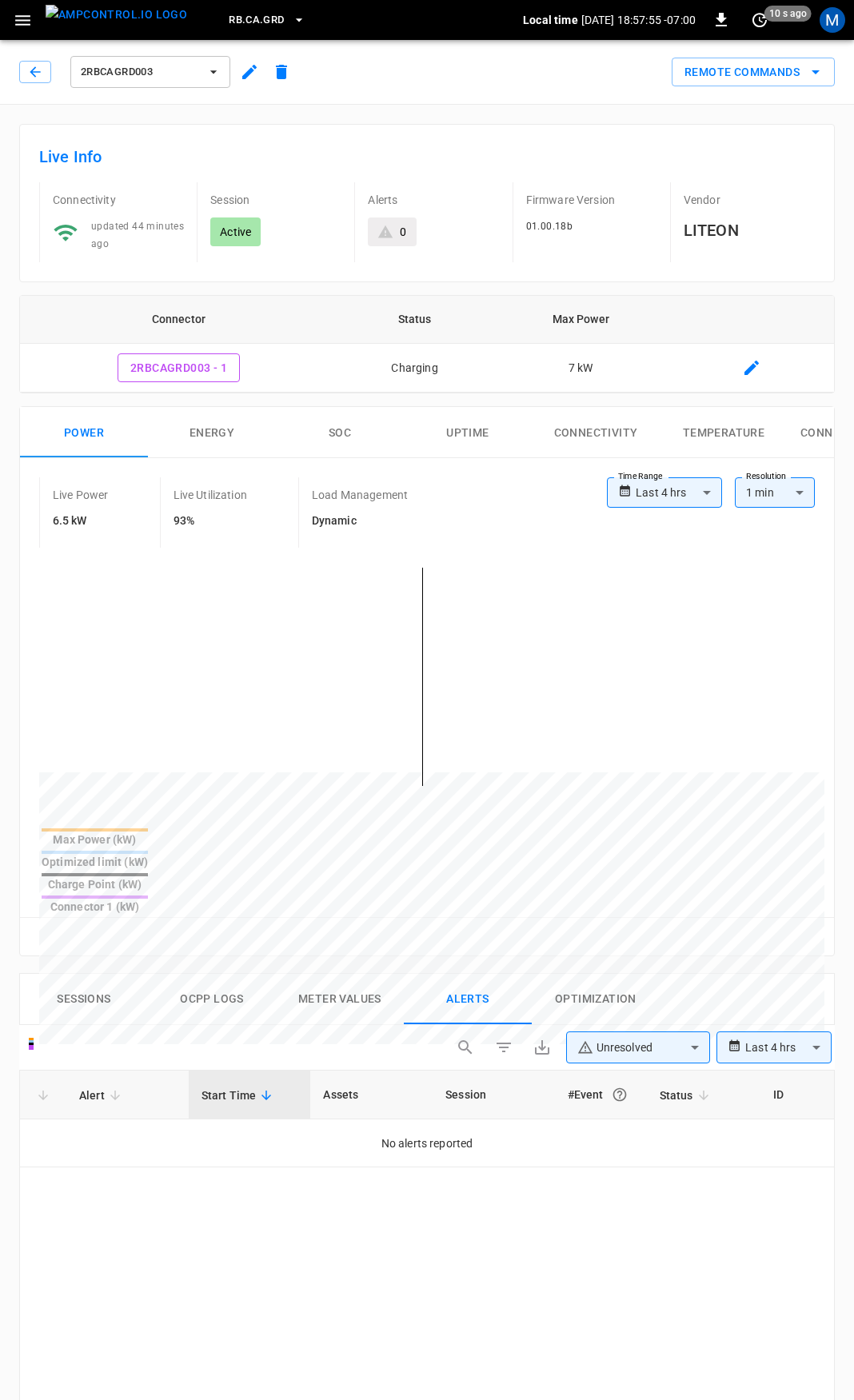
click at [631, 1031] on div "**********" at bounding box center [642, 1050] width 386 height 38
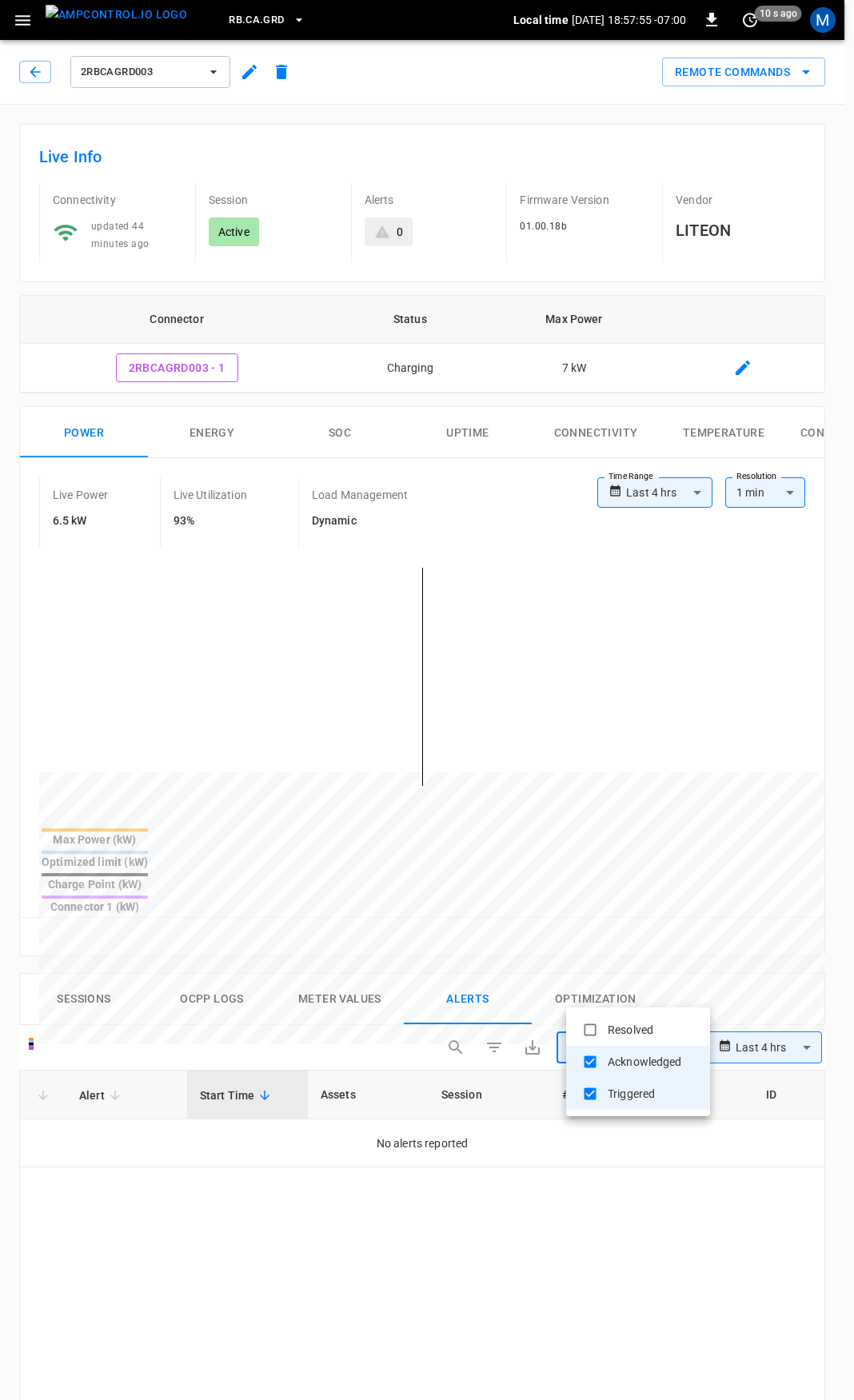
click at [632, 994] on body "**********" at bounding box center [427, 1177] width 854 height 2353
click at [629, 1029] on li "Resolved" at bounding box center [638, 1030] width 144 height 32
type input "**********"
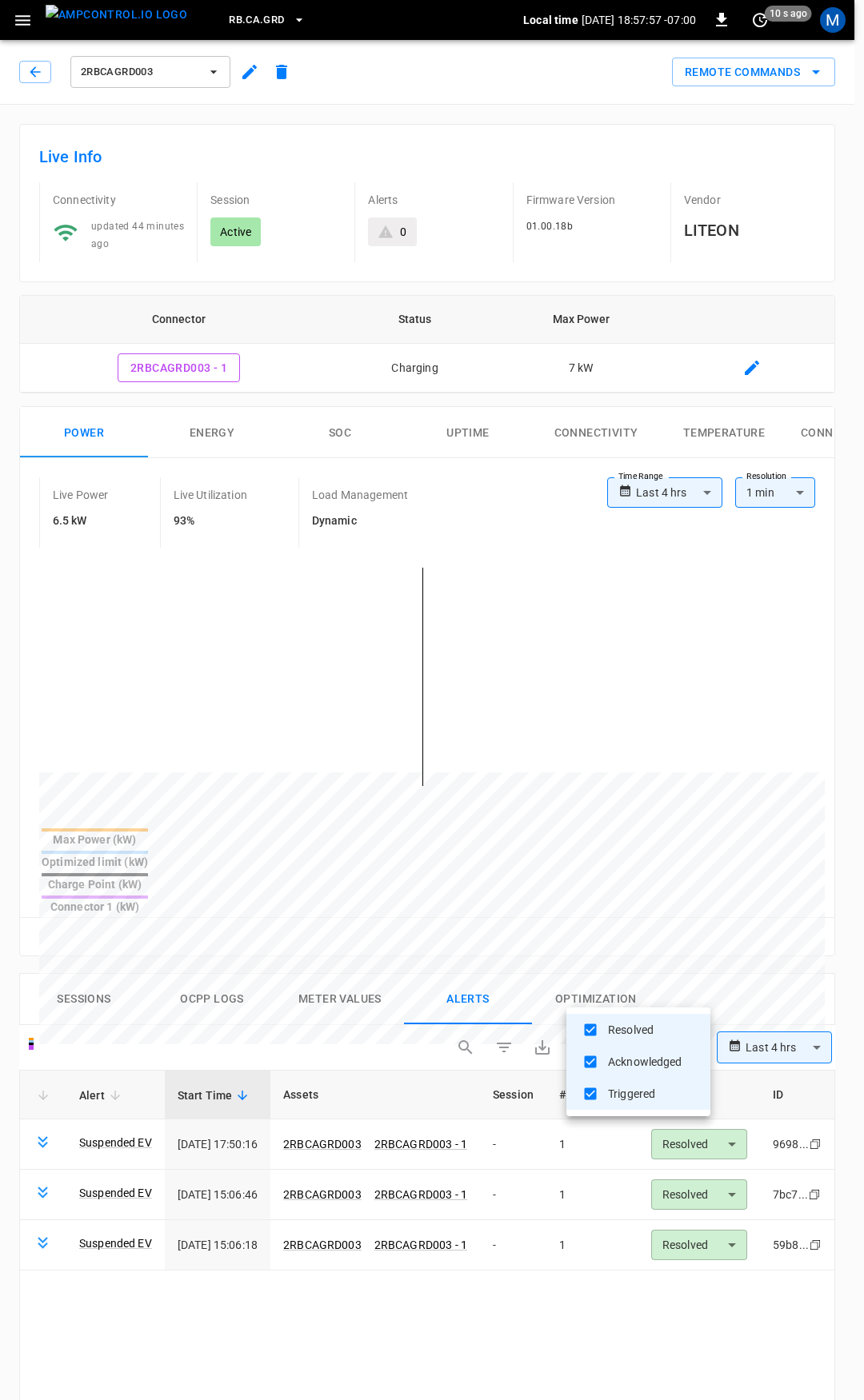
click at [513, 1334] on div at bounding box center [432, 700] width 864 height 1400
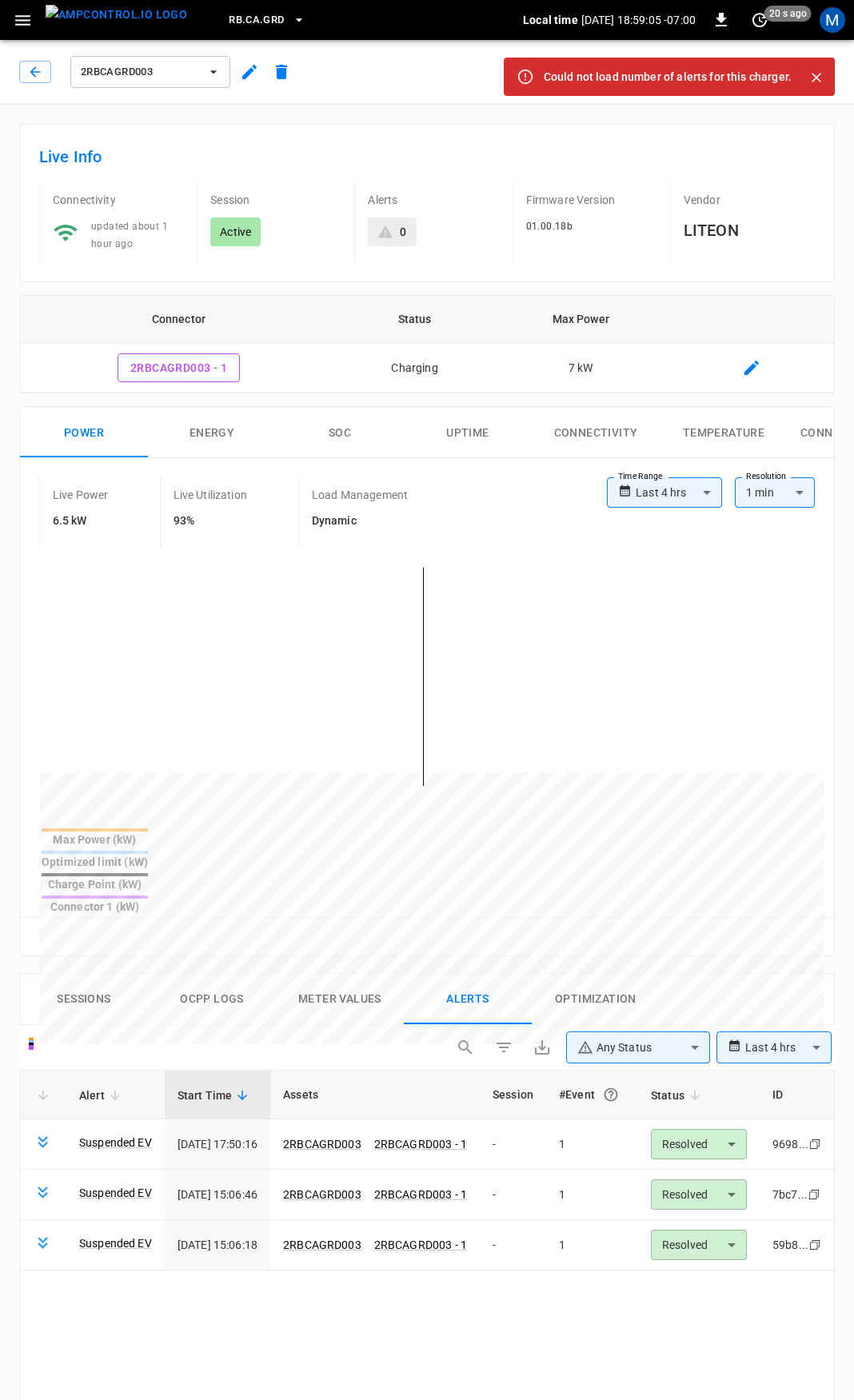
click at [818, 72] on icon "Close" at bounding box center [817, 78] width 16 height 16
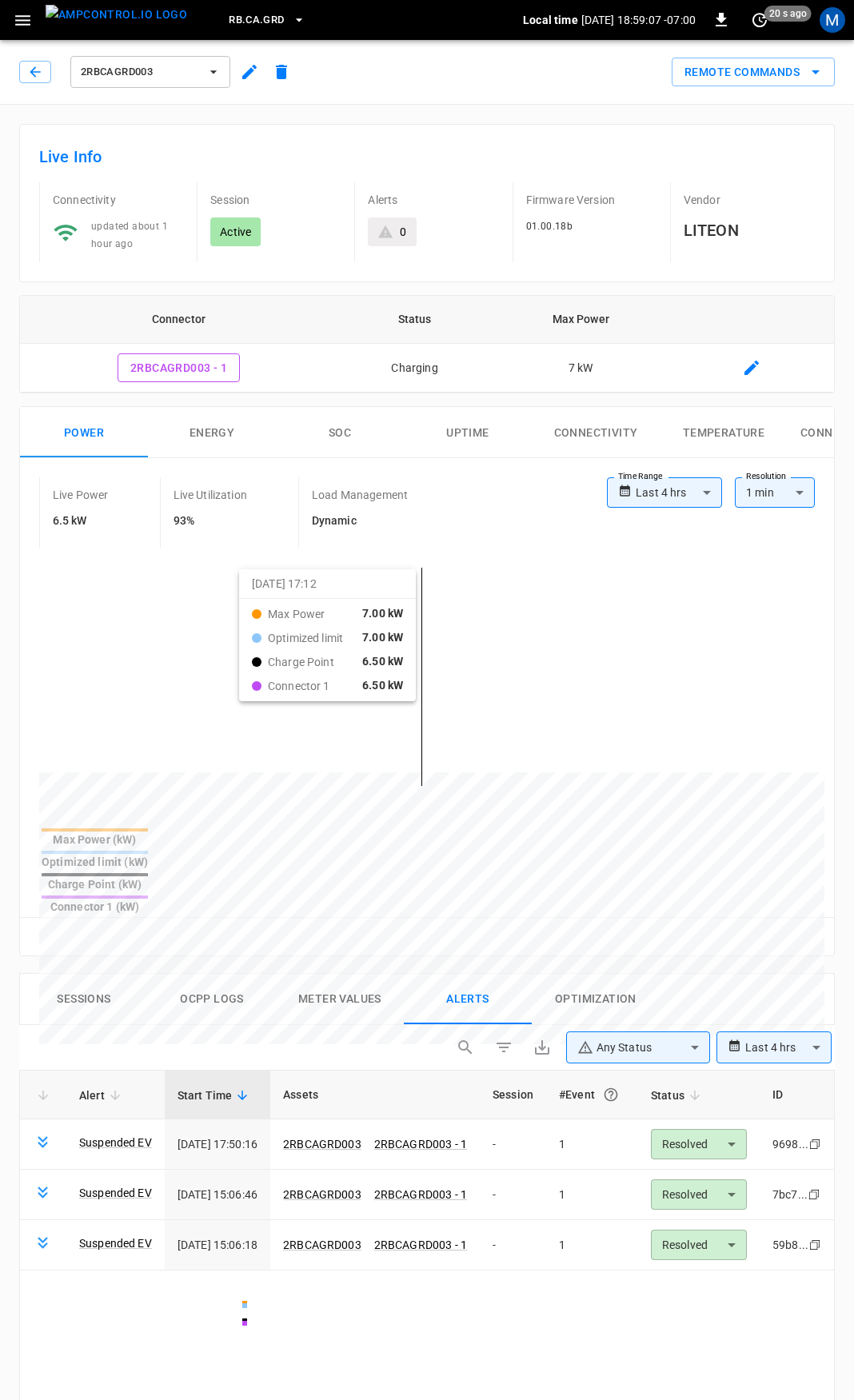
drag, startPoint x: 259, startPoint y: 580, endPoint x: 462, endPoint y: 724, distance: 248.9
click at [459, 1048] on div at bounding box center [401, 1157] width 725 height 218
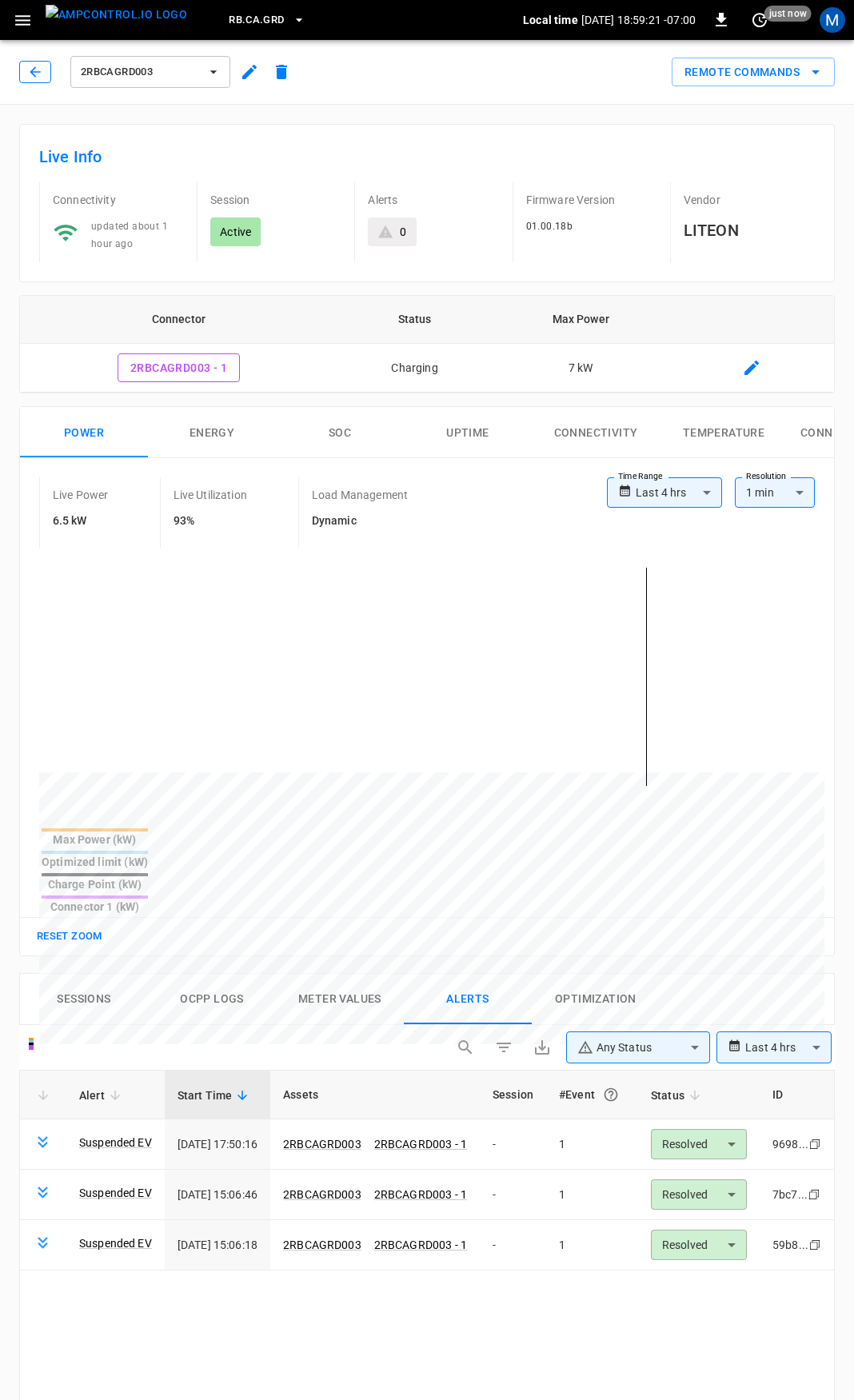
click at [39, 67] on icon "button" at bounding box center [35, 72] width 16 height 16
click at [40, 72] on icon "button" at bounding box center [35, 72] width 16 height 16
click at [39, 79] on icon "button" at bounding box center [35, 72] width 16 height 16
click at [19, 72] on div "2RBCAGRD003" at bounding box center [154, 69] width 284 height 45
click at [26, 71] on button "button" at bounding box center [35, 72] width 32 height 23
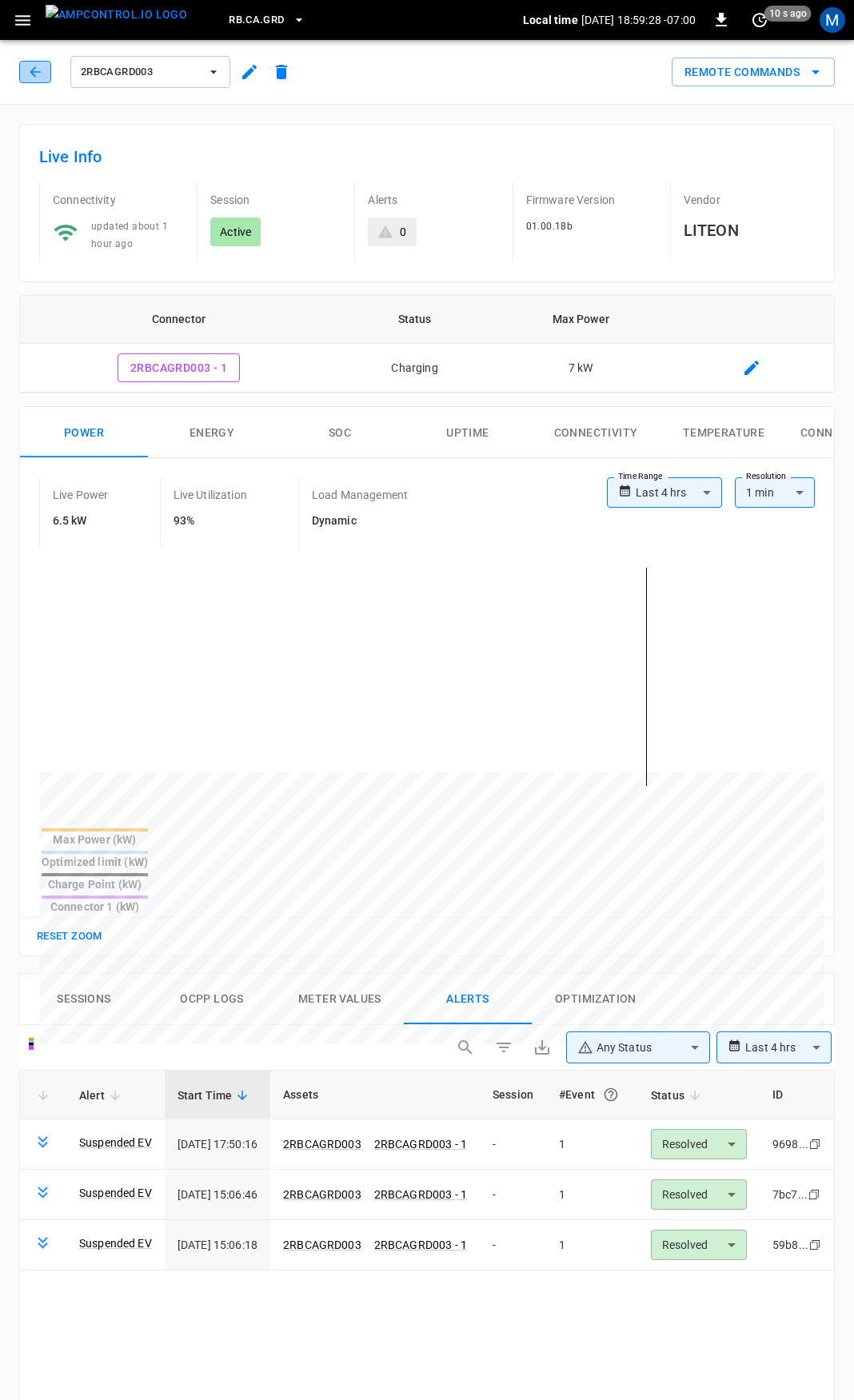
click at [38, 69] on icon "button" at bounding box center [35, 72] width 16 height 16
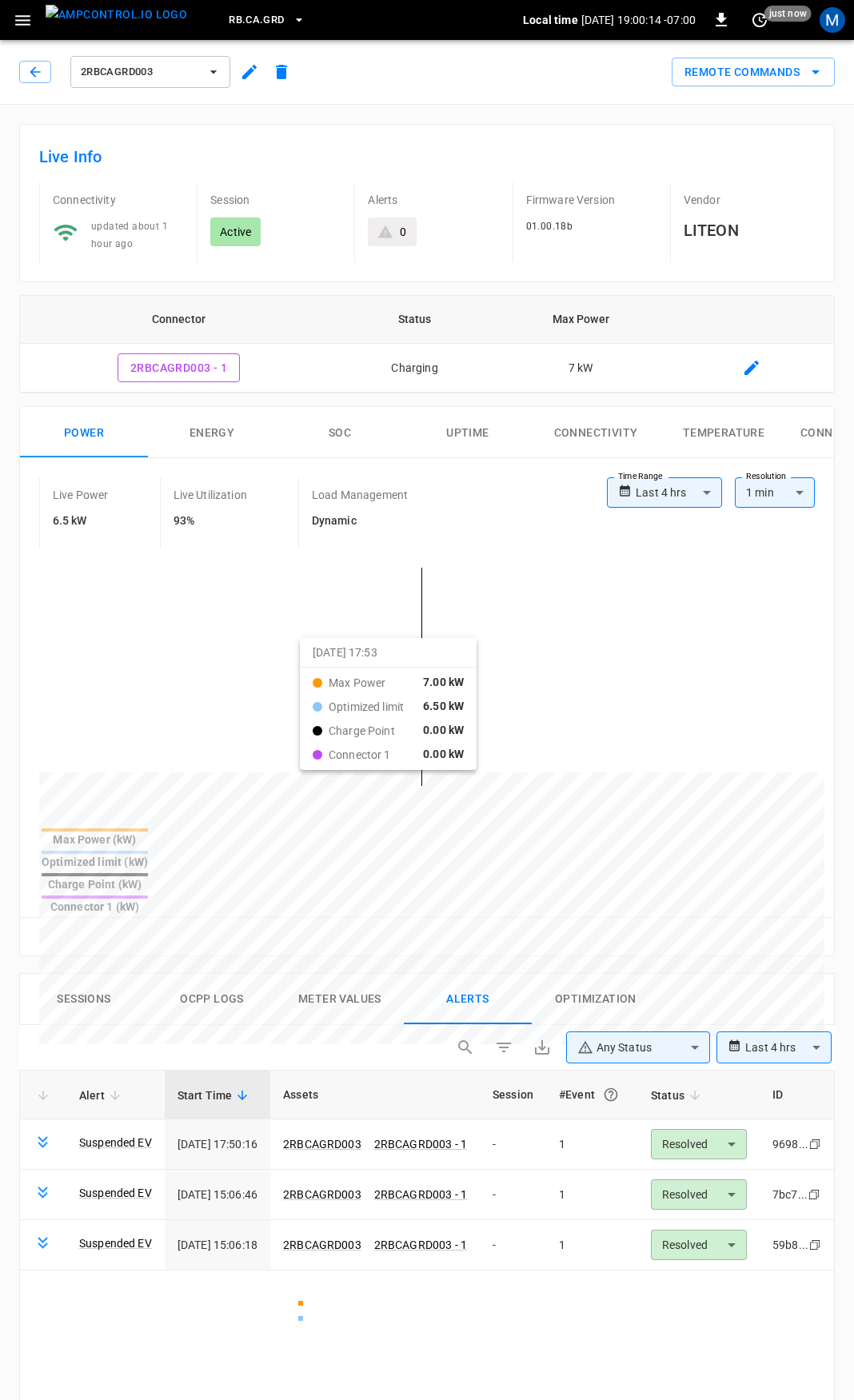
drag, startPoint x: 320, startPoint y: 650, endPoint x: 463, endPoint y: 709, distance: 154.7
click at [455, 1048] on div at bounding box center [401, 1157] width 725 height 218
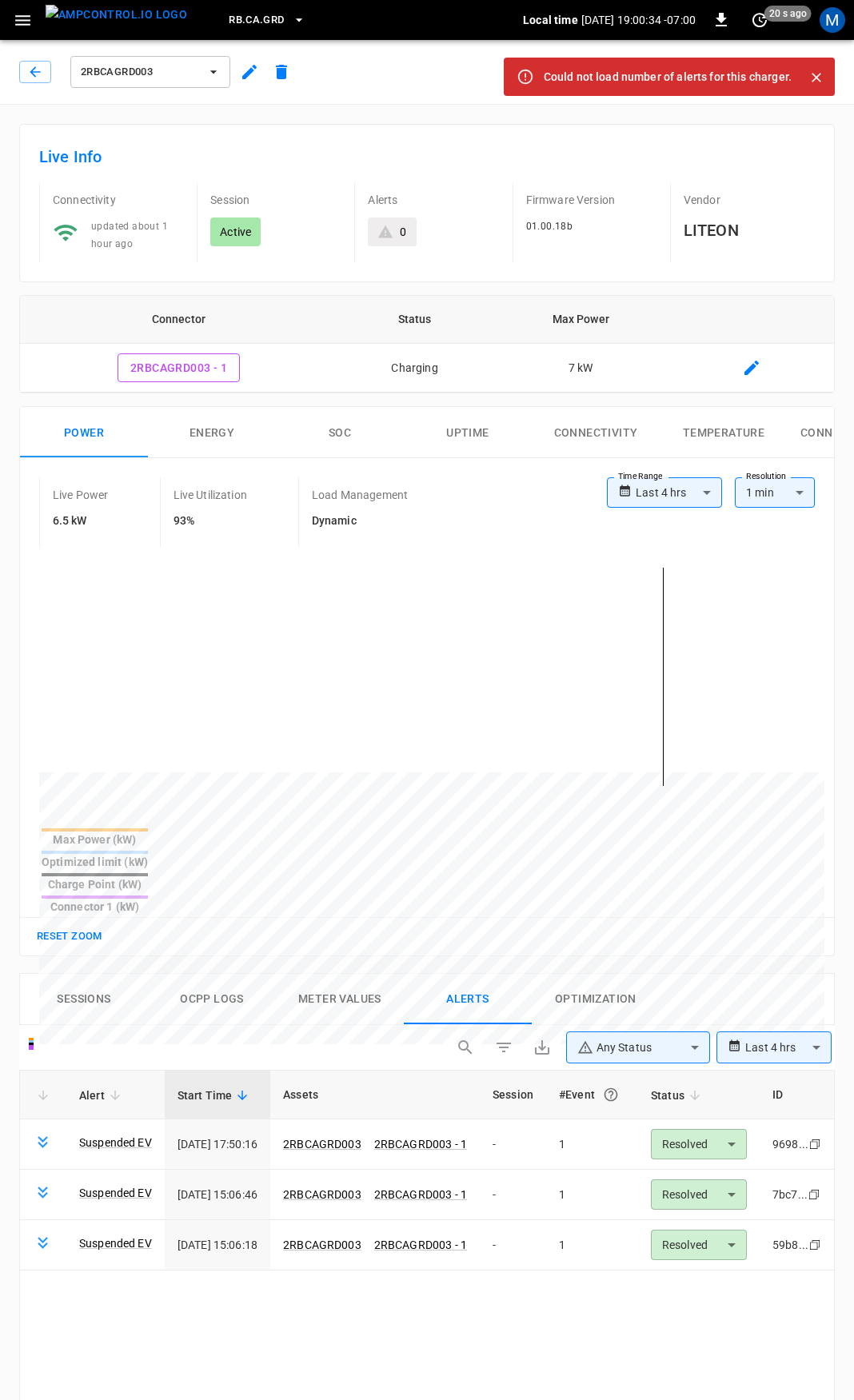
click at [132, 1134] on link "Suspended EV" at bounding box center [115, 1142] width 73 height 16
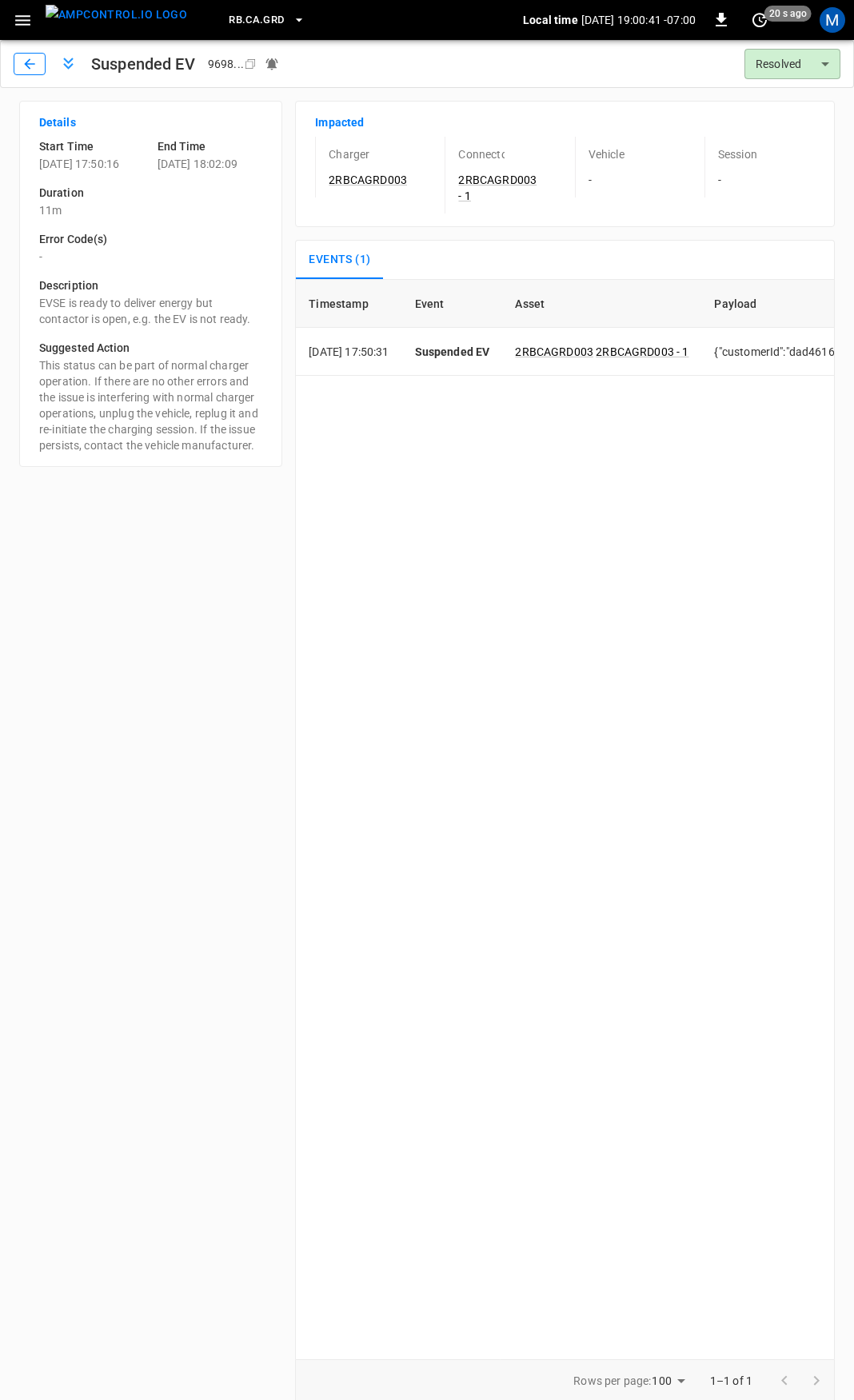
click at [28, 63] on icon "button" at bounding box center [30, 64] width 16 height 16
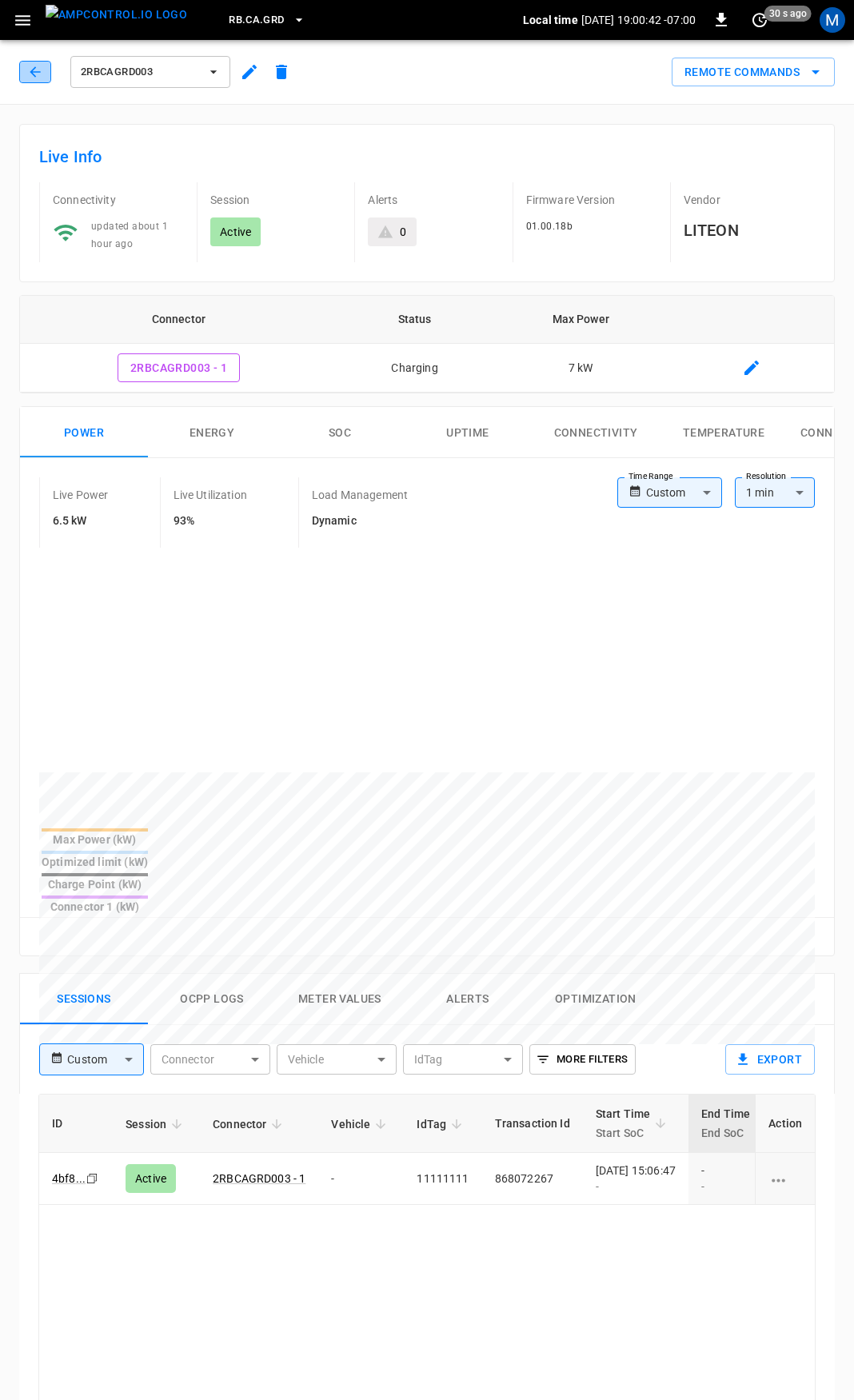
click at [32, 62] on button "button" at bounding box center [35, 72] width 32 height 23
click at [42, 74] on icon "button" at bounding box center [35, 72] width 16 height 16
click at [42, 71] on button "button" at bounding box center [35, 72] width 32 height 23
click at [39, 64] on icon "button" at bounding box center [35, 72] width 16 height 16
click at [40, 72] on icon "button" at bounding box center [34, 71] width 11 height 11
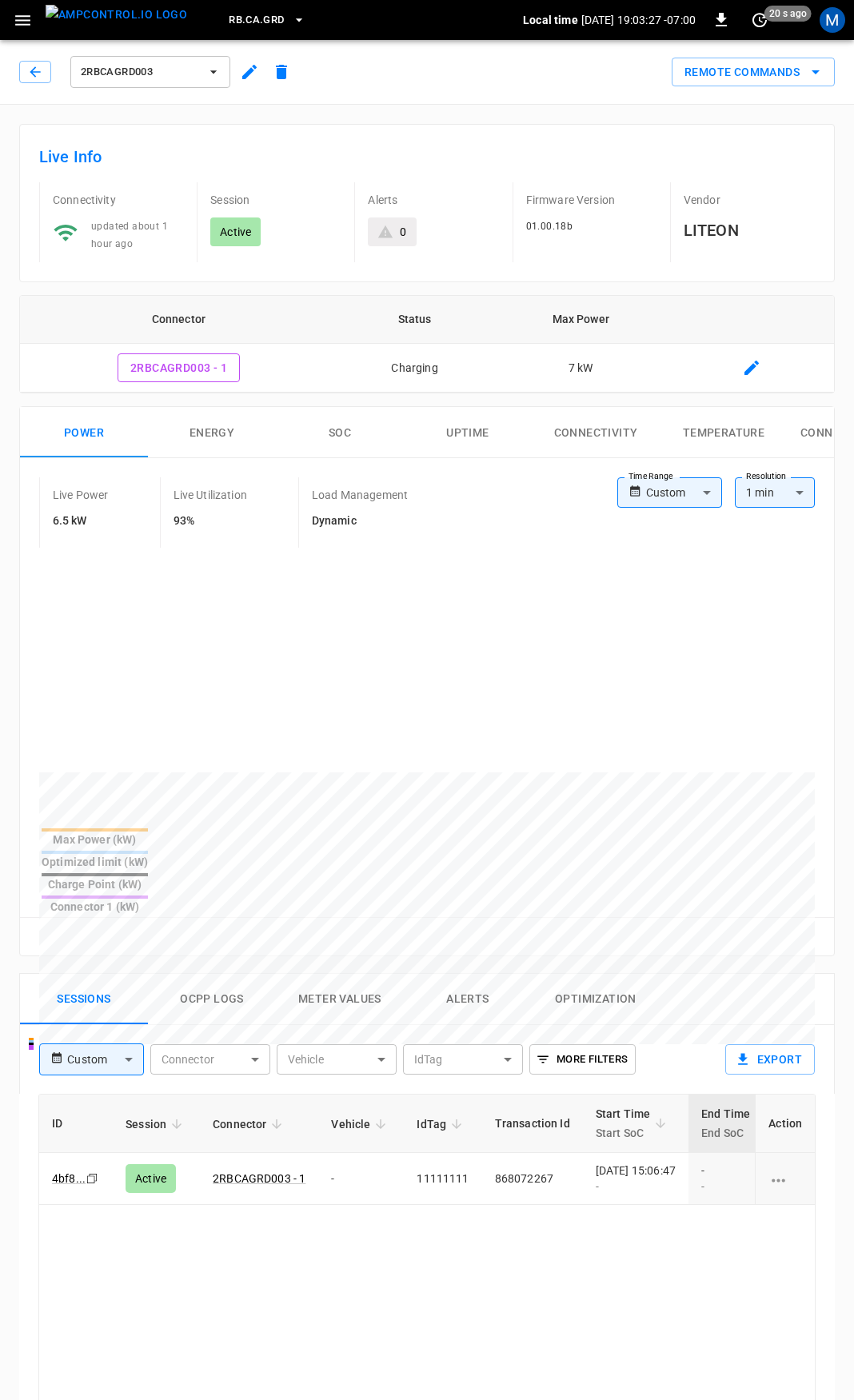
click at [683, 480] on body "RB.CA.GRD Local time 2025-08-28 19:03:27 -07:00 0 20 s ago M 2RBCAGRD003 Remote…" at bounding box center [427, 1068] width 854 height 2137
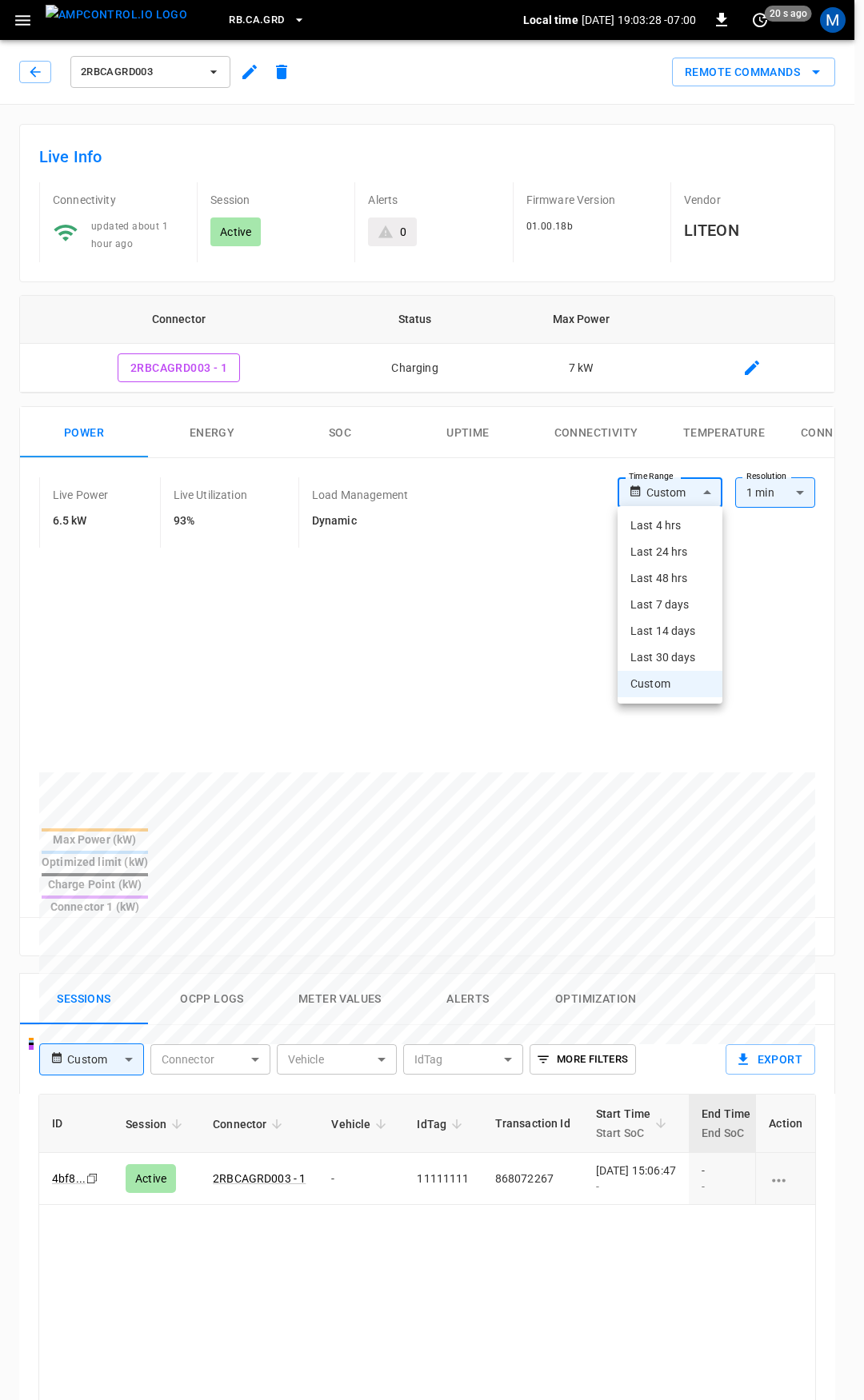
click at [687, 530] on li "Last 4 hrs" at bounding box center [669, 525] width 104 height 27
type input "**********"
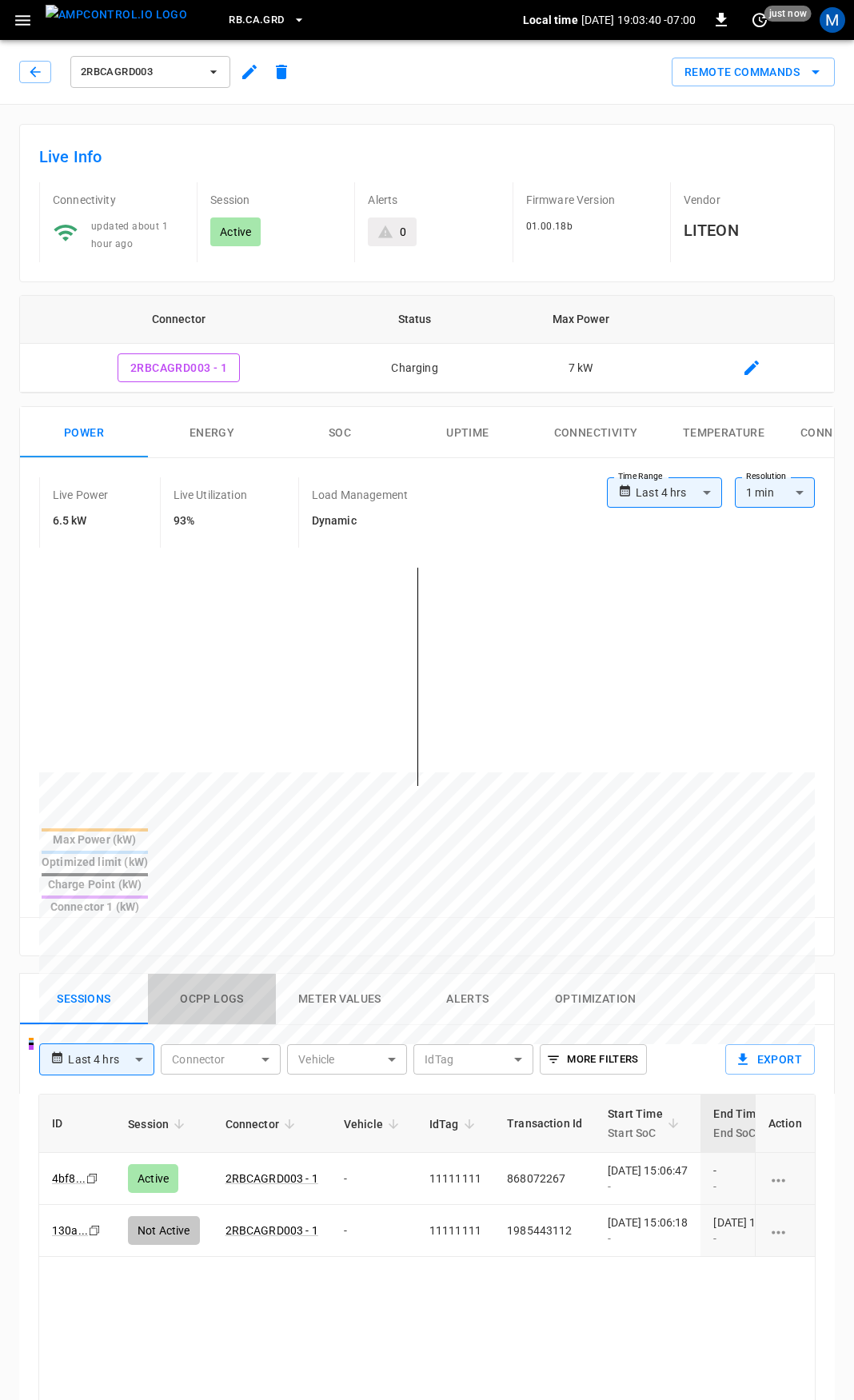
click at [236, 974] on button "Ocpp logs" at bounding box center [212, 1000] width 128 height 51
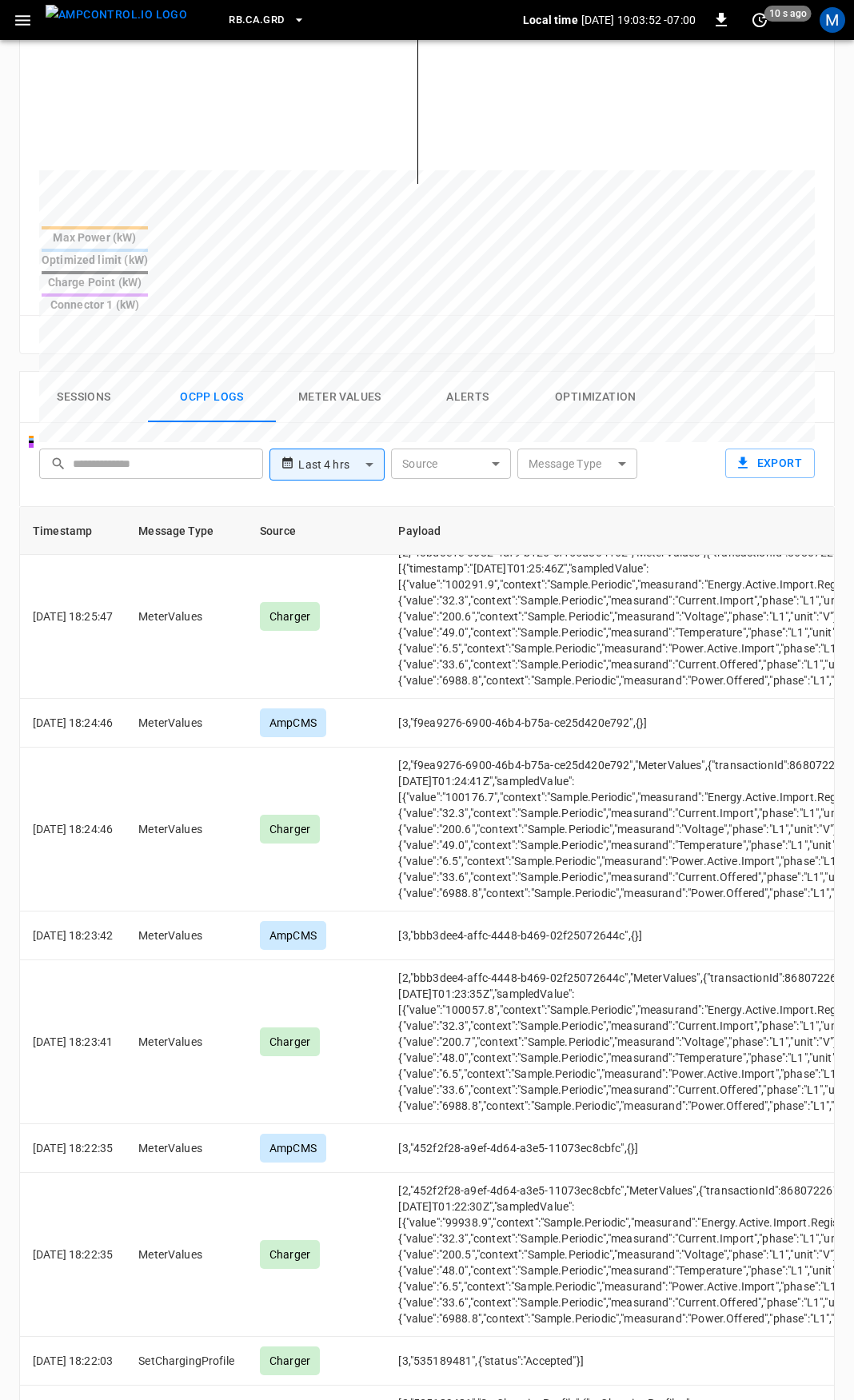
scroll to position [695, 0]
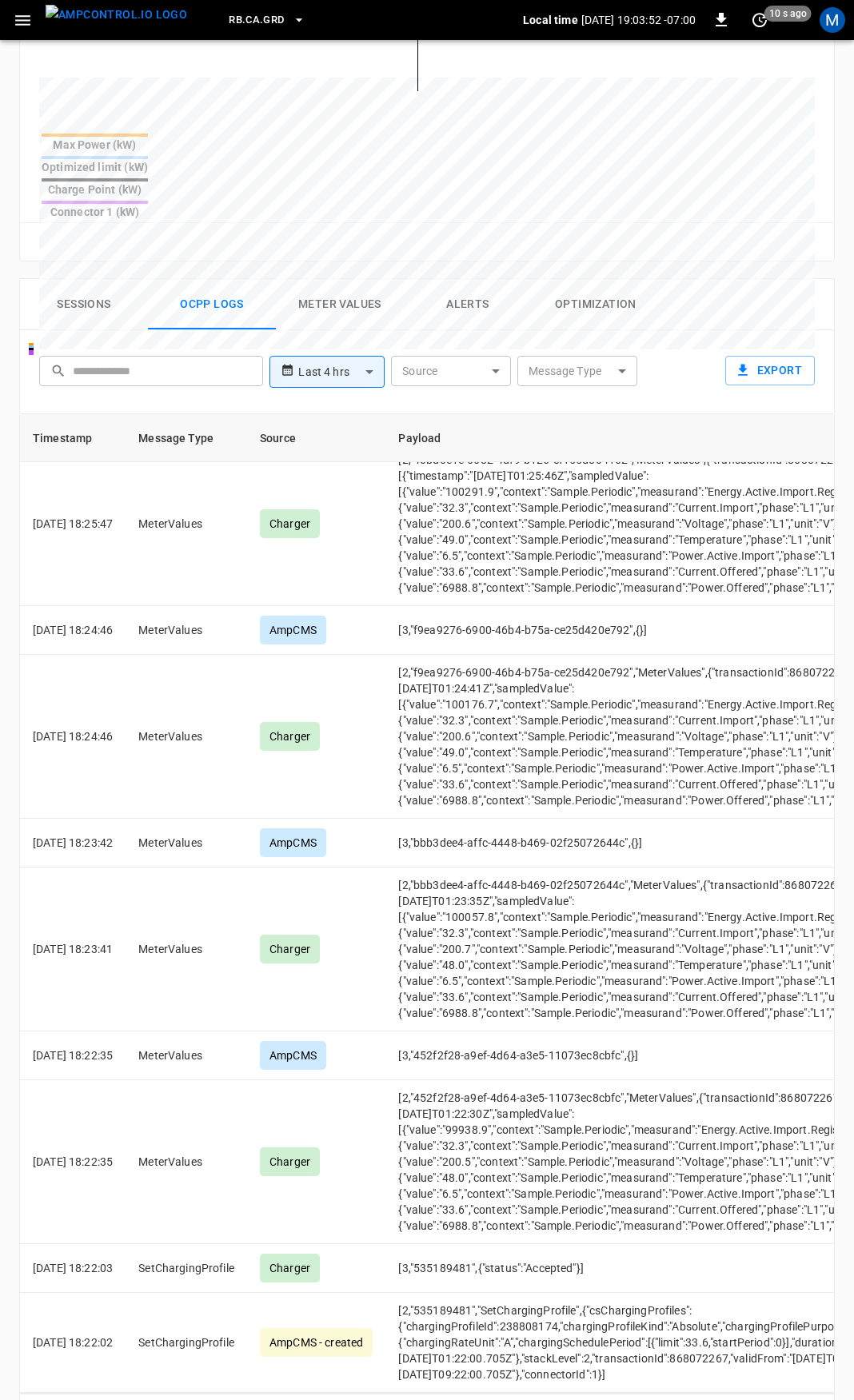
click at [819, 1399] on icon "Go to next page" at bounding box center [817, 1416] width 20 height 20
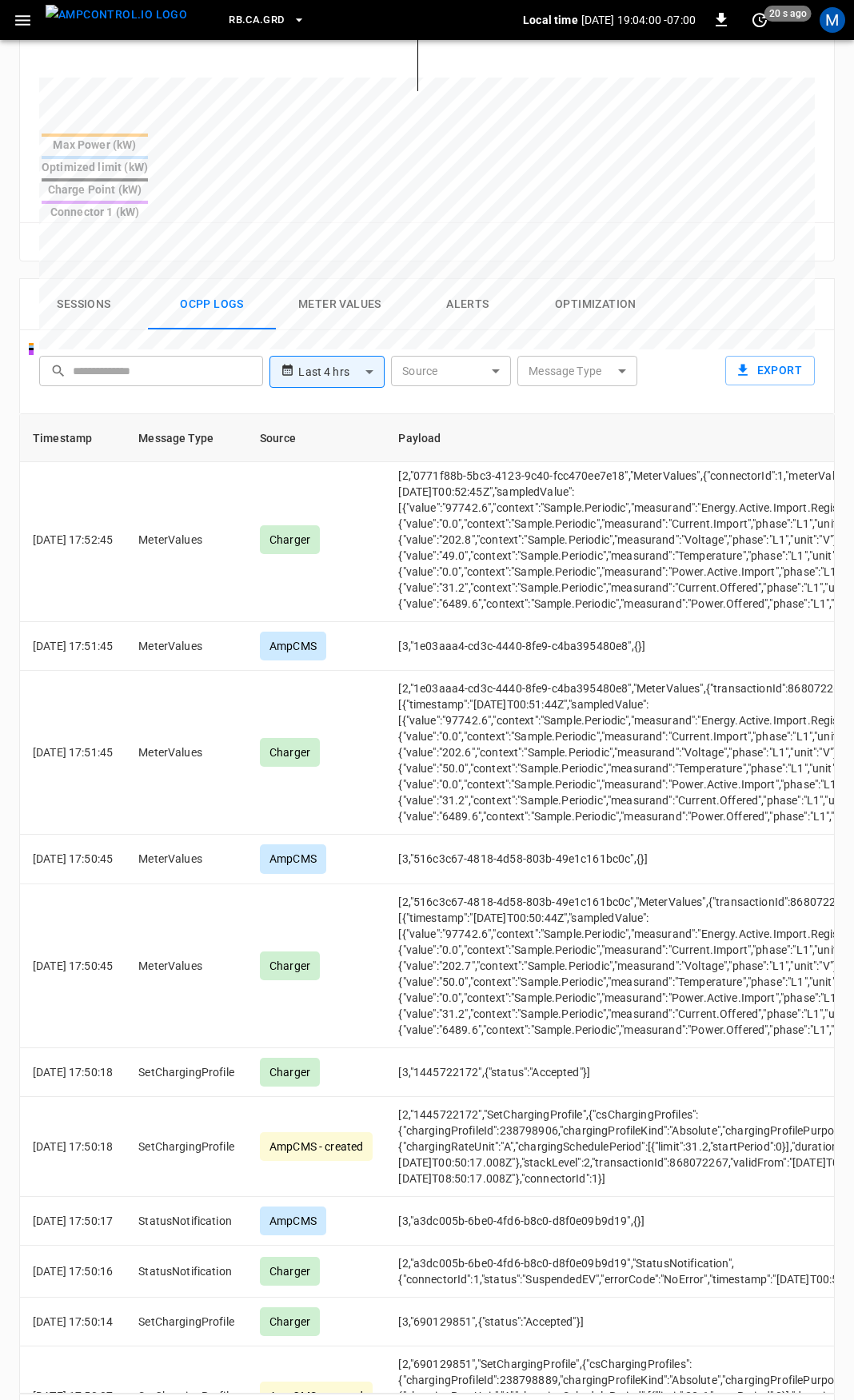
scroll to position [7122, 0]
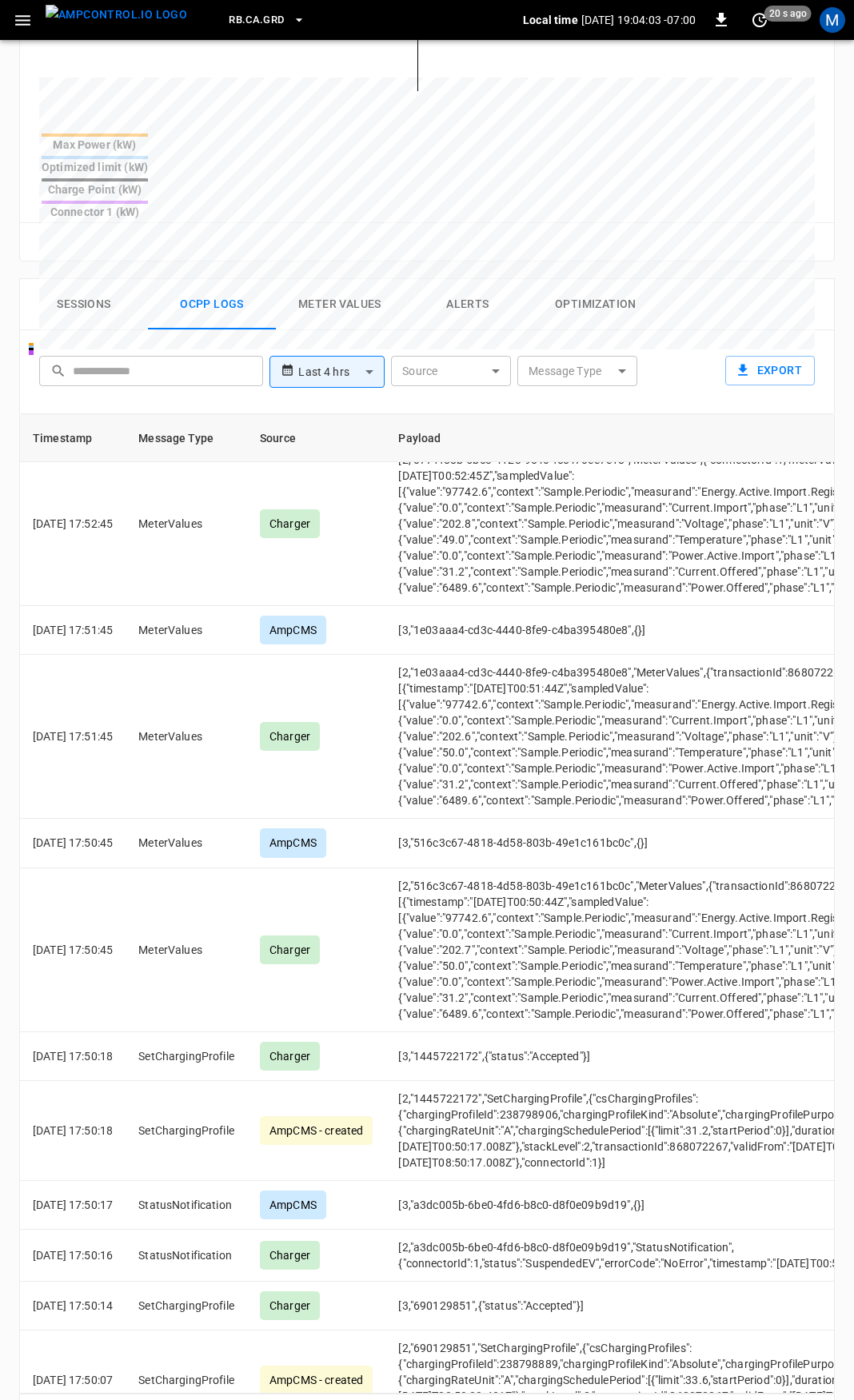
click at [460, 279] on button "Alerts" at bounding box center [467, 305] width 128 height 51
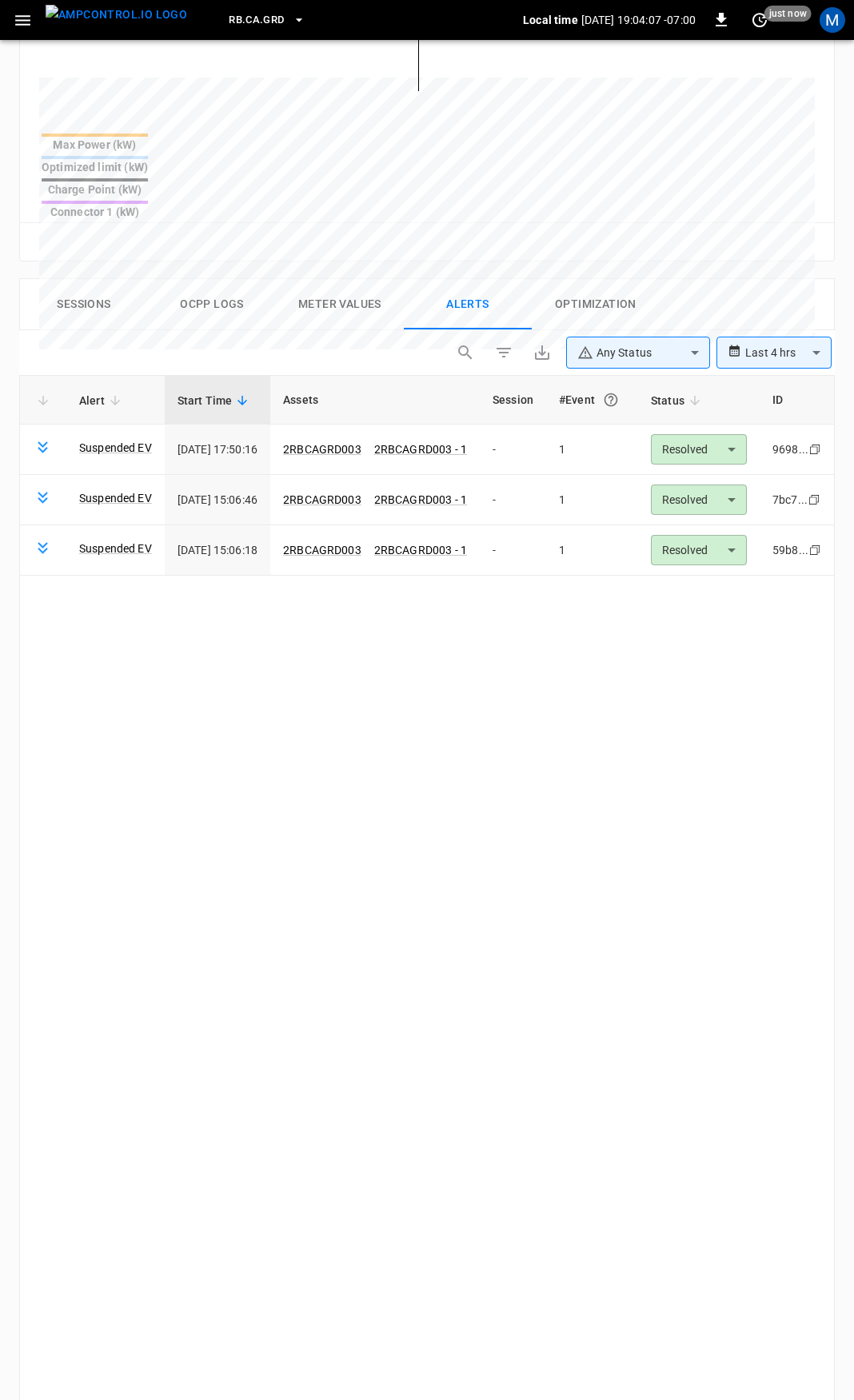
click at [203, 279] on button "Ocpp logs" at bounding box center [212, 305] width 128 height 51
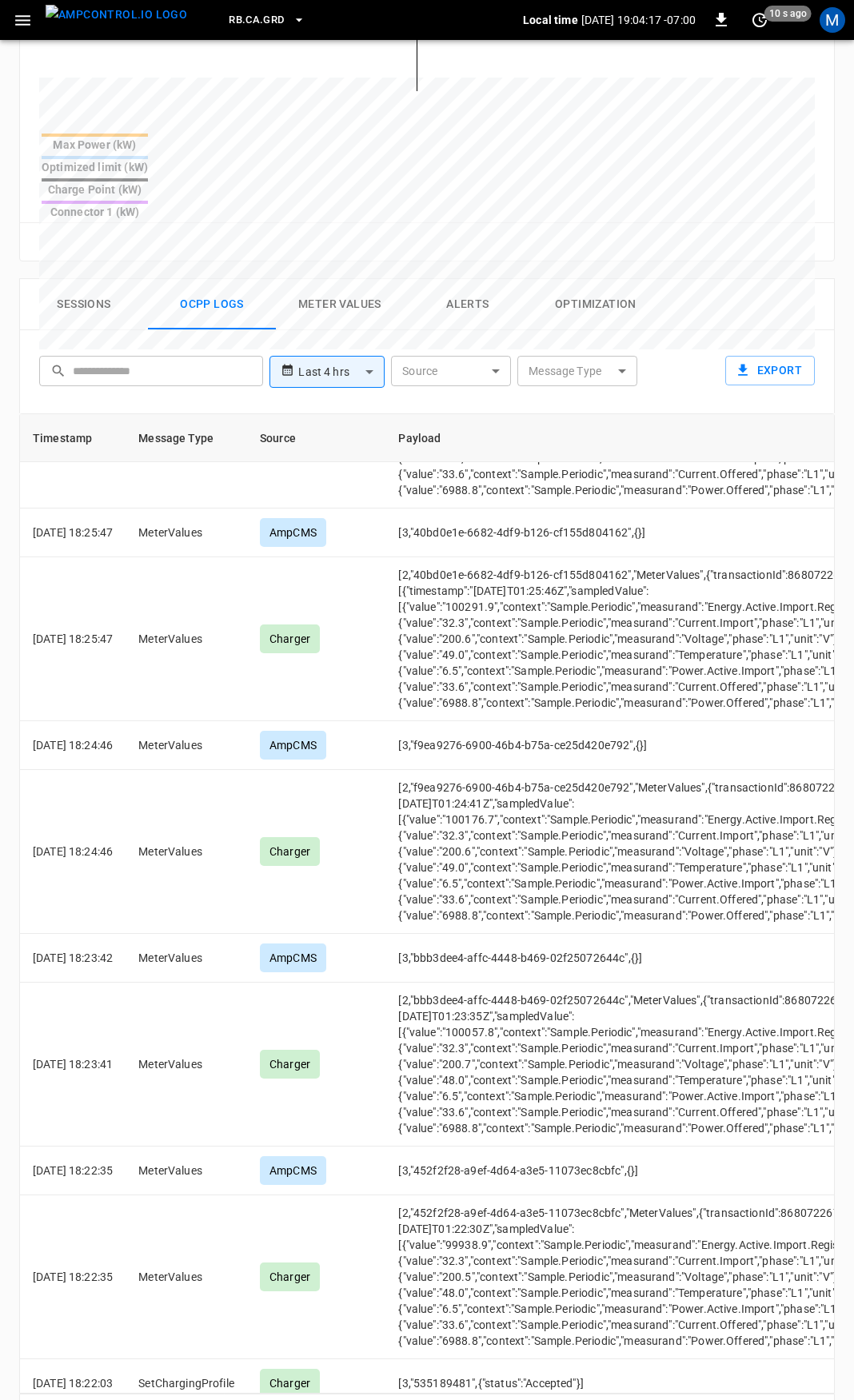
scroll to position [9143, 0]
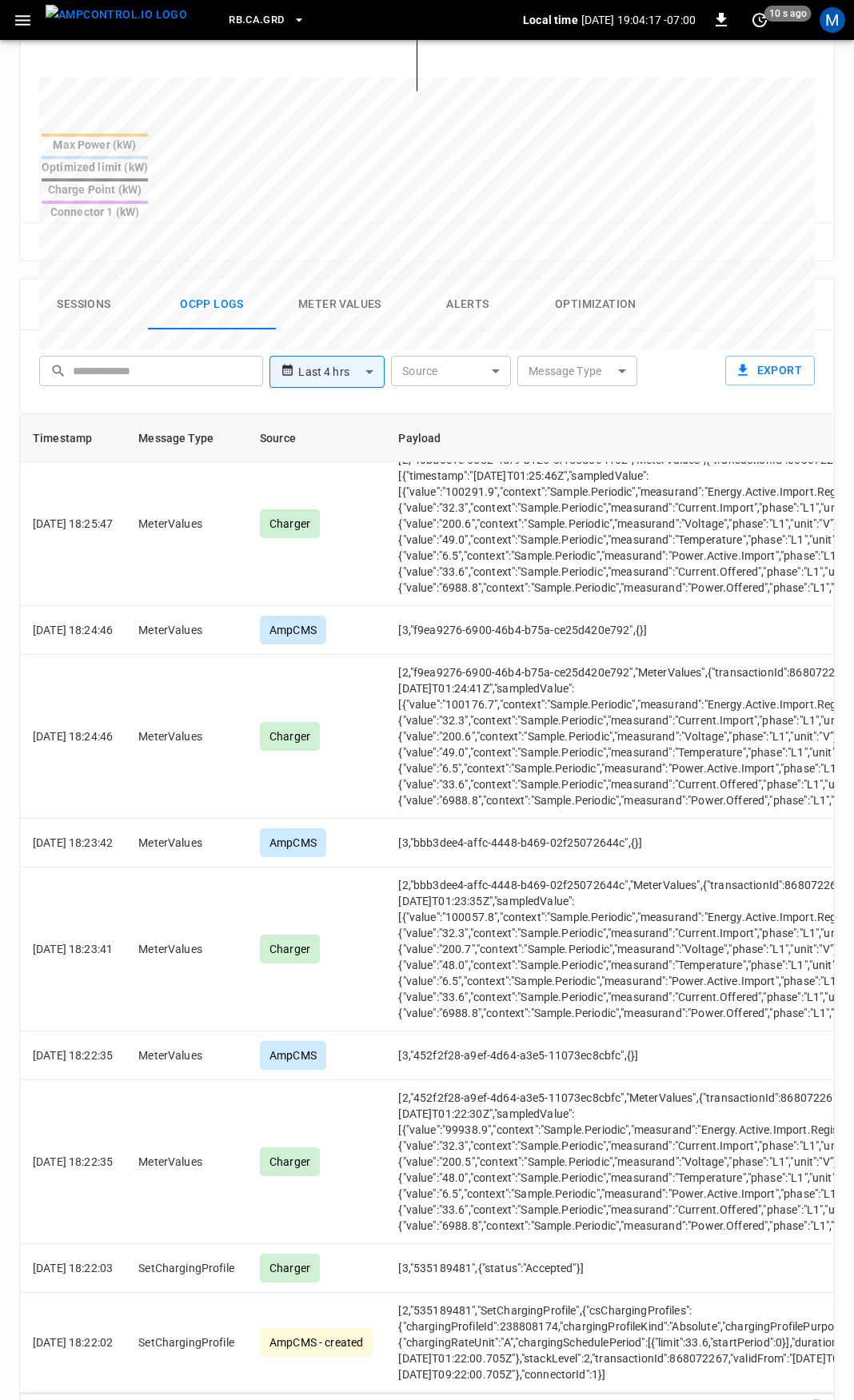
click at [816, 1399] on icon "Go to next page" at bounding box center [817, 1416] width 20 height 20
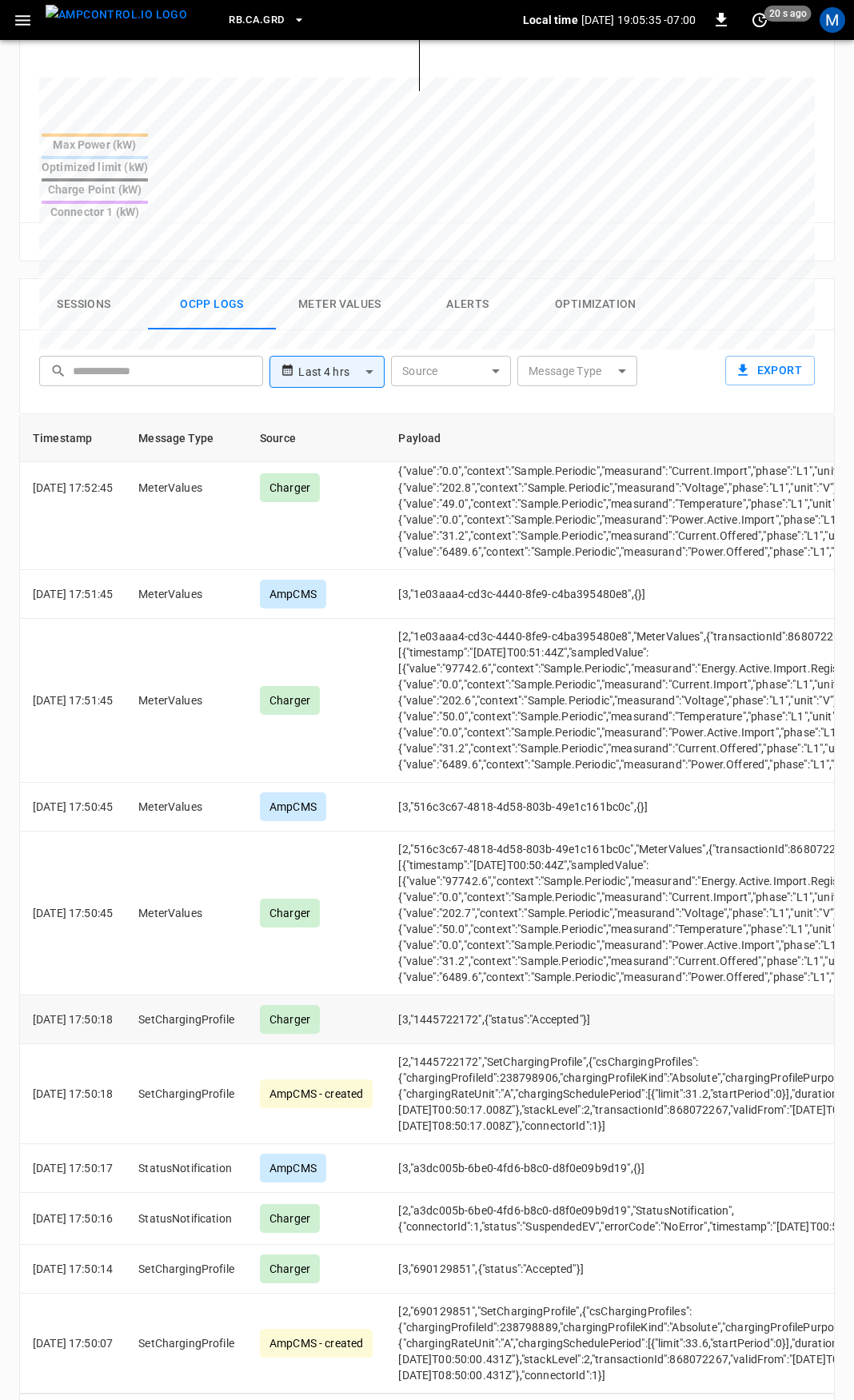
scroll to position [7734, 0]
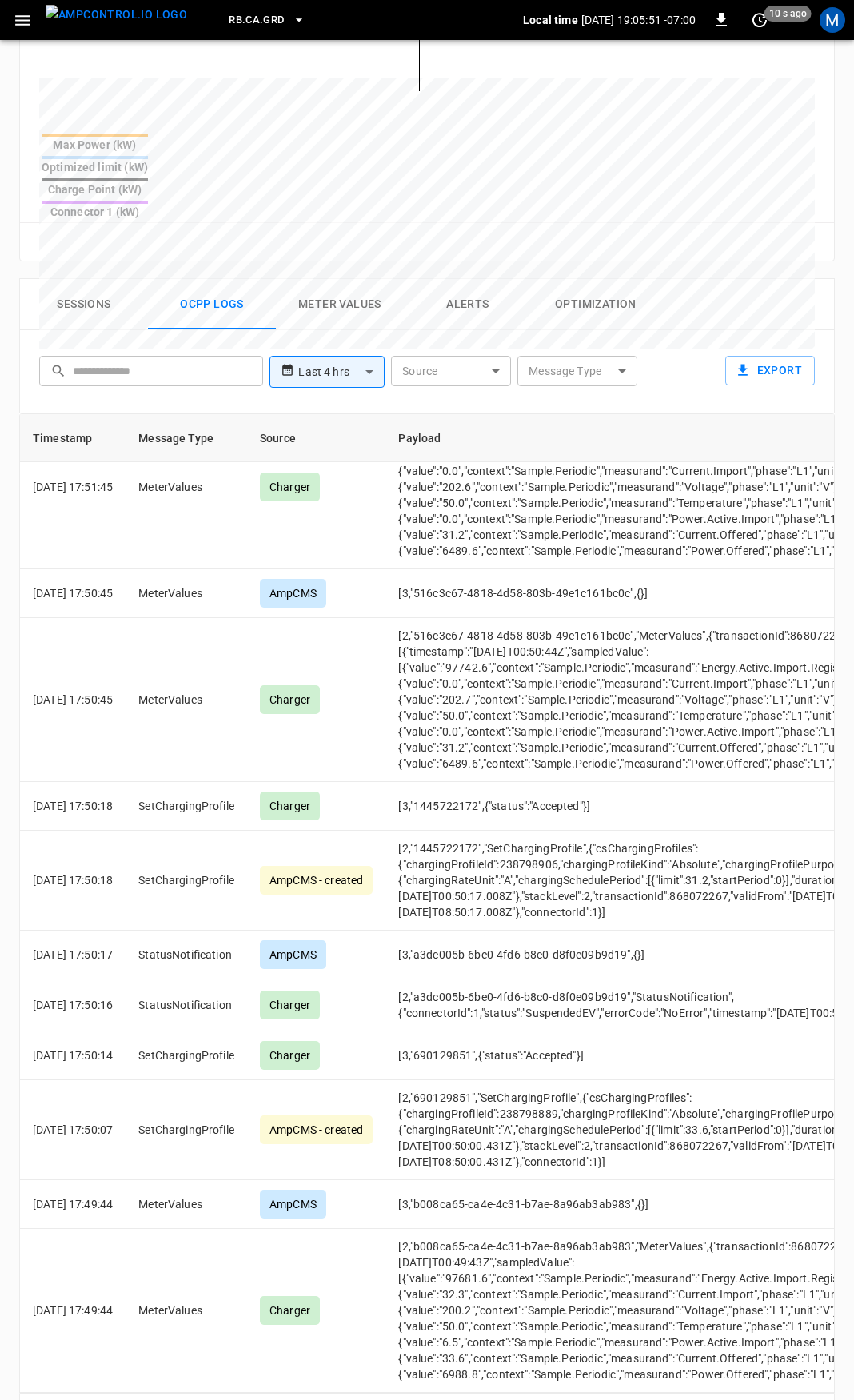
click at [84, 279] on button "Sessions" at bounding box center [84, 305] width 128 height 51
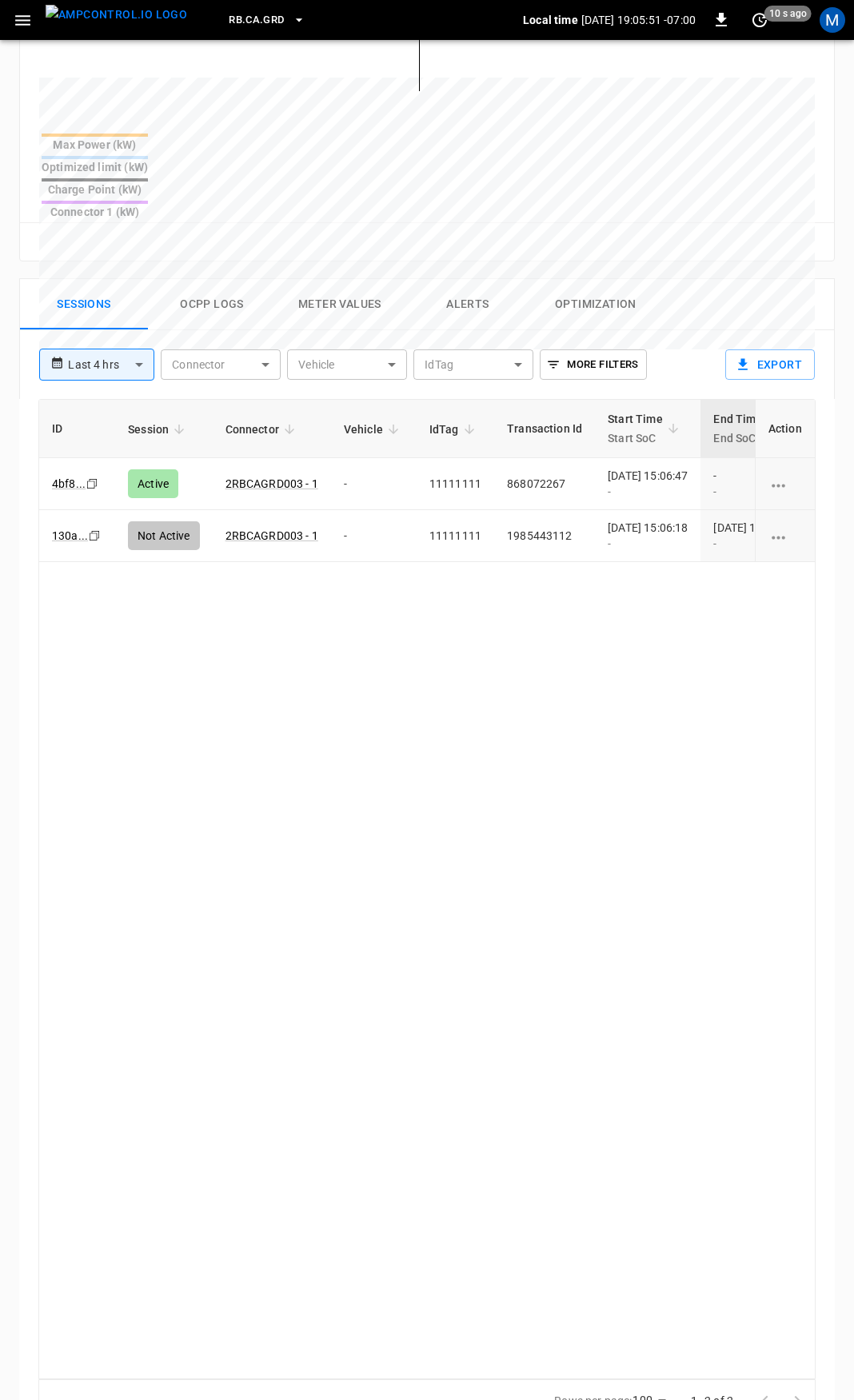
scroll to position [681, 0]
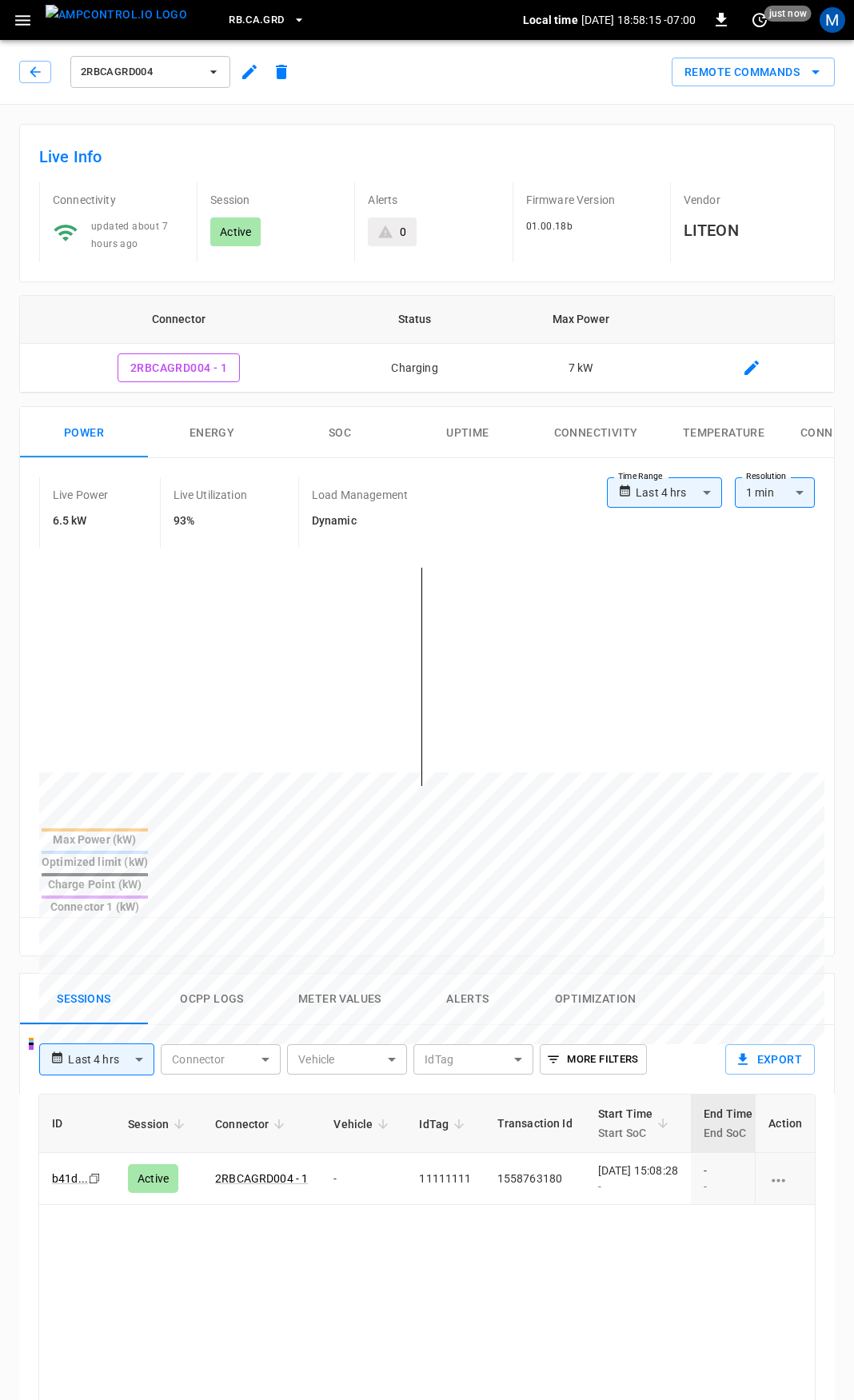
click at [473, 974] on button "Alerts" at bounding box center [467, 1000] width 128 height 51
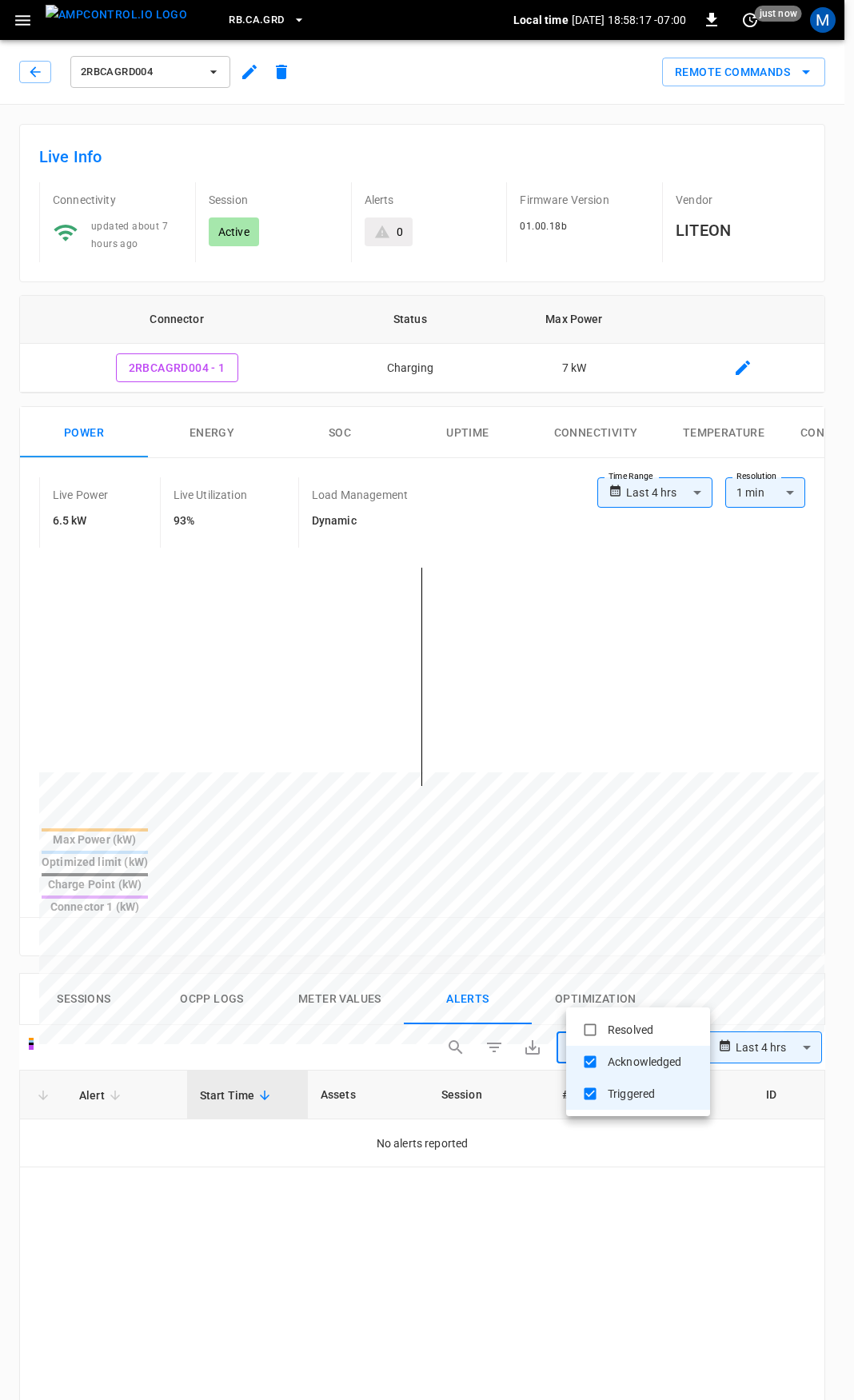
click at [635, 1001] on body "**********" at bounding box center [427, 1177] width 854 height 2353
click at [641, 1035] on li "Resolved" at bounding box center [638, 1030] width 144 height 32
type input "**********"
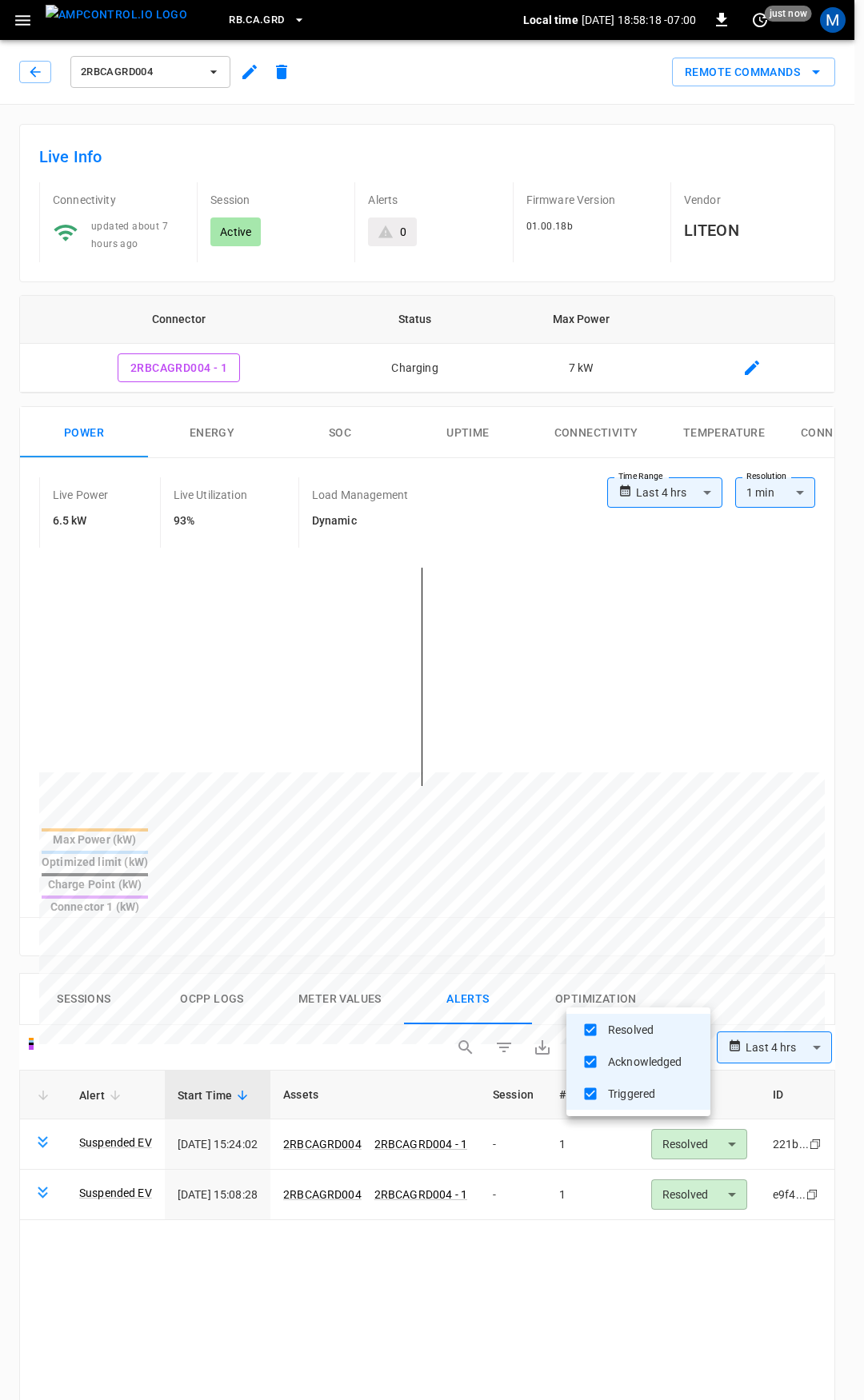
drag, startPoint x: 595, startPoint y: 1260, endPoint x: 578, endPoint y: 1267, distance: 18.4
click at [594, 1260] on div at bounding box center [432, 700] width 864 height 1400
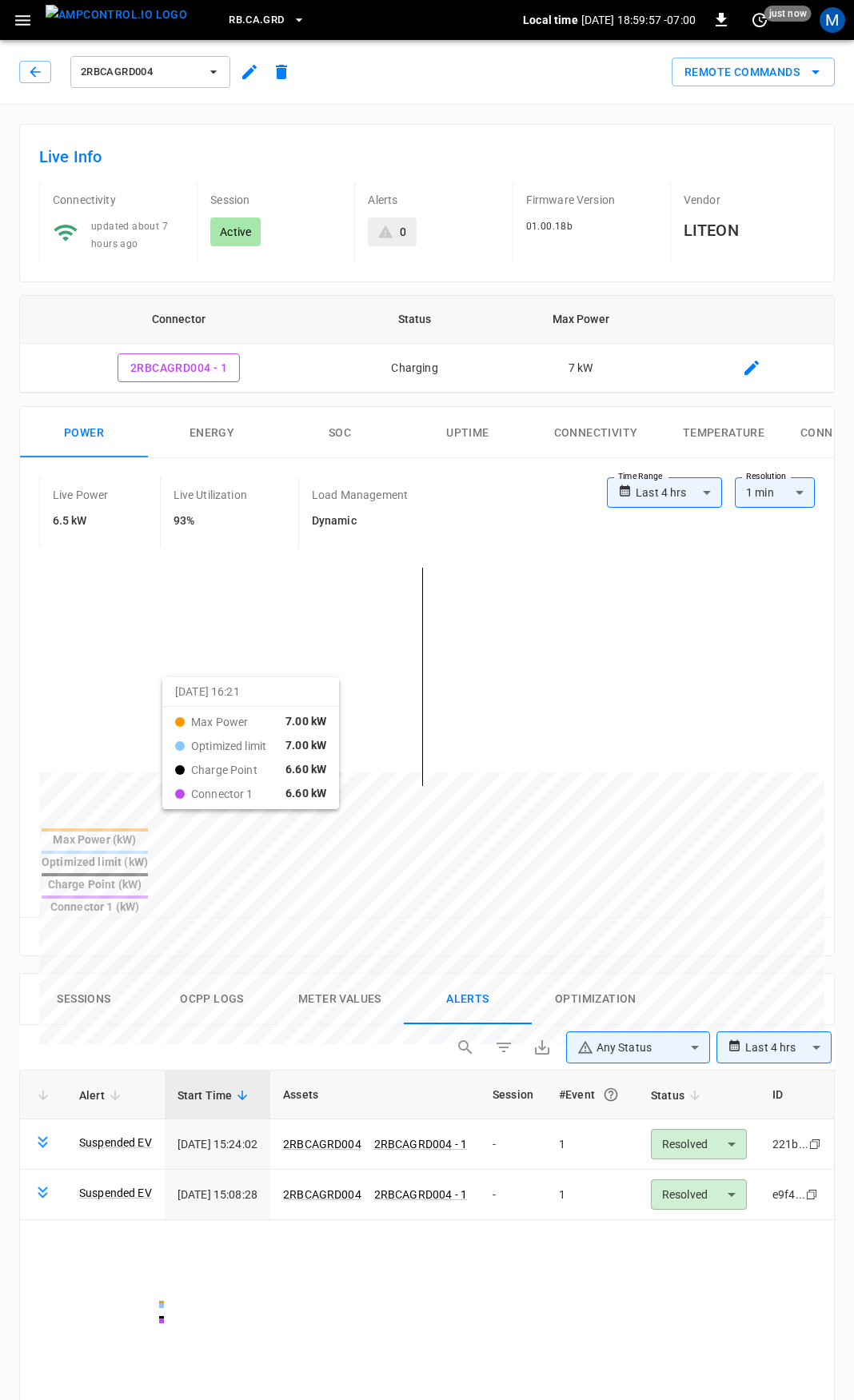
drag, startPoint x: 85, startPoint y: 592, endPoint x: 174, endPoint y: 668, distance: 117.0
click at [180, 1048] on div at bounding box center [401, 1157] width 725 height 218
click at [216, 974] on button "Ocpp logs" at bounding box center [212, 1000] width 128 height 51
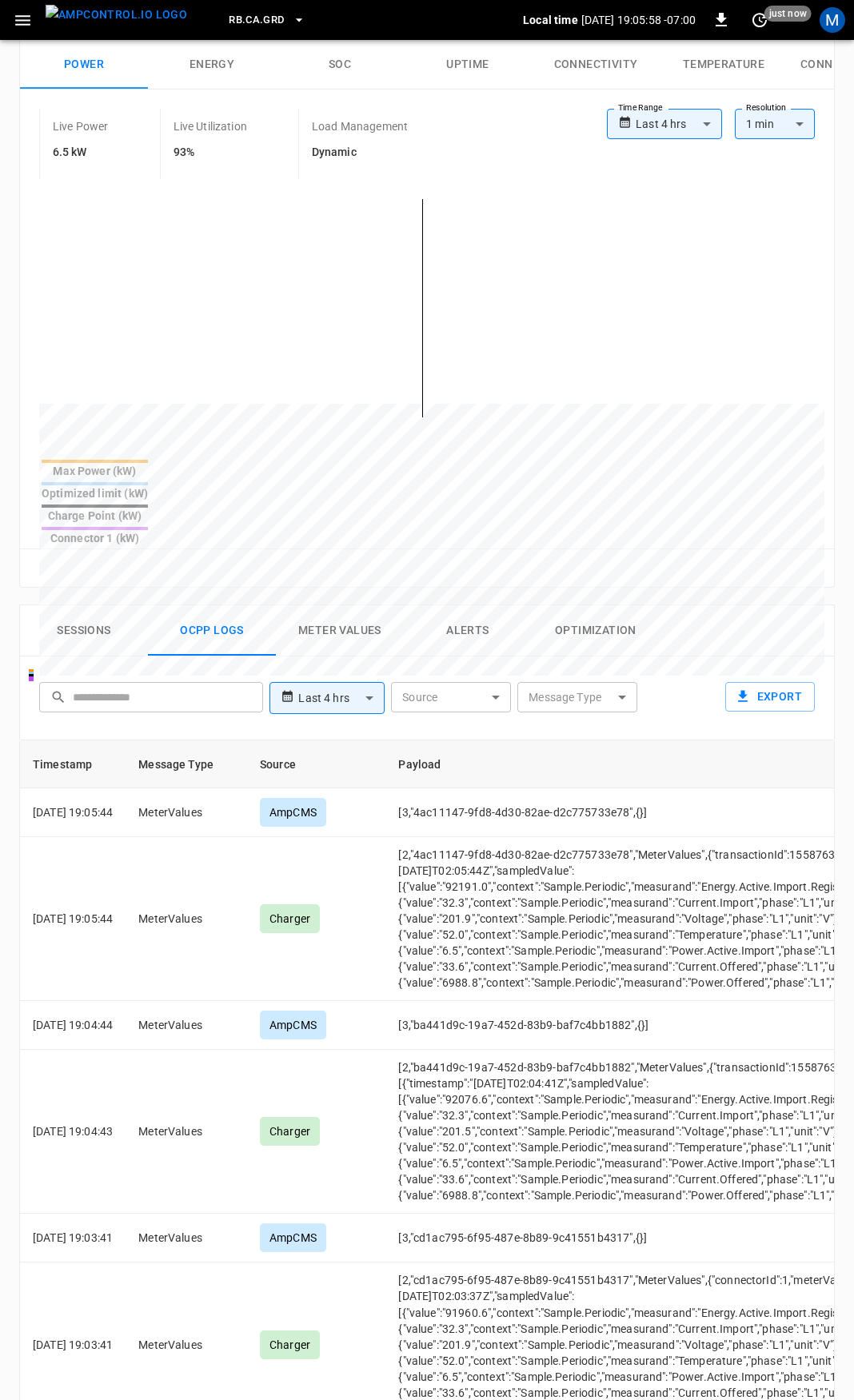
scroll to position [695, 0]
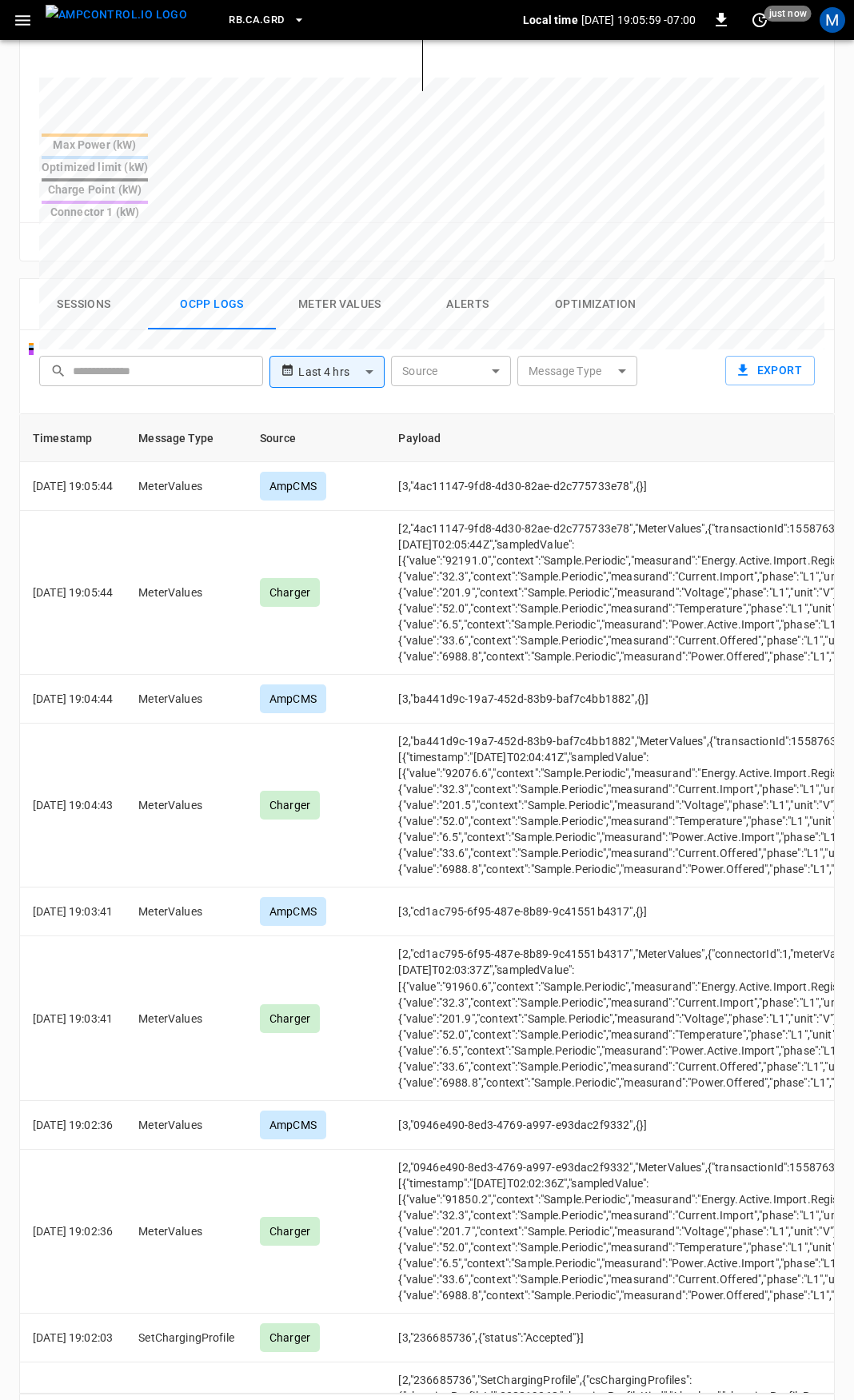
click at [818, 1399] on icon "Go to next page" at bounding box center [817, 1416] width 6 height 10
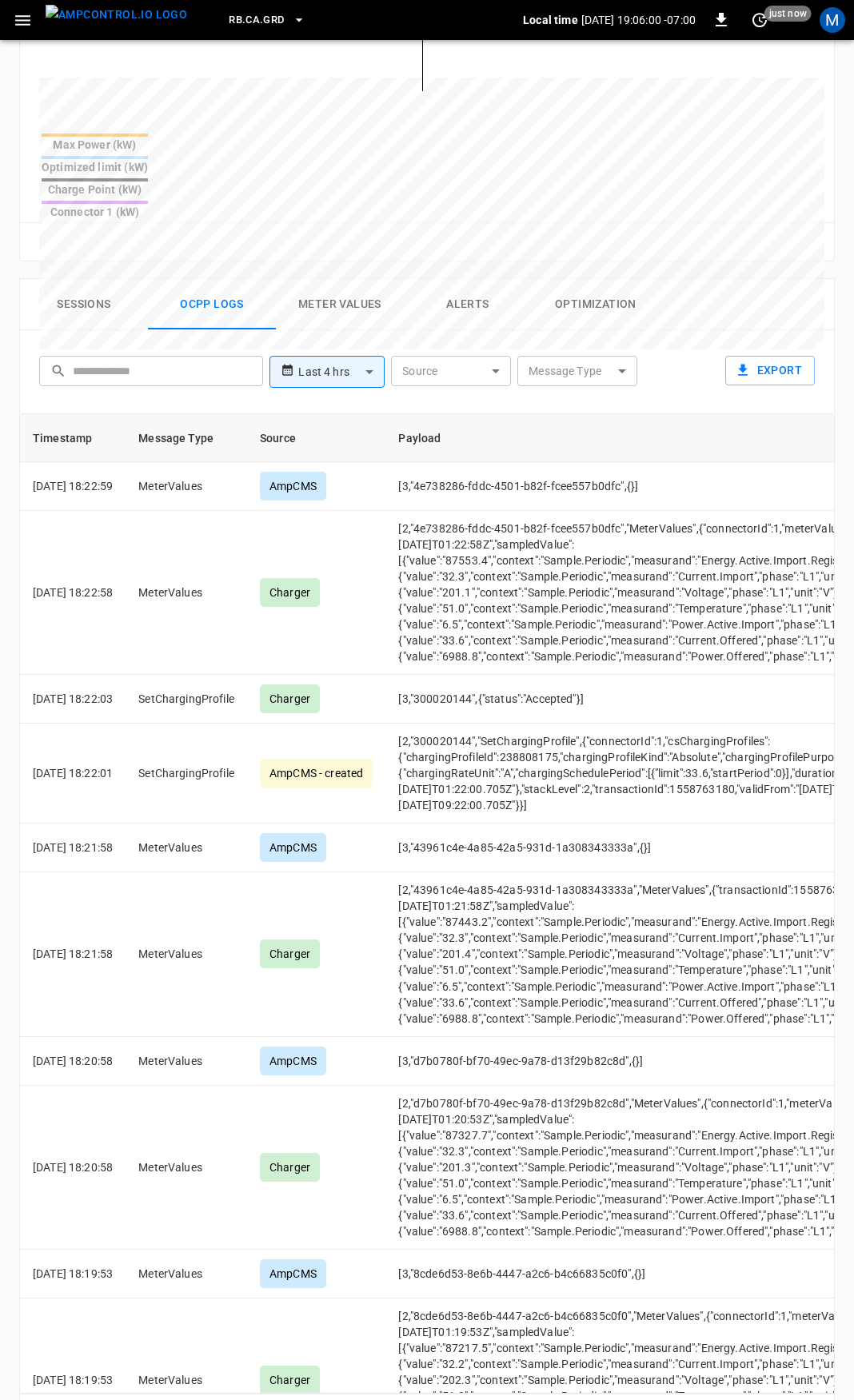
click at [818, 1399] on icon "Go to next page" at bounding box center [817, 1416] width 20 height 20
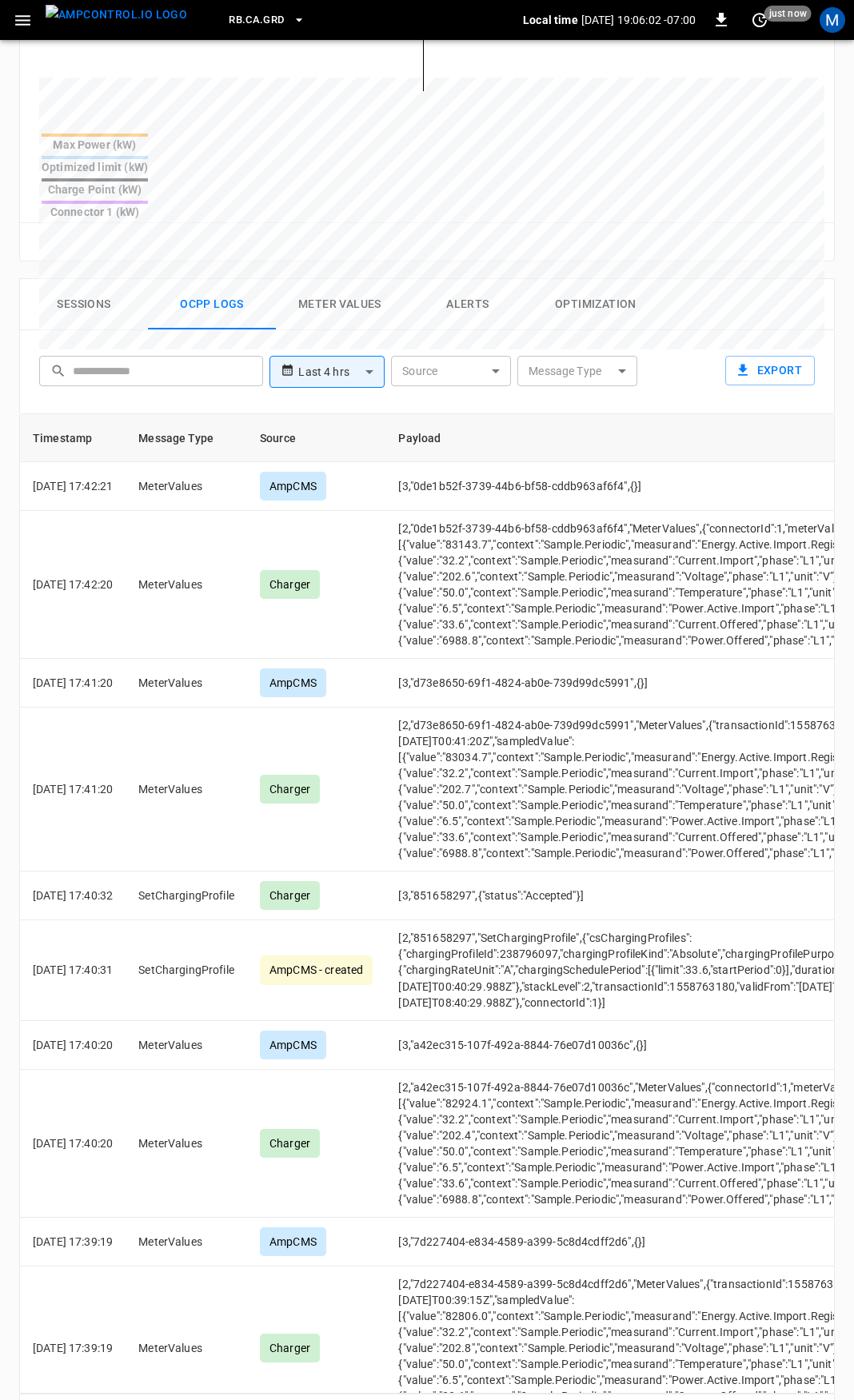
click at [812, 1399] on button "Go to next page" at bounding box center [817, 1415] width 32 height 32
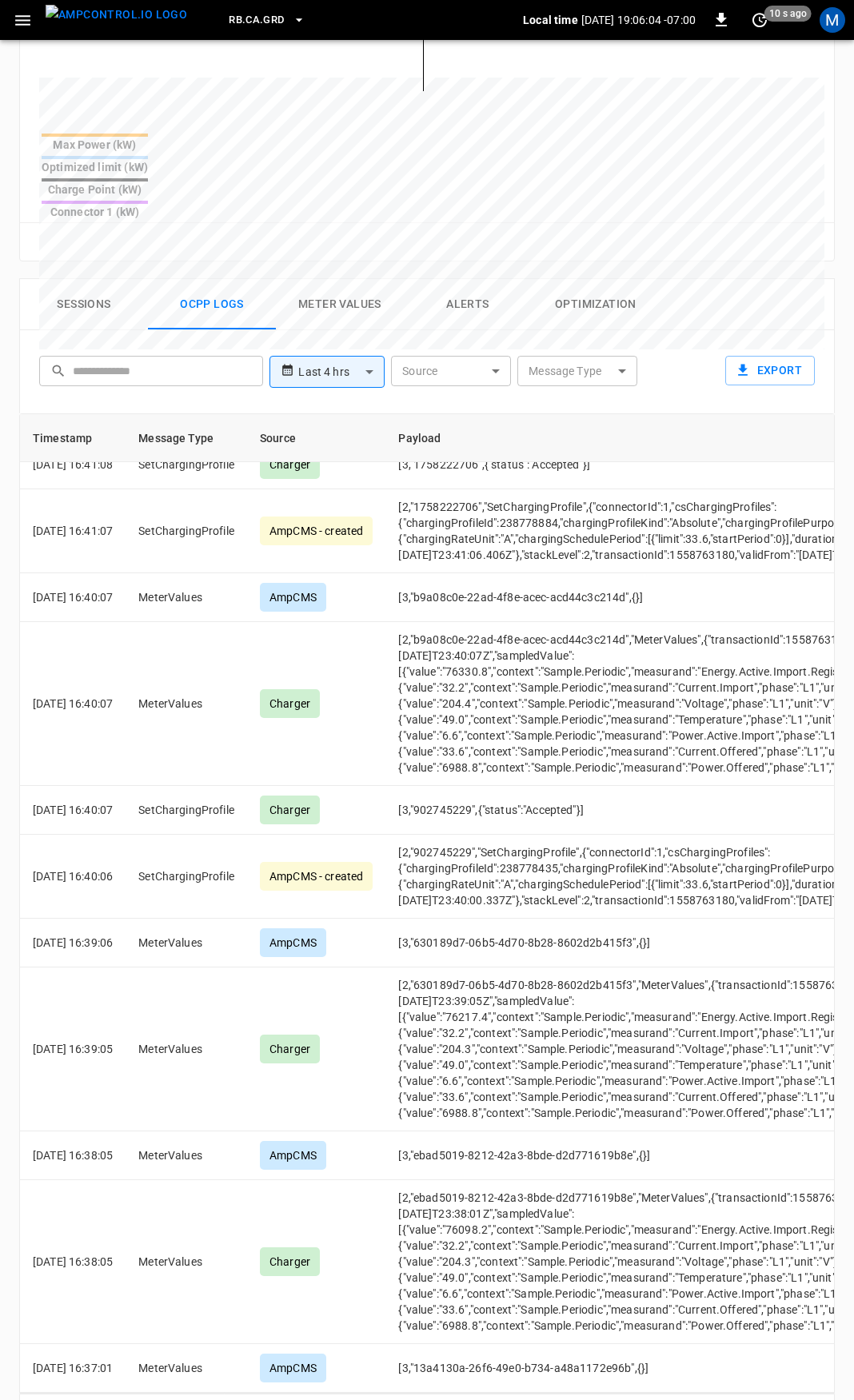
scroll to position [8423, 0]
click at [810, 1399] on icon "Go to next page" at bounding box center [817, 1416] width 20 height 20
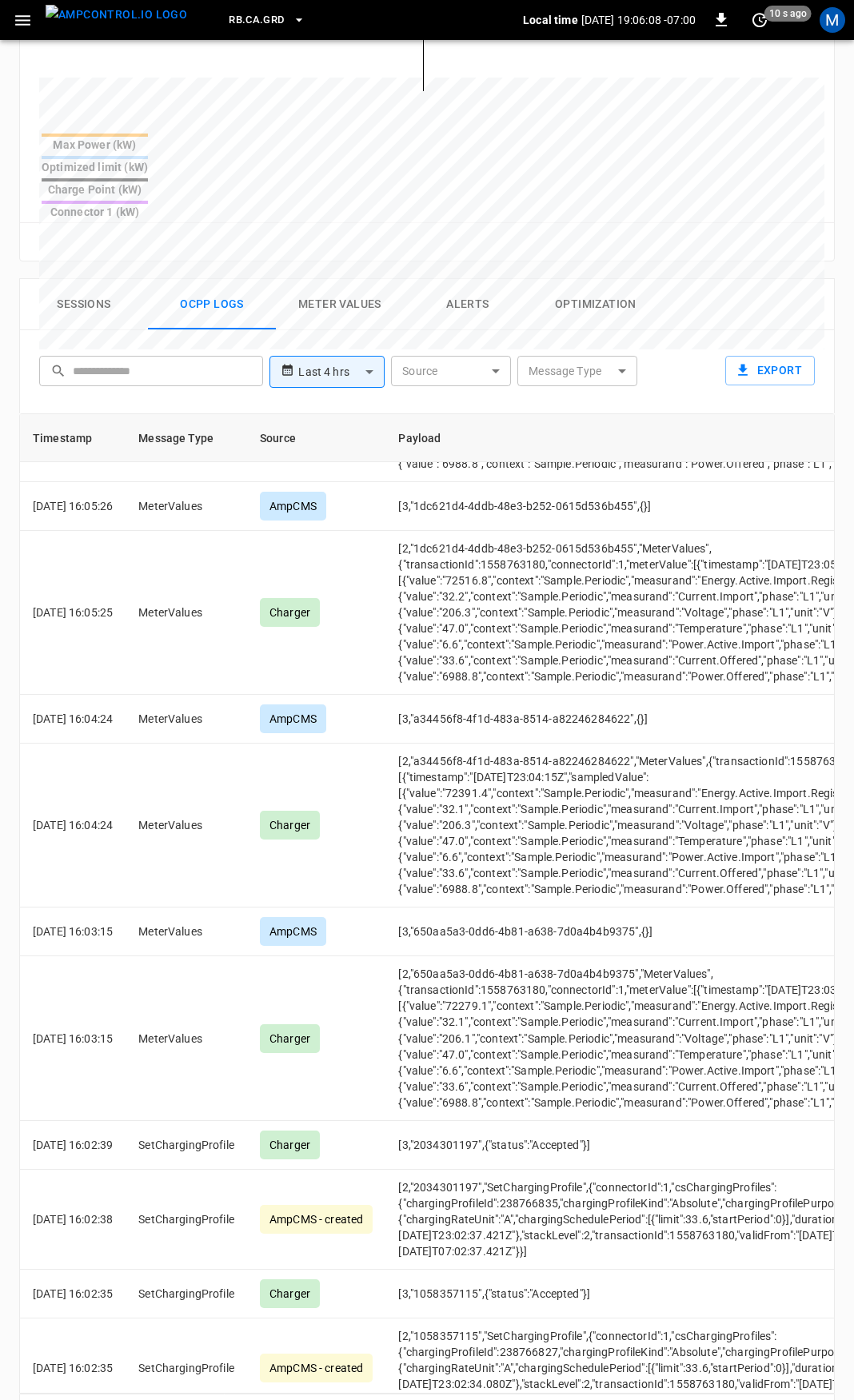
scroll to position [8823, 0]
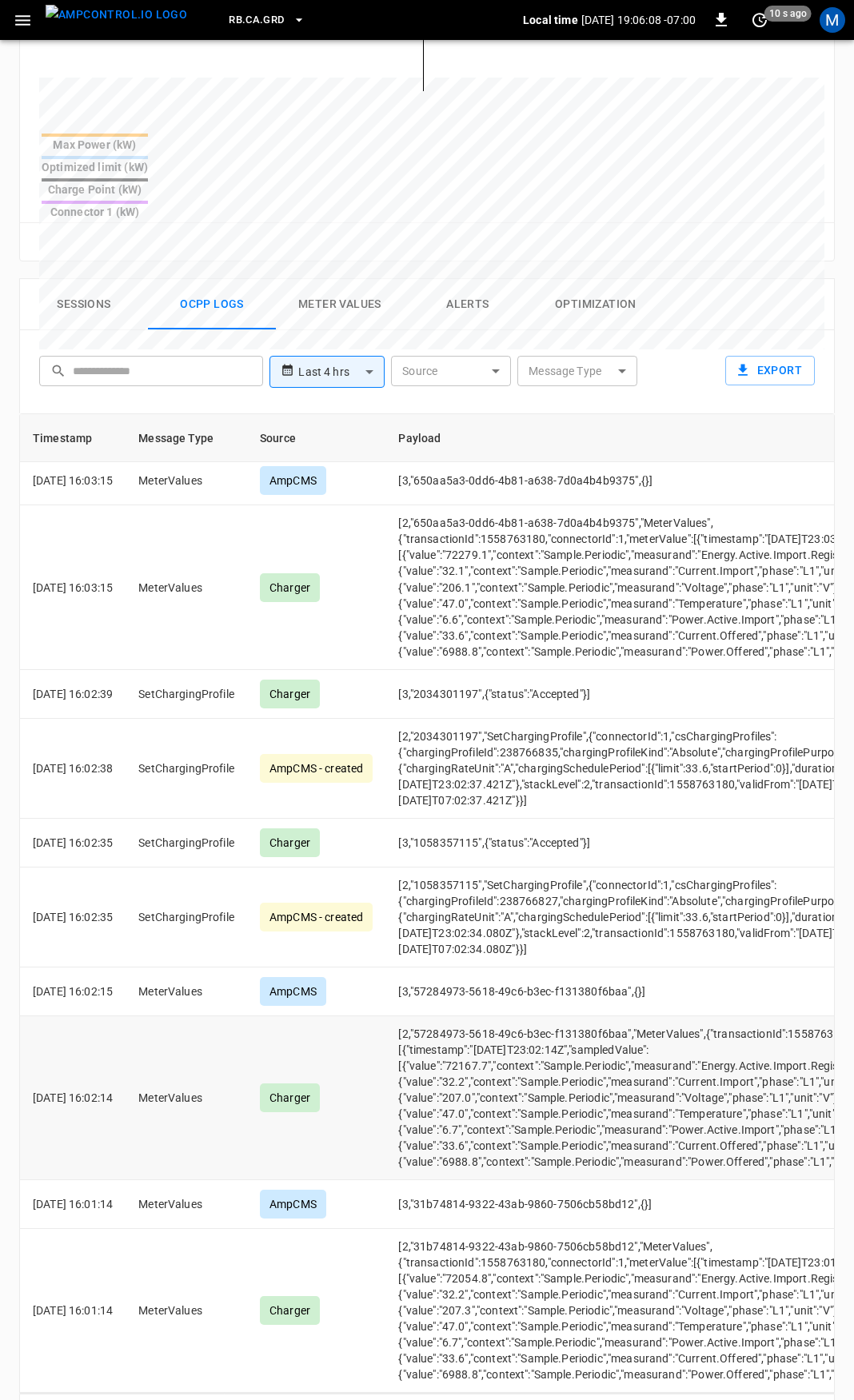
click at [814, 1399] on icon "Go to next page" at bounding box center [817, 1416] width 20 height 20
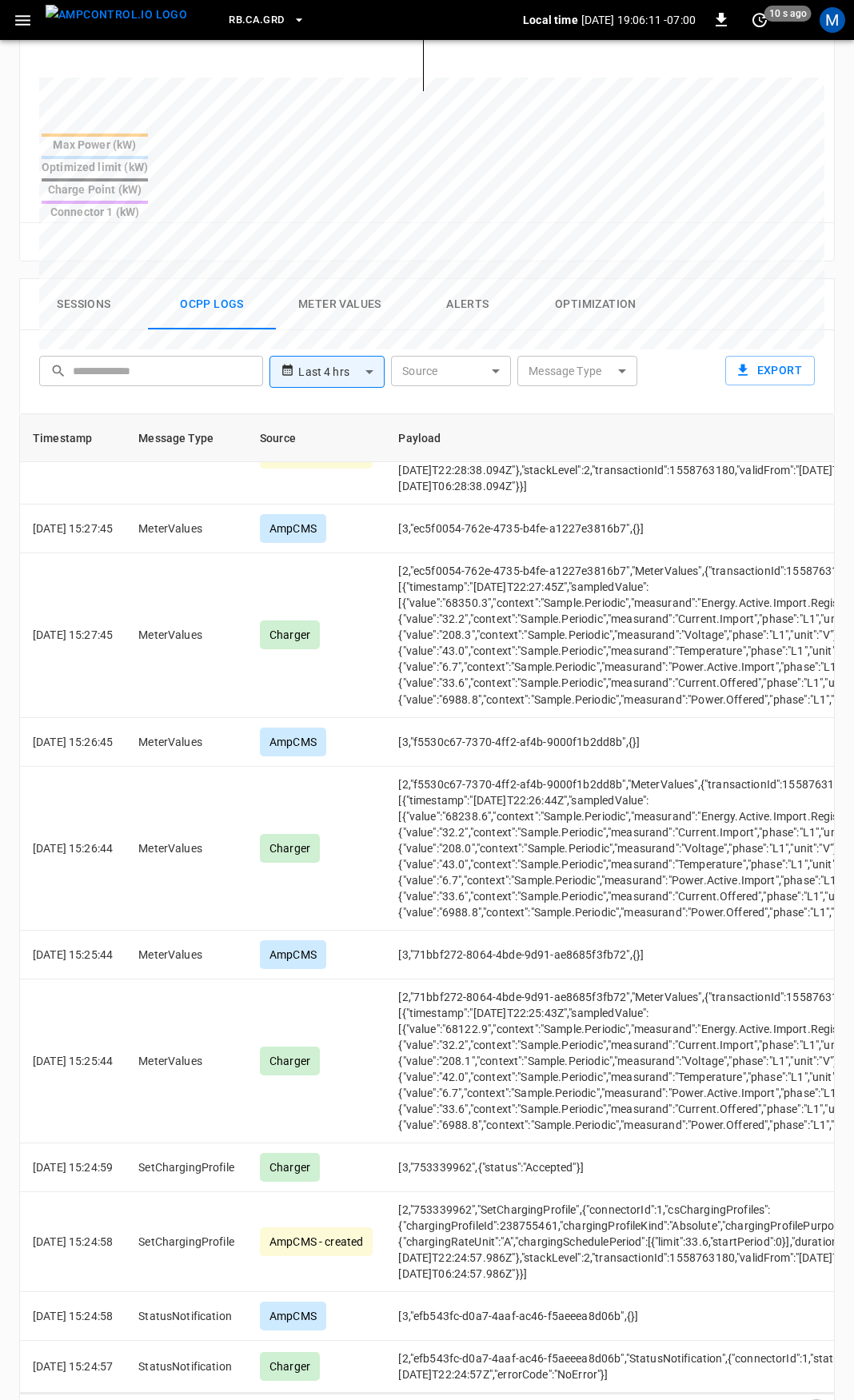
click at [818, 1399] on icon "Go to next page" at bounding box center [817, 1416] width 6 height 10
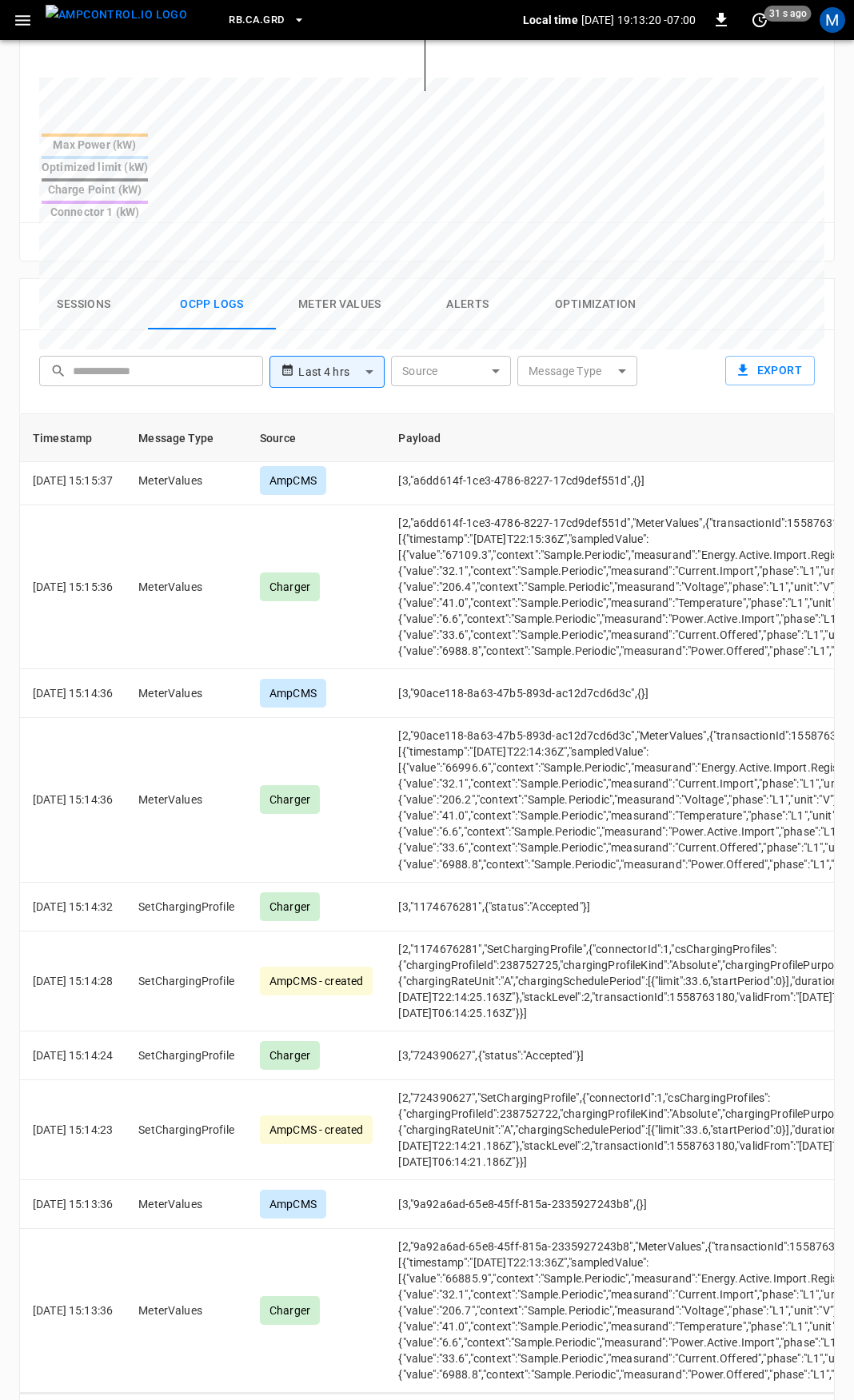
scroll to position [4472, 0]
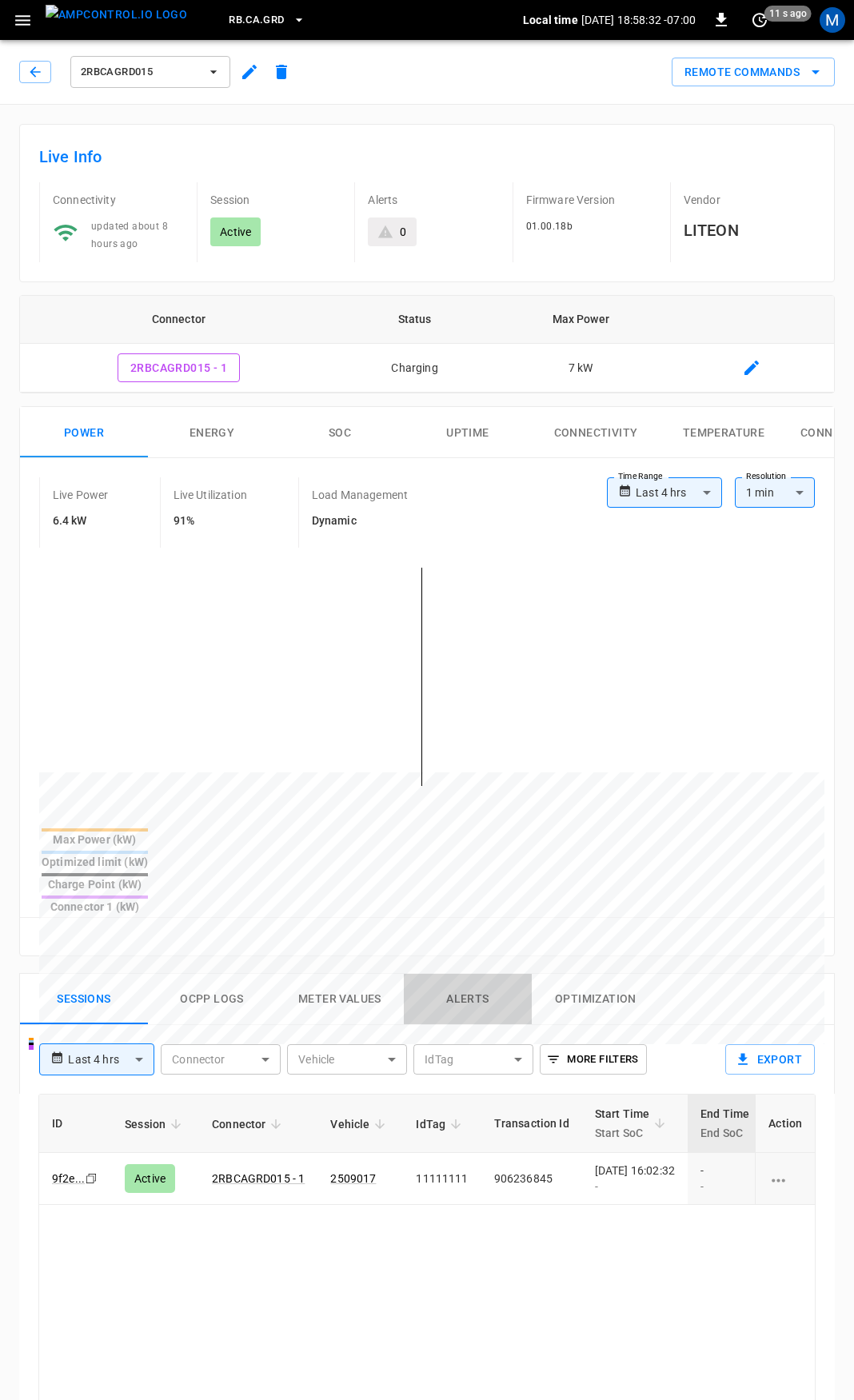
click at [460, 974] on button "Alerts" at bounding box center [467, 1000] width 128 height 51
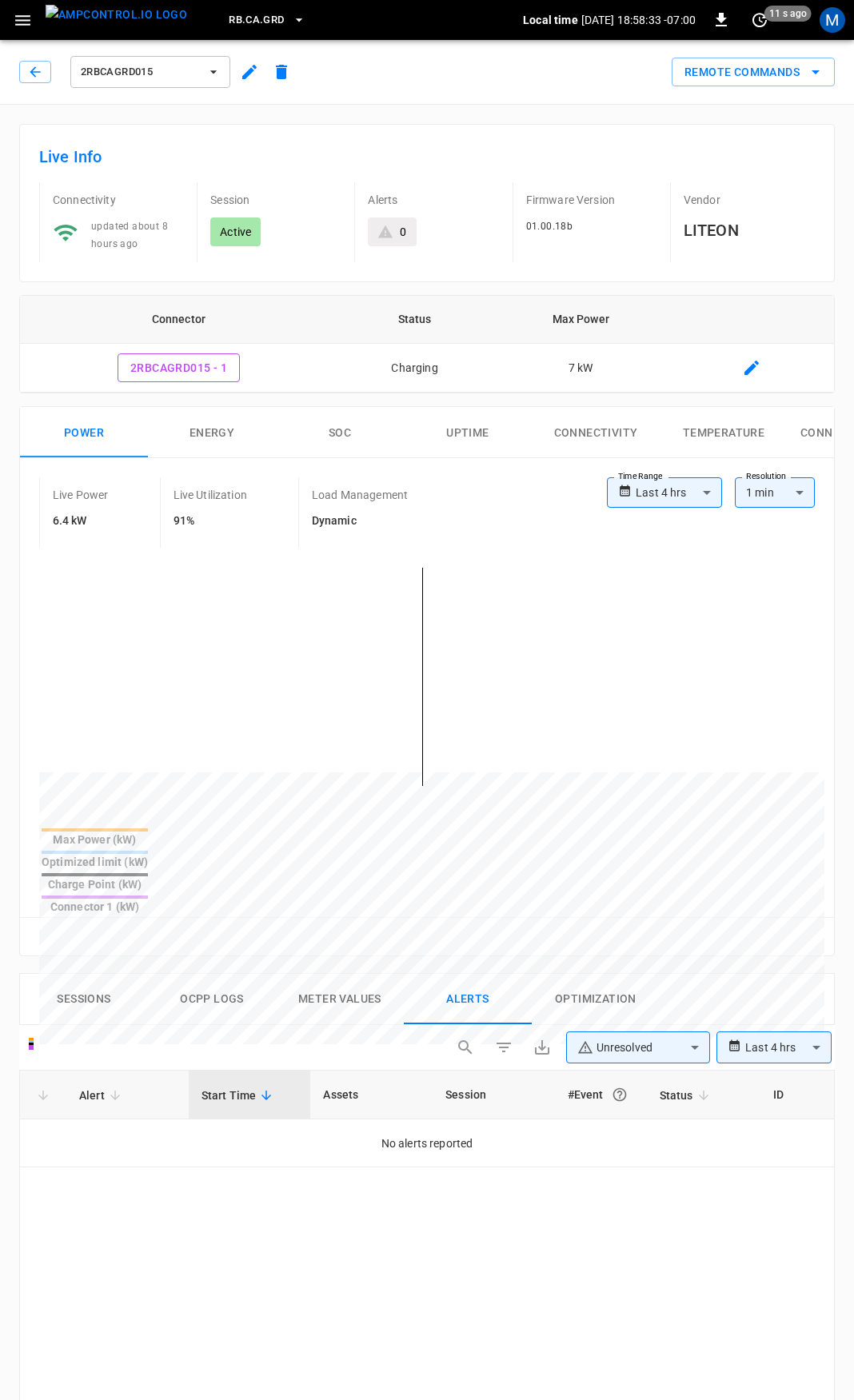
click at [644, 991] on body "**********" at bounding box center [427, 1177] width 854 height 2353
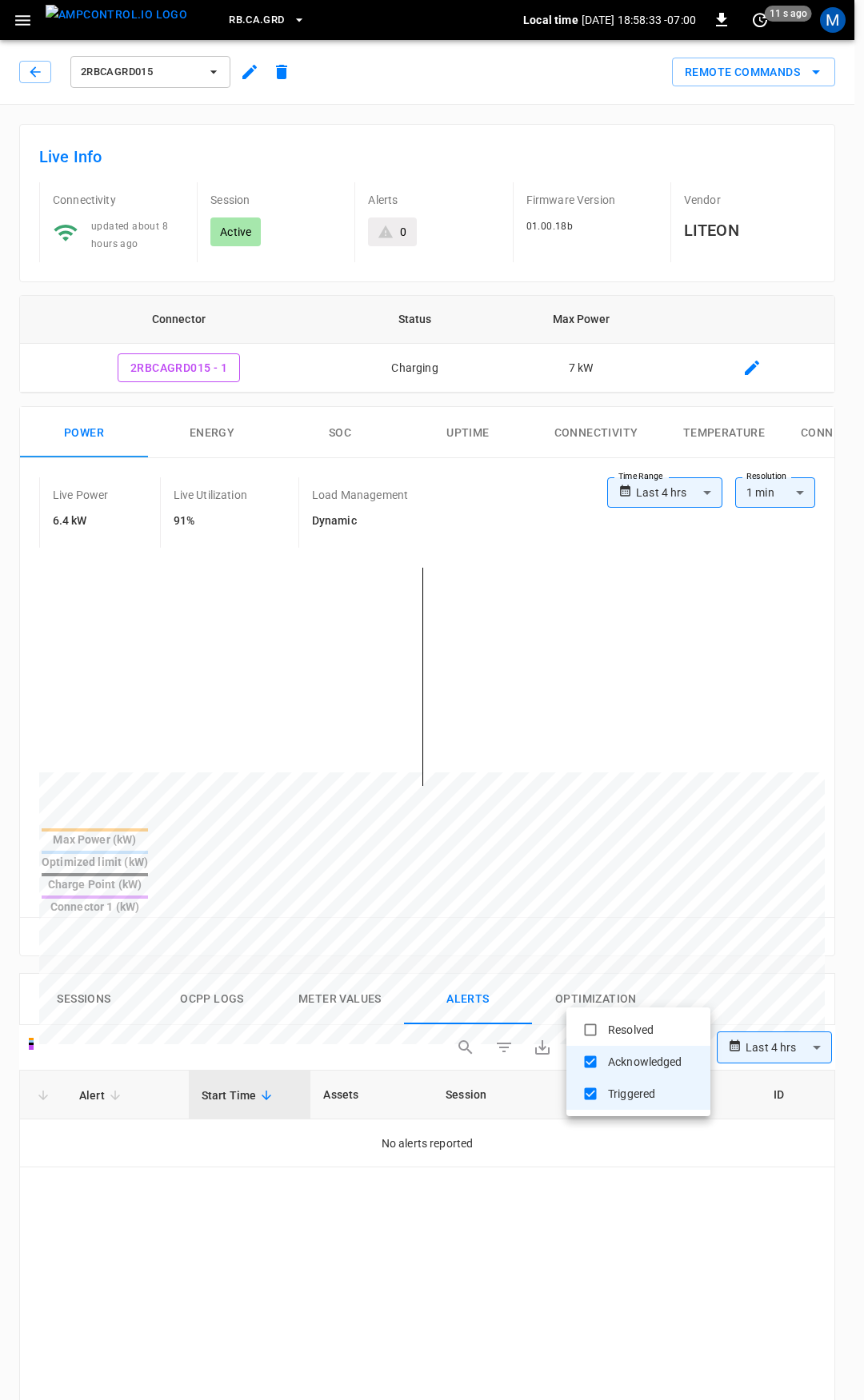
click at [645, 1041] on li "Resolved" at bounding box center [638, 1030] width 144 height 32
type input "**********"
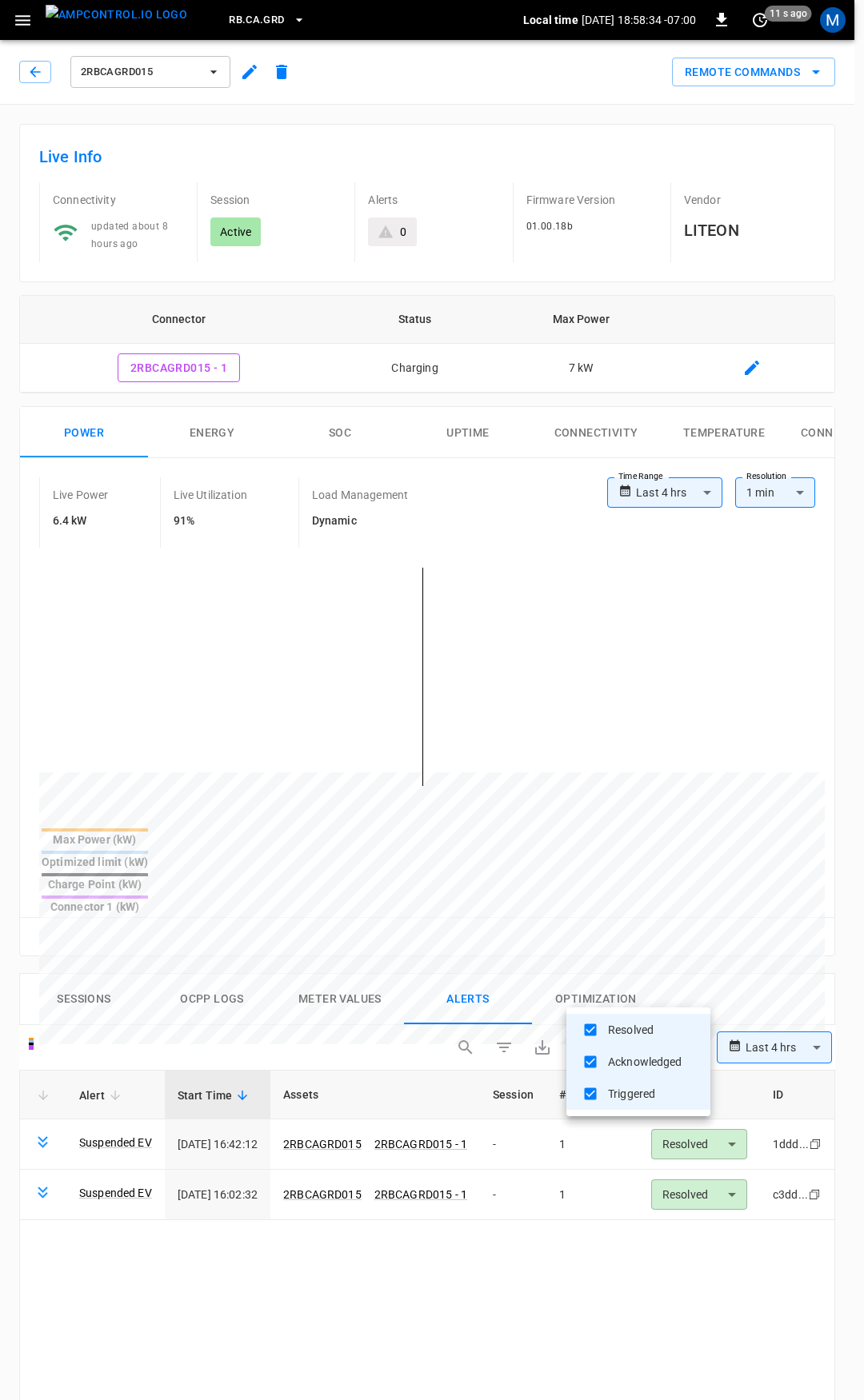
click at [584, 1318] on div at bounding box center [432, 700] width 864 height 1400
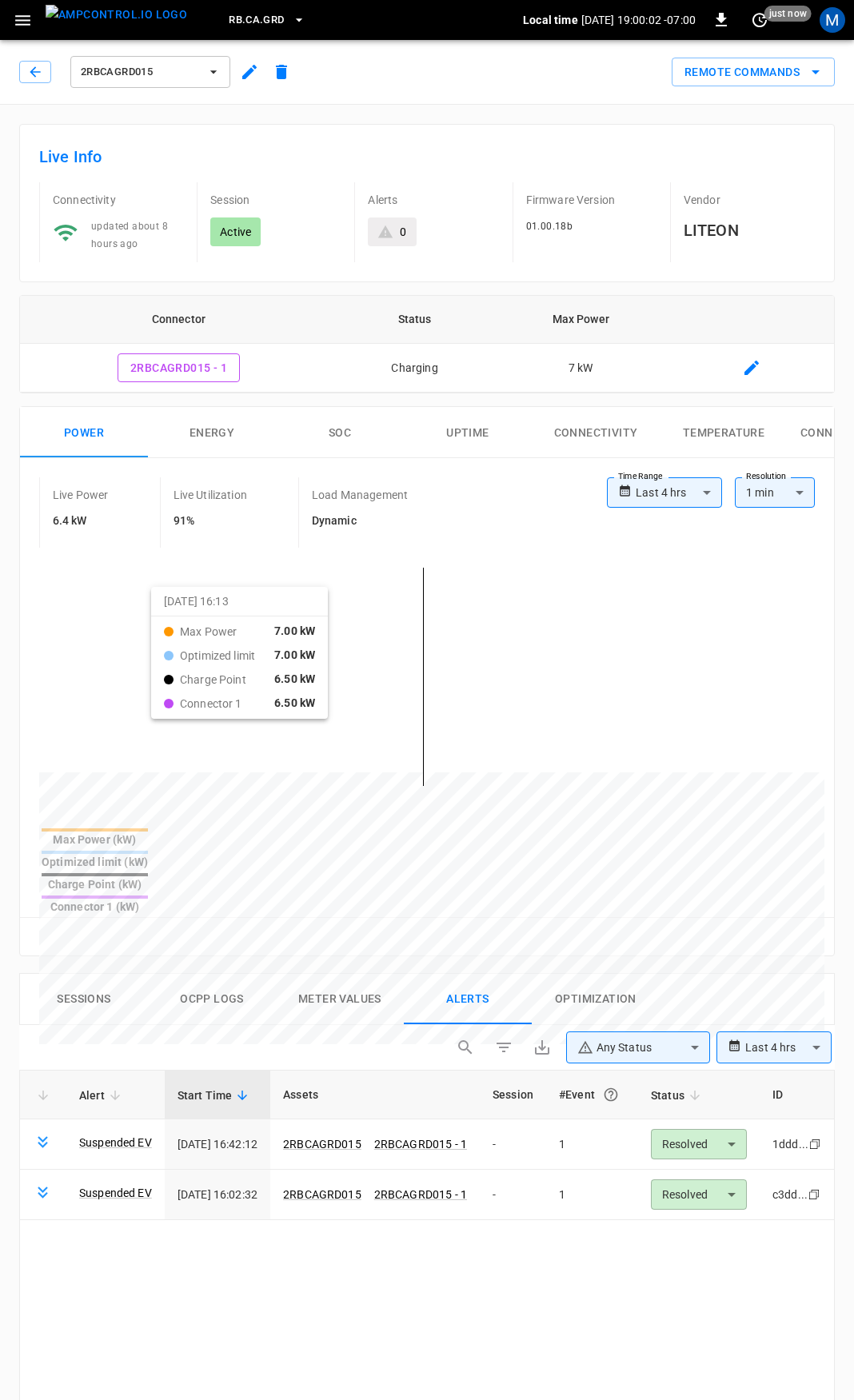
drag, startPoint x: 171, startPoint y: 599, endPoint x: 331, endPoint y: 686, distance: 182.1
click at [330, 1046] on div at bounding box center [401, 1155] width 725 height 218
click at [215, 974] on button "Ocpp logs" at bounding box center [212, 1000] width 128 height 51
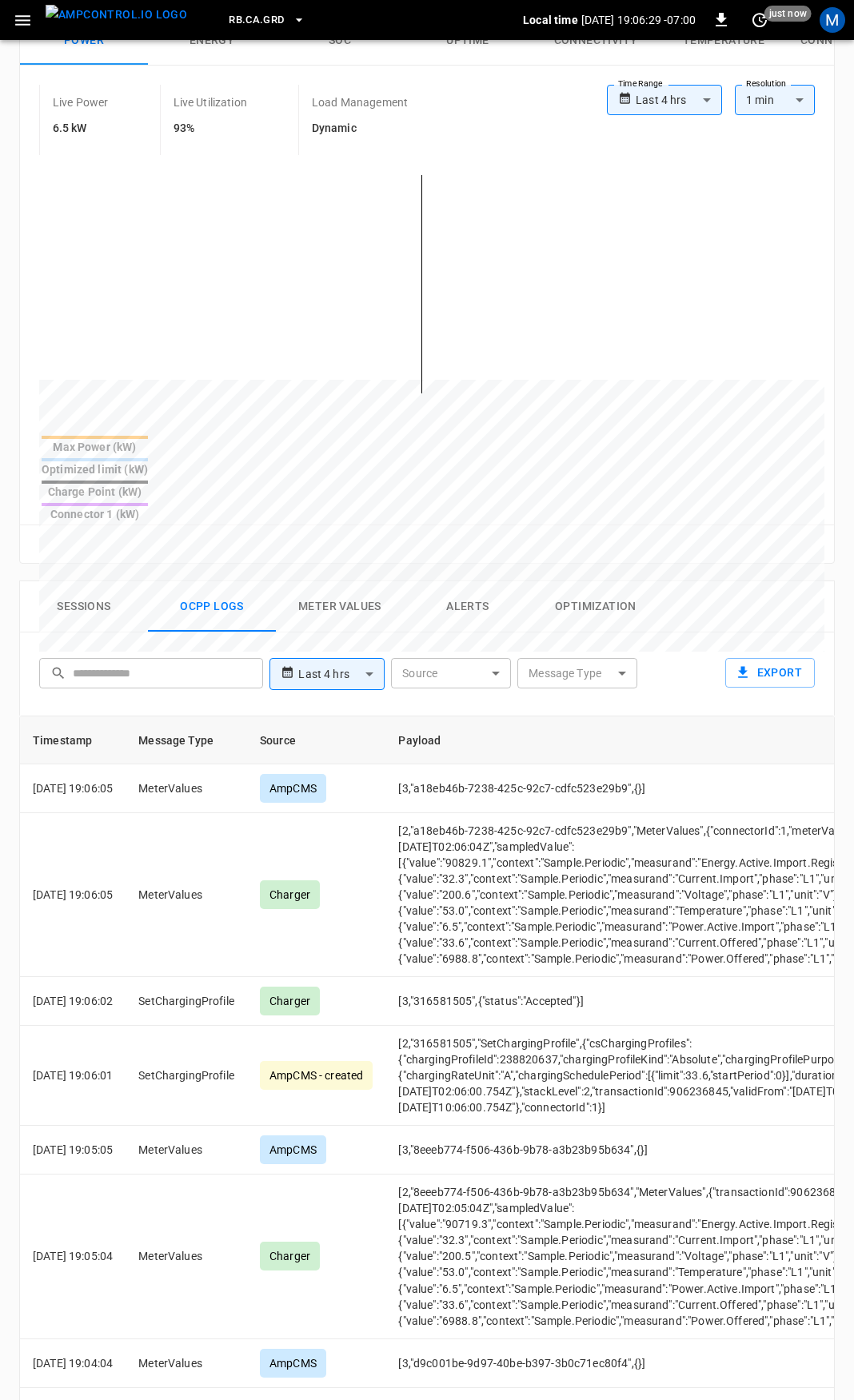
scroll to position [695, 0]
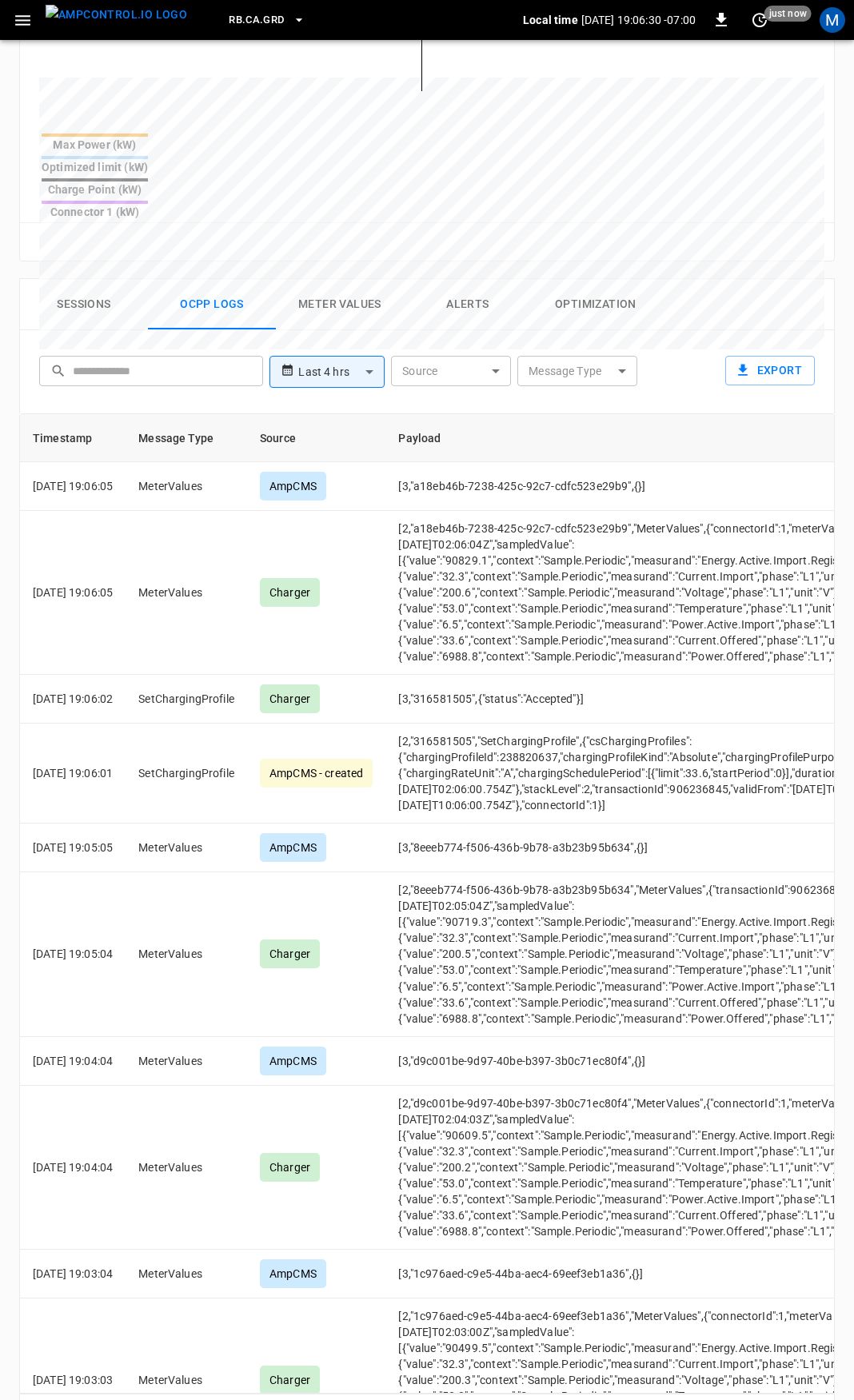
click at [818, 1399] on icon "Go to next page" at bounding box center [817, 1416] width 20 height 20
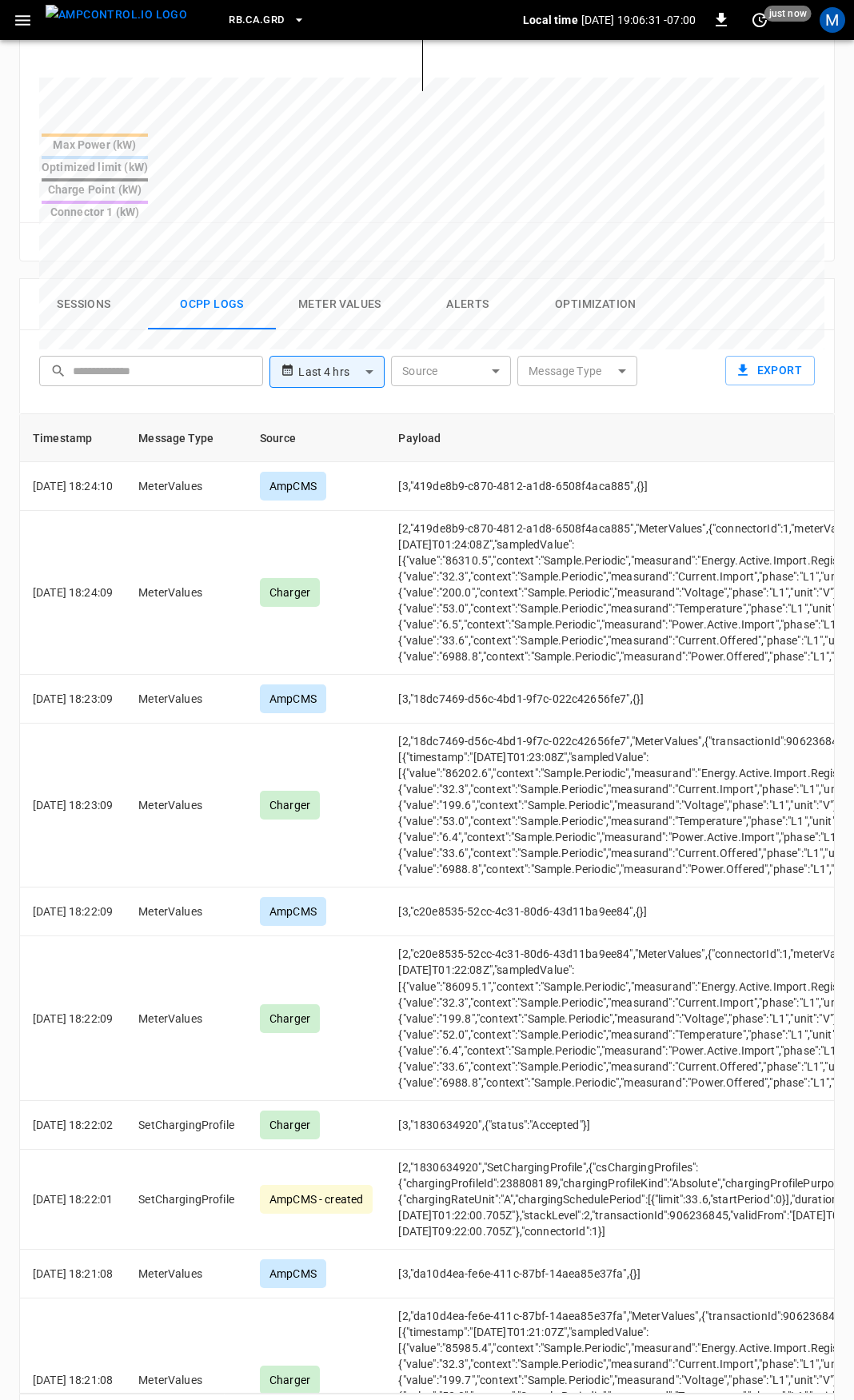
click at [818, 1399] on icon "Go to next page" at bounding box center [817, 1416] width 6 height 10
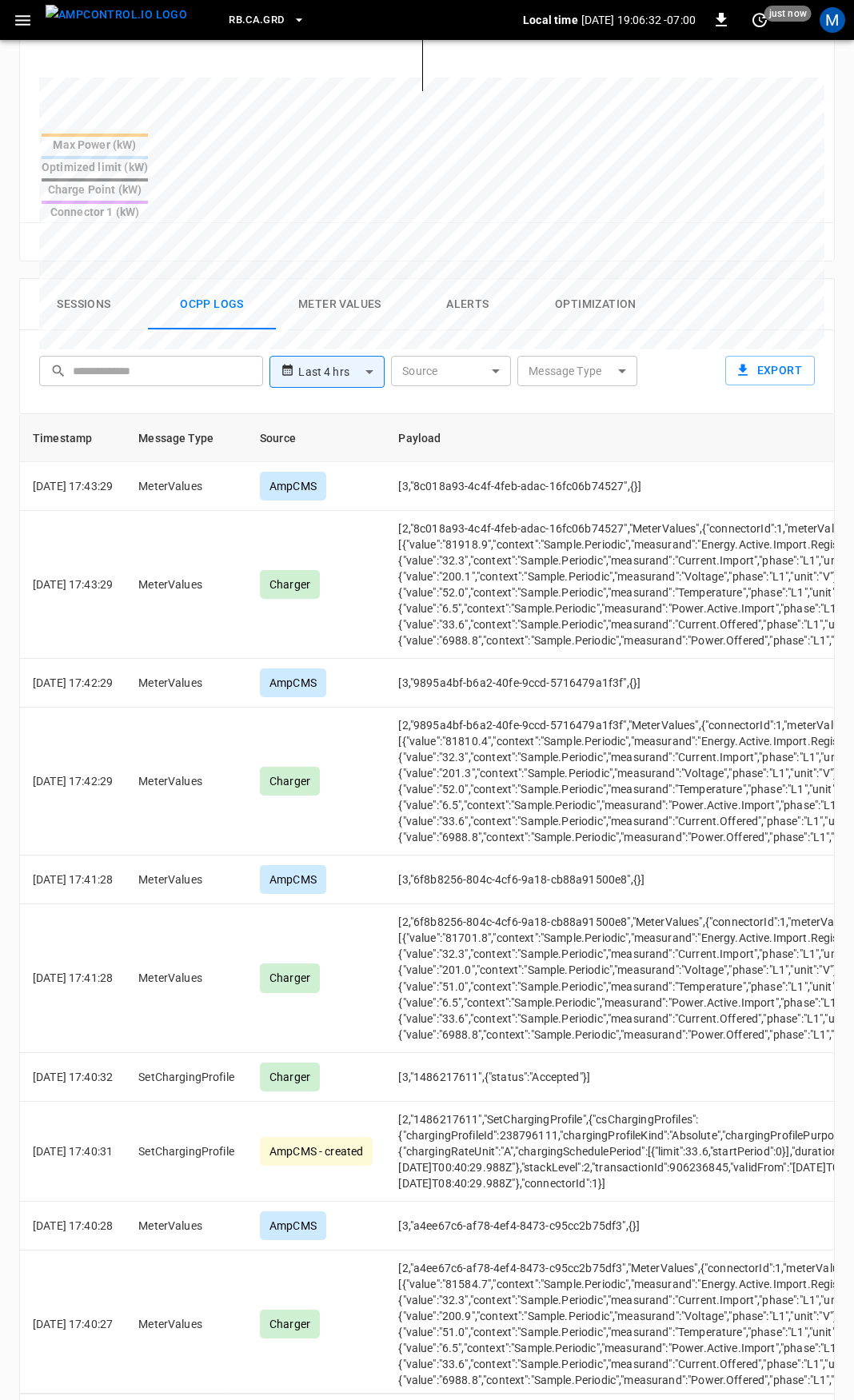
click at [818, 1399] on icon "Go to next page" at bounding box center [817, 1416] width 6 height 10
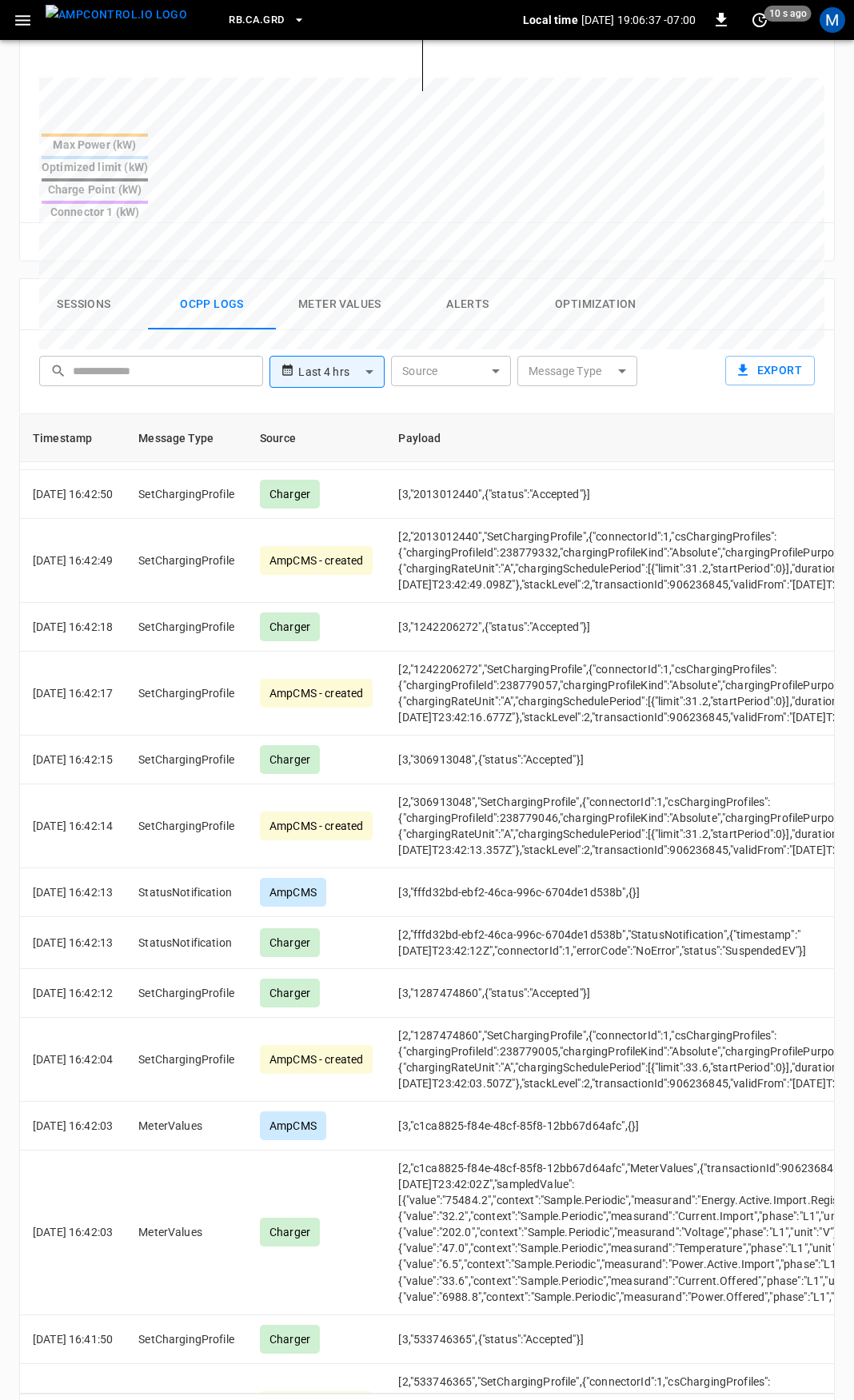
scroll to position [7006, 0]
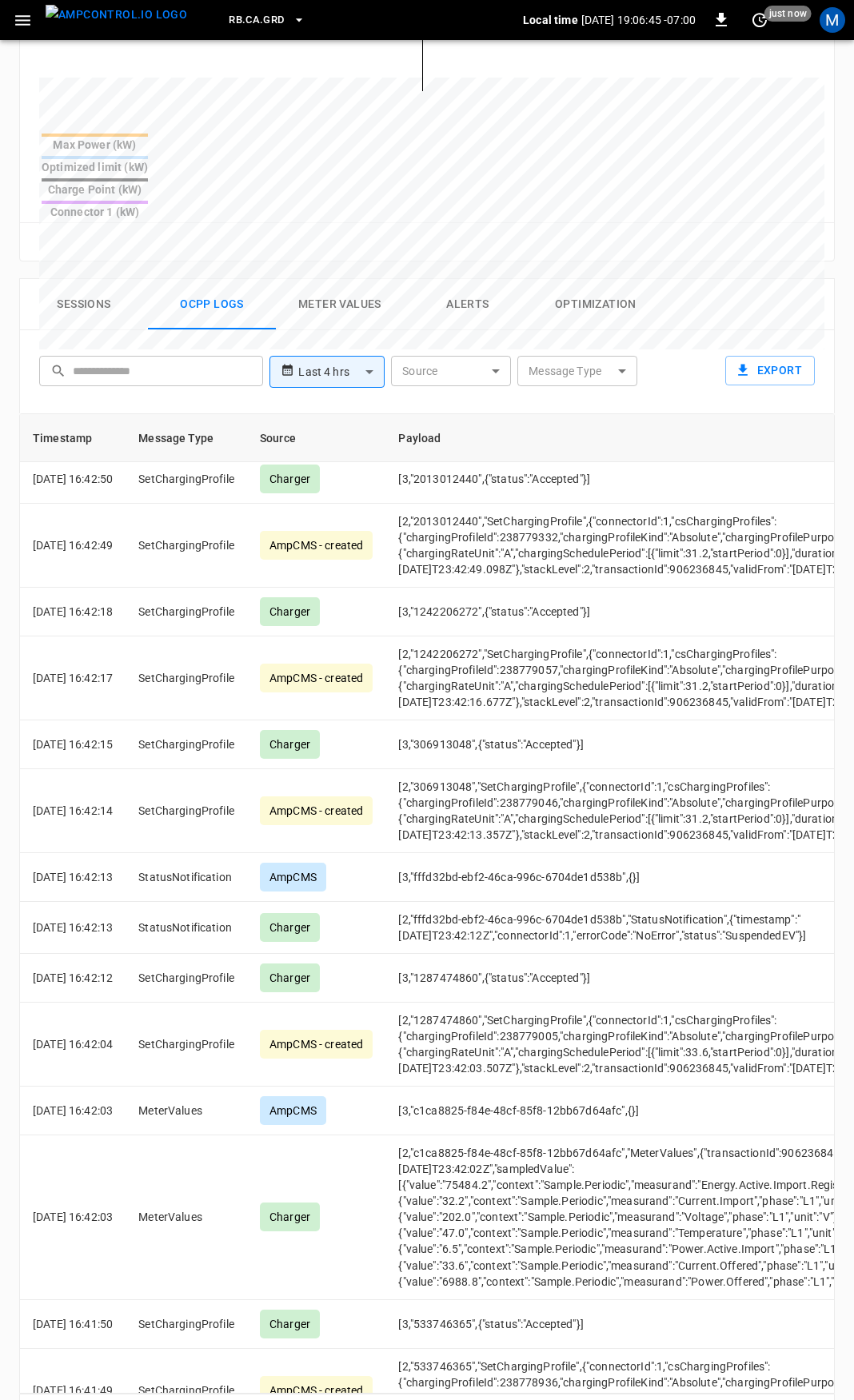
click at [465, 279] on button "Alerts" at bounding box center [467, 305] width 128 height 51
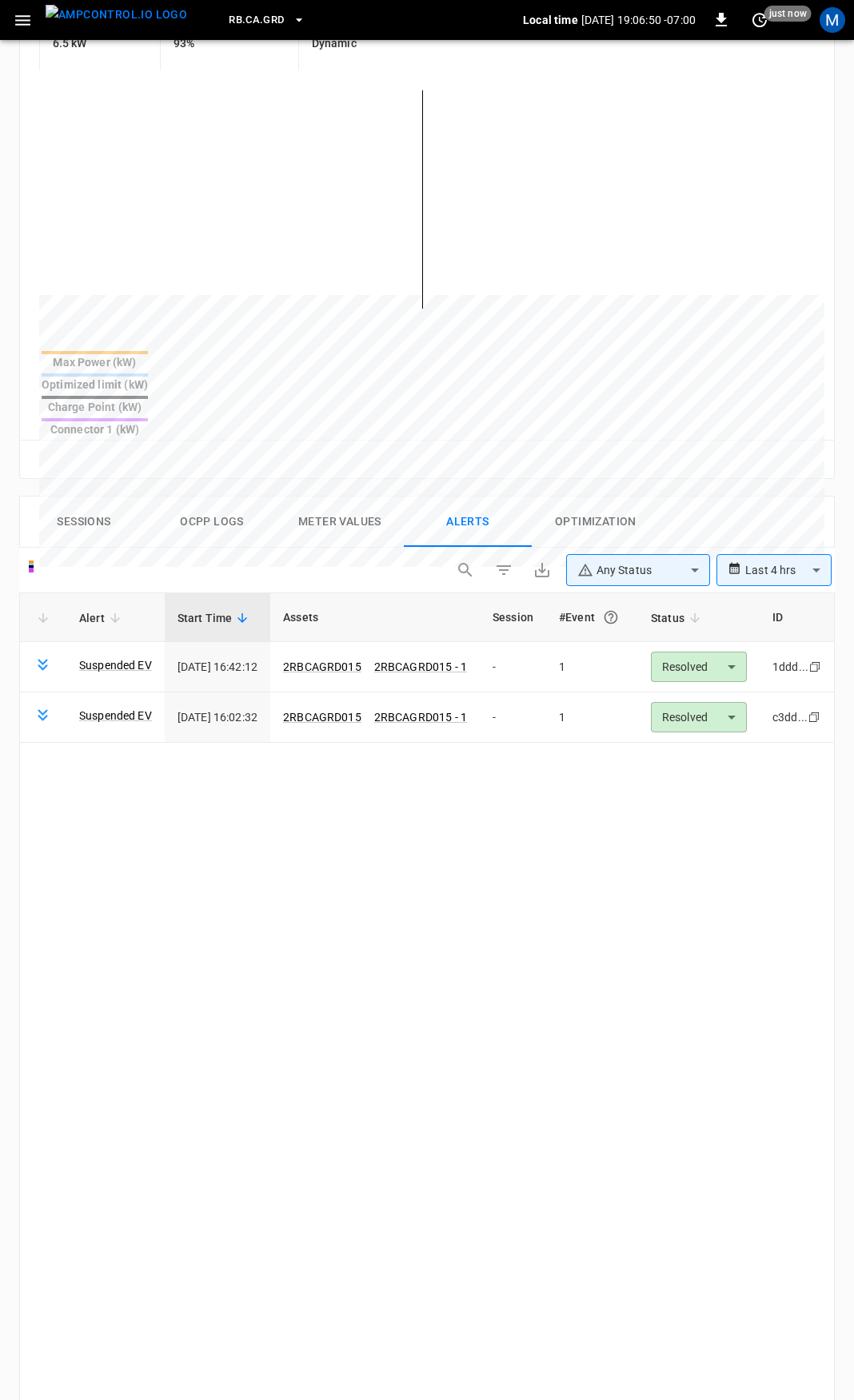
scroll to position [0, 0]
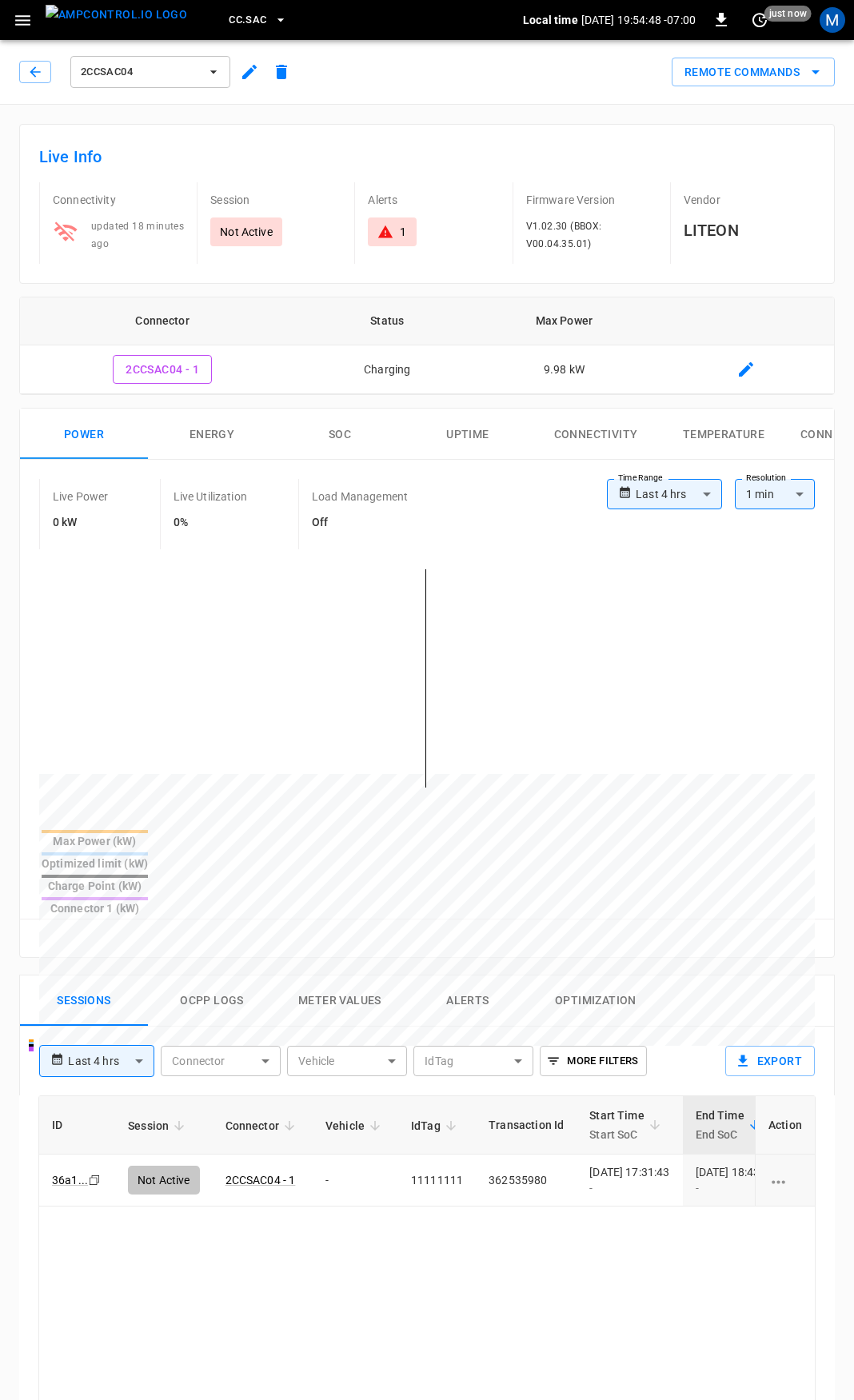
click at [617, 429] on button "Connectivity" at bounding box center [595, 434] width 128 height 51
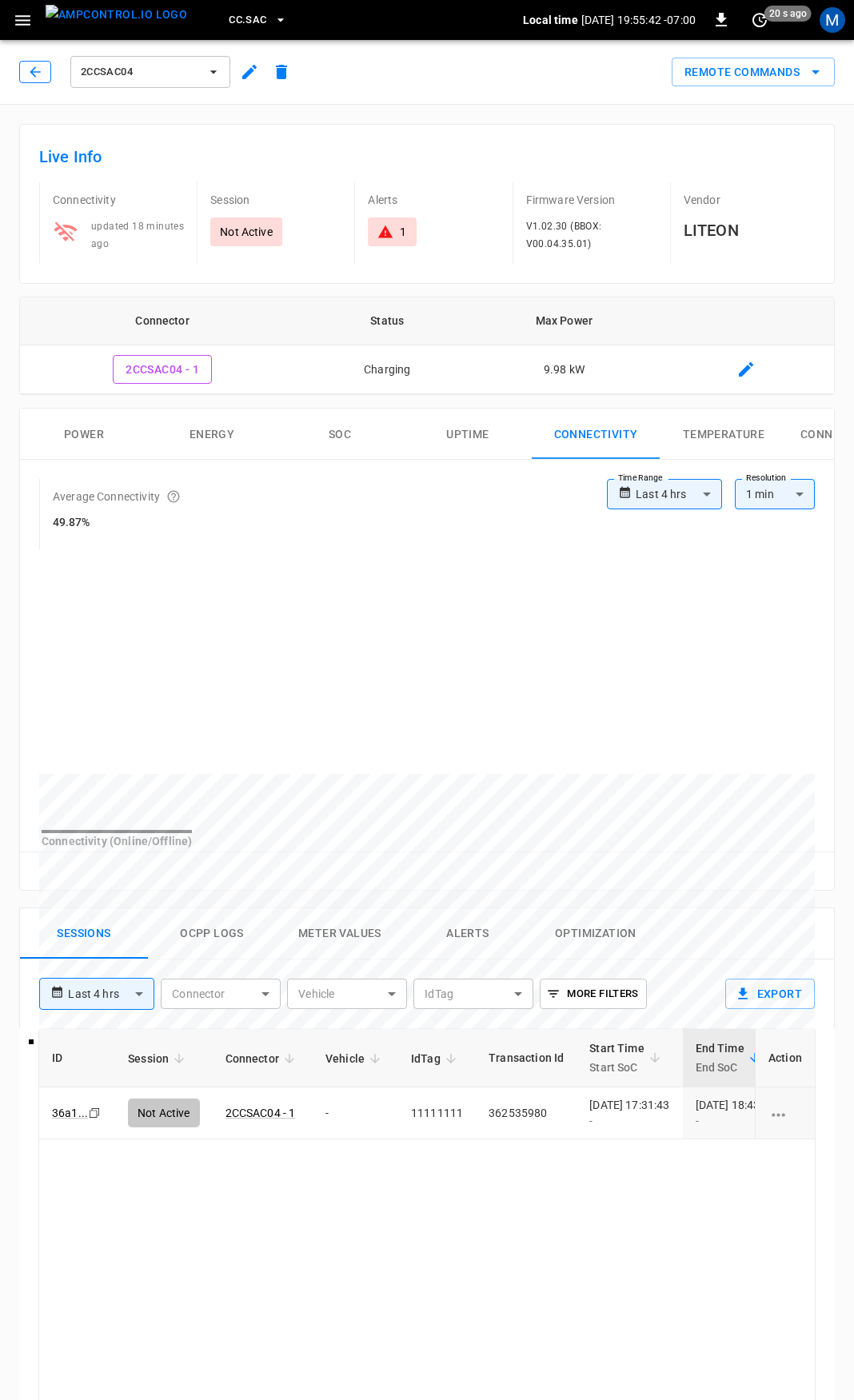
click at [33, 71] on icon "button" at bounding box center [35, 72] width 16 height 16
